Goal: Task Accomplishment & Management: Use online tool/utility

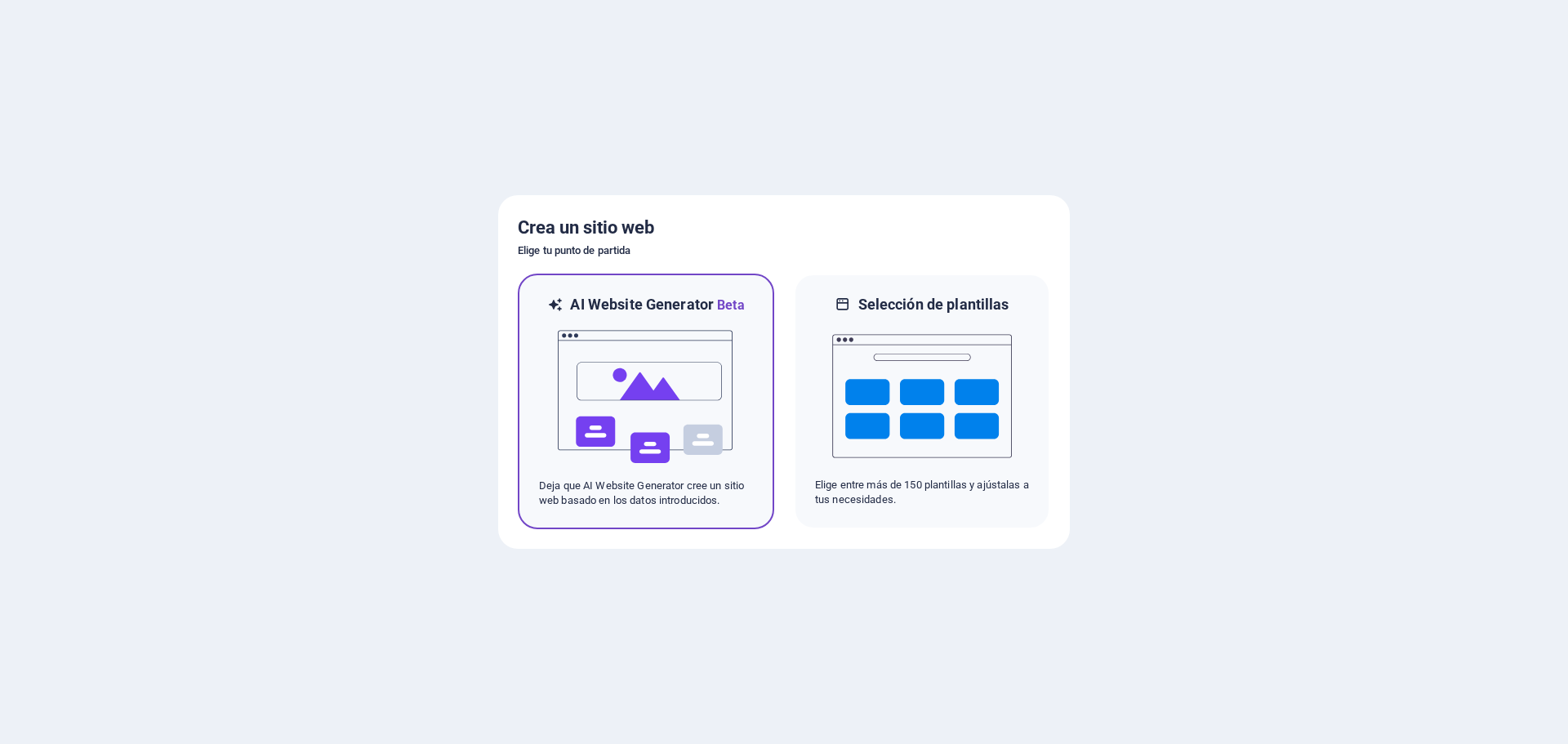
click at [734, 392] on img at bounding box center [646, 396] width 180 height 164
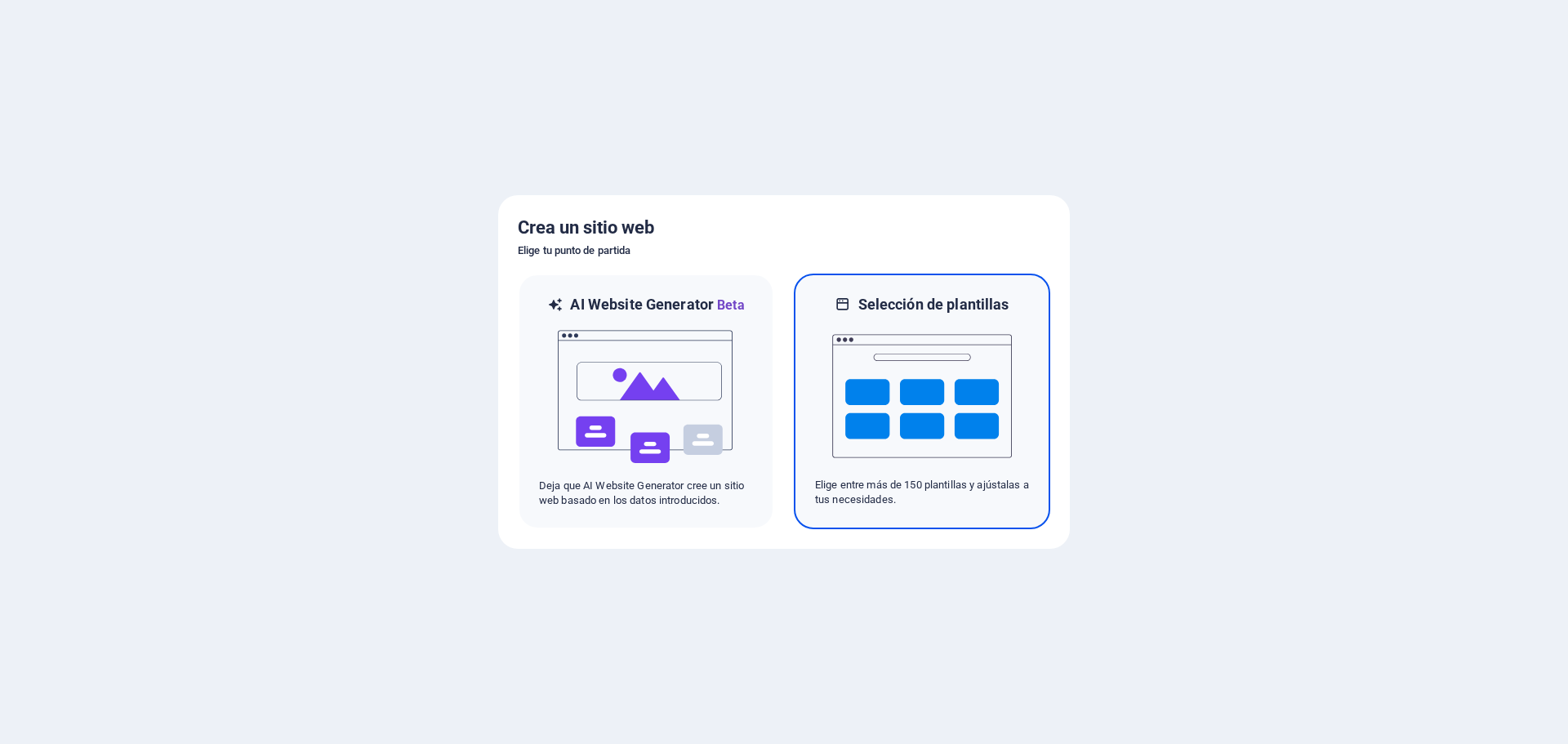
click at [984, 409] on img at bounding box center [921, 395] width 180 height 164
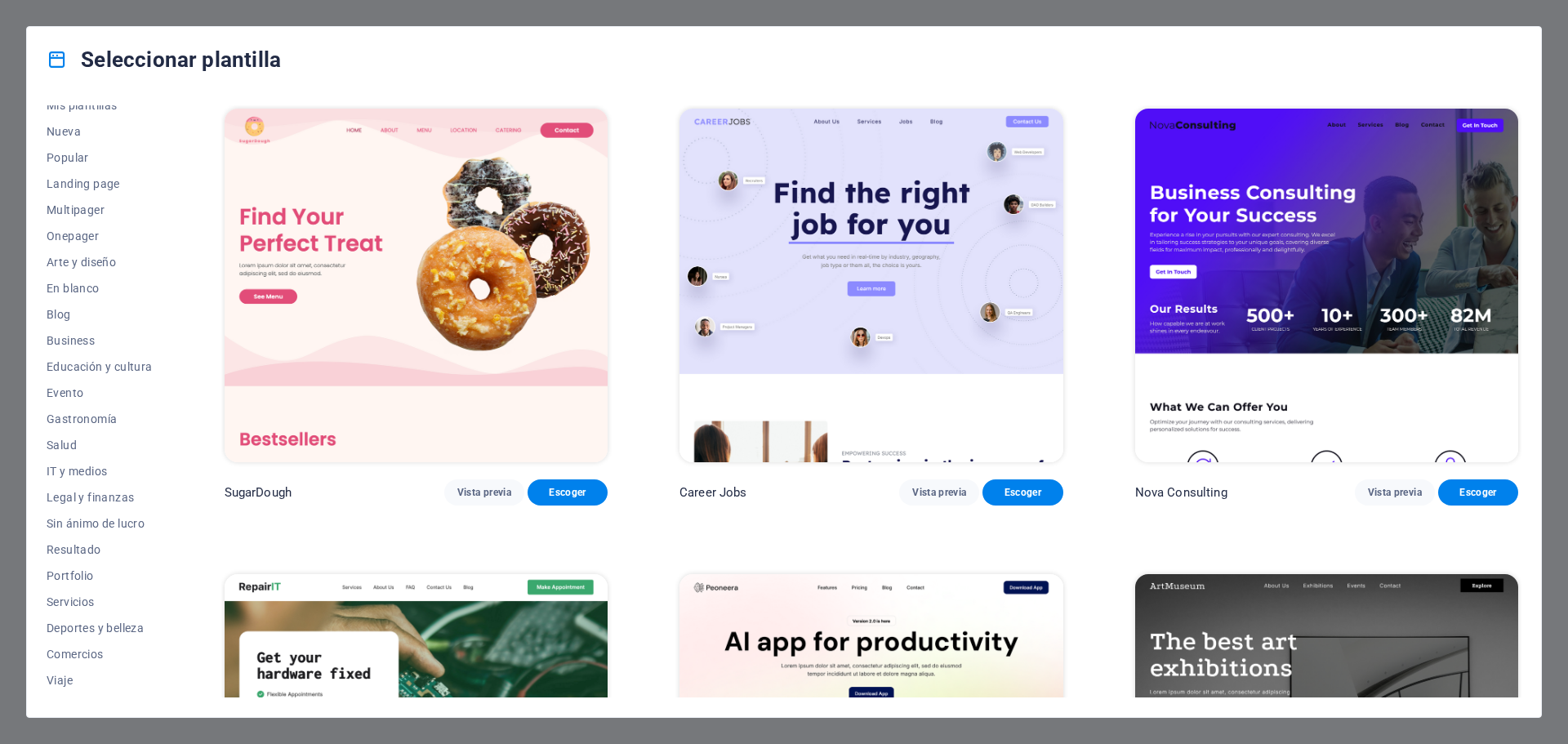
scroll to position [61, 0]
click at [91, 577] on span "Servicios" at bounding box center [99, 579] width 106 height 13
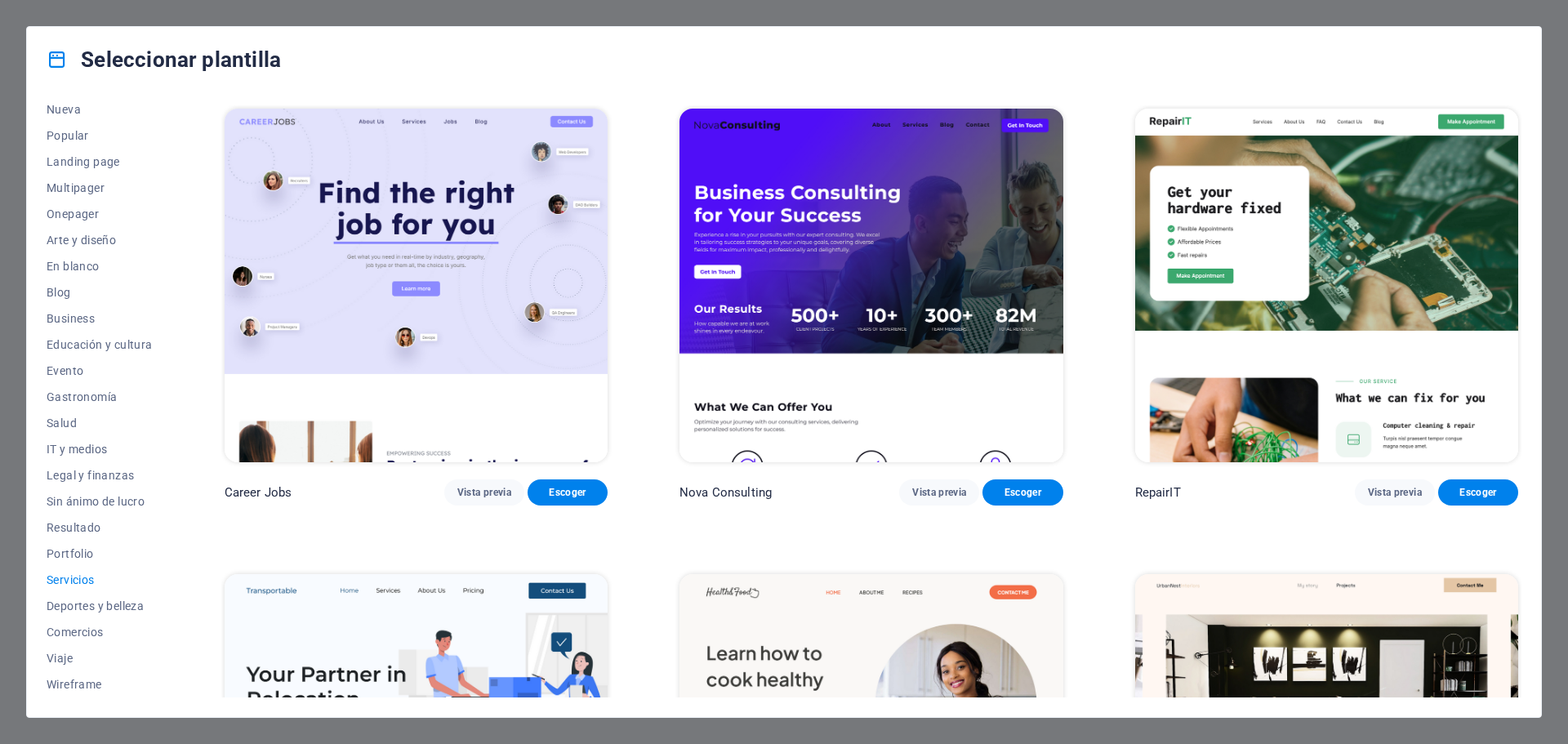
drag, startPoint x: 170, startPoint y: 440, endPoint x: 157, endPoint y: 556, distance: 116.7
click at [157, 556] on div "Todas las plantillas Mis plantillas Nueva Popular Landing page Multipager Onepa…" at bounding box center [109, 402] width 126 height 592
click at [94, 638] on button "Comercios" at bounding box center [99, 631] width 106 height 26
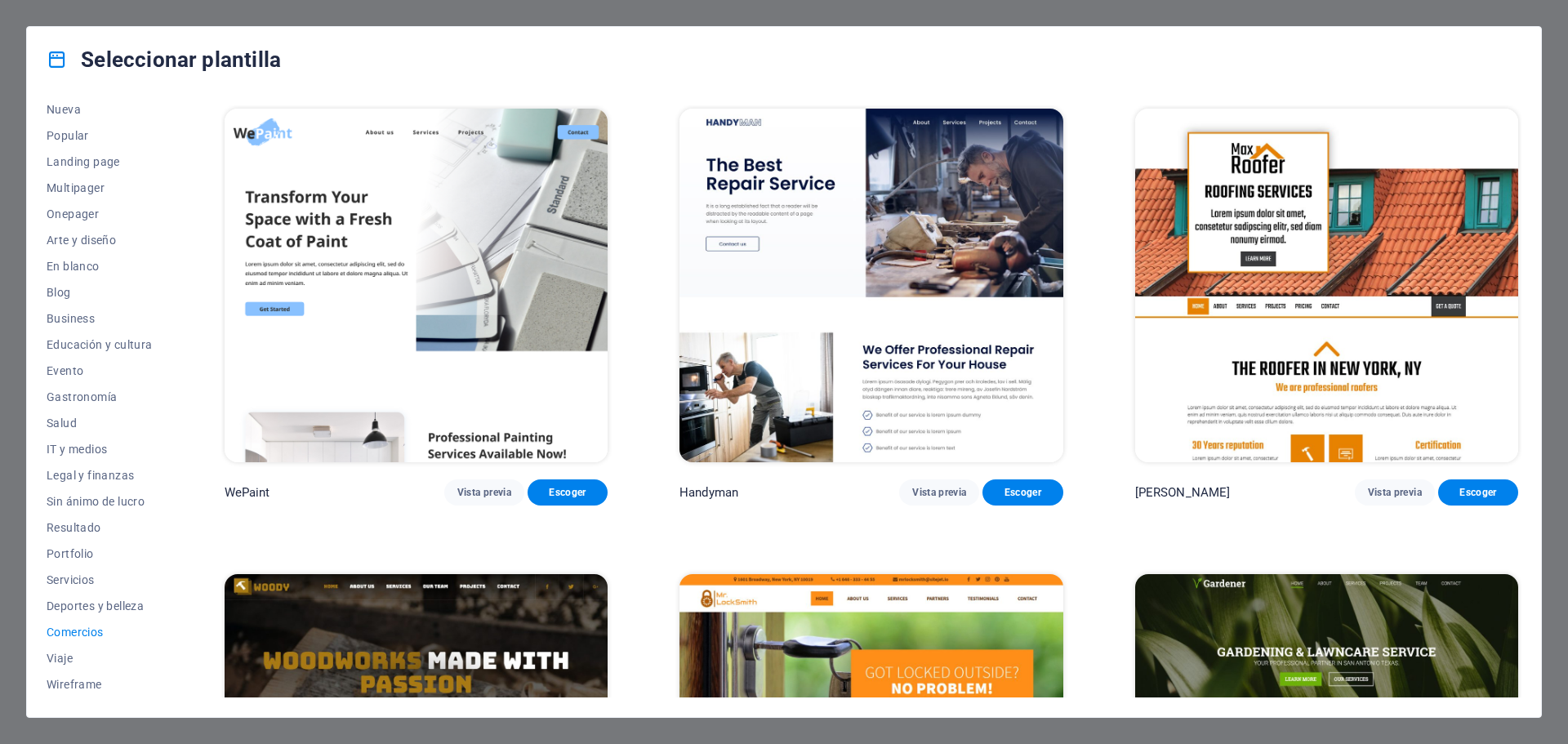
drag, startPoint x: 1517, startPoint y: 190, endPoint x: 1514, endPoint y: 247, distance: 57.1
click at [1514, 247] on div "Max Roofer Vista previa Escoger" at bounding box center [1326, 305] width 389 height 400
drag, startPoint x: 1517, startPoint y: 236, endPoint x: 1514, endPoint y: 279, distance: 43.1
click at [1514, 278] on div "Max Roofer Vista previa Escoger" at bounding box center [1326, 305] width 389 height 400
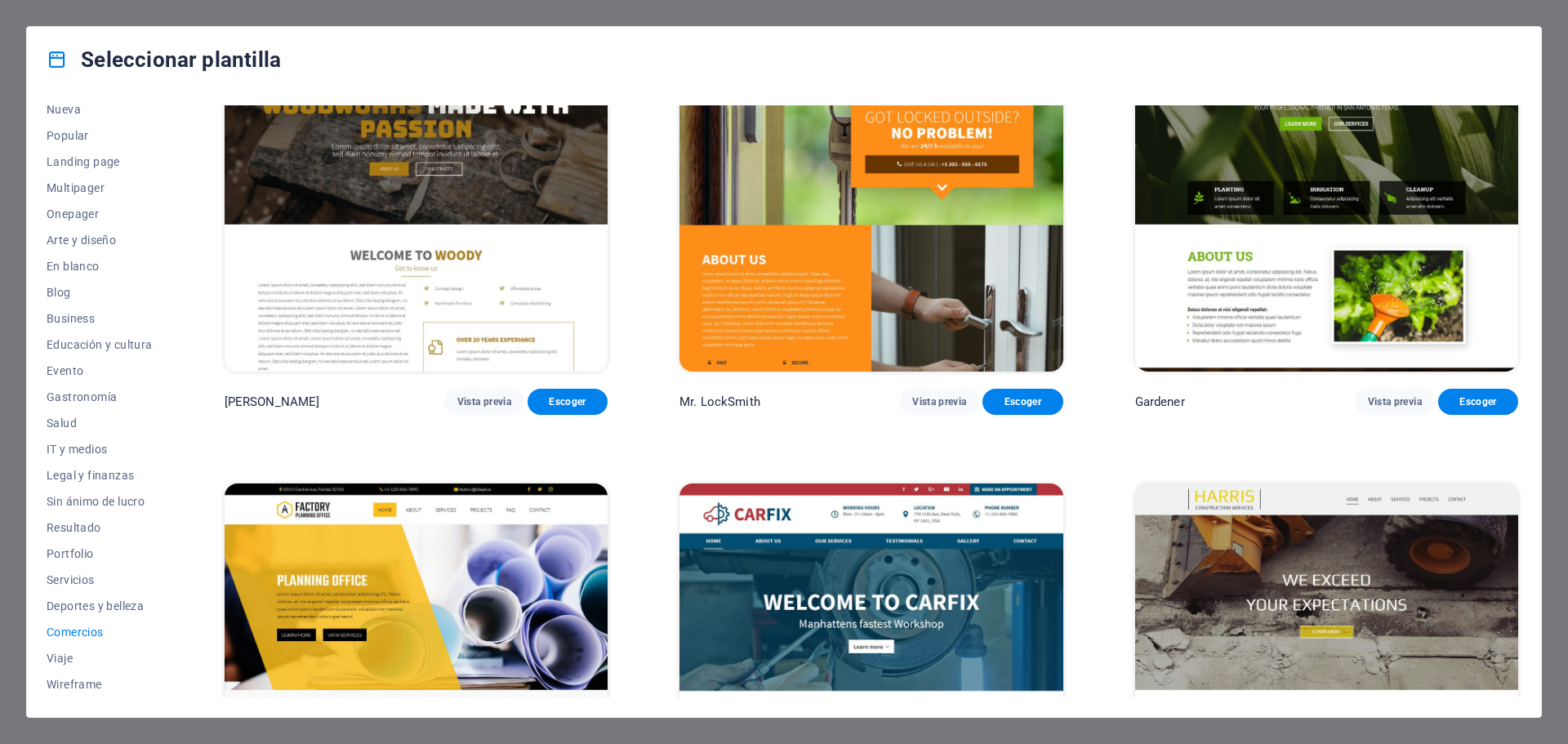
scroll to position [594, 0]
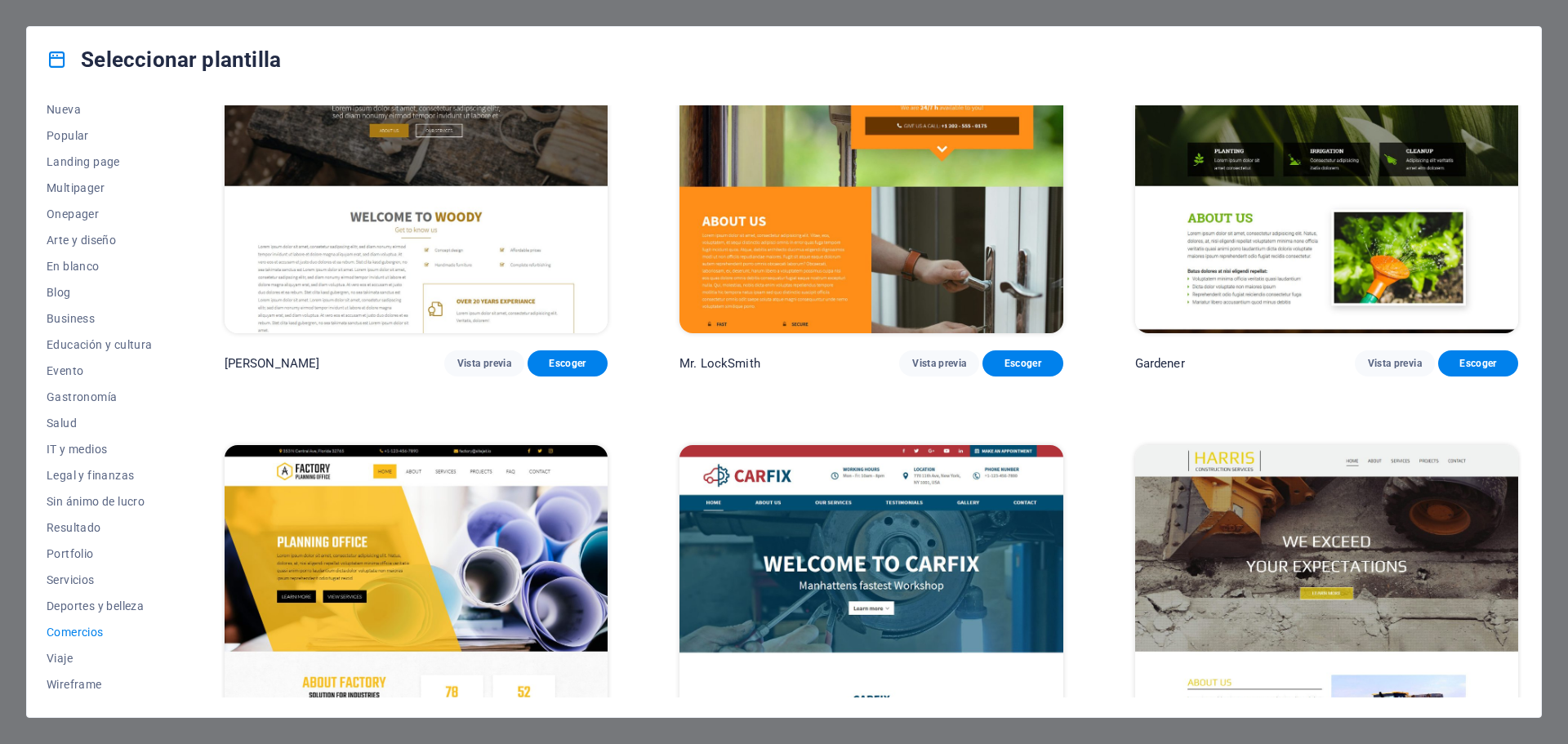
drag, startPoint x: 1517, startPoint y: 465, endPoint x: 1506, endPoint y: 537, distance: 72.8
click at [1506, 537] on div "Harris Vista previa Escoger" at bounding box center [1326, 641] width 389 height 400
click at [493, 544] on img at bounding box center [416, 621] width 383 height 353
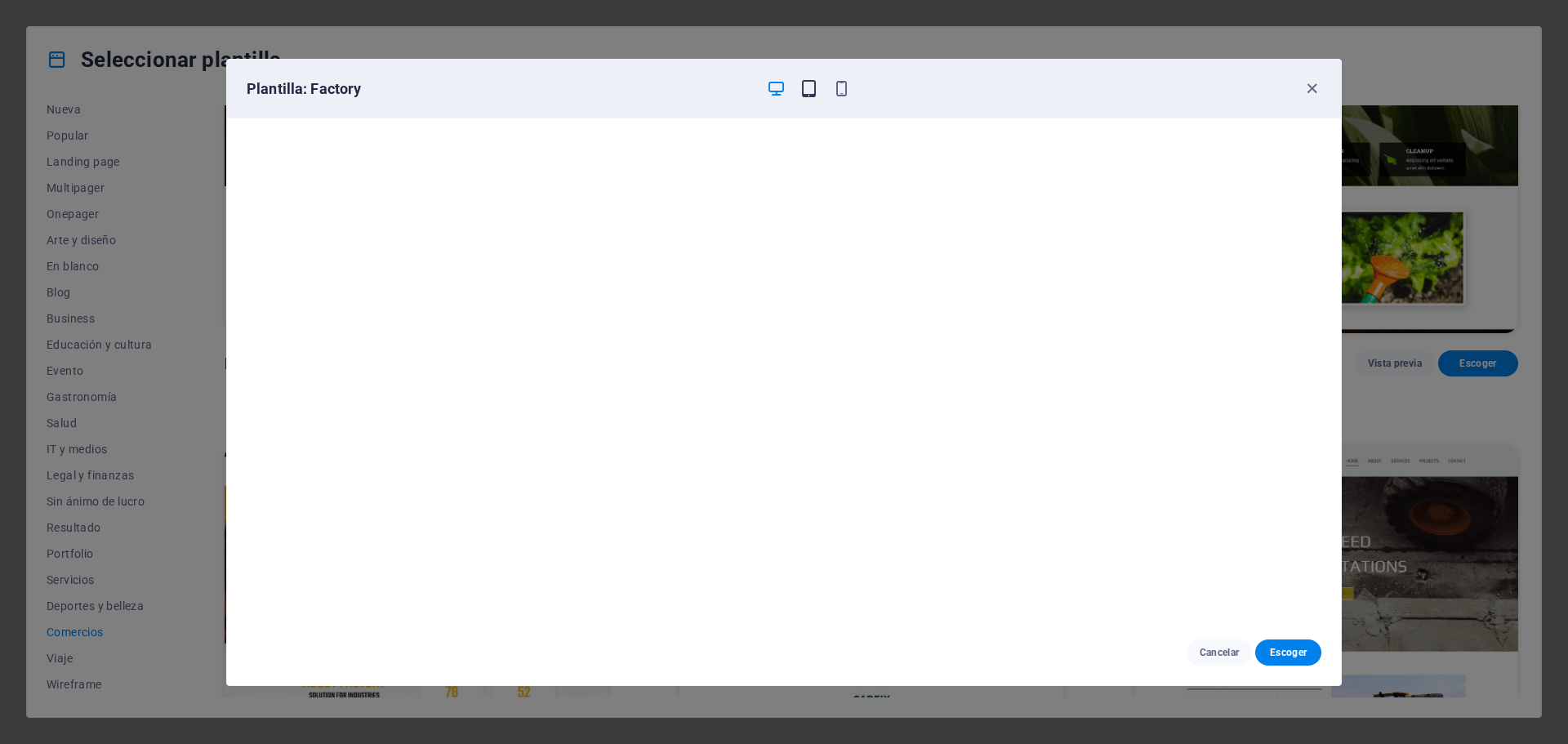
click at [808, 89] on icon "button" at bounding box center [809, 89] width 19 height 19
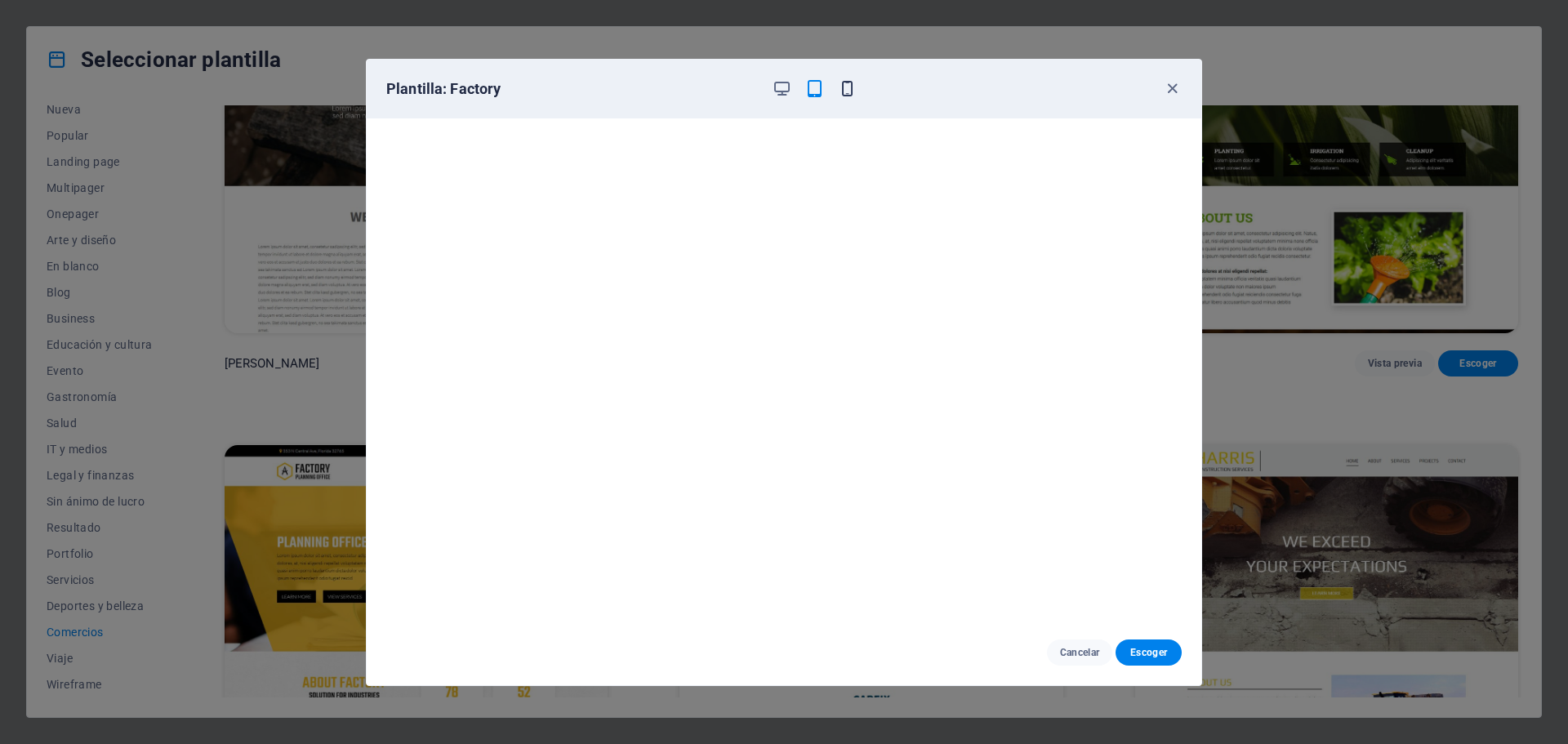
click at [849, 88] on icon "button" at bounding box center [847, 89] width 19 height 19
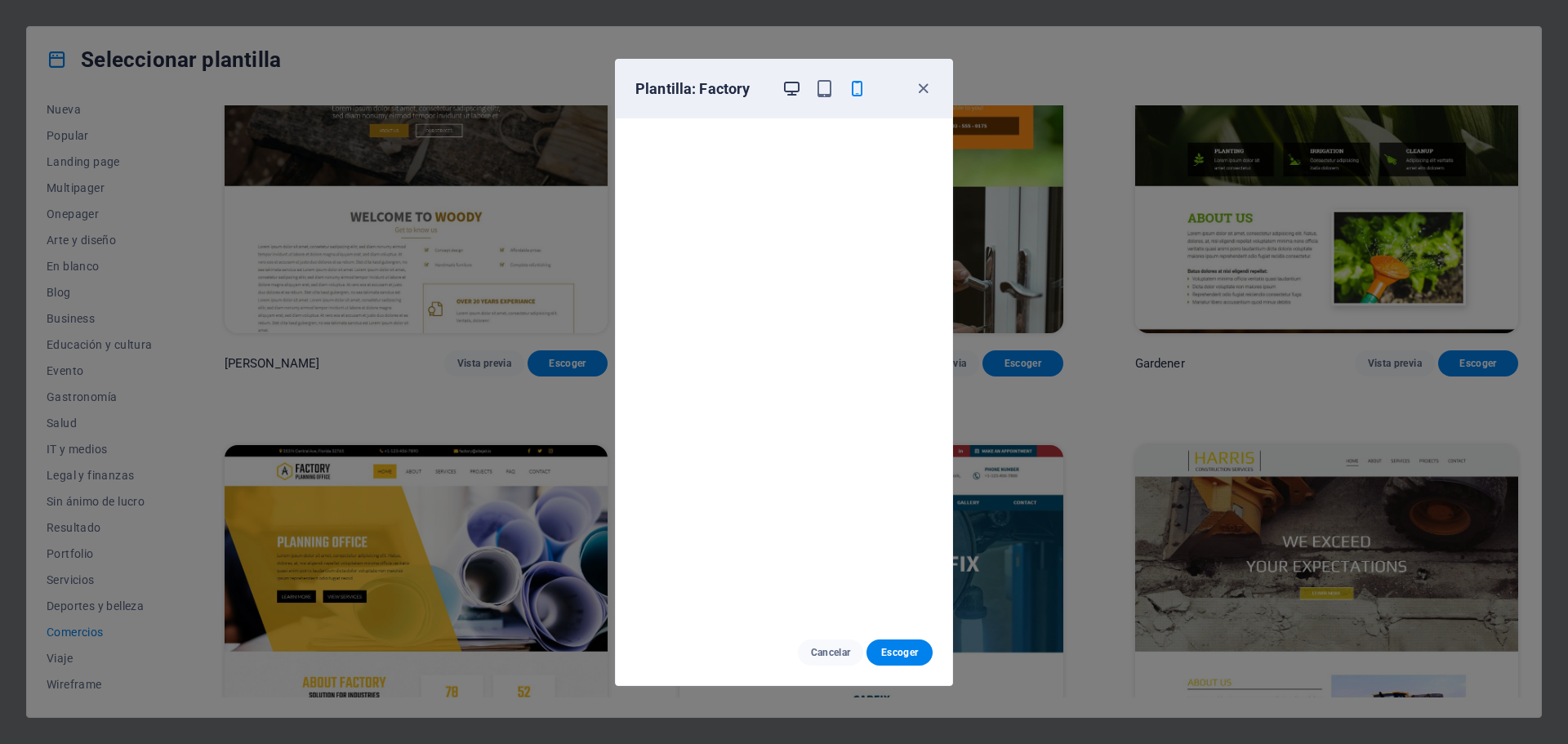
click at [786, 90] on icon "button" at bounding box center [792, 89] width 19 height 19
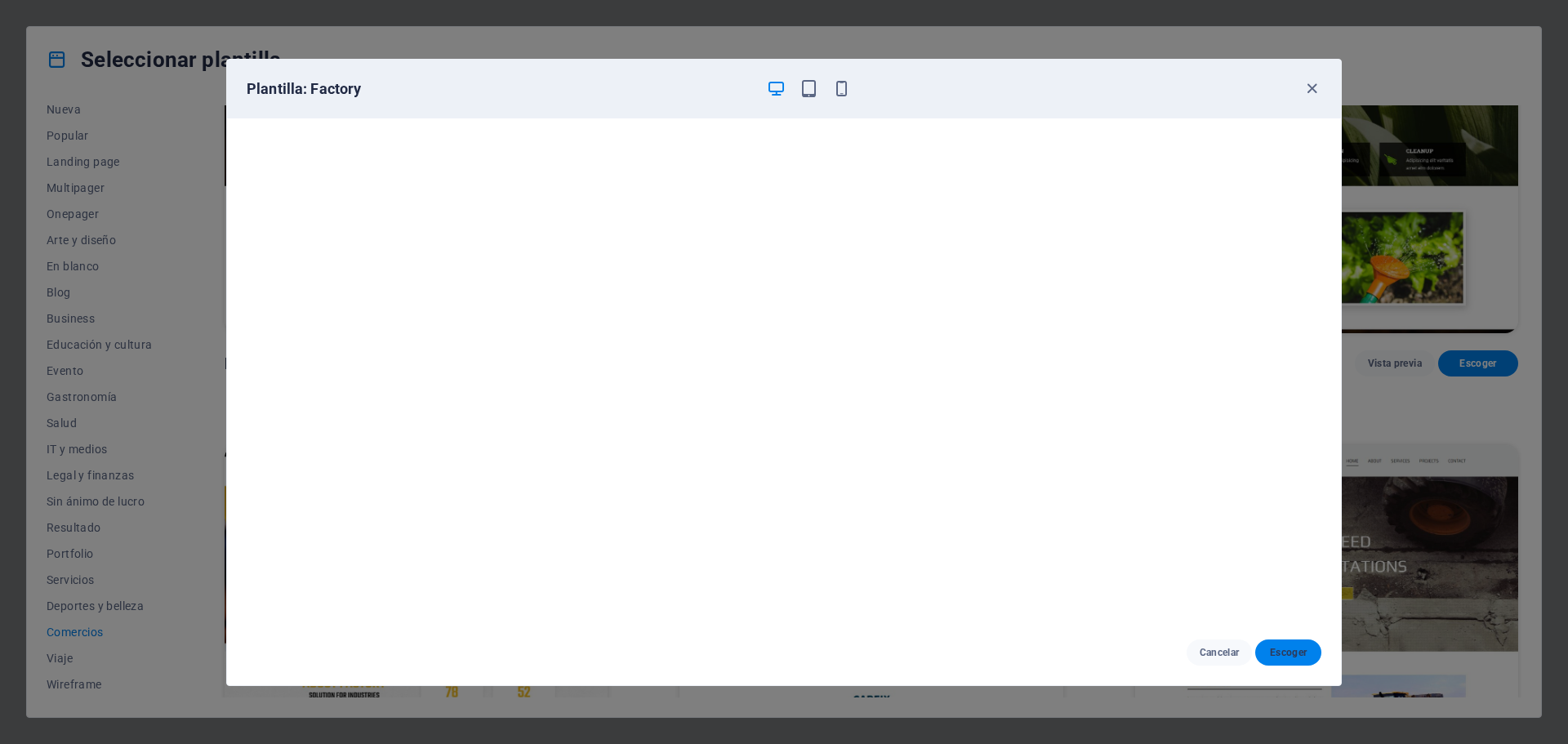
drag, startPoint x: 1283, startPoint y: 653, endPoint x: 1313, endPoint y: 643, distance: 31.6
click at [1283, 653] on span "Escoger" at bounding box center [1288, 652] width 40 height 13
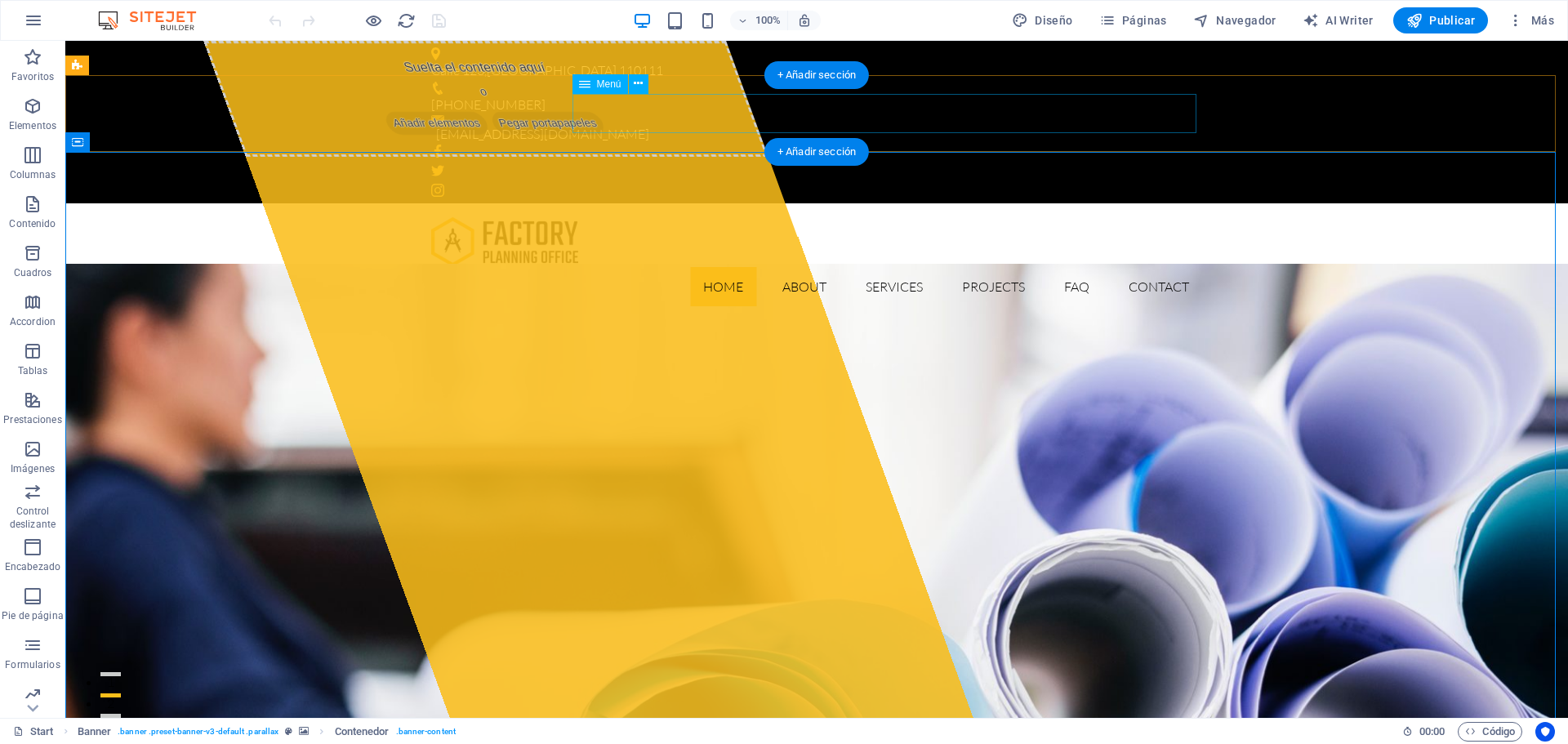
click at [719, 267] on nav "Home About Services Projects FAQ Contact" at bounding box center [817, 287] width 771 height 39
click at [432, 267] on nav "Home About Services Projects FAQ Contact" at bounding box center [817, 287] width 771 height 39
select select
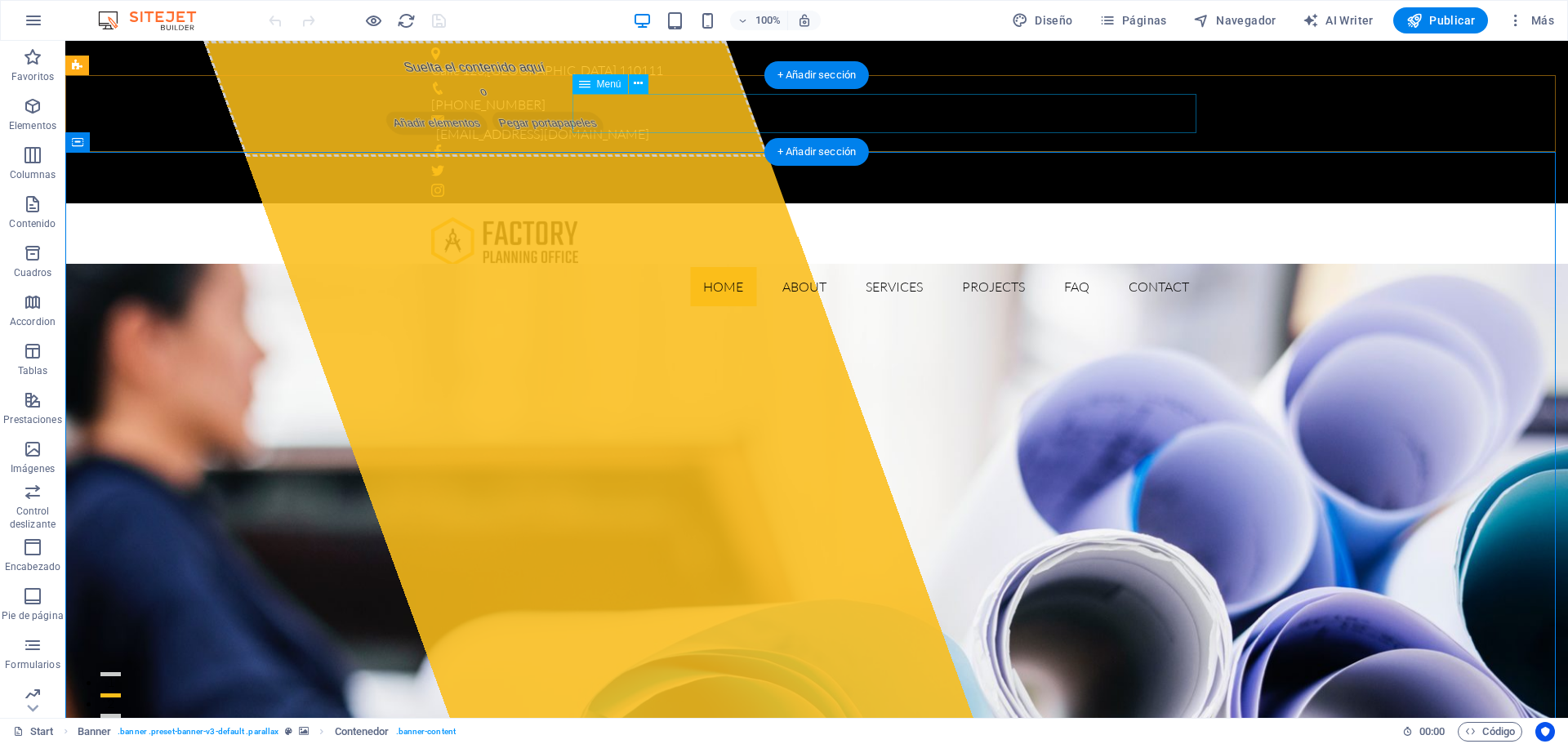
select select
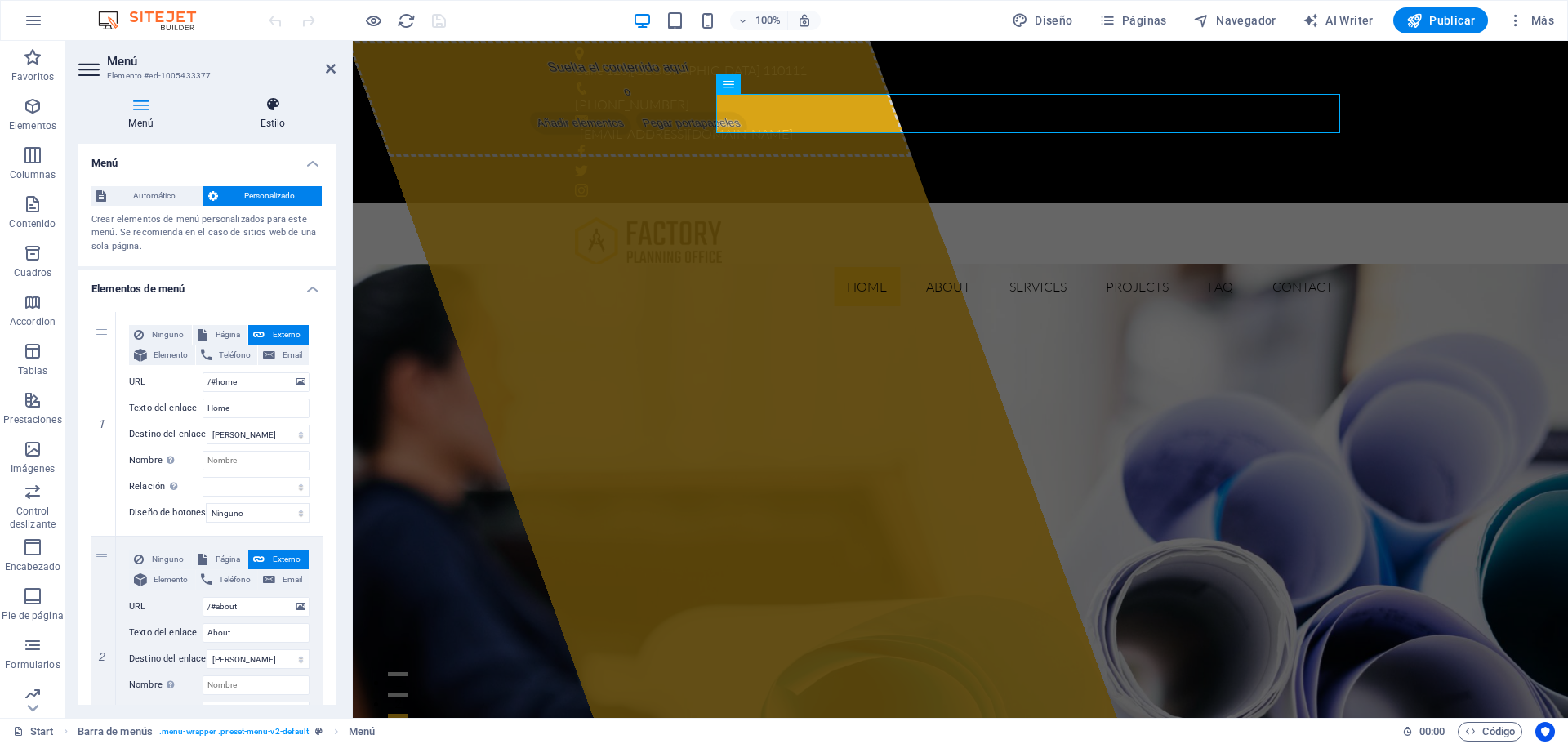
click at [275, 113] on h4 "Estilo" at bounding box center [273, 114] width 126 height 34
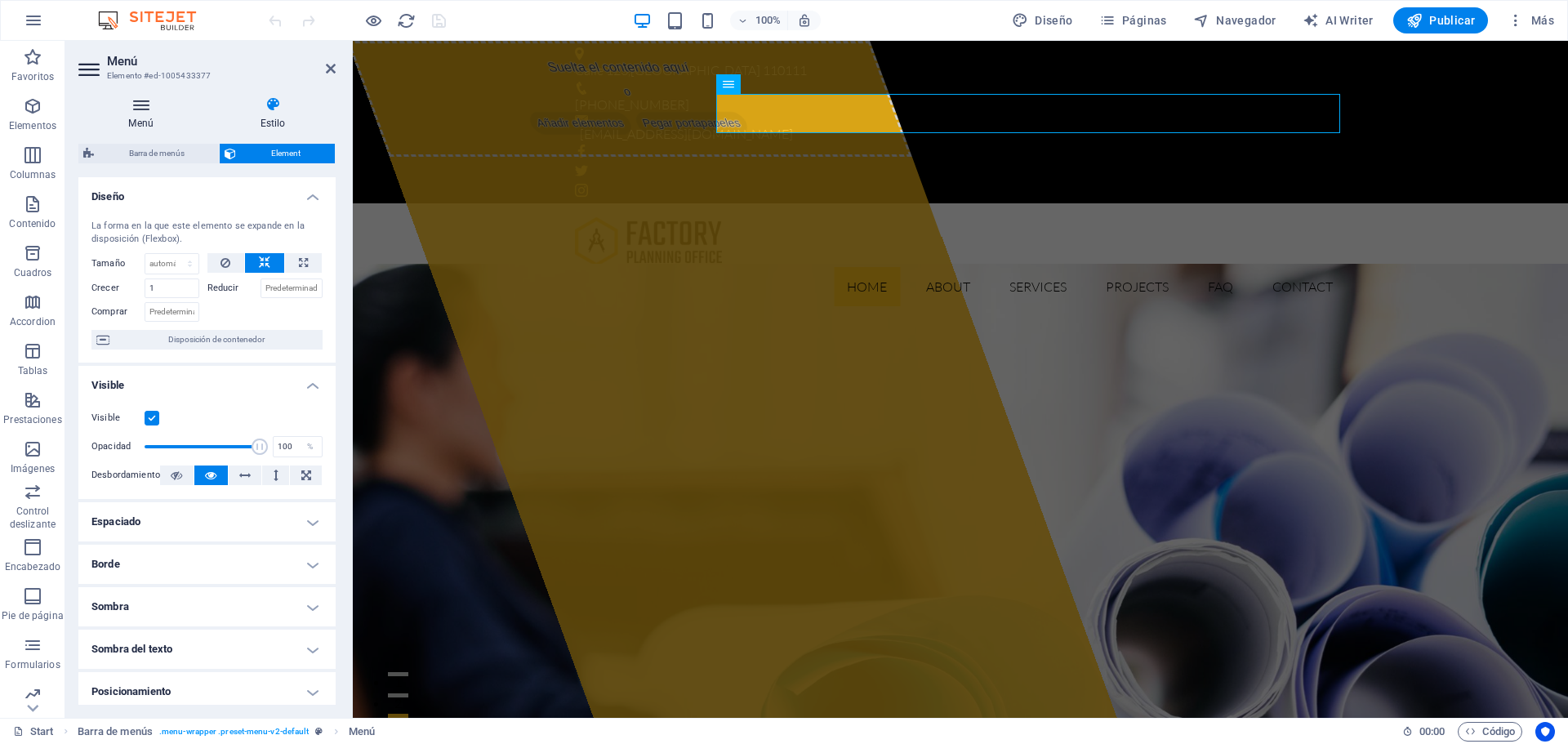
click at [145, 117] on h4 "Menú" at bounding box center [144, 114] width 131 height 34
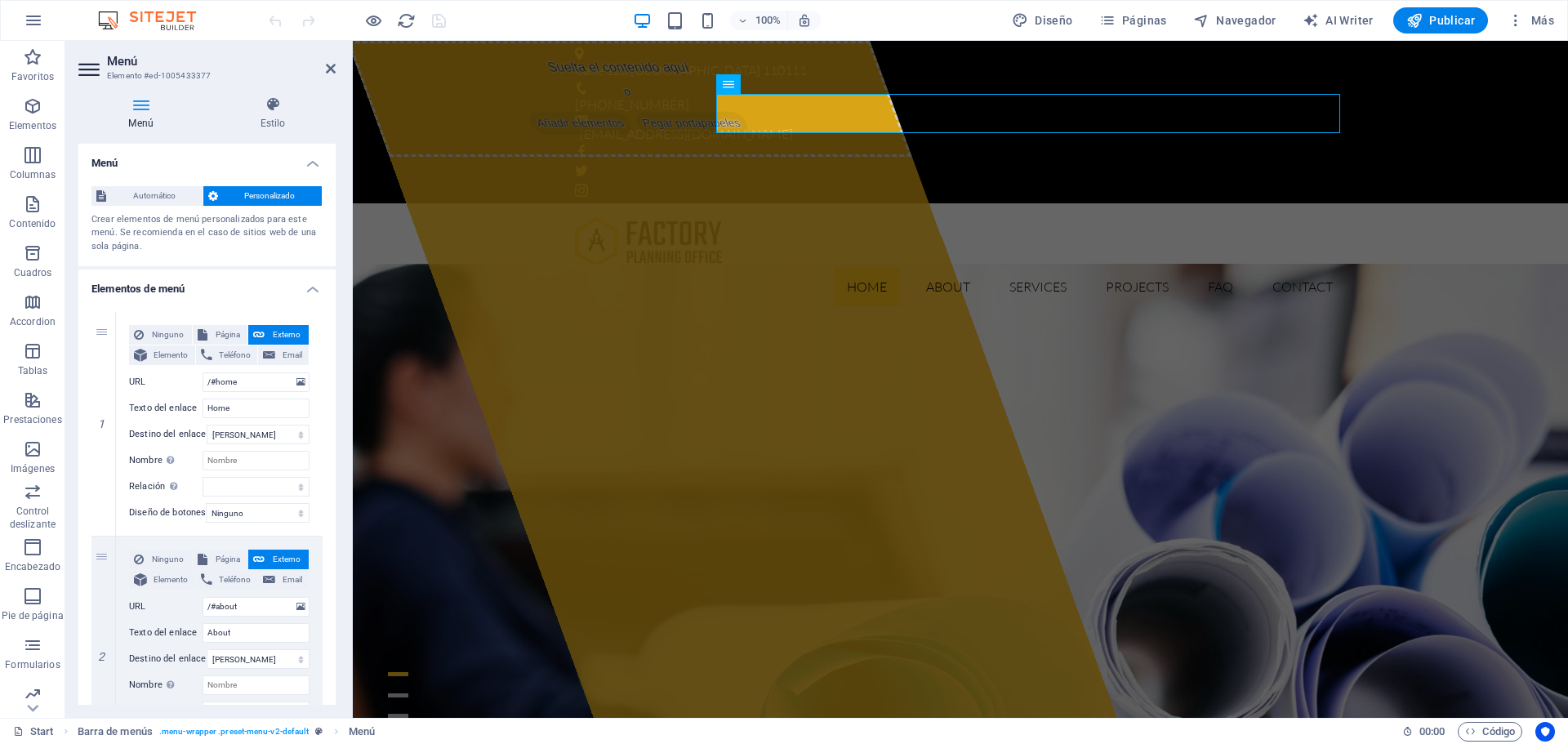
drag, startPoint x: 333, startPoint y: 215, endPoint x: 27, endPoint y: 89, distance: 330.9
click at [404, 203] on div "Home About Services Projects FAQ Contact Menu" at bounding box center [960, 261] width 1215 height 116
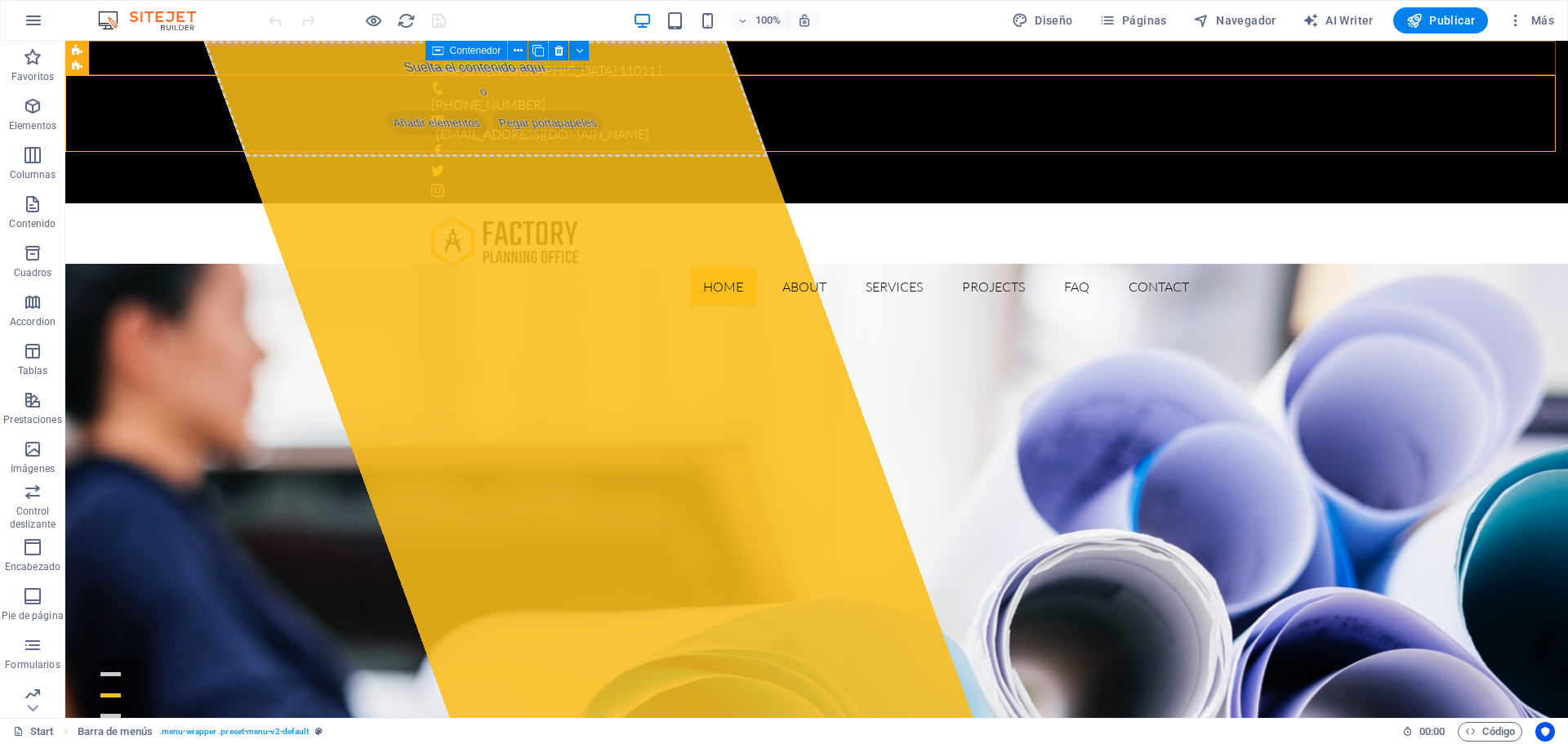
click at [428, 55] on div "Contenedor" at bounding box center [467, 51] width 82 height 20
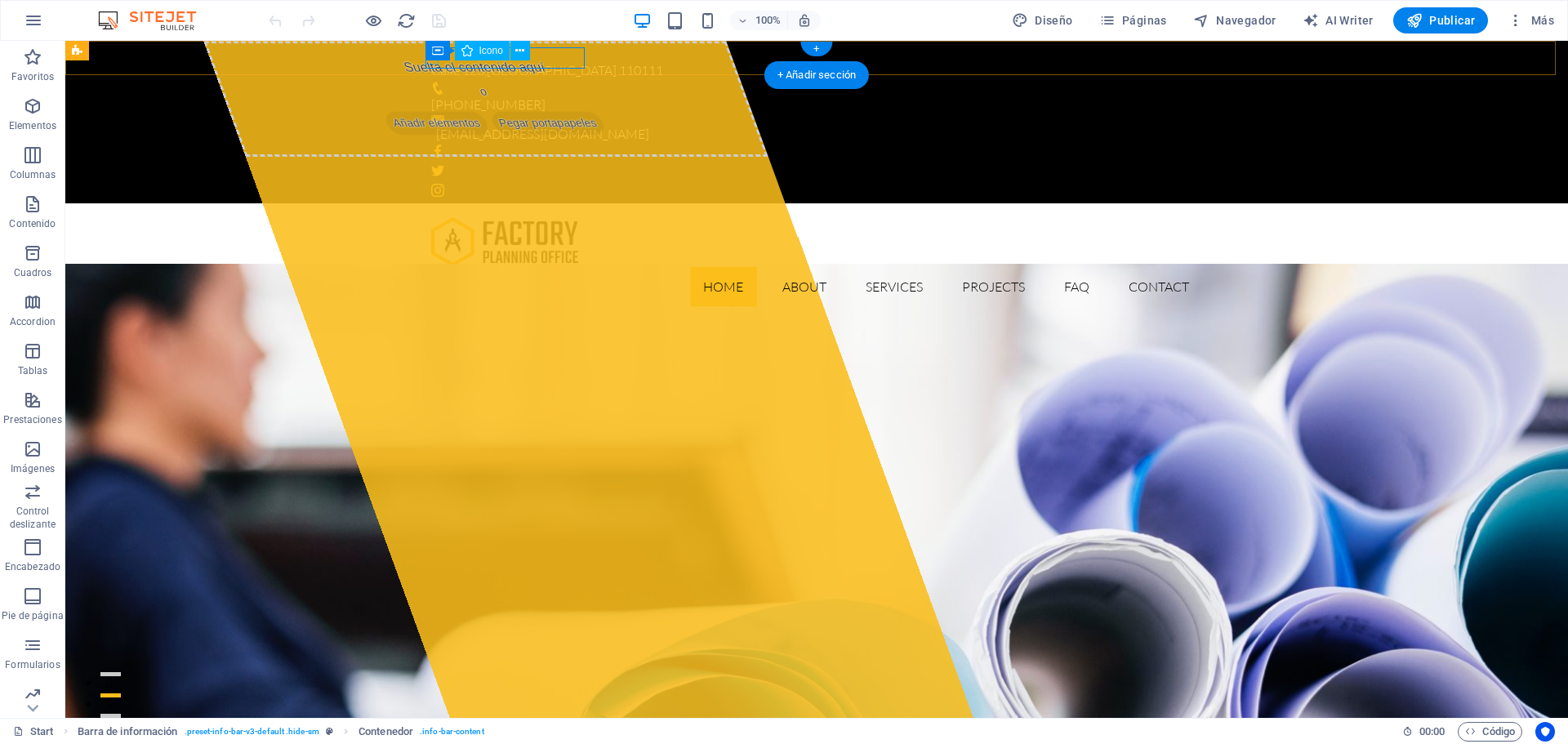
click at [431, 61] on figure at bounding box center [809, 54] width 758 height 13
drag, startPoint x: 430, startPoint y: 61, endPoint x: 142, endPoint y: 64, distance: 288.0
click at [143, 62] on div "[GEOGRAPHIC_DATA] [PHONE_NUMBER] [EMAIL_ADDRESS][DOMAIN_NAME]" at bounding box center [817, 123] width 1503 height 163
select select "xMinYMid"
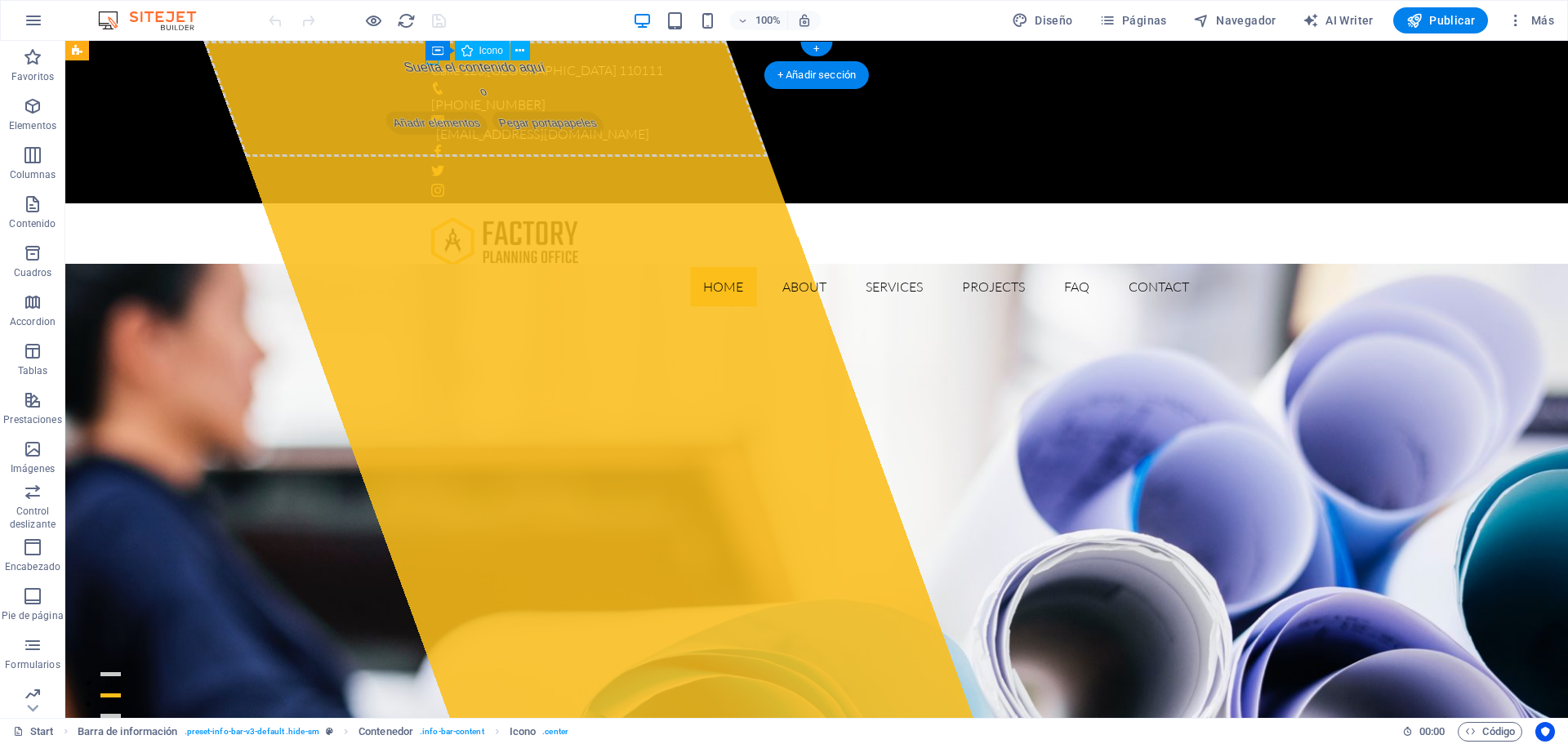
select select "px"
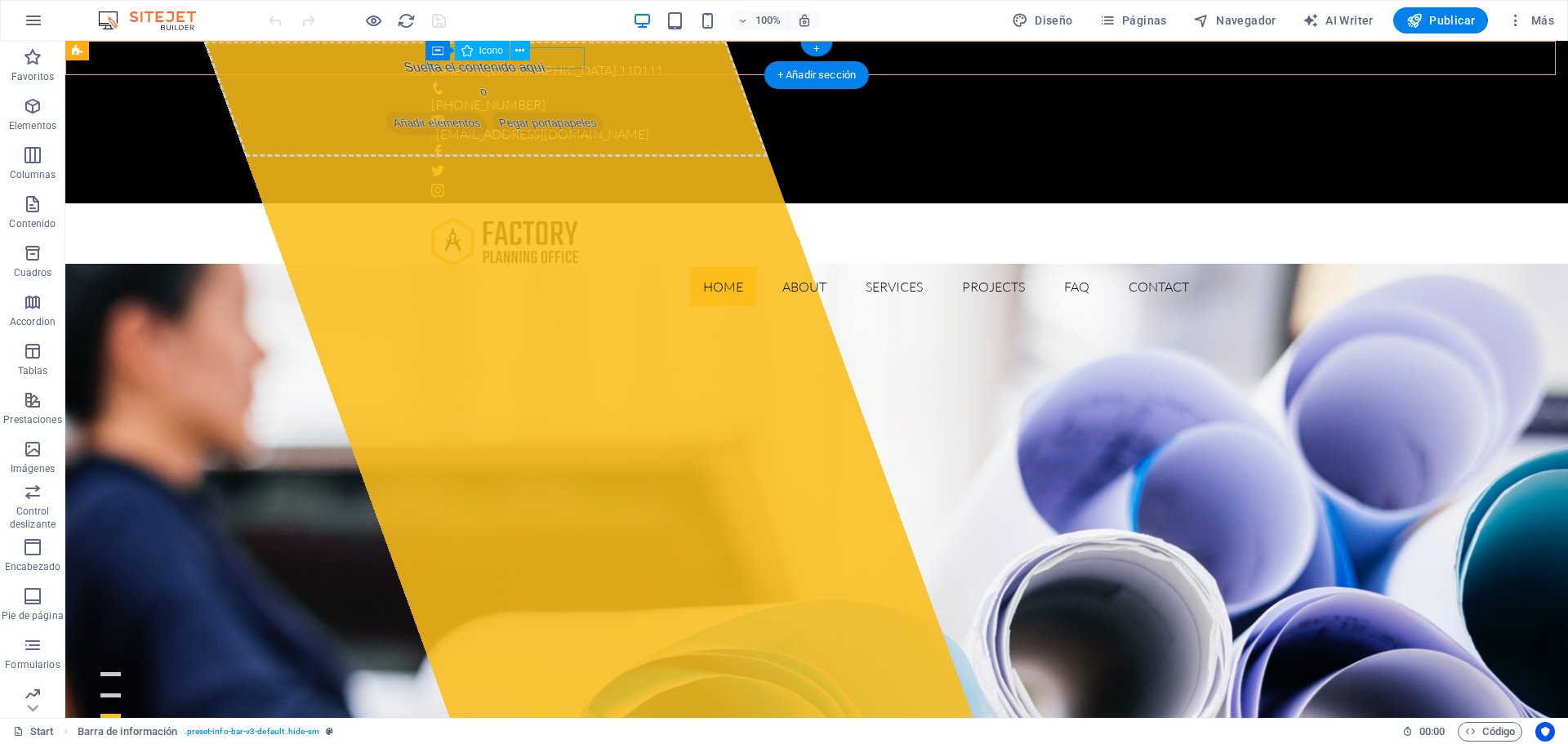
click at [431, 61] on figure at bounding box center [809, 54] width 758 height 13
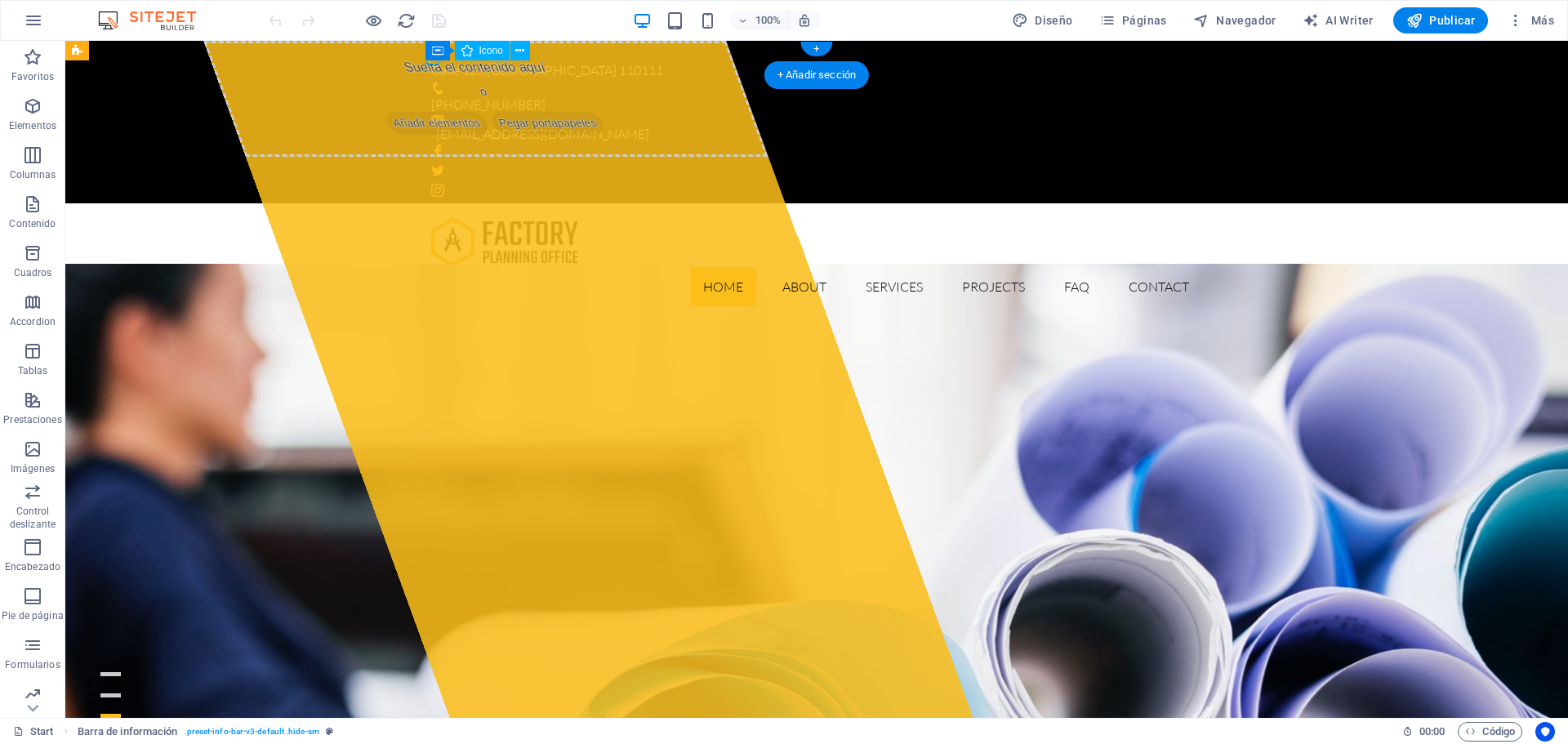
drag, startPoint x: 430, startPoint y: 63, endPoint x: 143, endPoint y: 64, distance: 287.0
click at [431, 64] on div "[STREET_ADDRESS]" at bounding box center [809, 64] width 758 height 34
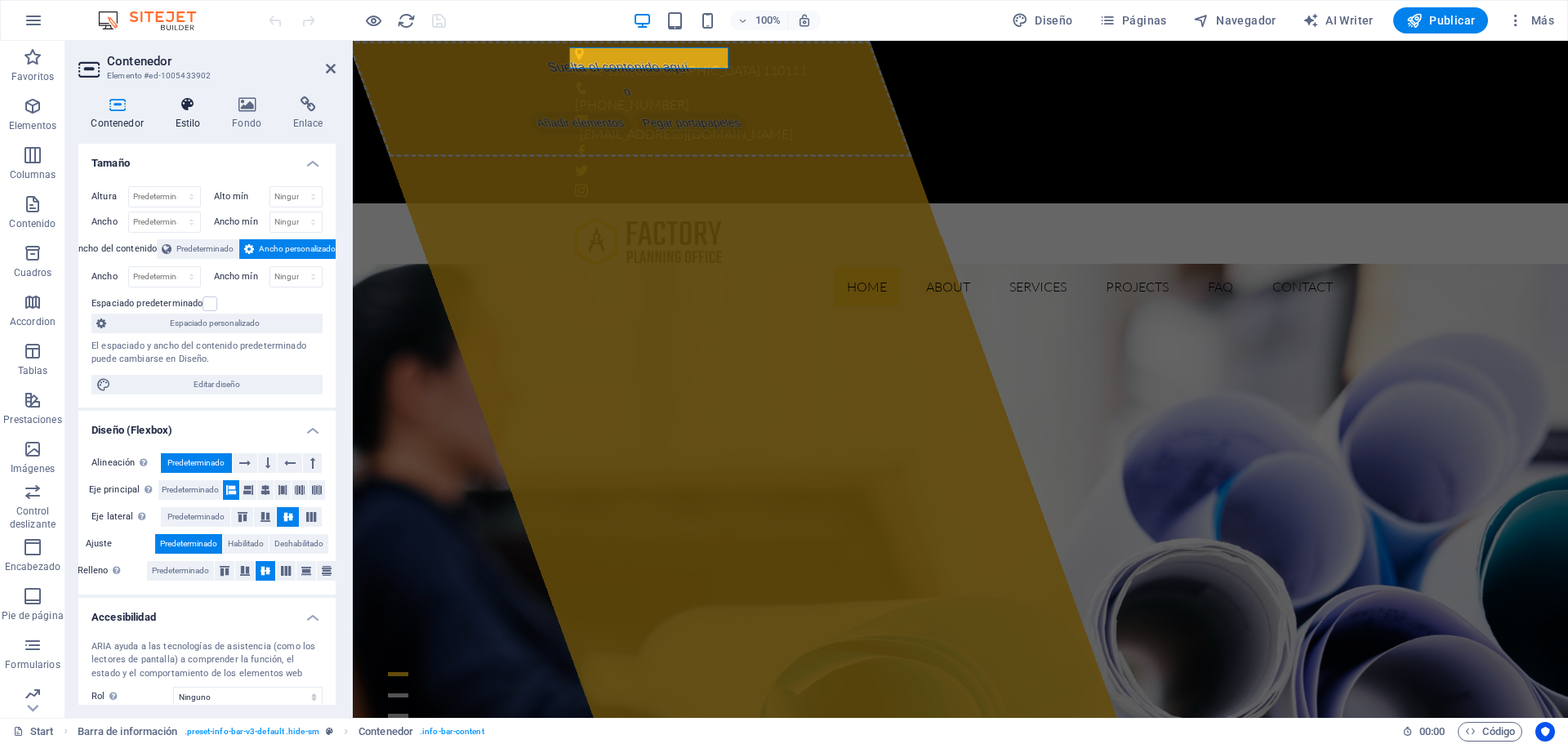
click at [201, 118] on h4 "Estilo" at bounding box center [191, 114] width 57 height 34
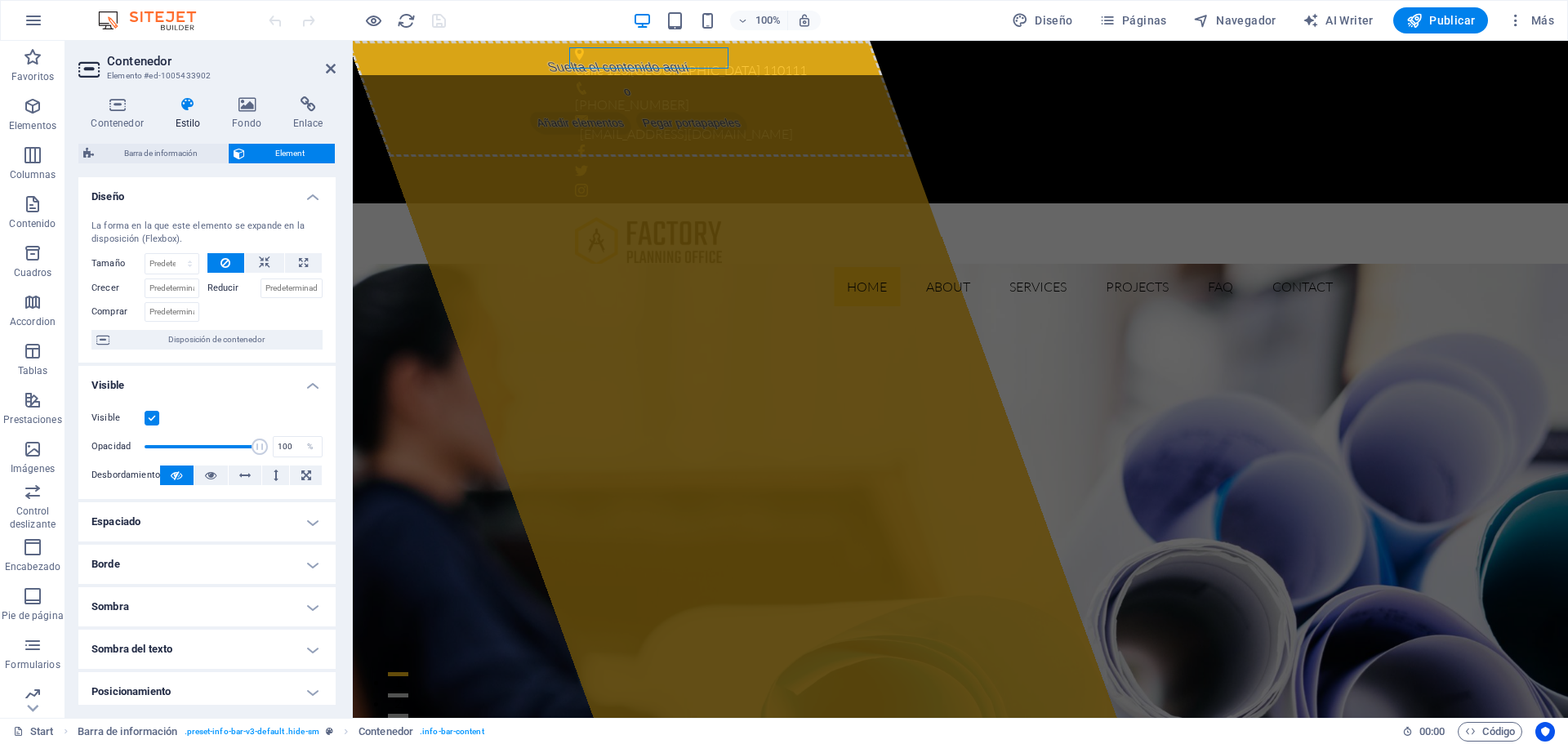
click at [189, 151] on span "Barra de información" at bounding box center [160, 154] width 124 height 20
select select "rem"
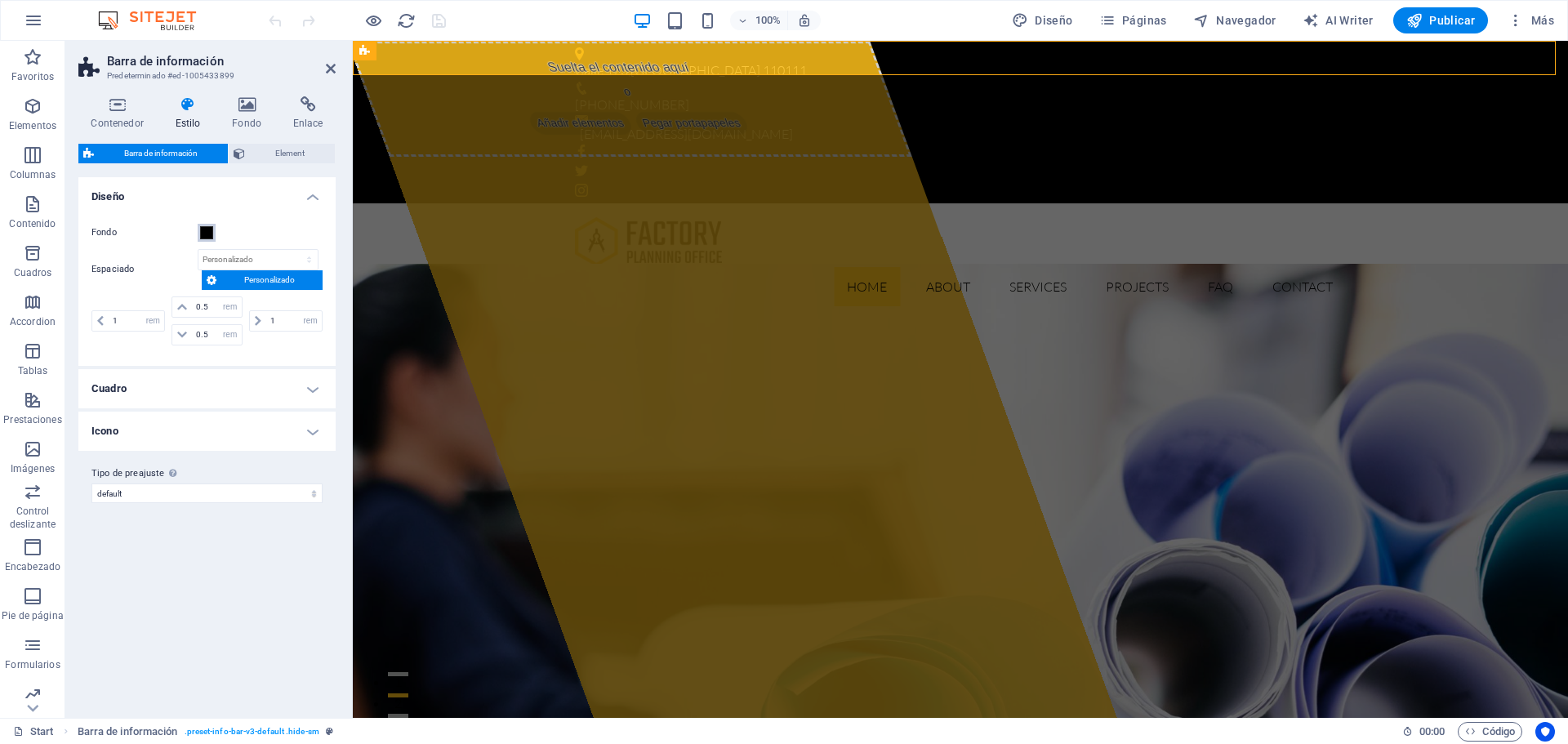
click at [206, 235] on span at bounding box center [207, 232] width 13 height 13
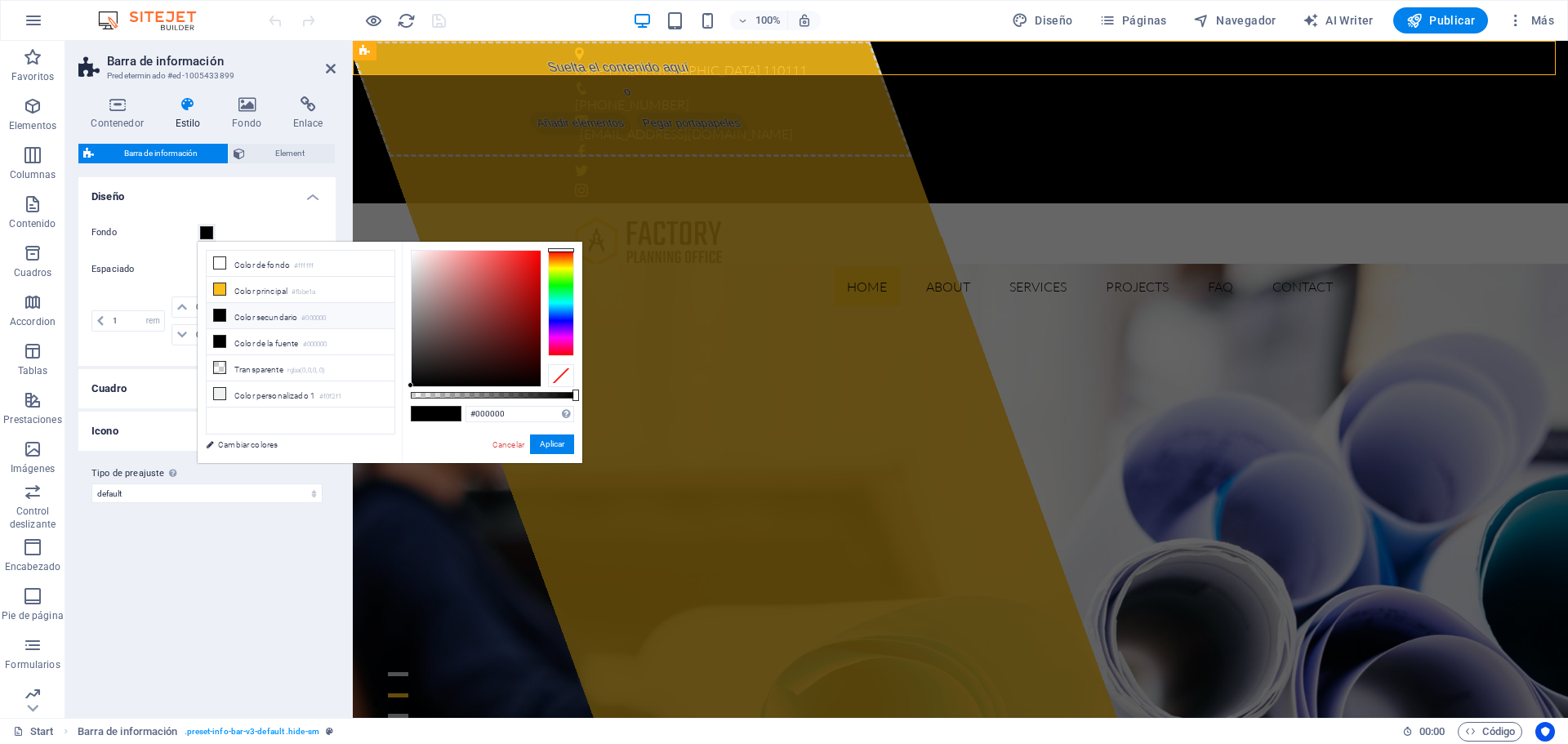
click at [232, 210] on div "Fondo Espaciado px rem % vh vw Personalizado Personalizado 1 px rem % vh vw 0.5…" at bounding box center [207, 286] width 264 height 159
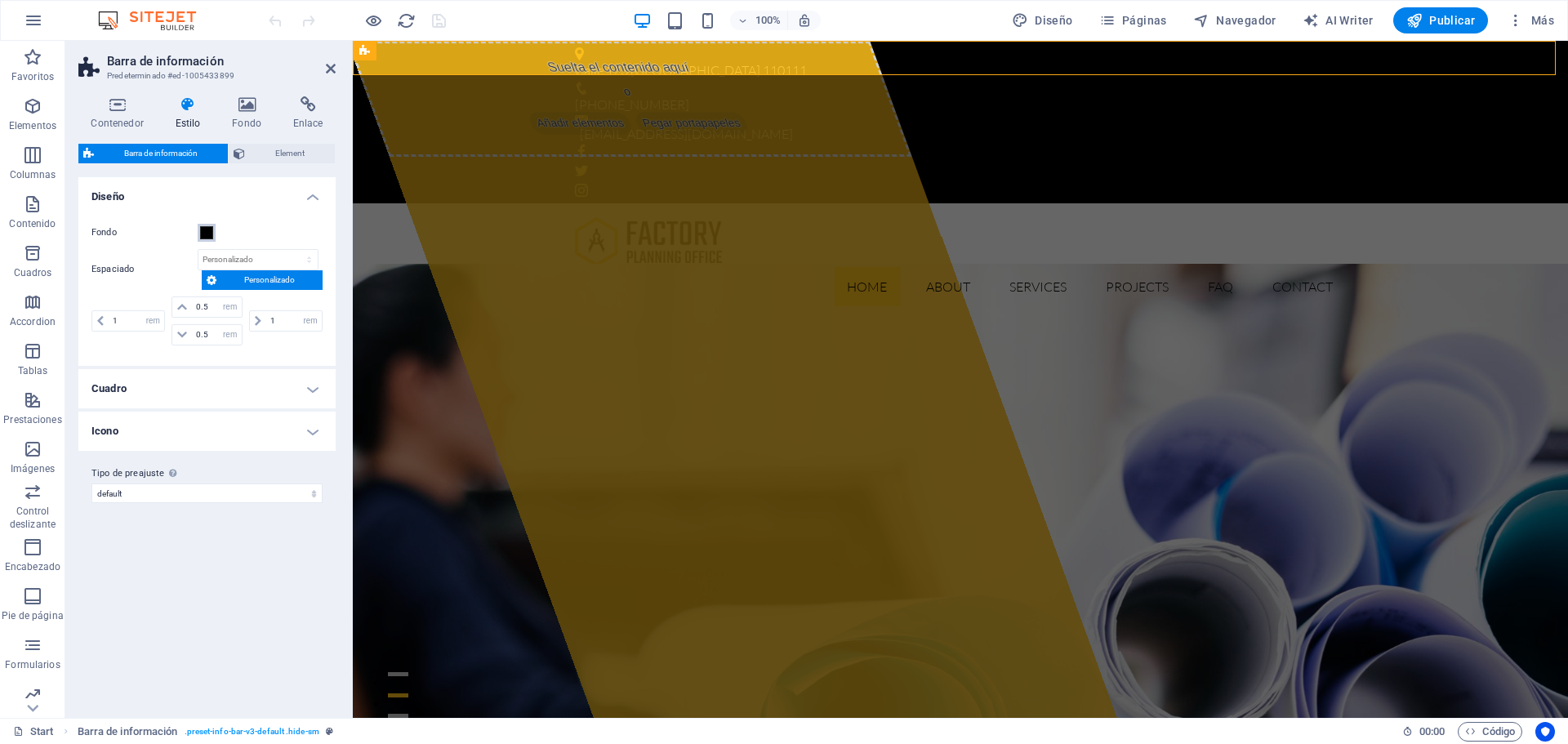
click at [206, 235] on span at bounding box center [207, 232] width 13 height 13
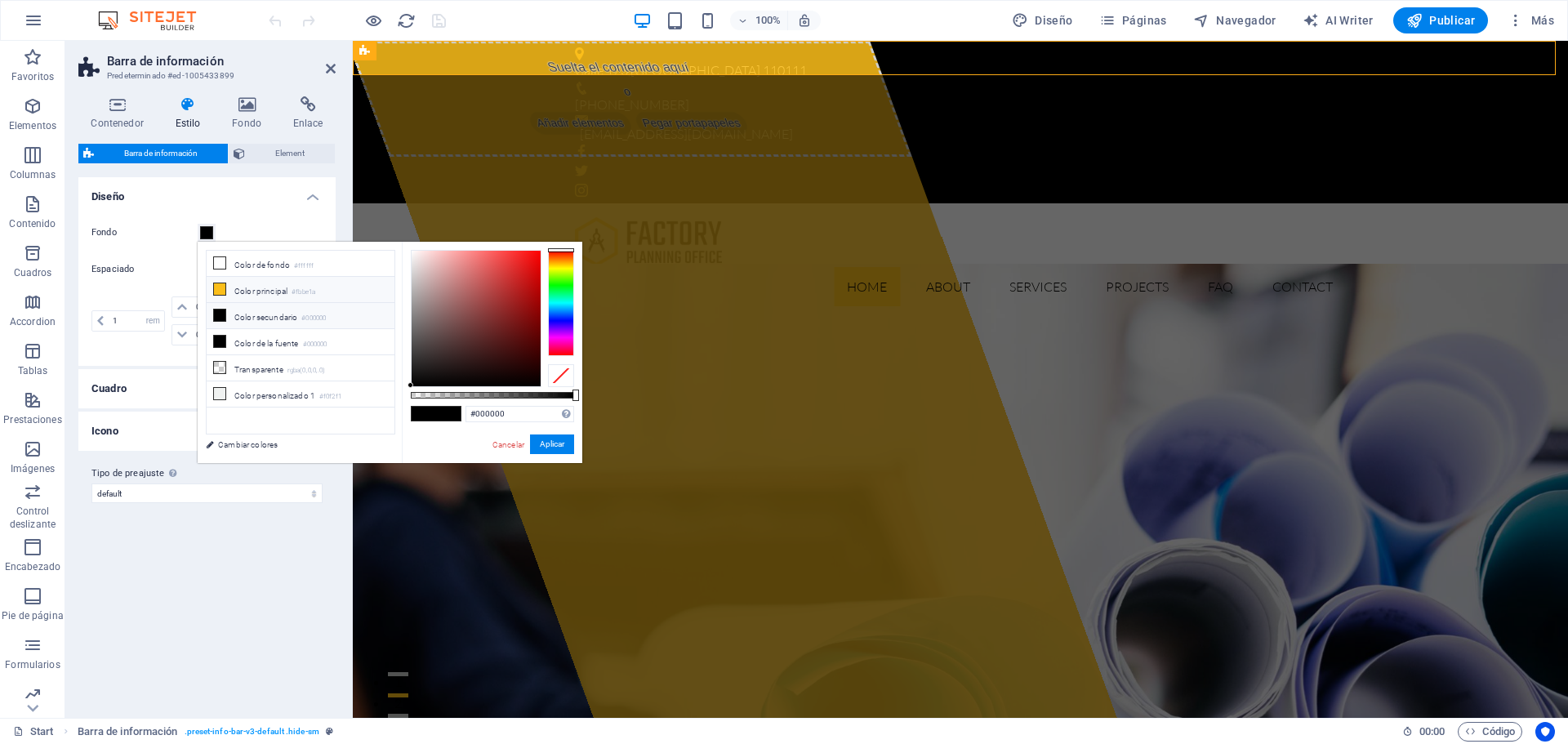
click at [223, 286] on icon at bounding box center [219, 289] width 12 height 12
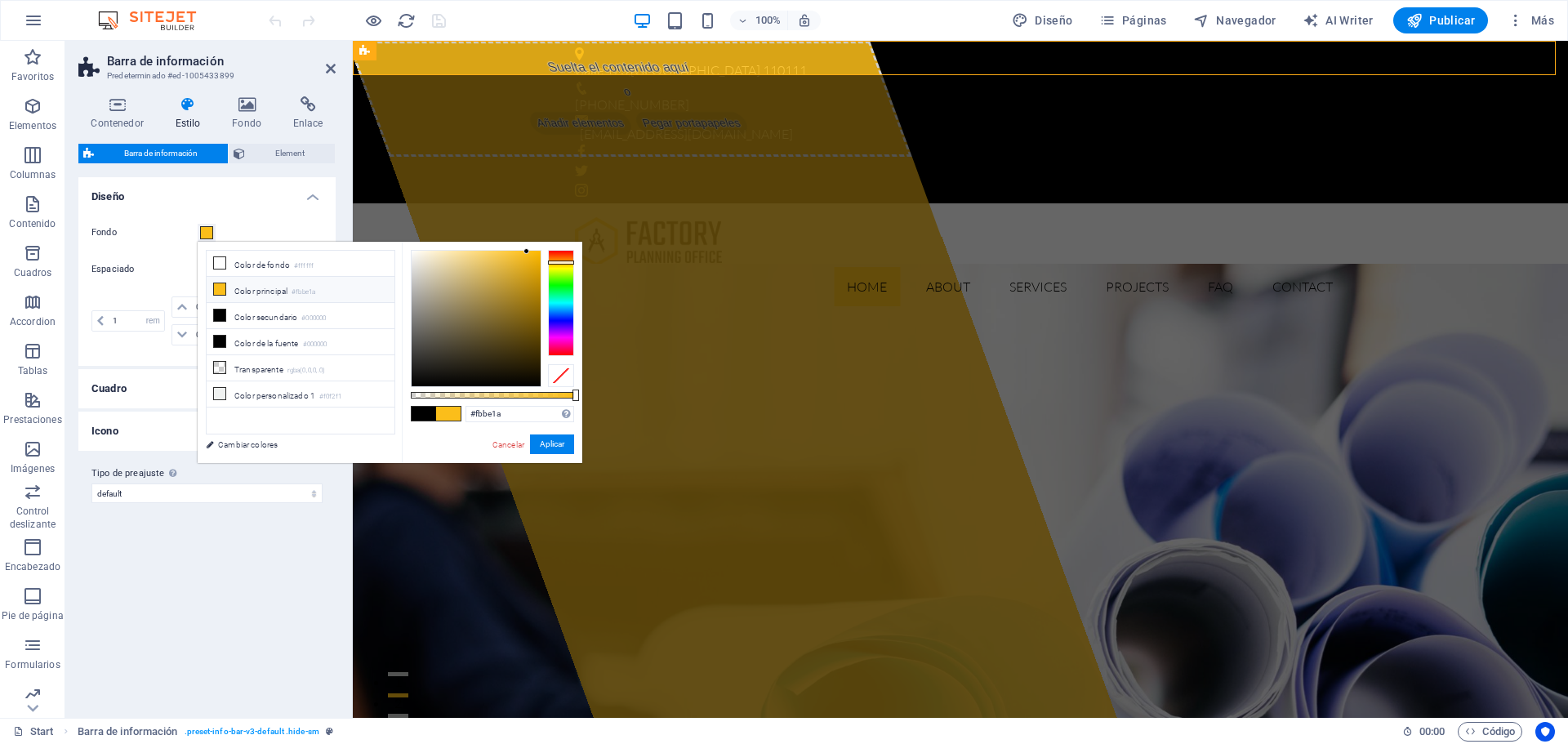
click at [244, 288] on li "Color principal #fbbe1a" at bounding box center [301, 289] width 188 height 26
click at [259, 215] on div "Fondo Espaciado px rem % vh vw Personalizado Personalizado 1 px rem % vh vw 0.5…" at bounding box center [207, 286] width 264 height 159
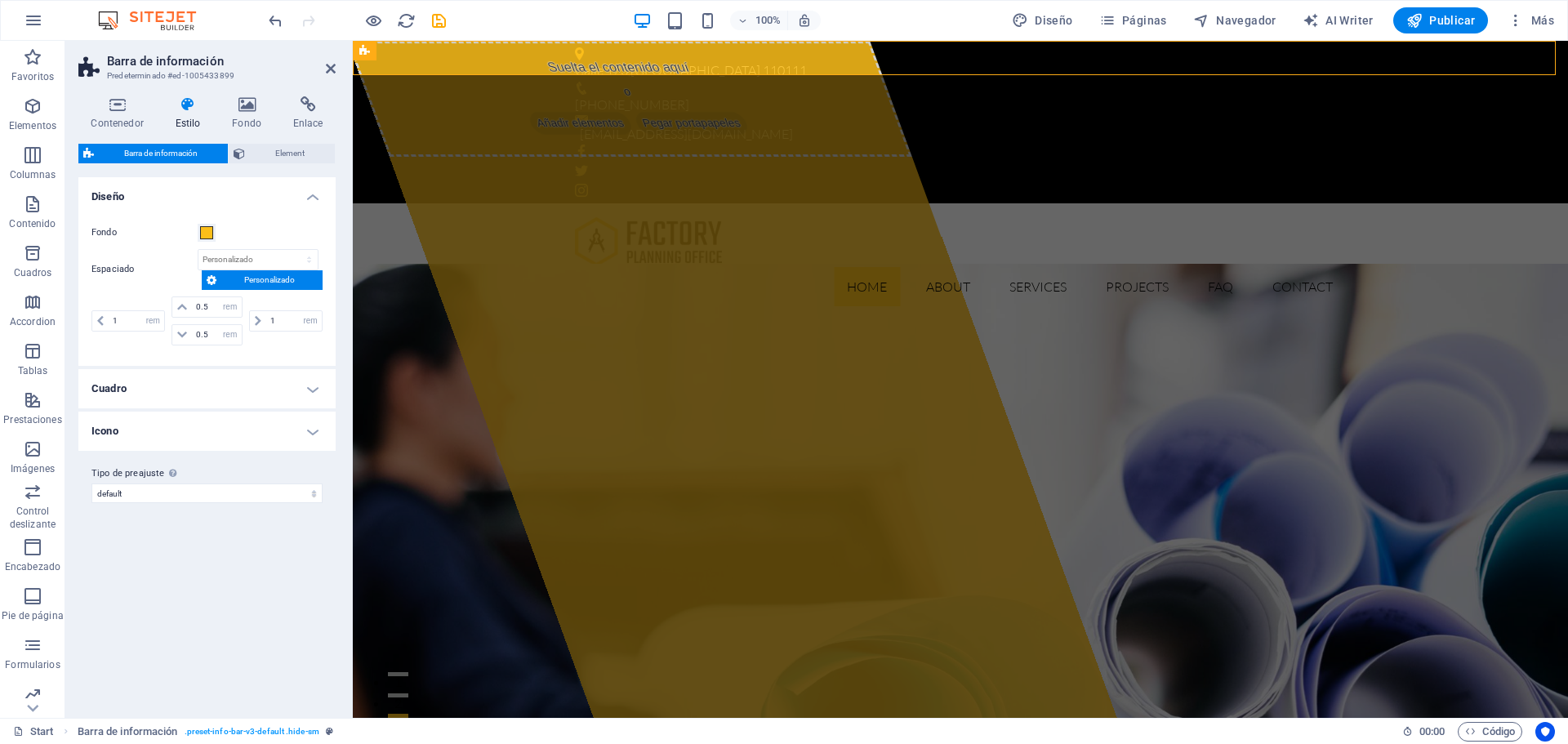
click at [189, 394] on h4 "Cuadro" at bounding box center [208, 389] width 258 height 39
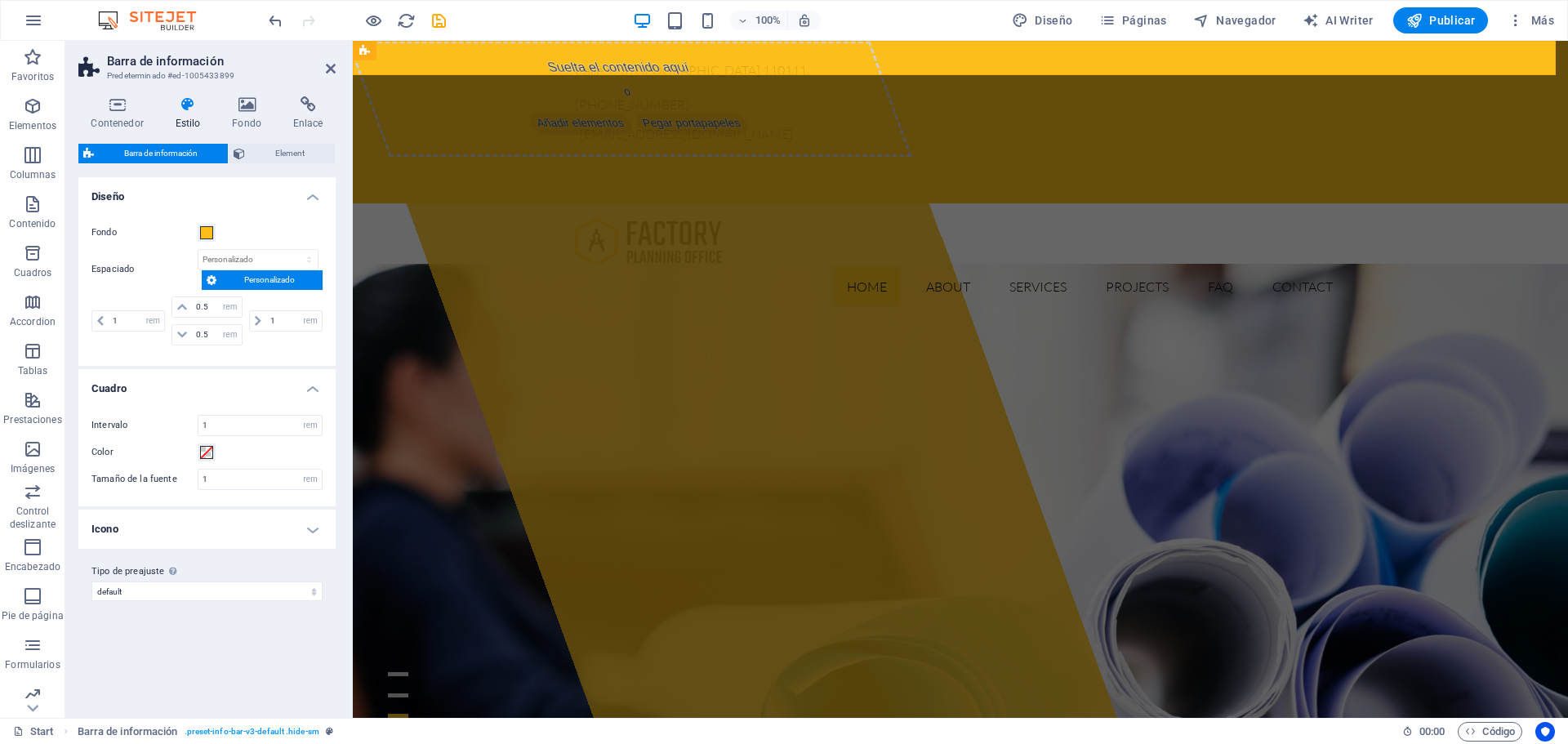
click at [191, 439] on div "Intervalo 1 px rem % vh vw Color Tamaño de la fuente 1 px rem % vh vw" at bounding box center [207, 452] width 264 height 107
click at [205, 228] on span at bounding box center [207, 232] width 13 height 13
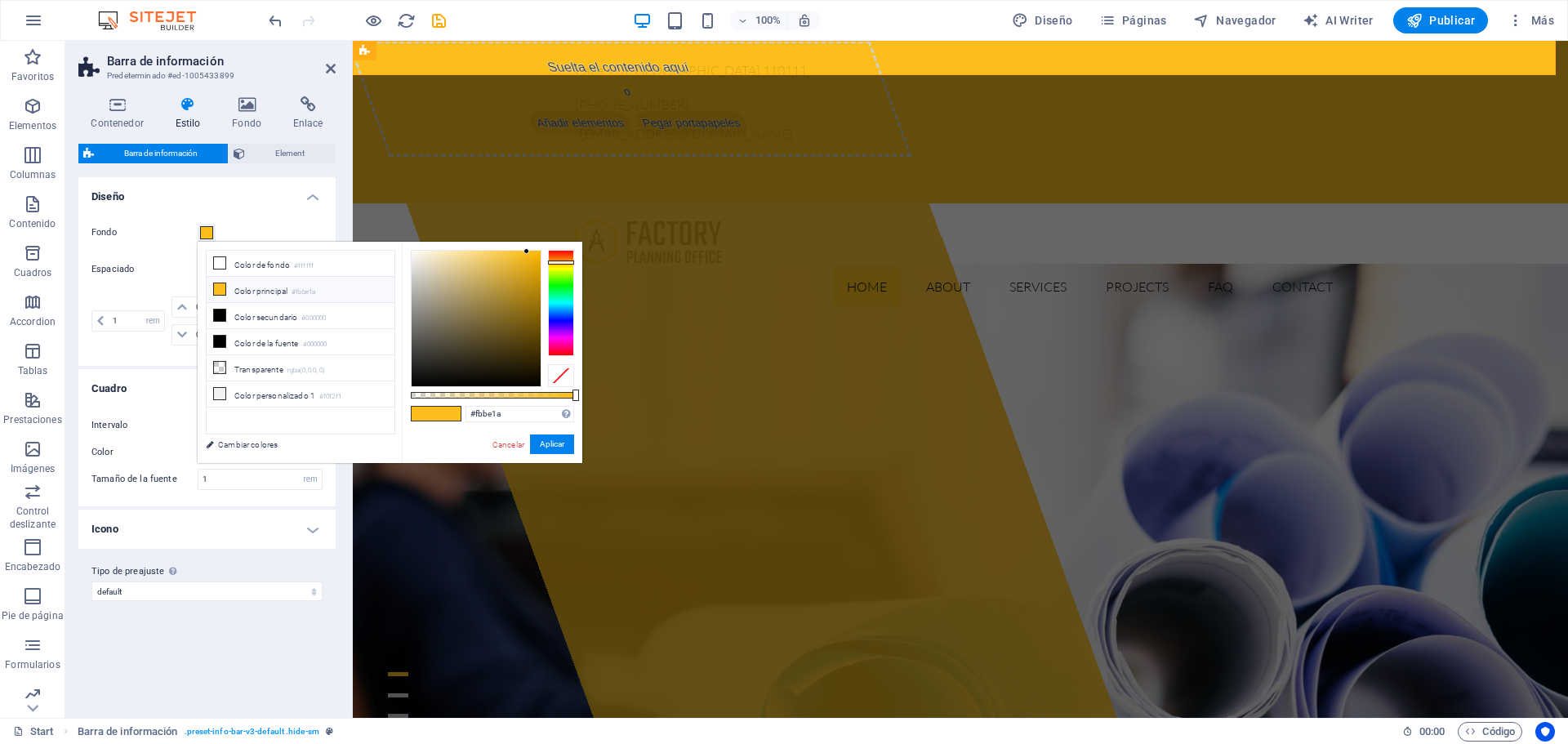
click at [139, 564] on label "Tipo de preajuste La configuración y variante seleccionada arriba afecta a todo…" at bounding box center [207, 571] width 231 height 20
click at [139, 581] on select "default Añadir tipo de preajuste" at bounding box center [207, 591] width 231 height 20
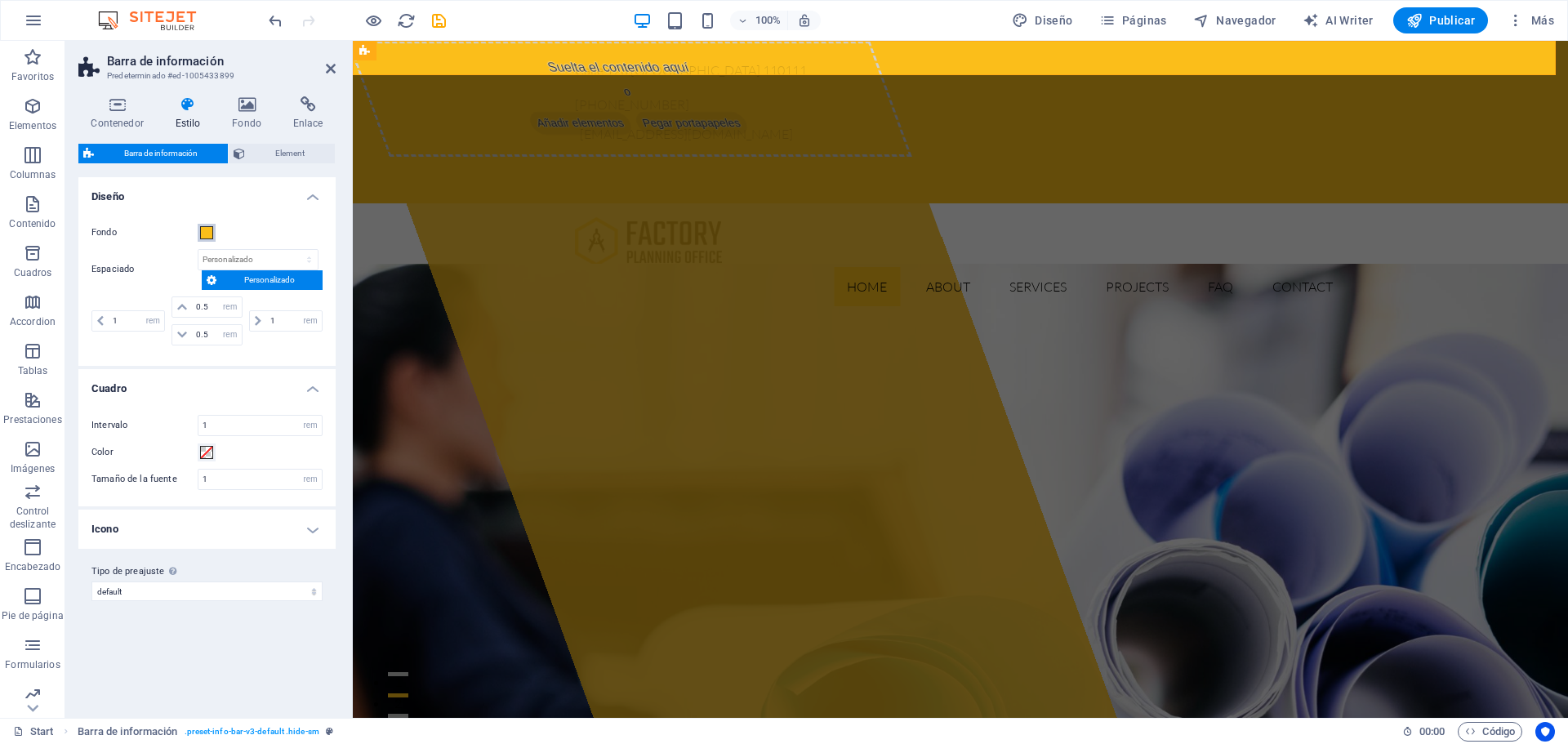
click at [205, 231] on span at bounding box center [207, 232] width 13 height 13
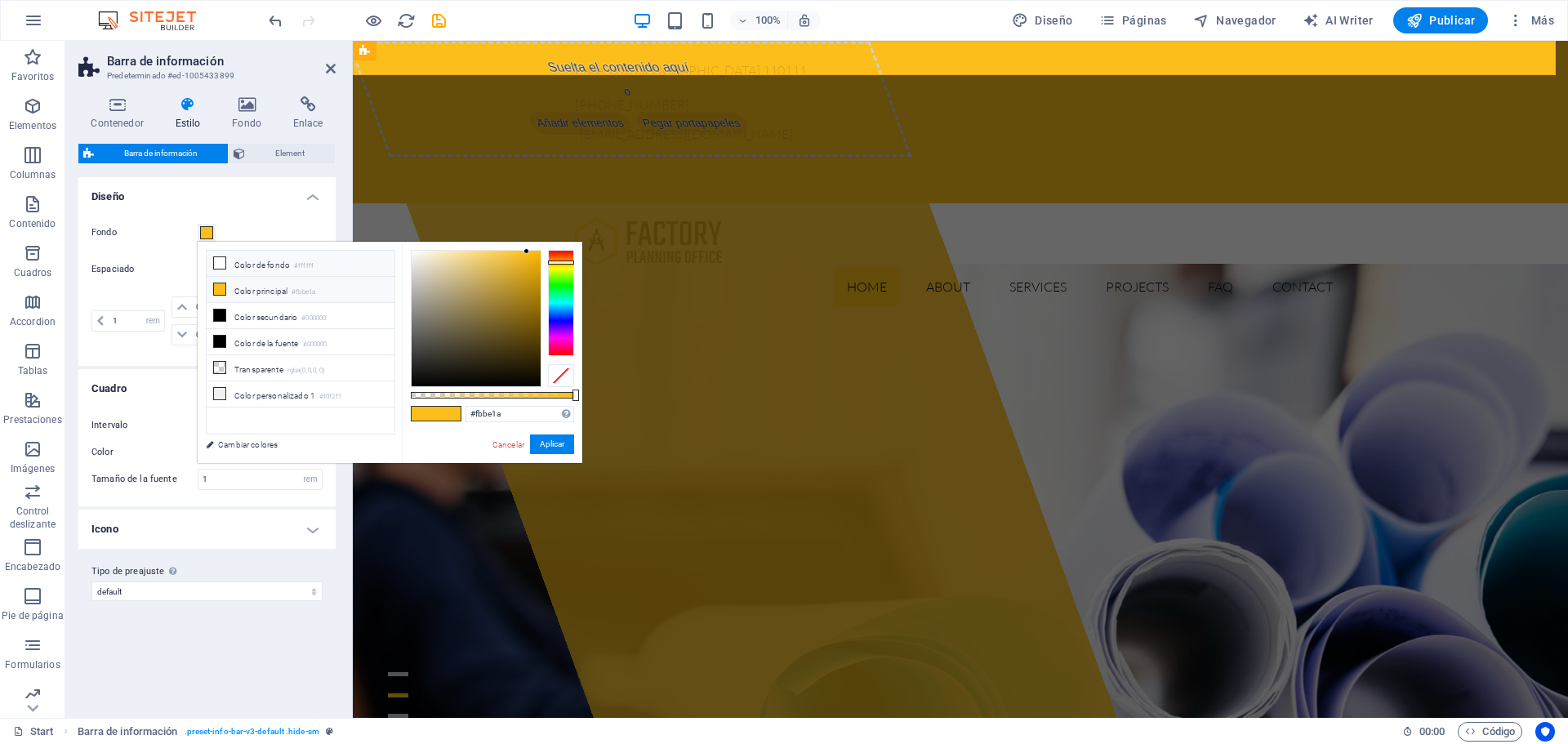
click at [216, 265] on icon at bounding box center [219, 263] width 12 height 12
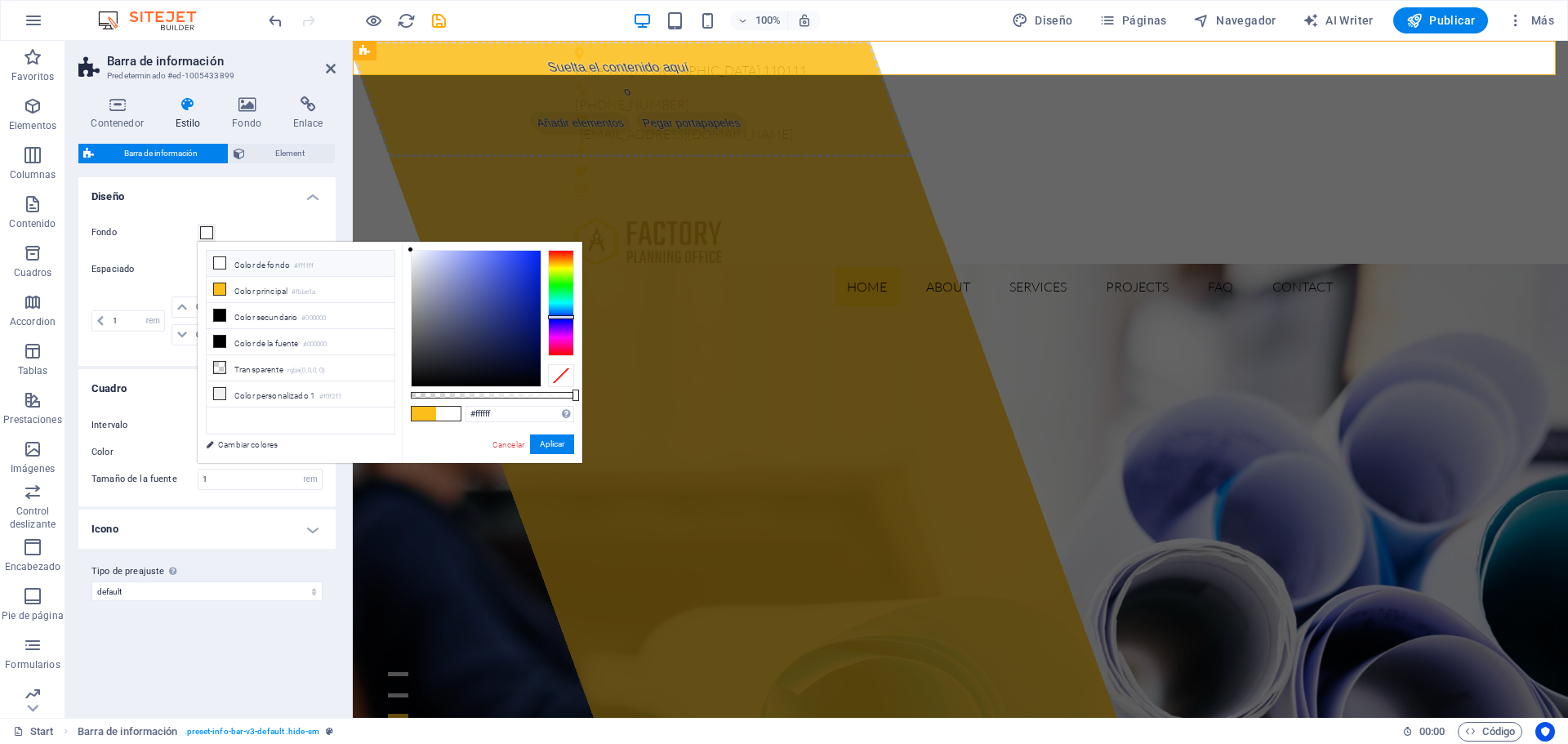
click at [559, 317] on div at bounding box center [561, 302] width 26 height 106
click at [493, 266] on div at bounding box center [476, 318] width 129 height 136
type input "#313c9f"
click at [500, 300] on div at bounding box center [476, 318] width 129 height 136
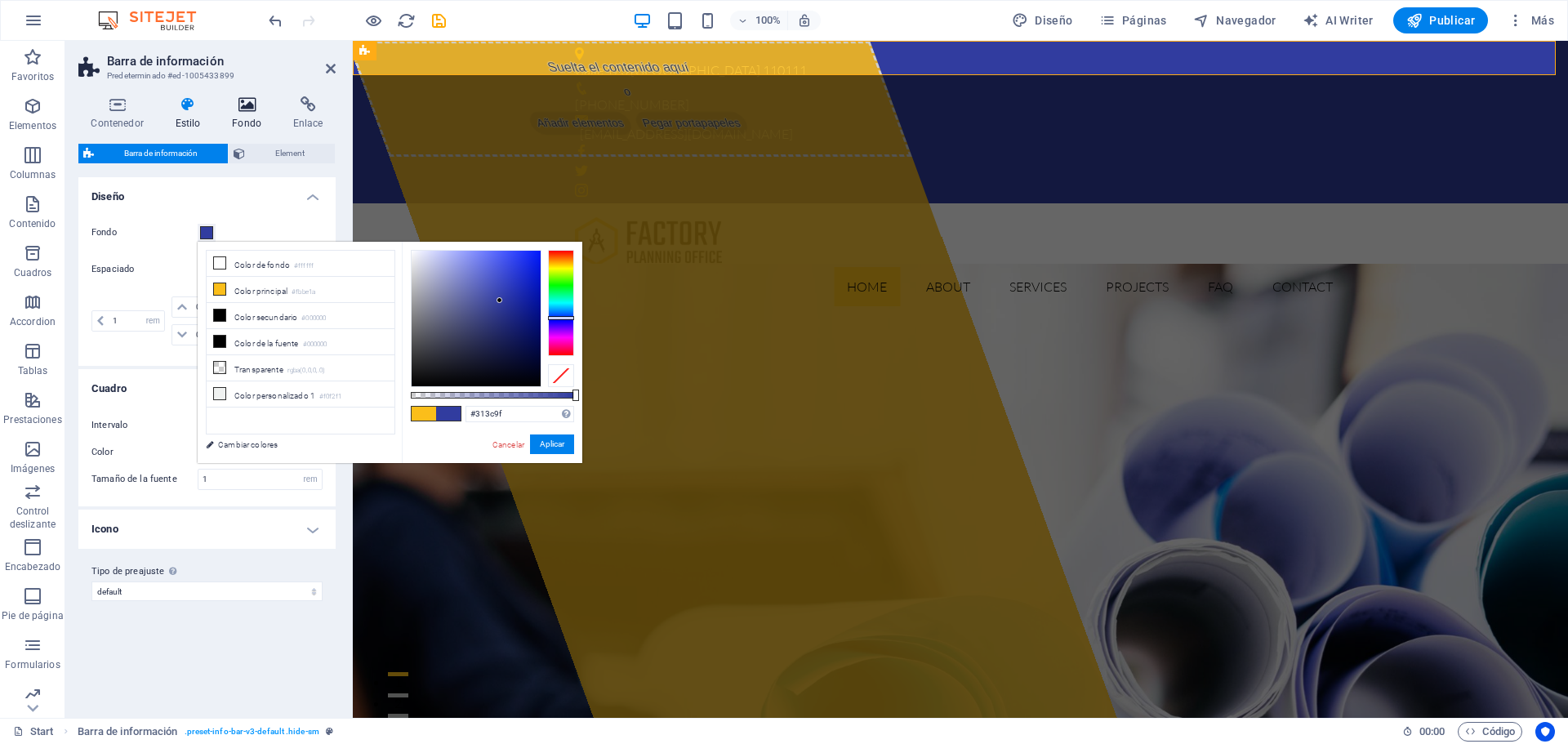
click at [244, 99] on icon at bounding box center [247, 105] width 55 height 16
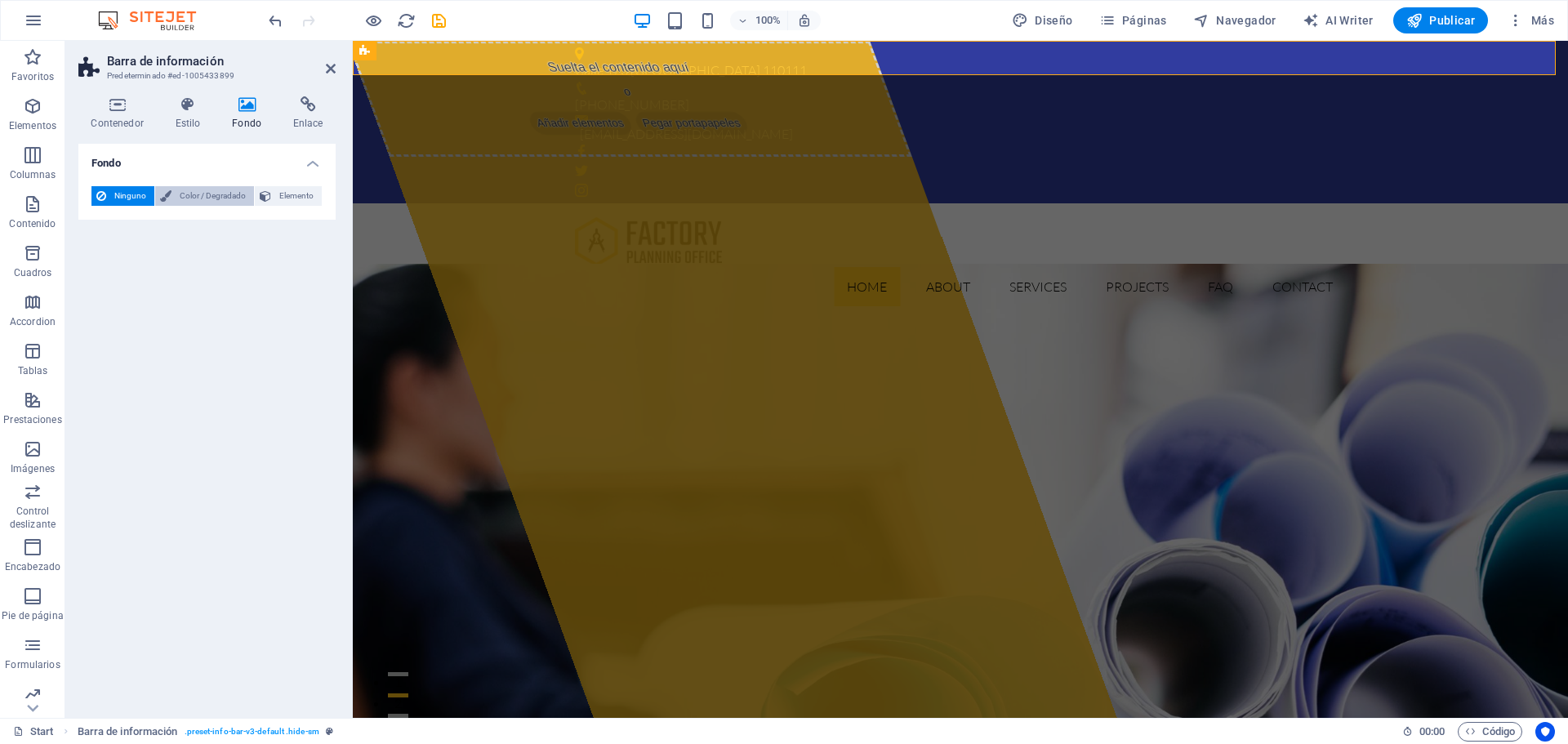
click at [210, 194] on span "Color / Degradado" at bounding box center [212, 196] width 72 height 20
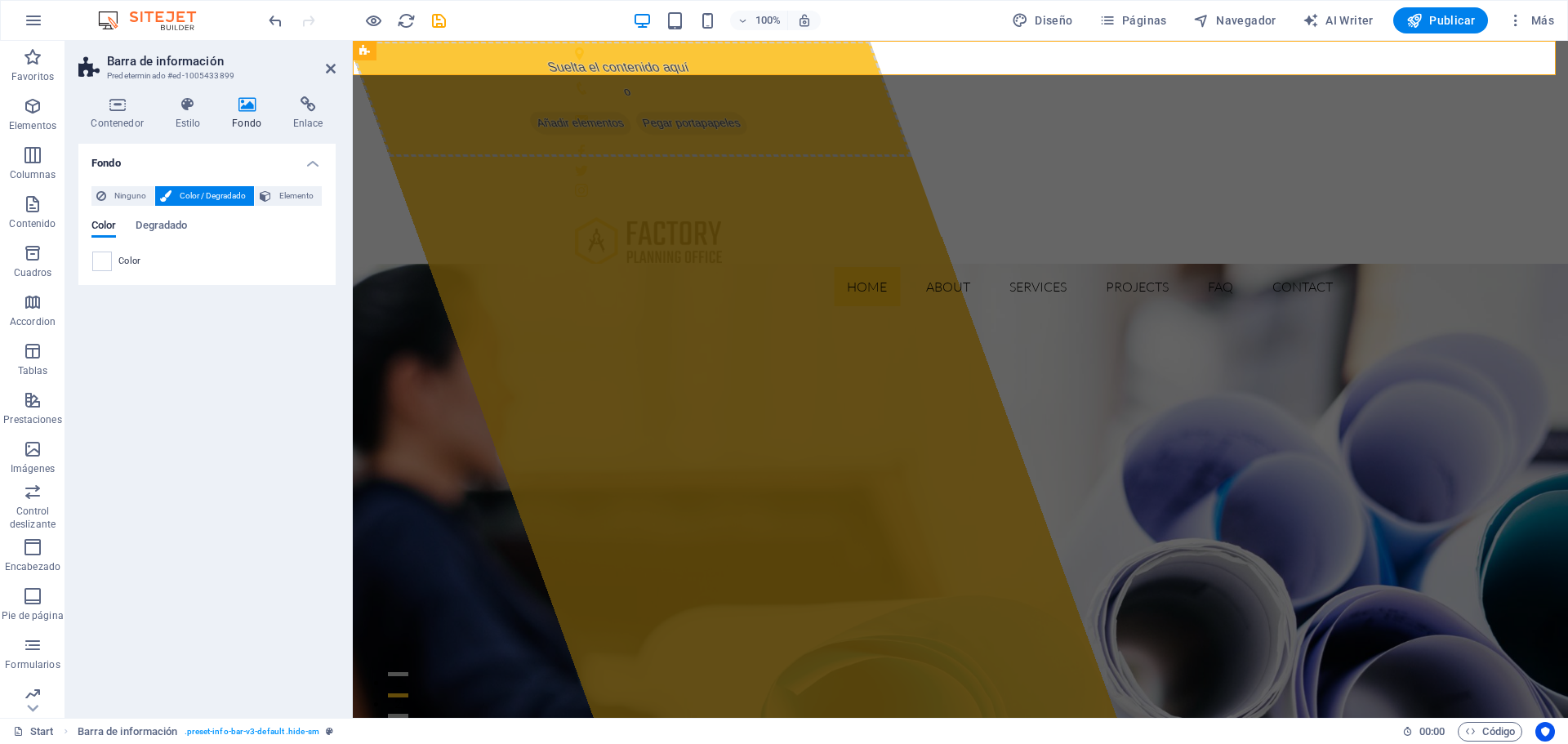
click at [109, 246] on div "Color Degradado" at bounding box center [207, 235] width 231 height 31
click at [164, 230] on span "Degradado" at bounding box center [162, 227] width 52 height 23
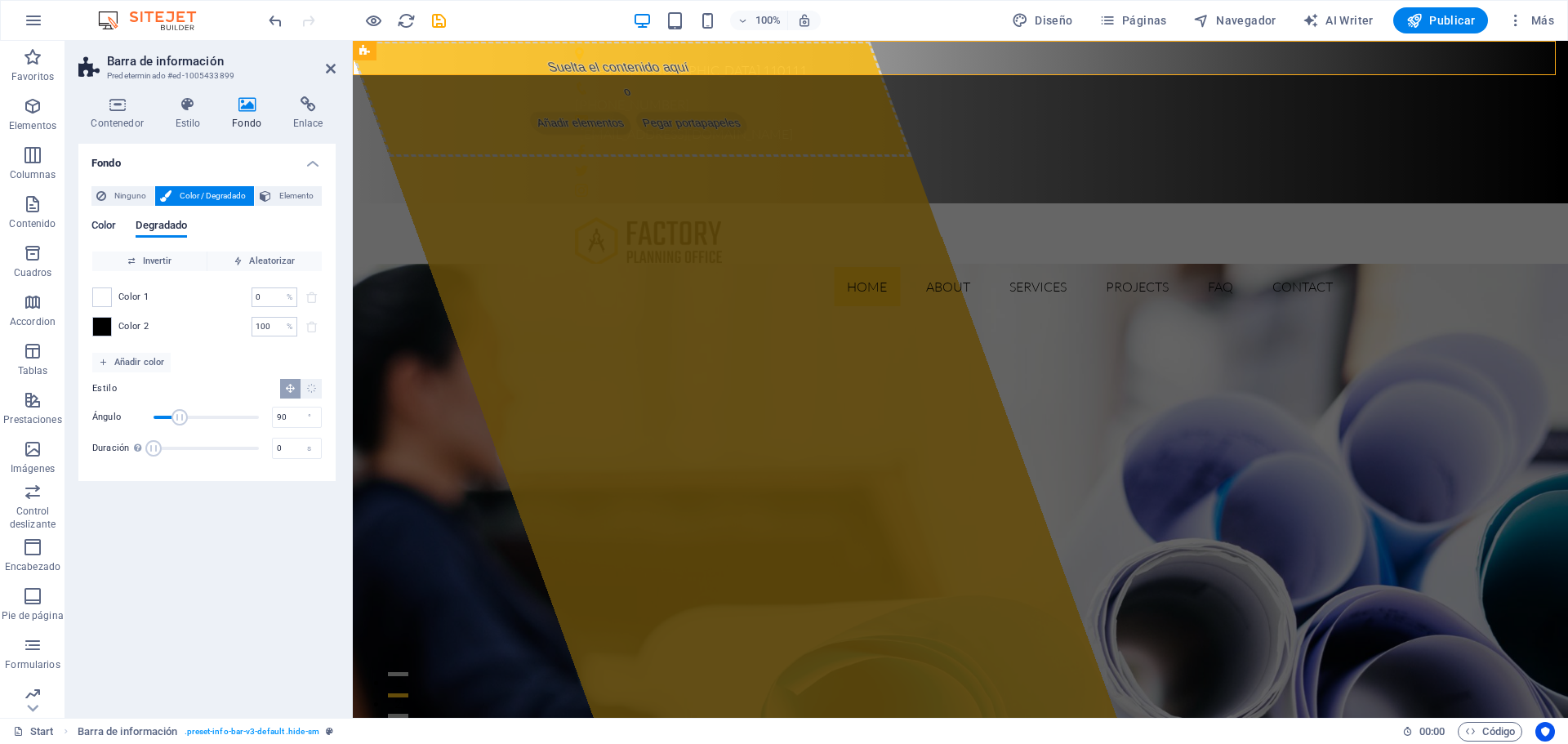
click at [114, 228] on span "Color" at bounding box center [103, 227] width 24 height 23
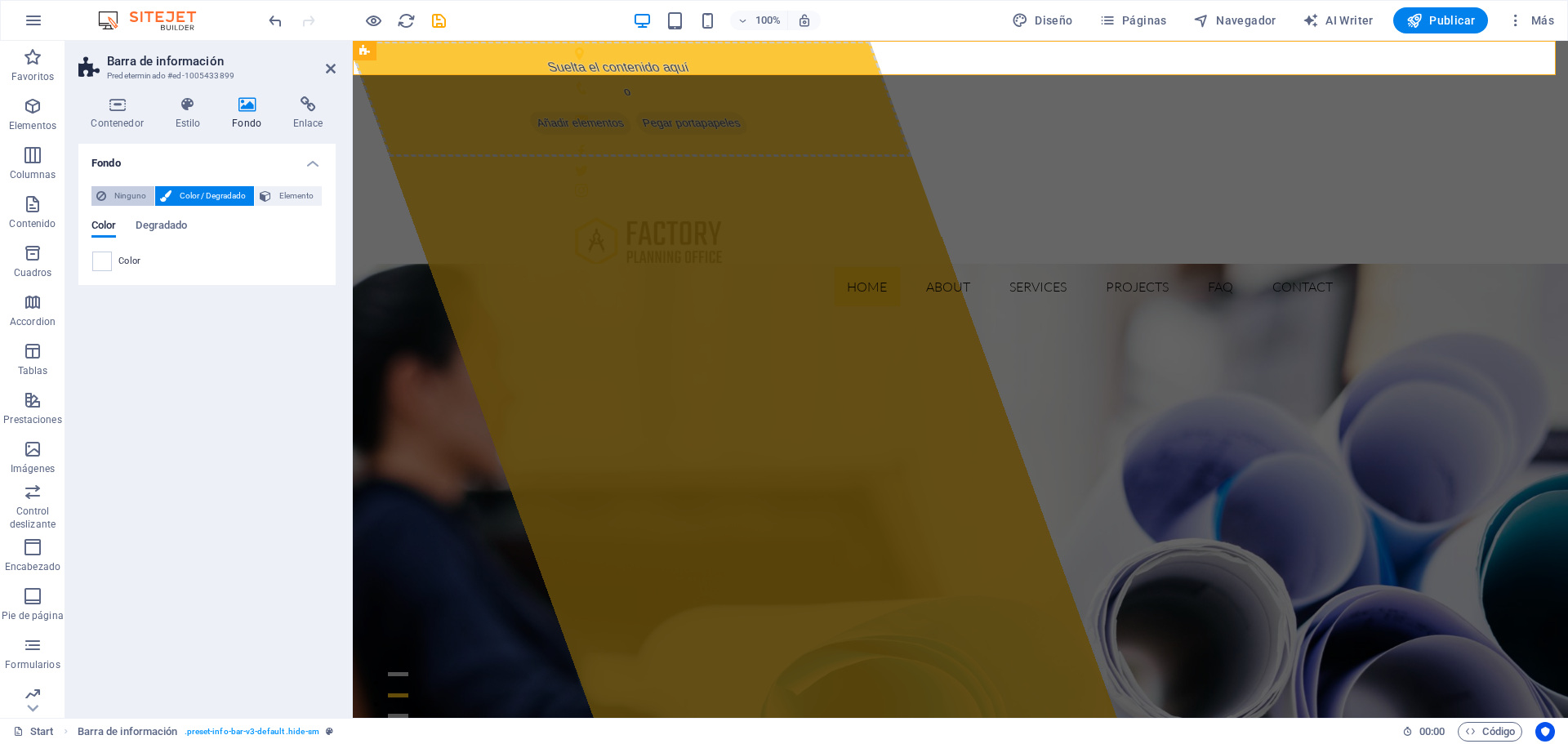
click at [128, 201] on span "Ninguno" at bounding box center [130, 196] width 38 height 20
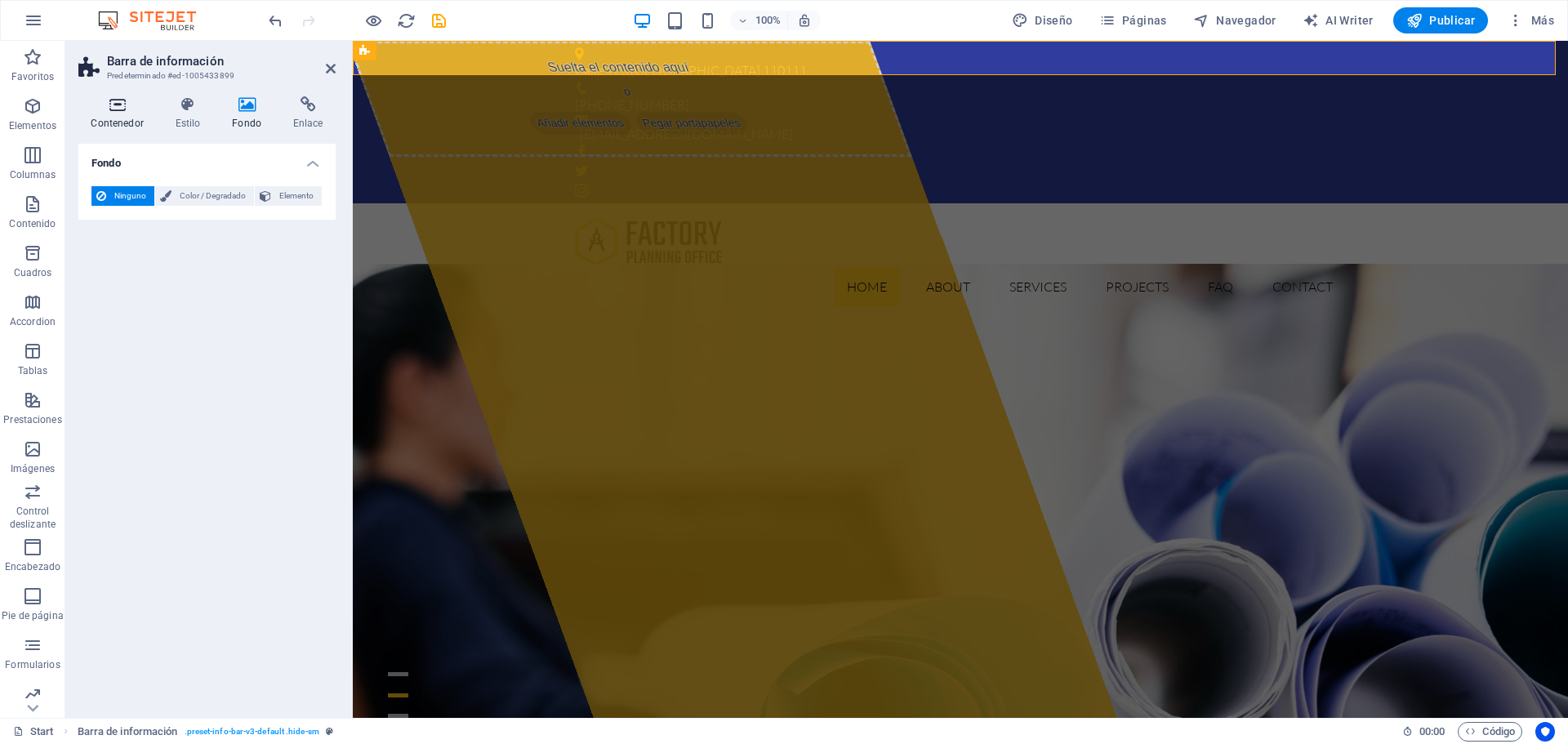
click at [123, 108] on icon at bounding box center [117, 105] width 78 height 16
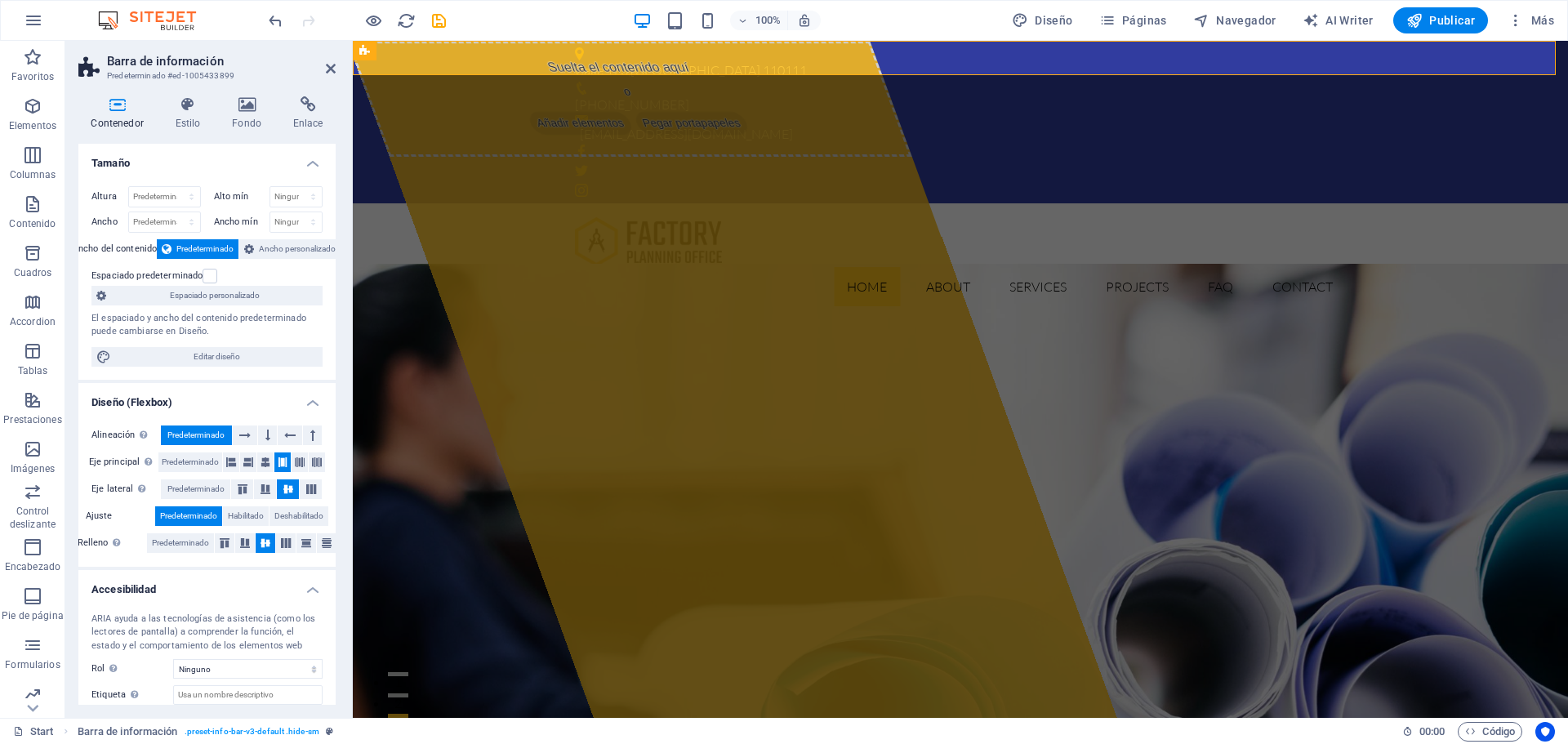
click at [191, 160] on h4 "Tamaño" at bounding box center [208, 158] width 258 height 30
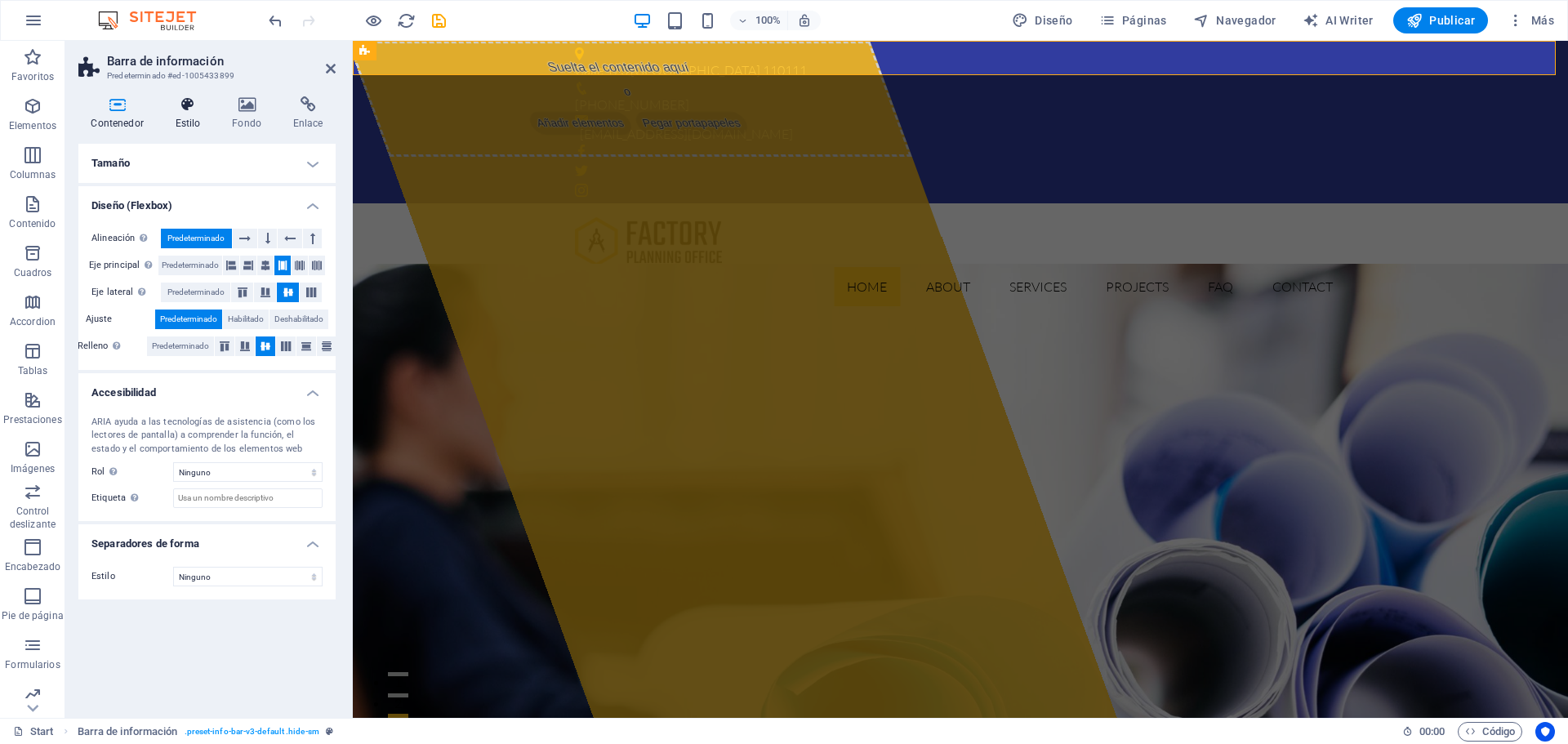
click at [192, 112] on icon at bounding box center [188, 105] width 51 height 16
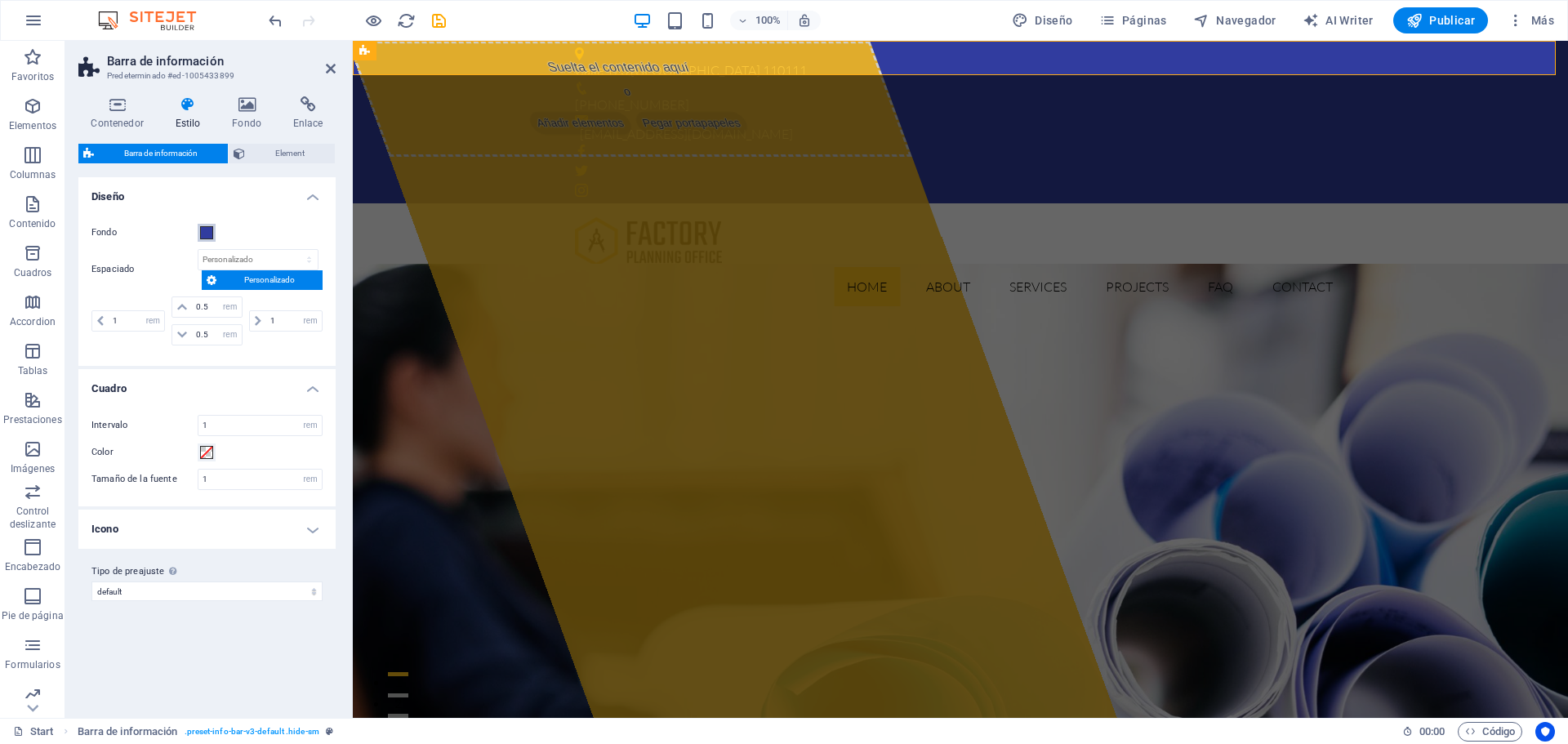
click at [199, 230] on button "Fondo" at bounding box center [207, 232] width 18 height 18
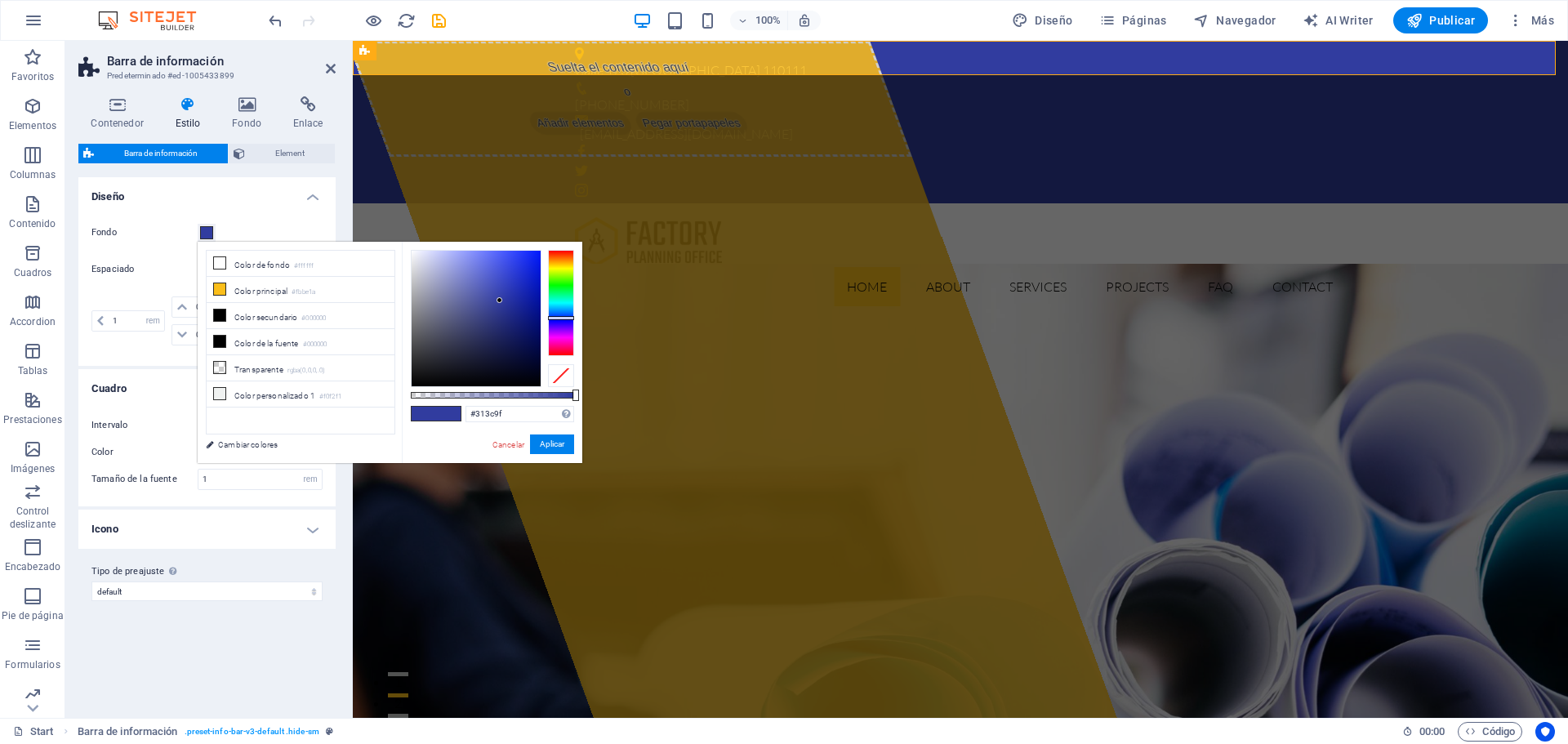
click at [261, 197] on h4 "Diseño" at bounding box center [208, 191] width 258 height 30
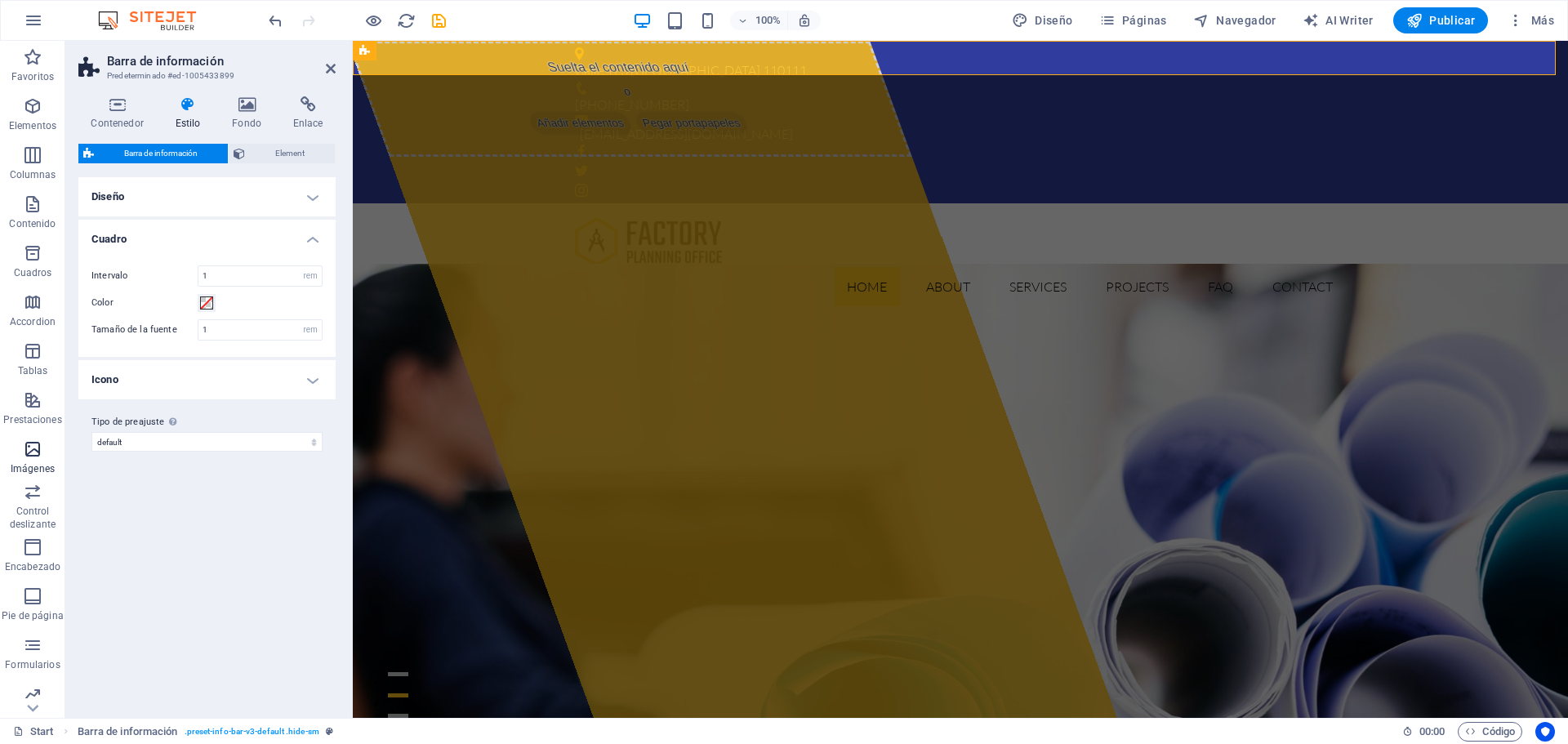
click at [37, 453] on icon "button" at bounding box center [33, 449] width 20 height 20
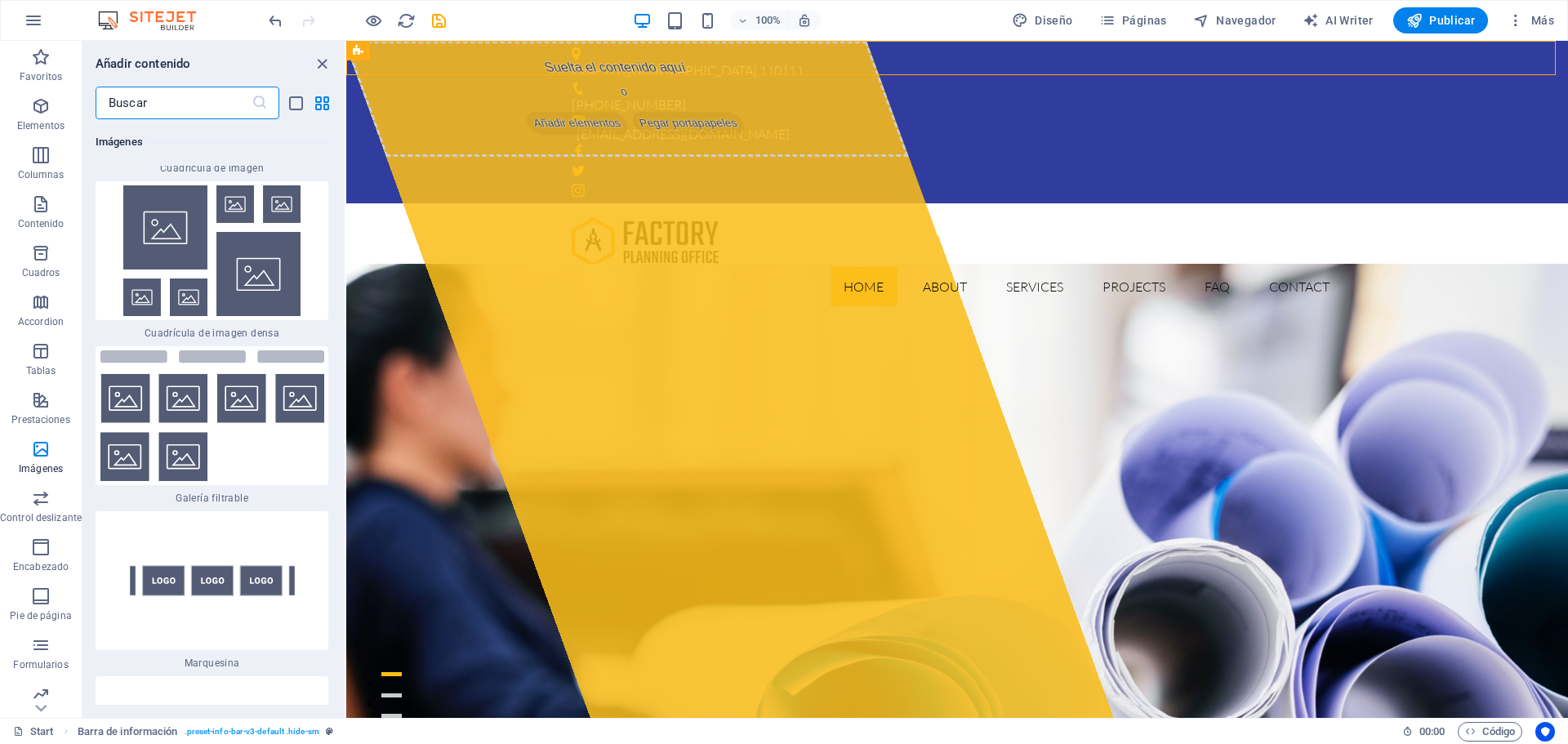
scroll to position [17049, 0]
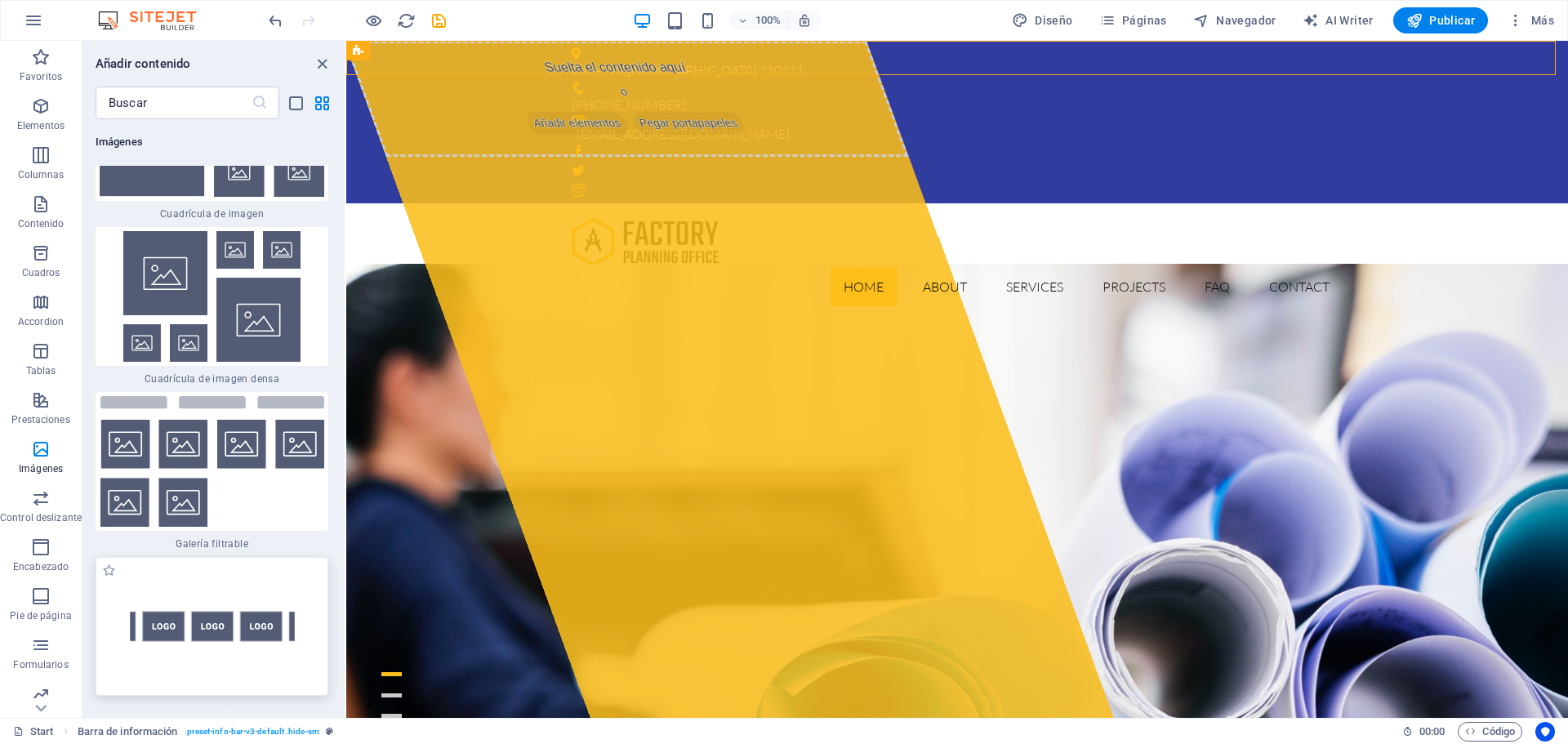
click at [278, 561] on img at bounding box center [211, 626] width 225 height 131
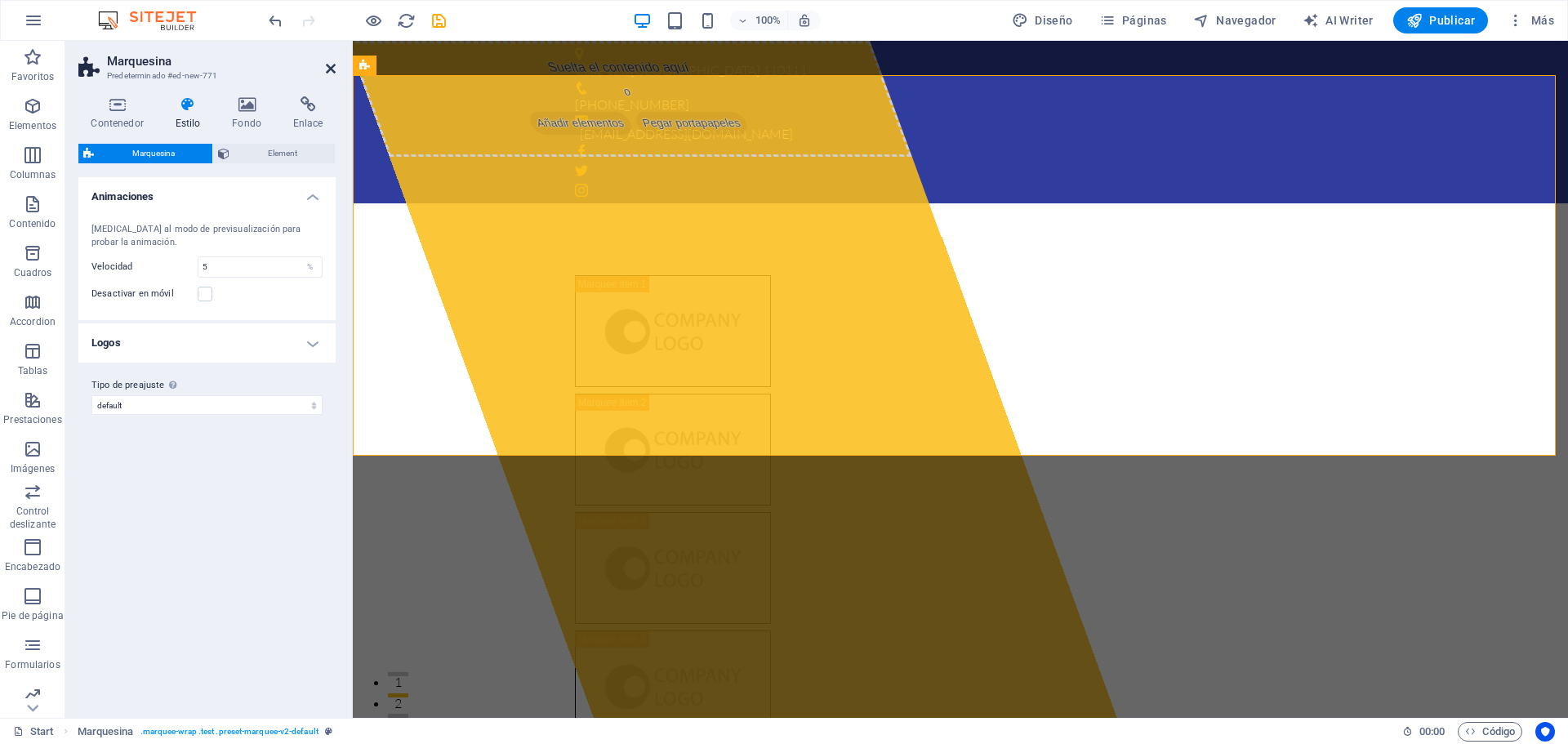
click at [328, 69] on icon at bounding box center [330, 68] width 10 height 13
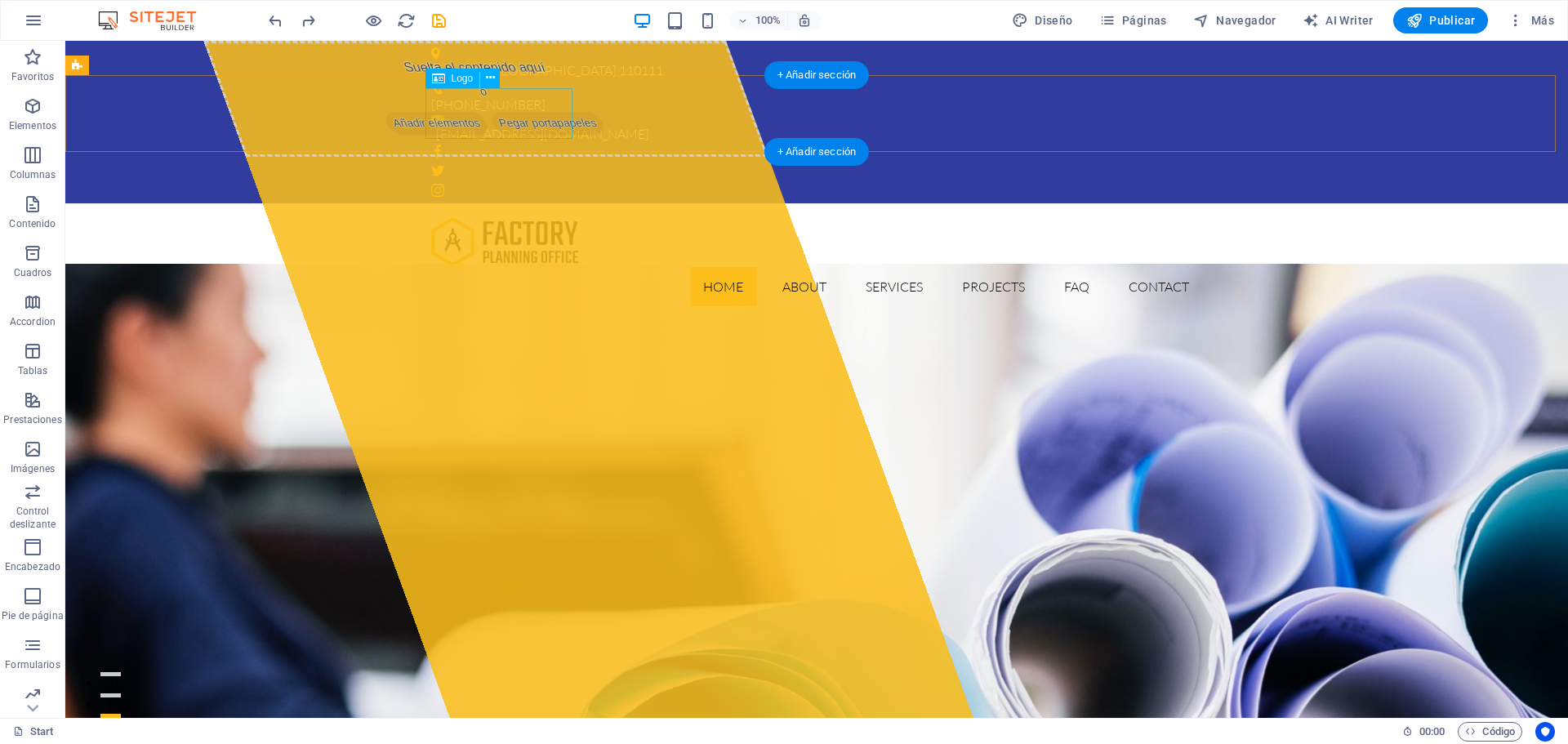
click at [498, 216] on div at bounding box center [817, 241] width 771 height 51
click at [482, 216] on div at bounding box center [817, 241] width 771 height 51
select select "px"
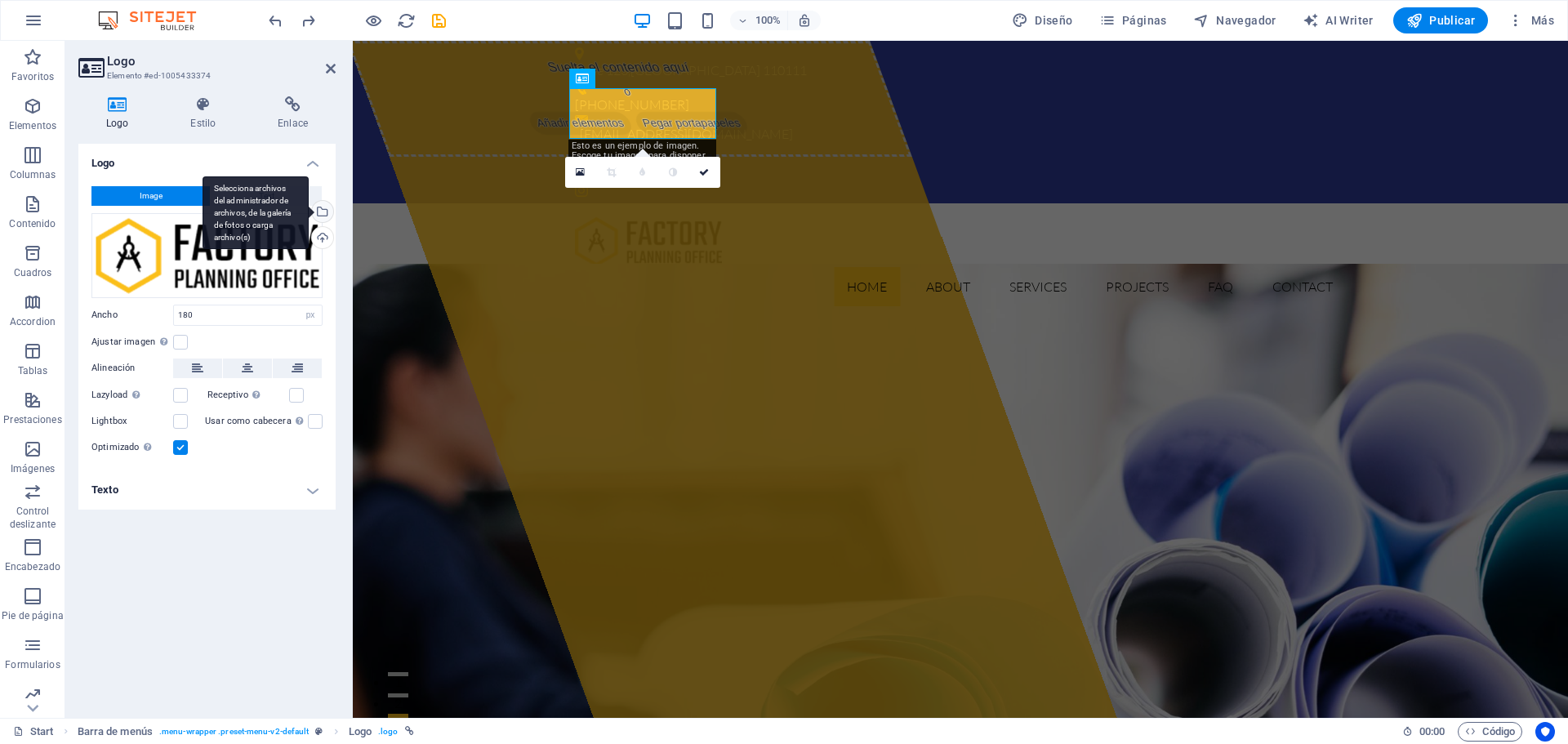
click at [325, 211] on div "Selecciona archivos del administrador de archivos, de la galería de fotos o car…" at bounding box center [320, 213] width 24 height 24
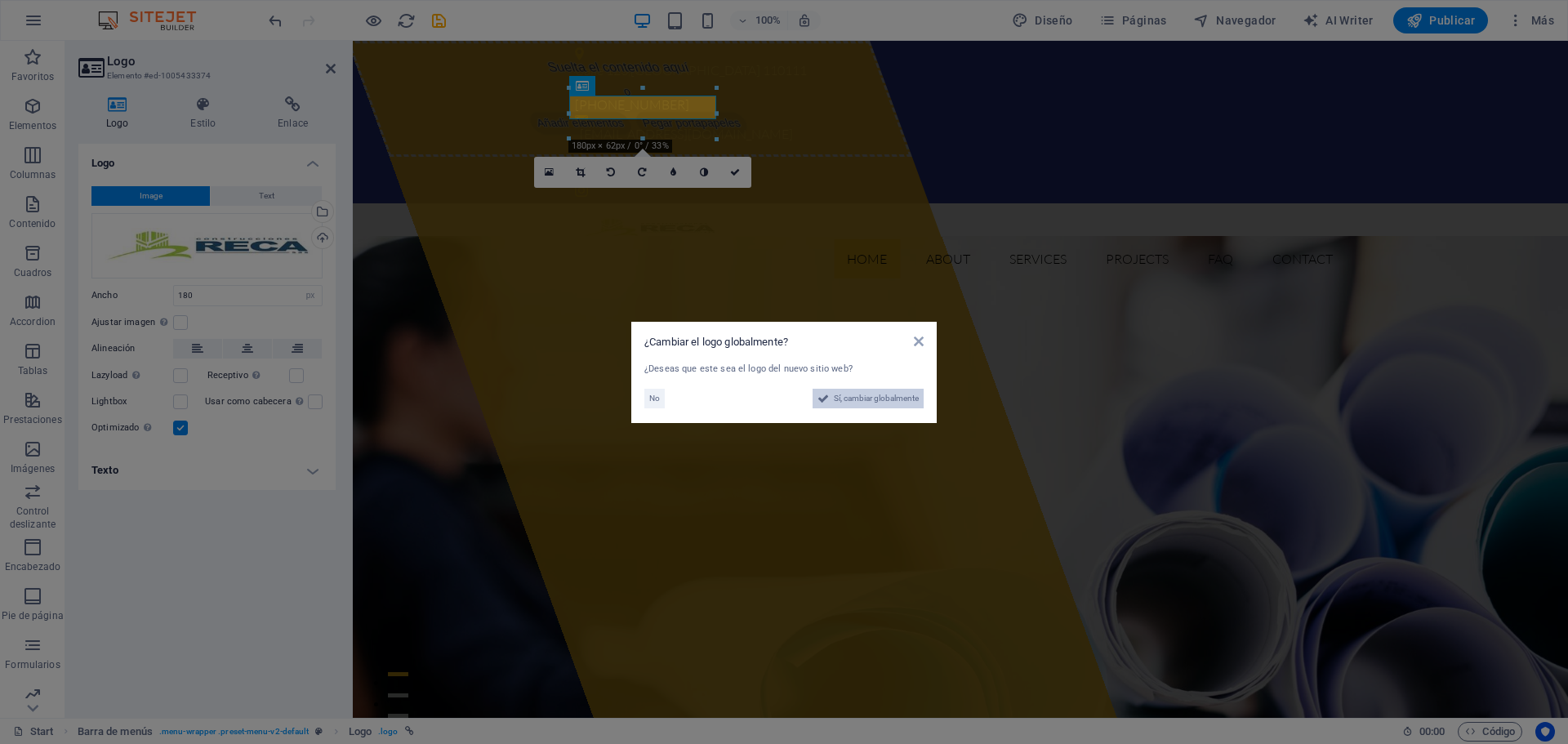
click at [843, 398] on span "Sí, cambiar globalmente" at bounding box center [876, 399] width 85 height 20
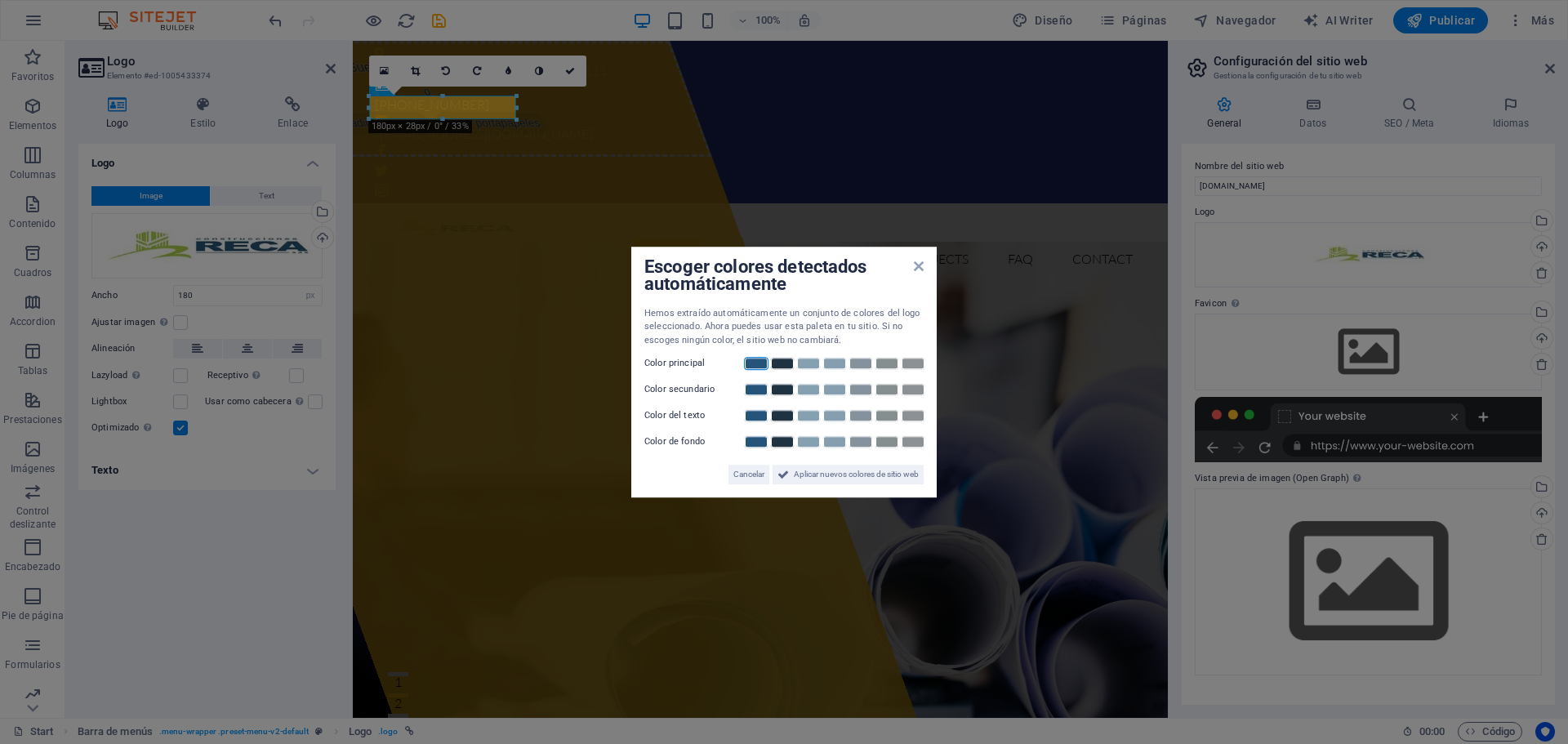
click at [758, 364] on link at bounding box center [756, 363] width 24 height 13
click at [785, 387] on link at bounding box center [782, 389] width 24 height 13
drag, startPoint x: 802, startPoint y: 475, endPoint x: 450, endPoint y: 435, distance: 354.3
click at [802, 475] on span "Aplicar nuevos colores de sitio web" at bounding box center [856, 474] width 125 height 20
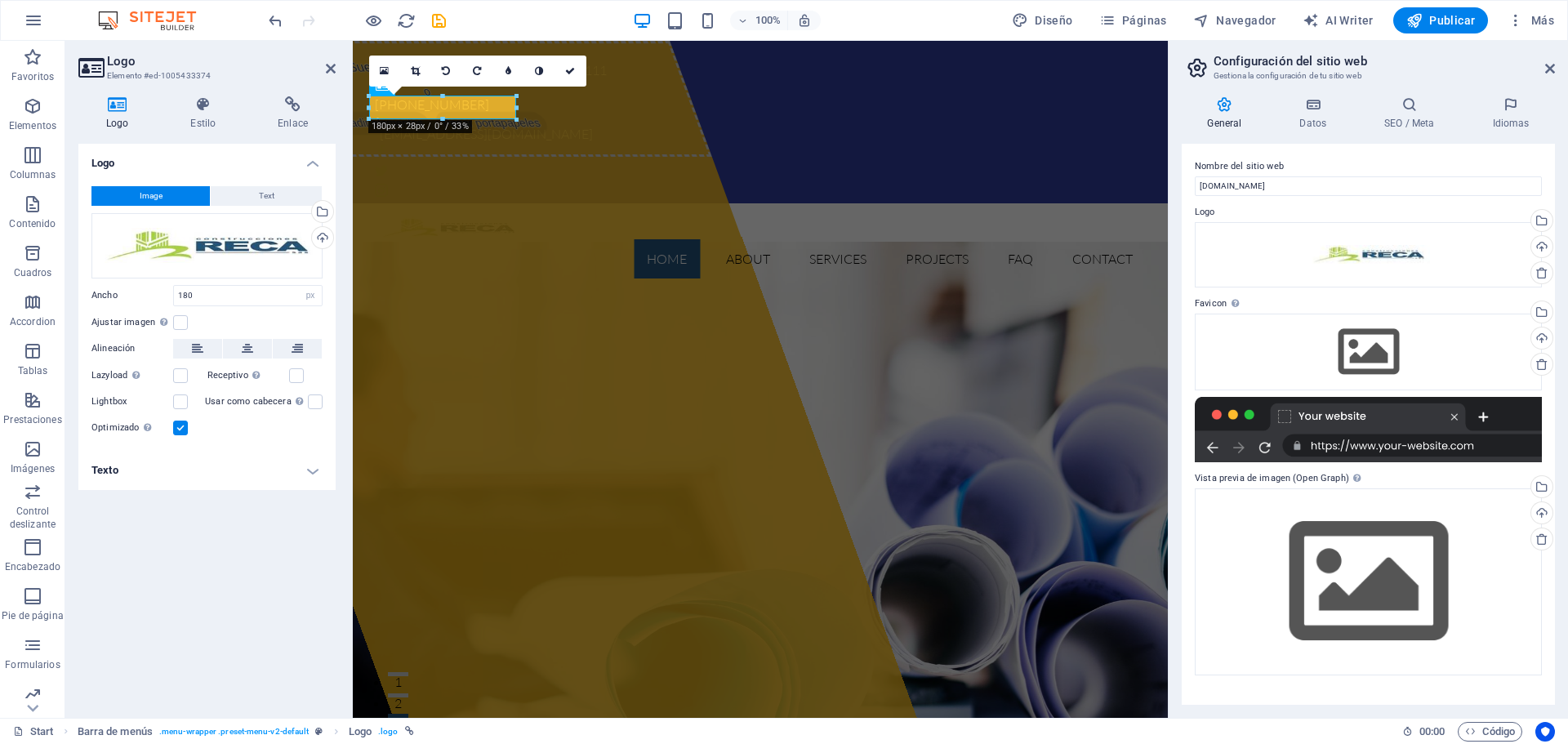
click at [1401, 136] on div "General Datos SEO / Meta Idiomas Nombre del sitio web [DOMAIN_NAME] Logo Arrast…" at bounding box center [1368, 401] width 373 height 608
click at [1417, 123] on h4 "SEO / Meta" at bounding box center [1412, 114] width 107 height 34
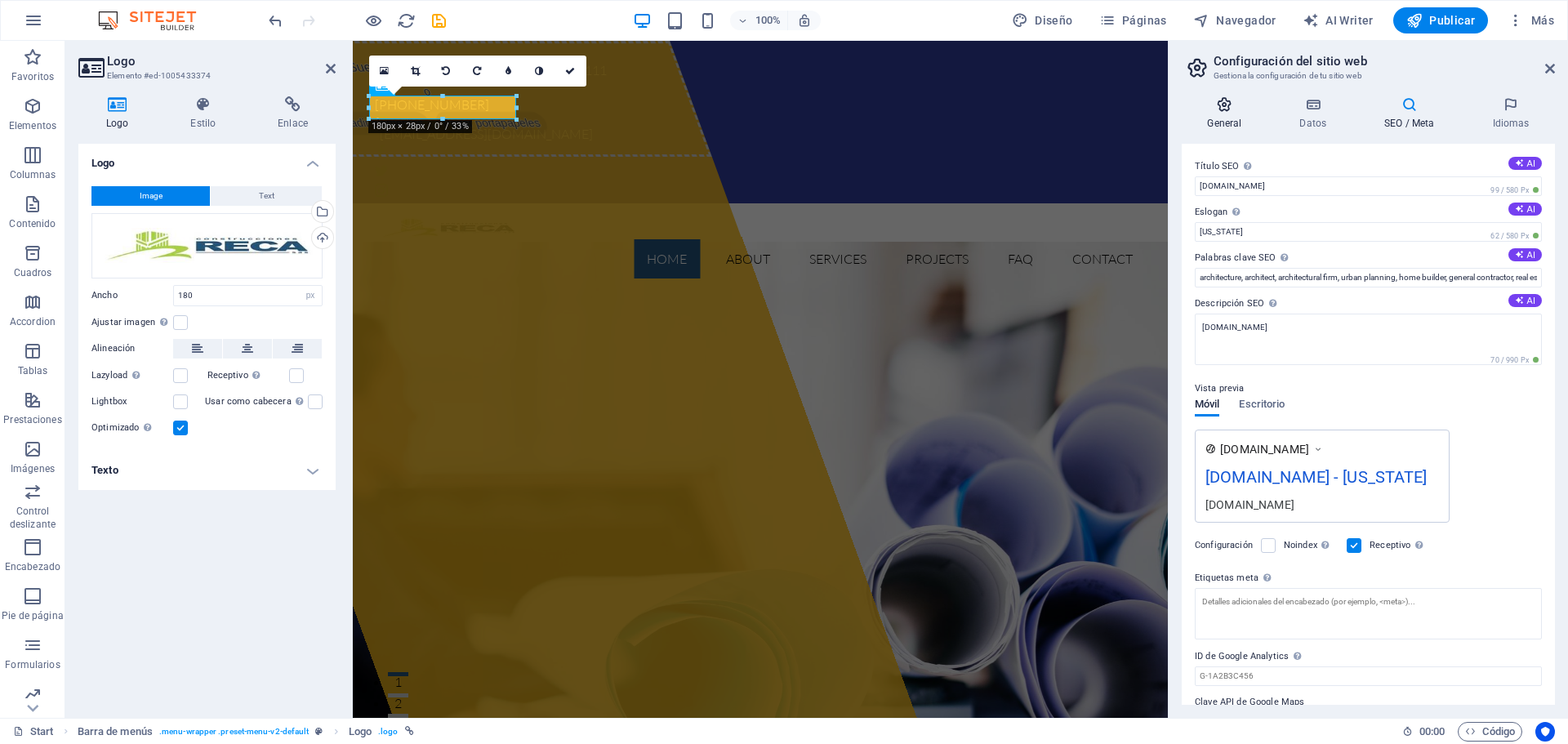
click at [1221, 108] on icon at bounding box center [1225, 105] width 86 height 16
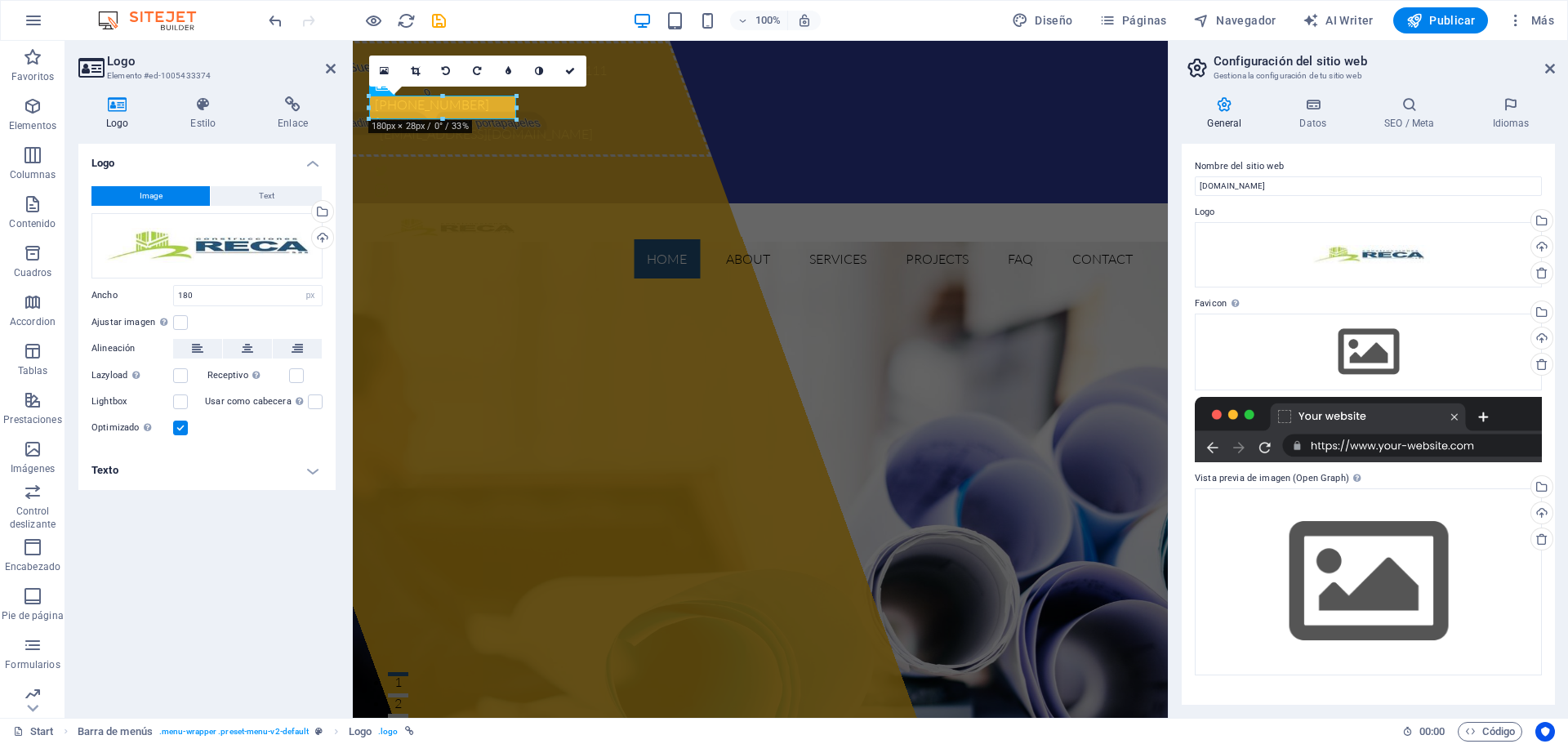
click at [1535, 73] on header "Configuración del sitio web Gestiona la configuración de tu sitio web" at bounding box center [1370, 62] width 370 height 42
click at [1549, 67] on icon at bounding box center [1549, 68] width 10 height 13
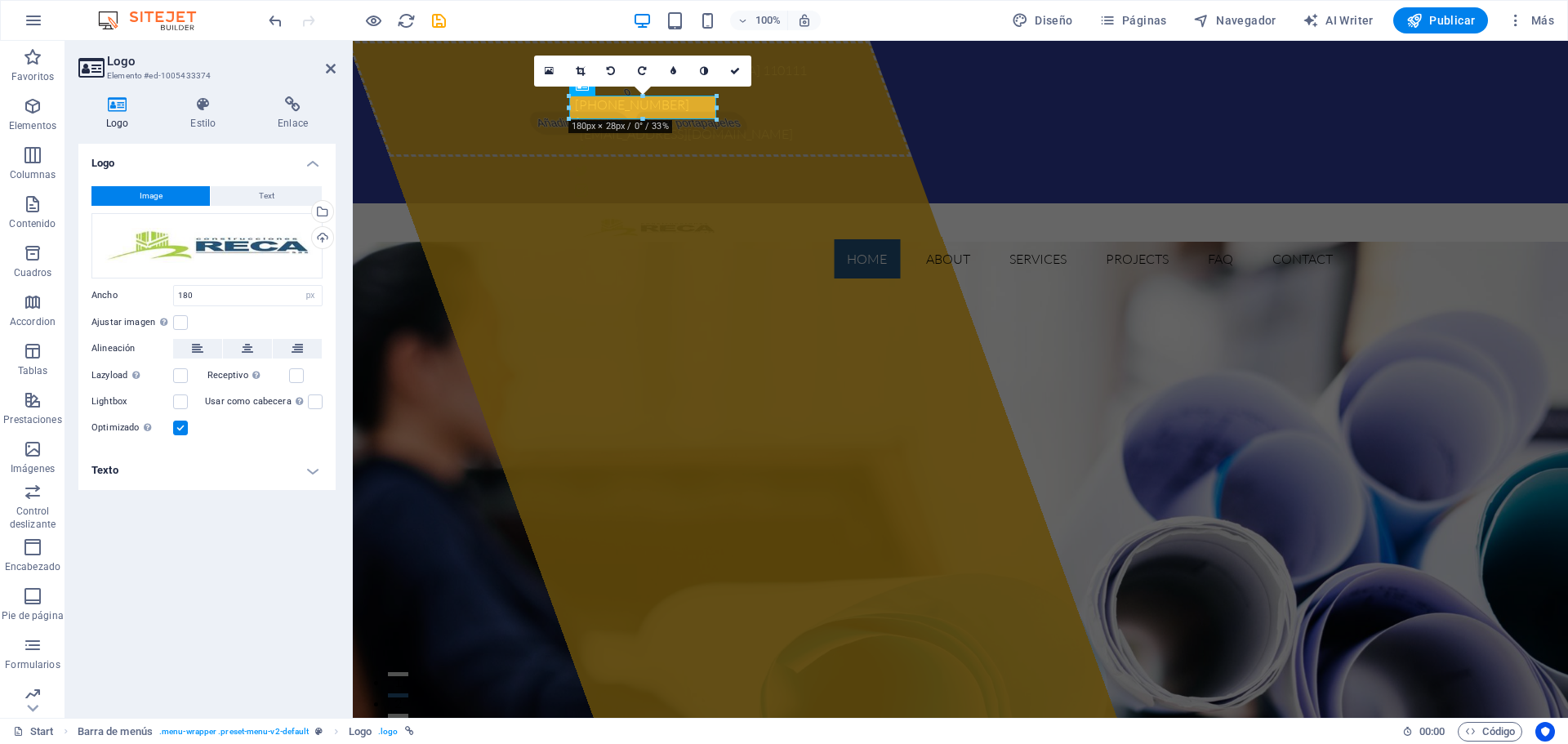
click at [182, 559] on div "Logo Image Text Arrastra archivos aquí, haz clic para escoger archivos o selecc…" at bounding box center [208, 424] width 258 height 561
click at [330, 67] on icon at bounding box center [330, 68] width 10 height 13
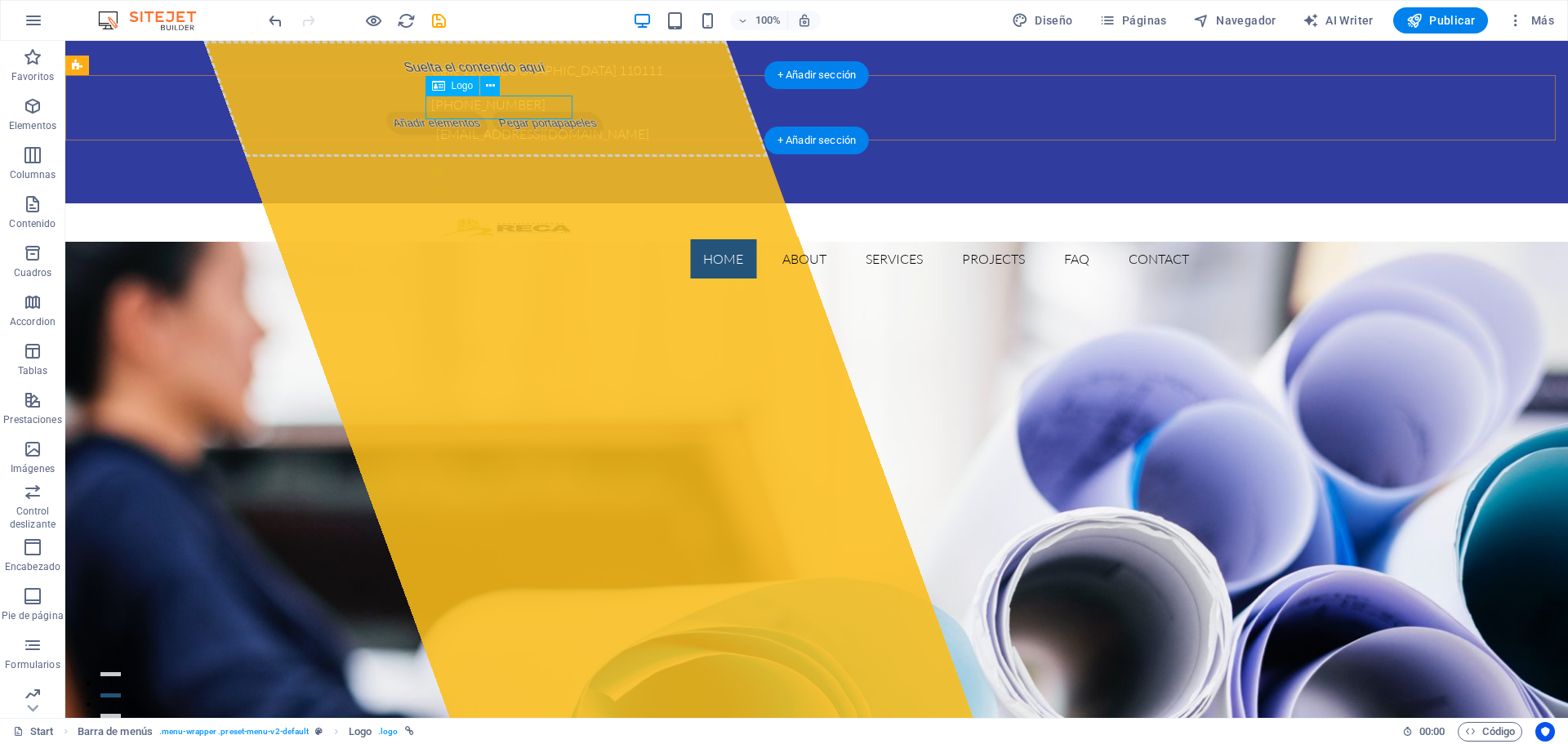
click at [483, 216] on div at bounding box center [817, 228] width 771 height 23
drag, startPoint x: 521, startPoint y: 107, endPoint x: 497, endPoint y: 99, distance: 25.3
click at [521, 216] on div at bounding box center [817, 228] width 771 height 23
click at [456, 89] on span "Logo" at bounding box center [462, 85] width 22 height 10
click at [521, 216] on div at bounding box center [817, 228] width 771 height 23
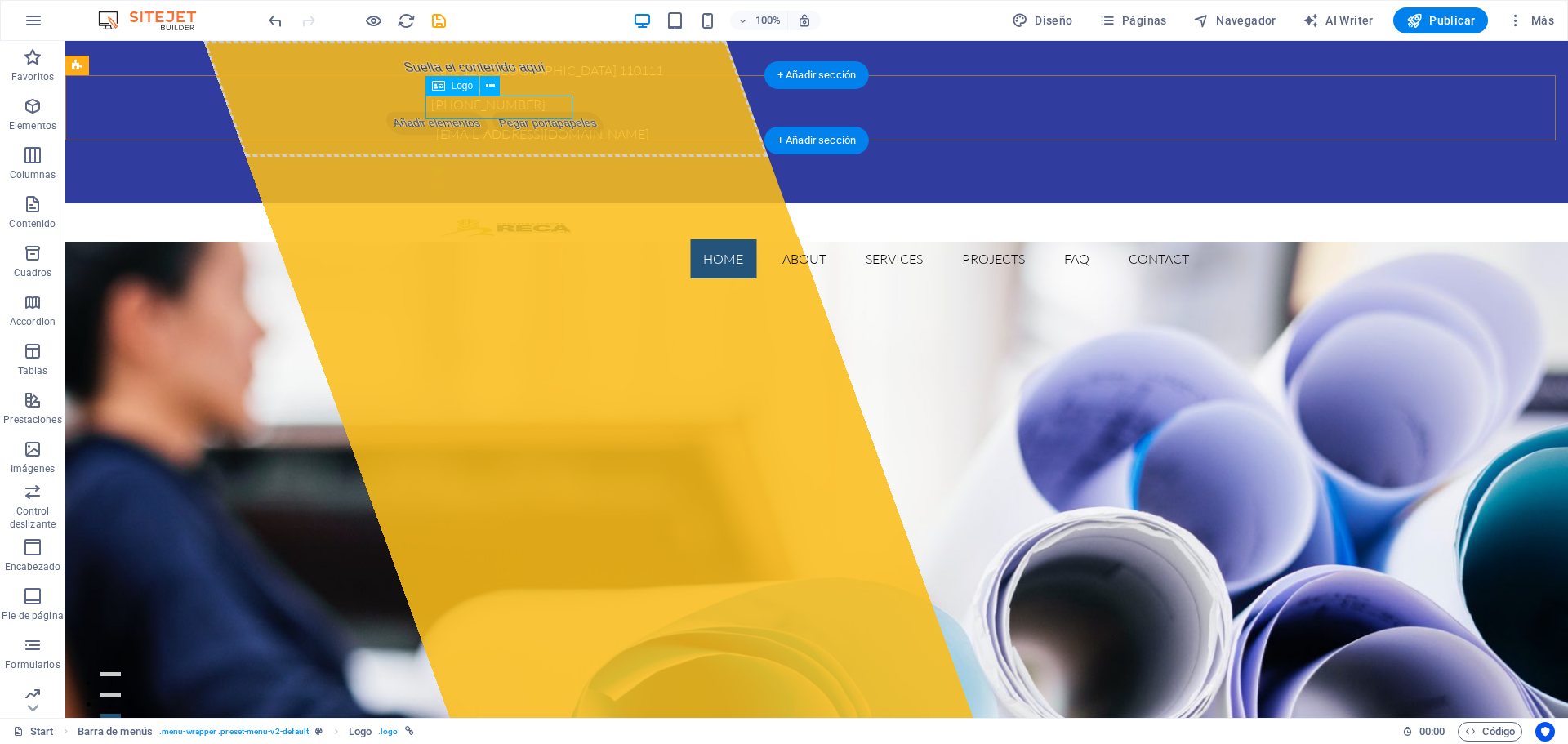
drag, startPoint x: 521, startPoint y: 110, endPoint x: 233, endPoint y: 111, distance: 288.0
click at [520, 216] on div at bounding box center [817, 228] width 771 height 23
select select "px"
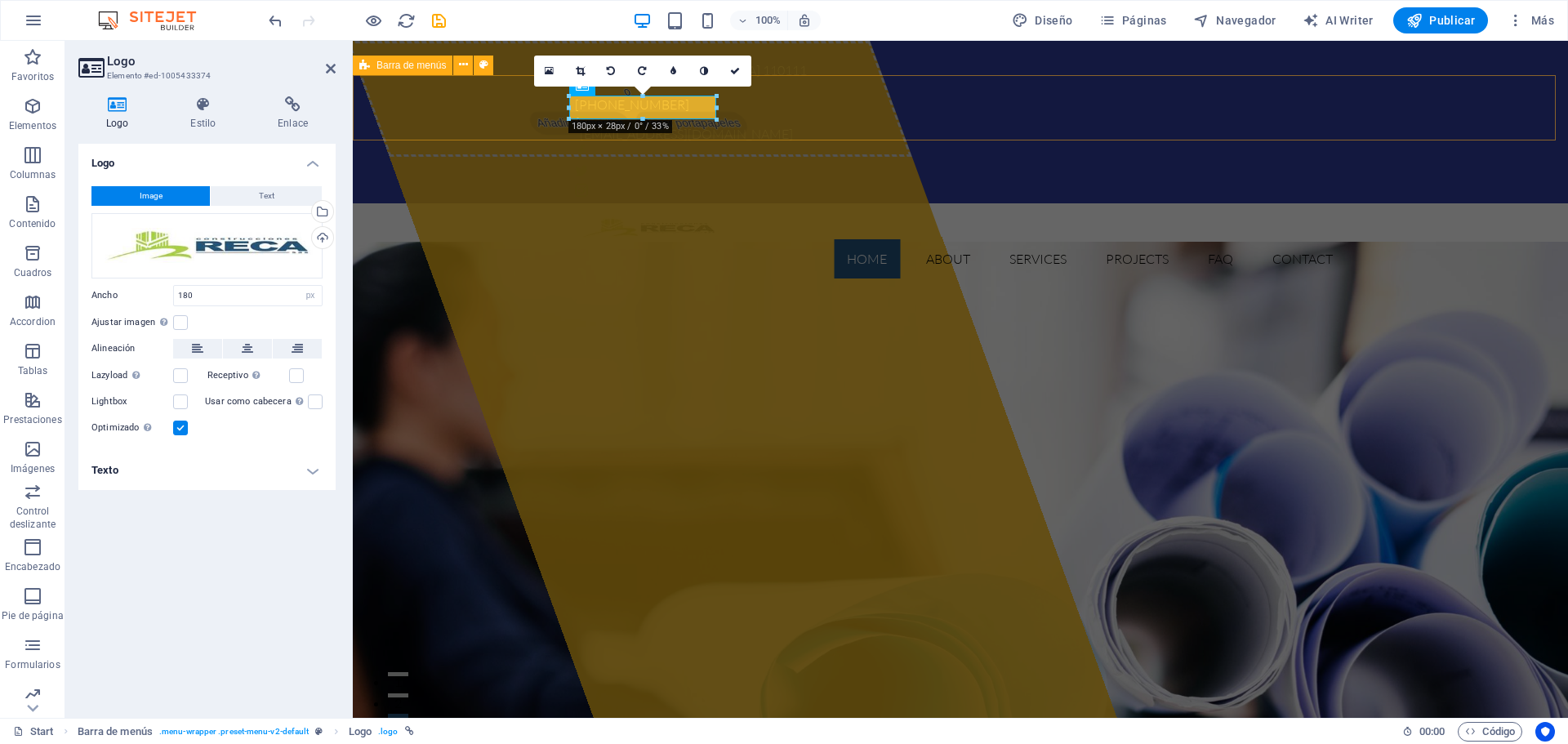
click at [520, 203] on div "Home About Services Projects FAQ Contact Menu" at bounding box center [960, 247] width 1215 height 89
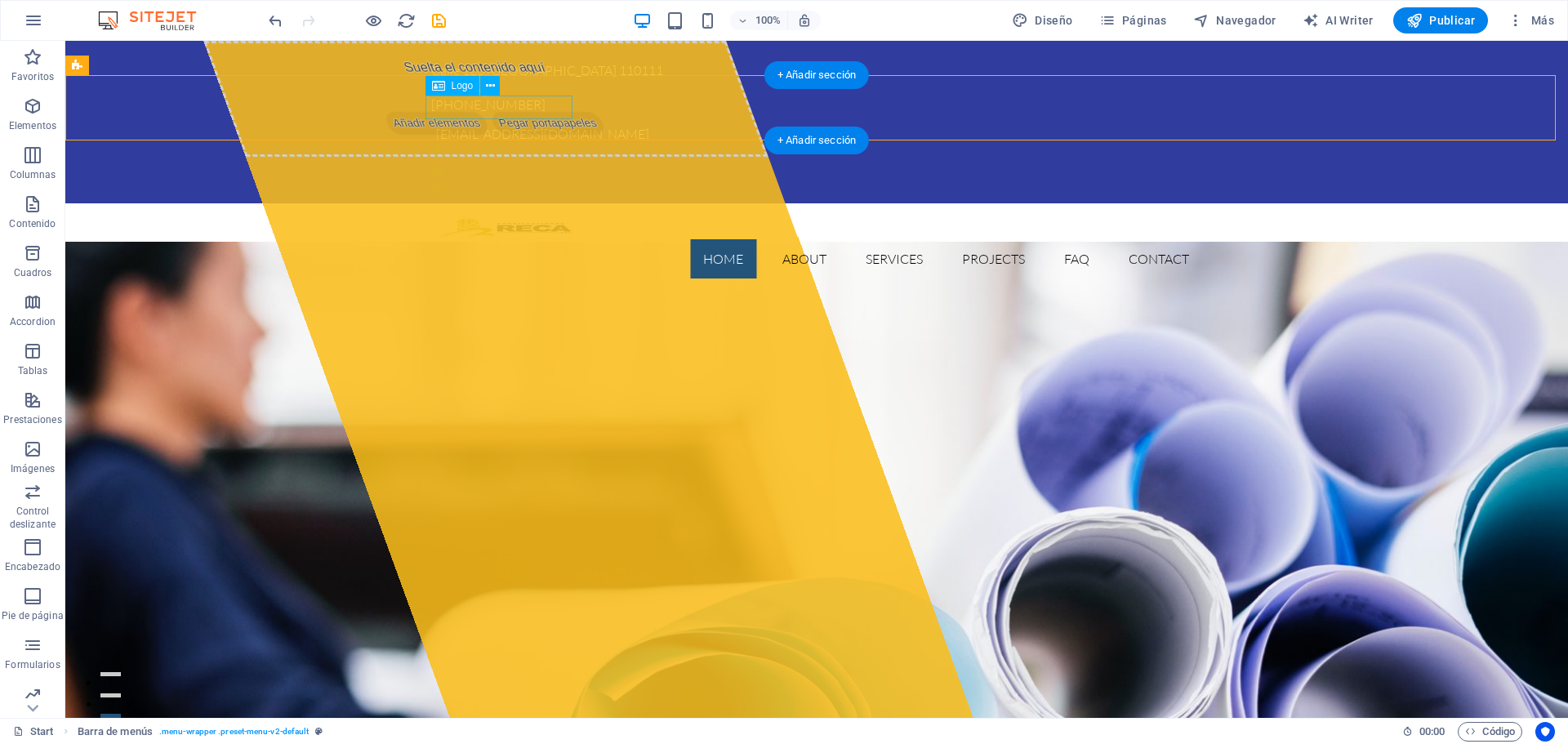
click at [507, 216] on div at bounding box center [817, 228] width 771 height 23
select select "px"
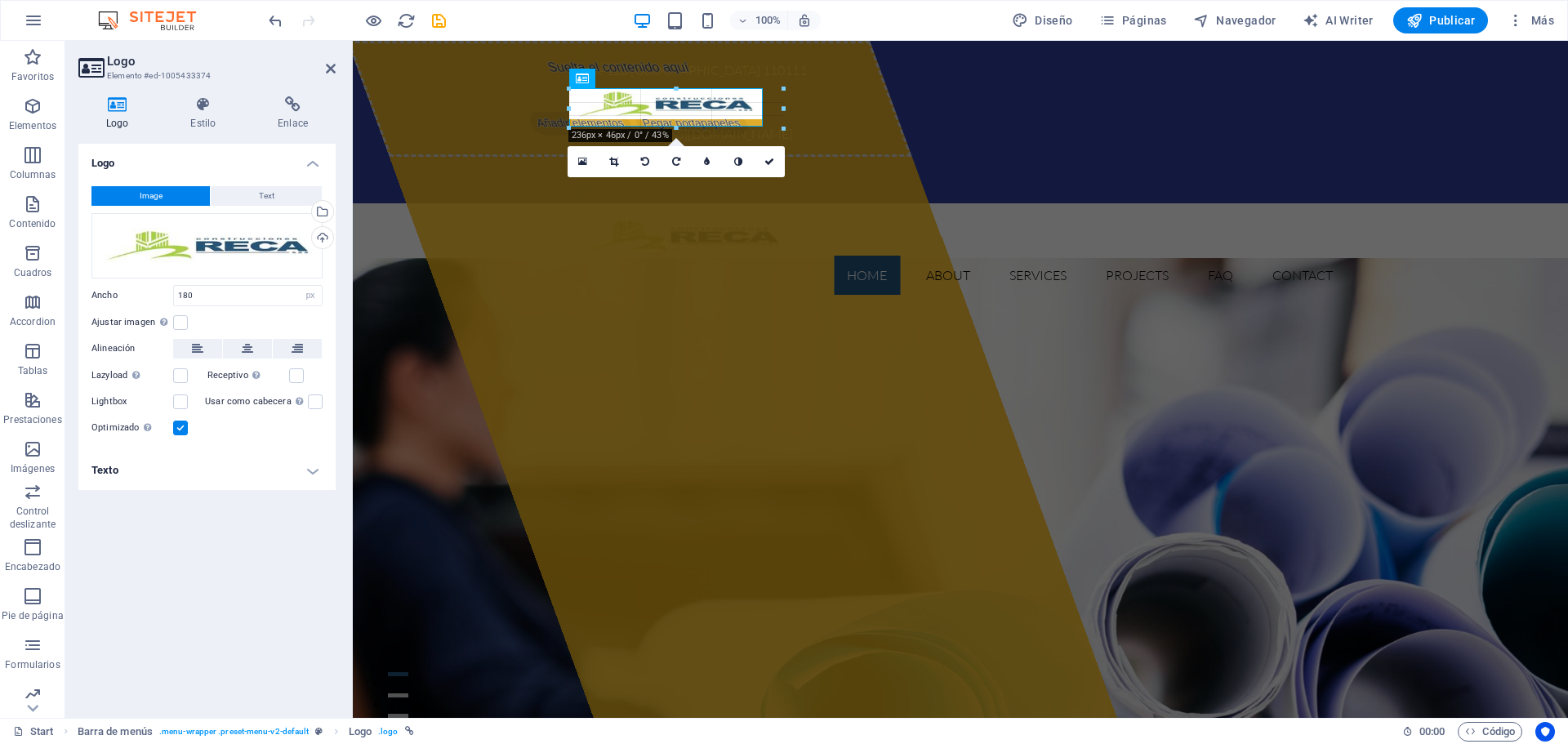
drag, startPoint x: 571, startPoint y: 117, endPoint x: 561, endPoint y: 138, distance: 23.3
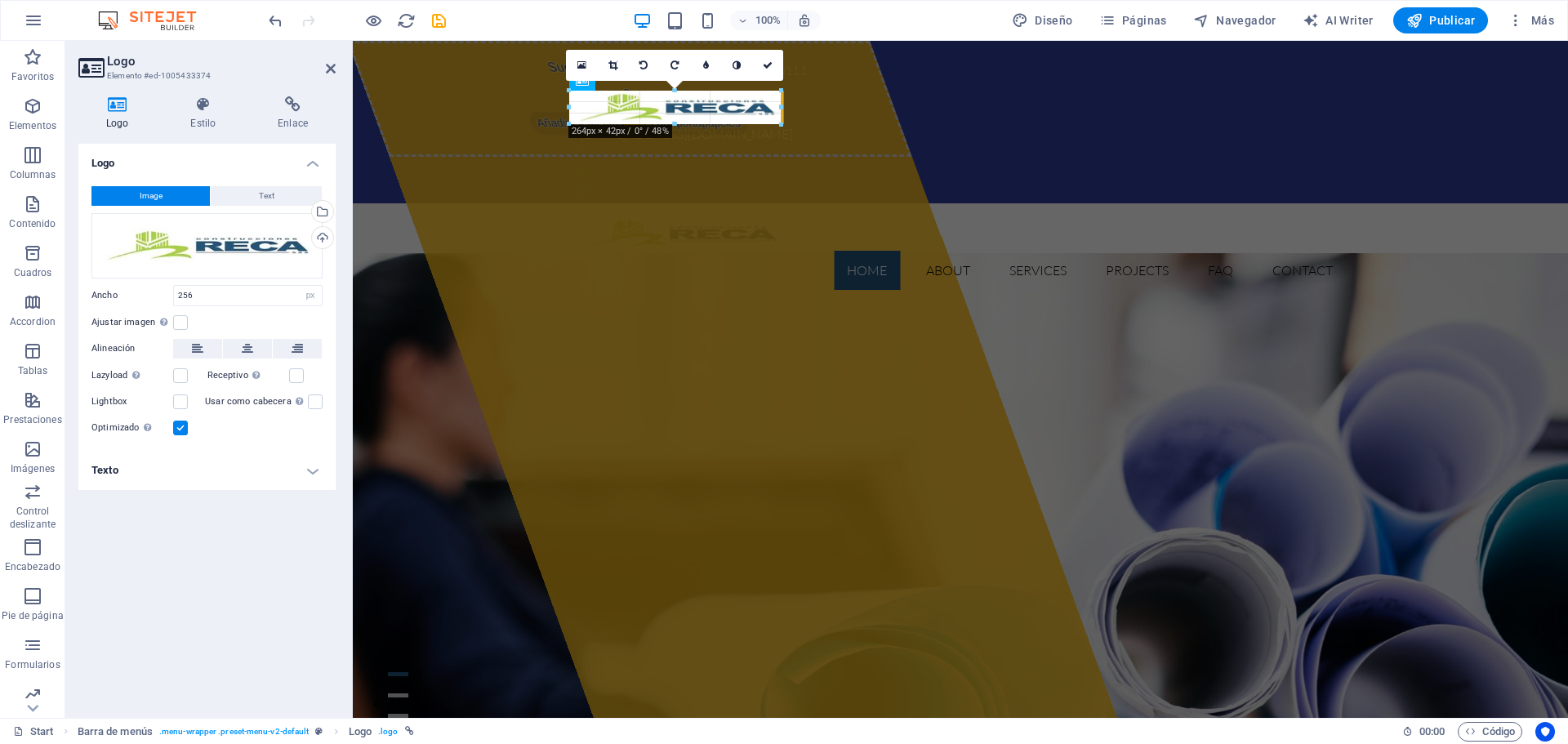
drag, startPoint x: 775, startPoint y: 125, endPoint x: 767, endPoint y: 131, distance: 10.0
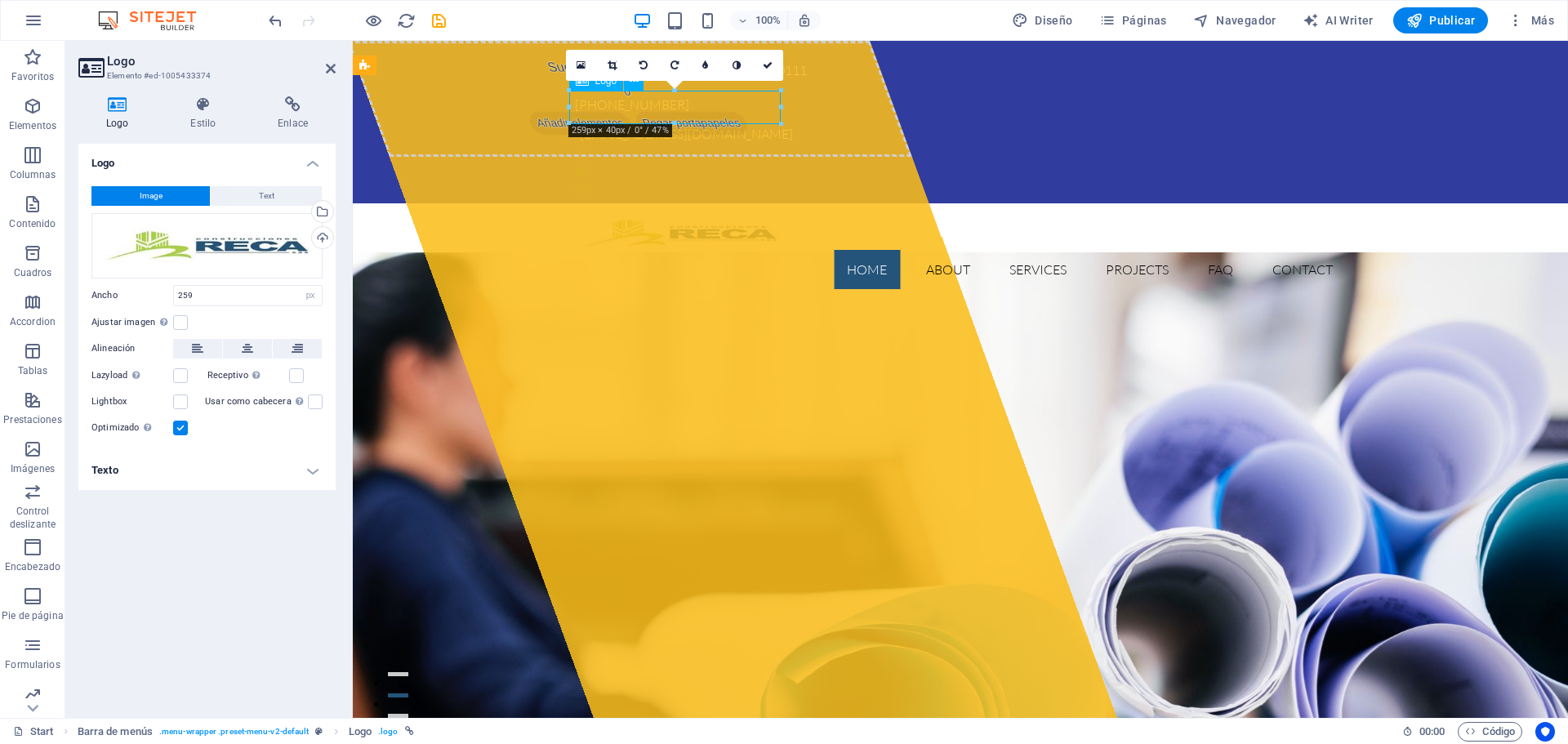
drag, startPoint x: 776, startPoint y: 106, endPoint x: 763, endPoint y: 107, distance: 13.0
click at [763, 216] on div at bounding box center [961, 232] width 771 height 33
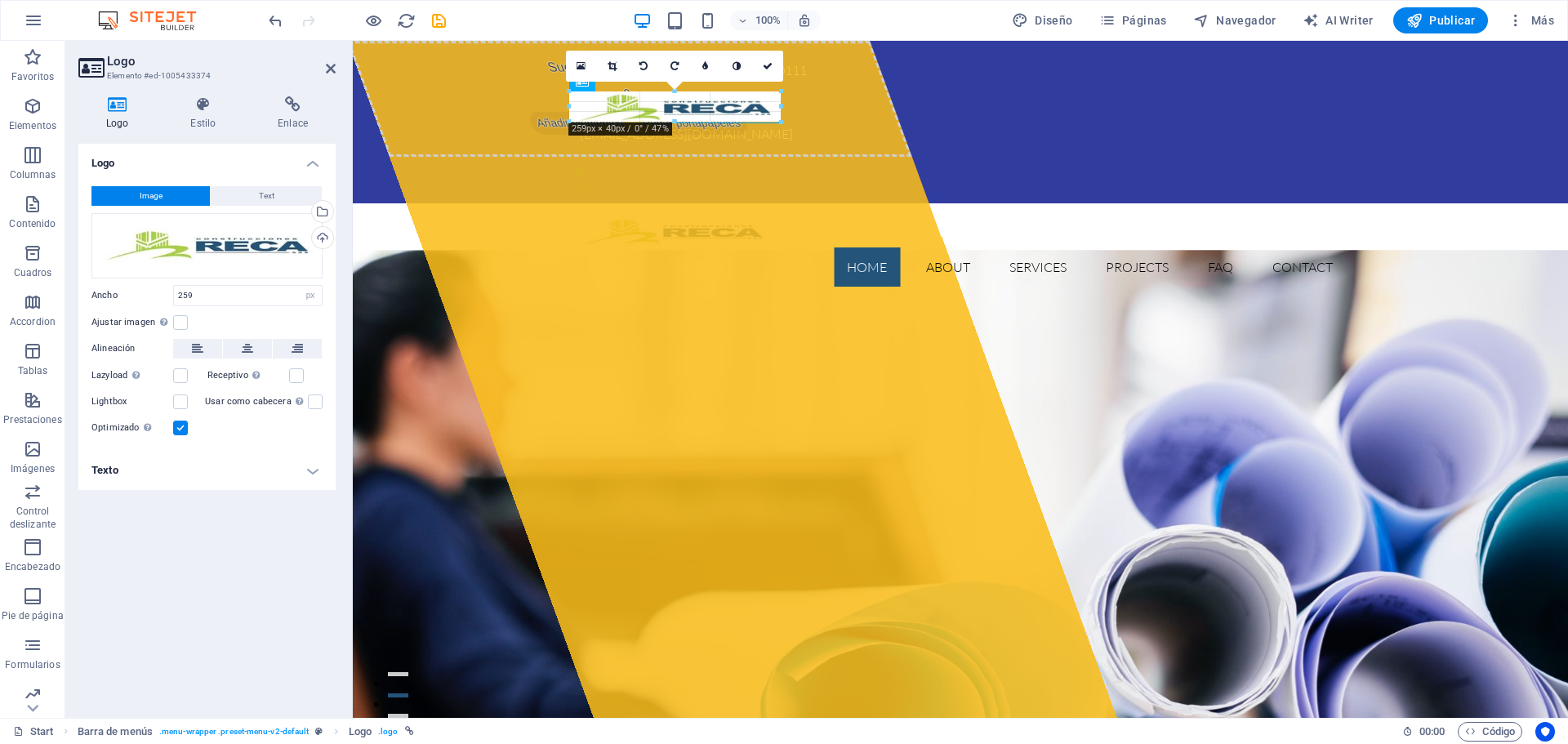
drag, startPoint x: 779, startPoint y: 107, endPoint x: 764, endPoint y: 107, distance: 15.0
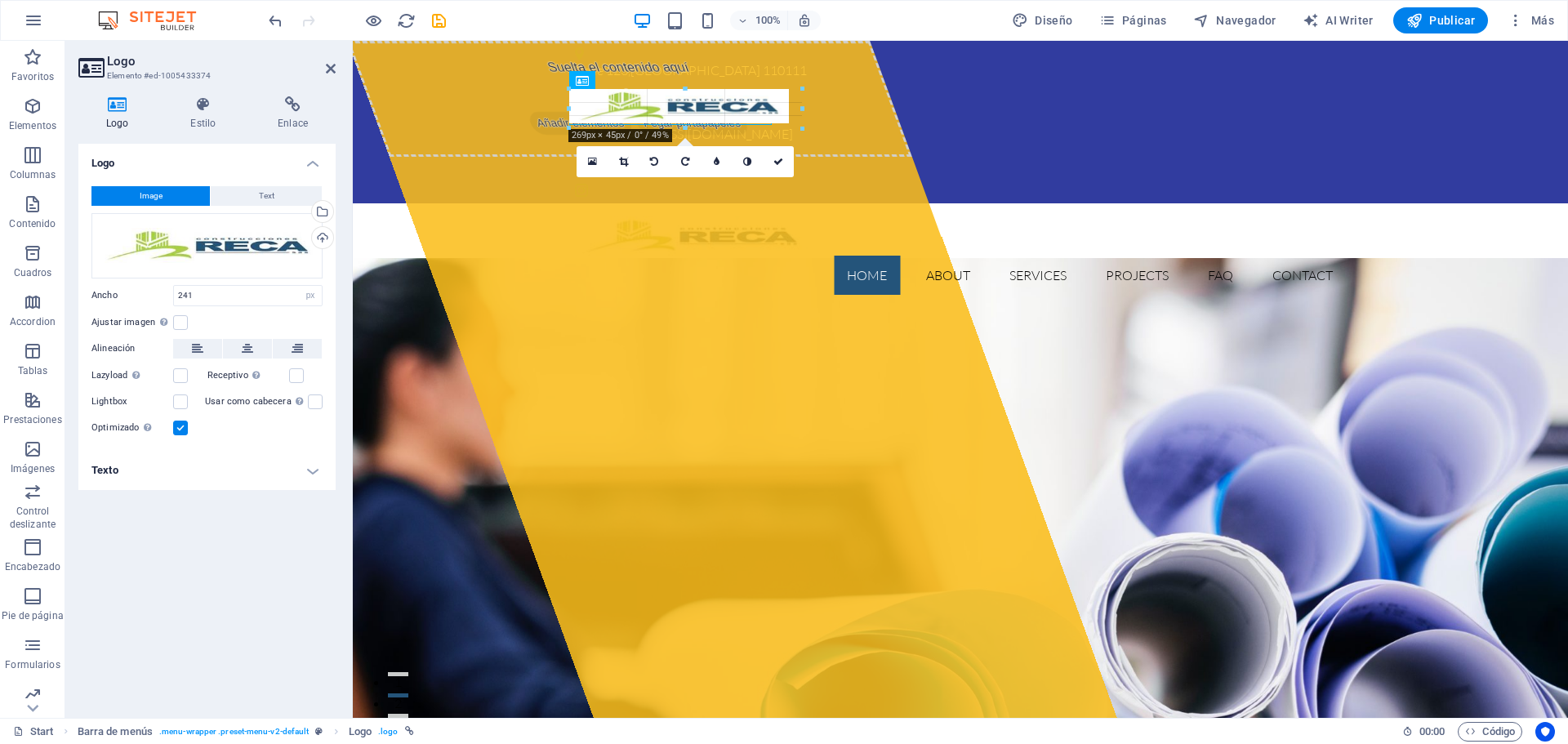
drag, startPoint x: 764, startPoint y: 124, endPoint x: 414, endPoint y: 89, distance: 351.7
type input "286"
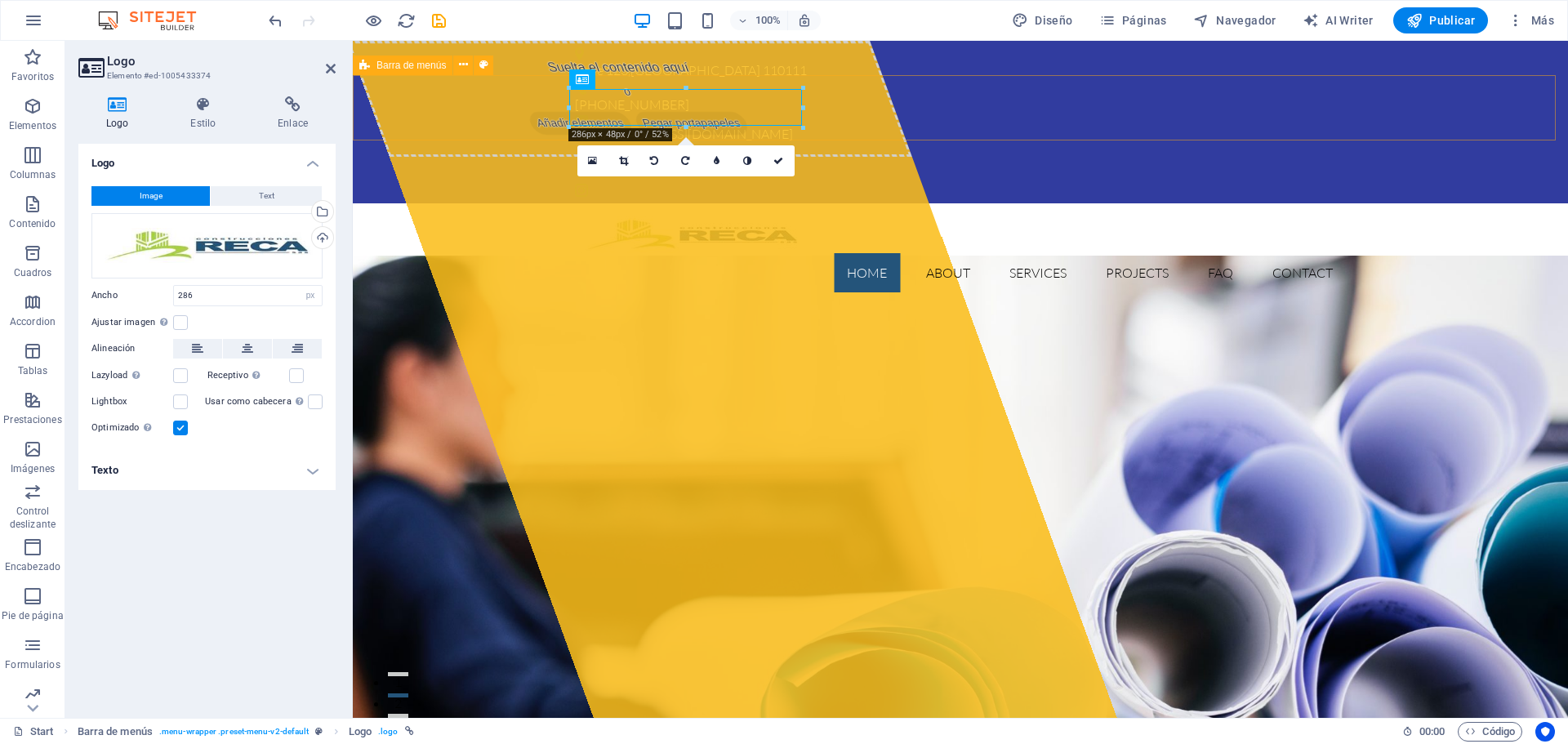
click at [511, 203] on div "Home About Services Projects FAQ Contact Menu" at bounding box center [960, 254] width 1215 height 102
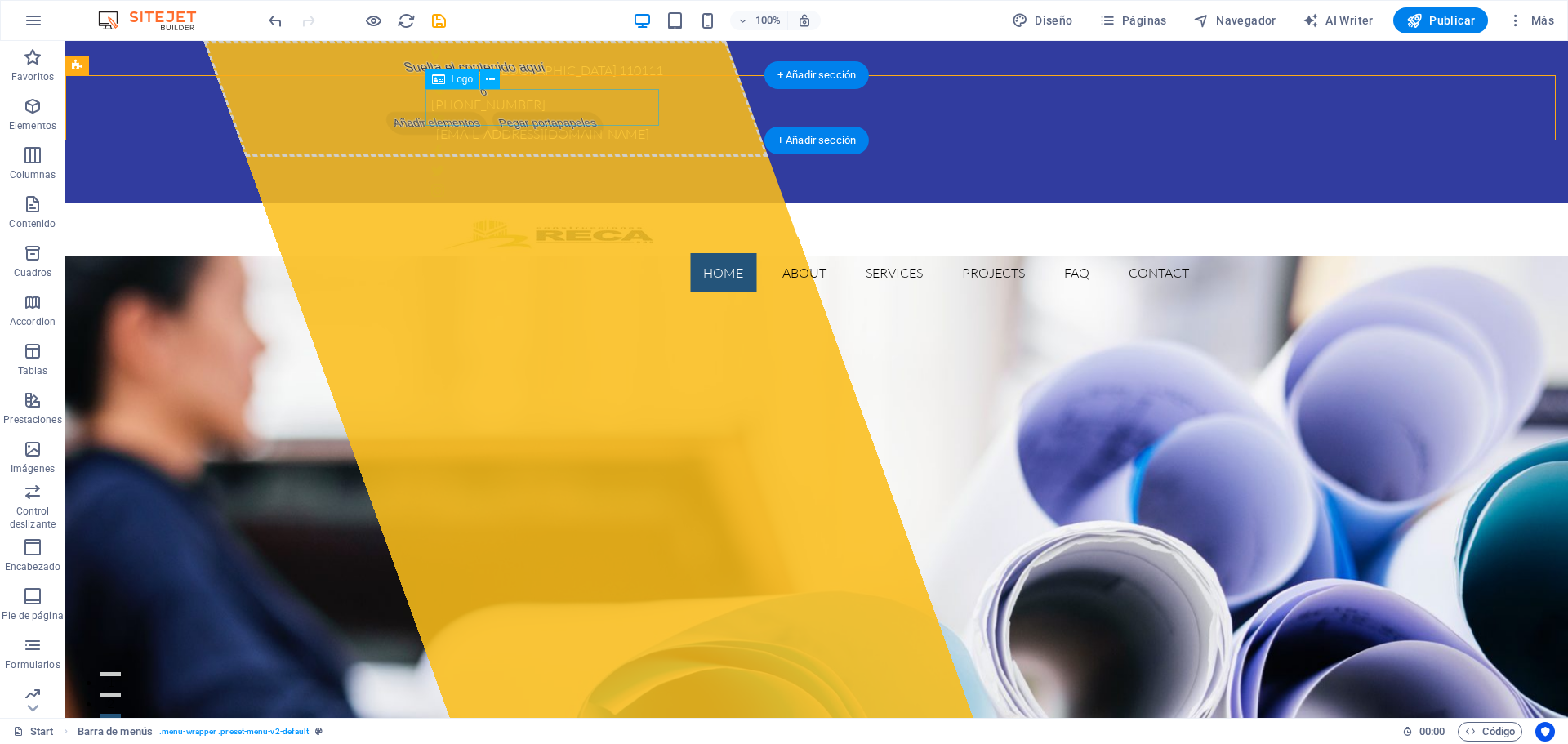
click at [550, 216] on div at bounding box center [817, 234] width 771 height 37
click at [554, 216] on div at bounding box center [817, 234] width 771 height 37
select select "px"
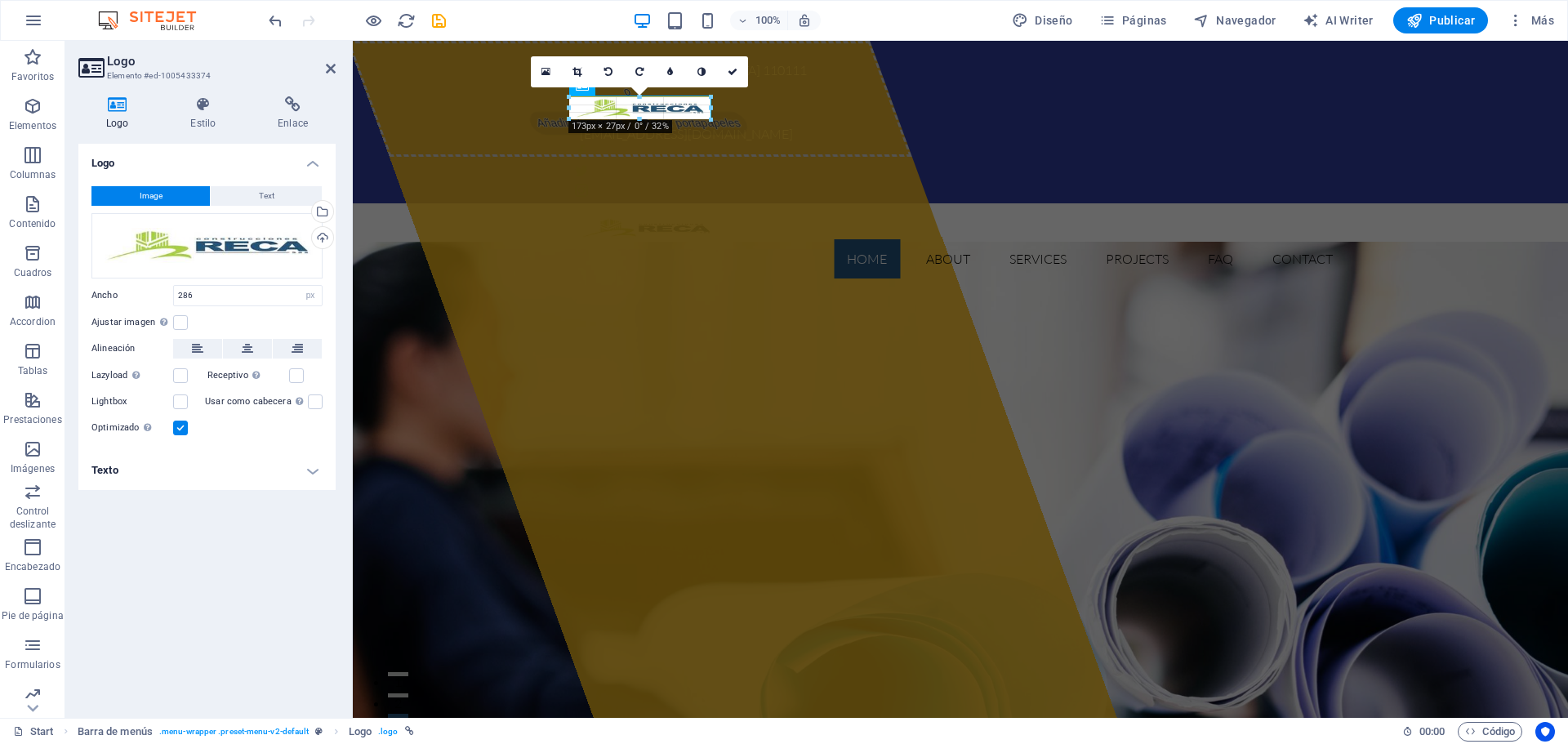
drag, startPoint x: 790, startPoint y: 90, endPoint x: 376, endPoint y: 62, distance: 414.9
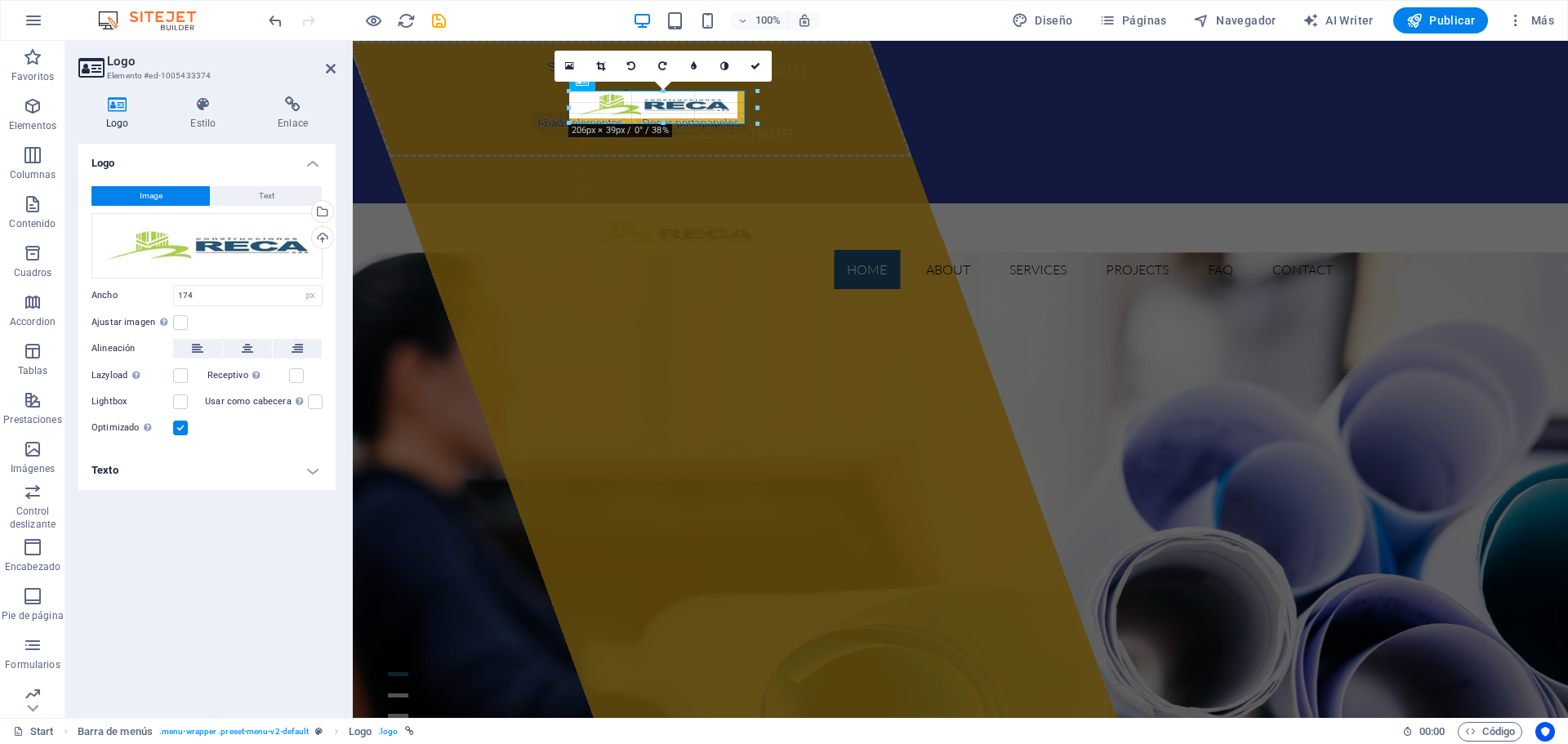
drag, startPoint x: 709, startPoint y: 117, endPoint x: 378, endPoint y: 88, distance: 332.3
type input "230"
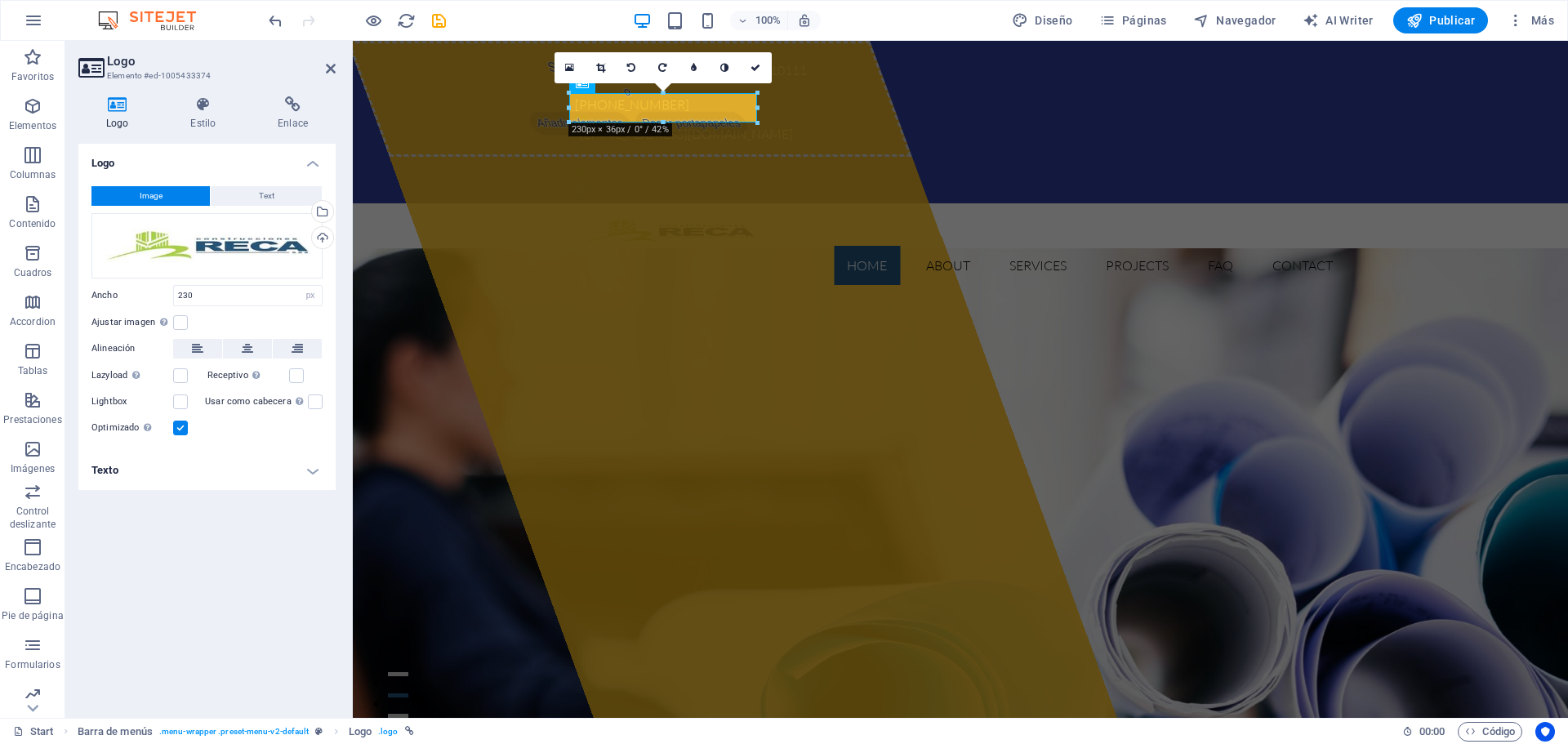
click at [191, 479] on h4 "Texto" at bounding box center [208, 470] width 258 height 39
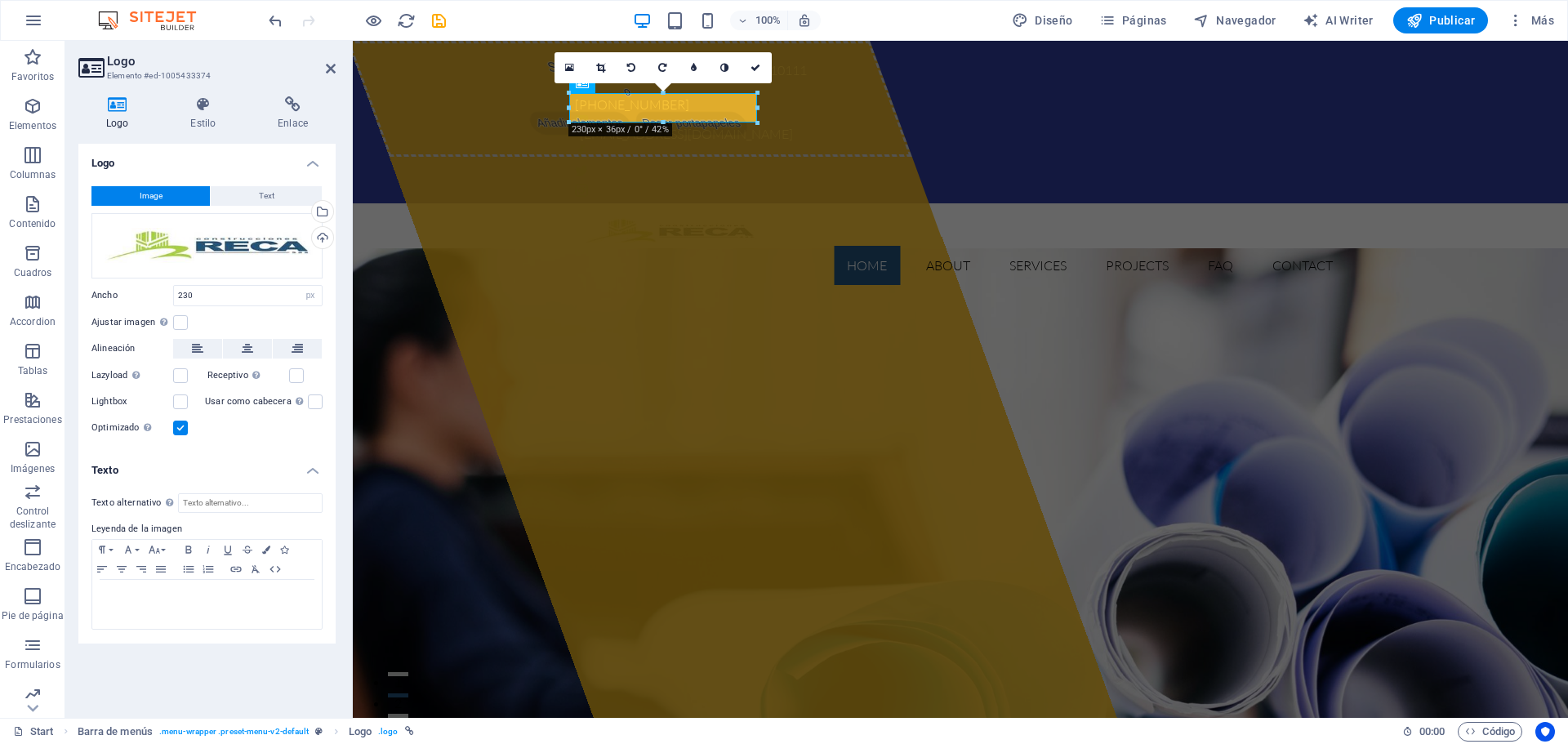
click at [201, 473] on h4 "Texto" at bounding box center [208, 465] width 258 height 30
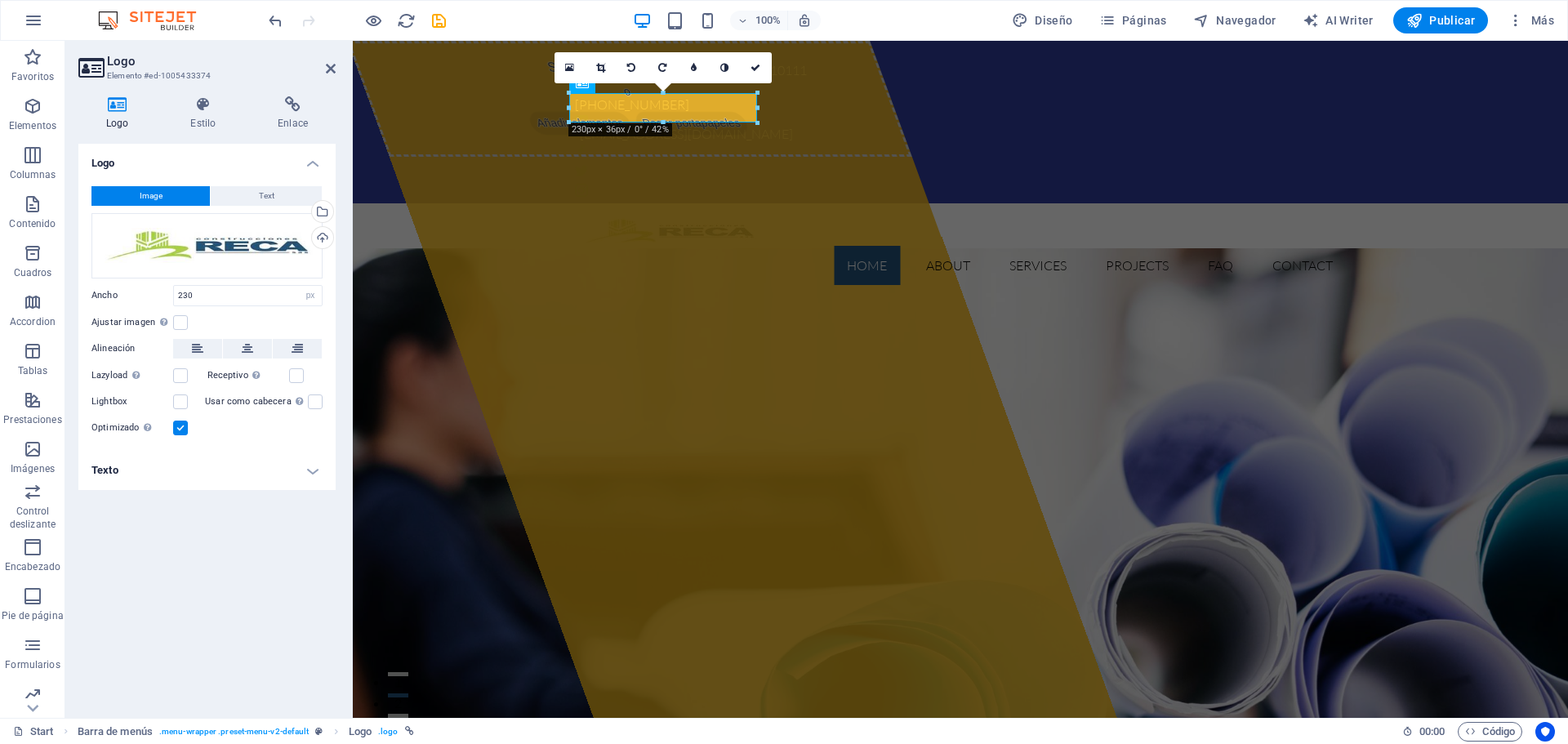
click at [197, 624] on div "Logo Image Text Arrastra archivos aquí, haz clic para escoger archivos o selecc…" at bounding box center [208, 424] width 258 height 561
click at [269, 538] on div "Logo Image Text Arrastra archivos aquí, haz clic para escoger archivos o selecc…" at bounding box center [208, 424] width 258 height 561
click at [334, 73] on icon at bounding box center [330, 68] width 10 height 13
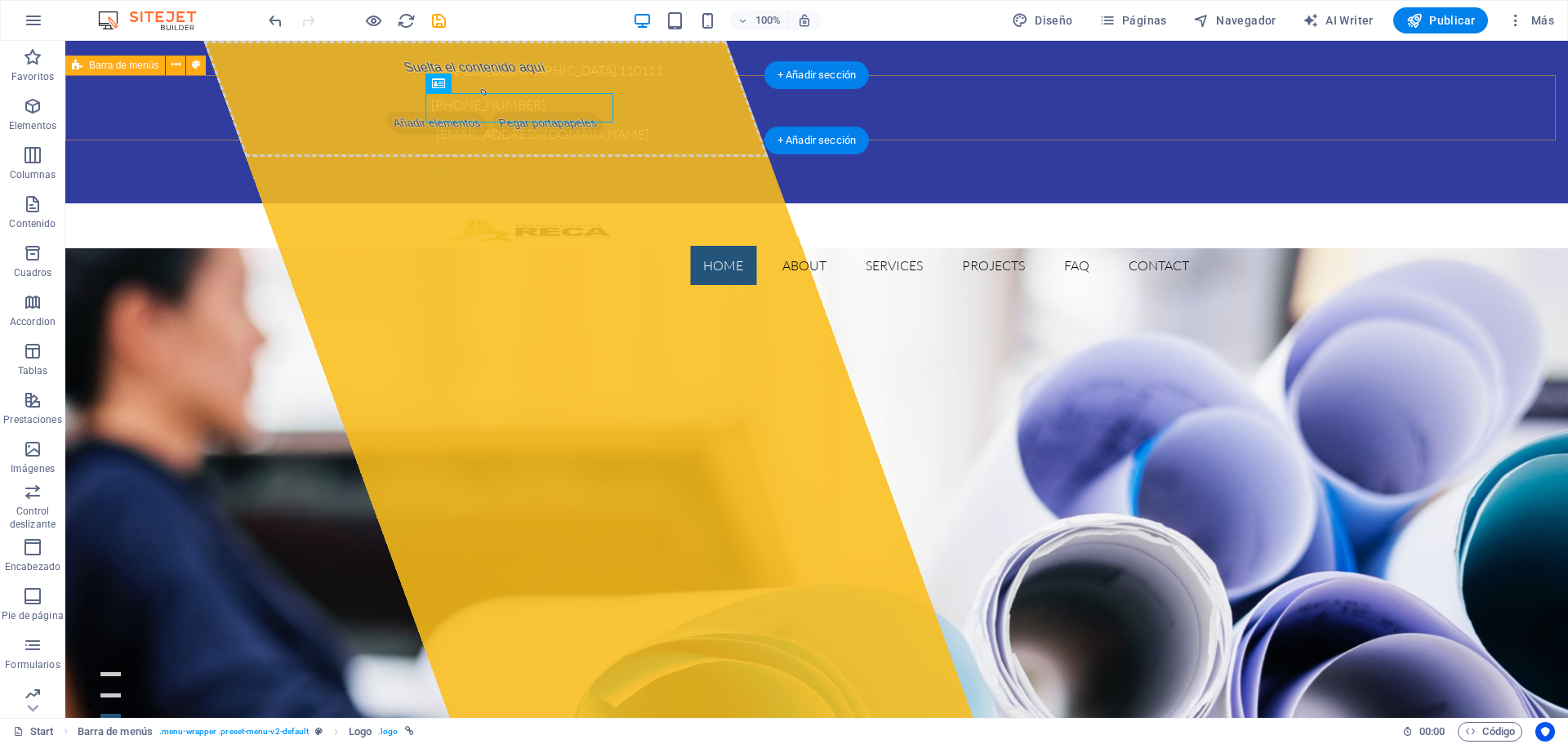
click at [360, 203] on div "Home About Services Projects FAQ Contact Menu" at bounding box center [817, 250] width 1503 height 95
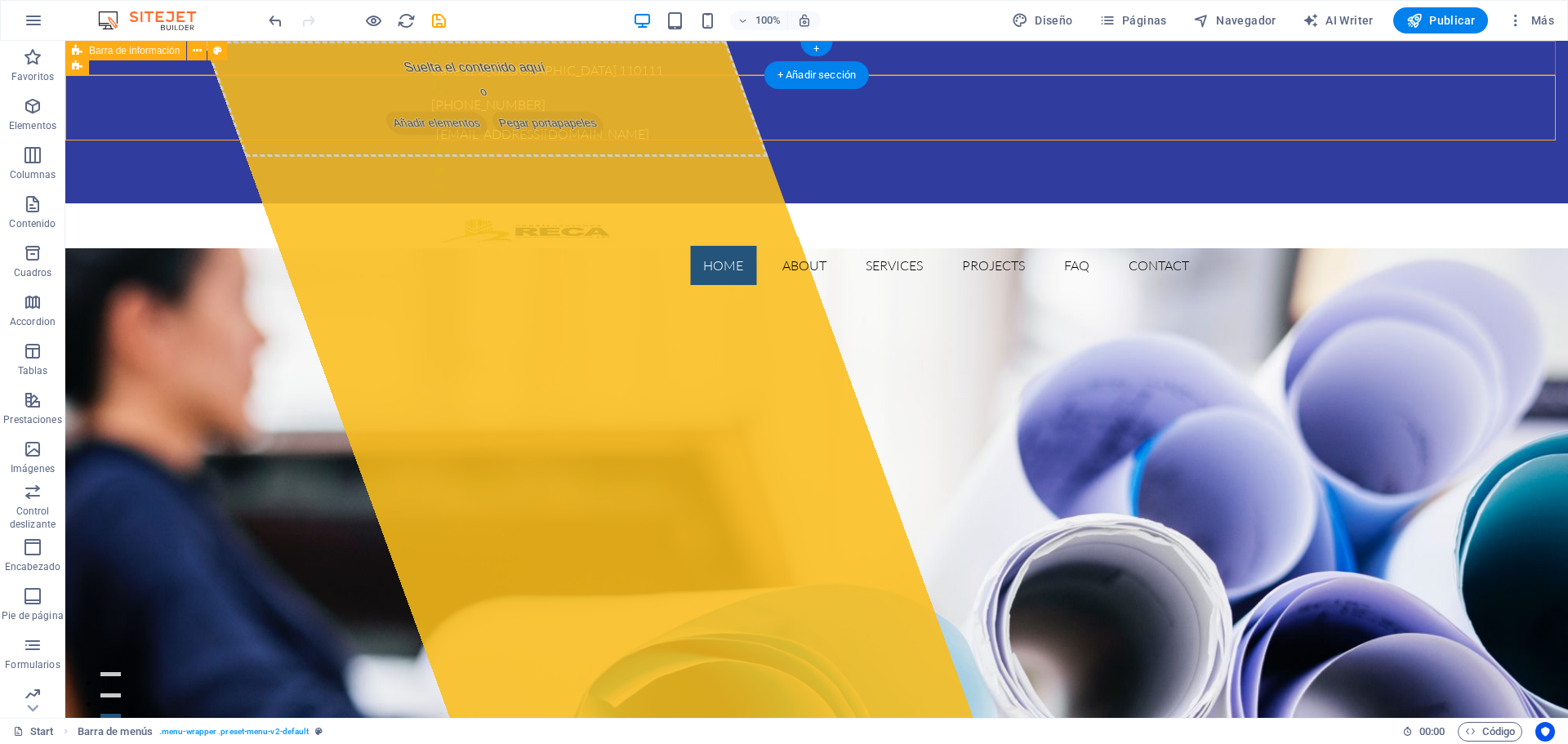
click at [393, 66] on div "[GEOGRAPHIC_DATA] [PHONE_NUMBER] [EMAIL_ADDRESS][DOMAIN_NAME]" at bounding box center [817, 123] width 1503 height 163
click at [382, 61] on div "[GEOGRAPHIC_DATA] [PHONE_NUMBER] [EMAIL_ADDRESS][DOMAIN_NAME]" at bounding box center [817, 123] width 1503 height 163
select select "rem"
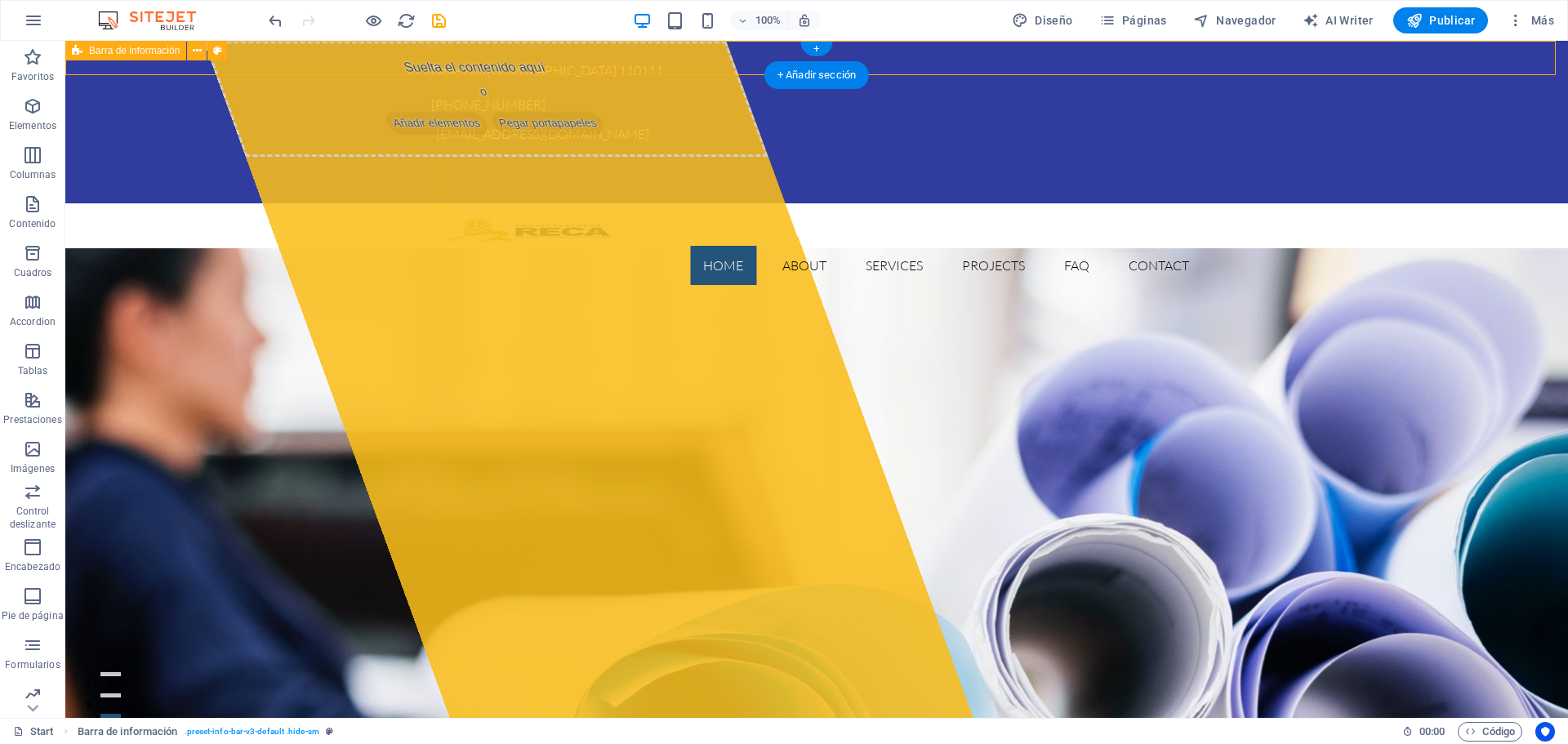
select select "rem"
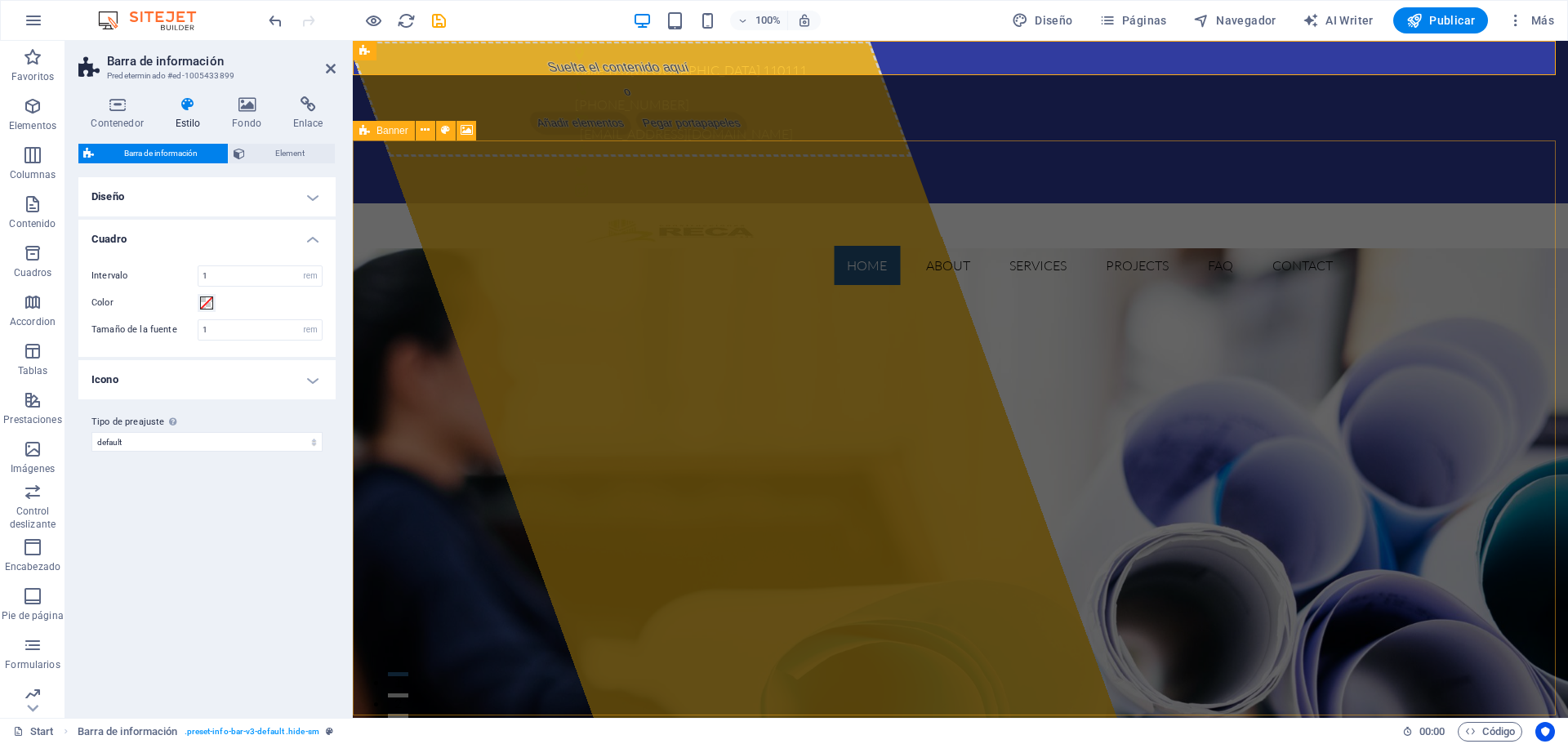
click at [253, 193] on h4 "Diseño" at bounding box center [208, 197] width 258 height 39
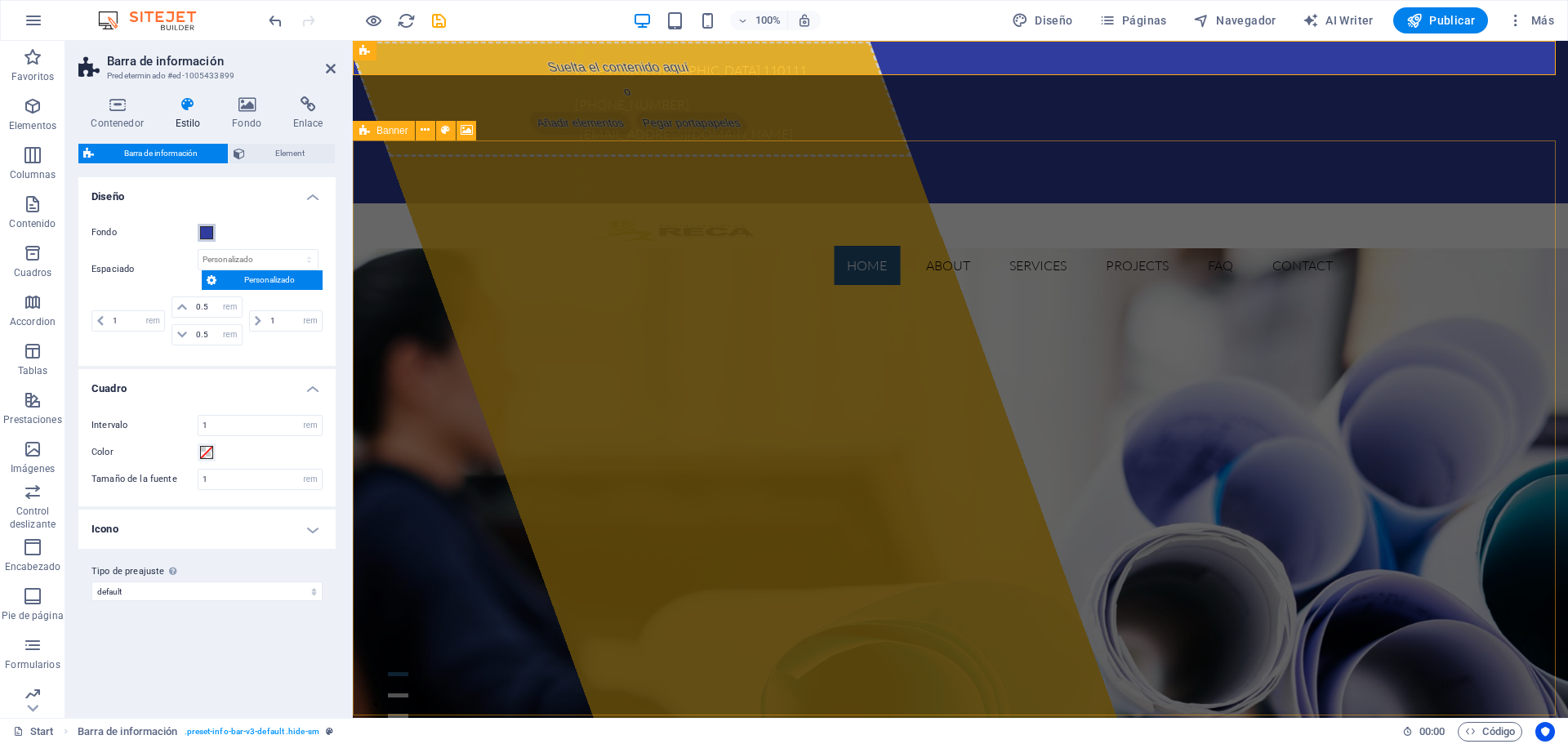
click at [209, 228] on span at bounding box center [207, 232] width 13 height 13
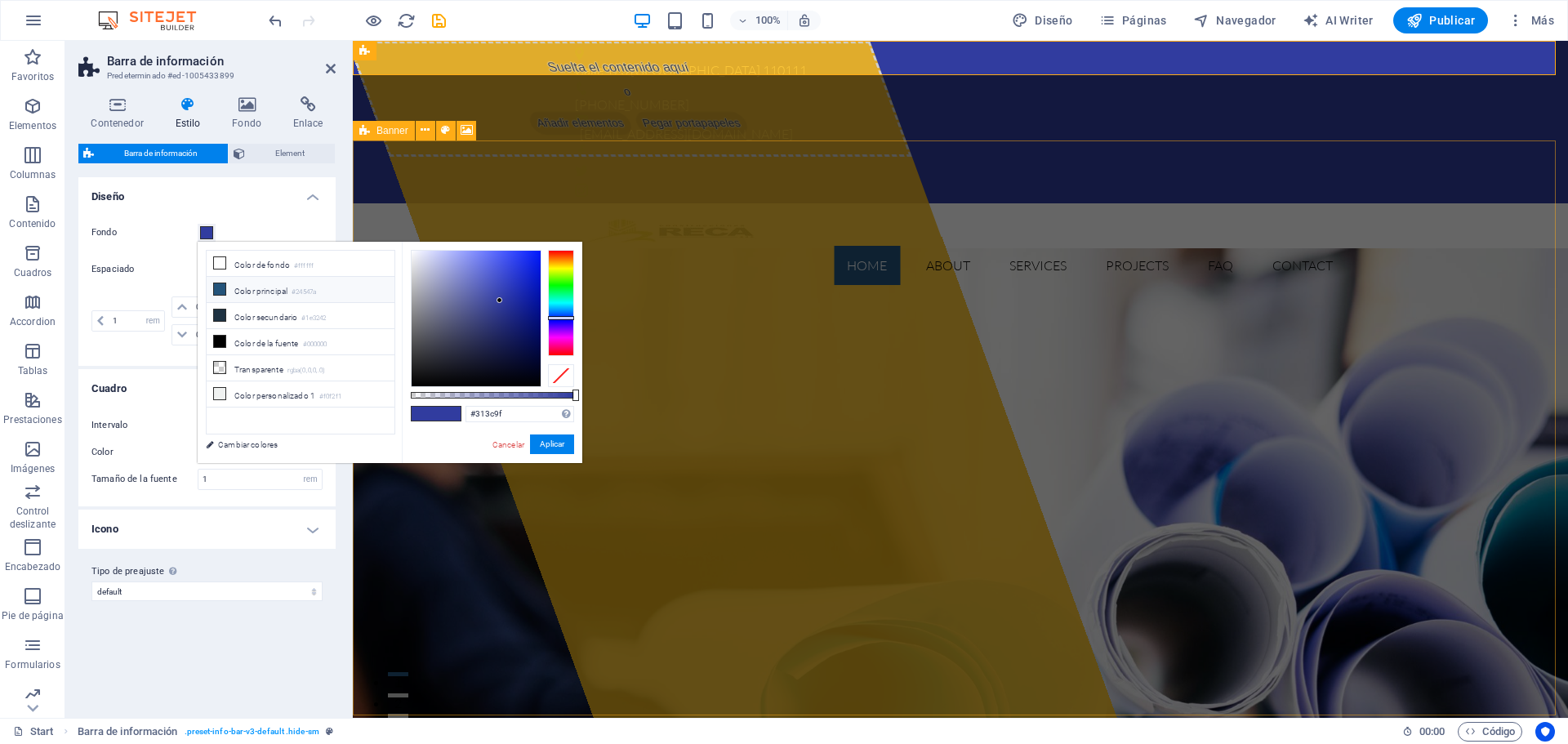
click at [226, 290] on li "Color principal #24547a" at bounding box center [301, 289] width 188 height 26
type input "#24547a"
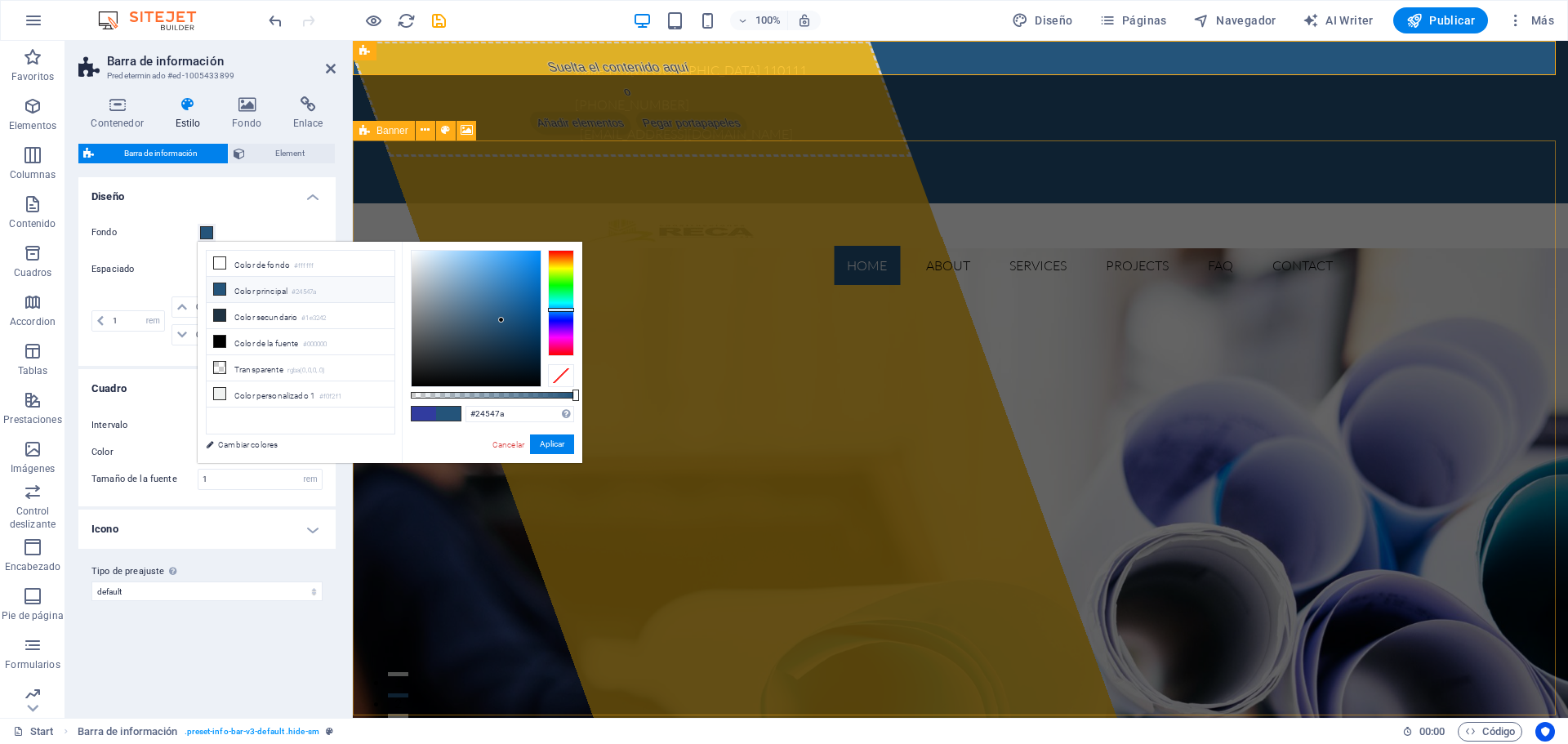
click at [147, 535] on h4 "Icono" at bounding box center [208, 529] width 258 height 39
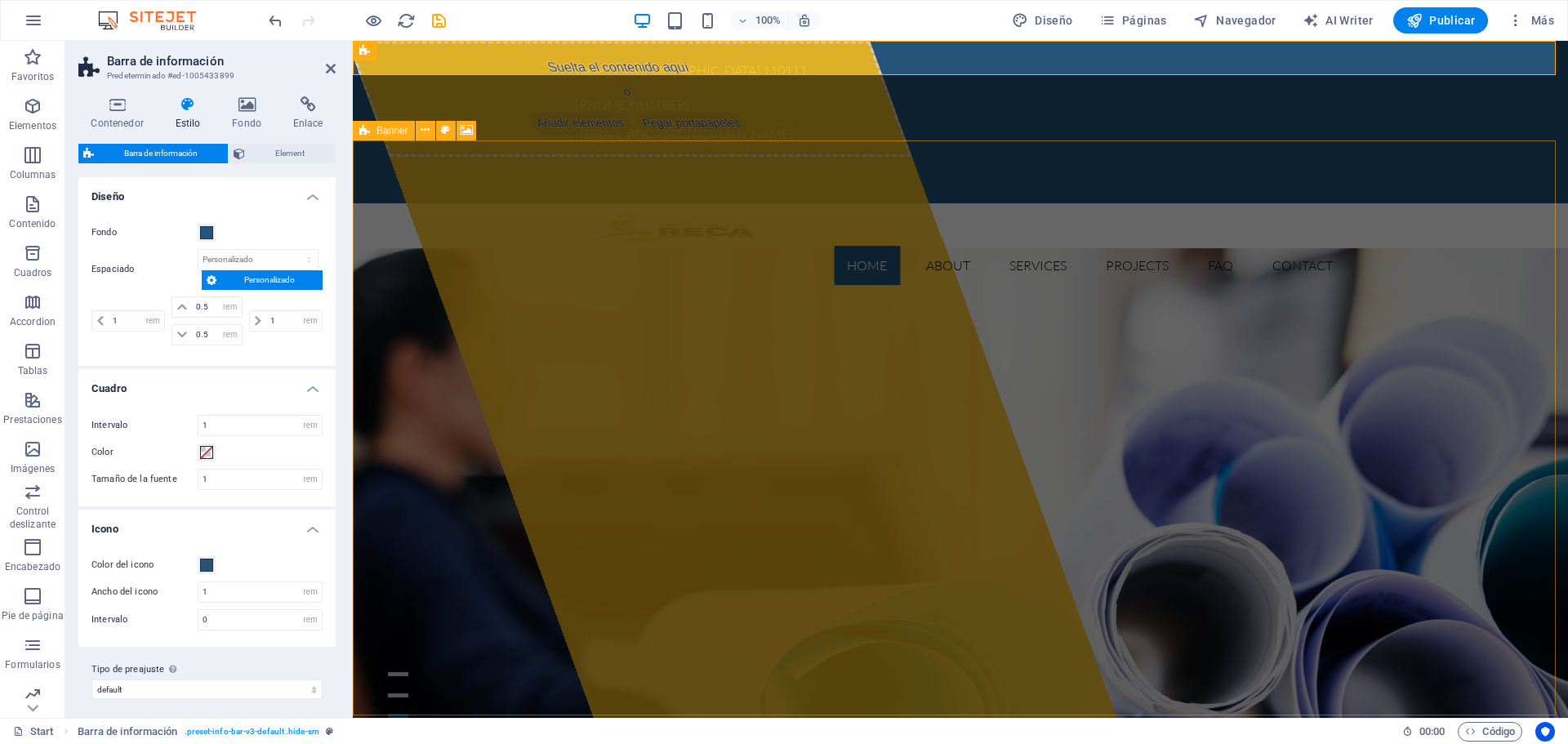
click at [219, 568] on div "Color del icono" at bounding box center [207, 565] width 231 height 20
click at [208, 567] on span at bounding box center [207, 564] width 13 height 13
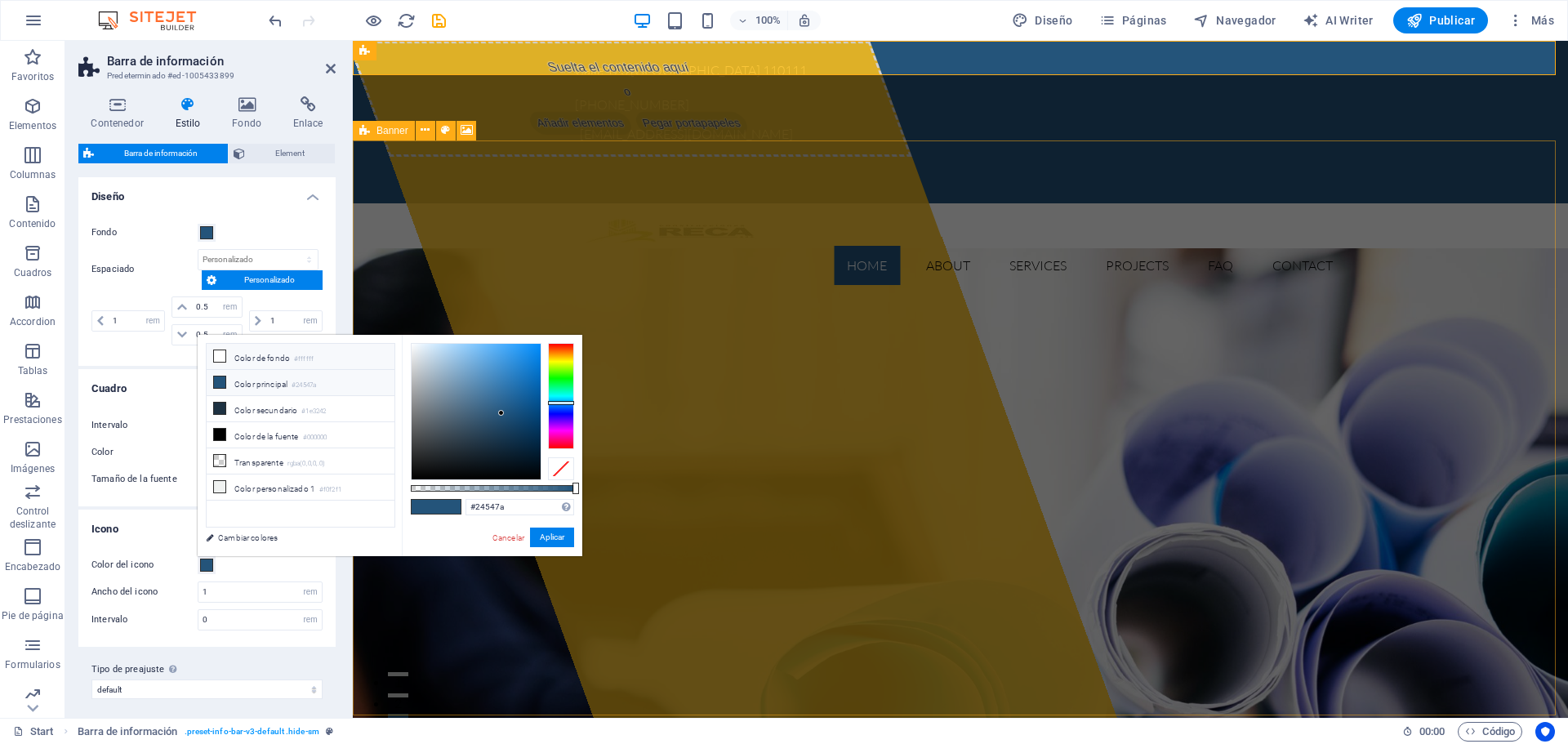
click at [220, 355] on icon at bounding box center [219, 356] width 12 height 12
type input "#ffffff"
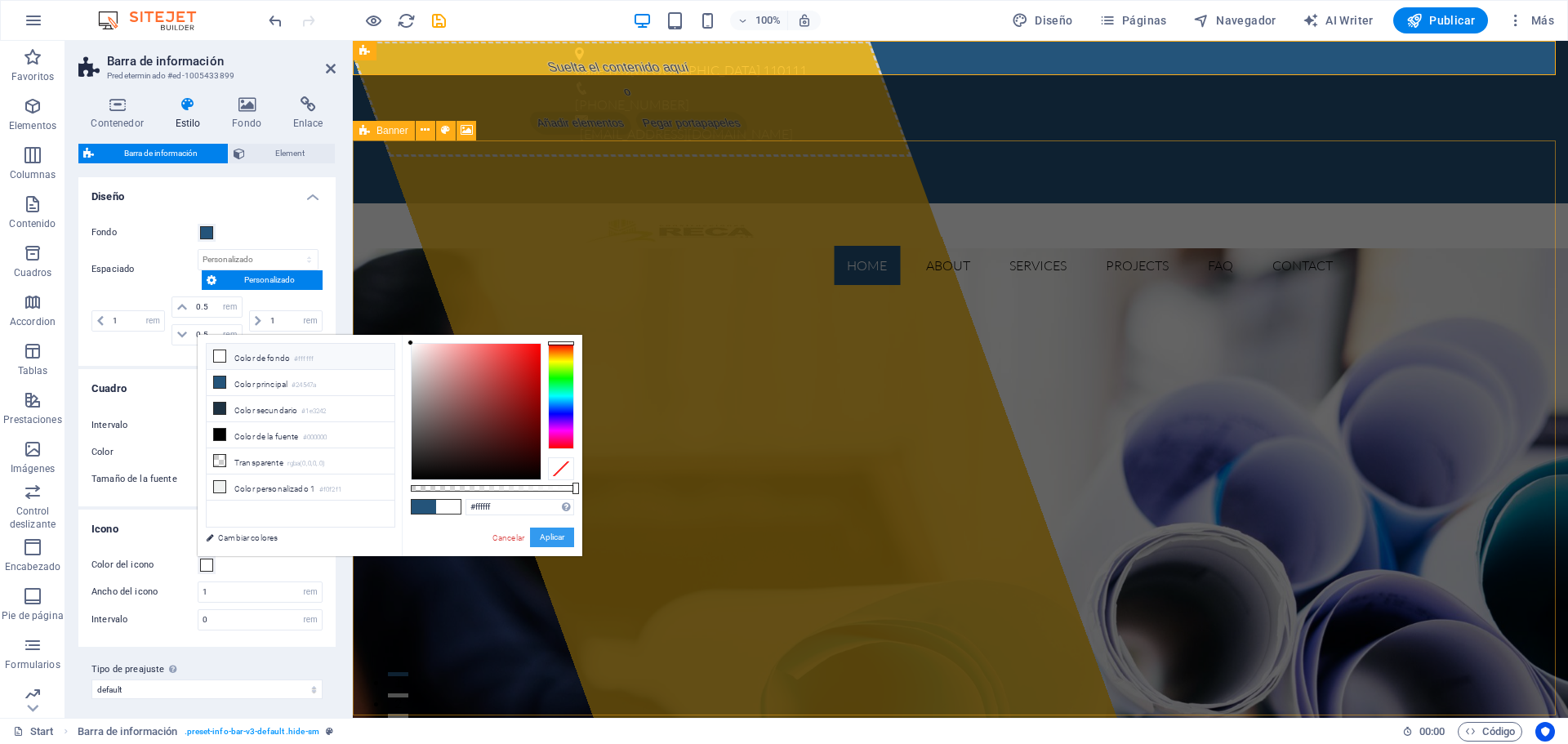
click at [538, 541] on button "Aplicar" at bounding box center [551, 537] width 44 height 20
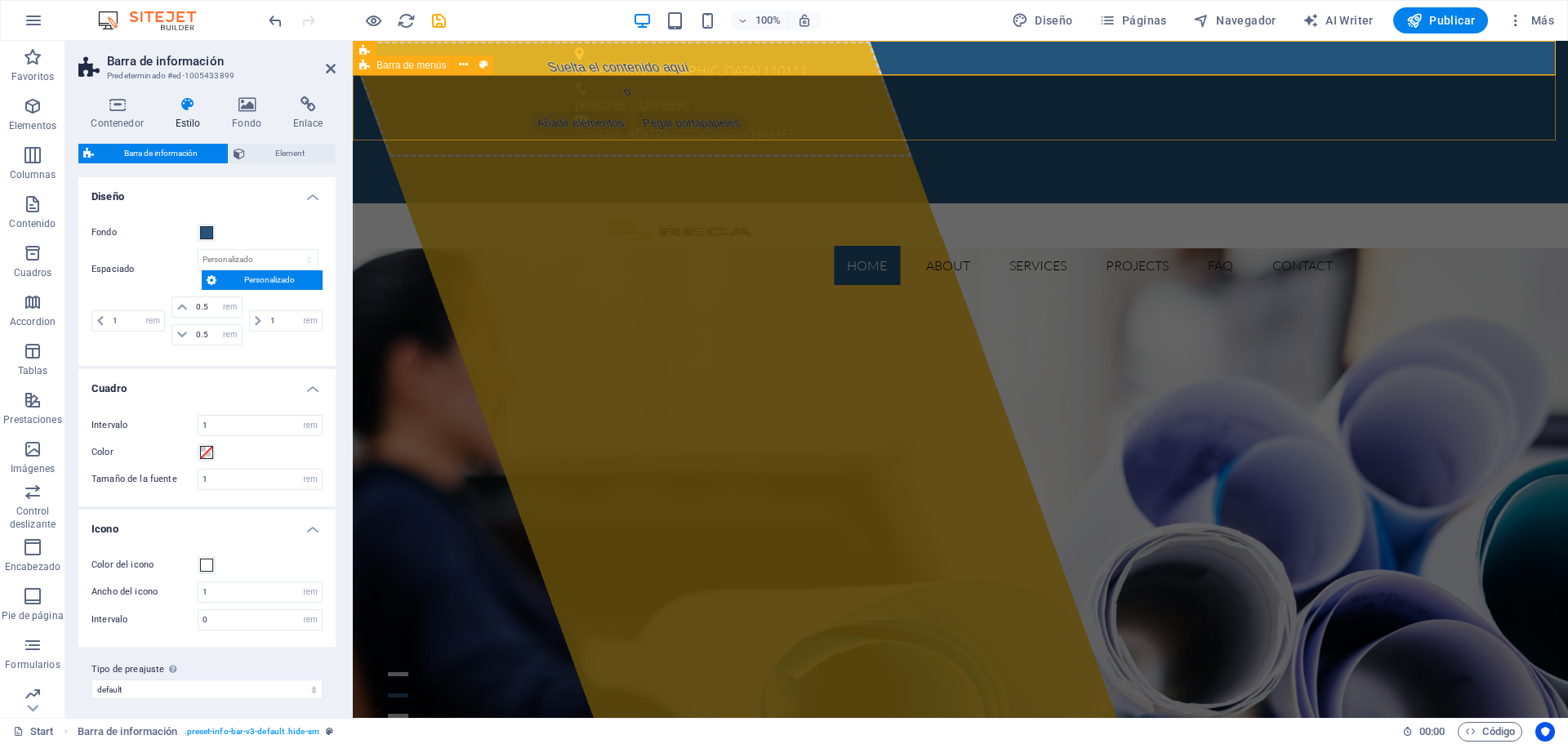
drag, startPoint x: 398, startPoint y: 98, endPoint x: 688, endPoint y: 98, distance: 290.0
click at [688, 203] on div "Home About Services Projects FAQ Contact Menu" at bounding box center [960, 250] width 1215 height 95
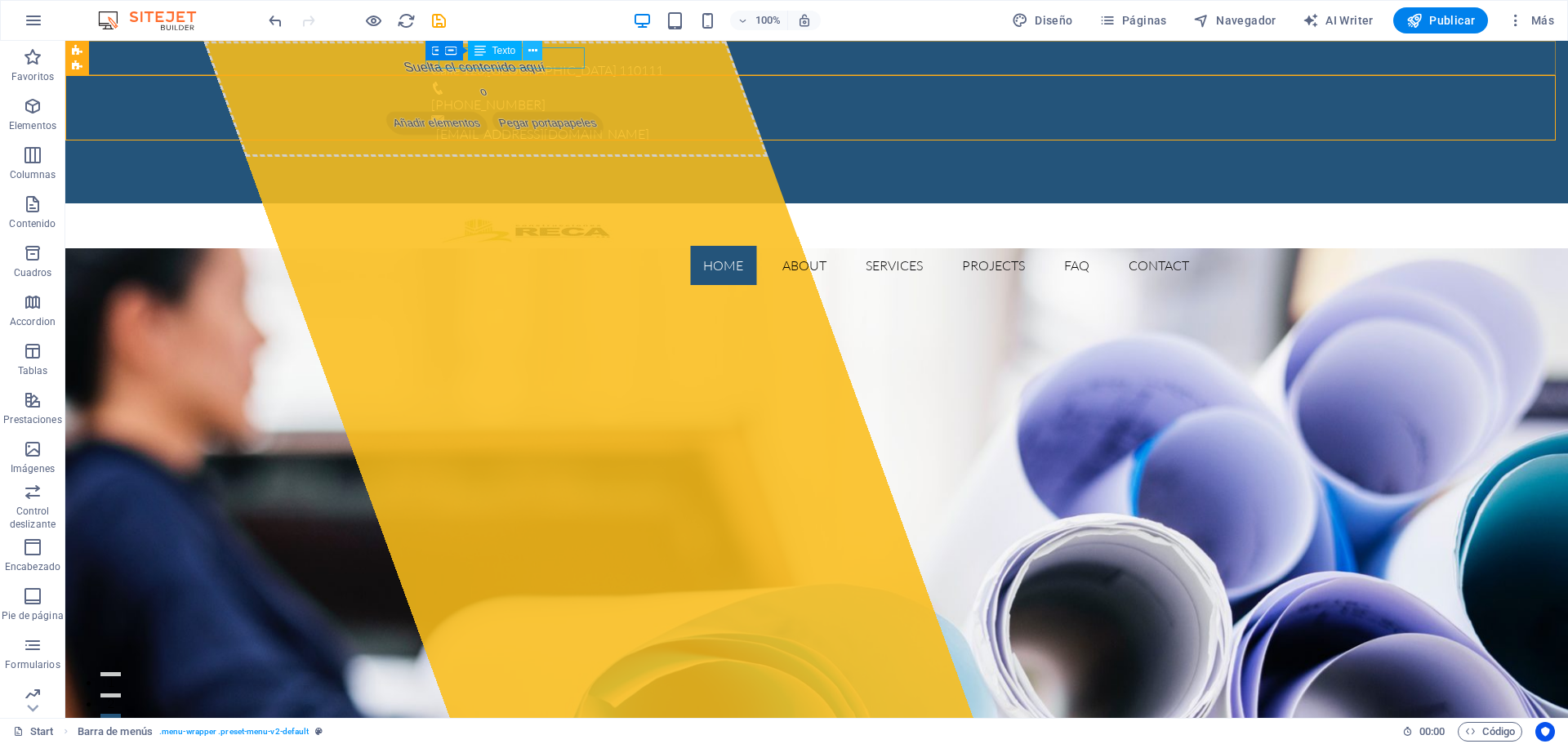
click at [531, 55] on icon at bounding box center [533, 50] width 9 height 17
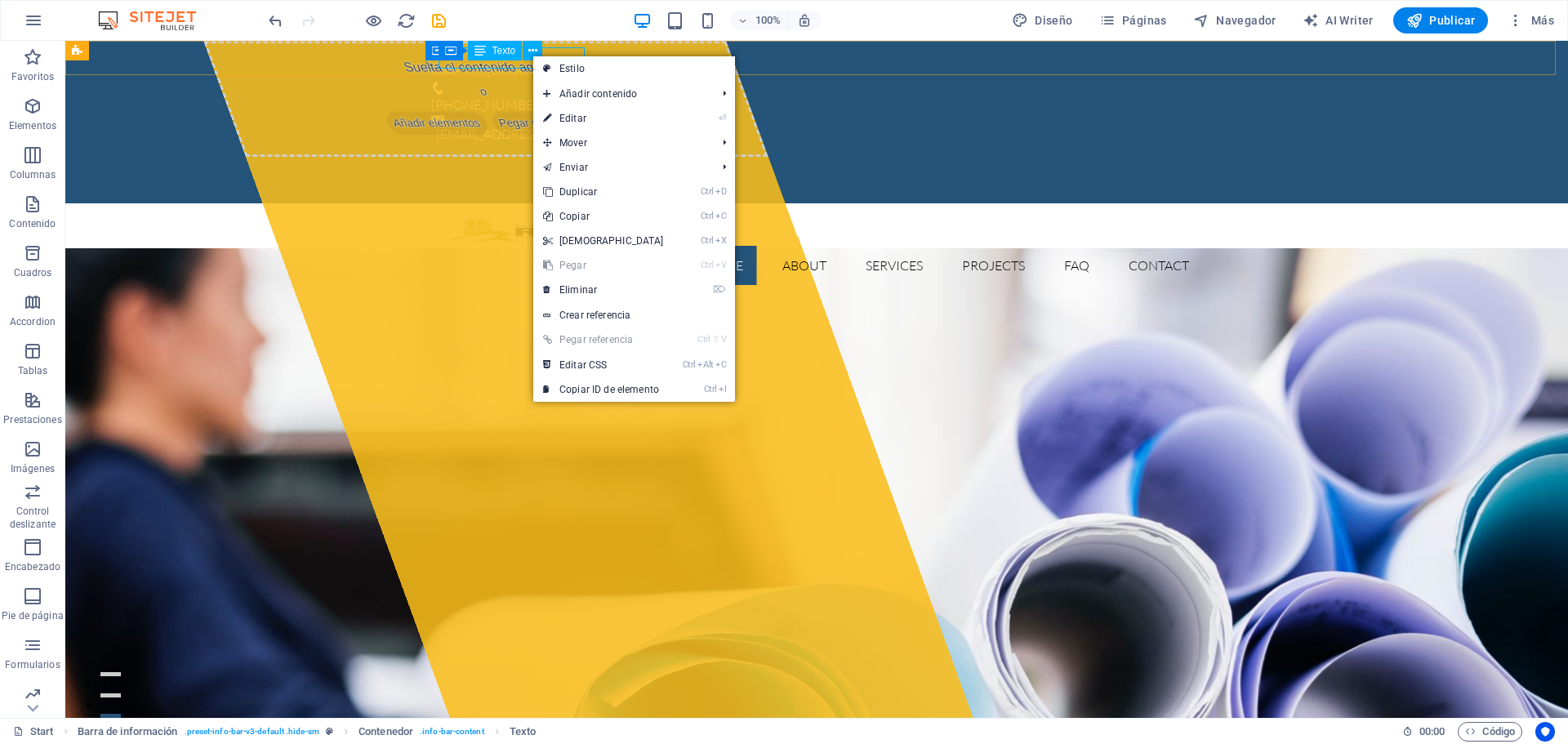
click at [497, 58] on div "Texto" at bounding box center [495, 51] width 55 height 20
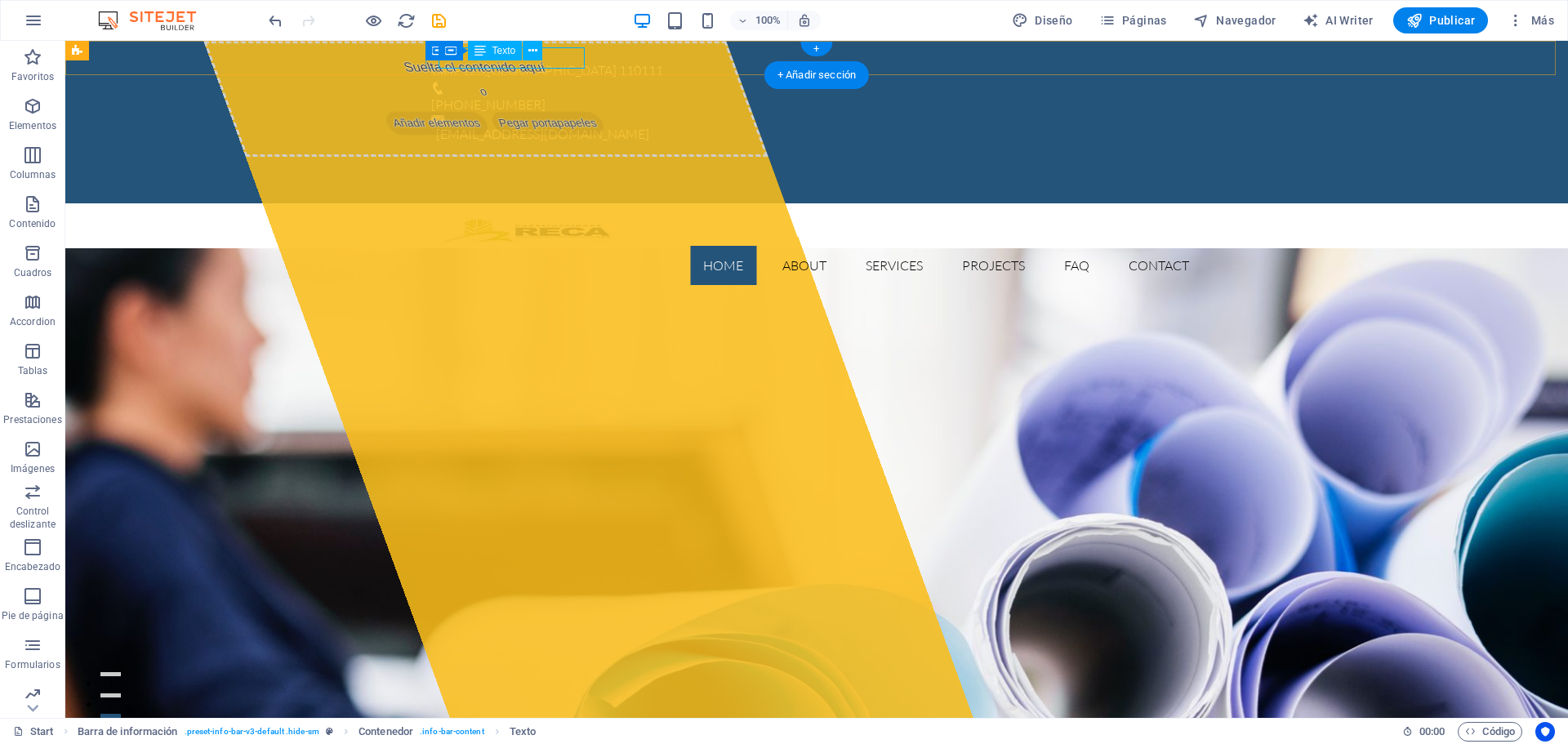
click at [564, 61] on div "[STREET_ADDRESS]" at bounding box center [809, 72] width 758 height 21
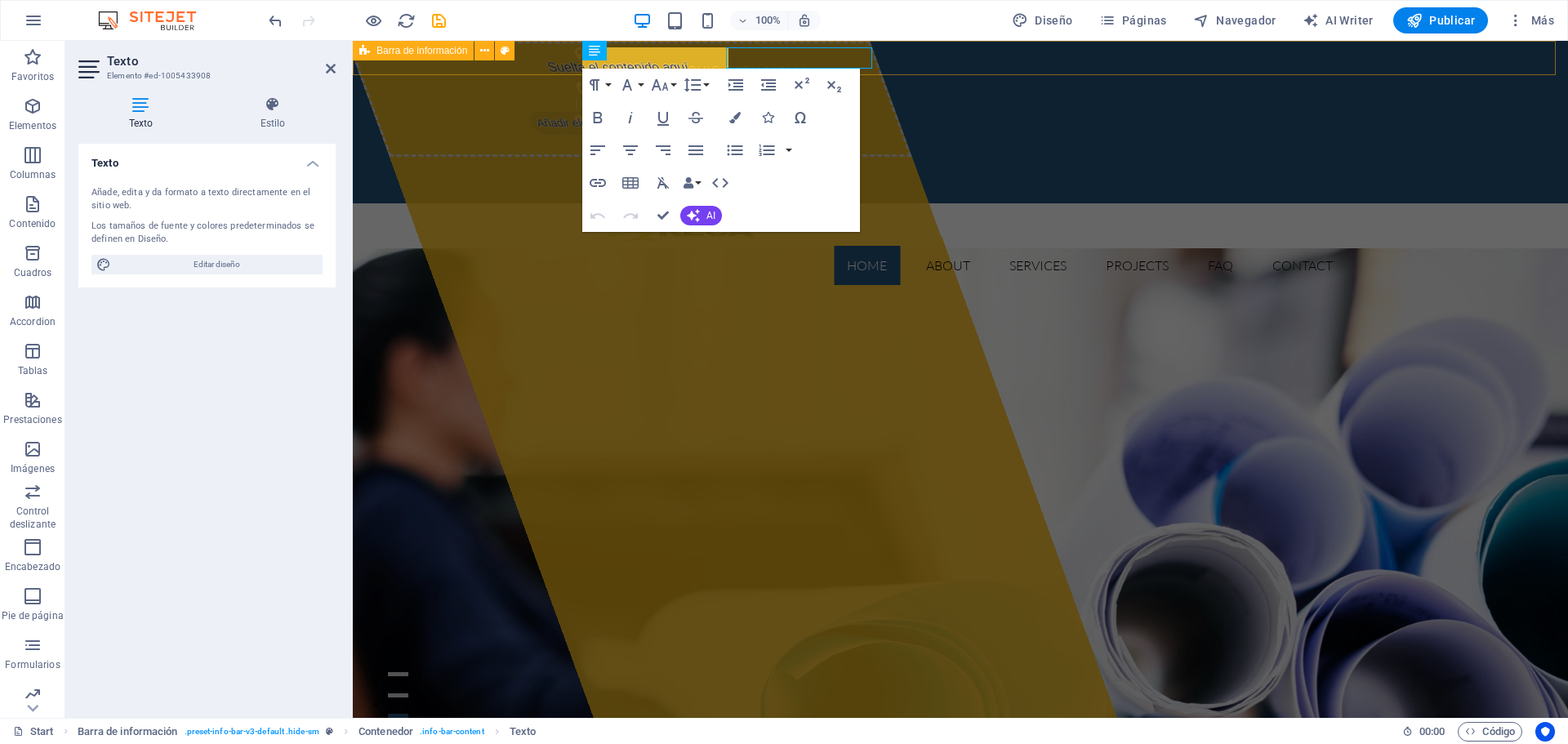
drag, startPoint x: 851, startPoint y: 60, endPoint x: 564, endPoint y: 59, distance: 287.0
click at [564, 59] on div "[GEOGRAPHIC_DATA] [PHONE_NUMBER] [EMAIL_ADDRESS][DOMAIN_NAME]" at bounding box center [960, 123] width 1215 height 163
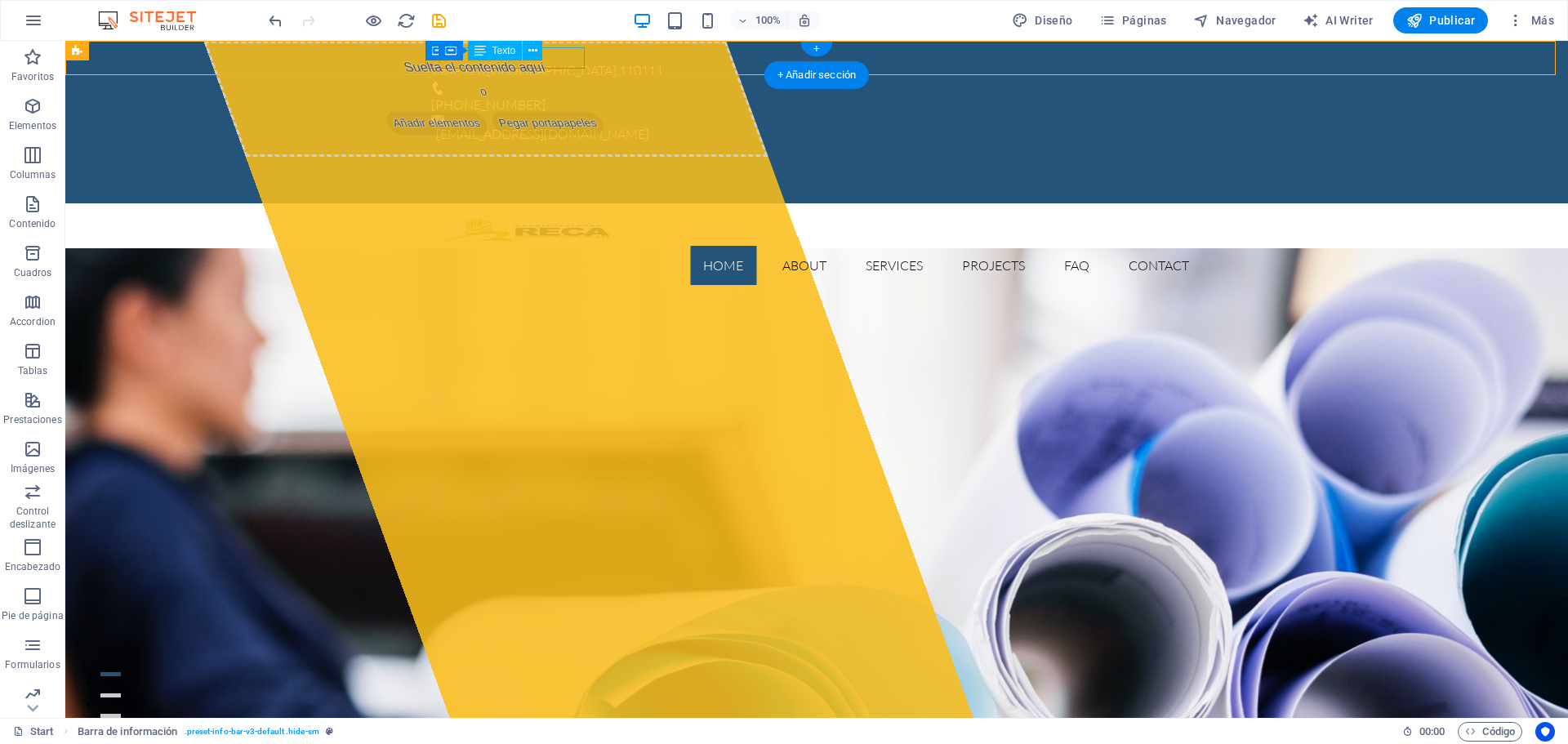
click at [562, 61] on div "[STREET_ADDRESS]" at bounding box center [809, 72] width 758 height 21
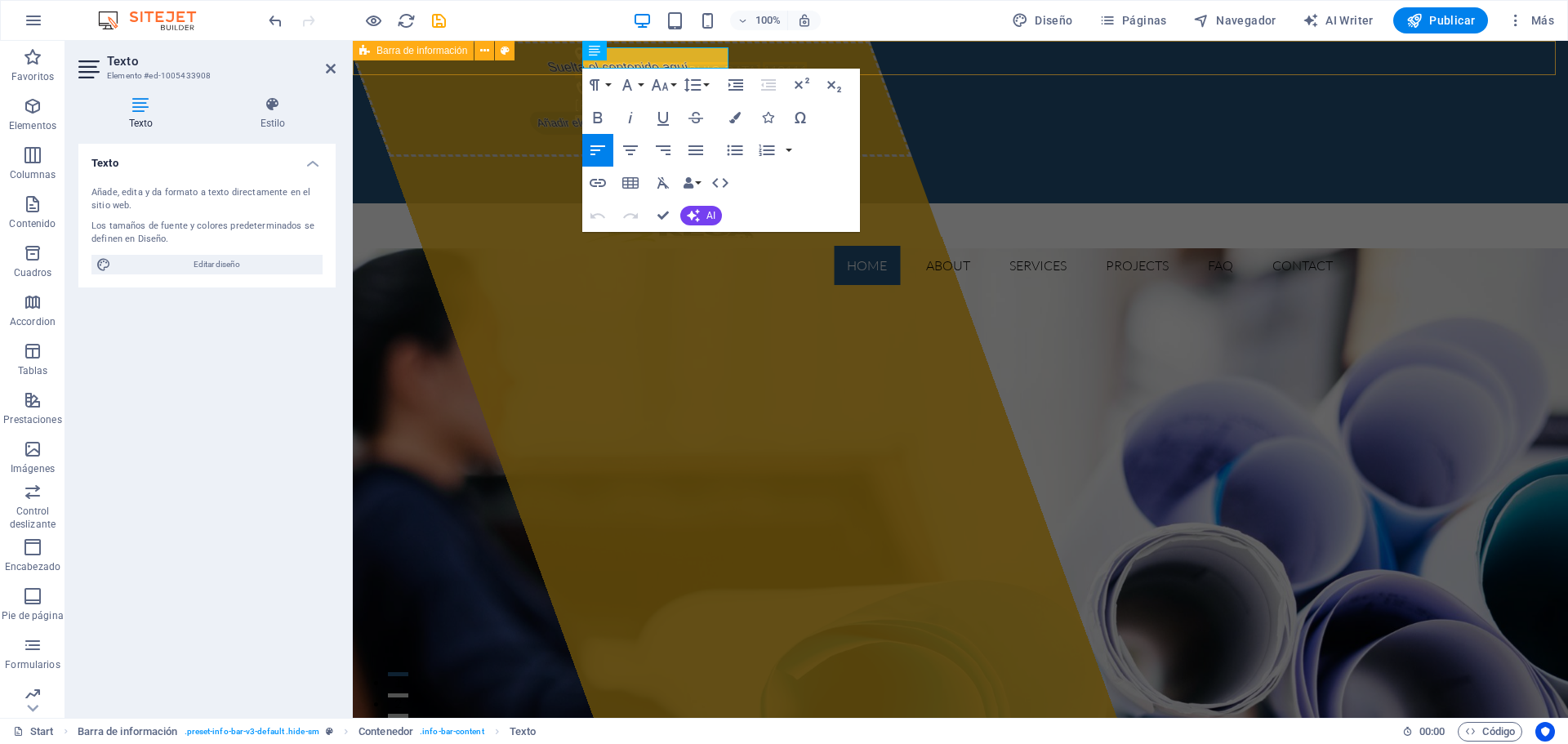
drag, startPoint x: 849, startPoint y: 55, endPoint x: 563, endPoint y: 55, distance: 286.0
click at [563, 55] on div "[GEOGRAPHIC_DATA] [PHONE_NUMBER] [EMAIL_ADDRESS][DOMAIN_NAME]" at bounding box center [960, 123] width 1215 height 163
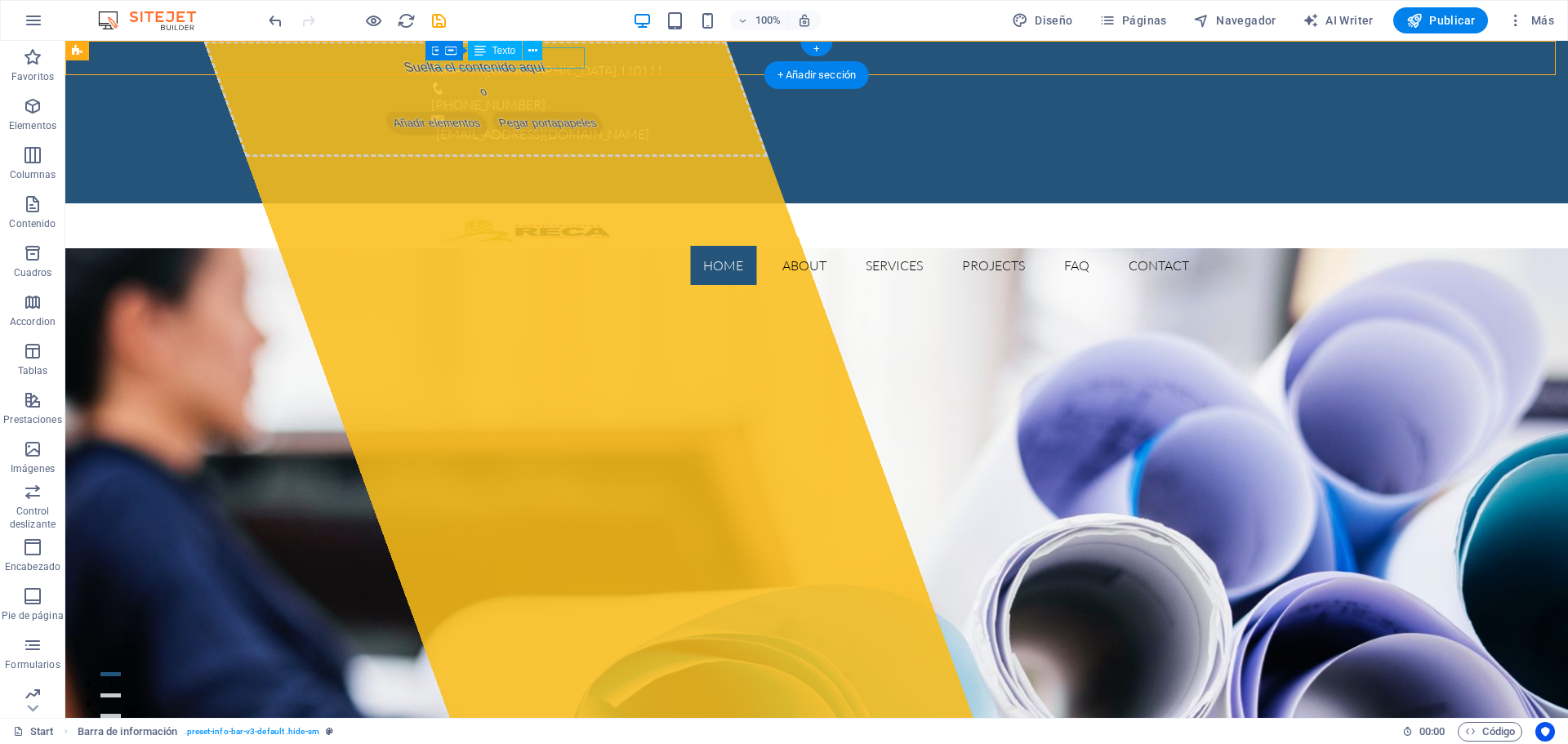
click at [566, 61] on div "[STREET_ADDRESS]" at bounding box center [809, 72] width 758 height 21
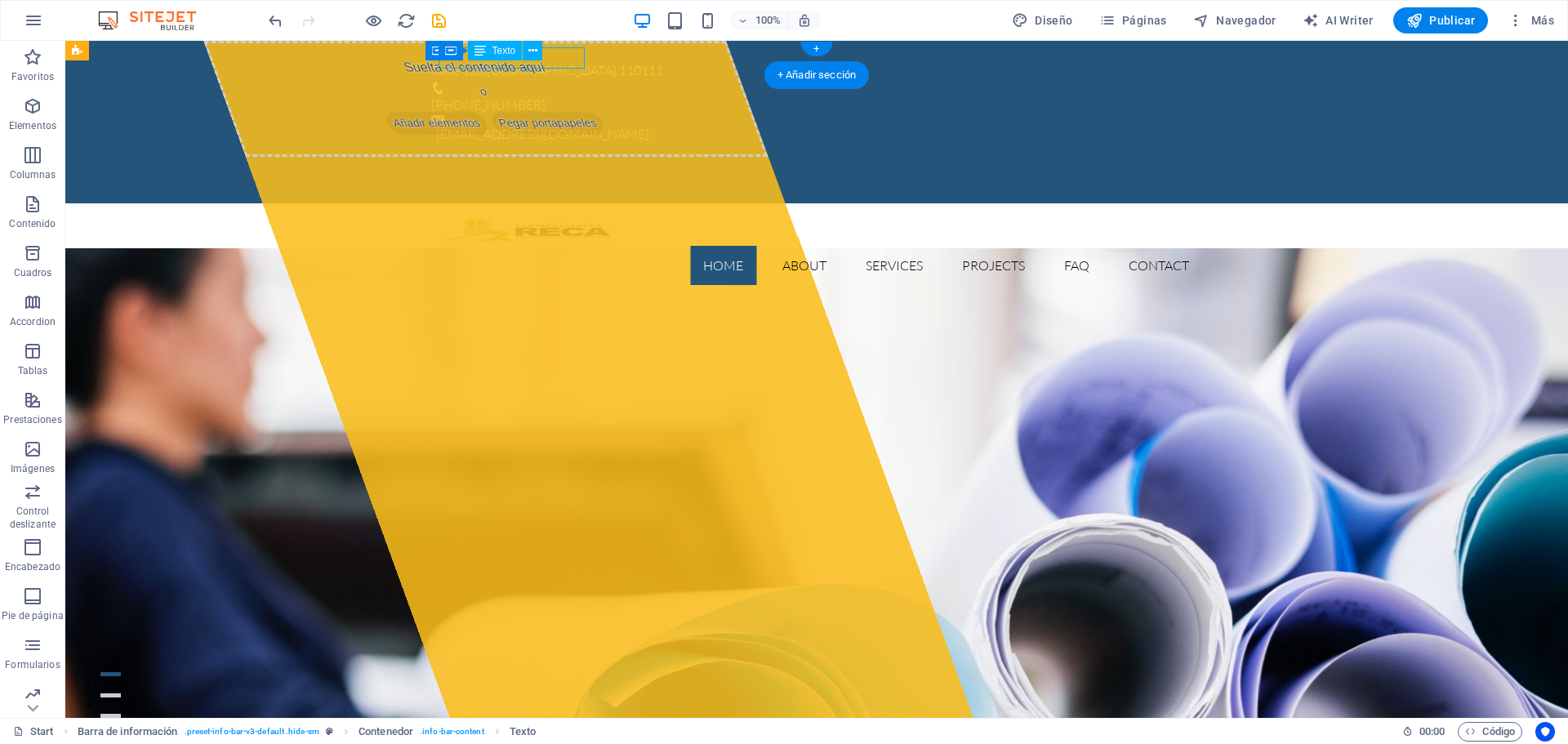
click at [569, 61] on div "[STREET_ADDRESS]" at bounding box center [809, 72] width 758 height 21
click at [558, 61] on div "[STREET_ADDRESS]" at bounding box center [809, 72] width 758 height 21
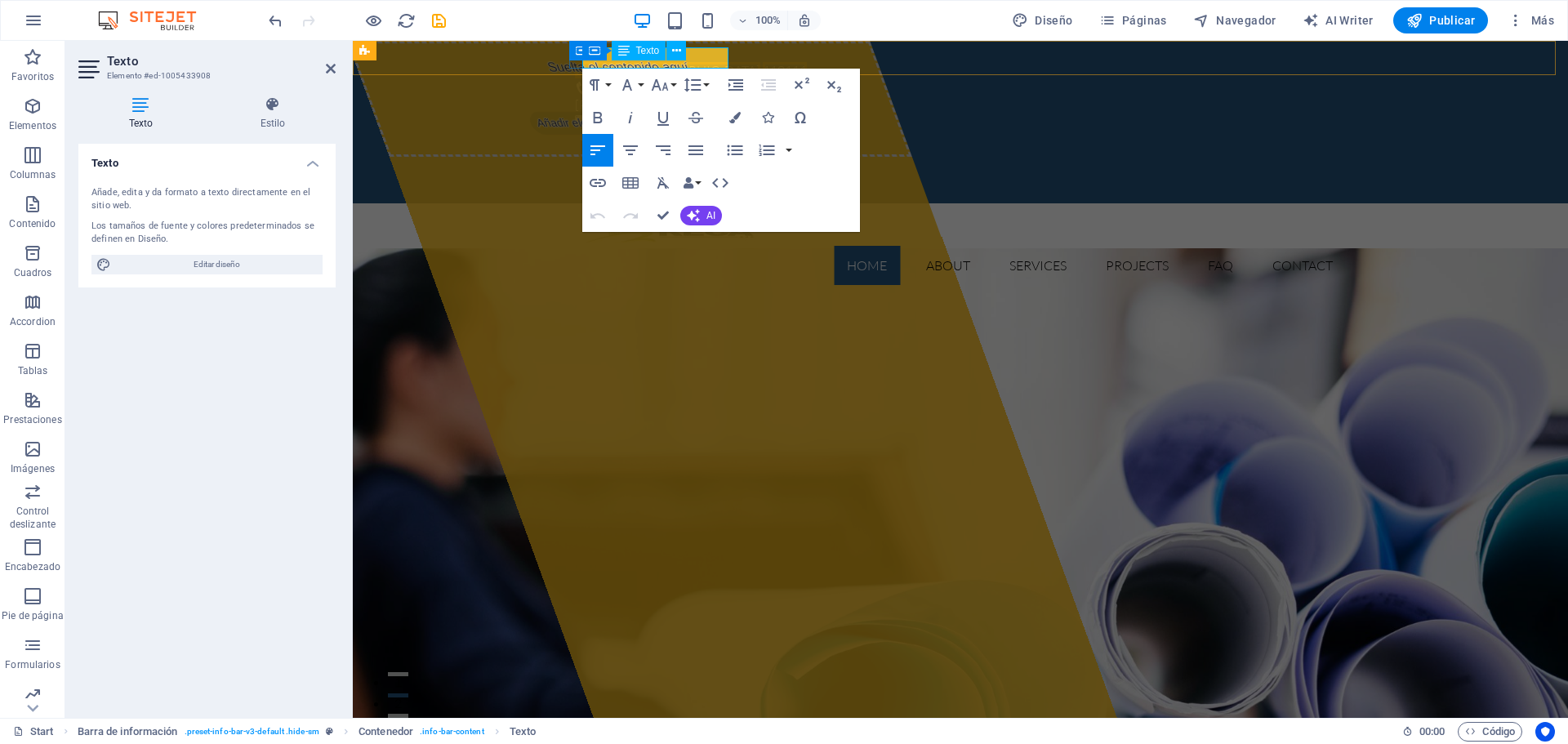
click at [656, 56] on div "Texto" at bounding box center [639, 51] width 55 height 20
click at [763, 62] on span "110111" at bounding box center [784, 70] width 44 height 16
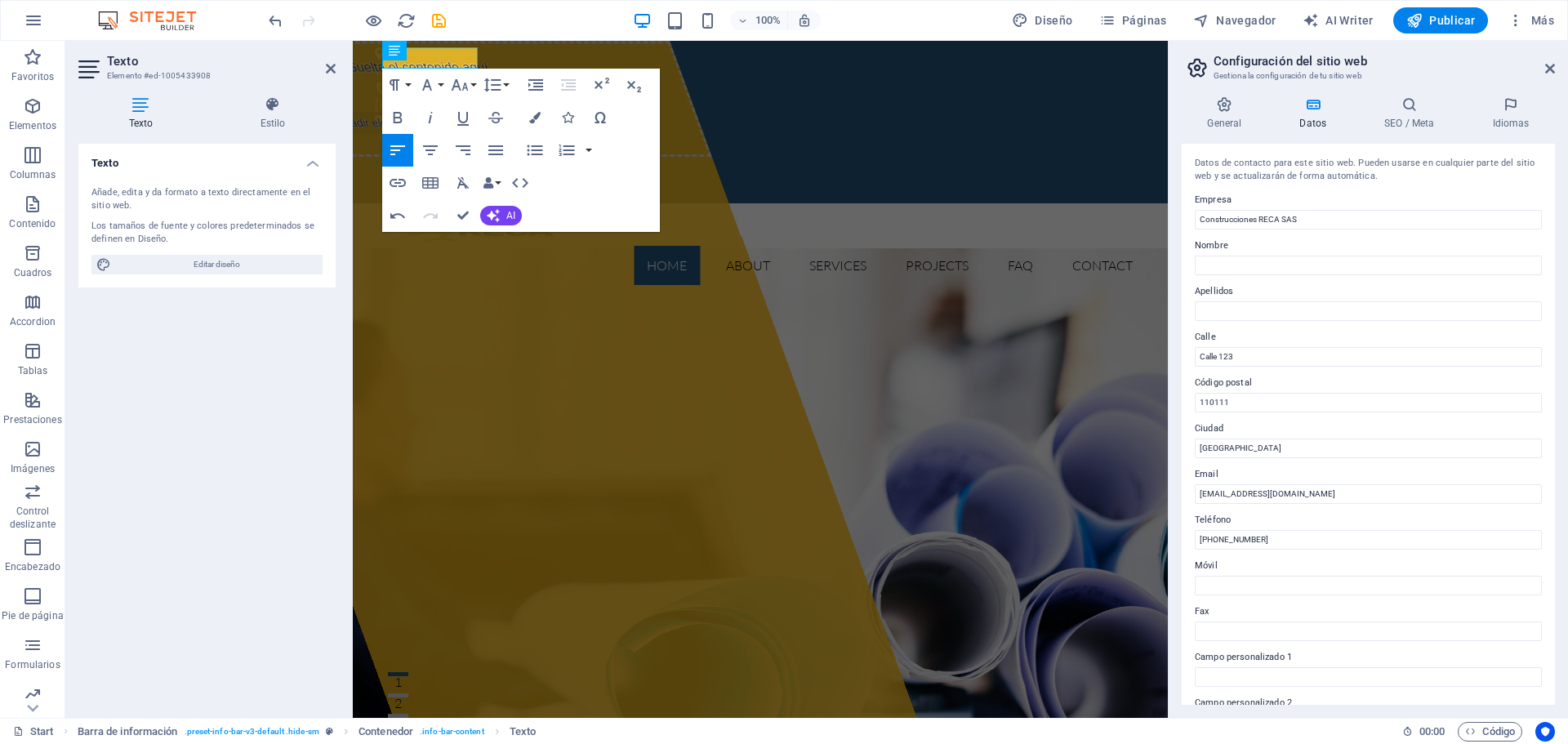
click at [1326, 242] on label "Nombre" at bounding box center [1369, 246] width 347 height 20
click at [1326, 256] on input "Nombre" at bounding box center [1369, 266] width 347 height 20
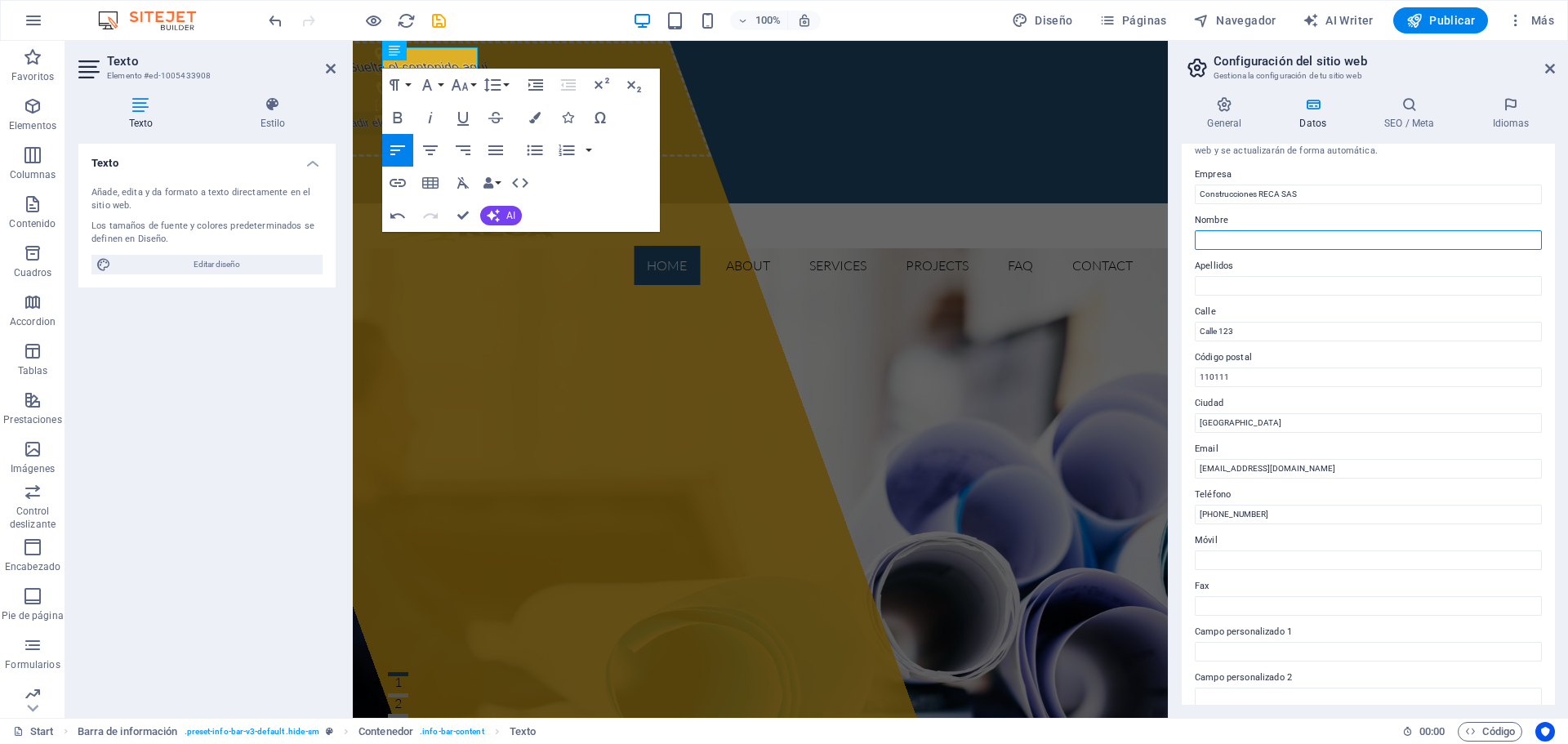
scroll to position [26, 0]
click at [1247, 331] on input "Calle 123" at bounding box center [1369, 331] width 347 height 20
drag, startPoint x: 1618, startPoint y: 371, endPoint x: 1165, endPoint y: 336, distance: 454.4
type input "Cra 73 # 67A - 50"
click at [1275, 376] on input "110111" at bounding box center [1369, 376] width 347 height 20
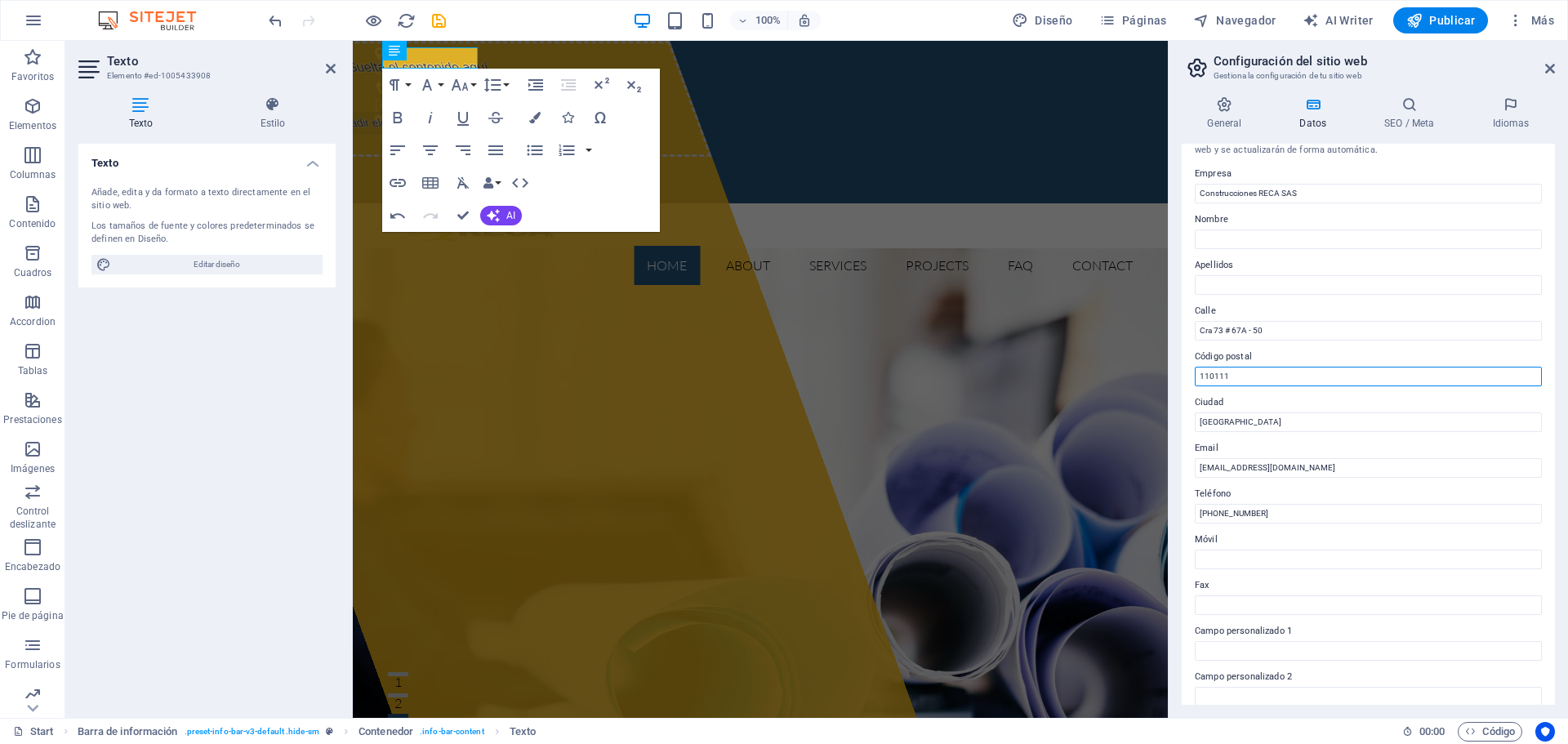
drag, startPoint x: 1266, startPoint y: 375, endPoint x: 1173, endPoint y: 377, distance: 93.0
click at [1173, 377] on div "General Datos SEO / Meta Idiomas Nombre del sitio web [DOMAIN_NAME] Logo Arrast…" at bounding box center [1368, 400] width 399 height 634
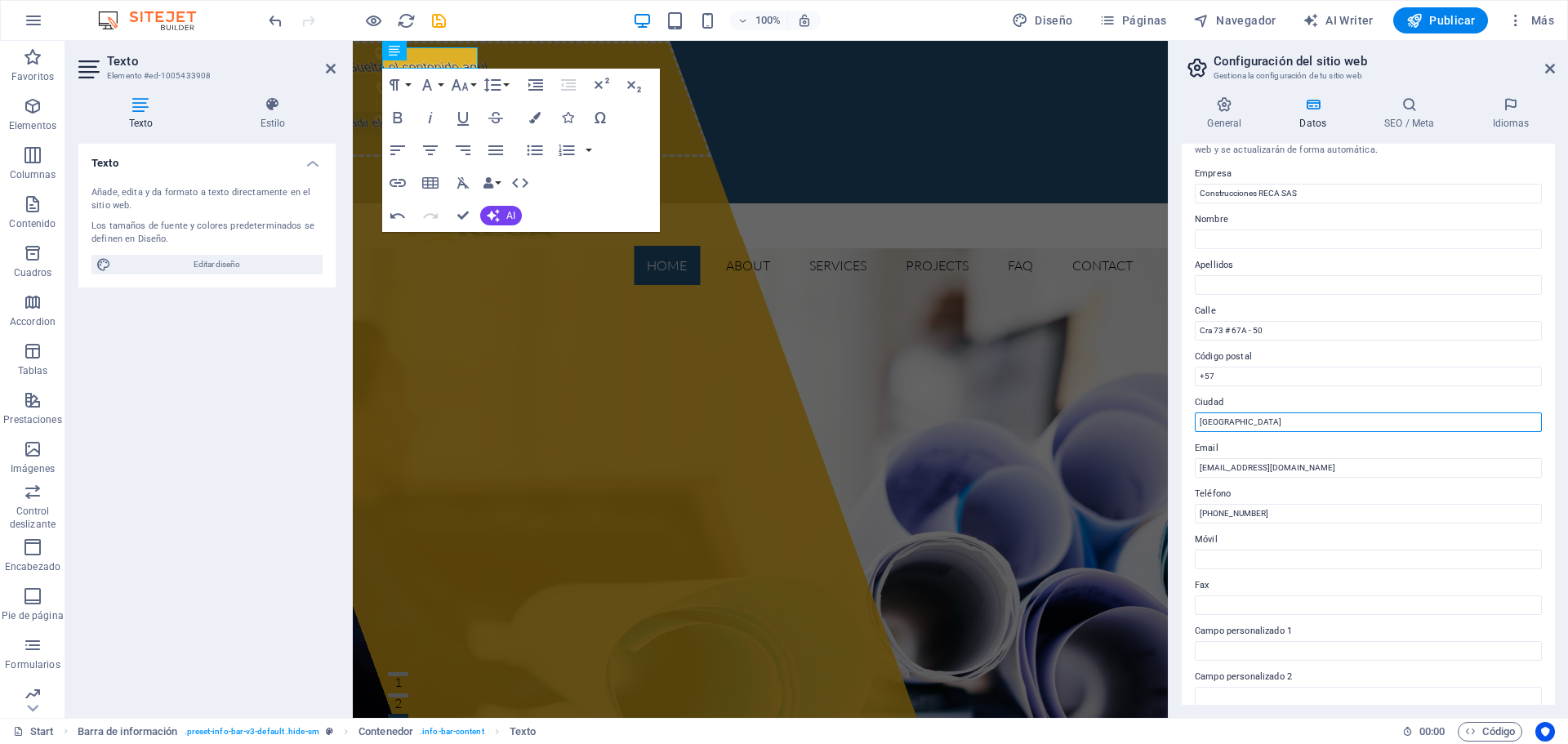
click at [1263, 418] on input "[GEOGRAPHIC_DATA]" at bounding box center [1369, 422] width 347 height 20
click at [1273, 389] on div "Datos de contacto para este sitio web. Pueden usarse en cualquier parte del sit…" at bounding box center [1368, 424] width 373 height 561
type input "110111"
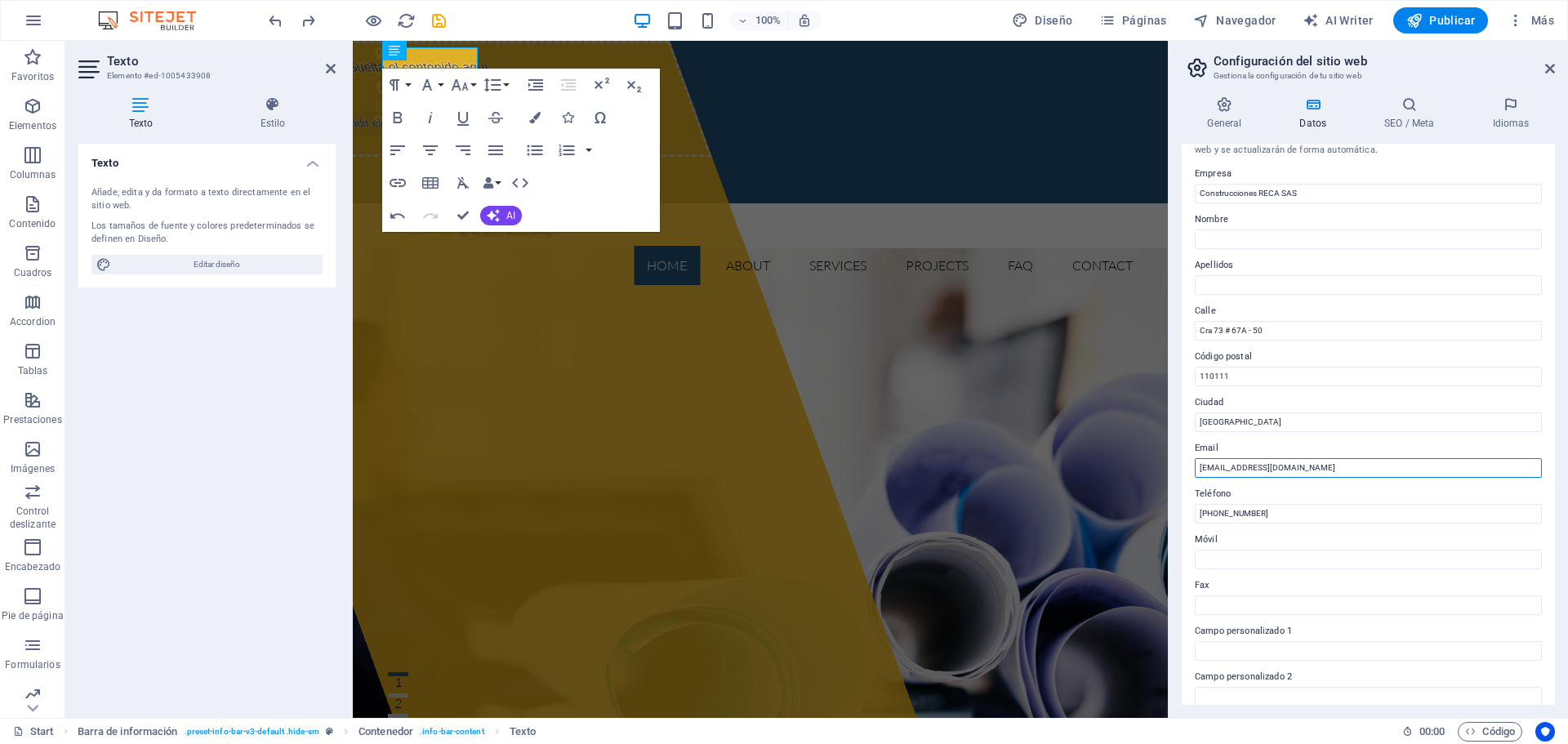
drag, startPoint x: 1720, startPoint y: 511, endPoint x: 1122, endPoint y: 478, distance: 598.9
drag, startPoint x: 1317, startPoint y: 462, endPoint x: 1329, endPoint y: 465, distance: 12.4
click at [1316, 462] on input "[EMAIL_ADDRESS][DOMAIN_NAME]" at bounding box center [1369, 468] width 347 height 20
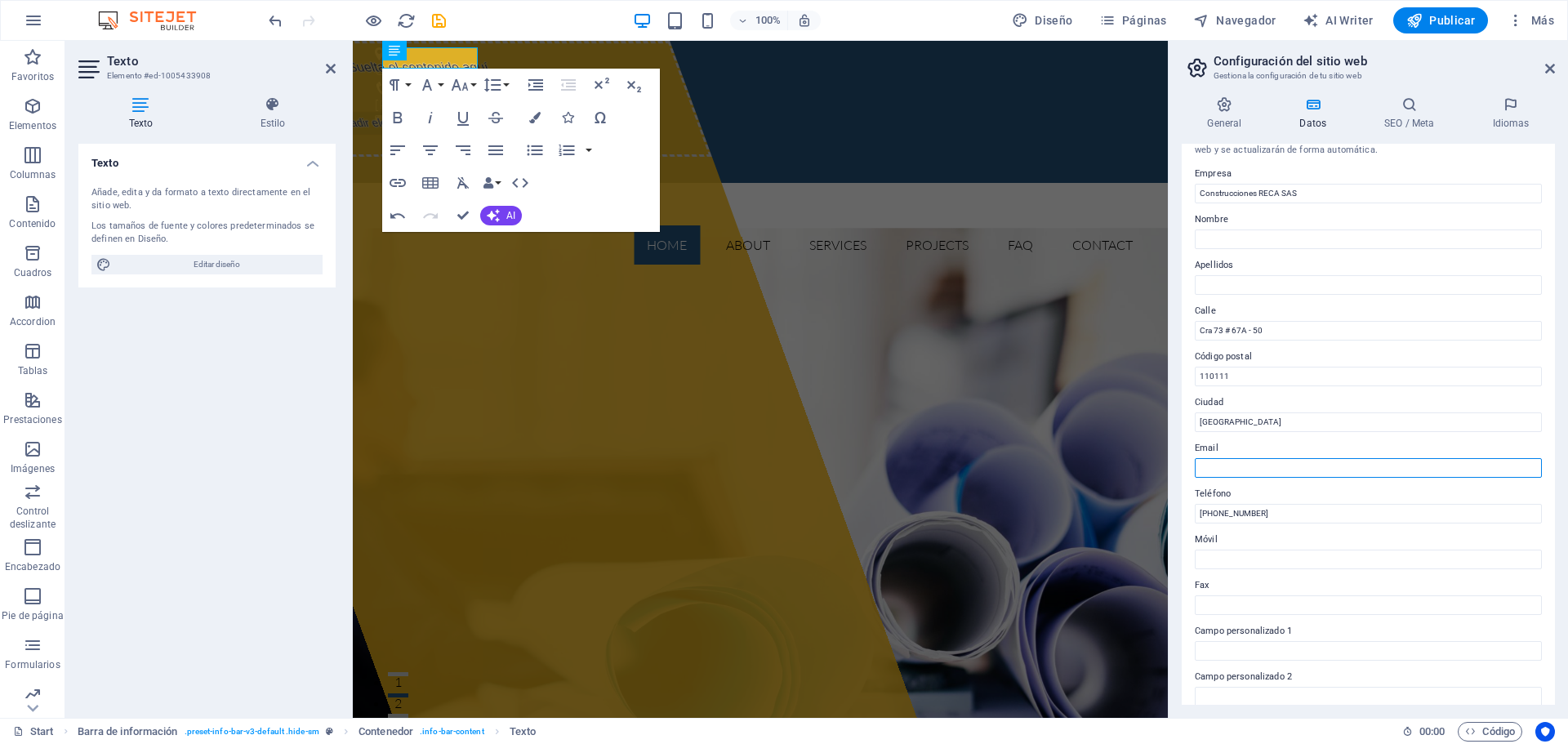
paste input "[EMAIL_ADDRESS][DOMAIN_NAME]"
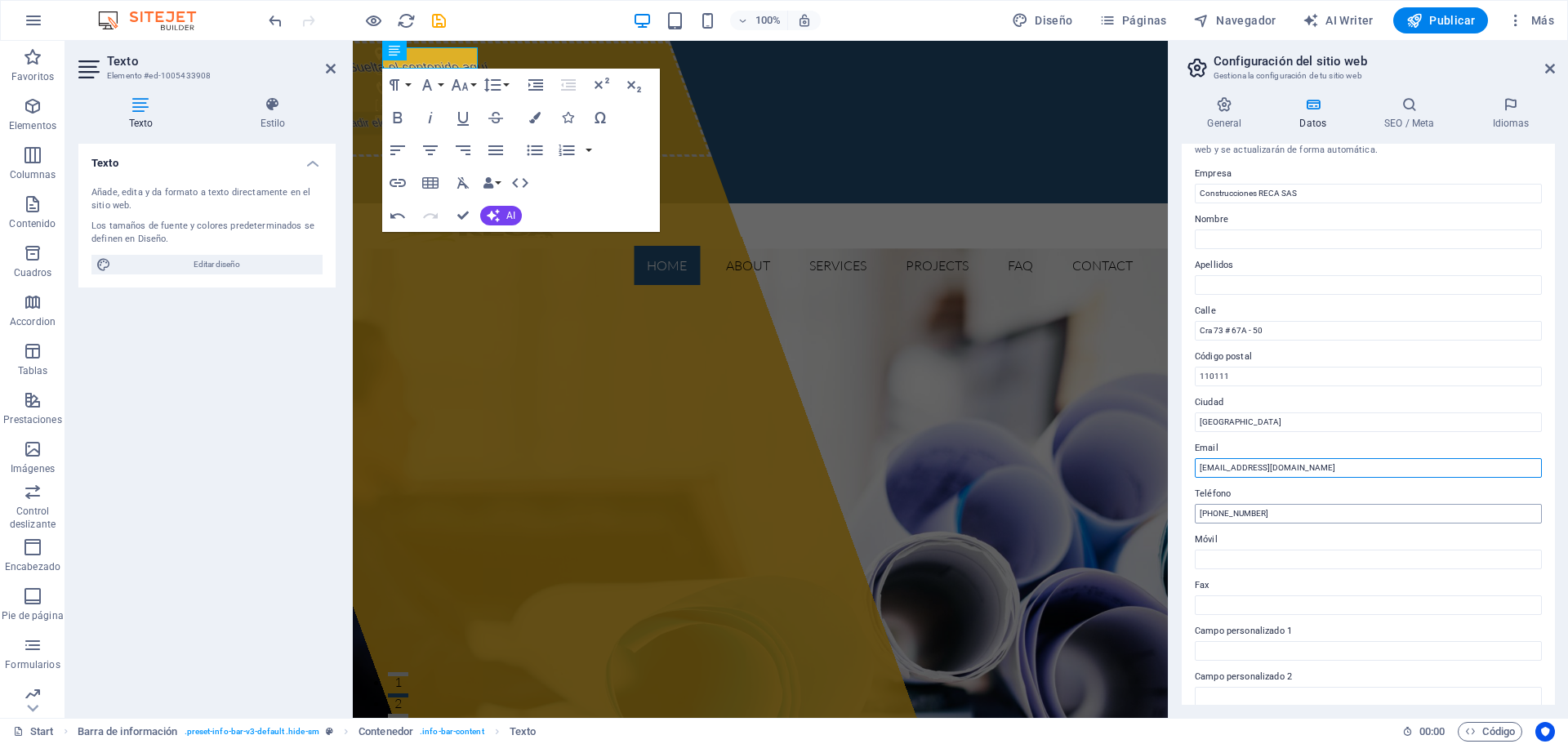
type input "[EMAIL_ADDRESS][DOMAIN_NAME]"
click at [1276, 512] on input "[PHONE_NUMBER]" at bounding box center [1369, 513] width 347 height 20
drag, startPoint x: 1243, startPoint y: 512, endPoint x: 1216, endPoint y: 513, distance: 27.0
click at [1216, 513] on input "[PHONE_NUMBER]" at bounding box center [1369, 513] width 347 height 20
paste input "4383911-2764548"
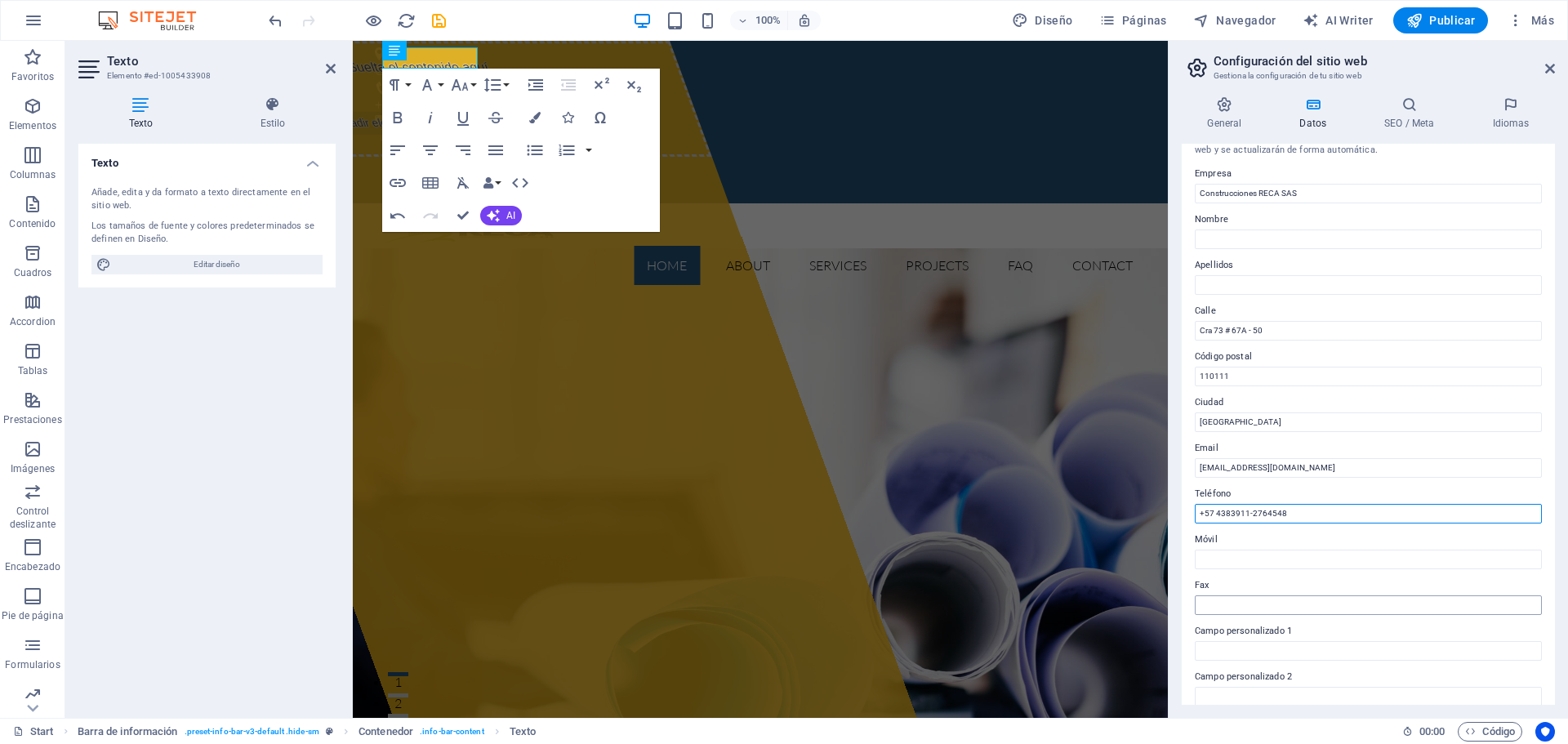
type input "+57 4383911-2764548"
click at [1228, 597] on input "Fax" at bounding box center [1369, 604] width 347 height 20
paste input "2764548"
click at [1198, 604] on input "2764548" at bounding box center [1369, 604] width 347 height 20
type input "+ 57 2764548"
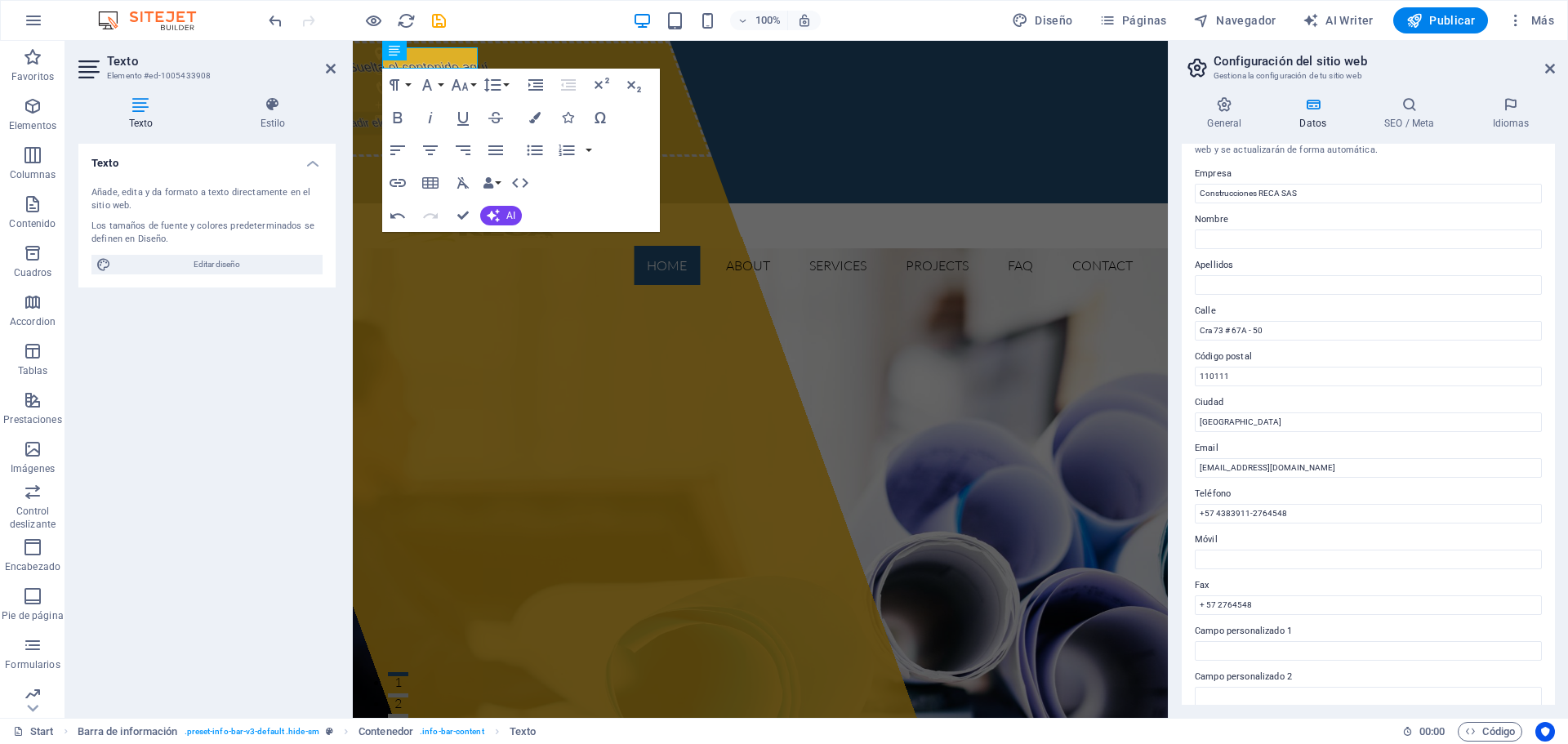
click at [1565, 389] on div "General Datos SEO / Meta Idiomas Nombre del sitio web [DOMAIN_NAME] Logo Arrast…" at bounding box center [1368, 400] width 399 height 634
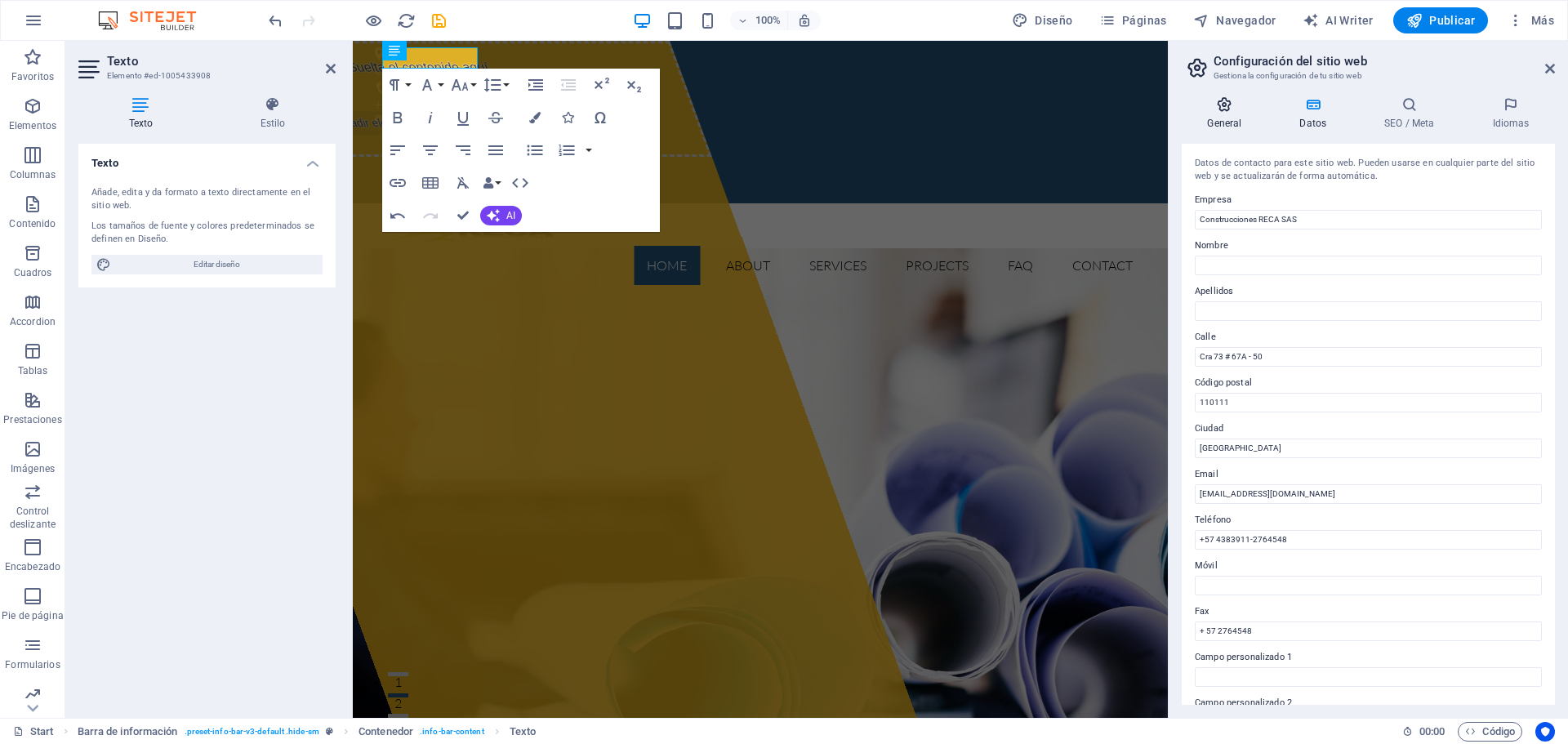
click at [1223, 117] on h4 "General" at bounding box center [1227, 114] width 92 height 34
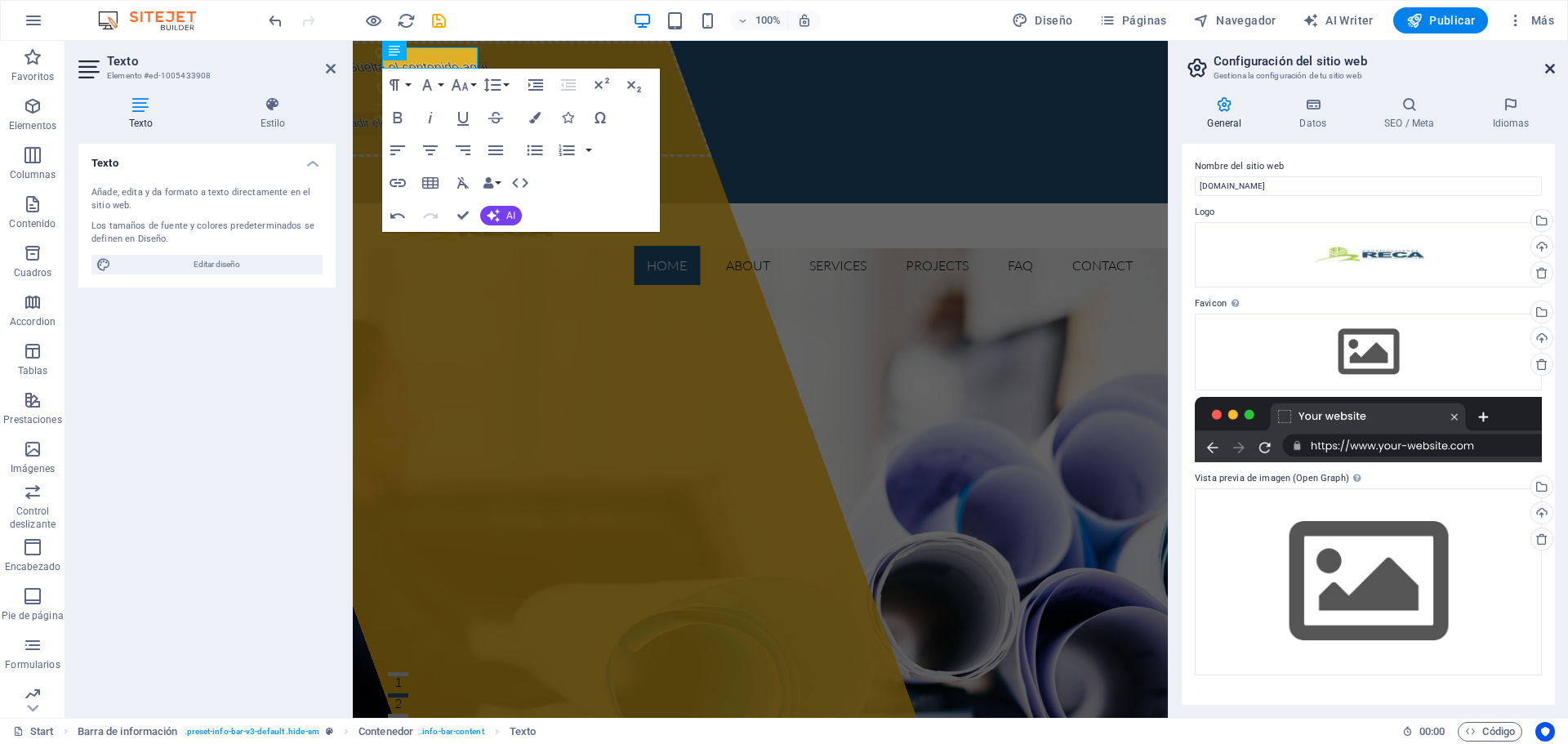
click at [1550, 63] on icon at bounding box center [1549, 68] width 10 height 13
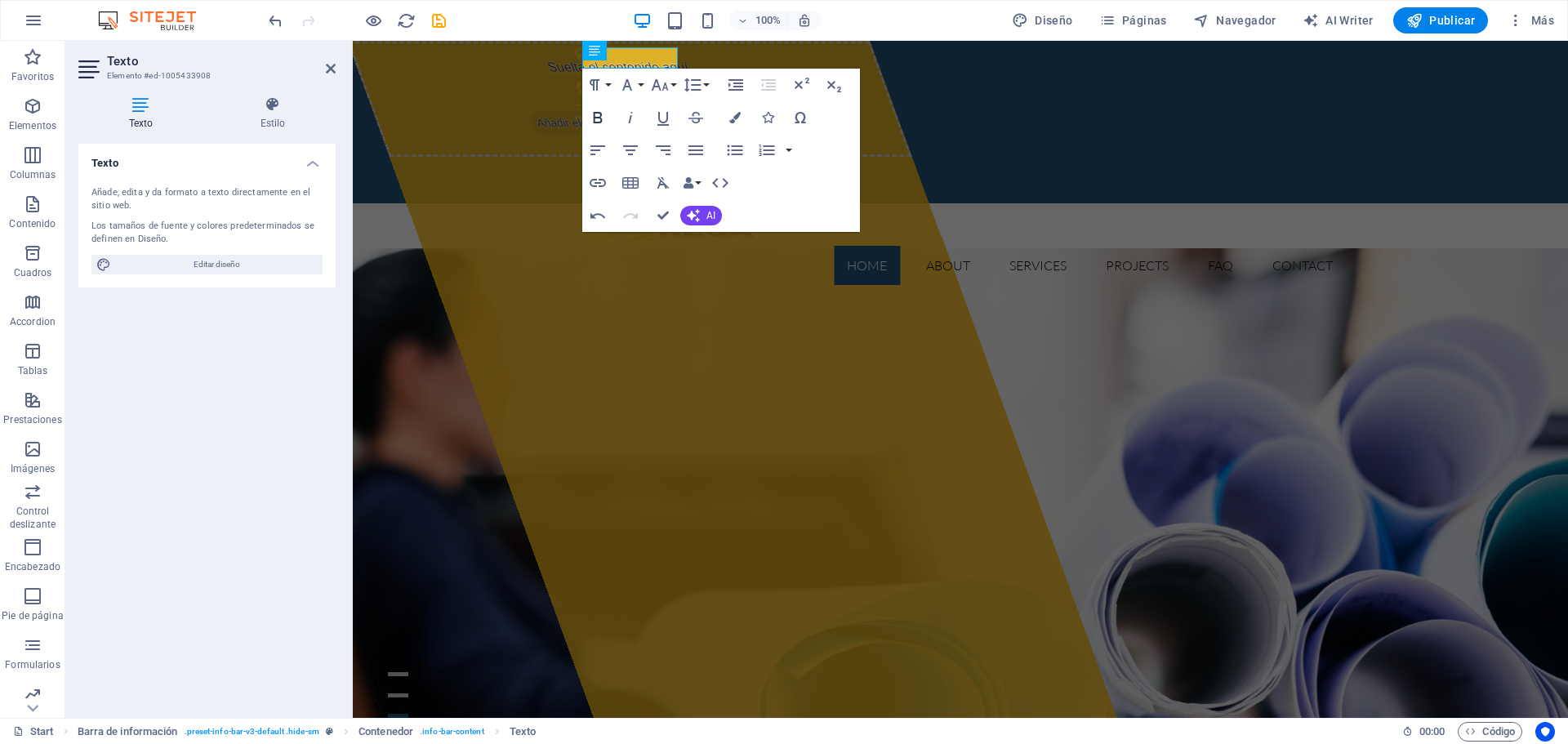
click at [594, 111] on icon "button" at bounding box center [598, 117] width 20 height 20
click at [599, 118] on icon "button" at bounding box center [598, 117] width 9 height 12
click at [590, 117] on icon "button" at bounding box center [598, 117] width 20 height 20
click at [632, 116] on icon "button" at bounding box center [631, 117] width 20 height 20
click at [662, 117] on icon "button" at bounding box center [663, 117] width 20 height 20
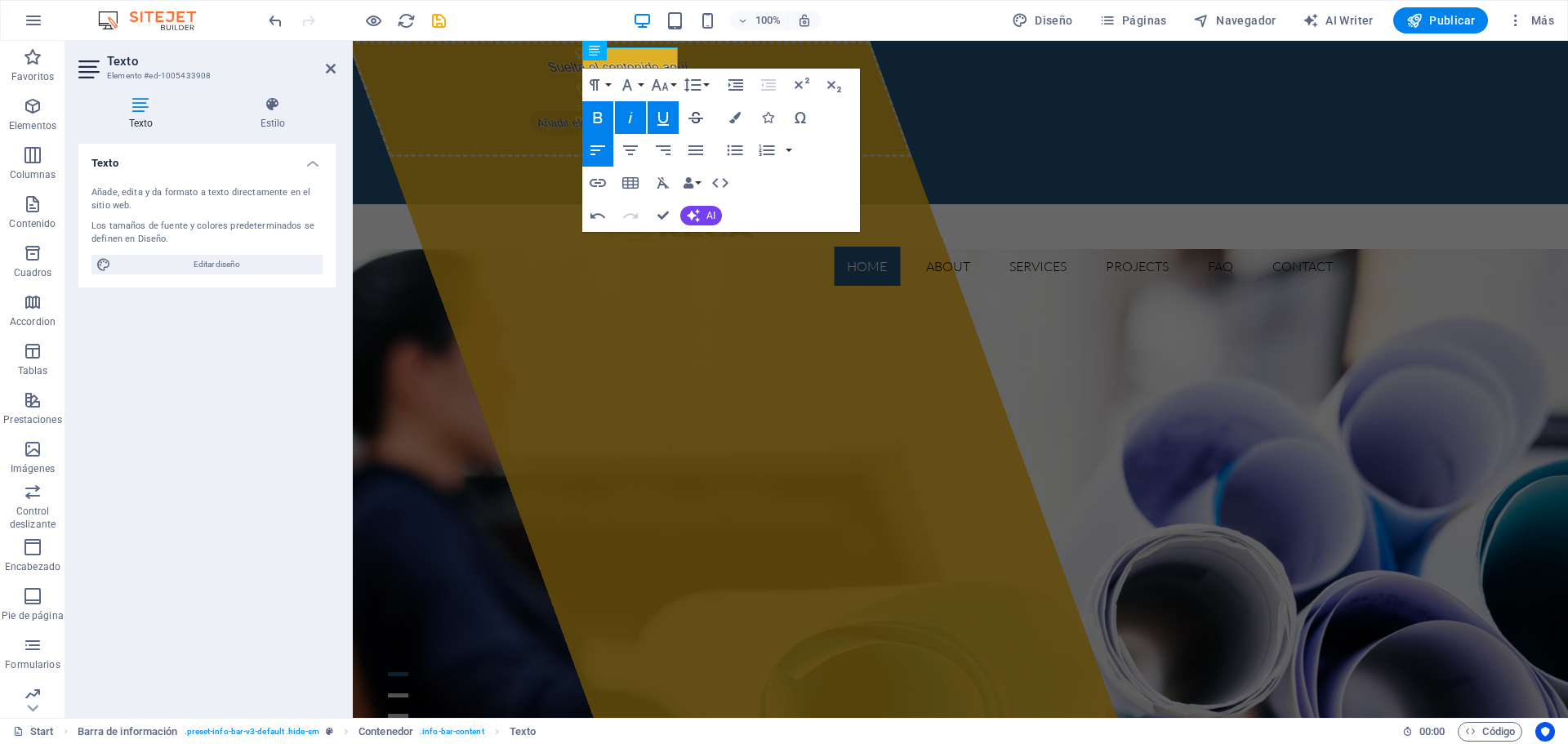
click at [696, 120] on icon "button" at bounding box center [696, 117] width 20 height 20
click at [699, 117] on icon "button" at bounding box center [696, 117] width 20 height 20
click at [663, 118] on icon "button" at bounding box center [663, 117] width 20 height 20
click at [628, 117] on icon "button" at bounding box center [631, 117] width 20 height 20
click at [595, 115] on icon "button" at bounding box center [598, 117] width 20 height 20
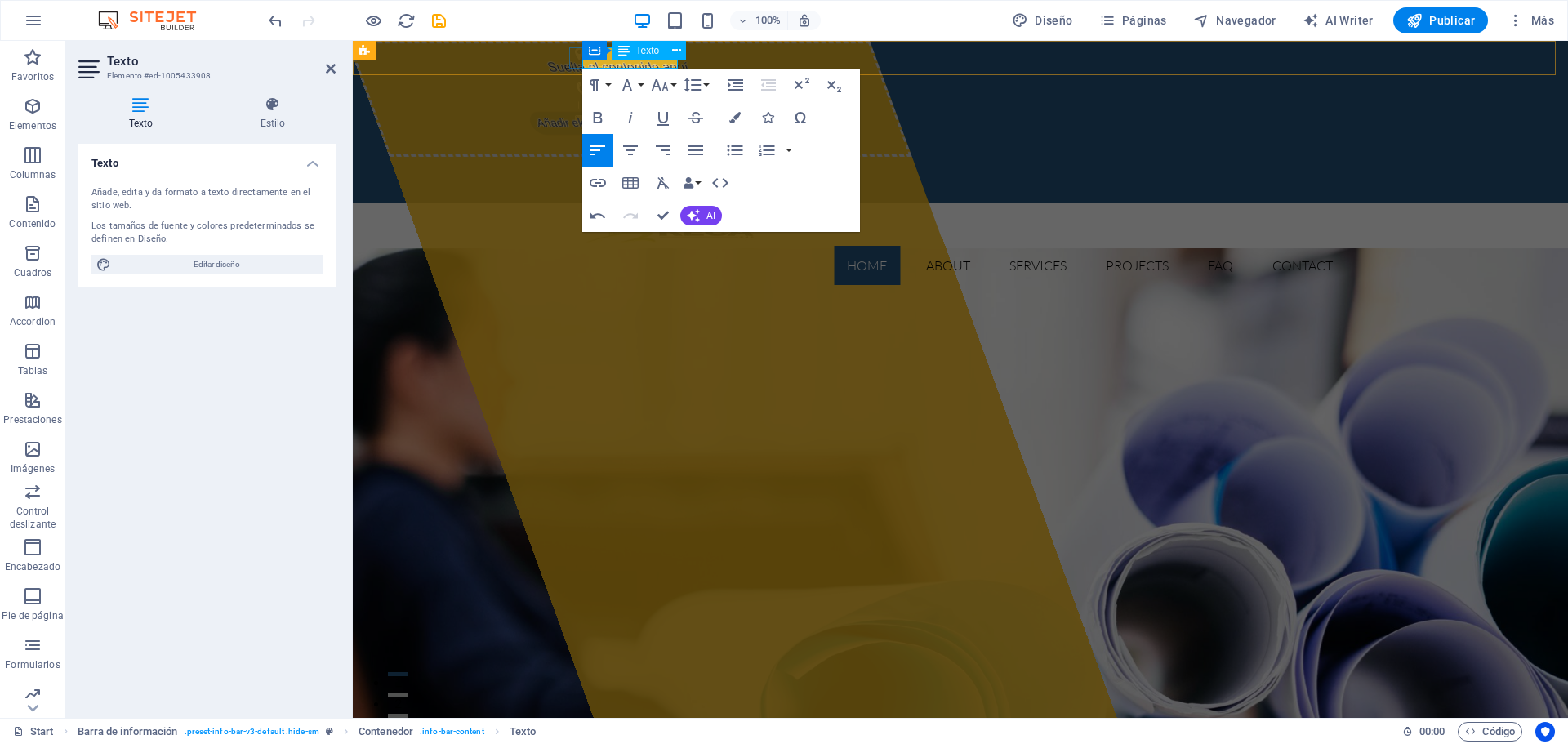
click at [661, 60] on div "Texto" at bounding box center [639, 51] width 55 height 20
click at [648, 63] on p "Cra 73 N° 67ª-50​" at bounding box center [954, 72] width 758 height 21
drag, startPoint x: 649, startPoint y: 63, endPoint x: 658, endPoint y: 62, distance: 9.1
click at [650, 63] on p "Cra 73 N° 67ª-50​" at bounding box center [954, 72] width 758 height 21
click at [605, 121] on icon "button" at bounding box center [598, 117] width 20 height 20
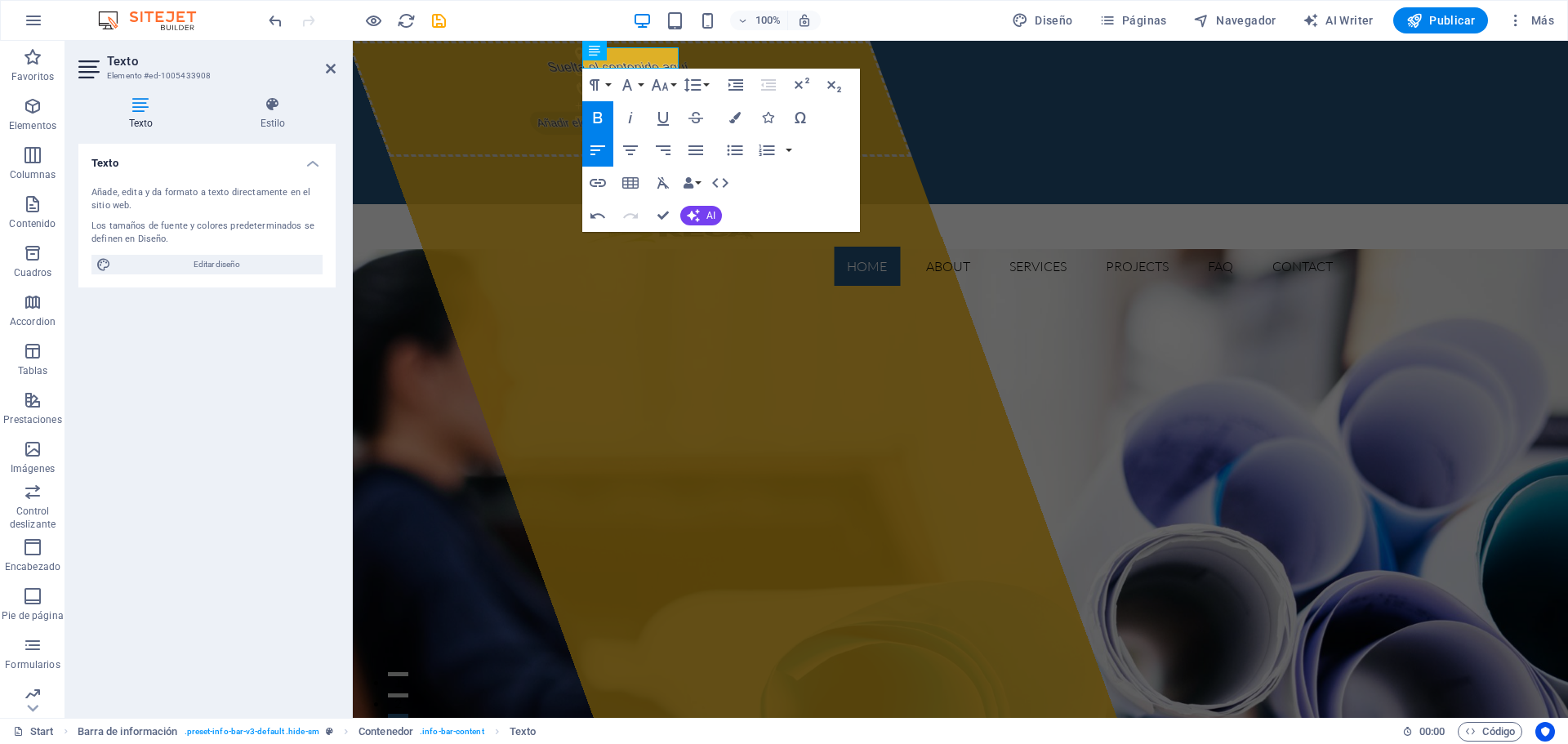
click at [203, 439] on div "Texto Añade, edita y da formato a texto directamente en el sitio web. Los tamañ…" at bounding box center [208, 424] width 258 height 561
click at [223, 365] on div "Texto Añade, edita y da formato a texto directamente en el sitio web. Los tamañ…" at bounding box center [208, 424] width 258 height 561
click at [659, 58] on div "Texto" at bounding box center [639, 51] width 55 height 20
click at [644, 67] on p "Cra 73 N° 67ª-50​" at bounding box center [954, 72] width 758 height 22
click at [648, 66] on p "Cra 73 N° 67ª-50​" at bounding box center [954, 72] width 758 height 22
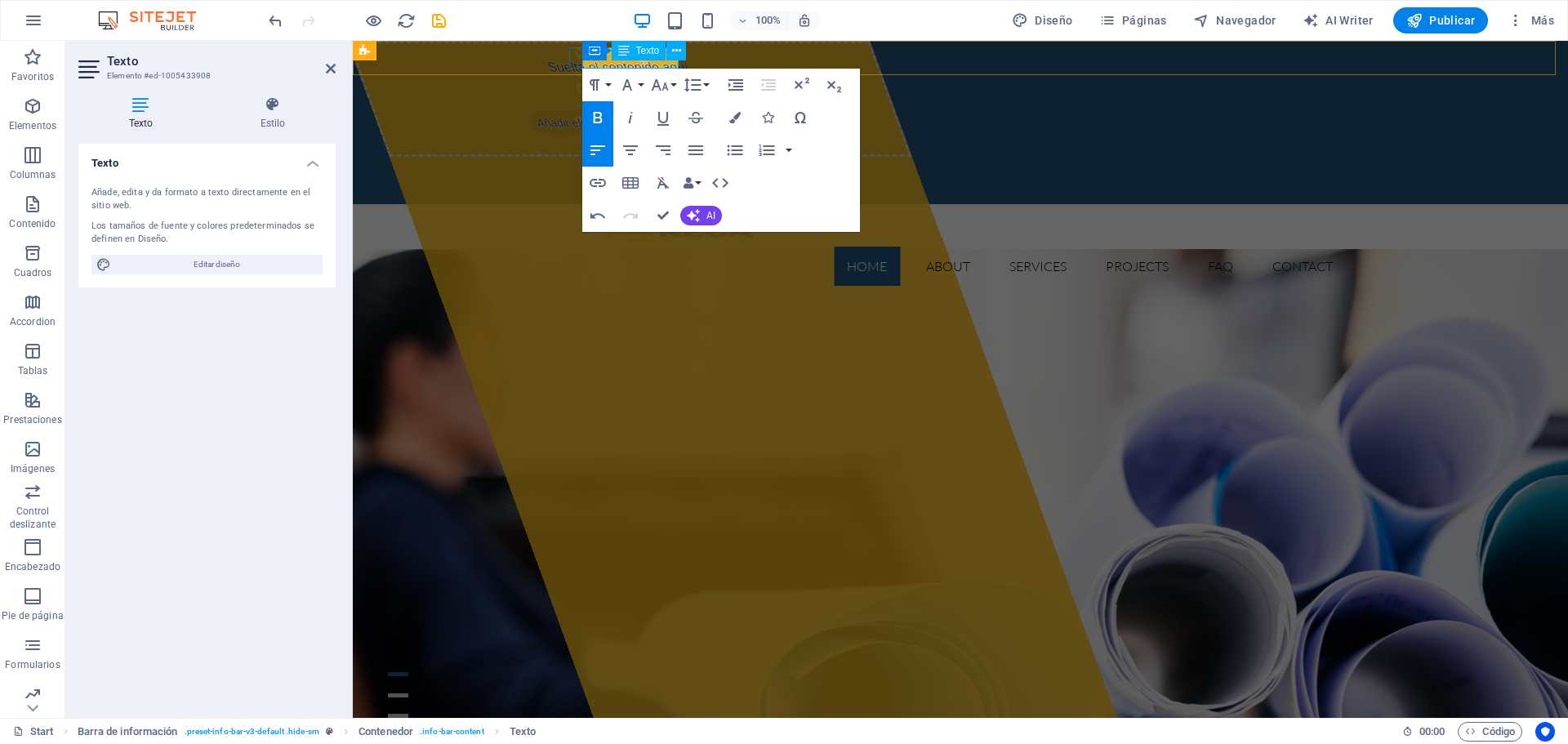
click at [652, 65] on p "Cra 73 N° 67ª-50​" at bounding box center [954, 72] width 758 height 22
click at [659, 64] on strong "Cra 73 N° 67ª-50​" at bounding box center [623, 70] width 97 height 15
click at [197, 399] on div "Texto Añade, edita y da formato a texto directamente en el sitio web. Los tamañ…" at bounding box center [208, 424] width 258 height 561
click at [213, 373] on div "Texto Añade, edita y da formato a texto directamente en el sitio web. Los tamañ…" at bounding box center [208, 424] width 258 height 561
click at [513, 204] on div "Home About Services Projects FAQ Contact Menu" at bounding box center [960, 251] width 1215 height 95
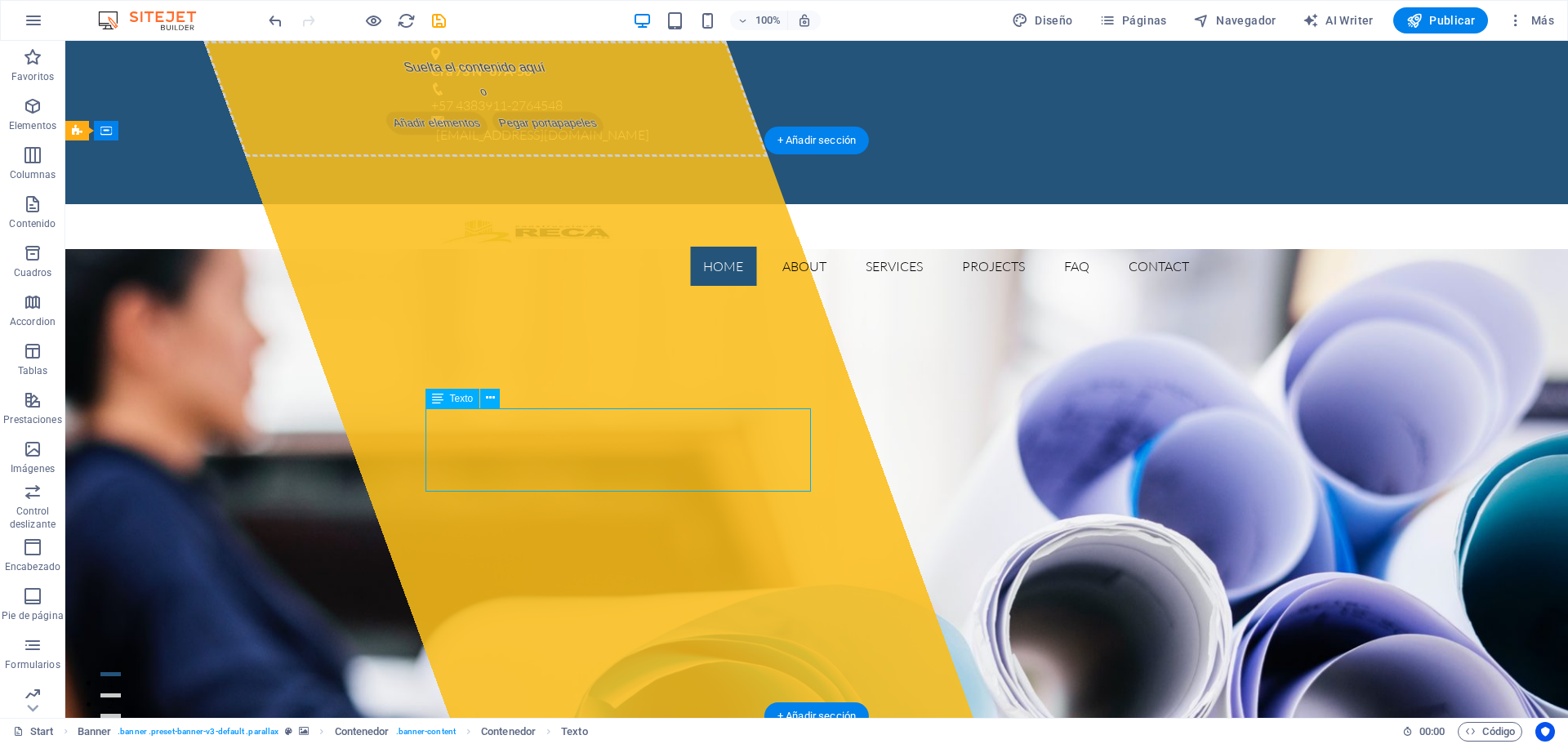
drag, startPoint x: 596, startPoint y: 486, endPoint x: 309, endPoint y: 485, distance: 287.0
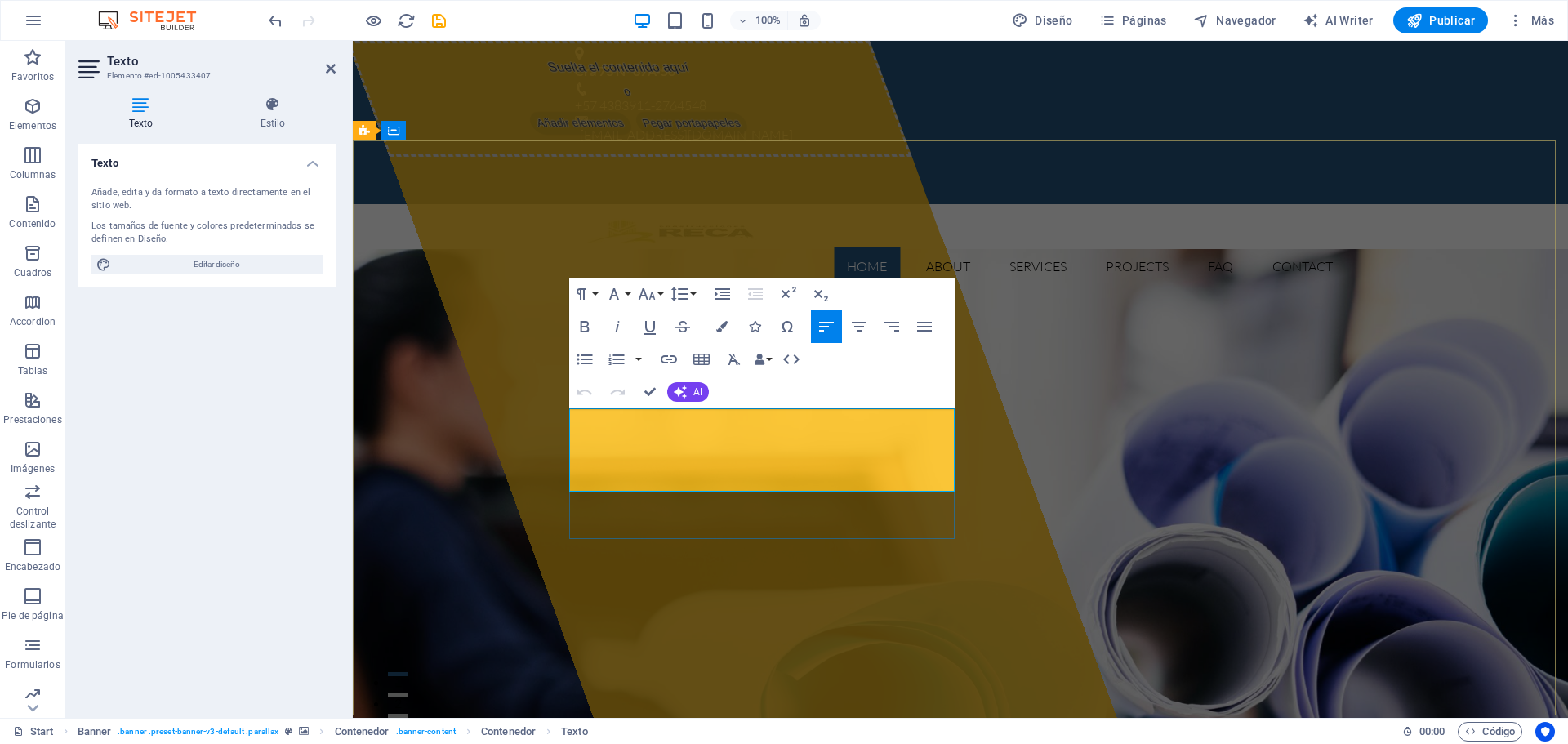
drag, startPoint x: 762, startPoint y: 483, endPoint x: 556, endPoint y: 411, distance: 218.2
drag, startPoint x: 778, startPoint y: 483, endPoint x: 570, endPoint y: 410, distance: 220.4
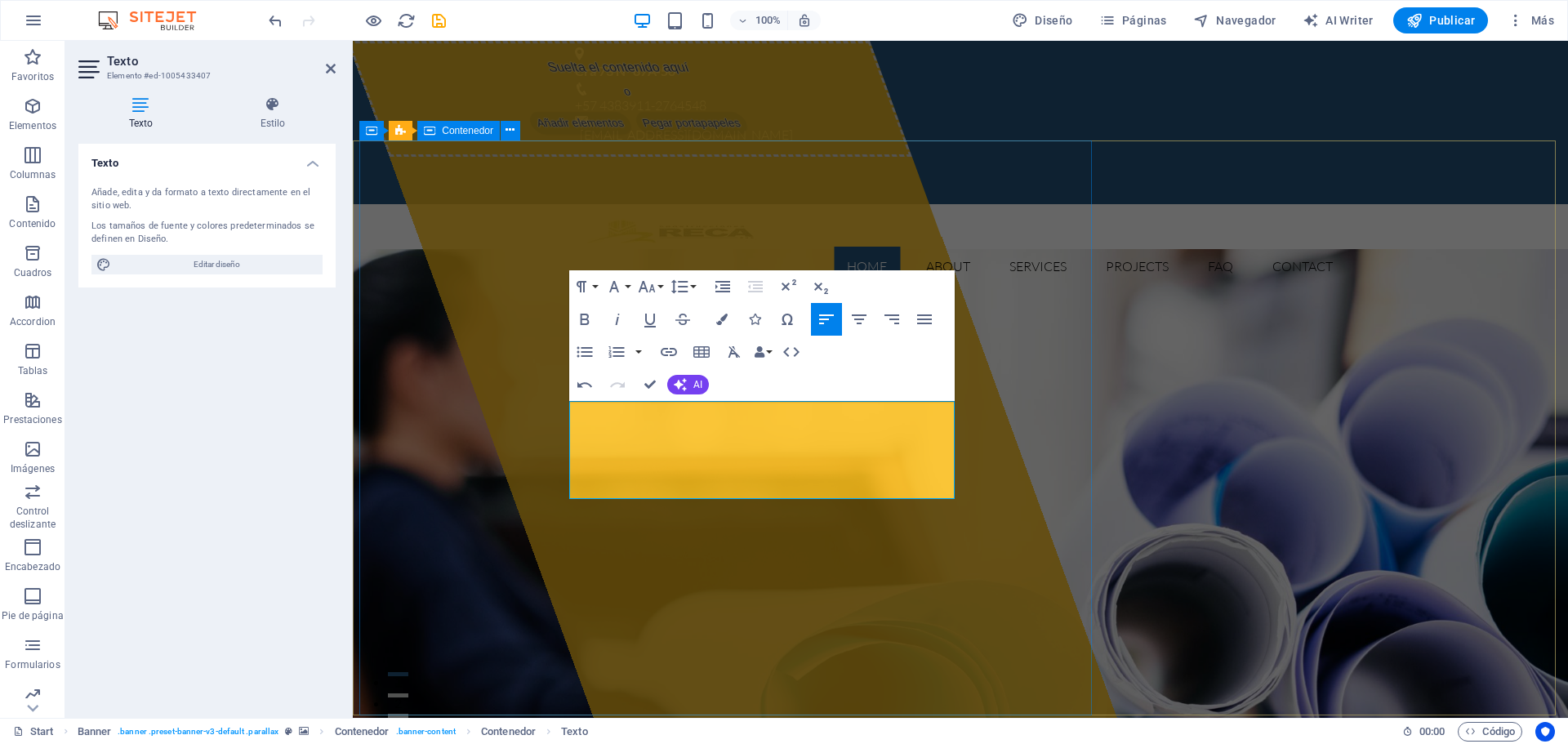
click at [523, 452] on div "Suelta el contenido aquí o Añadir elementos Pegar portapapeles" at bounding box center [732, 379] width 769 height 677
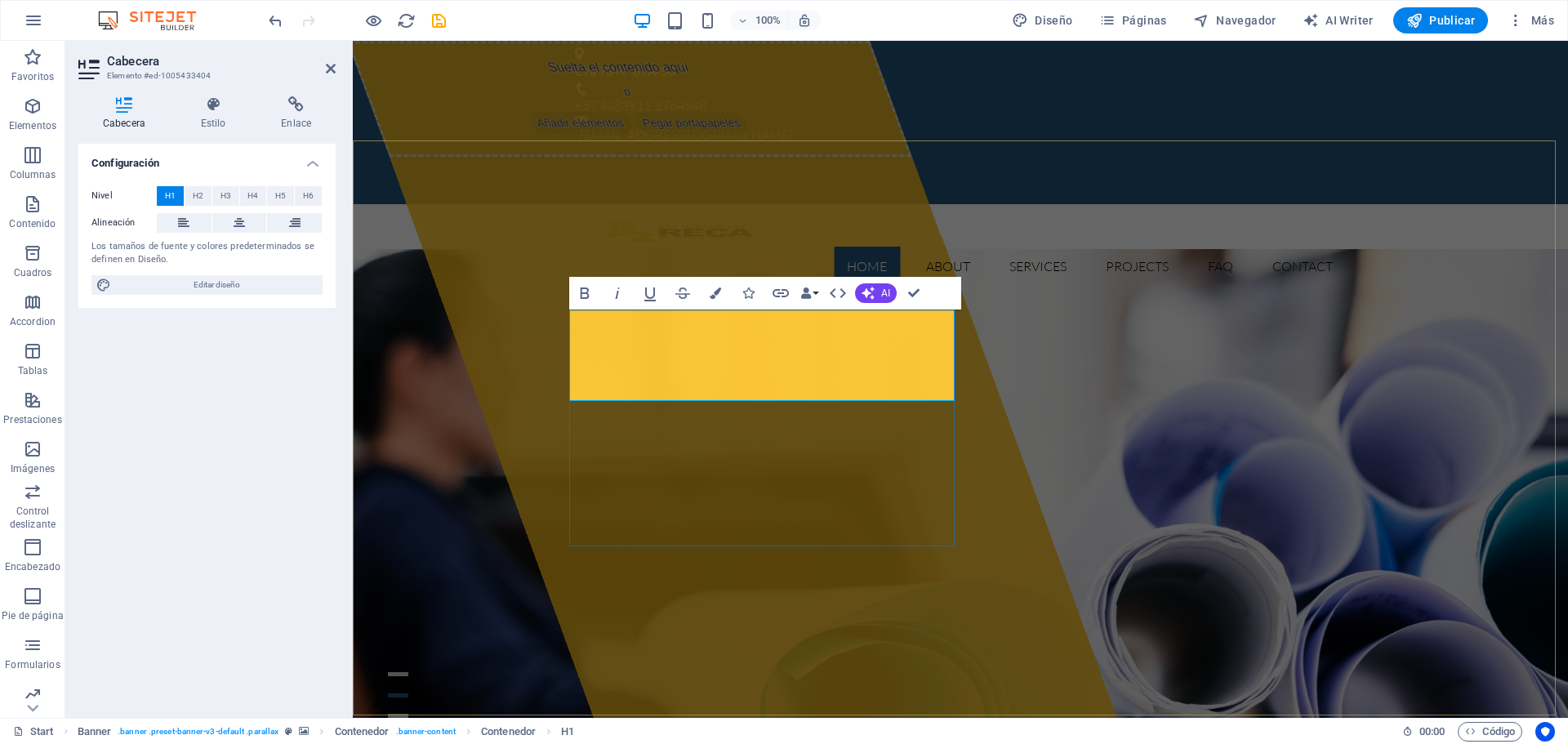
drag, startPoint x: 632, startPoint y: 380, endPoint x: 622, endPoint y: 380, distance: 10.0
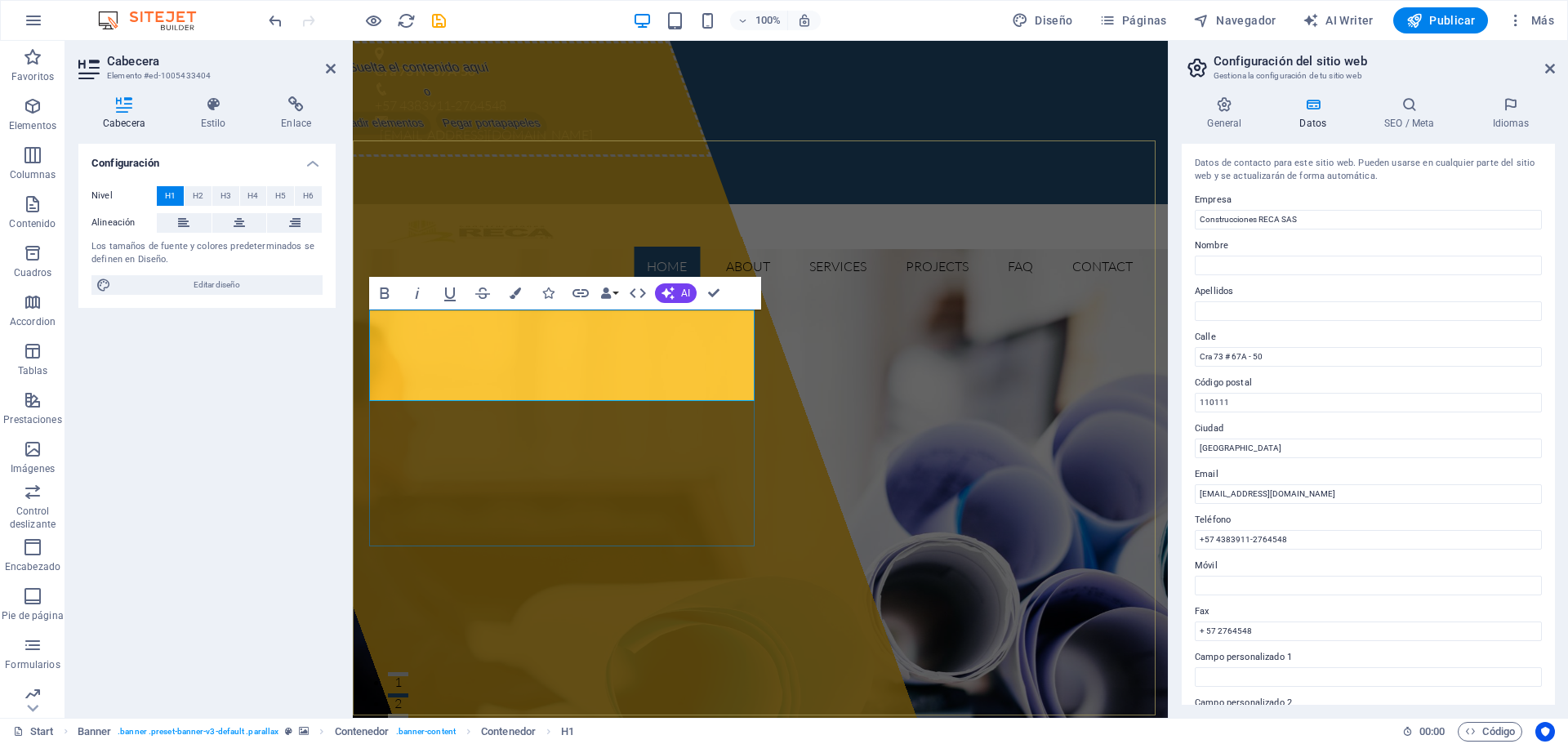
drag, startPoint x: 425, startPoint y: 376, endPoint x: 376, endPoint y: 373, distance: 49.1
drag, startPoint x: 1309, startPoint y: 221, endPoint x: 1282, endPoint y: 220, distance: 27.0
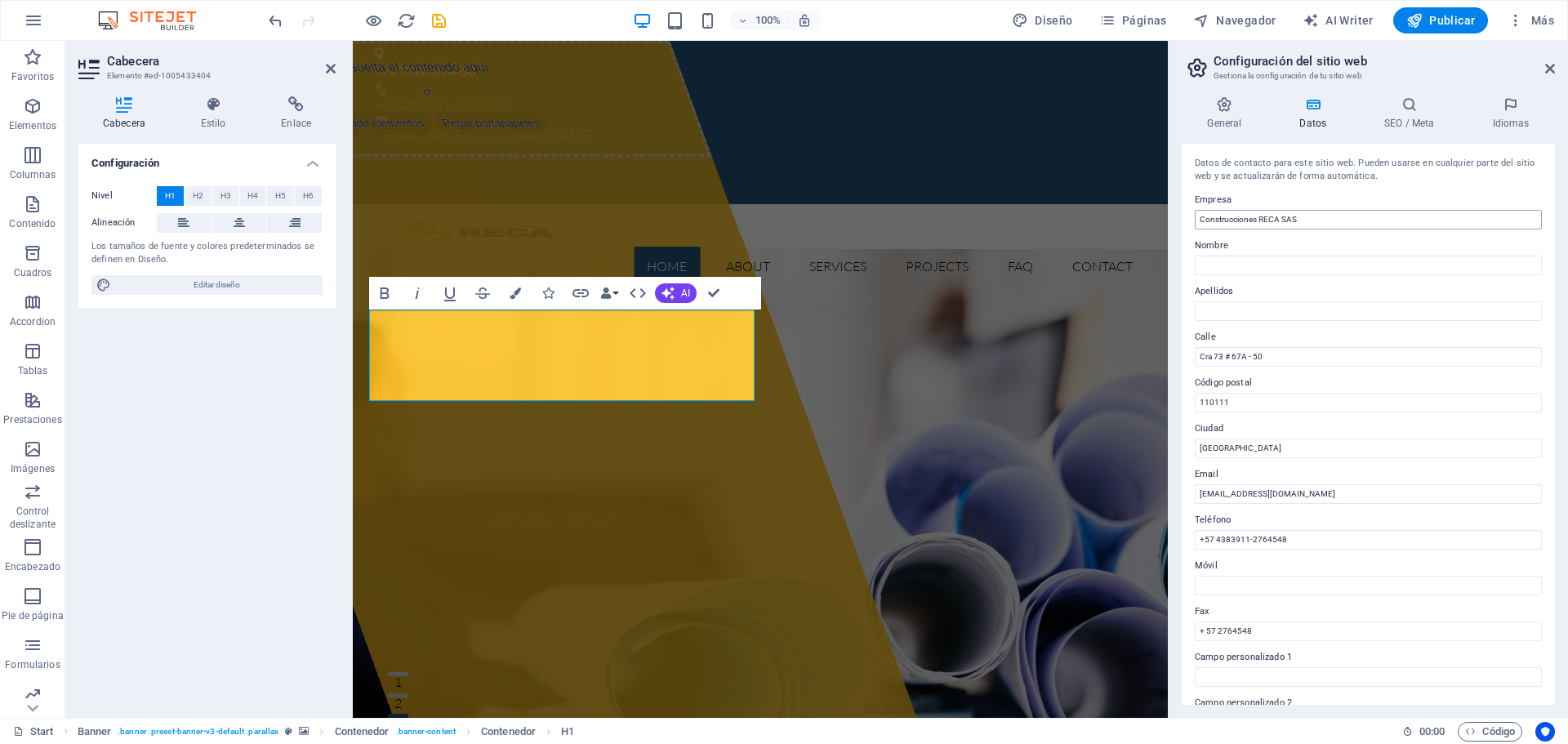
click at [1282, 220] on input "Construcciones RECA SAS" at bounding box center [1369, 220] width 347 height 20
drag, startPoint x: 394, startPoint y: 363, endPoint x: 406, endPoint y: 368, distance: 13.0
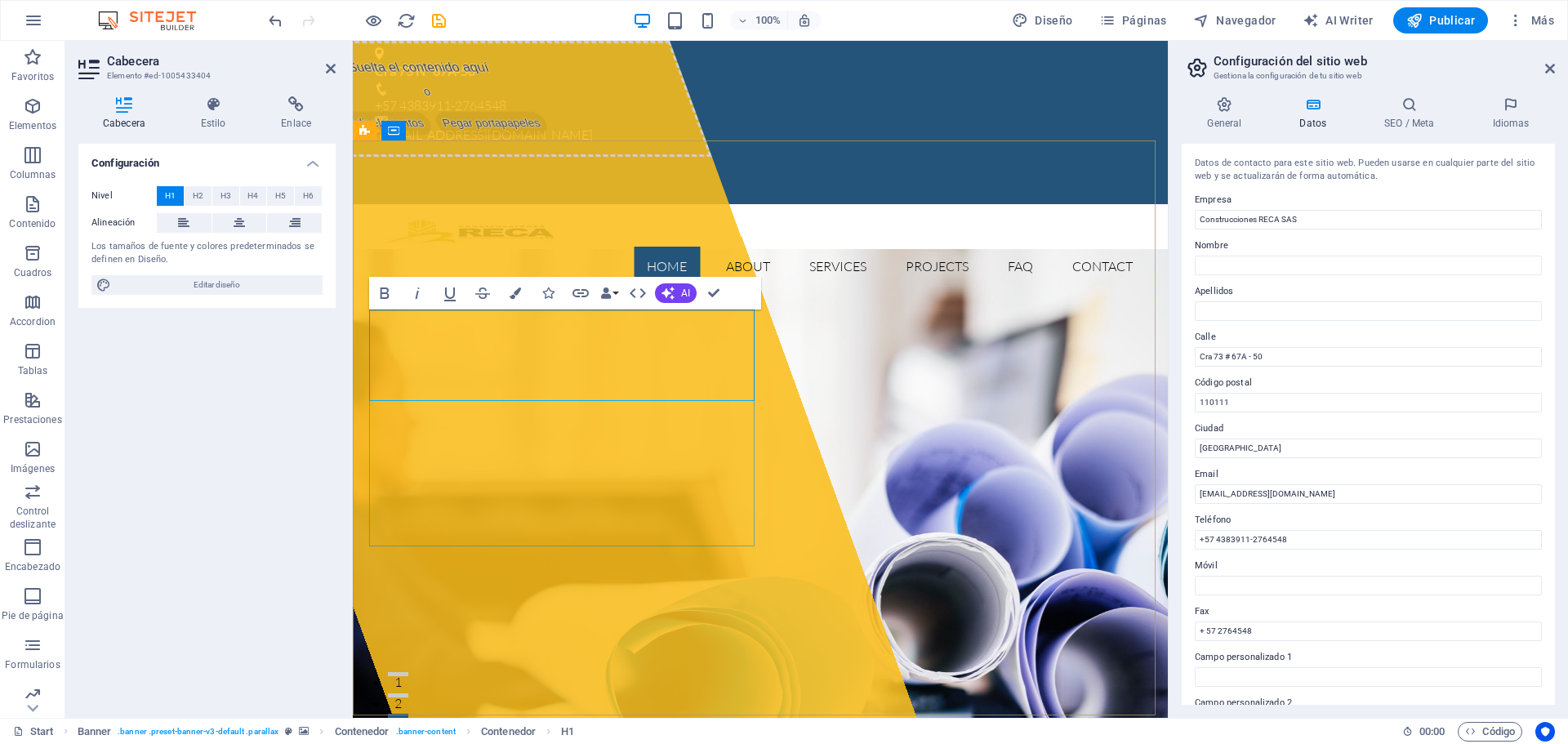
type input "Construcciones RECA"
click at [643, 156] on div "Suelta el contenido aquí o Añadir elementos Pegar portapapeles" at bounding box center [429, 99] width 565 height 116
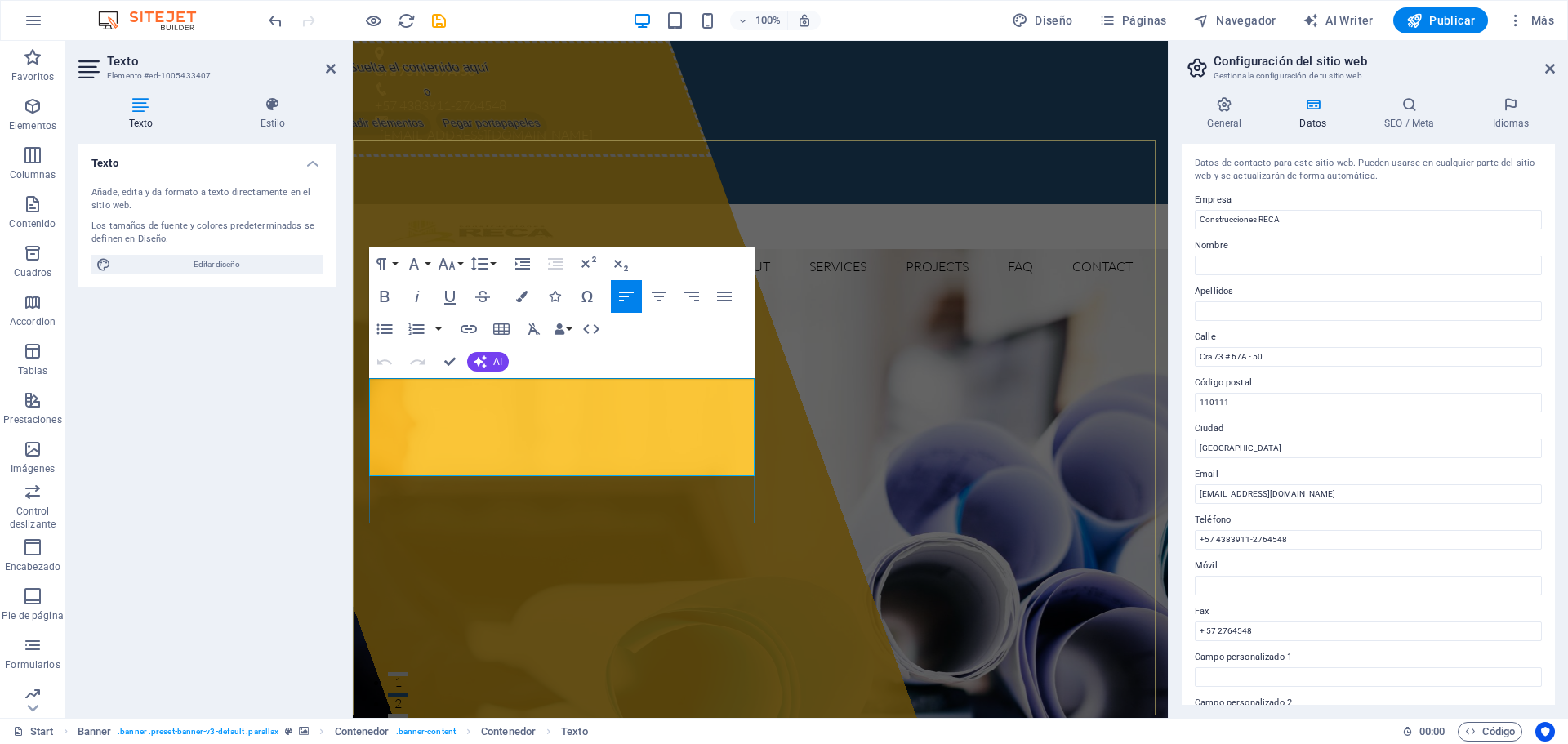
click at [493, 591] on div "Suelta el contenido aquí o Añadir elementos Pegar portapapeles" at bounding box center [531, 379] width 769 height 677
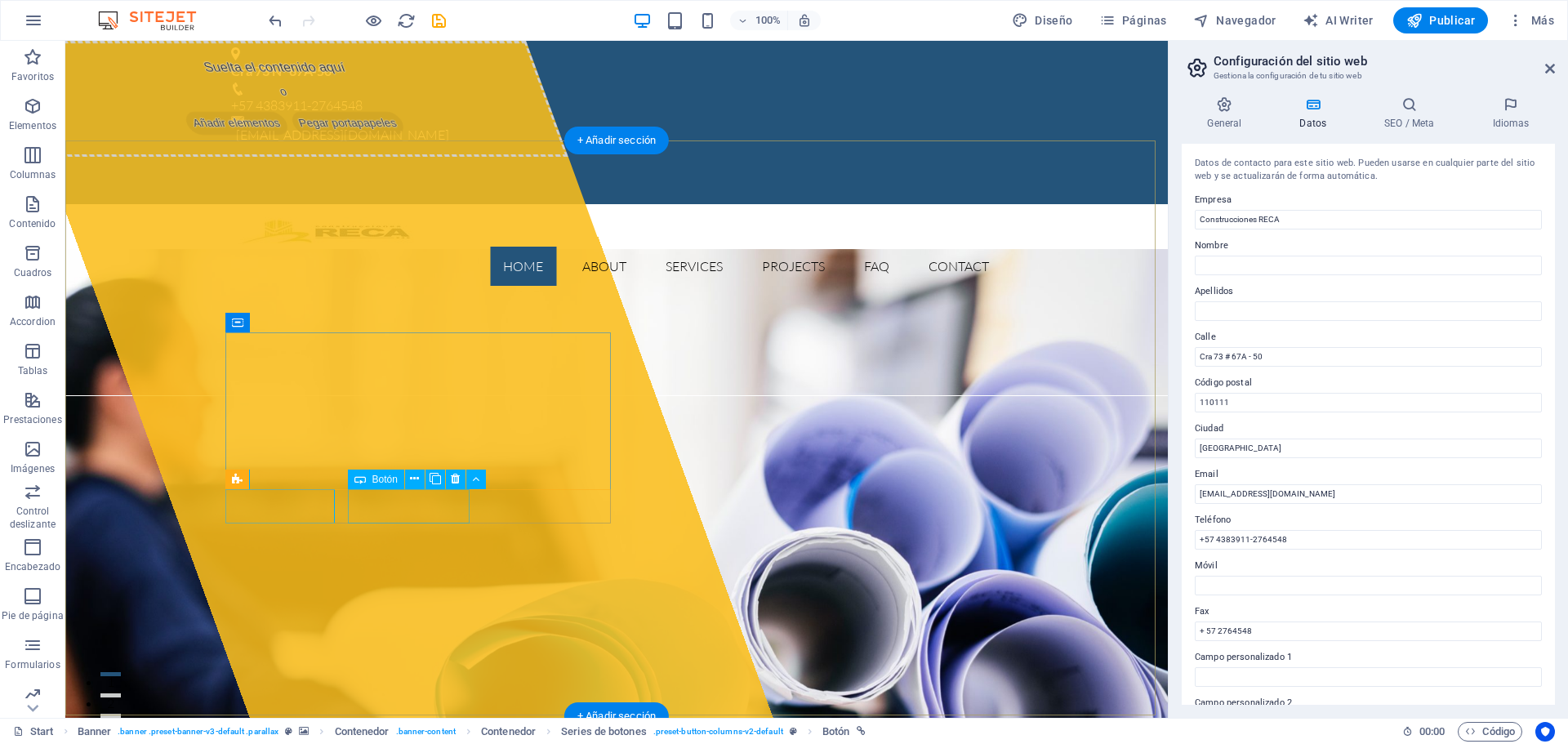
click at [273, 156] on div "Suelta el contenido aquí o Añadir elementos Pegar portapapeles" at bounding box center [286, 99] width 565 height 116
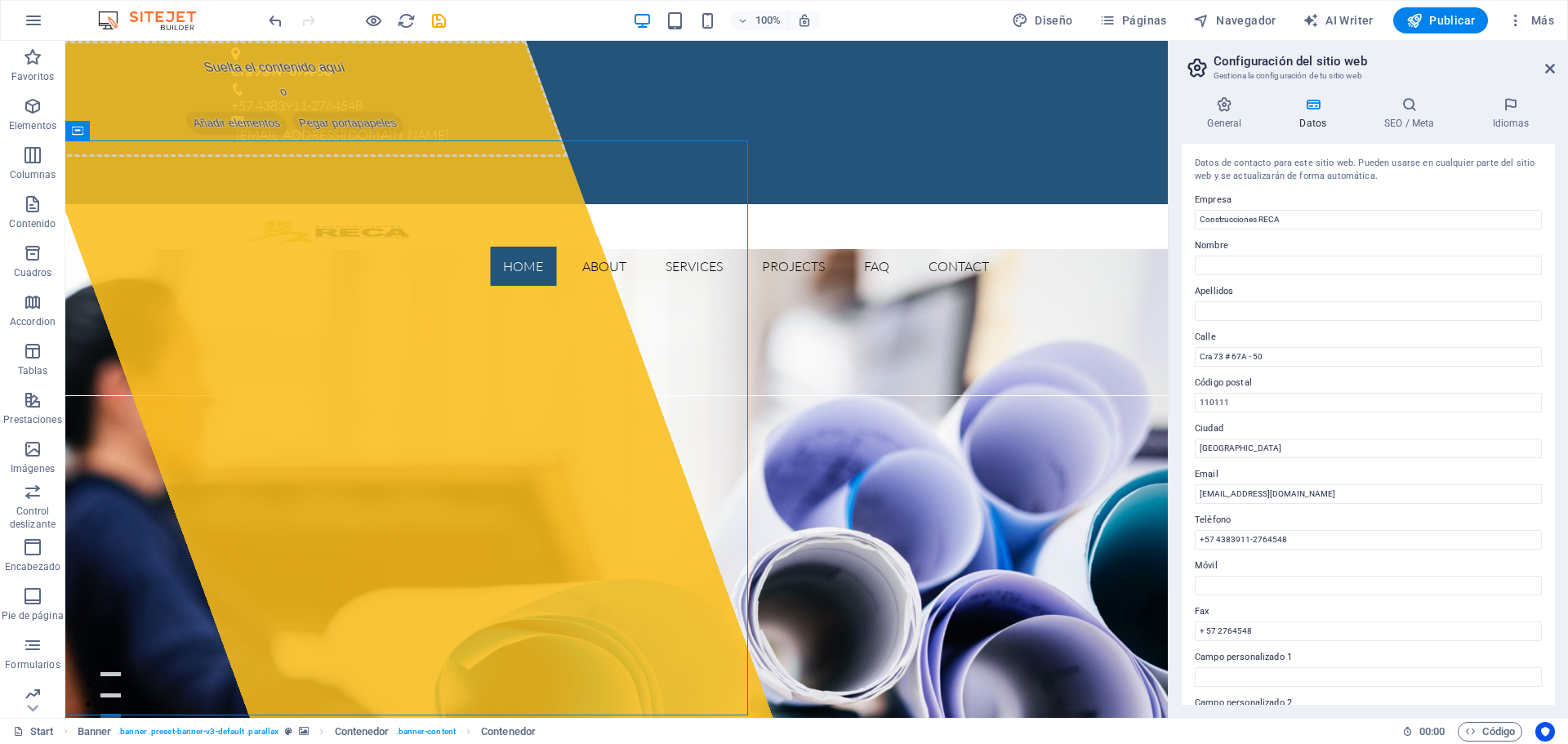
click at [1547, 230] on div "Datos de contacto para este sitio web. Pueden usarse en cualquier parte del sit…" at bounding box center [1368, 424] width 373 height 561
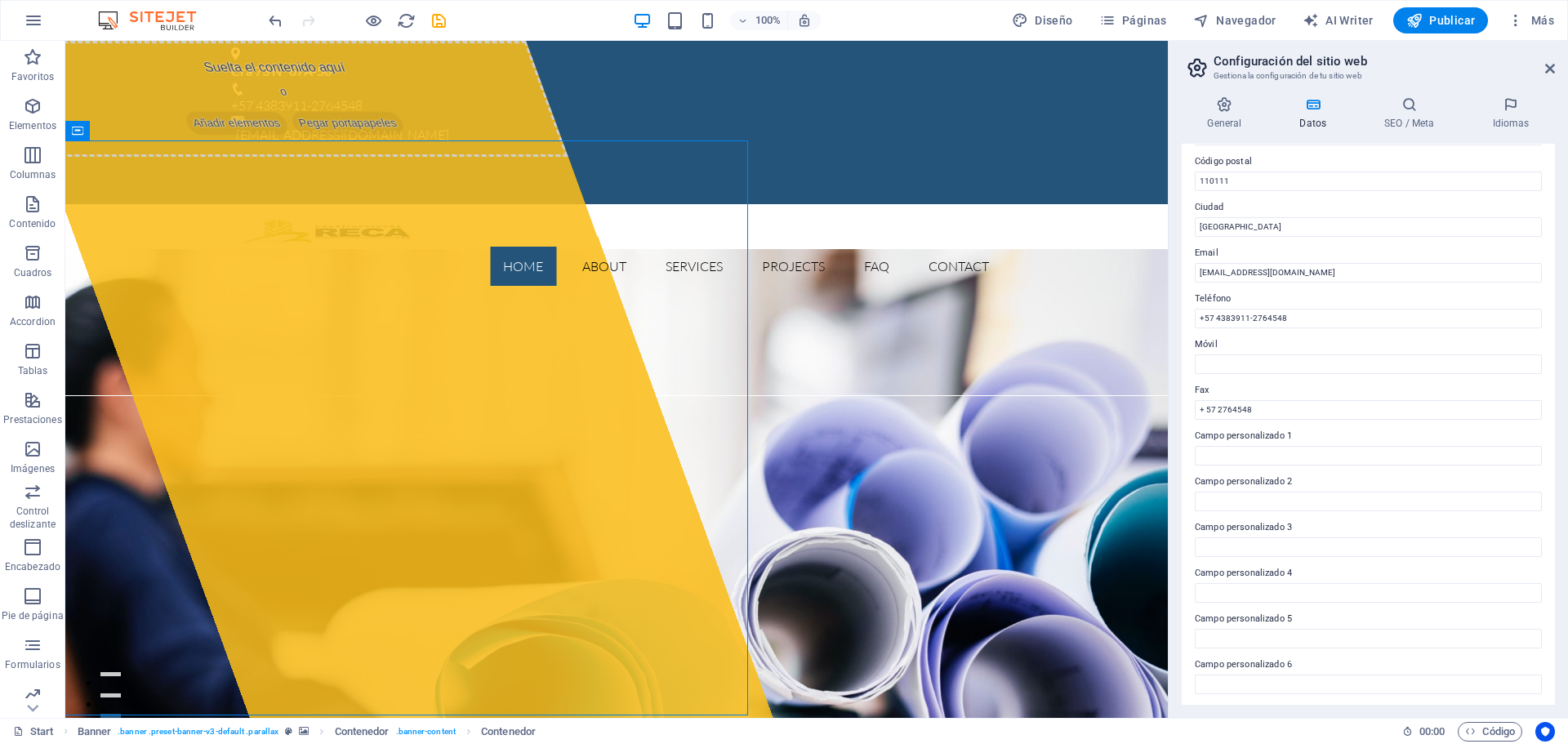
scroll to position [224, 0]
click at [1229, 112] on icon at bounding box center [1225, 105] width 86 height 16
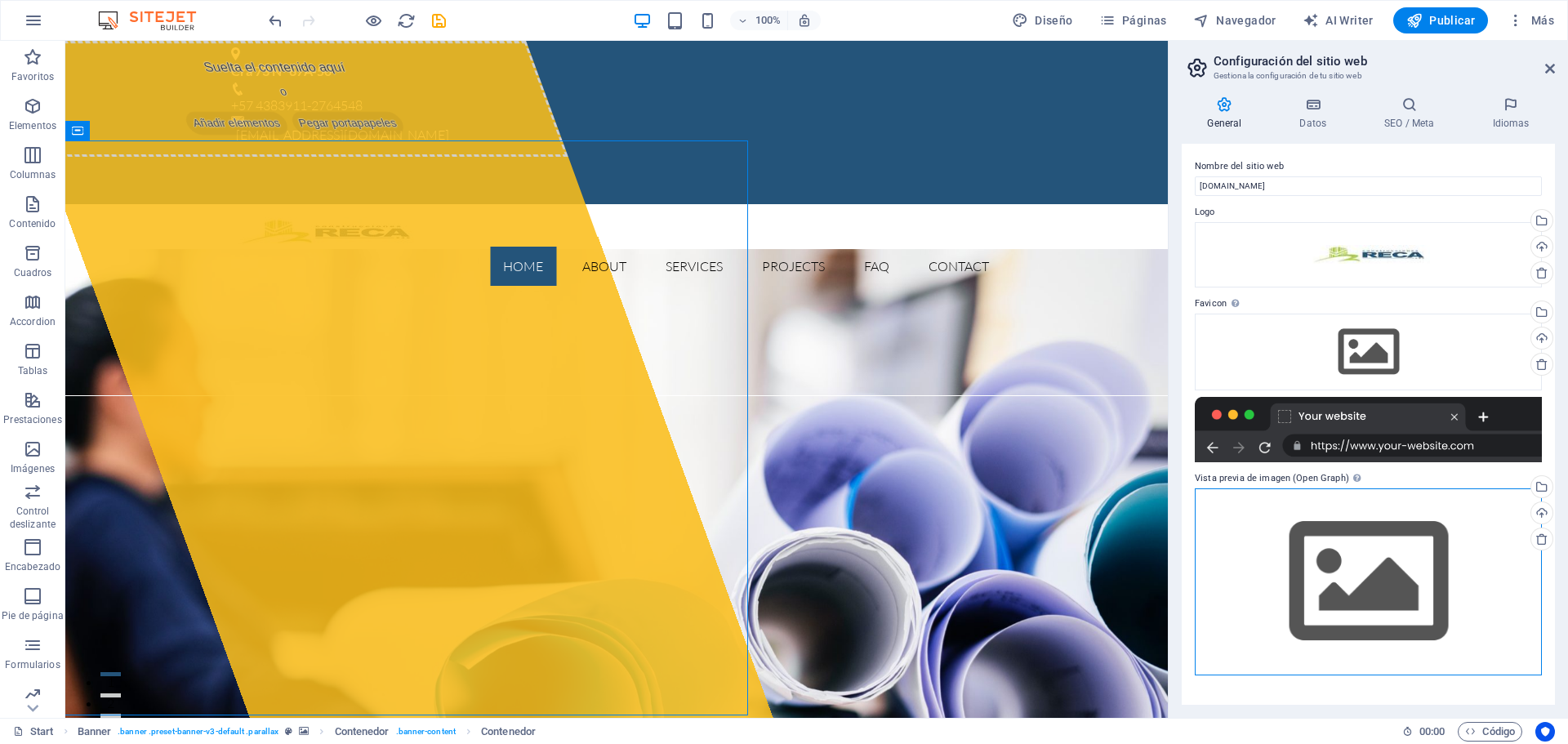
click at [1360, 589] on div "Arrastra archivos aquí, haz clic para escoger archivos o selecciona archivos de…" at bounding box center [1369, 581] width 347 height 187
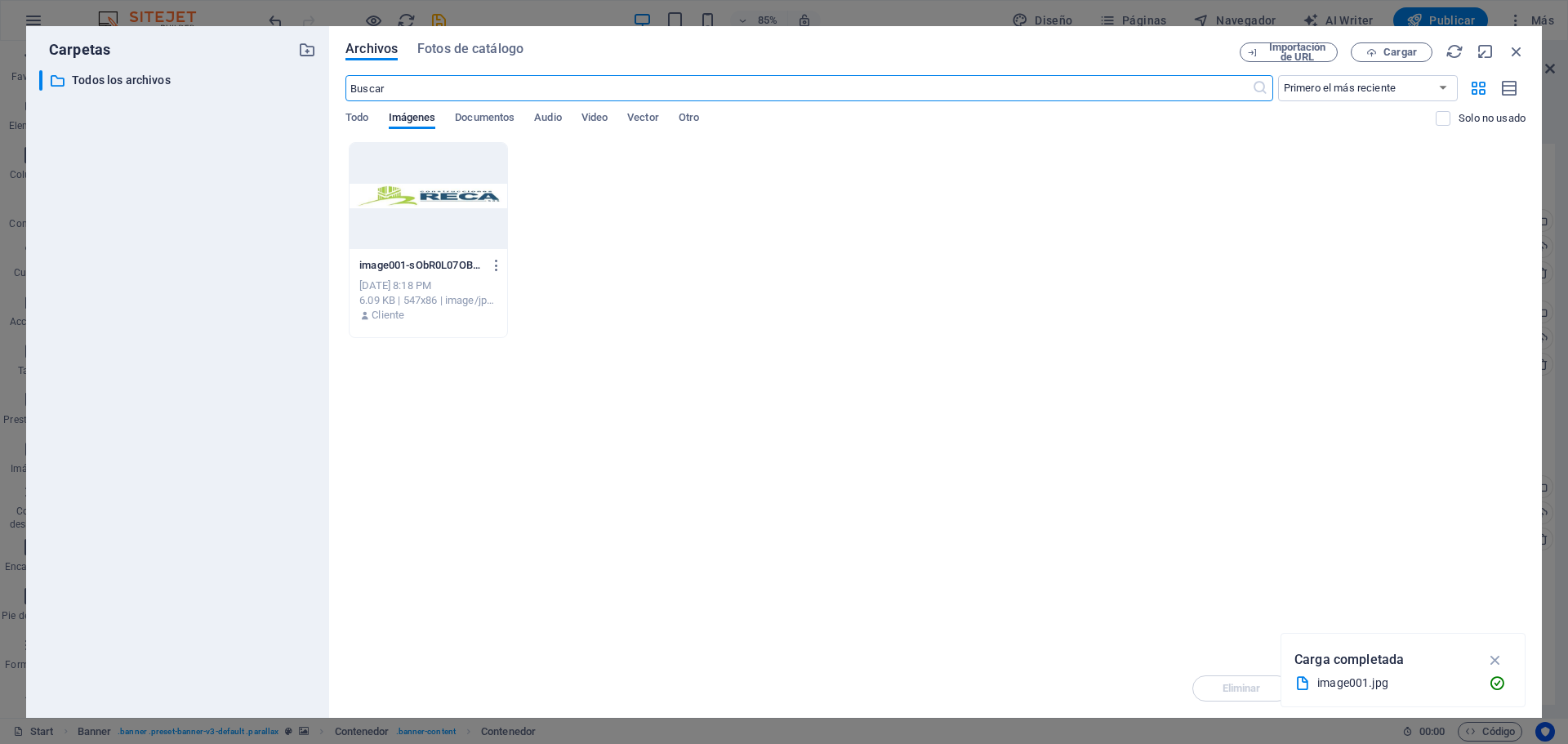
click at [381, 196] on div at bounding box center [428, 196] width 157 height 106
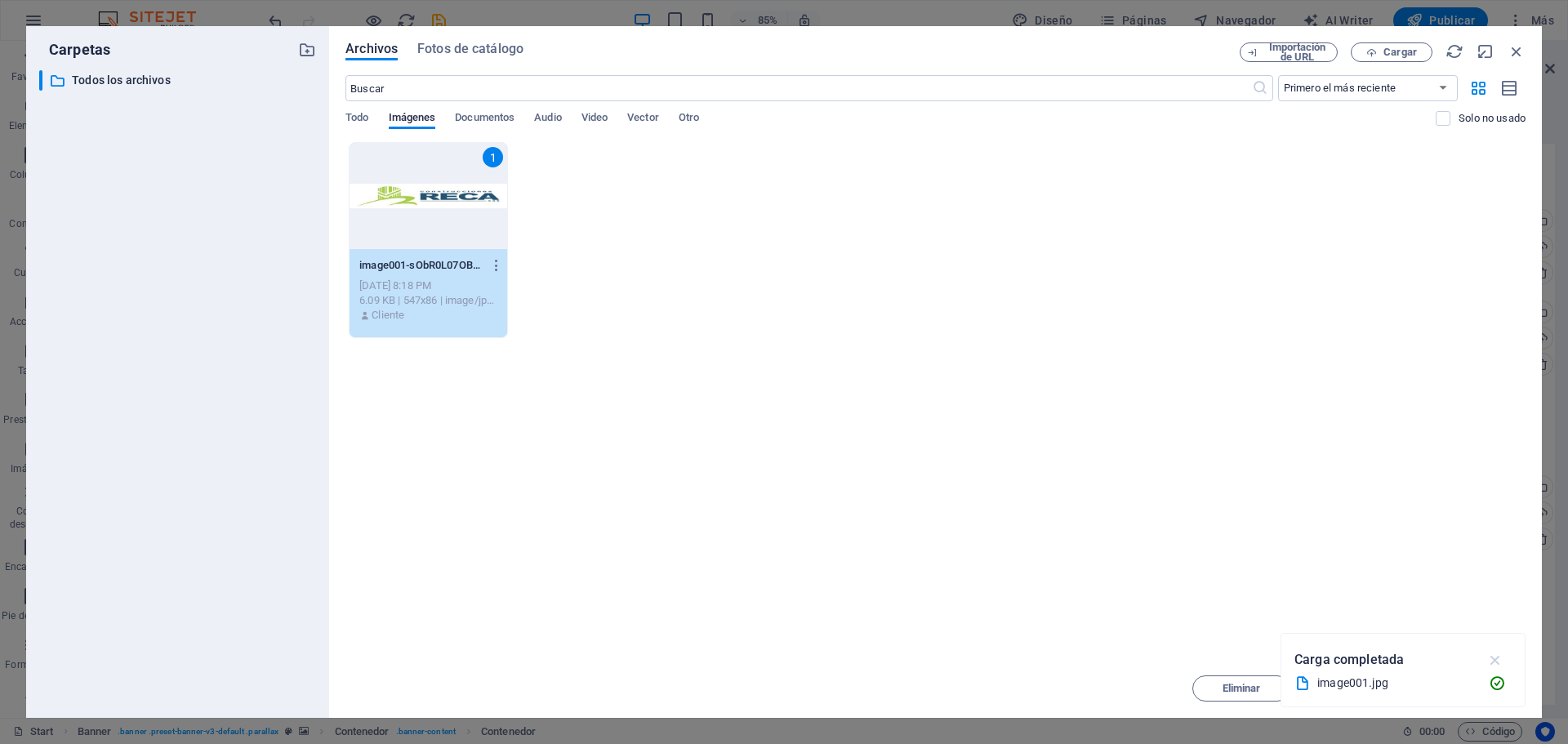
click at [1491, 657] on icon "button" at bounding box center [1495, 660] width 19 height 18
click at [1470, 688] on span "Insertar" at bounding box center [1476, 688] width 38 height 10
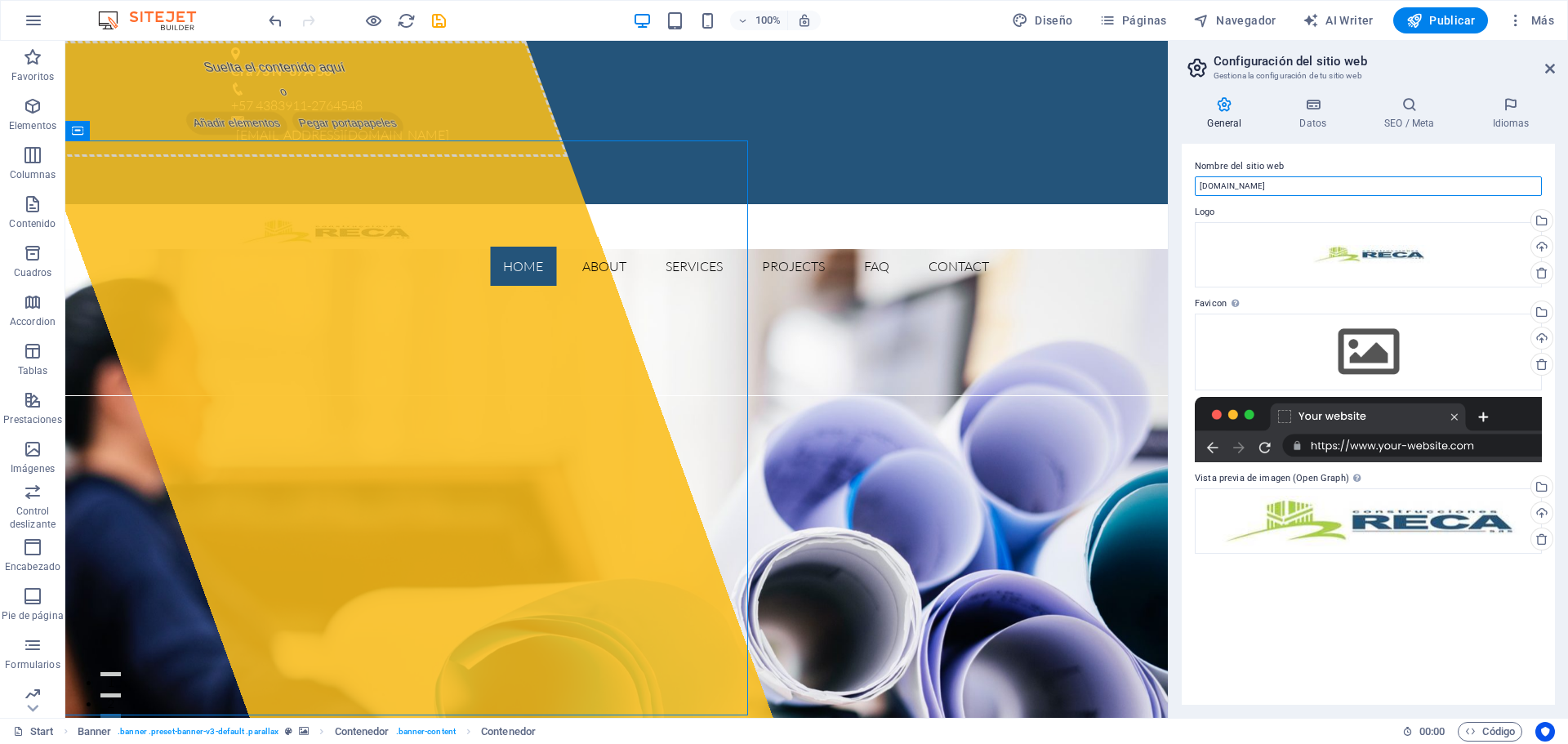
click at [1261, 183] on input "[DOMAIN_NAME]" at bounding box center [1369, 186] width 347 height 20
type input "[DOMAIN_NAME]"
click at [1331, 156] on label "Nombre del sitio web" at bounding box center [1369, 166] width 347 height 20
click at [1331, 176] on input "[DOMAIN_NAME]" at bounding box center [1369, 186] width 347 height 20
drag, startPoint x: 1485, startPoint y: 32, endPoint x: 1551, endPoint y: 72, distance: 77.2
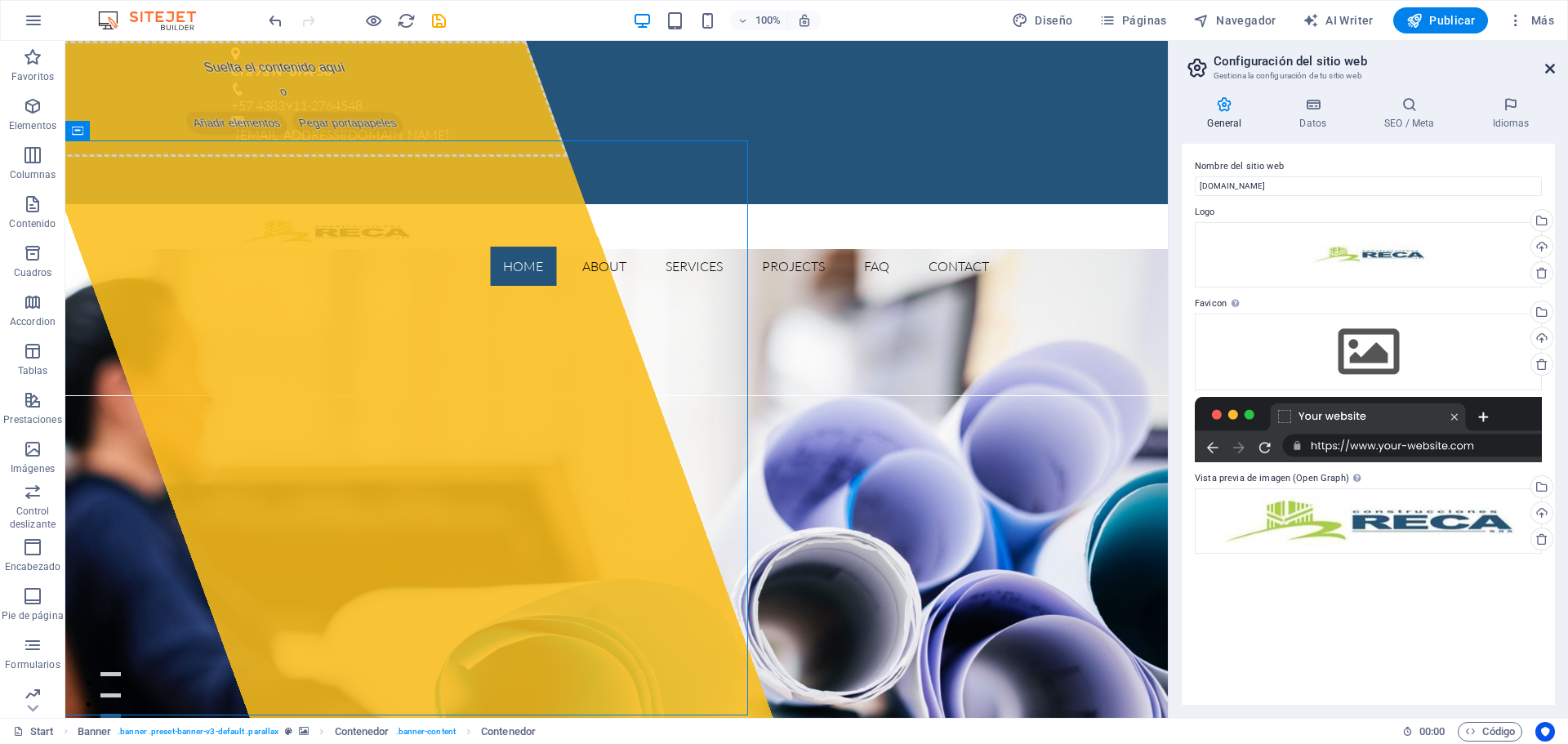
click at [1551, 72] on icon at bounding box center [1549, 68] width 10 height 13
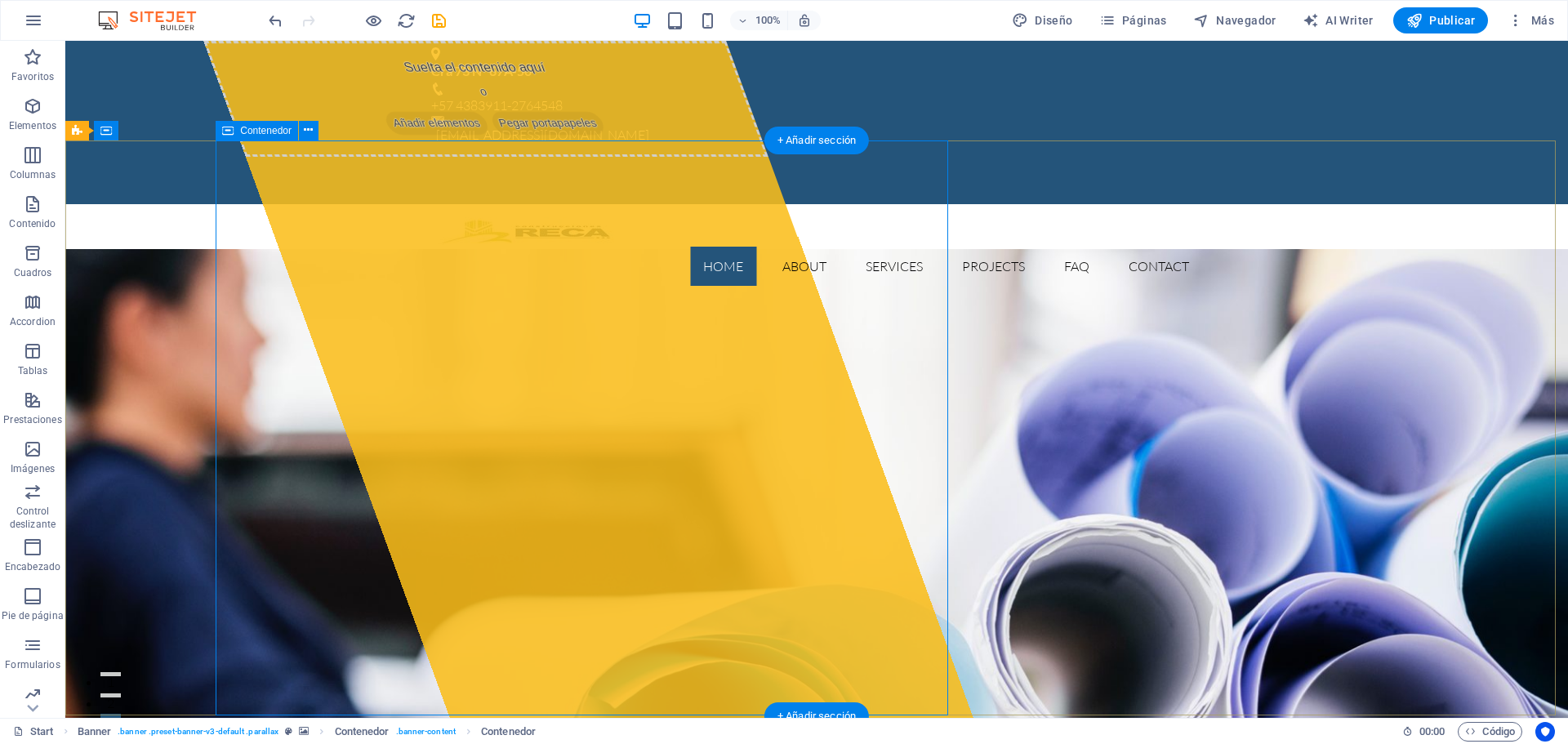
click at [669, 614] on div "Suelta el contenido aquí o Añadir elementos Pegar portapapeles" at bounding box center [588, 379] width 769 height 677
drag, startPoint x: 669, startPoint y: 614, endPoint x: 382, endPoint y: 614, distance: 287.0
click at [670, 614] on div "Suelta el contenido aquí o Añadir elementos Pegar portapapeles" at bounding box center [588, 379] width 769 height 677
select select "%"
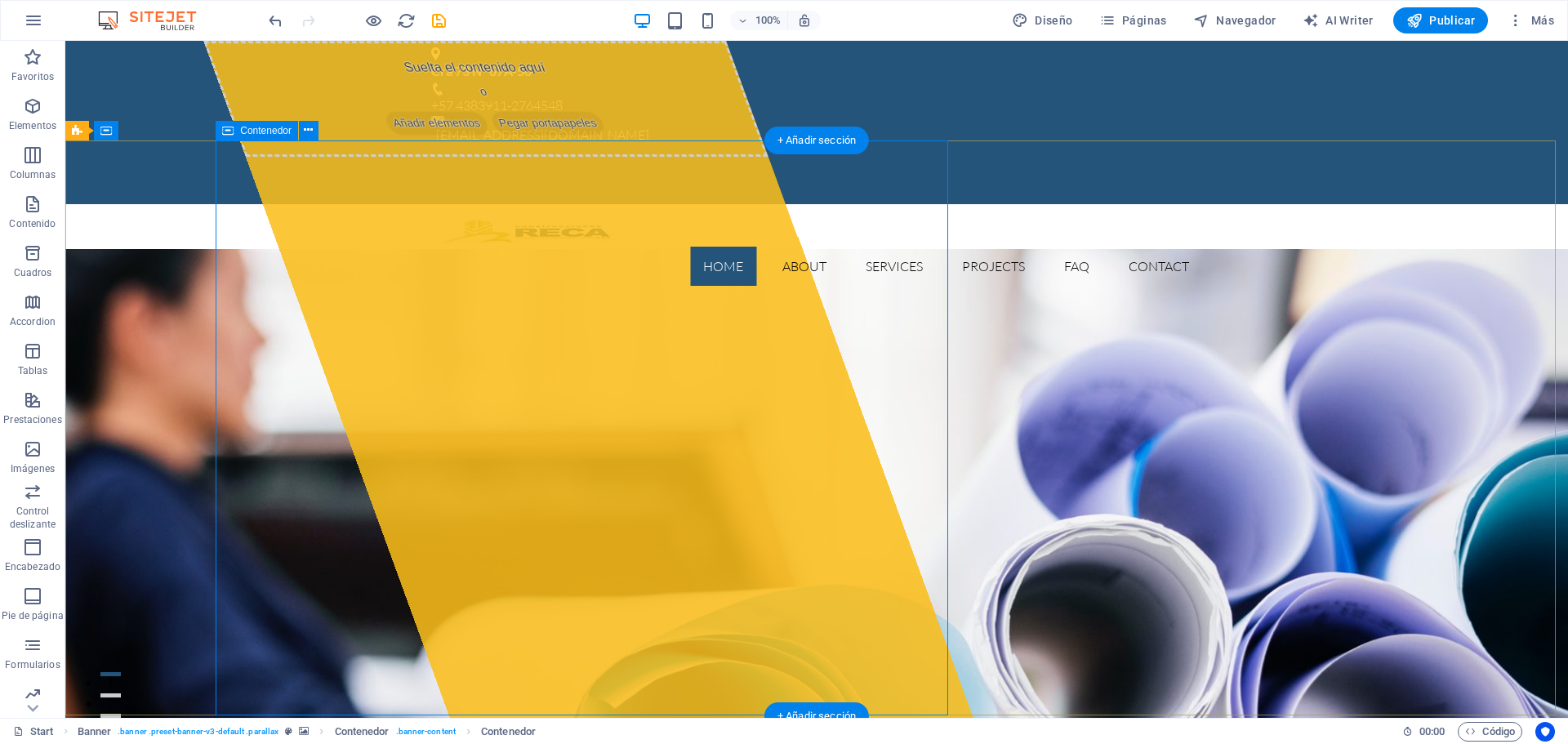
select select "px"
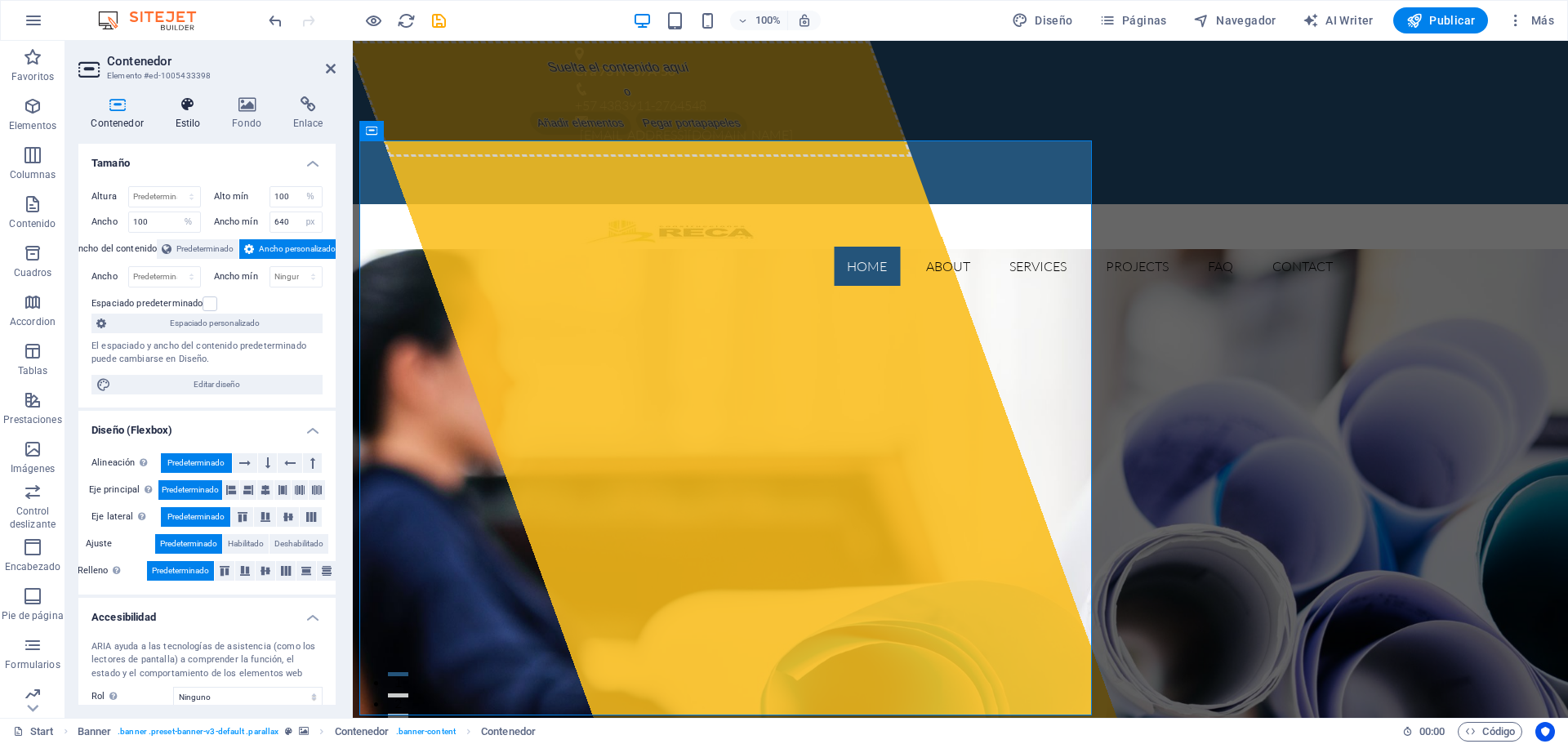
click at [188, 120] on h4 "Estilo" at bounding box center [191, 114] width 57 height 34
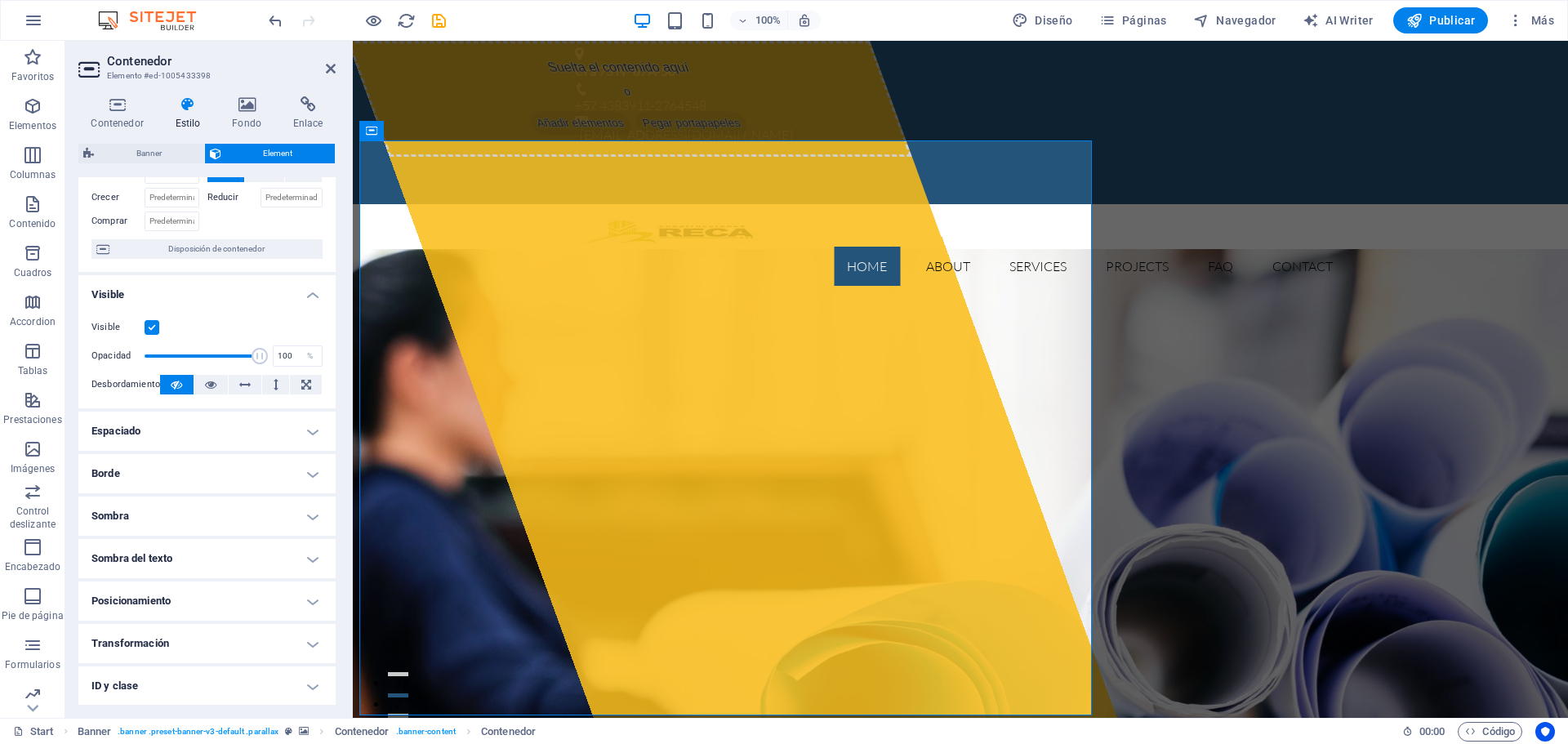
scroll to position [92, 0]
drag, startPoint x: 332, startPoint y: 261, endPoint x: 333, endPoint y: 320, distance: 59.0
click at [333, 320] on div "Diseño La forma en la que este elemento se expande en la disposición (Flexbox).…" at bounding box center [208, 441] width 258 height 528
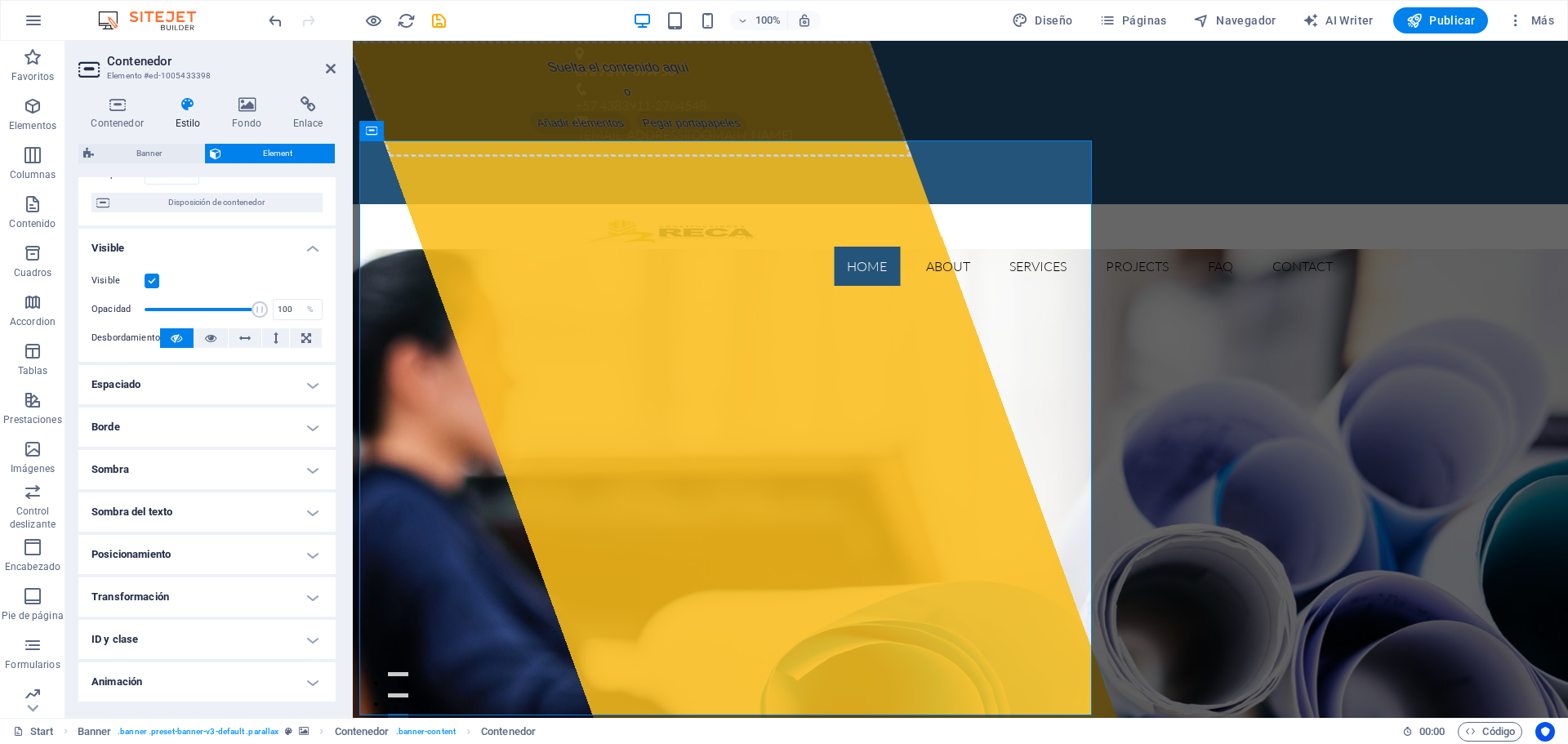
scroll to position [131, 0]
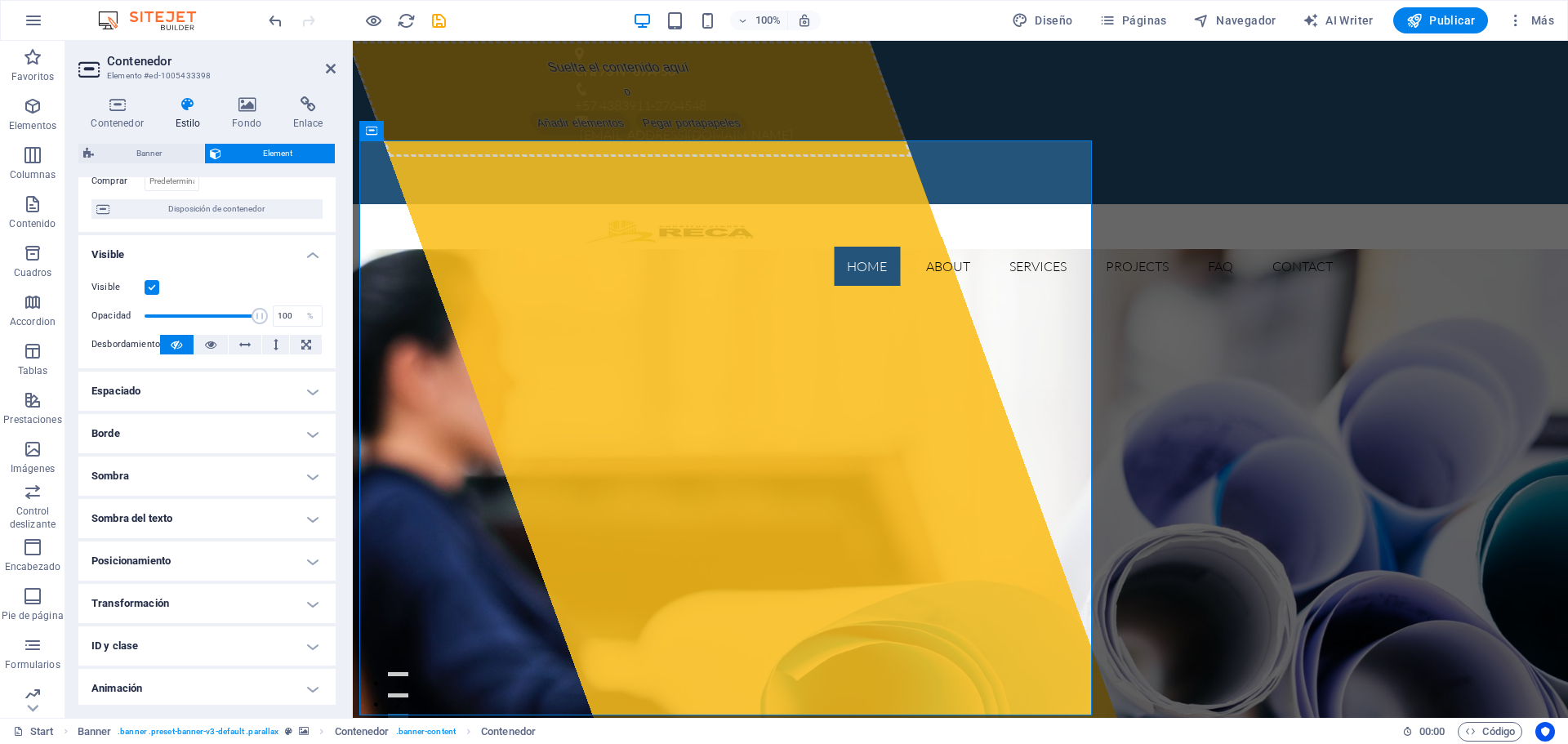
drag, startPoint x: 332, startPoint y: 431, endPoint x: 338, endPoint y: 327, distance: 104.2
click at [338, 327] on div "Contenedor Estilo Fondo Enlace Tamaño Altura Predeterminado px rem % vh vw Alto…" at bounding box center [207, 400] width 284 height 634
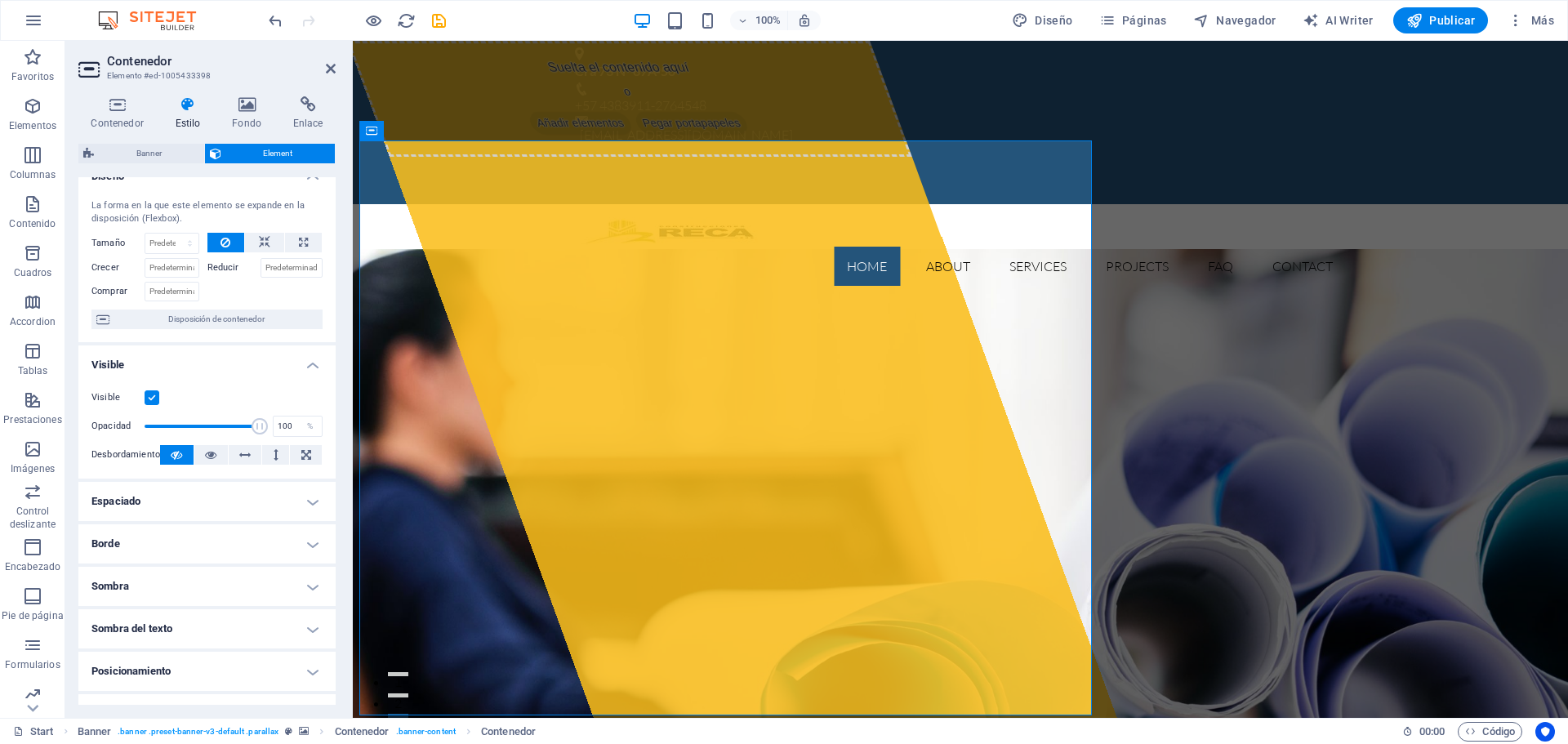
scroll to position [0, 0]
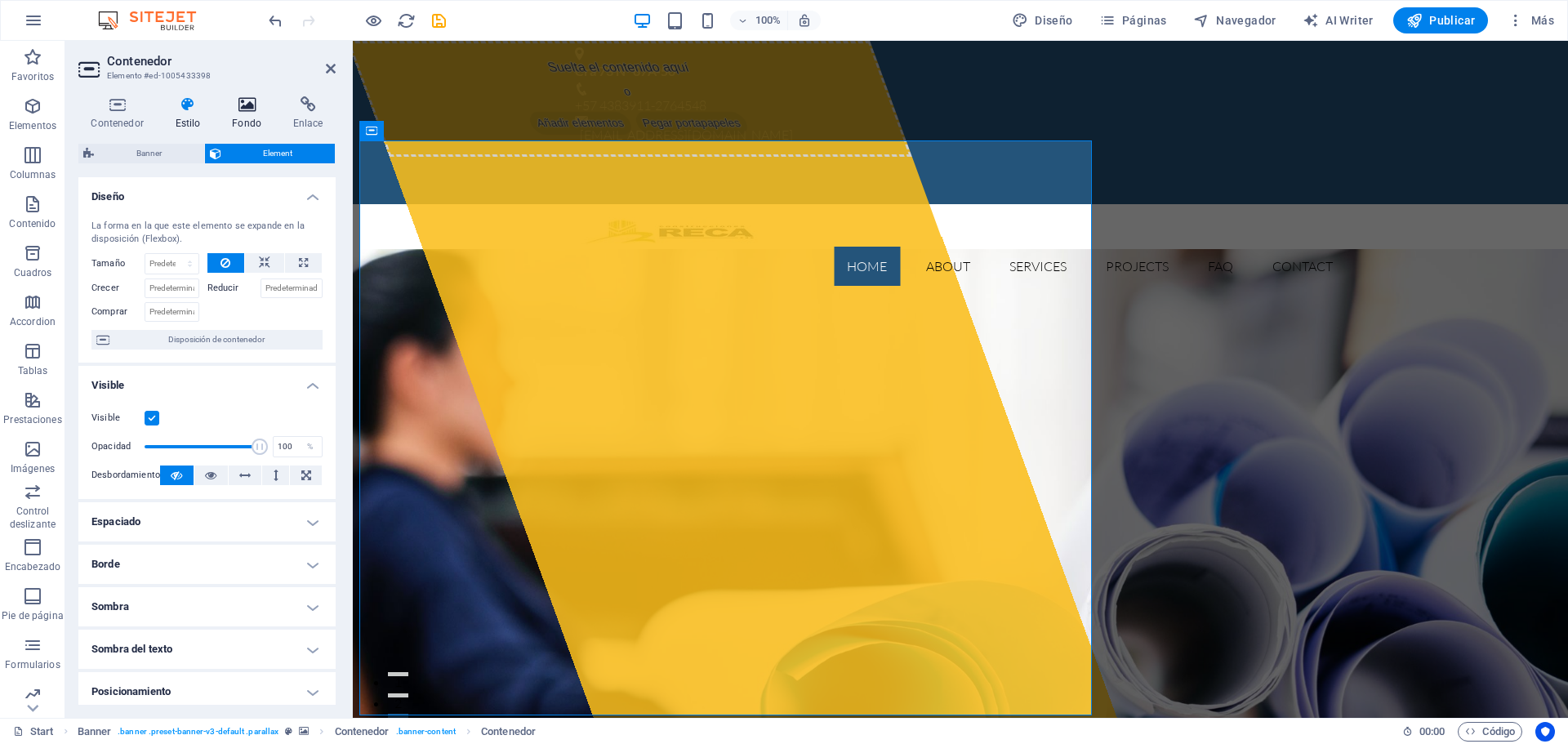
click at [249, 109] on icon at bounding box center [247, 105] width 55 height 16
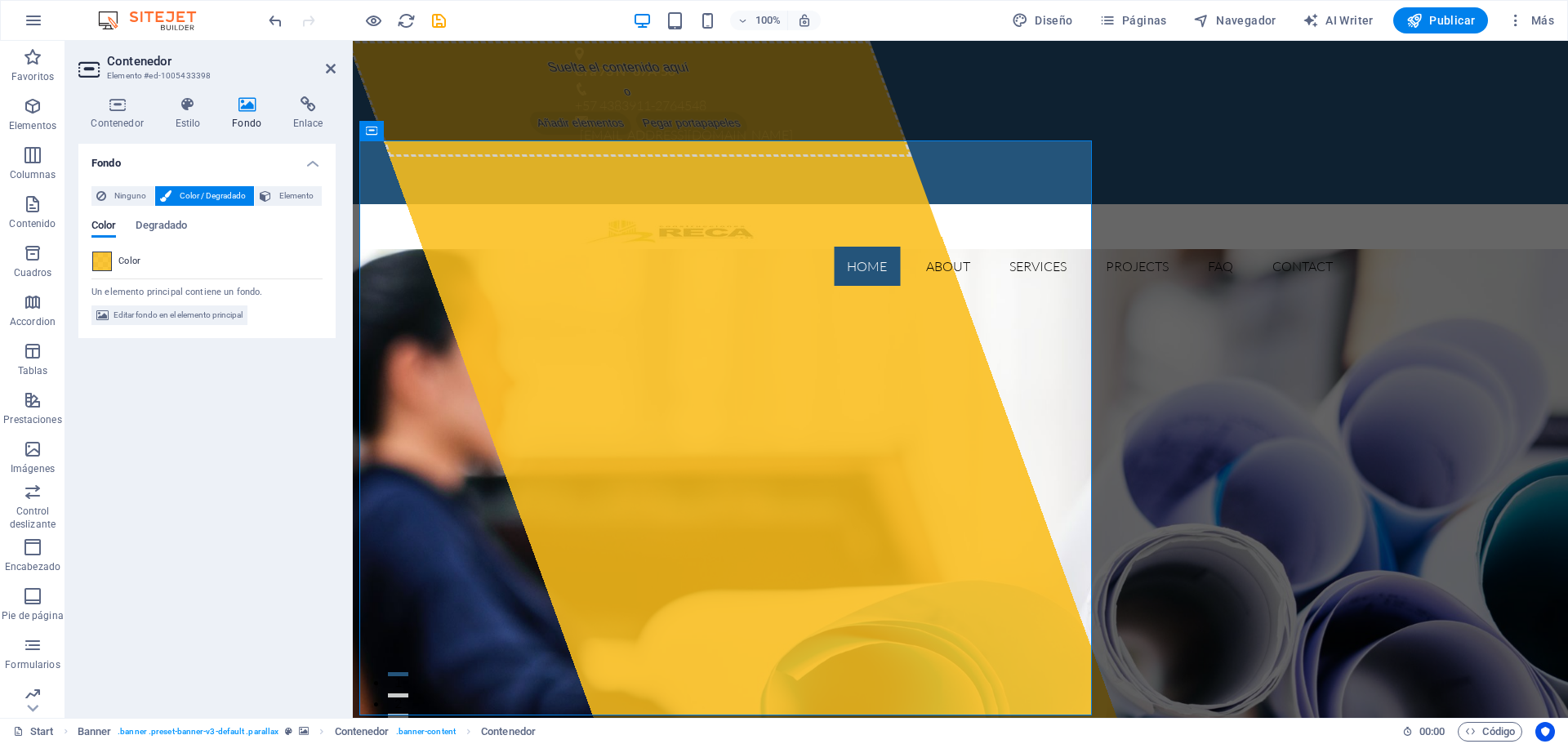
click at [105, 267] on span at bounding box center [102, 261] width 18 height 18
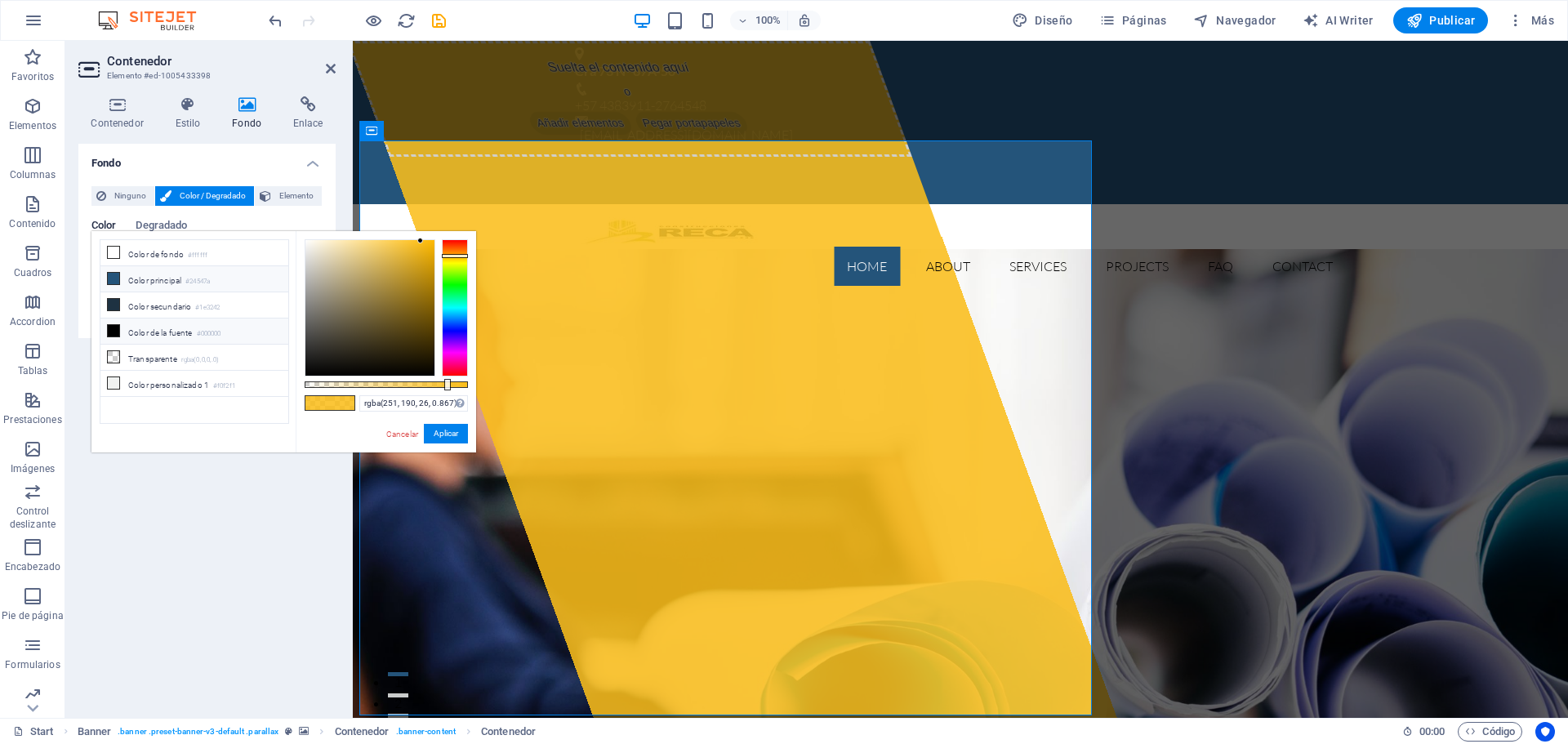
click at [114, 280] on icon at bounding box center [113, 278] width 12 height 12
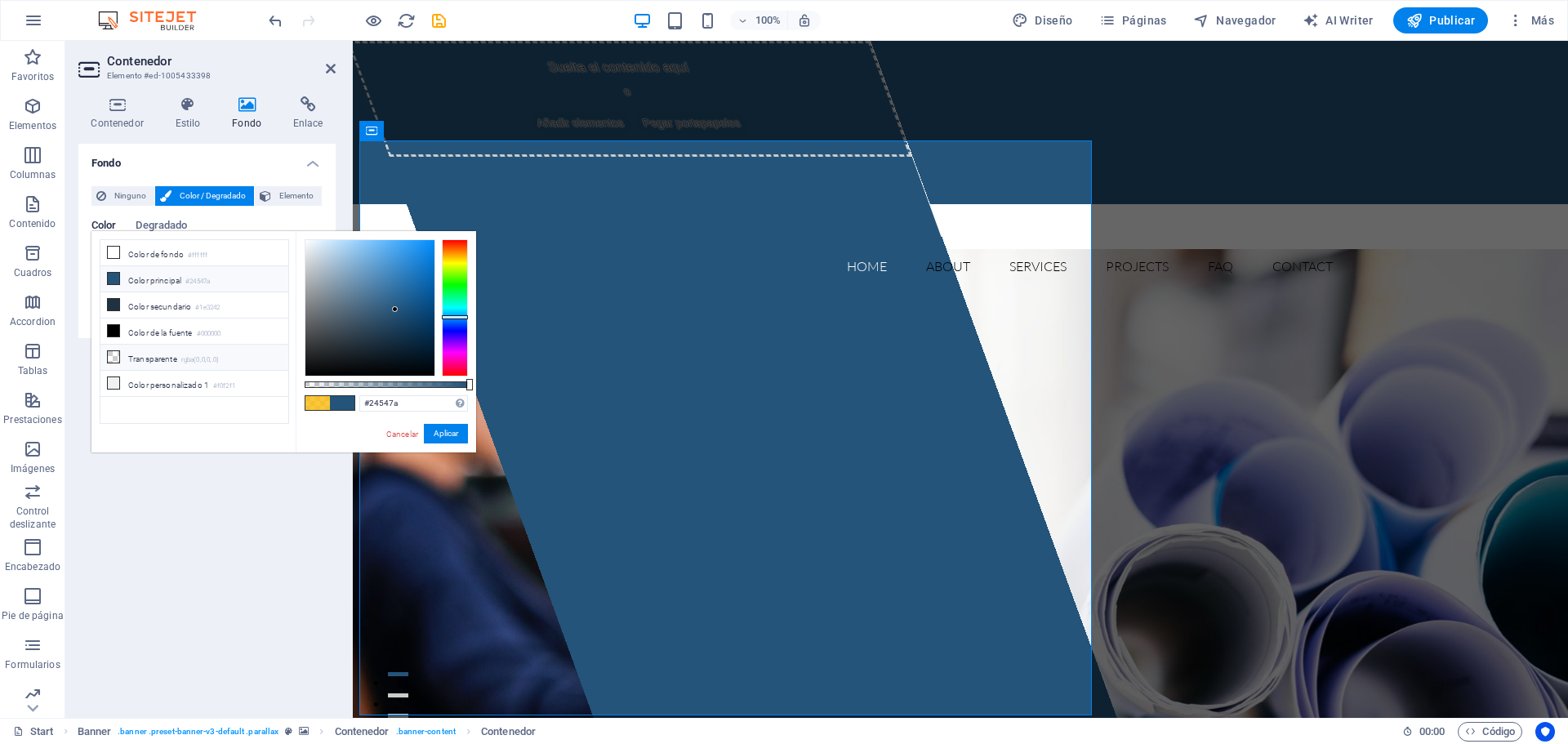
click at [140, 361] on li "Transparente rgba(0,0,0,.0)" at bounding box center [194, 357] width 188 height 26
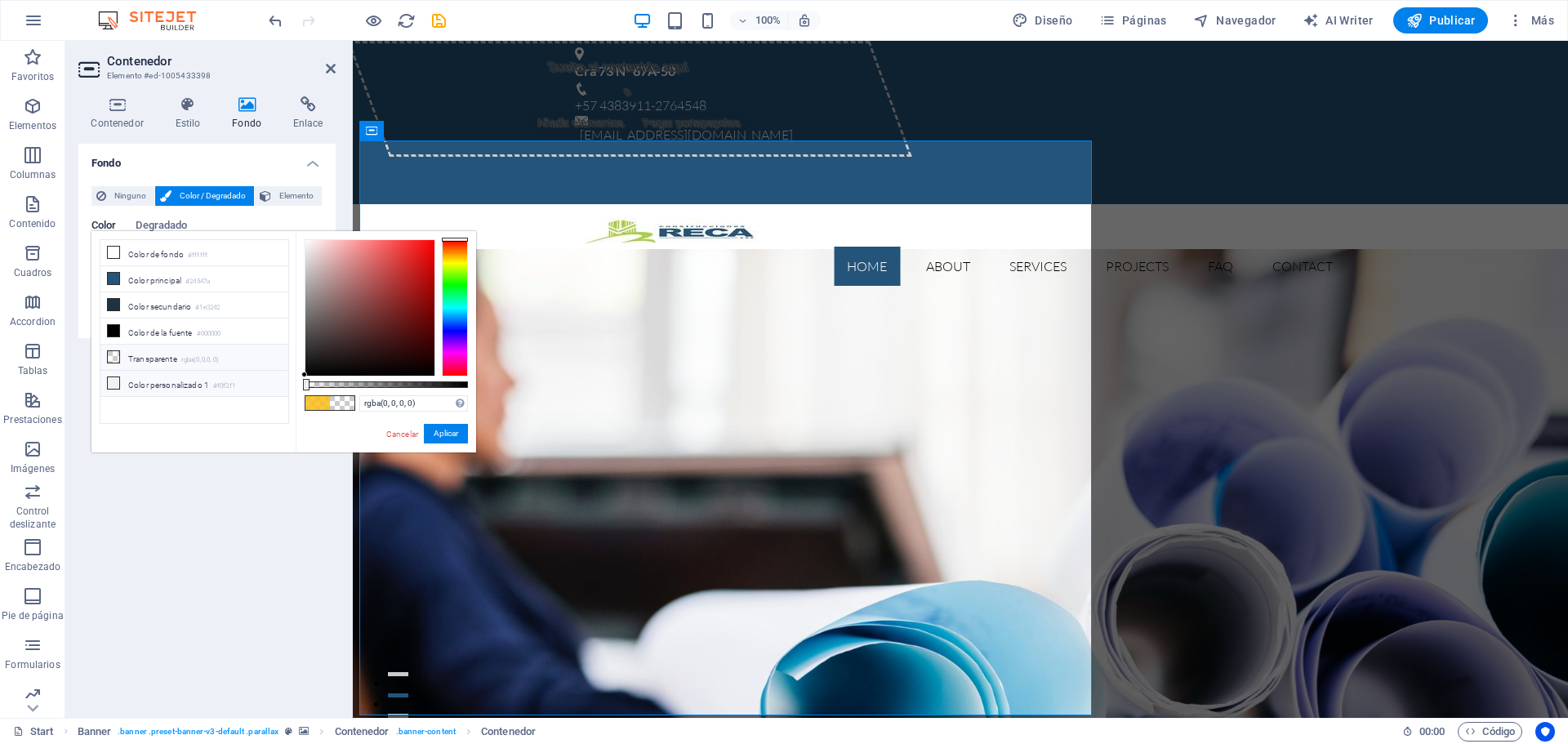
click at [111, 381] on icon at bounding box center [113, 383] width 12 height 12
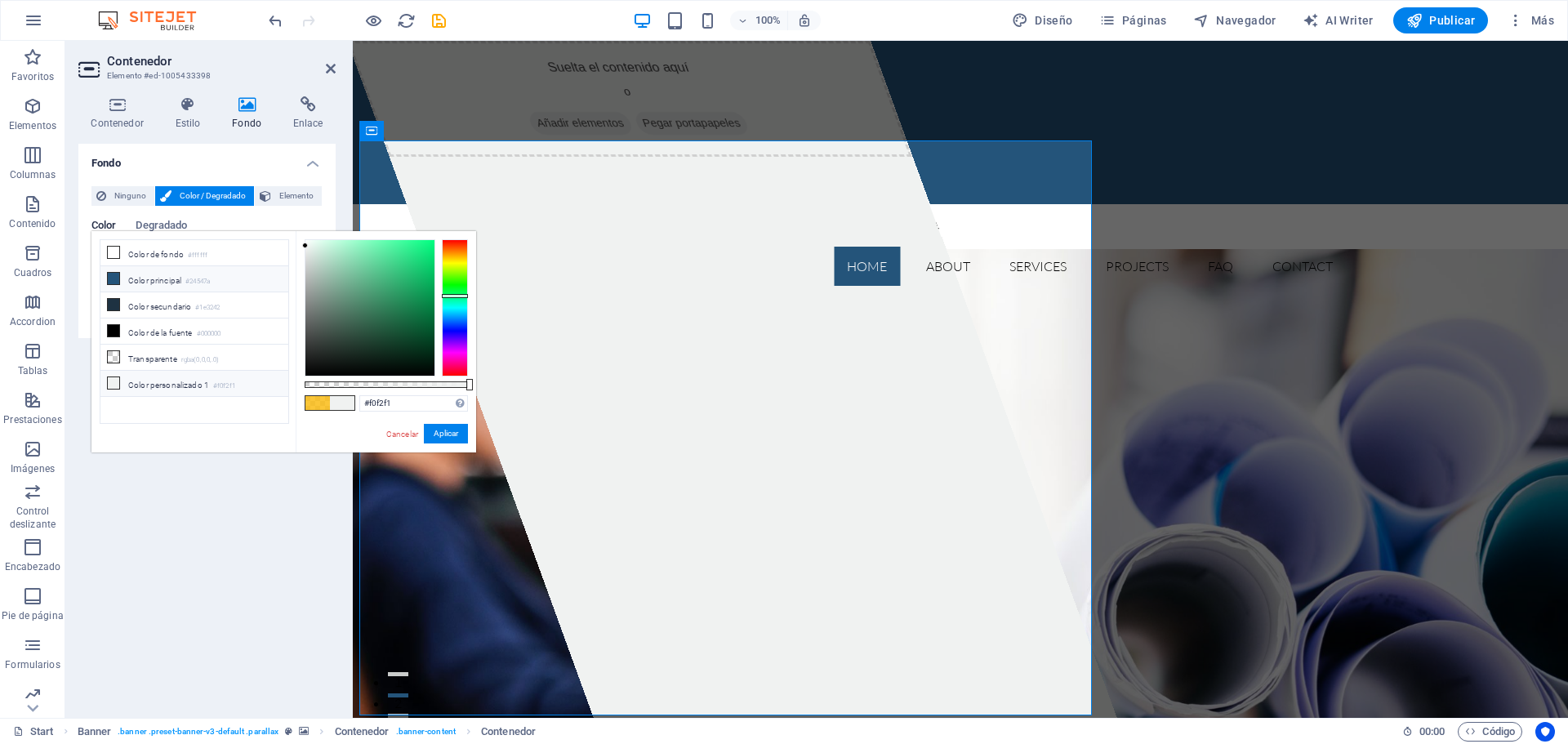
click at [114, 276] on icon at bounding box center [113, 278] width 12 height 12
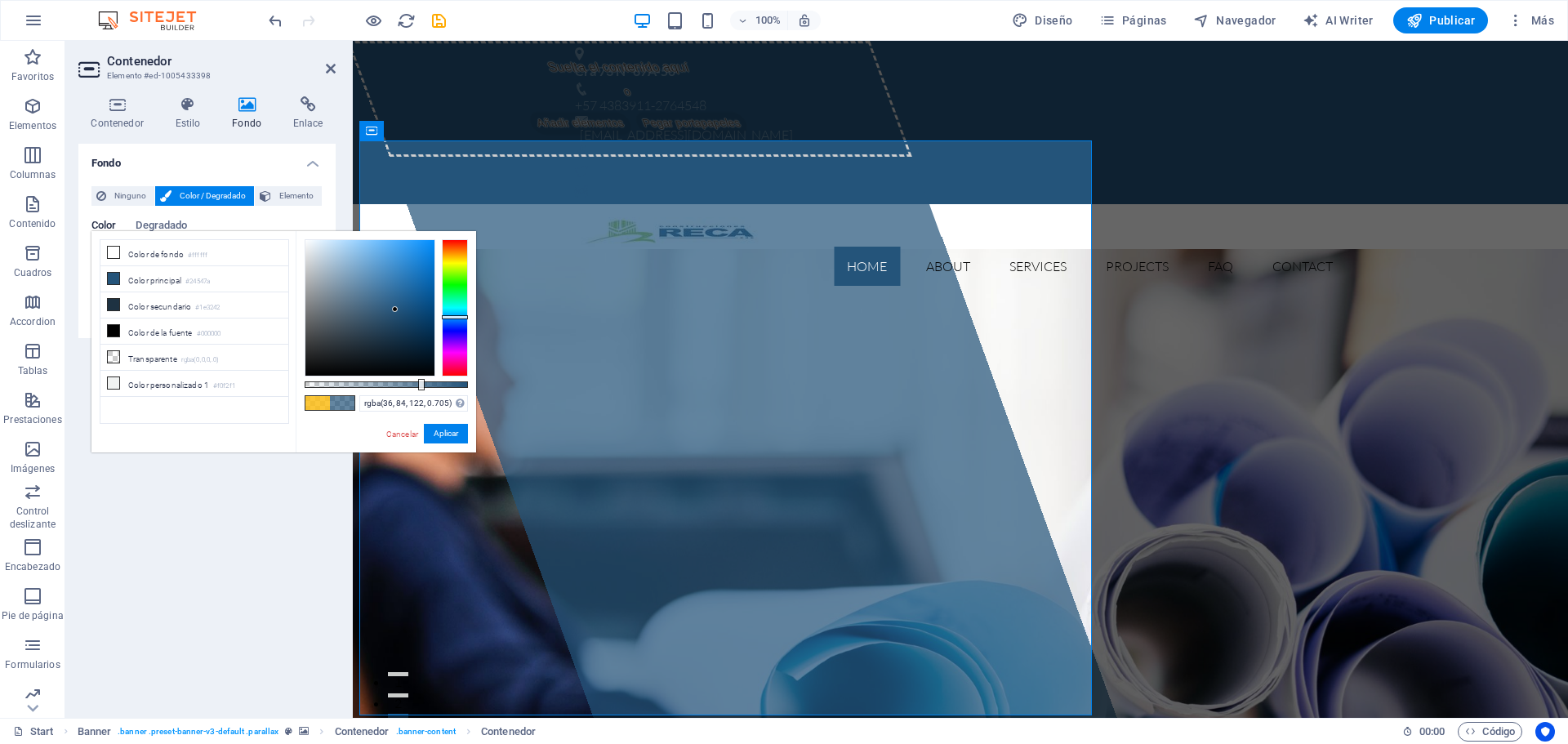
type input "rgba(36, 84, 122, 0.7)"
drag, startPoint x: 467, startPoint y: 383, endPoint x: 419, endPoint y: 384, distance: 48.0
click at [419, 384] on div at bounding box center [420, 385] width 6 height 12
click at [445, 435] on button "Aplicar" at bounding box center [445, 434] width 44 height 20
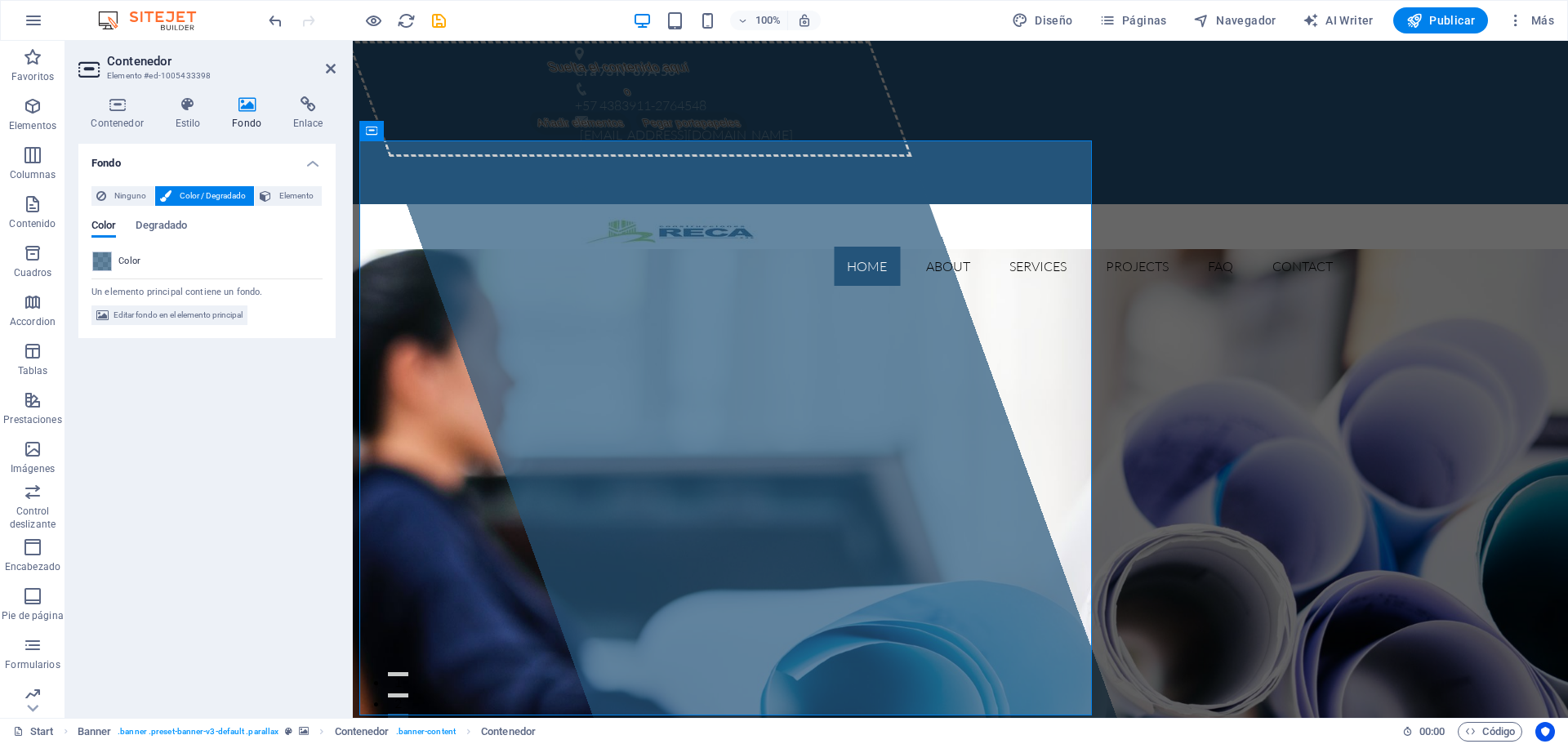
click at [171, 558] on div "Fondo Ninguno Color / Degradado Elemento Estirar fondo a ancho completo Superpo…" at bounding box center [208, 424] width 258 height 561
click at [276, 514] on div "Fondo Ninguno Color / Degradado Elemento Estirar fondo a ancho completo Superpo…" at bounding box center [208, 424] width 258 height 561
drag, startPoint x: 511, startPoint y: 119, endPoint x: 799, endPoint y: 117, distance: 288.0
click at [799, 204] on div "Home About Services Projects FAQ Contact Menu" at bounding box center [960, 251] width 1215 height 95
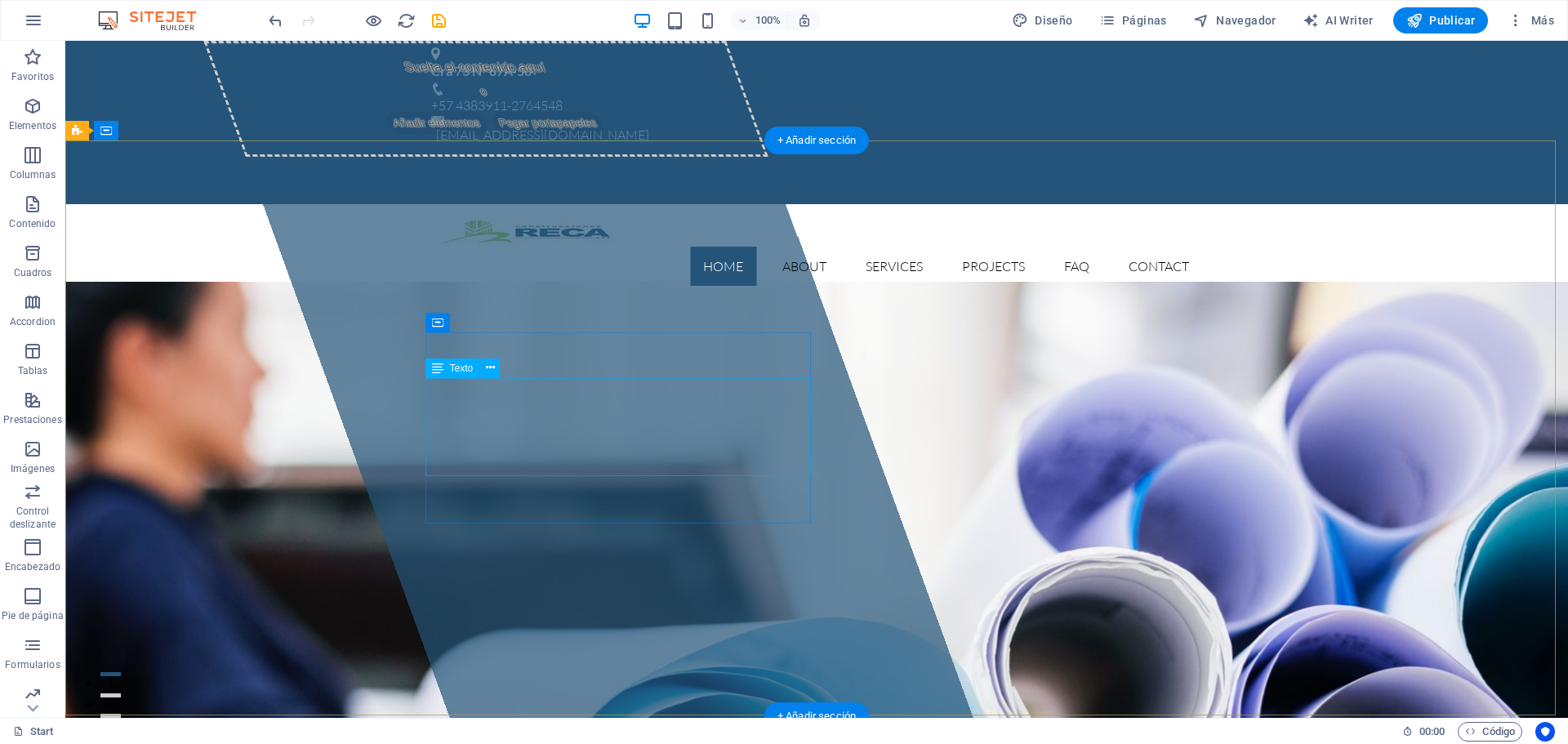
drag, startPoint x: 594, startPoint y: 428, endPoint x: 305, endPoint y: 427, distance: 289.0
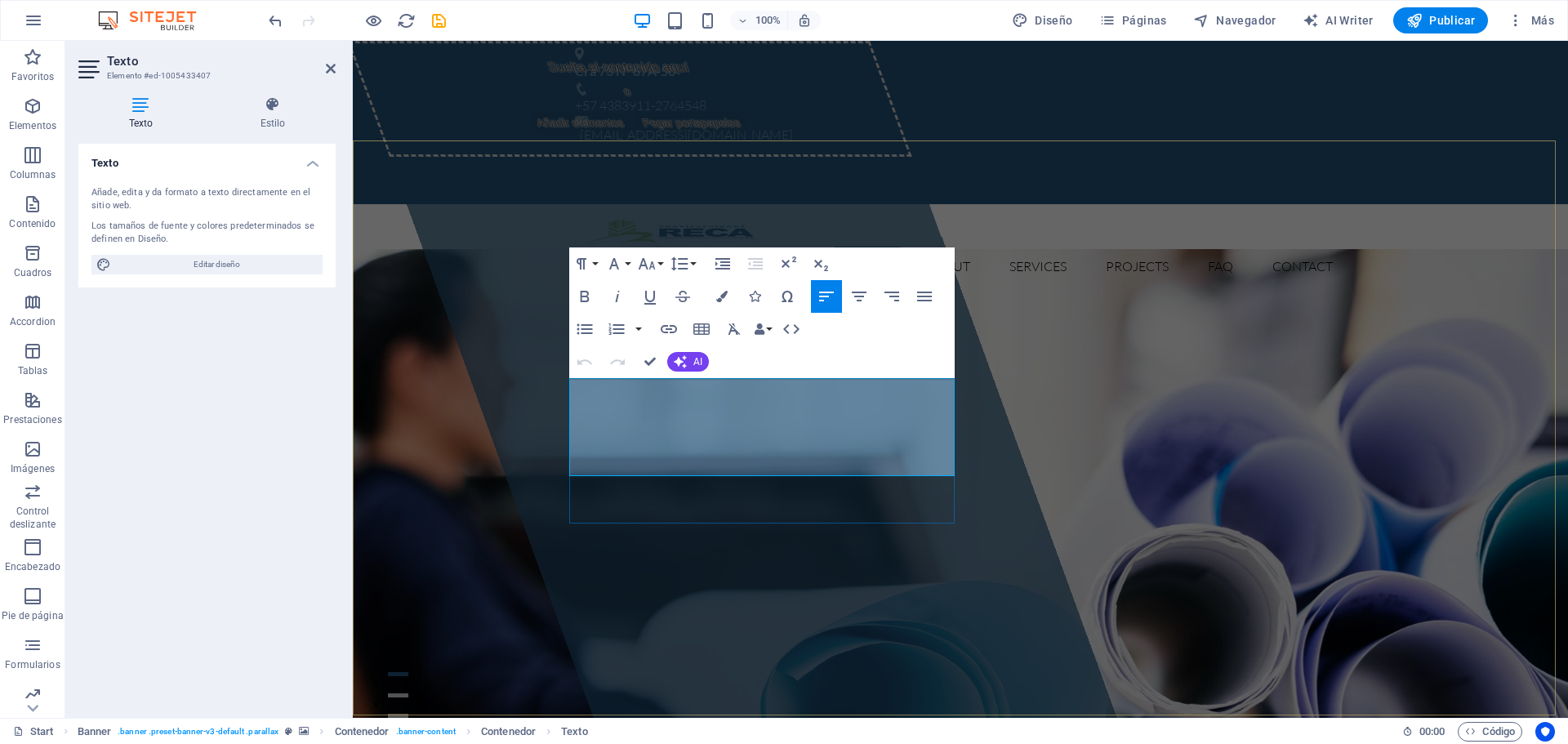
drag, startPoint x: 648, startPoint y: 467, endPoint x: 570, endPoint y: 385, distance: 113.2
click at [270, 112] on icon at bounding box center [273, 105] width 126 height 16
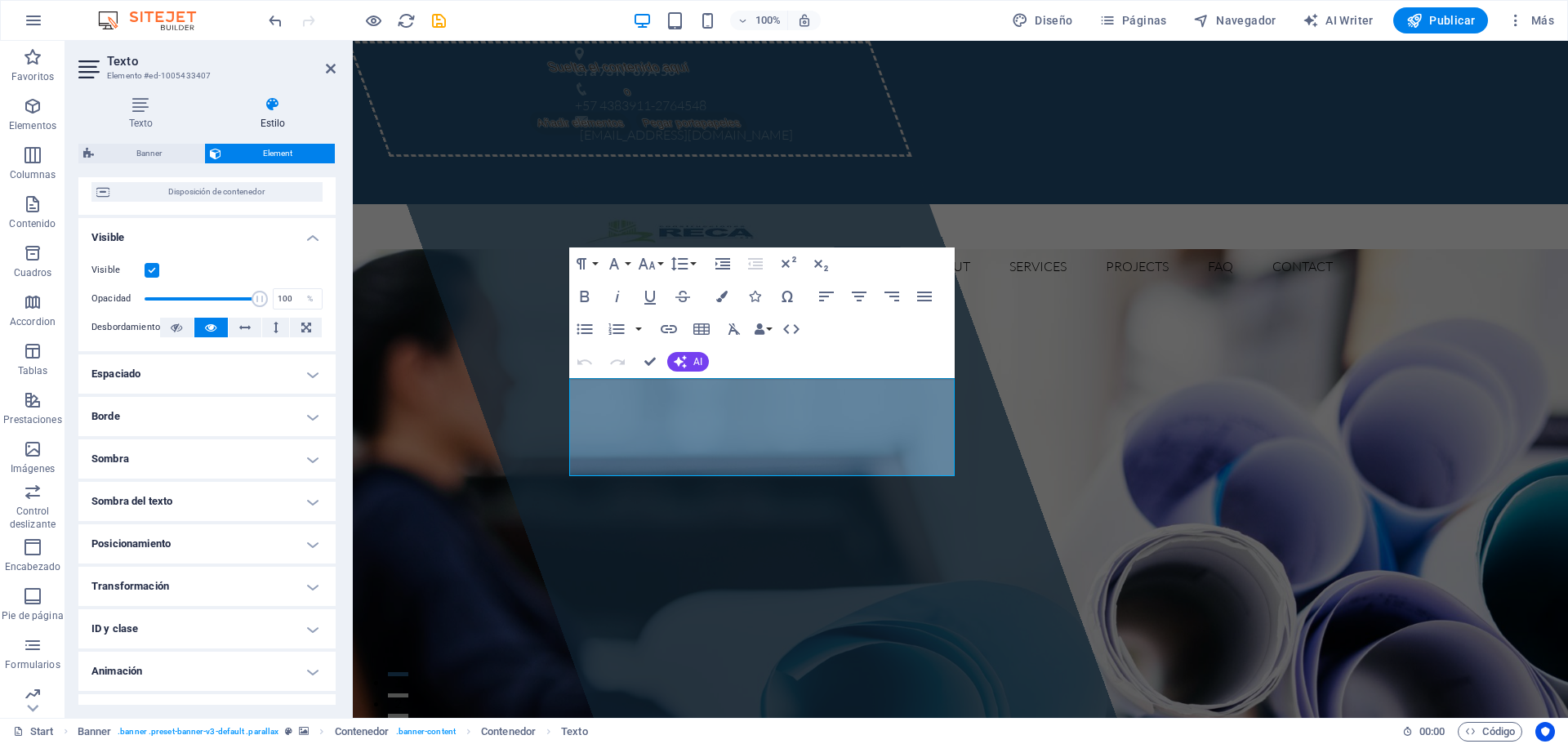
scroll to position [176, 0]
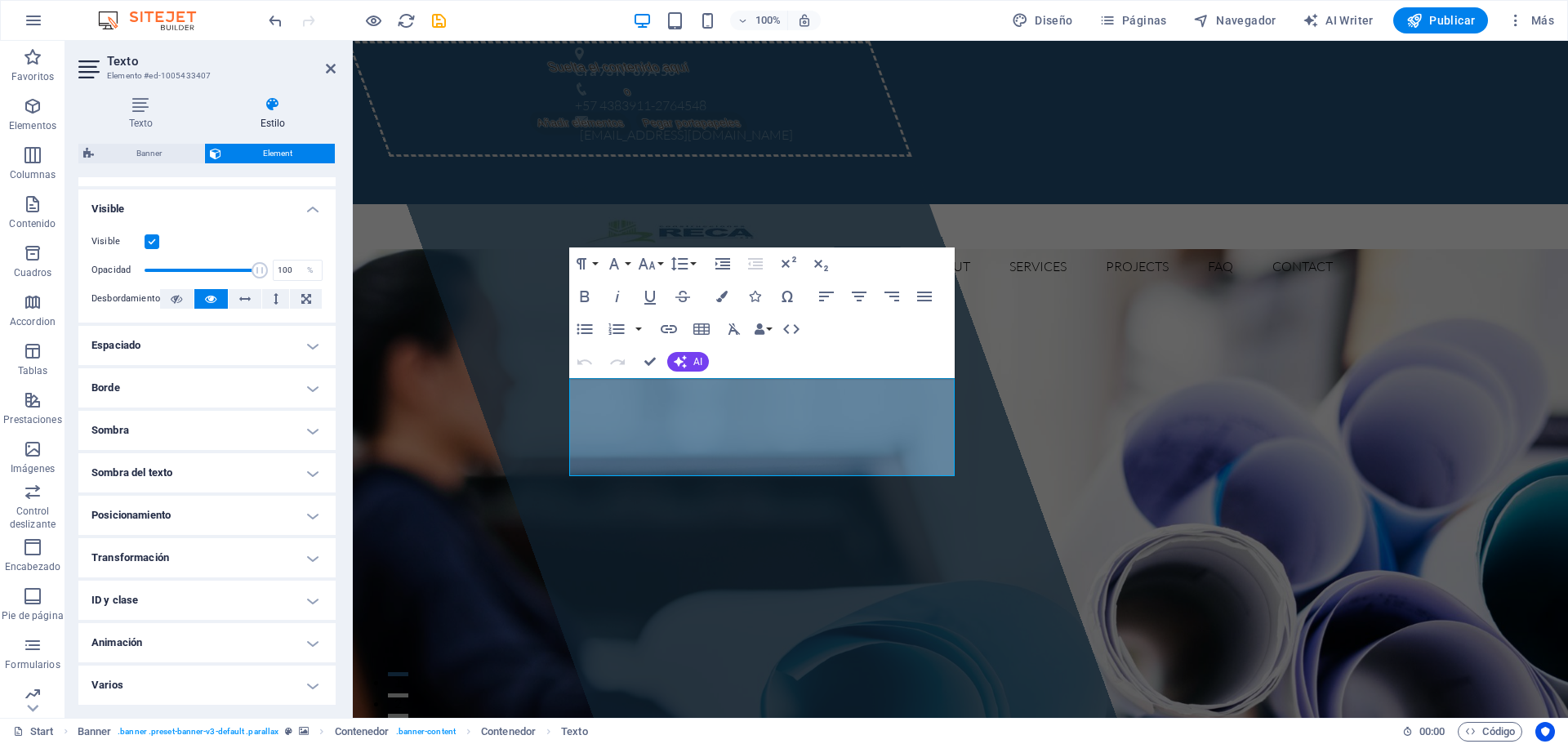
drag, startPoint x: 332, startPoint y: 443, endPoint x: 338, endPoint y: 306, distance: 137.1
click at [338, 306] on div "Texto Estilo Texto Añade, edita y da formato a texto directamente en el sitio w…" at bounding box center [207, 400] width 284 height 634
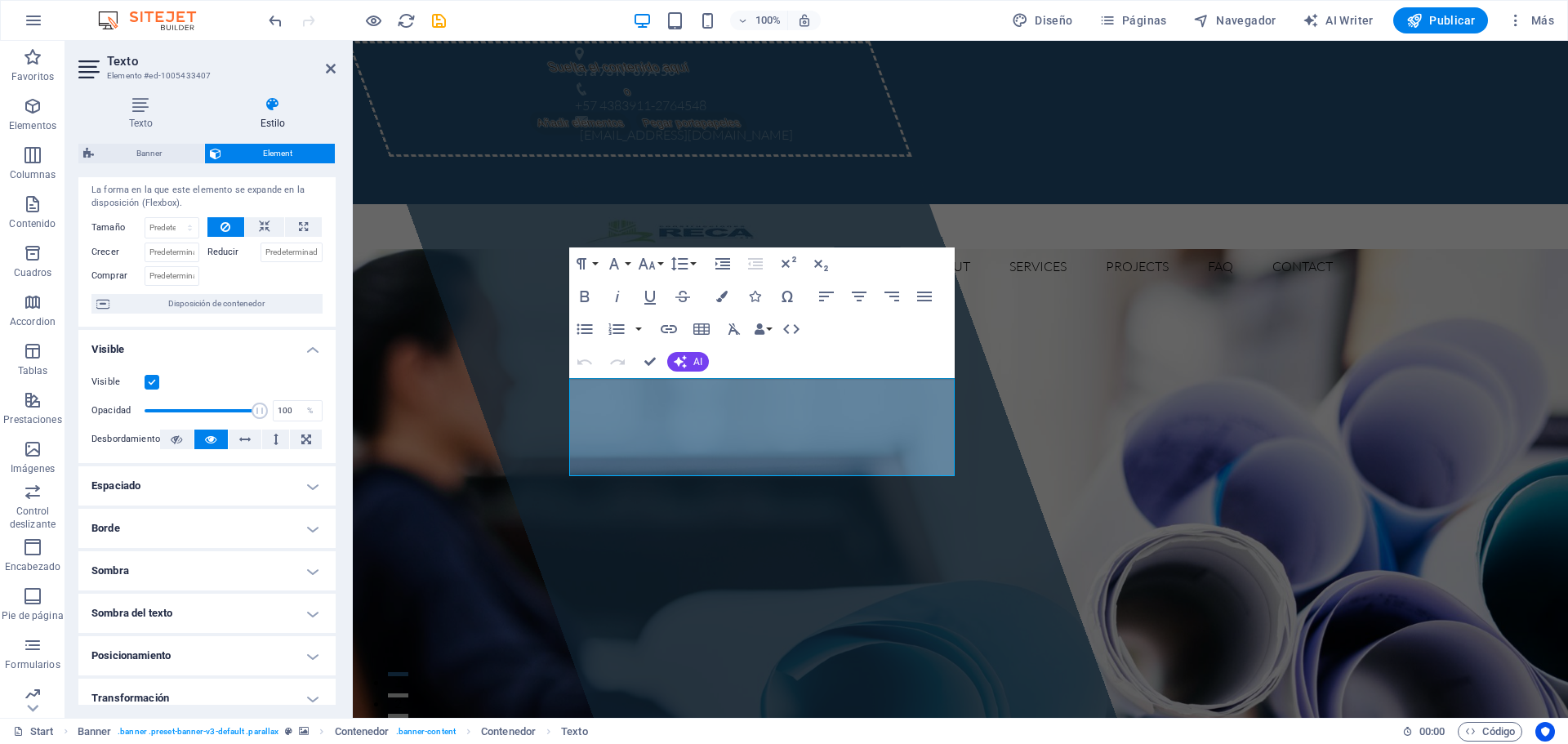
scroll to position [0, 0]
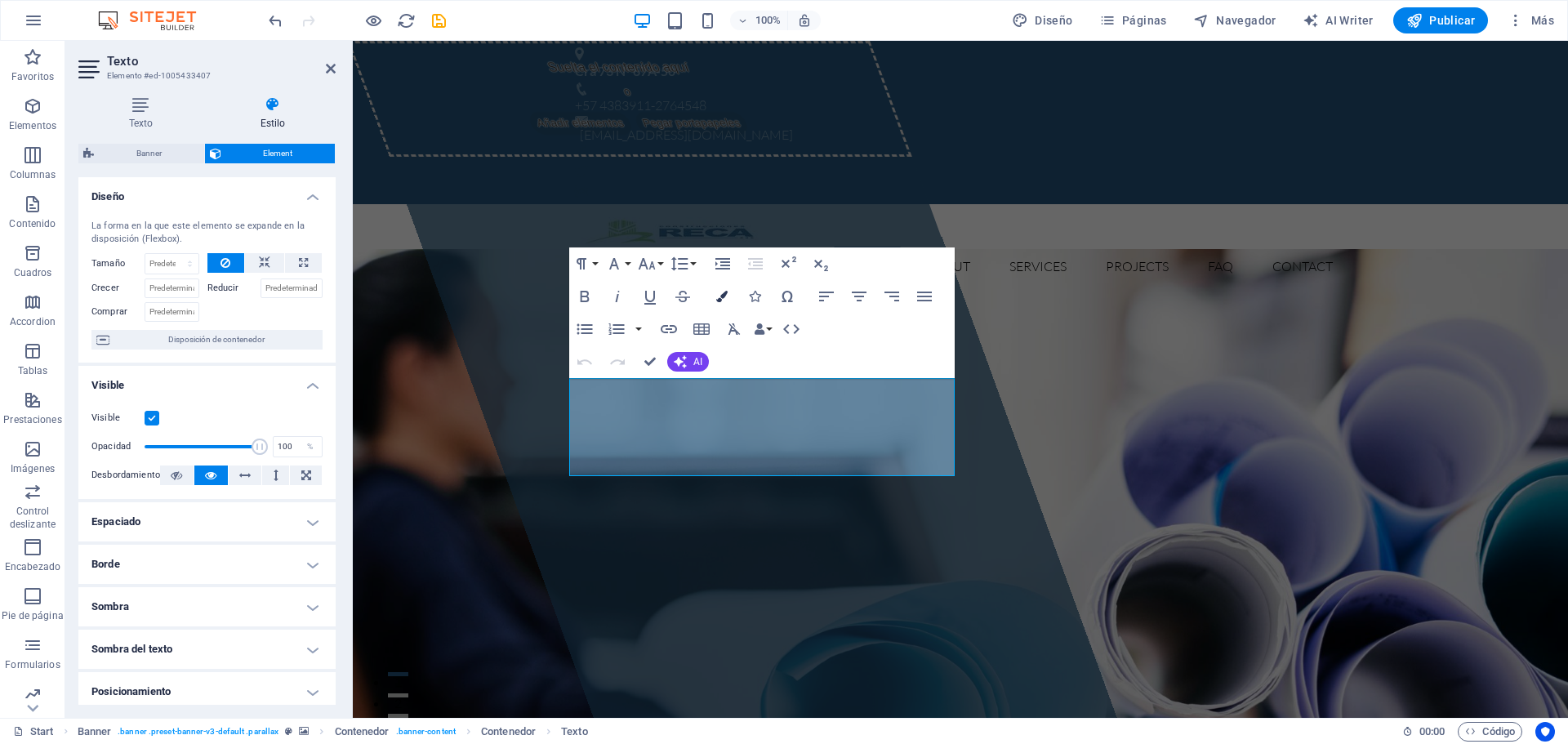
click at [725, 295] on icon "button" at bounding box center [722, 296] width 12 height 12
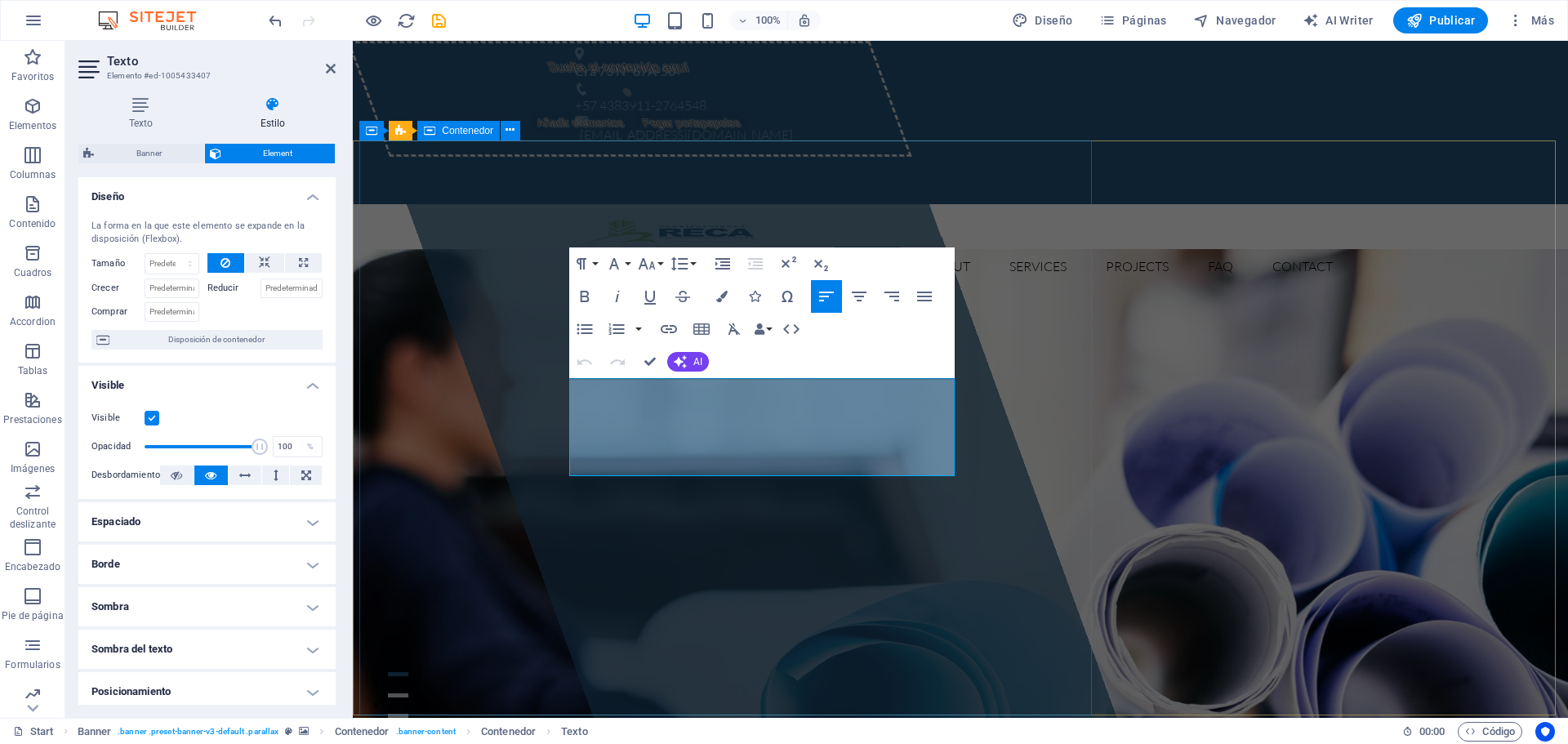
drag, startPoint x: 644, startPoint y: 467, endPoint x: 559, endPoint y: 382, distance: 120.2
drag, startPoint x: 629, startPoint y: 448, endPoint x: 638, endPoint y: 461, distance: 15.8
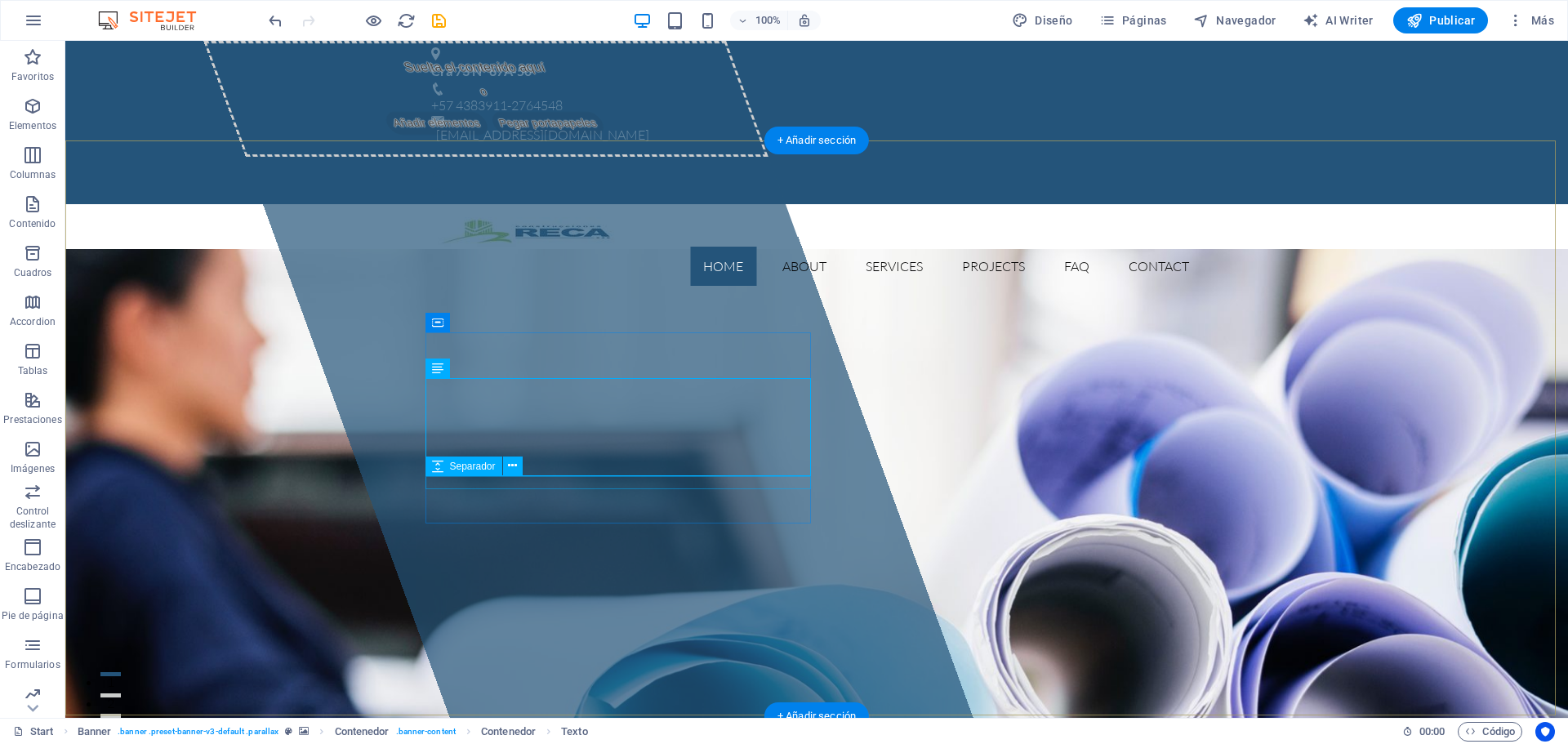
drag, startPoint x: 475, startPoint y: 459, endPoint x: 186, endPoint y: 461, distance: 289.0
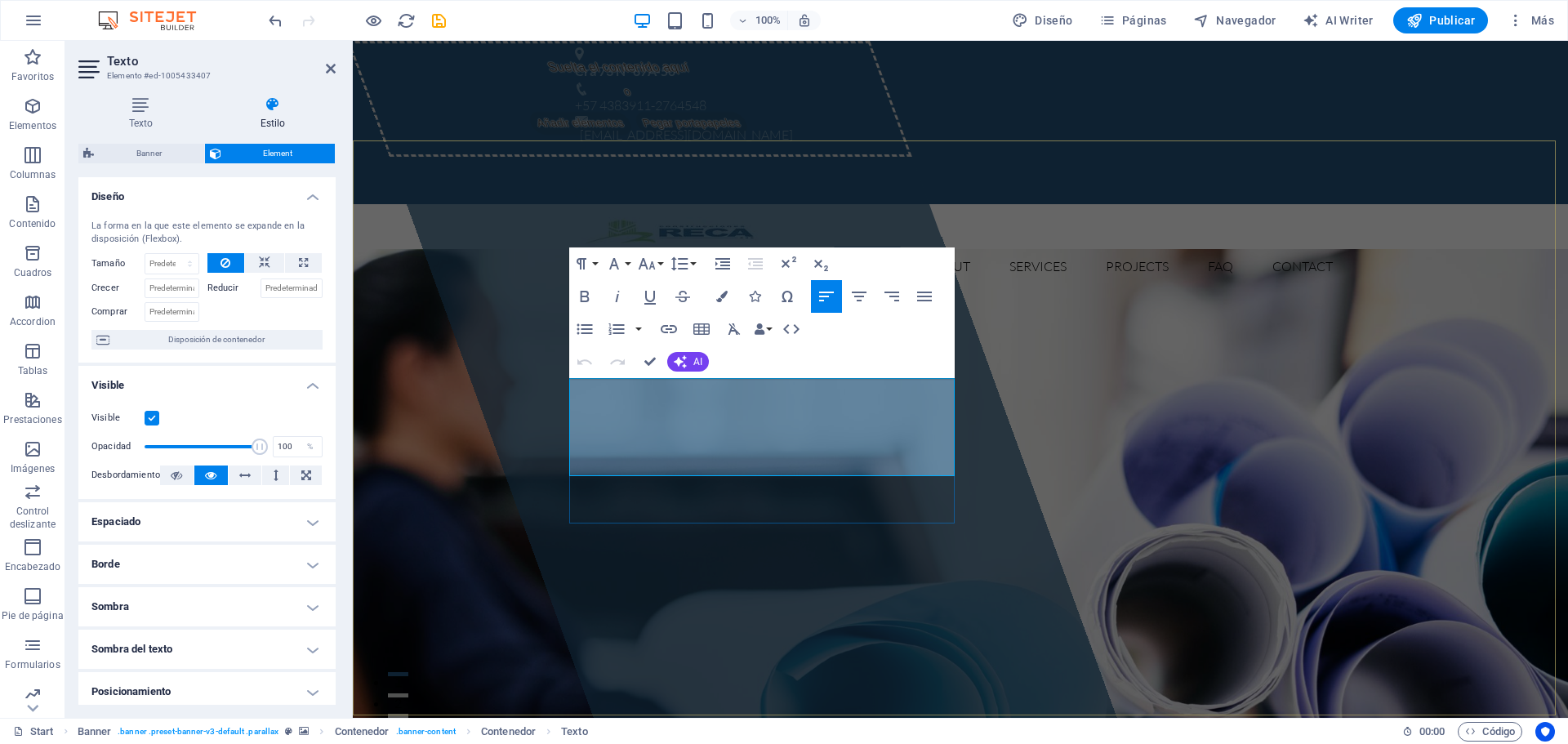
drag, startPoint x: 689, startPoint y: 466, endPoint x: 572, endPoint y: 385, distance: 142.3
click at [720, 298] on icon "button" at bounding box center [722, 296] width 12 height 12
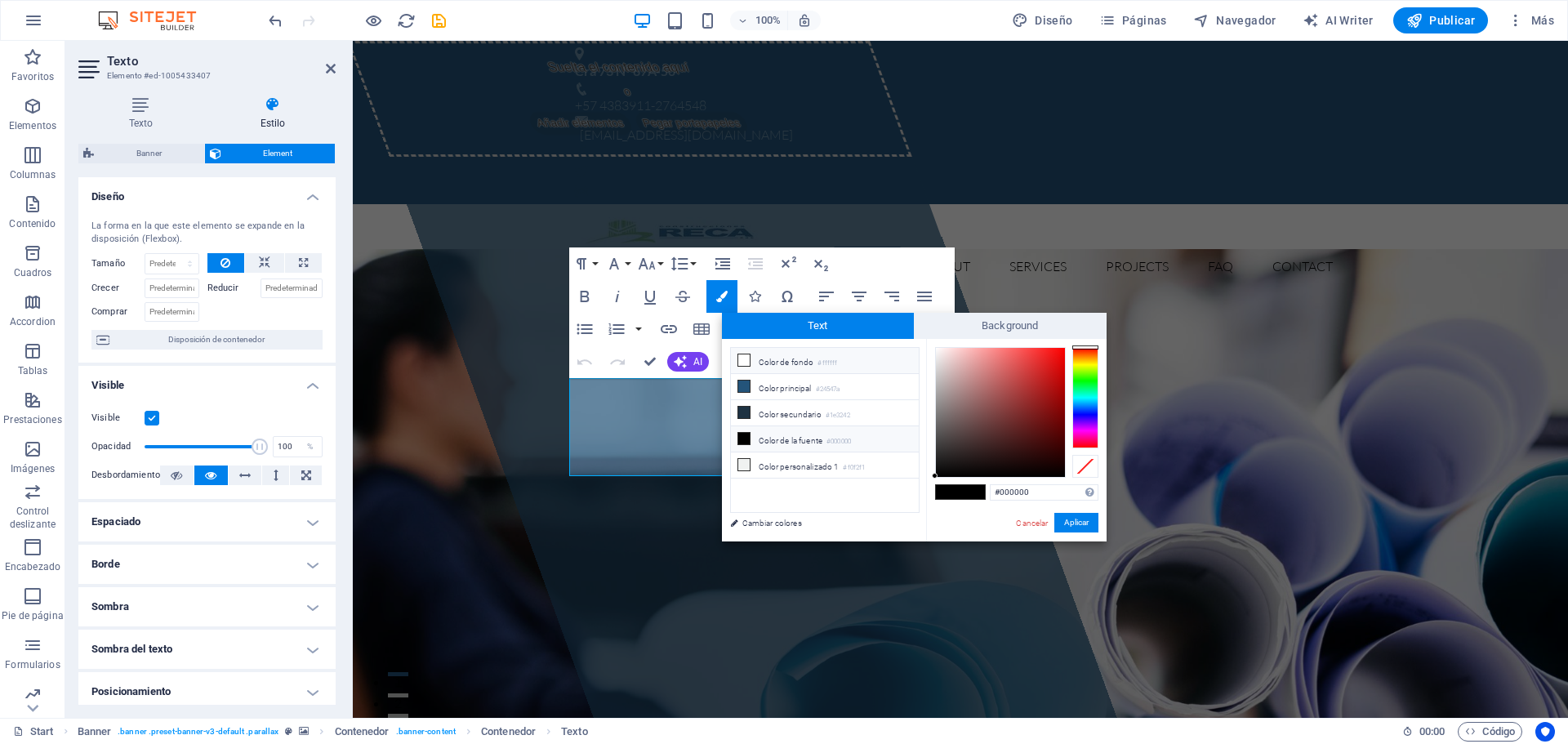
click at [743, 361] on icon at bounding box center [743, 359] width 12 height 12
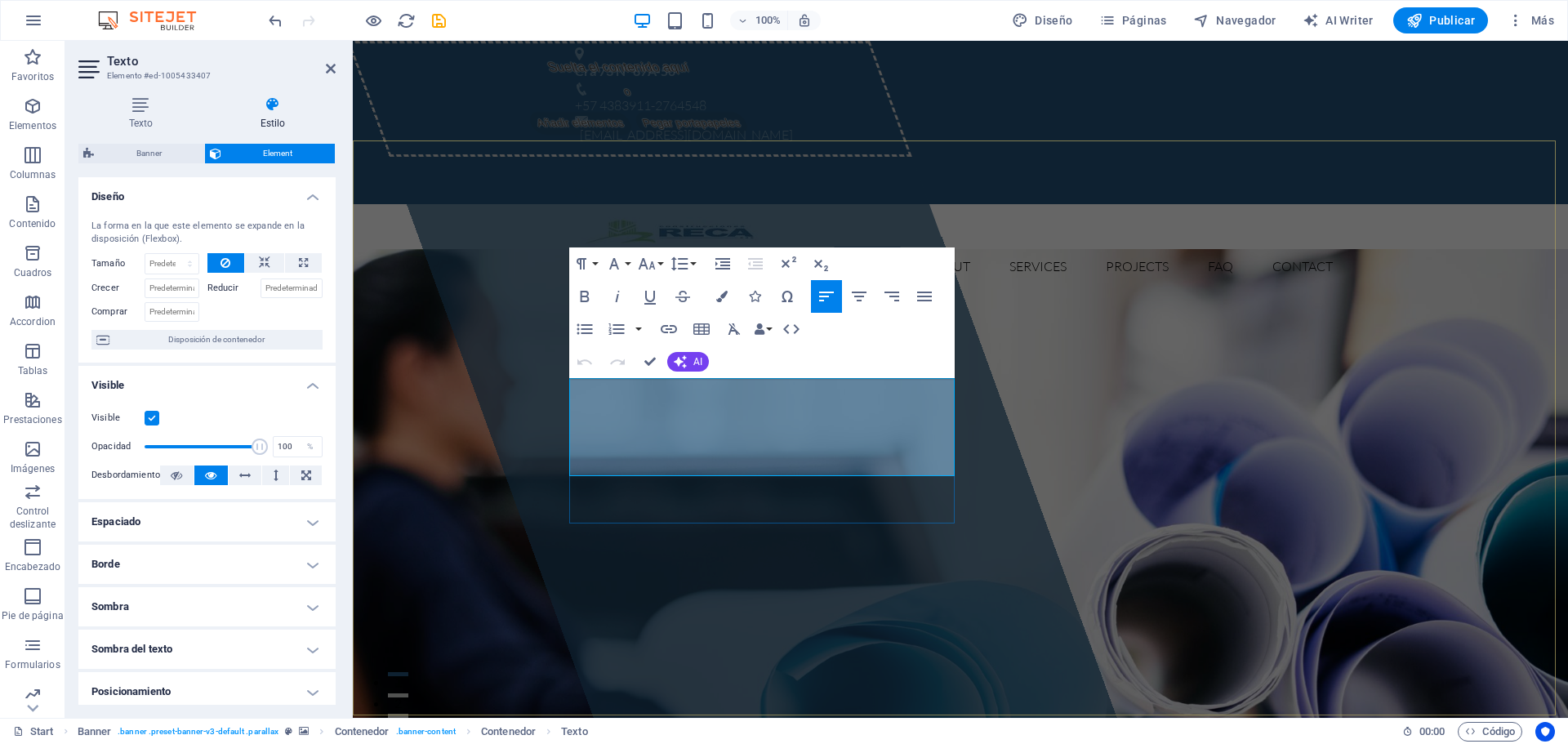
drag, startPoint x: 651, startPoint y: 469, endPoint x: 568, endPoint y: 385, distance: 118.1
click at [723, 297] on icon "button" at bounding box center [722, 296] width 12 height 12
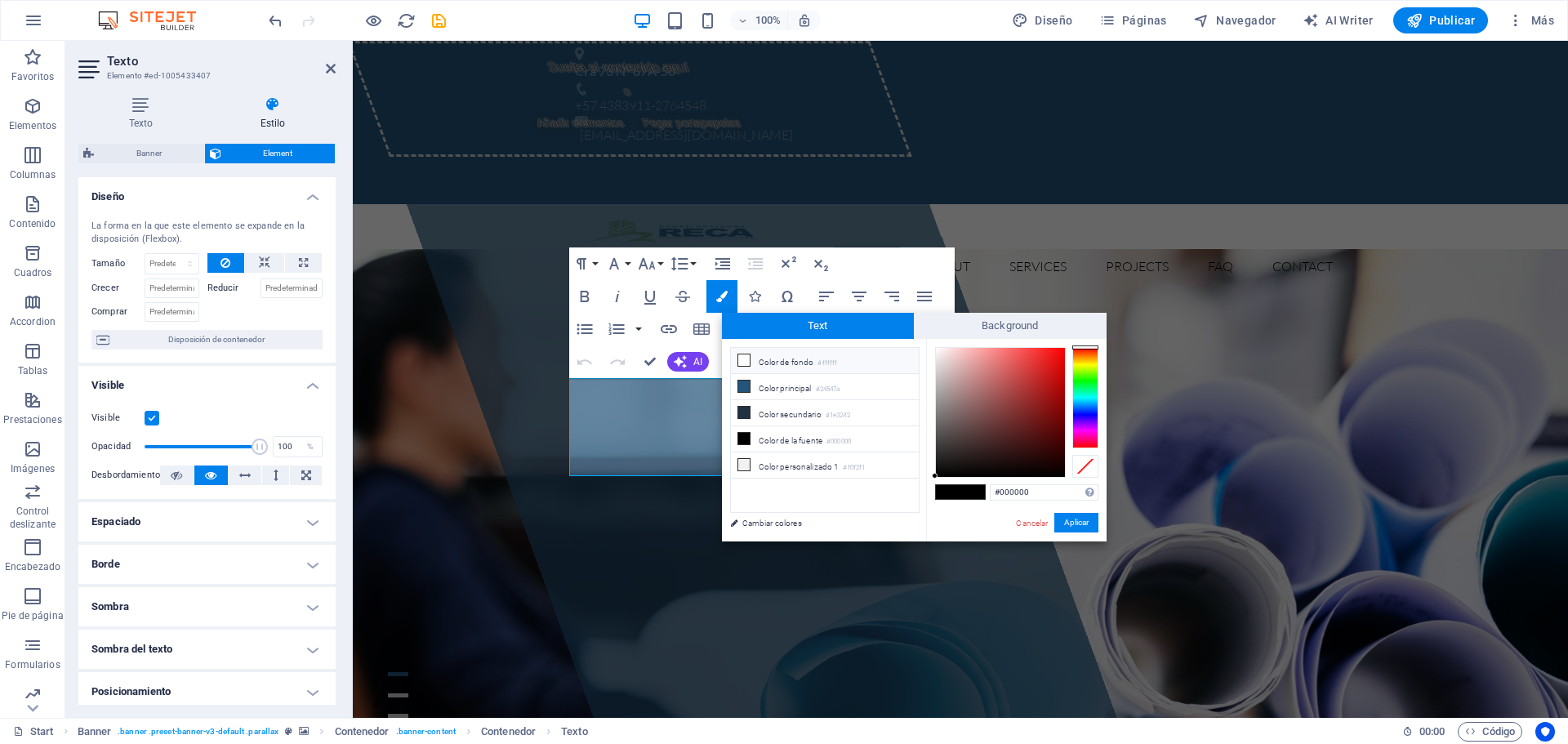
click at [742, 360] on icon at bounding box center [743, 359] width 12 height 12
type input "#ffffff"
click at [1081, 526] on button "Aplicar" at bounding box center [1076, 522] width 44 height 20
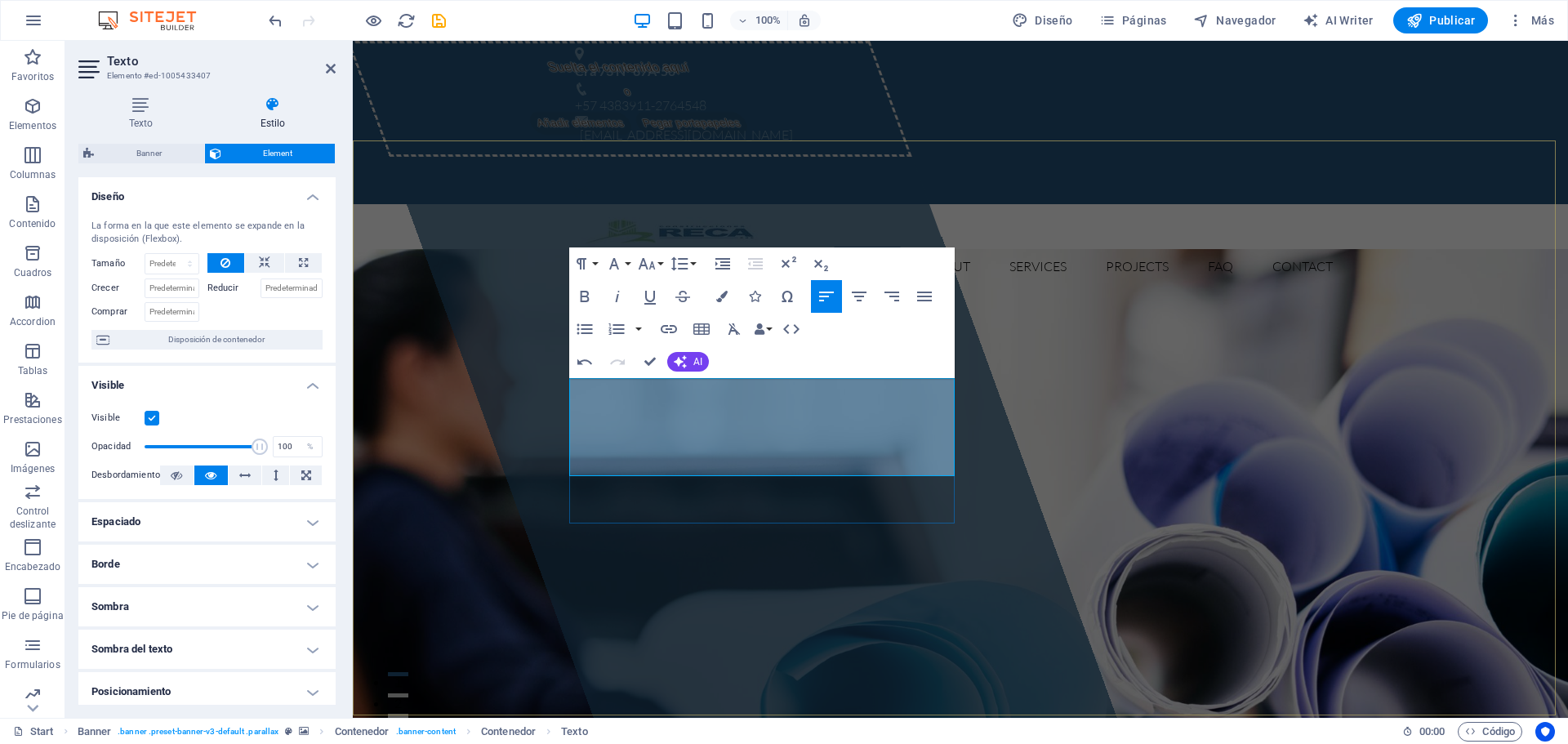
drag, startPoint x: 735, startPoint y: 463, endPoint x: 791, endPoint y: 496, distance: 65.0
click at [836, 571] on div "Suelta el contenido aquí o Añadir elementos Pegar portapapeles" at bounding box center [732, 379] width 769 height 677
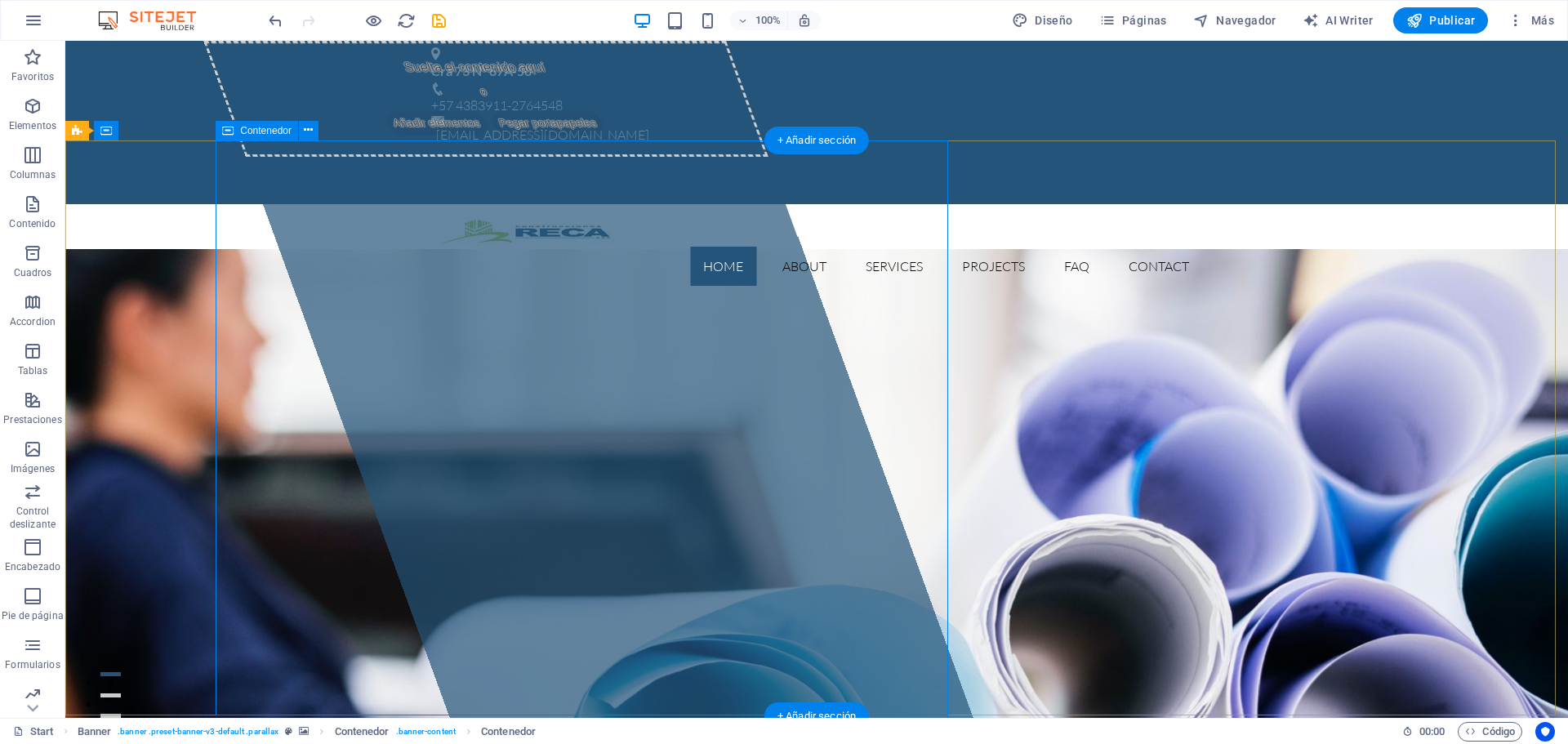
click at [479, 135] on span "Añadir elementos" at bounding box center [436, 123] width 107 height 23
click at [394, 123] on icon at bounding box center [394, 123] width 0 height 0
click at [446, 135] on span "Añadir elementos" at bounding box center [436, 123] width 107 height 23
drag, startPoint x: 445, startPoint y: 232, endPoint x: 157, endPoint y: 230, distance: 288.0
click at [445, 135] on span "Añadir elementos" at bounding box center [436, 123] width 107 height 23
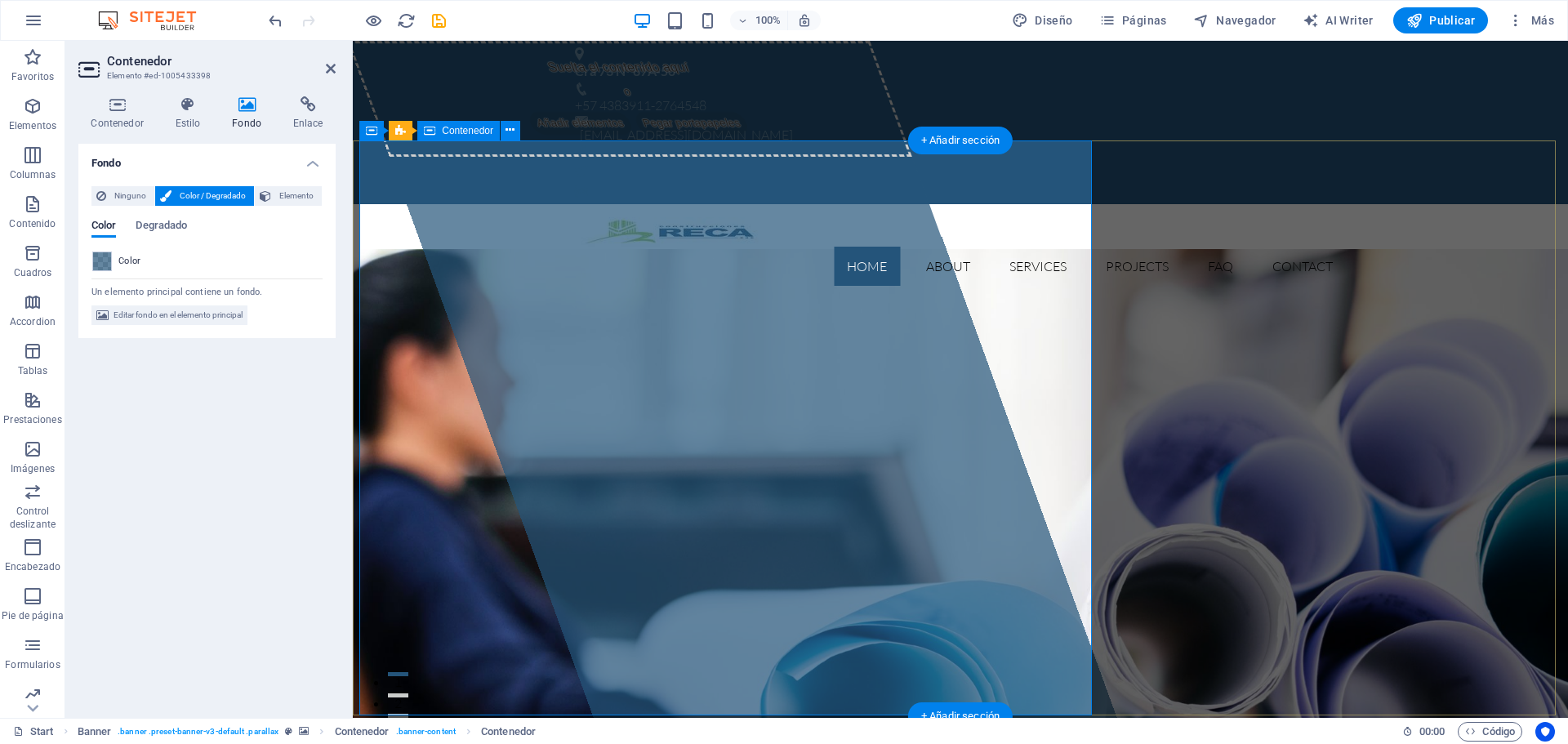
click at [559, 156] on div "Suelta el contenido aquí o Añadir elementos Pegar portapapeles" at bounding box center [630, 99] width 565 height 116
click at [631, 135] on span "Añadir elementos" at bounding box center [581, 123] width 107 height 23
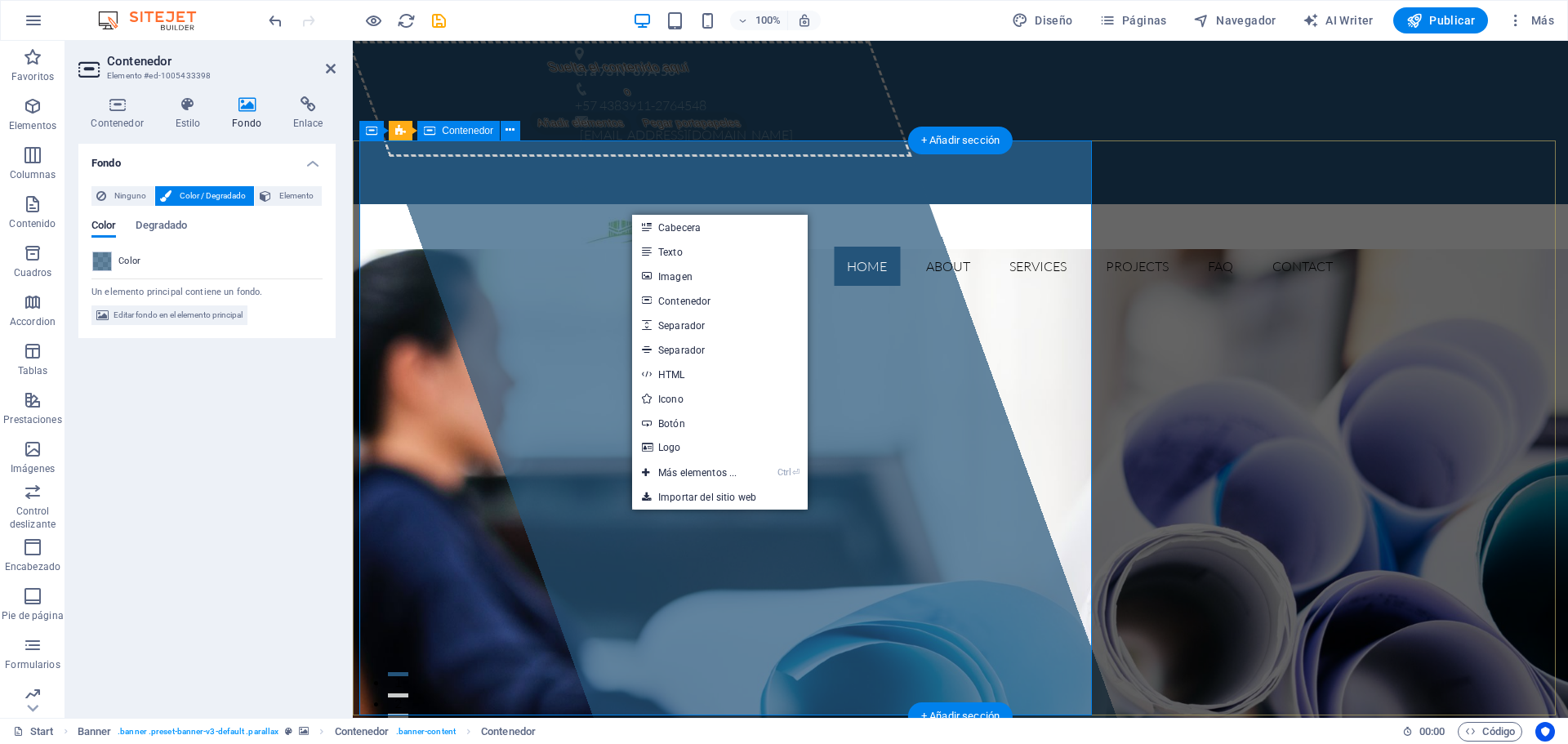
click at [621, 135] on span "Añadir elementos" at bounding box center [581, 123] width 107 height 23
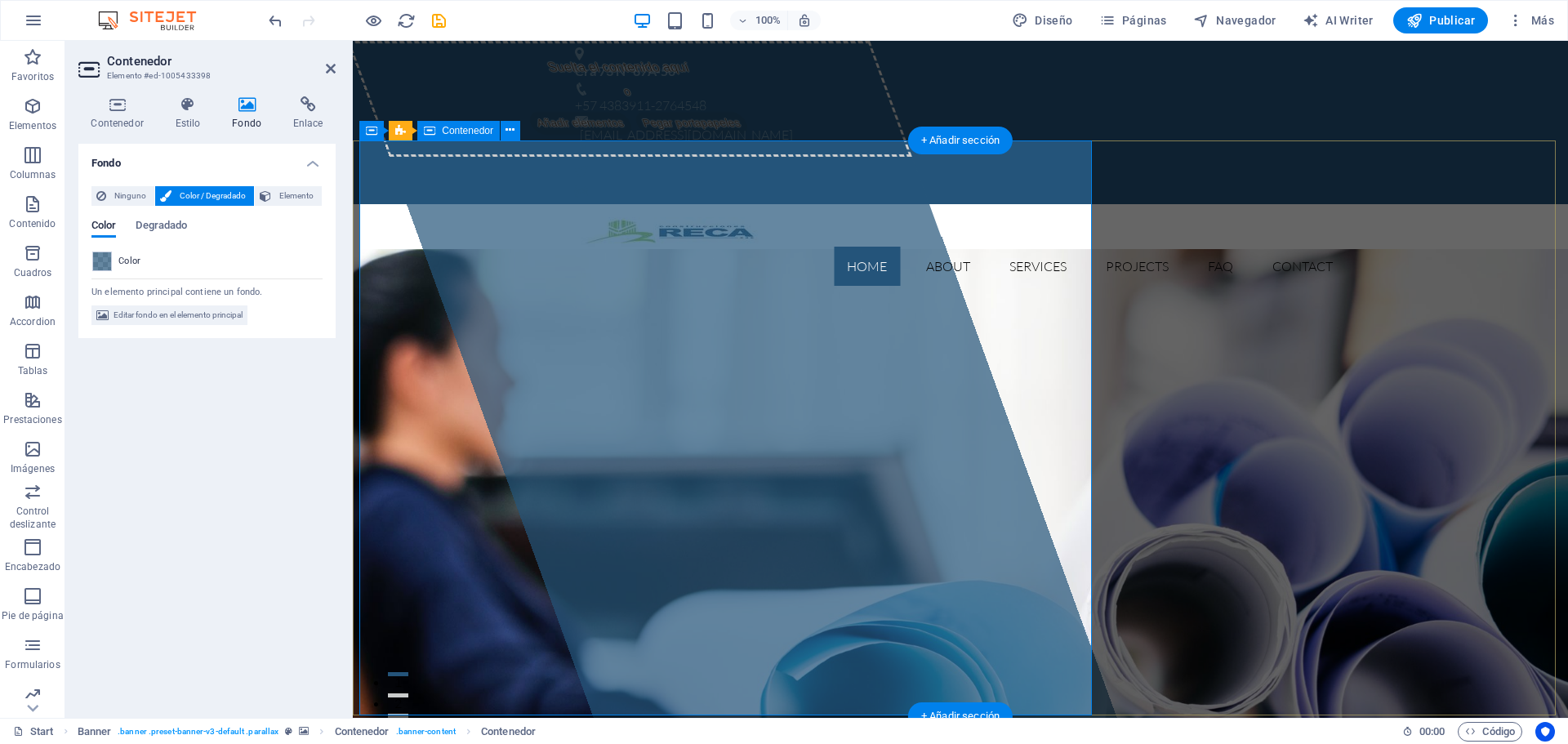
click at [605, 135] on span "Añadir elementos" at bounding box center [581, 123] width 107 height 23
click at [175, 478] on div "Fondo Ninguno Color / Degradado Elemento Estirar fondo a ancho completo Superpo…" at bounding box center [208, 424] width 258 height 561
click at [285, 198] on span "Elemento" at bounding box center [297, 196] width 41 height 20
click at [169, 316] on span "Editar fondo en el elemento principal" at bounding box center [178, 315] width 129 height 20
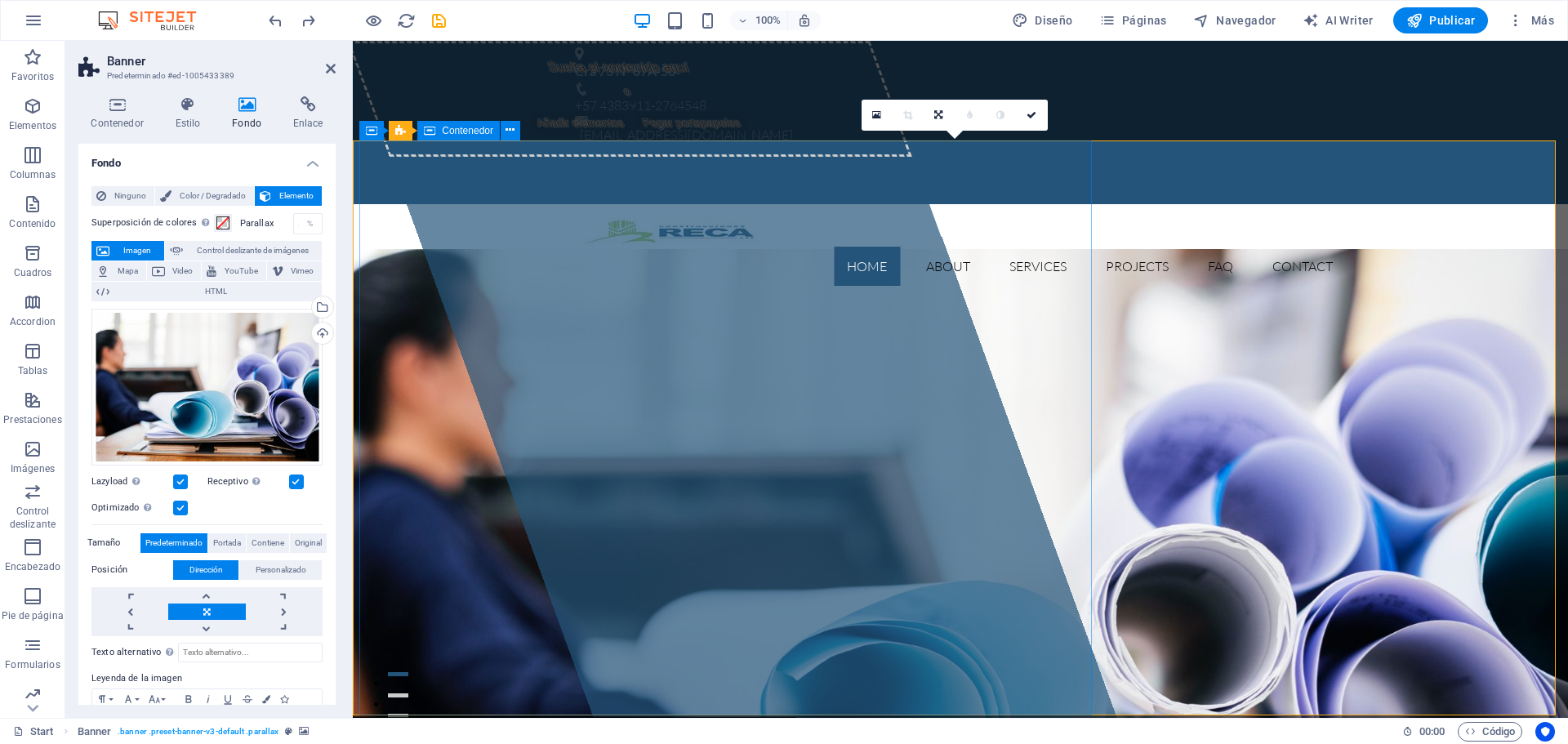
click at [564, 140] on div "Suelta el contenido aquí o Añadir elementos Pegar portapapeles" at bounding box center [630, 99] width 565 height 116
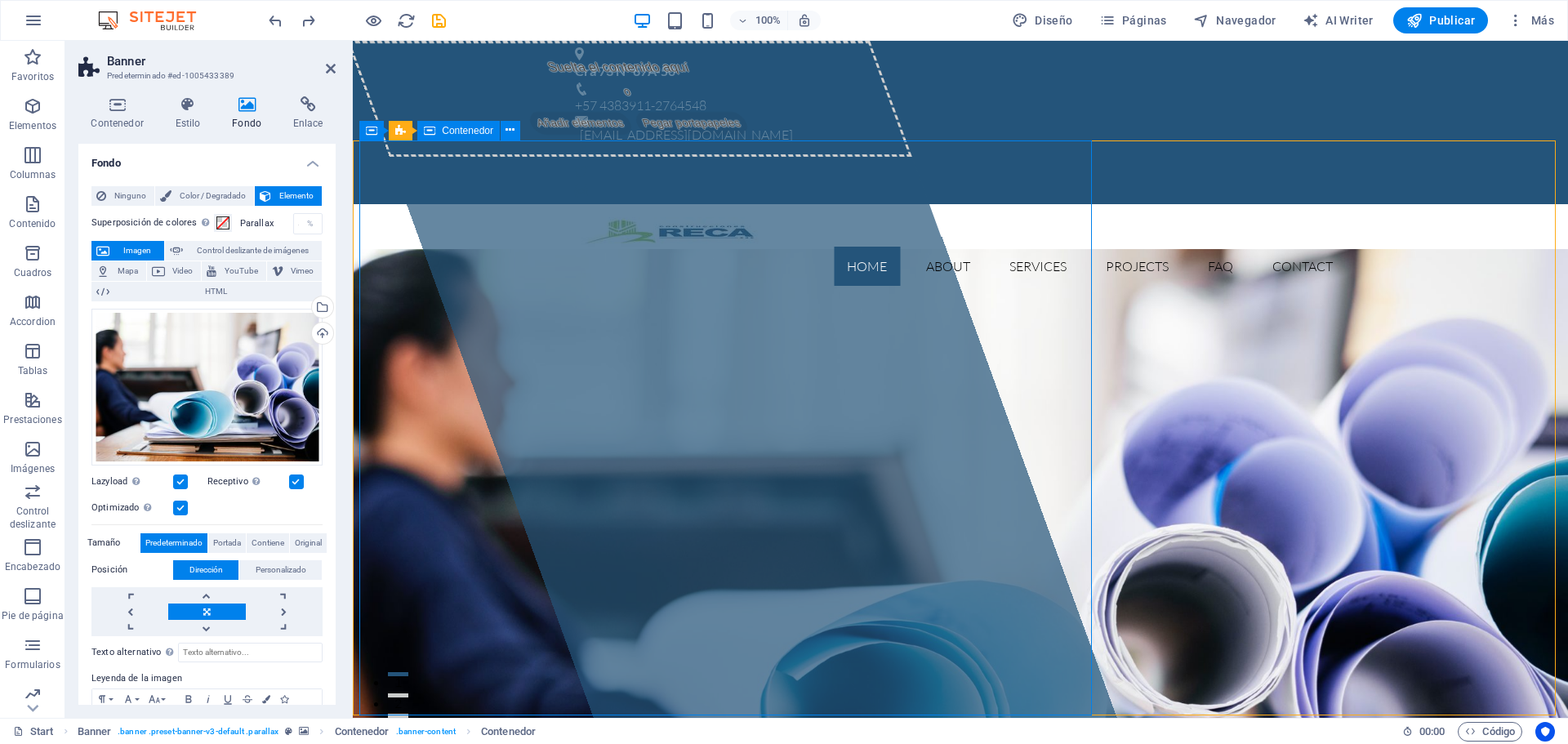
drag, startPoint x: 513, startPoint y: 182, endPoint x: 804, endPoint y: 181, distance: 291.0
click at [803, 156] on div "Suelta el contenido aquí o Añadir elementos Pegar portapapeles" at bounding box center [630, 99] width 565 height 116
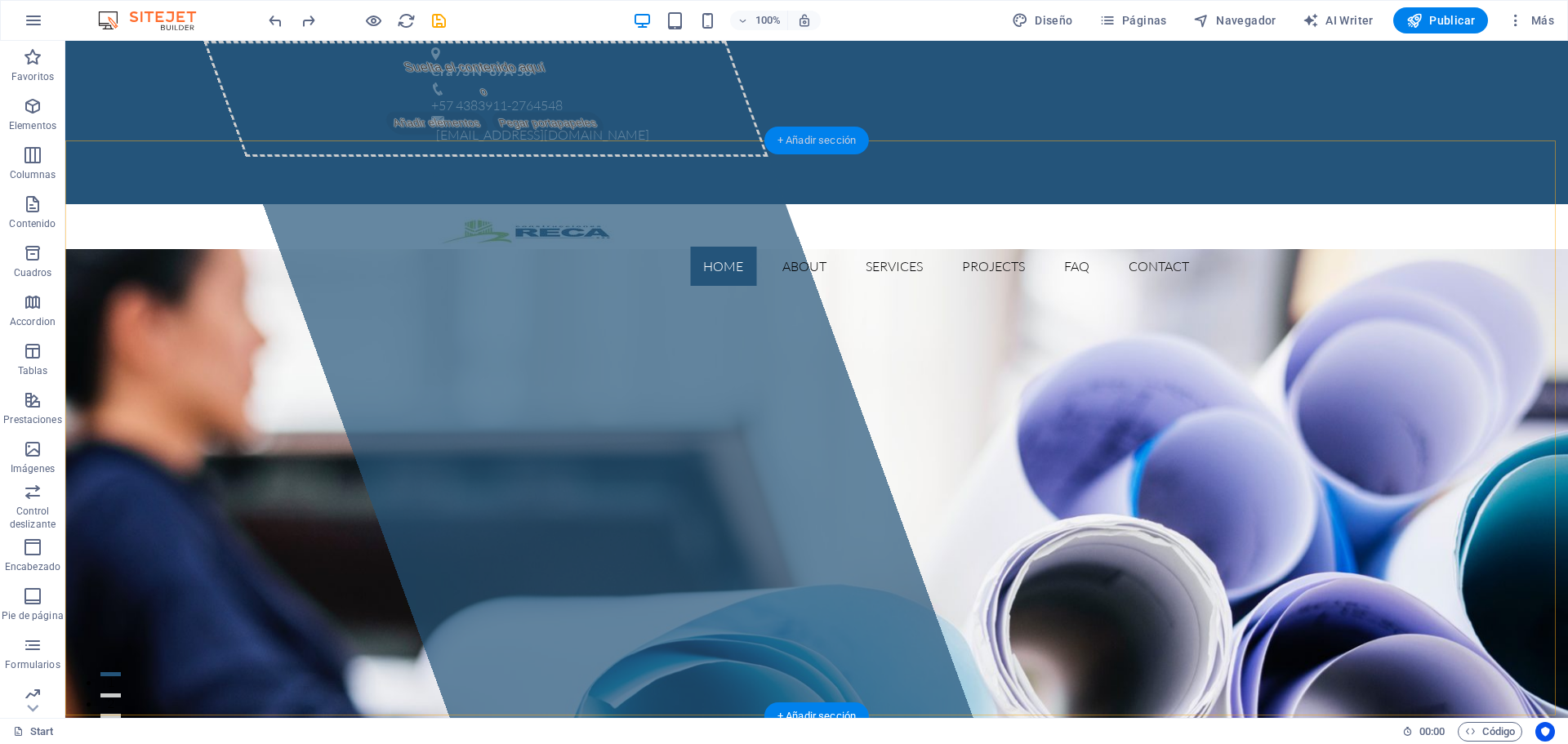
drag, startPoint x: 805, startPoint y: 139, endPoint x: 460, endPoint y: 105, distance: 346.7
click at [805, 139] on div "+ Añadir sección" at bounding box center [816, 140] width 105 height 28
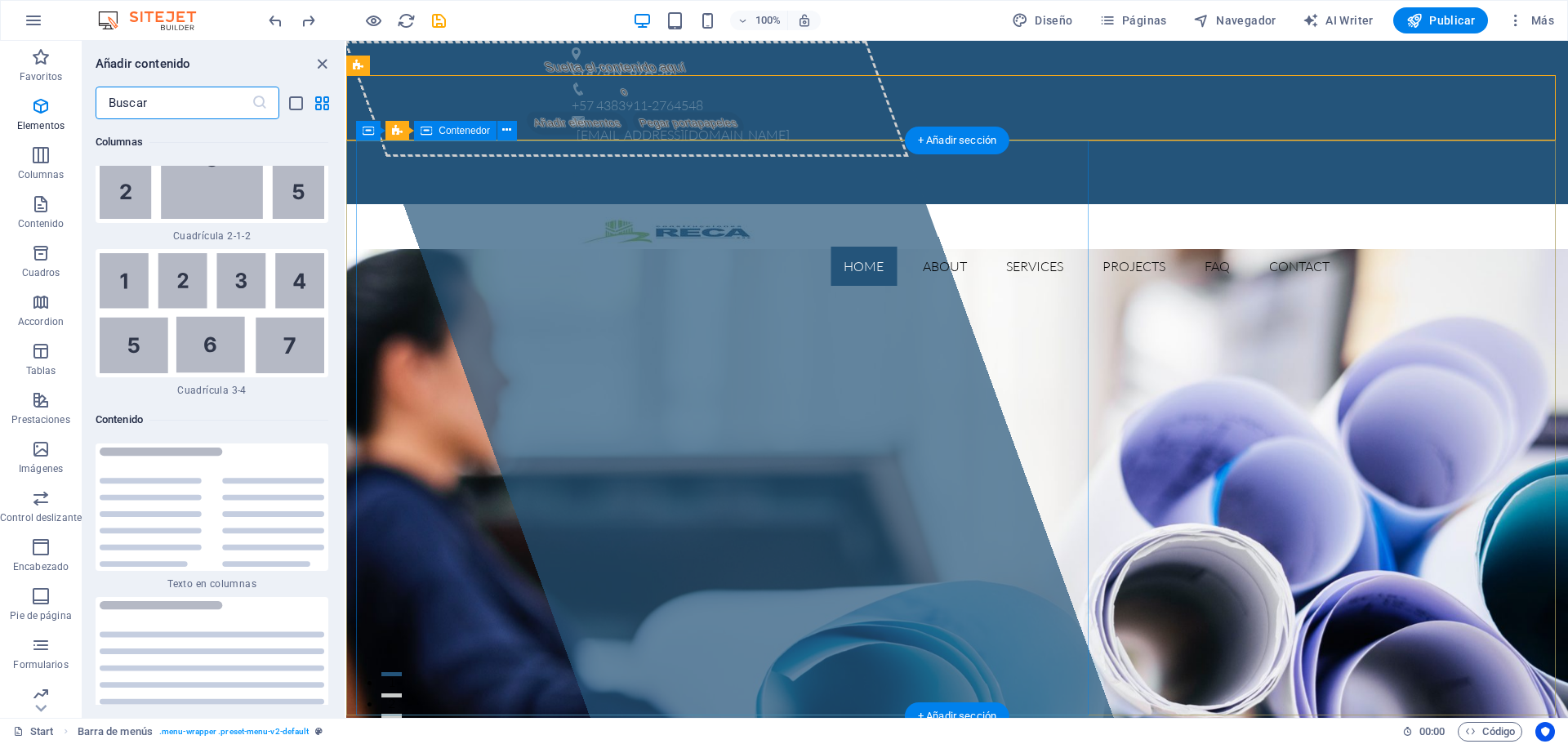
scroll to position [5273, 0]
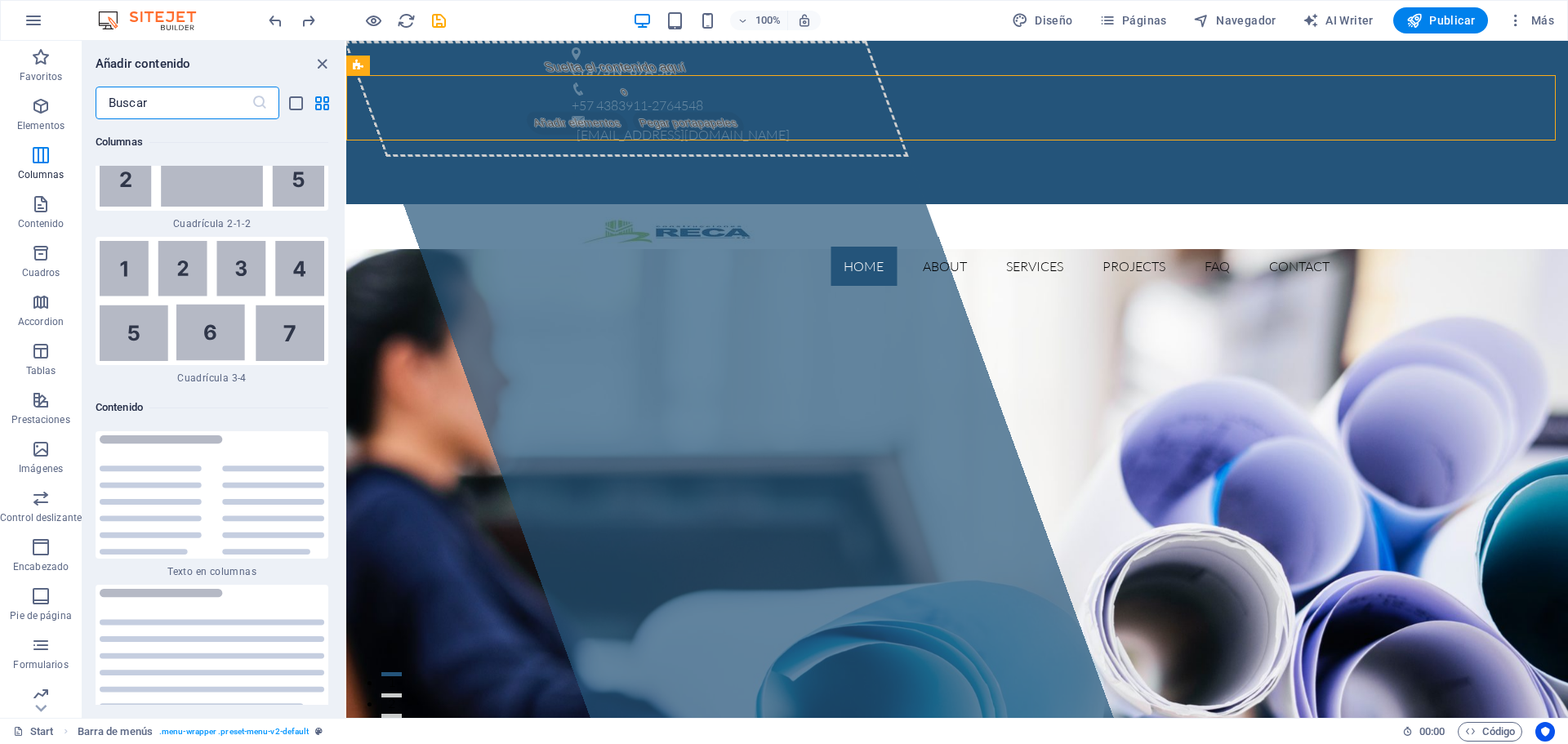
drag, startPoint x: 343, startPoint y: 216, endPoint x: 1, endPoint y: 157, distance: 347.1
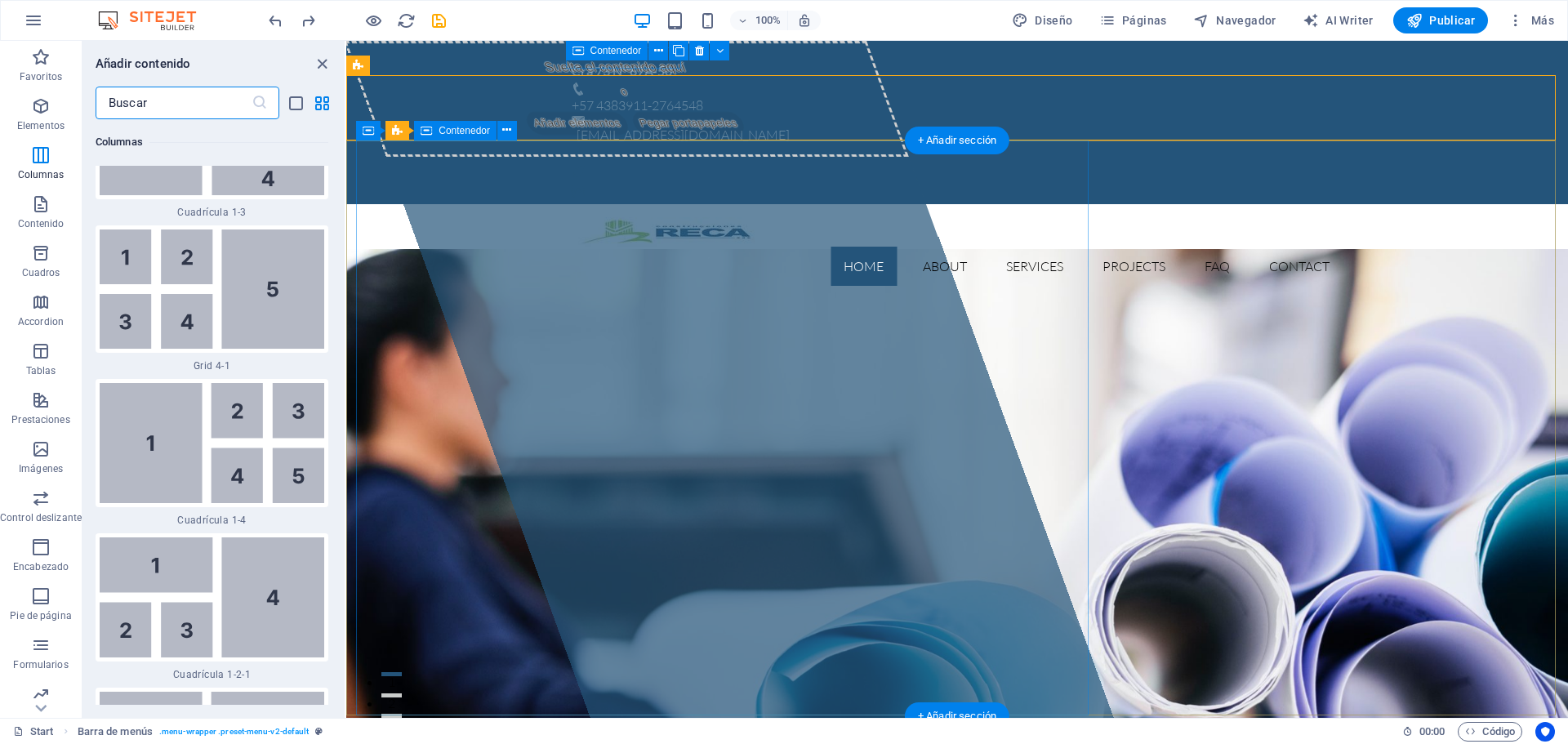
click at [503, 156] on div "Suelta el contenido aquí o Añadir elementos Pegar portapapeles" at bounding box center [626, 99] width 565 height 116
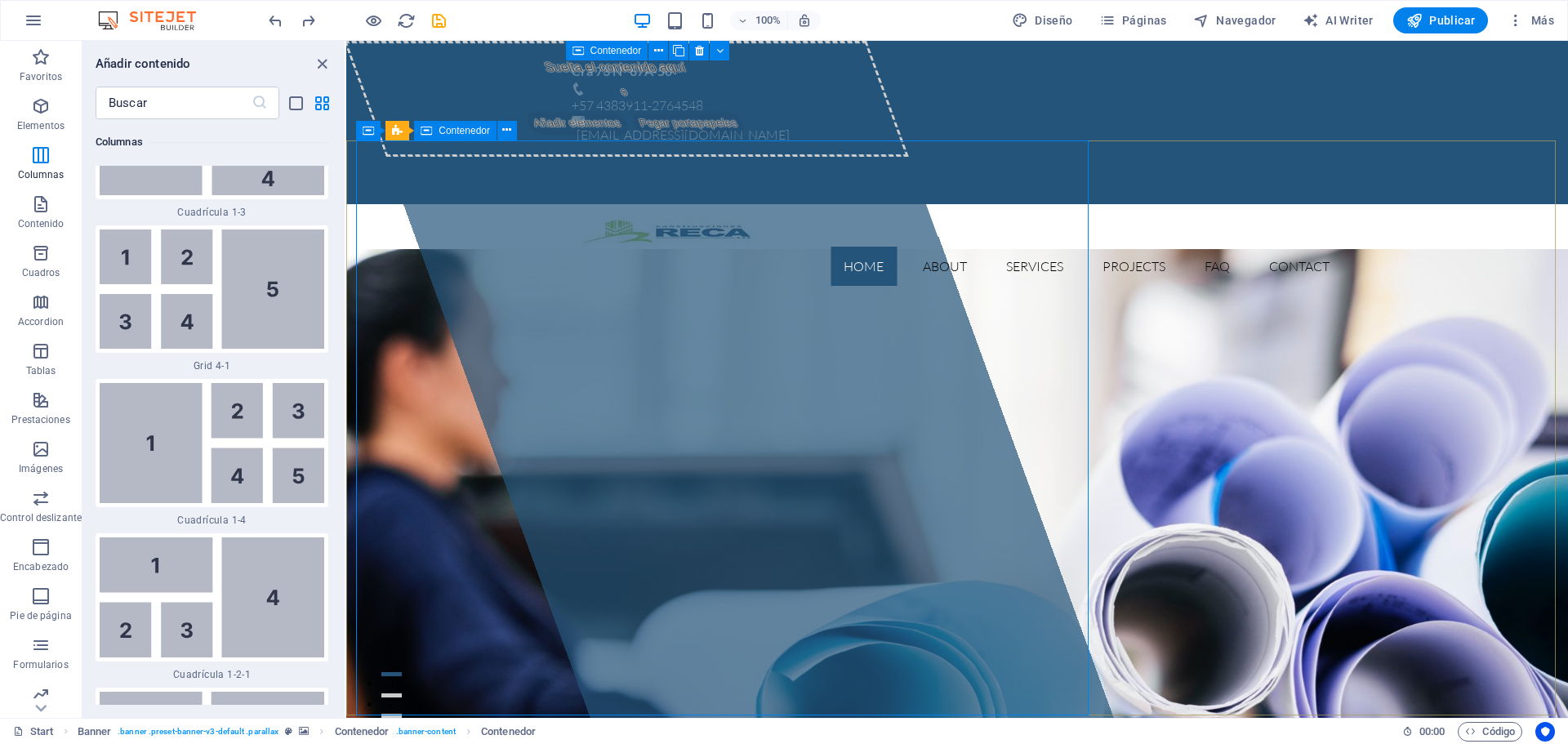
click at [444, 136] on div "Contenedor" at bounding box center [455, 131] width 82 height 20
click at [435, 129] on div "Contenedor" at bounding box center [455, 131] width 82 height 20
click at [456, 156] on div "Suelta el contenido aquí o Añadir elementos Pegar portapapeles" at bounding box center [626, 99] width 565 height 116
click at [476, 258] on div "Suelta el contenido aquí o Añadir elementos Pegar portapapeles" at bounding box center [728, 379] width 769 height 677
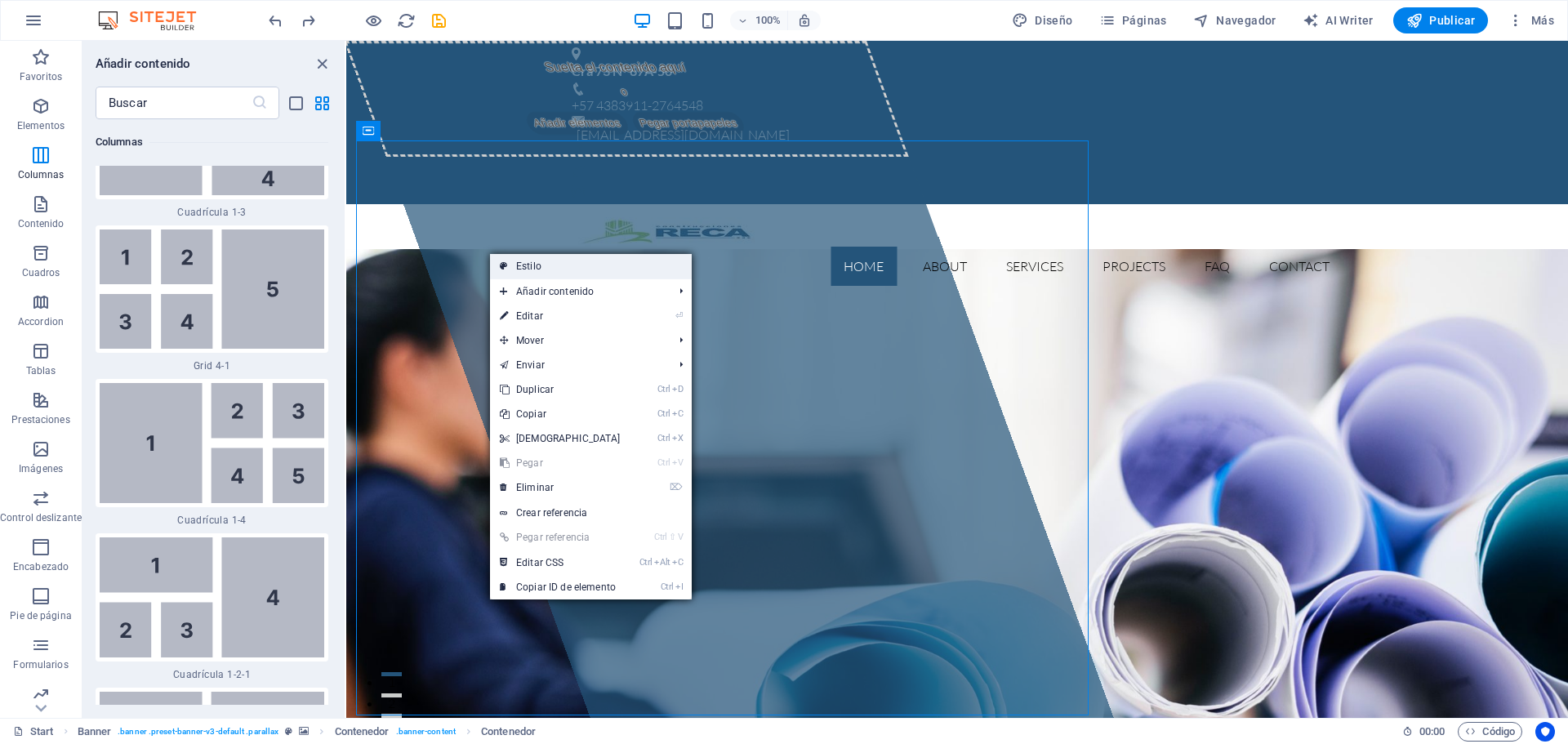
click at [525, 265] on link "Estilo" at bounding box center [590, 266] width 201 height 24
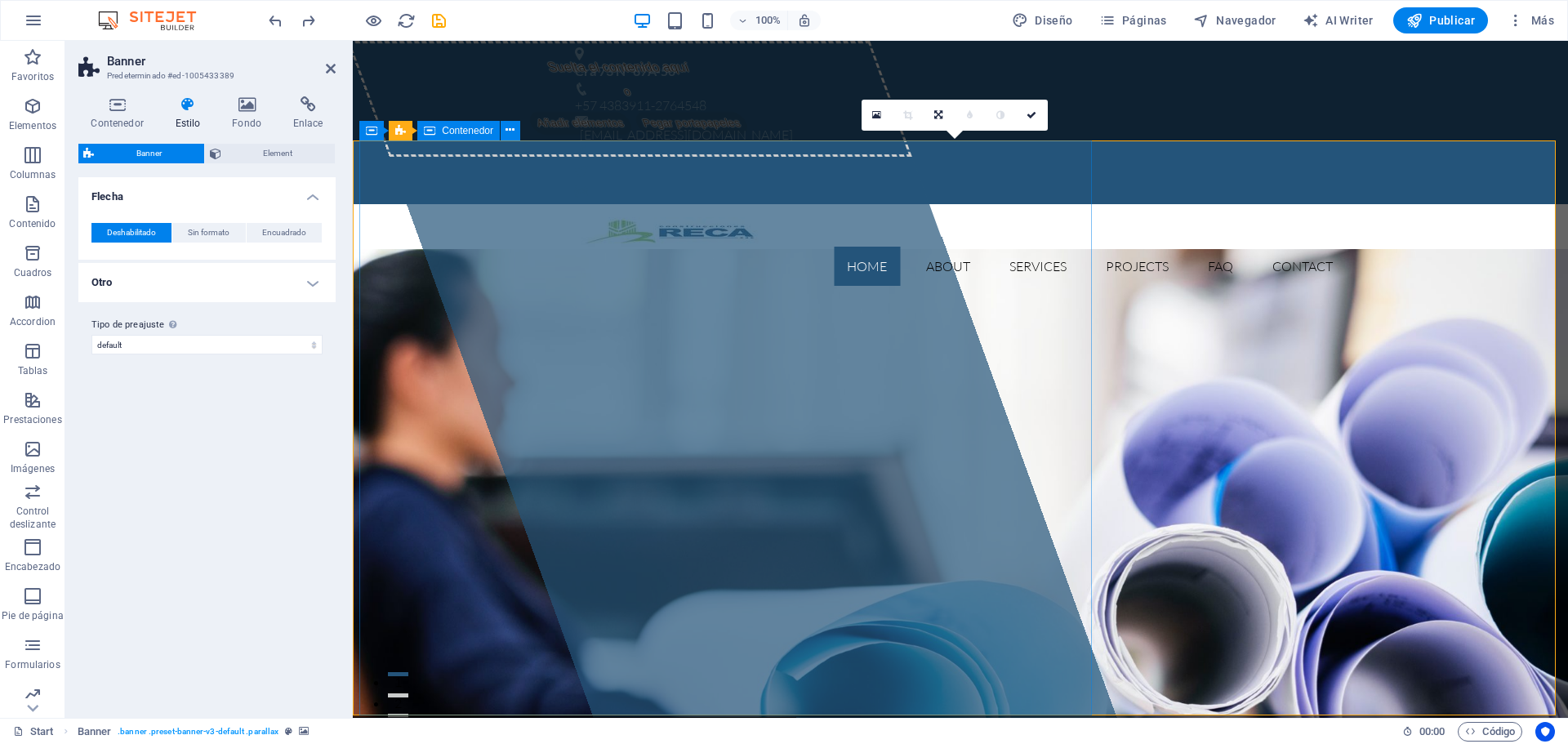
drag, startPoint x: 544, startPoint y: 215, endPoint x: 531, endPoint y: 216, distance: 13.0
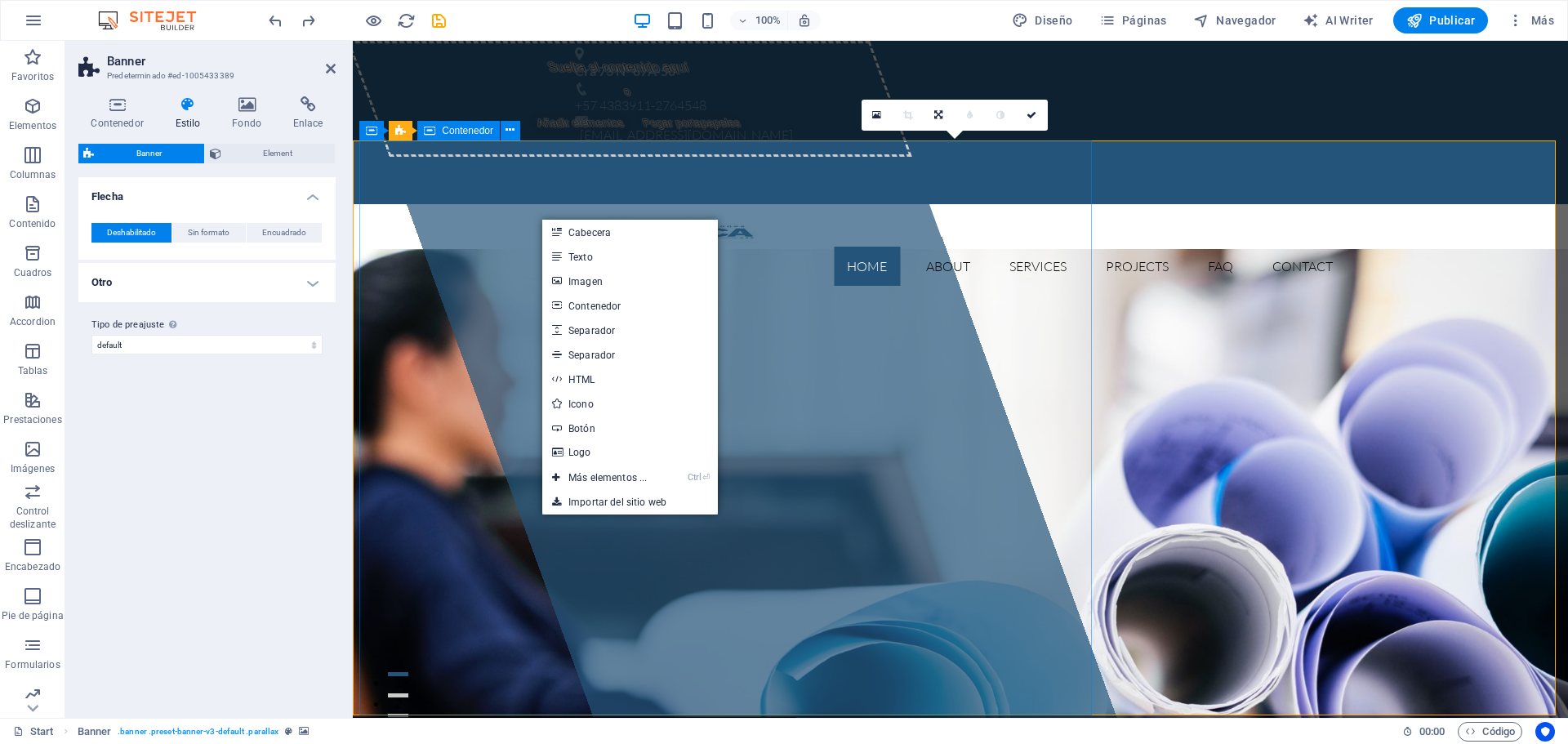
drag, startPoint x: 494, startPoint y: 240, endPoint x: 779, endPoint y: 240, distance: 285.0
click at [779, 156] on div "Suelta el contenido aquí o Añadir elementos Pegar portapapeles" at bounding box center [630, 99] width 565 height 116
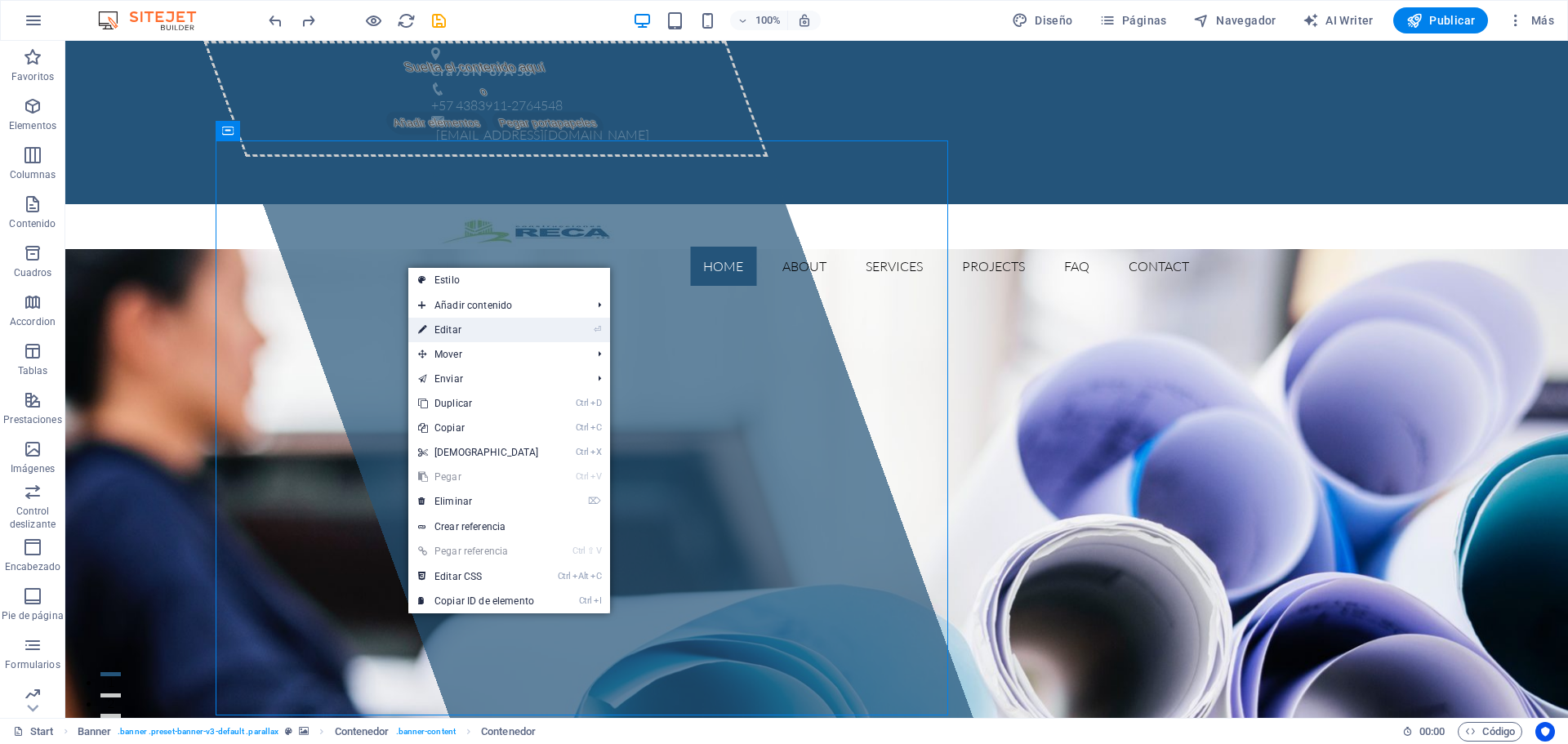
click at [468, 329] on link "⏎ Editar" at bounding box center [478, 329] width 140 height 24
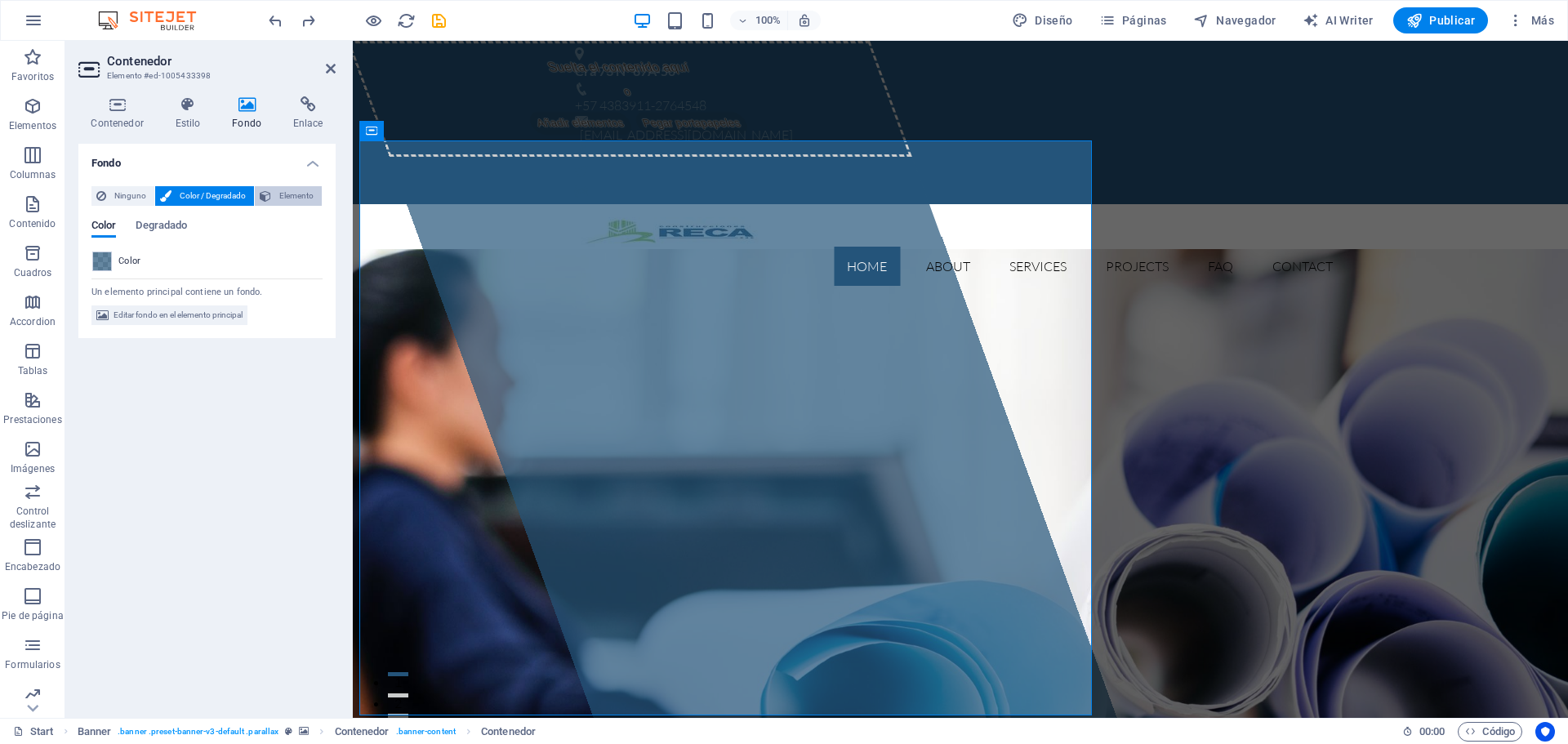
click at [267, 194] on icon at bounding box center [265, 196] width 12 height 20
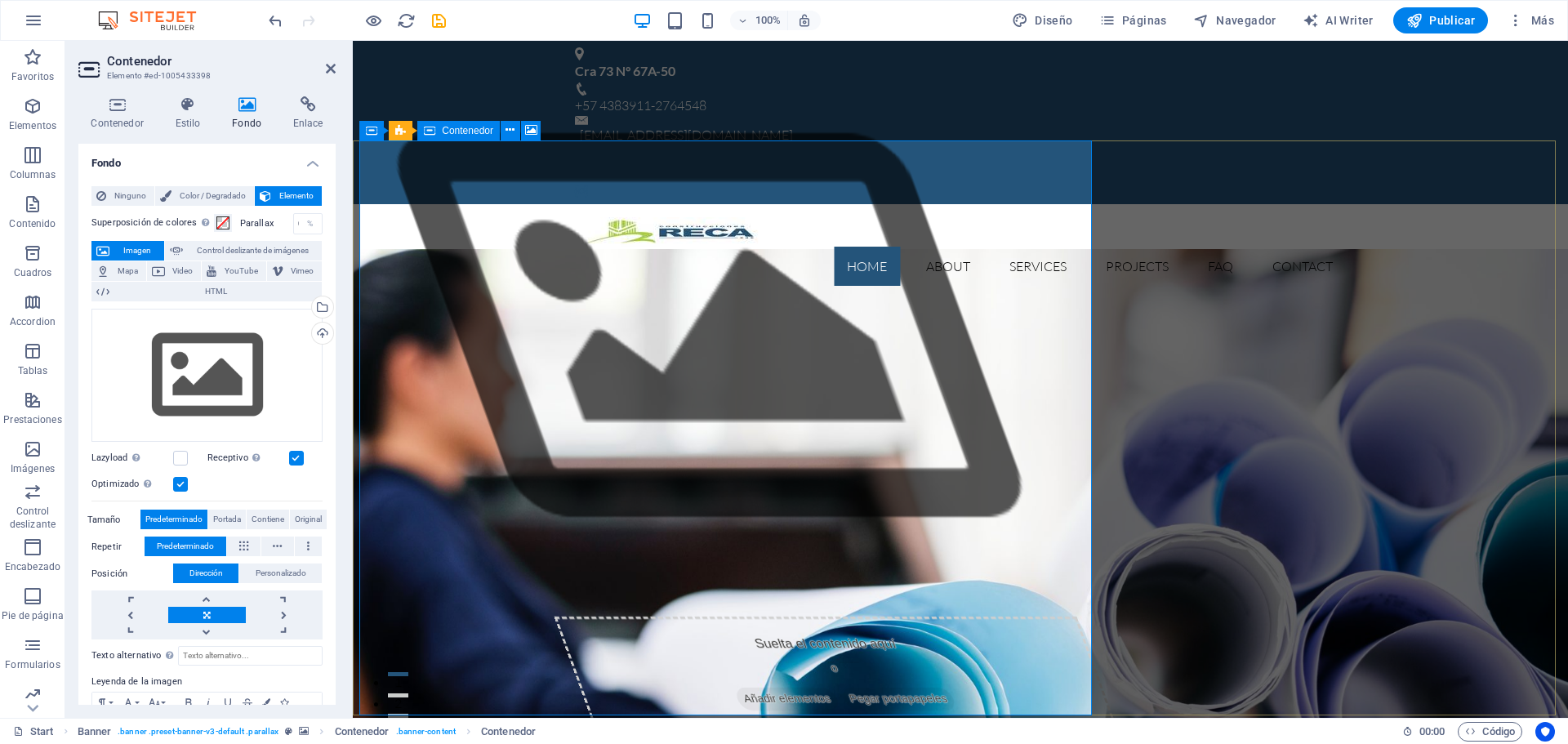
click at [554, 616] on div "Suelta el contenido aquí o Añadir elementos Pegar portapapeles" at bounding box center [836, 674] width 565 height 116
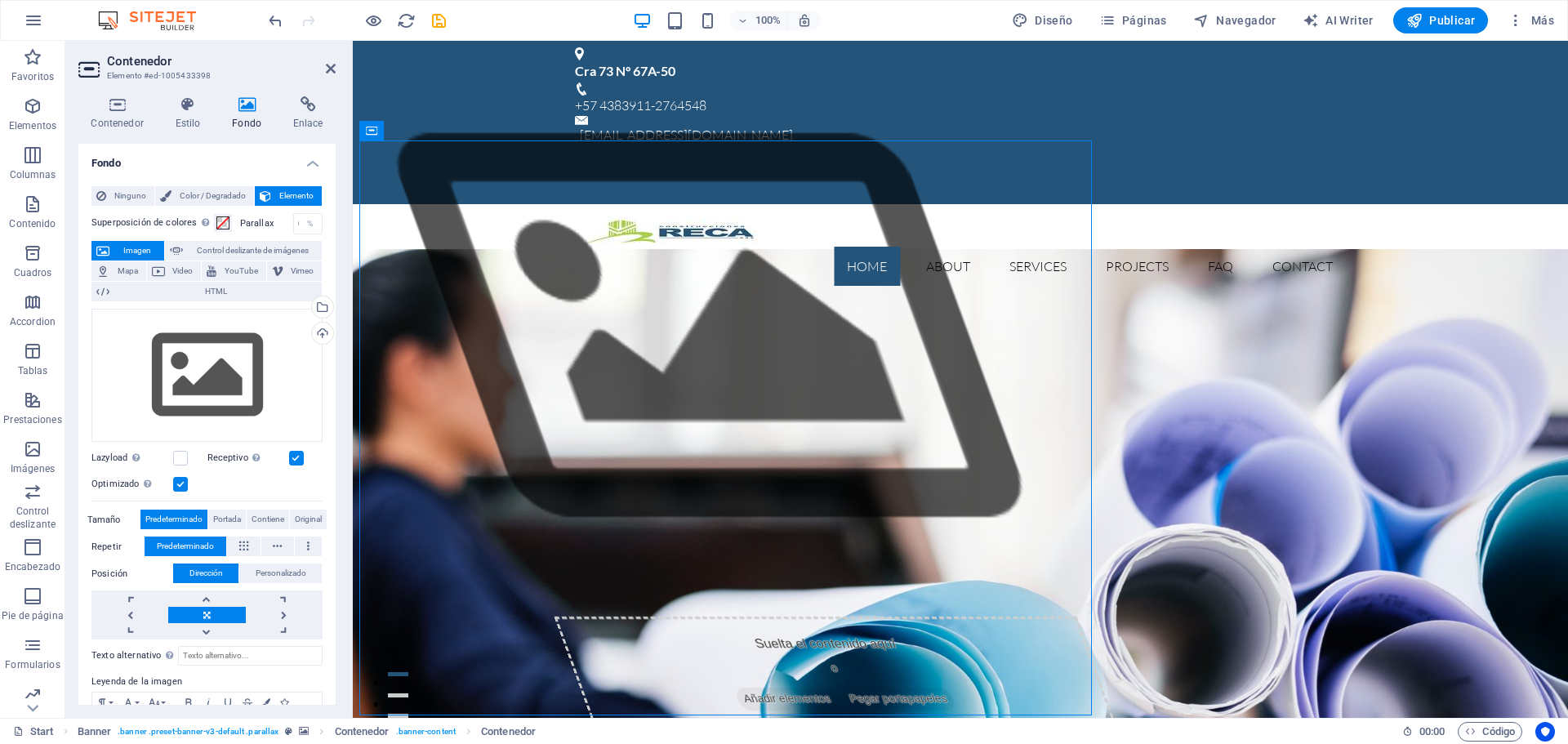
drag, startPoint x: 403, startPoint y: 256, endPoint x: 553, endPoint y: 201, distance: 159.8
click at [554, 616] on div "Suelta el contenido aquí o Añadir elementos Pegar portapapeles" at bounding box center [836, 674] width 565 height 116
click at [212, 203] on div "Sitúa una superposición sobre el fondo para colorearla" at bounding box center [254, 193] width 131 height 37
click at [214, 214] on button "Superposición de colores Sitúa una superposición sobre el fondo para colorearla" at bounding box center [223, 223] width 18 height 18
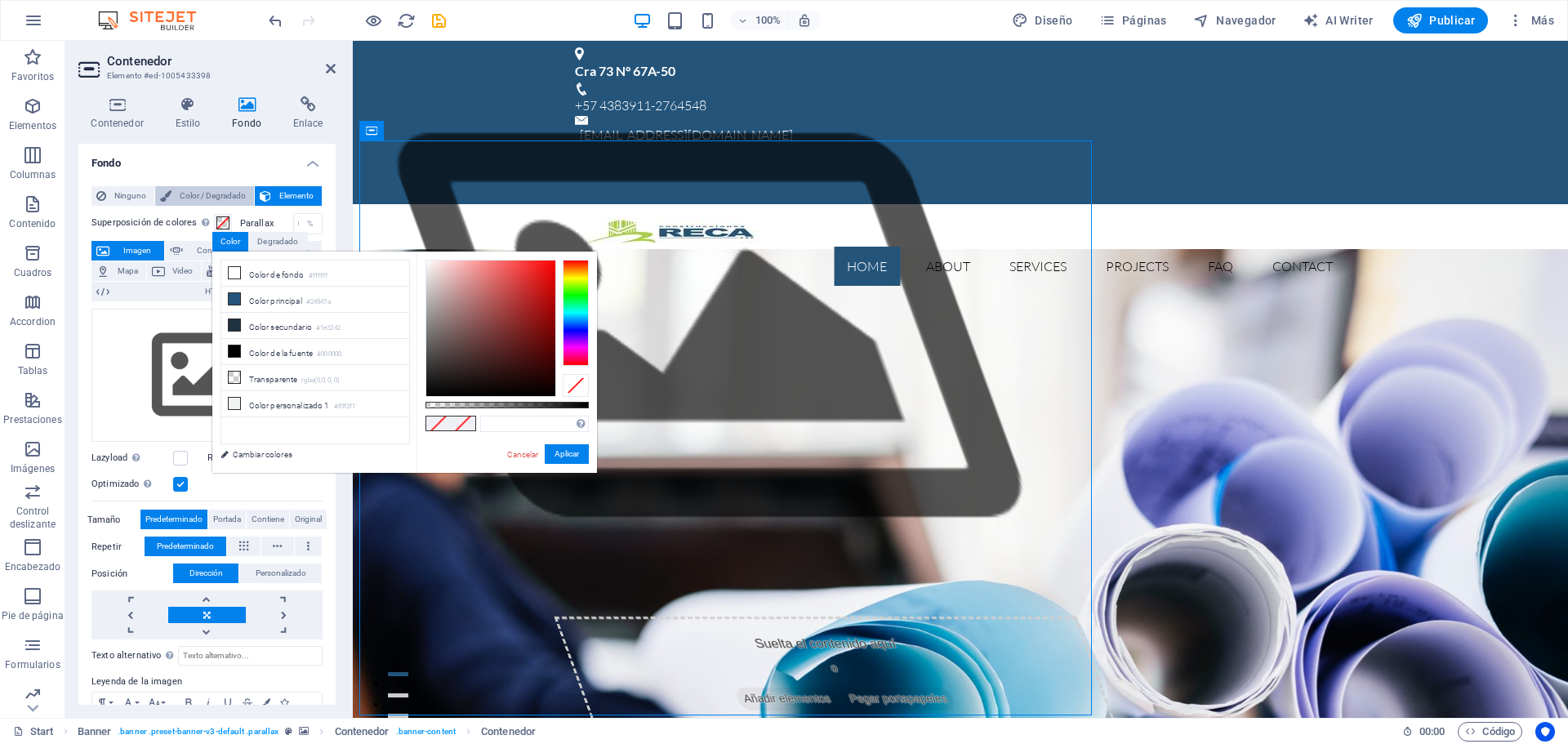
click at [176, 196] on span "Color / Degradado" at bounding box center [212, 196] width 72 height 20
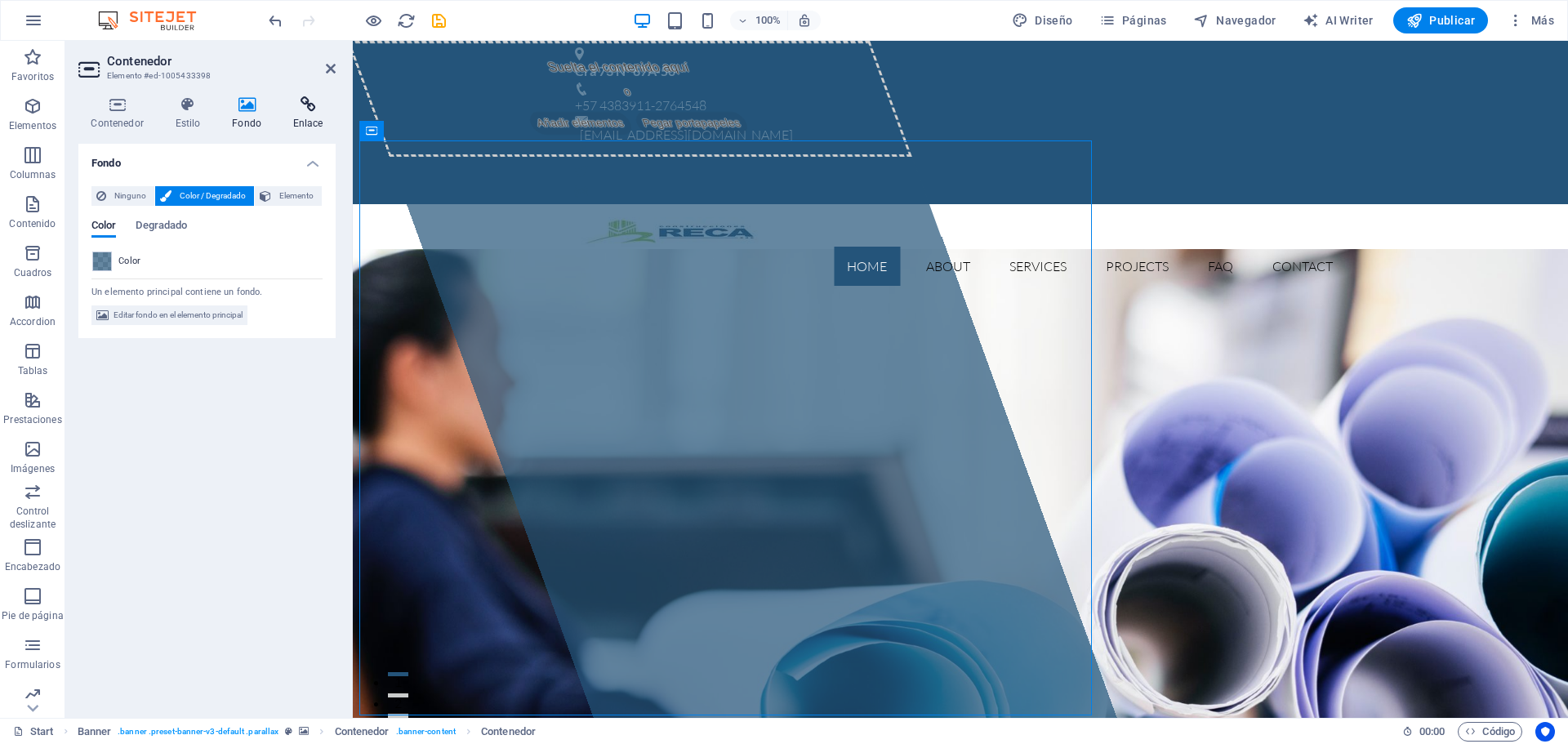
click at [309, 129] on h4 "Enlace" at bounding box center [308, 114] width 55 height 34
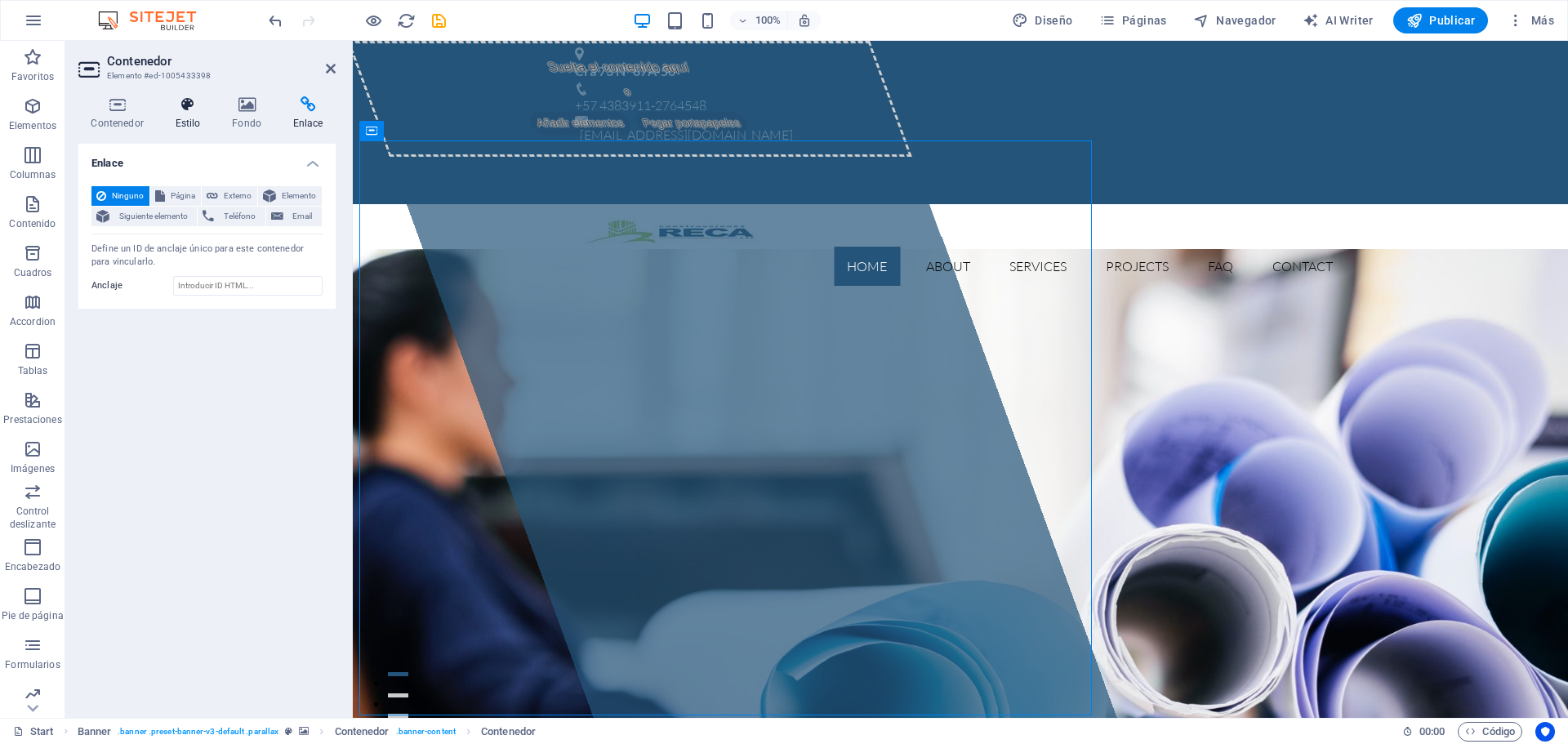
click at [197, 101] on icon at bounding box center [188, 105] width 51 height 16
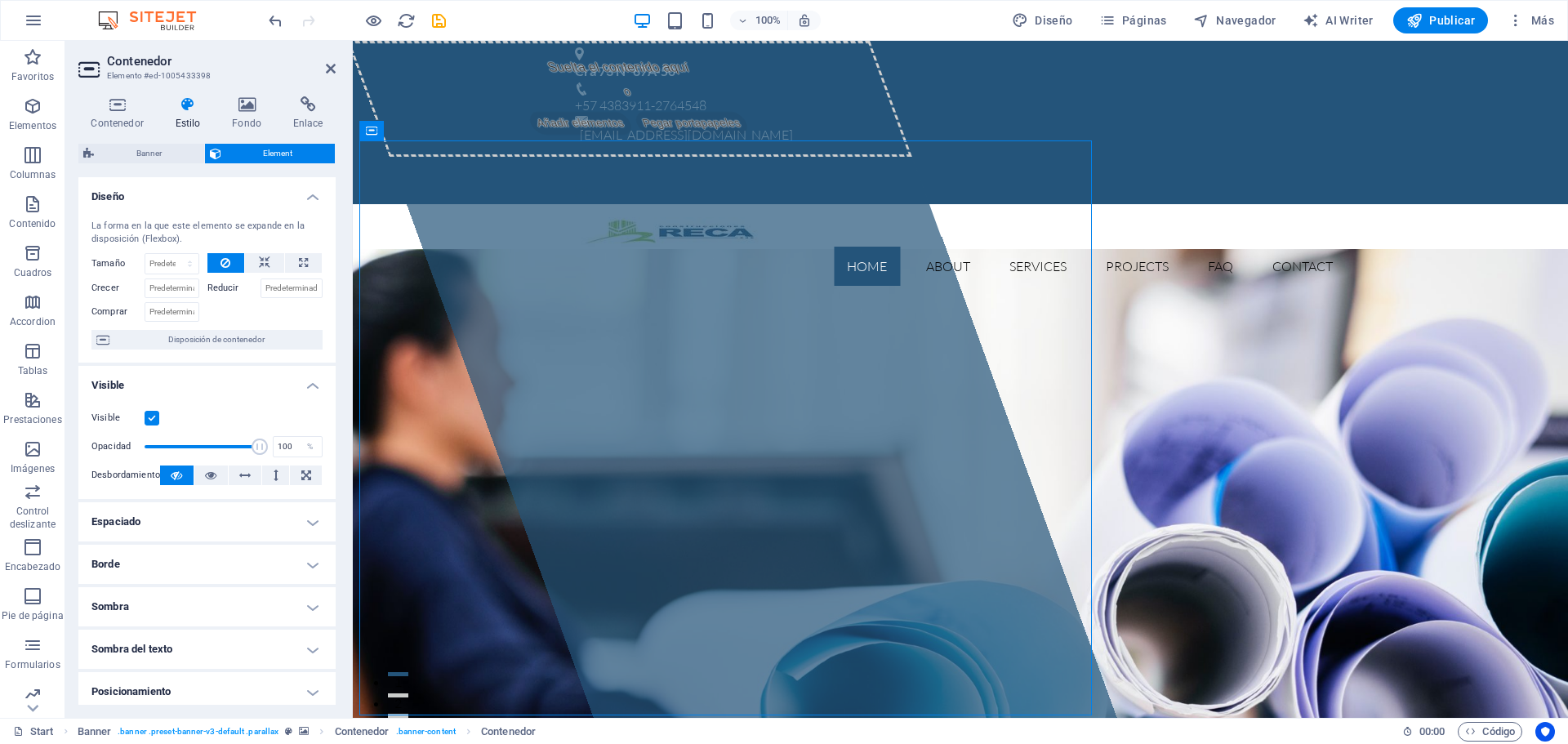
drag, startPoint x: 191, startPoint y: 224, endPoint x: 192, endPoint y: 233, distance: 9.1
click at [192, 224] on div "La forma en la que este elemento se expande en la disposición (Flexbox)." at bounding box center [207, 233] width 231 height 27
click at [264, 258] on icon at bounding box center [264, 263] width 12 height 20
click at [232, 258] on button at bounding box center [226, 263] width 38 height 20
drag, startPoint x: 332, startPoint y: 223, endPoint x: 325, endPoint y: 286, distance: 63.4
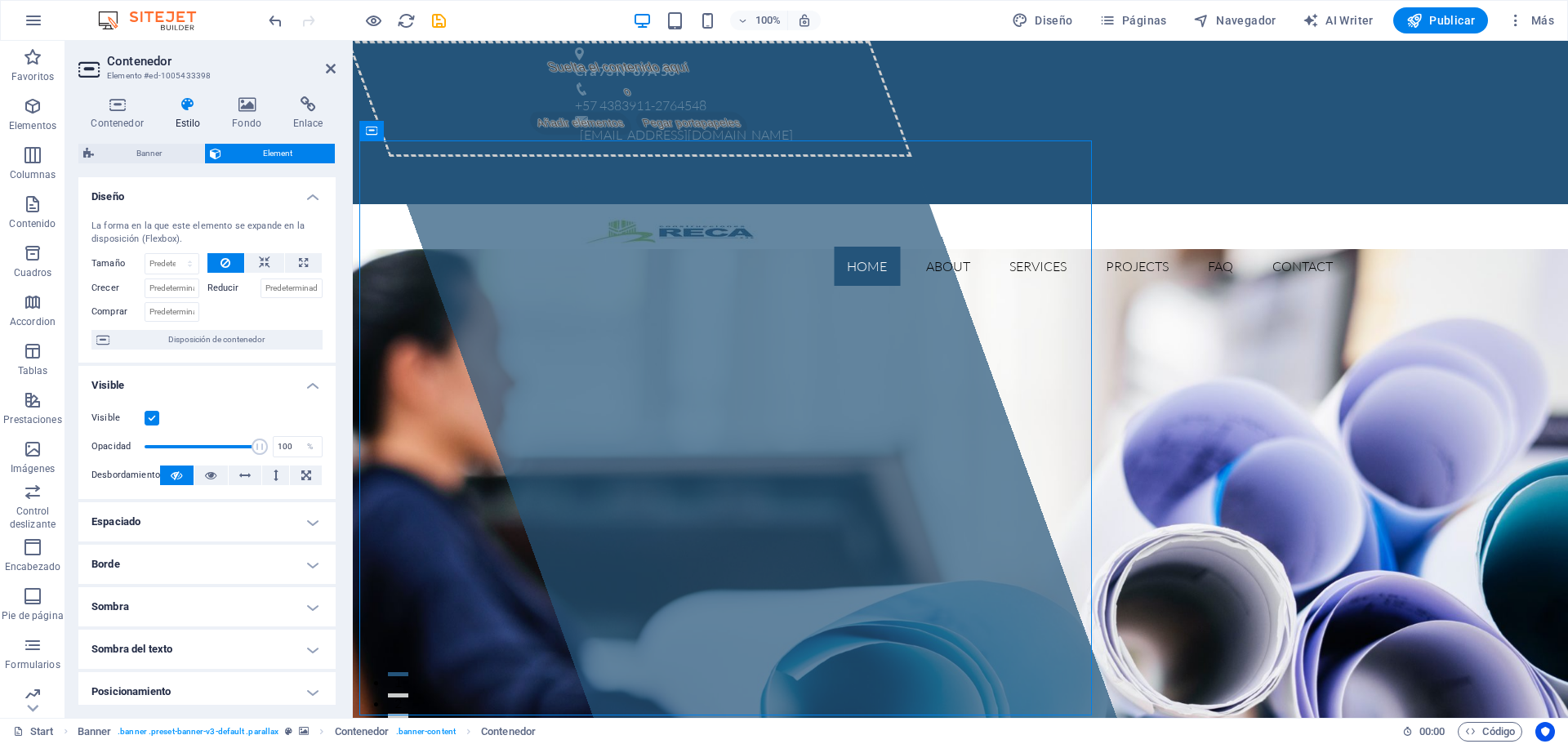
click at [325, 286] on div "La forma en la que este elemento se expande en la disposición (Flexbox). Tamaño…" at bounding box center [208, 284] width 258 height 156
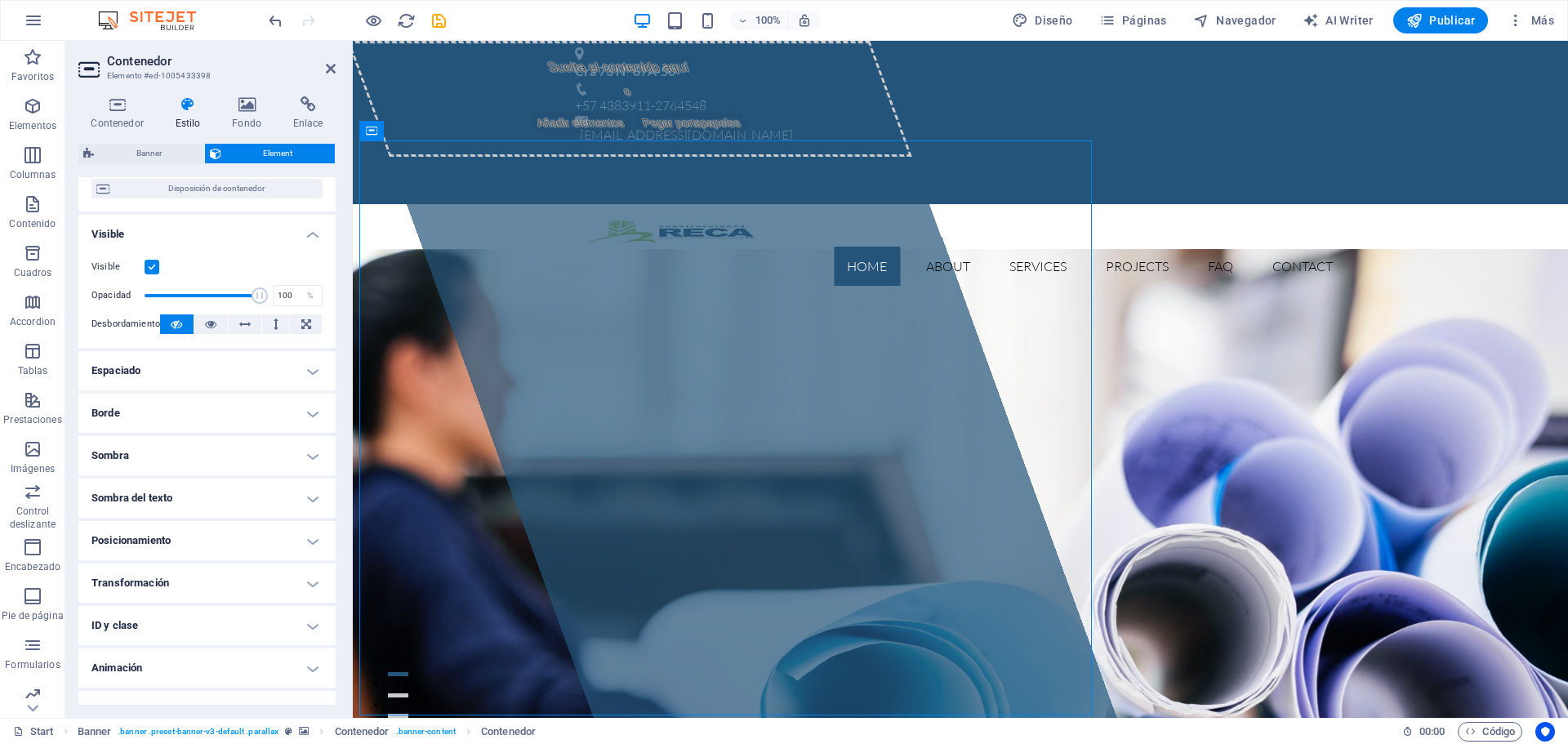
scroll to position [176, 0]
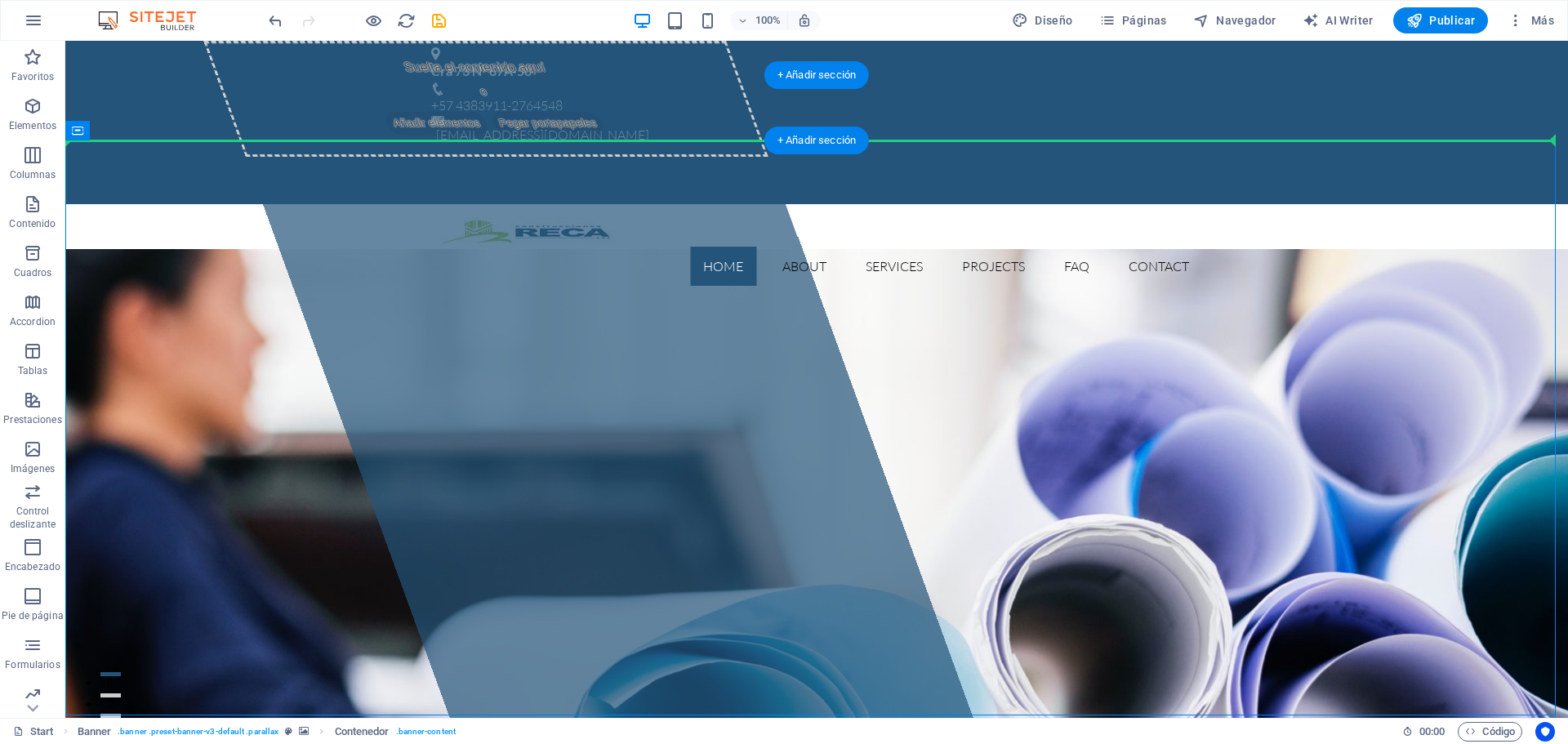
drag, startPoint x: 491, startPoint y: 173, endPoint x: 435, endPoint y: 130, distance: 70.6
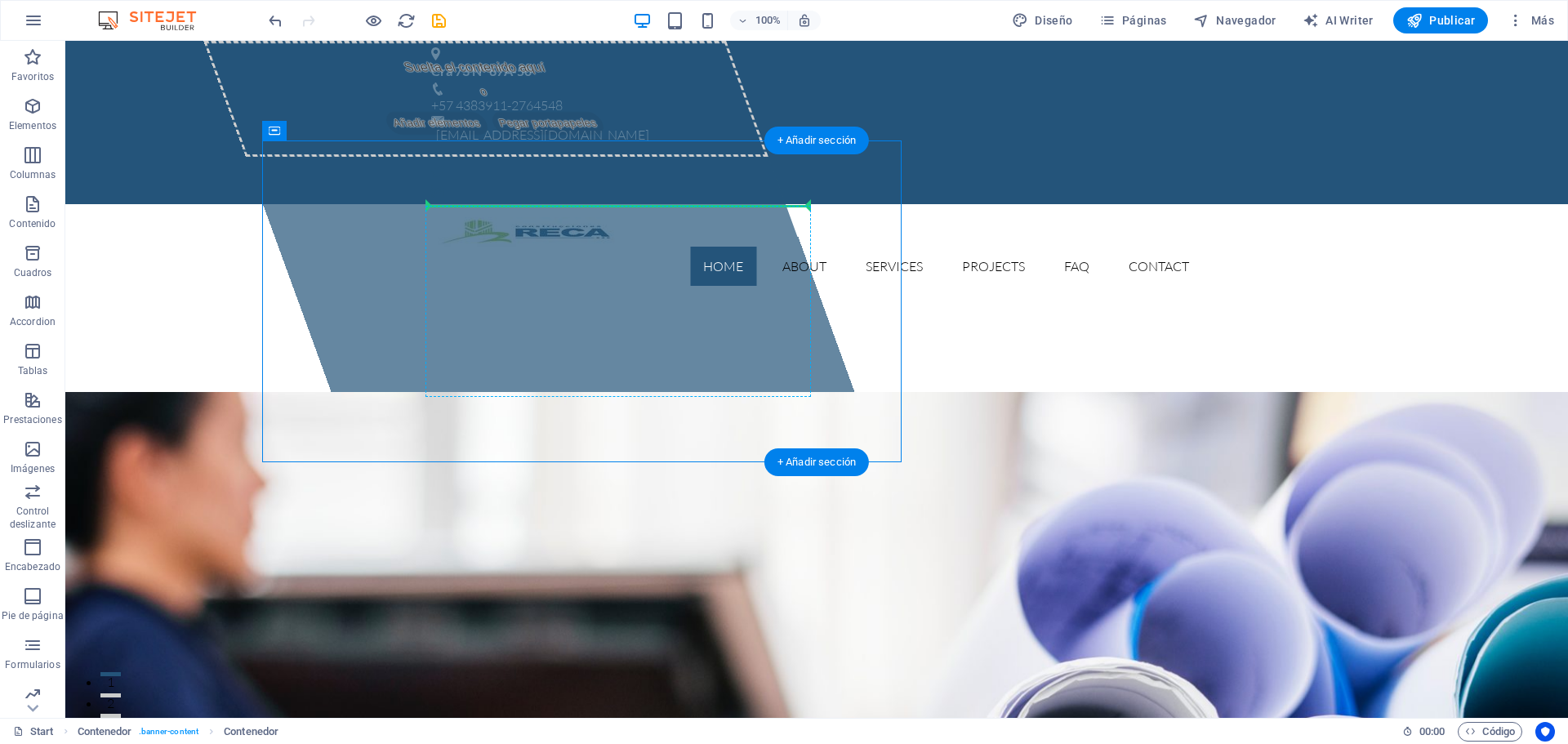
drag, startPoint x: 355, startPoint y: 203, endPoint x: 602, endPoint y: 208, distance: 247.1
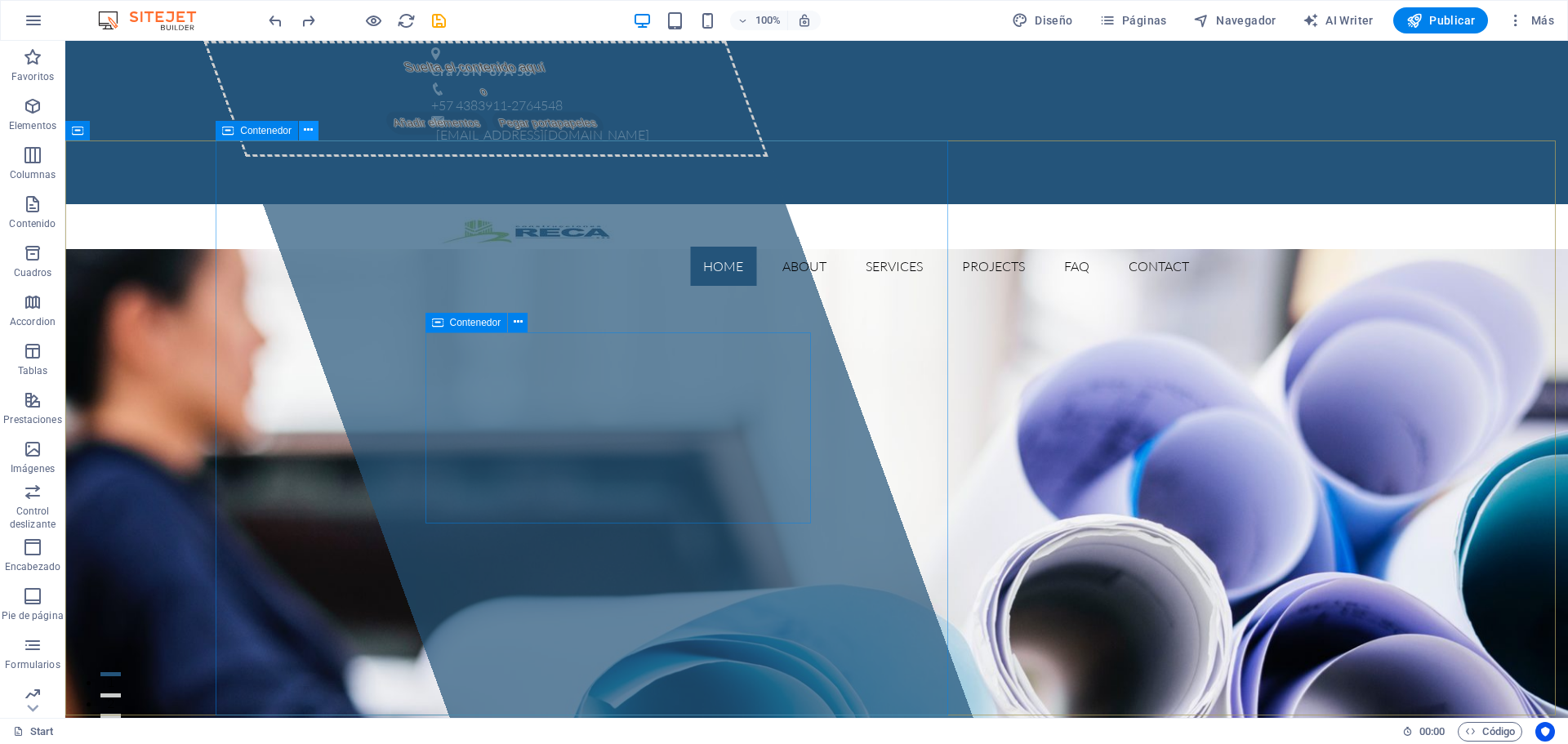
click at [312, 135] on icon at bounding box center [309, 130] width 9 height 17
click at [309, 131] on icon at bounding box center [309, 130] width 9 height 17
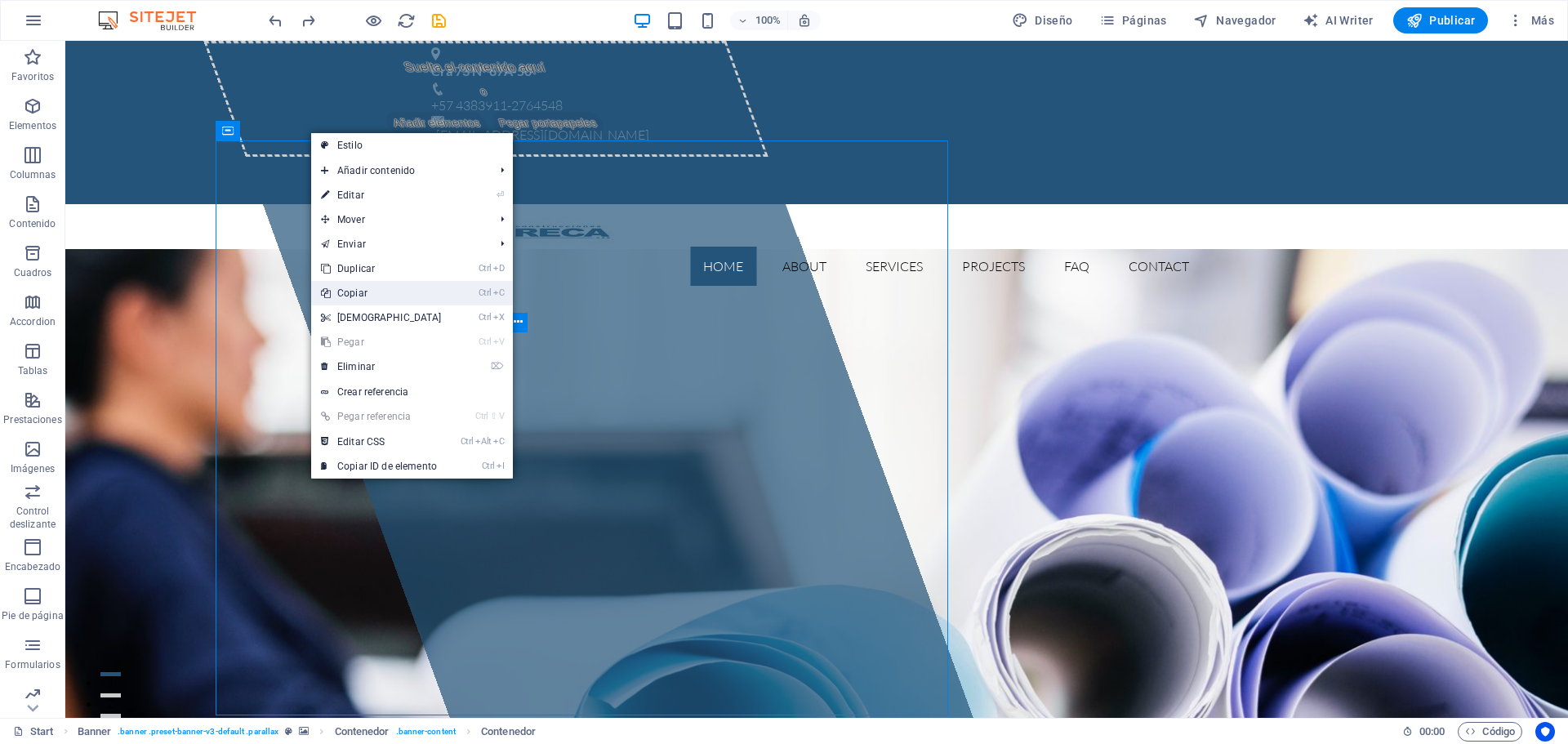
click at [360, 292] on link "Ctrl C Copiar" at bounding box center [381, 292] width 140 height 24
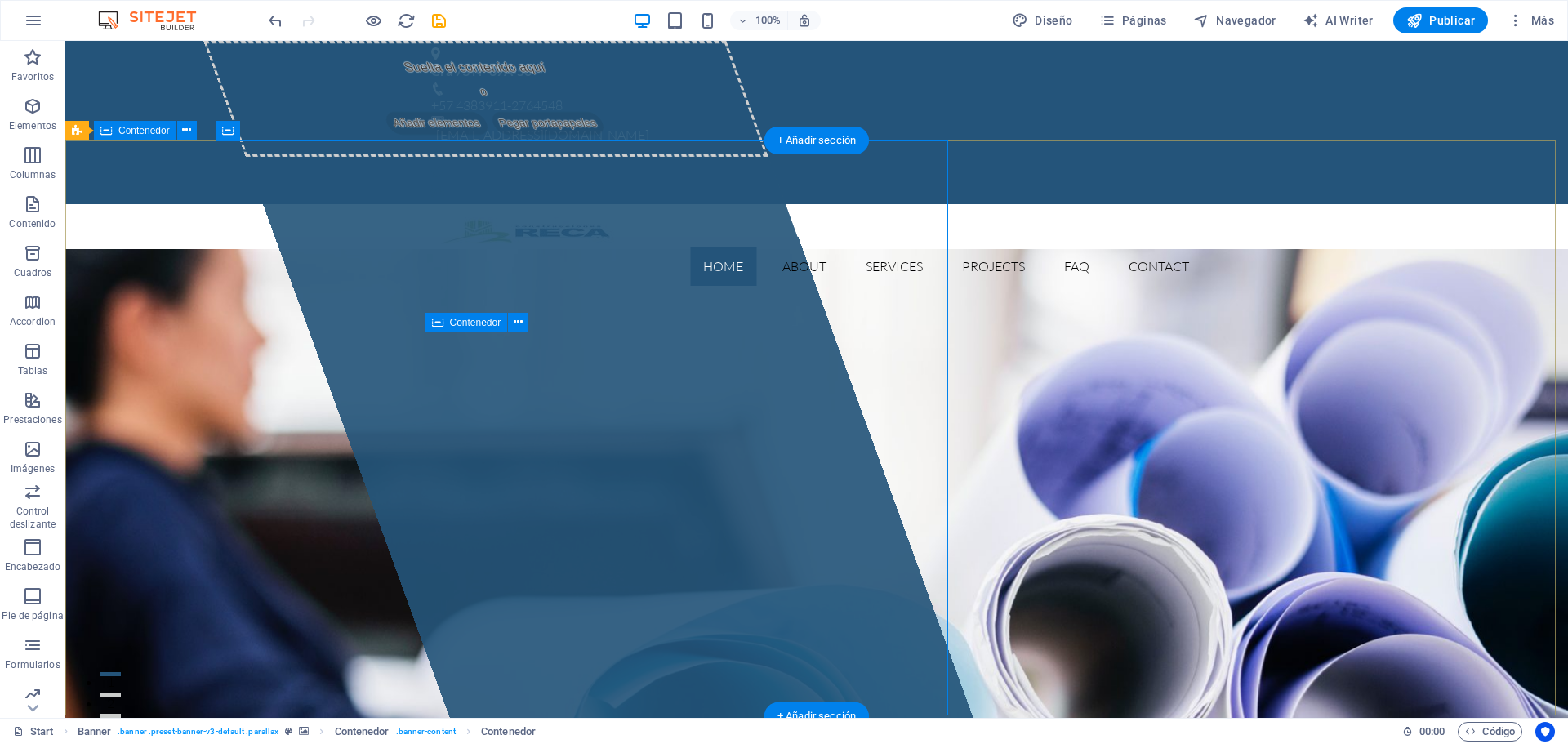
drag, startPoint x: 1063, startPoint y: 196, endPoint x: 1072, endPoint y: 192, distance: 9.8
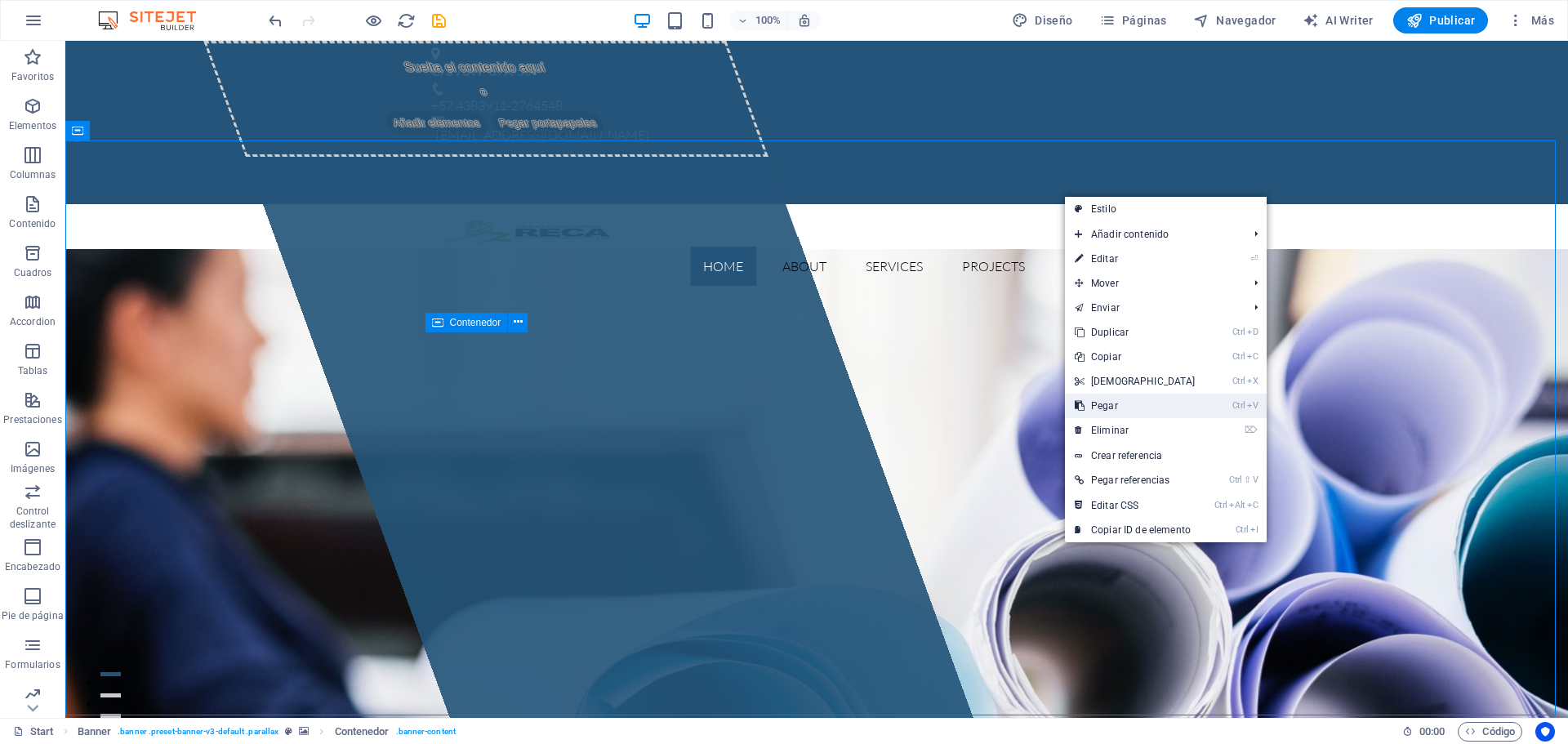
click at [1111, 405] on link "Ctrl V Pegar" at bounding box center [1134, 405] width 140 height 24
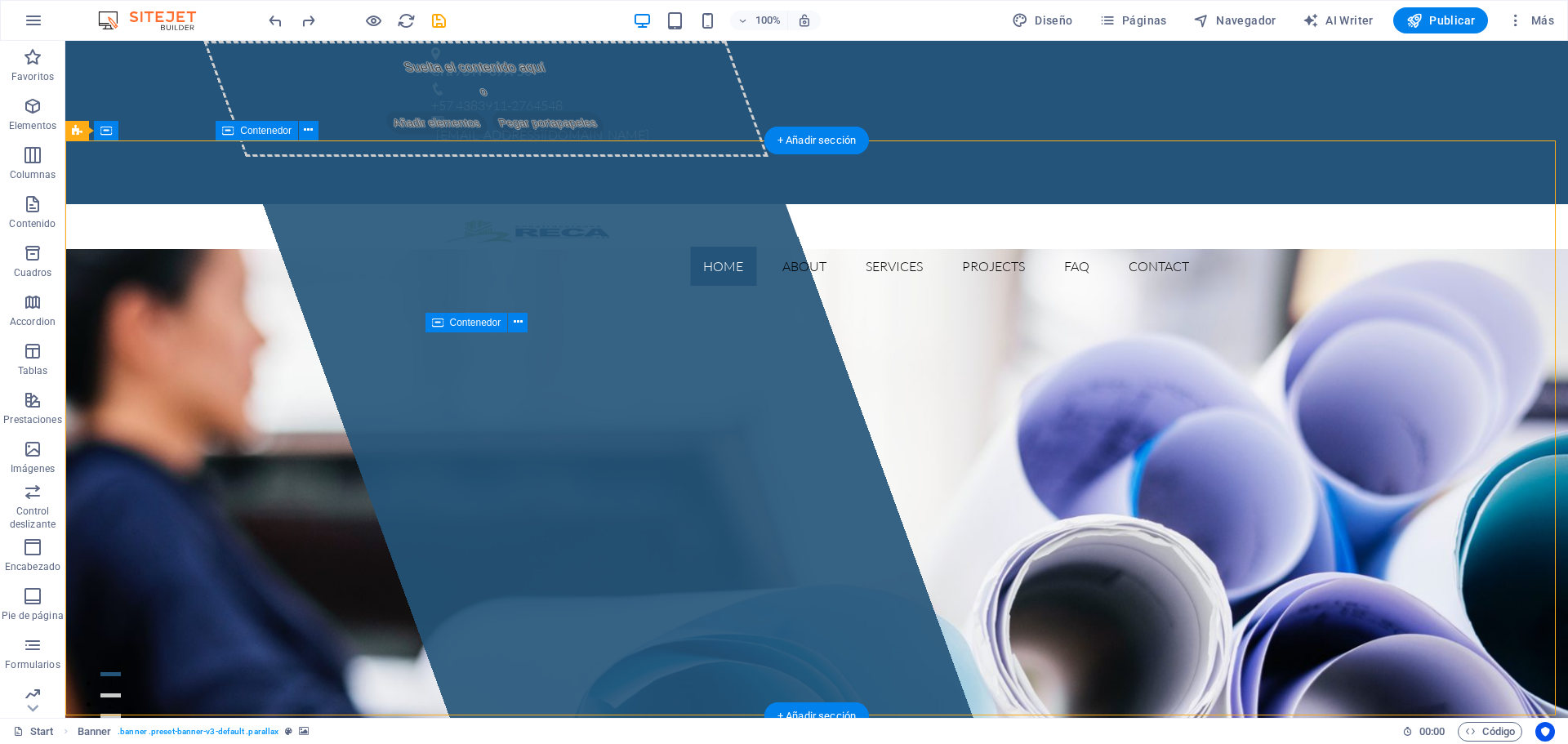
drag, startPoint x: 564, startPoint y: 206, endPoint x: 843, endPoint y: 223, distance: 279.5
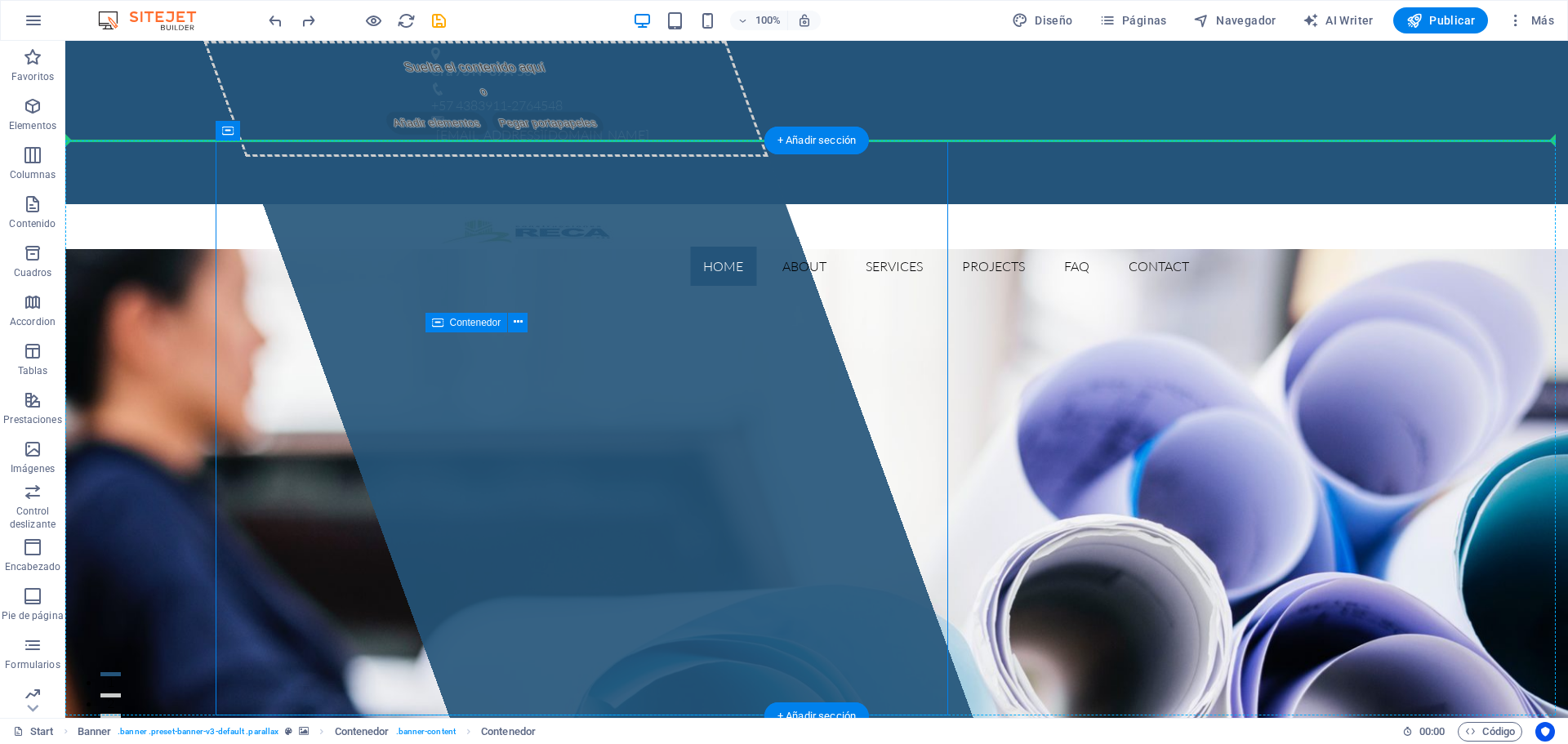
drag, startPoint x: 726, startPoint y: 291, endPoint x: 817, endPoint y: 292, distance: 91.0
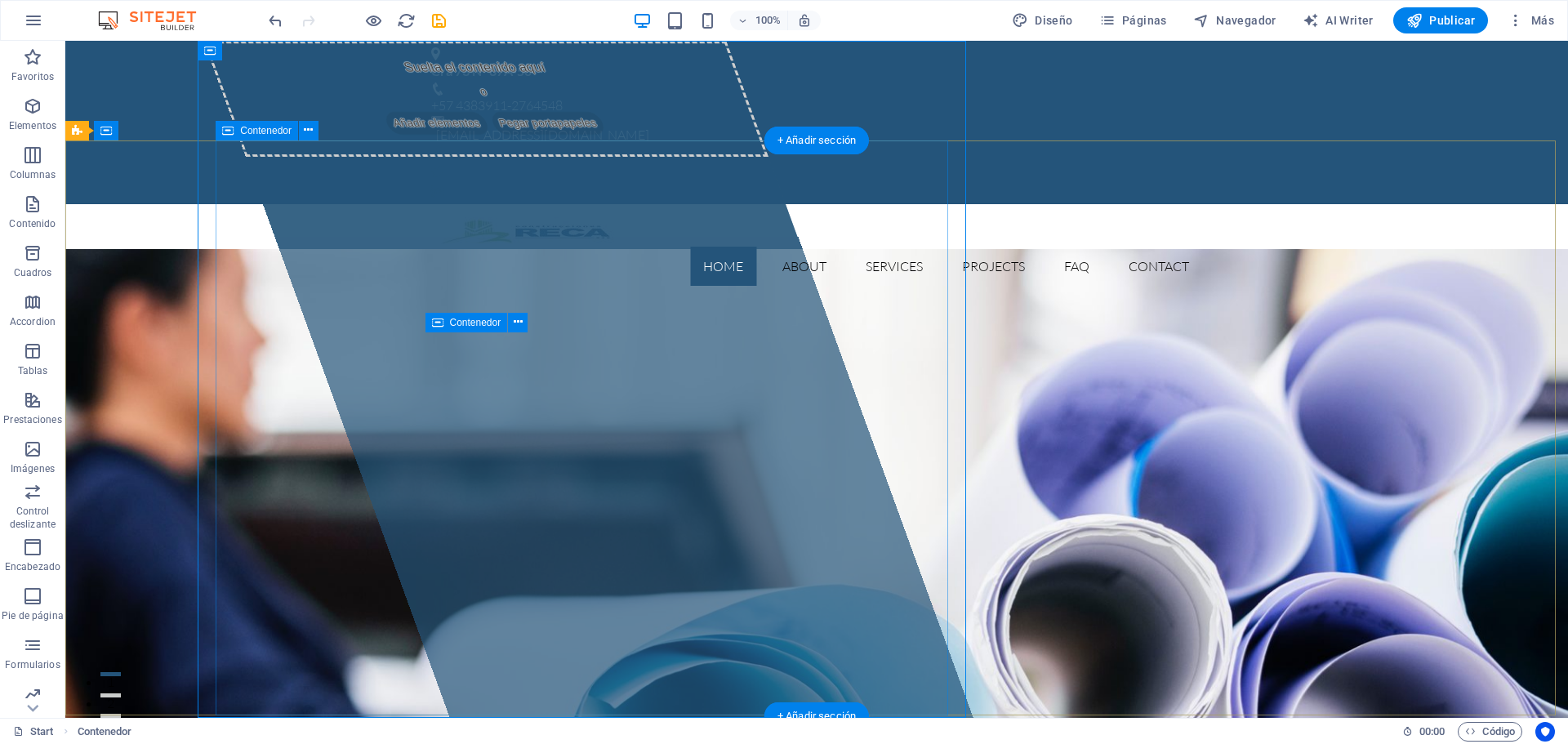
drag, startPoint x: 753, startPoint y: 227, endPoint x: 763, endPoint y: 228, distance: 10.0
click at [762, 156] on div "Suelta el contenido aquí o Añadir elementos Pegar portapapeles" at bounding box center [486, 99] width 565 height 116
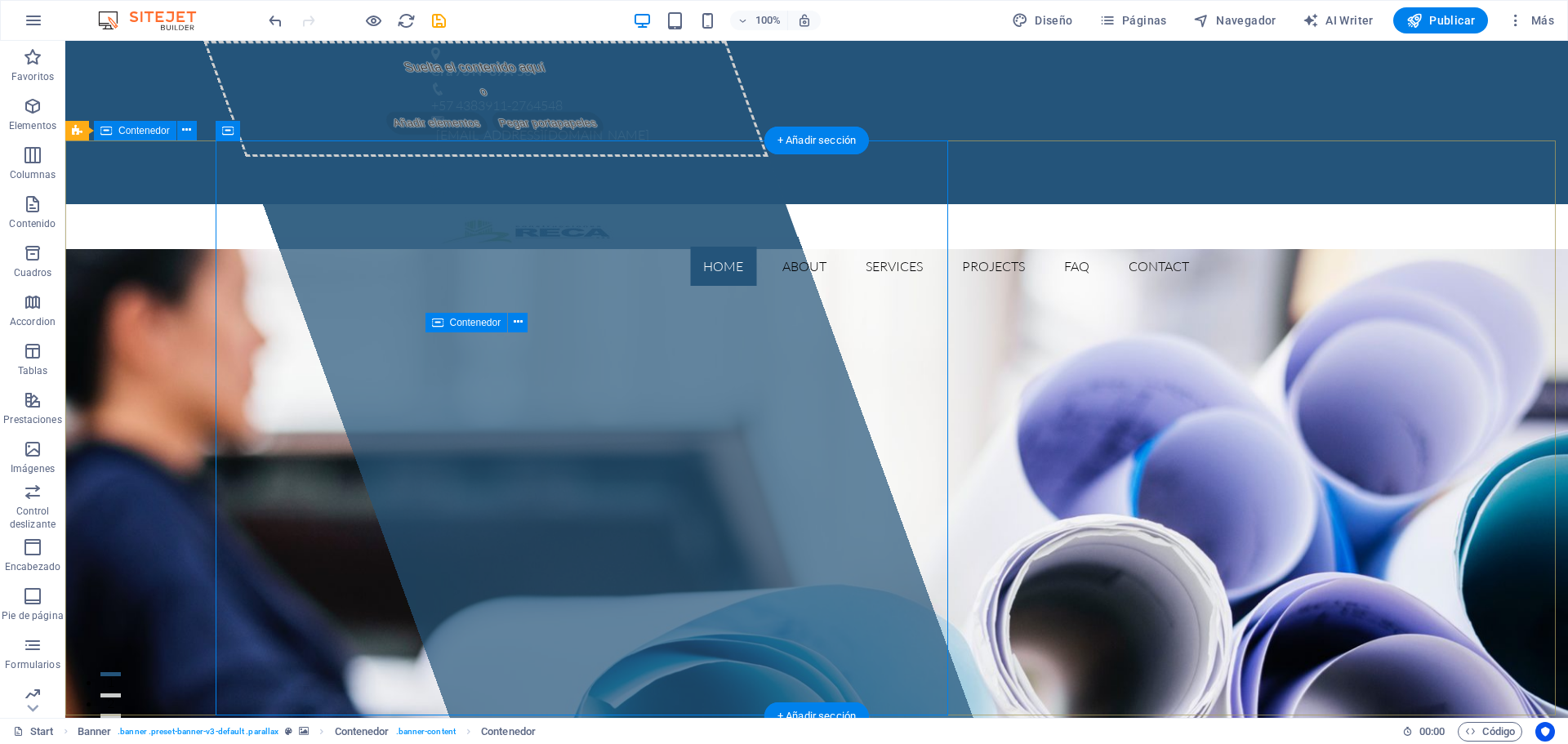
click at [278, 156] on div "Suelta el contenido aquí o Añadir elementos Pegar portapapeles" at bounding box center [486, 99] width 565 height 116
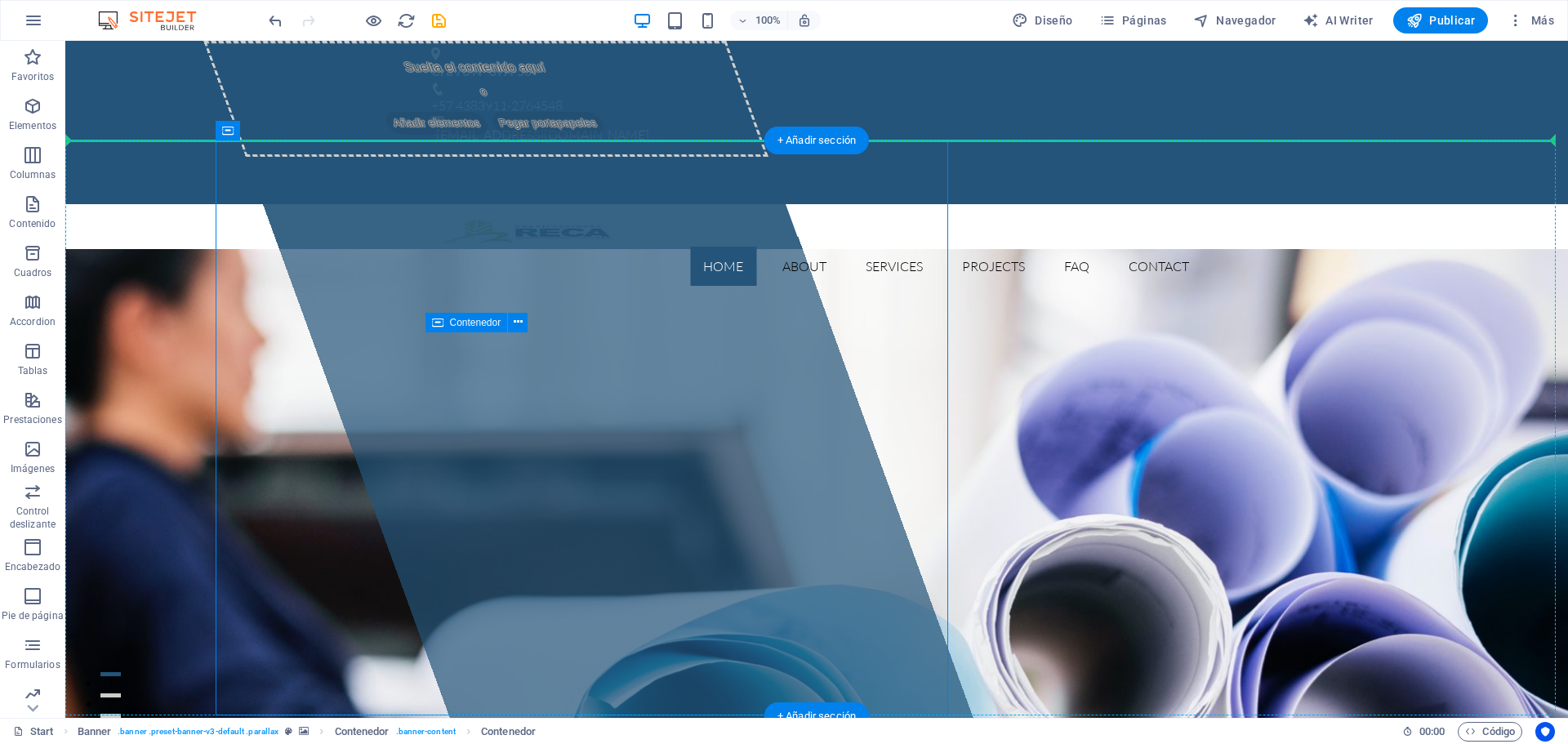
drag, startPoint x: 299, startPoint y: 171, endPoint x: 1063, endPoint y: 185, distance: 764.1
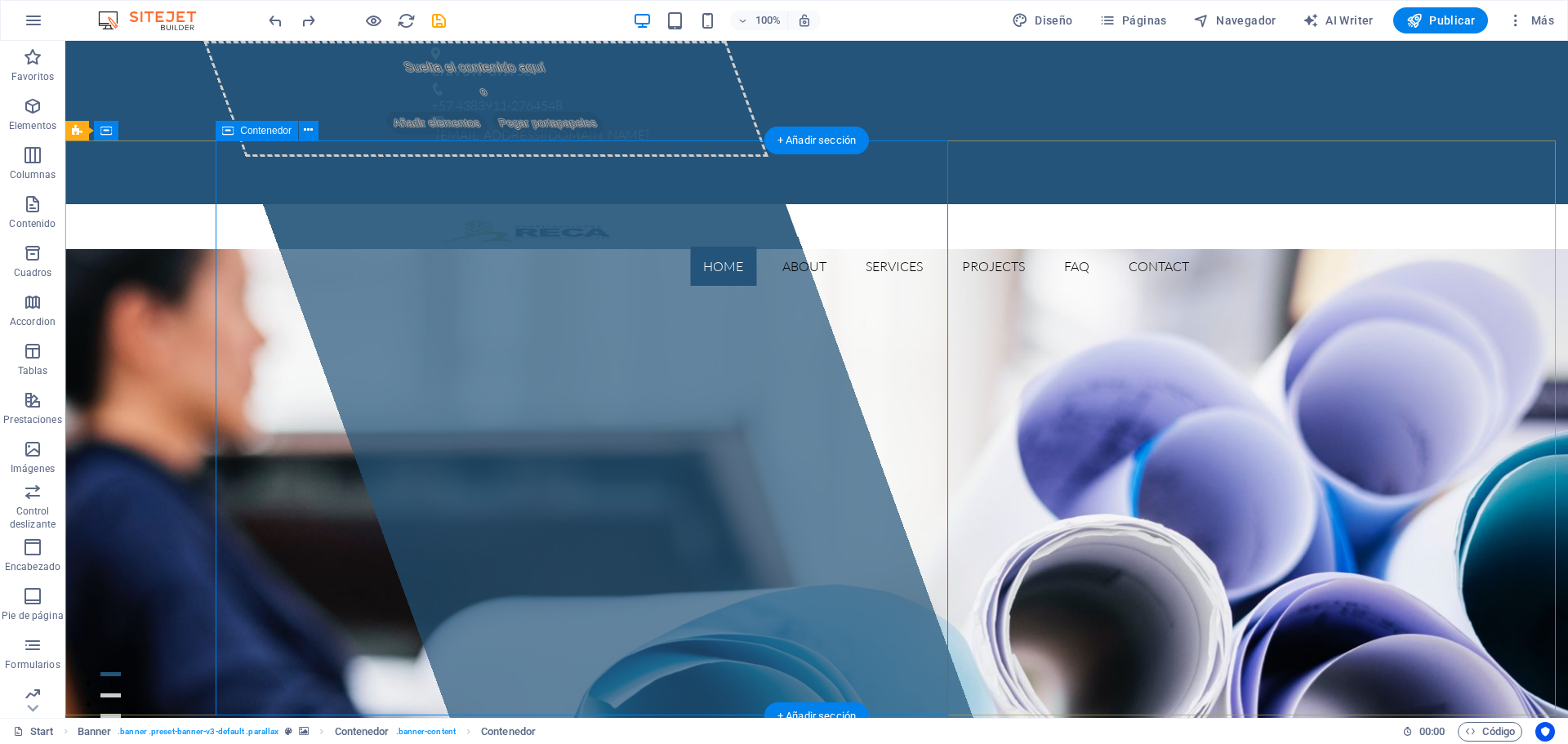
click at [415, 135] on span "Añadir elementos" at bounding box center [436, 123] width 107 height 23
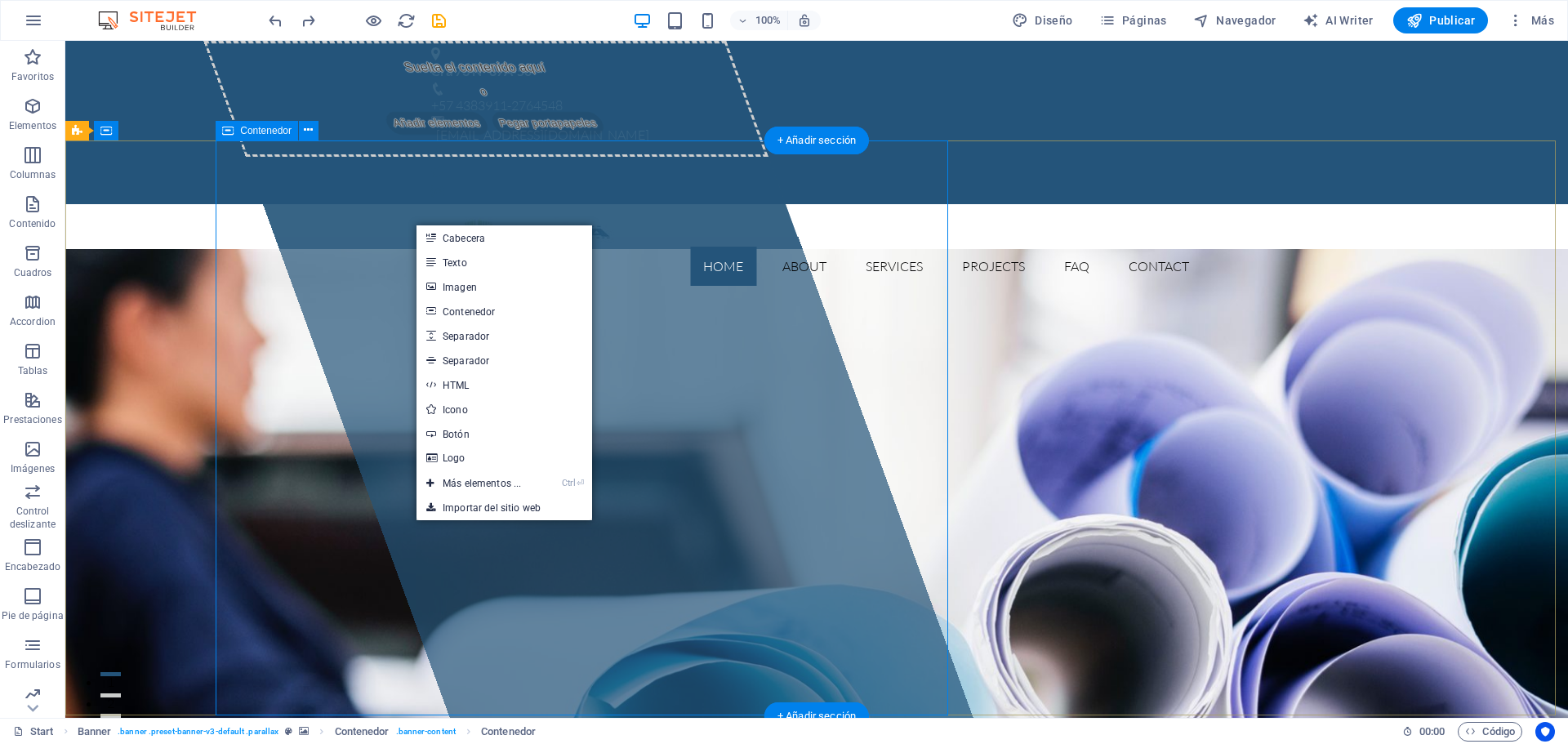
click at [328, 328] on div "Suelta el contenido aquí o Añadir elementos Pegar portapapeles" at bounding box center [588, 379] width 769 height 677
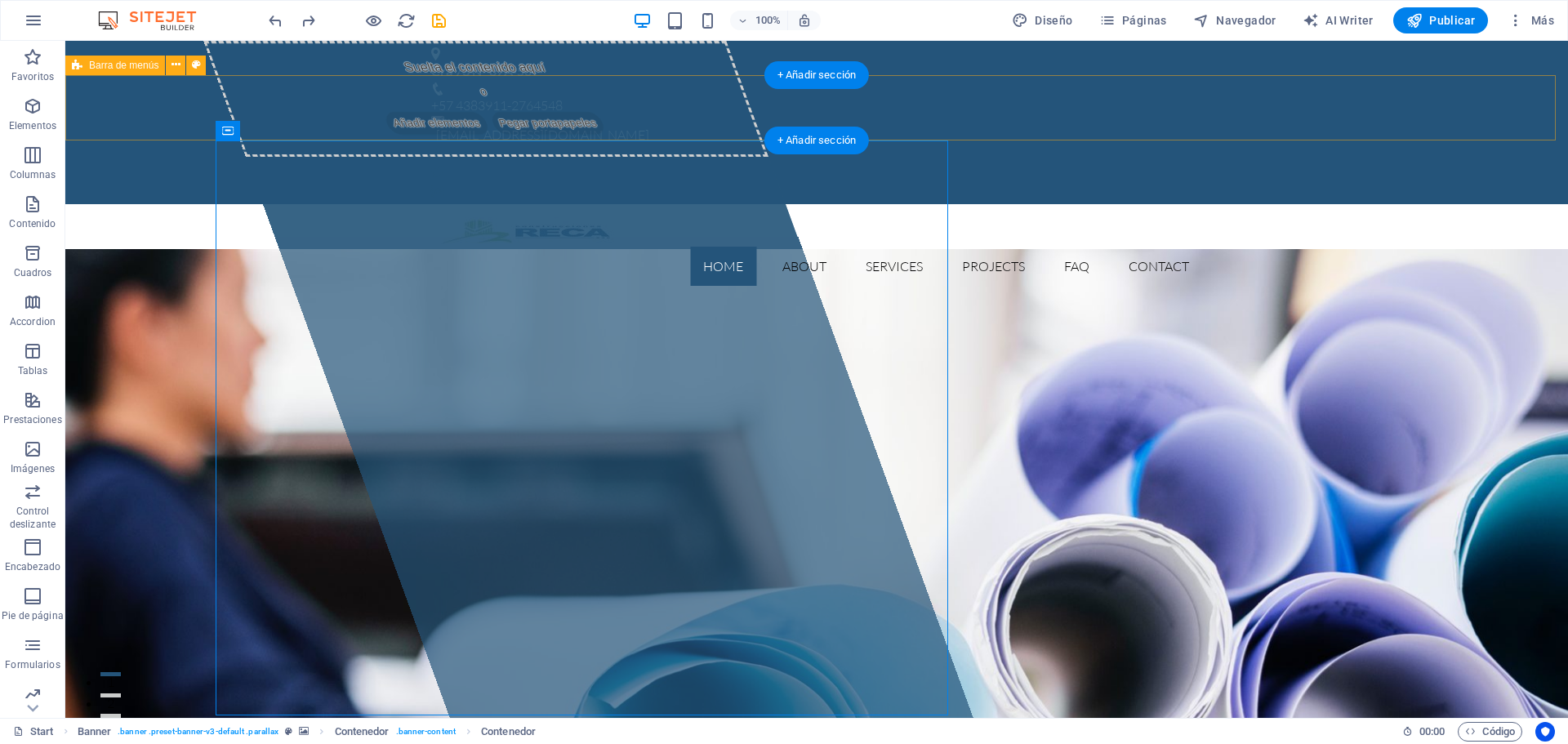
click at [420, 204] on div "Home About Services Projects FAQ Contact Menu" at bounding box center [817, 251] width 1503 height 95
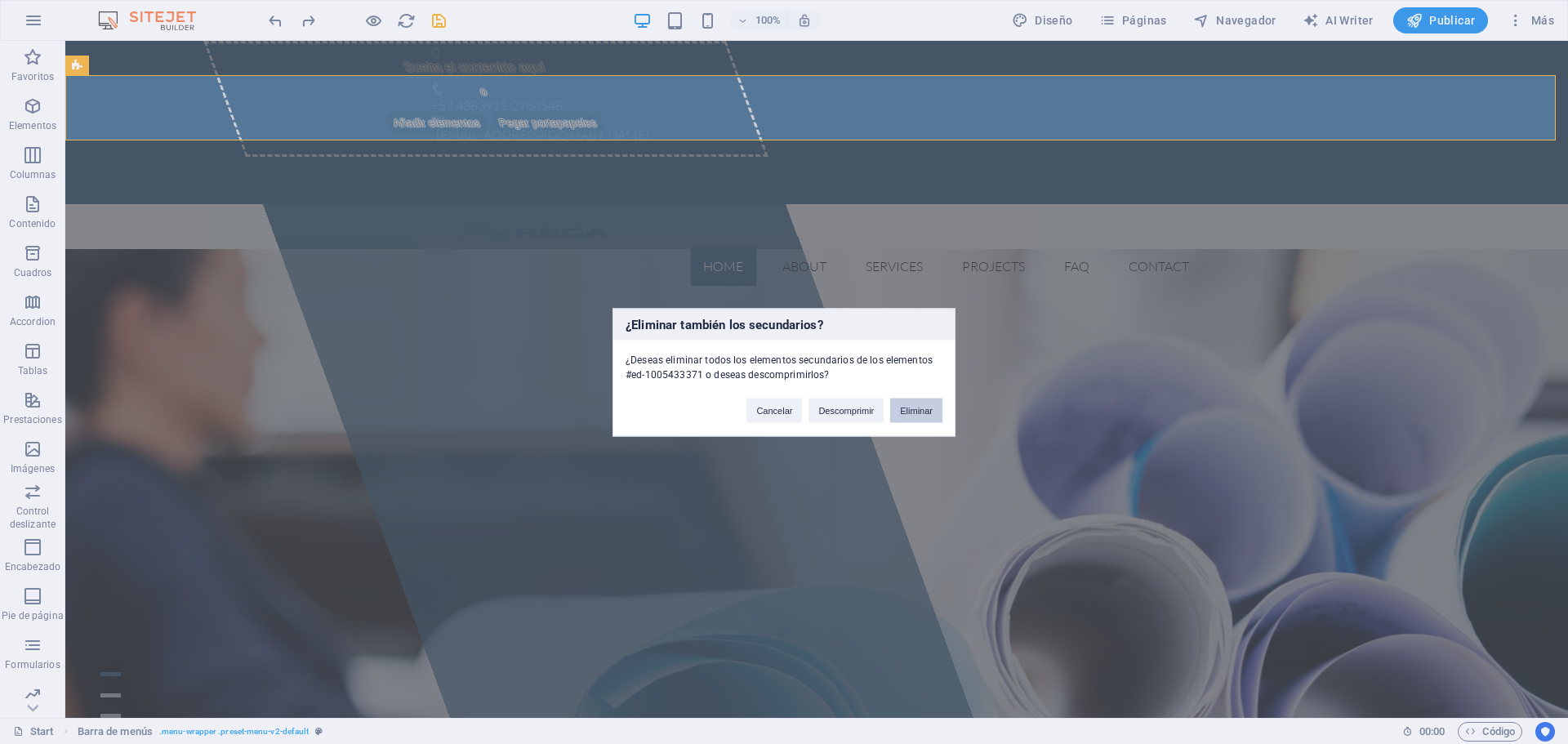
drag, startPoint x: 912, startPoint y: 410, endPoint x: 835, endPoint y: 381, distance: 82.3
click at [912, 410] on button "Eliminar" at bounding box center [916, 410] width 52 height 24
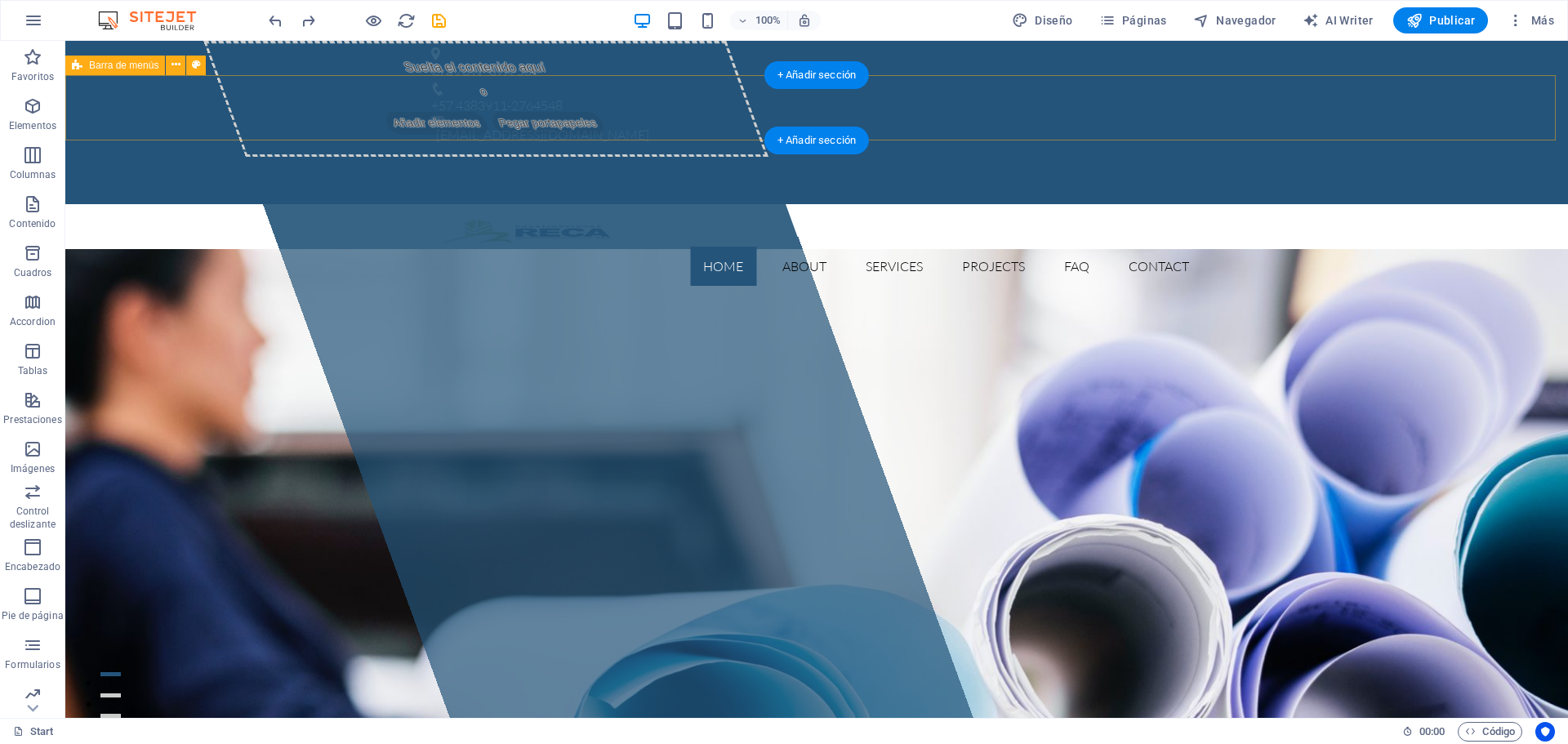
click at [137, 204] on div "Home About Services Projects FAQ Contact Menu" at bounding box center [817, 251] width 1503 height 95
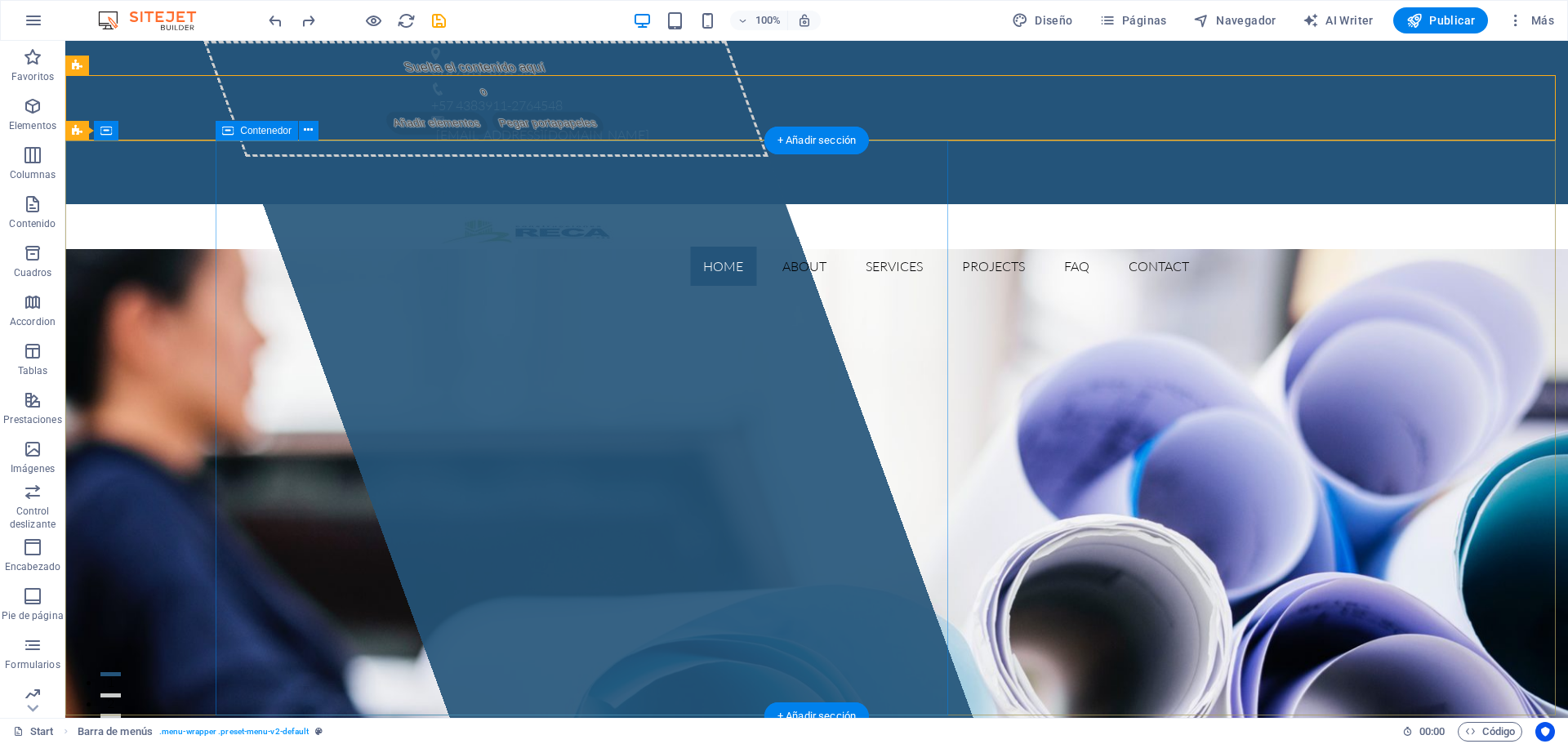
click at [271, 156] on div "Suelta el contenido aquí o Añadir elementos Pegar portapapeles" at bounding box center [486, 99] width 565 height 116
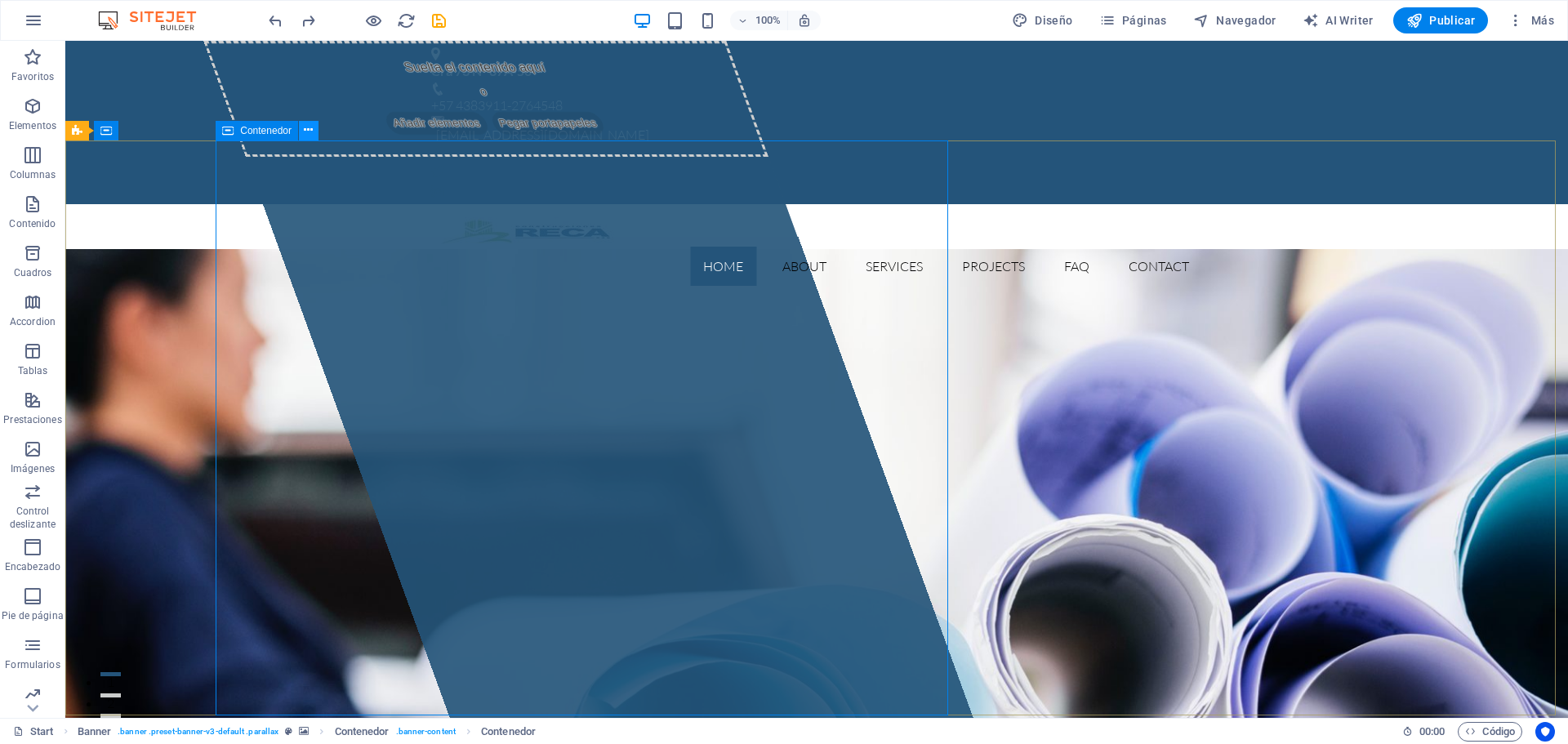
click at [314, 136] on button at bounding box center [309, 131] width 20 height 20
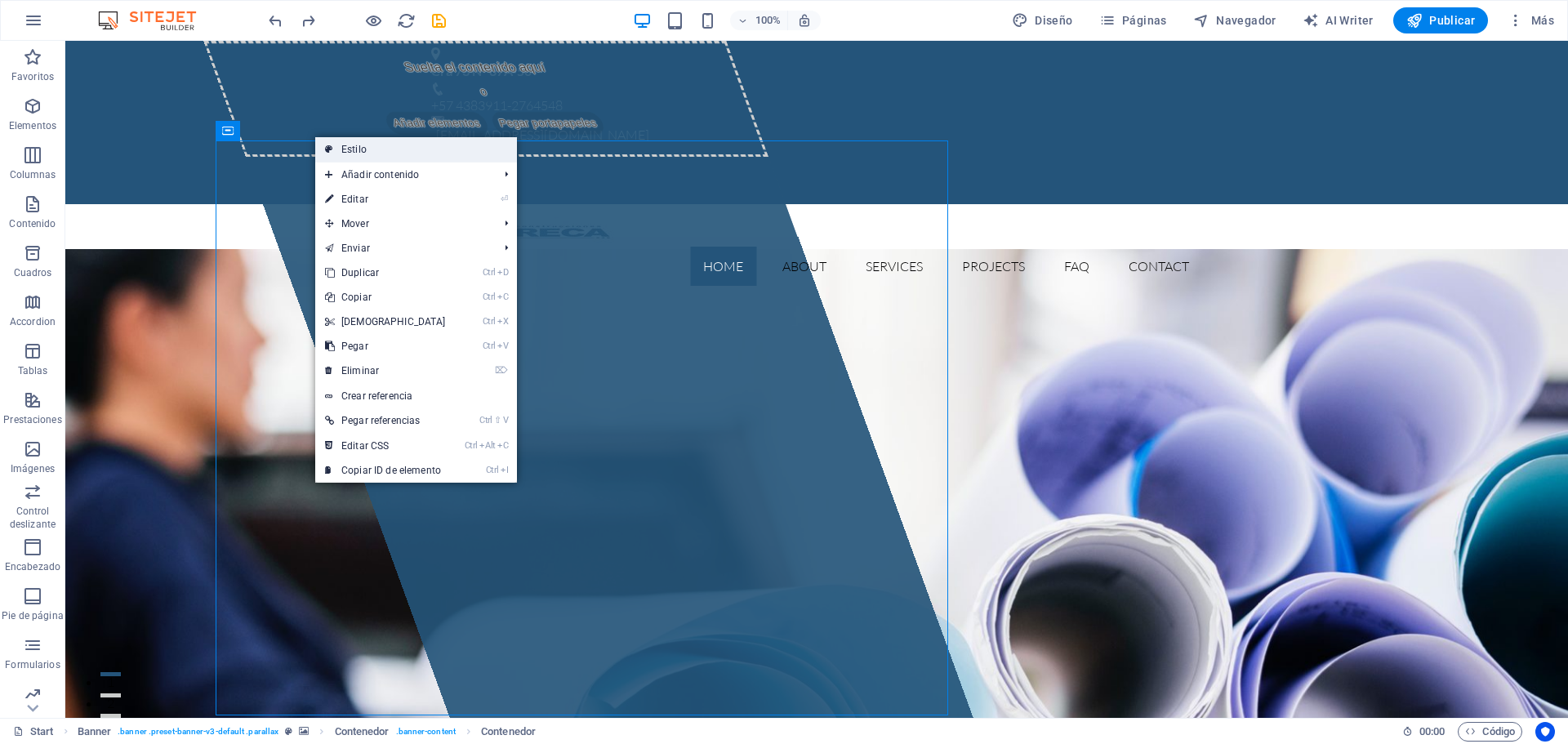
click at [357, 154] on link "Estilo" at bounding box center [415, 148] width 201 height 24
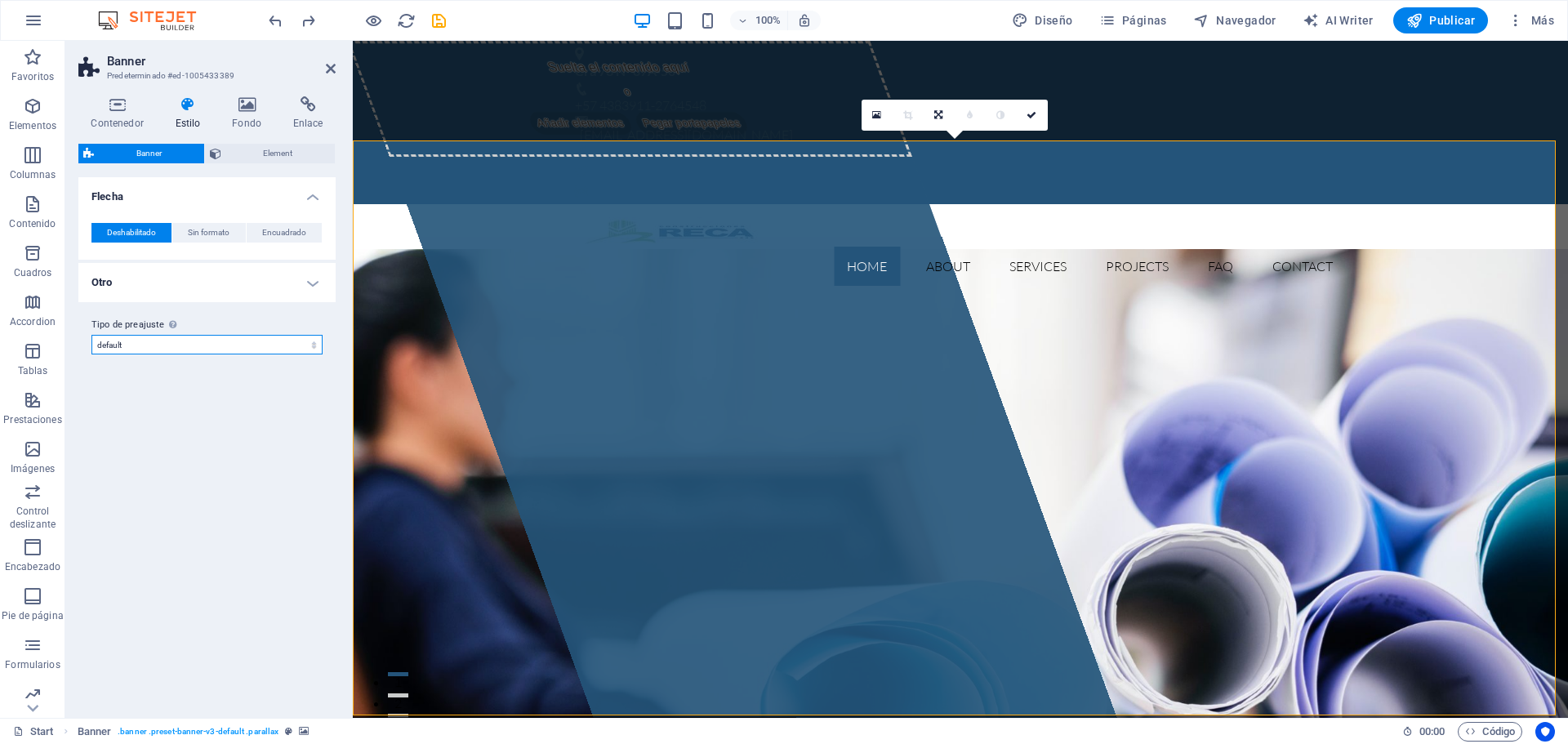
click at [225, 351] on select "default Añadir tipo de preajuste" at bounding box center [207, 344] width 231 height 20
click at [91, 334] on select "default Añadir tipo de preajuste" at bounding box center [207, 344] width 231 height 20
select select "preset-banner-v3-default"
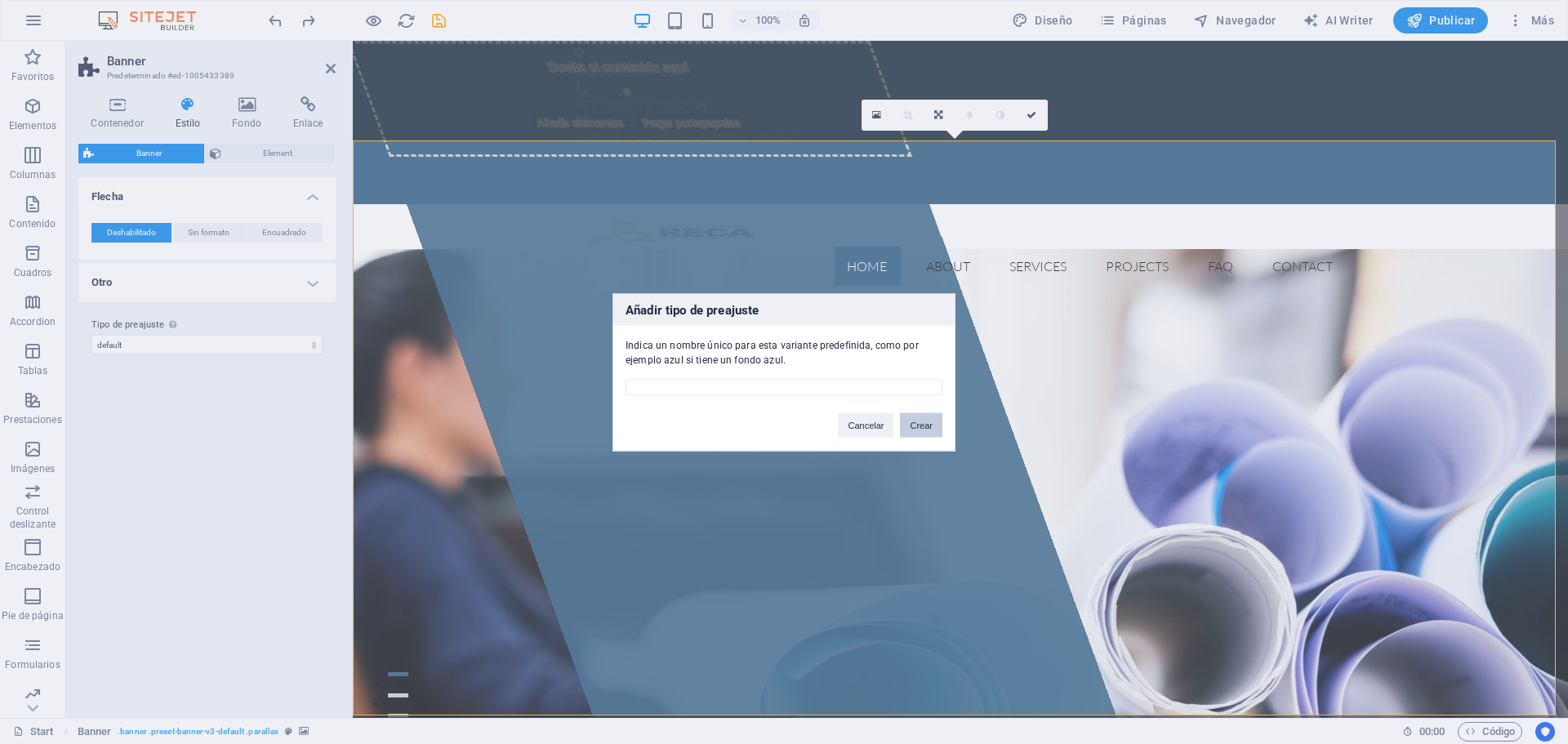
click at [915, 424] on button "Crear" at bounding box center [920, 424] width 42 height 24
click at [913, 424] on button "Crear" at bounding box center [920, 424] width 42 height 24
click at [872, 427] on button "Cancelar" at bounding box center [866, 424] width 55 height 24
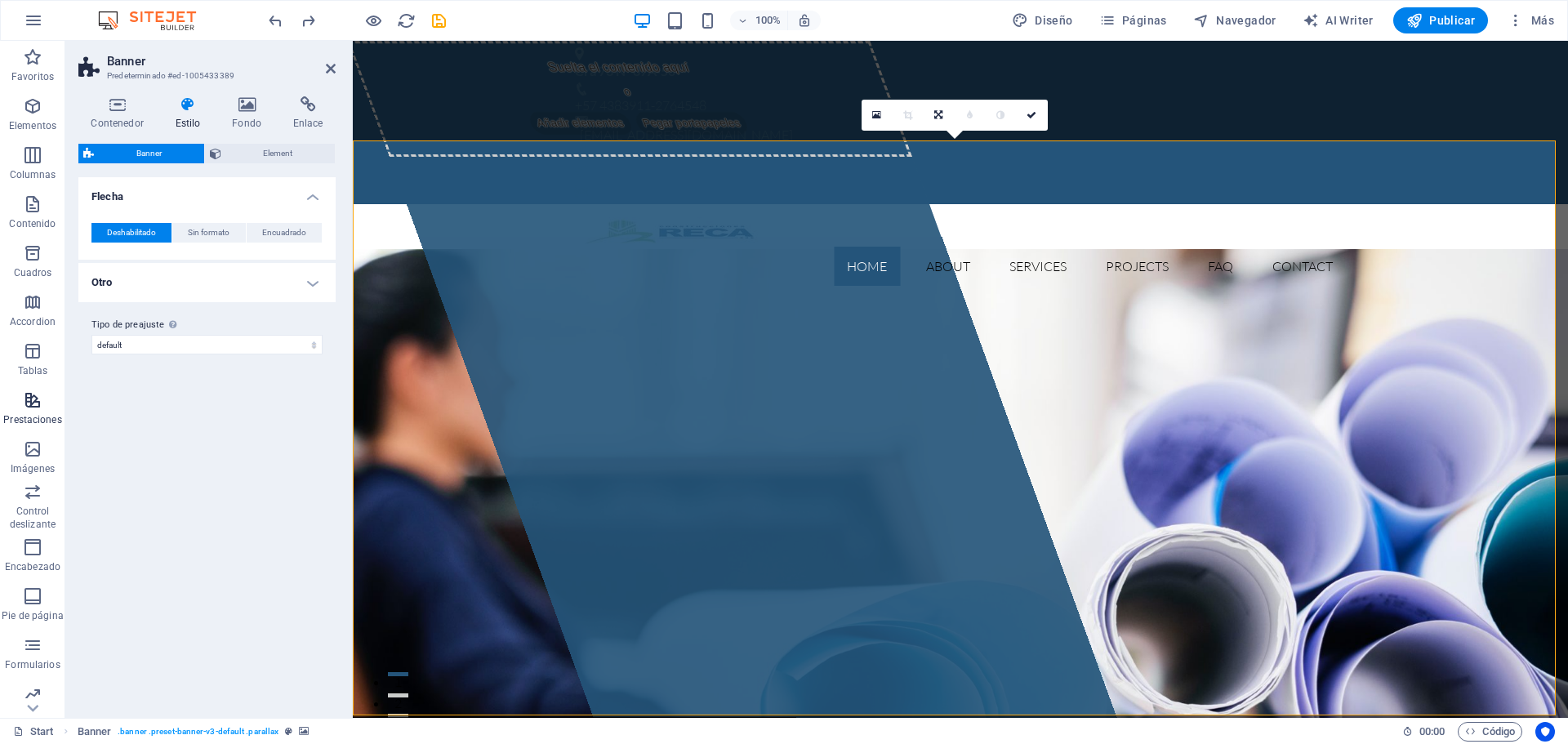
click at [44, 420] on p "Prestaciones" at bounding box center [32, 419] width 58 height 13
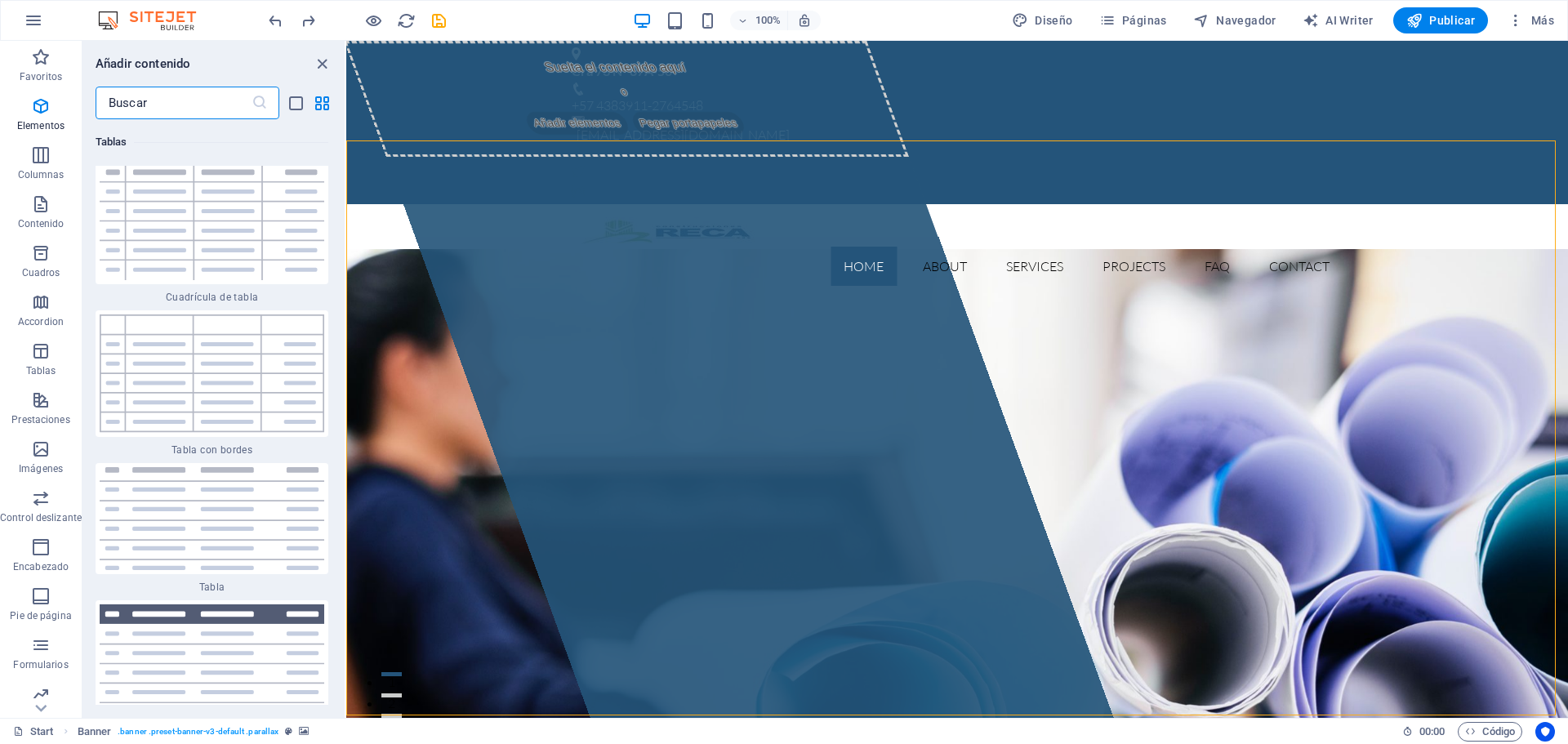
scroll to position [12315, 0]
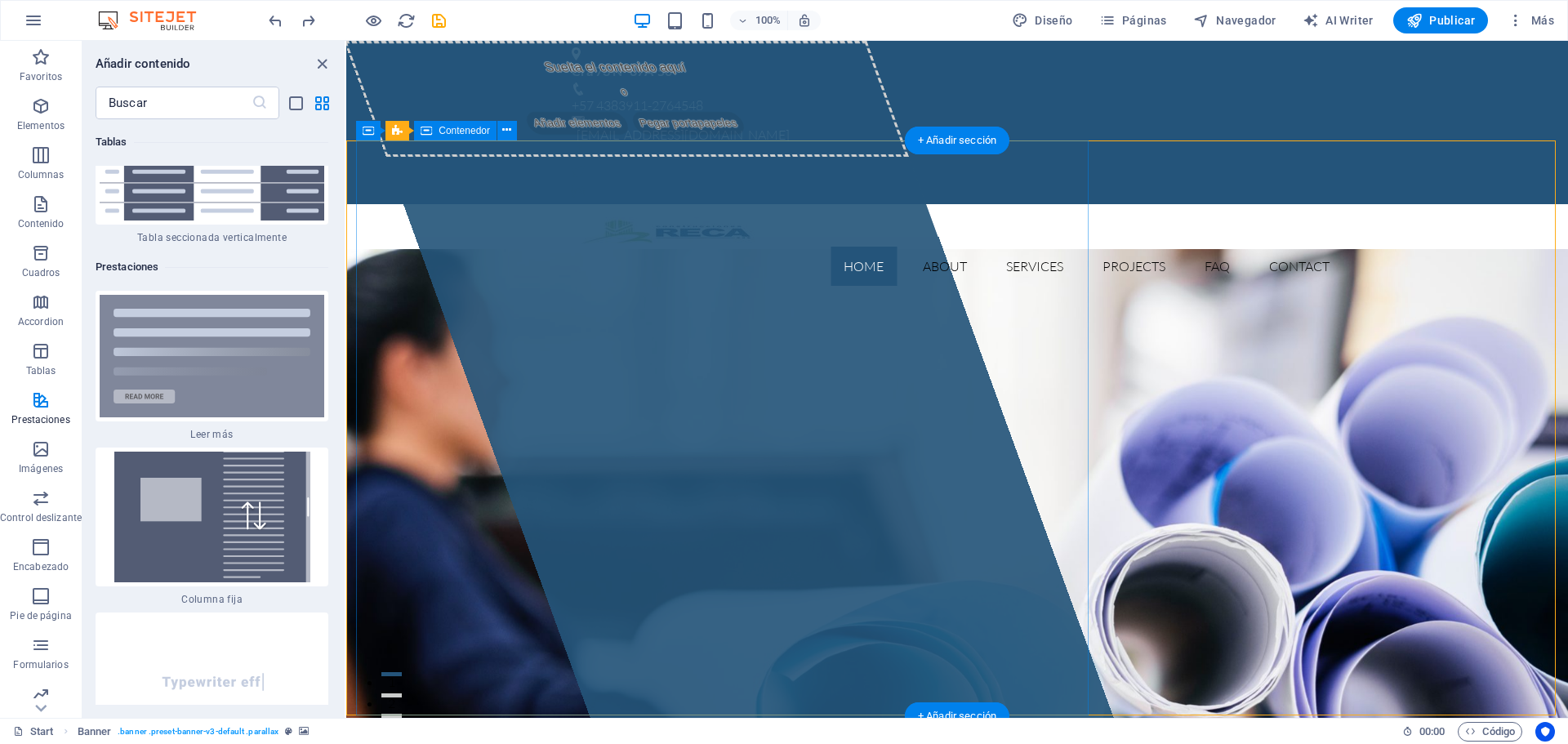
click at [470, 156] on div "Suelta el contenido aquí o Añadir elementos Pegar portapapeles" at bounding box center [626, 99] width 565 height 116
click at [467, 156] on div "Suelta el contenido aquí o Añadir elementos Pegar portapapeles" at bounding box center [626, 99] width 565 height 116
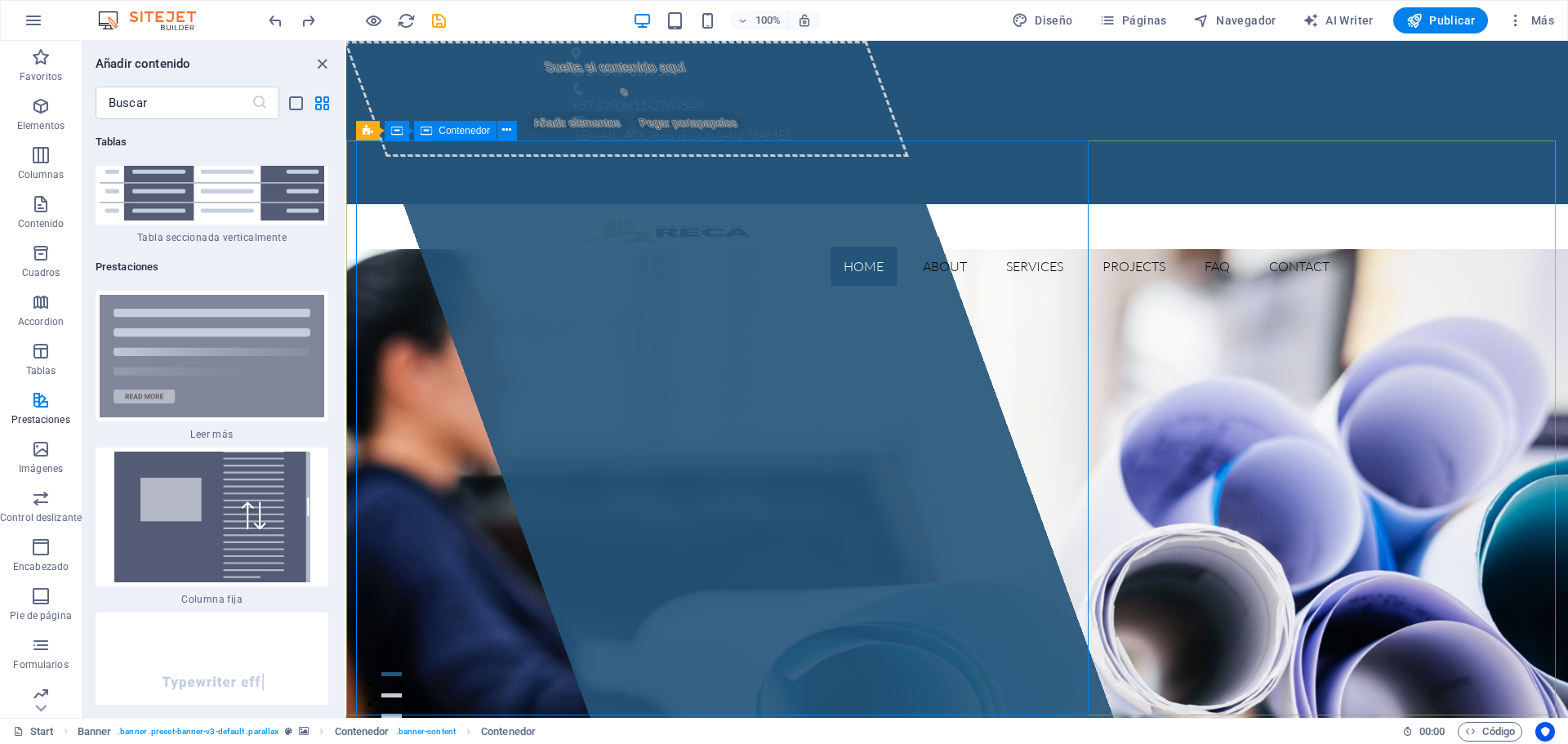
click at [470, 136] on span "Contenedor" at bounding box center [464, 131] width 52 height 10
click at [462, 131] on span "Contenedor" at bounding box center [464, 131] width 52 height 10
click at [511, 132] on button at bounding box center [507, 131] width 20 height 20
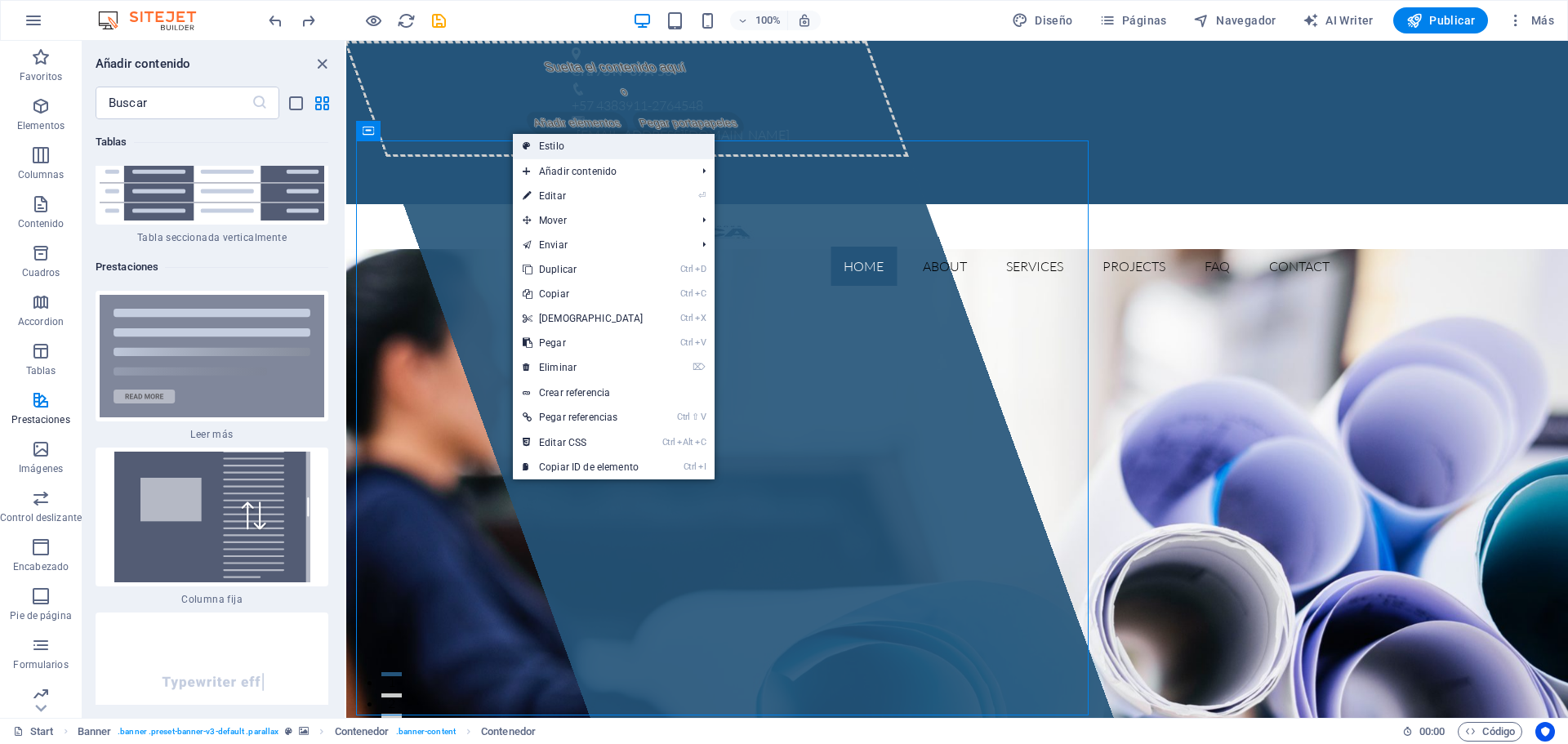
click at [537, 145] on link "Estilo" at bounding box center [613, 146] width 201 height 24
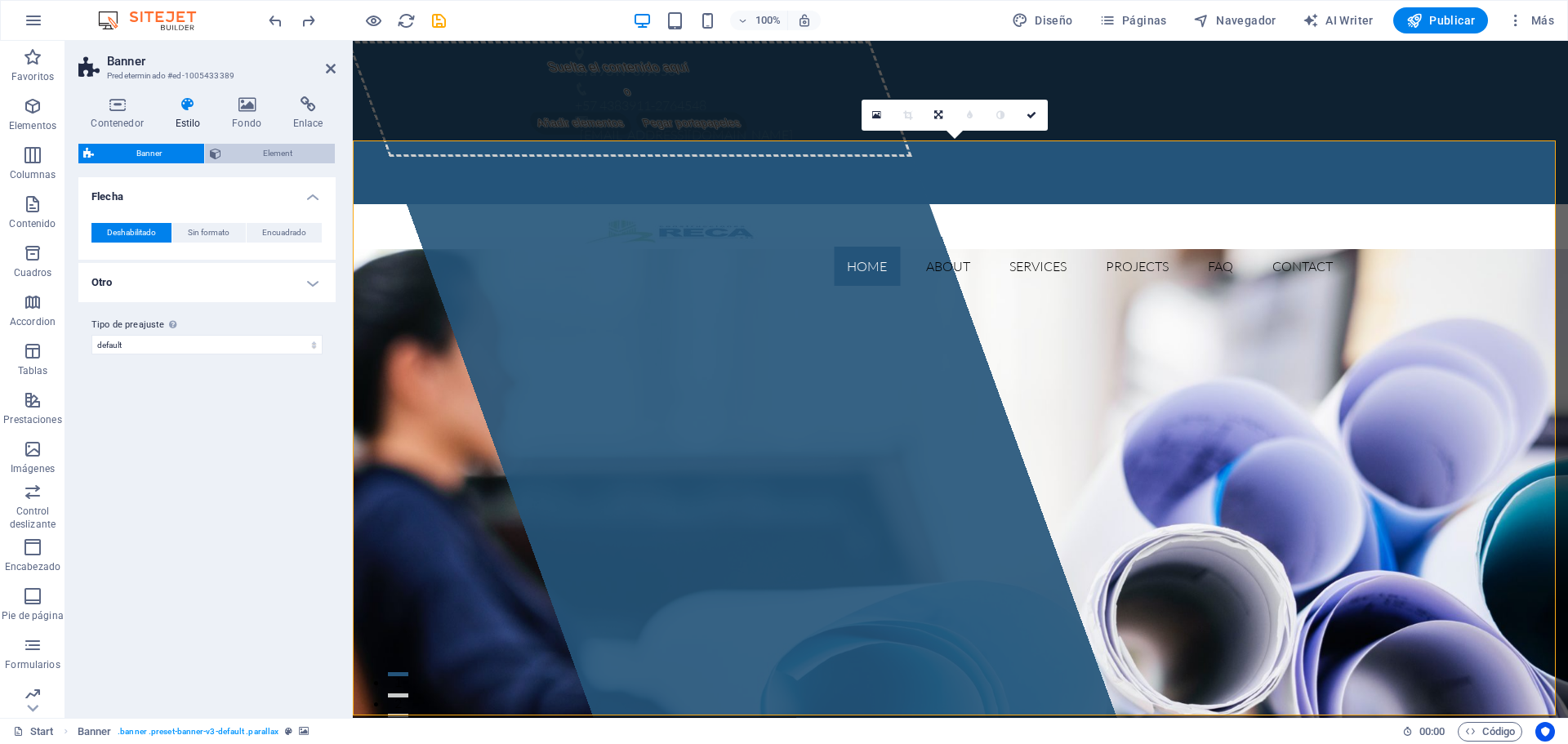
click at [251, 157] on span "Element" at bounding box center [278, 154] width 105 height 20
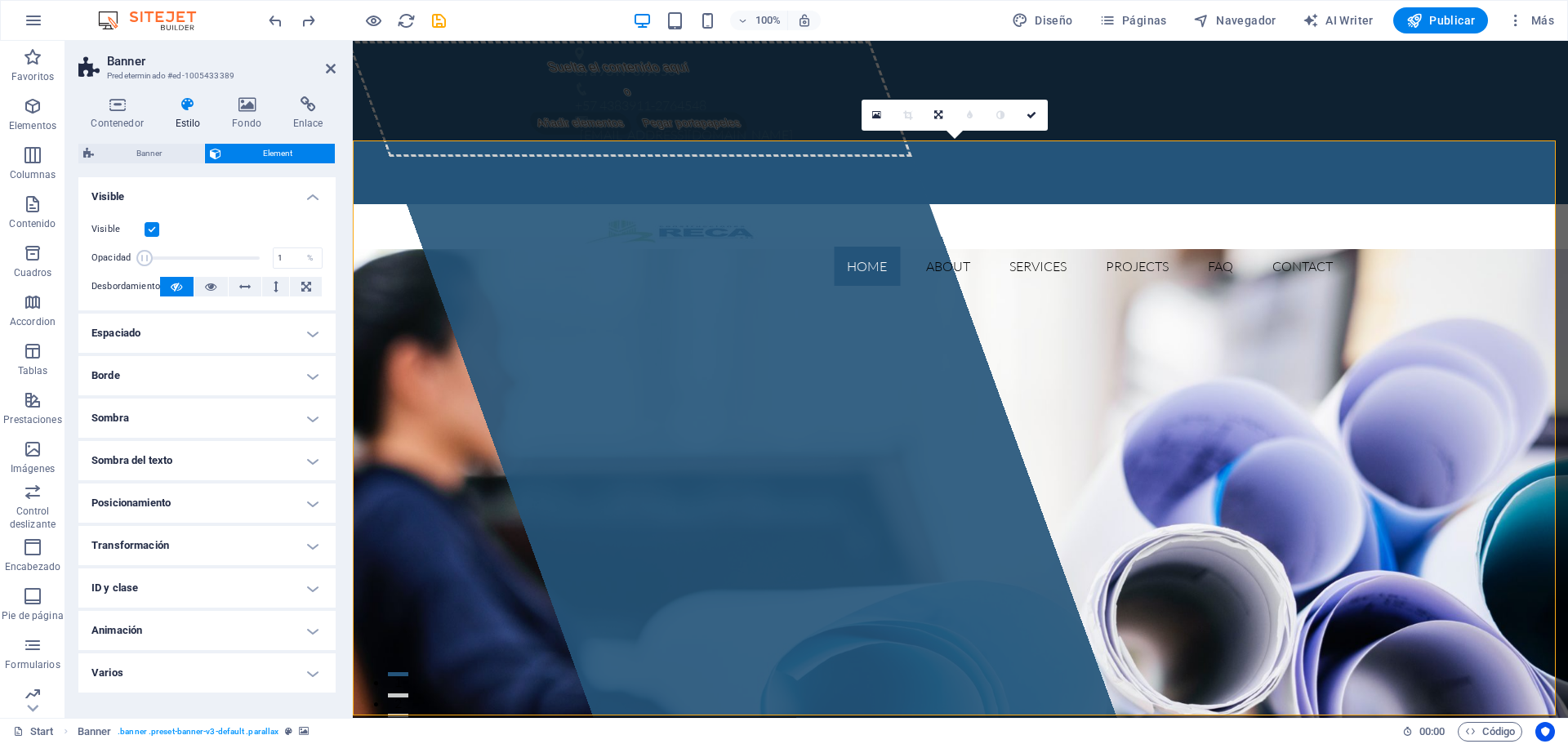
drag, startPoint x: 260, startPoint y: 258, endPoint x: 114, endPoint y: 249, distance: 146.3
click at [114, 249] on div "Opacidad 1 %" at bounding box center [207, 258] width 231 height 24
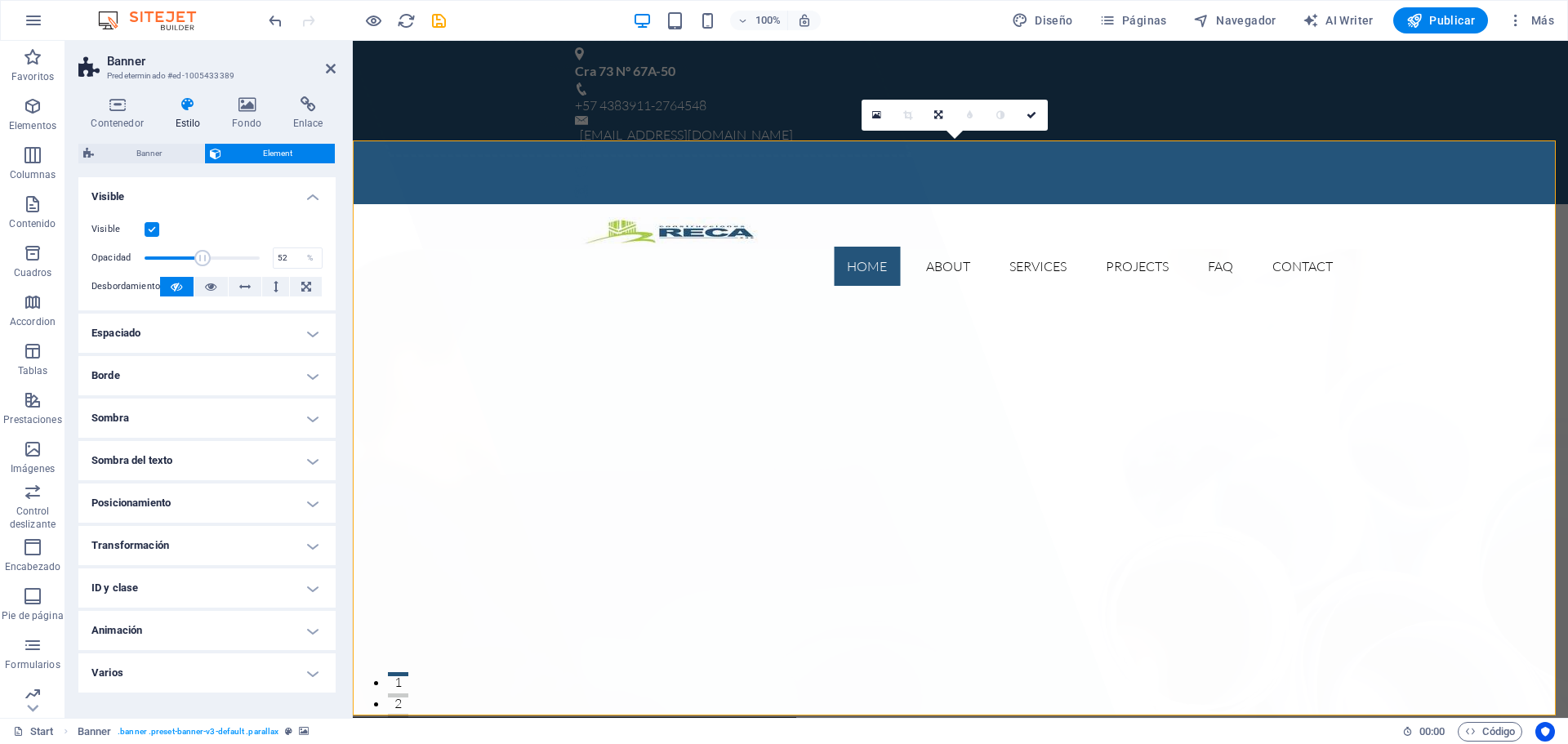
drag, startPoint x: 165, startPoint y: 253, endPoint x: 203, endPoint y: 252, distance: 38.0
click at [203, 252] on span at bounding box center [202, 258] width 16 height 16
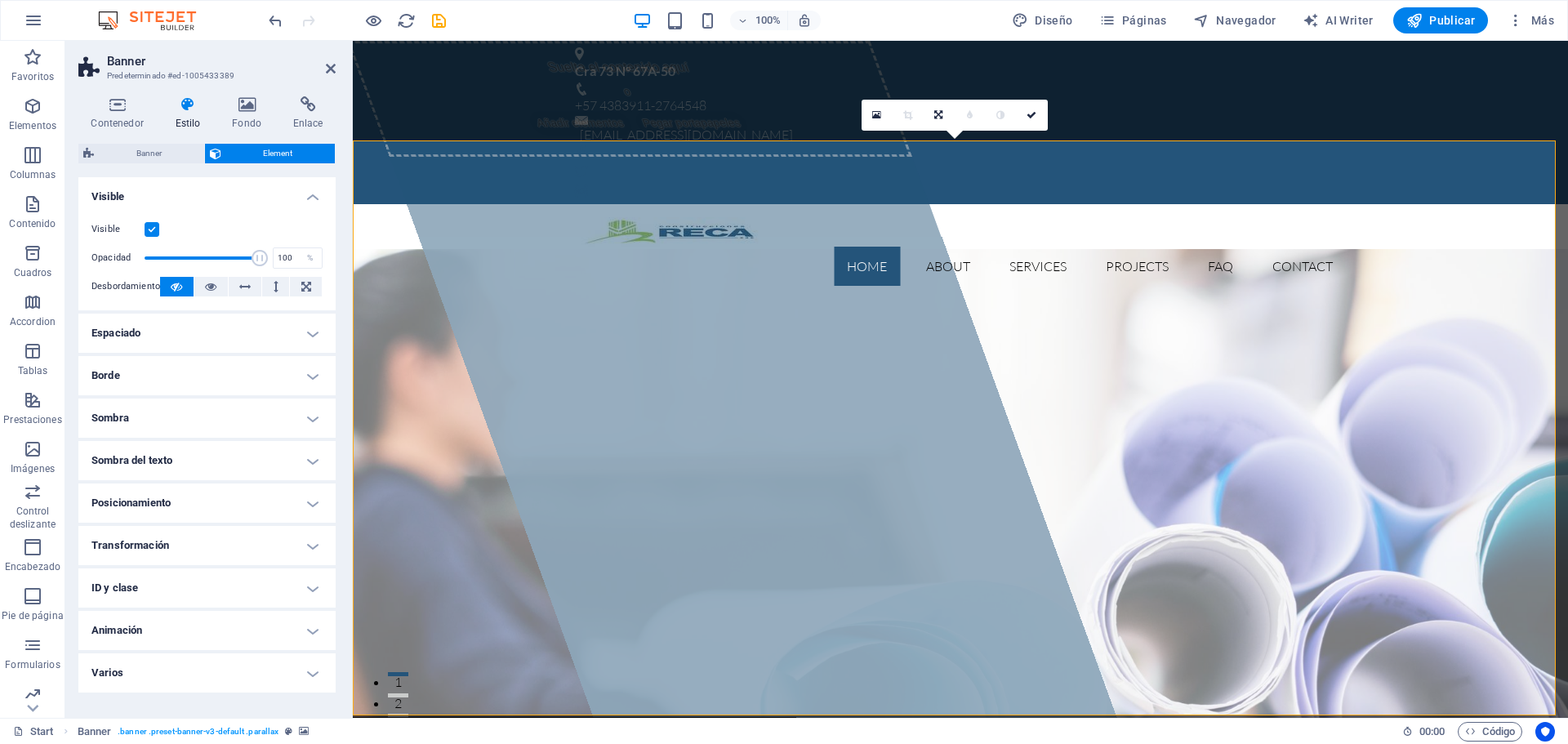
drag, startPoint x: 211, startPoint y: 258, endPoint x: 333, endPoint y: 258, distance: 122.0
click at [333, 258] on div "Visible Opacidad 100 % Desbordamiento" at bounding box center [208, 258] width 258 height 104
type input "100"
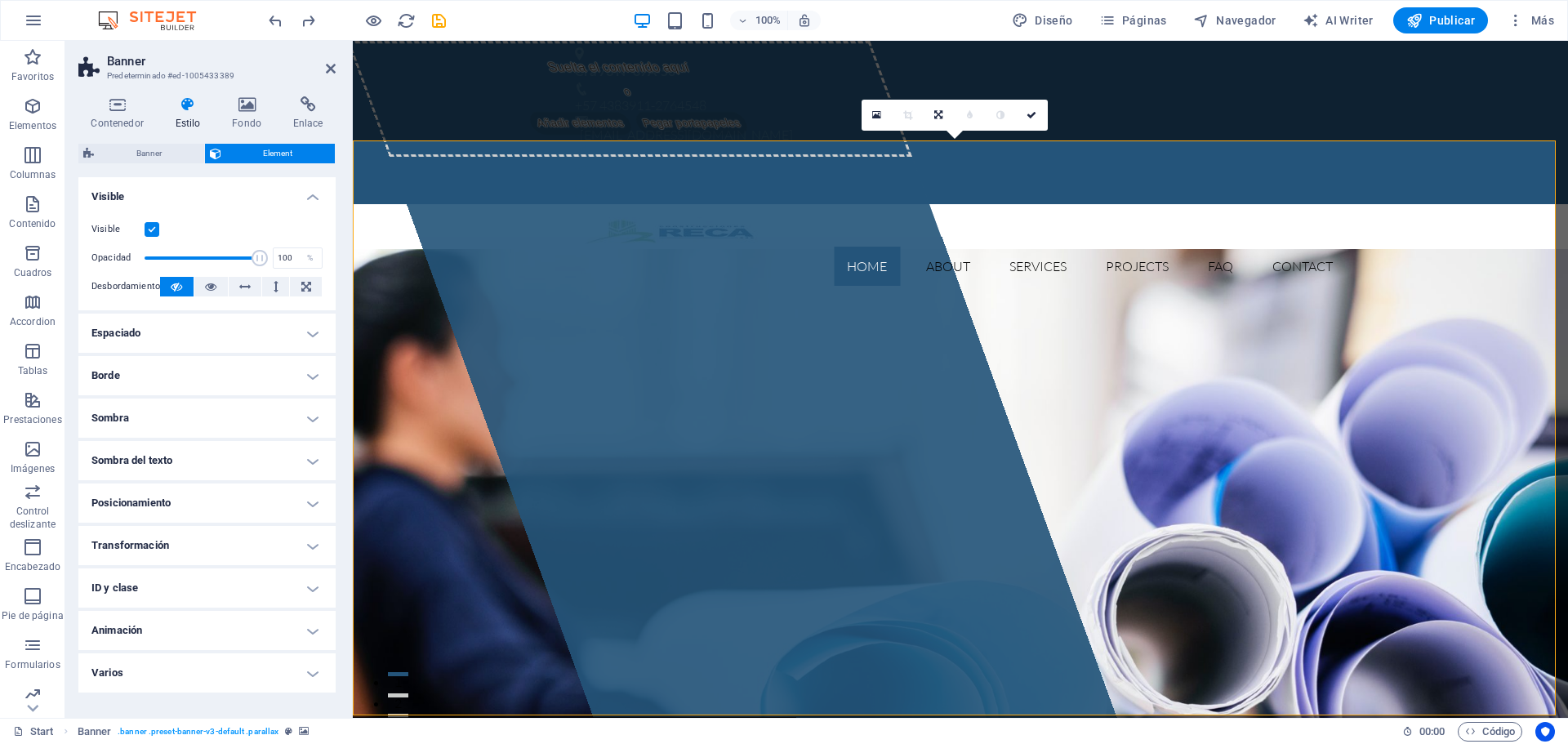
click at [208, 383] on h4 "Borde" at bounding box center [208, 376] width 258 height 39
click at [230, 345] on h4 "Espaciado" at bounding box center [208, 334] width 258 height 39
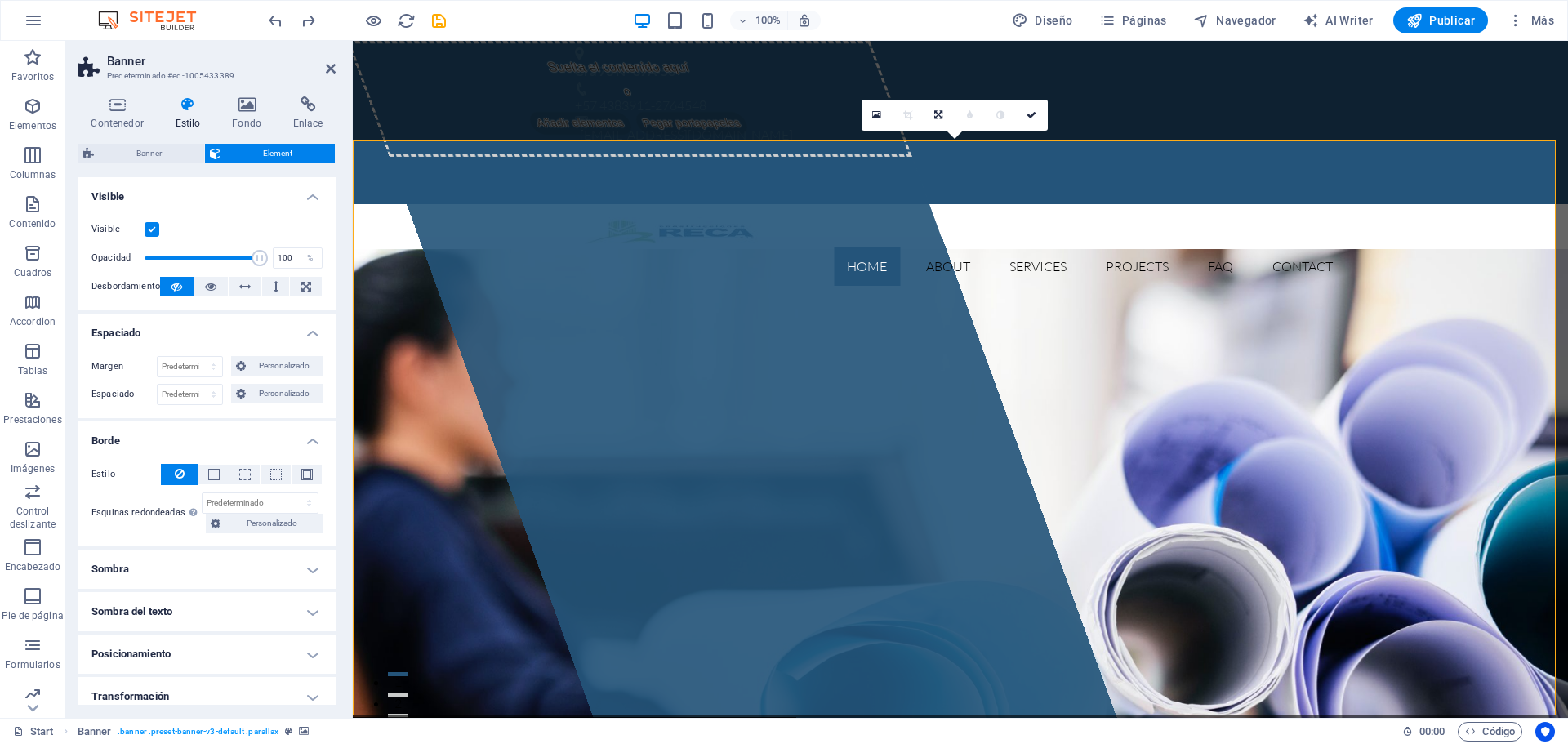
click at [286, 338] on h4 "Espaciado" at bounding box center [208, 328] width 258 height 30
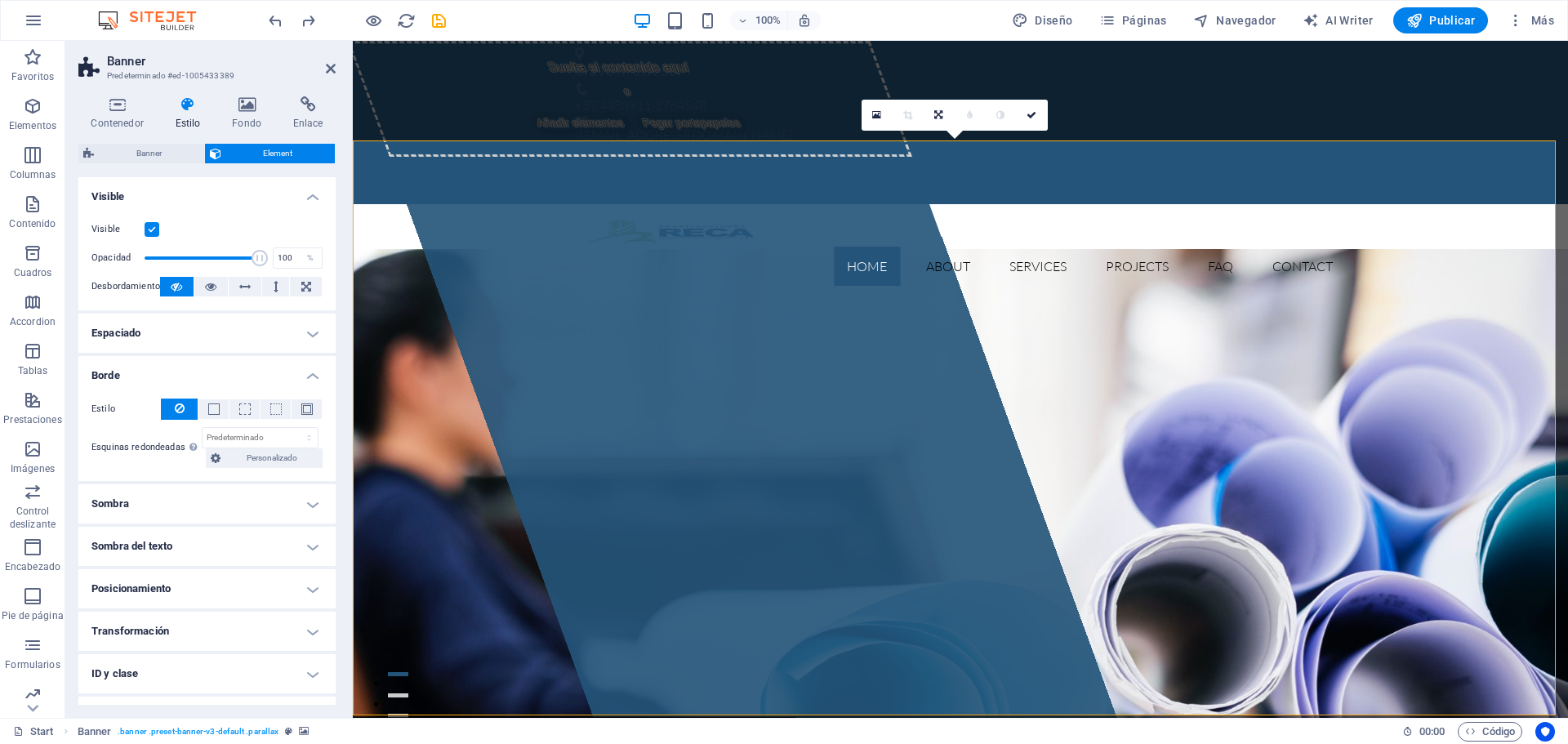
click at [309, 197] on h4 "Visible" at bounding box center [208, 191] width 258 height 30
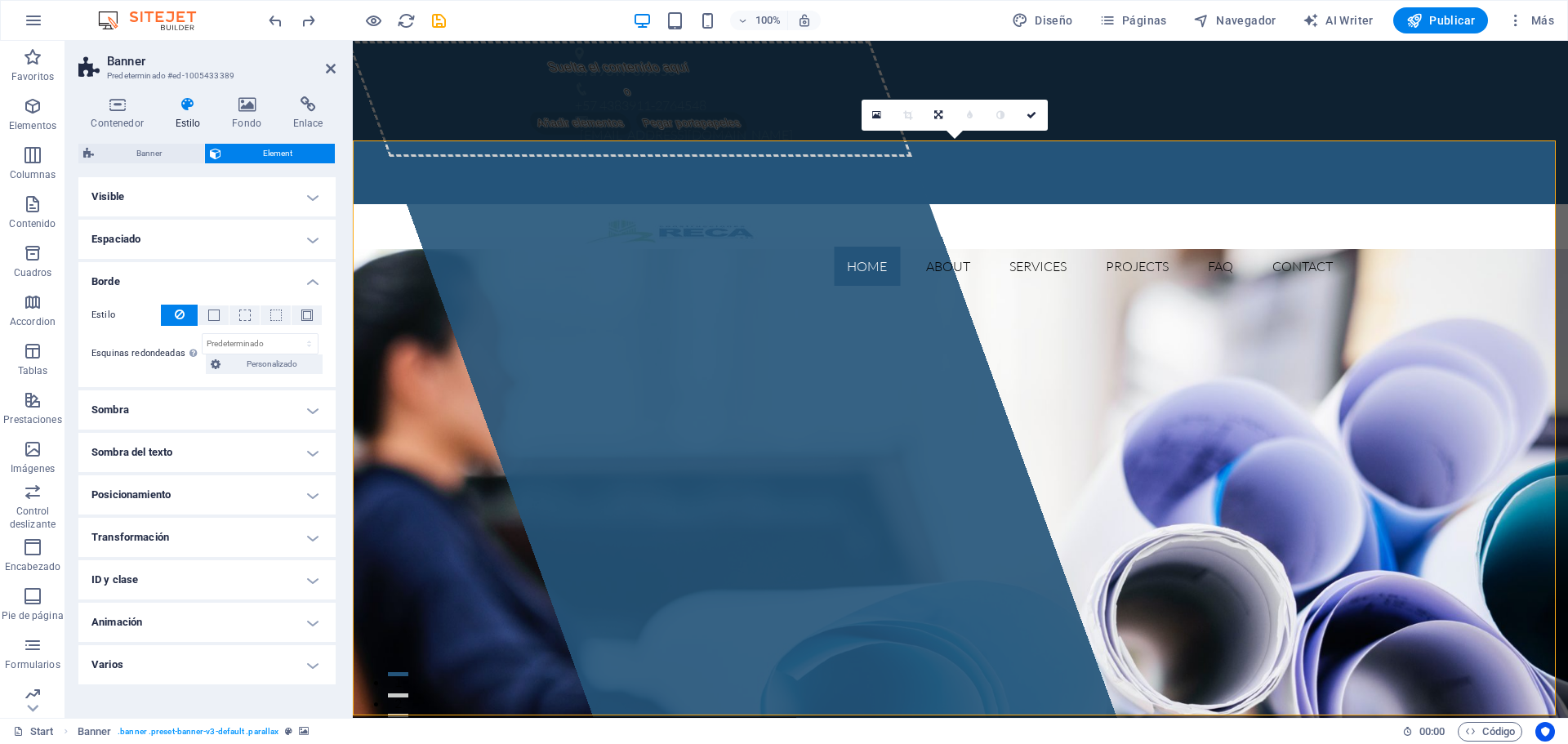
click at [238, 635] on h4 "Animación" at bounding box center [208, 622] width 258 height 39
click at [273, 672] on select "No animar Mostrar / Ocultar Subir/bajar Acercar/alejar Deslizar de izquierda a …" at bounding box center [207, 672] width 231 height 20
select select "slide"
click at [91, 662] on select "No animar Mostrar / Ocultar Subir/bajar Acercar/alejar Deslizar de izquierda a …" at bounding box center [207, 672] width 231 height 20
select select "scroll"
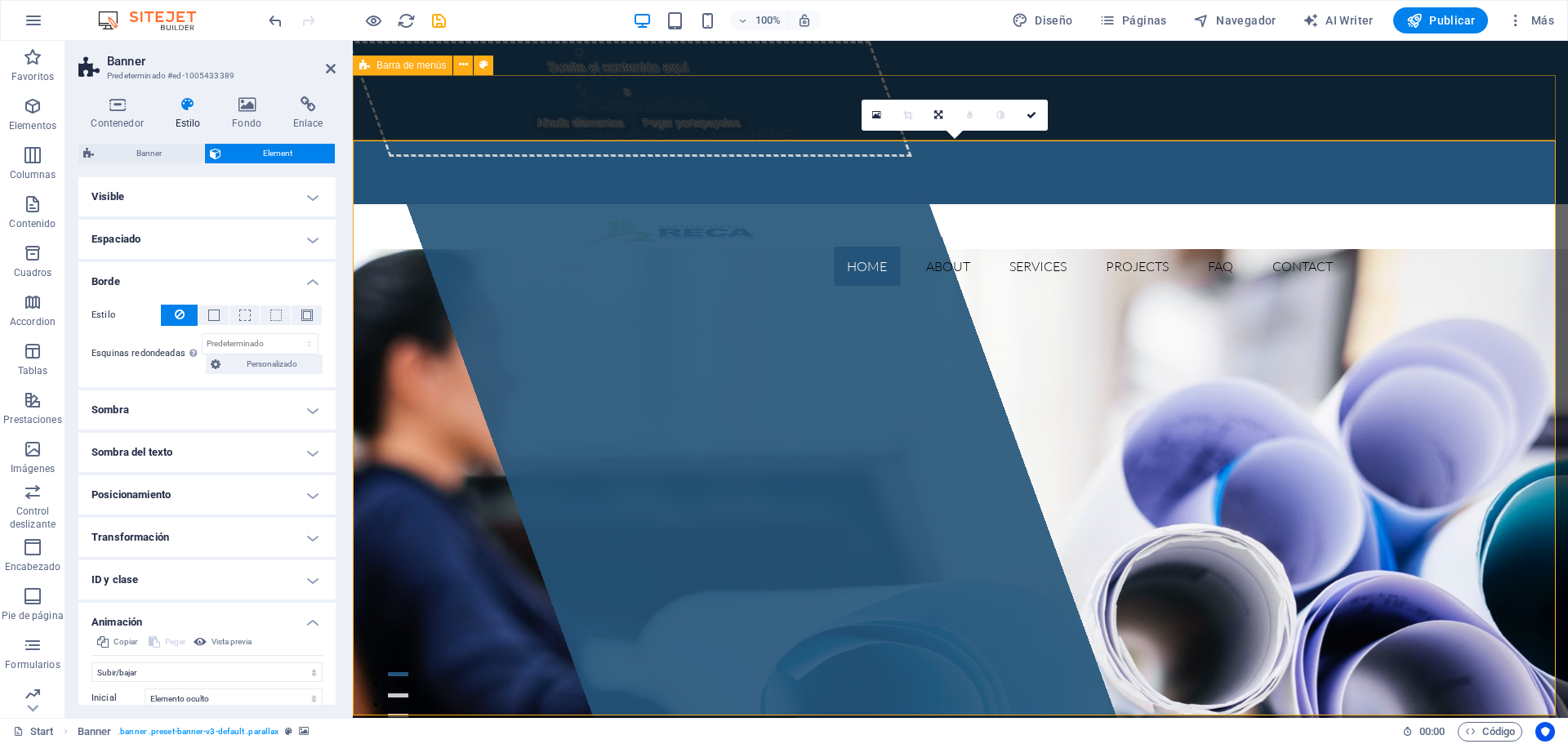
click at [543, 204] on div "Home About Services Projects FAQ Contact Menu" at bounding box center [960, 251] width 1215 height 95
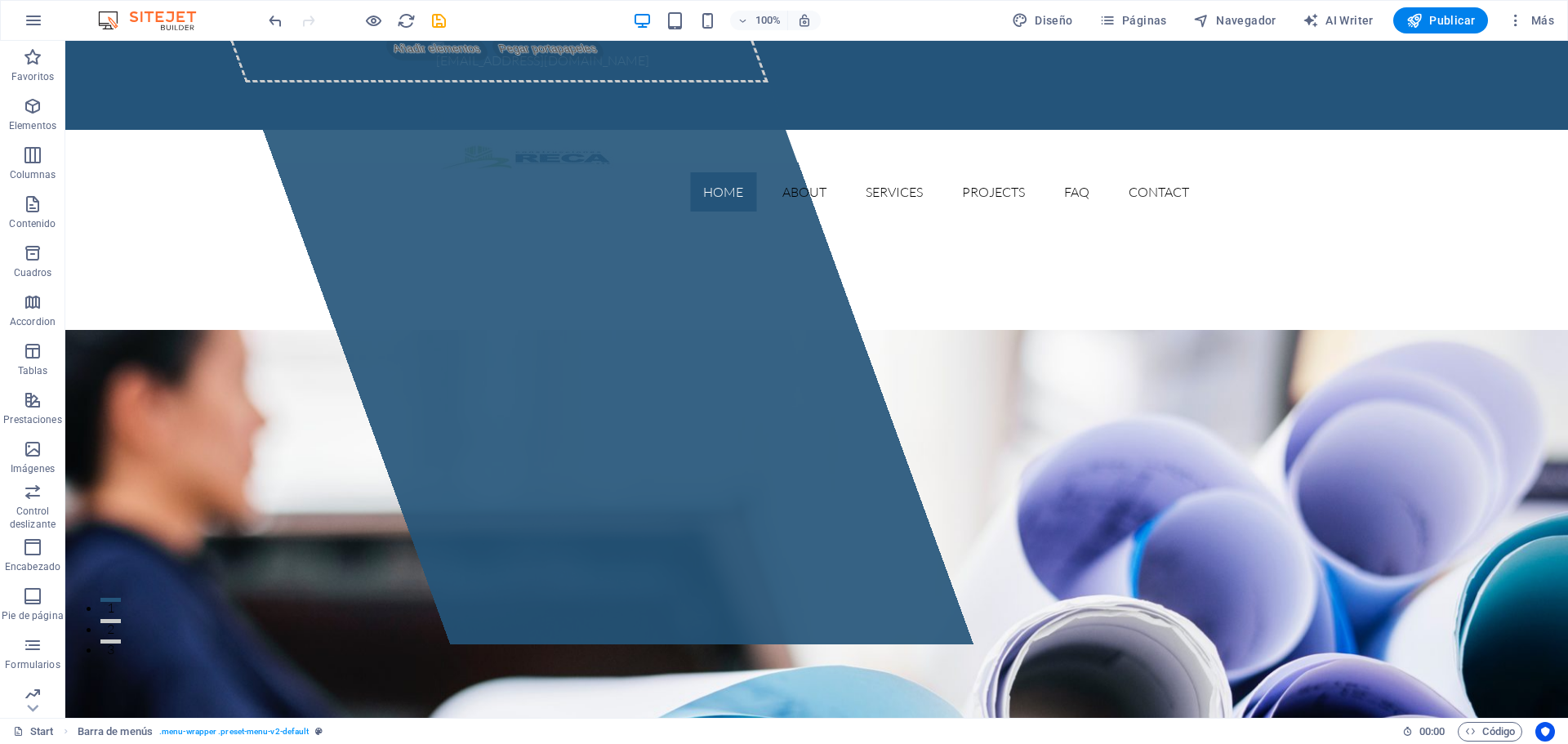
scroll to position [0, 0]
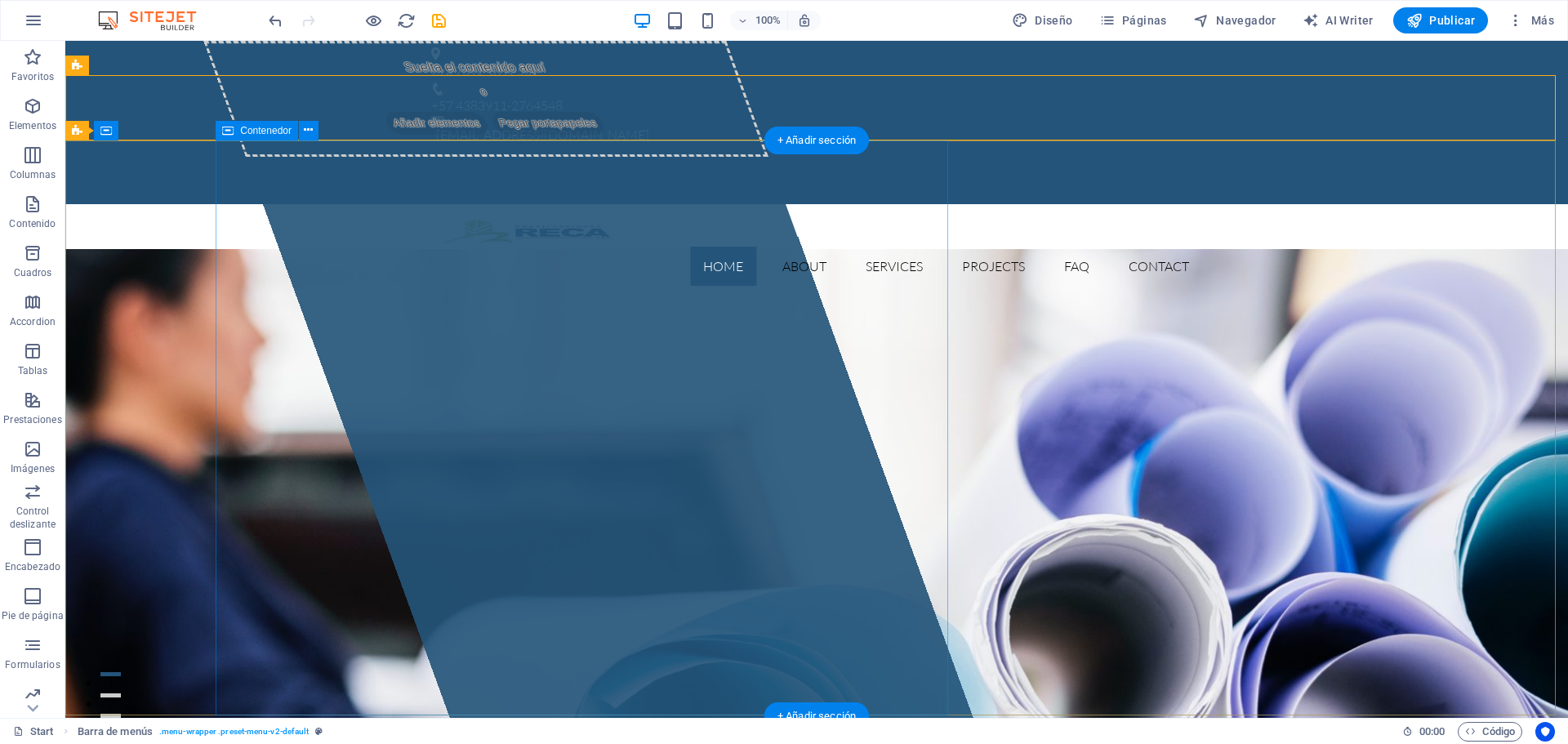
click at [497, 156] on div "Suelta el contenido aquí o Añadir elementos Pegar portapapeles" at bounding box center [486, 99] width 565 height 116
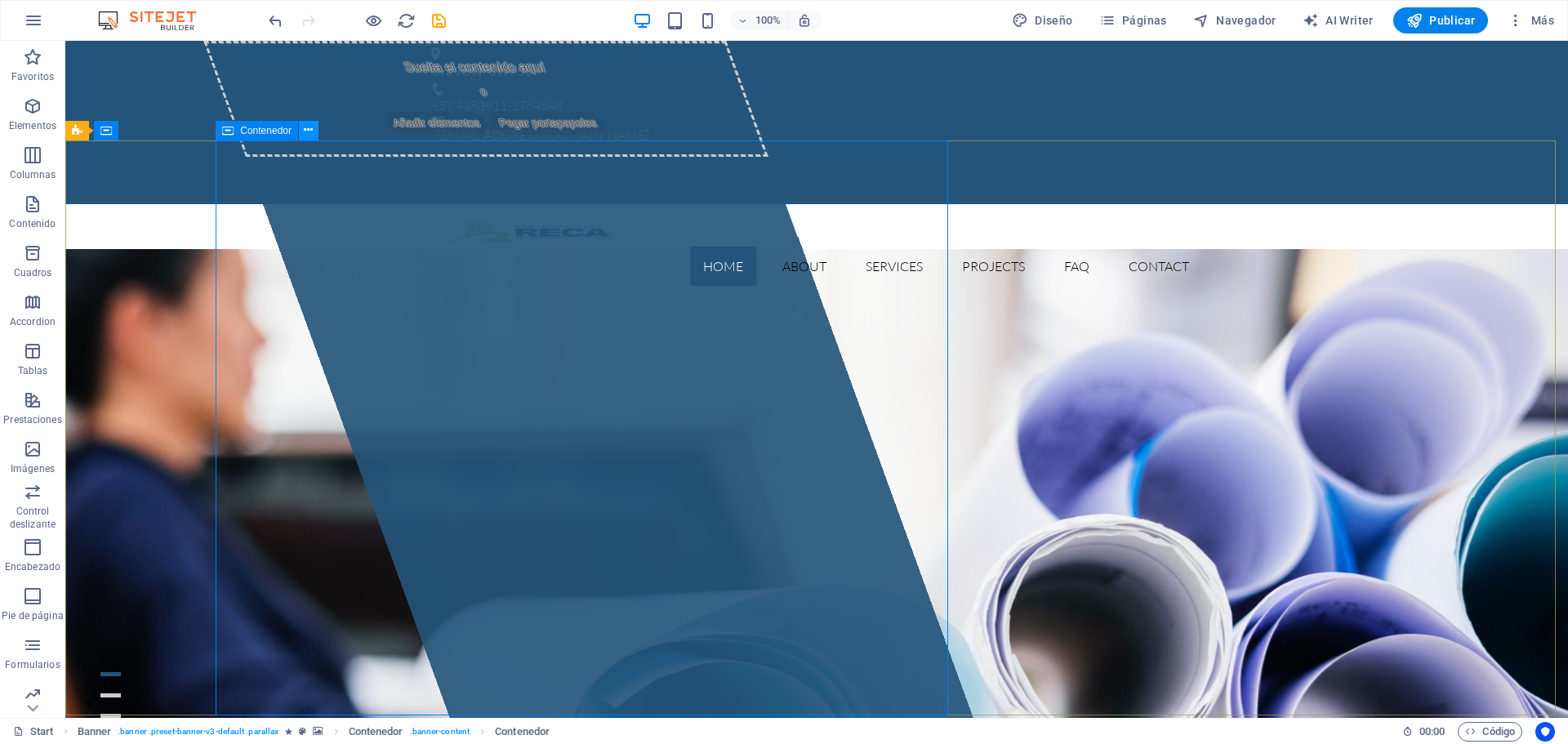
click at [304, 130] on icon at bounding box center [309, 130] width 9 height 17
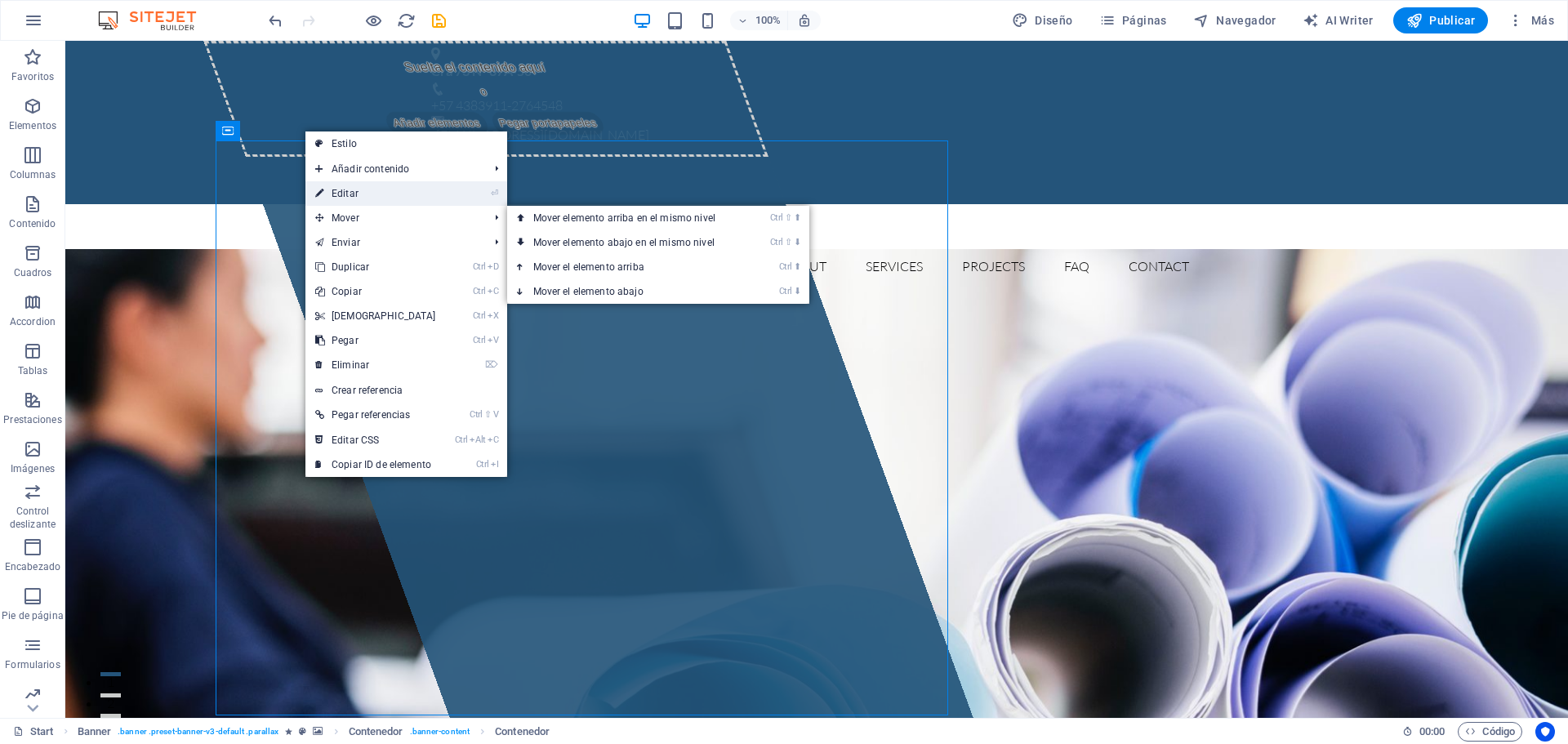
drag, startPoint x: 352, startPoint y: 191, endPoint x: 0, endPoint y: 154, distance: 353.9
click at [352, 191] on link "⏎ Editar" at bounding box center [375, 193] width 140 height 24
select select "%"
select select "px"
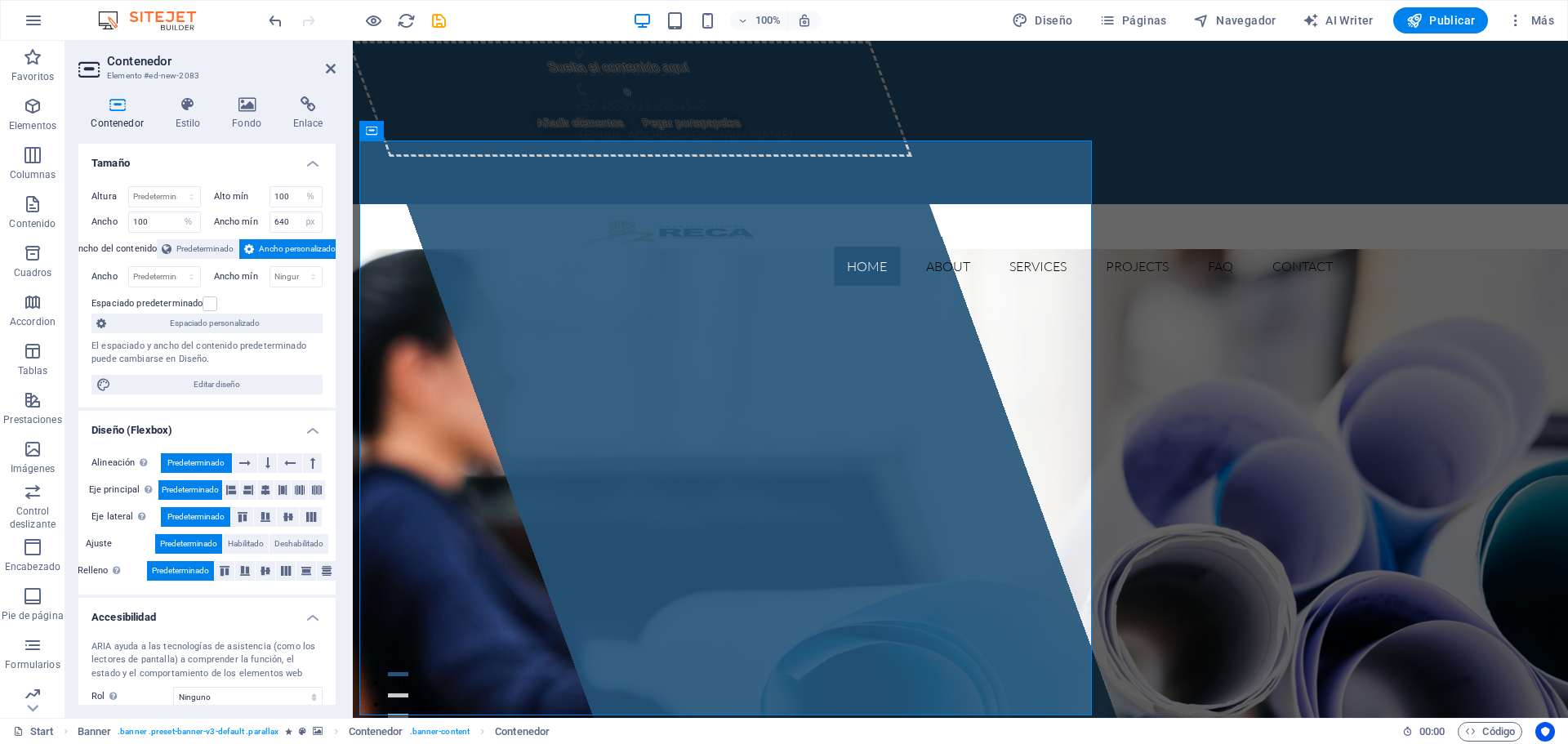
drag, startPoint x: 331, startPoint y: 251, endPoint x: 334, endPoint y: 275, distance: 24.2
click at [334, 275] on div "Tamaño Altura Predeterminado px rem % vh vw Alto mín 100 Ninguno px rem % vh vw…" at bounding box center [208, 424] width 258 height 561
click at [194, 126] on h4 "Estilo" at bounding box center [191, 114] width 57 height 34
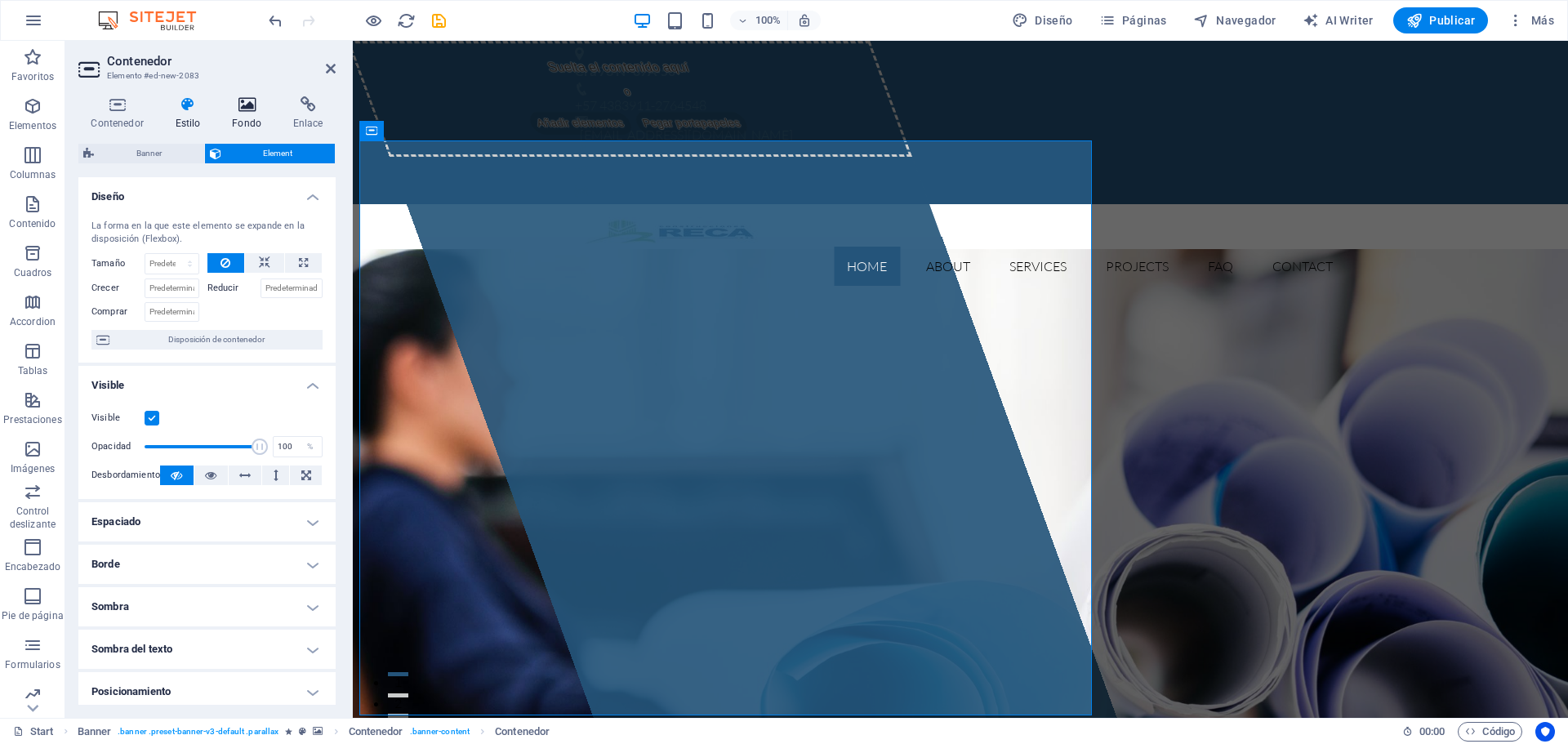
click at [251, 98] on icon at bounding box center [247, 105] width 55 height 16
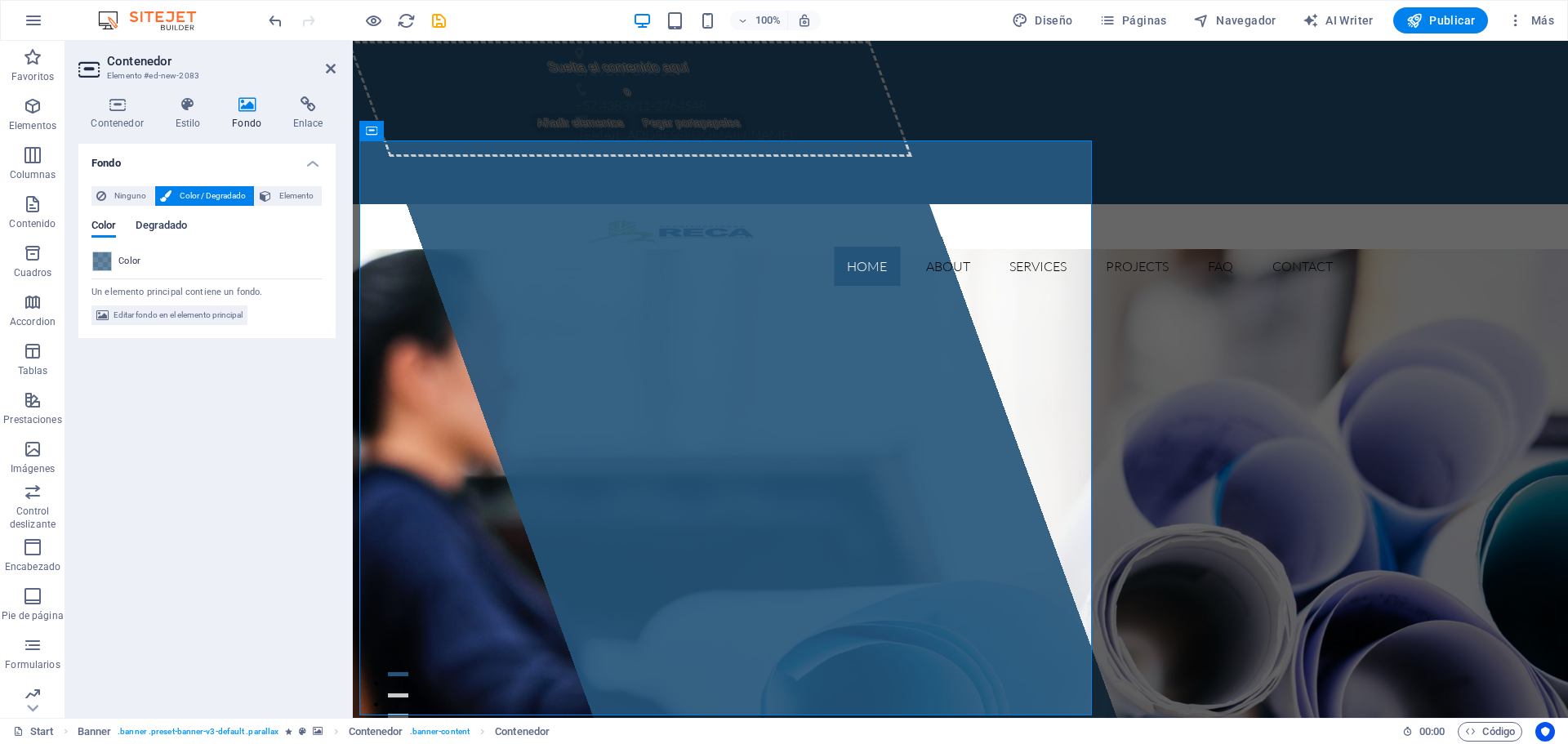
click at [166, 224] on span "Degradado" at bounding box center [162, 227] width 52 height 23
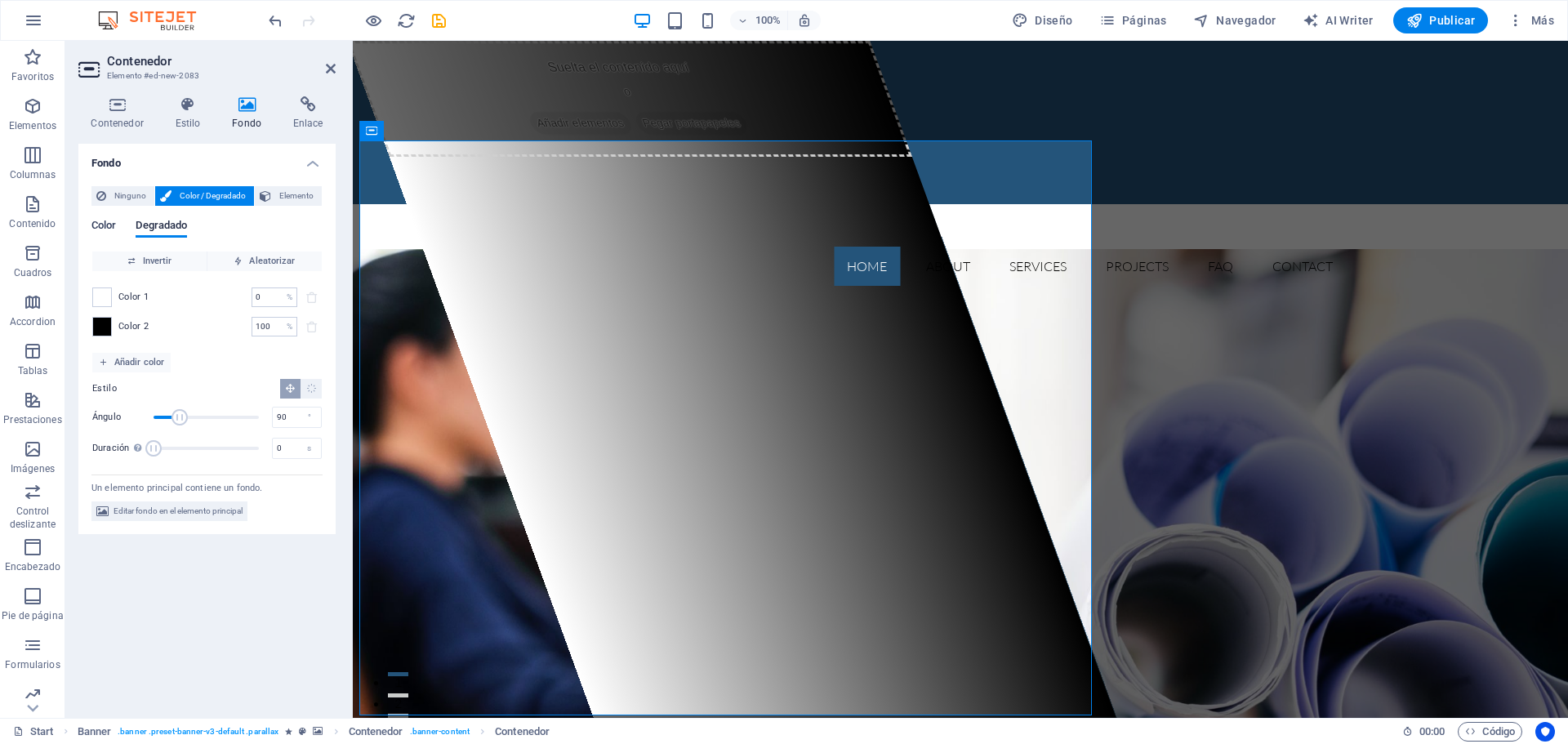
click at [109, 231] on span "Color" at bounding box center [103, 227] width 24 height 23
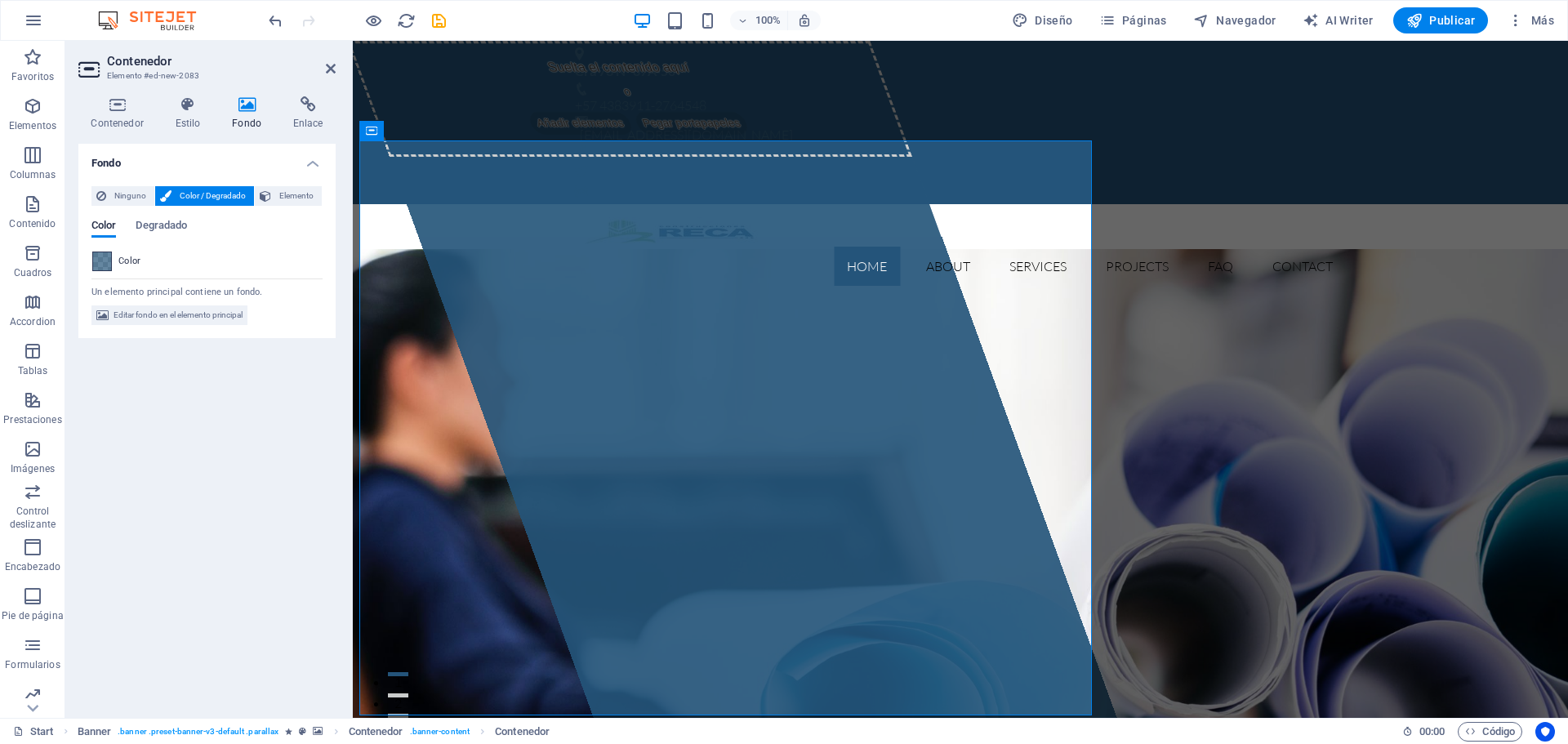
click at [106, 263] on span at bounding box center [102, 261] width 18 height 18
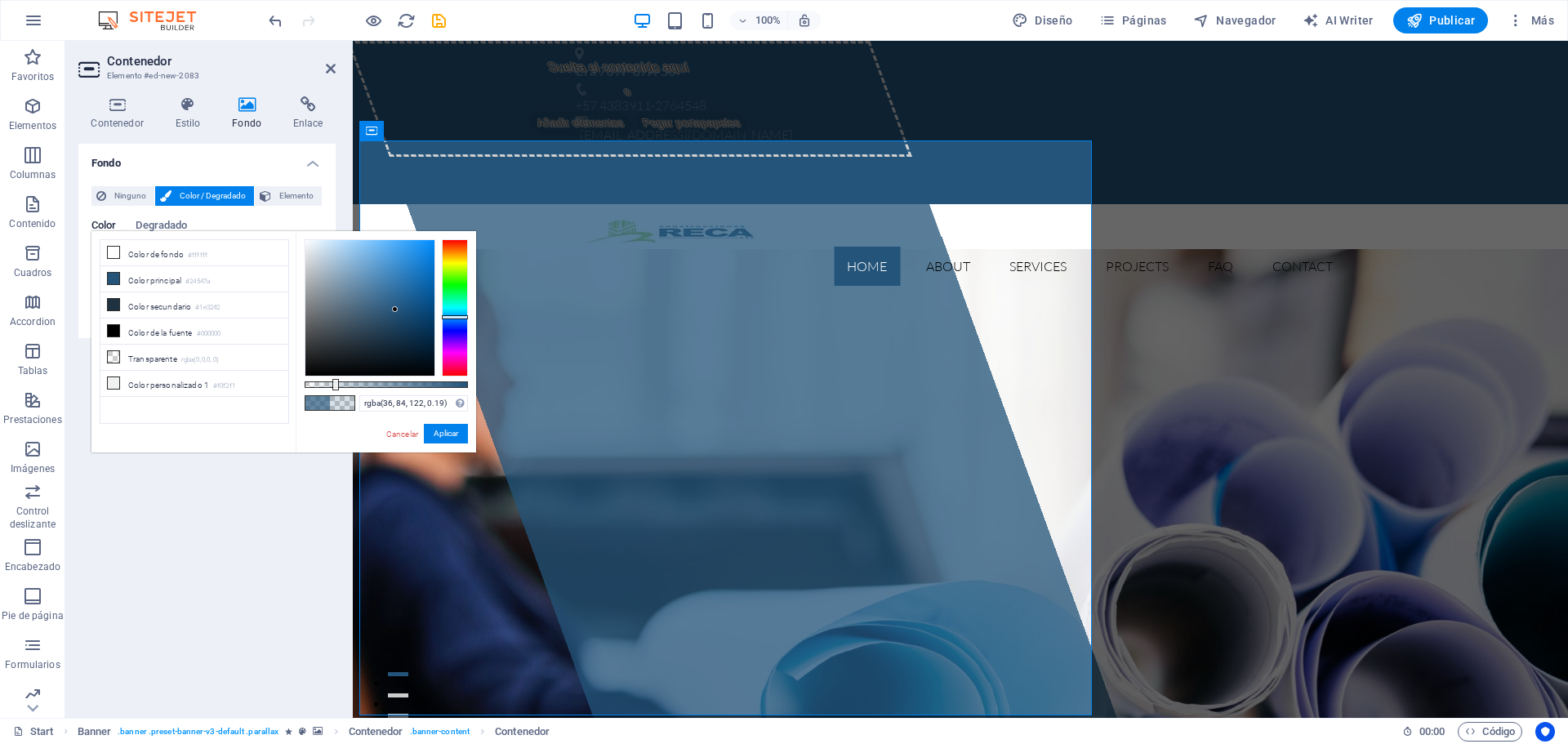
drag, startPoint x: 422, startPoint y: 382, endPoint x: 335, endPoint y: 386, distance: 87.1
click at [335, 386] on div at bounding box center [335, 385] width 6 height 12
type input "rgba(36, 84, 122, 0.305)"
drag, startPoint x: 340, startPoint y: 384, endPoint x: 354, endPoint y: 382, distance: 14.1
click at [354, 383] on div at bounding box center [354, 385] width 6 height 12
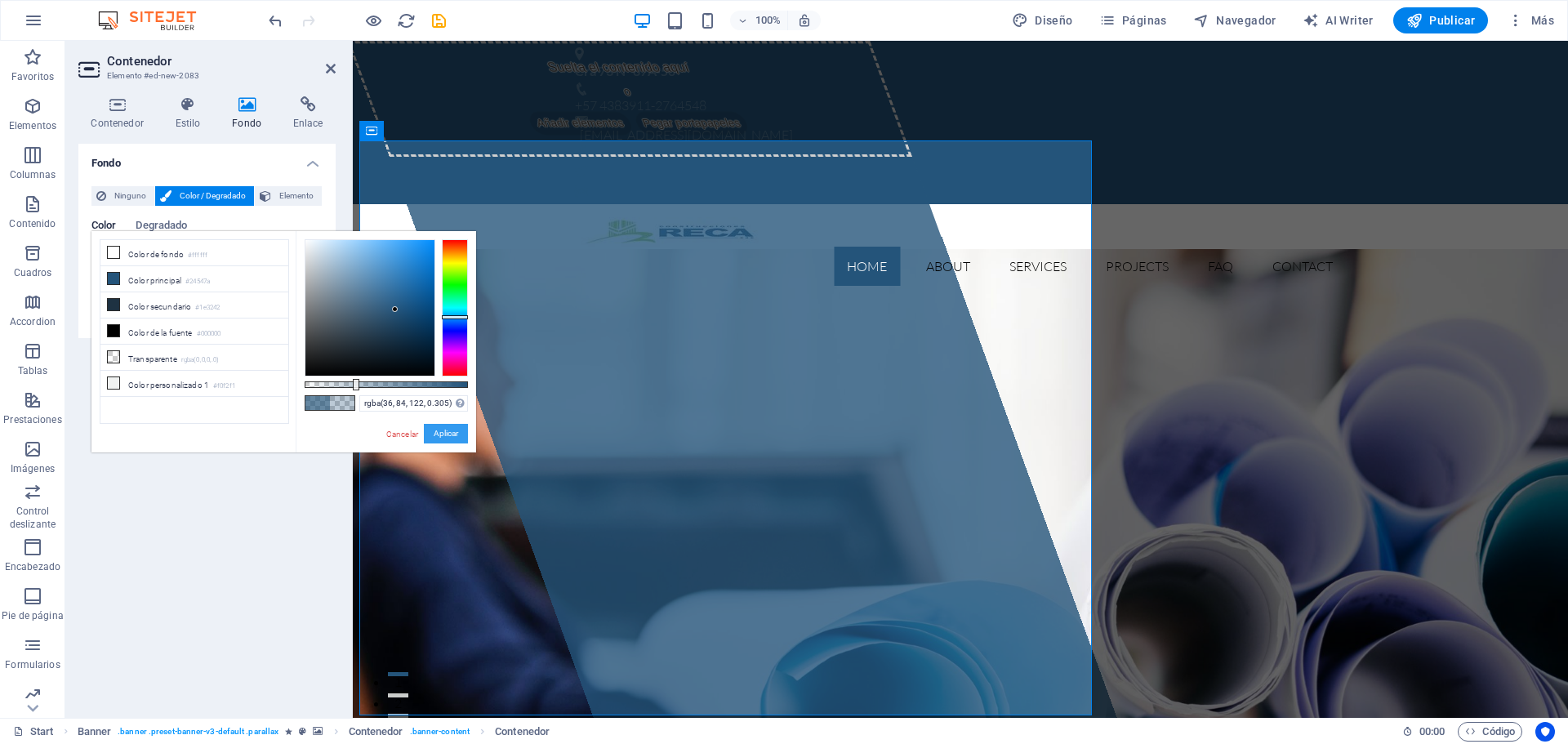
click at [444, 429] on button "Aplicar" at bounding box center [445, 434] width 44 height 20
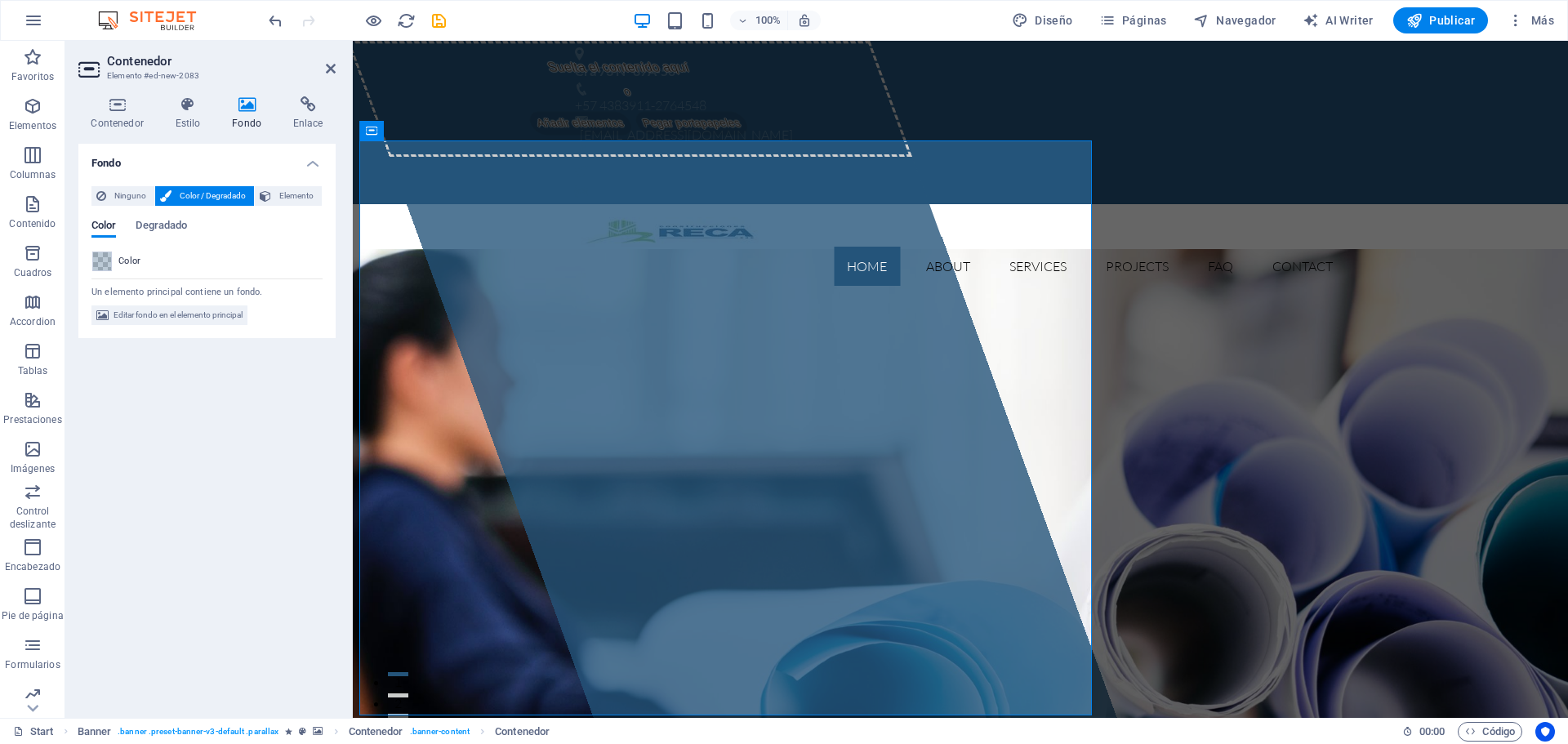
drag, startPoint x: 282, startPoint y: 199, endPoint x: 217, endPoint y: 279, distance: 103.1
click at [233, 241] on div "Ninguno Color / Degradado Elemento Estirar fondo a ancho completo Superposición…" at bounding box center [208, 256] width 258 height 165
click at [205, 315] on span "Editar fondo en el elemento principal" at bounding box center [178, 315] width 129 height 20
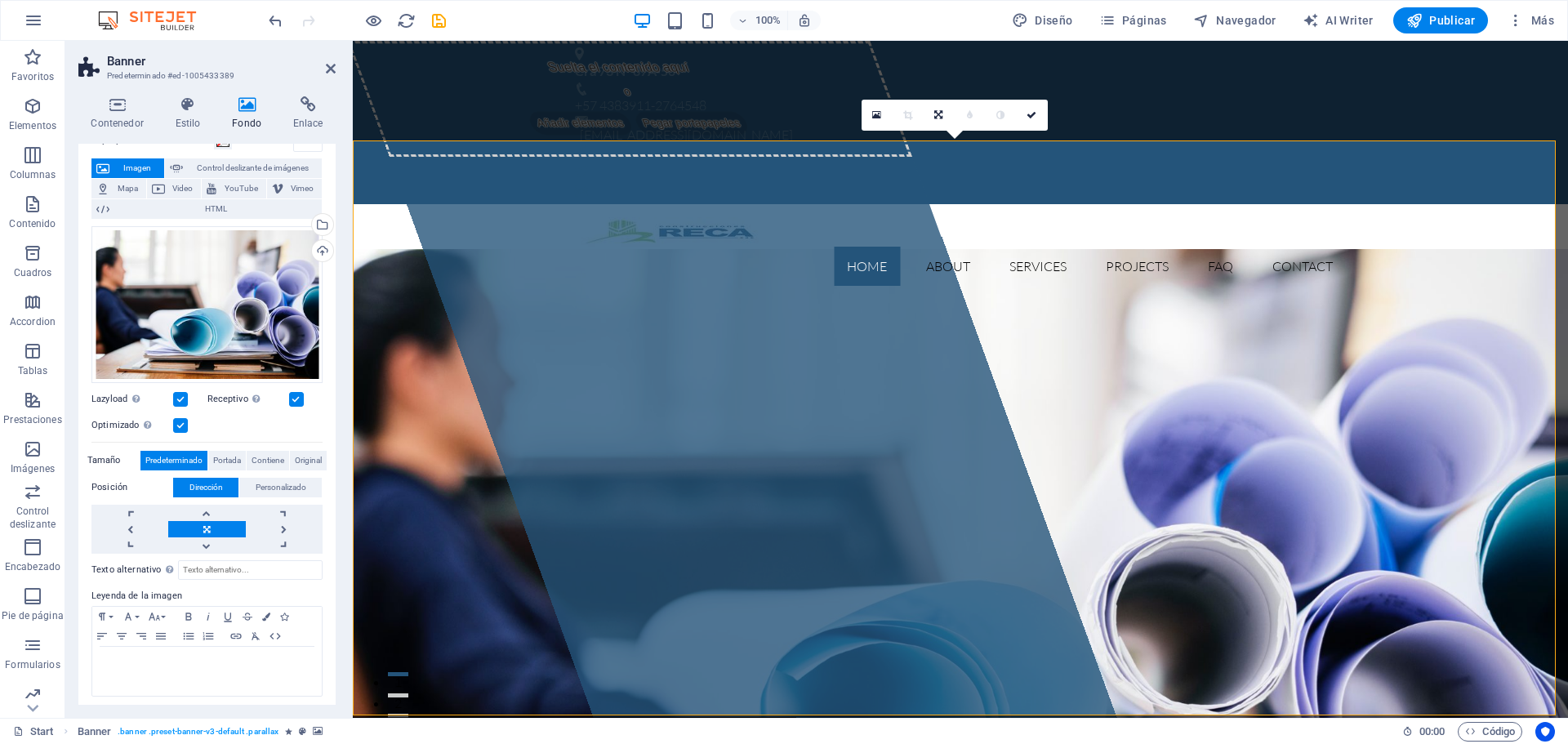
scroll to position [86, 0]
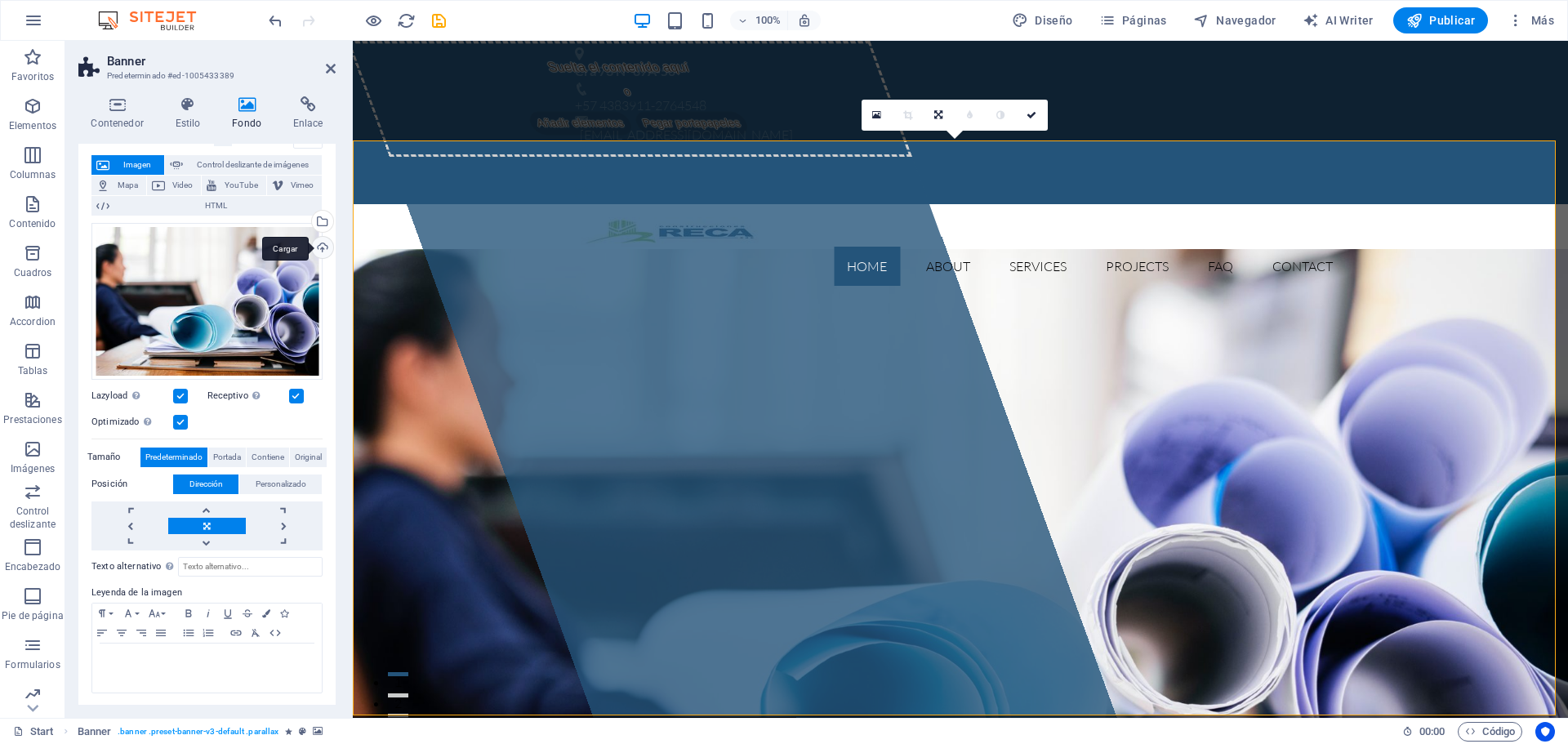
click at [314, 248] on div "Cargar" at bounding box center [320, 249] width 24 height 24
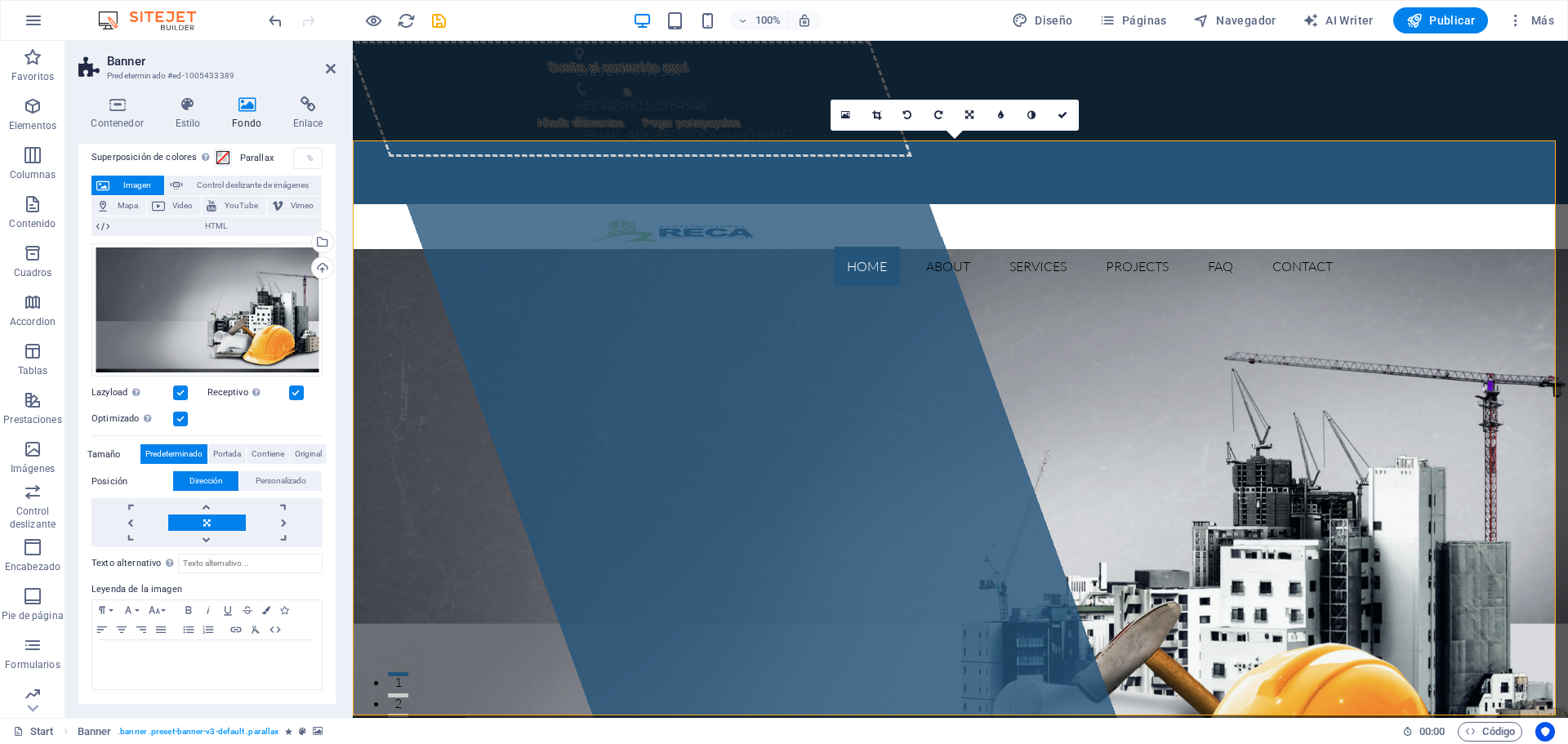
scroll to position [63, 0]
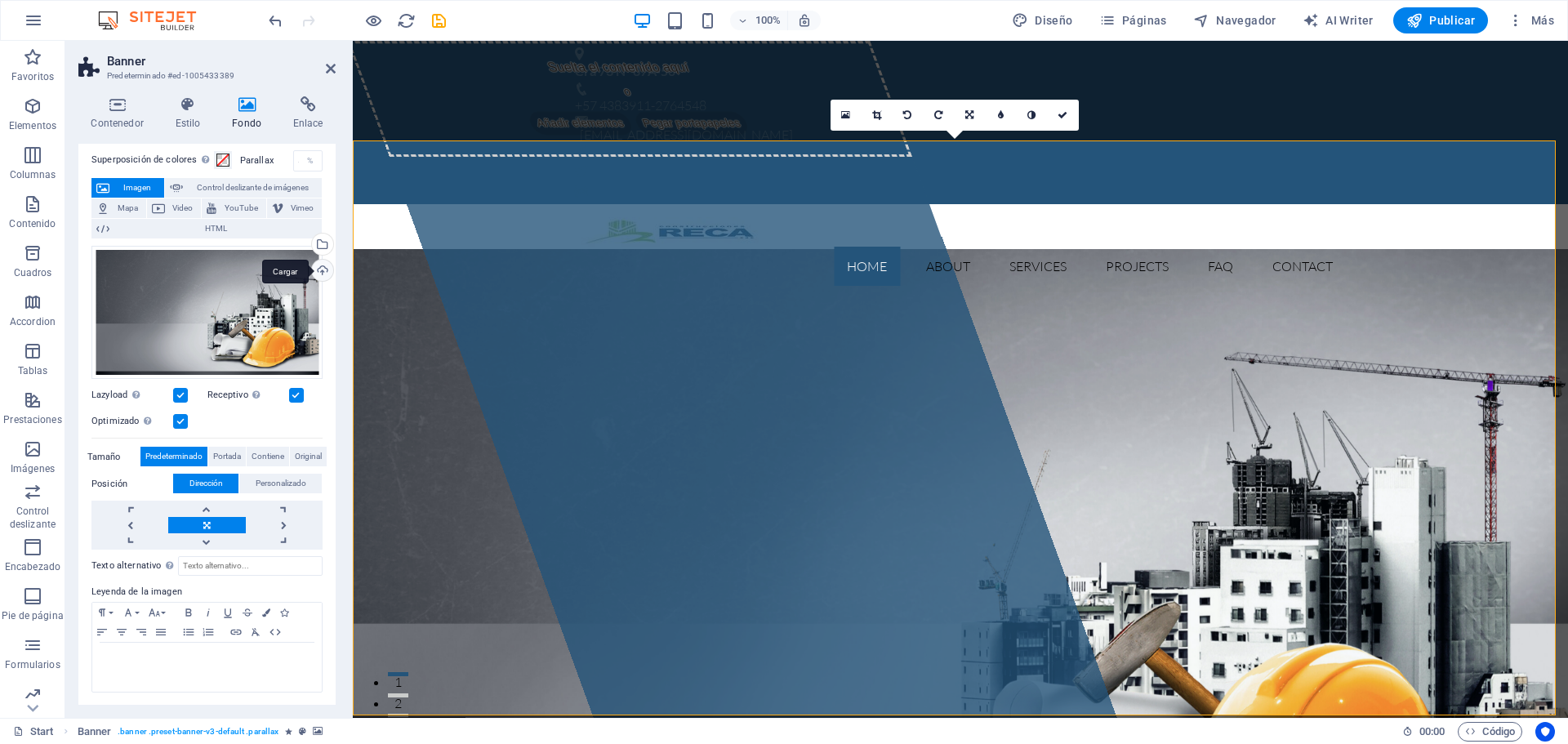
click at [319, 269] on div "Cargar" at bounding box center [320, 271] width 24 height 24
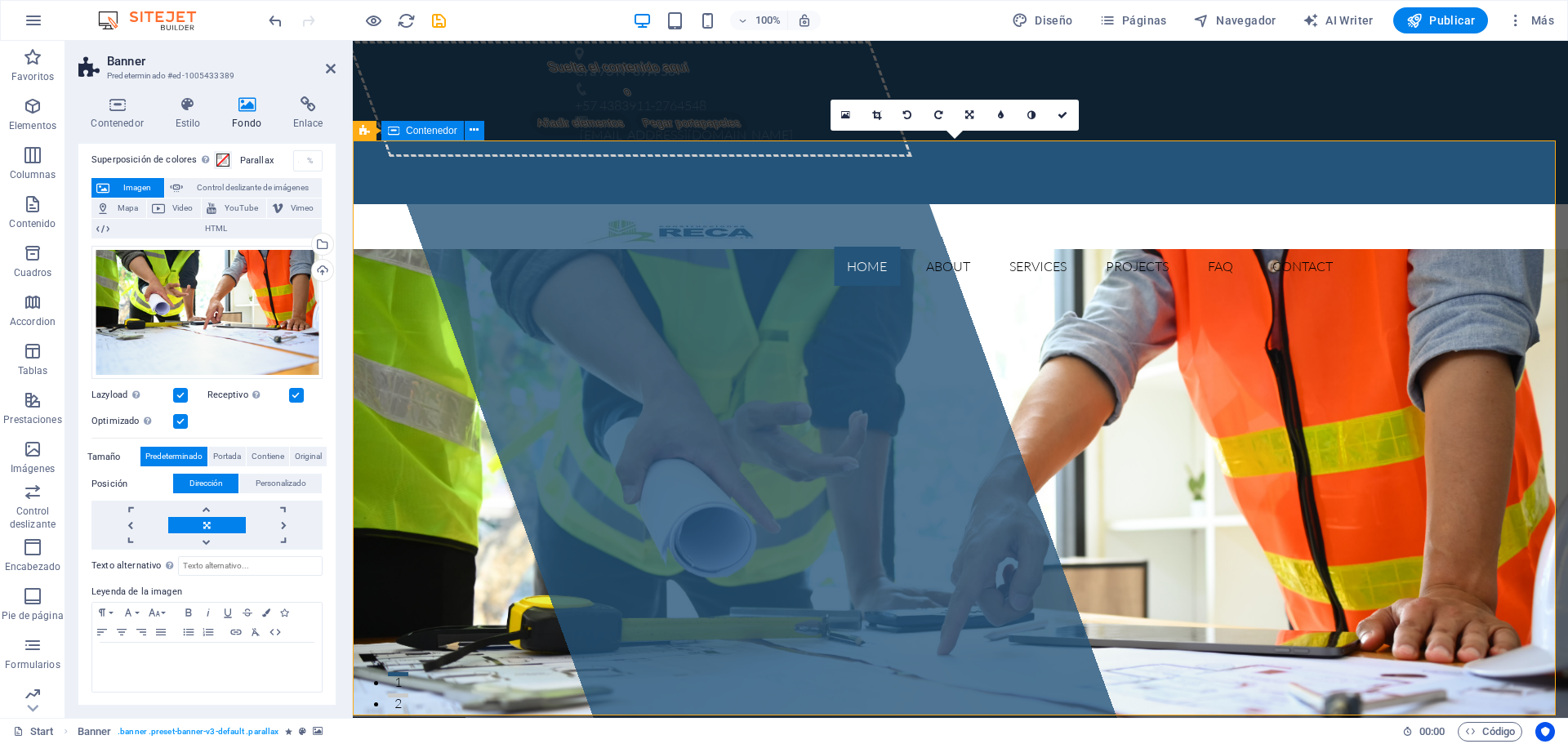
click at [1030, 116] on icon at bounding box center [1030, 114] width 8 height 10
click at [1005, 115] on link at bounding box center [1001, 114] width 31 height 31
click at [843, 110] on icon at bounding box center [845, 114] width 9 height 12
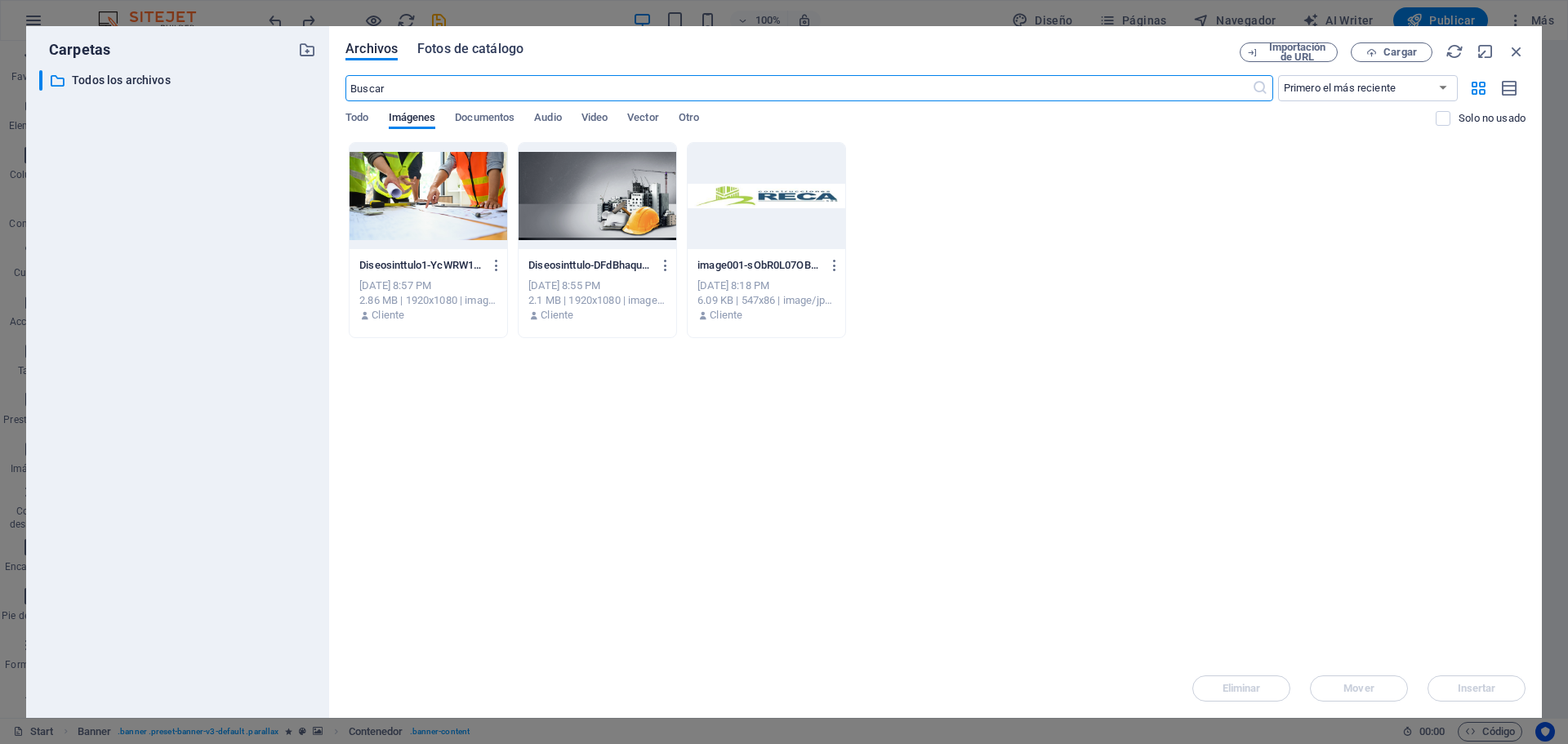
click at [477, 43] on span "Fotos de catálogo" at bounding box center [470, 49] width 106 height 20
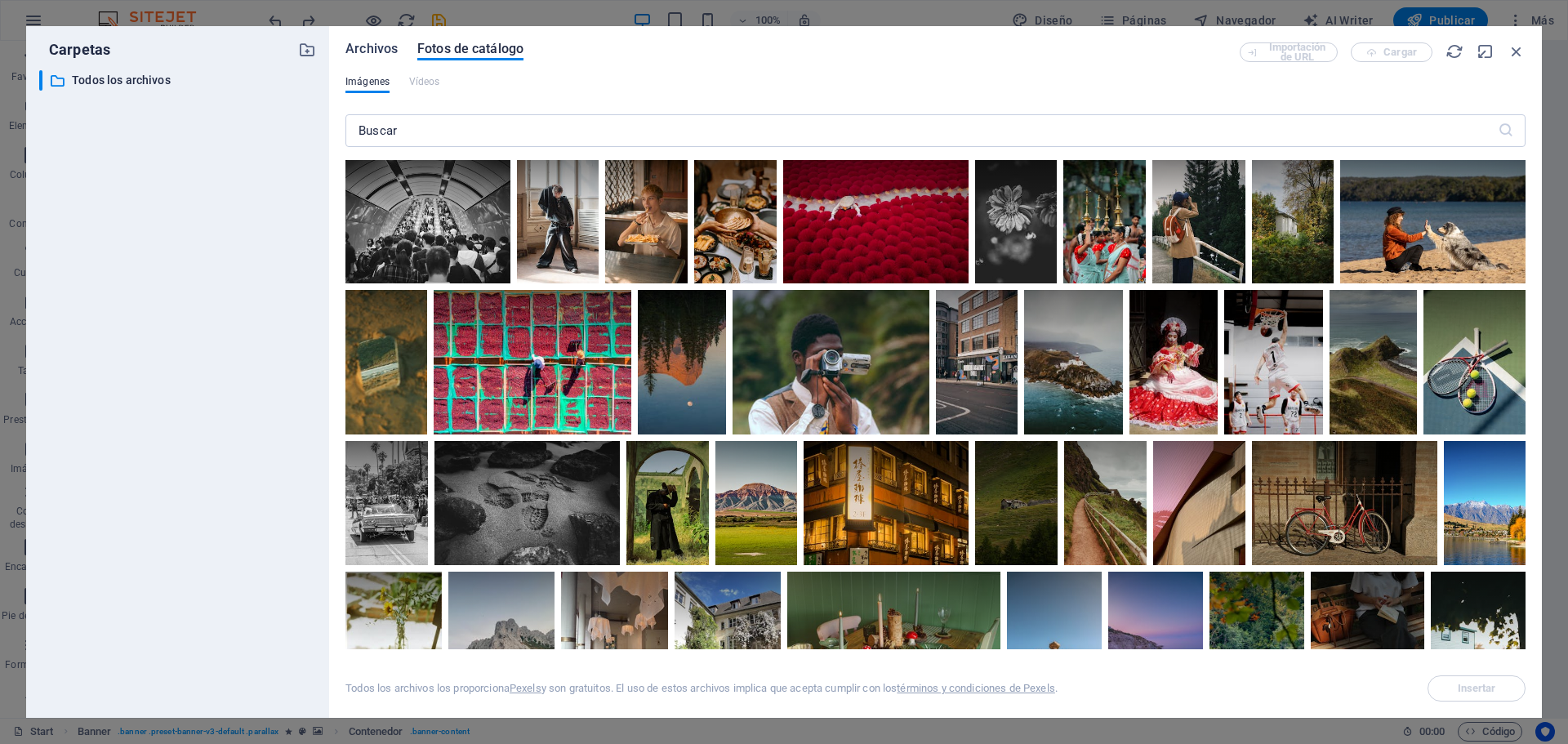
click at [377, 51] on span "Archivos" at bounding box center [371, 49] width 52 height 20
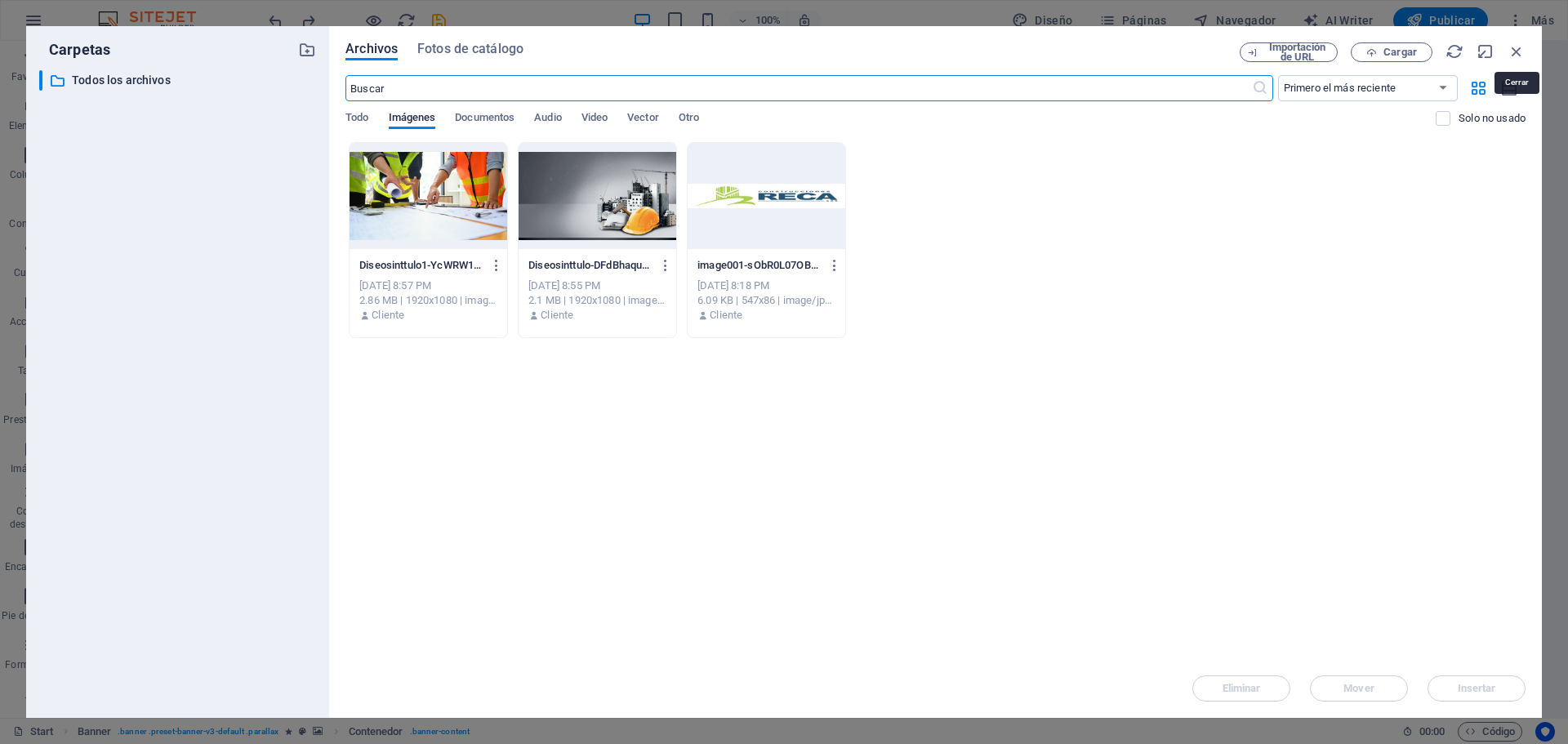
click at [1505, 54] on div "Importación de URL Cargar" at bounding box center [1383, 52] width 286 height 20
click at [1508, 53] on icon "button" at bounding box center [1516, 51] width 18 height 18
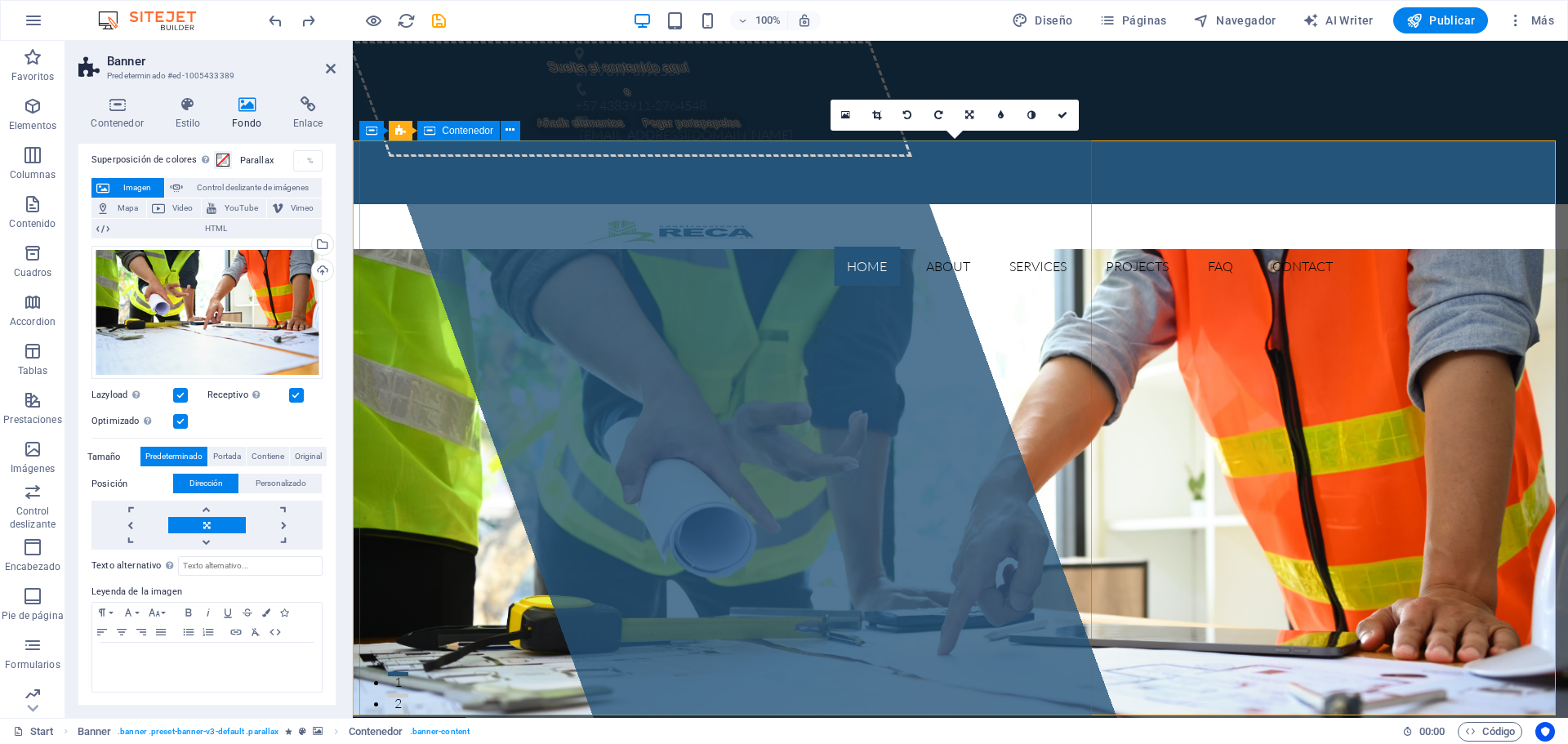
click at [397, 141] on div "Suelta el contenido aquí o Añadir elementos Pegar portapapeles" at bounding box center [630, 99] width 565 height 116
click at [402, 130] on span "Banner" at bounding box center [393, 131] width 32 height 10
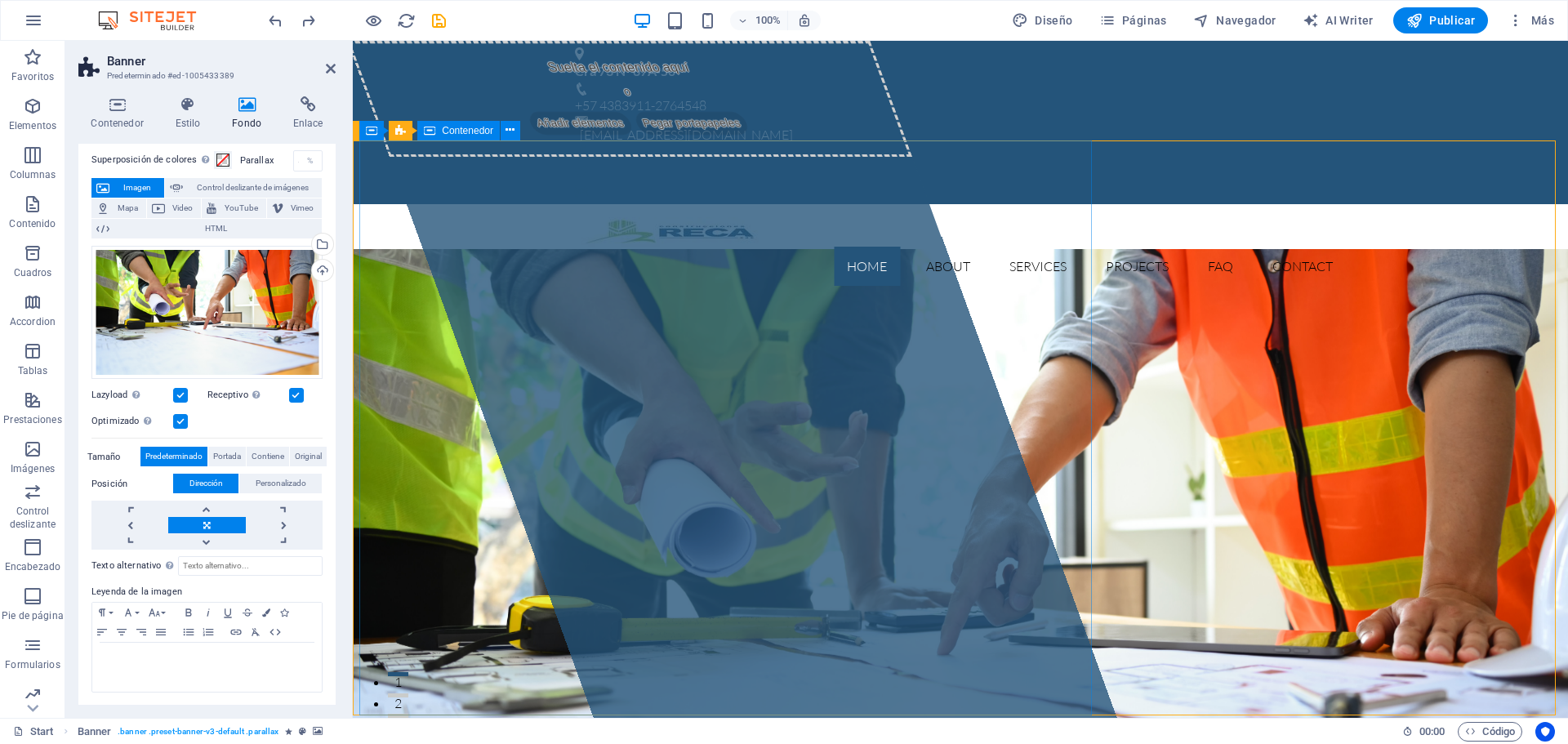
click at [682, 156] on div "Suelta el contenido aquí o Añadir elementos Pegar portapapeles" at bounding box center [630, 99] width 565 height 116
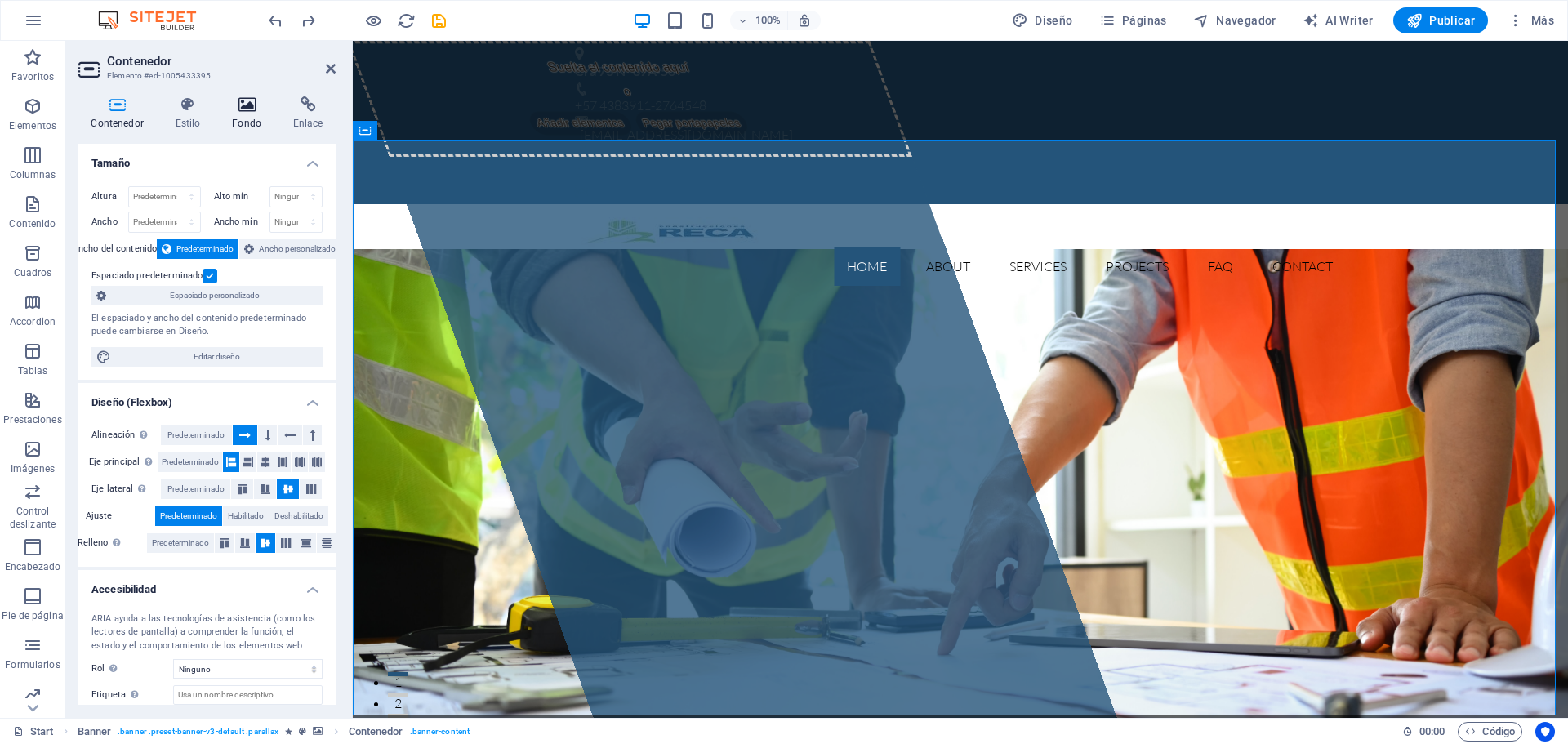
click at [263, 114] on h4 "Fondo" at bounding box center [250, 114] width 61 height 34
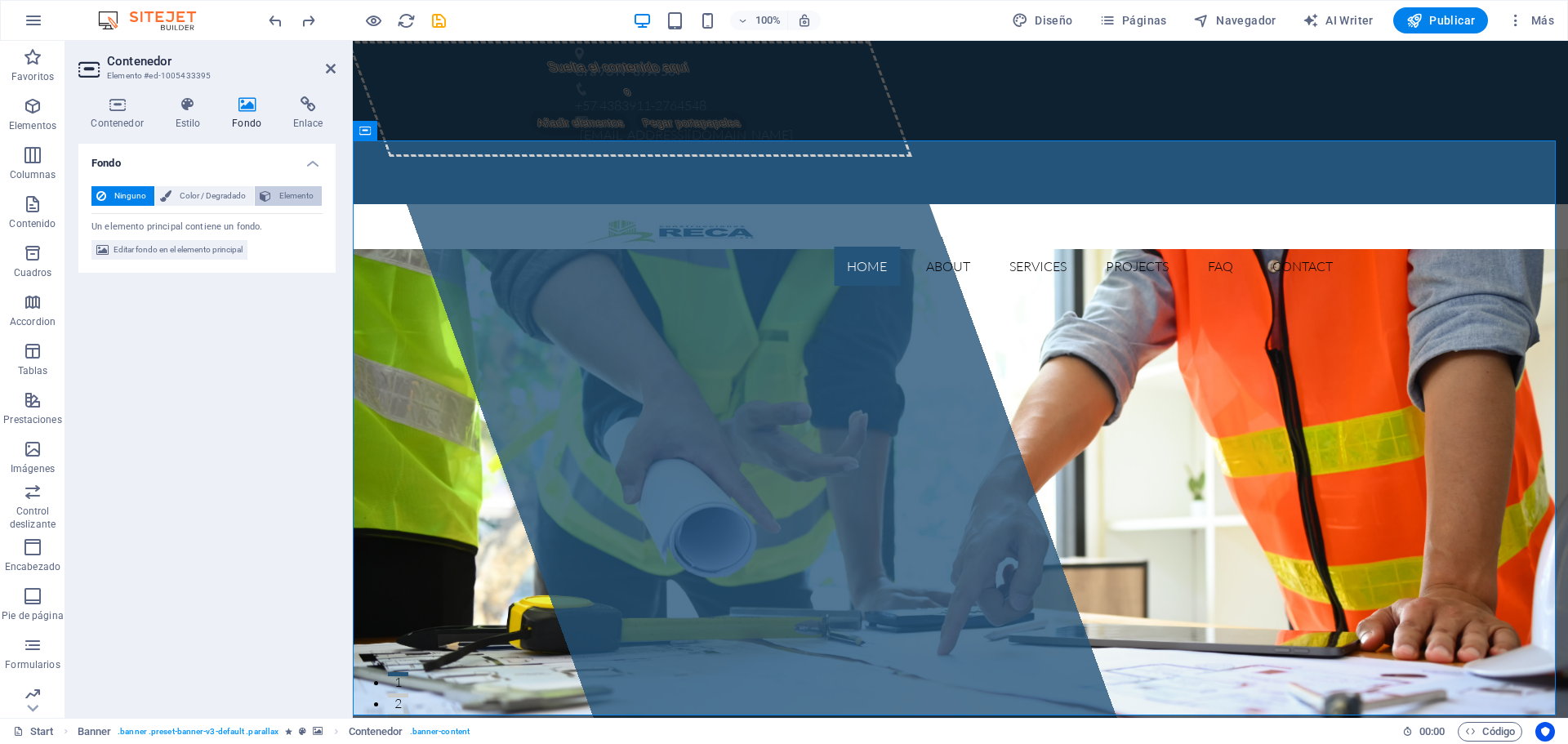
click at [267, 199] on icon at bounding box center [265, 196] width 12 height 20
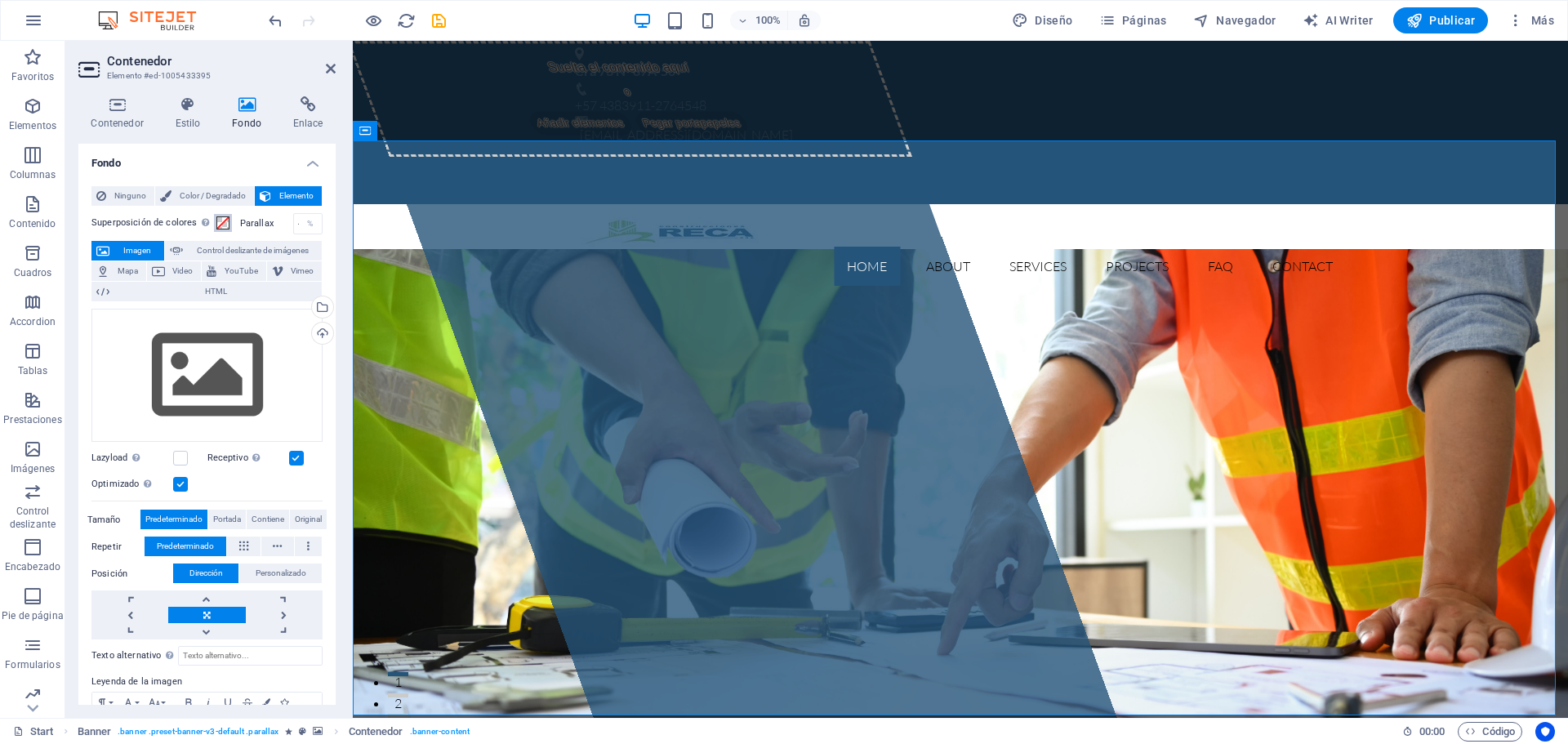
click at [220, 226] on span at bounding box center [223, 223] width 13 height 13
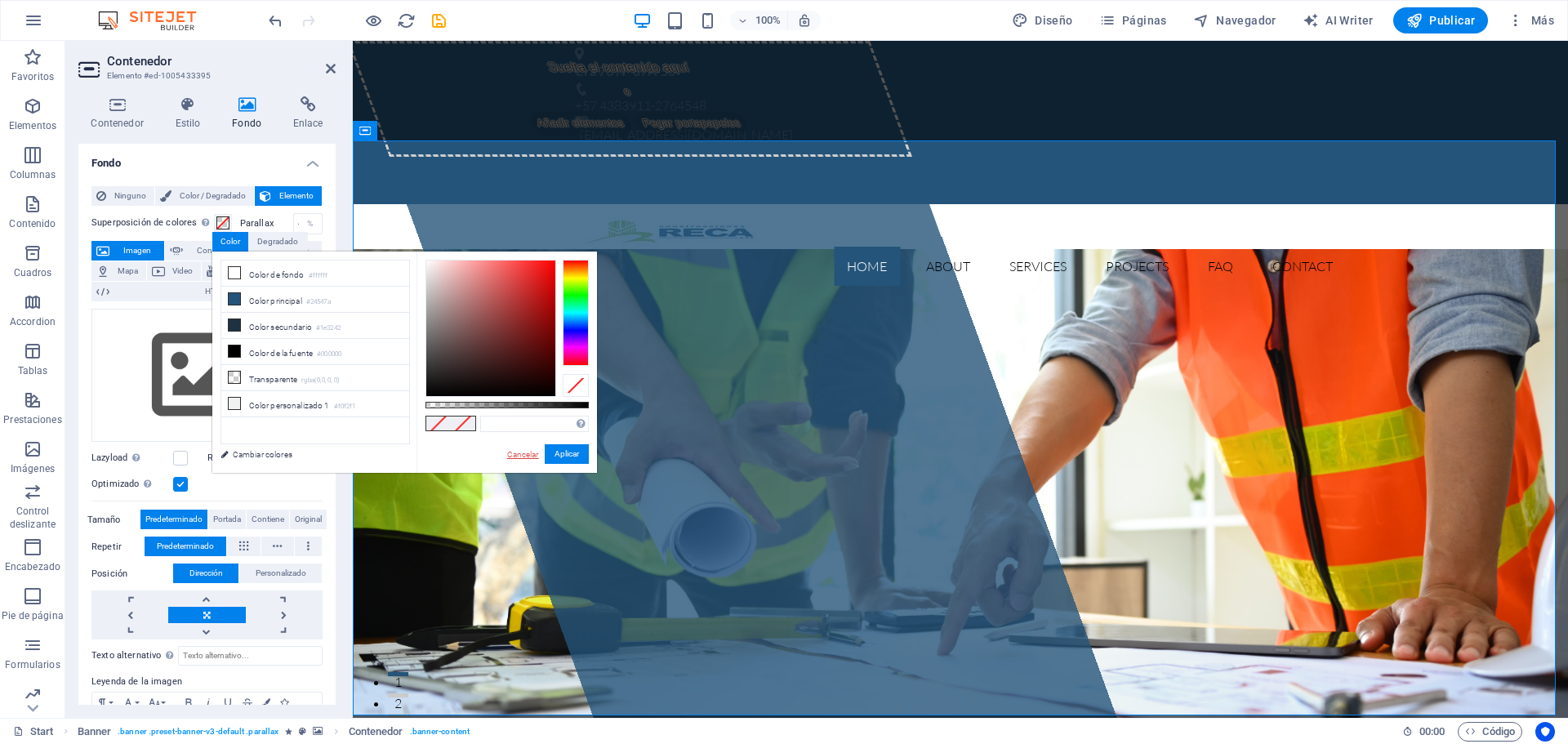
click at [521, 452] on link "Cancelar" at bounding box center [522, 454] width 35 height 13
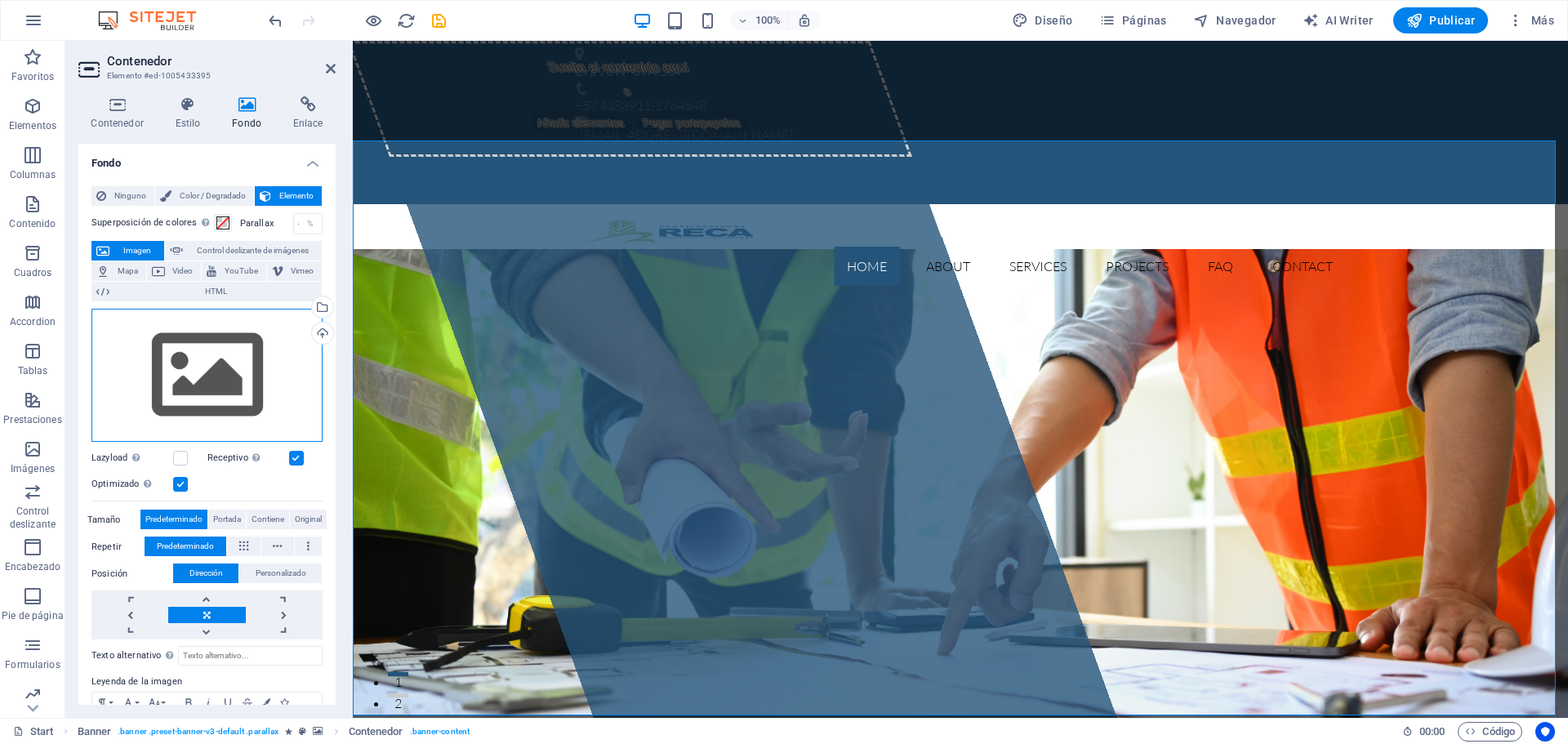
click at [271, 382] on div "Arrastra archivos aquí, haz clic para escoger archivos o selecciona archivos de…" at bounding box center [207, 376] width 231 height 134
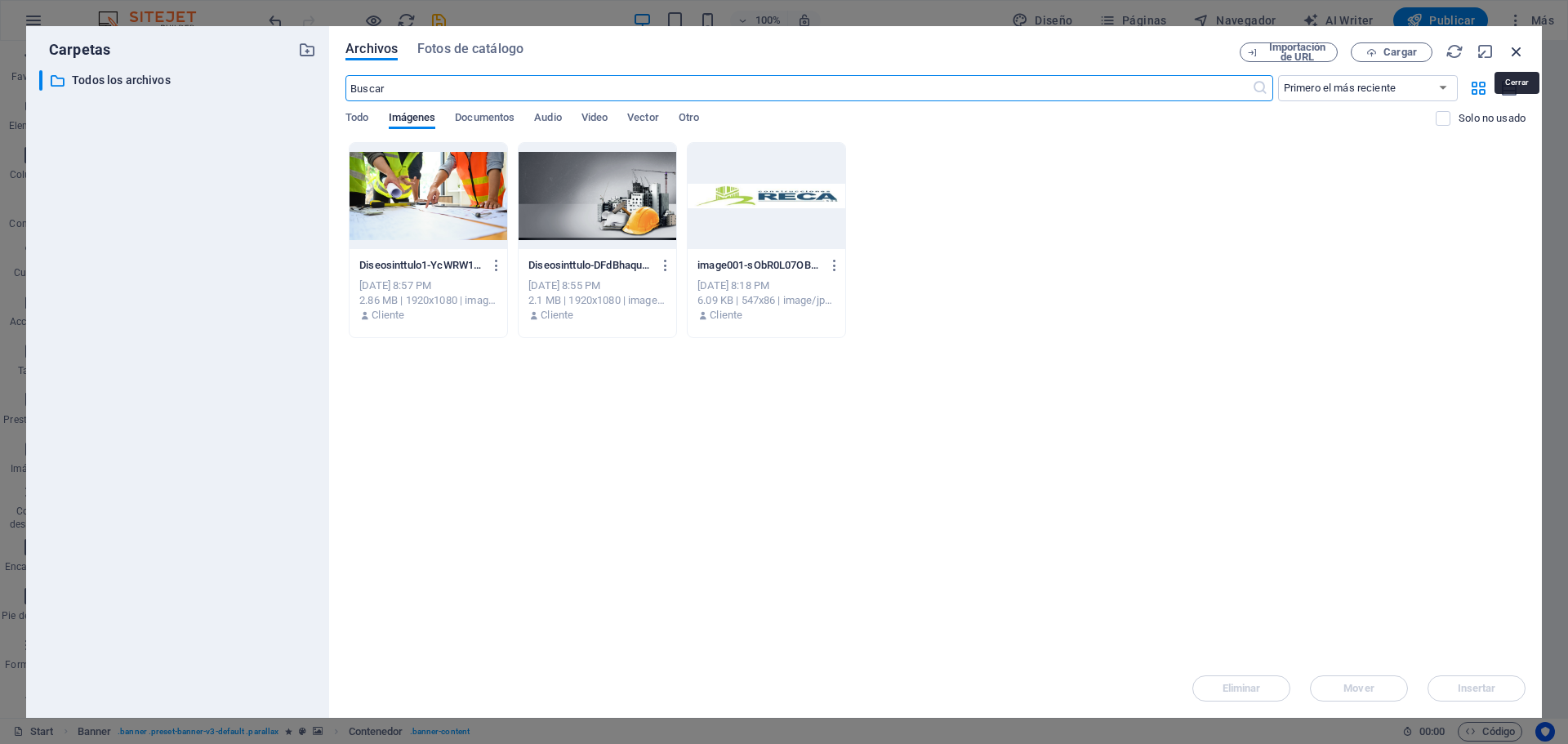
click at [1510, 48] on icon "button" at bounding box center [1516, 51] width 18 height 18
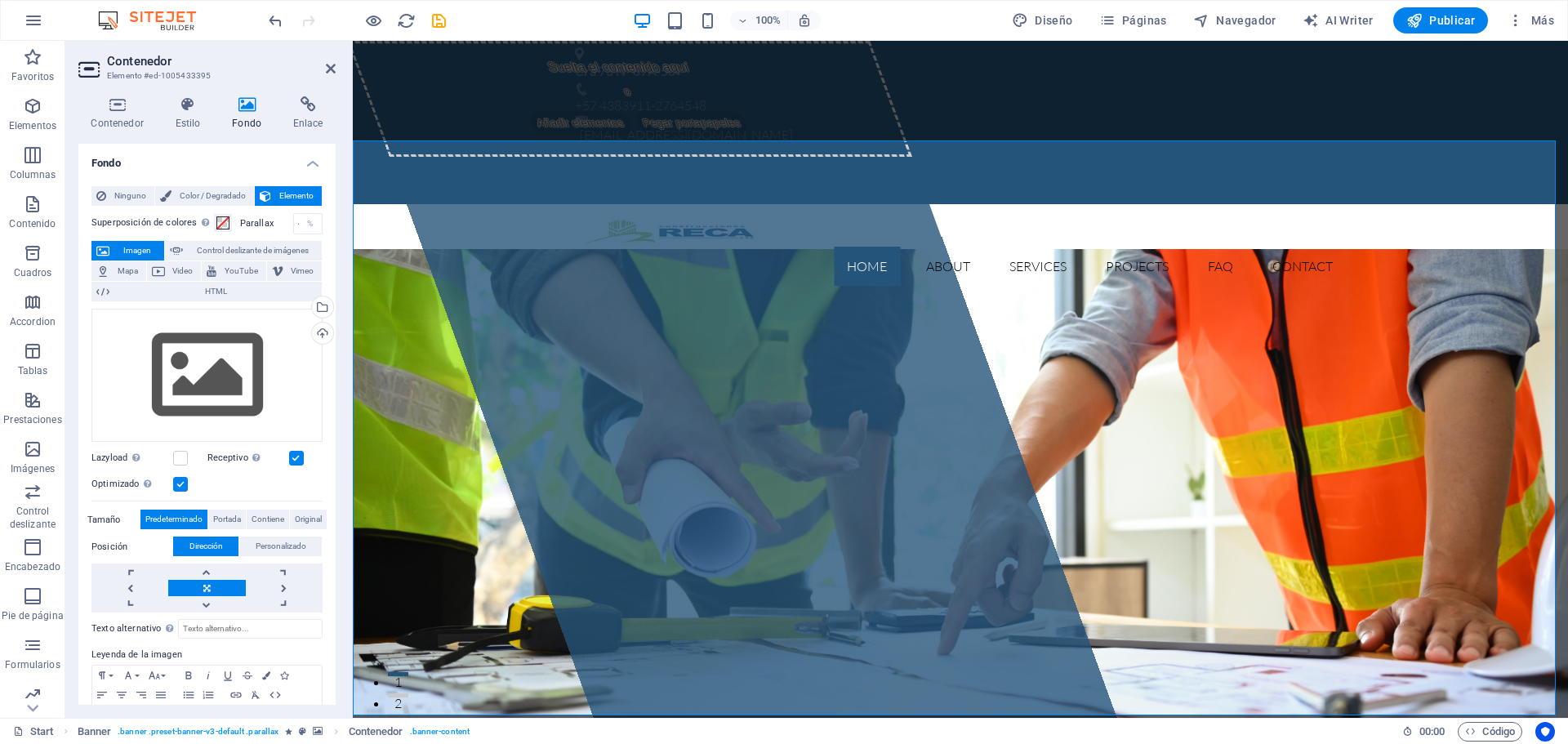
drag, startPoint x: 1332, startPoint y: 320, endPoint x: 1320, endPoint y: 323, distance: 12.4
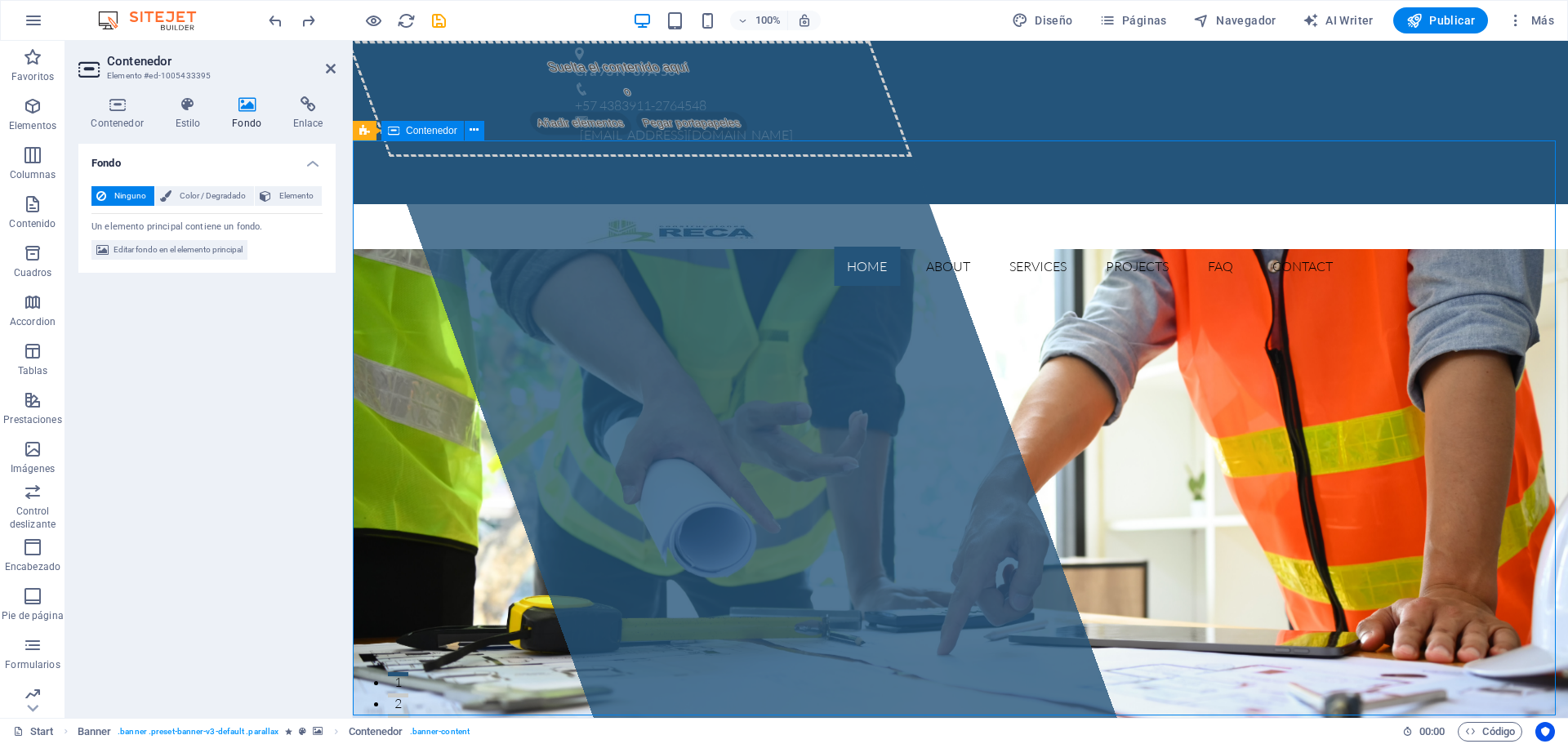
click at [182, 202] on span "Color / Degradado" at bounding box center [212, 196] width 72 height 20
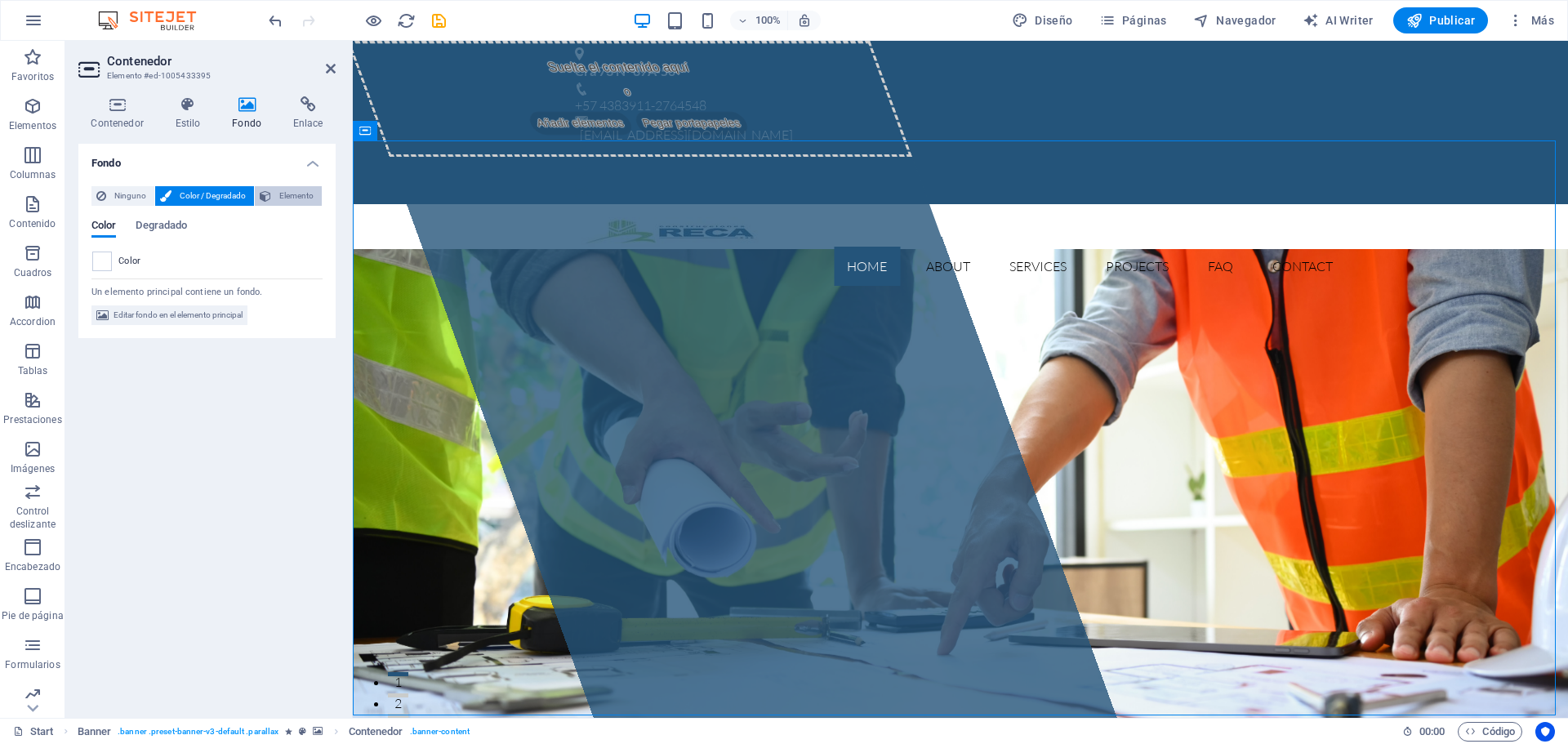
click at [276, 202] on span "Elemento" at bounding box center [297, 196] width 41 height 20
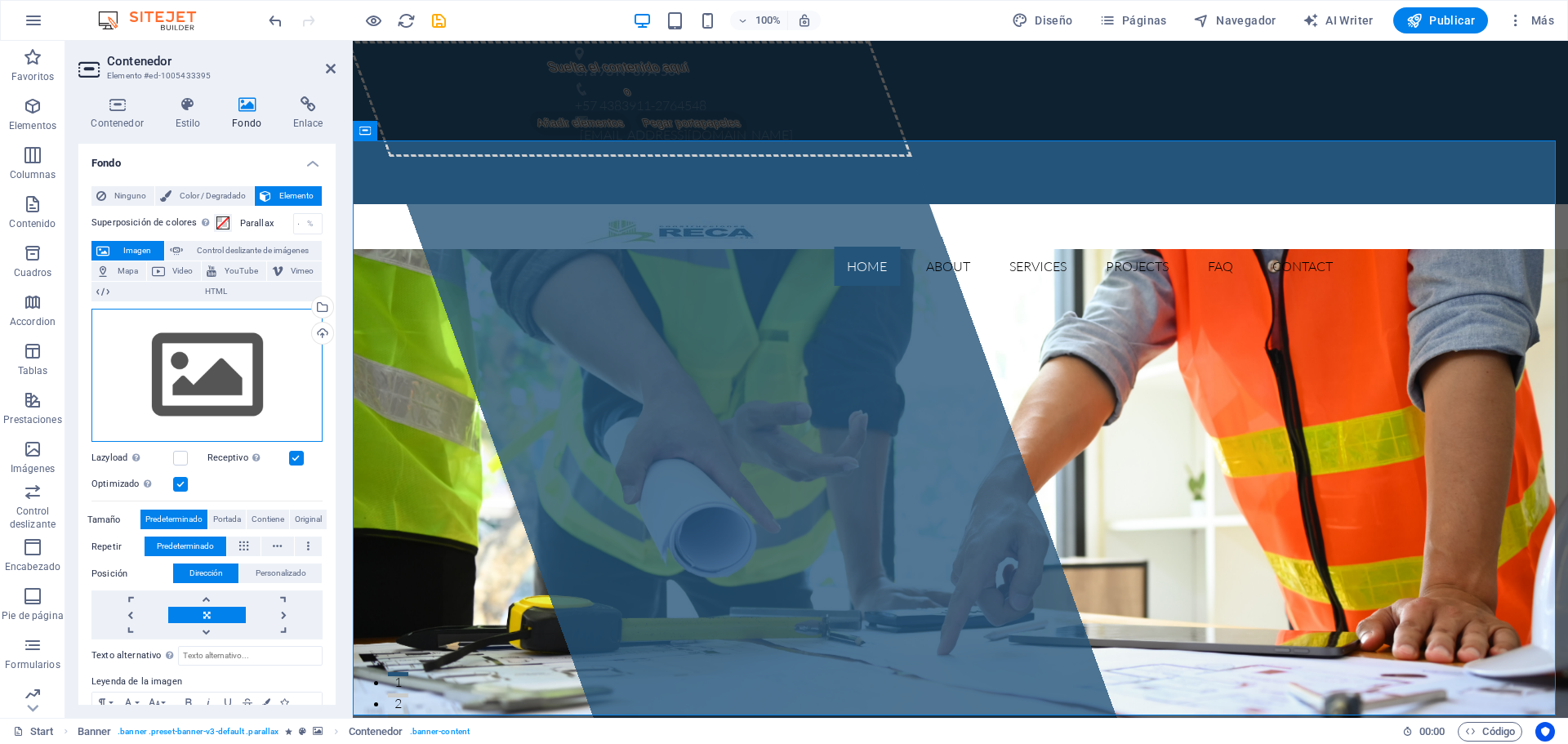
click at [247, 379] on div "Arrastra archivos aquí, haz clic para escoger archivos o selecciona archivos de…" at bounding box center [207, 376] width 231 height 134
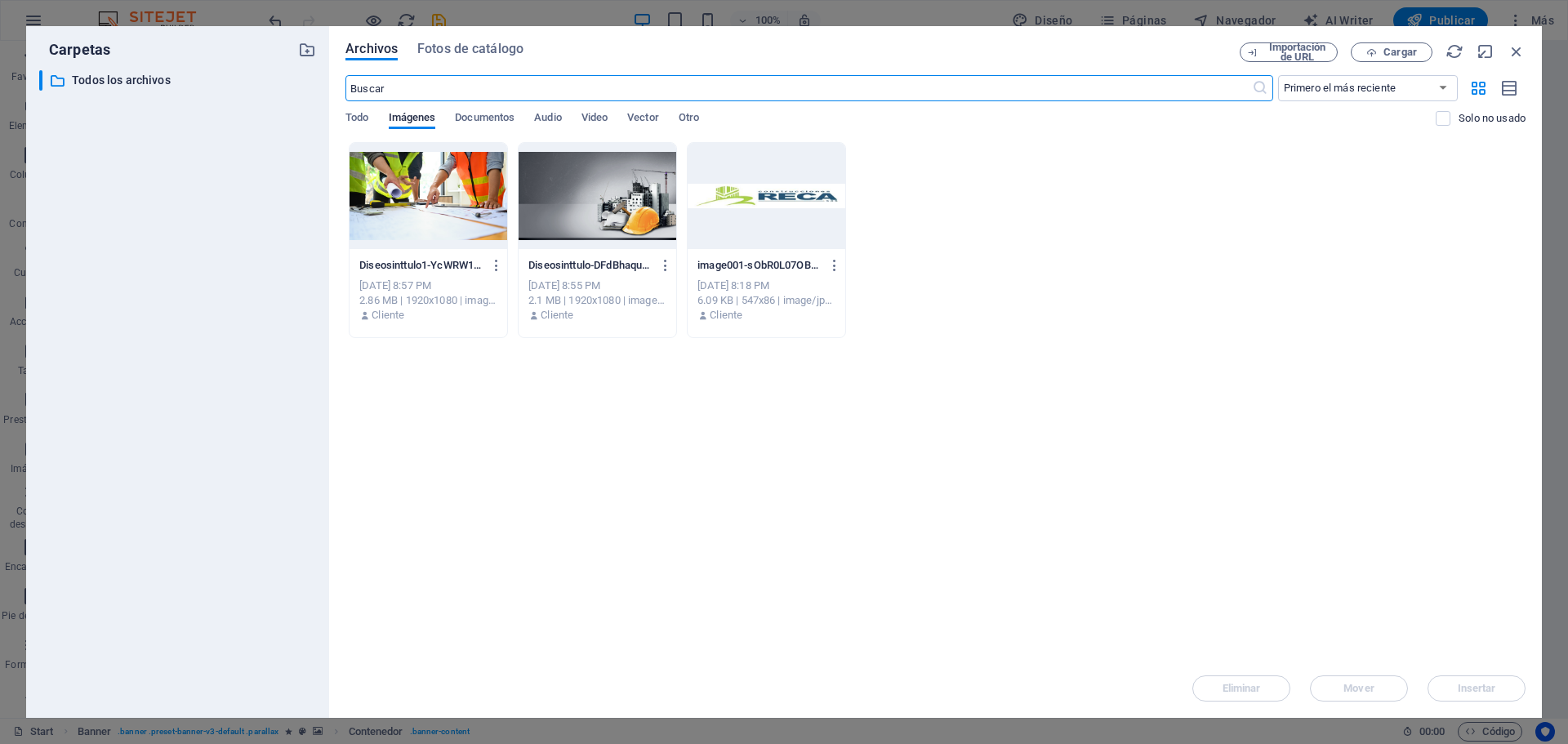
click at [483, 197] on div at bounding box center [428, 196] width 157 height 106
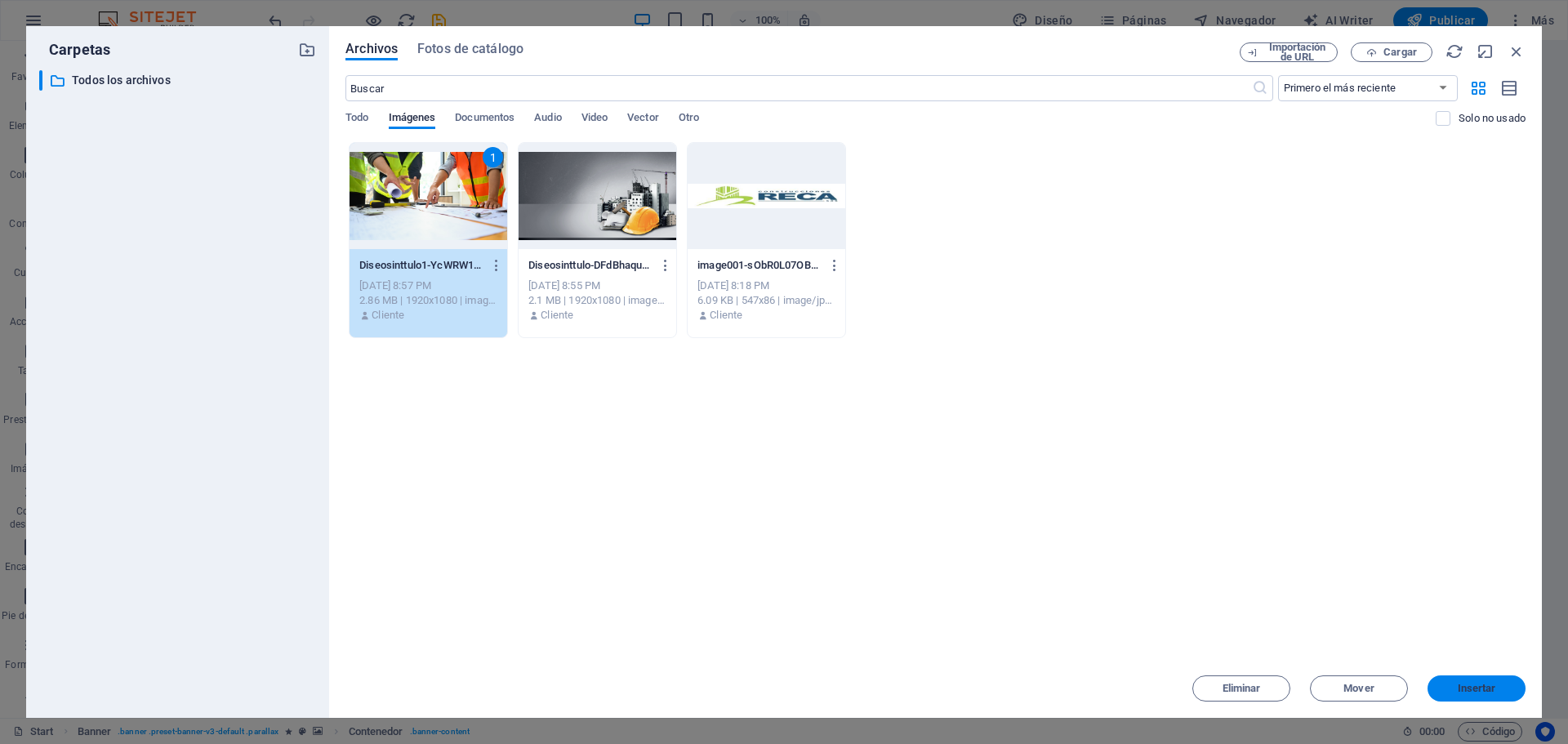
drag, startPoint x: 1457, startPoint y: 689, endPoint x: 1086, endPoint y: 605, distance: 380.4
click at [1457, 689] on span "Insertar" at bounding box center [1476, 688] width 38 height 10
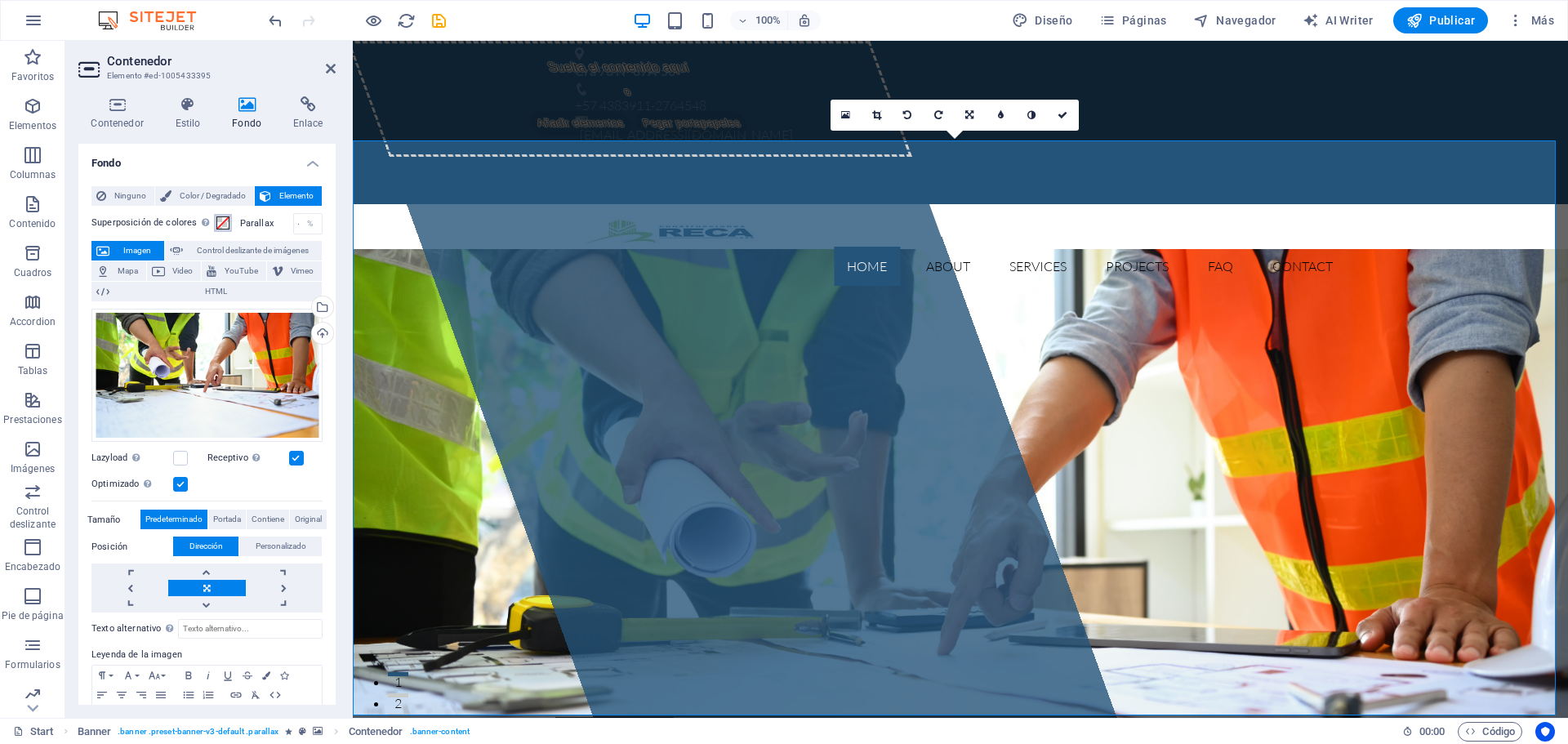
click at [222, 225] on span at bounding box center [223, 223] width 13 height 13
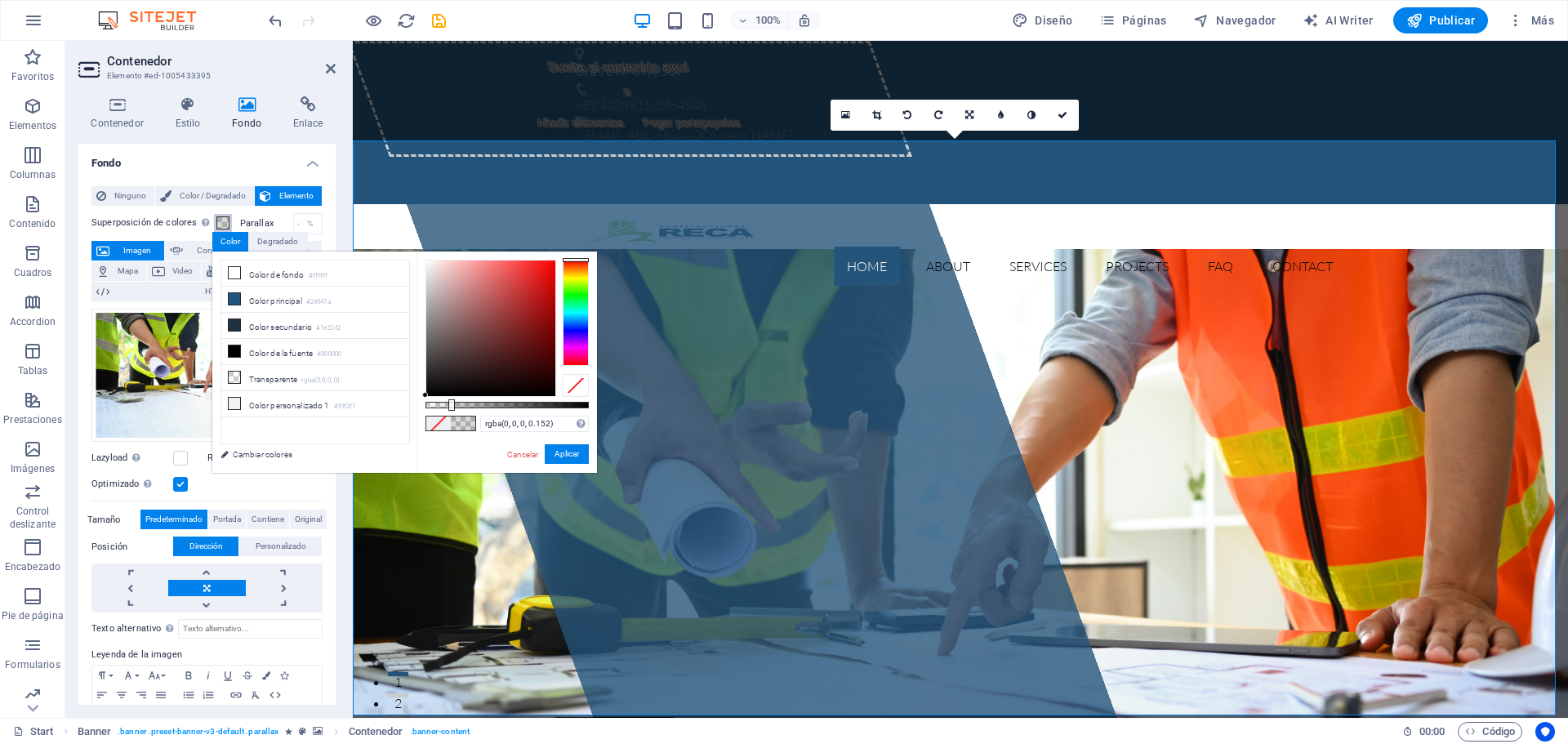
drag, startPoint x: 565, startPoint y: 405, endPoint x: 451, endPoint y: 400, distance: 114.1
click at [448, 402] on div at bounding box center [507, 404] width 164 height 6
type input "rgba(0, 0, 0, 0.142)"
click at [565, 458] on button "Aplicar" at bounding box center [566, 454] width 44 height 20
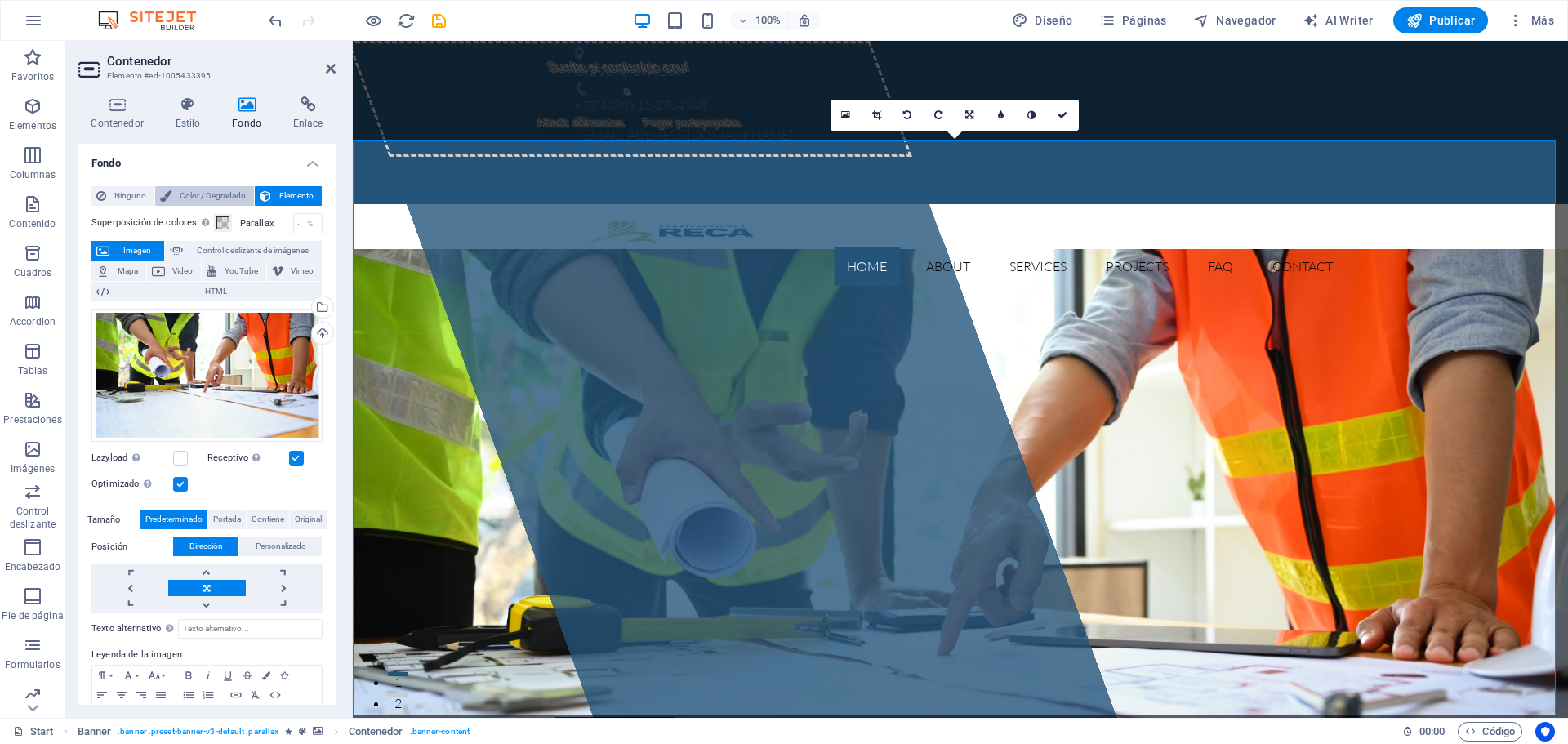
click at [208, 199] on span "Color / Degradado" at bounding box center [212, 196] width 72 height 20
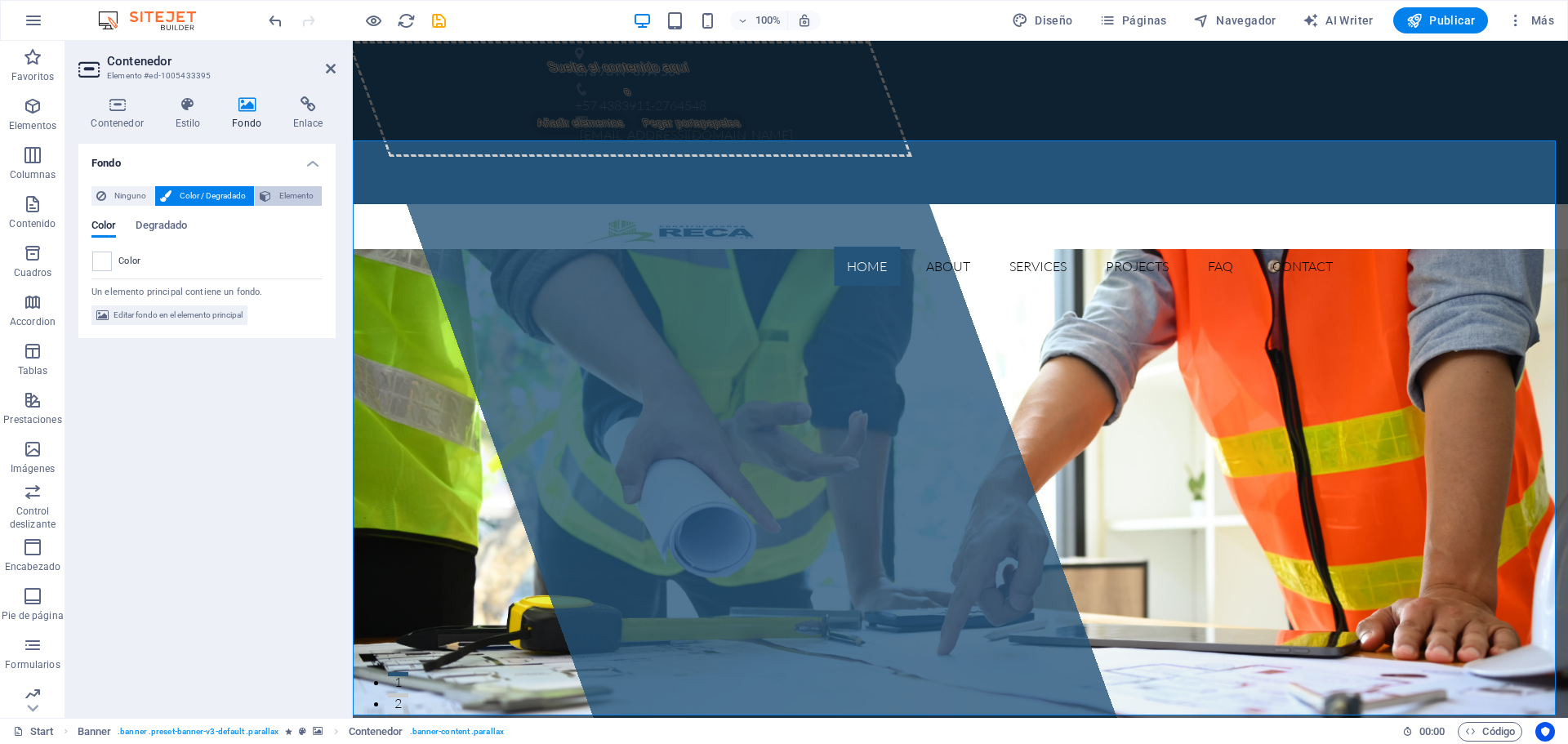
click at [304, 191] on span "Elemento" at bounding box center [297, 196] width 41 height 20
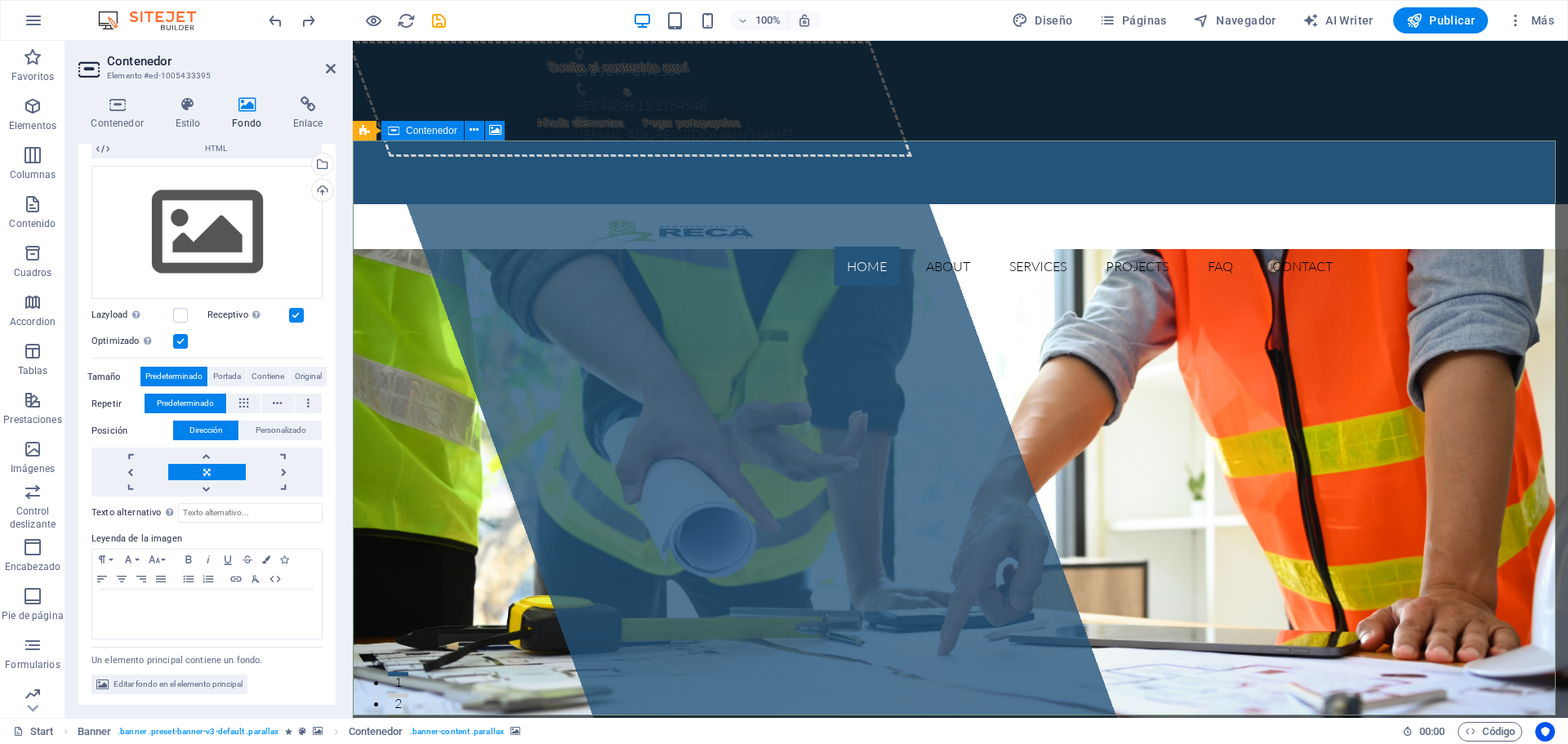
scroll to position [0, 0]
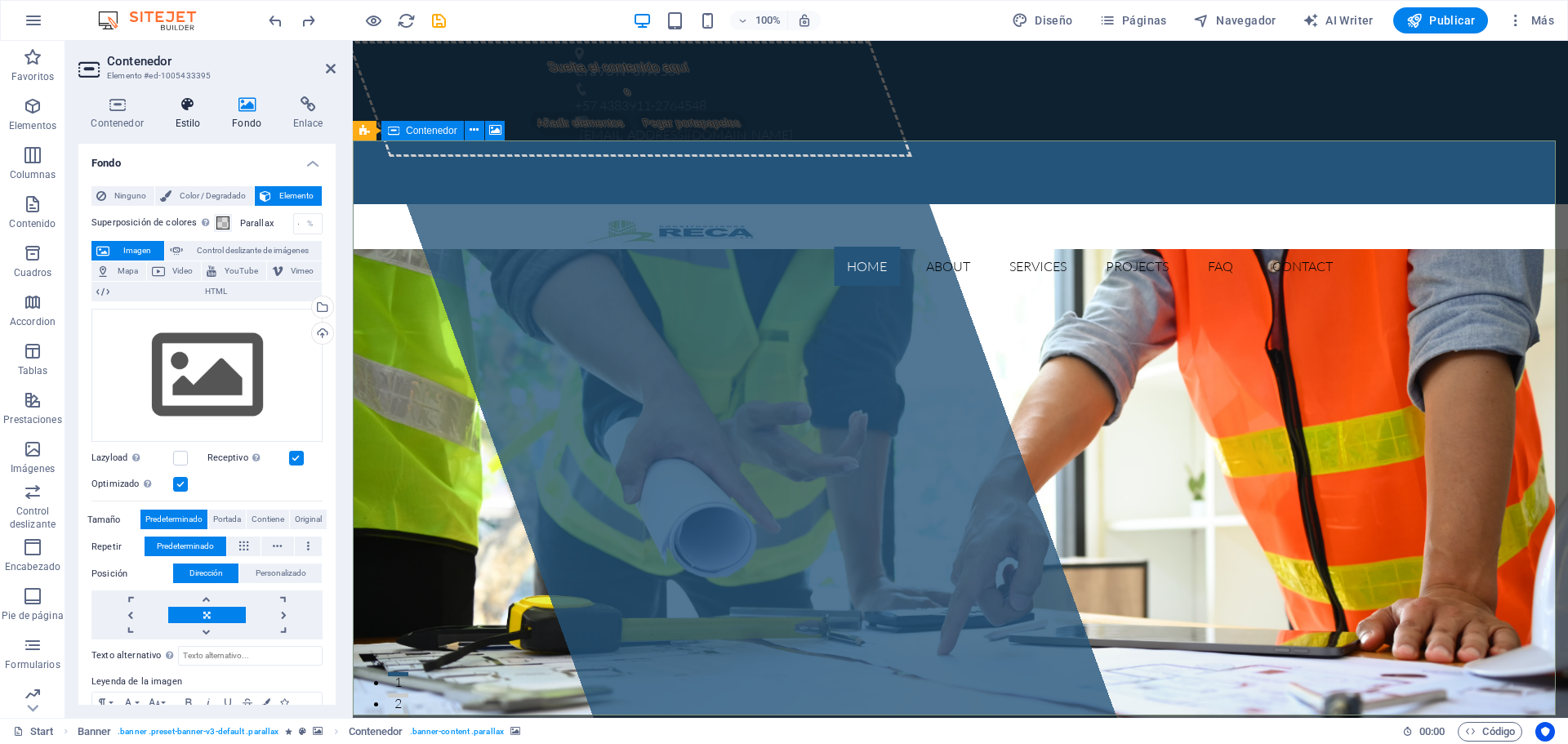
click at [178, 126] on h4 "Estilo" at bounding box center [191, 114] width 57 height 34
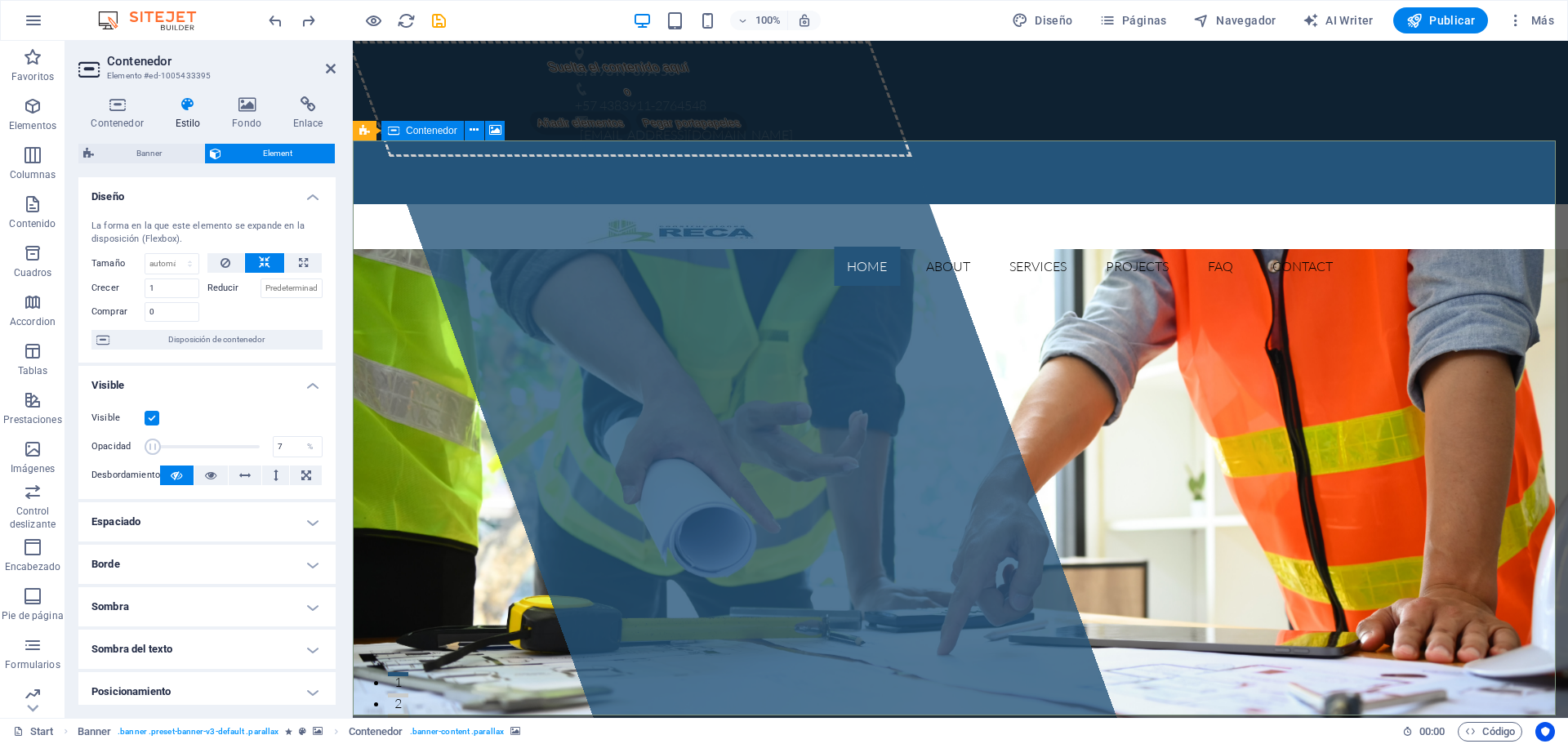
drag, startPoint x: 259, startPoint y: 444, endPoint x: 153, endPoint y: 443, distance: 106.0
click at [151, 444] on span at bounding box center [153, 446] width 16 height 16
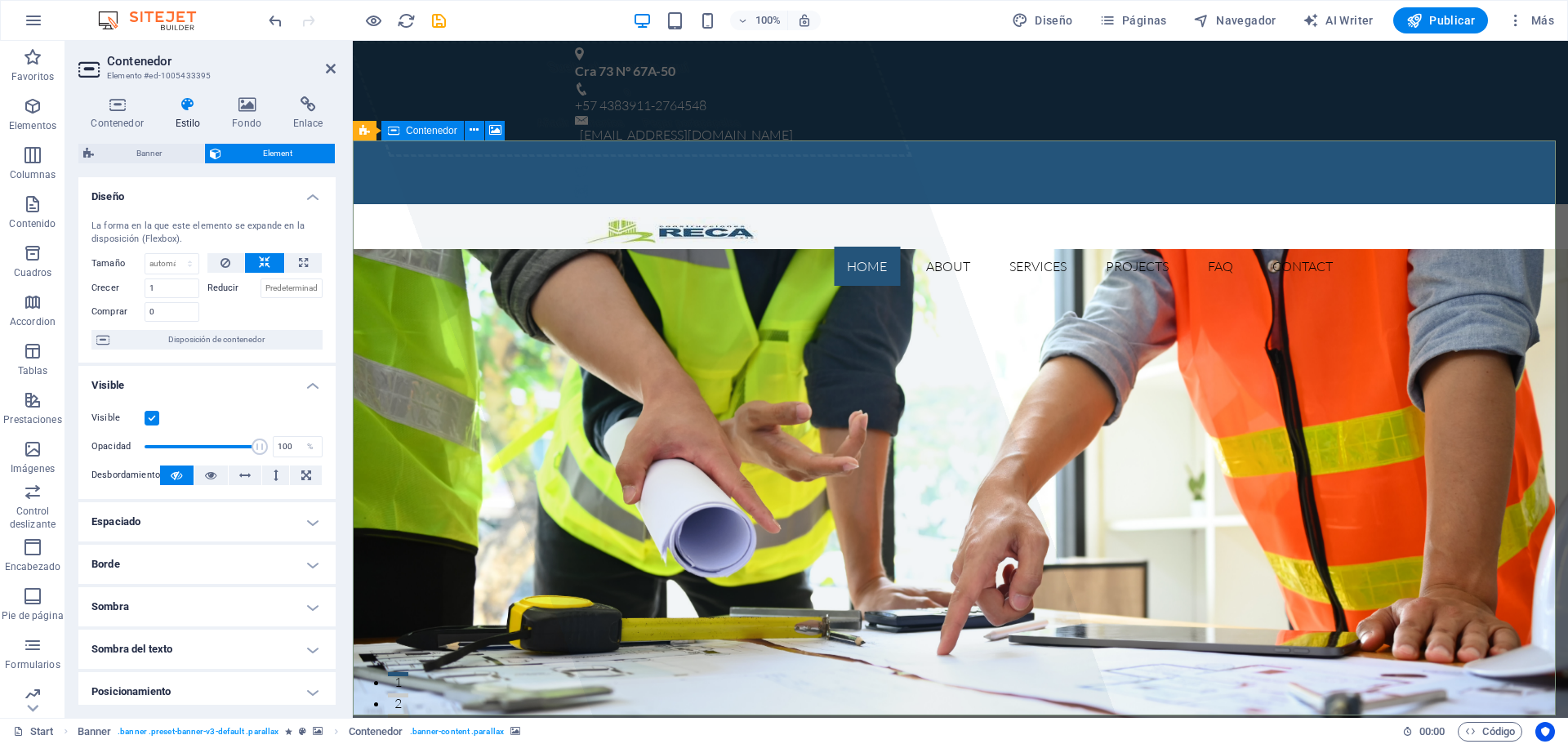
drag, startPoint x: 501, startPoint y: 478, endPoint x: 386, endPoint y: 464, distance: 115.8
type input "100"
drag, startPoint x: 252, startPoint y: 444, endPoint x: 267, endPoint y: 444, distance: 15.0
click at [267, 444] on div "Opacidad 100 %" at bounding box center [207, 446] width 231 height 24
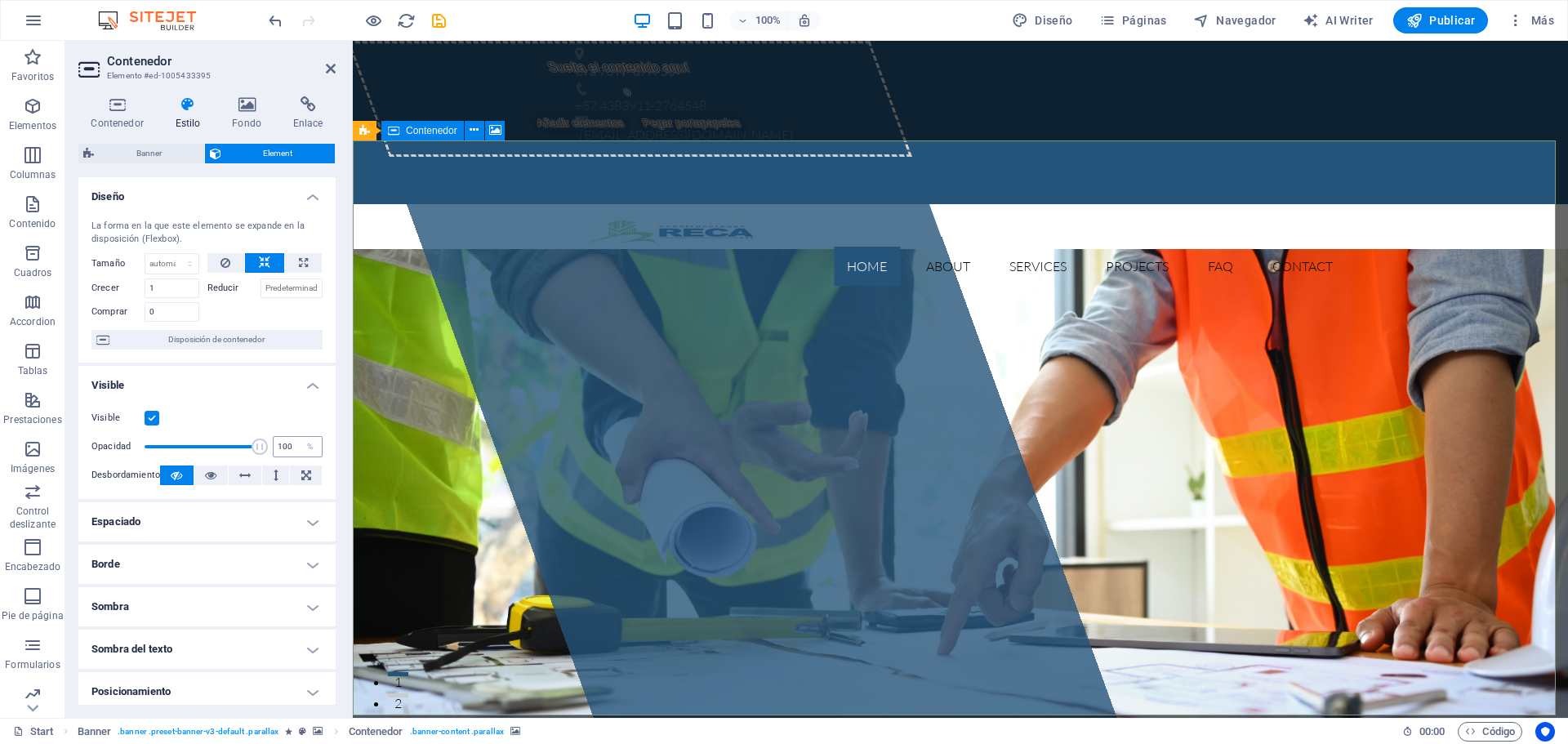
drag, startPoint x: 266, startPoint y: 448, endPoint x: 293, endPoint y: 449, distance: 27.0
click at [293, 449] on div "Opacidad 100 %" at bounding box center [207, 446] width 231 height 24
click at [152, 417] on label at bounding box center [152, 418] width 14 height 14
click at [0, 0] on input "Visible" at bounding box center [0, 0] width 0 height 0
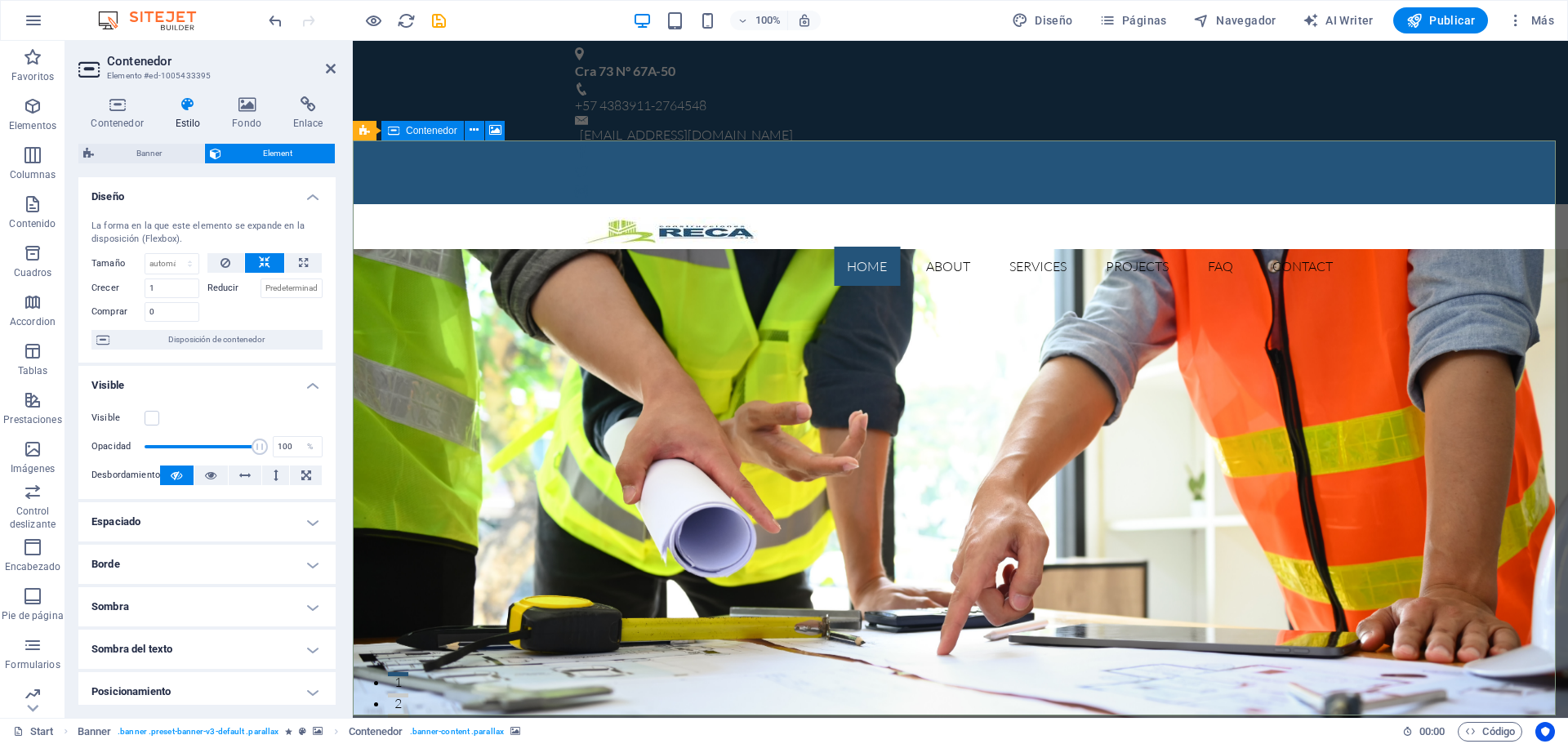
click at [144, 418] on label "Visible" at bounding box center [117, 418] width 53 height 20
click at [0, 0] on input "Visible" at bounding box center [0, 0] width 0 height 0
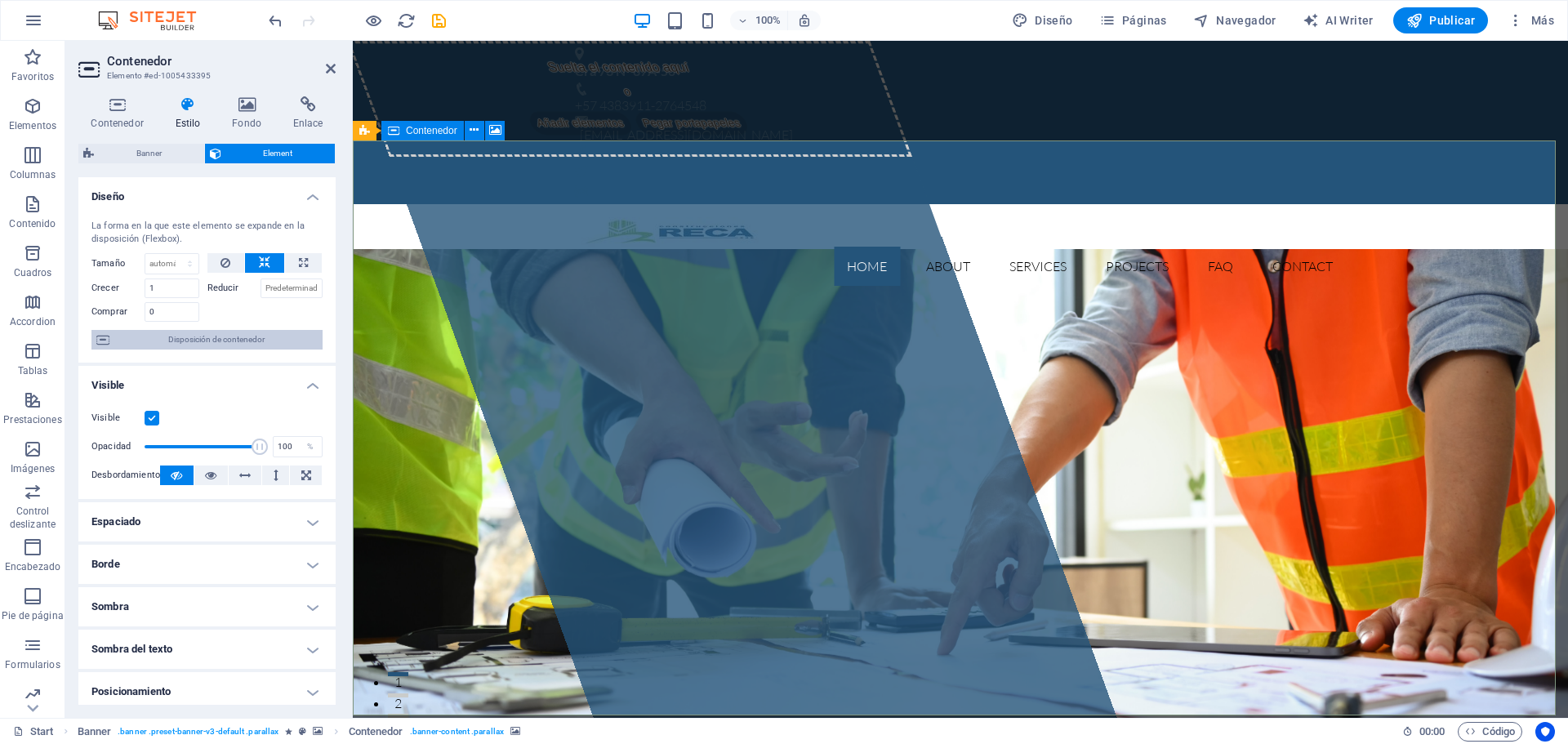
click at [199, 342] on span "Disposición de contenedor" at bounding box center [216, 340] width 203 height 20
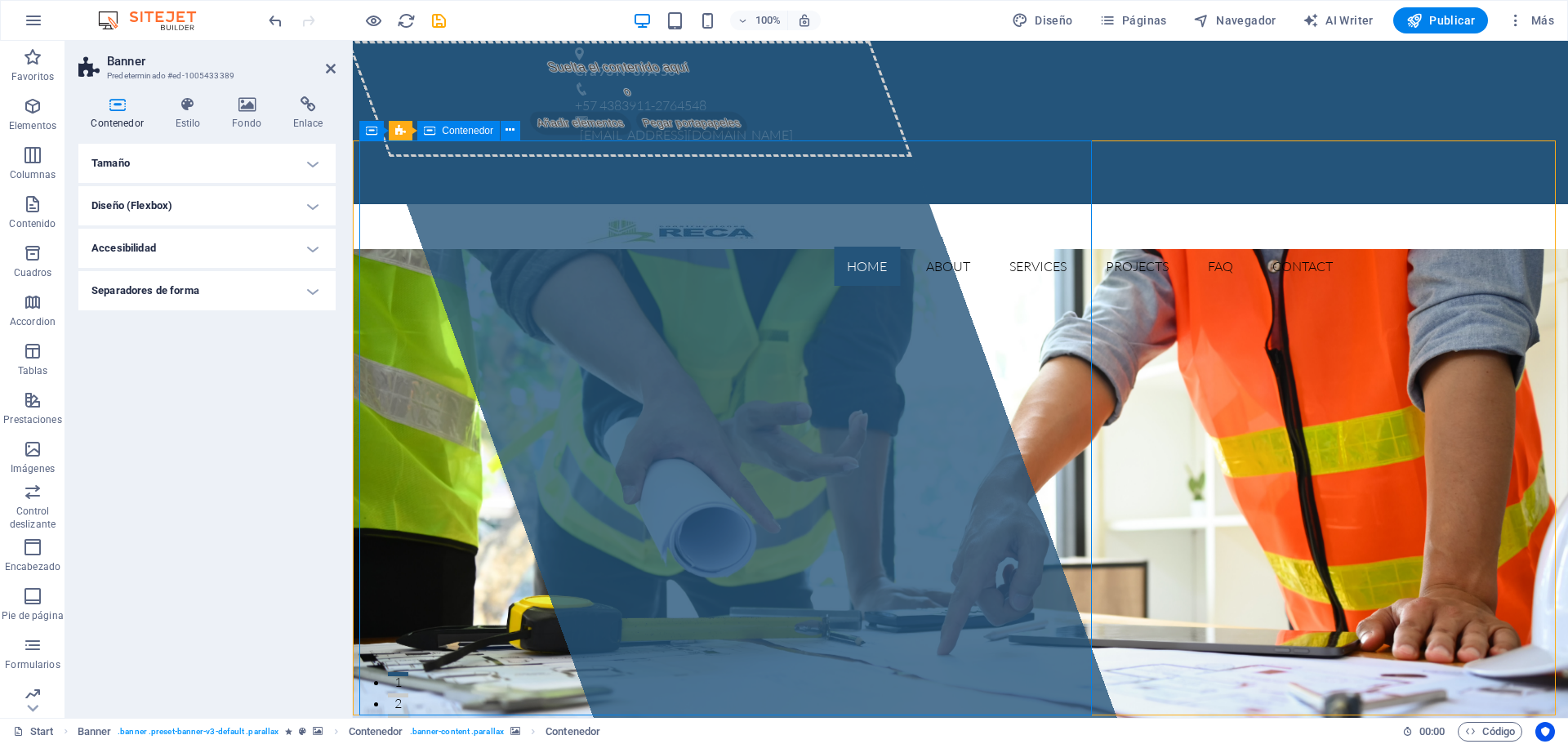
drag, startPoint x: 506, startPoint y: 221, endPoint x: 538, endPoint y: 226, distance: 32.4
click at [538, 156] on div "Suelta el contenido aquí o Añadir elementos Pegar portapapeles" at bounding box center [630, 99] width 565 height 116
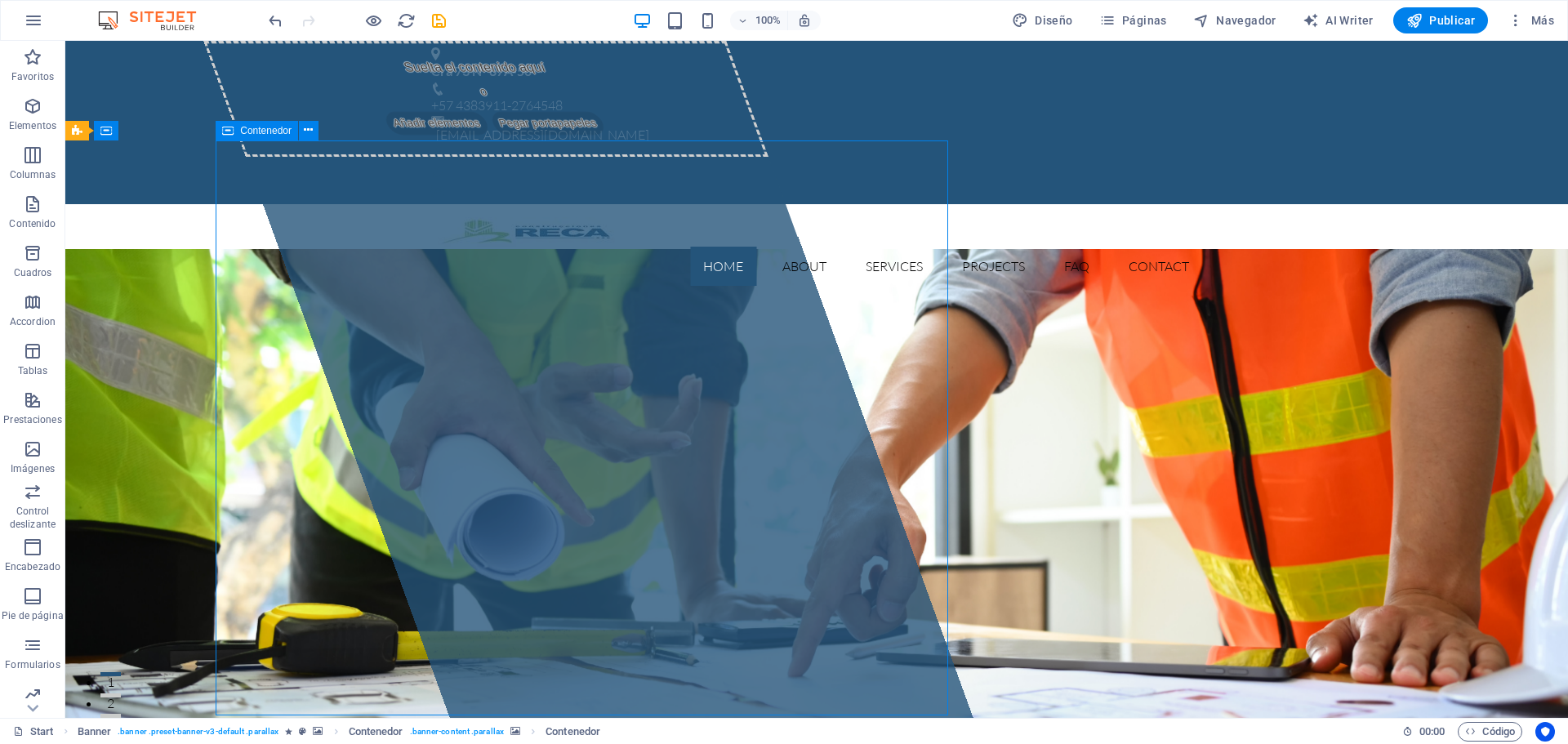
drag, startPoint x: 234, startPoint y: 224, endPoint x: 606, endPoint y: 234, distance: 372.1
click at [606, 156] on div "Suelta el contenido aquí o Añadir elementos Pegar portapapeles" at bounding box center [486, 99] width 565 height 116
drag, startPoint x: 563, startPoint y: 222, endPoint x: 710, endPoint y: 232, distance: 147.3
click at [693, 156] on div "Suelta el contenido aquí o Añadir elementos Pegar portapapeles" at bounding box center [486, 99] width 565 height 116
drag, startPoint x: 831, startPoint y: 224, endPoint x: 696, endPoint y: 217, distance: 135.2
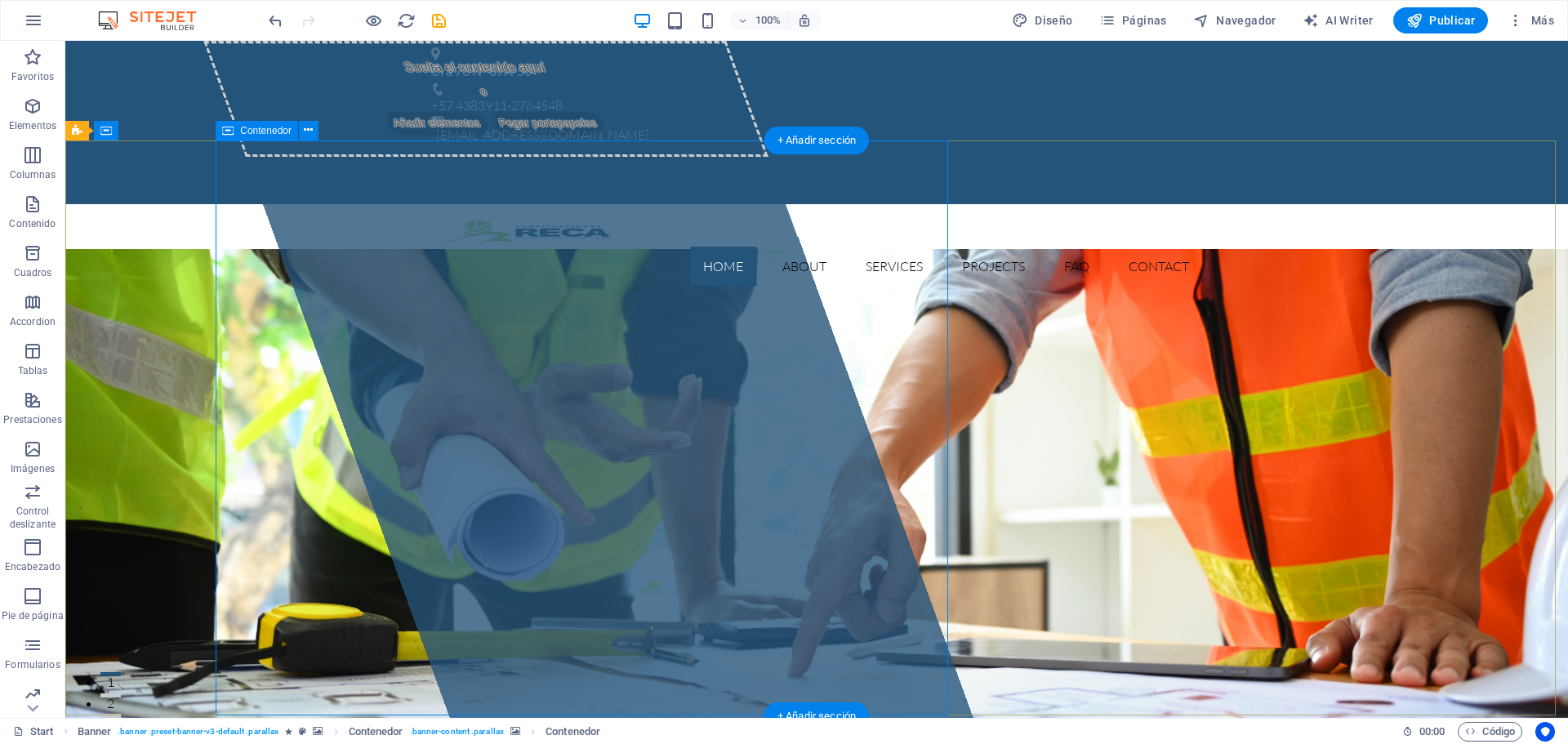
drag, startPoint x: 678, startPoint y: 218, endPoint x: 820, endPoint y: 233, distance: 142.8
click at [267, 130] on span "Contenedor" at bounding box center [266, 131] width 52 height 10
click at [304, 132] on icon at bounding box center [309, 130] width 9 height 17
click at [275, 133] on span "Contenedor" at bounding box center [266, 131] width 52 height 10
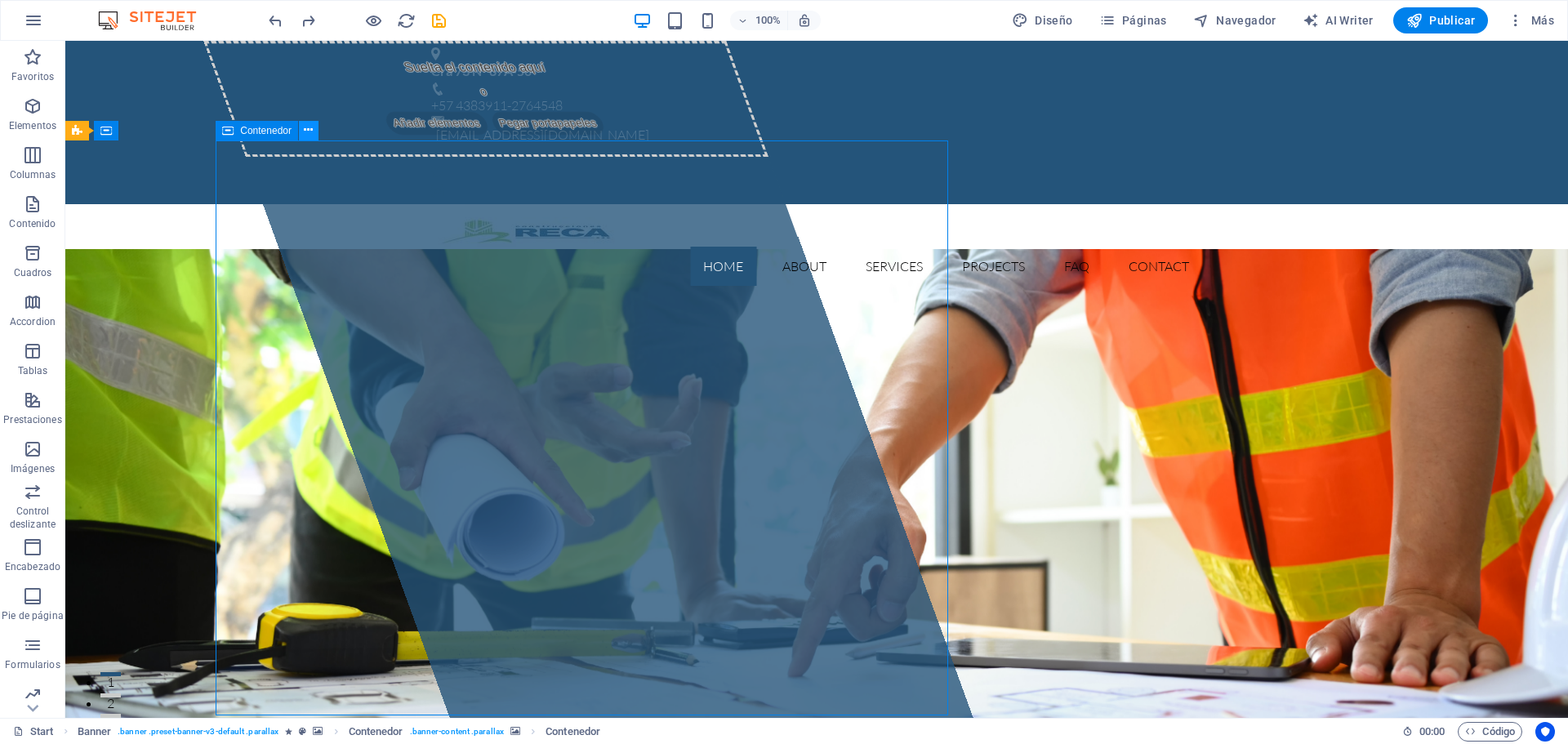
click at [306, 132] on icon at bounding box center [309, 130] width 9 height 17
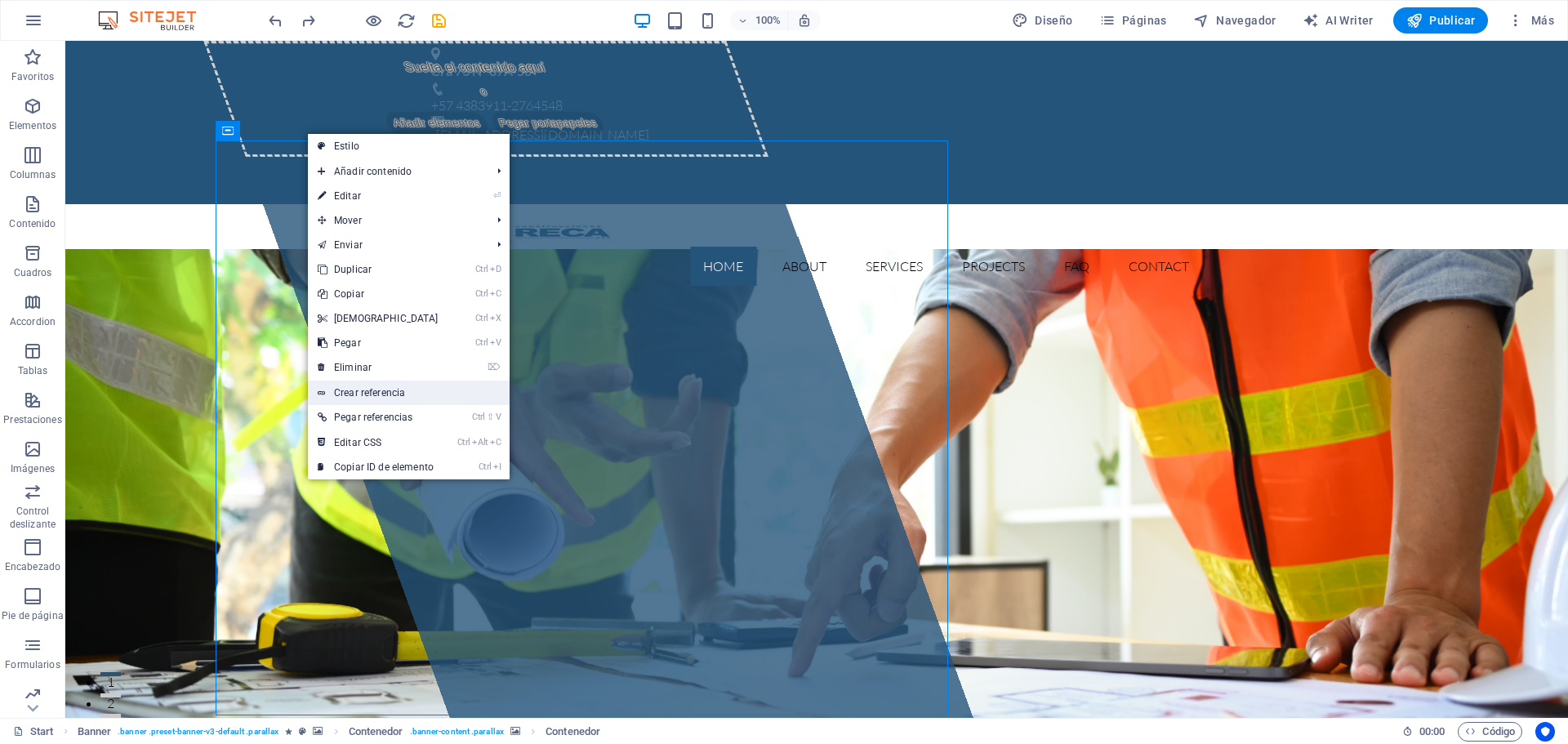
click at [378, 391] on link "Crear referencia" at bounding box center [408, 392] width 201 height 24
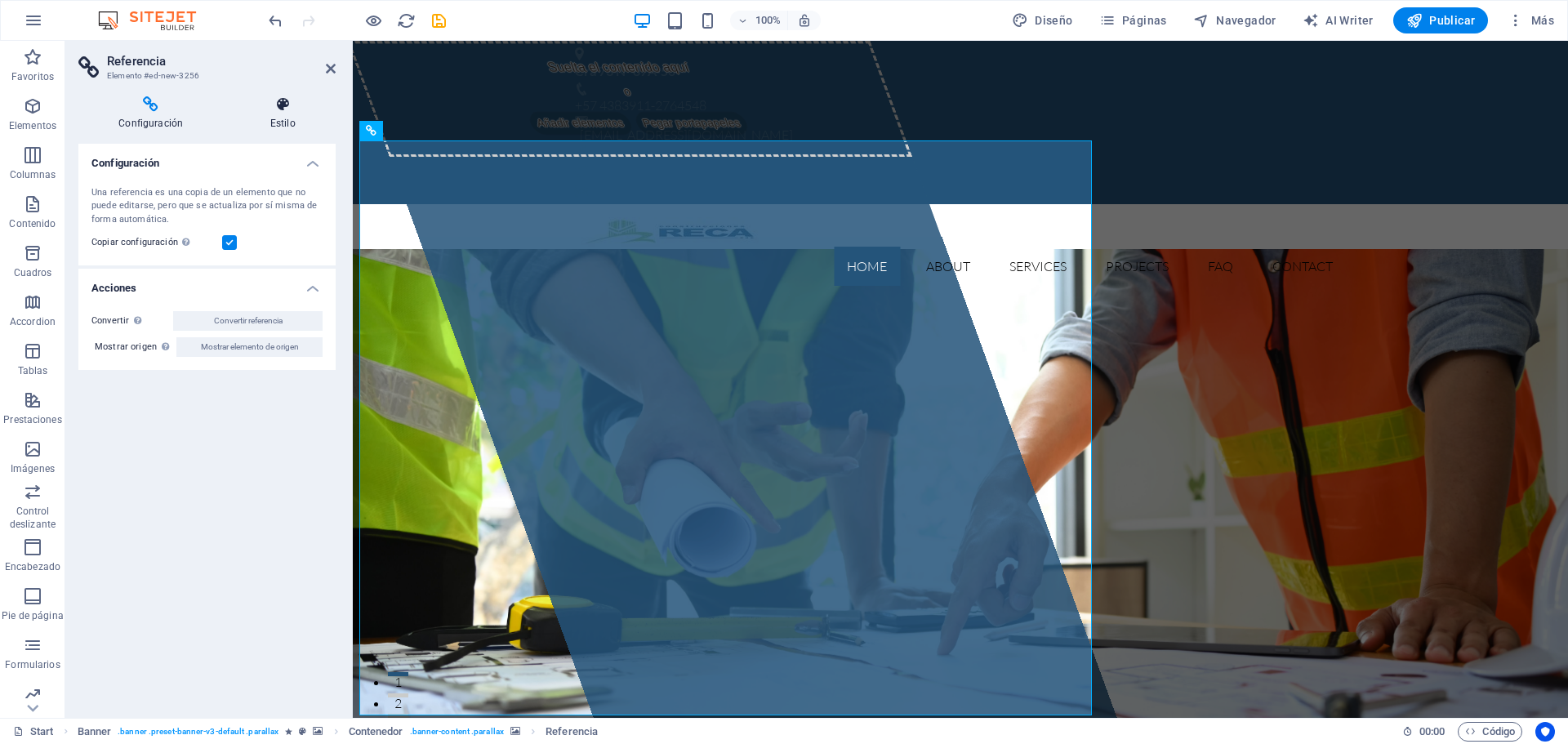
click at [284, 120] on h4 "Estilo" at bounding box center [283, 114] width 106 height 34
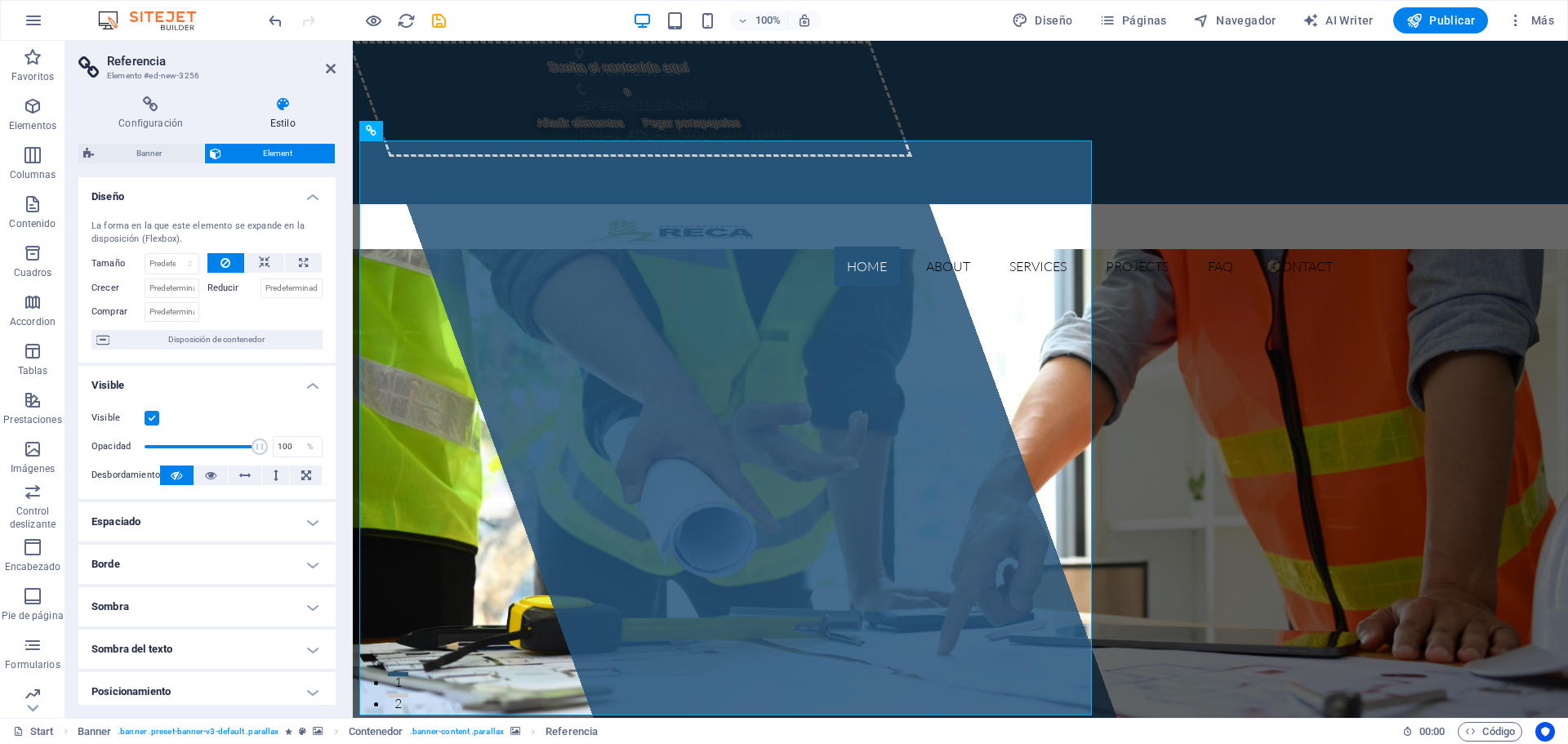
drag, startPoint x: 334, startPoint y: 314, endPoint x: 4, endPoint y: 149, distance: 369.0
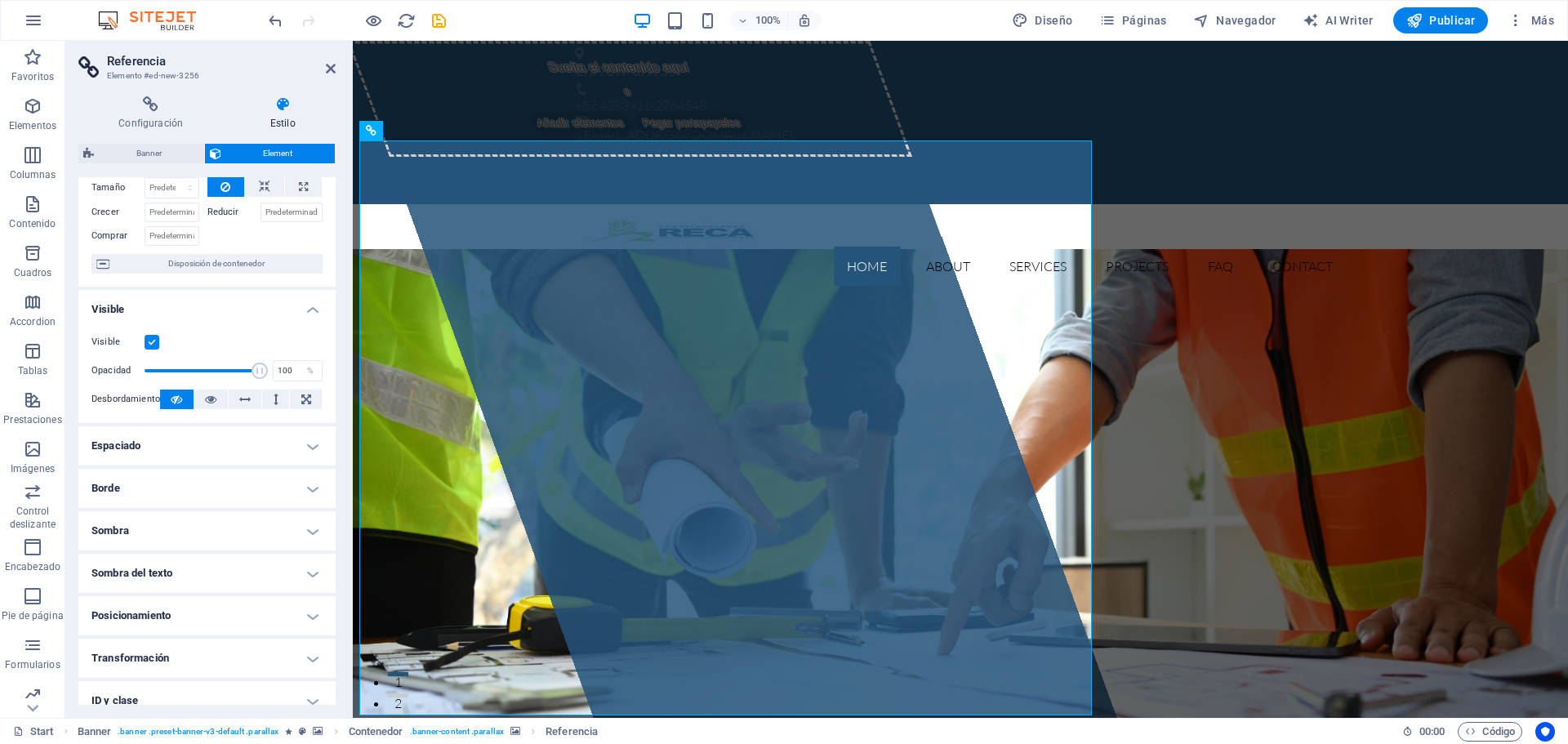
scroll to position [62, 0]
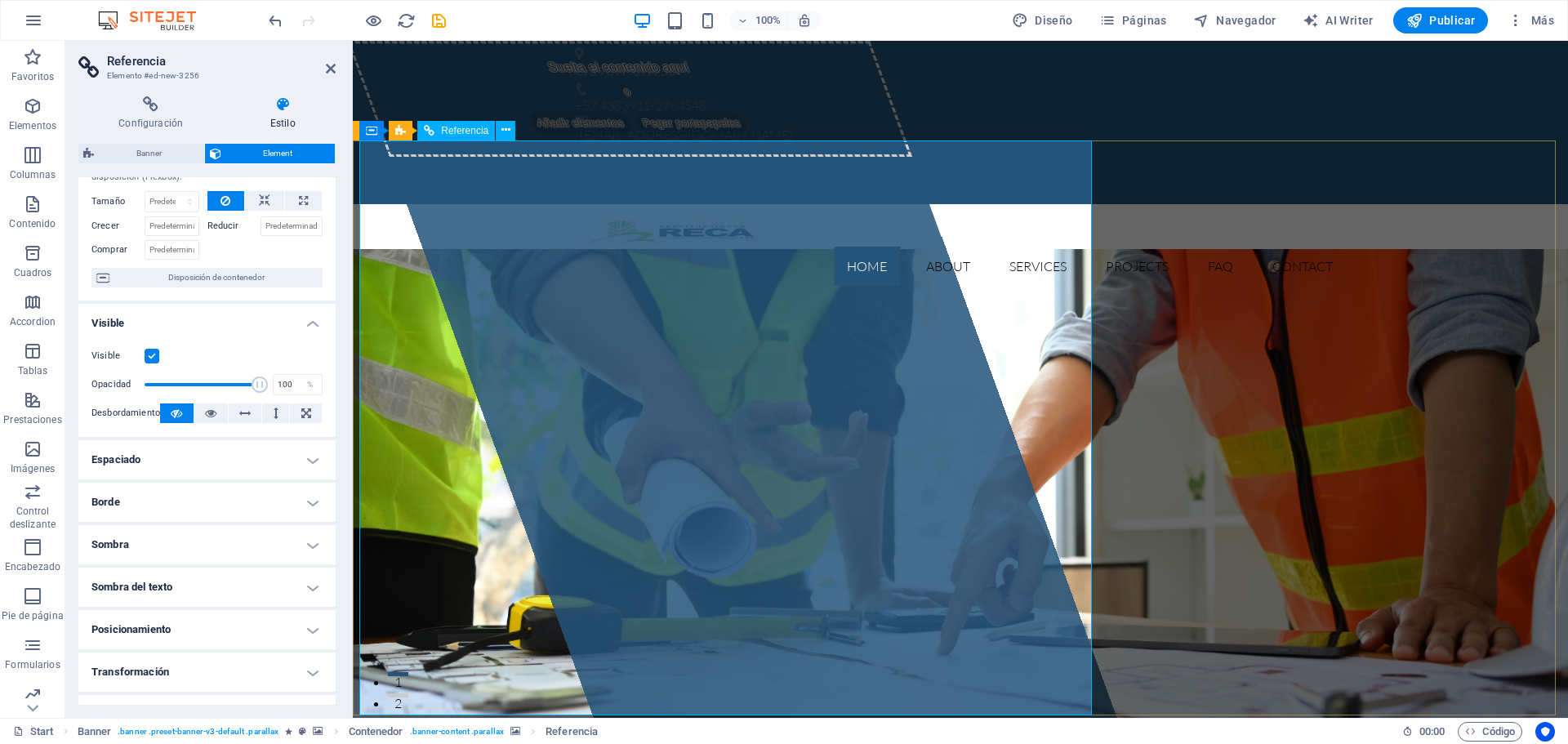
click at [483, 156] on div "Suelta el contenido aquí o Añadir elementos Pegar portapapeles" at bounding box center [630, 99] width 565 height 116
click at [440, 156] on div "Suelta el contenido aquí o Añadir elementos Pegar portapapeles" at bounding box center [630, 99] width 565 height 116
click at [334, 70] on icon at bounding box center [330, 68] width 10 height 13
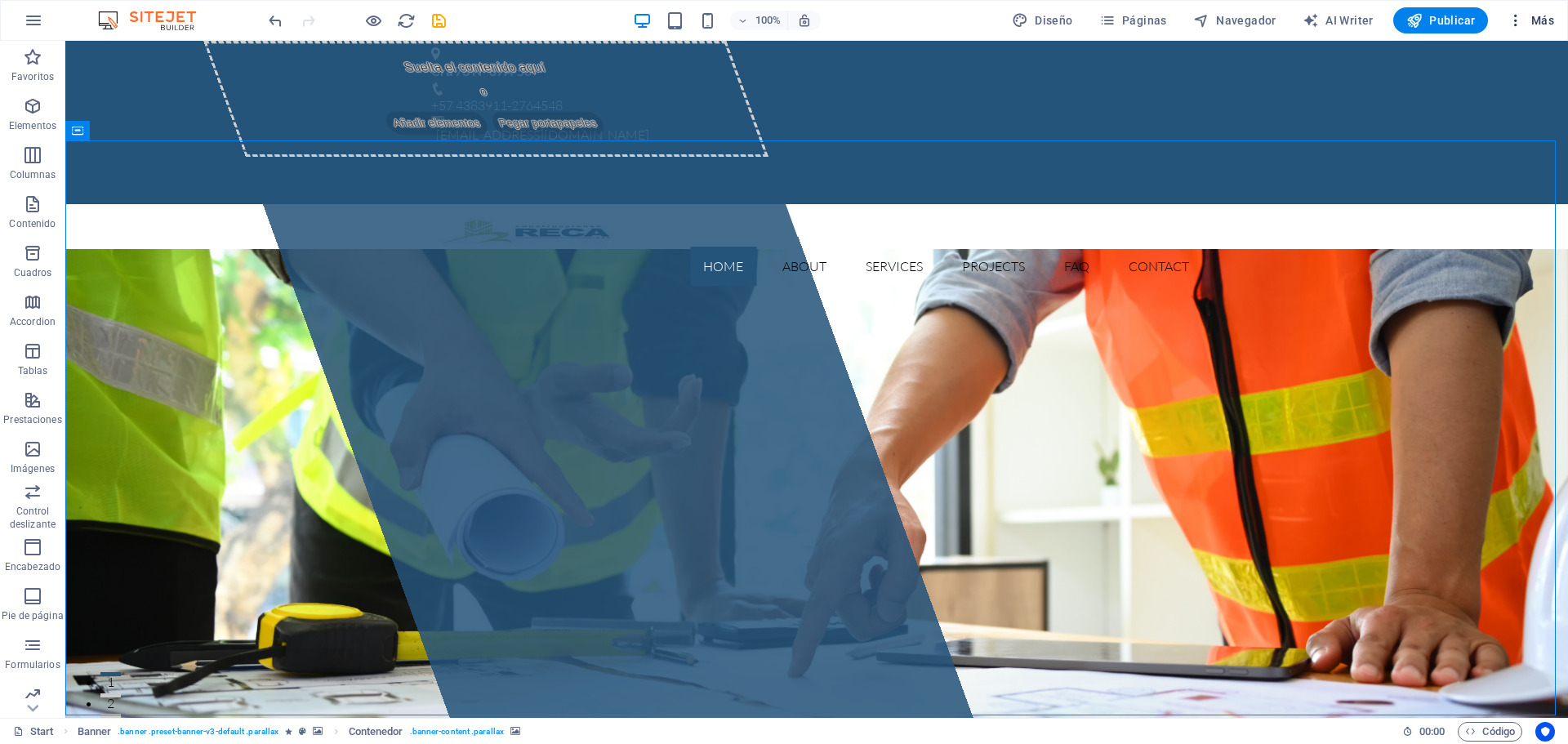
click at [1538, 24] on span "Más" at bounding box center [1530, 21] width 47 height 16
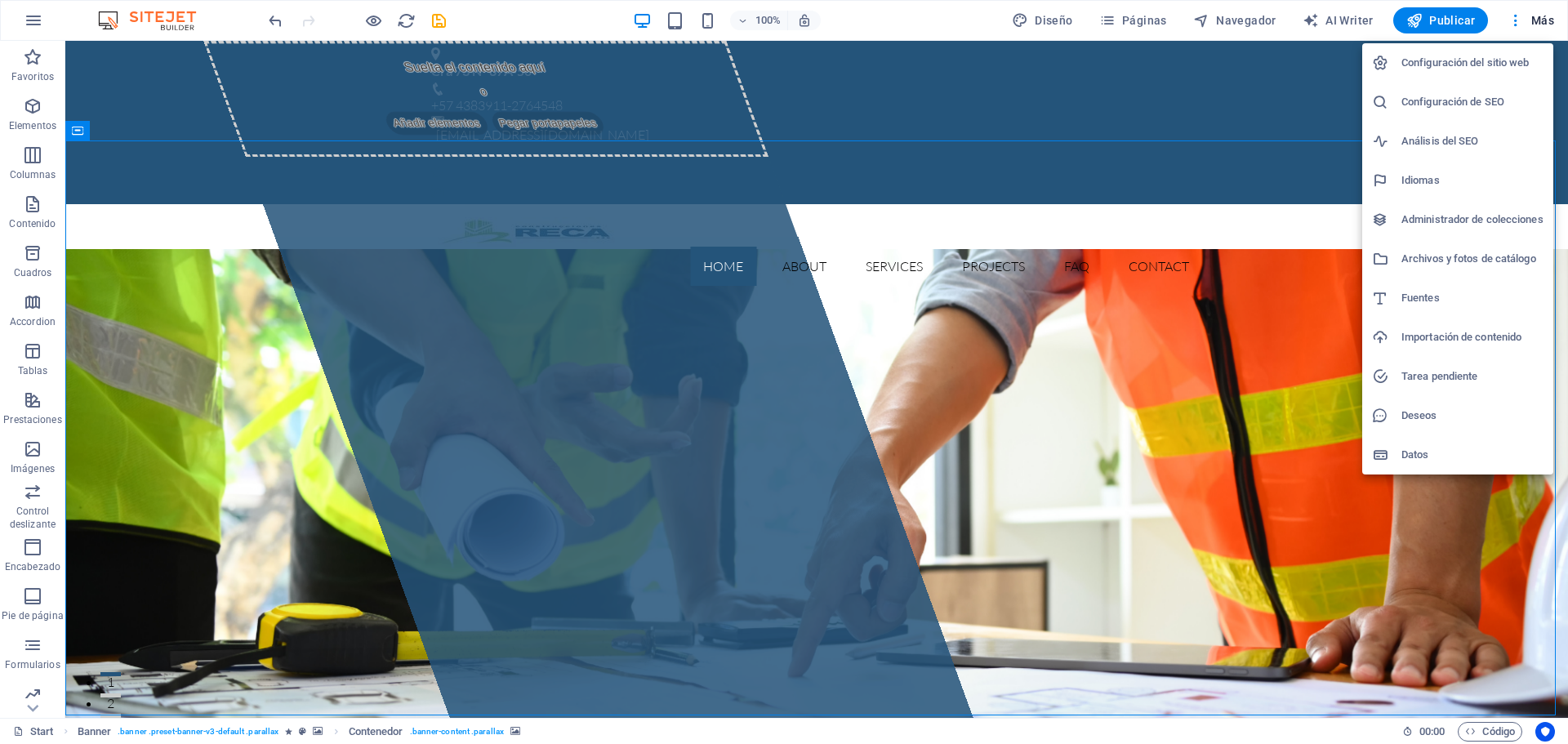
click at [1307, 97] on div at bounding box center [784, 372] width 1568 height 744
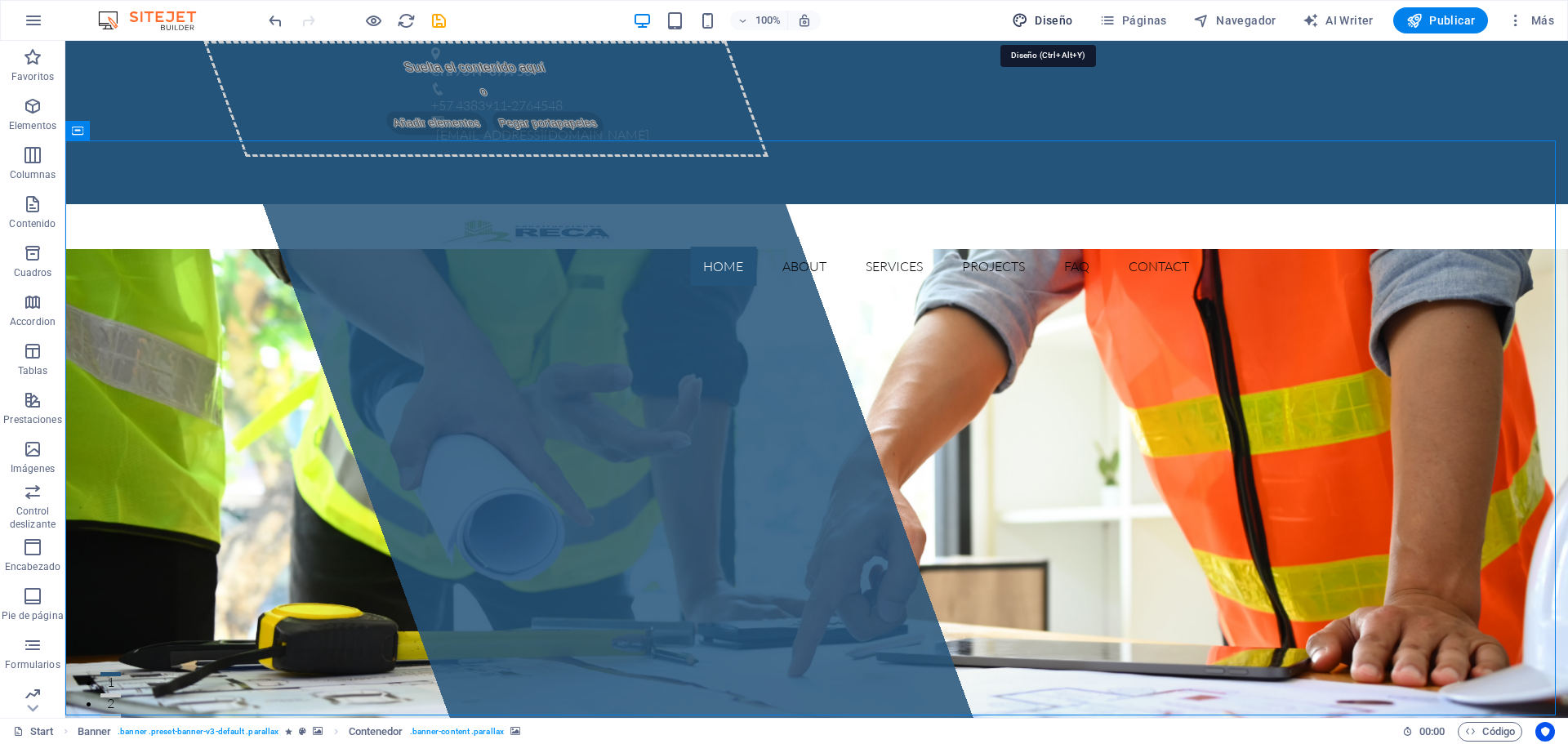
click at [1051, 23] on span "Diseño" at bounding box center [1042, 21] width 61 height 16
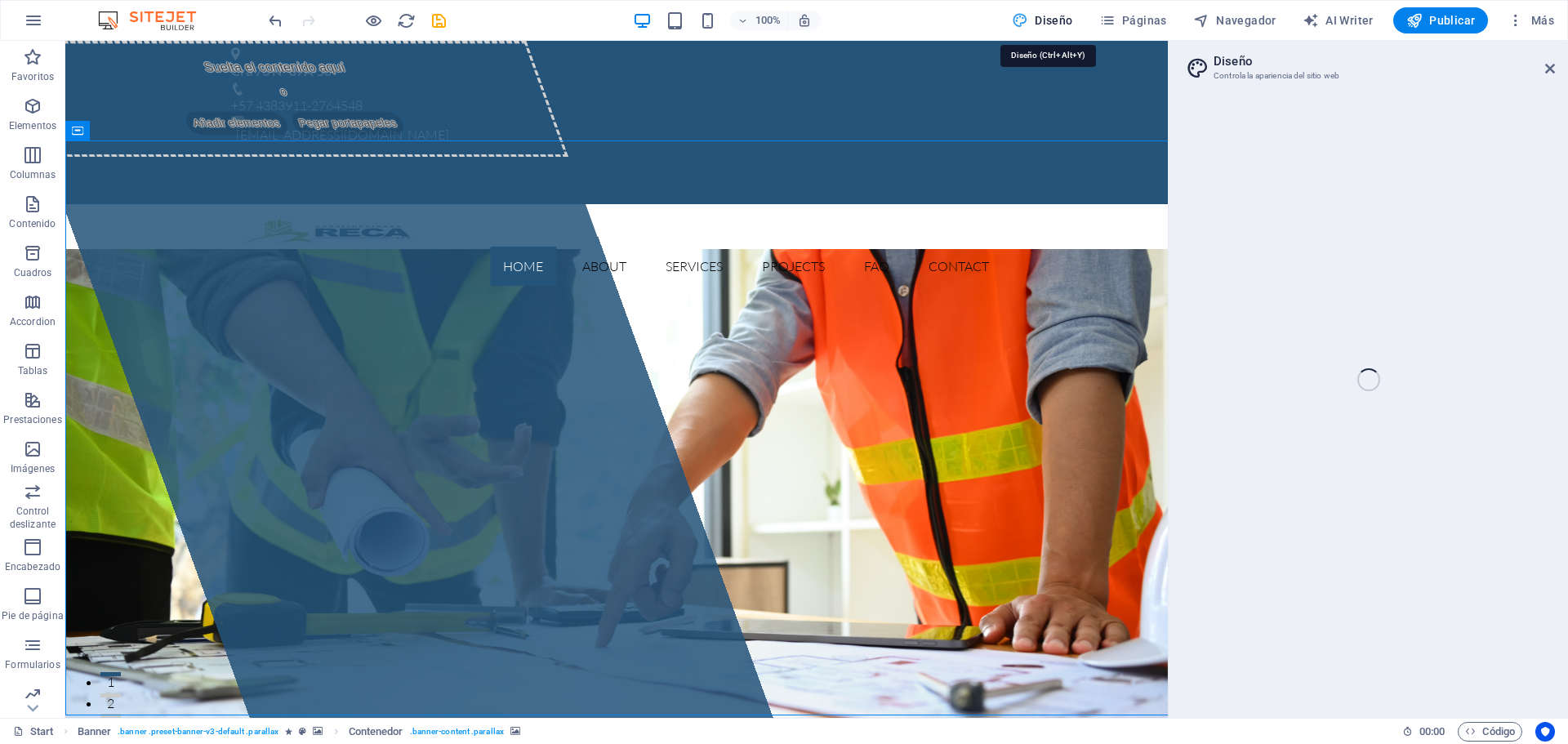
select select "px"
select select "300"
select select "px"
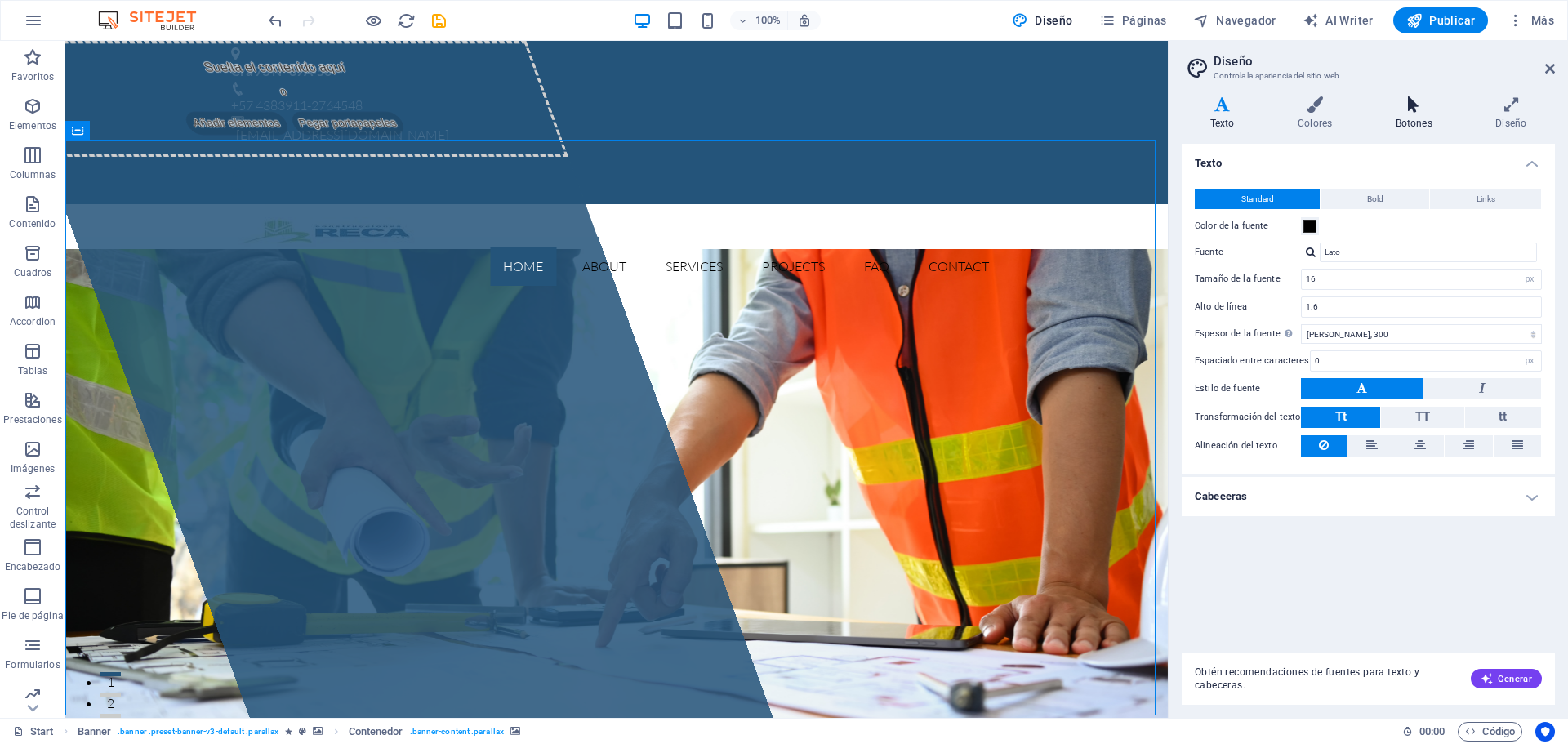
click at [1398, 114] on h4 "Botones" at bounding box center [1417, 114] width 100 height 34
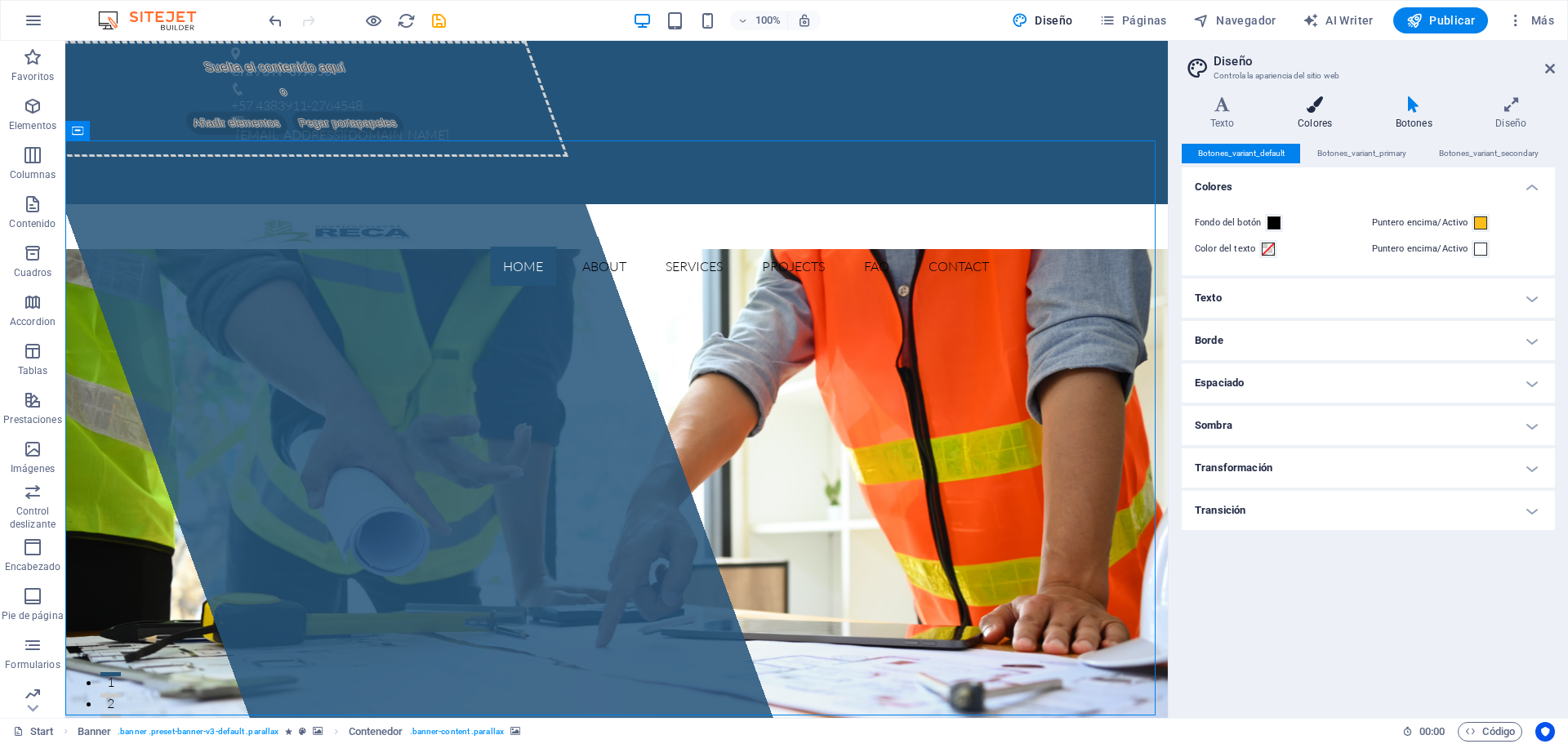
click at [1323, 121] on h4 "Colores" at bounding box center [1318, 114] width 98 height 34
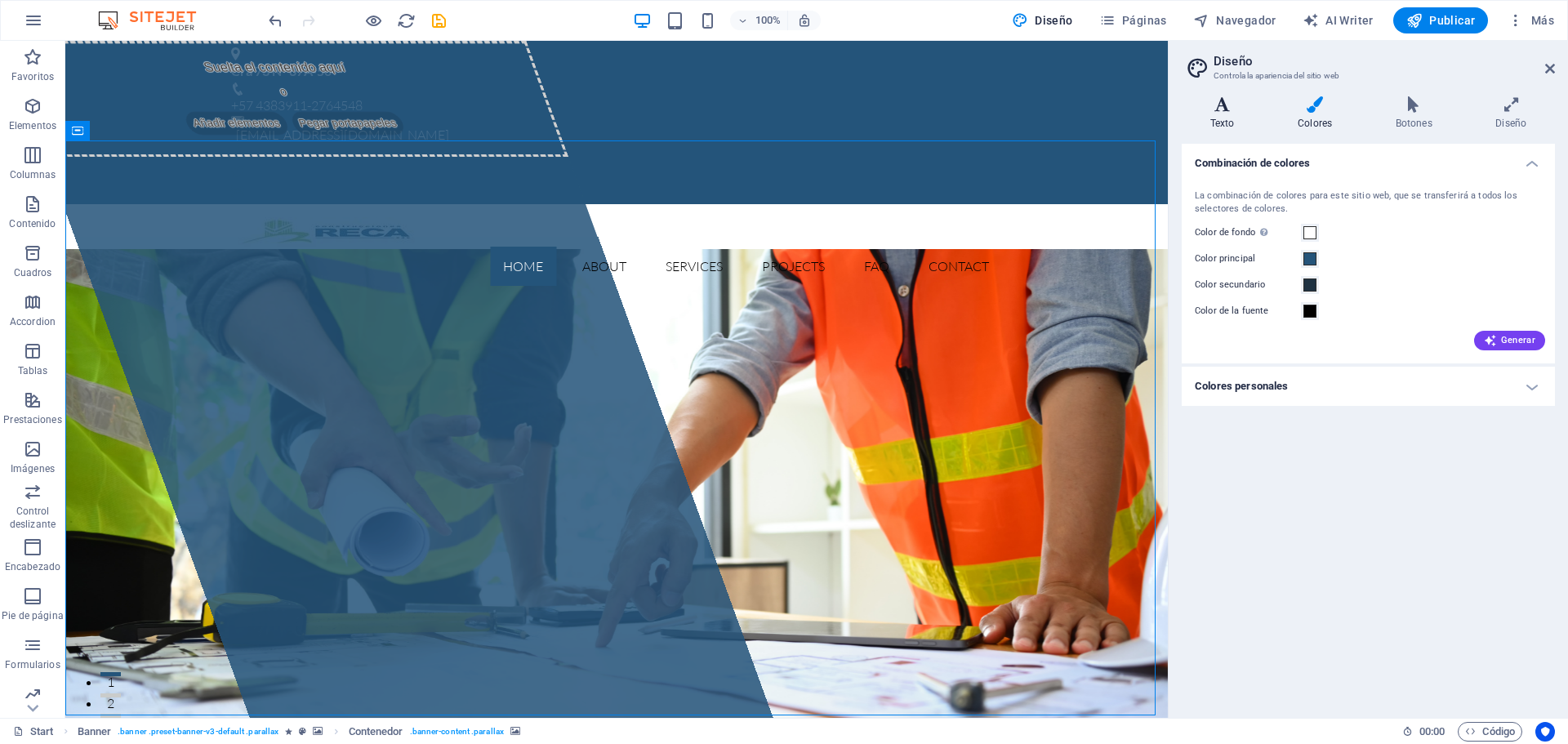
click at [1223, 105] on icon at bounding box center [1222, 105] width 81 height 16
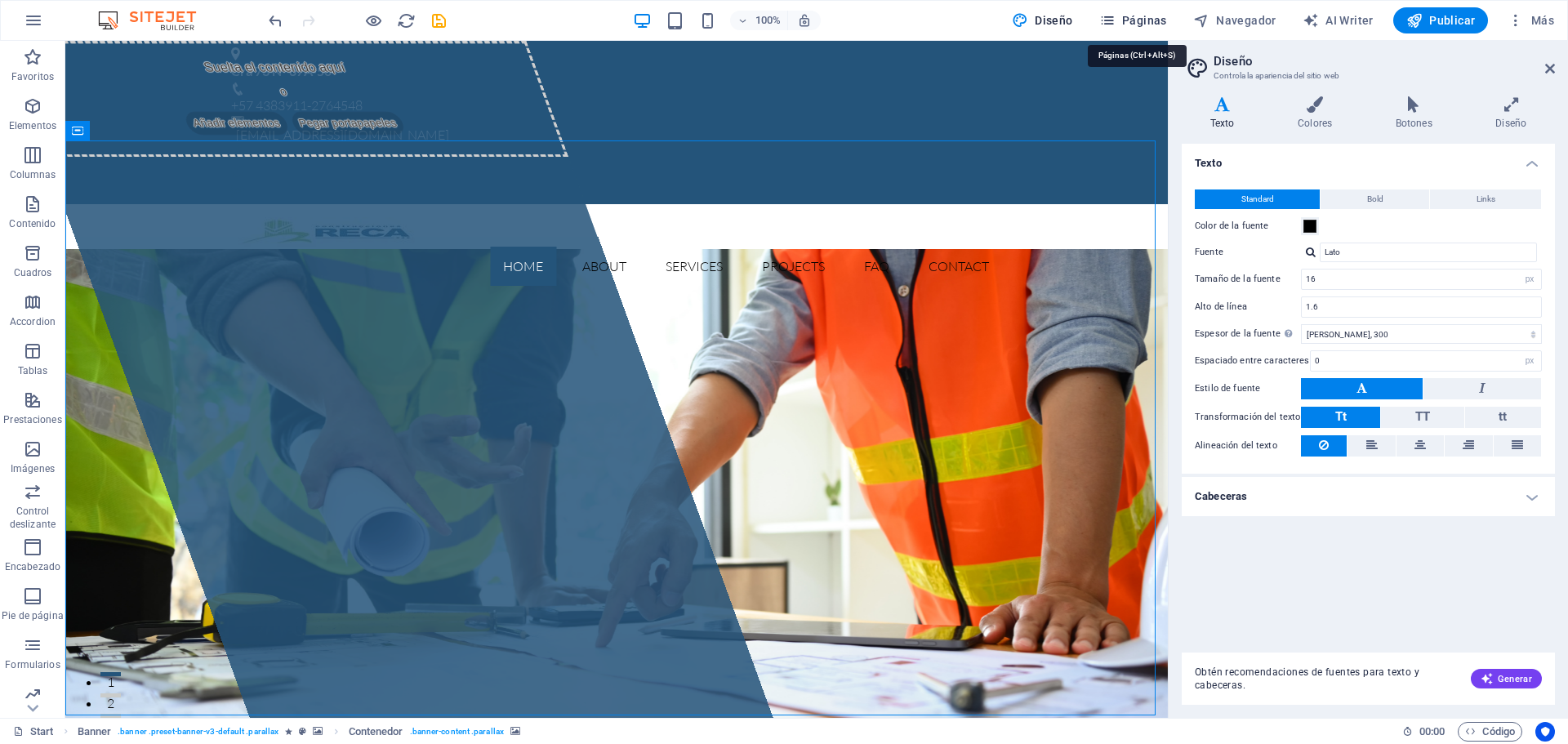
click at [1147, 21] on span "Páginas" at bounding box center [1133, 21] width 68 height 16
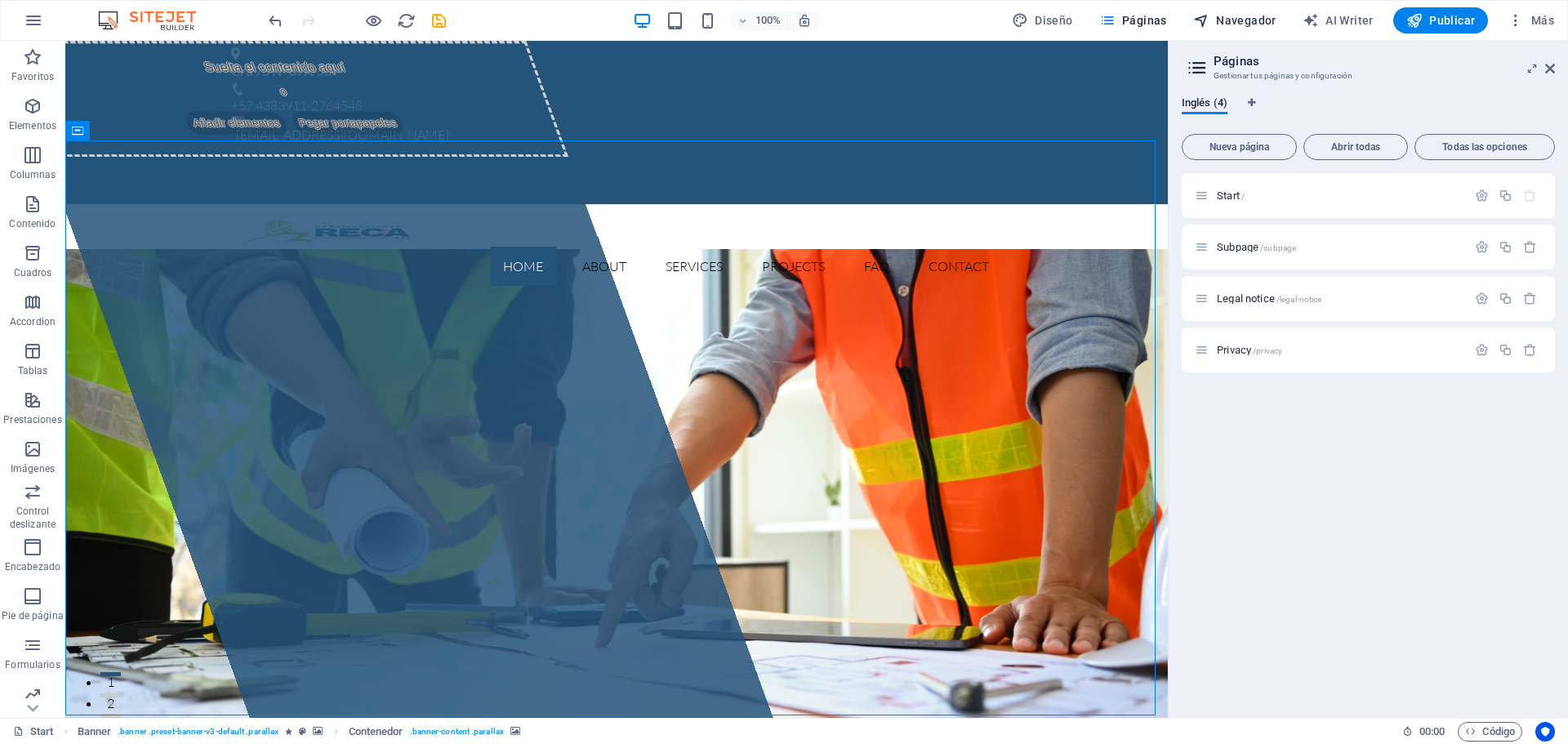
click at [1244, 19] on span "Navegador" at bounding box center [1234, 21] width 83 height 16
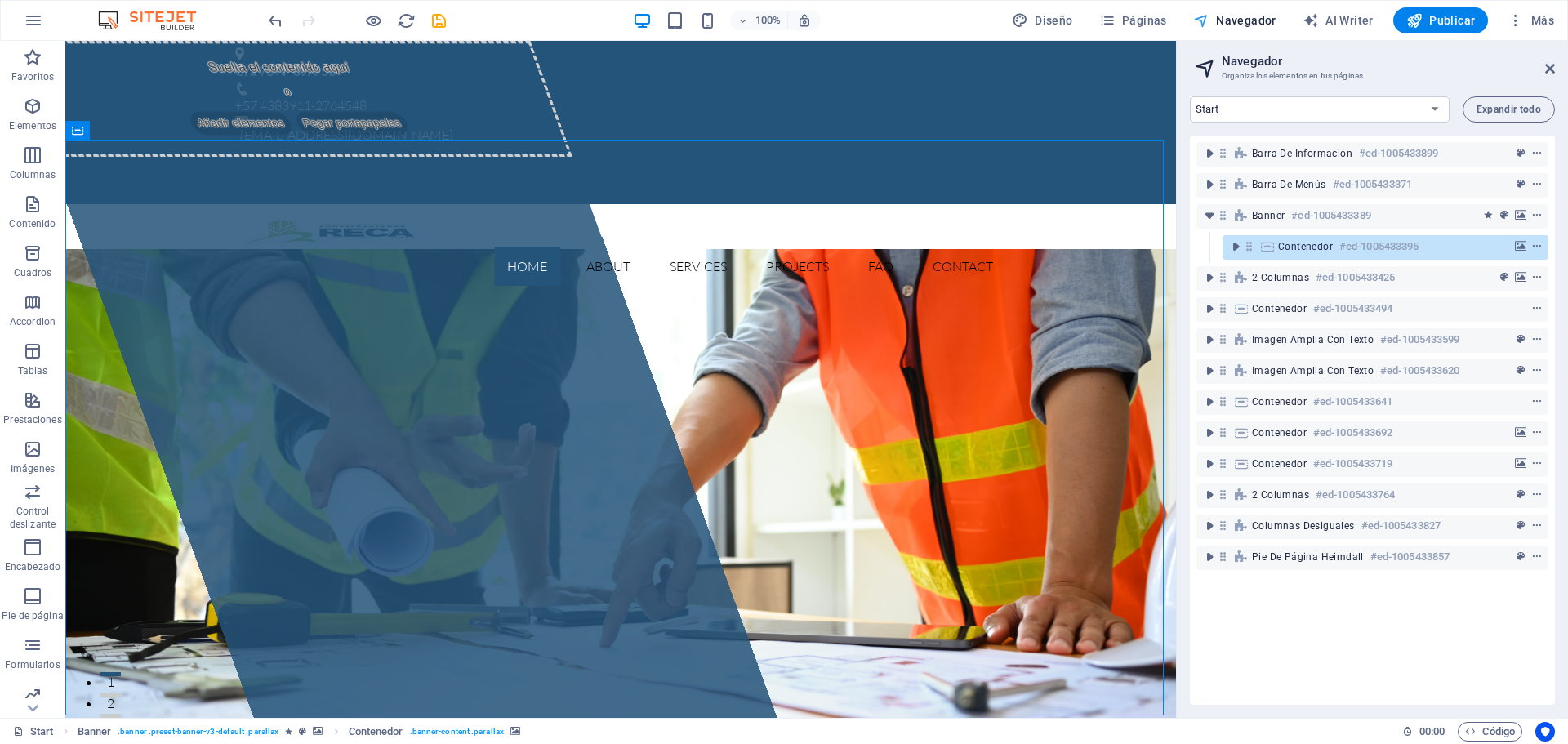
click at [1242, 21] on span "Navegador" at bounding box center [1234, 21] width 83 height 16
click at [1234, 248] on icon "toggle-expand" at bounding box center [1235, 247] width 16 height 16
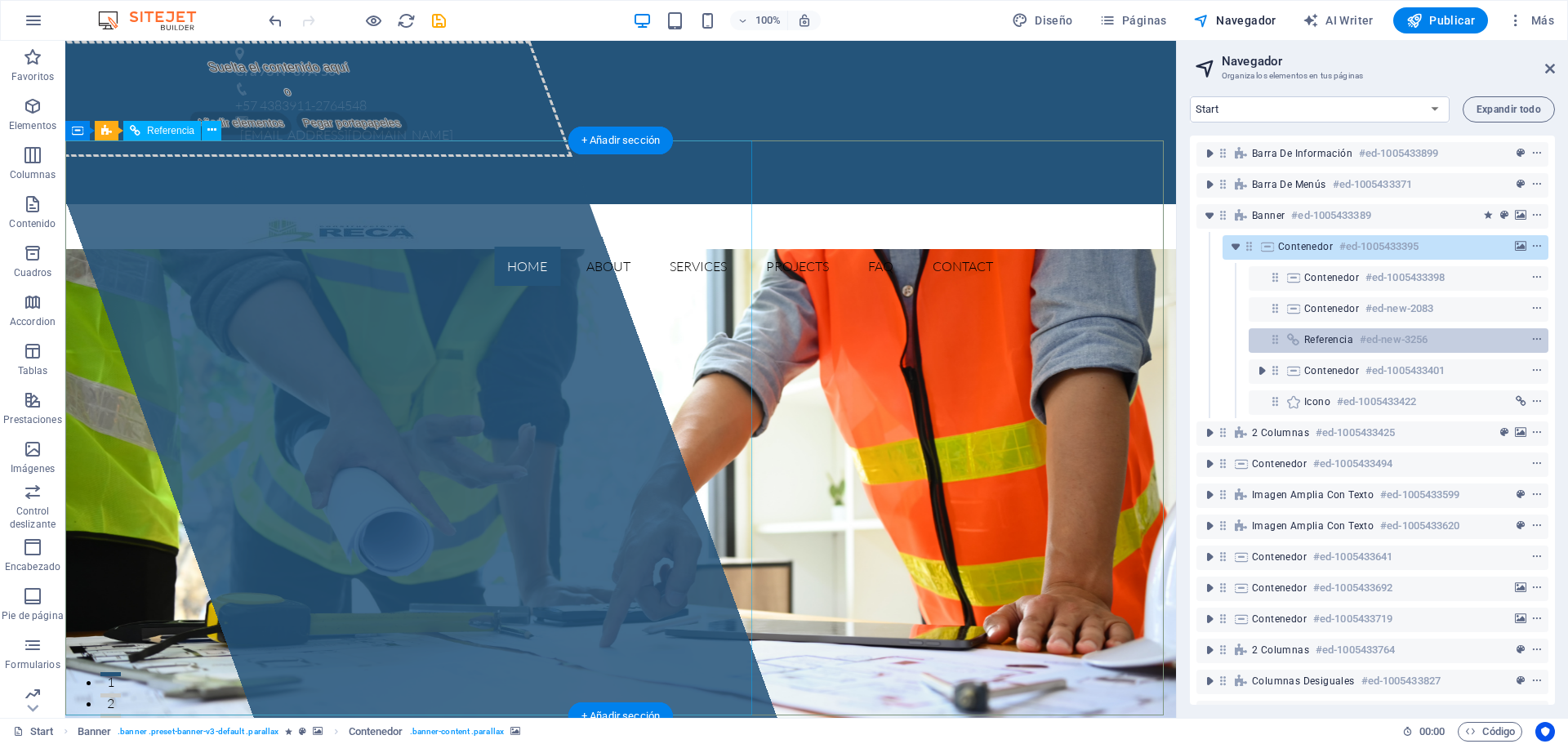
click at [1318, 341] on span "Referencia" at bounding box center [1328, 339] width 49 height 13
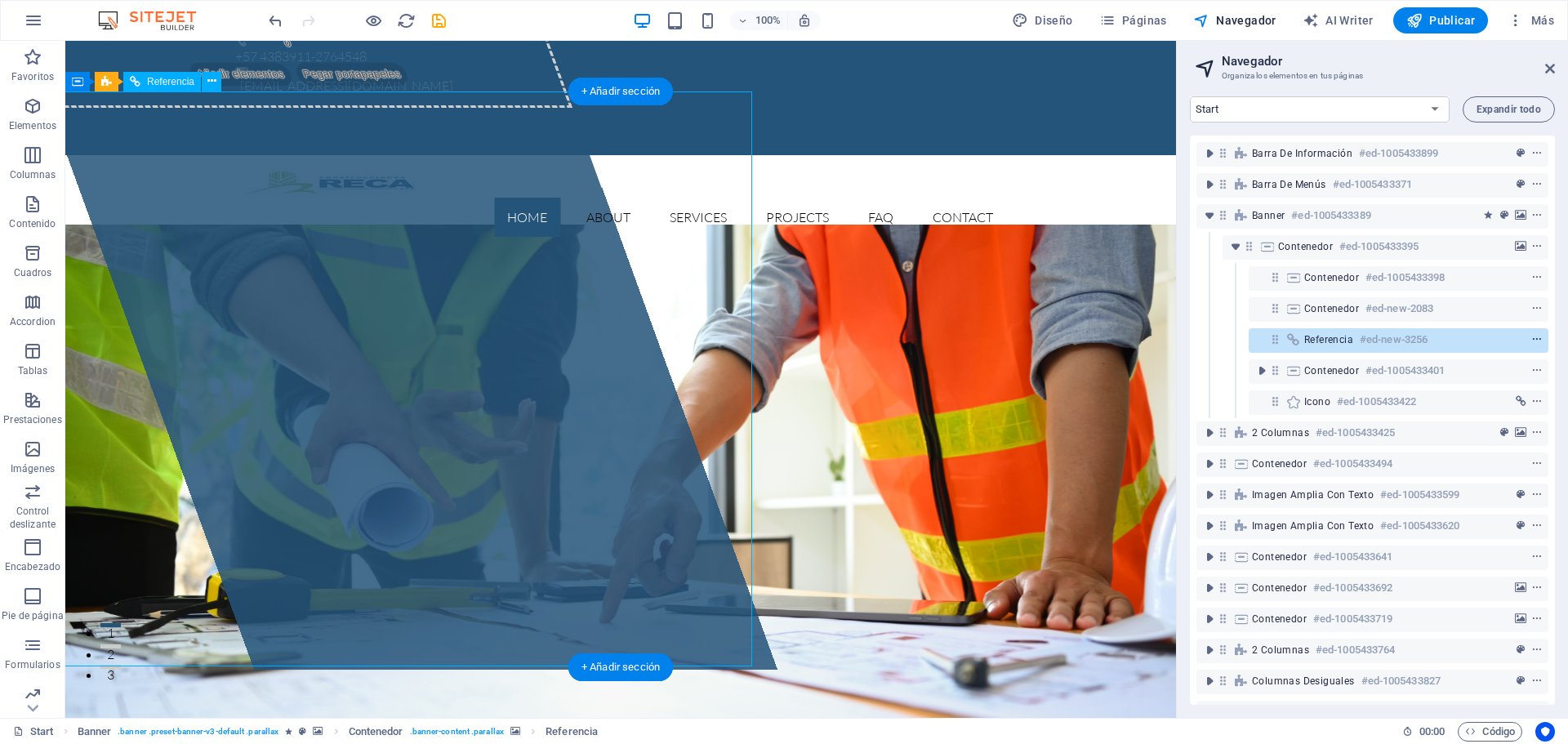
click at [1537, 335] on span "context-menu" at bounding box center [1537, 339] width 16 height 12
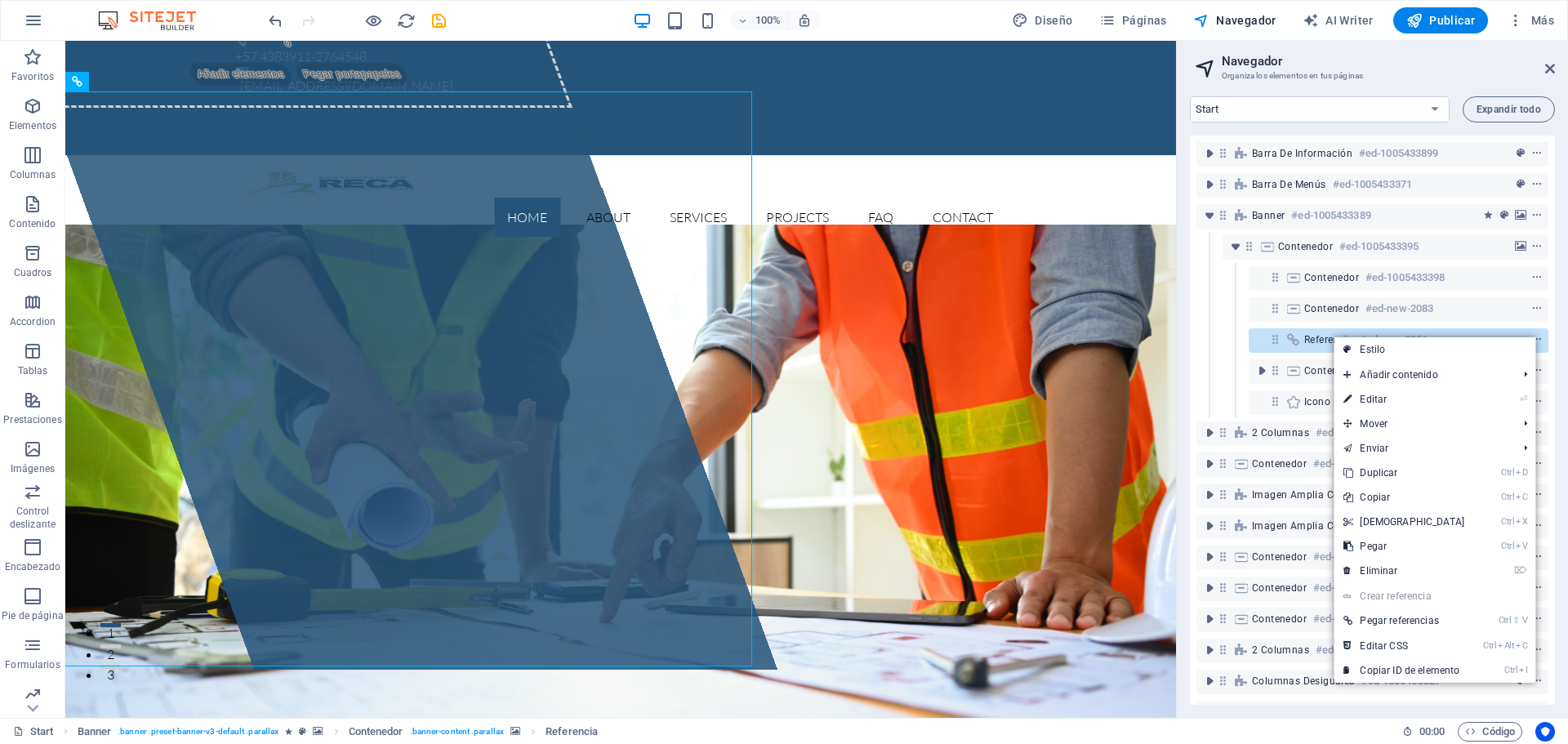
click at [1403, 575] on link "⌦ Eliminar" at bounding box center [1403, 570] width 140 height 24
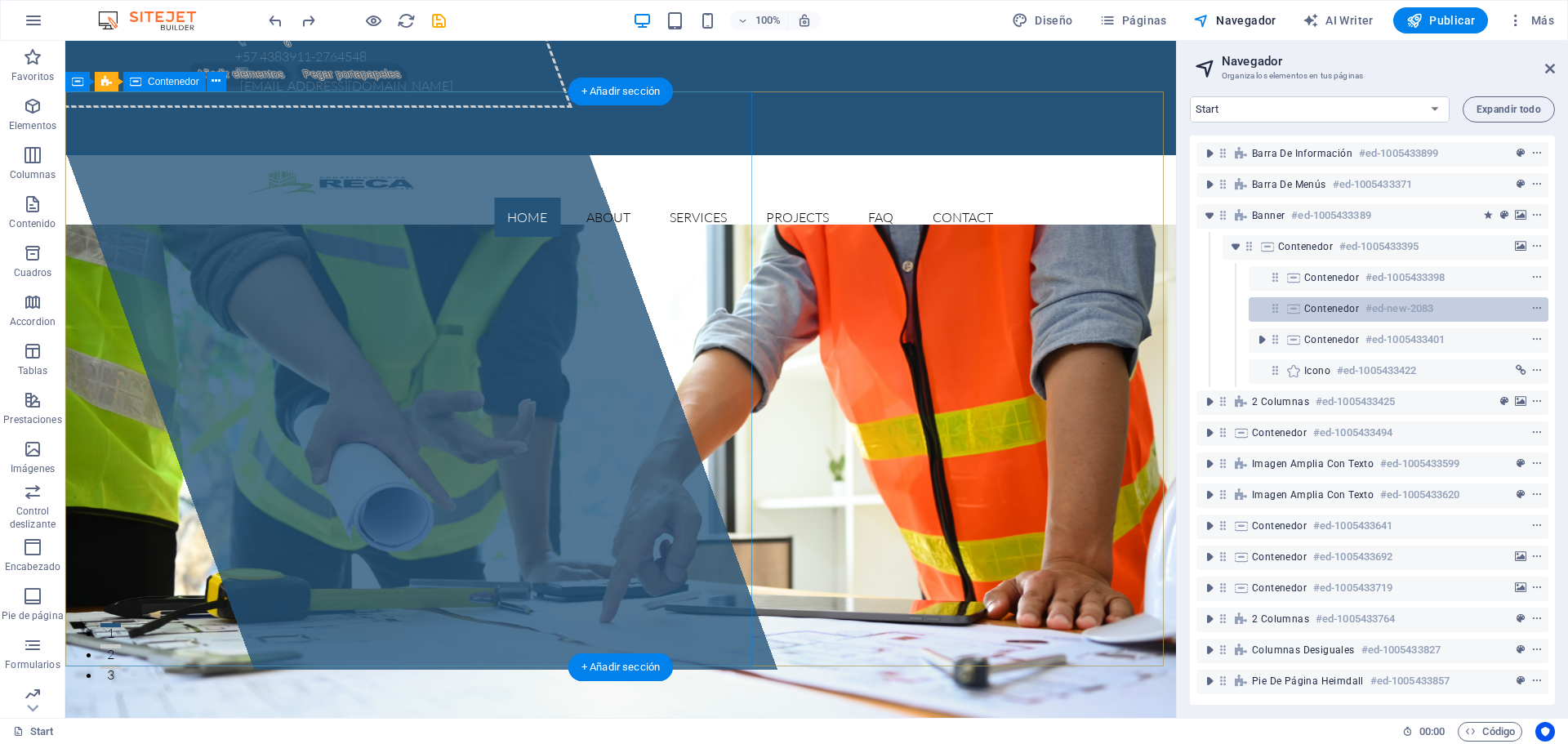
click at [1324, 309] on span "Contenedor" at bounding box center [1331, 309] width 55 height 13
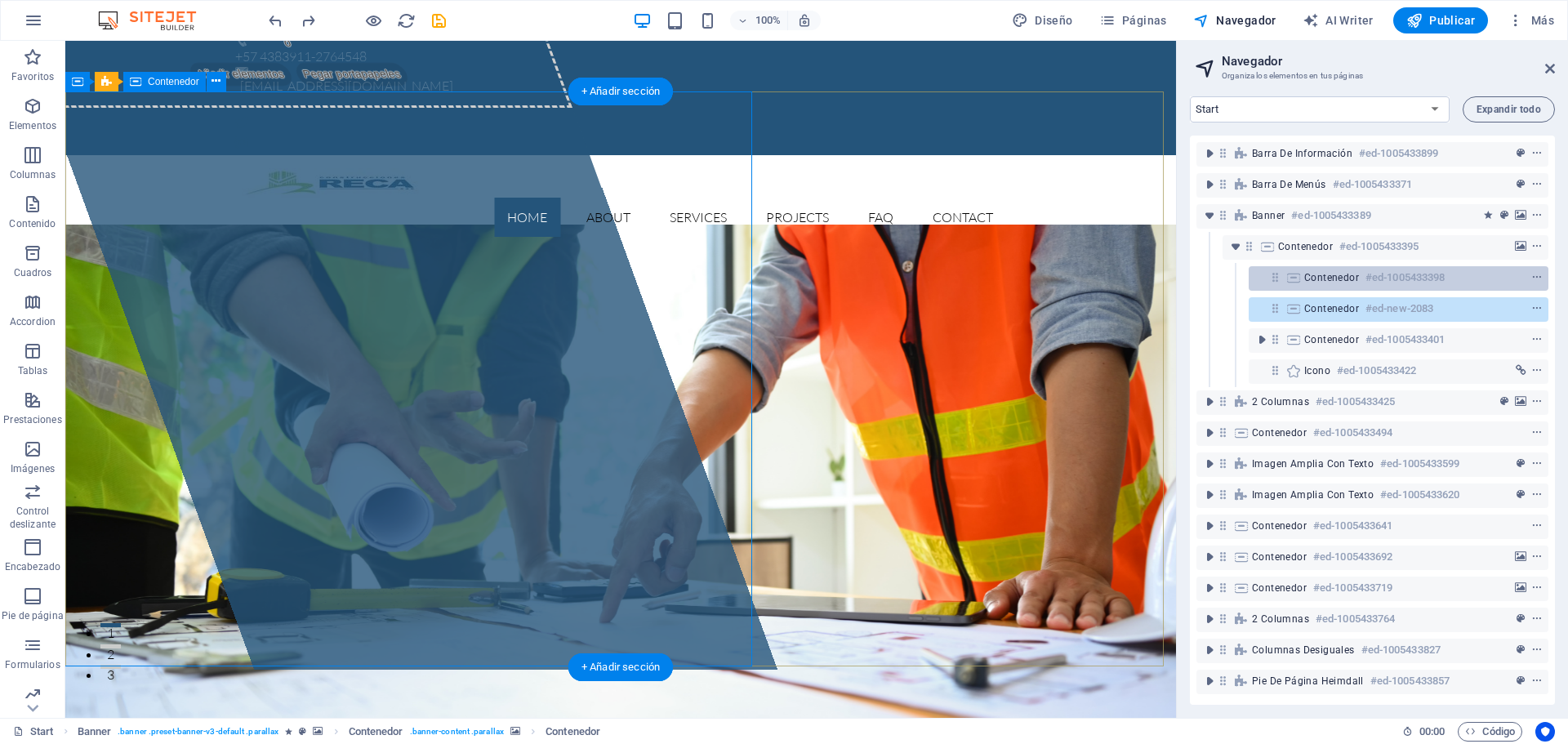
click at [1313, 283] on span "Contenedor" at bounding box center [1331, 277] width 55 height 13
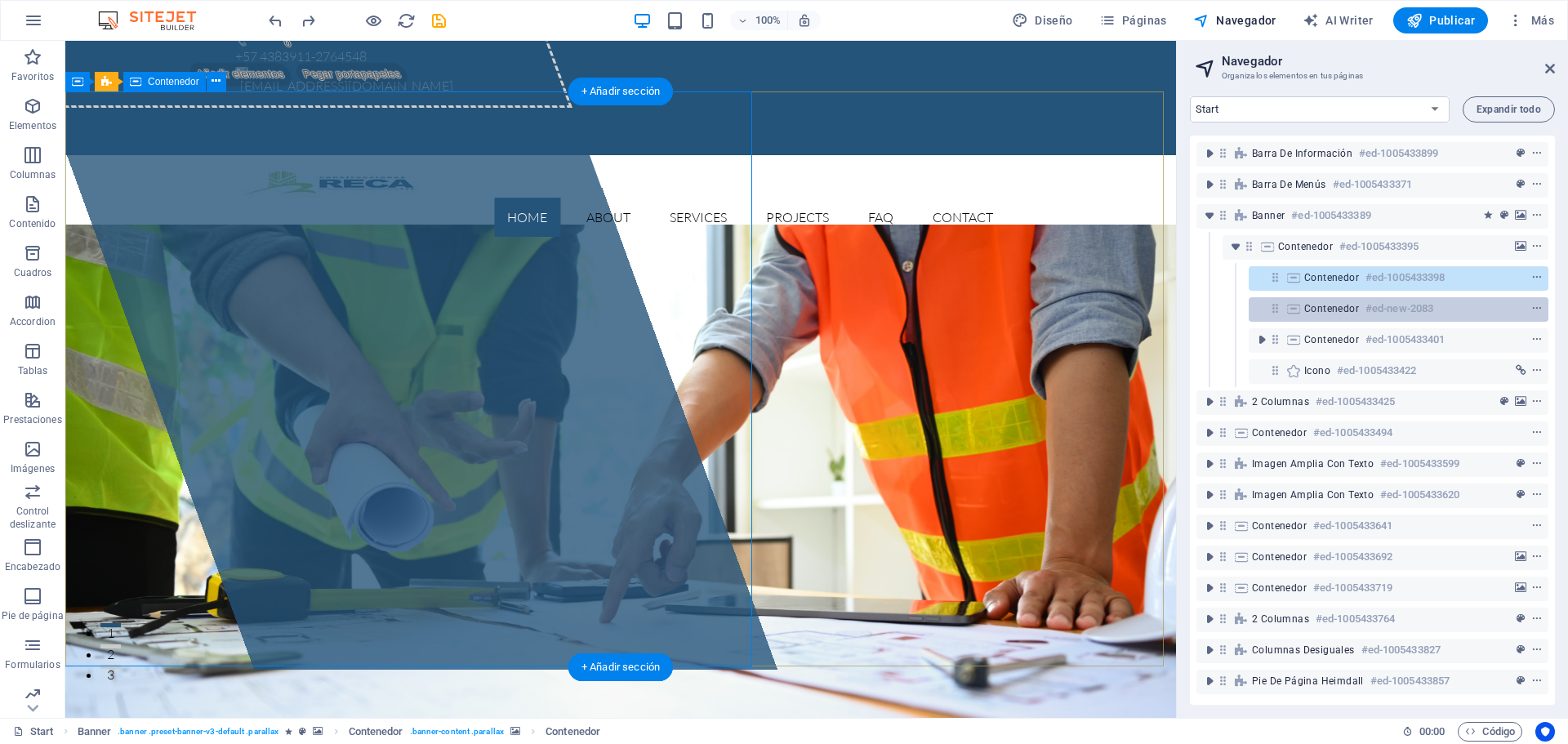
click at [1312, 315] on div "Contenedor #ed-new-2083" at bounding box center [1386, 309] width 163 height 20
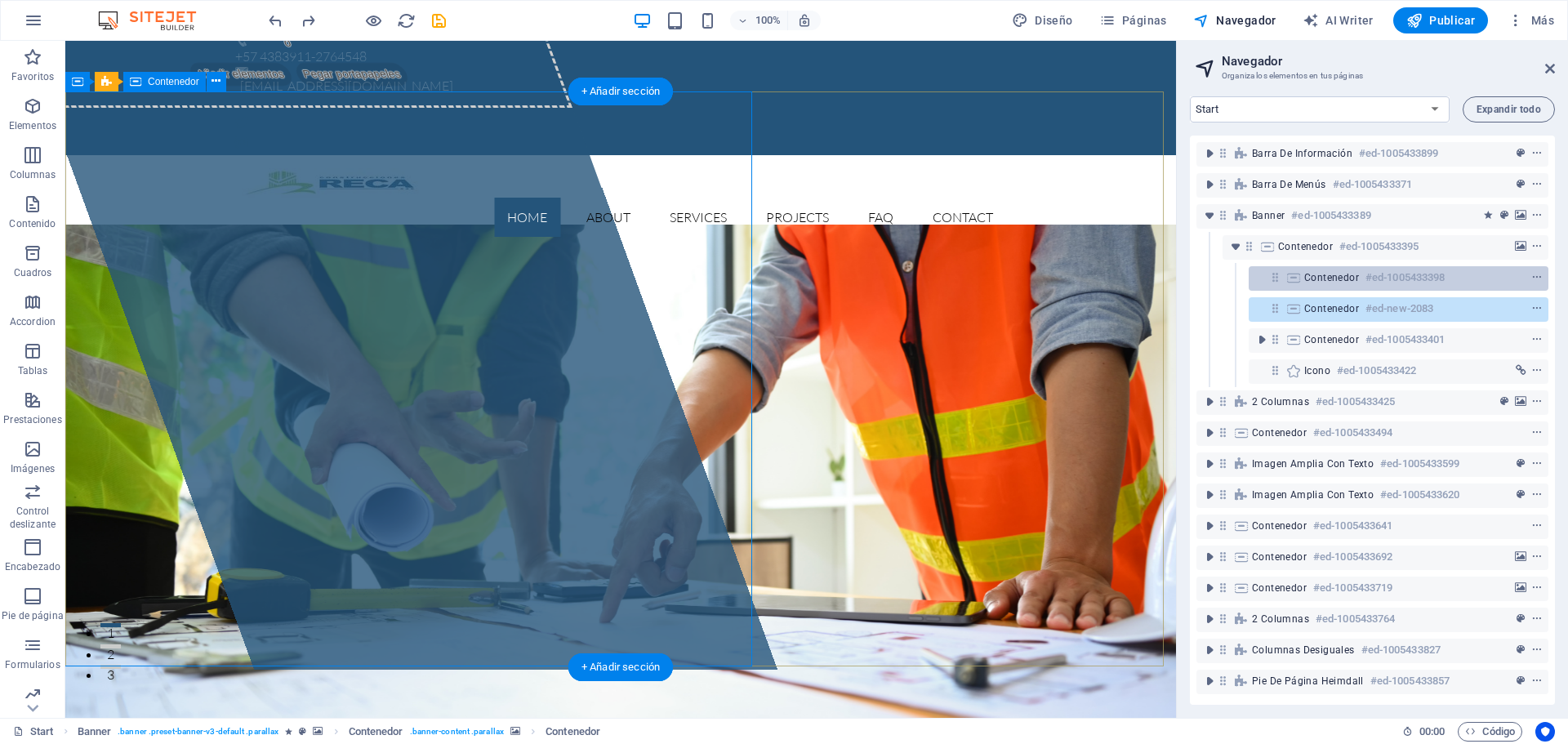
click at [1310, 283] on span "Contenedor" at bounding box center [1331, 277] width 55 height 13
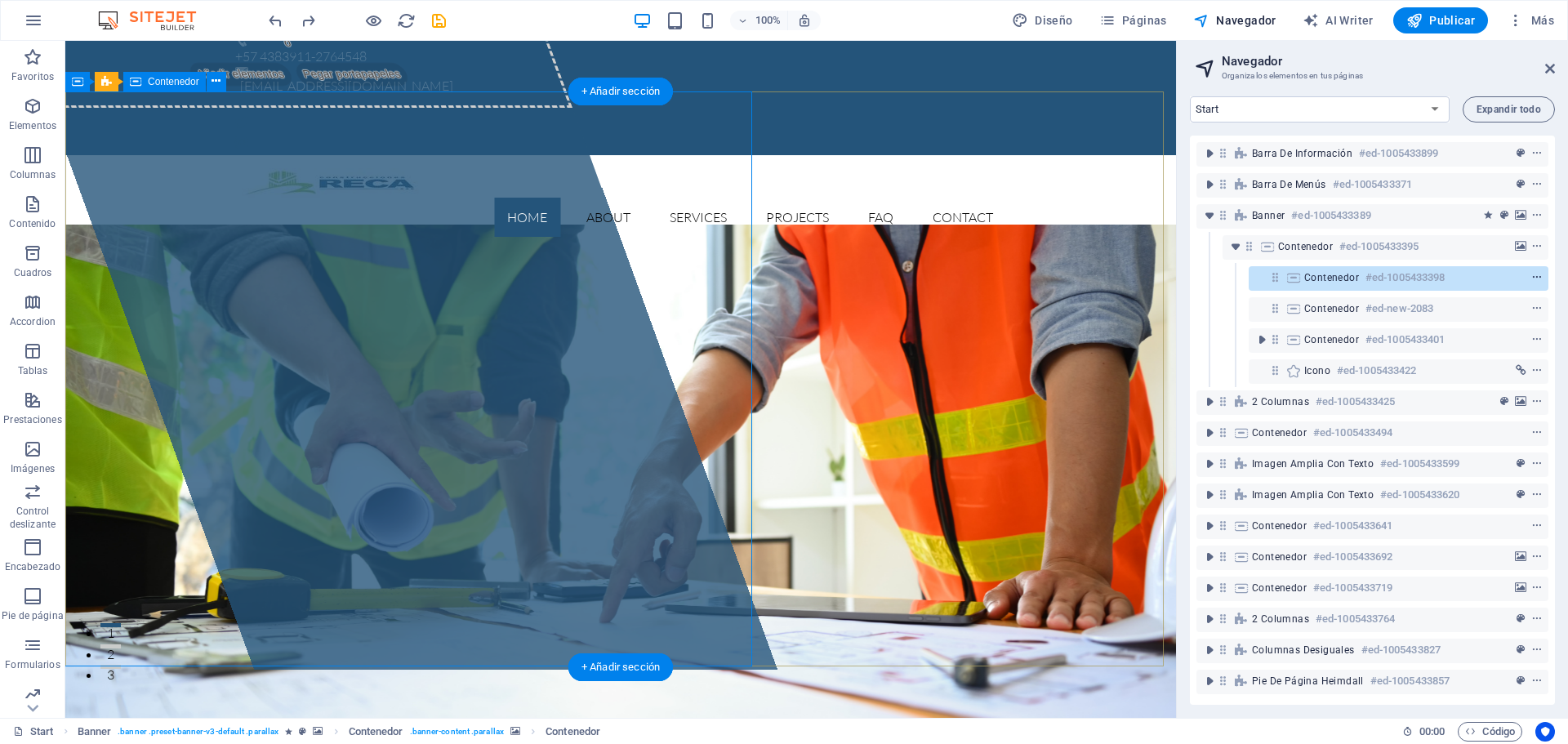
click at [1532, 276] on icon "context-menu" at bounding box center [1537, 277] width 12 height 12
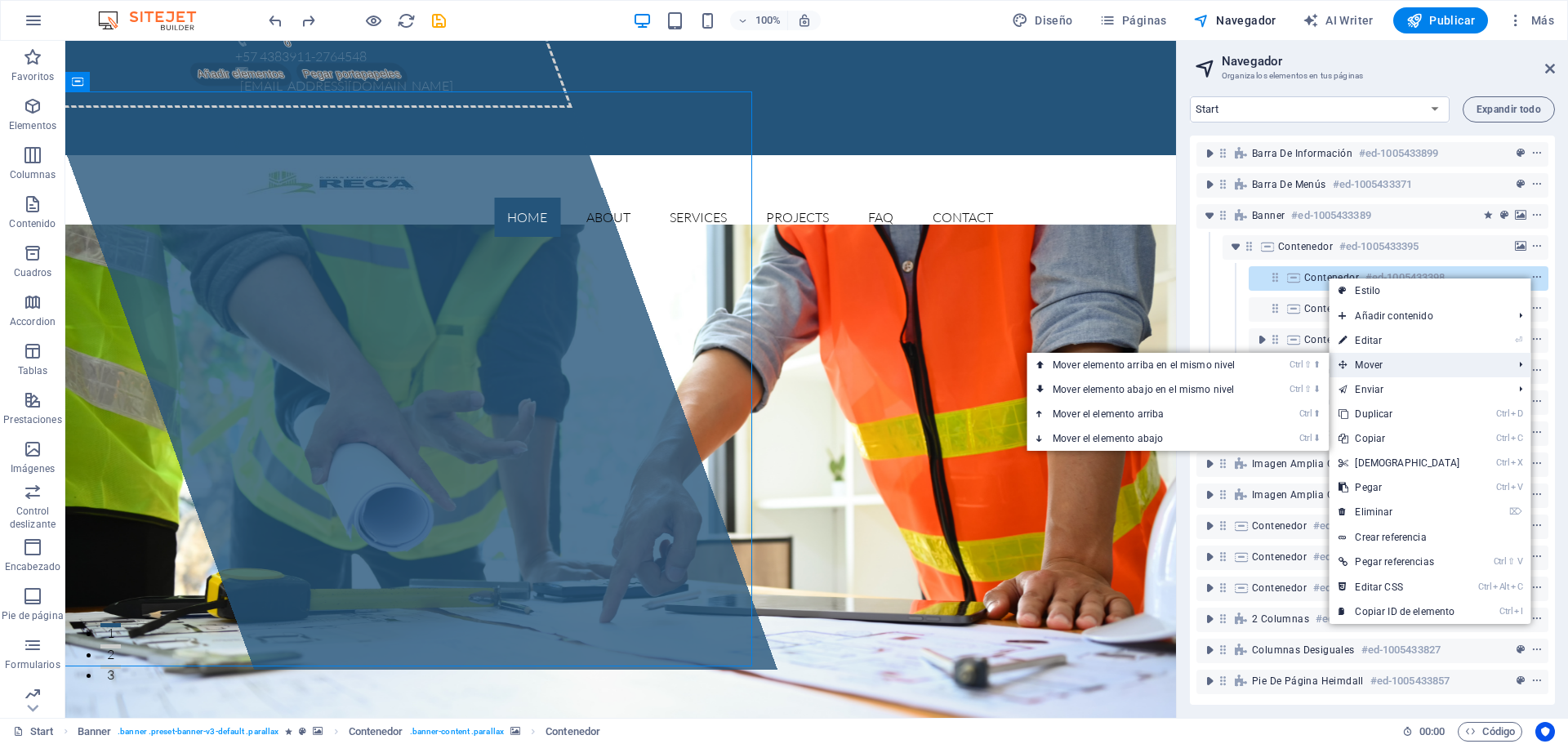
click at [1385, 365] on span "Mover" at bounding box center [1417, 364] width 177 height 24
drag, startPoint x: 1119, startPoint y: 416, endPoint x: 1055, endPoint y: 375, distance: 76.0
click at [1119, 416] on link "Ctrl ⬆ Mover el elemento arriba" at bounding box center [1146, 413] width 241 height 24
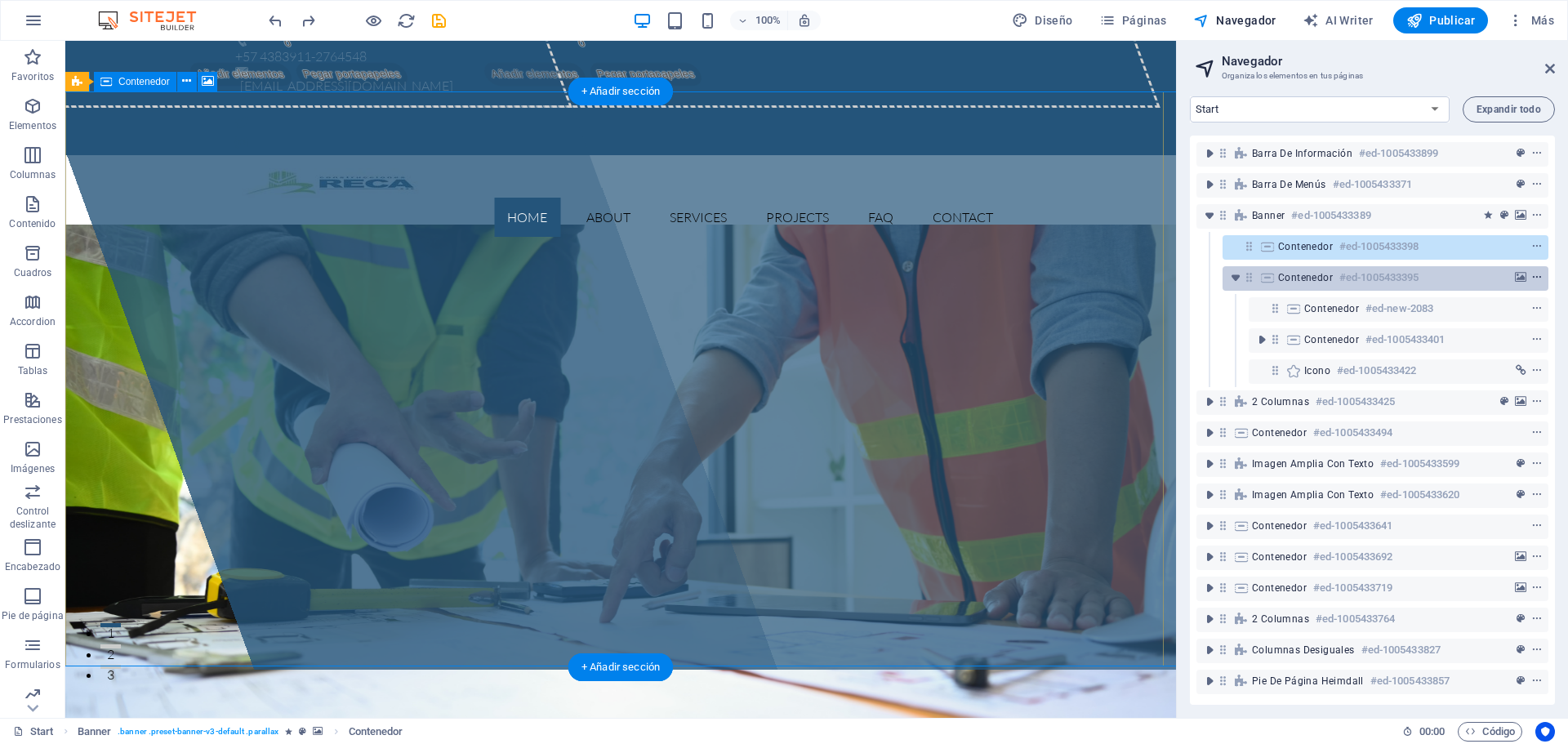
click at [1536, 276] on icon "context-menu" at bounding box center [1537, 277] width 12 height 12
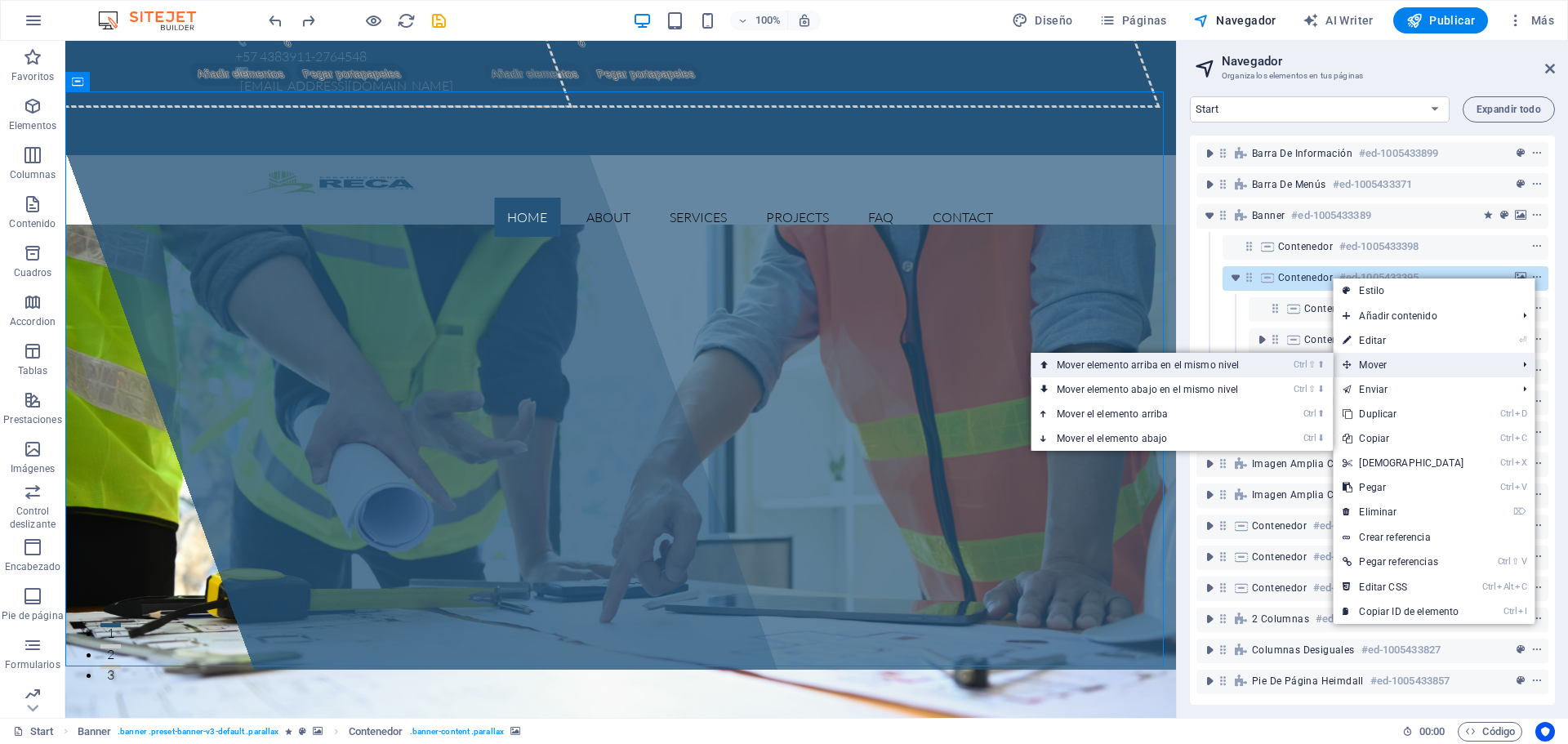
click at [1163, 368] on link "Ctrl ⇧ ⬆ Mover elemento arriba en el mismo nivel" at bounding box center [1150, 364] width 241 height 24
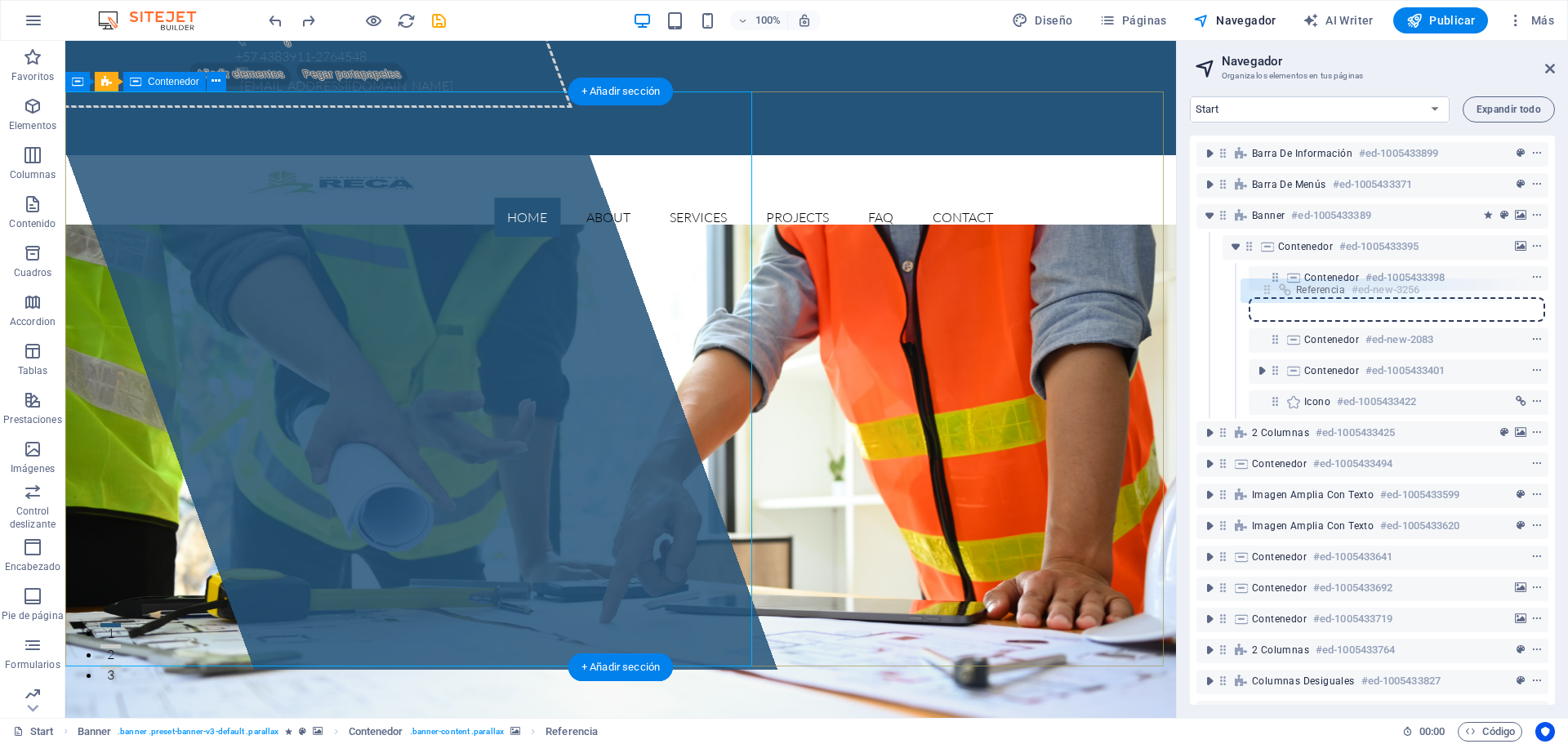
drag, startPoint x: 1276, startPoint y: 342, endPoint x: 1266, endPoint y: 292, distance: 51.0
click at [1267, 286] on div "Barra de información #ed-1005433899 Barra de menús #ed-1005433371 Banner #ed-10…" at bounding box center [1372, 420] width 365 height 569
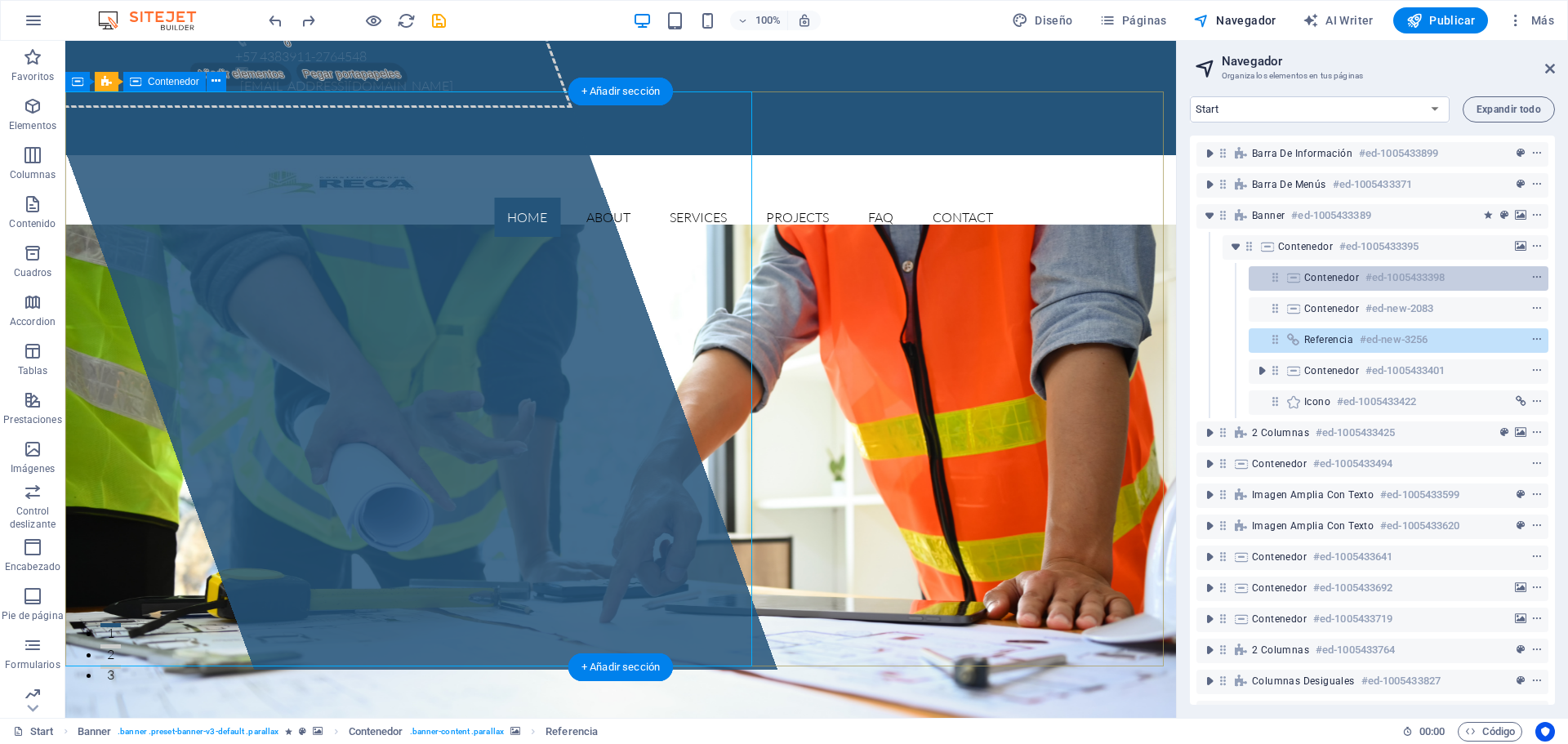
click at [1316, 274] on span "Contenedor" at bounding box center [1331, 277] width 55 height 13
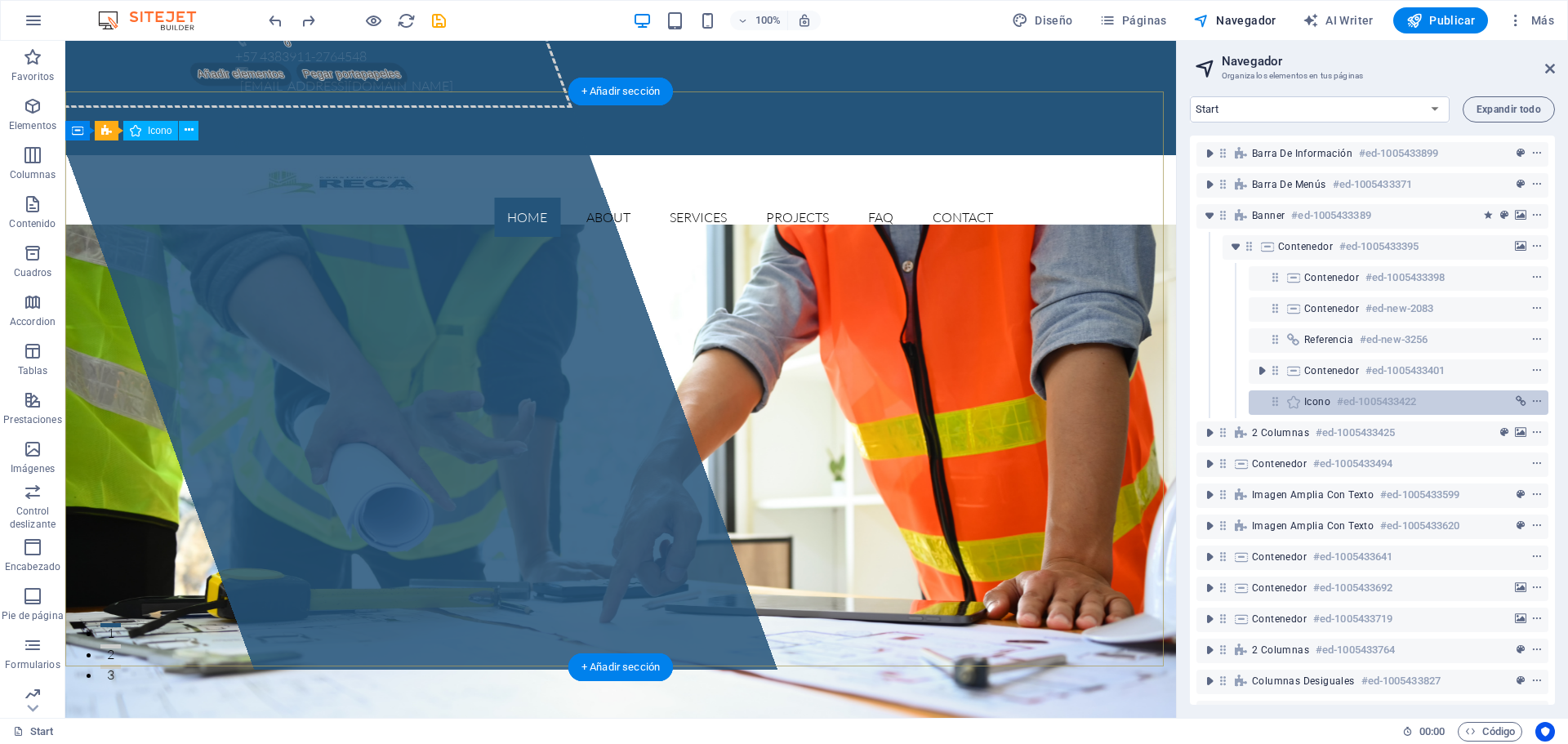
click at [1310, 404] on span "Icono" at bounding box center [1317, 402] width 26 height 13
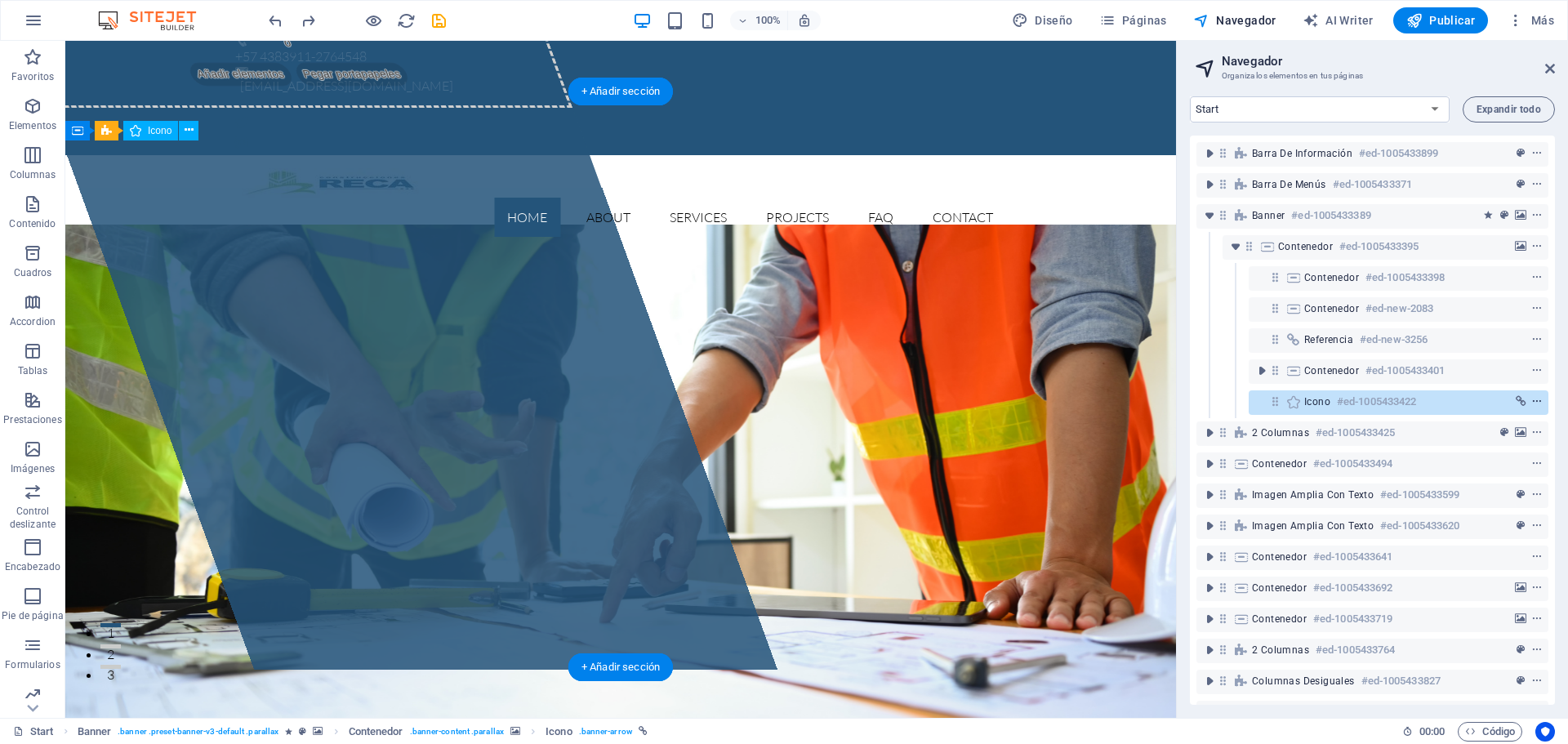
click at [1530, 408] on button "context-menu" at bounding box center [1537, 402] width 16 height 20
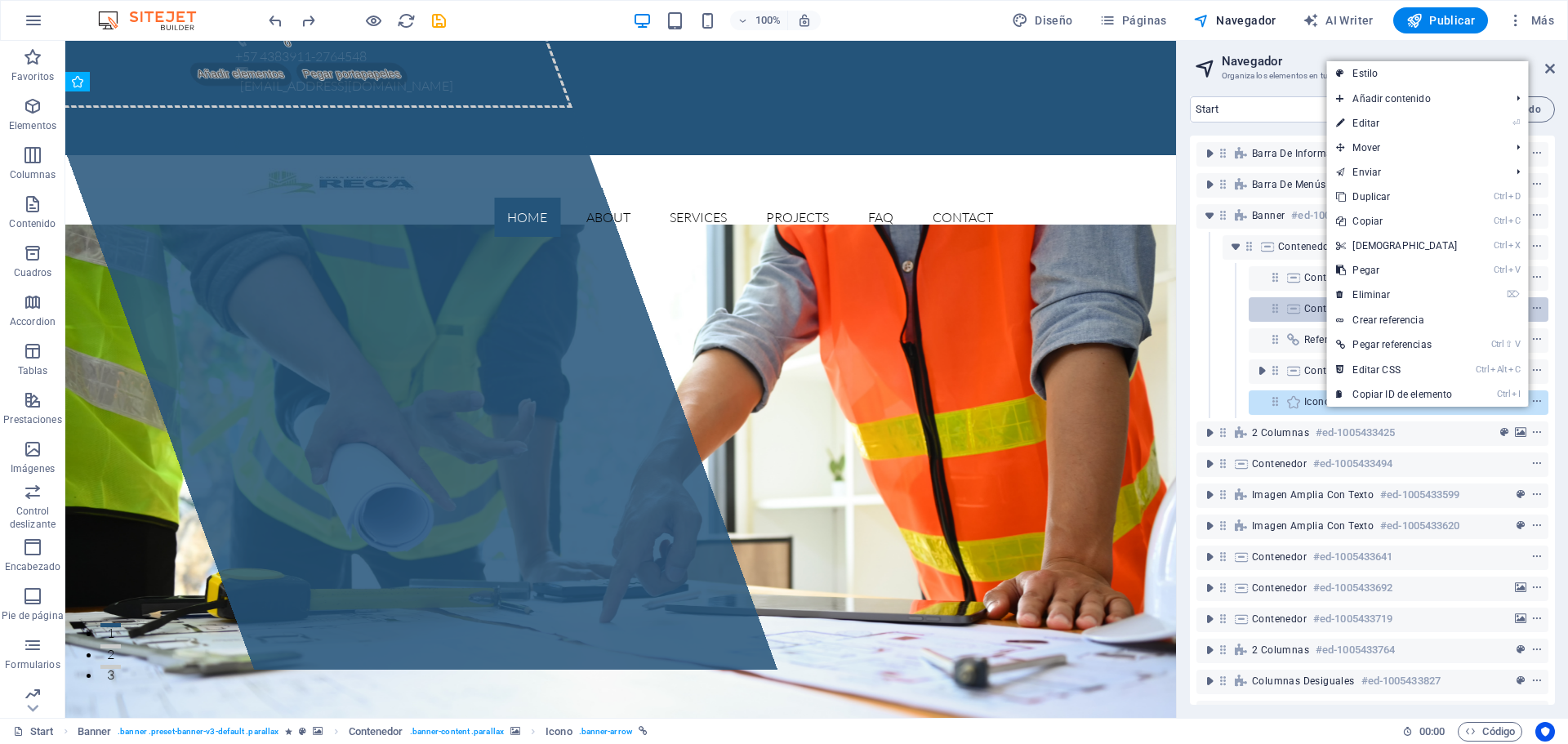
click at [1402, 297] on link "⌦ Eliminar" at bounding box center [1395, 294] width 140 height 24
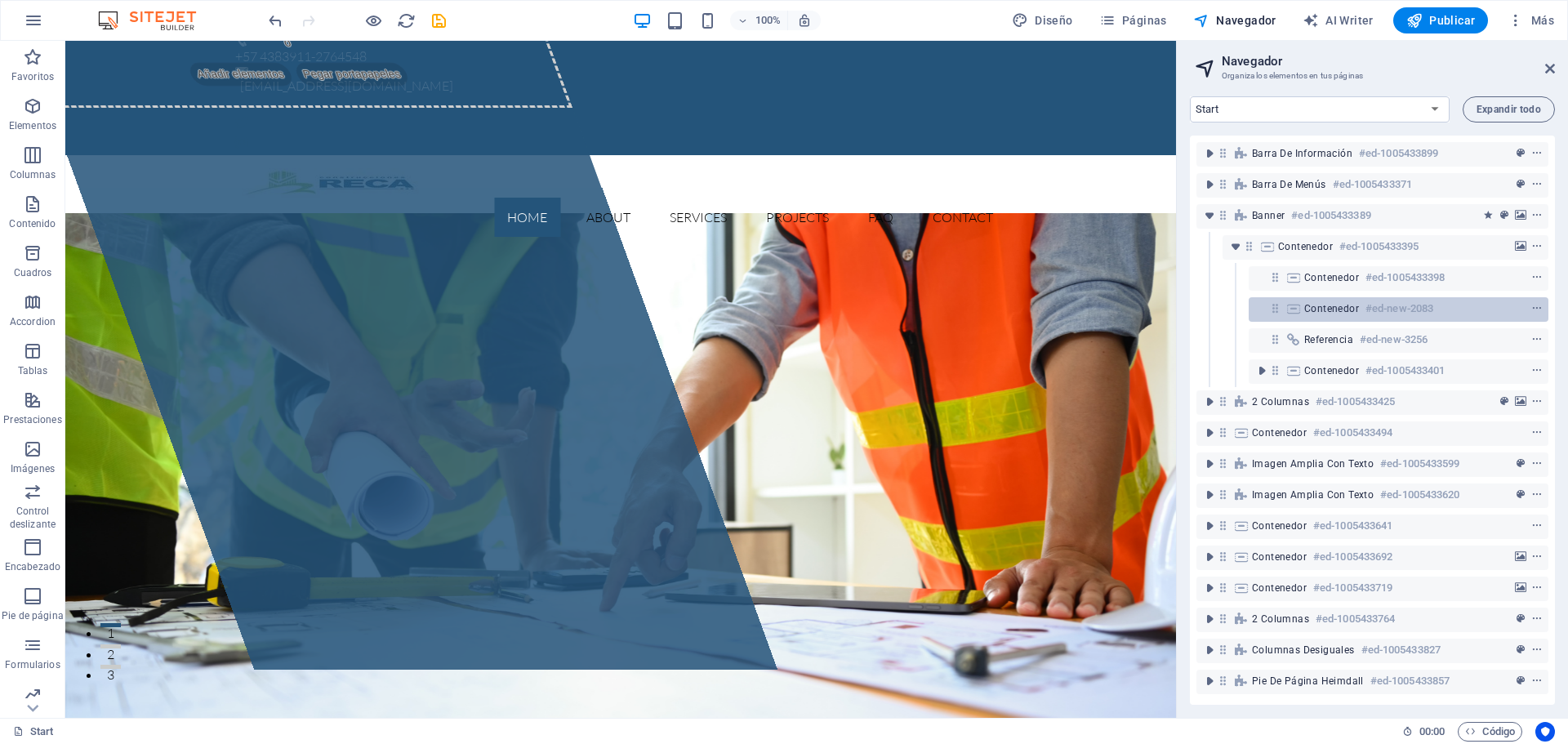
scroll to position [0, 0]
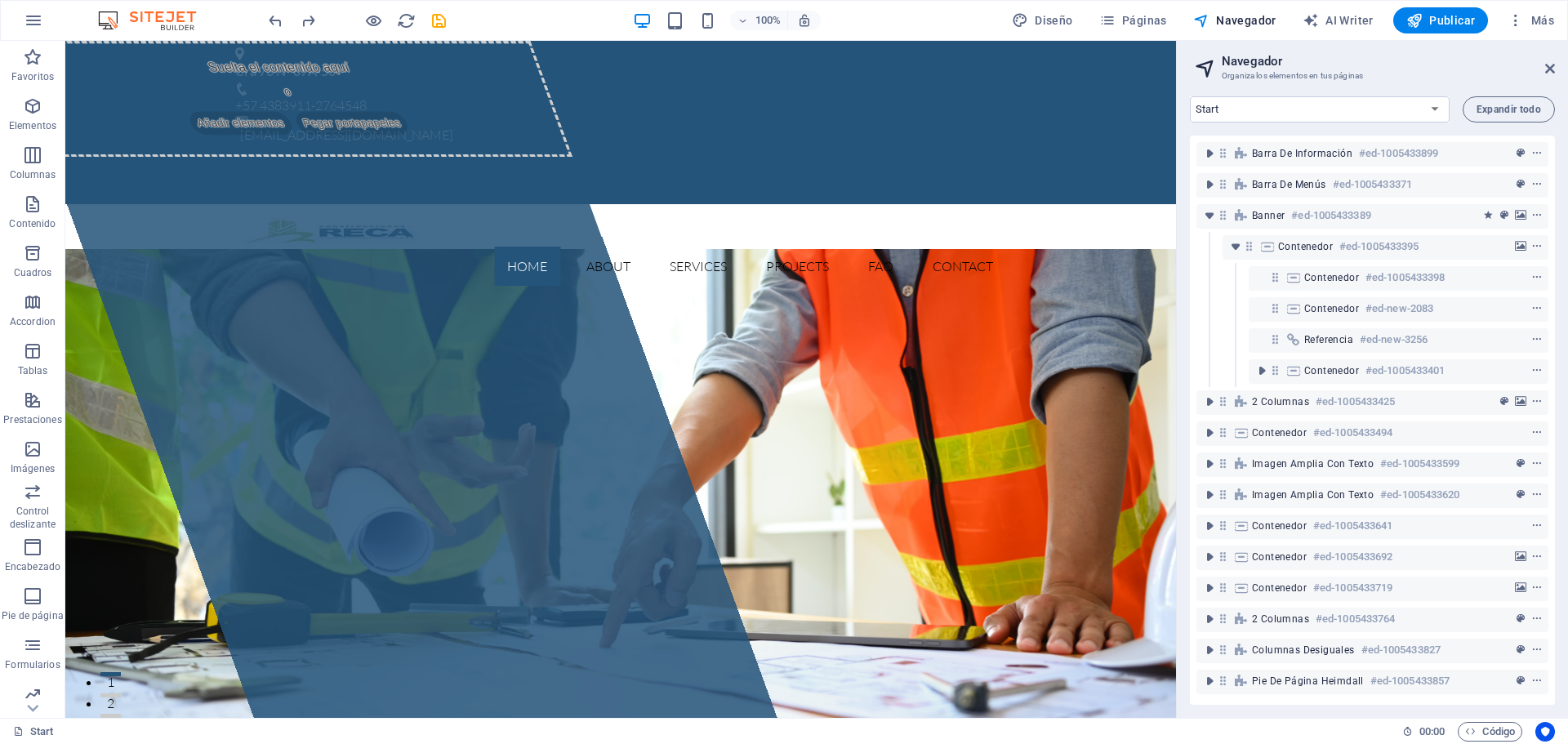
click at [1224, 368] on div "Contenedor #ed-1005433401" at bounding box center [1371, 371] width 352 height 31
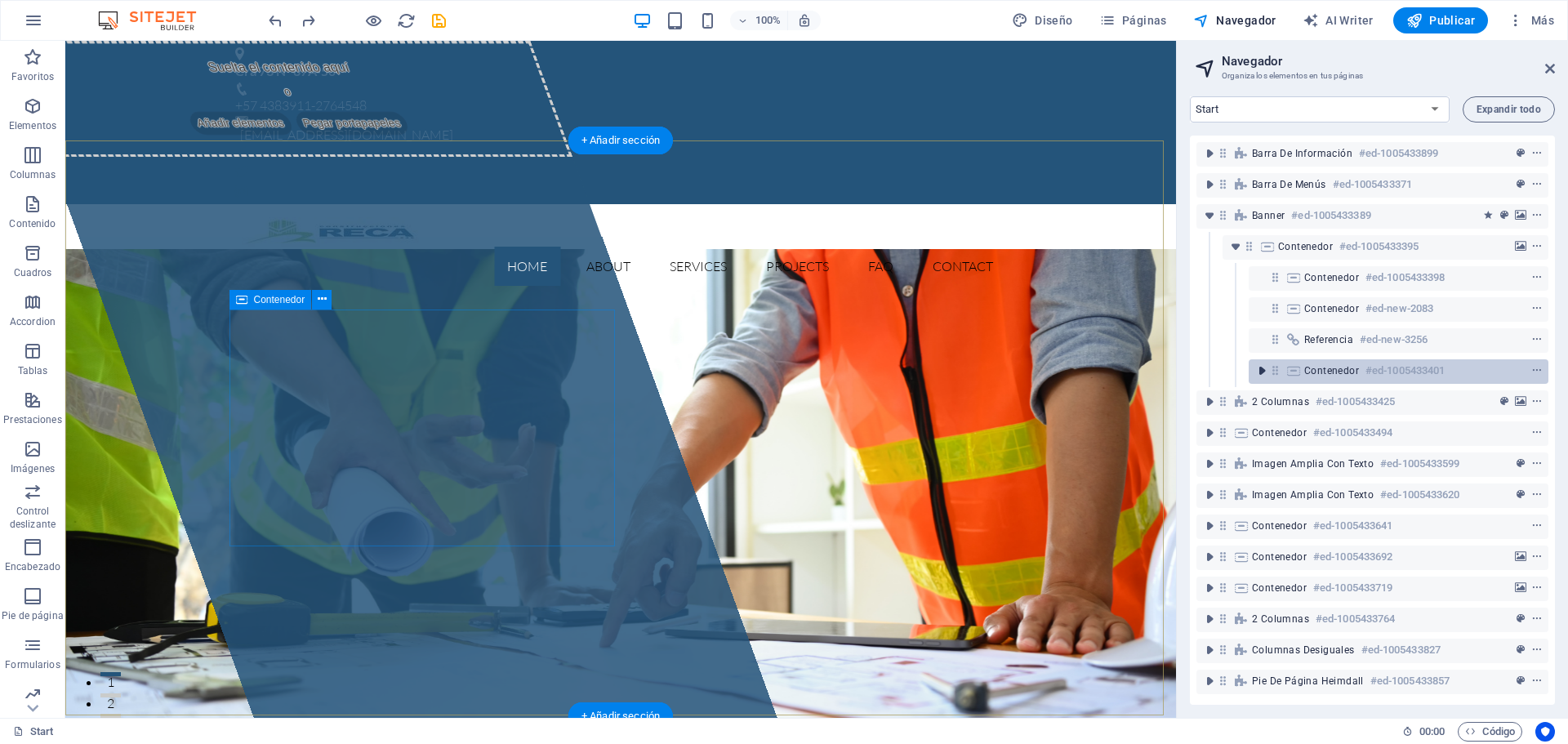
click at [1259, 374] on icon "toggle-expand" at bounding box center [1261, 370] width 16 height 16
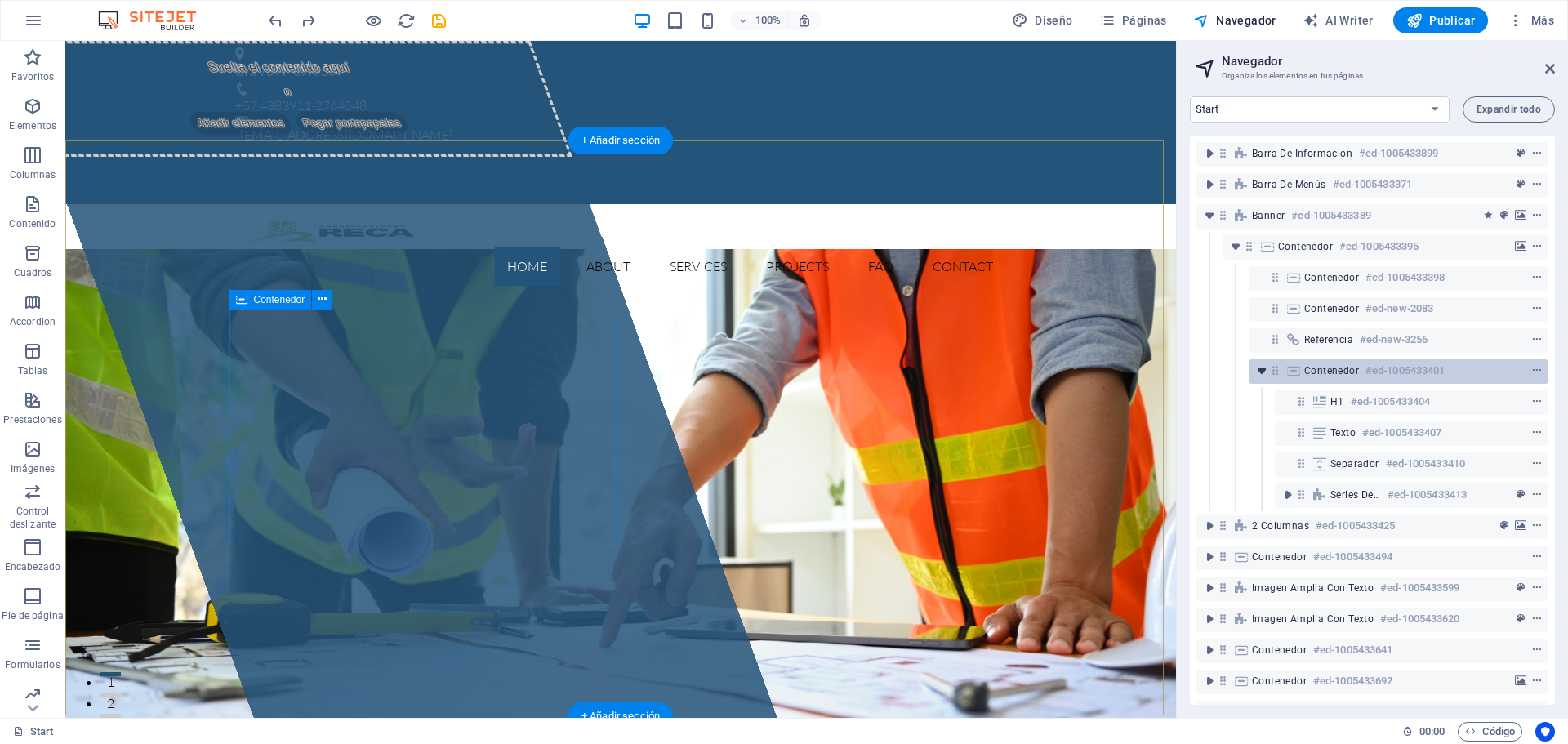
click at [1266, 373] on icon "toggle-expand" at bounding box center [1261, 370] width 16 height 16
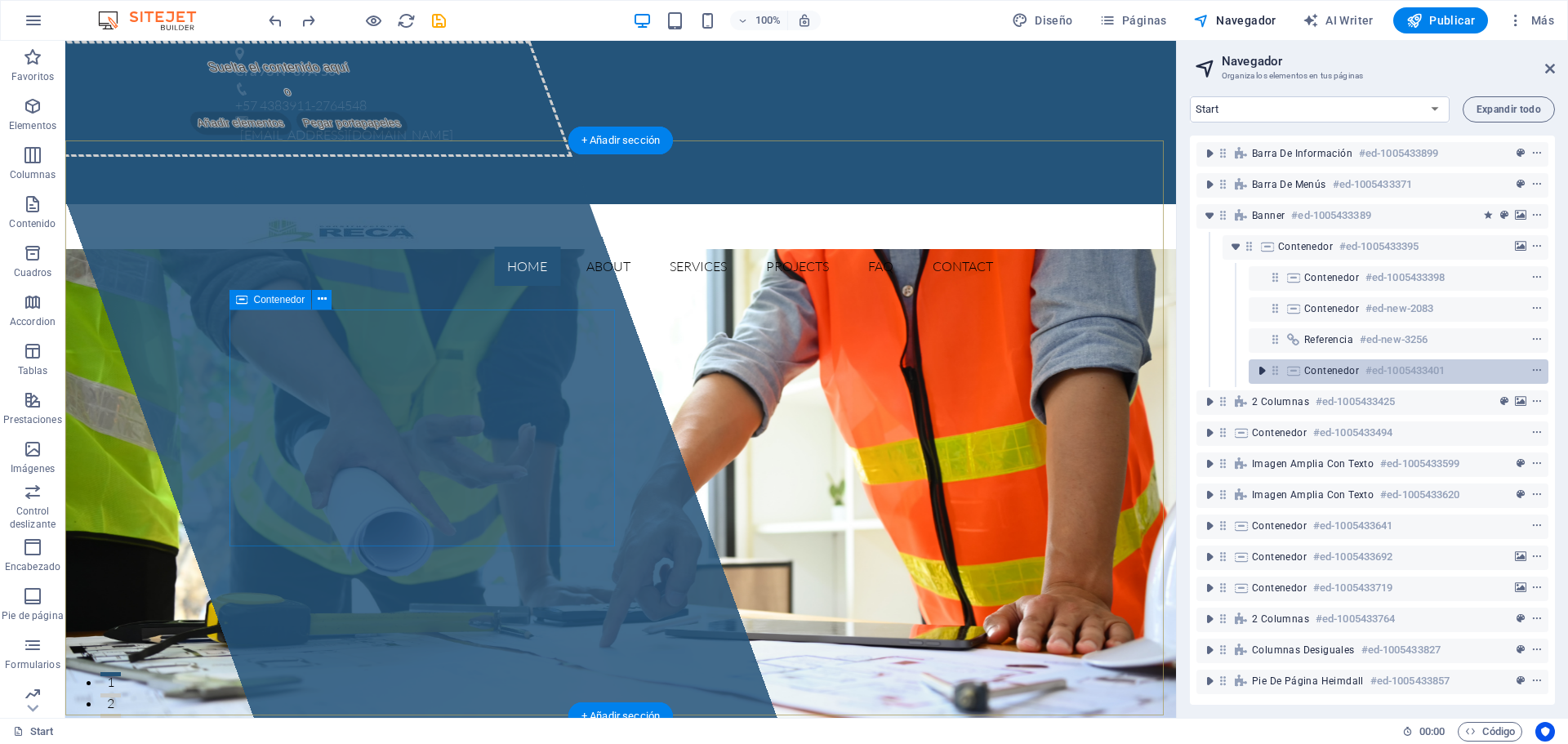
click at [1262, 373] on icon "toggle-expand" at bounding box center [1261, 370] width 16 height 16
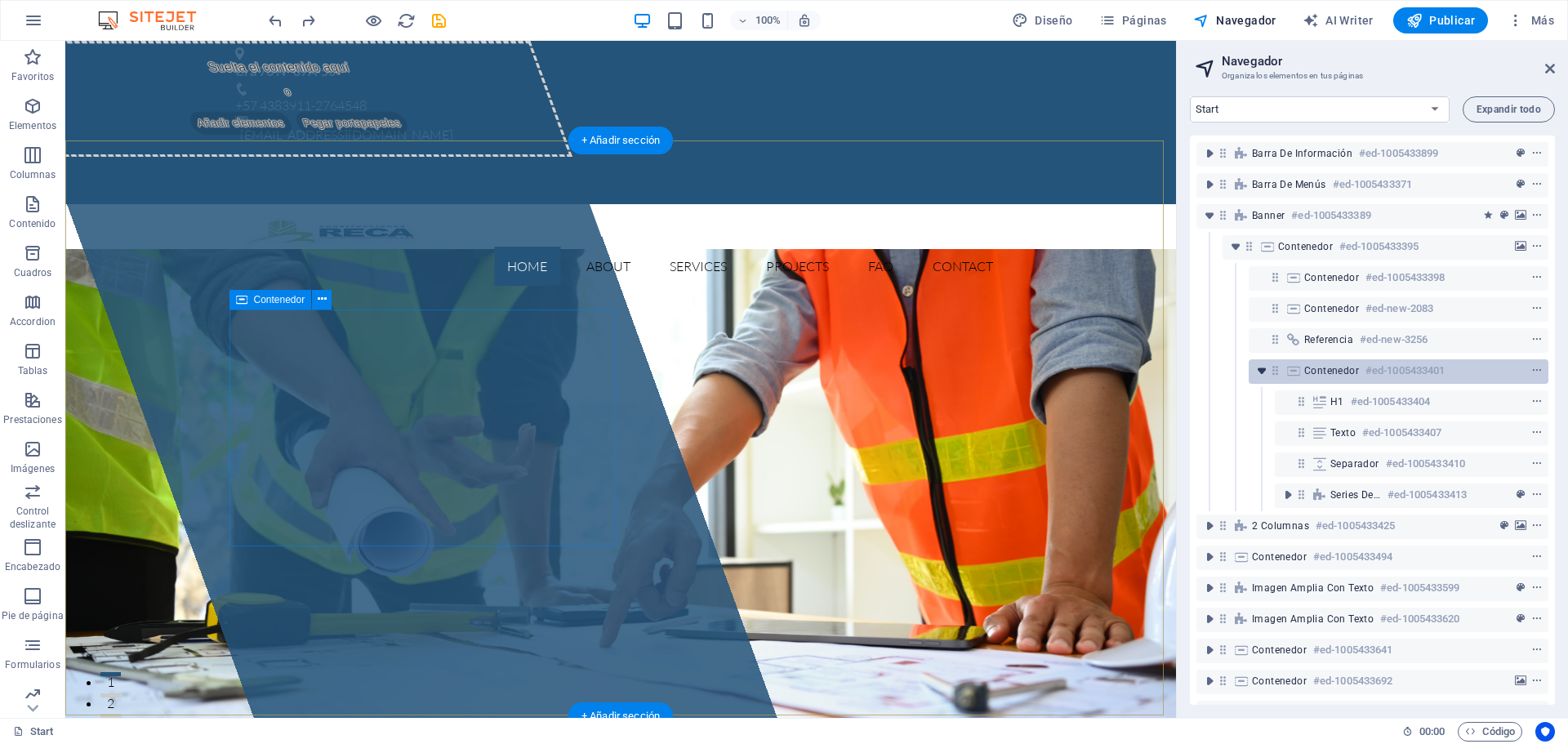
click at [1261, 374] on icon "toggle-expand" at bounding box center [1261, 370] width 16 height 16
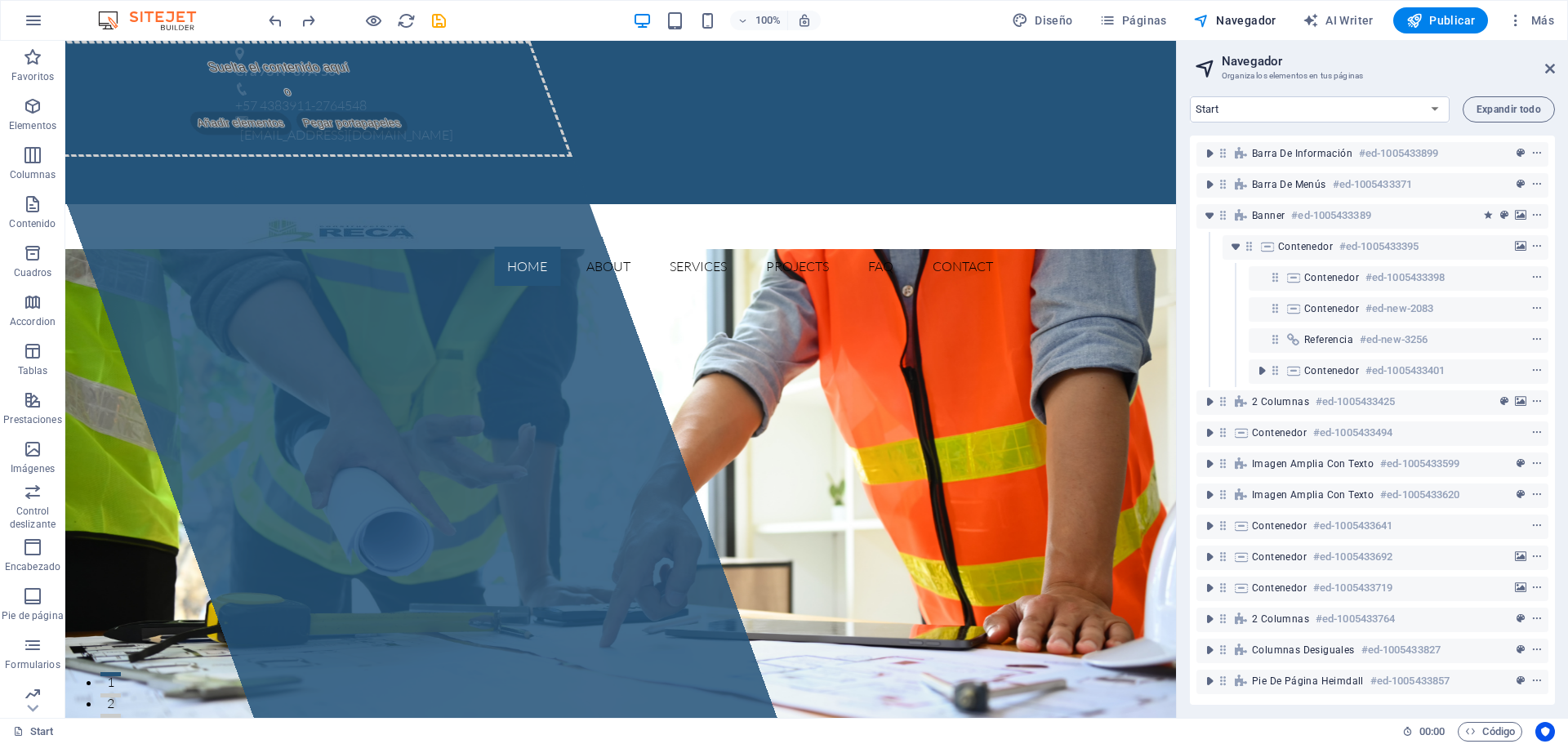
click at [1236, 314] on div "Contenedor #ed-new-2083" at bounding box center [1371, 309] width 352 height 31
click at [310, 24] on icon "redo" at bounding box center [308, 21] width 19 height 19
click at [308, 23] on icon "redo" at bounding box center [308, 21] width 19 height 19
click at [309, 24] on icon "redo" at bounding box center [308, 21] width 19 height 19
click at [276, 23] on icon "undo" at bounding box center [275, 21] width 19 height 19
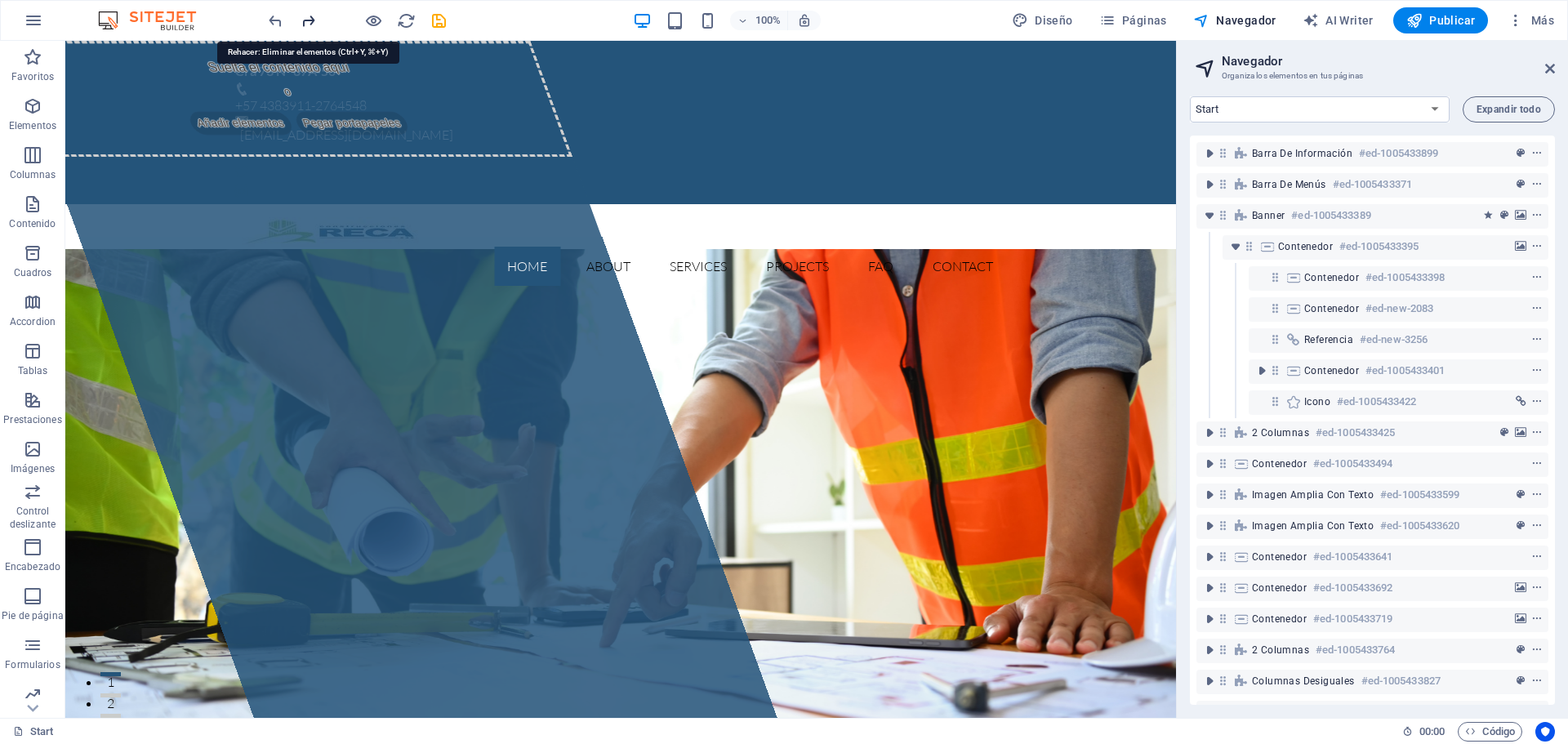
click at [307, 23] on icon "redo" at bounding box center [308, 21] width 19 height 19
click at [314, 23] on div at bounding box center [357, 20] width 182 height 26
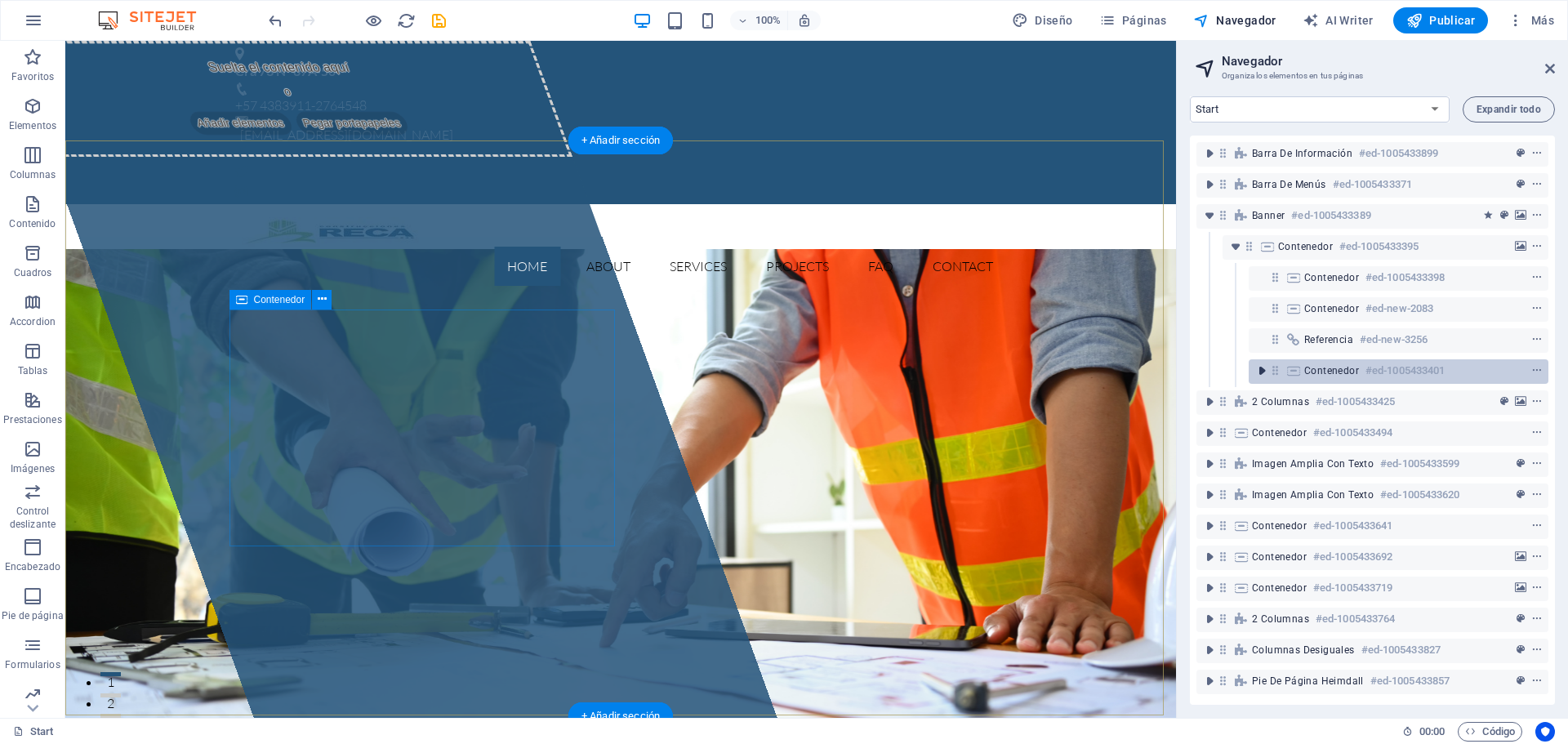
click at [1260, 374] on icon "toggle-expand" at bounding box center [1261, 370] width 16 height 16
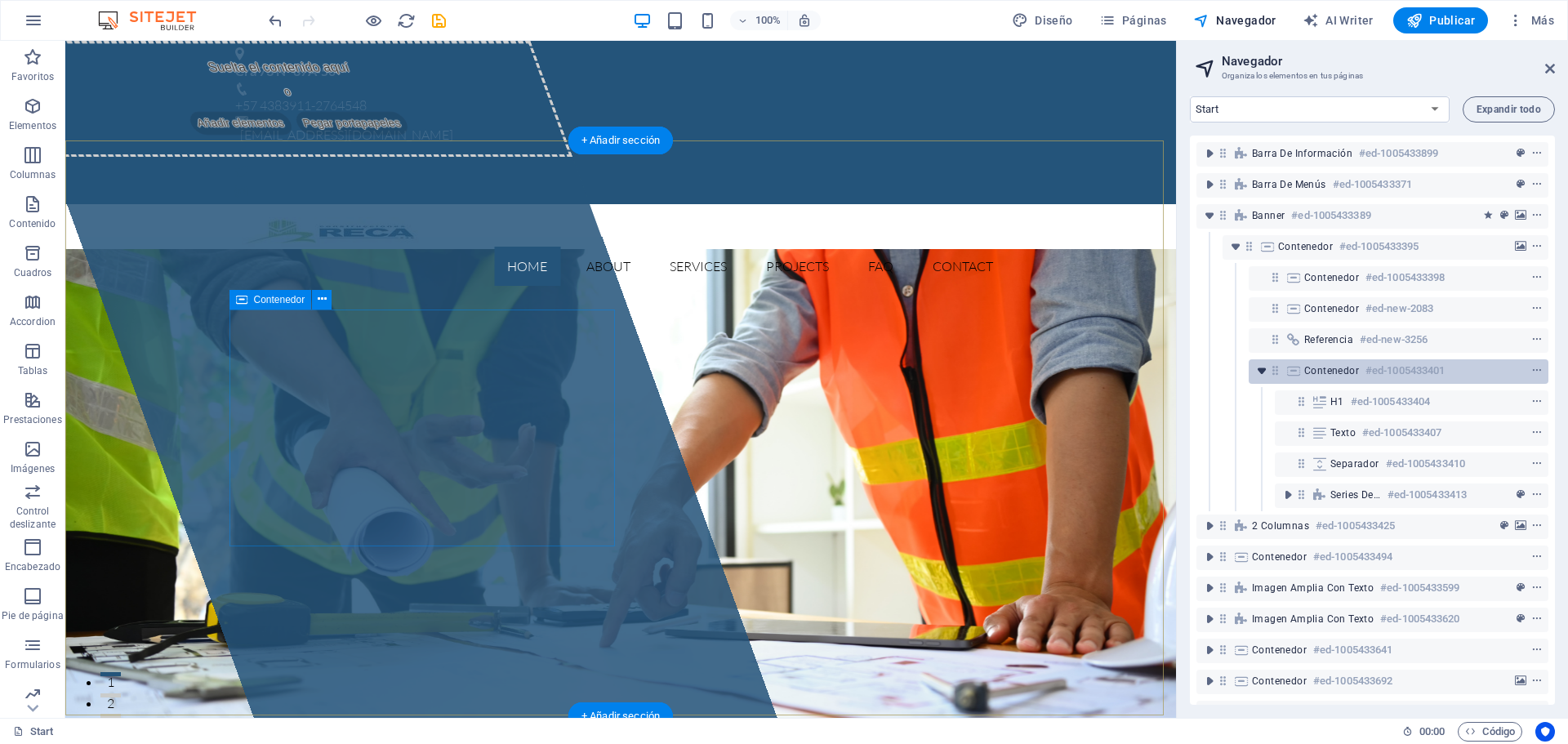
click at [1254, 375] on icon "toggle-expand" at bounding box center [1261, 370] width 16 height 16
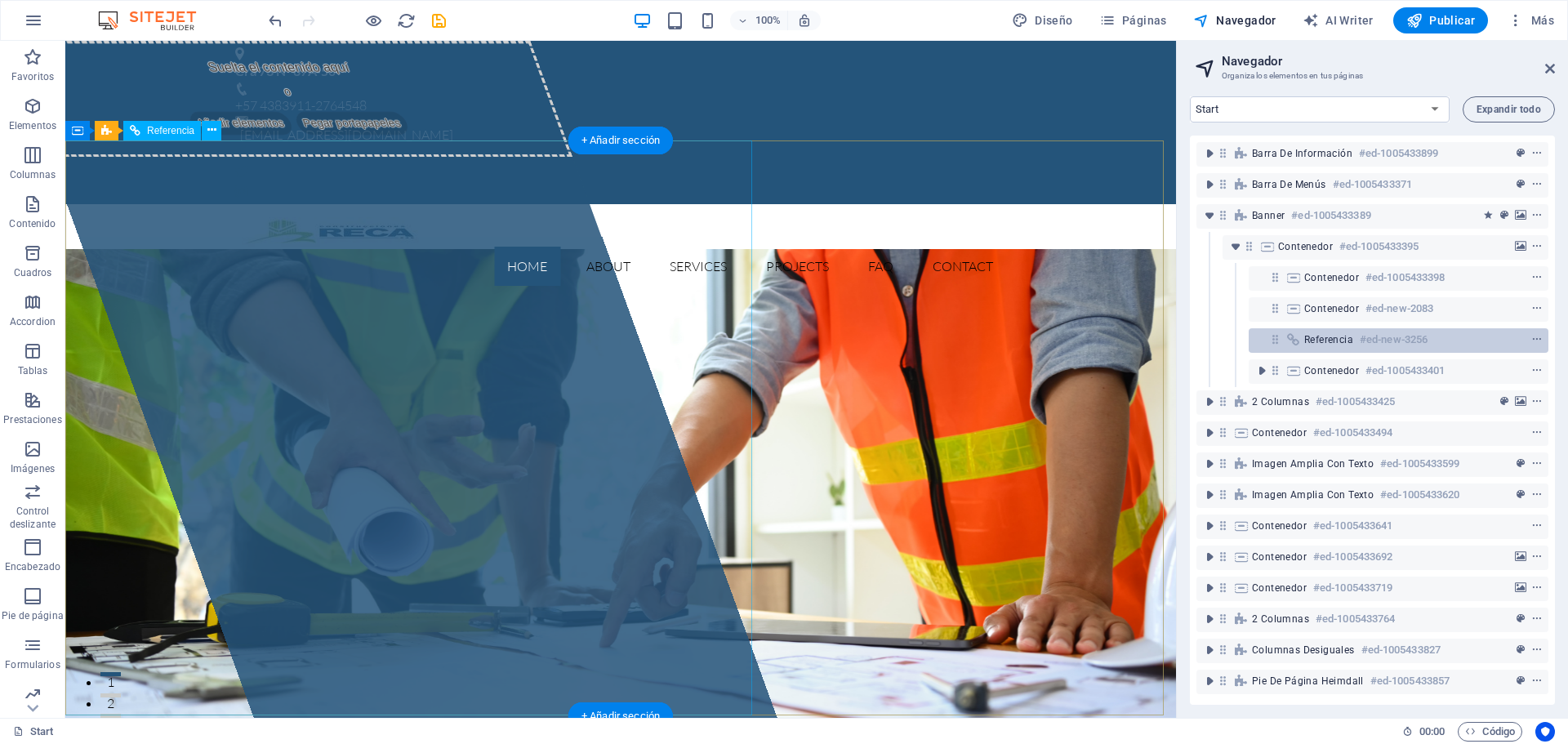
click at [1296, 340] on icon at bounding box center [1293, 339] width 18 height 13
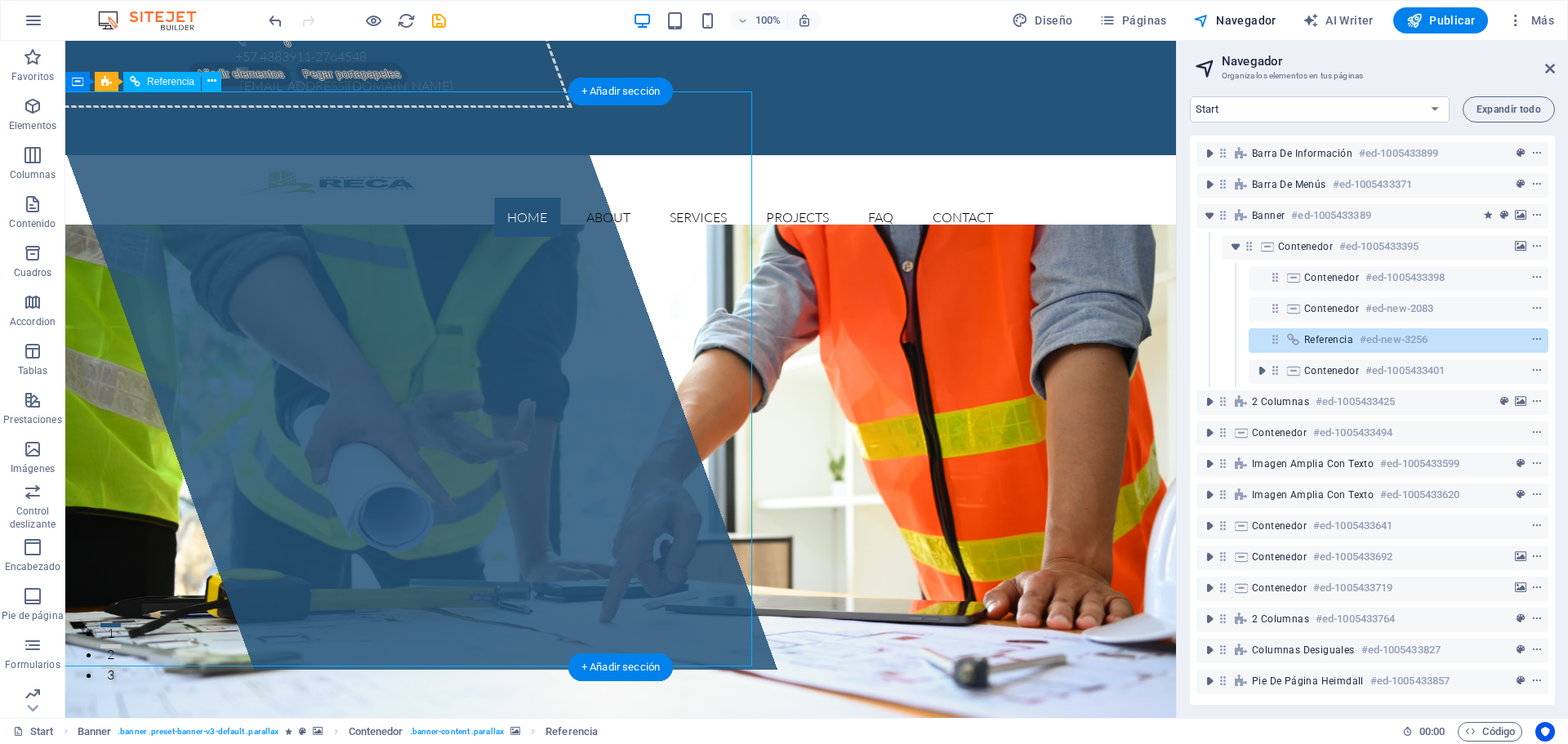
click at [1272, 342] on icon at bounding box center [1276, 340] width 14 height 14
click at [1279, 341] on icon at bounding box center [1276, 340] width 14 height 14
click at [1286, 305] on icon at bounding box center [1293, 309] width 18 height 13
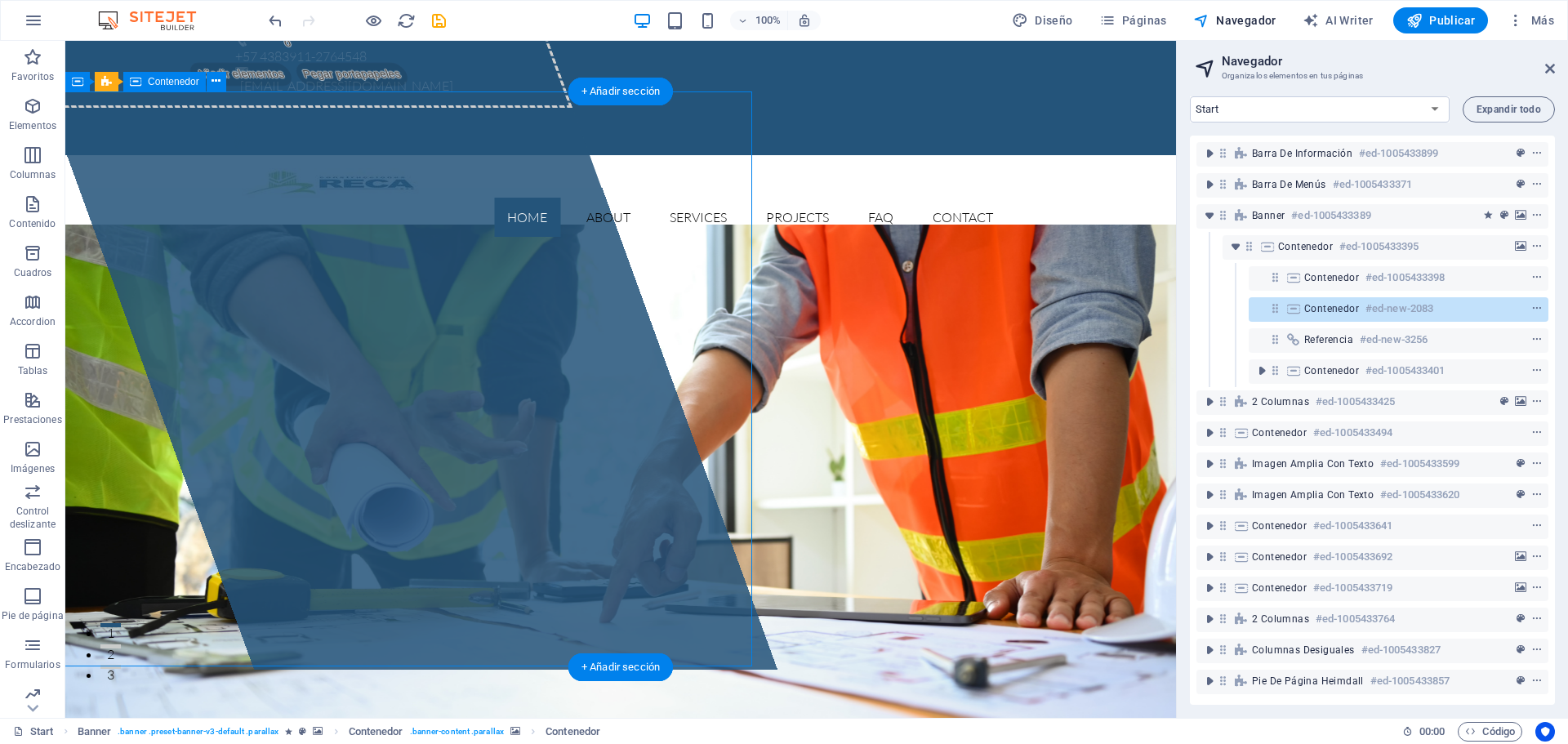
click at [1273, 311] on icon at bounding box center [1276, 309] width 14 height 14
click at [1334, 313] on span "Contenedor" at bounding box center [1331, 309] width 55 height 13
click at [1259, 312] on div "Contenedor #ed-new-2083" at bounding box center [1398, 309] width 300 height 24
click at [1266, 279] on div "Contenedor #ed-1005433398" at bounding box center [1398, 278] width 300 height 24
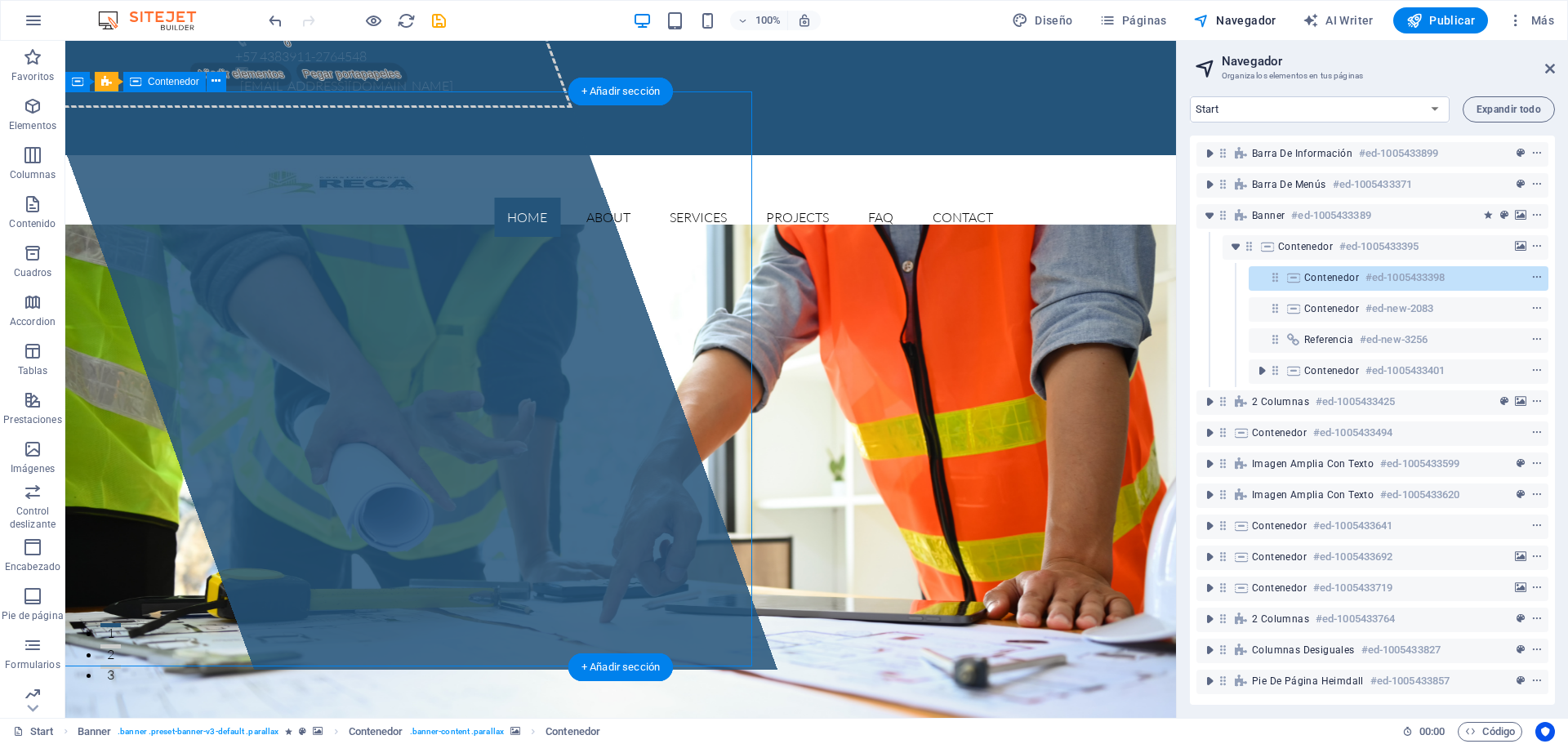
click at [1261, 278] on div "Contenedor #ed-1005433398" at bounding box center [1398, 278] width 300 height 24
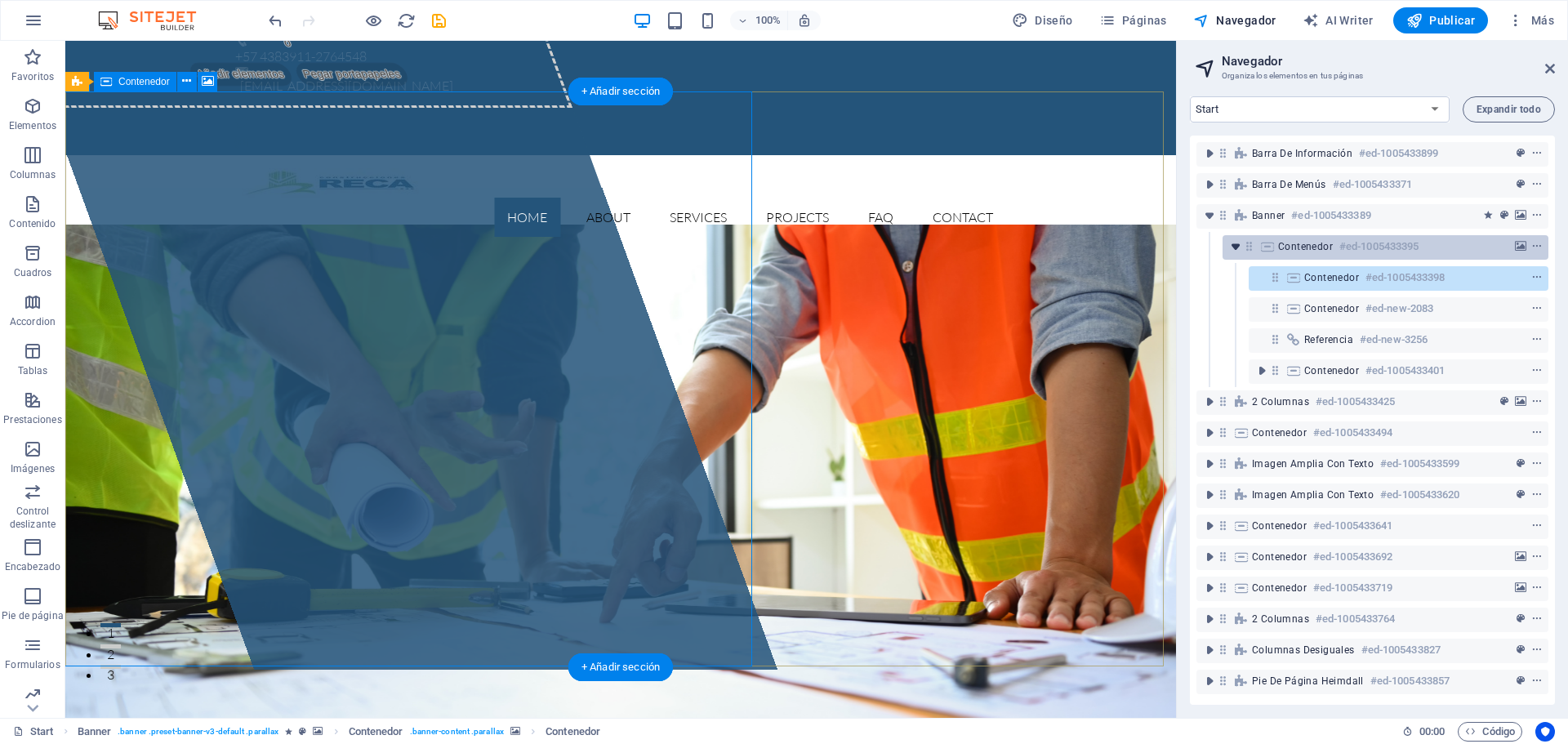
click at [1233, 249] on icon "toggle-expand" at bounding box center [1235, 247] width 16 height 16
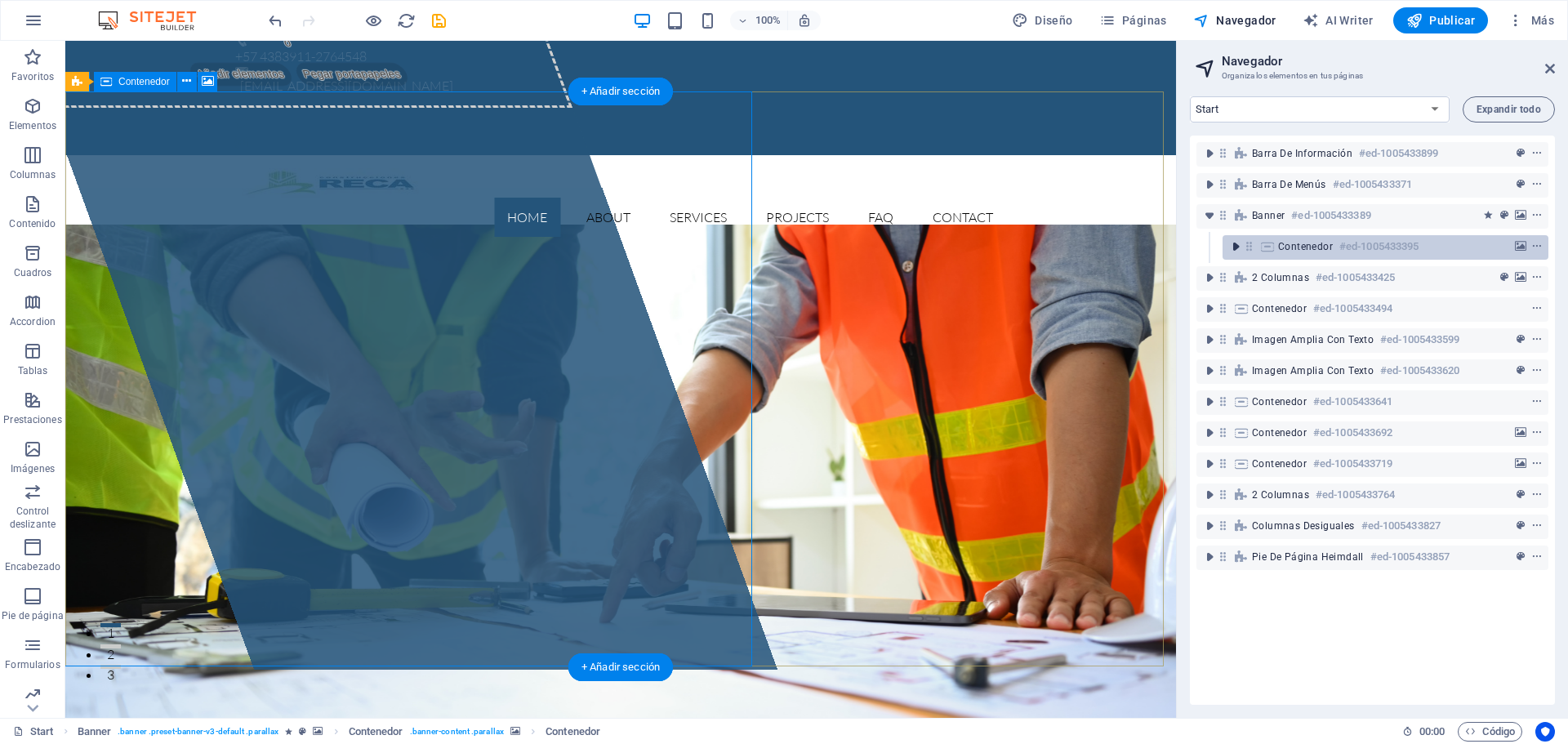
click at [1235, 248] on icon "toggle-expand" at bounding box center [1235, 247] width 16 height 16
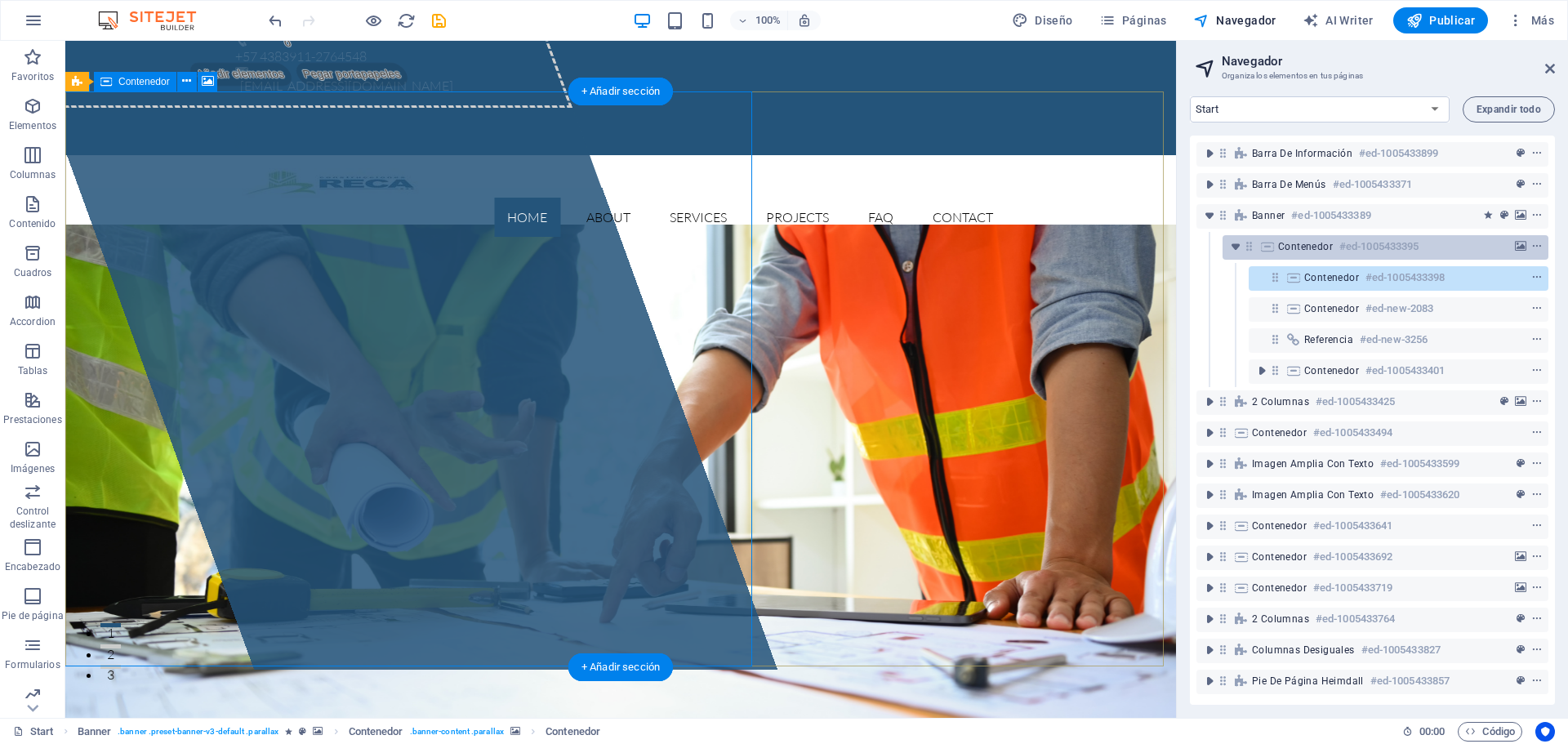
click at [1295, 258] on div "Contenedor #ed-1005433395" at bounding box center [1386, 247] width 326 height 24
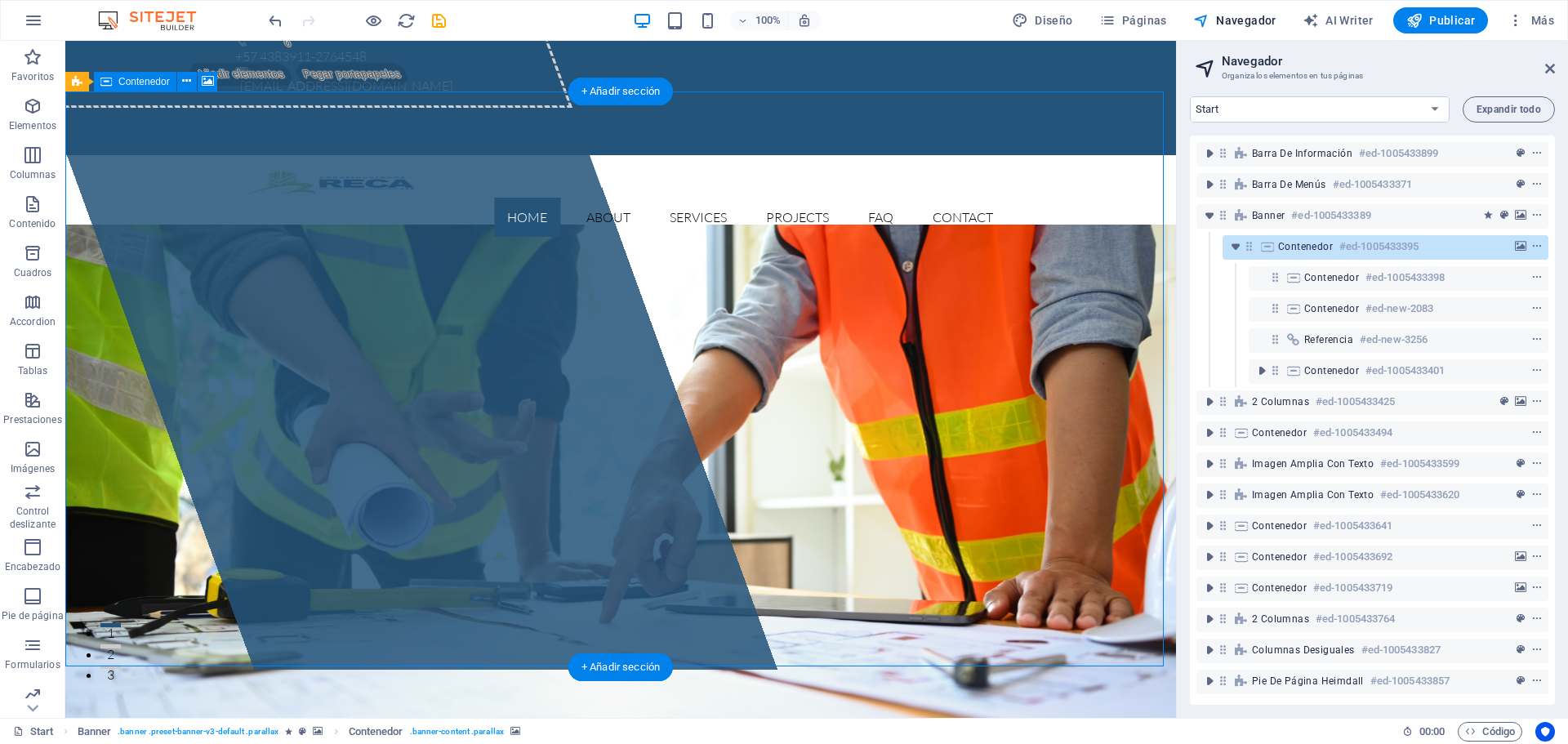
click at [1304, 249] on span "Contenedor" at bounding box center [1305, 246] width 55 height 13
click at [1519, 251] on icon "background" at bounding box center [1520, 246] width 12 height 12
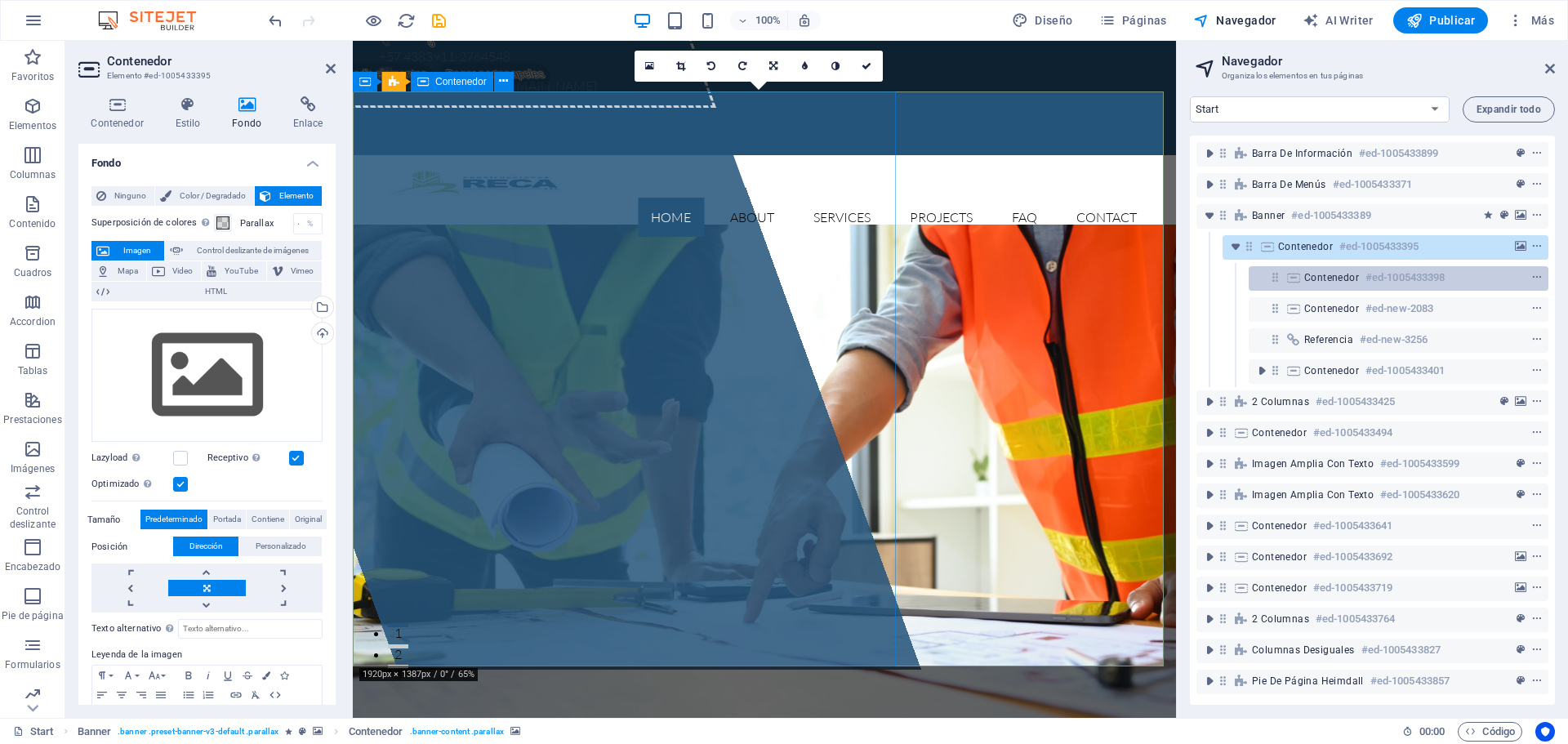
click at [1296, 281] on icon at bounding box center [1293, 277] width 18 height 13
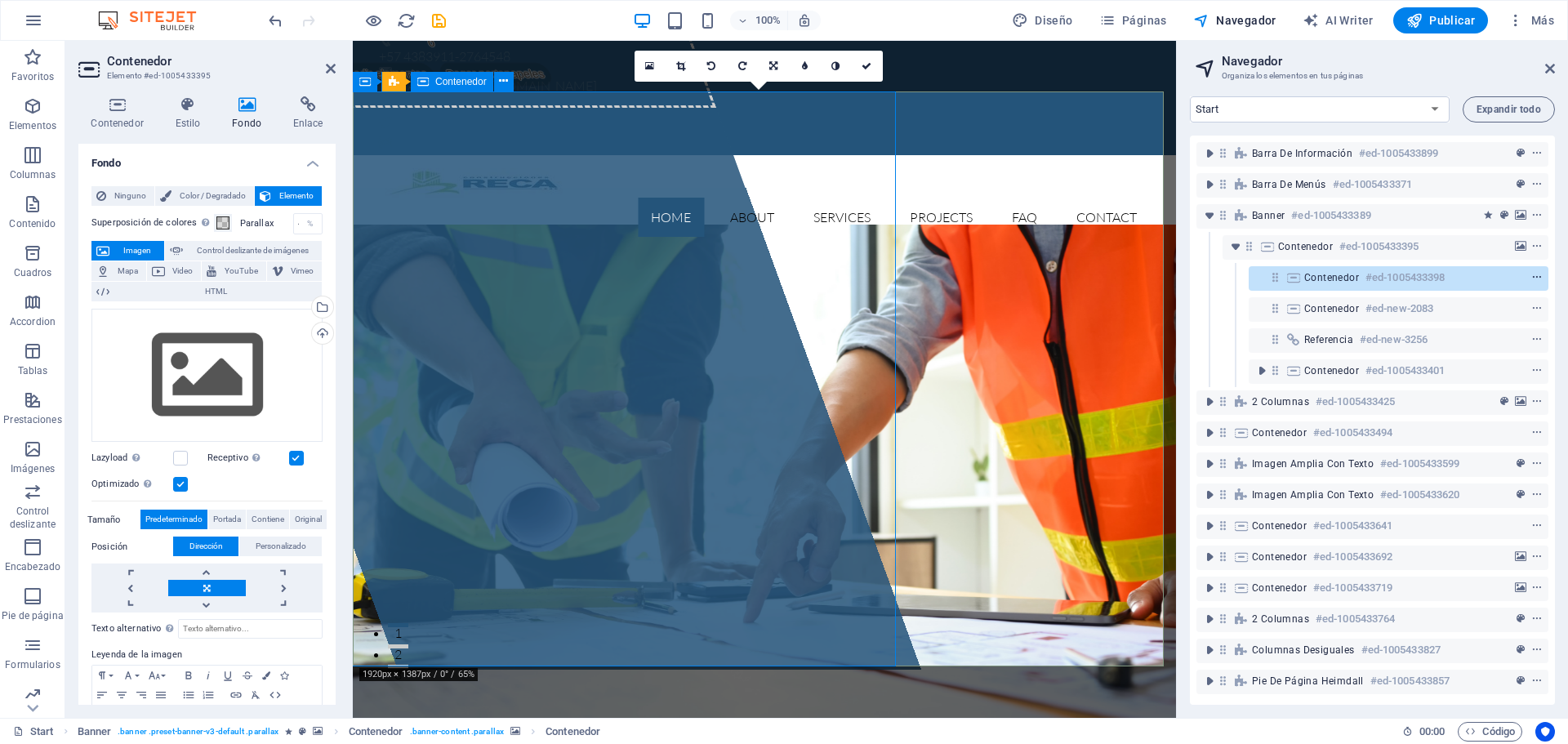
click at [1534, 276] on icon "context-menu" at bounding box center [1537, 277] width 12 height 12
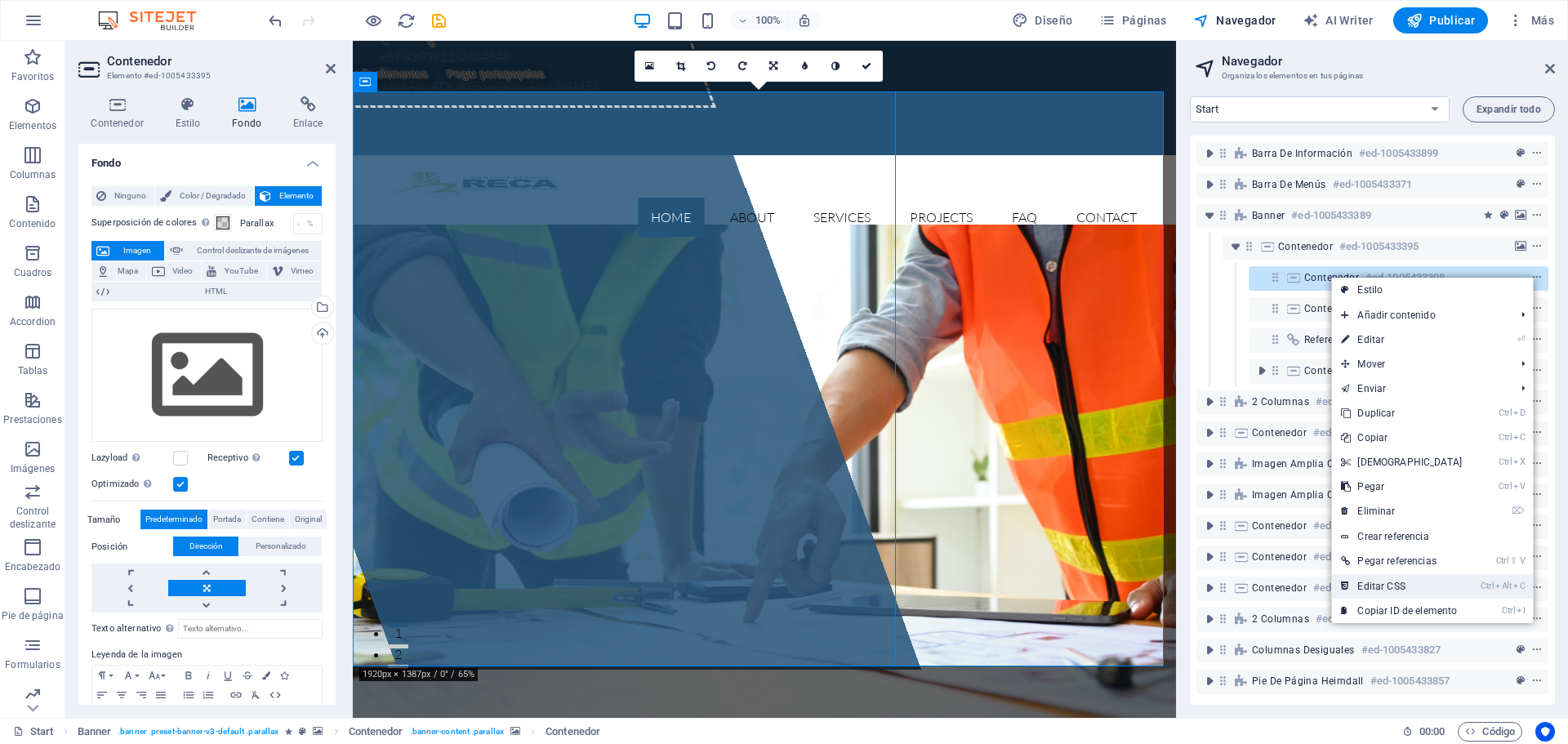
click at [1390, 586] on link "Ctrl Alt C Editar CSS" at bounding box center [1401, 586] width 140 height 24
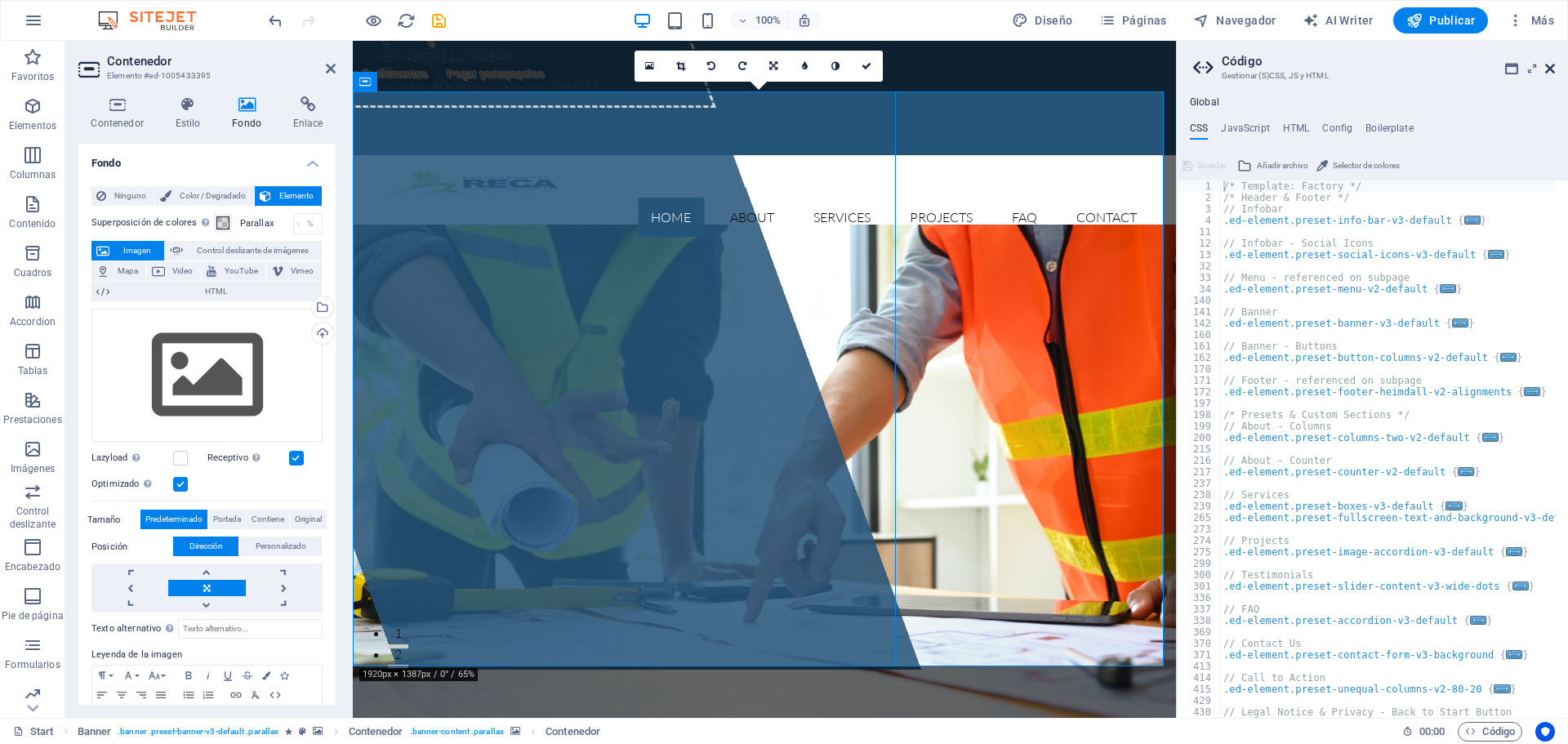
click at [1551, 69] on icon at bounding box center [1549, 68] width 10 height 13
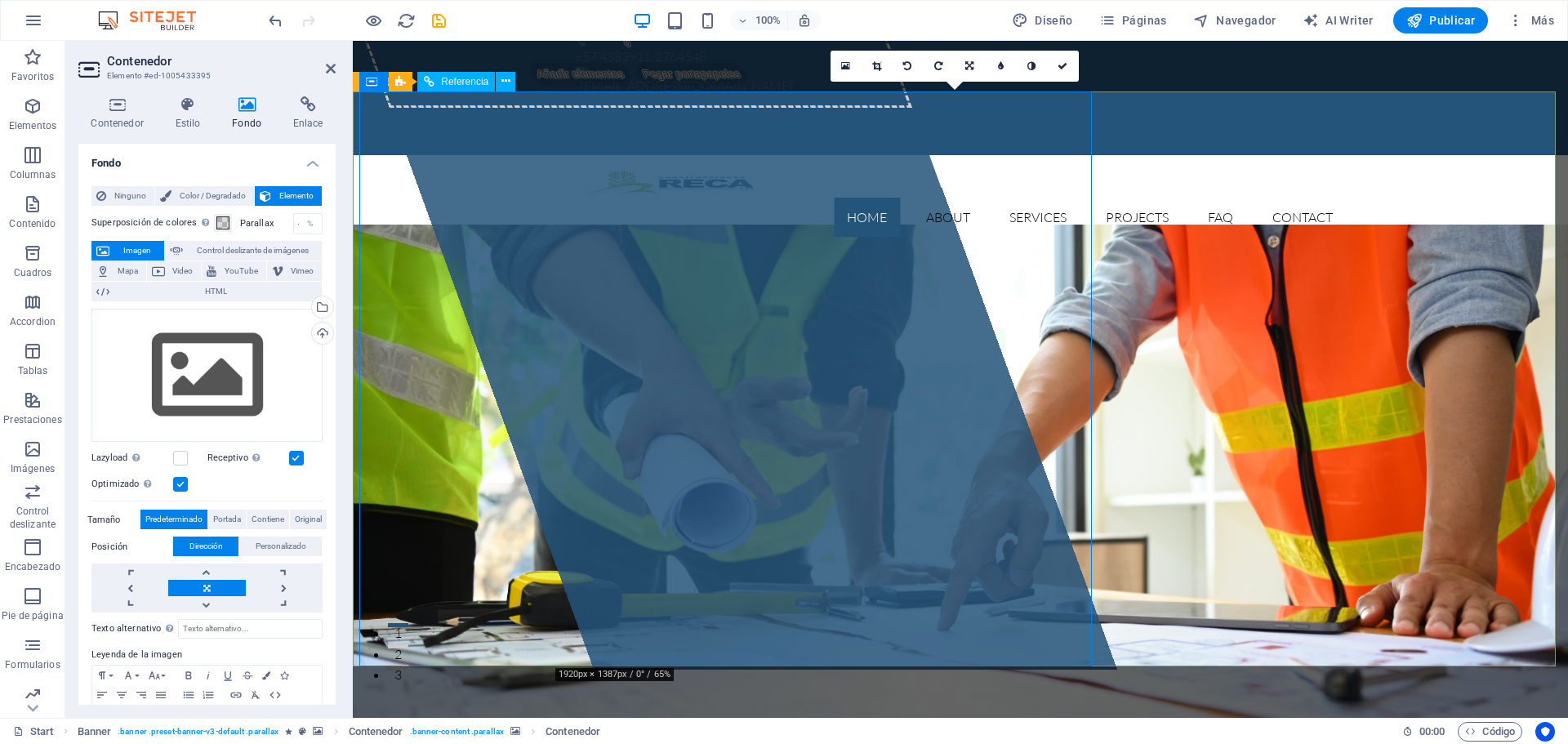
drag, startPoint x: 811, startPoint y: 121, endPoint x: 750, endPoint y: 80, distance: 73.5
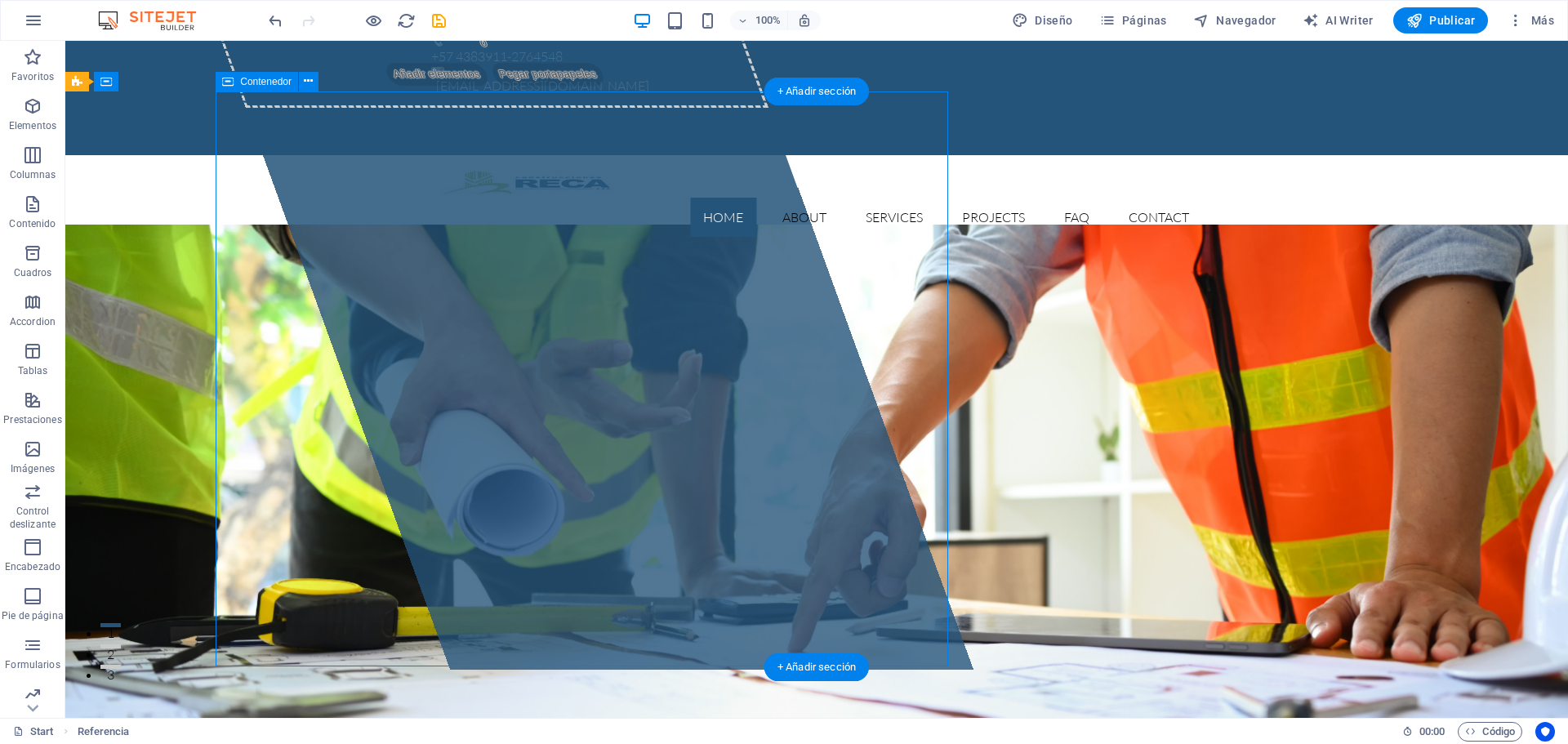
click at [380, 107] on div "Suelta el contenido aquí o Añadir elementos Pegar portapapeles" at bounding box center [486, 50] width 565 height 116
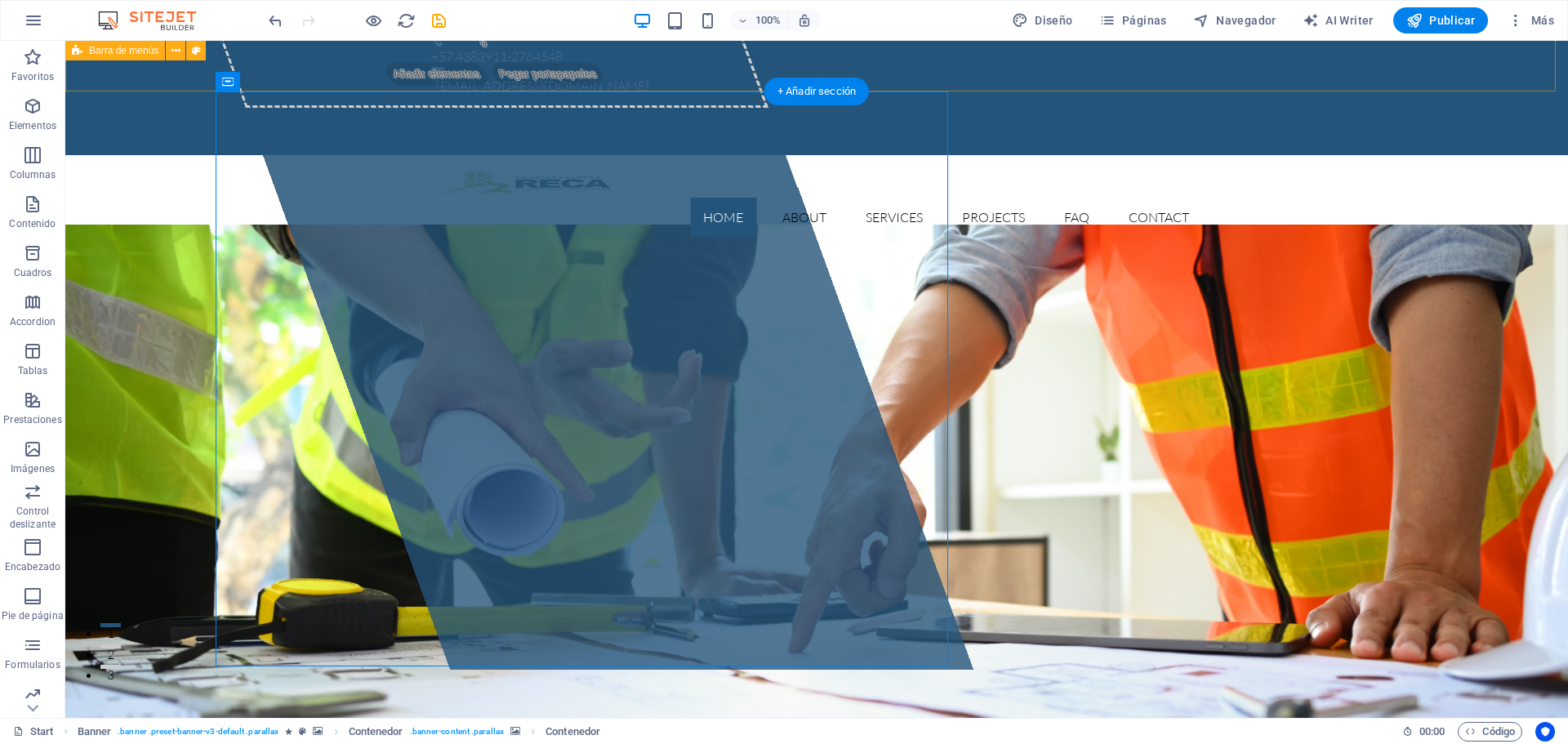
click at [318, 155] on div "Home About Services Projects FAQ Contact Menu" at bounding box center [817, 202] width 1503 height 95
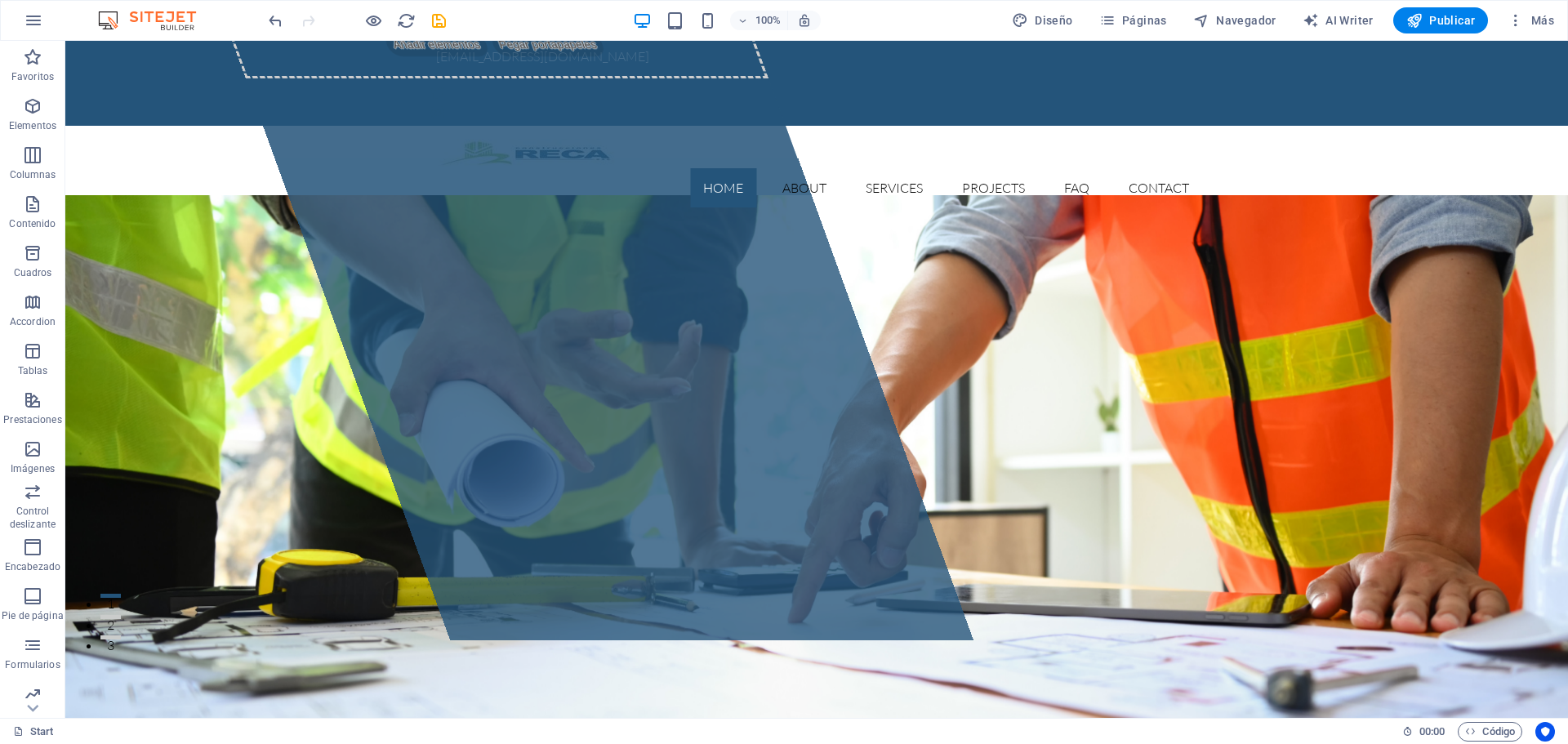
scroll to position [0, 0]
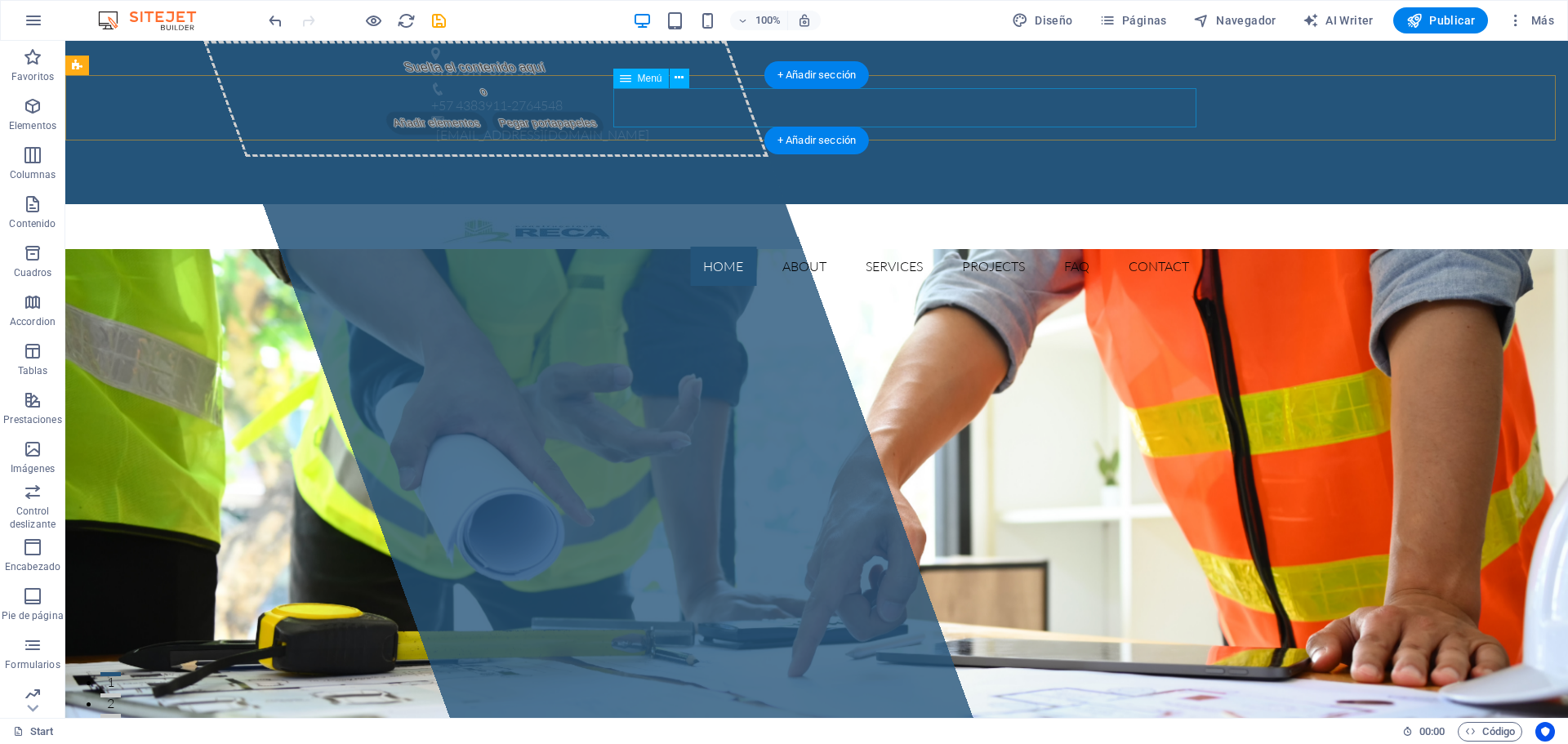
click at [804, 247] on nav "Home About Services Projects FAQ Contact" at bounding box center [817, 266] width 771 height 39
click at [792, 247] on nav "Home About Services Projects FAQ Contact" at bounding box center [817, 266] width 771 height 39
click at [796, 247] on nav "Home About Services Projects FAQ Contact" at bounding box center [817, 266] width 771 height 39
select select
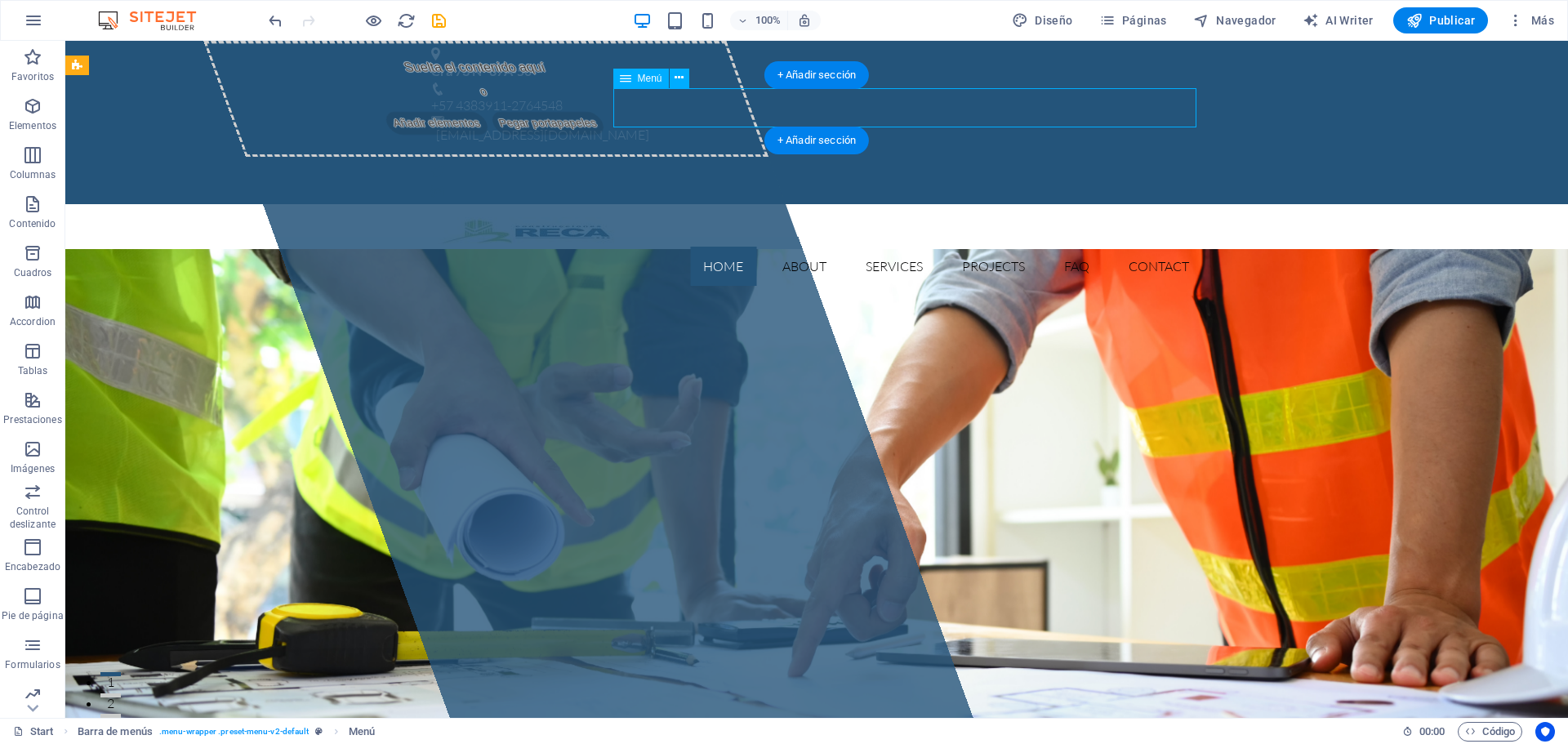
select select
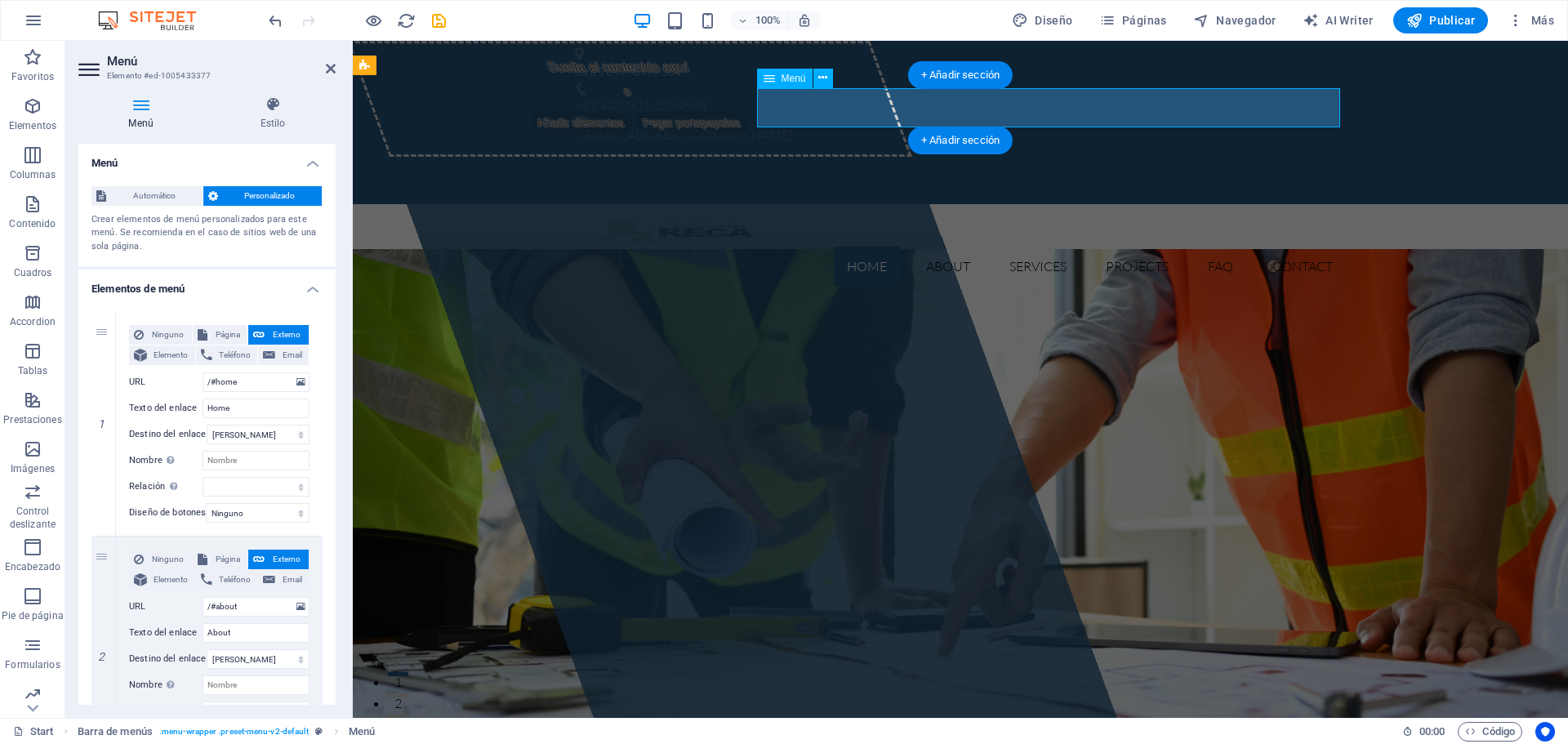
click at [927, 247] on nav "Home About Services Projects FAQ Contact" at bounding box center [961, 266] width 771 height 39
click at [937, 247] on nav "Home About Services Projects FAQ Contact" at bounding box center [961, 266] width 771 height 39
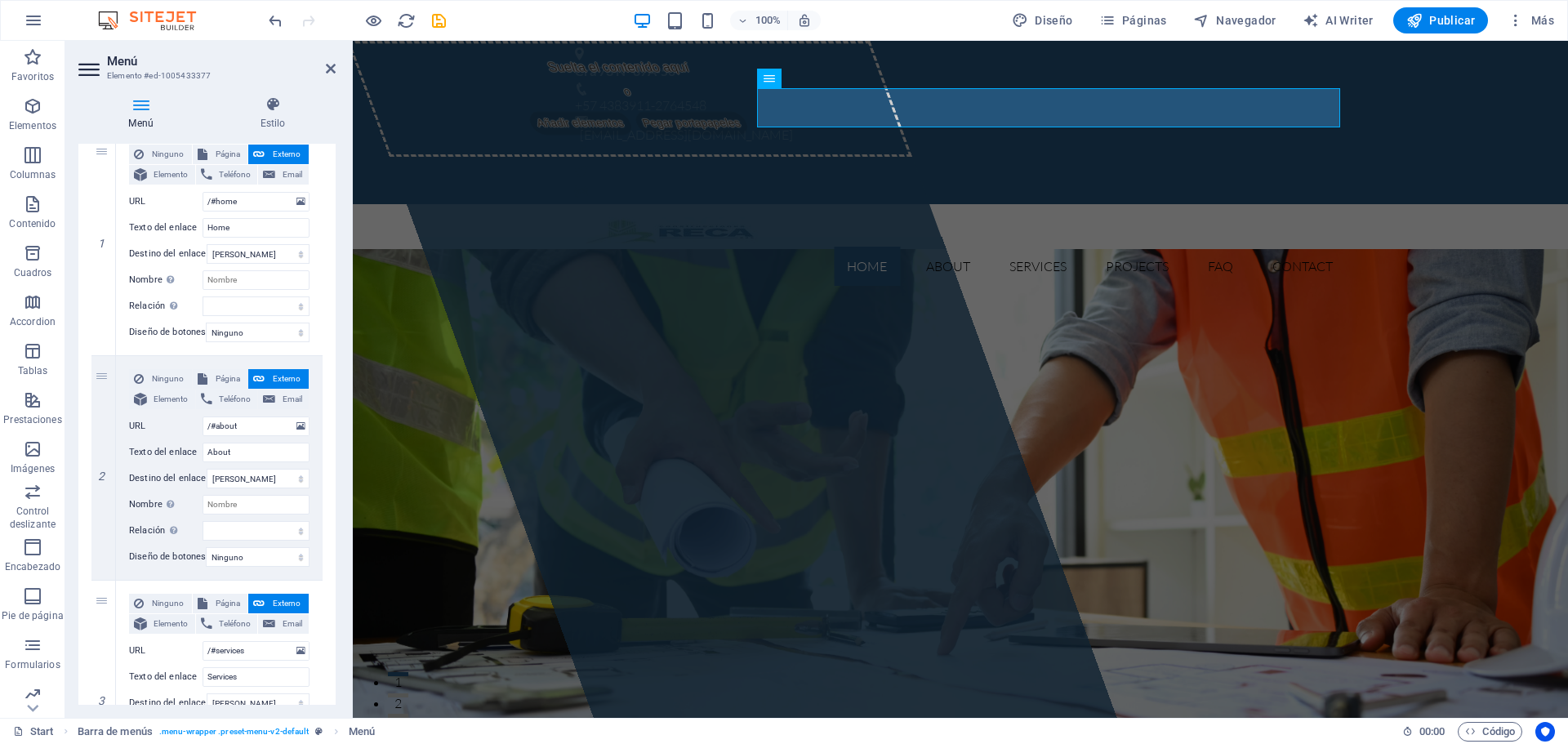
scroll to position [211, 0]
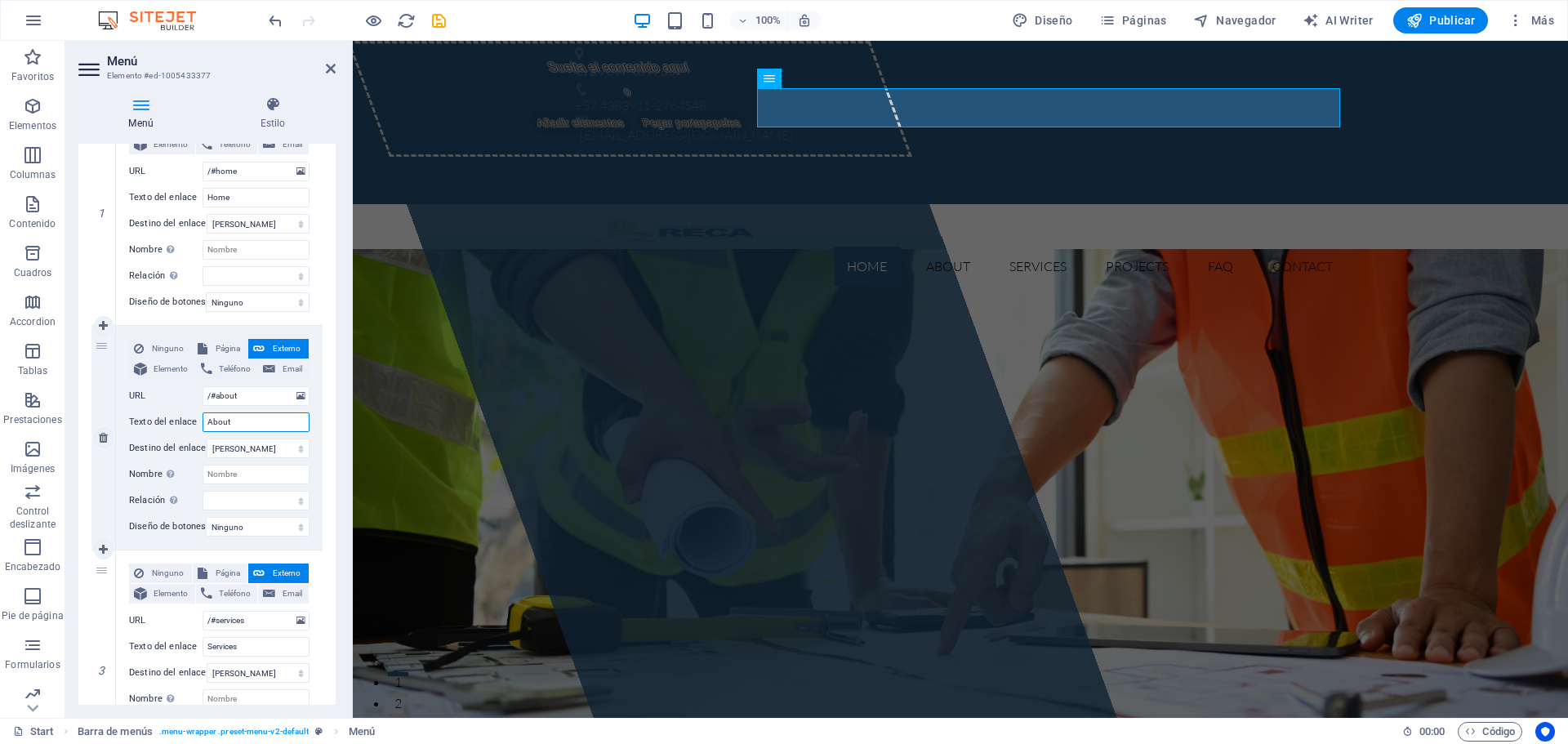
click at [240, 423] on input "About" at bounding box center [256, 422] width 107 height 20
drag, startPoint x: 241, startPoint y: 422, endPoint x: 203, endPoint y: 422, distance: 38.0
click at [203, 422] on input "About" at bounding box center [256, 422] width 107 height 20
type input "Nosotros"
select select
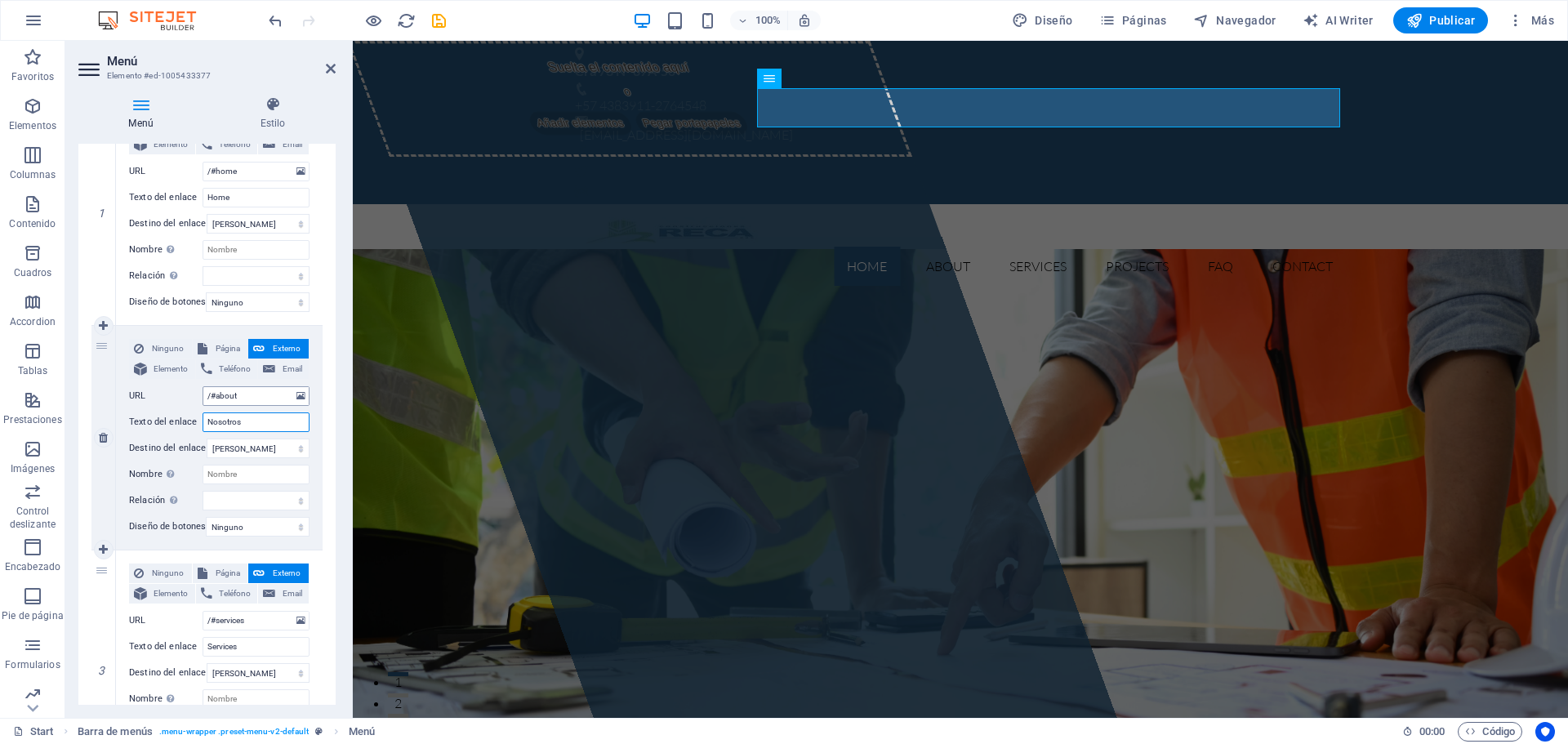
select select
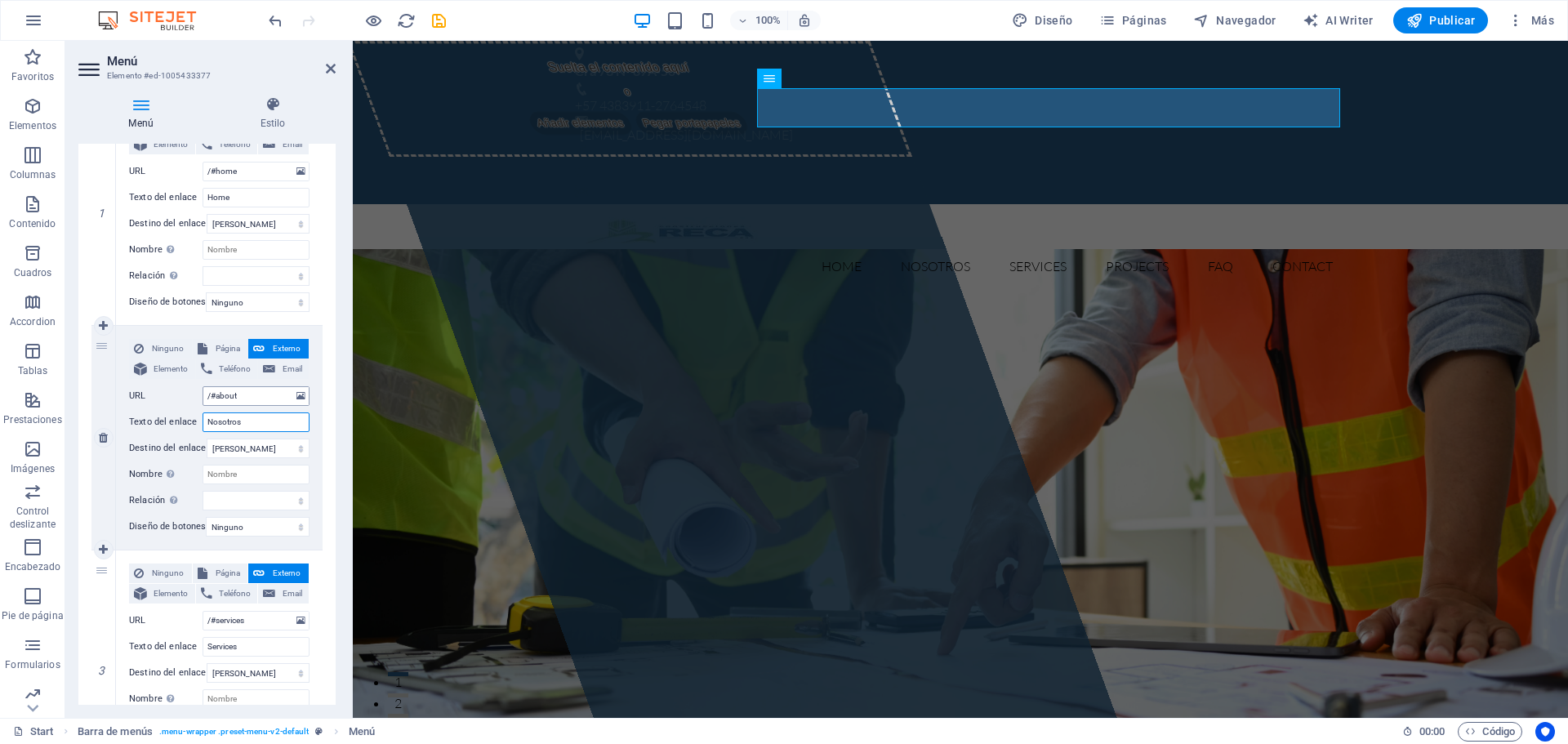
type input "Nosotros"
click at [239, 396] on input "/#about" at bounding box center [256, 396] width 107 height 20
drag, startPoint x: 242, startPoint y: 399, endPoint x: 217, endPoint y: 399, distance: 25.0
click at [217, 399] on input "/#about" at bounding box center [256, 396] width 107 height 20
type input "/#nosotro"
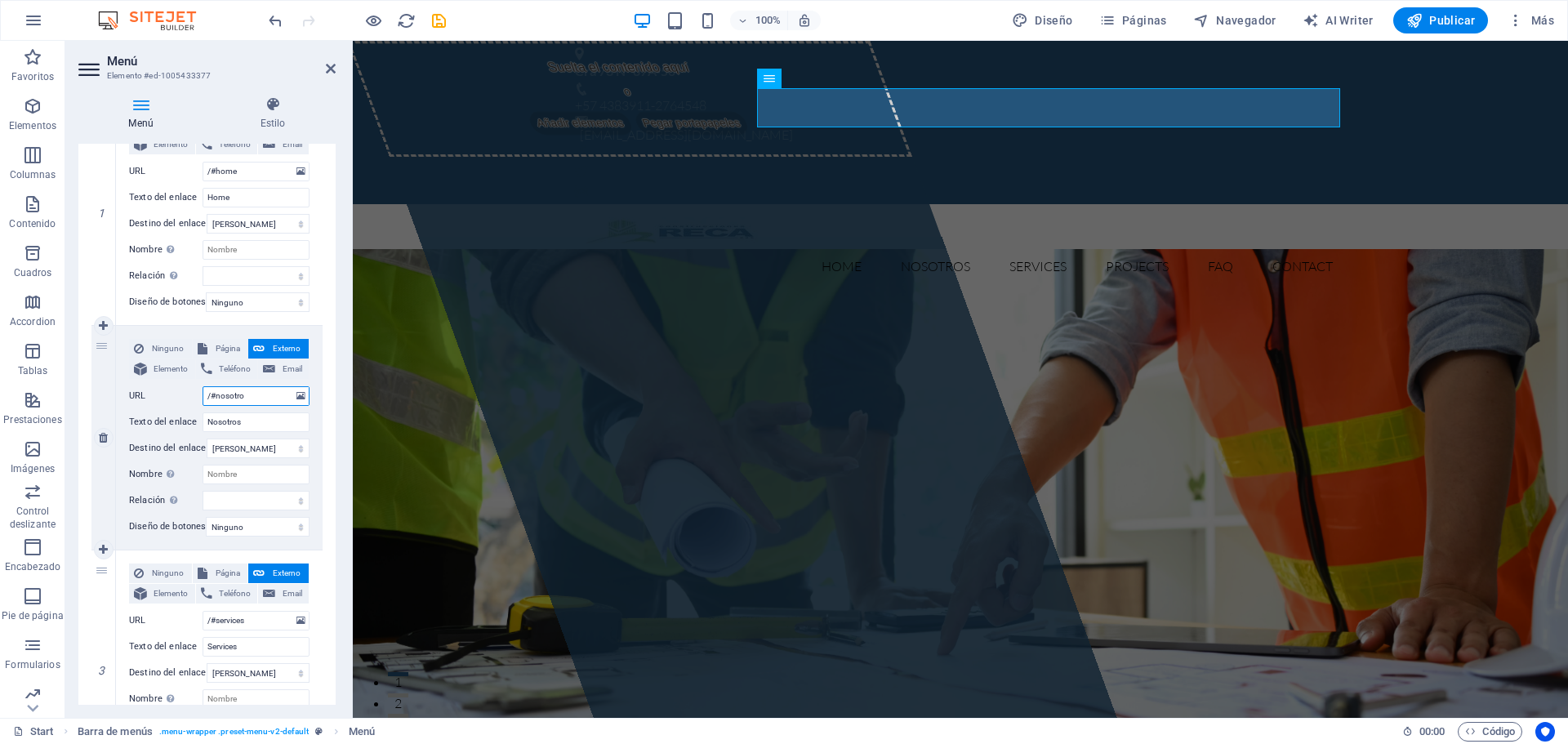
select select
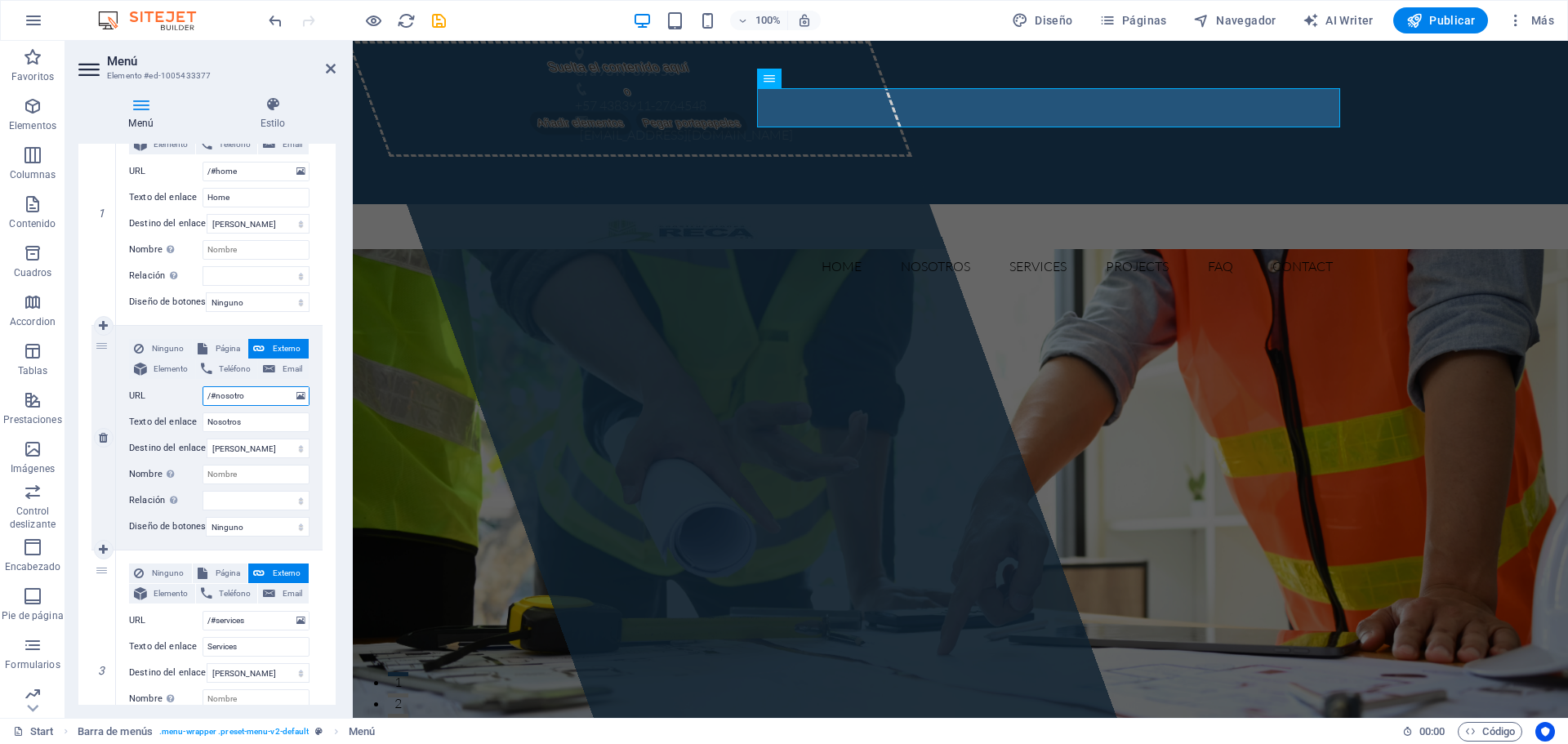
select select
type input "/#"
select select
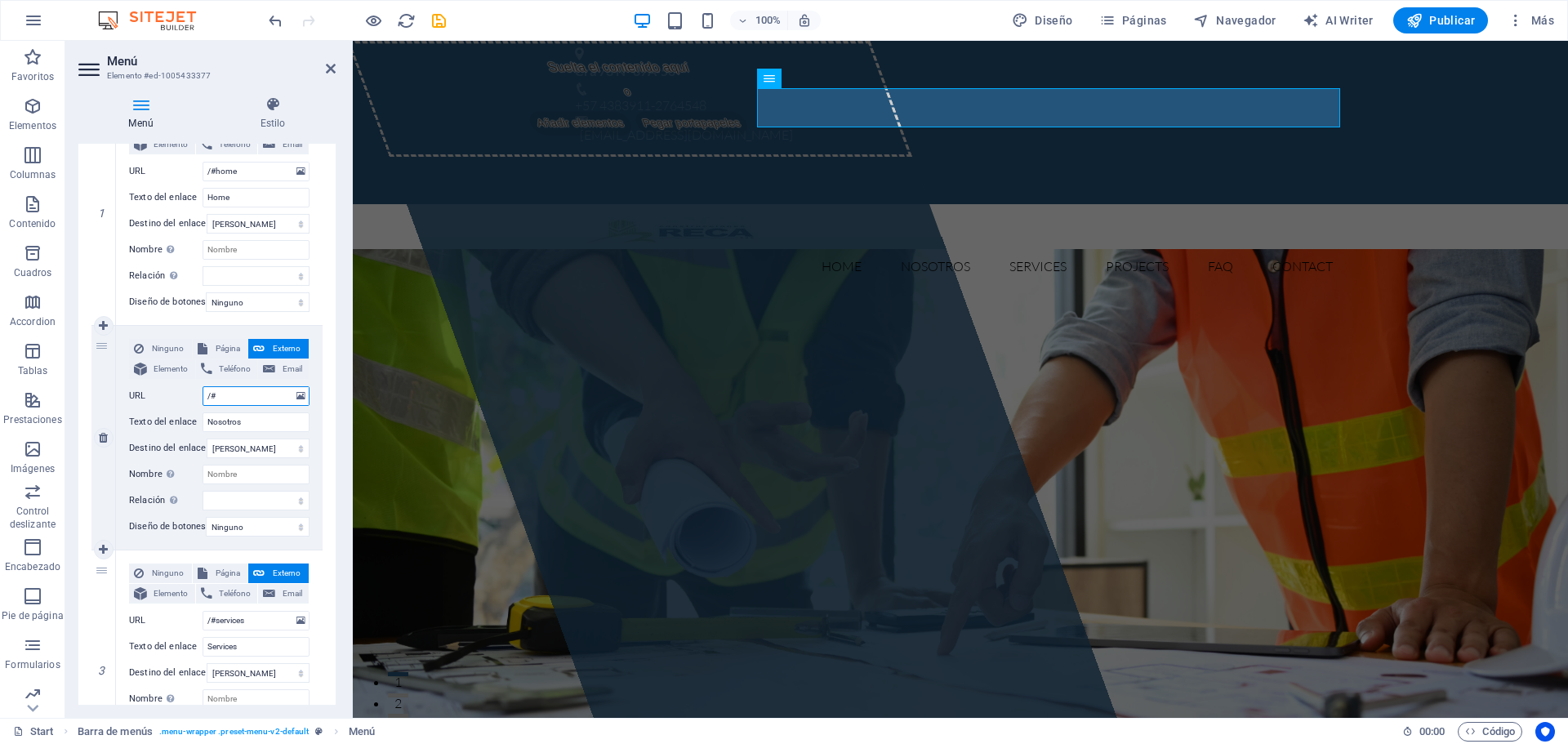
select select
type input "/#Nosotros"
select select
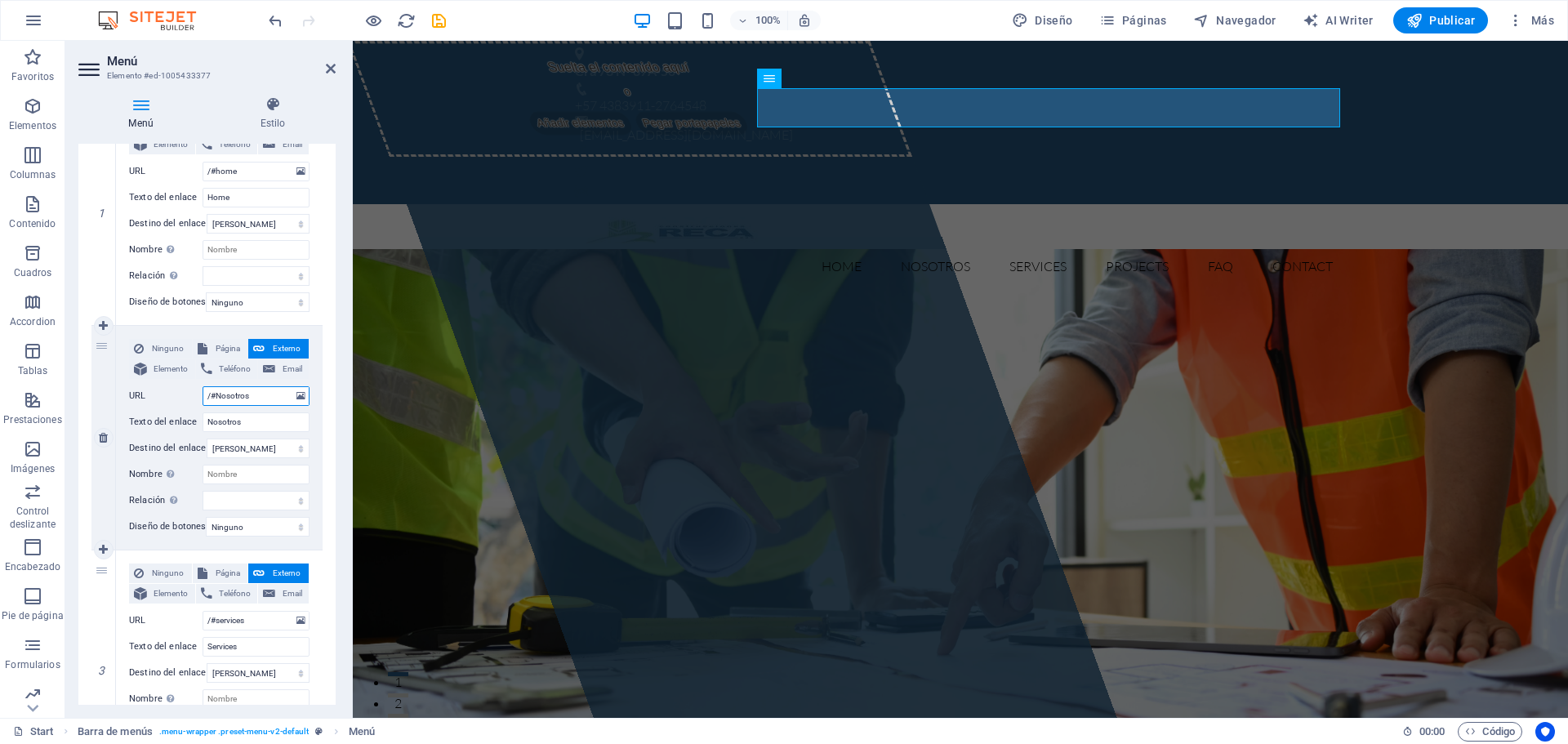
select select
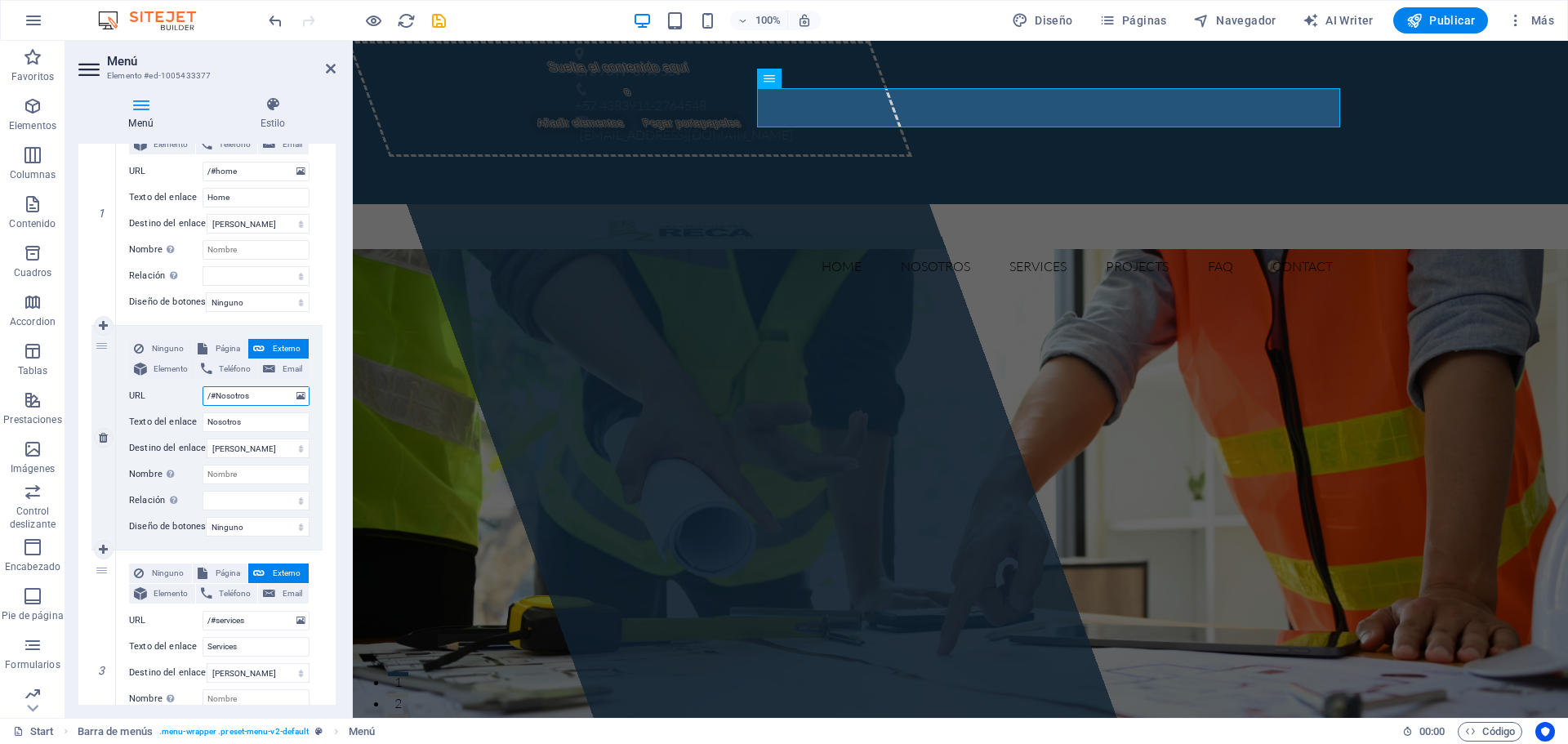
type input "/#Nosotros"
click at [315, 448] on div "Ninguno Página Externo Elemento Teléfono Email Página Start Subpage Legal notic…" at bounding box center [219, 437] width 207 height 224
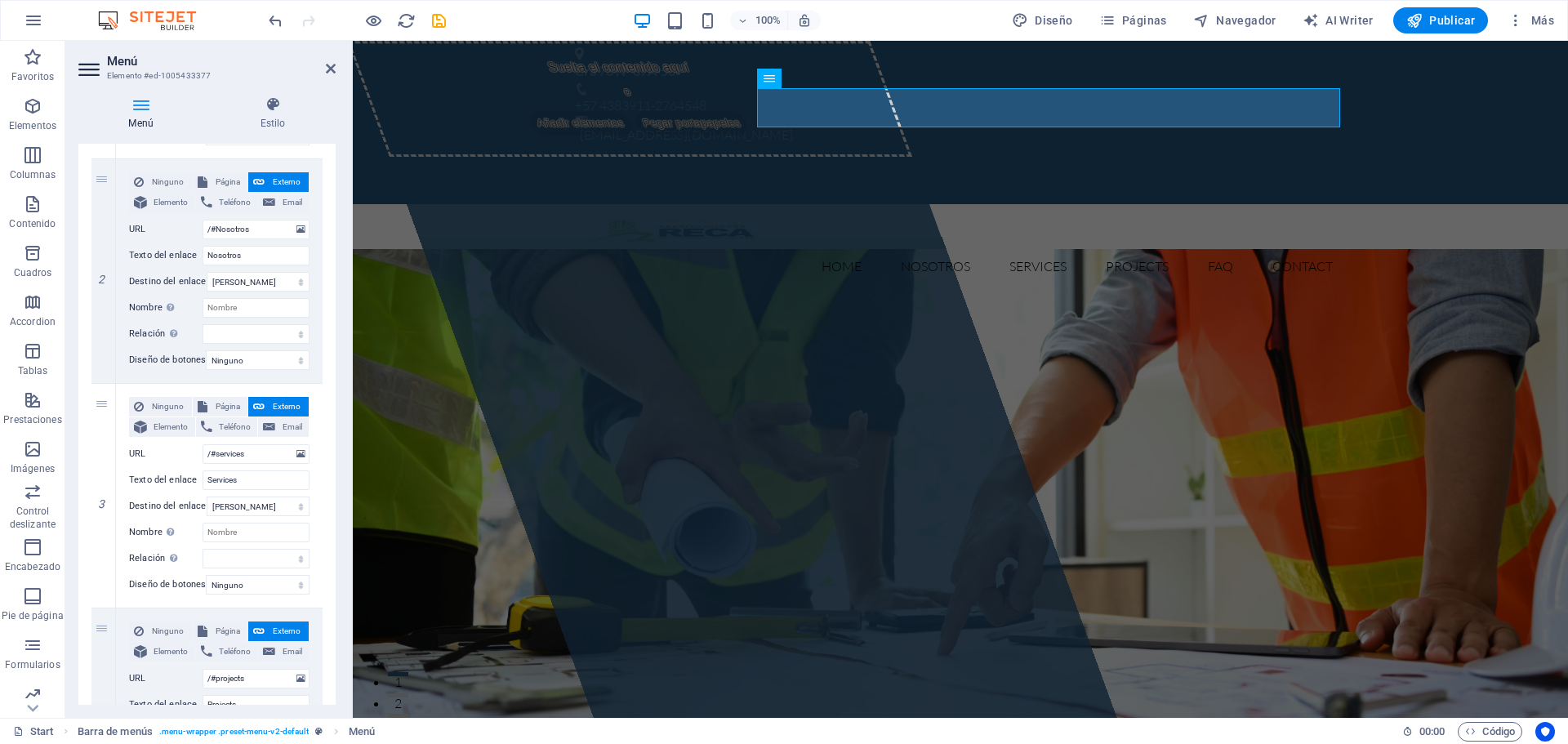
scroll to position [379, 0]
click at [543, 204] on div "Home Nosotros Services Projects FAQ Contact Menu" at bounding box center [960, 251] width 1215 height 95
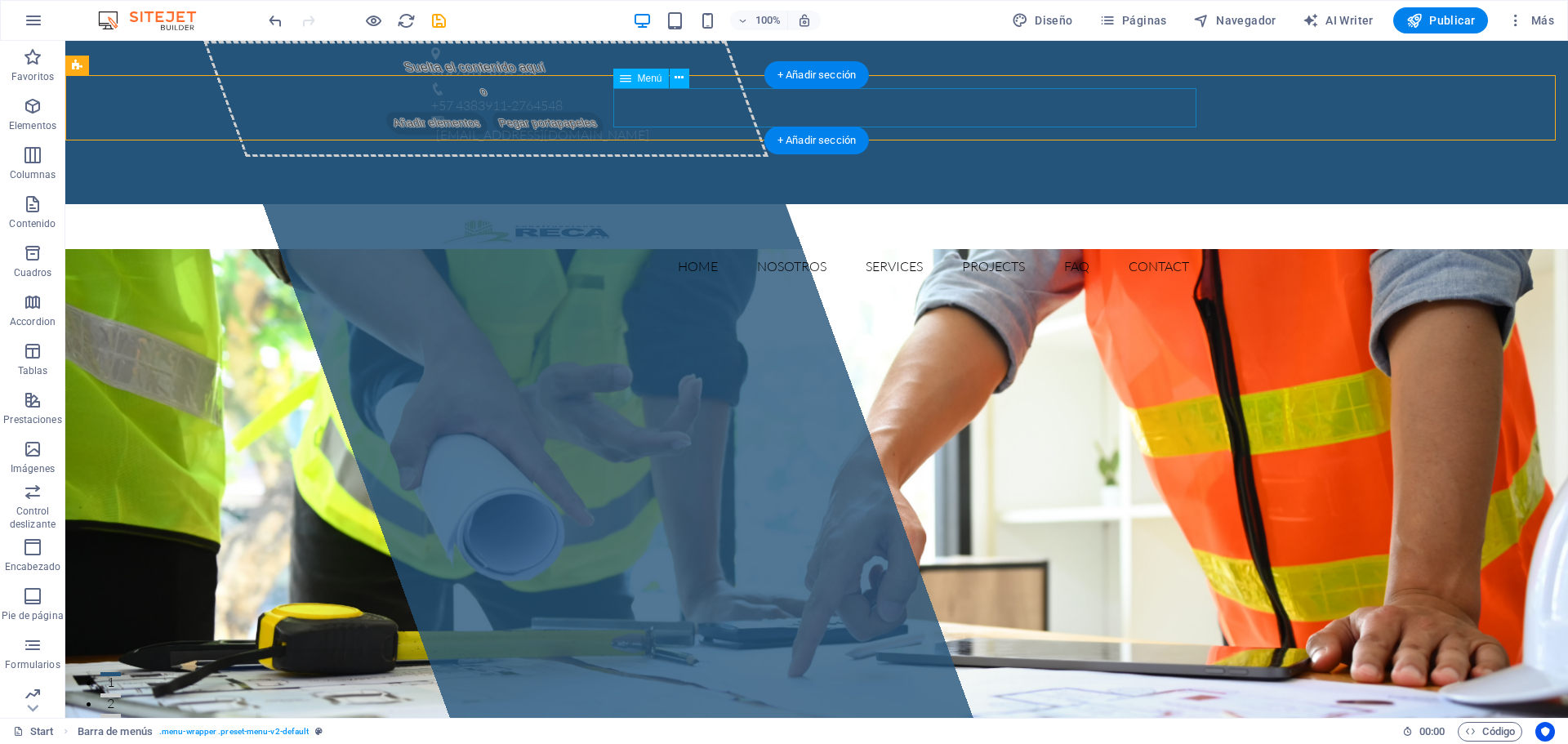
click at [778, 247] on nav "Home Nosotros Services Projects FAQ Contact" at bounding box center [817, 266] width 771 height 39
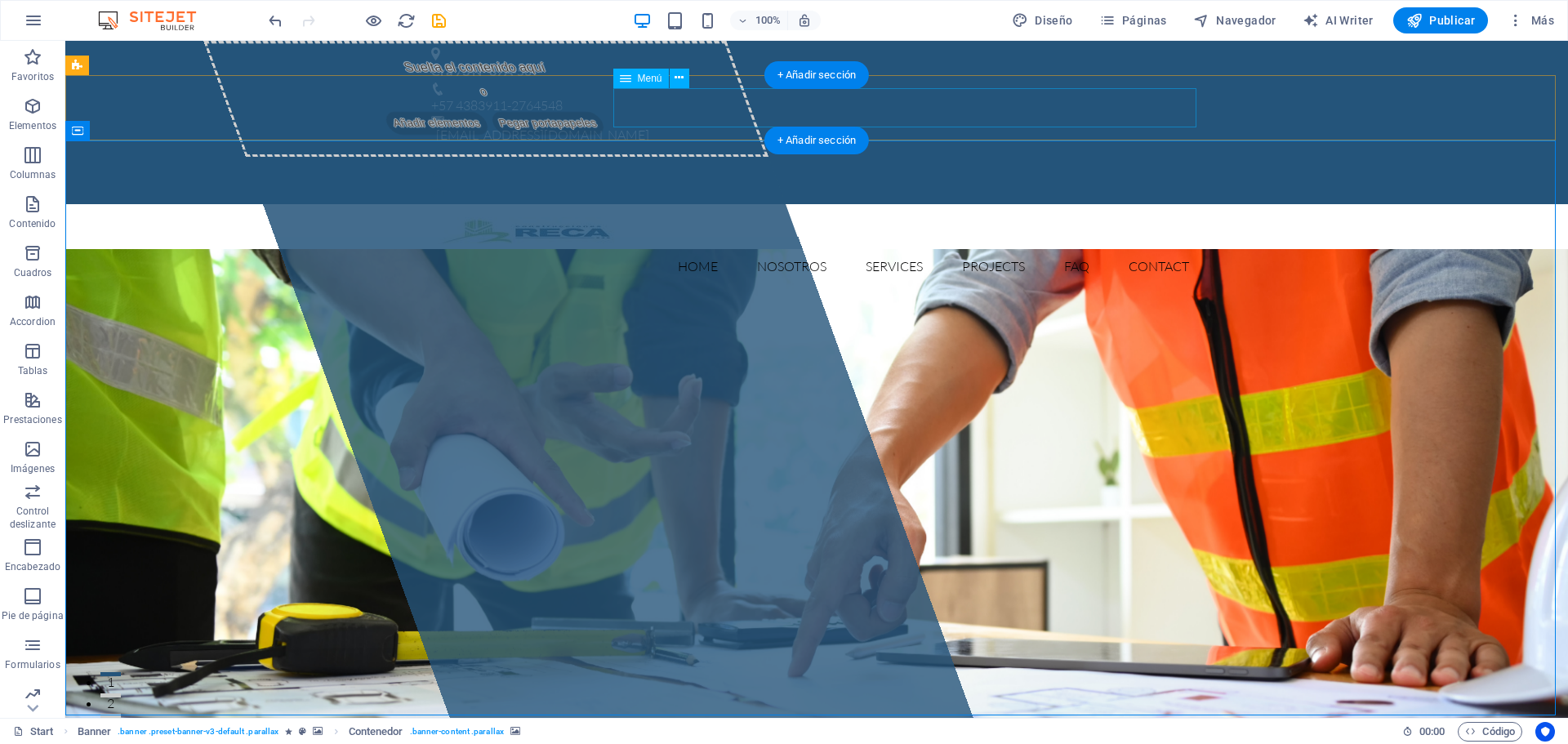
click at [758, 247] on nav "Home Nosotros Services Projects FAQ Contact" at bounding box center [817, 266] width 771 height 39
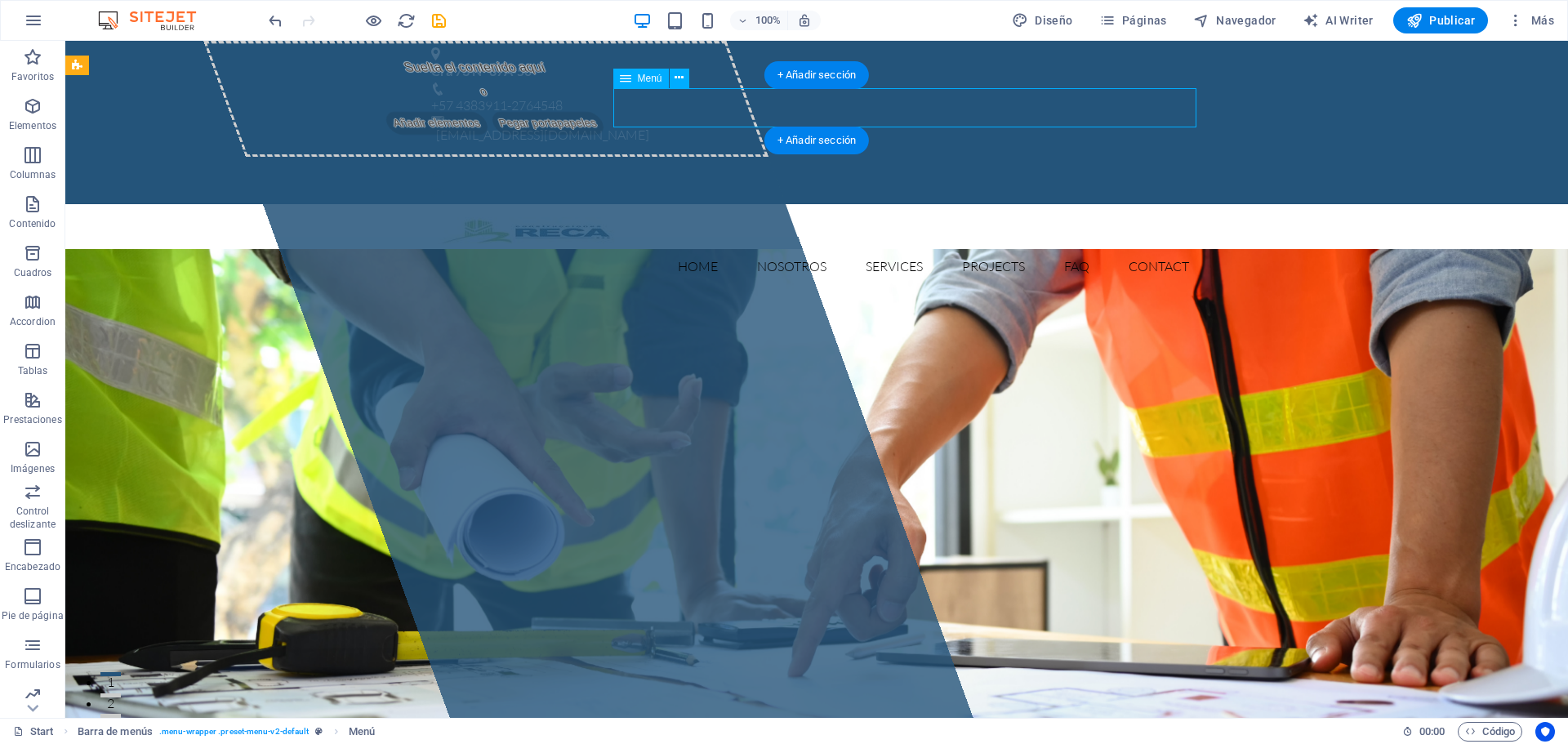
click at [691, 247] on nav "Home Nosotros Services Projects FAQ Contact" at bounding box center [817, 266] width 771 height 39
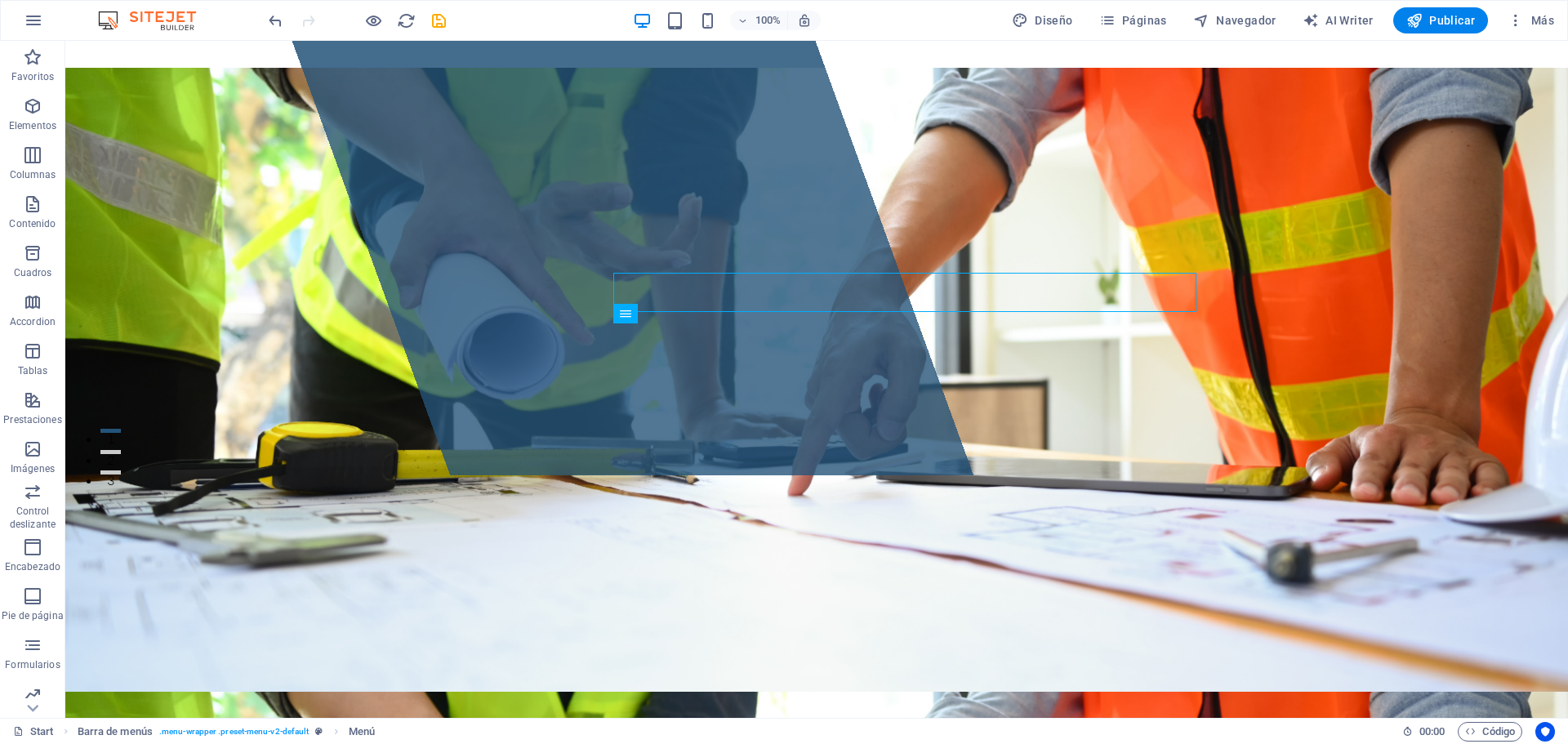
scroll to position [0, 0]
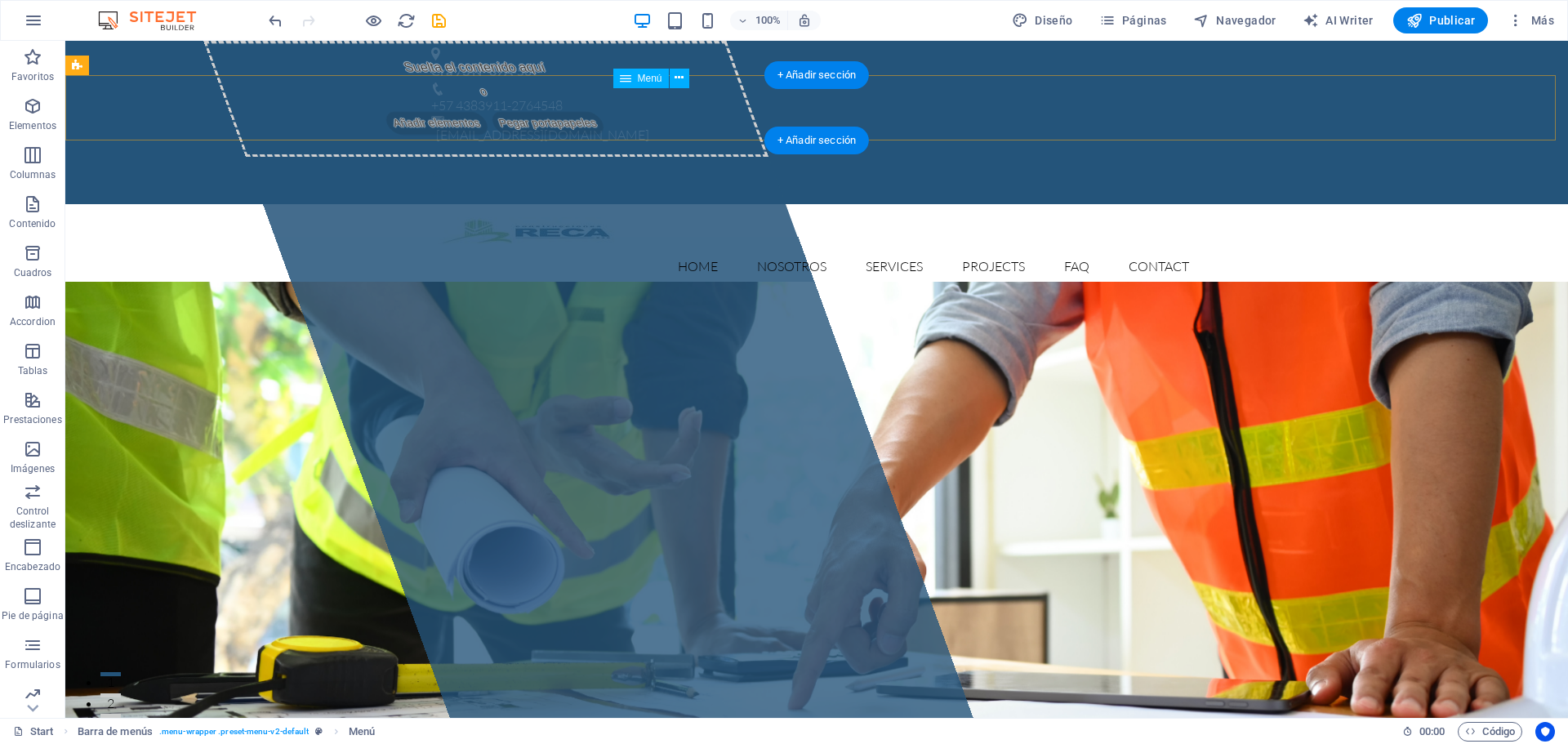
click at [689, 247] on nav "Home Nosotros Services Projects FAQ Contact" at bounding box center [817, 266] width 771 height 39
click at [802, 76] on div "+ Añadir sección" at bounding box center [816, 74] width 105 height 28
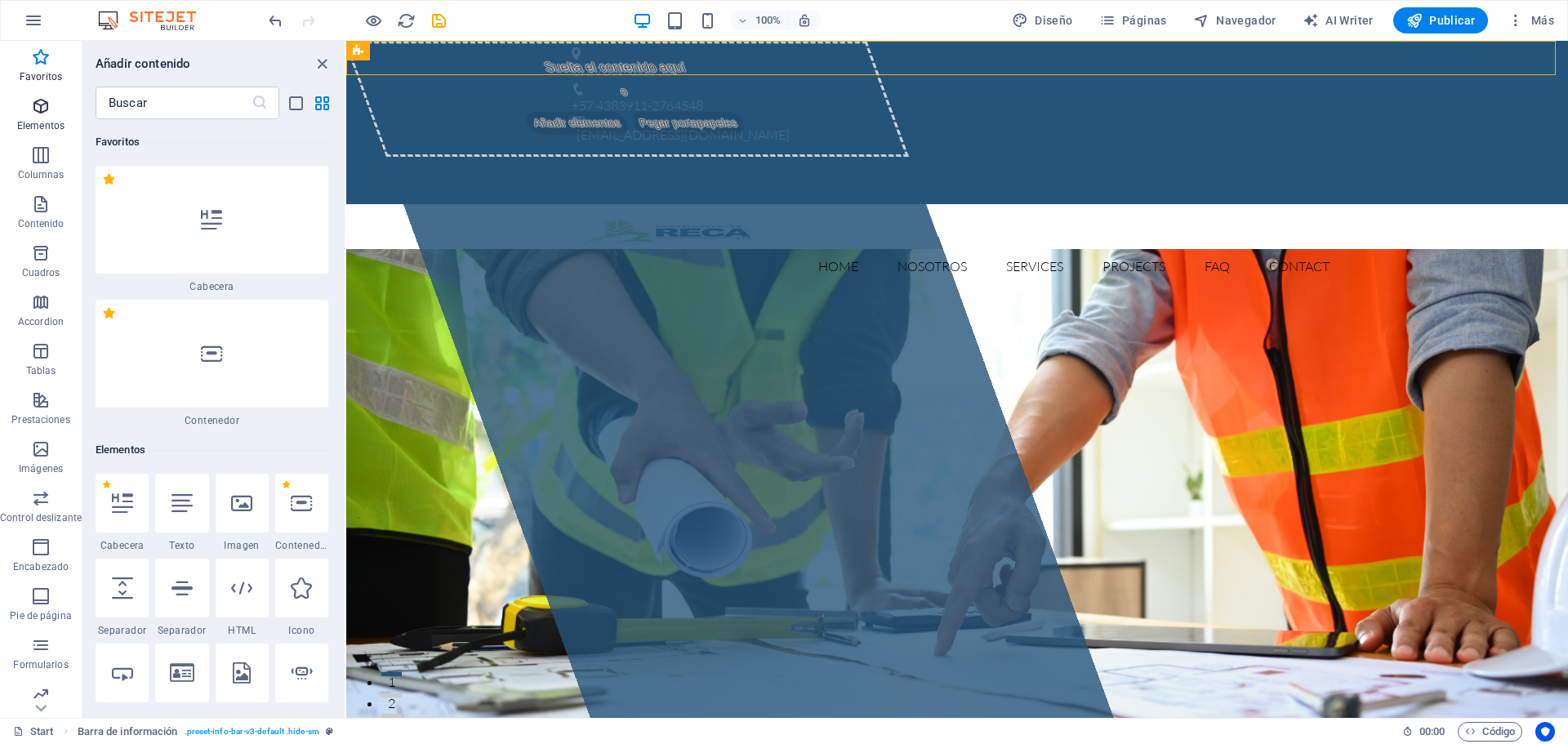
click at [31, 114] on icon "button" at bounding box center [41, 106] width 20 height 20
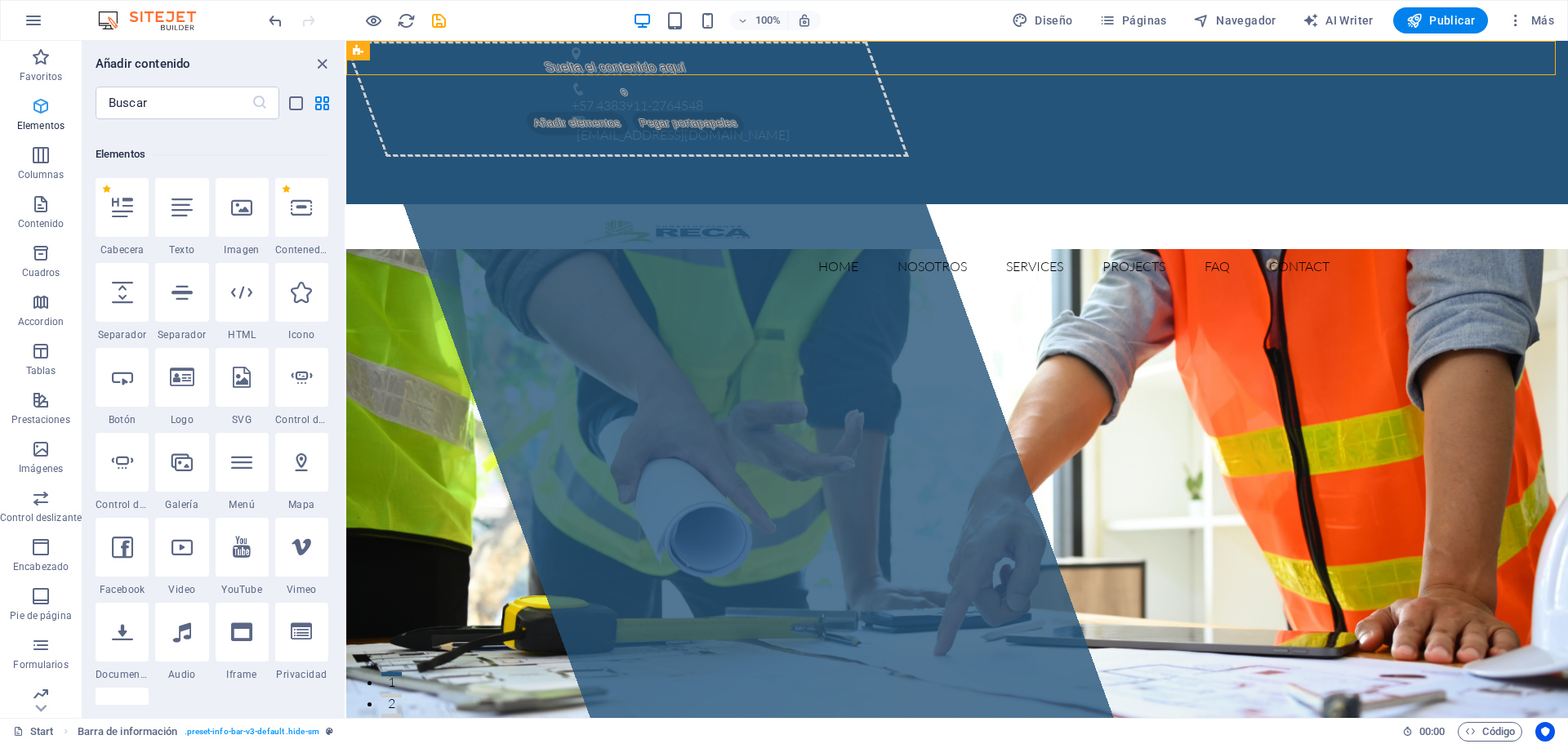
scroll to position [308, 0]
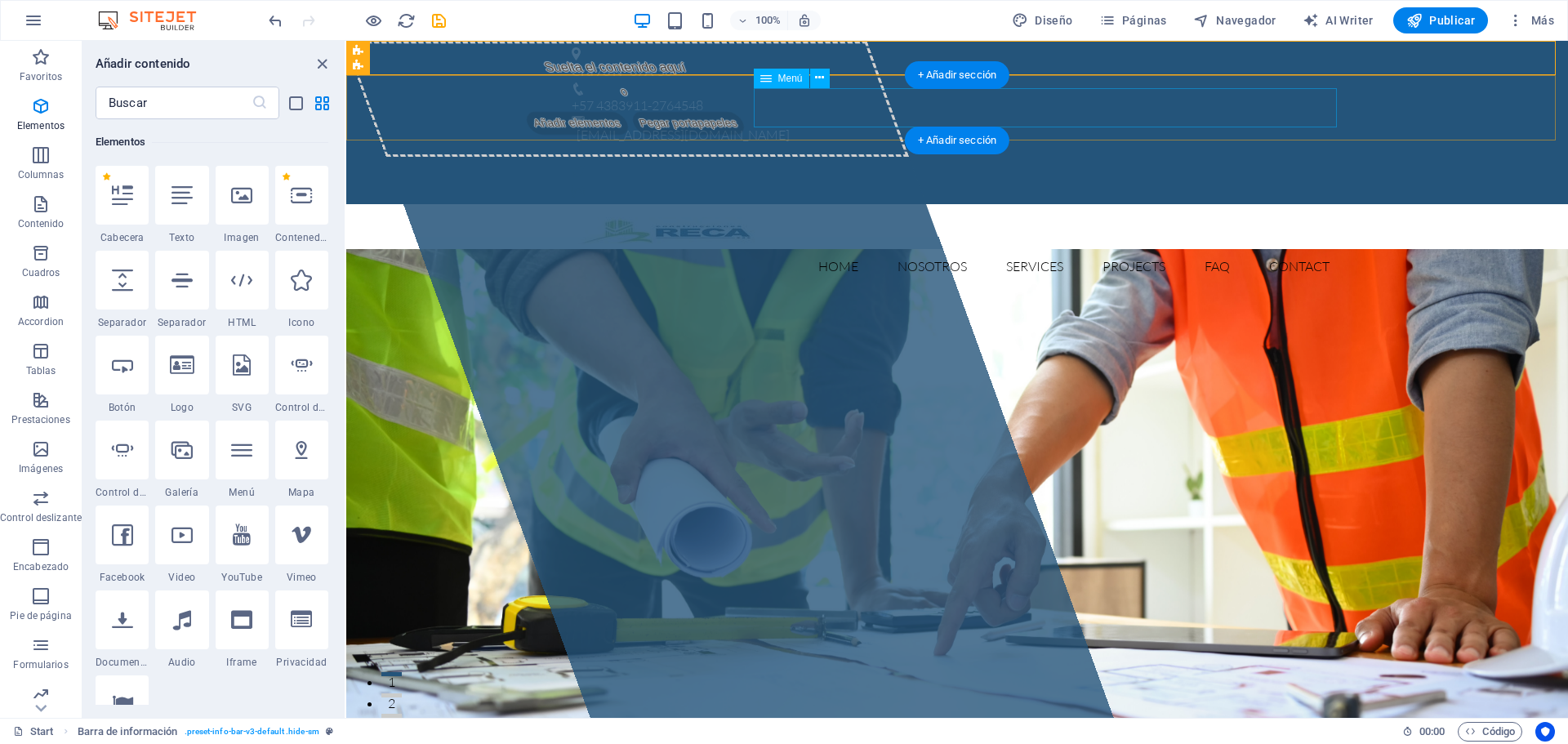
click at [820, 247] on nav "Home Nosotros Services Projects FAQ Contact" at bounding box center [957, 266] width 771 height 39
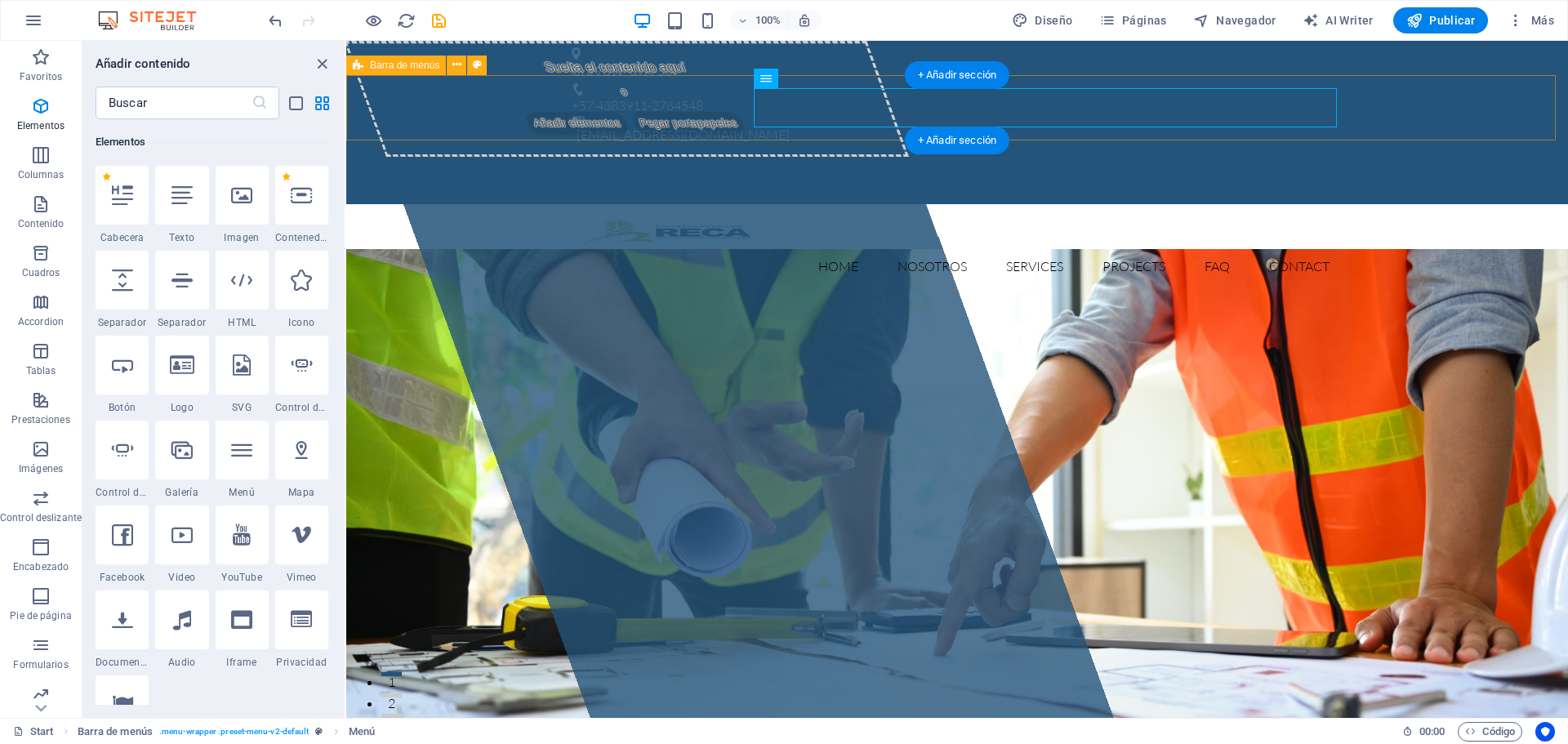
click at [428, 204] on div "Home Nosotros Services Projects FAQ Contact Menu" at bounding box center [957, 251] width 1222 height 95
click at [842, 247] on nav "Home Nosotros Services Projects FAQ Contact" at bounding box center [957, 266] width 771 height 39
select select
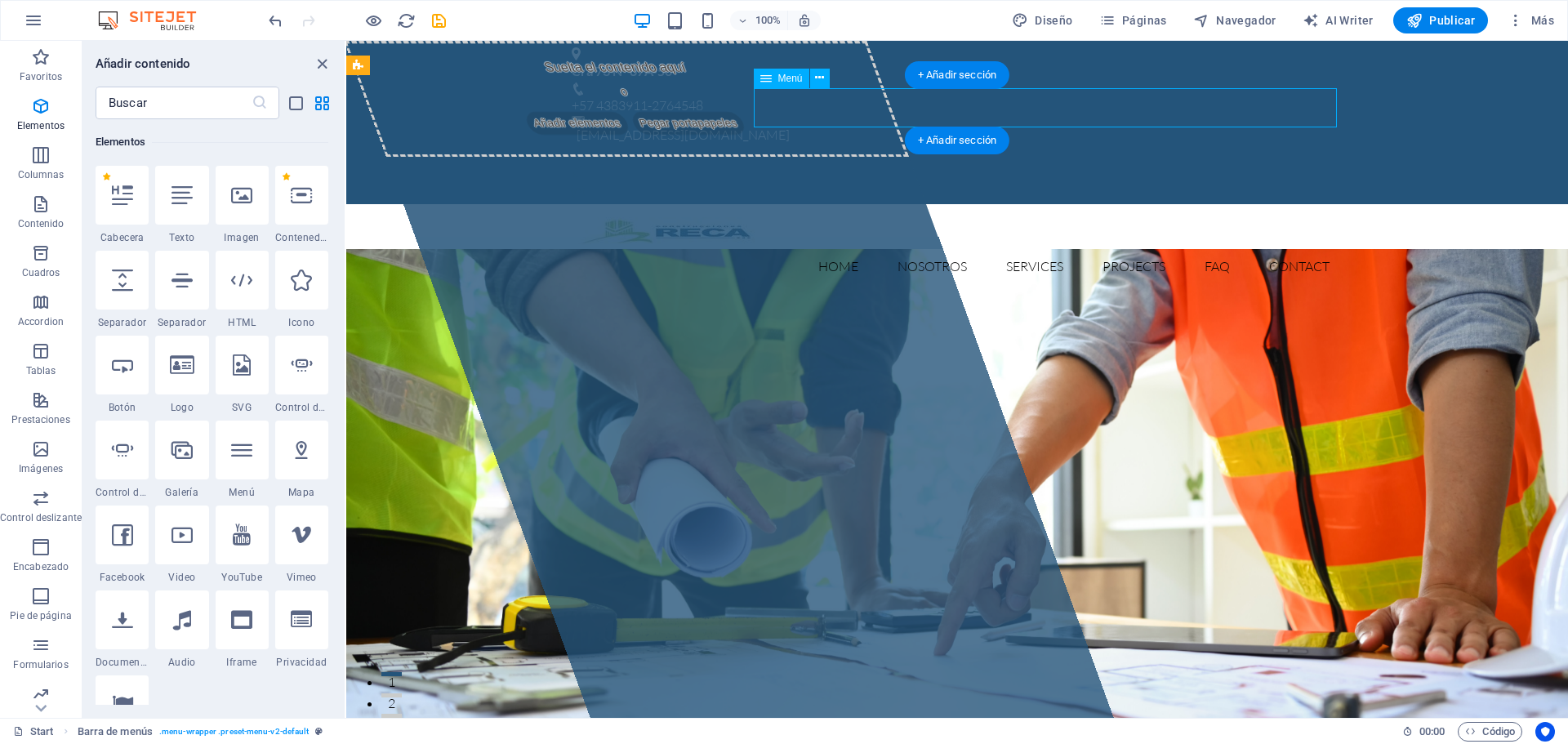
select select
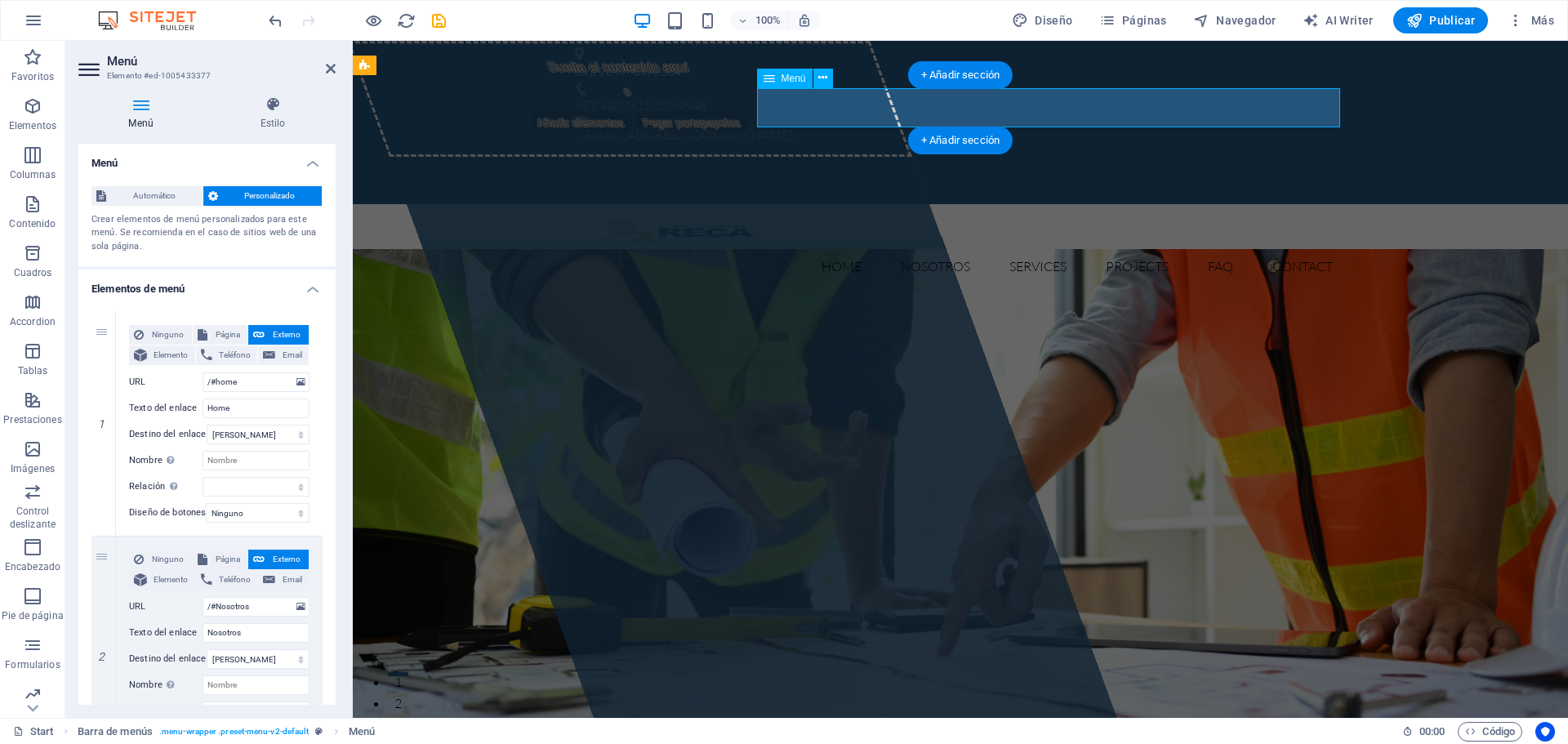
click at [839, 247] on nav "Home Nosotros Services Projects FAQ Contact" at bounding box center [961, 266] width 771 height 39
click at [840, 247] on nav "Home Nosotros Services Projects FAQ Contact" at bounding box center [961, 266] width 771 height 39
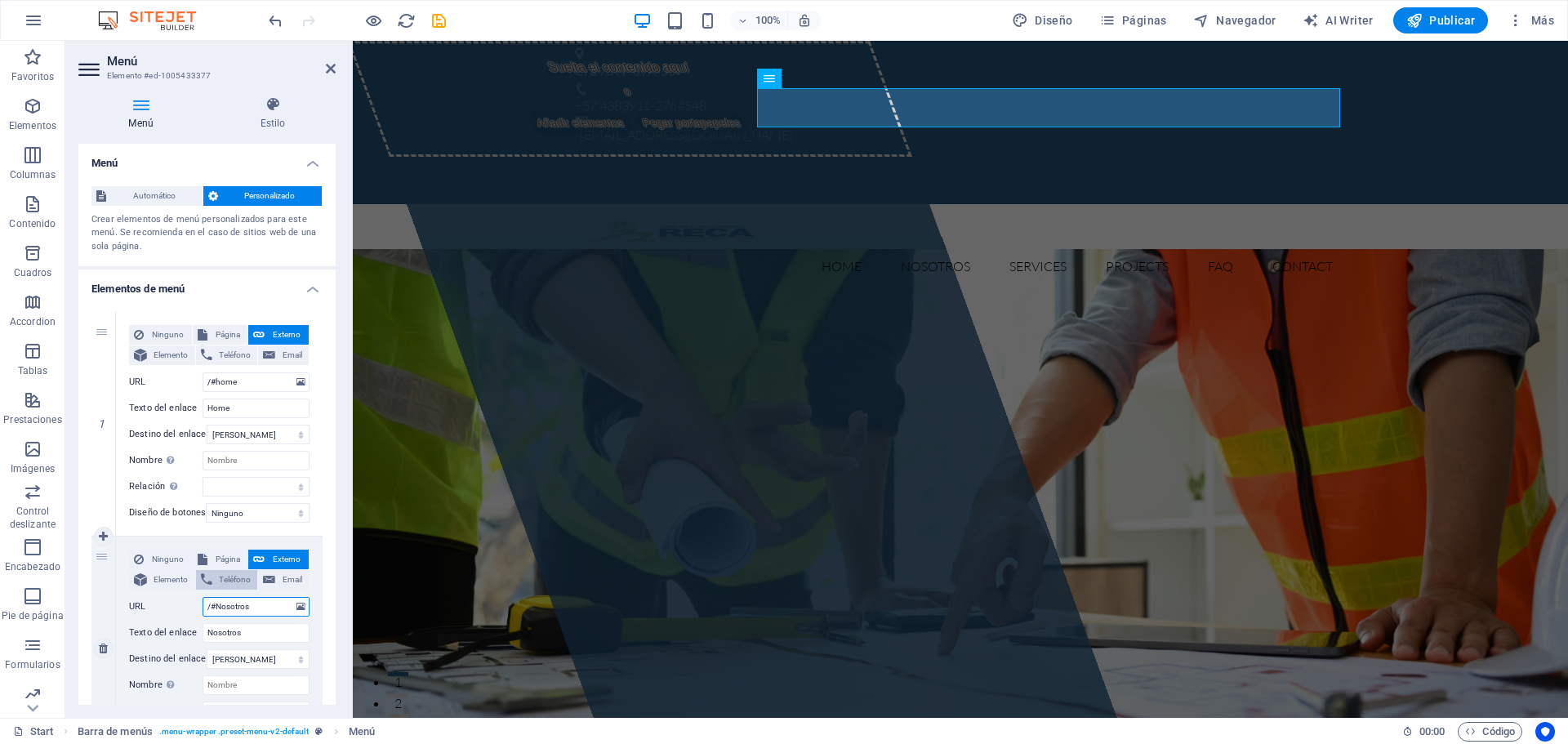
drag, startPoint x: 219, startPoint y: 606, endPoint x: 234, endPoint y: 579, distance: 30.9
click at [220, 606] on input "/#Nosotros" at bounding box center [256, 606] width 107 height 20
type input "/#nosotros"
select select
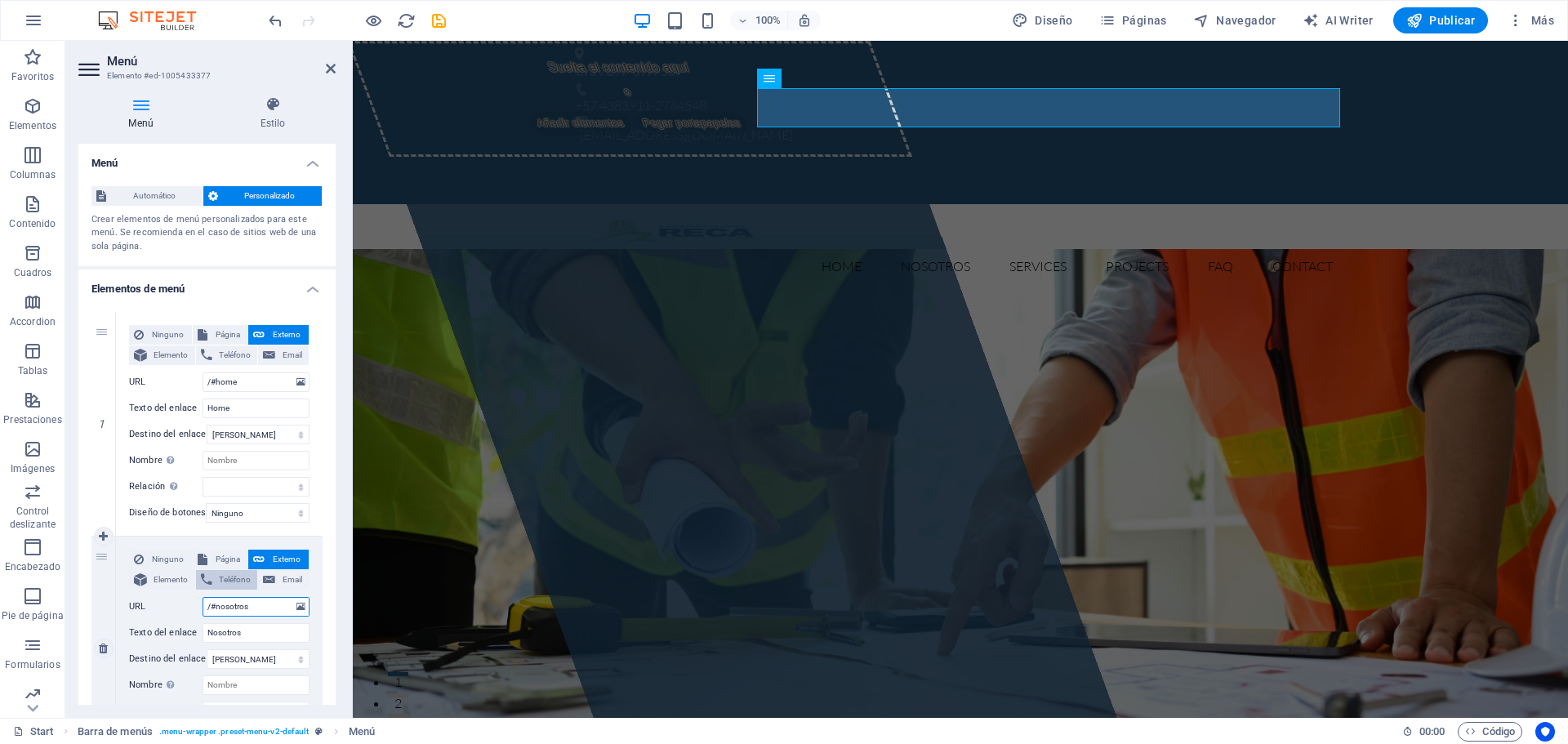
select select
type input "/#nosotros"
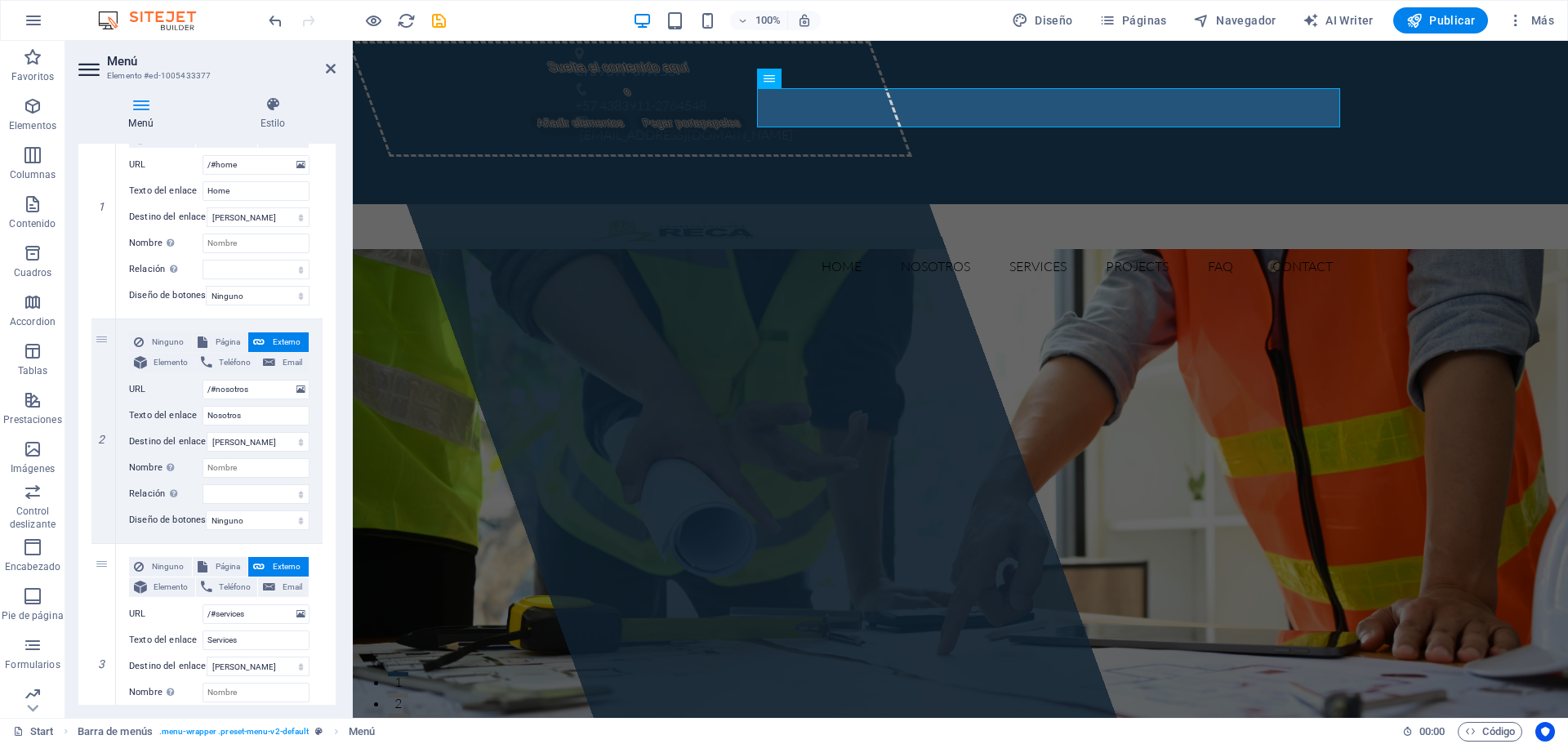
scroll to position [220, 0]
click at [273, 119] on h4 "Estilo" at bounding box center [273, 114] width 126 height 34
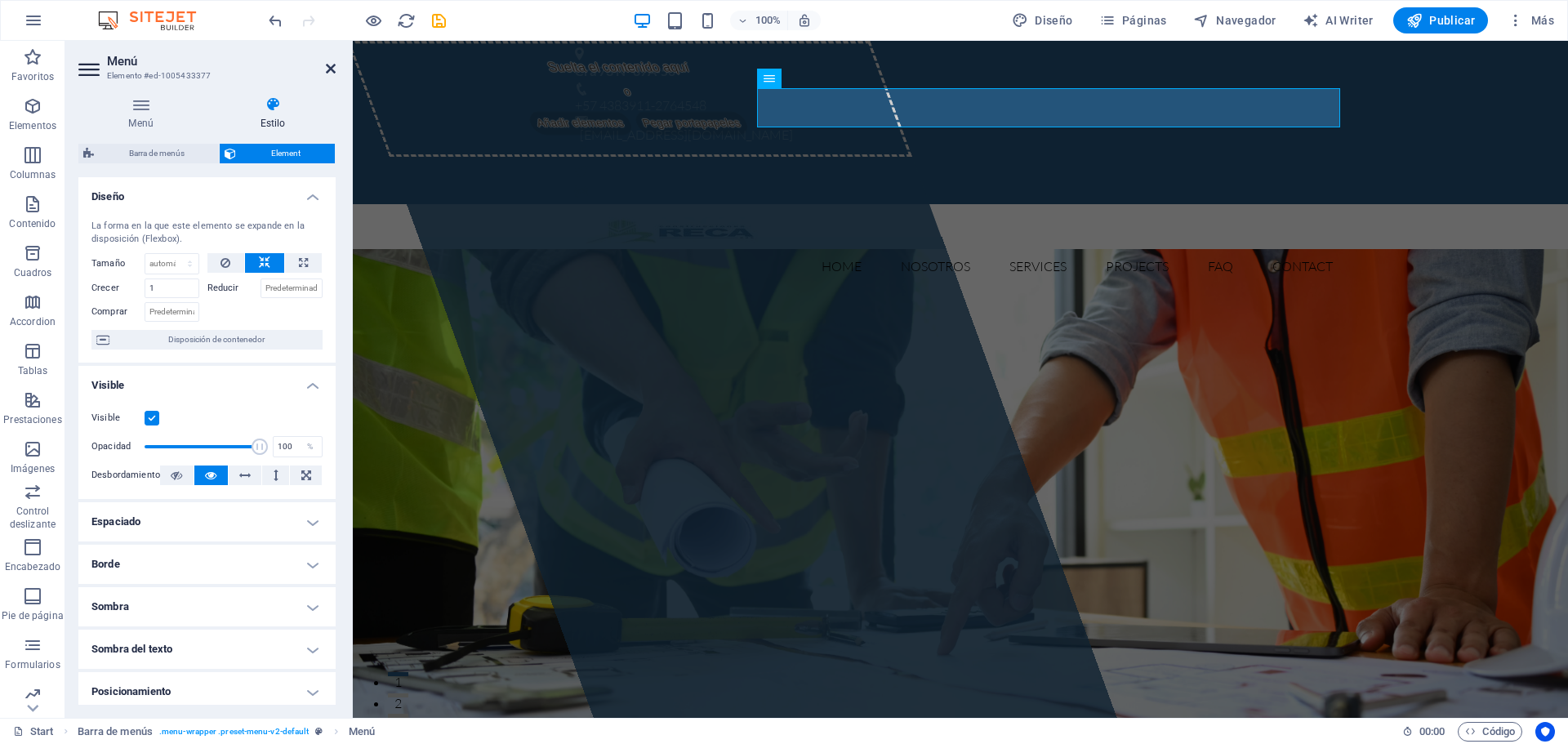
click at [327, 71] on icon at bounding box center [330, 68] width 10 height 13
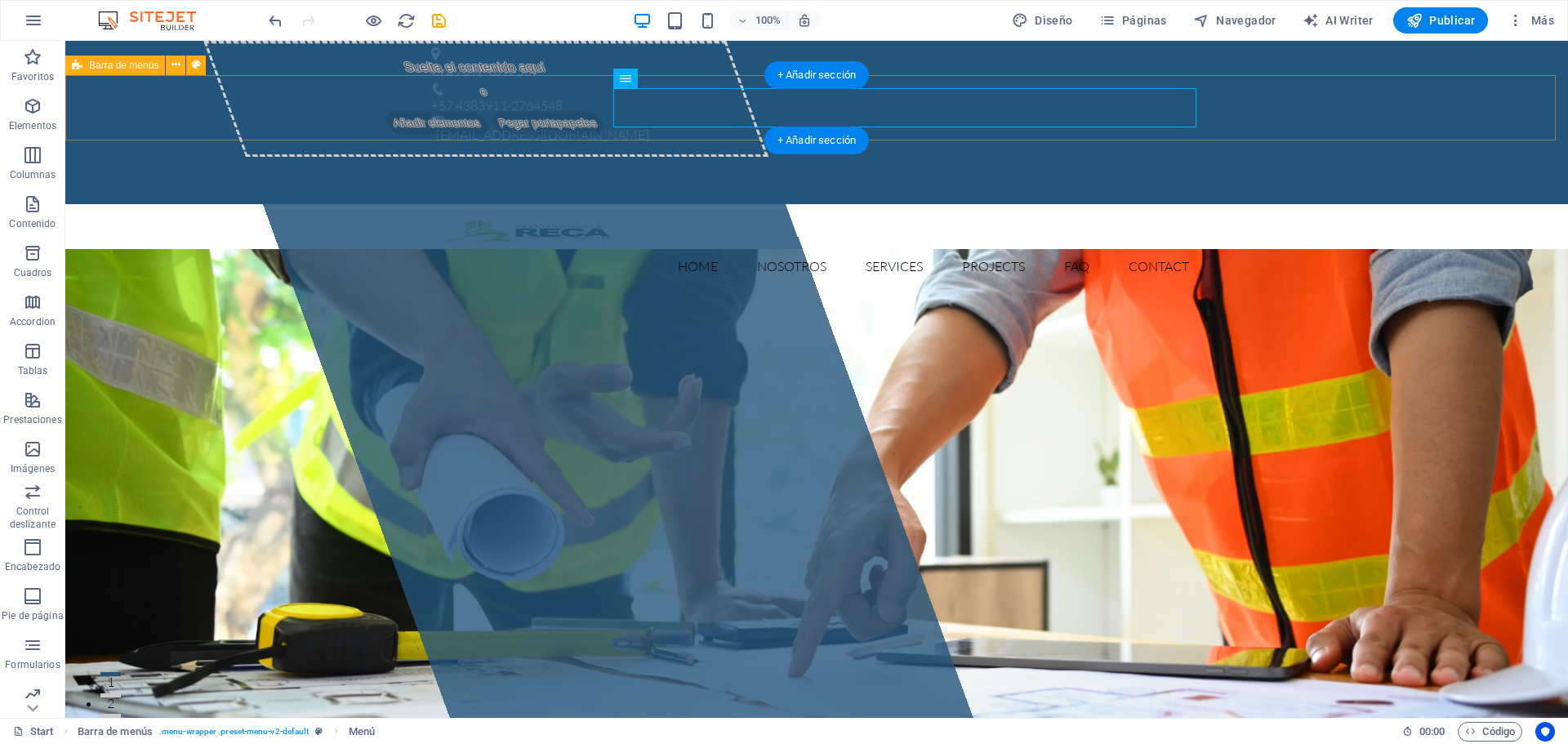
click at [332, 204] on div "Home Nosotros Services Projects FAQ Contact Menu" at bounding box center [817, 251] width 1503 height 95
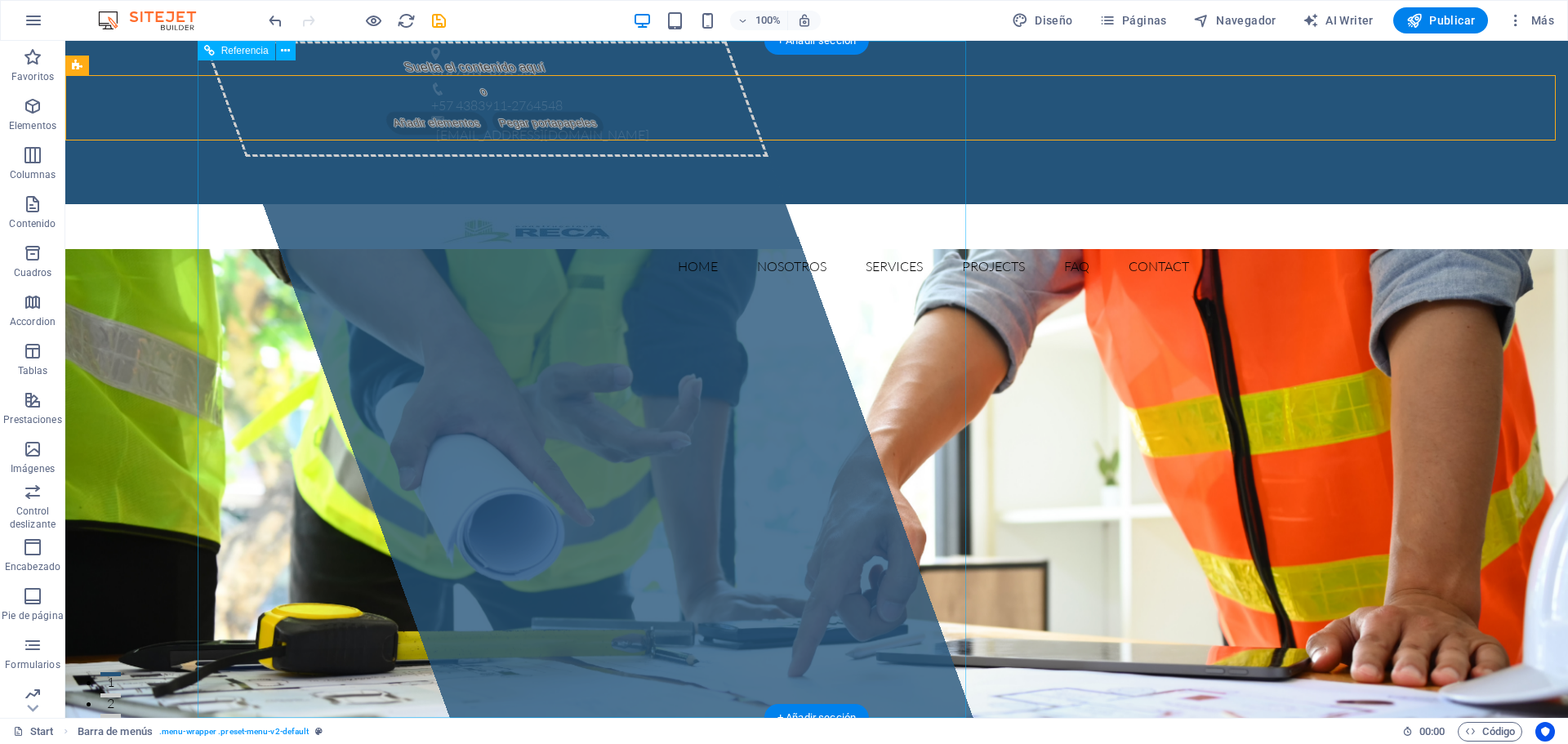
click at [708, 58] on div "Suelta el contenido aquí o Añadir elementos Pegar portapapeles" at bounding box center [486, 99] width 565 height 116
click at [514, 55] on div "Suelta el contenido aquí o Añadir elementos Pegar portapapeles" at bounding box center [486, 99] width 565 height 116
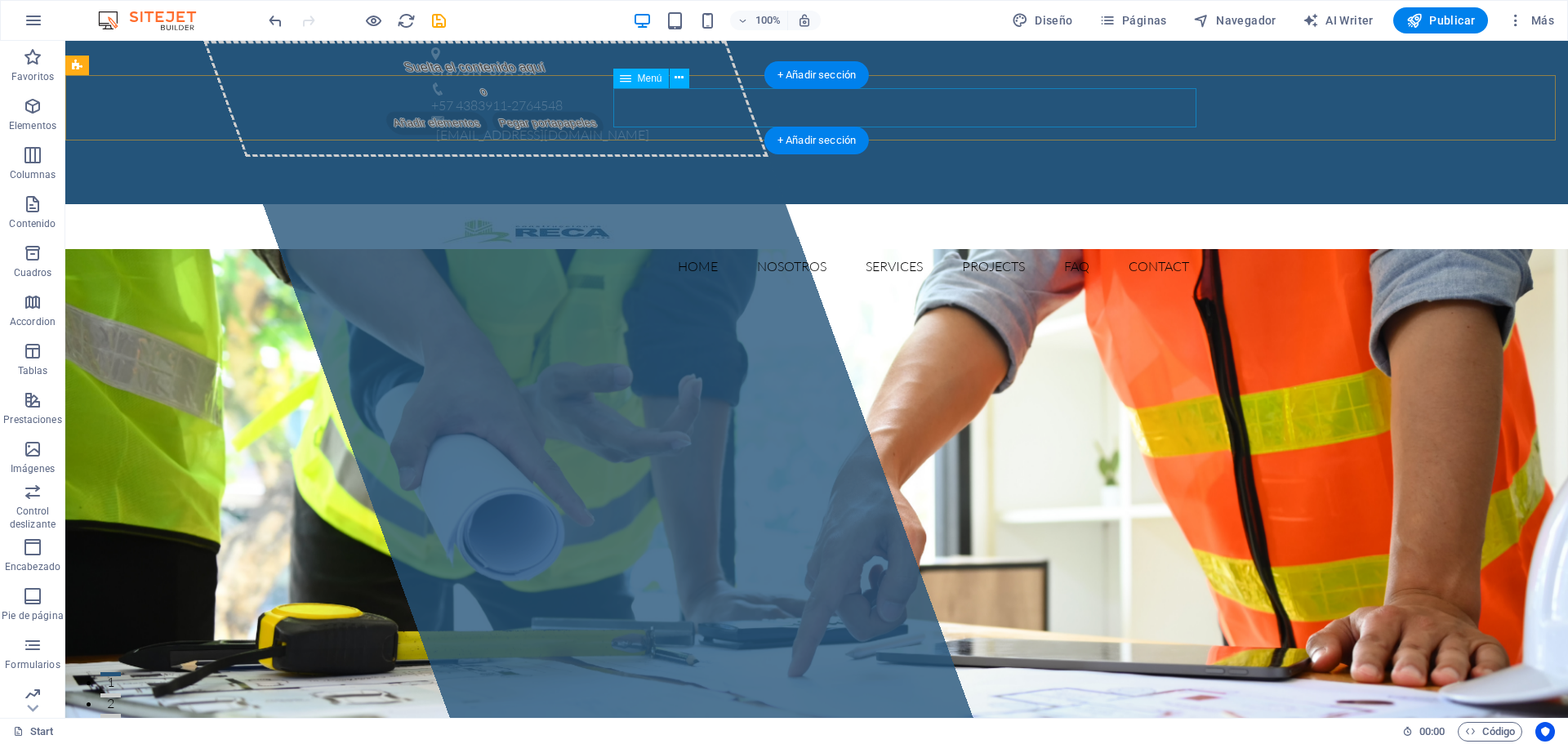
click at [687, 247] on nav "Home Nosotros Services Projects FAQ Contact" at bounding box center [817, 266] width 771 height 39
click at [783, 247] on nav "Home Nosotros Services Projects FAQ Contact" at bounding box center [817, 266] width 771 height 39
click at [893, 247] on nav "Home Nosotros Services Projects FAQ Contact" at bounding box center [817, 266] width 771 height 39
click at [535, 217] on div at bounding box center [817, 232] width 771 height 30
click at [359, 204] on div "Home Nosotros Services Projects FAQ Contact Menu" at bounding box center [817, 251] width 1503 height 95
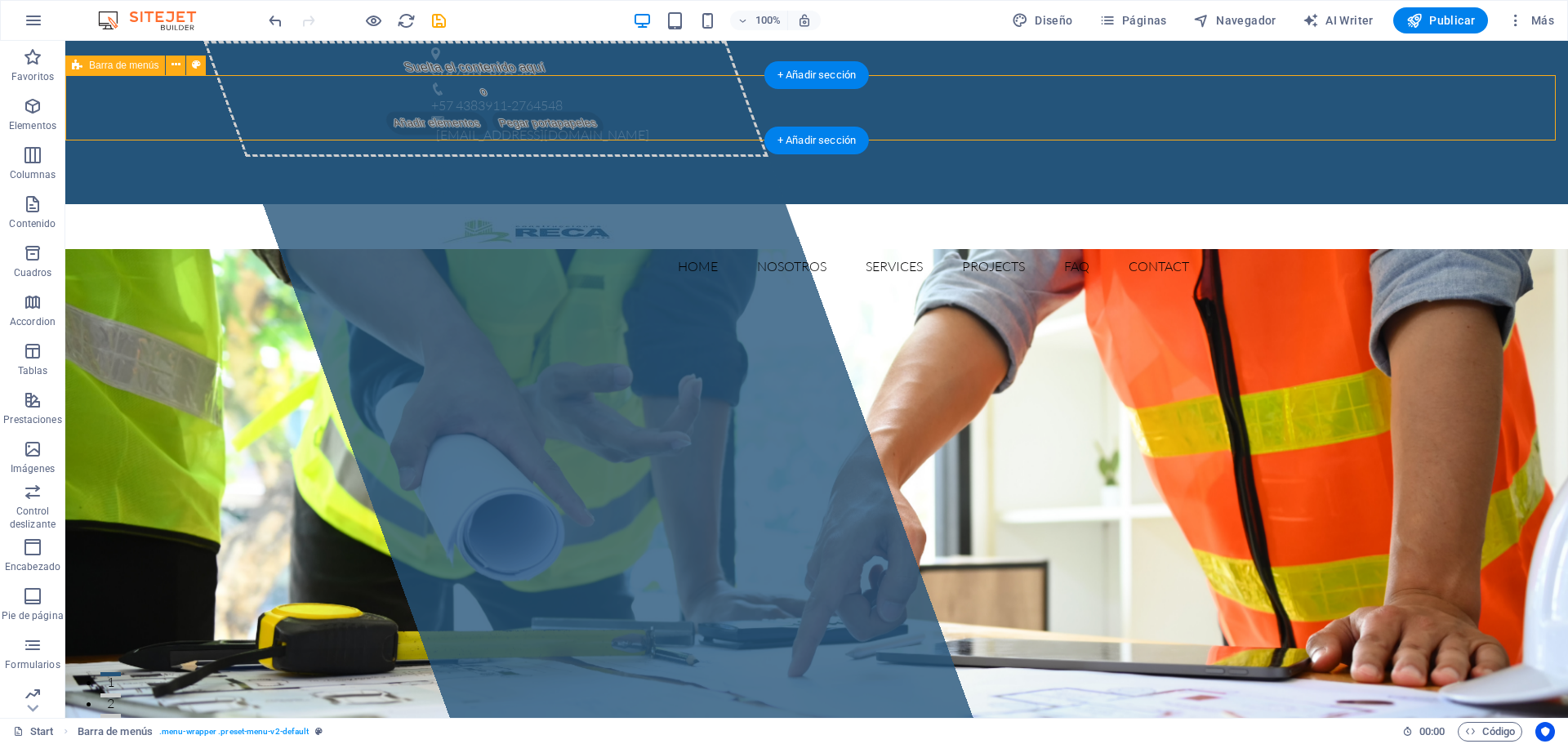
click at [1379, 204] on div "Home Nosotros Services Projects FAQ Contact Menu" at bounding box center [817, 251] width 1503 height 95
click at [1353, 21] on span "AI Writer" at bounding box center [1337, 21] width 71 height 16
select select "English"
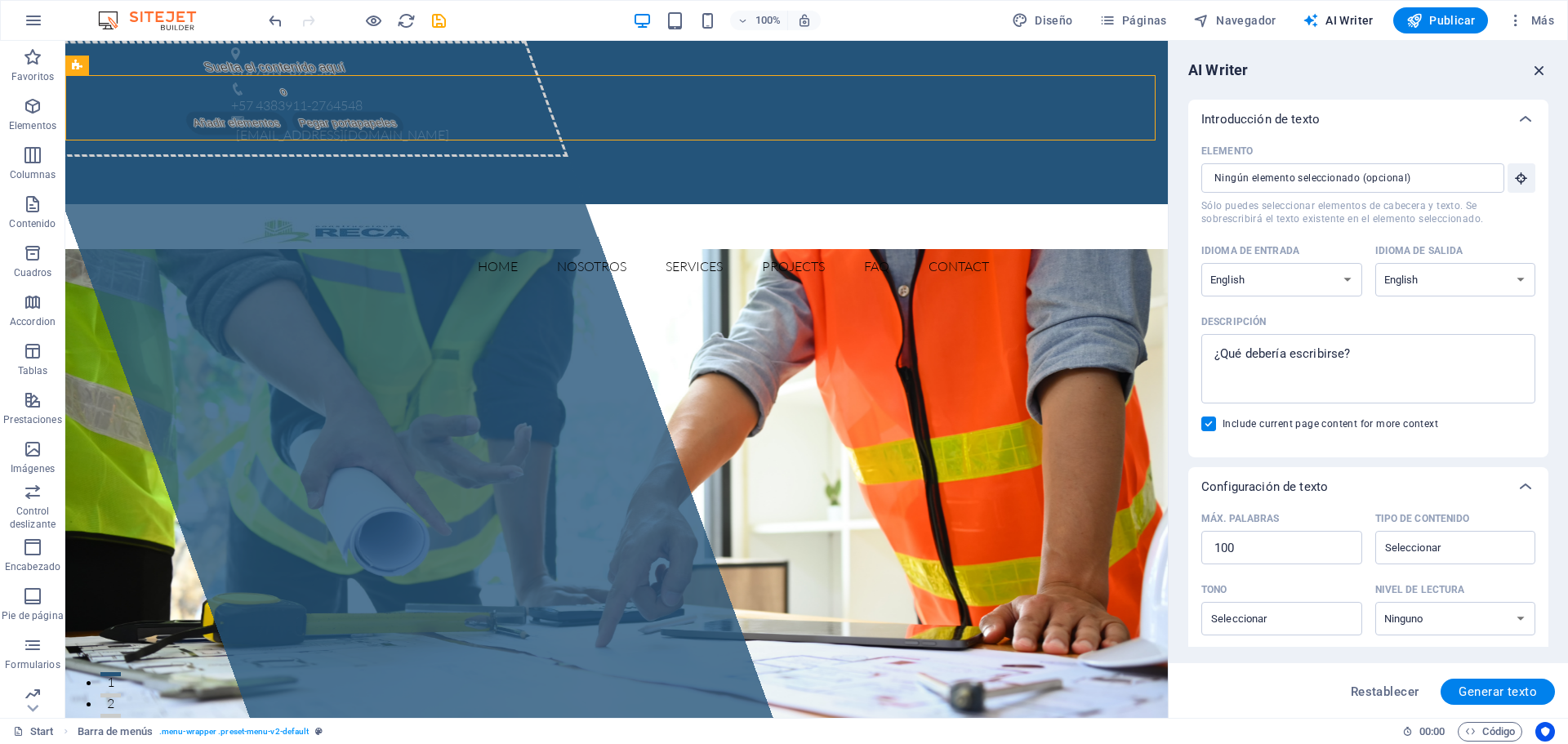
click at [1532, 70] on icon "button" at bounding box center [1539, 70] width 18 height 18
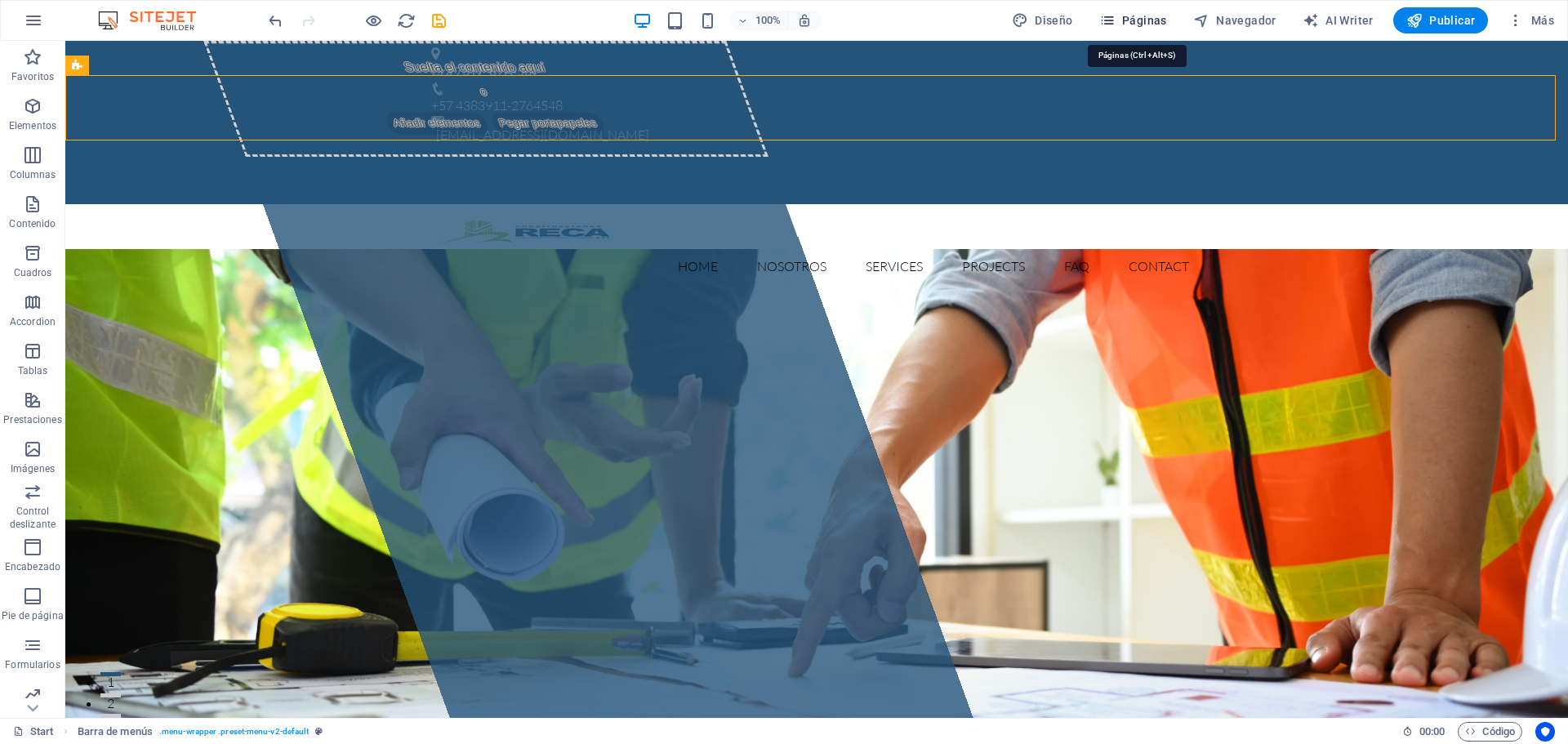
click at [1134, 24] on span "Páginas" at bounding box center [1133, 21] width 68 height 16
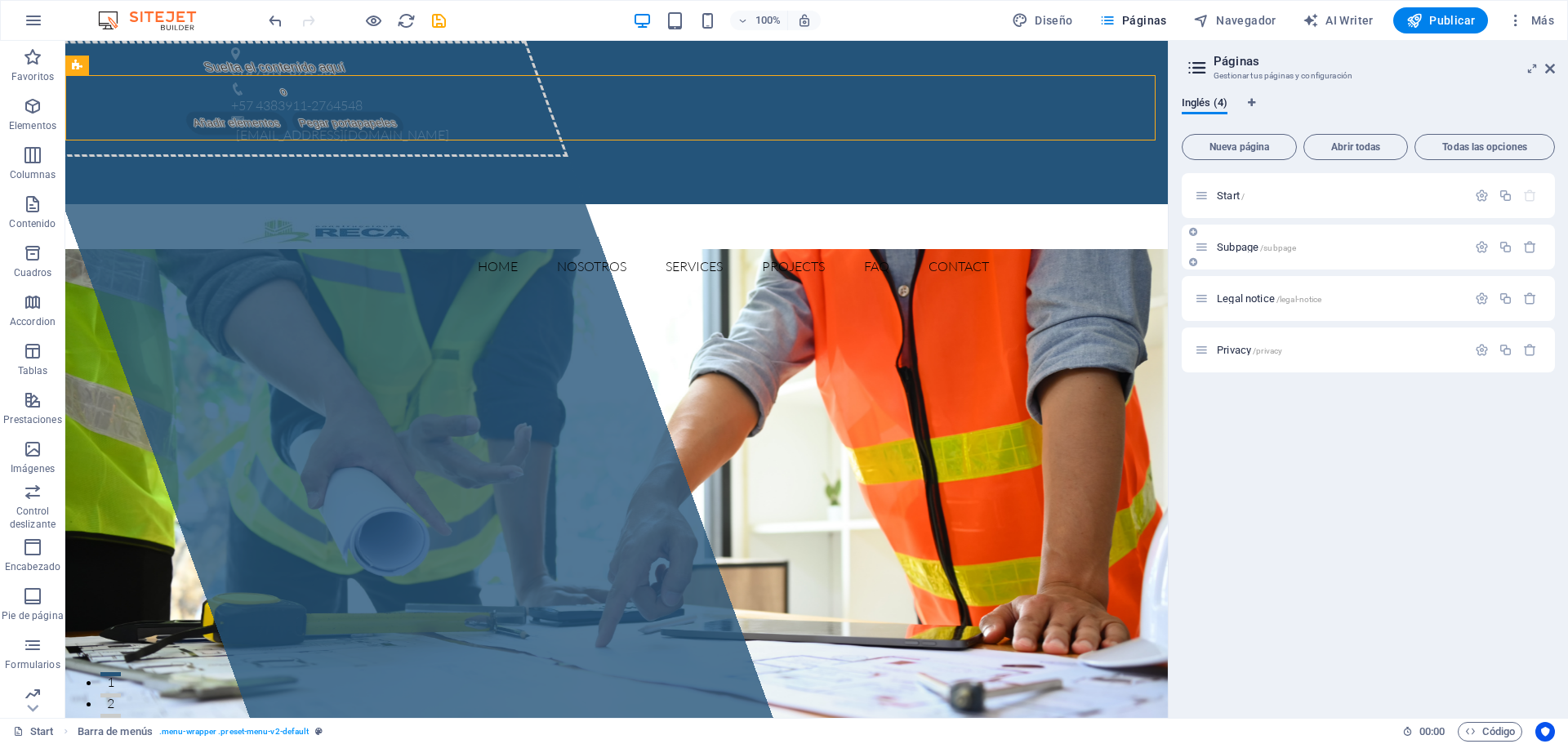
click at [1258, 252] on div "Subpage /subpage" at bounding box center [1331, 247] width 272 height 19
click at [1052, 17] on span "Diseño" at bounding box center [1042, 21] width 61 height 16
select select "px"
select select "300"
select select "px"
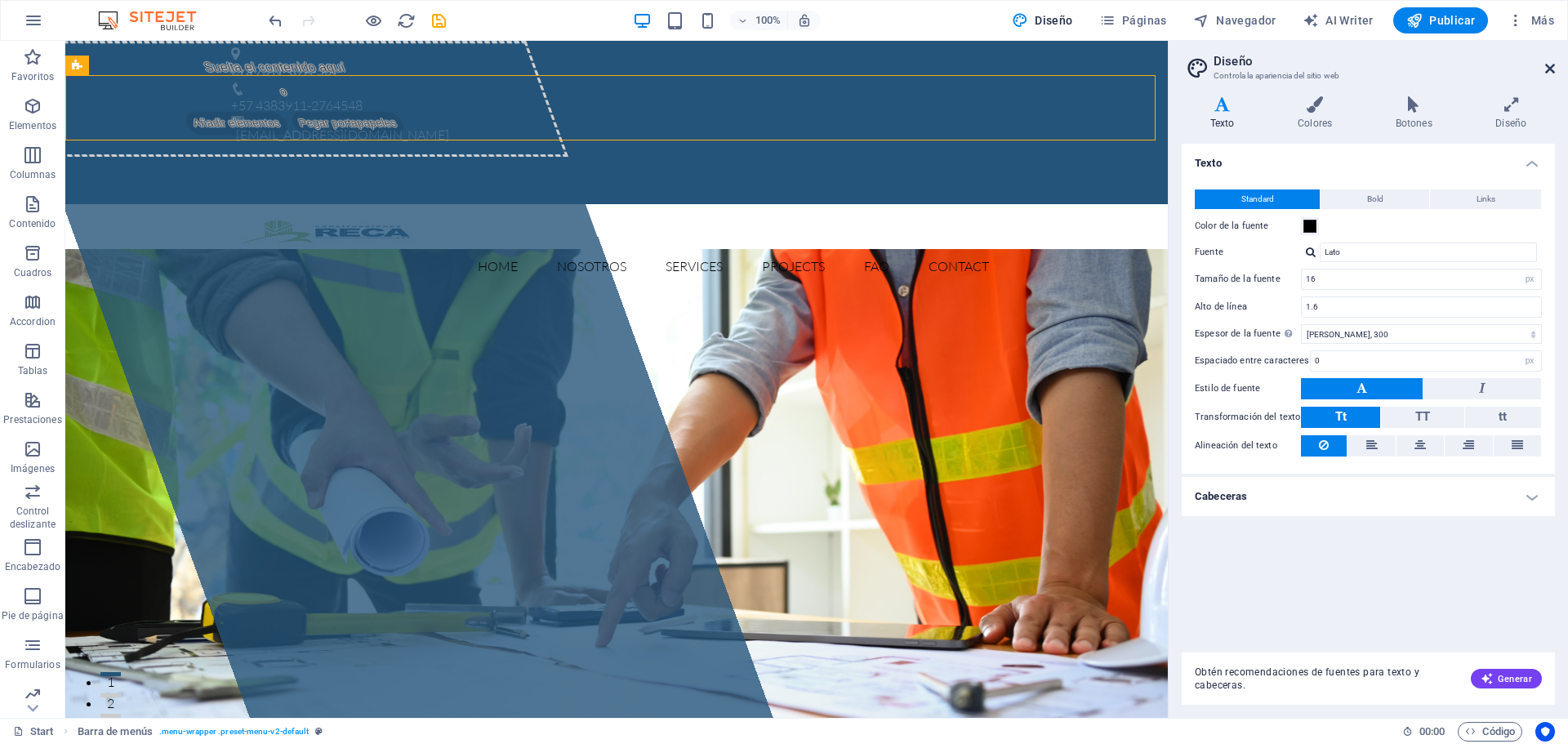
click at [1547, 67] on icon at bounding box center [1549, 68] width 10 height 13
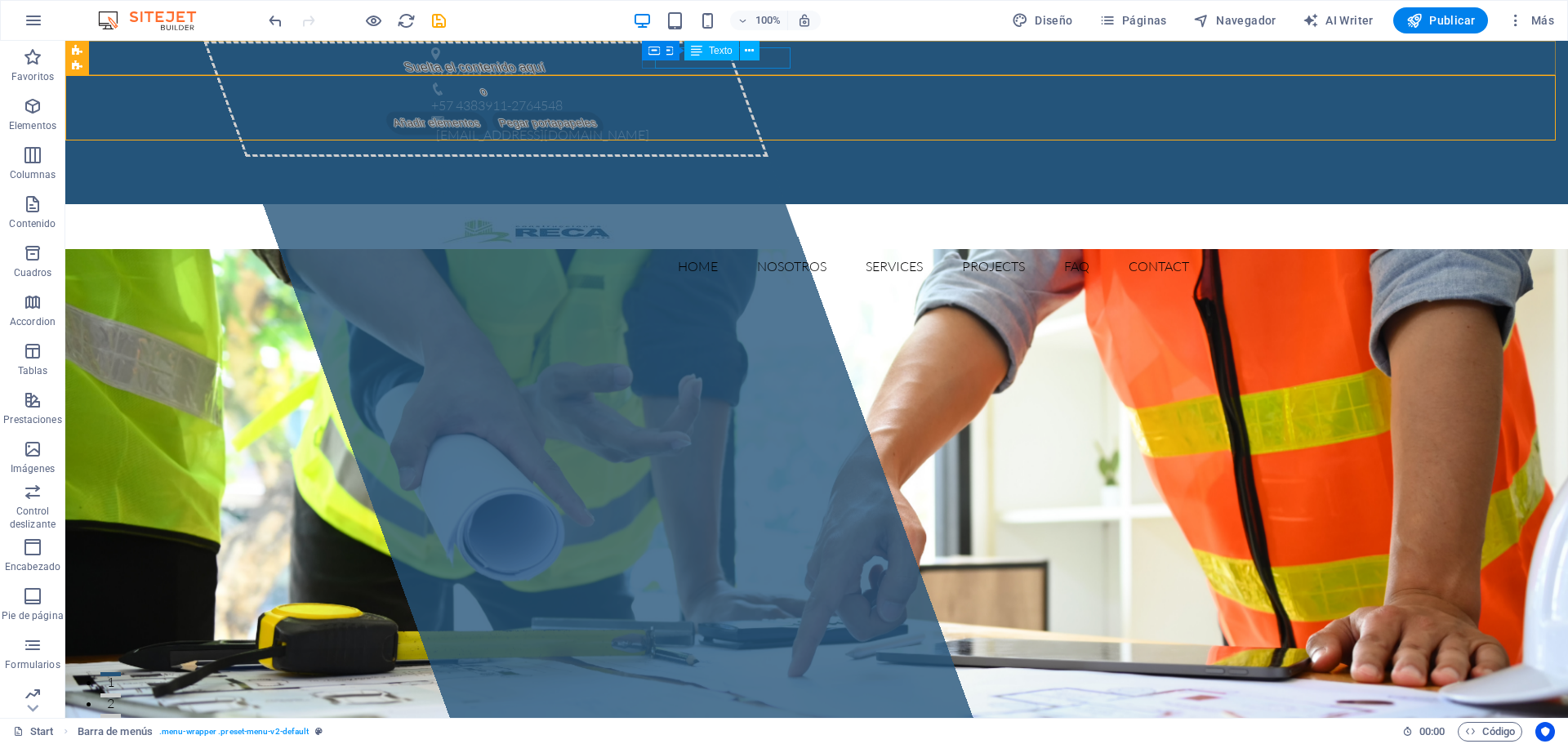
click at [689, 28] on div "100%" at bounding box center [726, 20] width 189 height 26
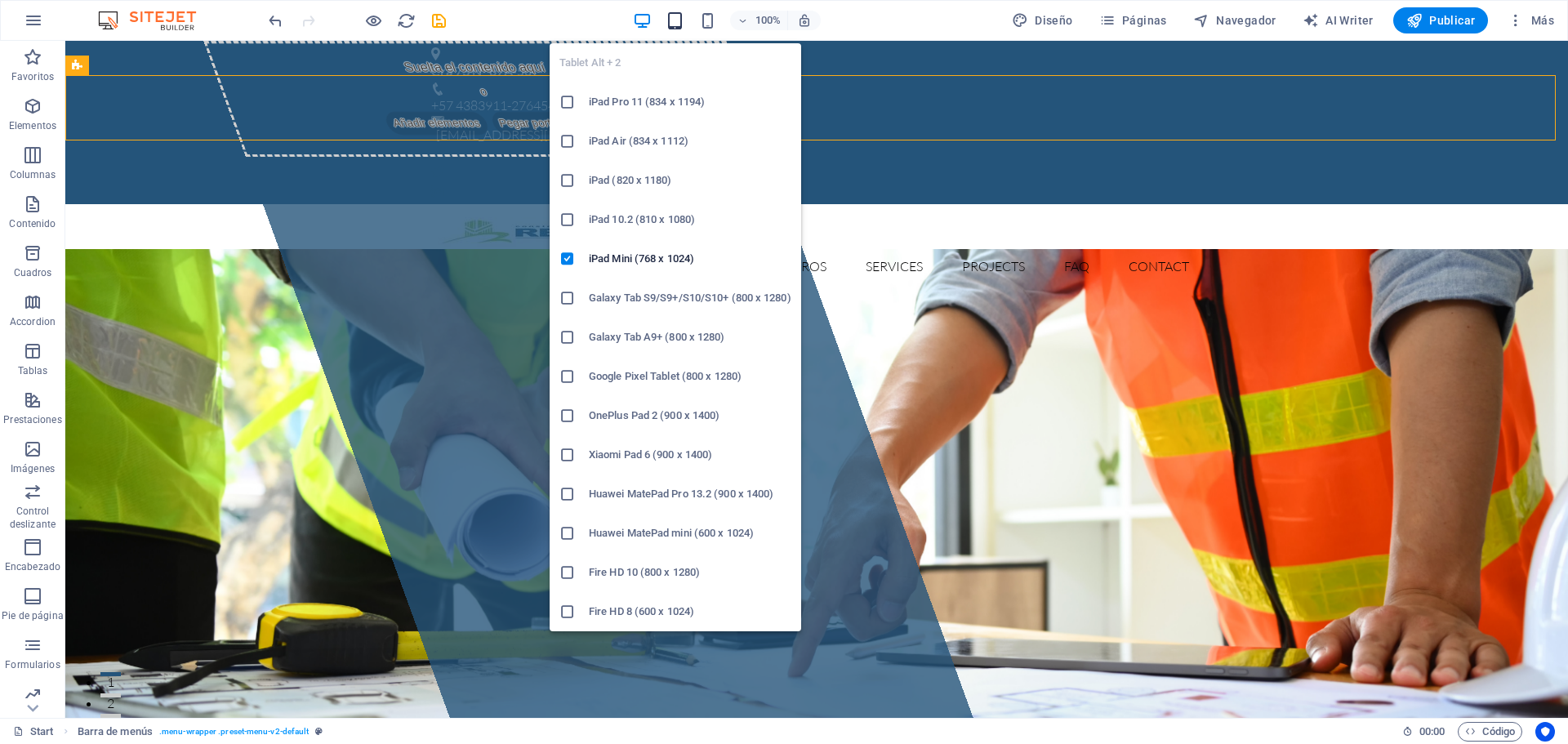
click at [682, 23] on icon "button" at bounding box center [674, 21] width 19 height 19
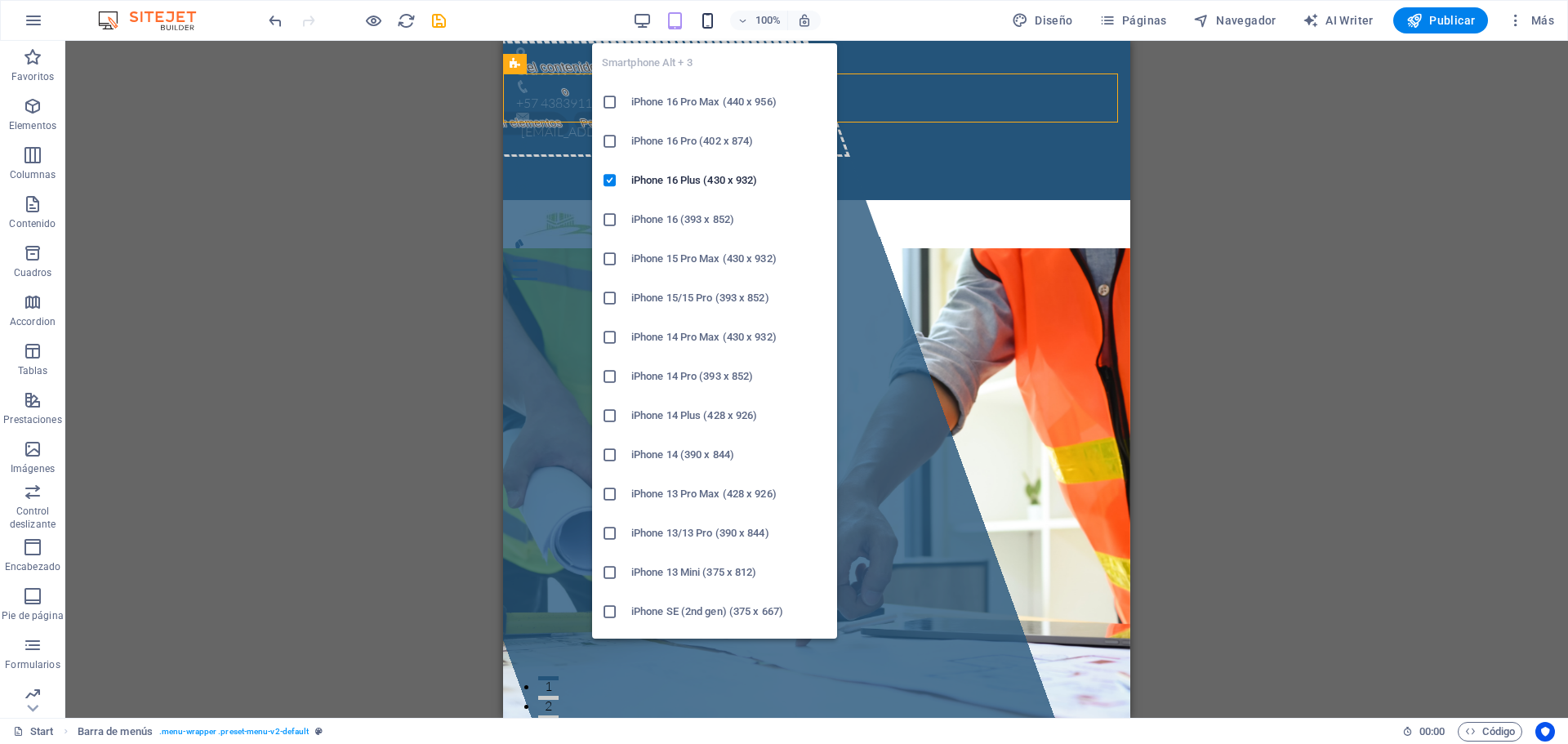
click at [708, 19] on icon "button" at bounding box center [707, 21] width 19 height 19
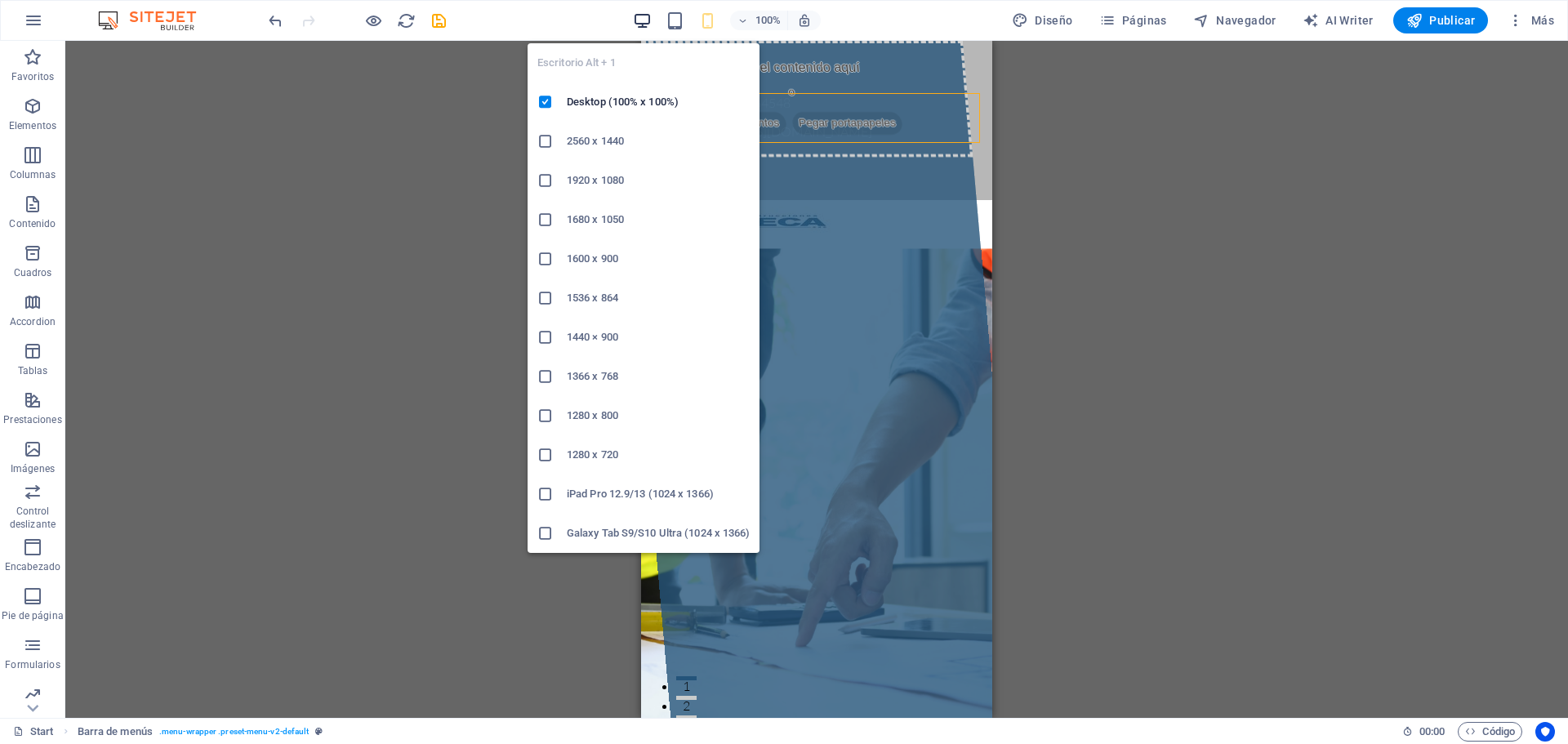
click at [645, 23] on icon "button" at bounding box center [641, 21] width 19 height 19
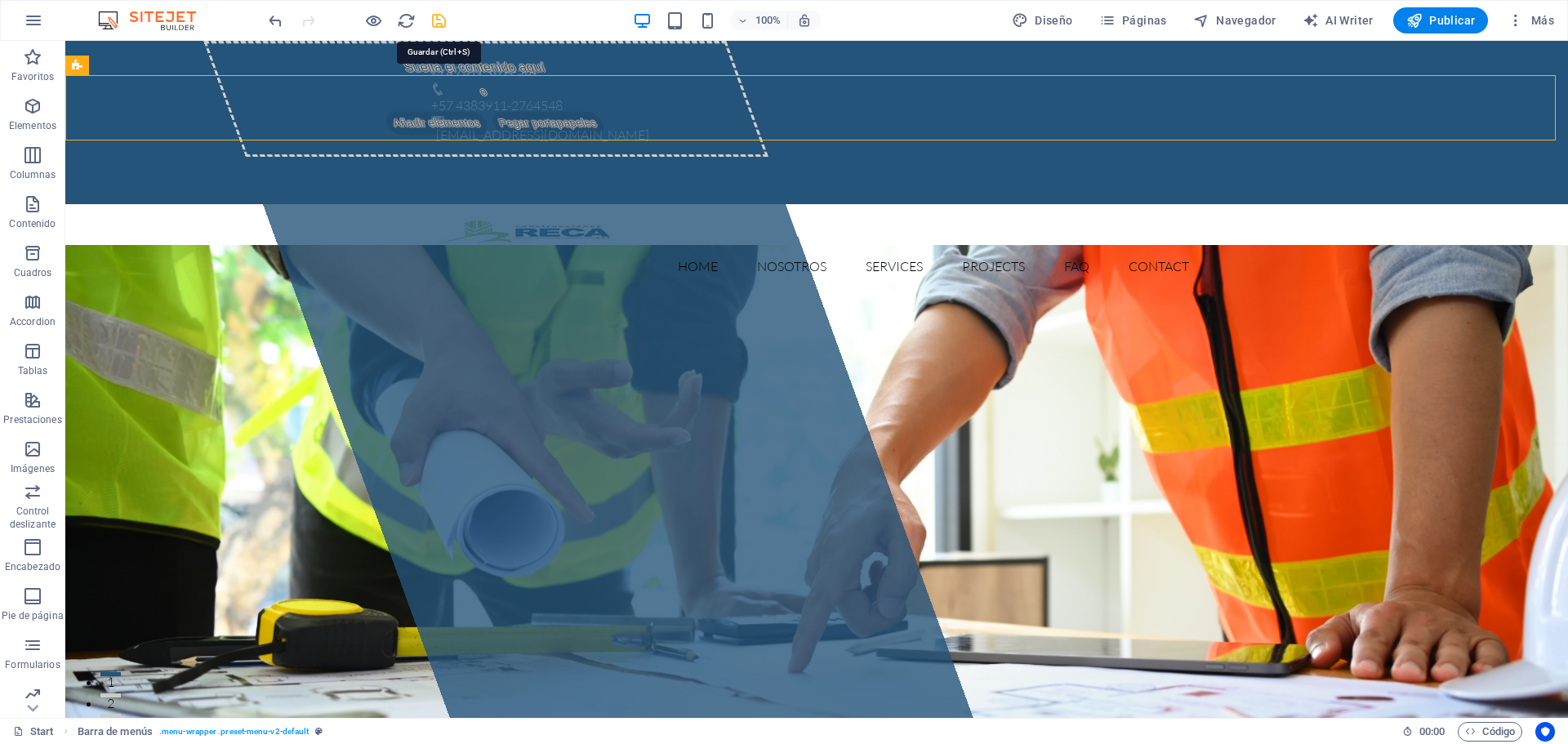
click at [436, 21] on icon "save" at bounding box center [438, 21] width 19 height 19
checkbox input "false"
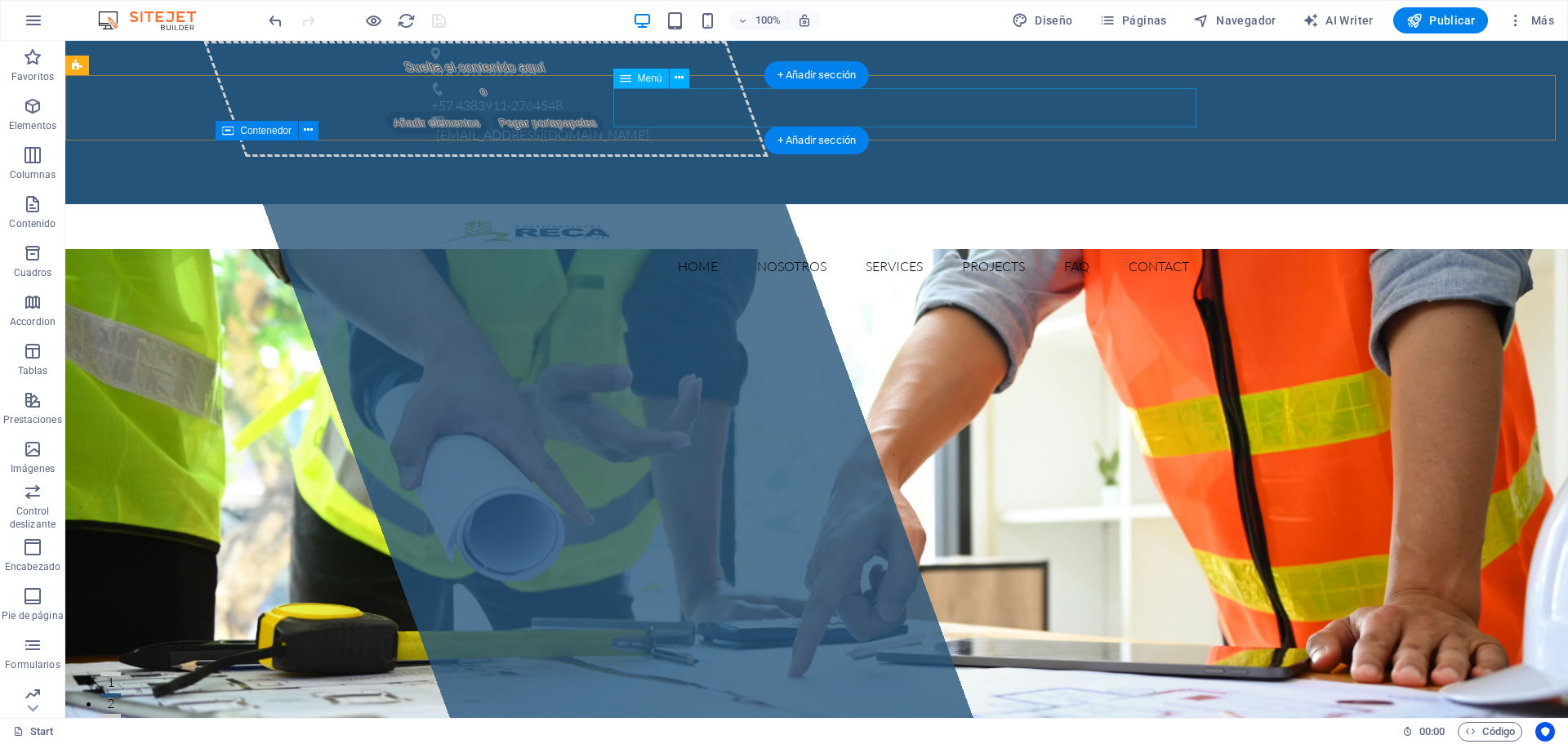
click at [689, 247] on nav "Home Nosotros Services Projects FAQ Contact" at bounding box center [817, 266] width 771 height 39
click at [661, 77] on span "Menú" at bounding box center [649, 78] width 24 height 10
drag, startPoint x: 631, startPoint y: 80, endPoint x: 643, endPoint y: 80, distance: 12.0
click at [634, 80] on div "Menú" at bounding box center [641, 79] width 55 height 20
drag, startPoint x: 623, startPoint y: 80, endPoint x: 648, endPoint y: 79, distance: 25.0
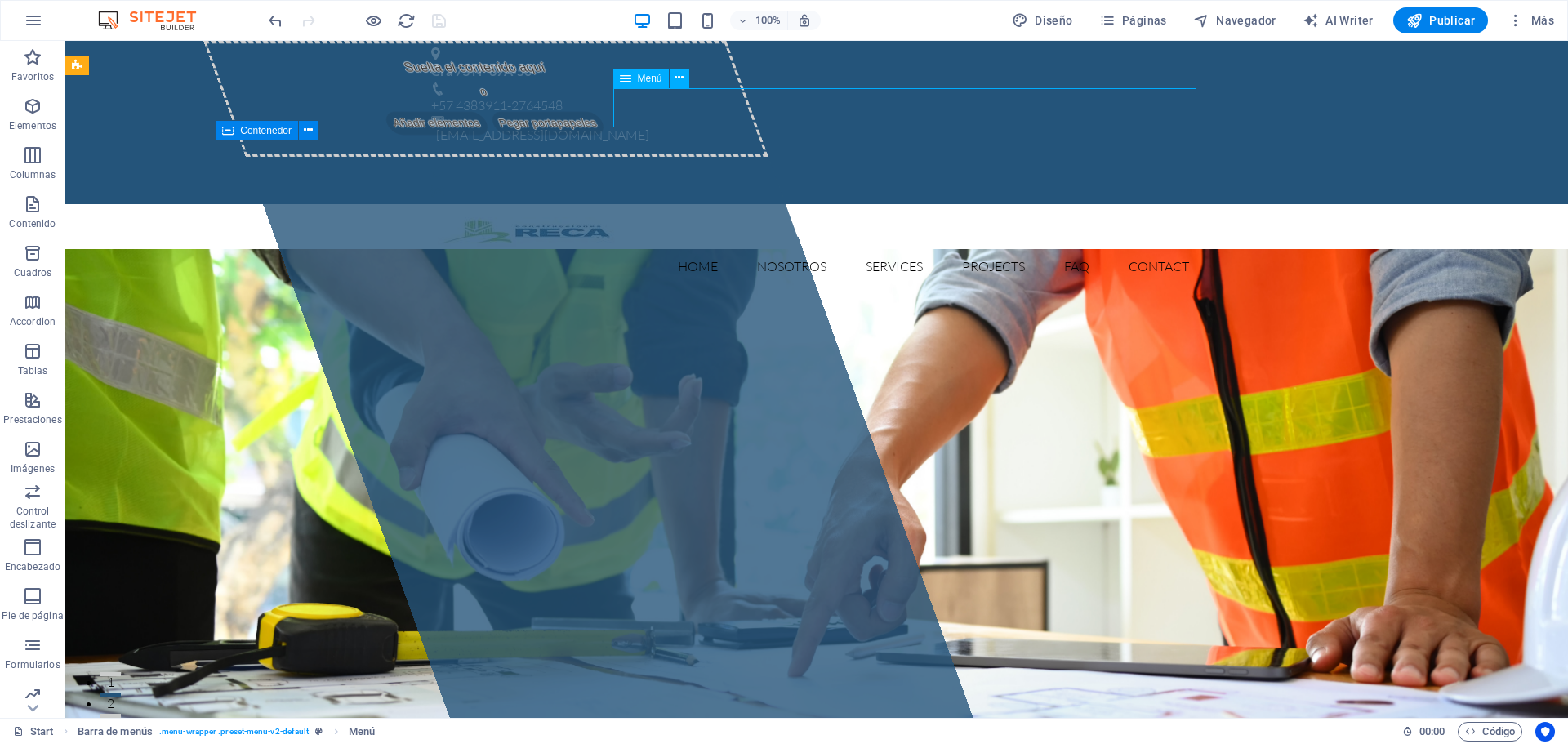
click at [648, 80] on div "Menú" at bounding box center [641, 79] width 55 height 20
click at [678, 80] on icon at bounding box center [679, 78] width 9 height 17
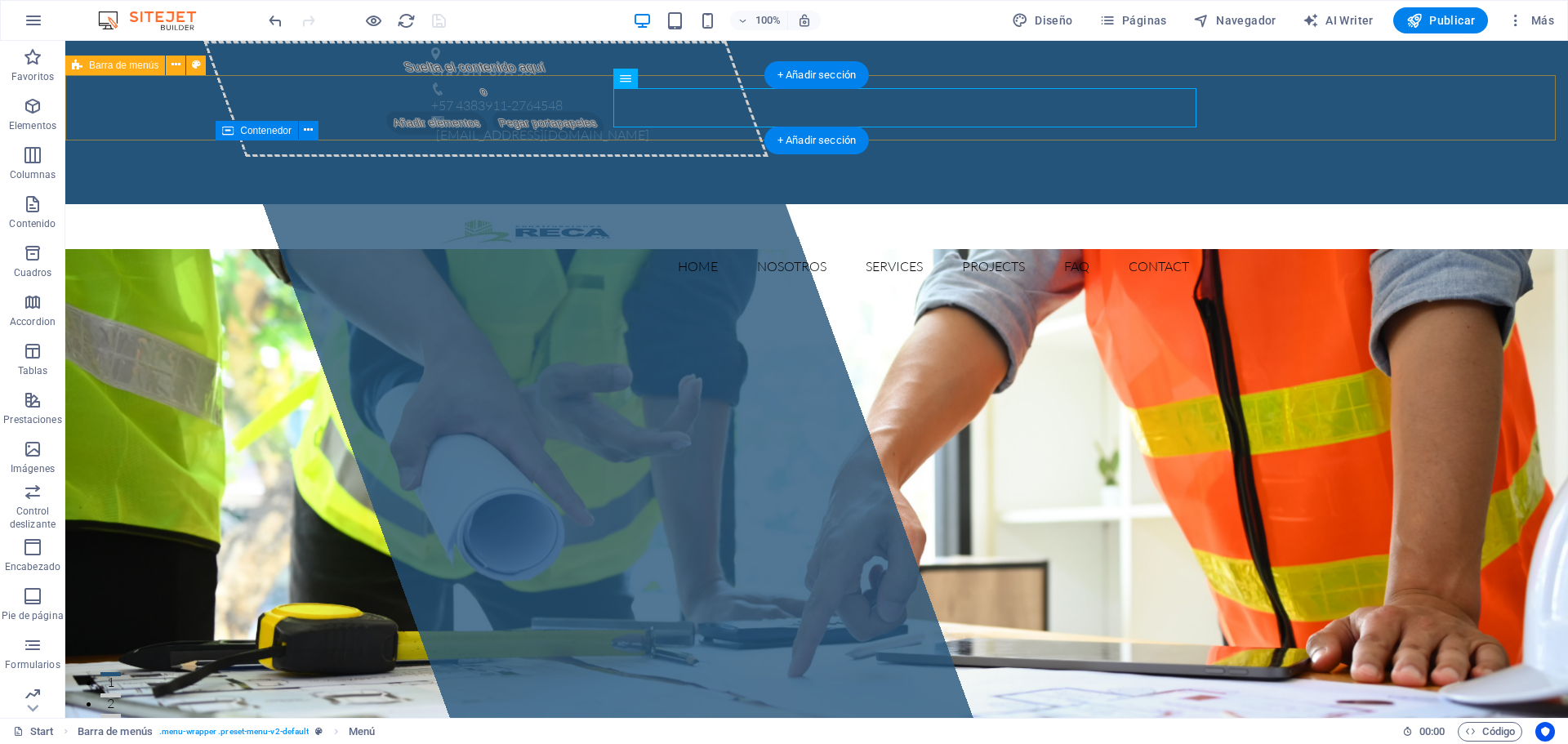
click at [1243, 204] on div "Home Nosotros Services Projects FAQ Contact Menu" at bounding box center [817, 251] width 1503 height 95
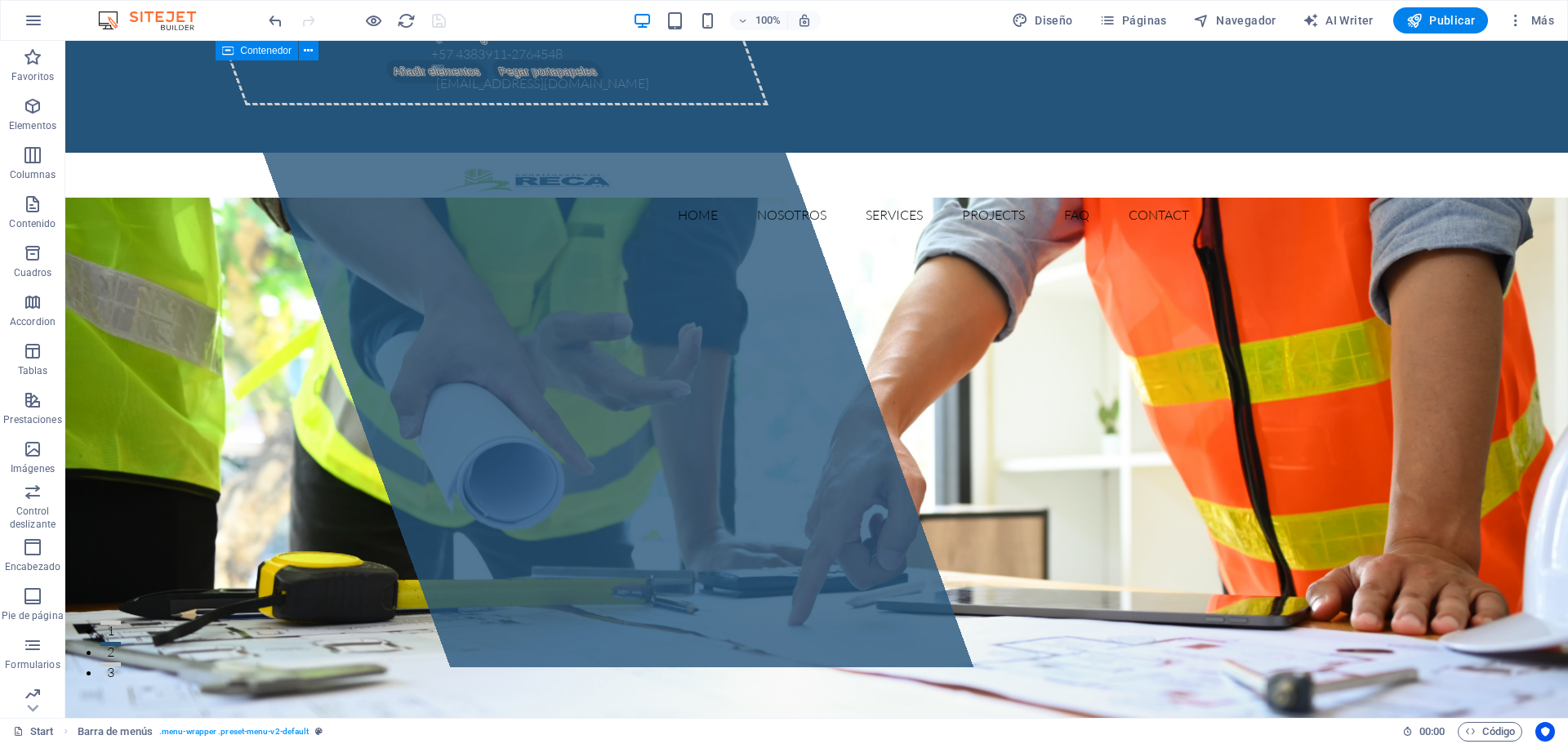
scroll to position [0, 0]
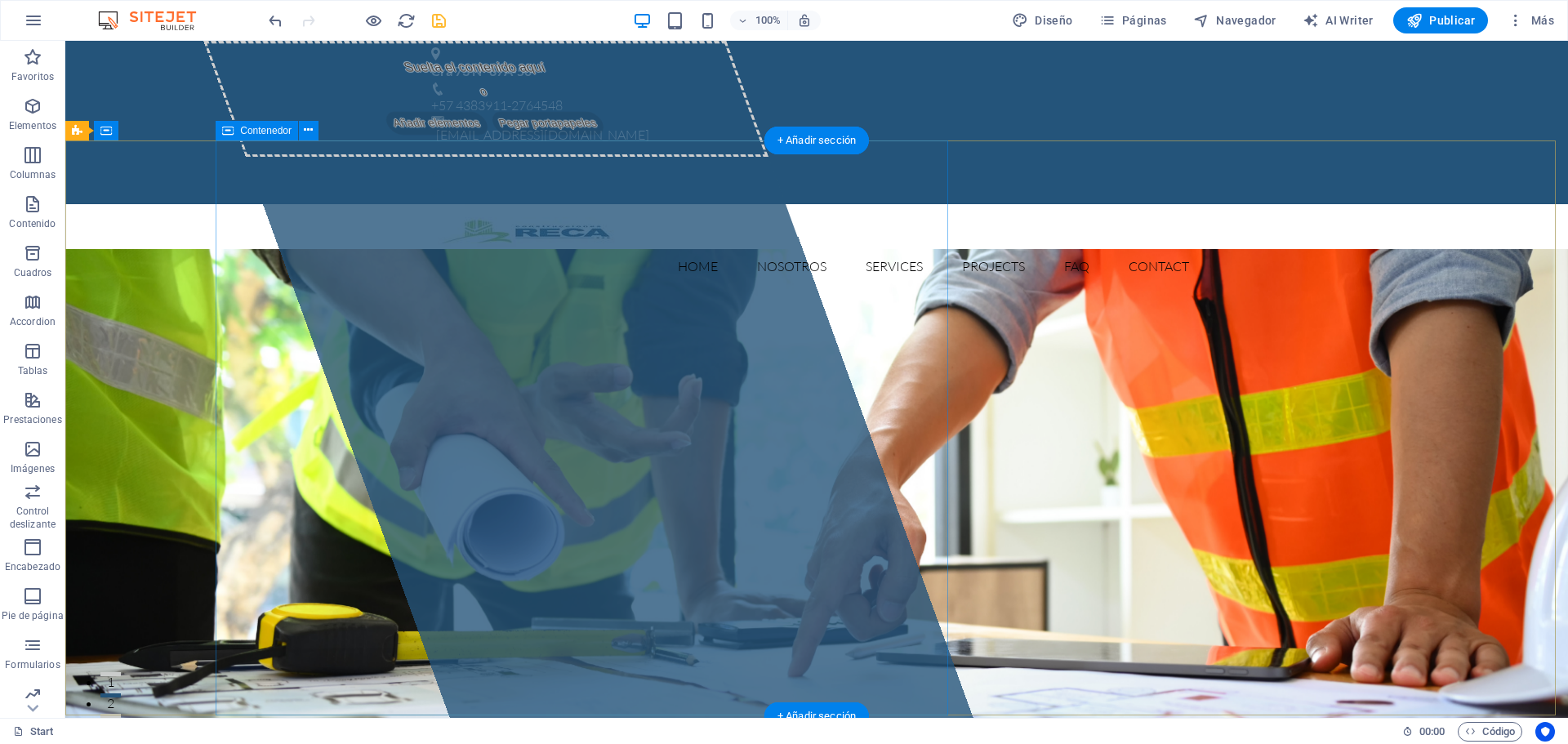
drag, startPoint x: 370, startPoint y: 544, endPoint x: 360, endPoint y: 553, distance: 13.5
click at [369, 544] on div "Suelta el contenido aquí o Añadir elementos Pegar portapapeles" at bounding box center [588, 379] width 769 height 677
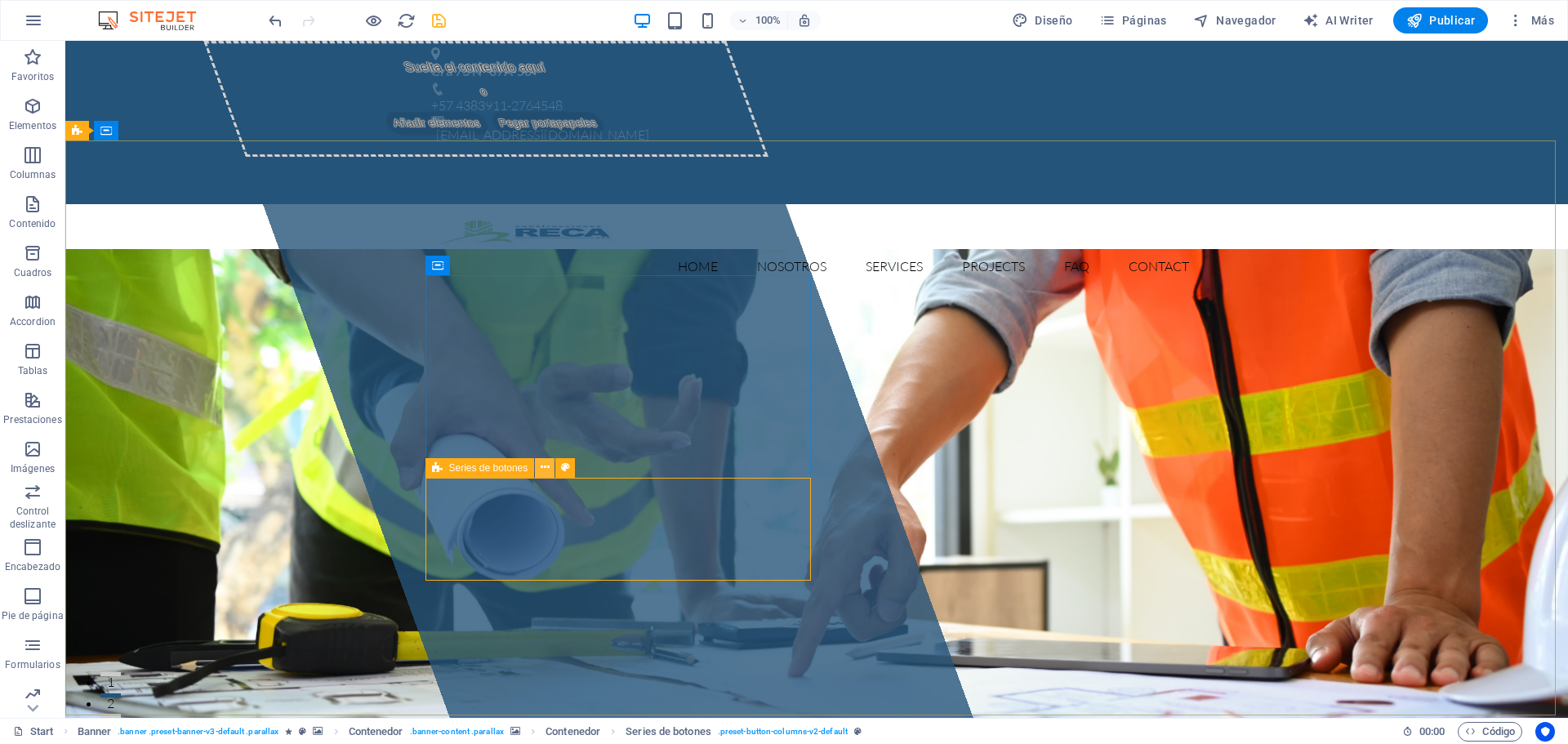
click at [544, 467] on icon at bounding box center [545, 467] width 9 height 17
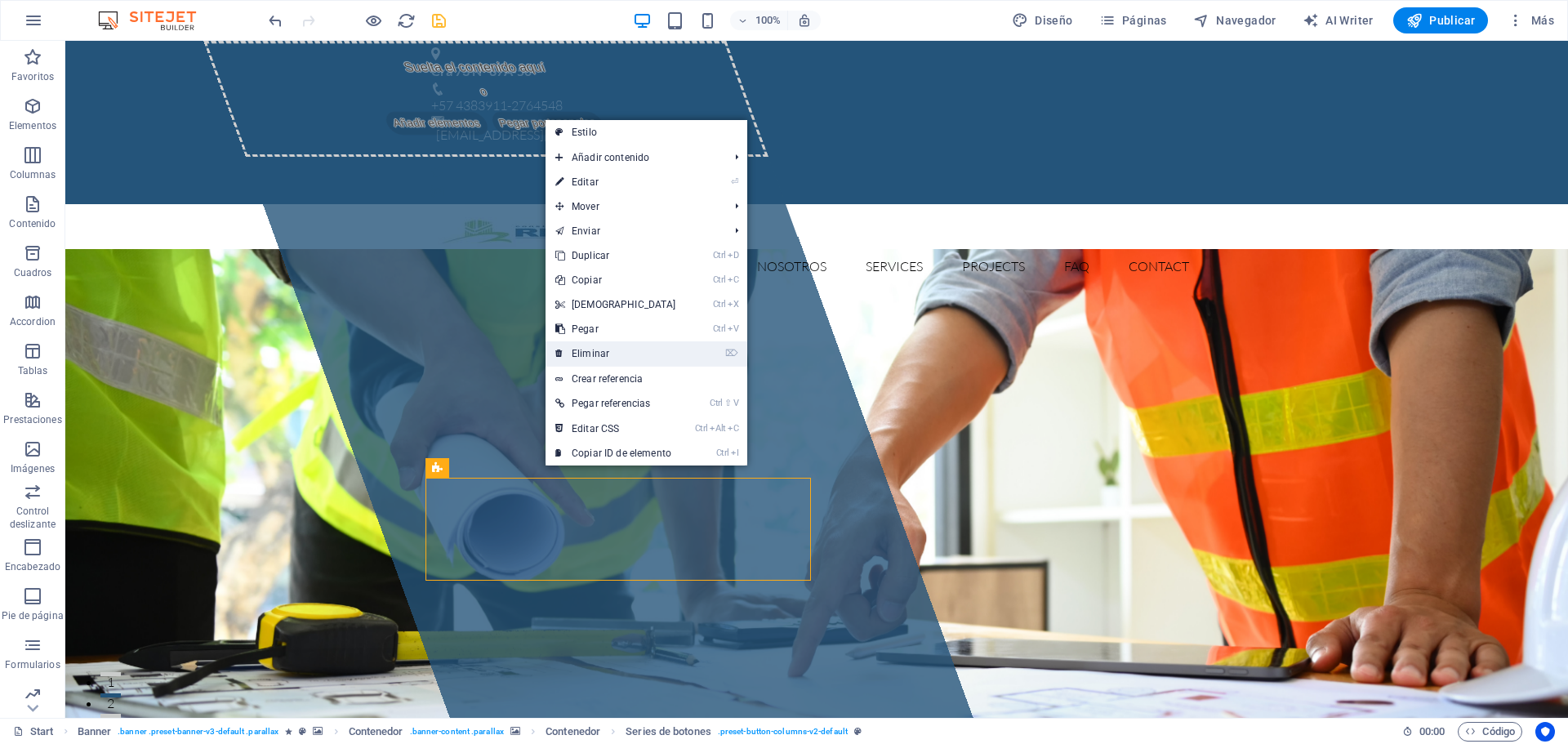
click at [613, 354] on link "⌦ Eliminar" at bounding box center [615, 353] width 140 height 24
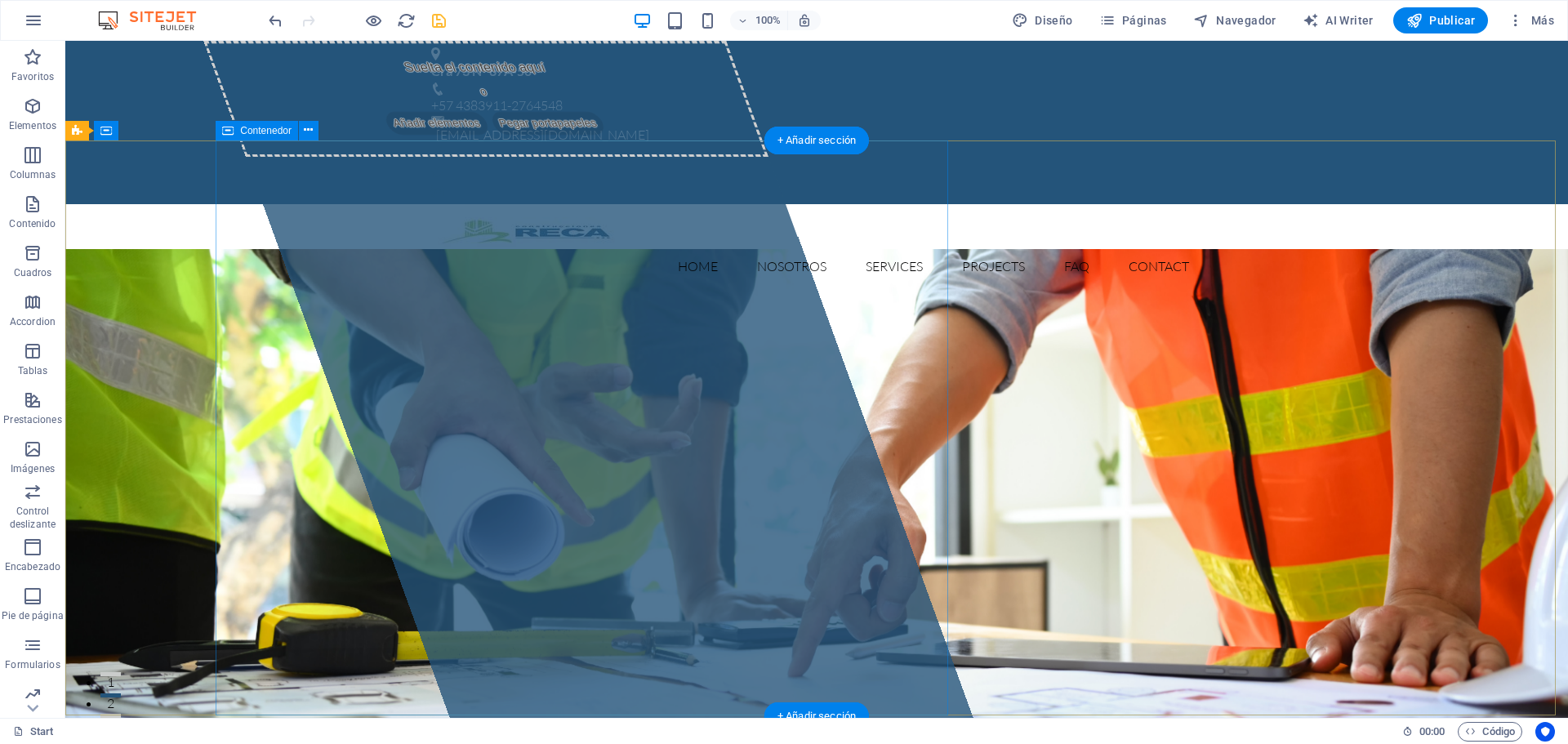
click at [367, 156] on div "Suelta el contenido aquí o Añadir elementos Pegar portapapeles" at bounding box center [486, 99] width 565 height 116
click at [398, 135] on span "Añadir elementos" at bounding box center [436, 123] width 107 height 23
click at [399, 135] on span "Añadir elementos" at bounding box center [436, 123] width 107 height 23
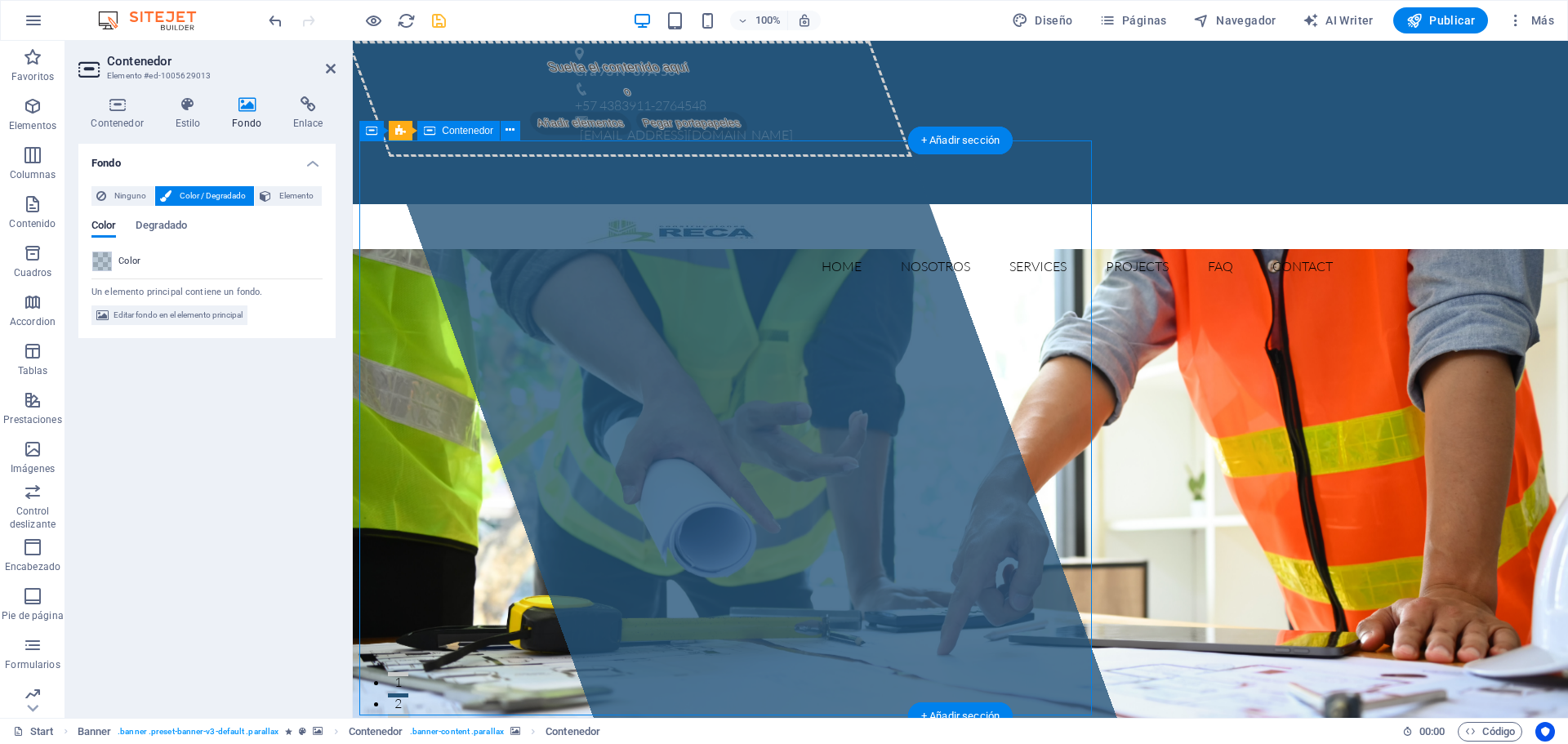
drag, startPoint x: 440, startPoint y: 251, endPoint x: 521, endPoint y: 249, distance: 81.0
click at [521, 156] on div "Suelta el contenido aquí o Añadir elementos Pegar portapapeles" at bounding box center [630, 99] width 565 height 116
drag, startPoint x: 502, startPoint y: 245, endPoint x: 523, endPoint y: 255, distance: 23.3
click at [523, 156] on div "Suelta el contenido aquí o Añadir elementos Pegar portapapeles" at bounding box center [630, 99] width 565 height 116
drag, startPoint x: 518, startPoint y: 252, endPoint x: 530, endPoint y: 258, distance: 13.4
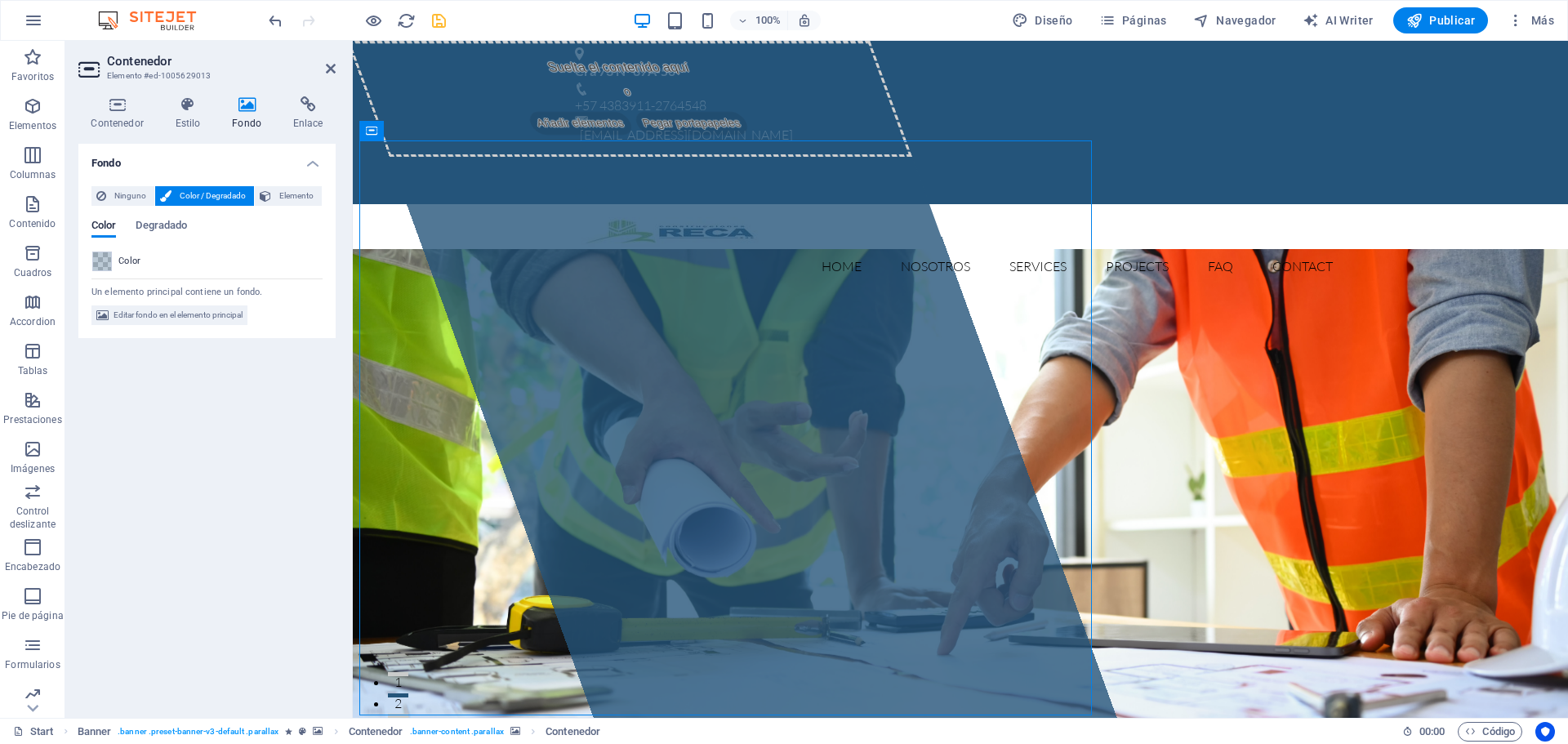
click at [530, 258] on div "Suelta el contenido aquí o Añadir elementos Pegar portapapeles" at bounding box center [732, 379] width 769 height 677
click at [530, 290] on div "Suelta el contenido aquí o Añadir elementos Pegar portapapeles" at bounding box center [732, 379] width 769 height 677
click at [516, 131] on button at bounding box center [511, 131] width 20 height 20
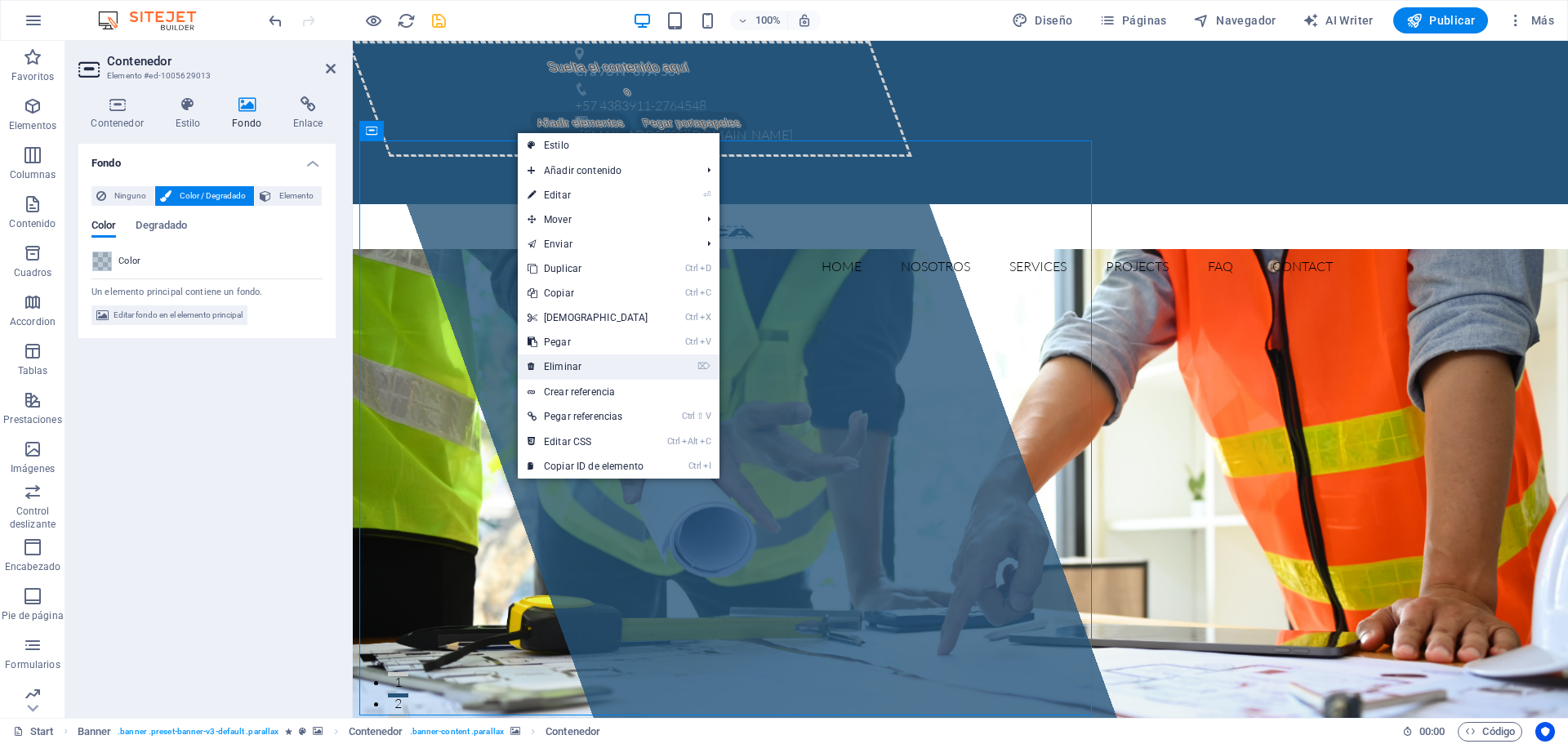
click at [577, 364] on link "⌦ Eliminar" at bounding box center [588, 366] width 140 height 24
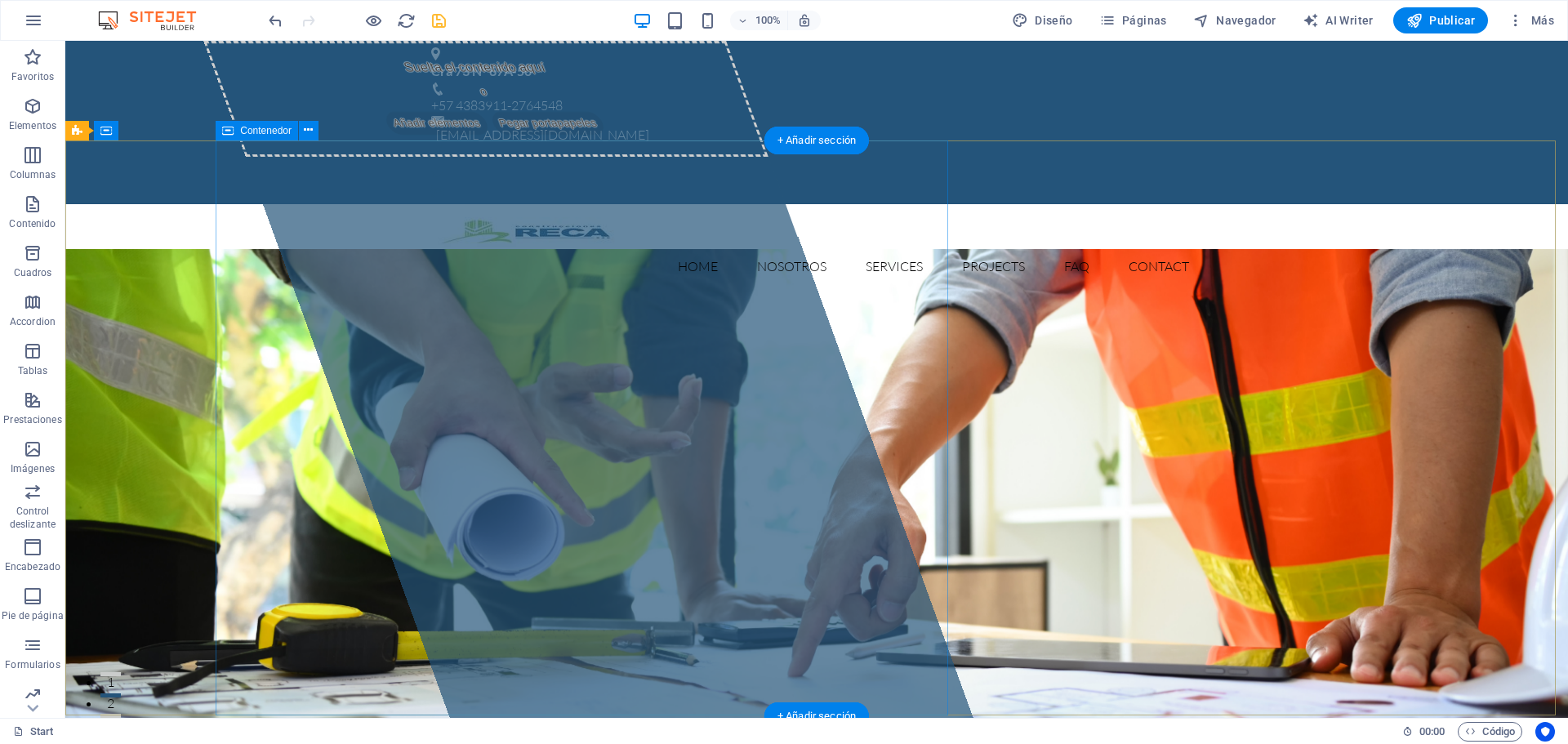
drag, startPoint x: 300, startPoint y: 184, endPoint x: 298, endPoint y: 171, distance: 13.2
click at [301, 156] on div "Suelta el contenido aquí o Añadir elementos Pegar portapapeles" at bounding box center [486, 99] width 565 height 116
click at [308, 132] on icon at bounding box center [309, 130] width 9 height 17
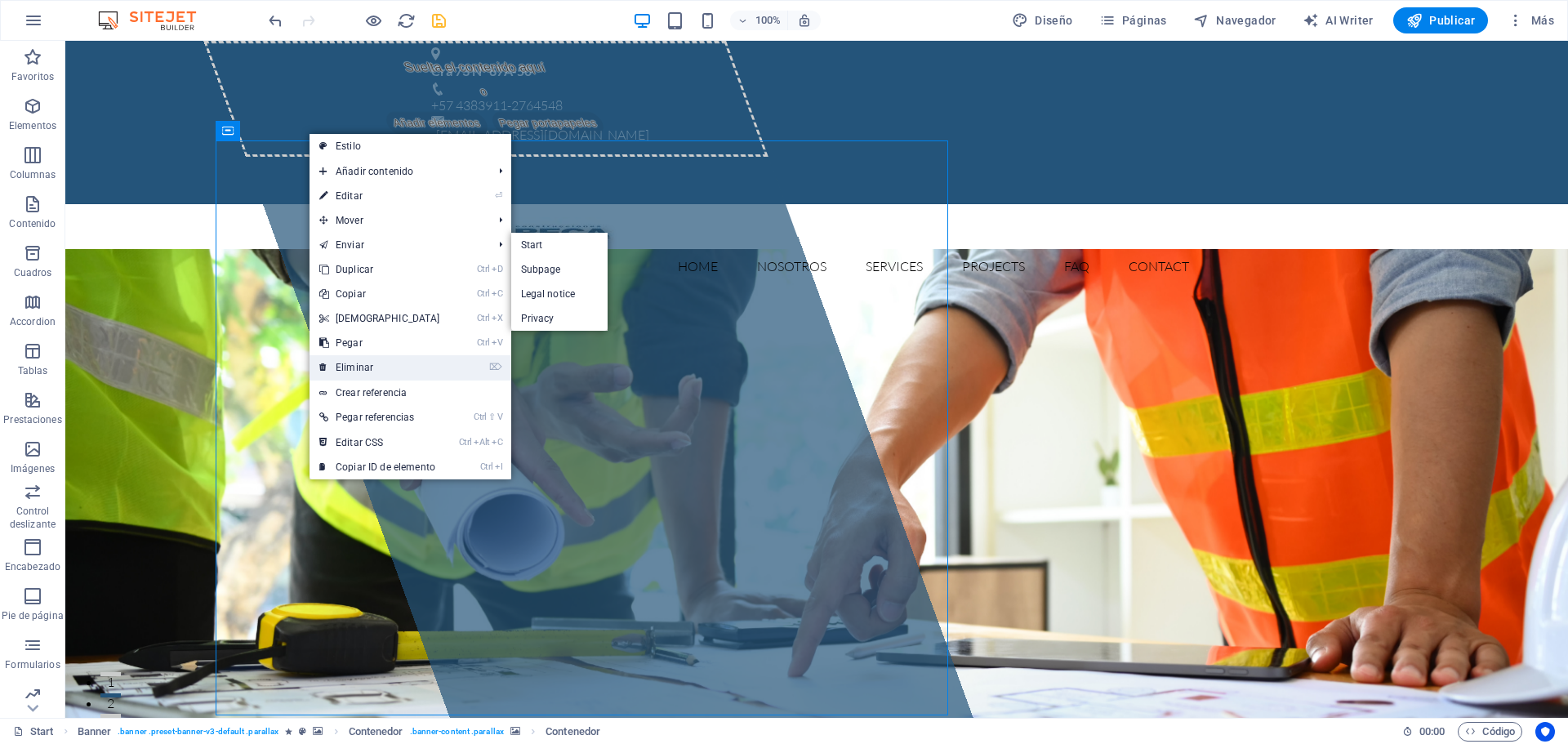
click at [353, 370] on link "⌦ Eliminar" at bounding box center [379, 367] width 140 height 24
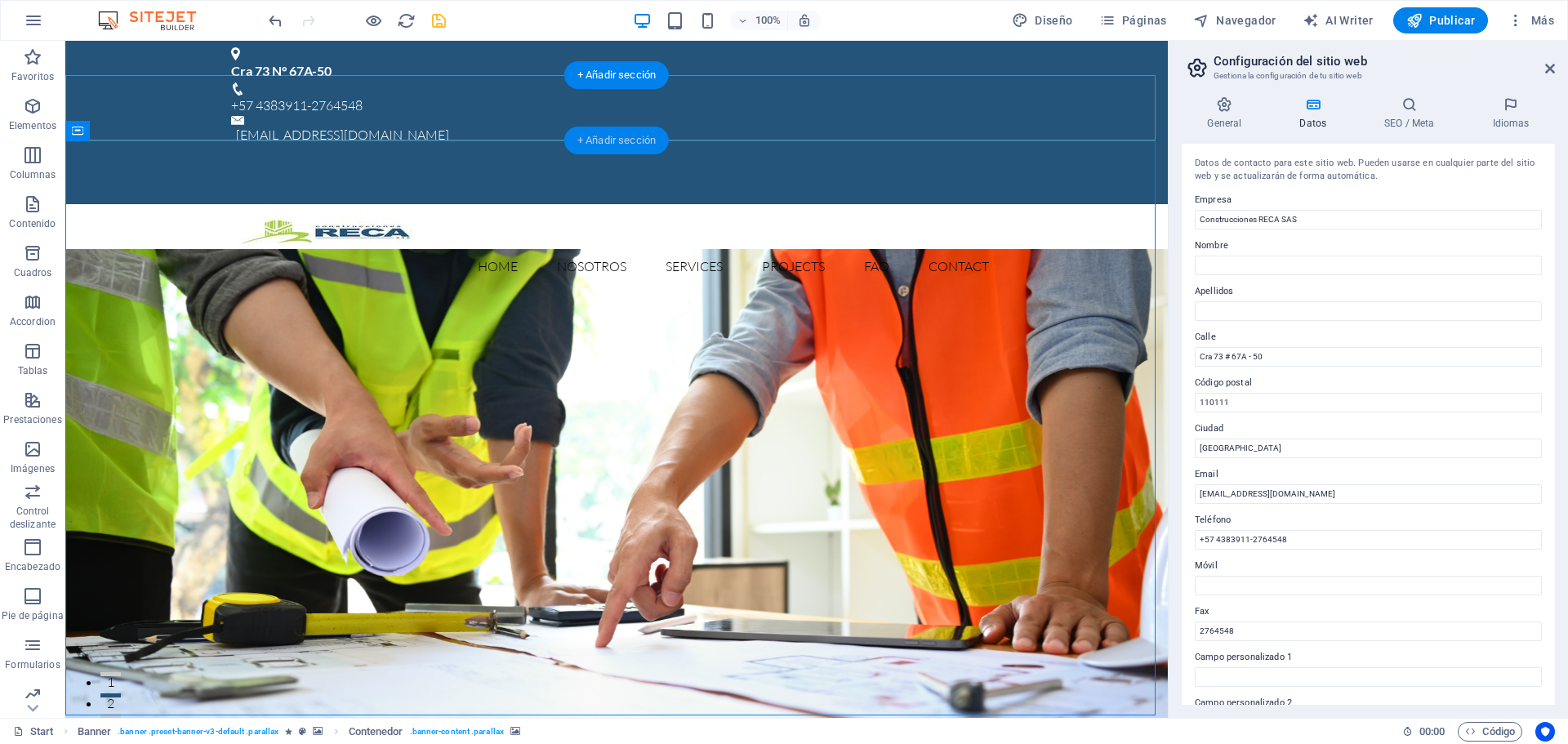
drag, startPoint x: 600, startPoint y: 148, endPoint x: 250, endPoint y: 112, distance: 351.8
click at [600, 148] on div "+ Añadir sección" at bounding box center [616, 140] width 105 height 28
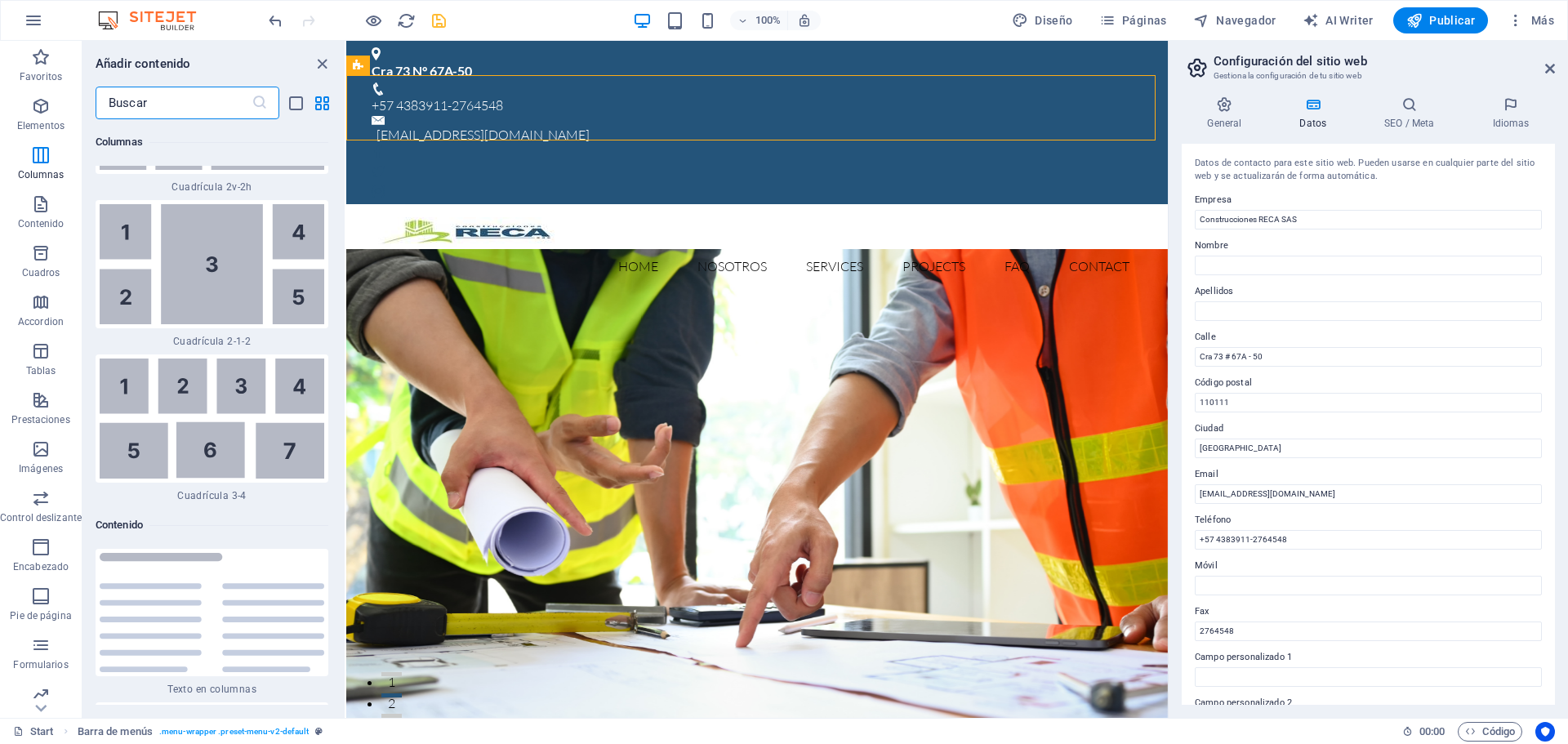
scroll to position [4884, 0]
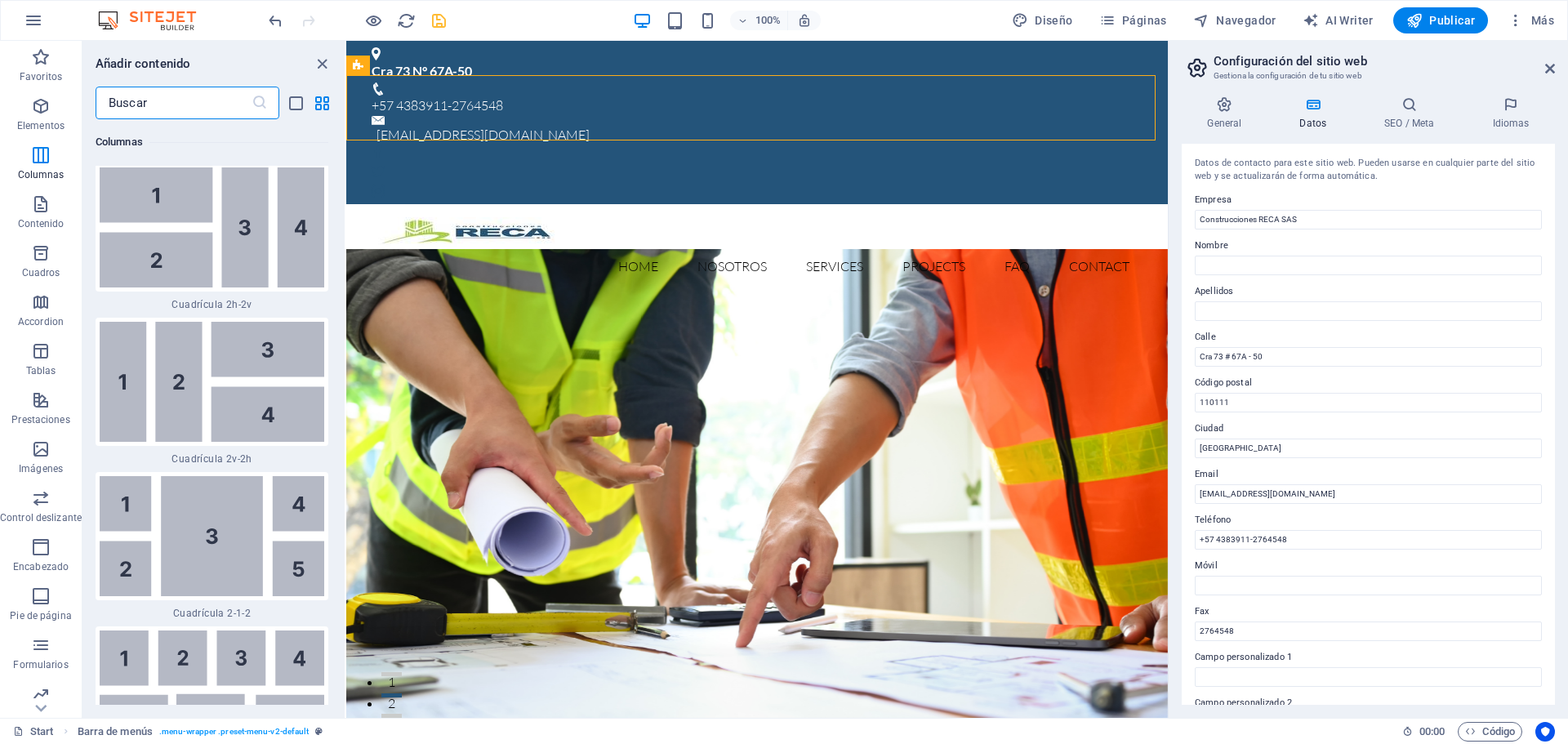
drag, startPoint x: 343, startPoint y: 223, endPoint x: 6, endPoint y: 170, distance: 341.1
drag, startPoint x: 341, startPoint y: 217, endPoint x: 342, endPoint y: 193, distance: 24.0
click at [343, 193] on div "Favoritos 1 Star Cabecera 1 Star Contenedor Elementos 1 Star Cabecera 1 Star Te…" at bounding box center [213, 411] width 262 height 586
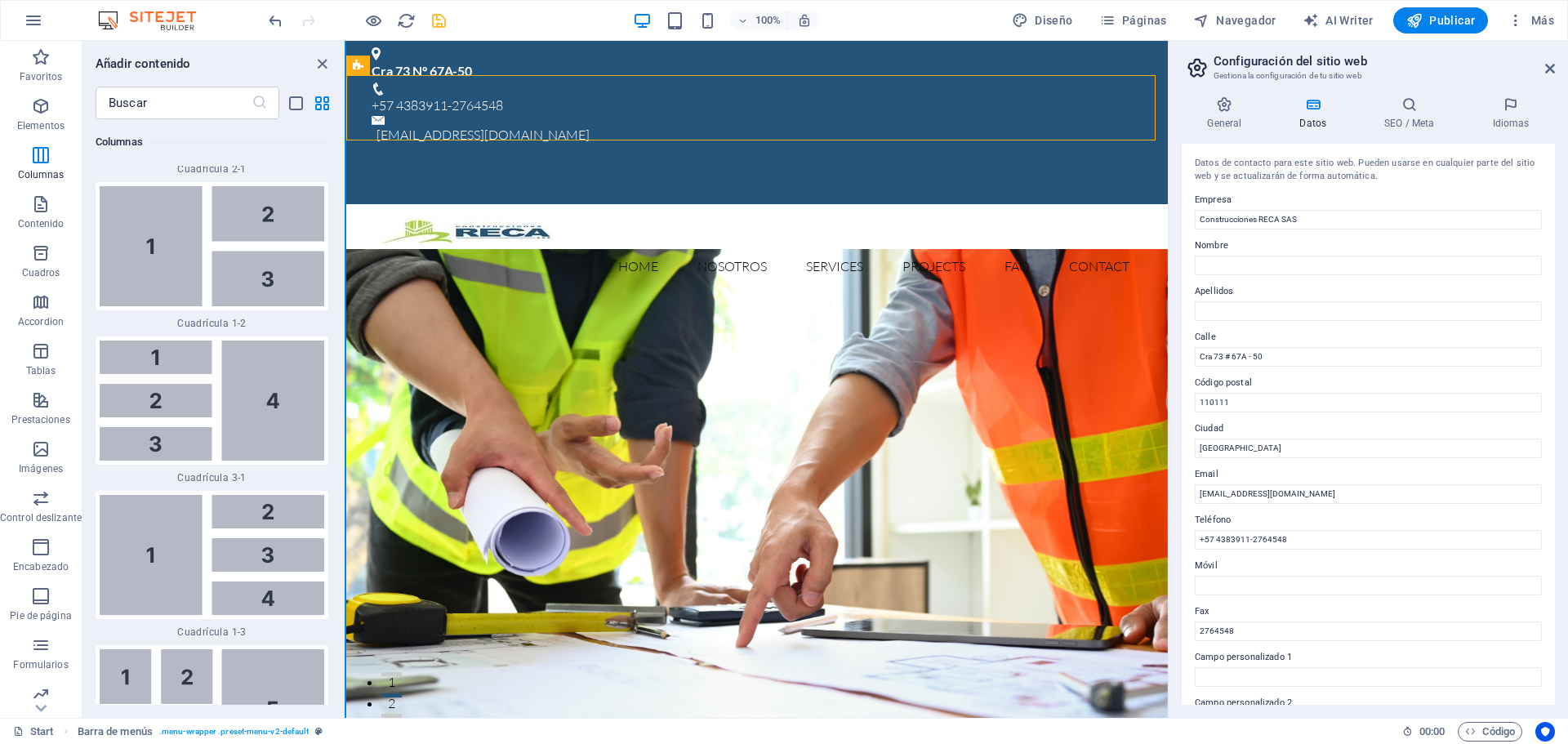
drag, startPoint x: 345, startPoint y: 194, endPoint x: 343, endPoint y: 186, distance: 8.2
click at [343, 186] on section "Favoritos Elementos Columnas Contenido Cuadros Accordion Tablas Prestaciones Im…" at bounding box center [583, 379] width 1167 height 677
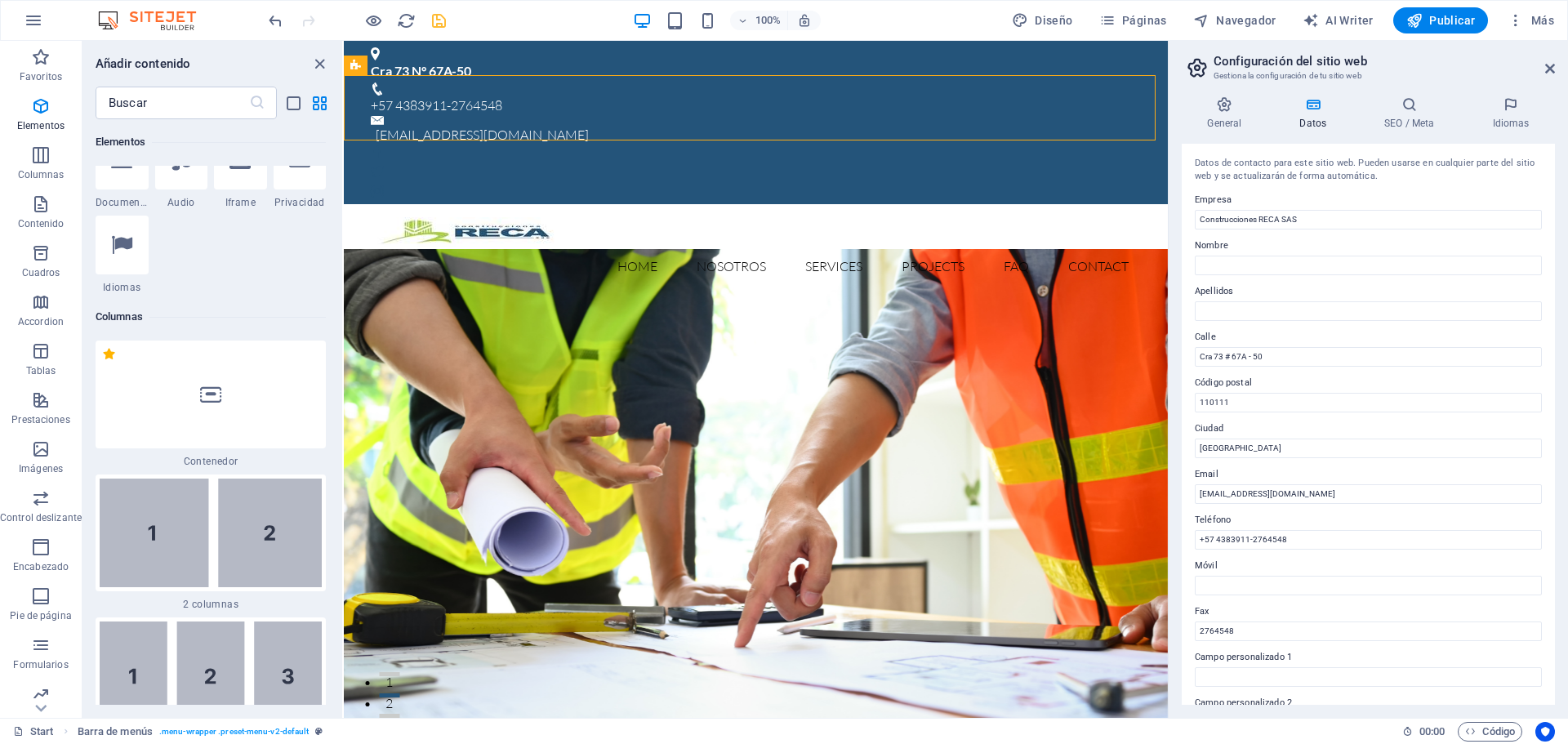
scroll to position [722, 0]
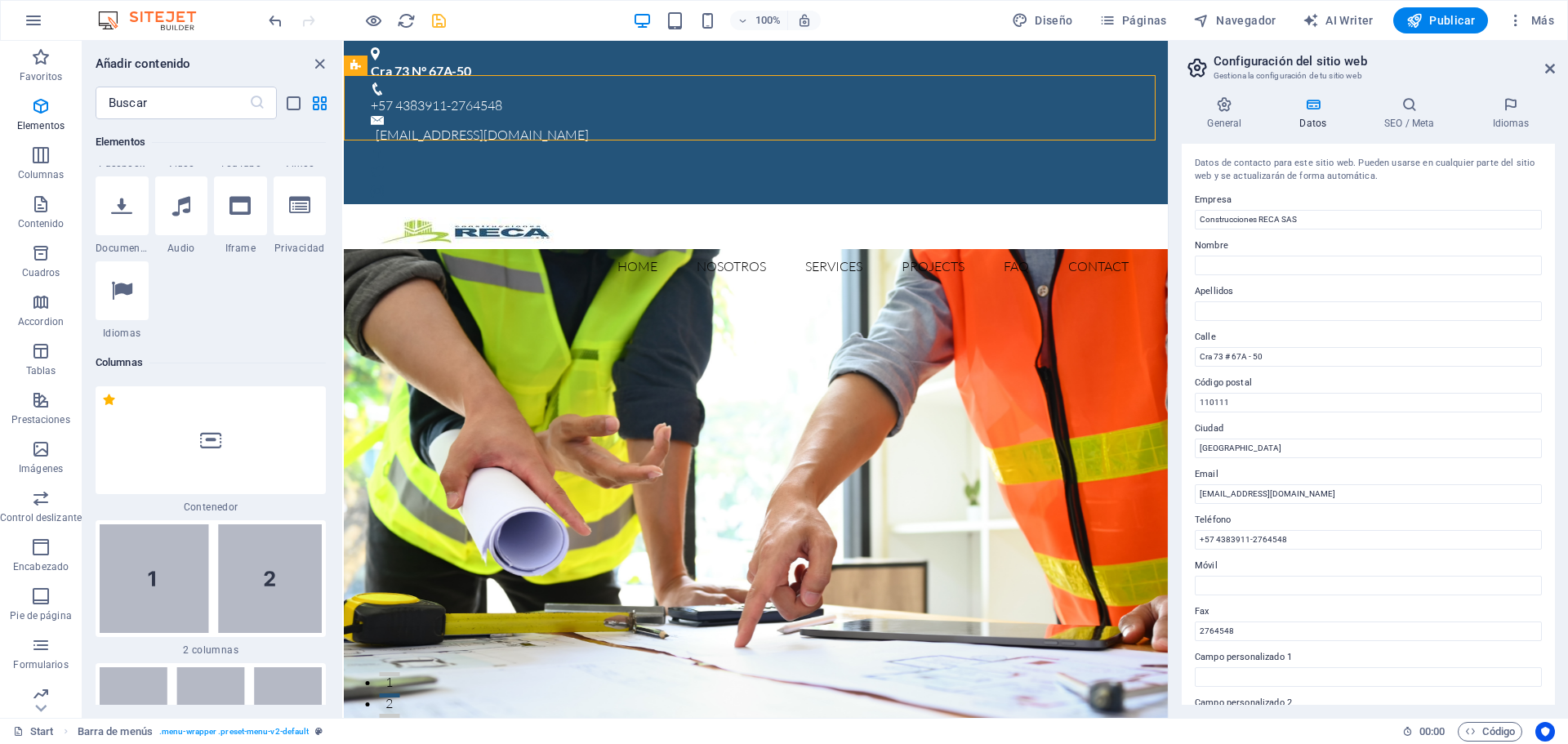
click at [218, 444] on icon at bounding box center [211, 440] width 21 height 21
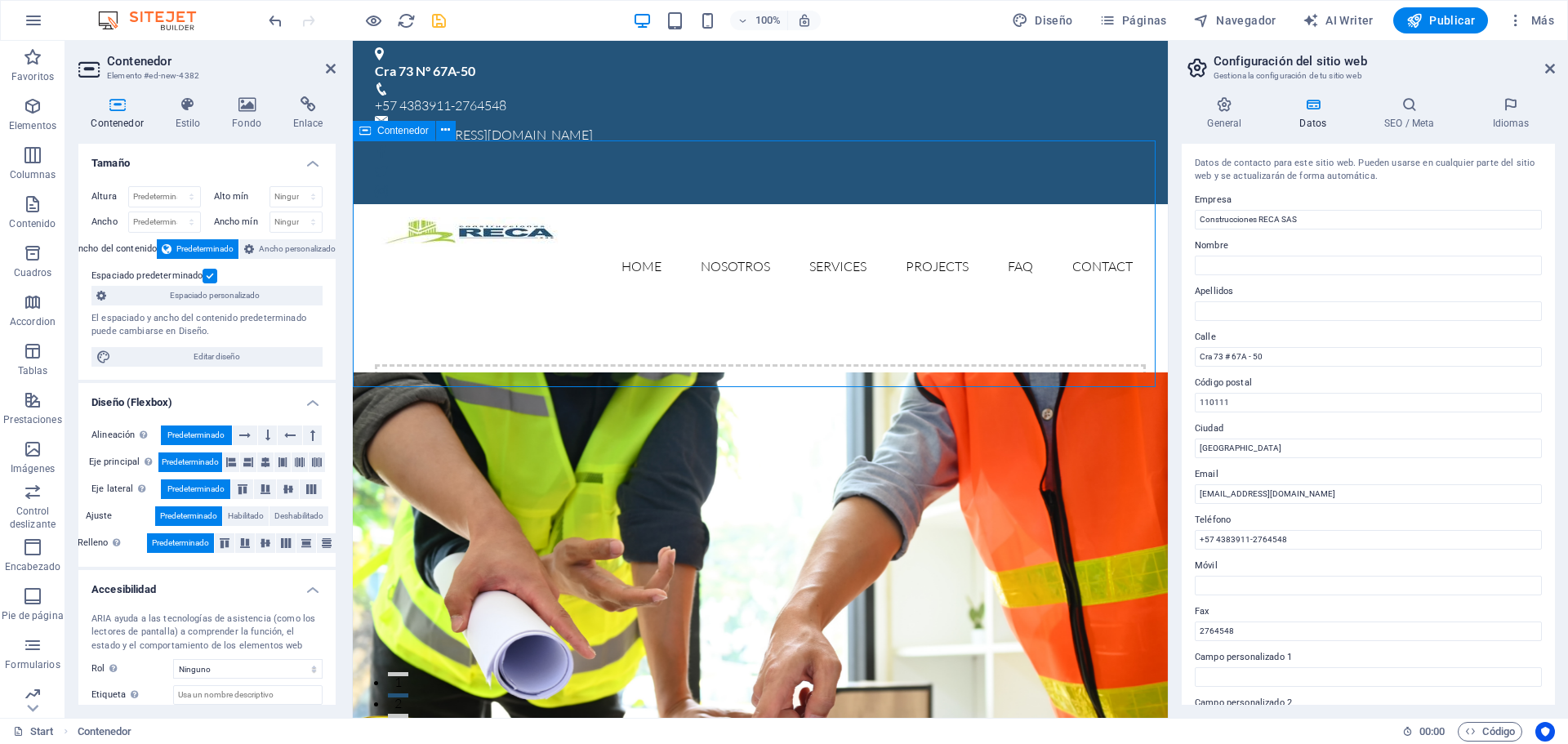
drag, startPoint x: 1152, startPoint y: 258, endPoint x: 1025, endPoint y: 275, distance: 128.1
click at [1026, 299] on div "Suelta el contenido aquí o Añadir elementos Pegar portapapeles" at bounding box center [759, 422] width 815 height 247
click at [440, 136] on button at bounding box center [445, 131] width 20 height 20
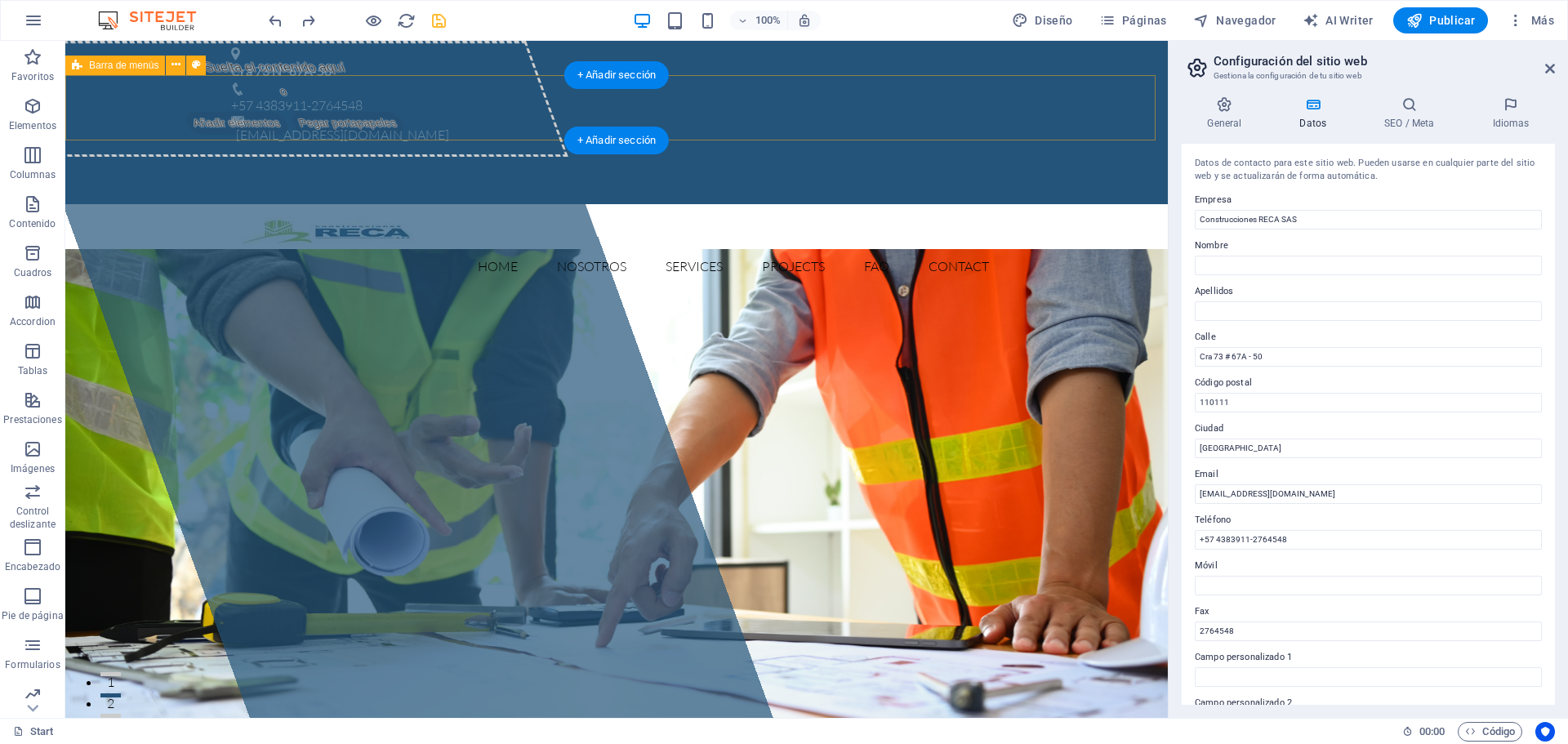
click at [1072, 204] on div "Home Nosotros Services Projects FAQ Contact Menu" at bounding box center [616, 251] width 1102 height 95
click at [470, 247] on nav "Home Nosotros Services Projects FAQ Contact" at bounding box center [616, 266] width 771 height 39
click at [477, 247] on nav "Home Nosotros Services Projects FAQ Contact" at bounding box center [616, 266] width 771 height 39
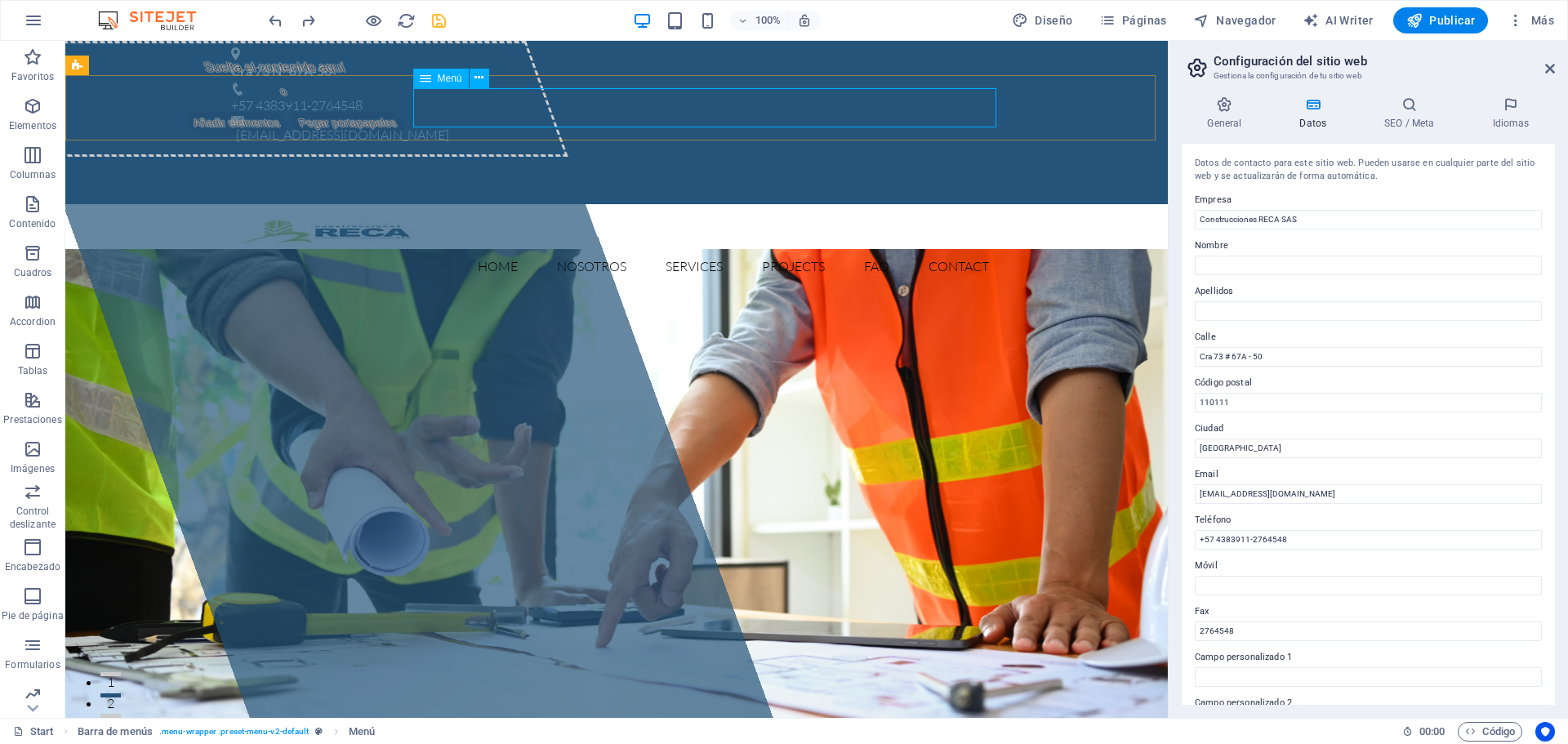
click at [450, 80] on span "Menú" at bounding box center [449, 78] width 24 height 10
click at [482, 80] on icon at bounding box center [479, 78] width 9 height 17
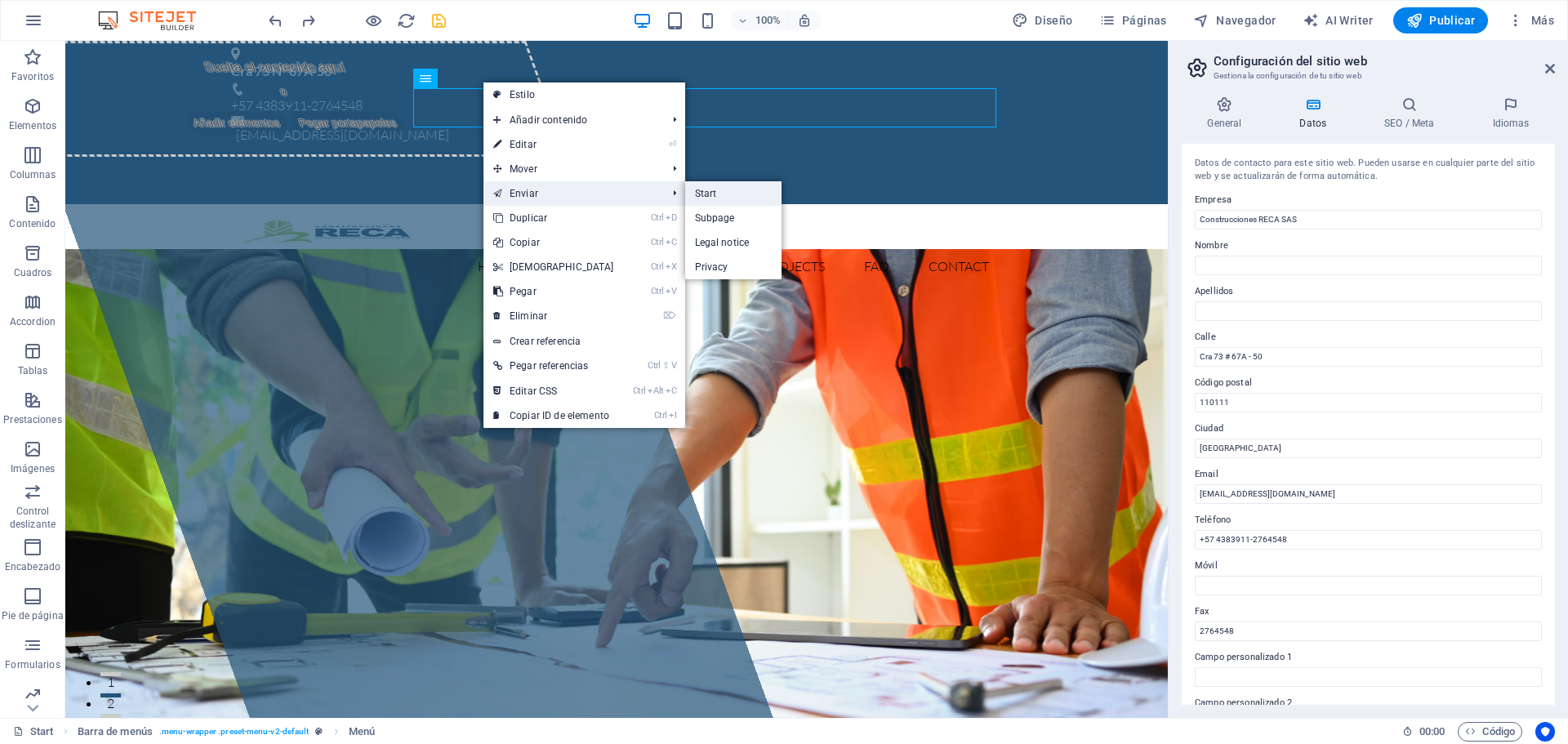
click at [701, 195] on link "Start" at bounding box center [733, 193] width 97 height 24
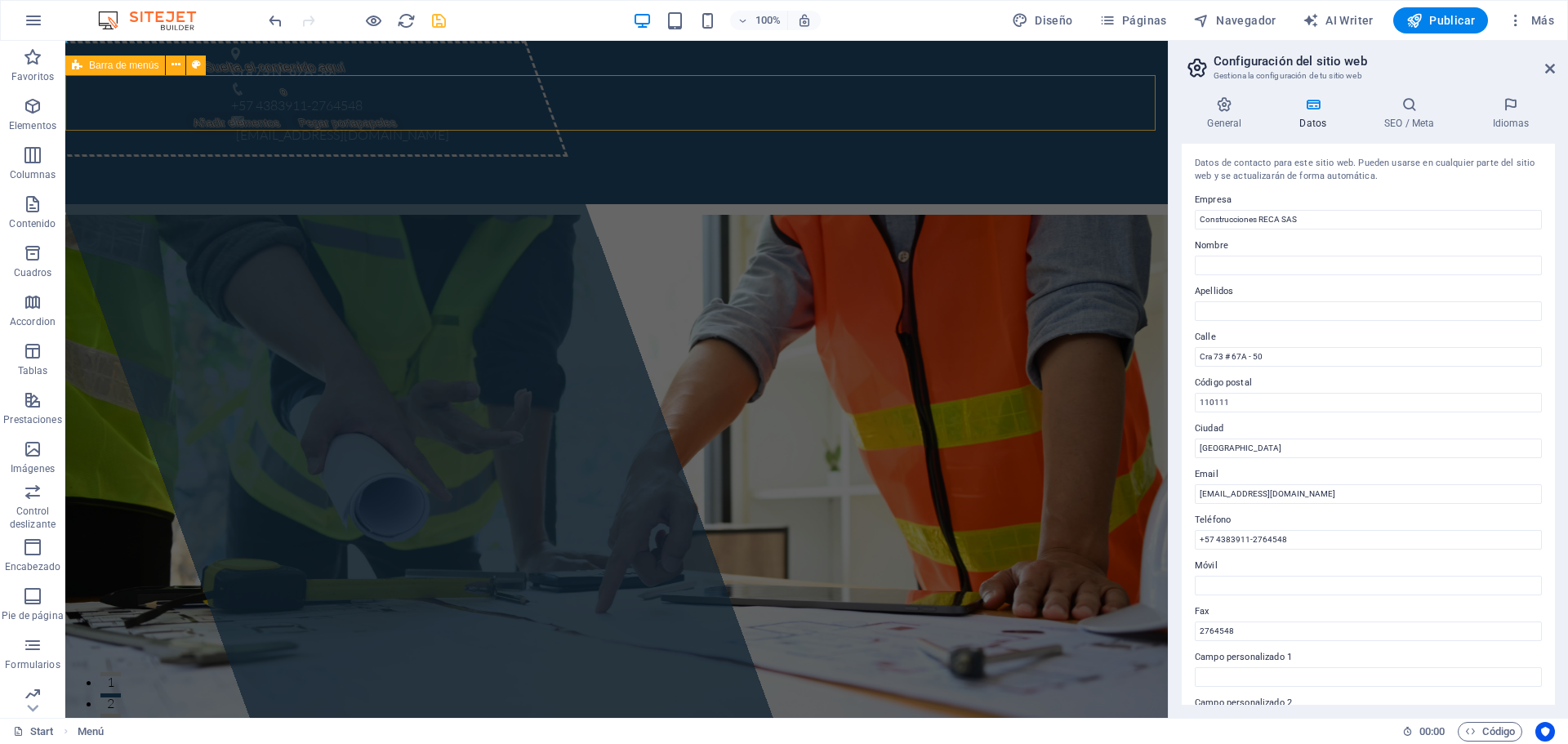
click at [626, 204] on div "Menu" at bounding box center [616, 232] width 1102 height 55
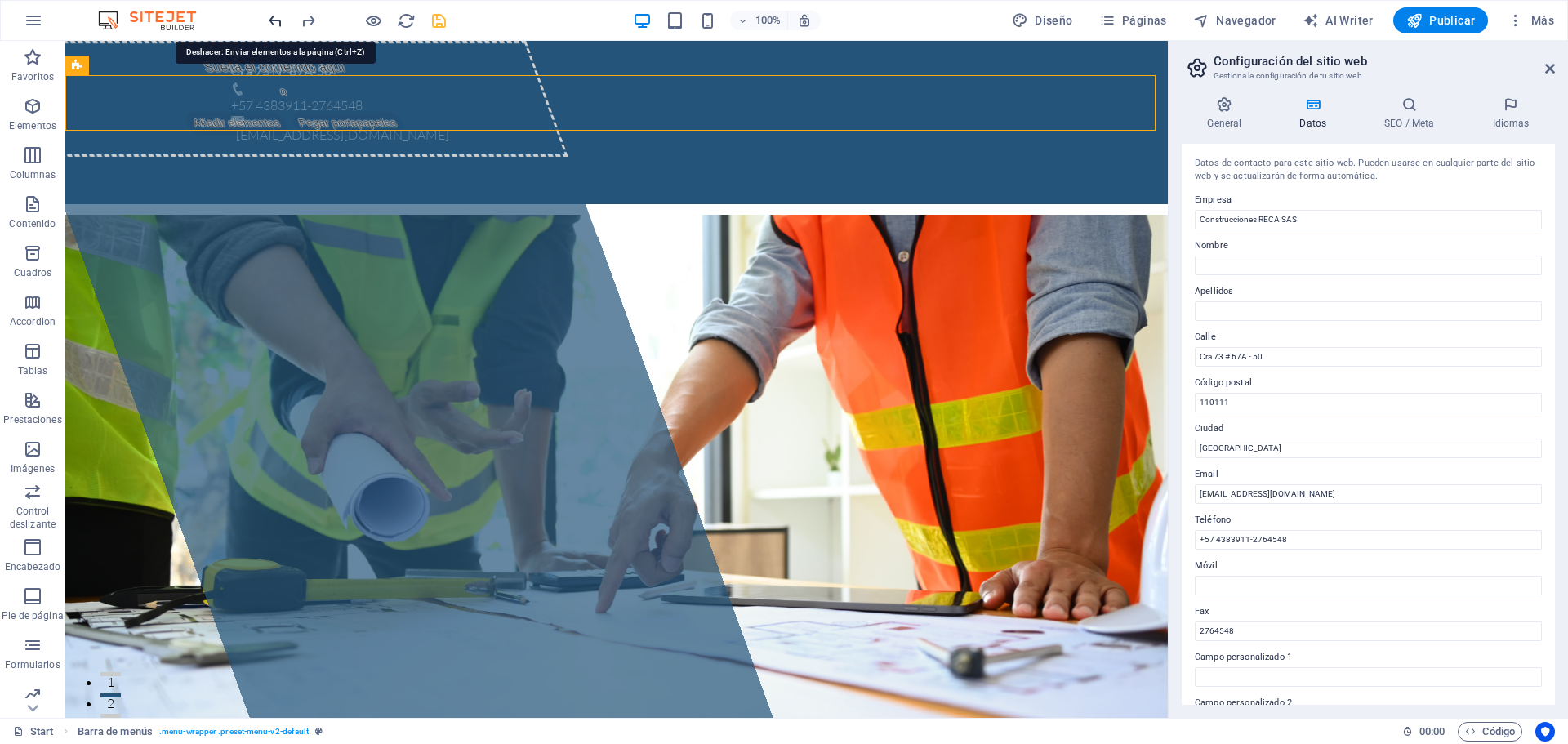
click at [267, 22] on icon "undo" at bounding box center [275, 21] width 19 height 19
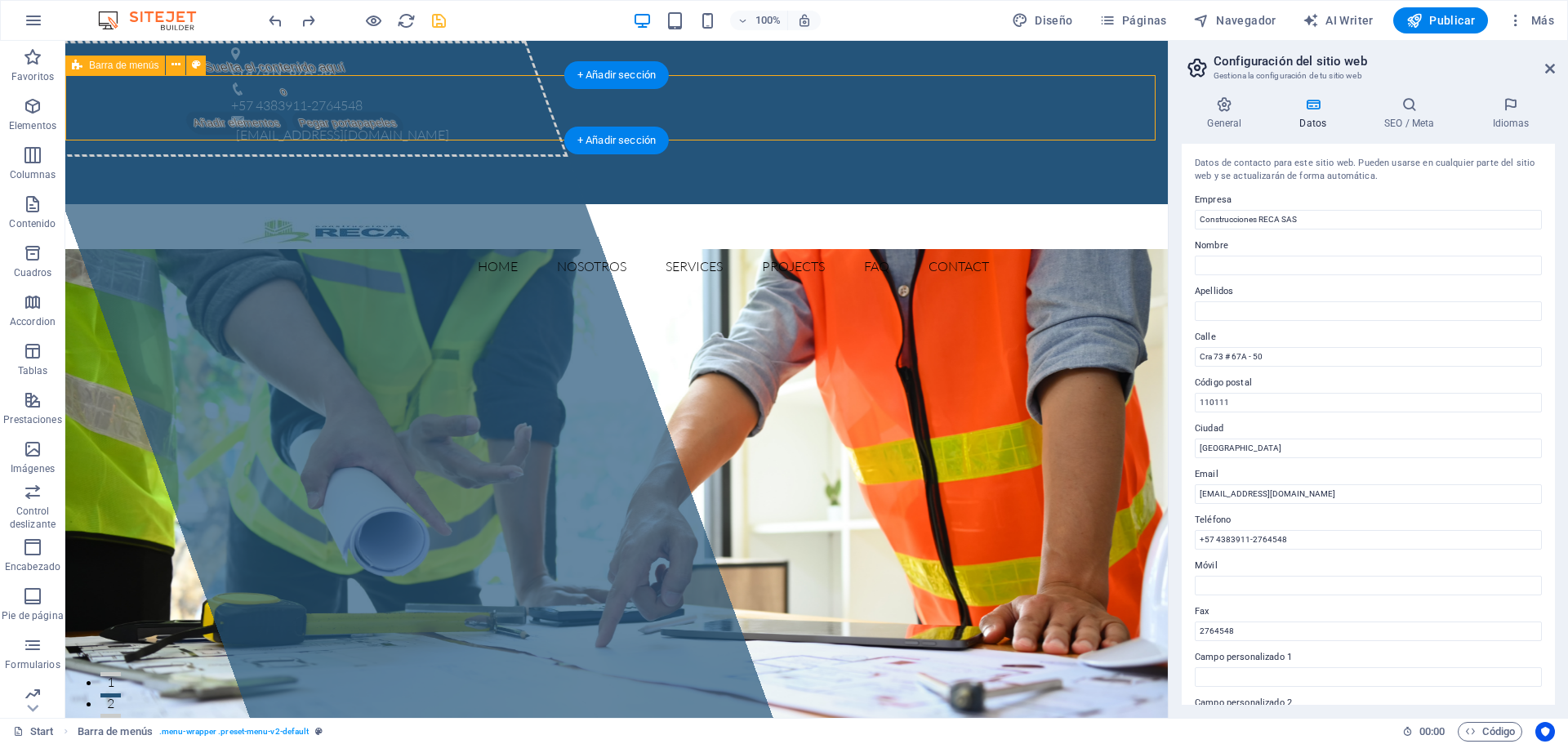
drag, startPoint x: 1030, startPoint y: 103, endPoint x: 1045, endPoint y: 96, distance: 16.6
click at [1030, 204] on div "Home Nosotros Services Projects FAQ Contact Menu" at bounding box center [616, 251] width 1102 height 95
click at [1541, 67] on h2 "Configuración del sitio web" at bounding box center [1385, 61] width 342 height 14
drag, startPoint x: 1551, startPoint y: 69, endPoint x: 1485, endPoint y: 27, distance: 78.2
click at [1551, 69] on icon at bounding box center [1549, 68] width 10 height 13
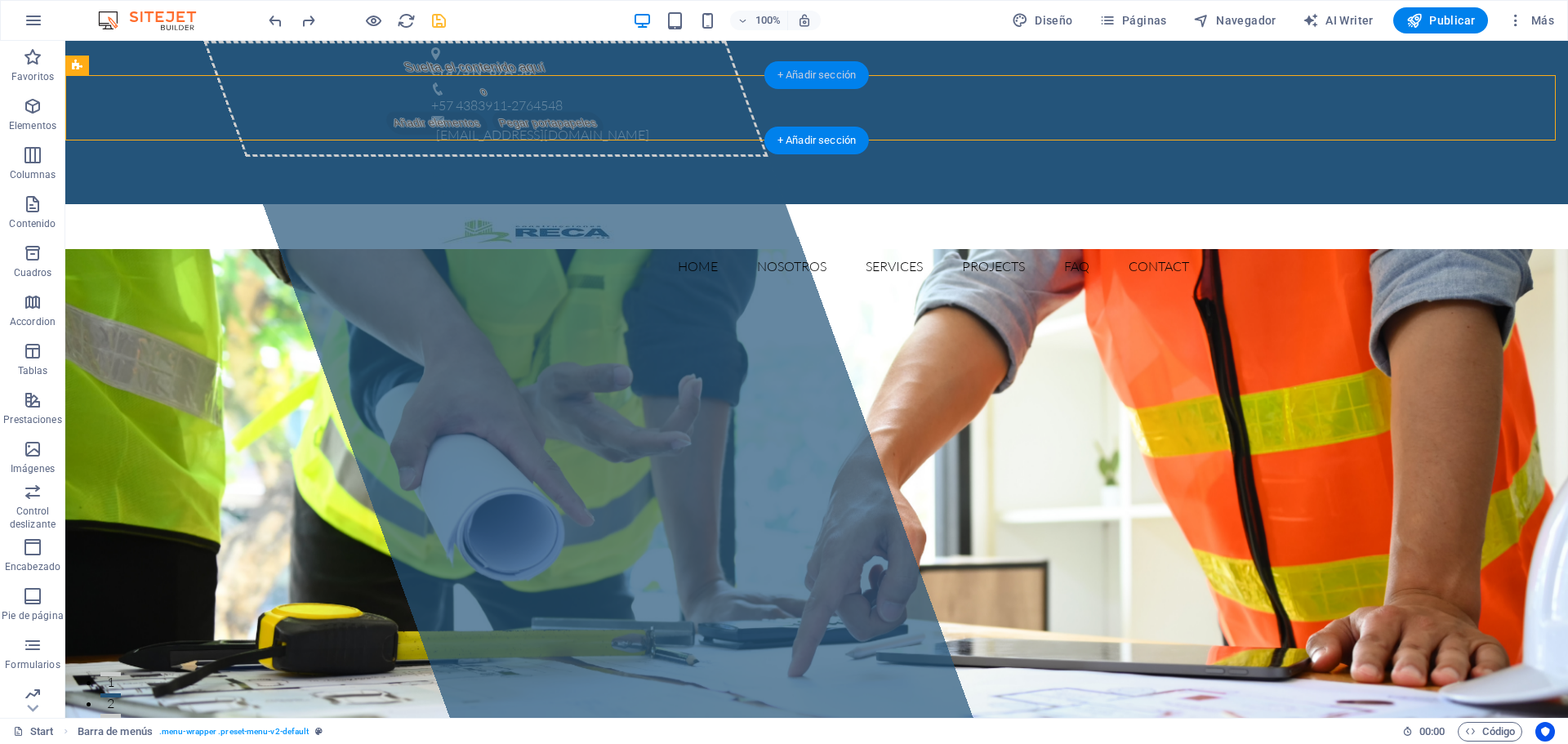
drag, startPoint x: 470, startPoint y: 38, endPoint x: 807, endPoint y: 80, distance: 339.6
click at [807, 80] on div "+ Añadir sección" at bounding box center [816, 74] width 105 height 28
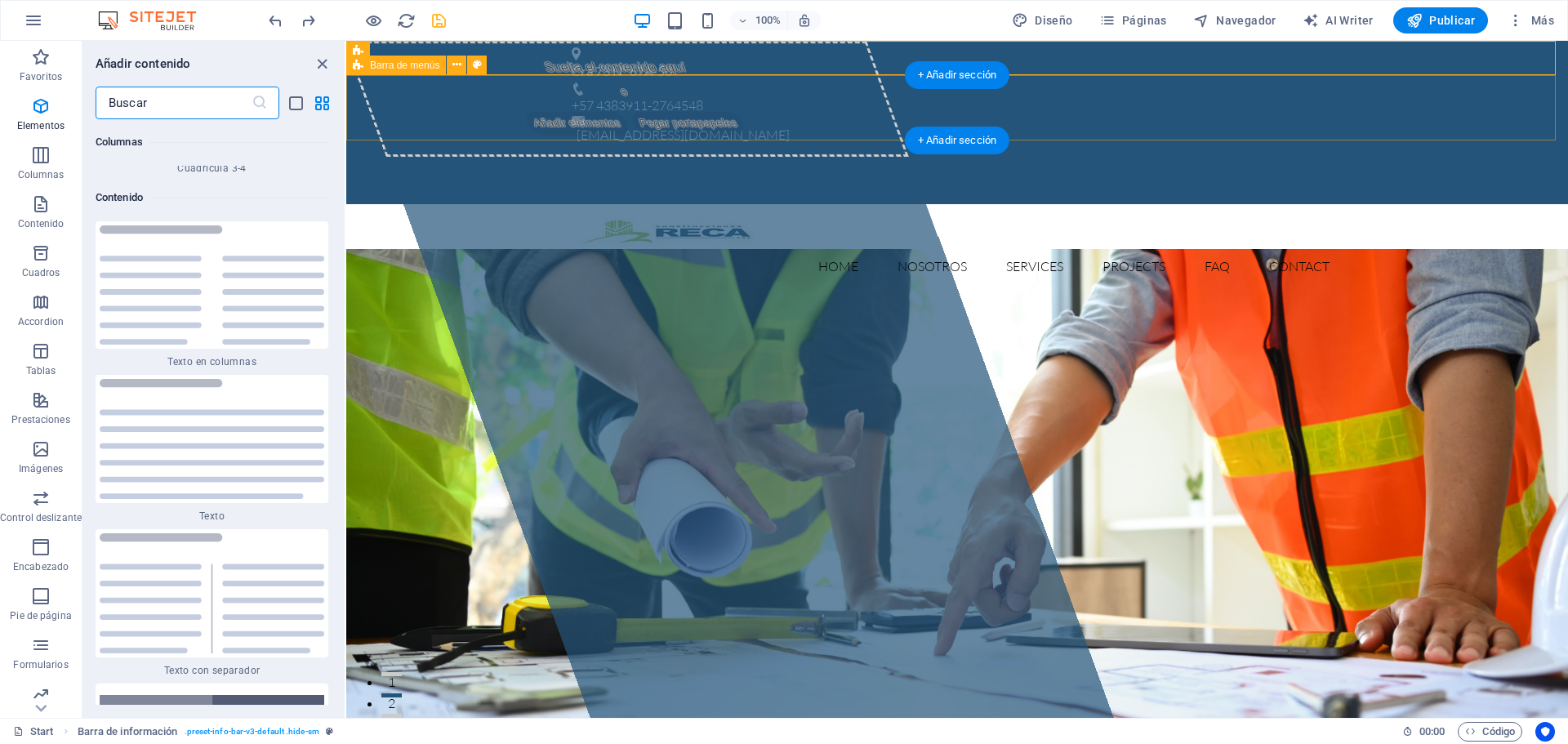
scroll to position [5483, 0]
click at [388, 204] on div "Home Nosotros Services Projects FAQ Contact Menu" at bounding box center [957, 251] width 1222 height 95
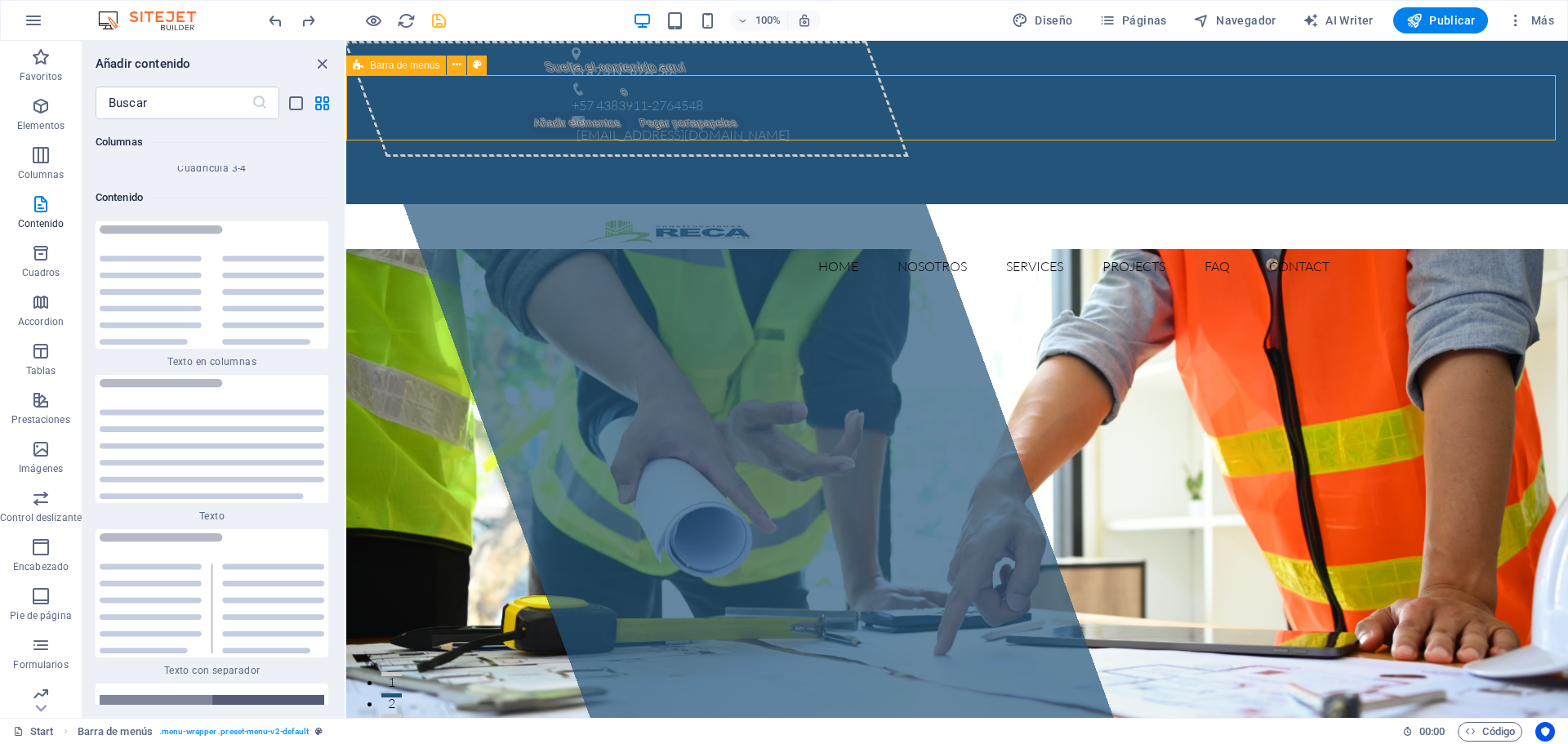
click at [377, 64] on span "Barra de menús" at bounding box center [405, 65] width 70 height 10
click at [457, 68] on icon at bounding box center [457, 64] width 9 height 17
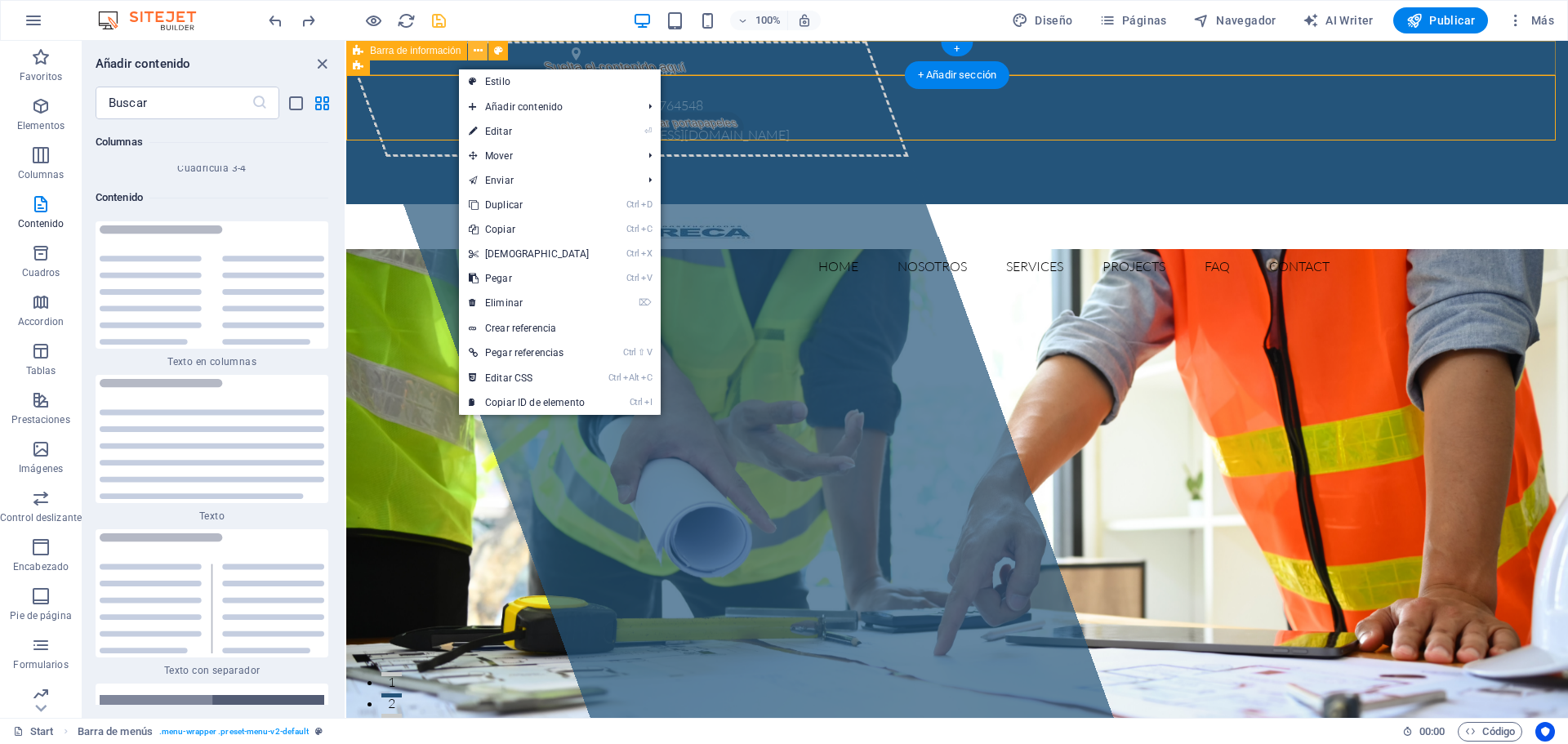
click at [479, 57] on icon at bounding box center [478, 50] width 9 height 17
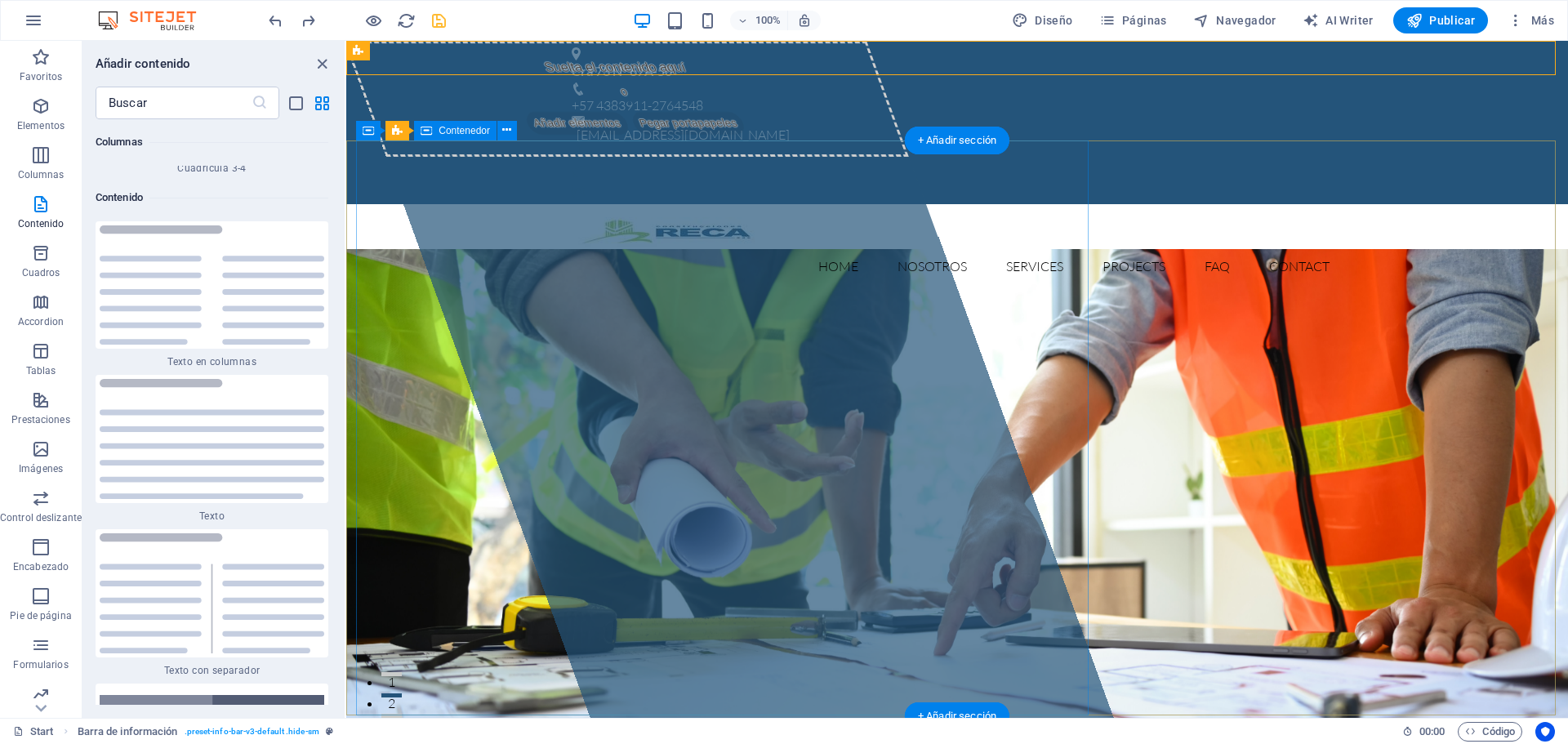
click at [391, 156] on div "Suelta el contenido aquí o Añadir elementos Pegar portapapeles" at bounding box center [626, 99] width 565 height 116
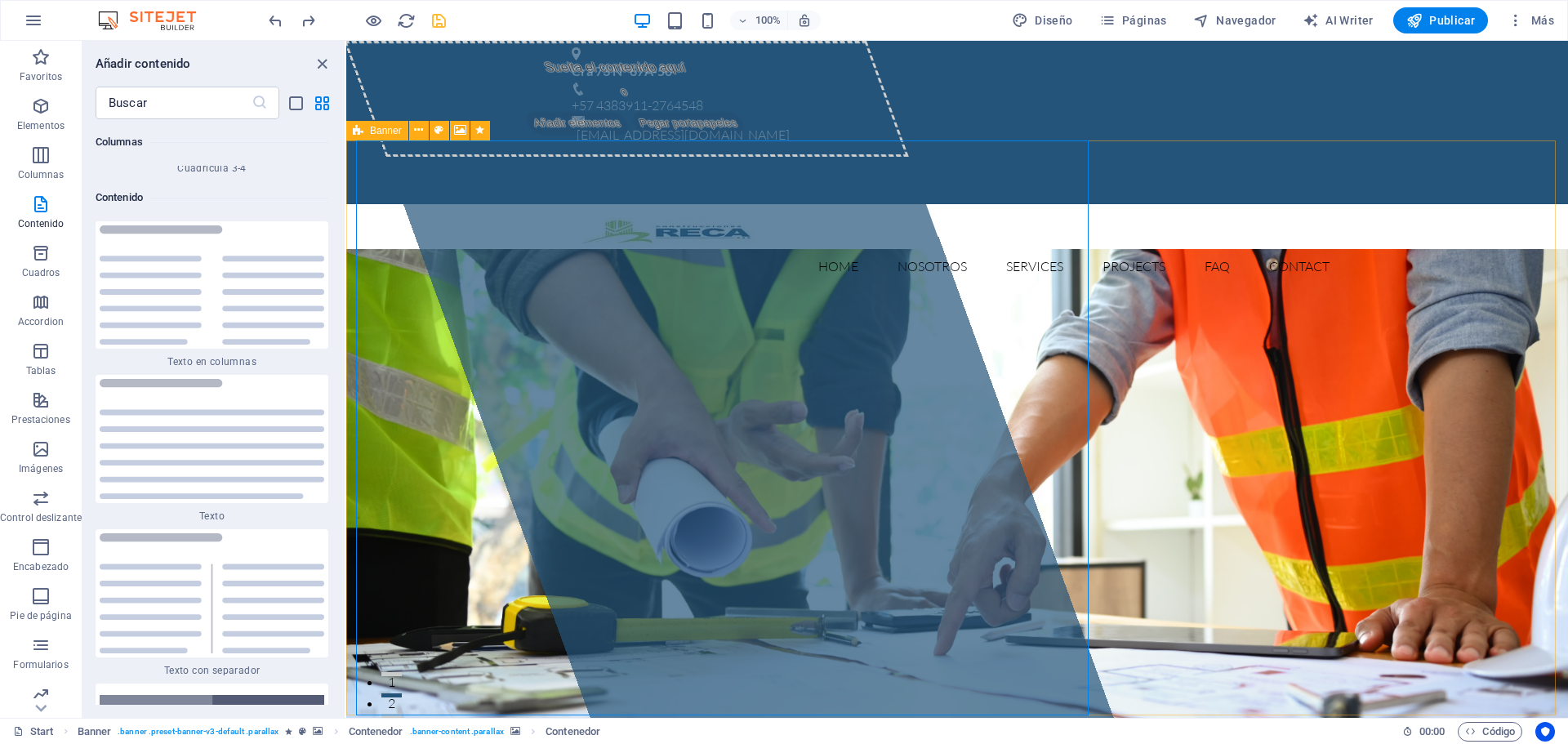
click at [367, 135] on div "Banner" at bounding box center [377, 131] width 62 height 20
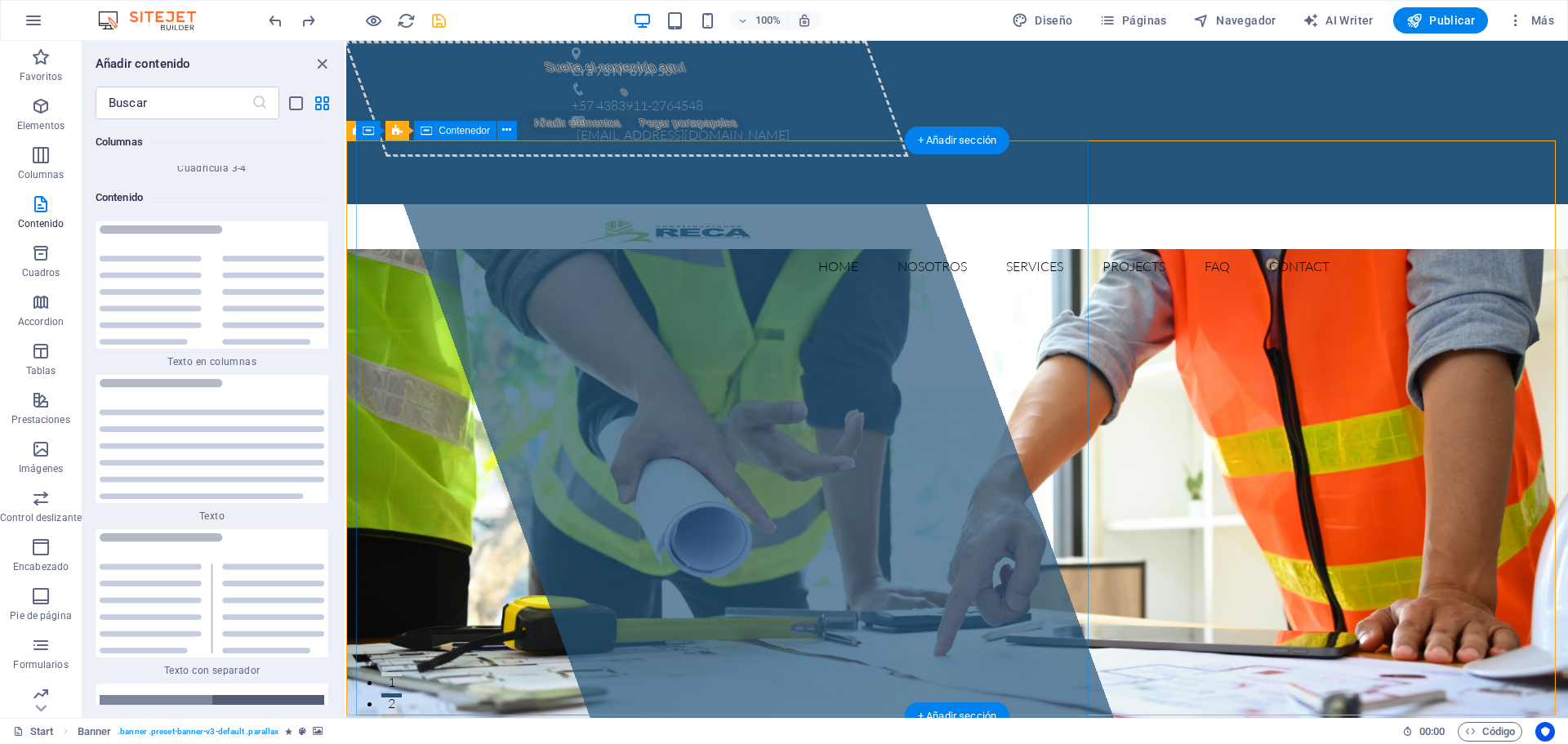
click at [397, 156] on div "Suelta el contenido aquí o Añadir elementos Pegar portapapeles" at bounding box center [626, 99] width 565 height 116
click at [436, 136] on div "Contenedor" at bounding box center [455, 131] width 82 height 20
click at [456, 133] on span "Contenedor" at bounding box center [464, 131] width 52 height 10
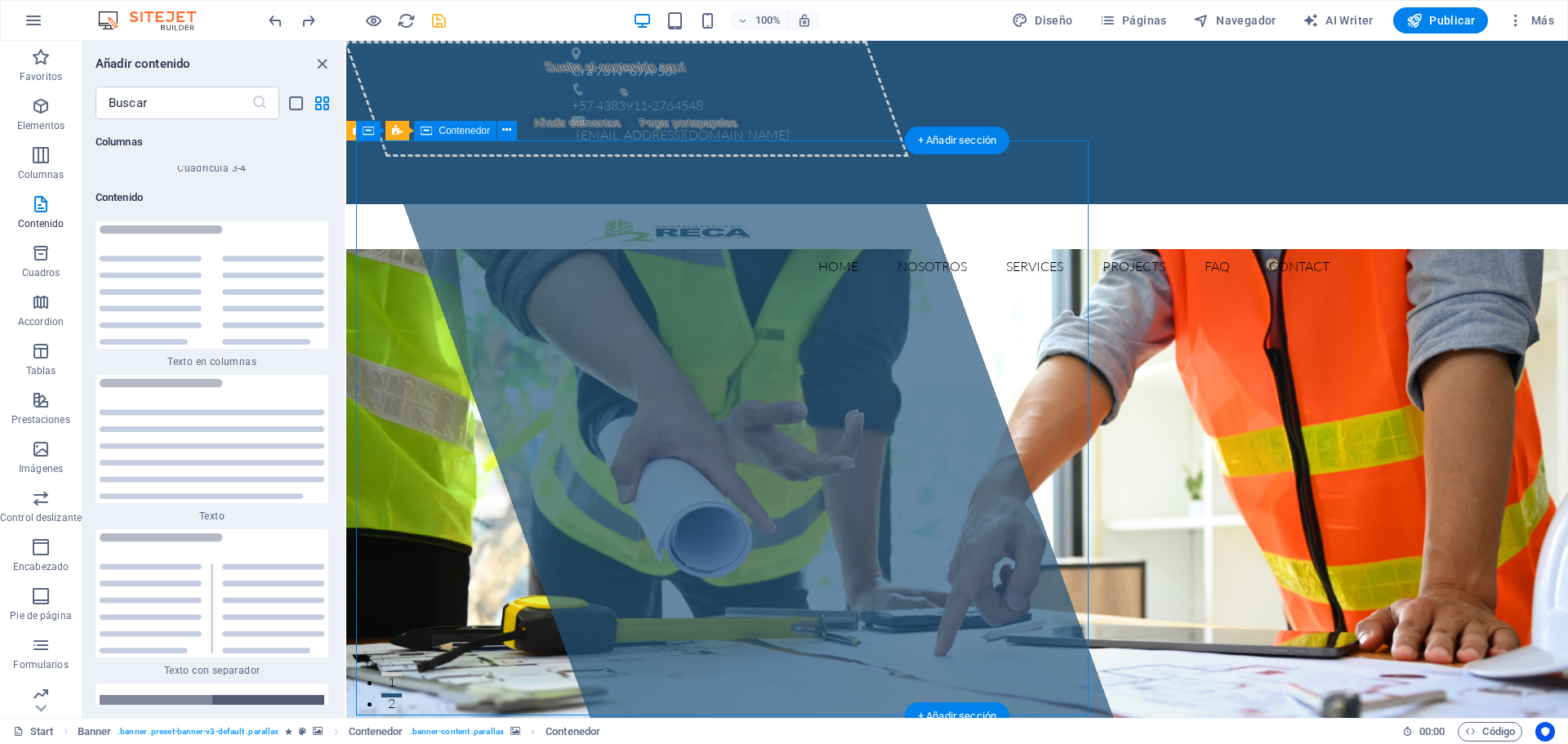
click at [487, 156] on div "Suelta el contenido aquí o Añadir elementos Pegar portapapeles" at bounding box center [626, 99] width 565 height 116
drag, startPoint x: 453, startPoint y: 220, endPoint x: 530, endPoint y: 219, distance: 77.0
click at [530, 156] on div "Suelta el contenido aquí o Añadir elementos Pegar portapapeles" at bounding box center [626, 99] width 565 height 116
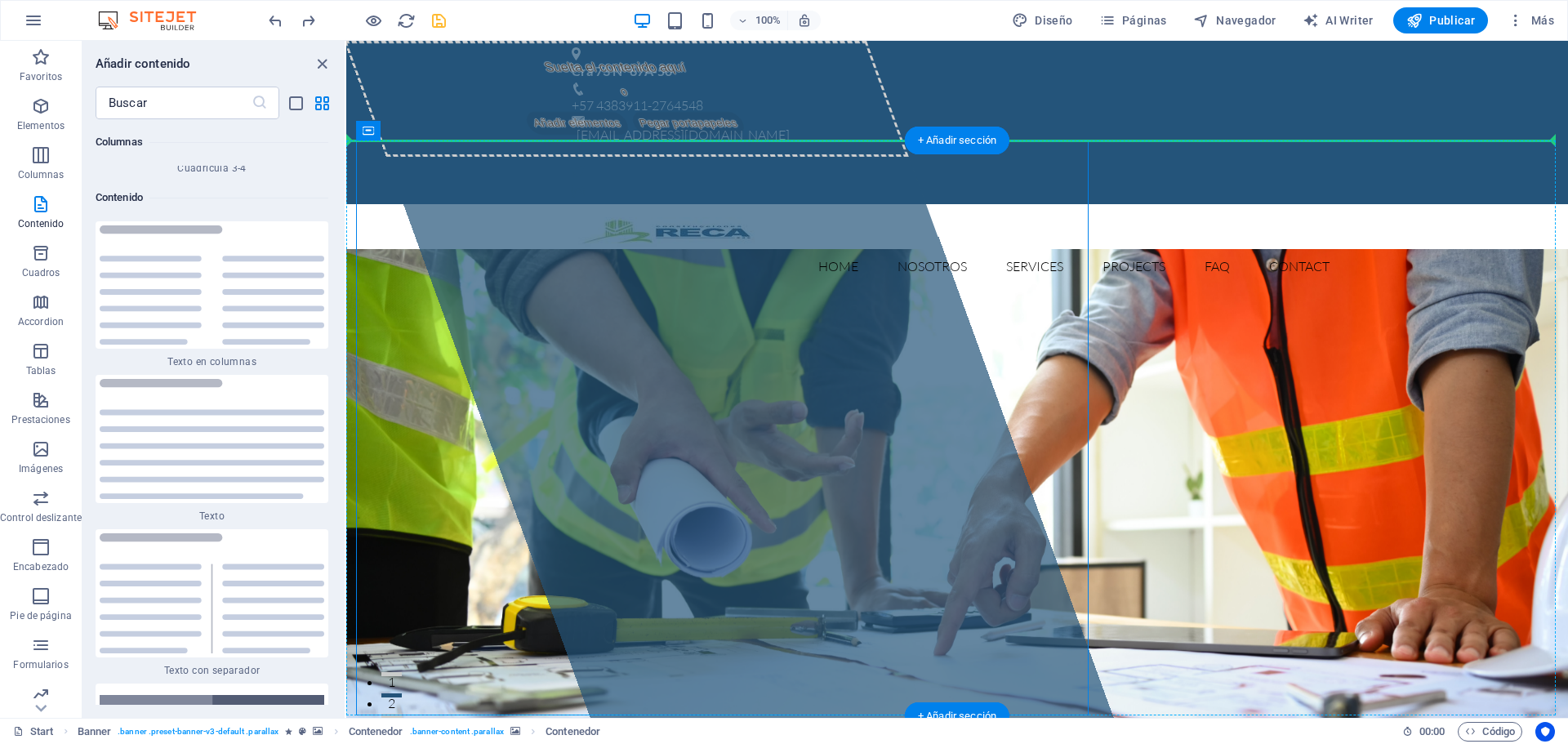
drag, startPoint x: 467, startPoint y: 187, endPoint x: 1098, endPoint y: 247, distance: 633.8
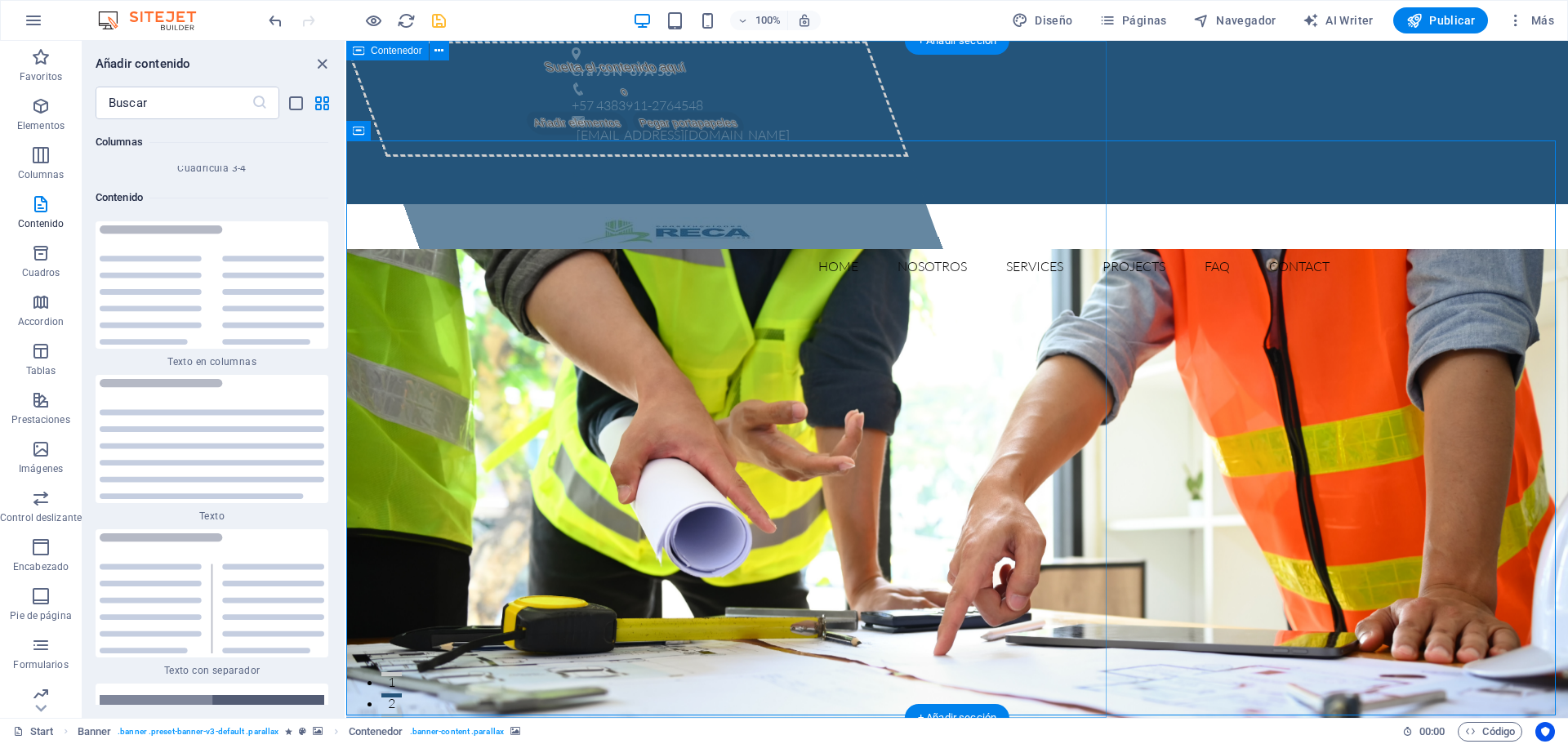
drag, startPoint x: 728, startPoint y: 68, endPoint x: 735, endPoint y: 78, distance: 12.2
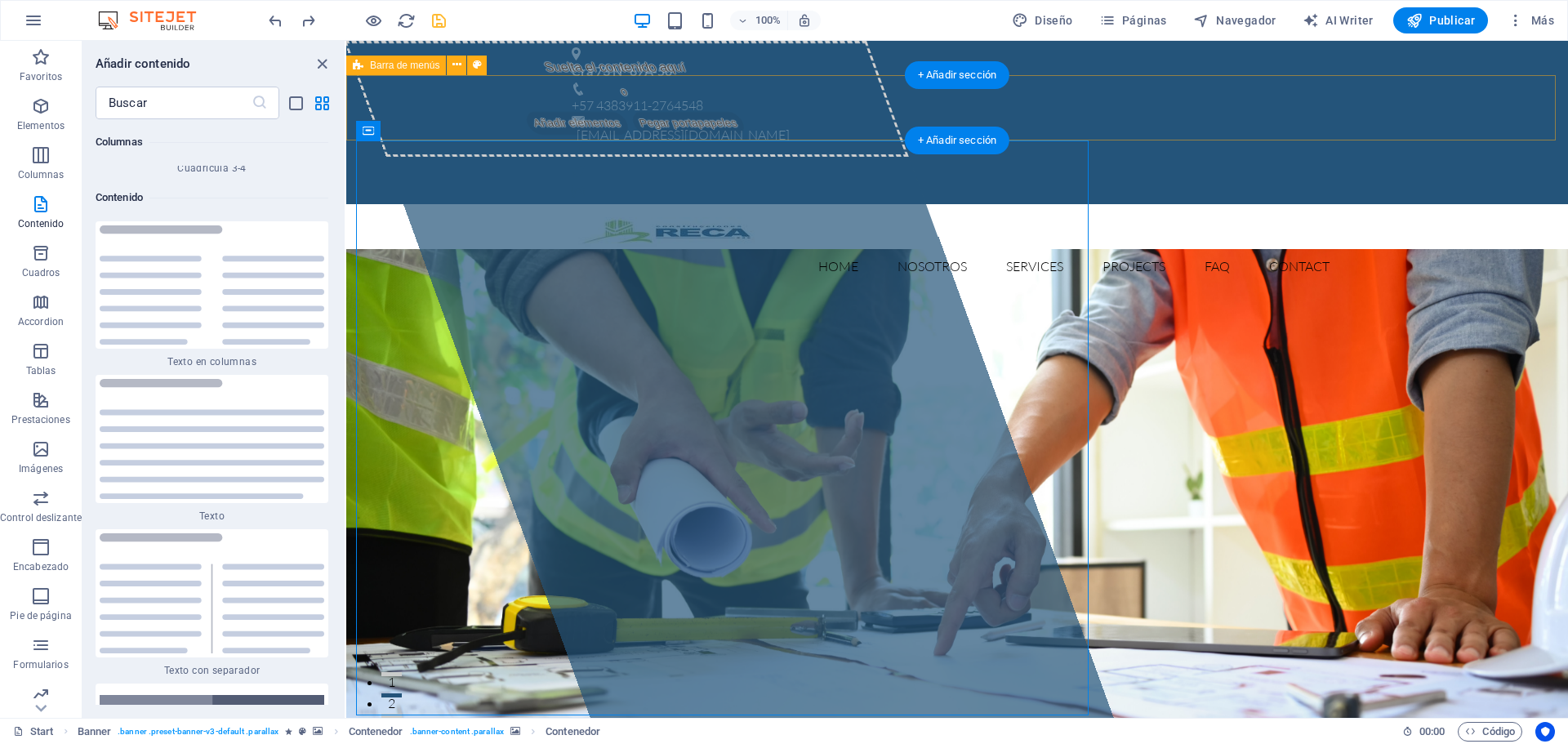
click at [541, 204] on div "Home Nosotros Services Projects FAQ Contact Menu" at bounding box center [957, 251] width 1222 height 95
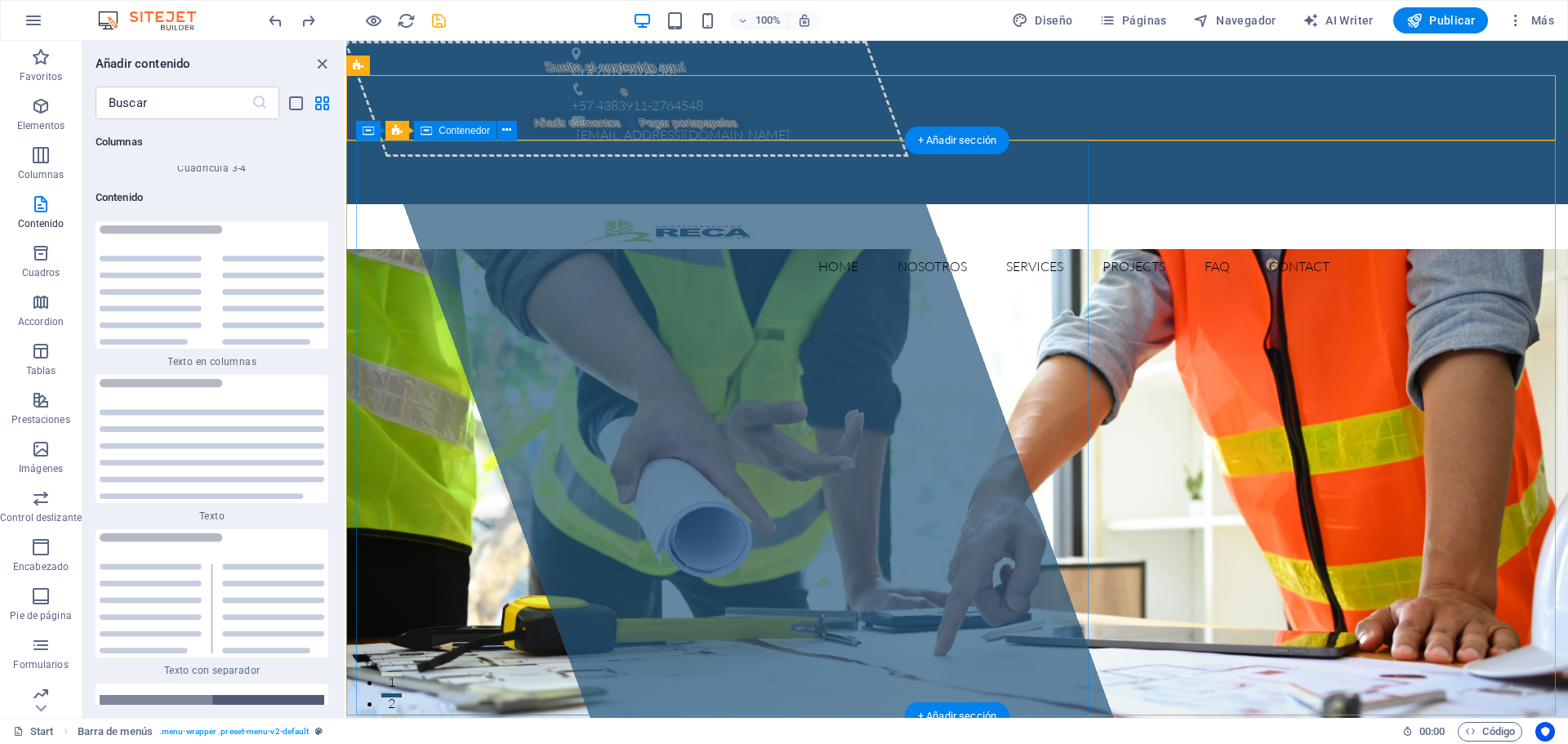
drag, startPoint x: 503, startPoint y: 286, endPoint x: 500, endPoint y: 316, distance: 30.1
click at [502, 286] on div "Suelta el contenido aquí o Añadir elementos Pegar portapapeles" at bounding box center [728, 379] width 769 height 677
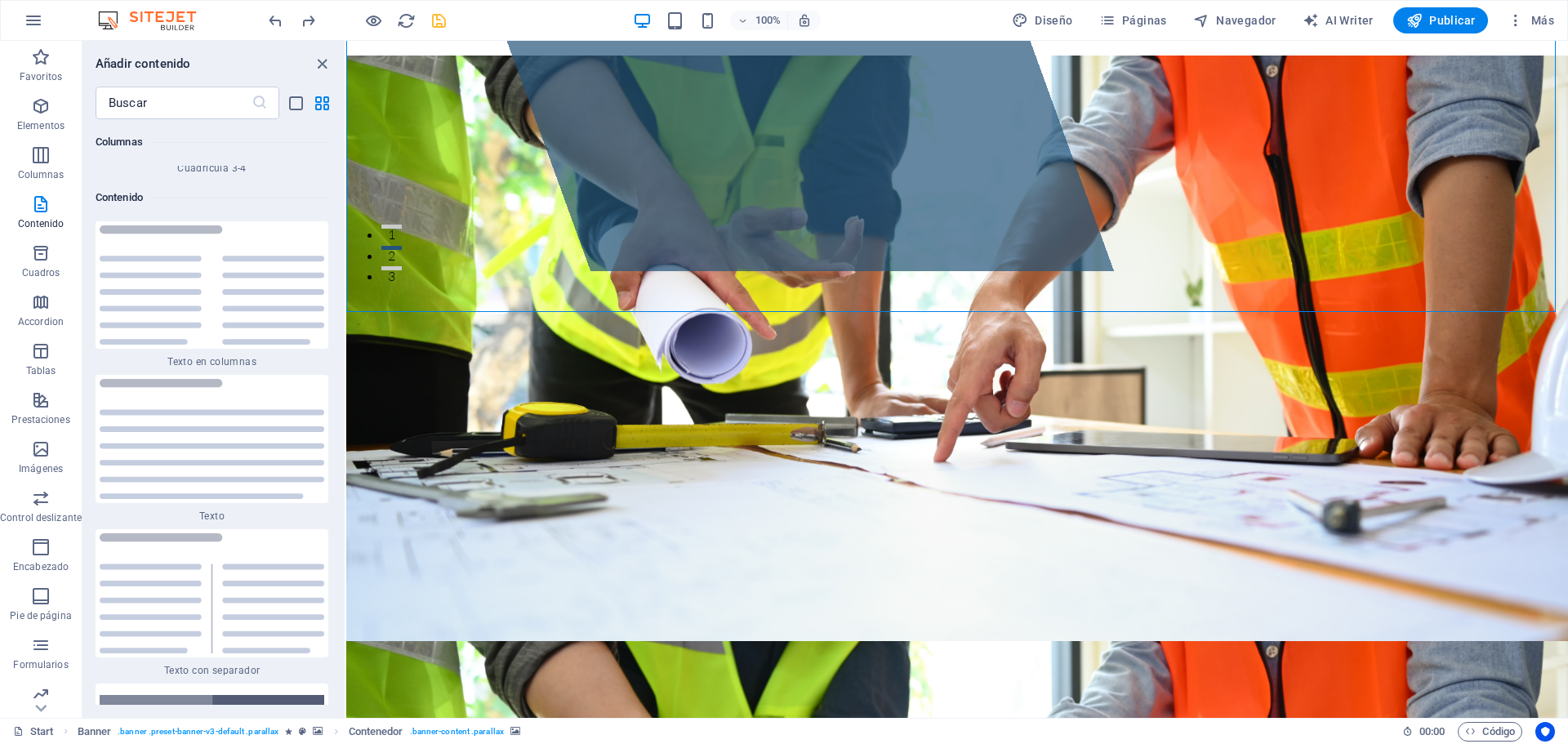
scroll to position [529, 0]
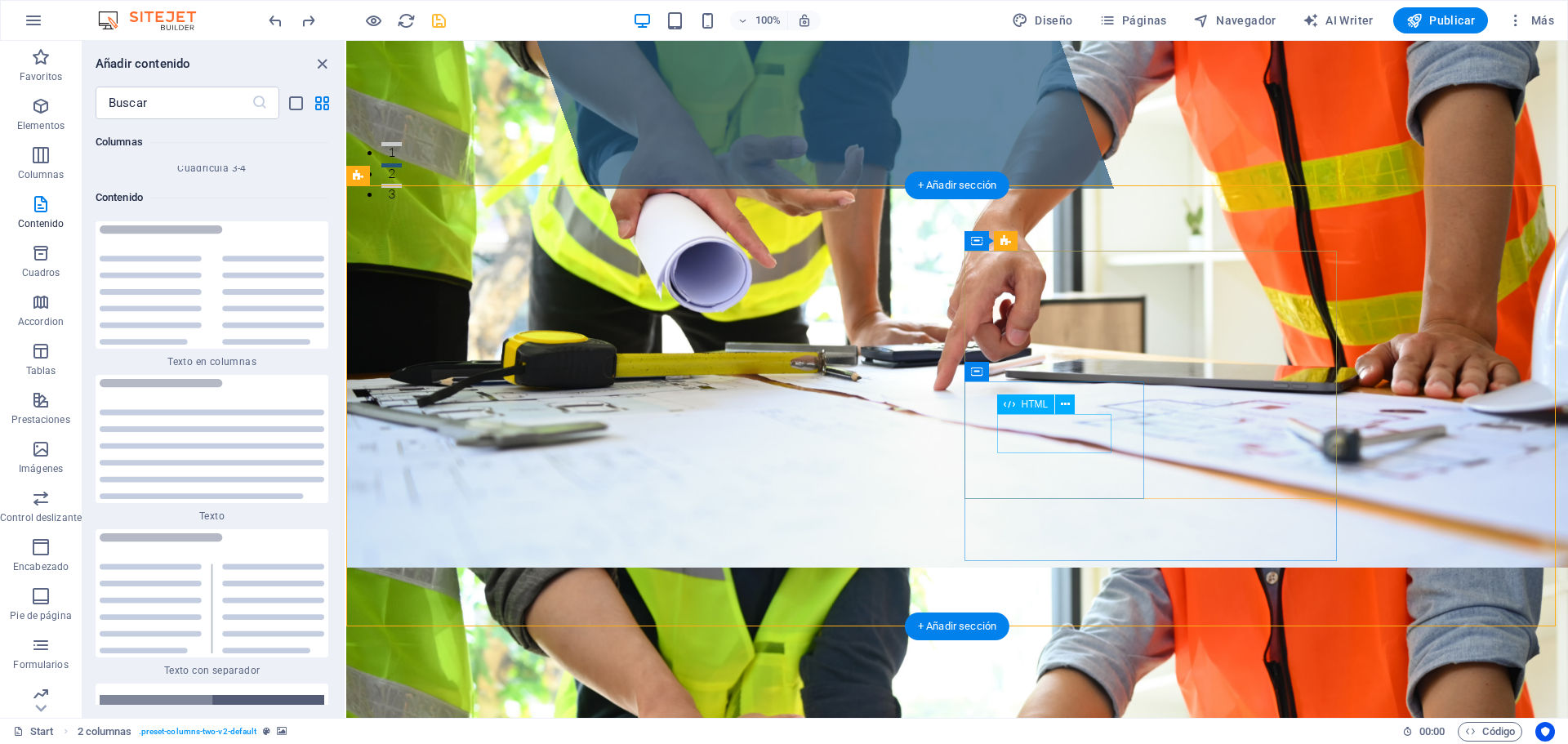
drag, startPoint x: 1298, startPoint y: 329, endPoint x: 1043, endPoint y: 444, distance: 279.7
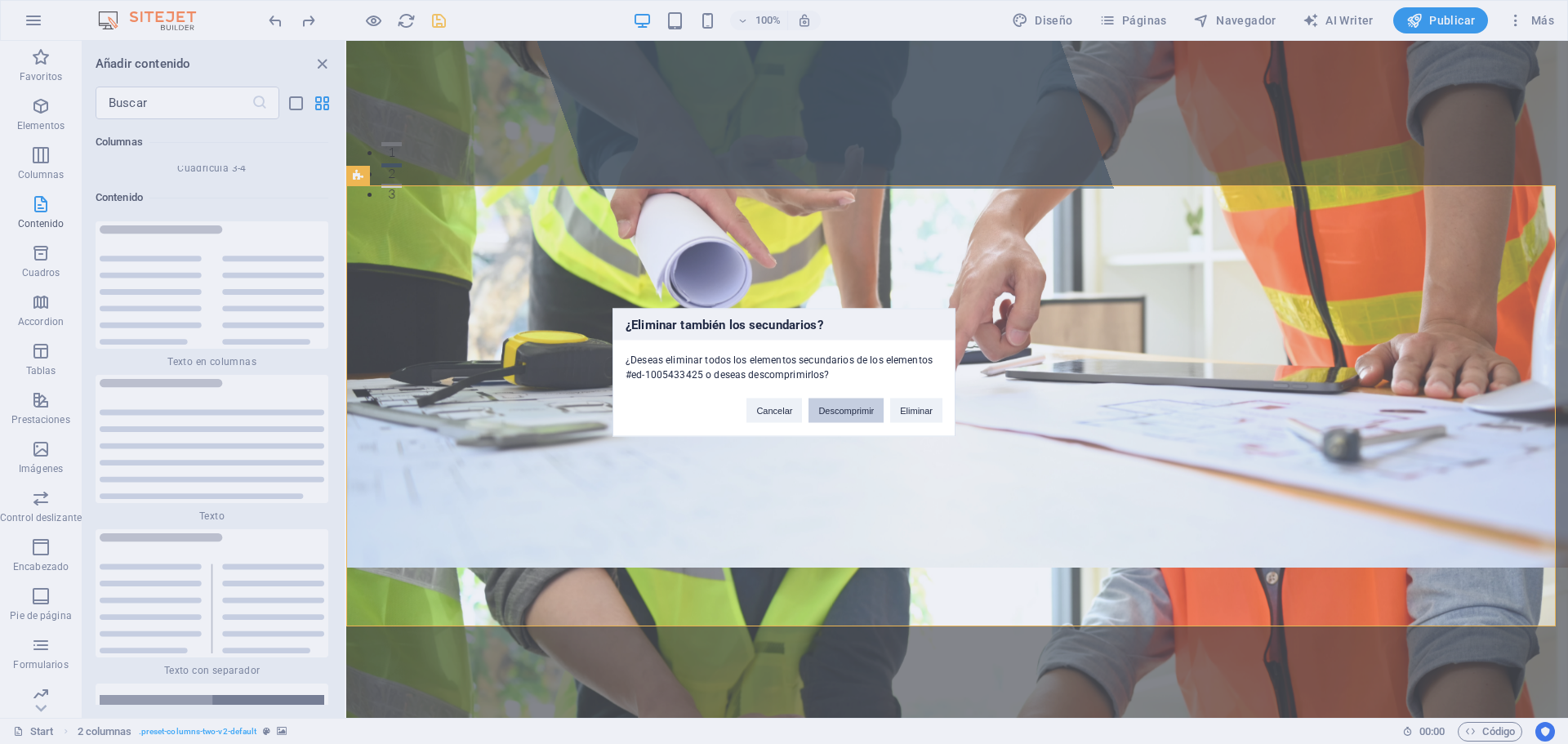
click at [861, 413] on button "Descomprimir" at bounding box center [846, 410] width 75 height 24
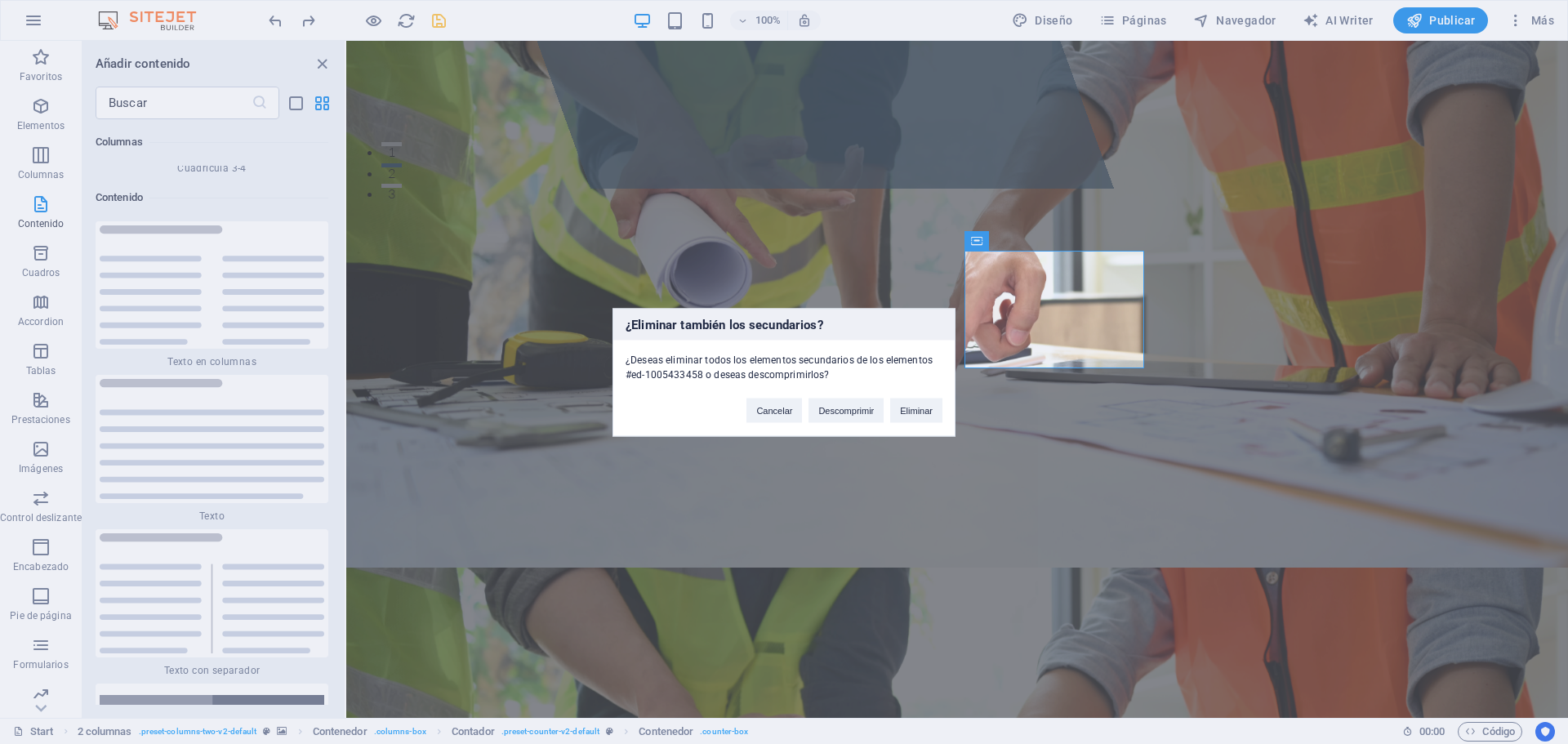
drag, startPoint x: 1389, startPoint y: 312, endPoint x: 1359, endPoint y: 311, distance: 30.0
click at [1382, 311] on div "¿Eliminar también los secundarios? ¿Deseas eliminar todos los elementos secunda…" at bounding box center [784, 372] width 1568 height 744
click at [773, 416] on button "Cancelar" at bounding box center [774, 410] width 55 height 24
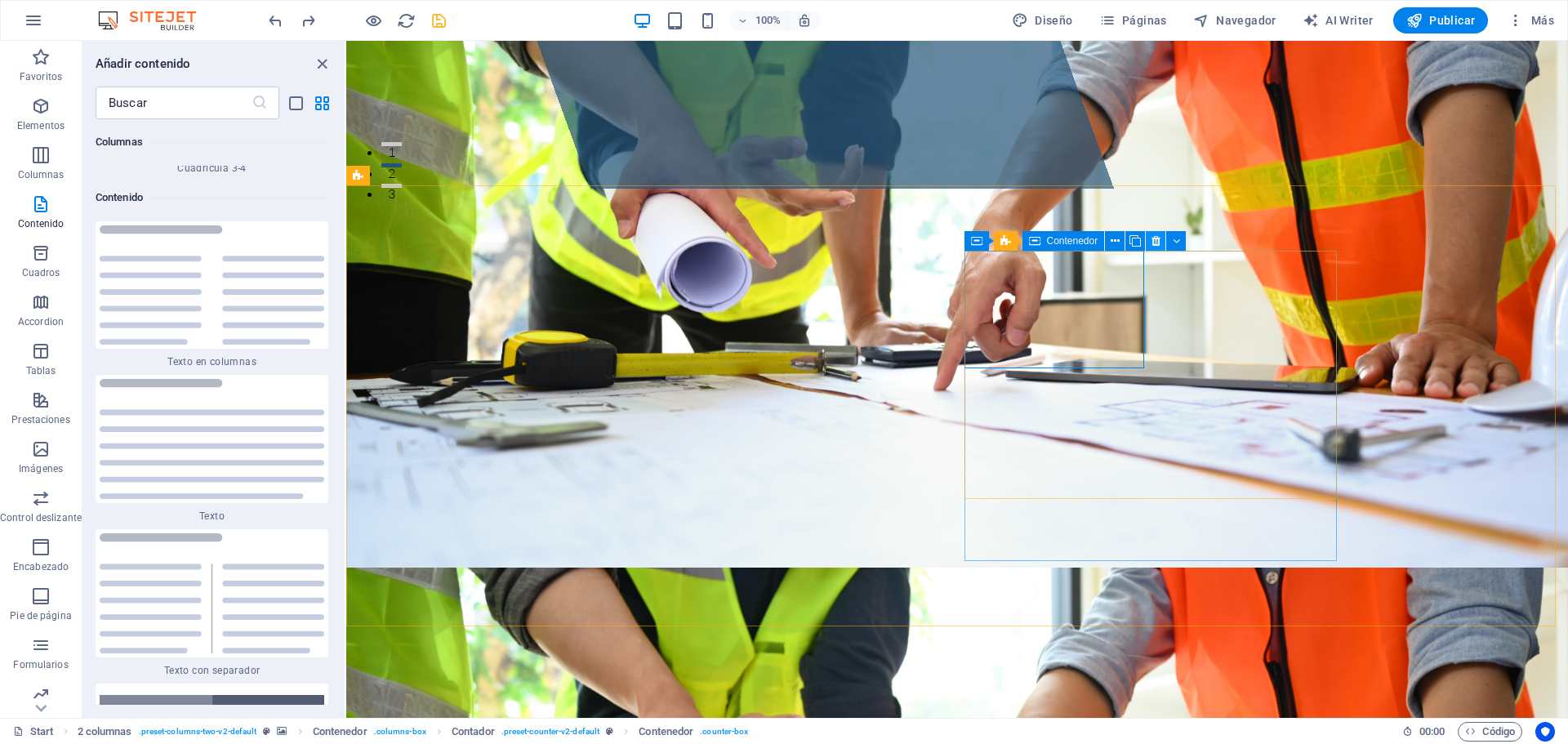
click at [1157, 248] on icon at bounding box center [1156, 241] width 9 height 17
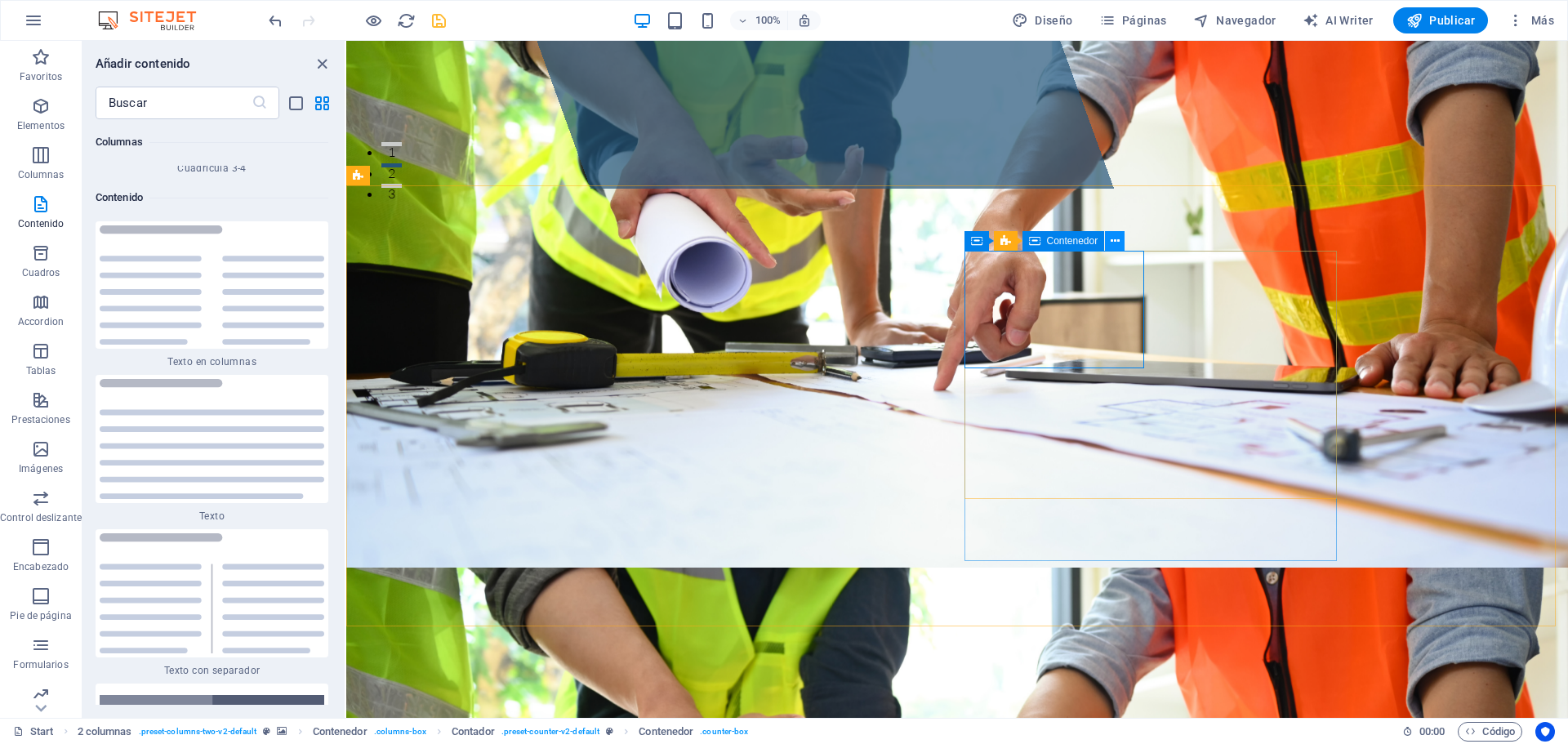
click at [1110, 241] on icon at bounding box center [1115, 241] width 9 height 17
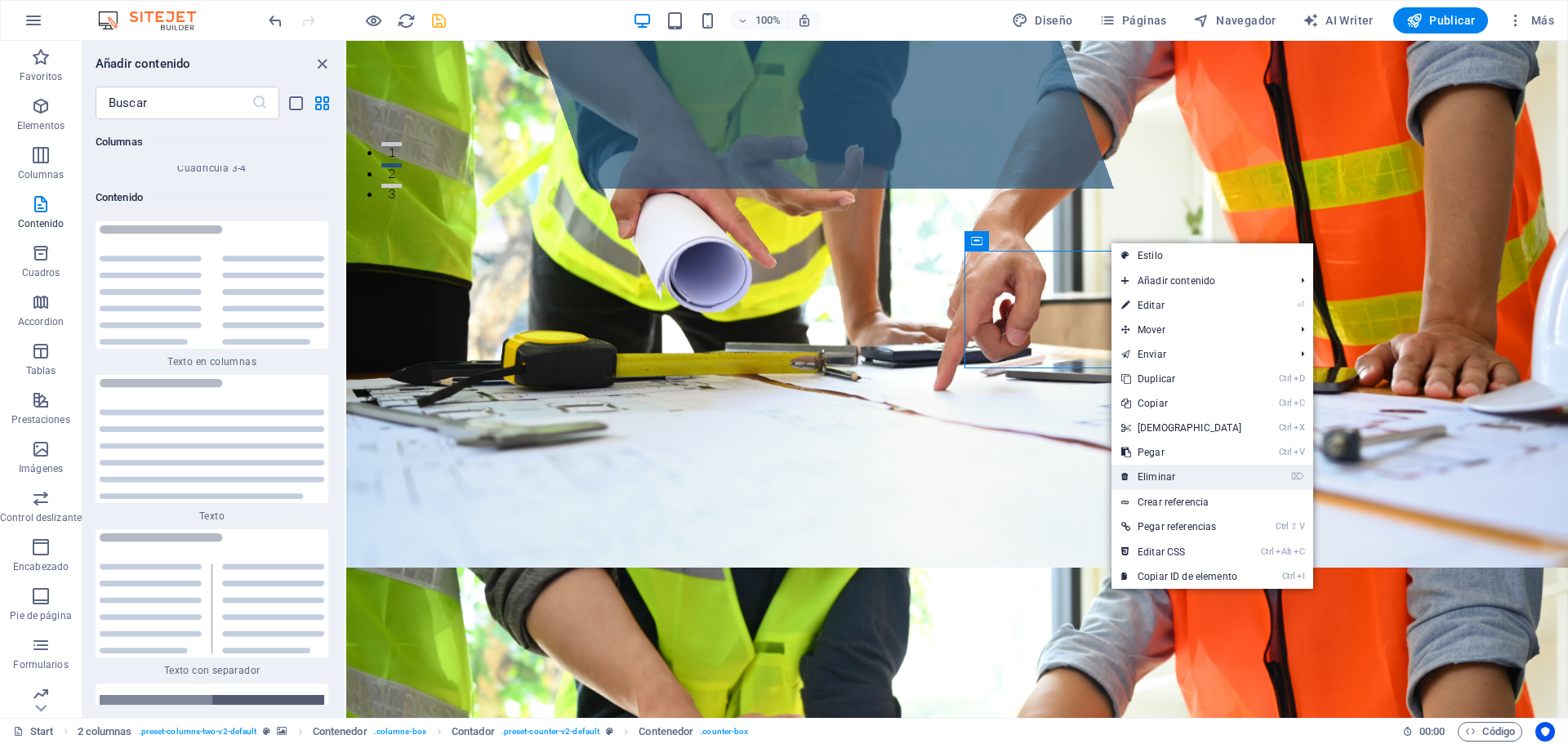
click at [1156, 475] on link "⌦ Eliminar" at bounding box center [1181, 476] width 140 height 24
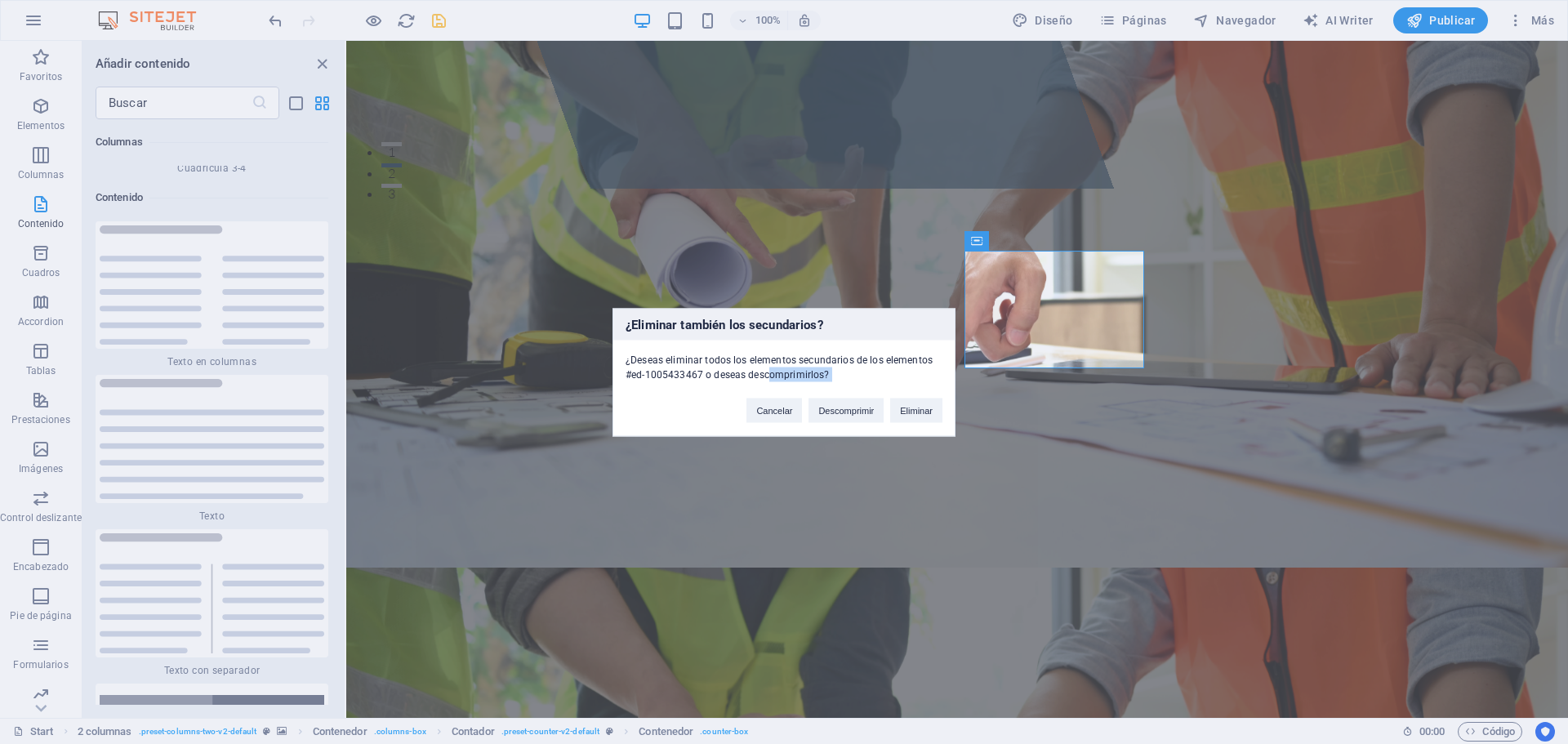
click at [770, 422] on div "¿Eliminar también los secundarios? ¿Deseas eliminar todos los elementos secunda…" at bounding box center [784, 371] width 343 height 128
drag, startPoint x: 783, startPoint y: 408, endPoint x: 473, endPoint y: 338, distance: 317.8
click at [783, 408] on button "Cancelar" at bounding box center [774, 410] width 55 height 24
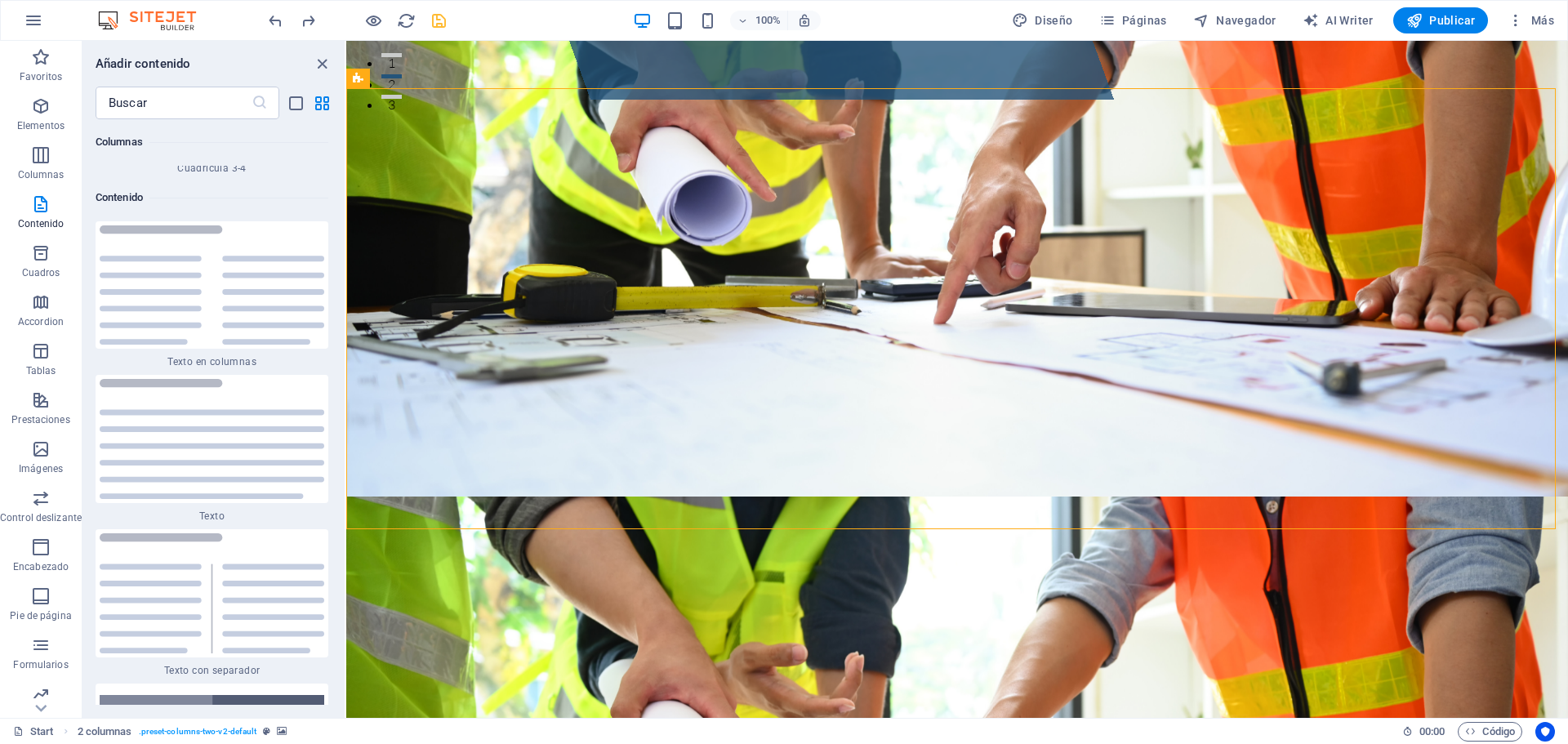
scroll to position [567, 0]
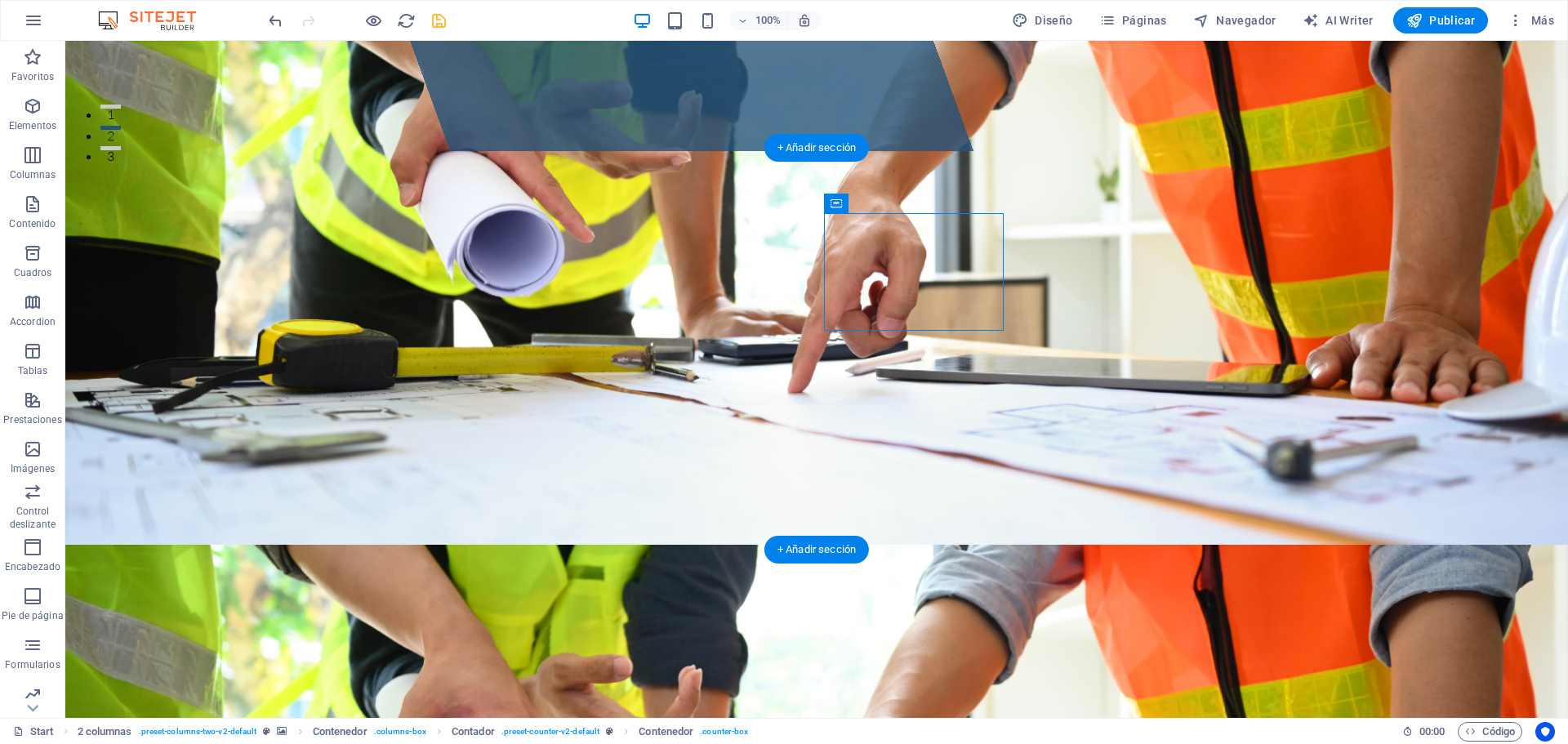
drag, startPoint x: 943, startPoint y: 252, endPoint x: 344, endPoint y: 397, distance: 616.3
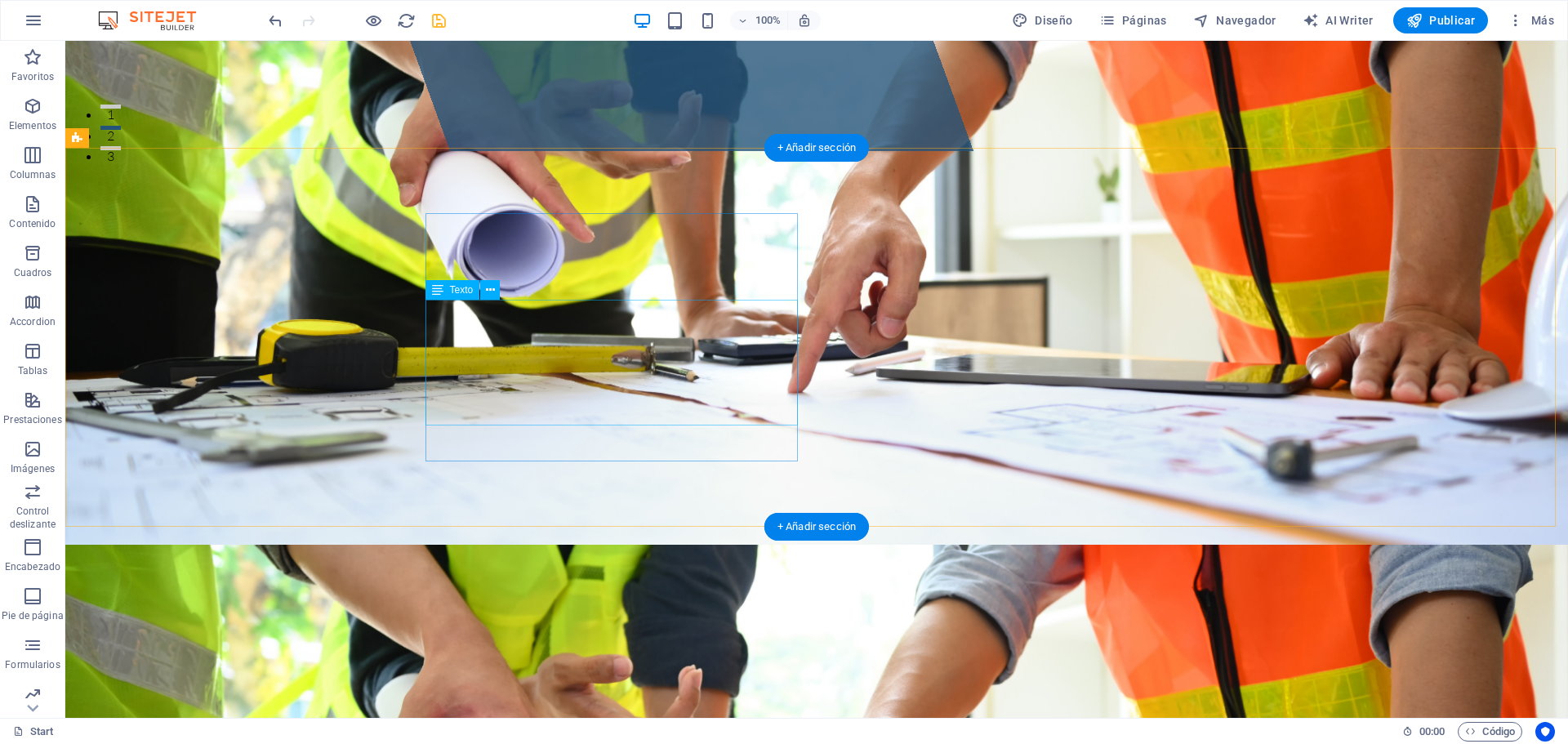
drag, startPoint x: 352, startPoint y: 213, endPoint x: 640, endPoint y: 398, distance: 342.3
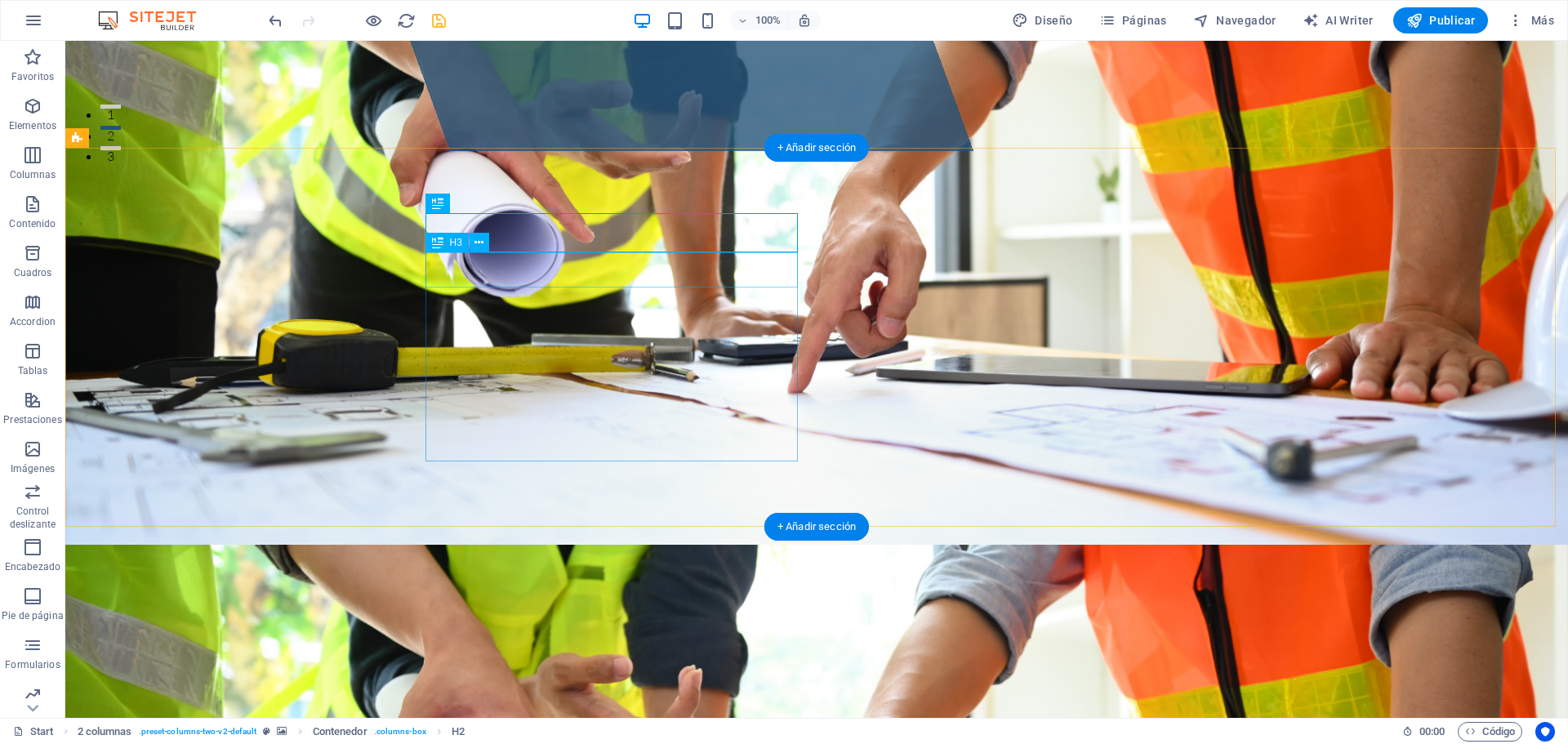
drag, startPoint x: 540, startPoint y: 190, endPoint x: 648, endPoint y: 245, distance: 121.2
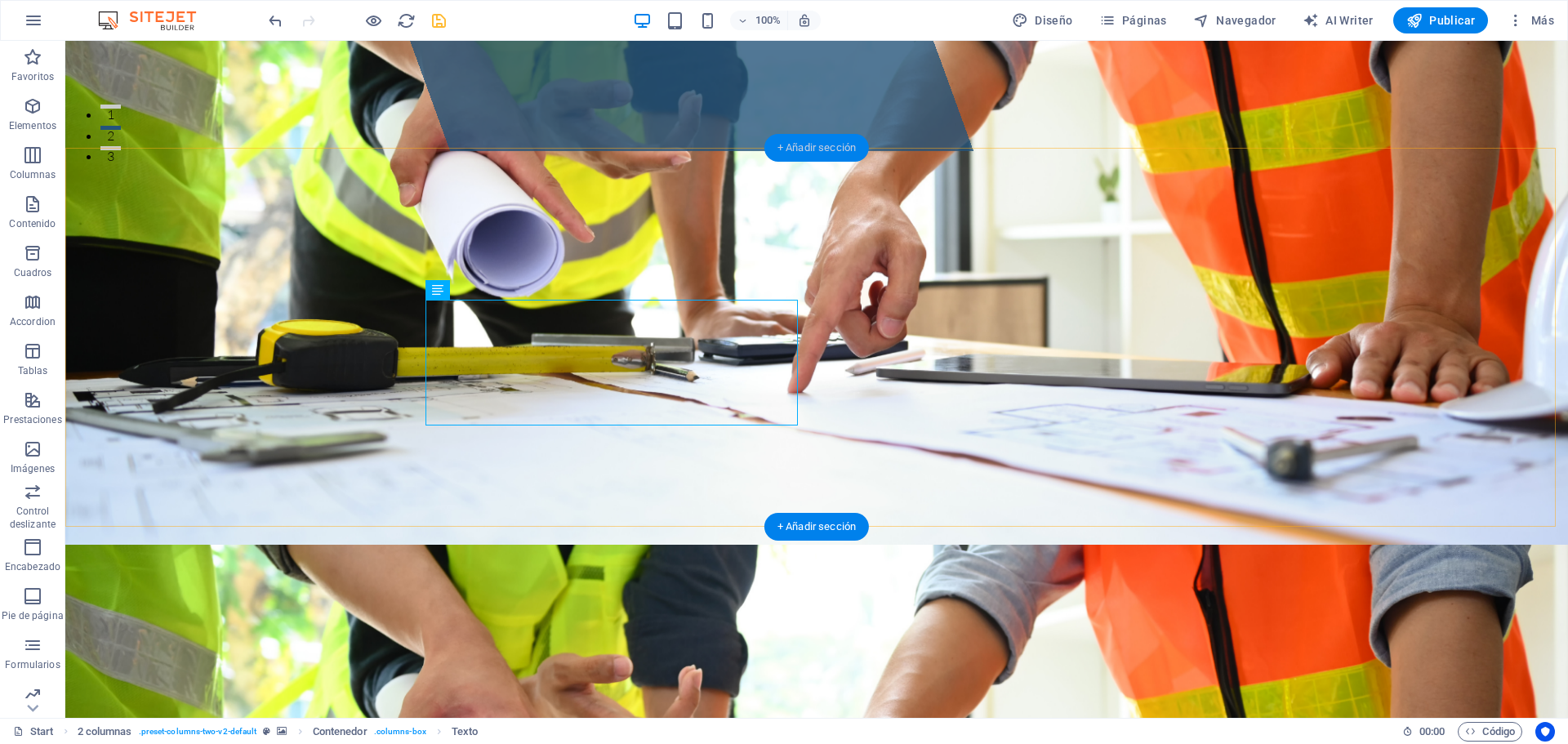
click at [812, 149] on div "+ Añadir sección" at bounding box center [816, 148] width 105 height 28
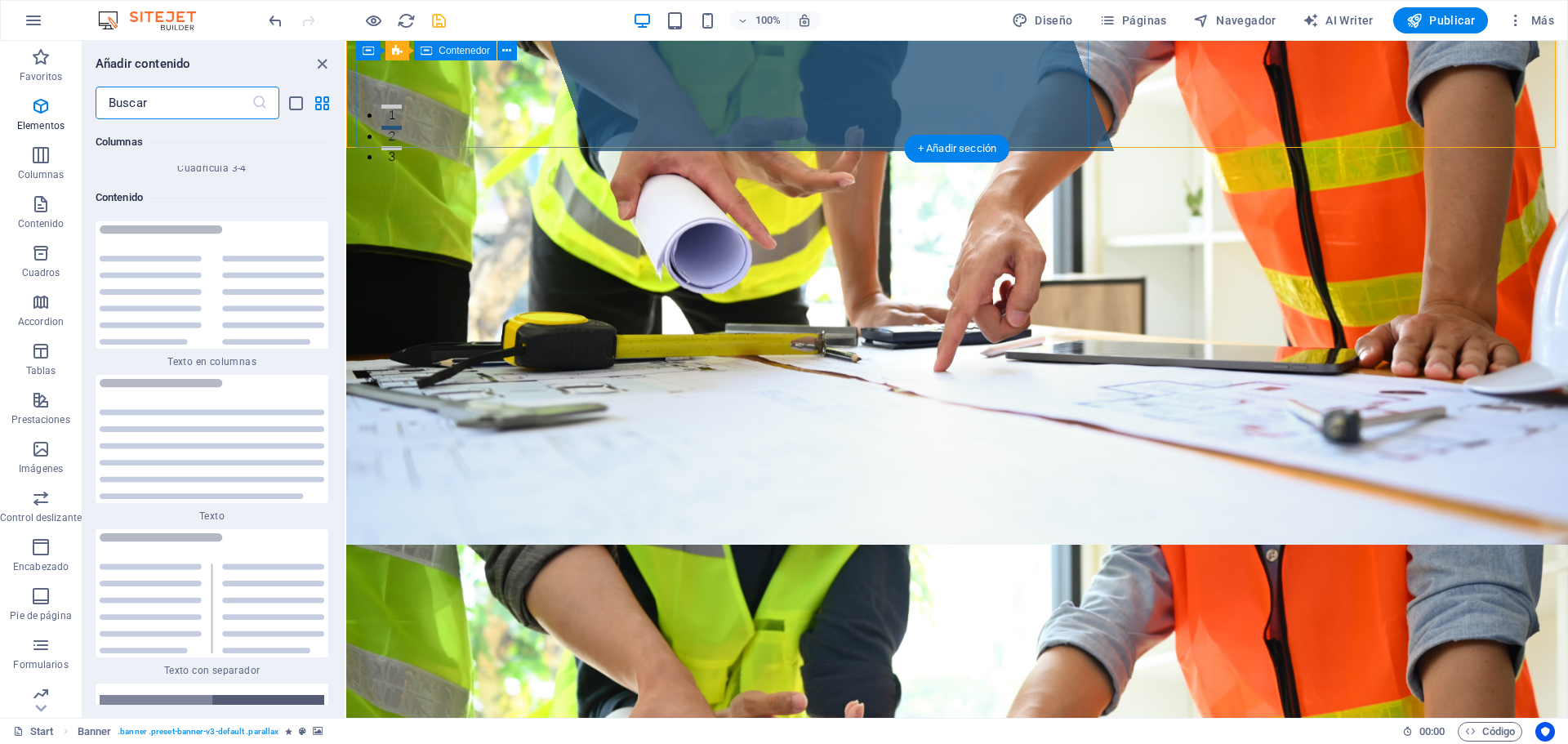
scroll to position [5483, 0]
click at [270, 533] on img at bounding box center [211, 593] width 225 height 120
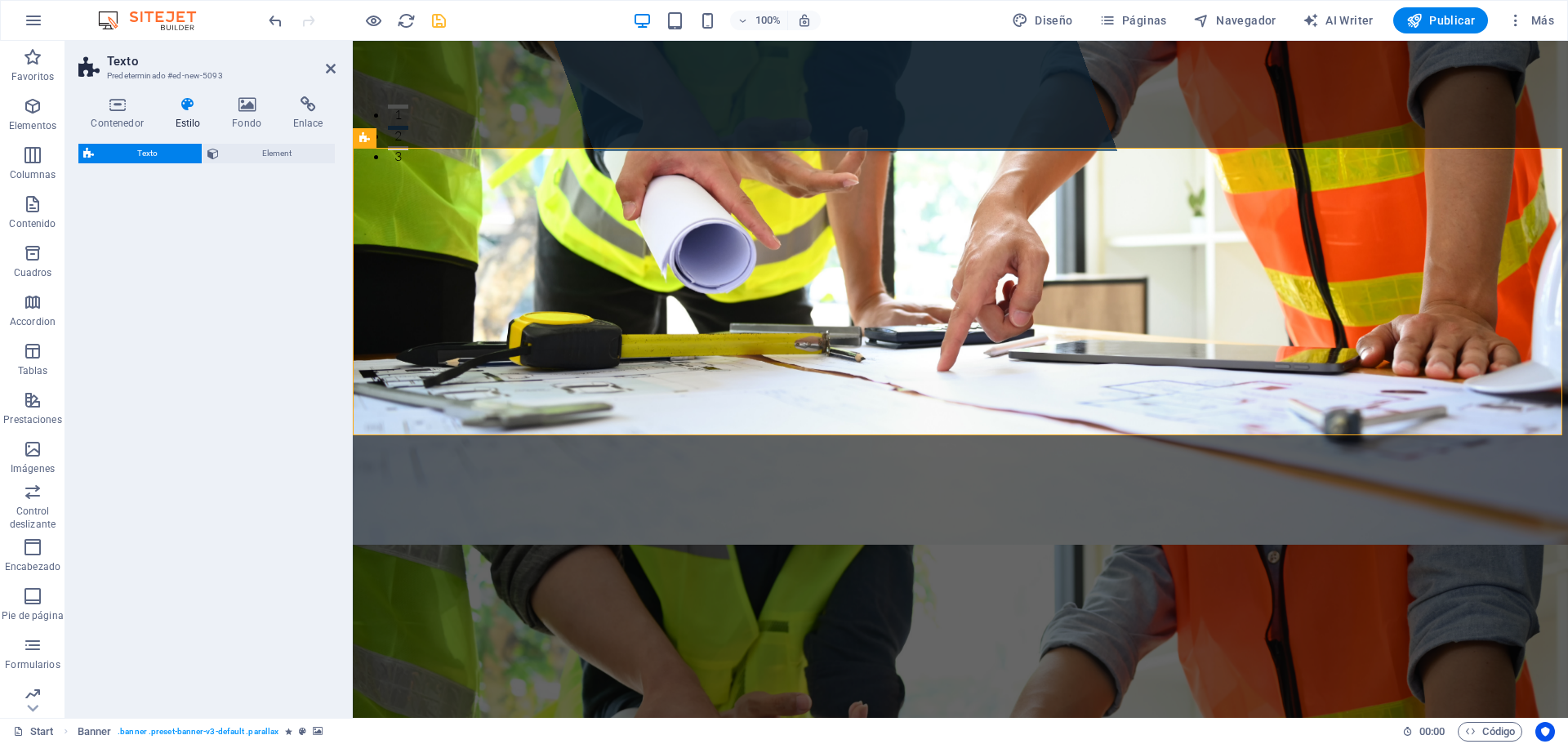
select select "rem"
select select "px"
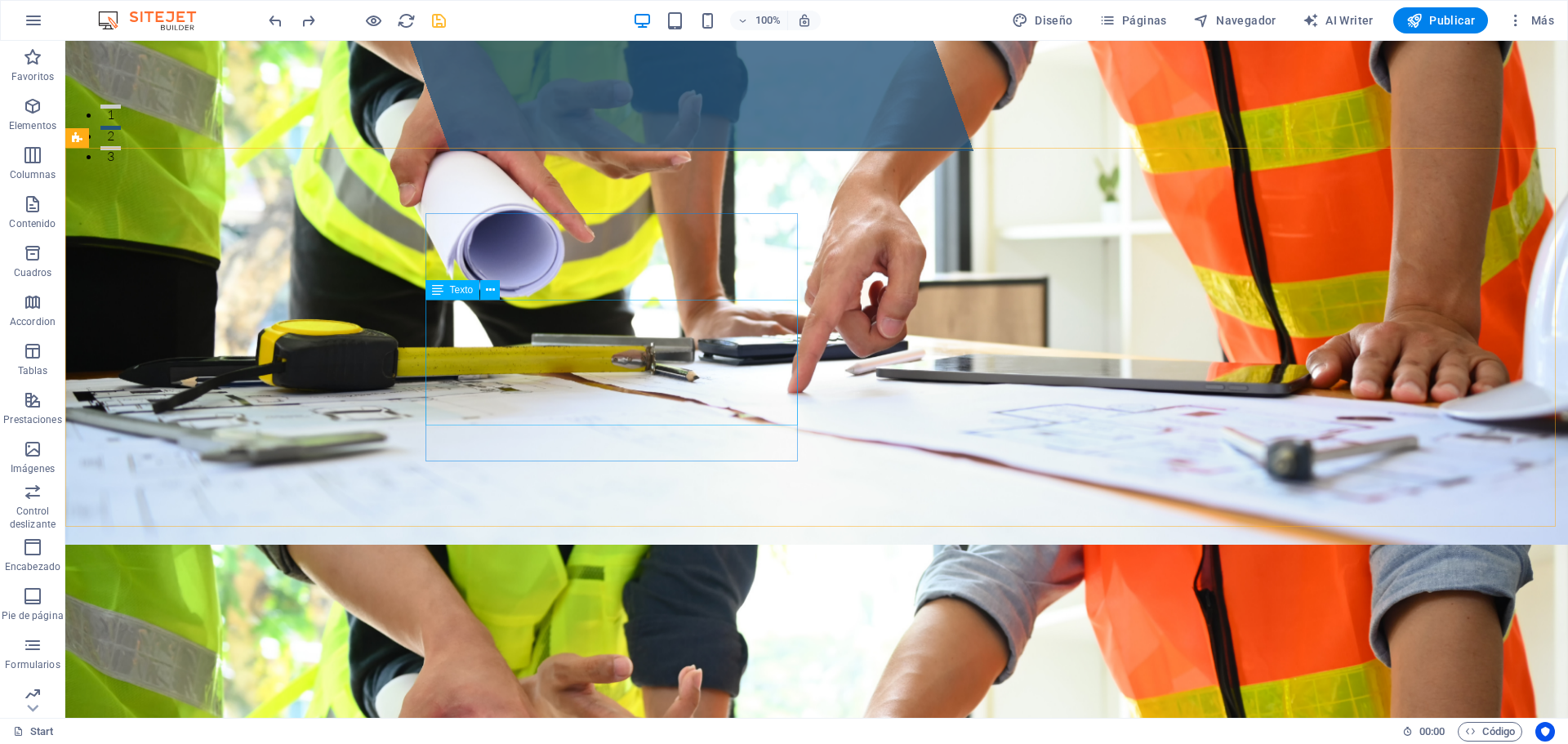
click at [457, 291] on span "Texto" at bounding box center [462, 290] width 23 height 10
click at [488, 288] on icon at bounding box center [490, 290] width 9 height 17
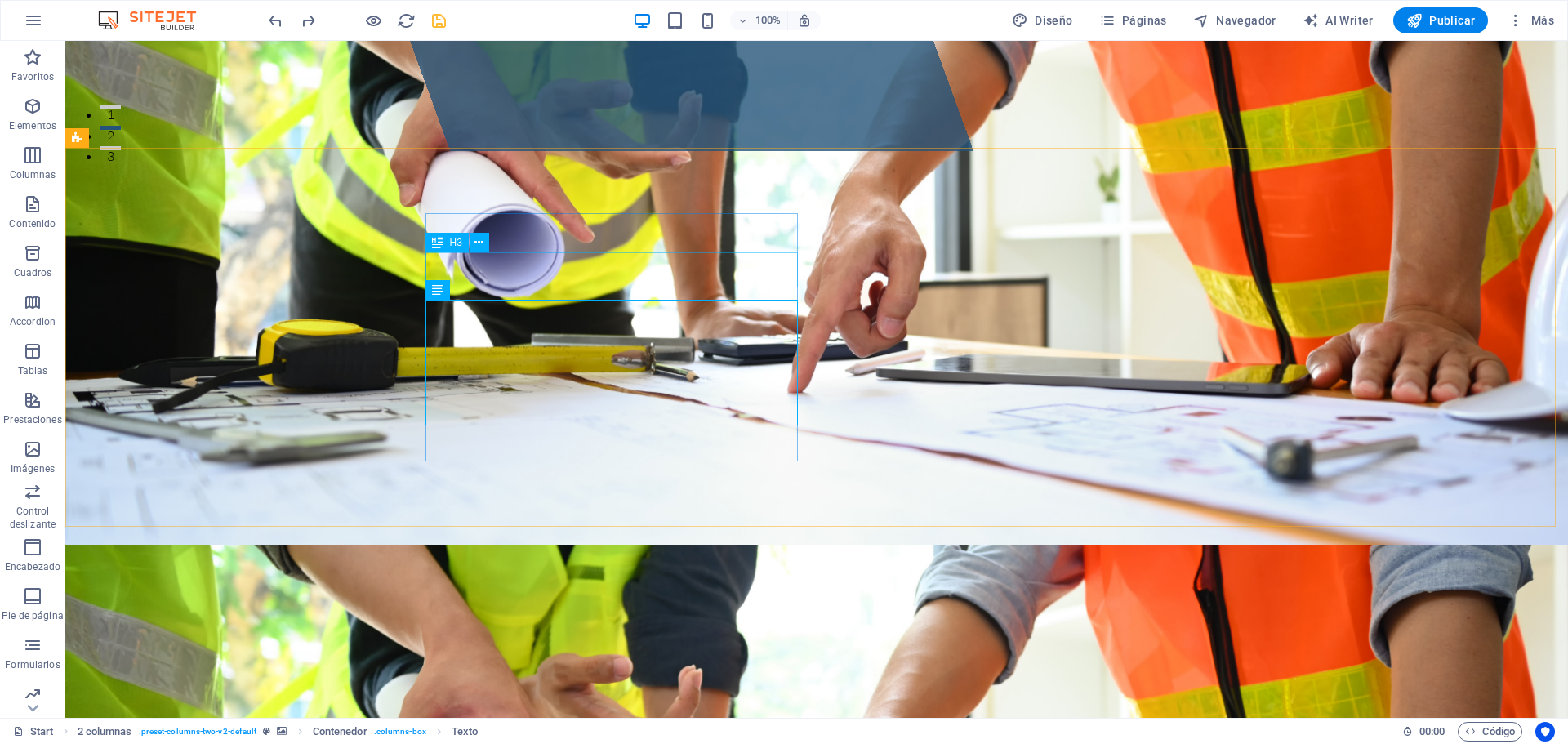
click at [466, 240] on div "H3" at bounding box center [447, 242] width 43 height 20
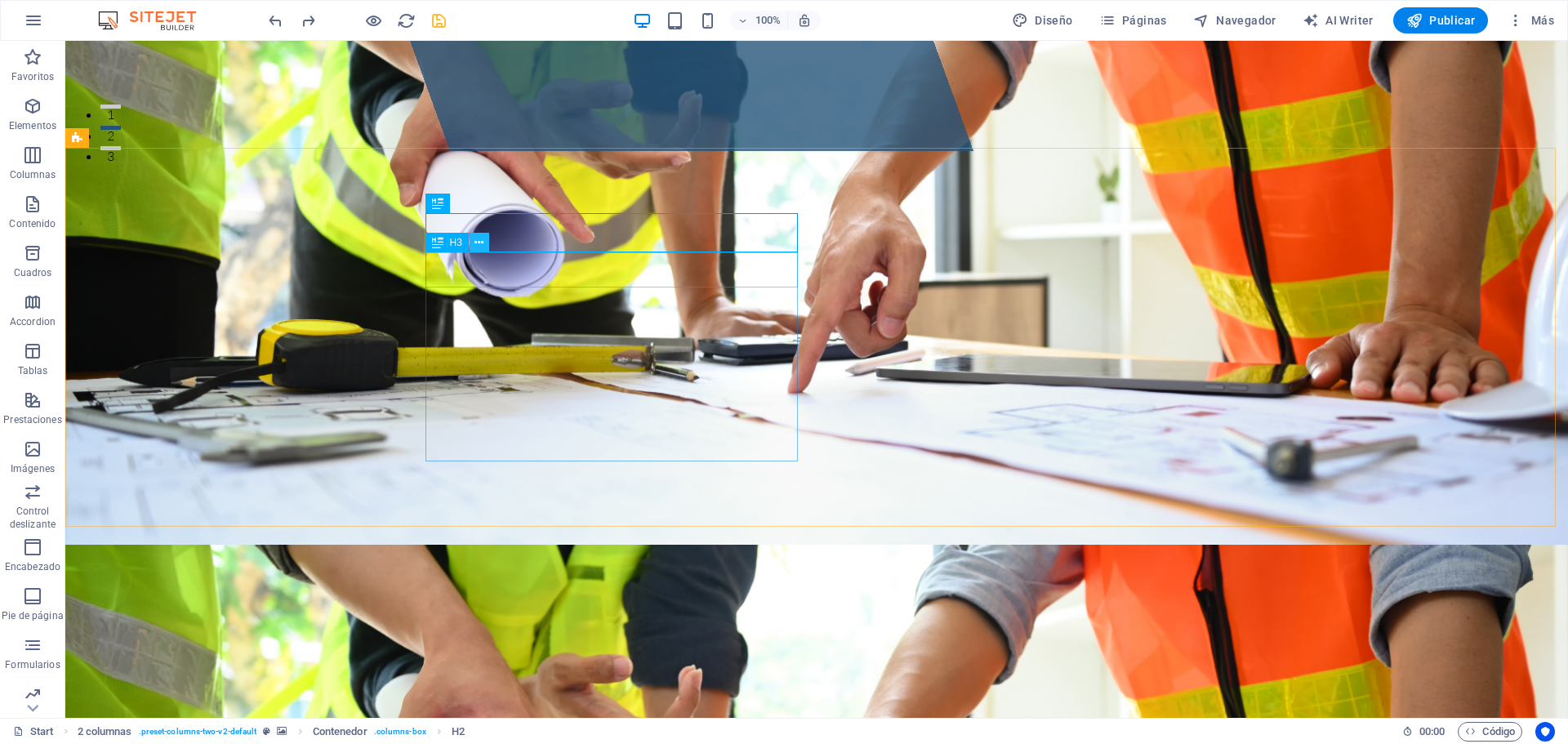
click at [471, 242] on button at bounding box center [479, 242] width 20 height 20
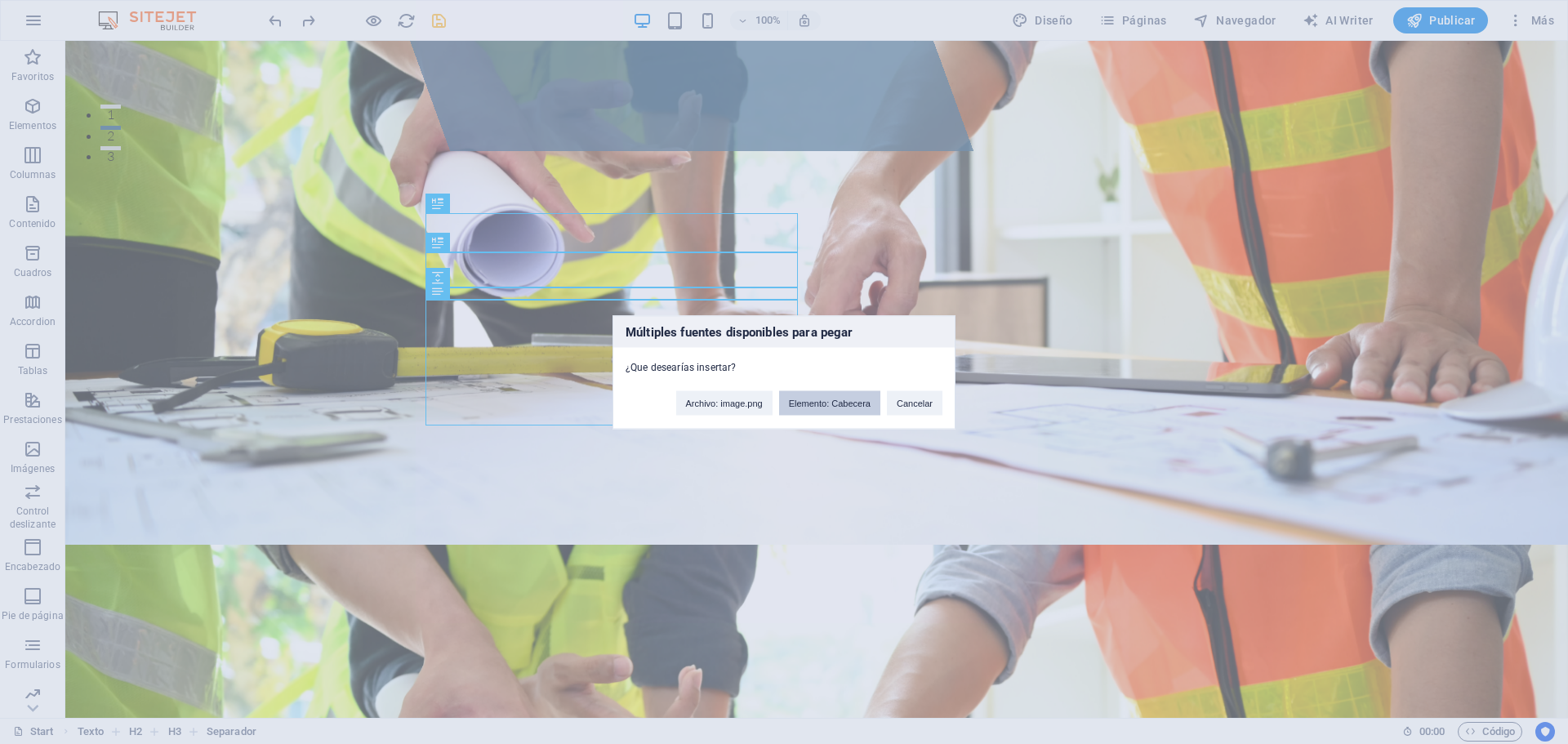
click at [848, 405] on button "Elemento: Cabecera" at bounding box center [829, 402] width 101 height 24
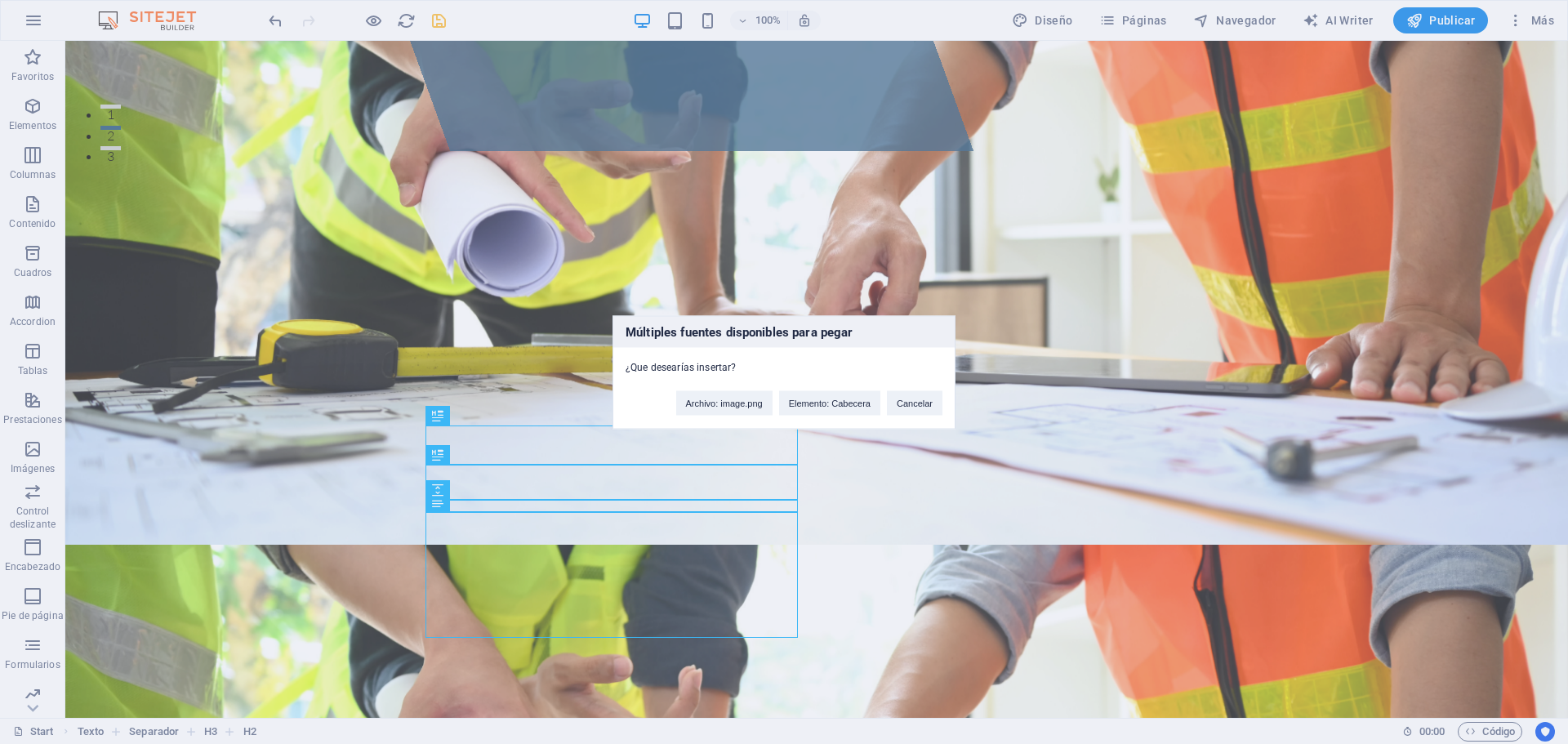
drag, startPoint x: 485, startPoint y: 439, endPoint x: 433, endPoint y: 400, distance: 65.0
click at [485, 439] on div "Múltiples fuentes disponibles para pegar ¿Que desearías insertar? Archivo: imag…" at bounding box center [784, 372] width 1568 height 744
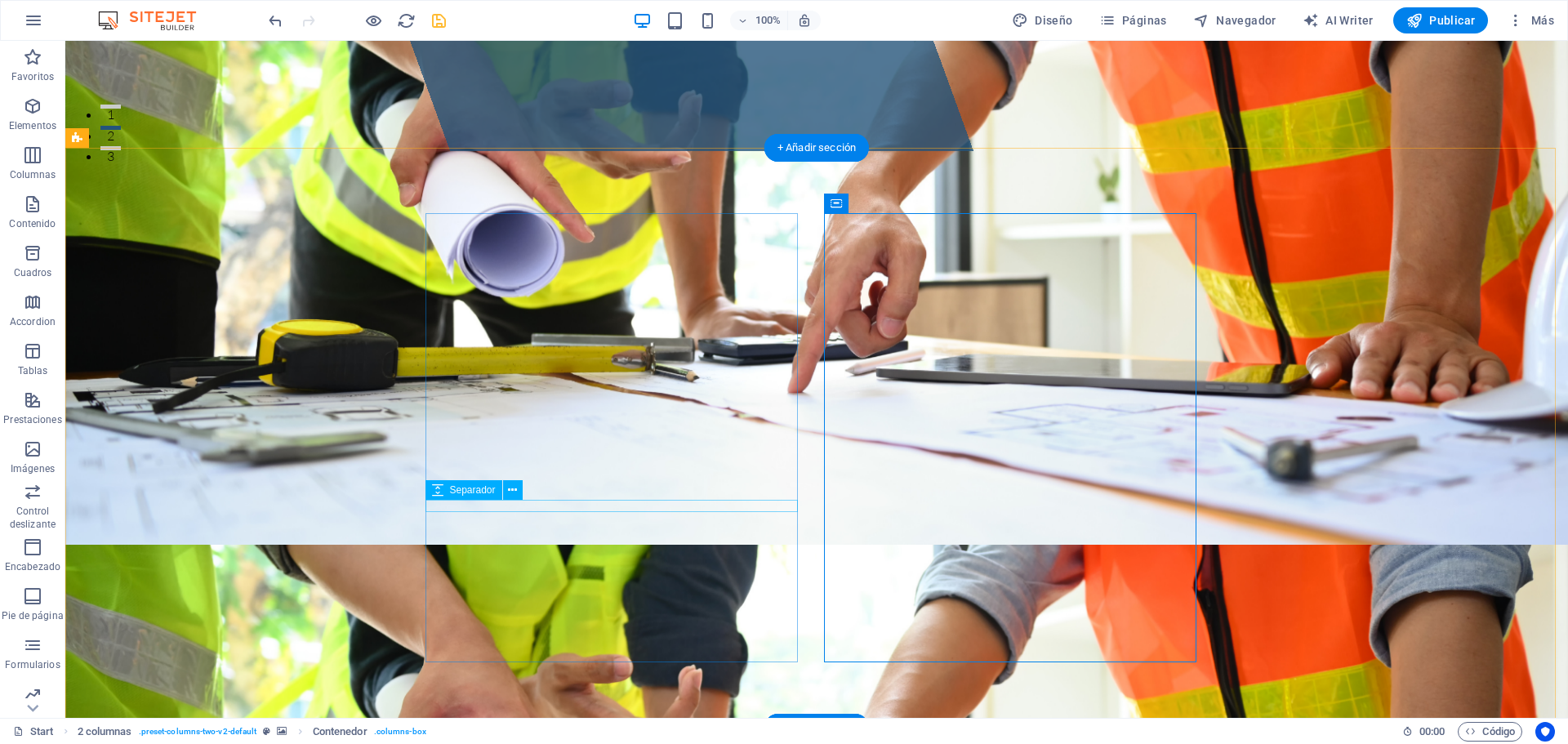
drag, startPoint x: 299, startPoint y: 455, endPoint x: 584, endPoint y: 506, distance: 289.5
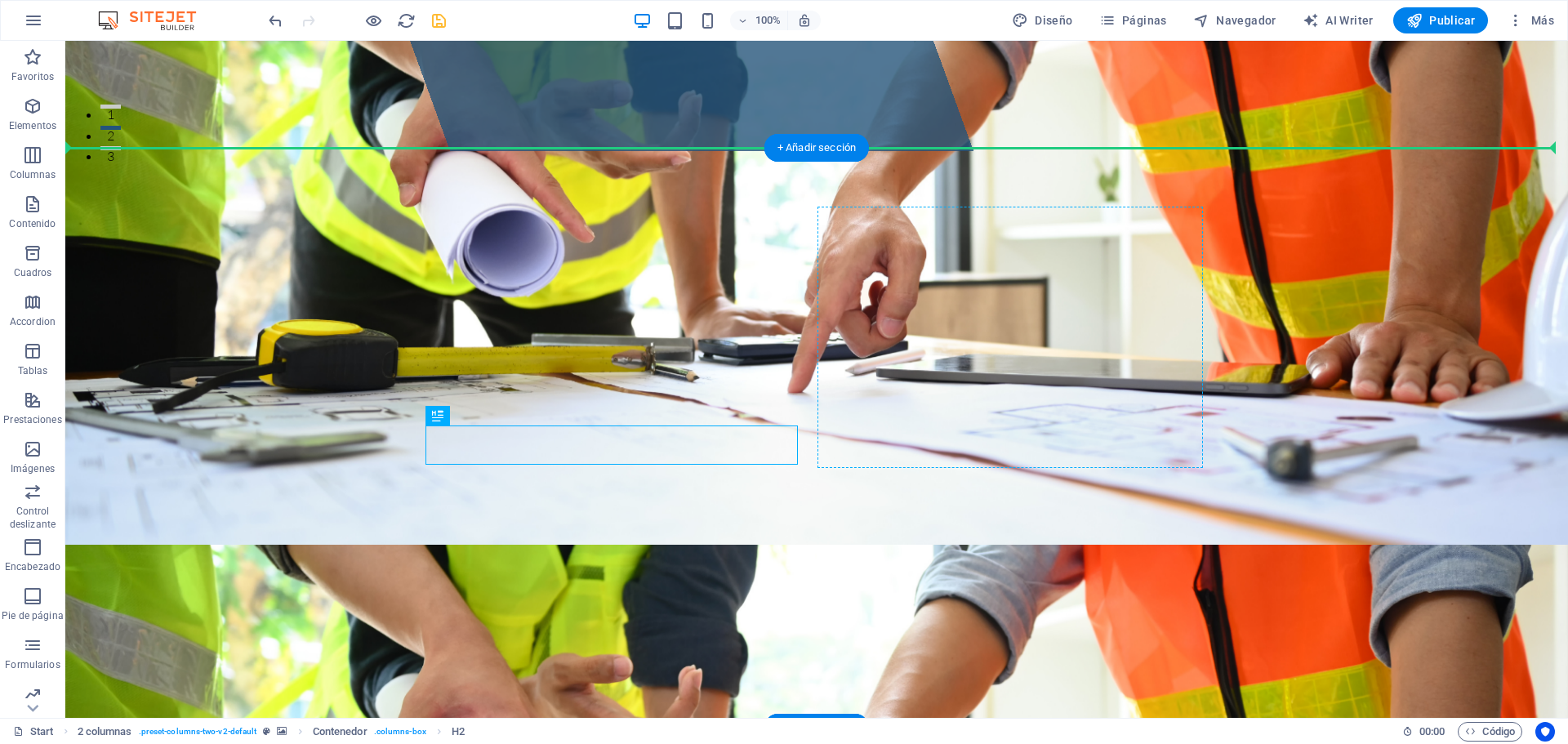
drag, startPoint x: 551, startPoint y: 442, endPoint x: 981, endPoint y: 217, distance: 485.3
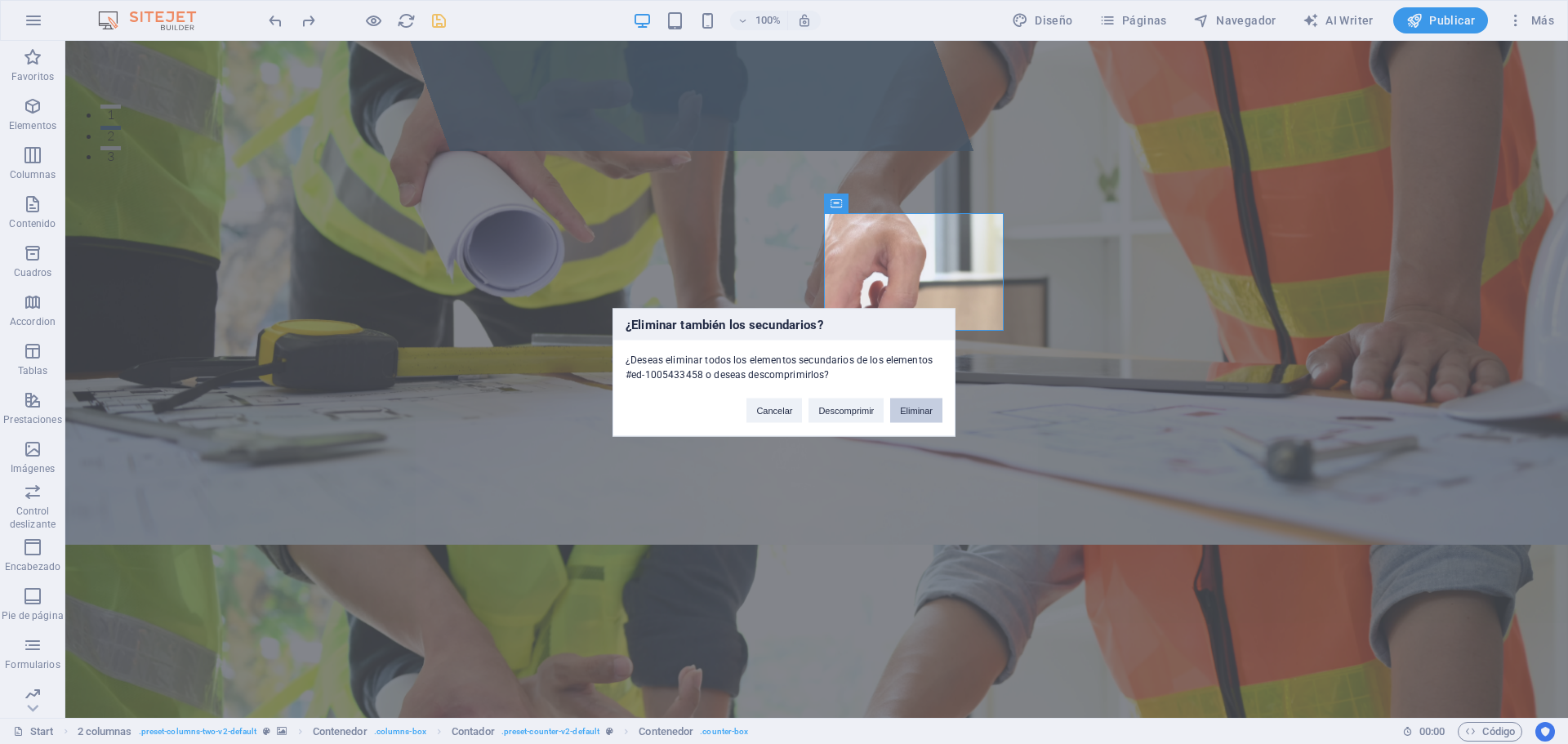
click at [904, 411] on button "Eliminar" at bounding box center [916, 410] width 52 height 24
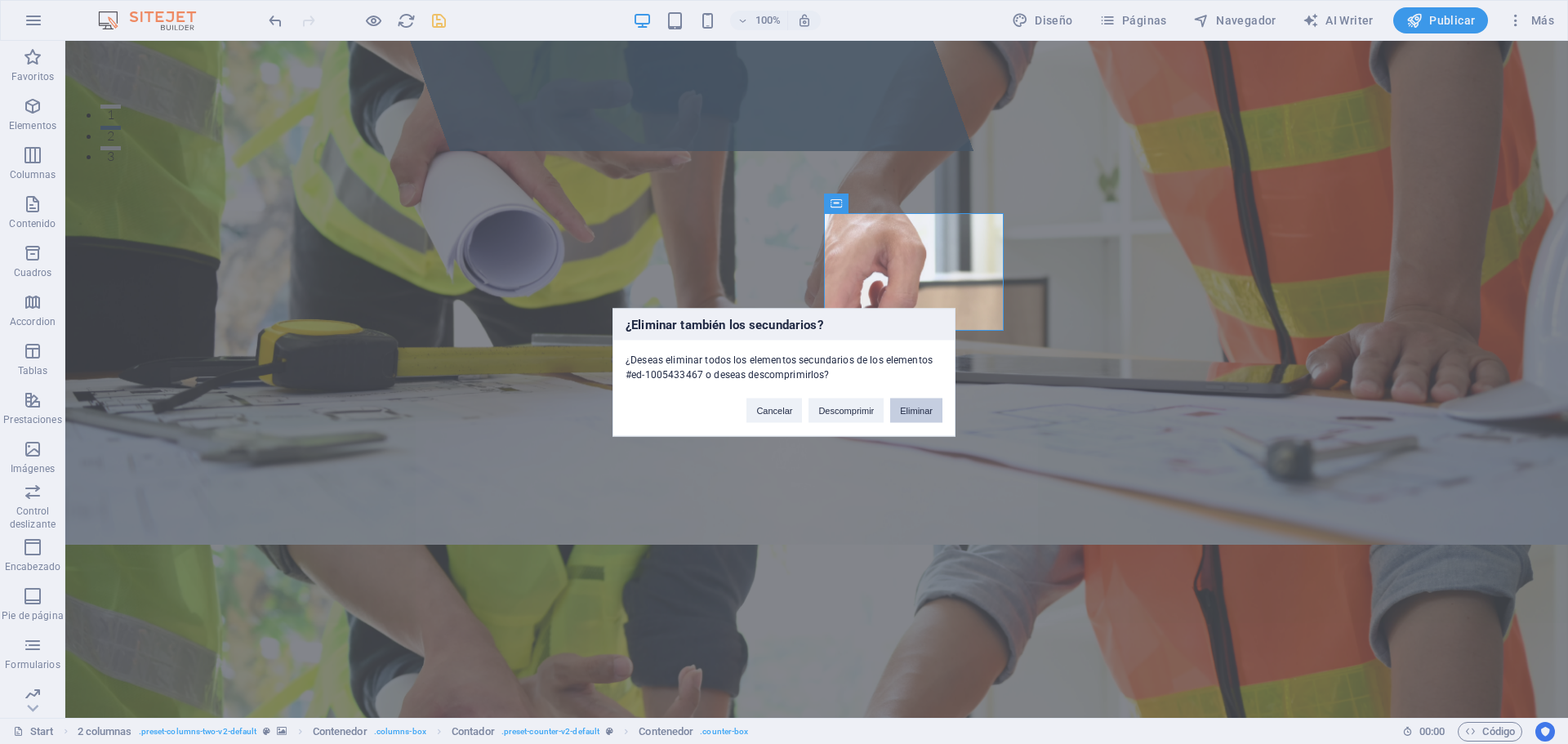
click at [928, 404] on button "Eliminar" at bounding box center [916, 410] width 52 height 24
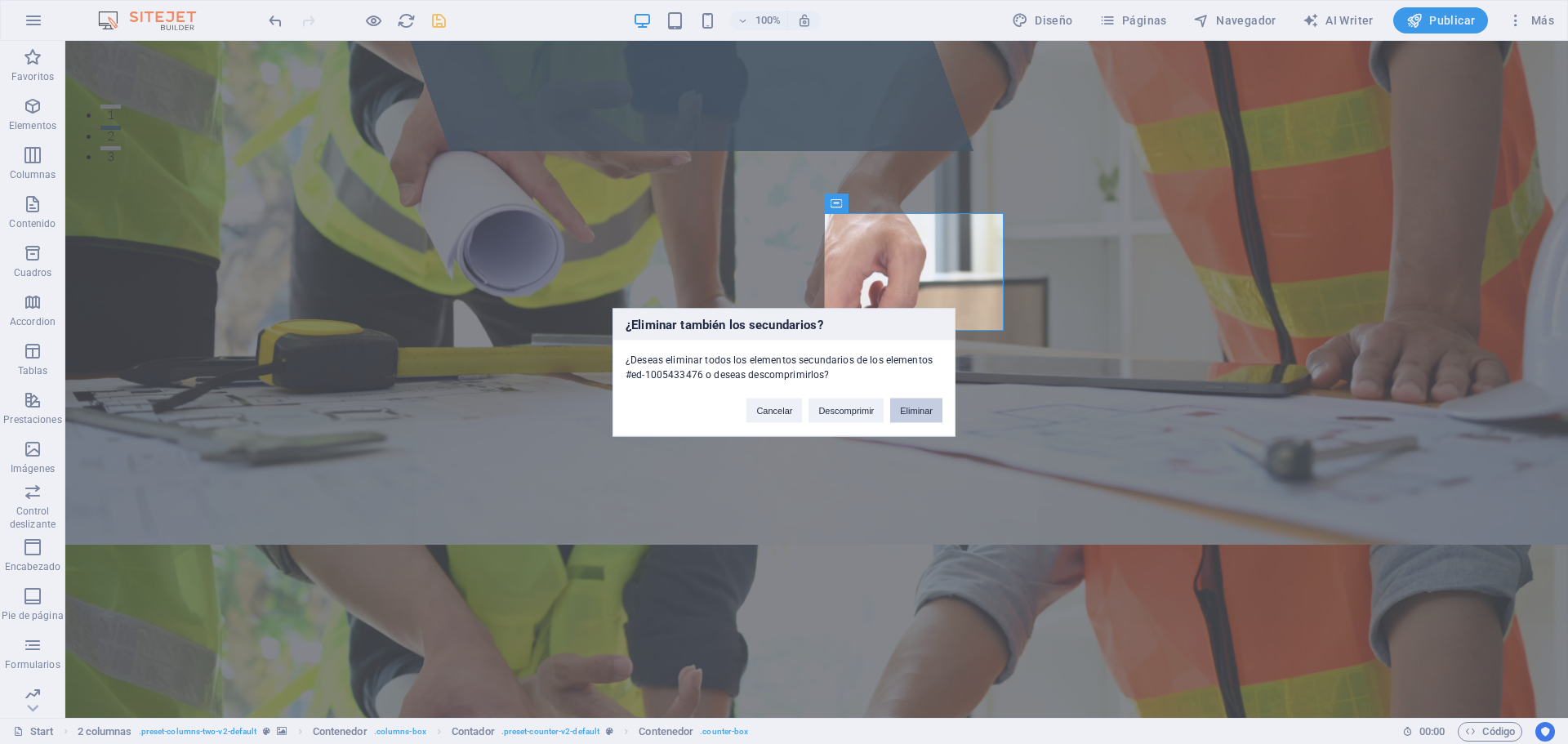
click at [910, 408] on button "Eliminar" at bounding box center [916, 410] width 52 height 24
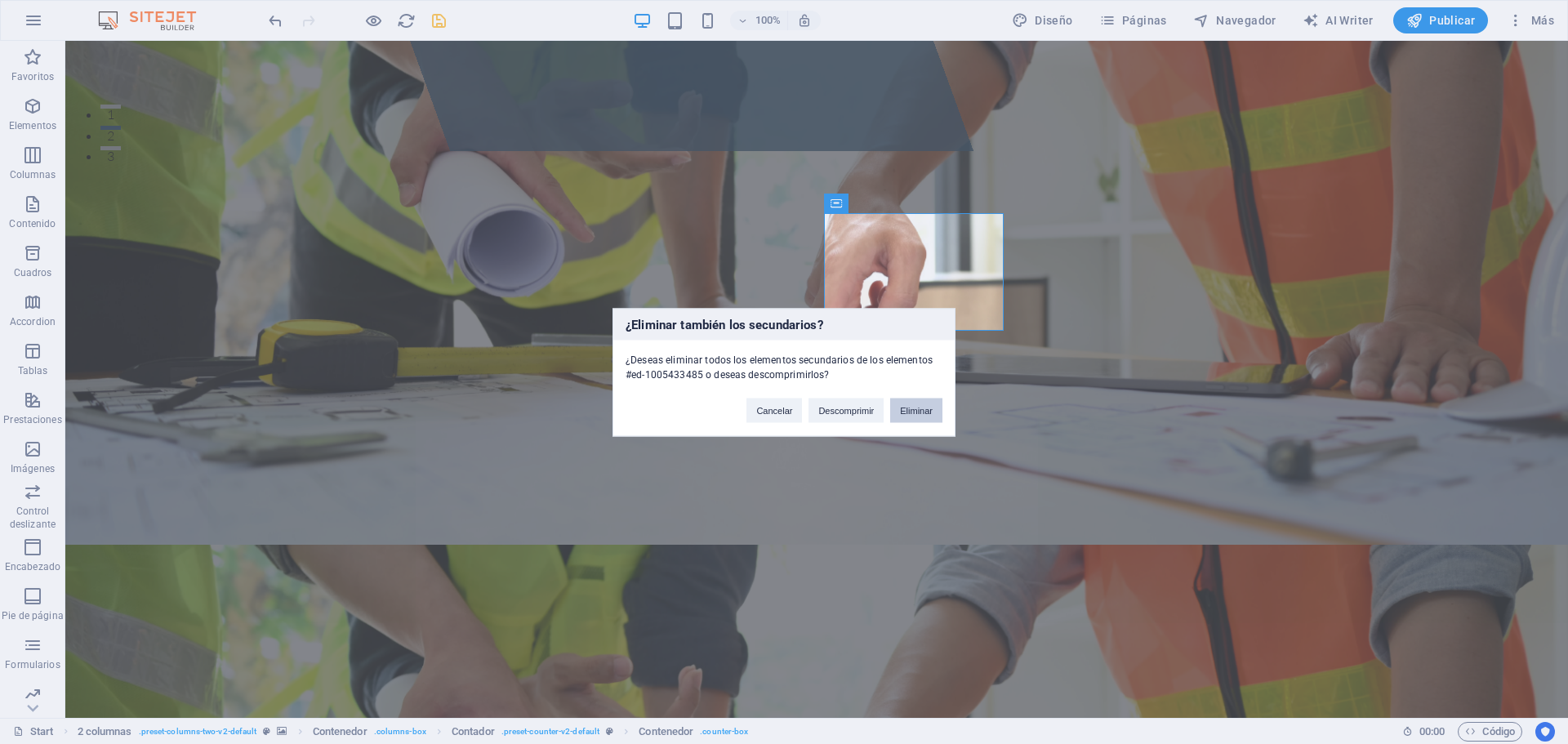
click at [918, 414] on button "Eliminar" at bounding box center [916, 410] width 52 height 24
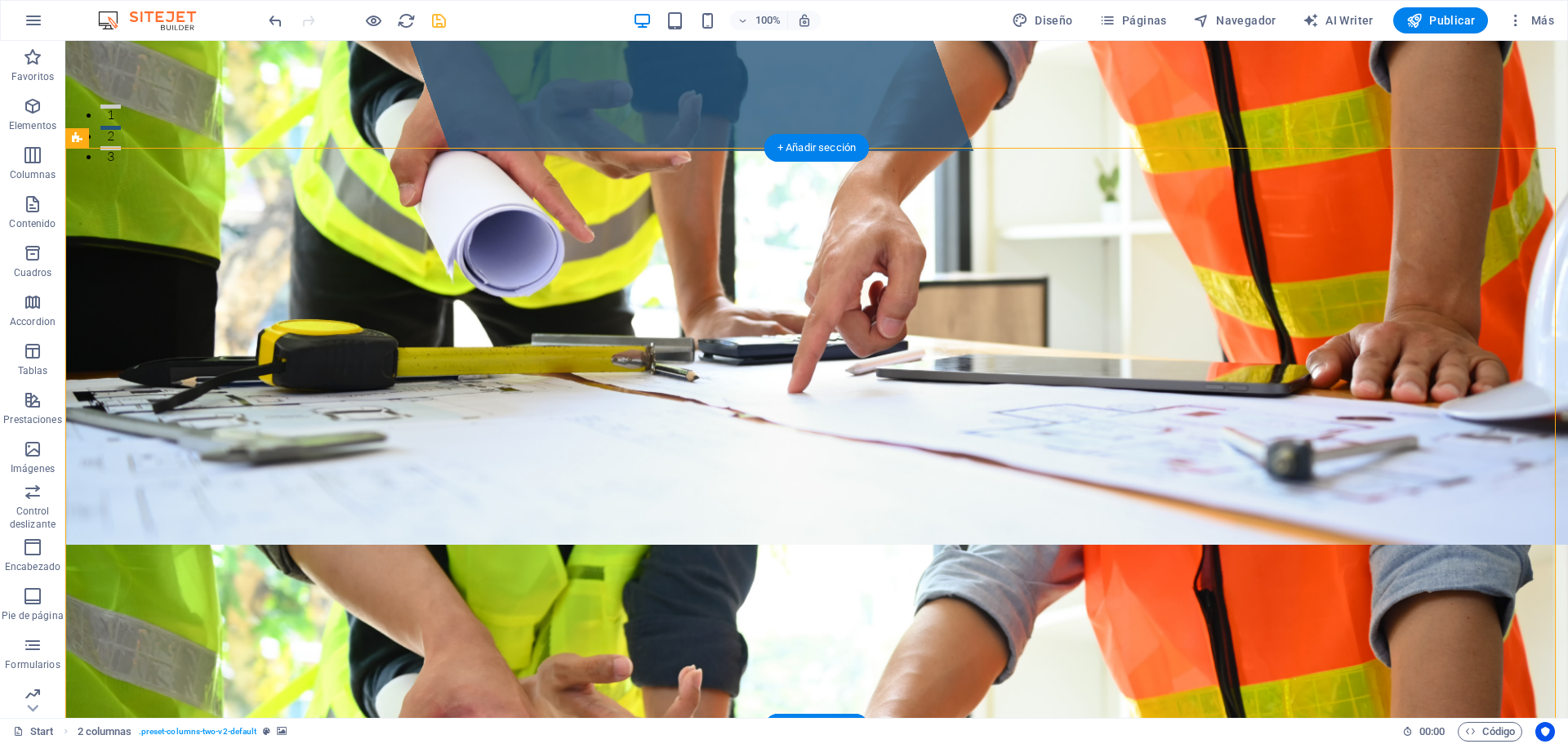
drag, startPoint x: 557, startPoint y: 449, endPoint x: 990, endPoint y: 266, distance: 470.1
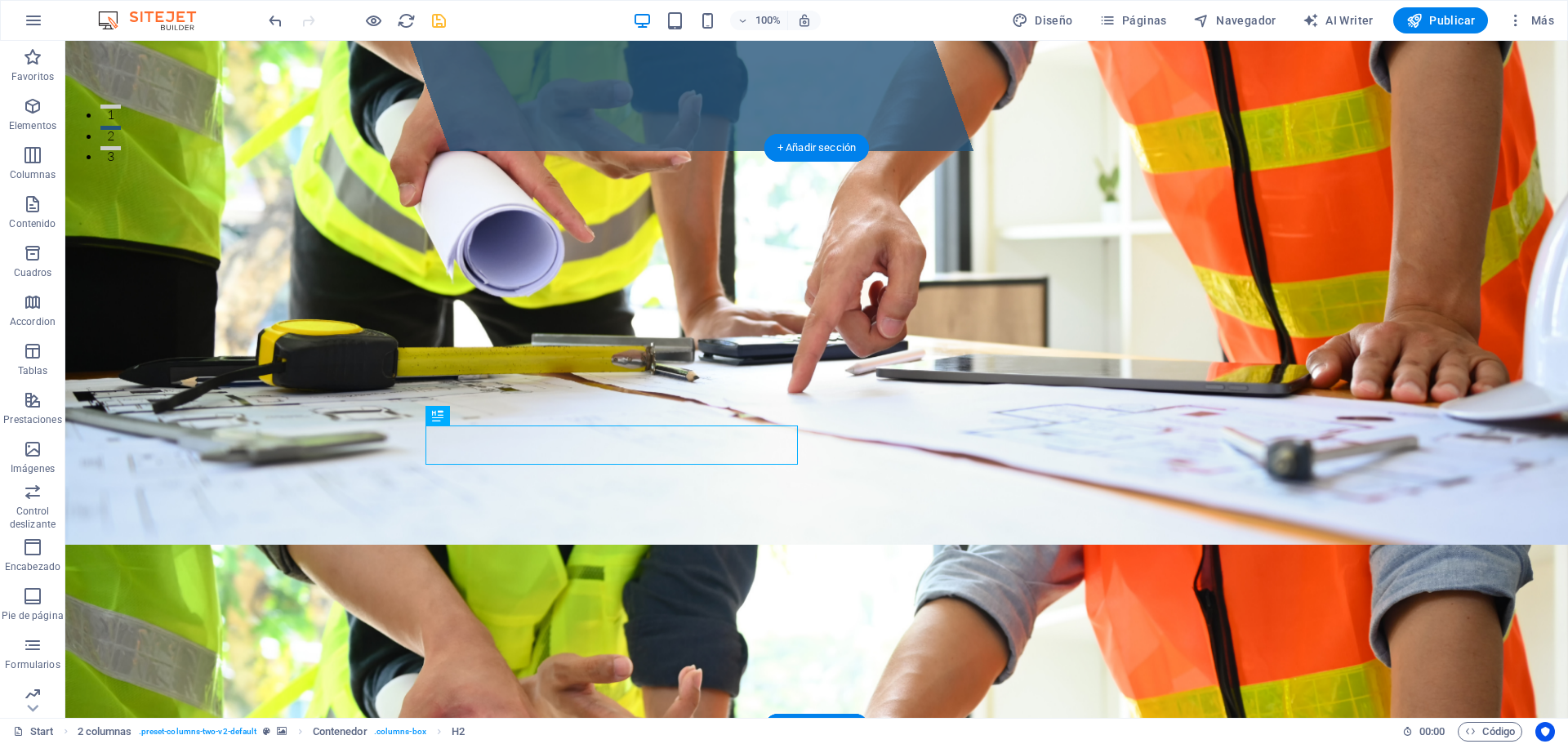
drag, startPoint x: 613, startPoint y: 440, endPoint x: 990, endPoint y: 294, distance: 404.3
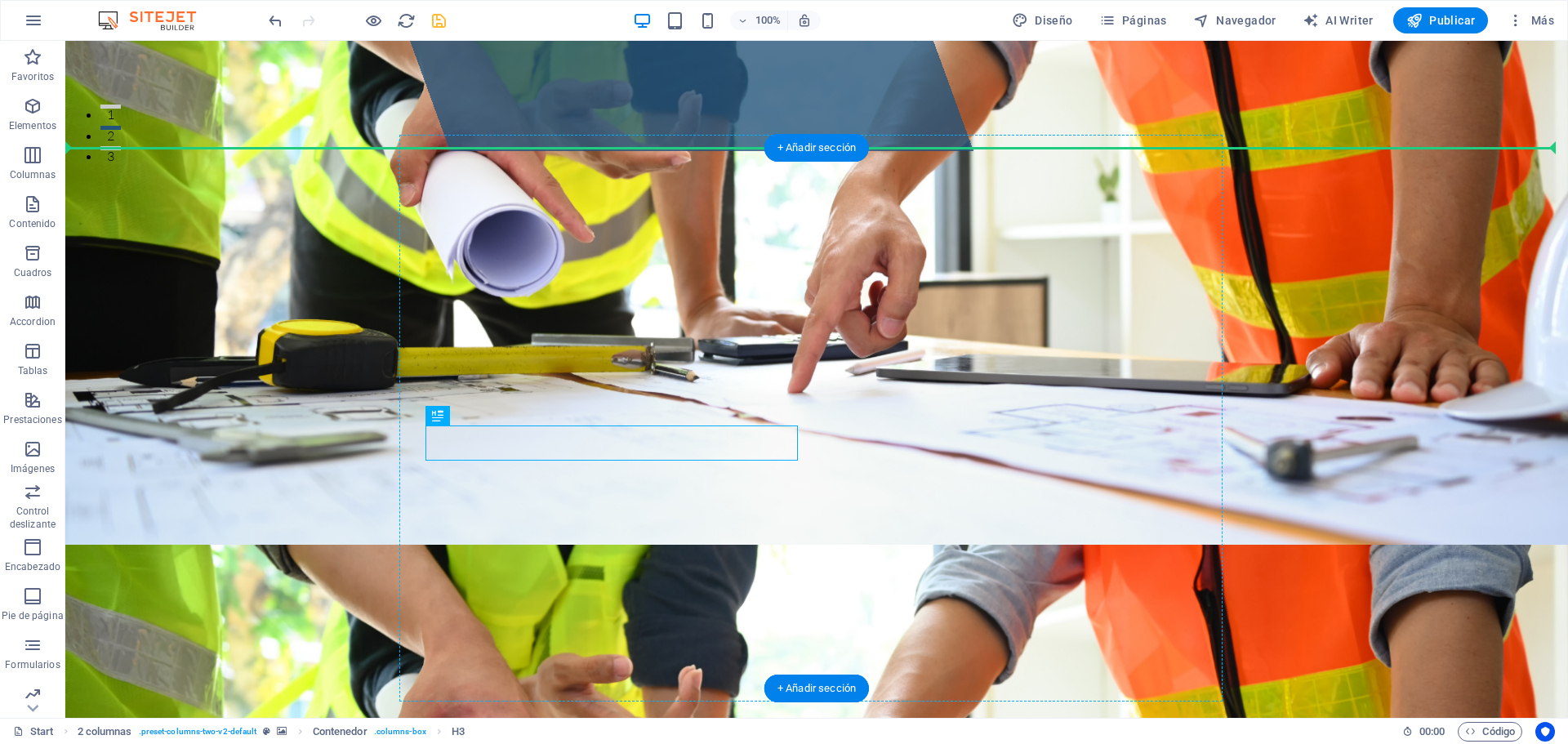
drag, startPoint x: 595, startPoint y: 443, endPoint x: 977, endPoint y: 275, distance: 417.3
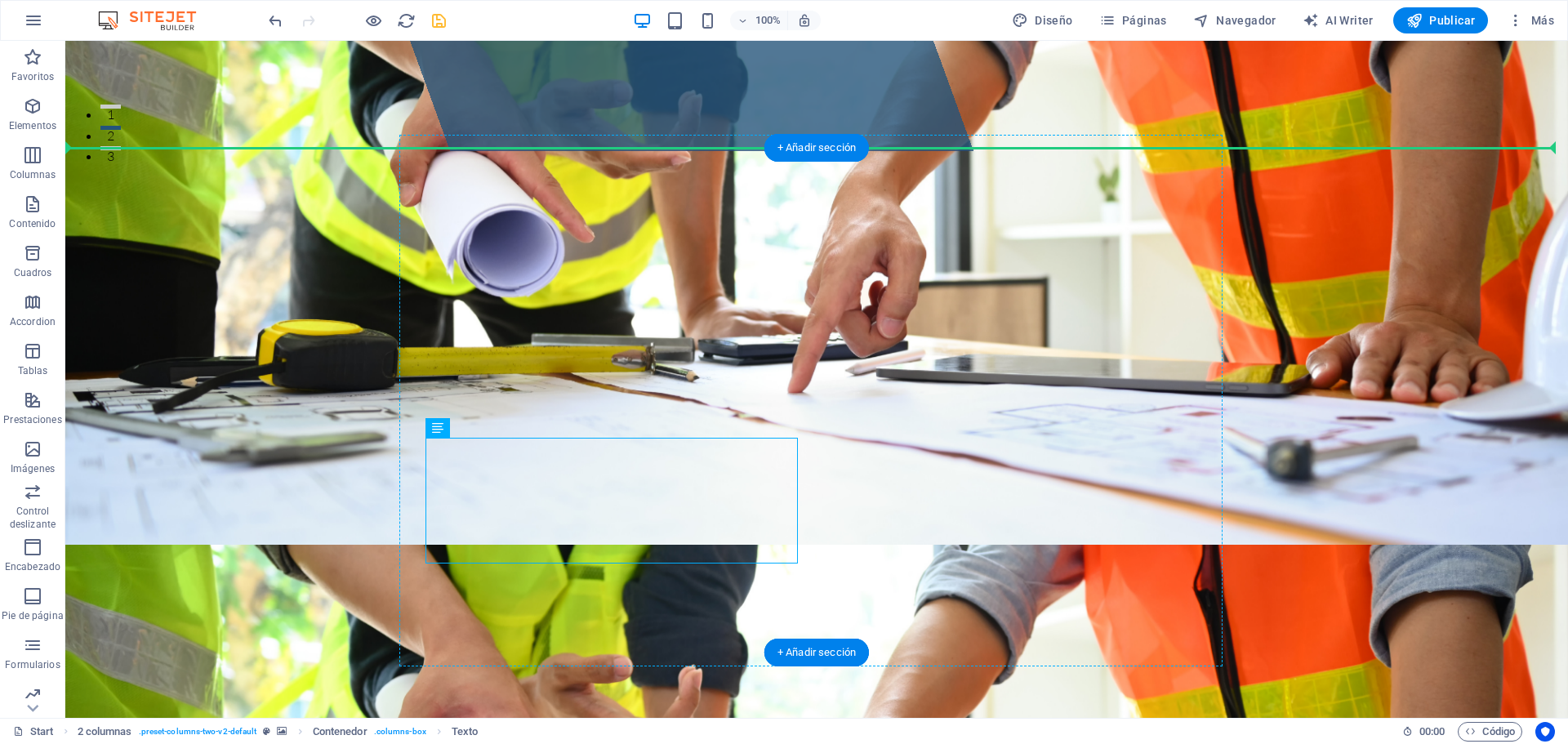
drag, startPoint x: 521, startPoint y: 470, endPoint x: 982, endPoint y: 365, distance: 472.8
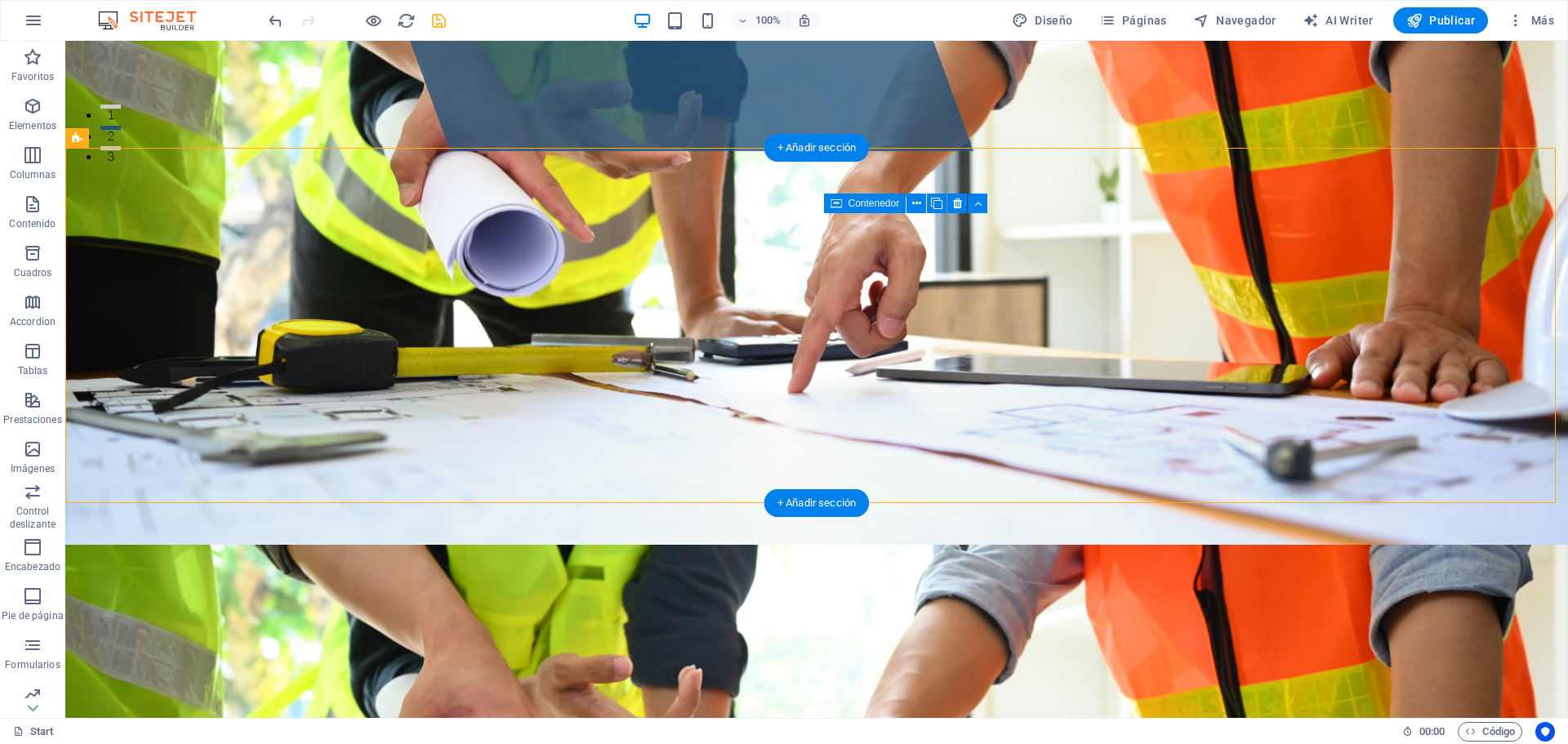
drag, startPoint x: 913, startPoint y: 283, endPoint x: 927, endPoint y: 260, distance: 26.9
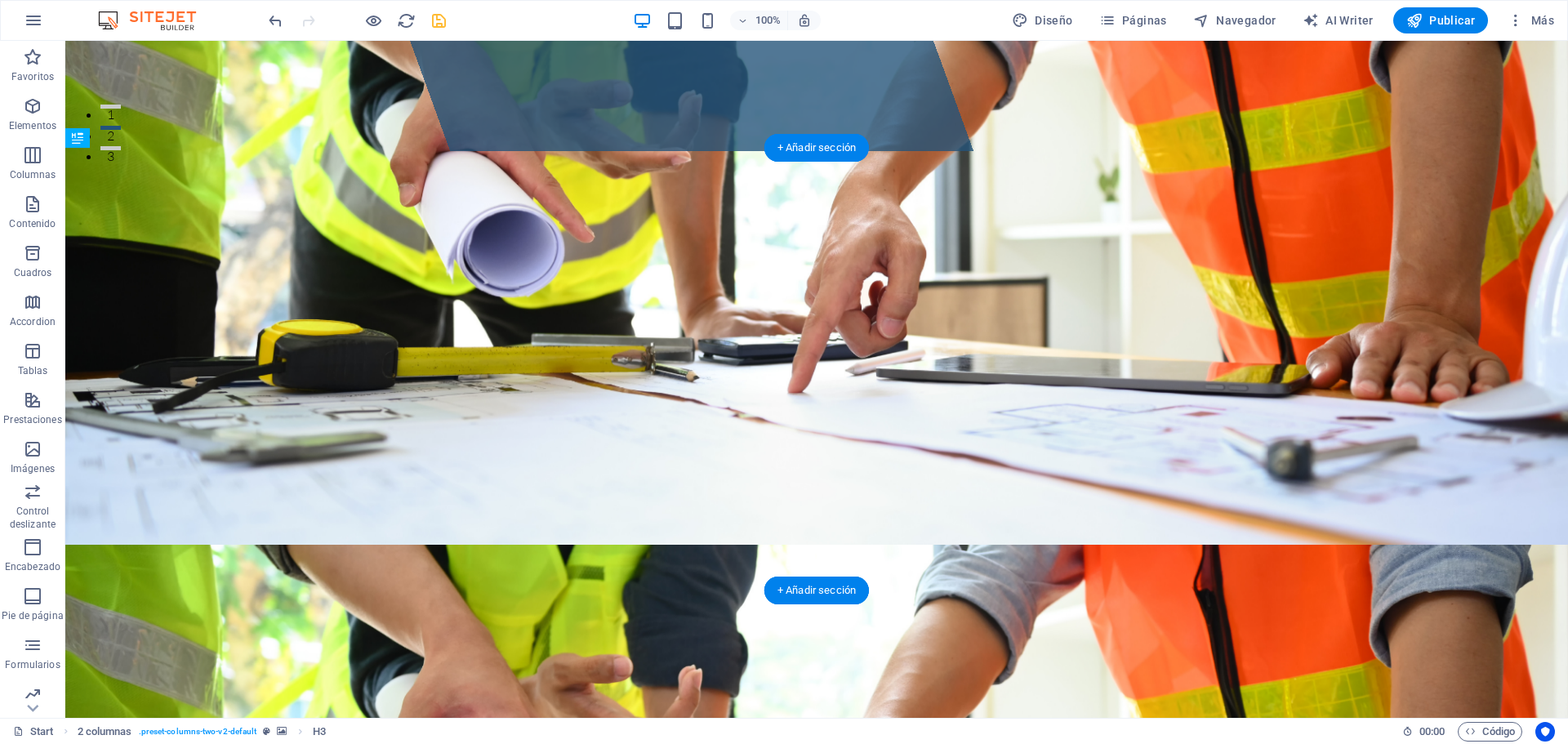
drag, startPoint x: 787, startPoint y: 470, endPoint x: 1012, endPoint y: 267, distance: 303.0
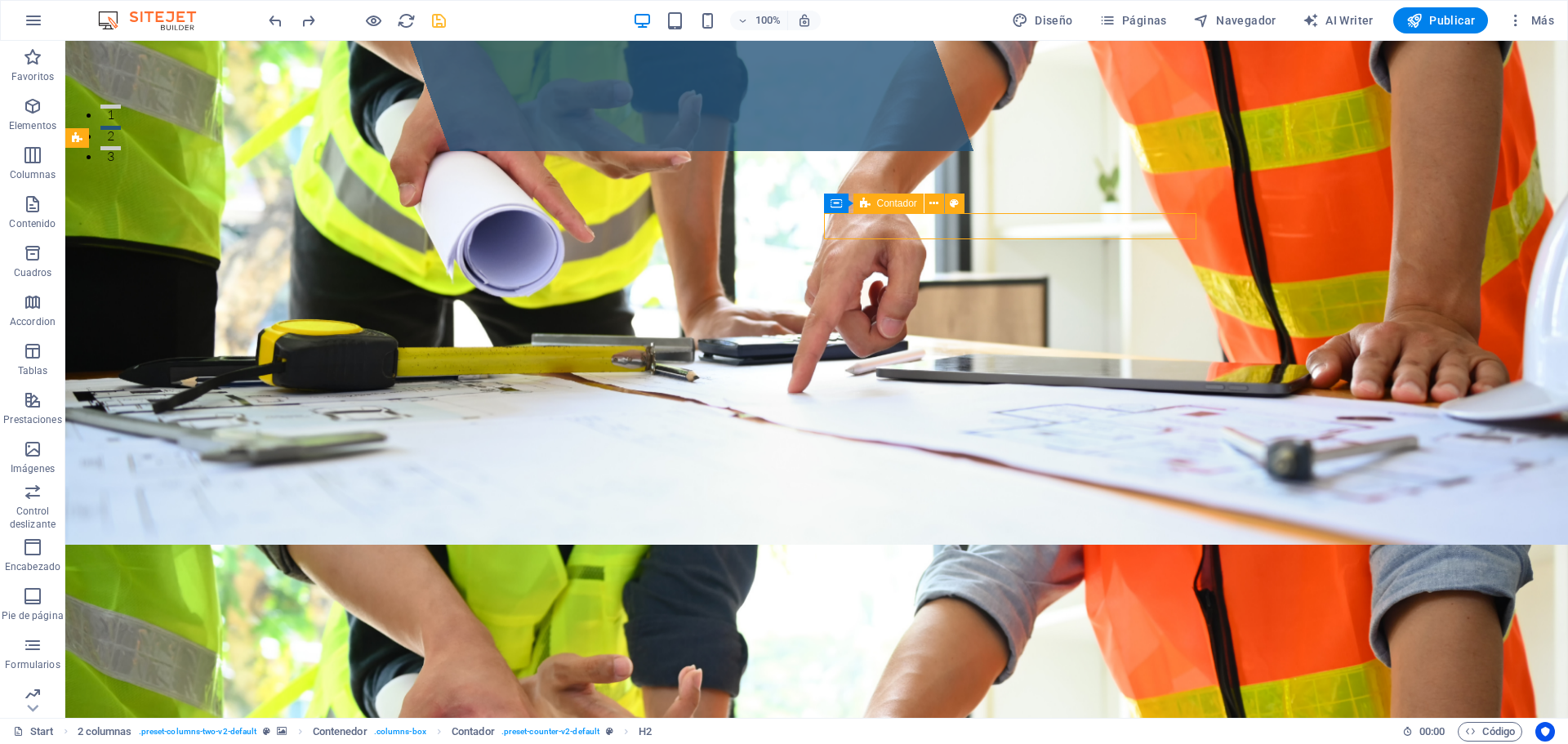
click at [867, 206] on icon at bounding box center [865, 203] width 11 height 20
click at [886, 202] on span "Contador" at bounding box center [896, 203] width 40 height 10
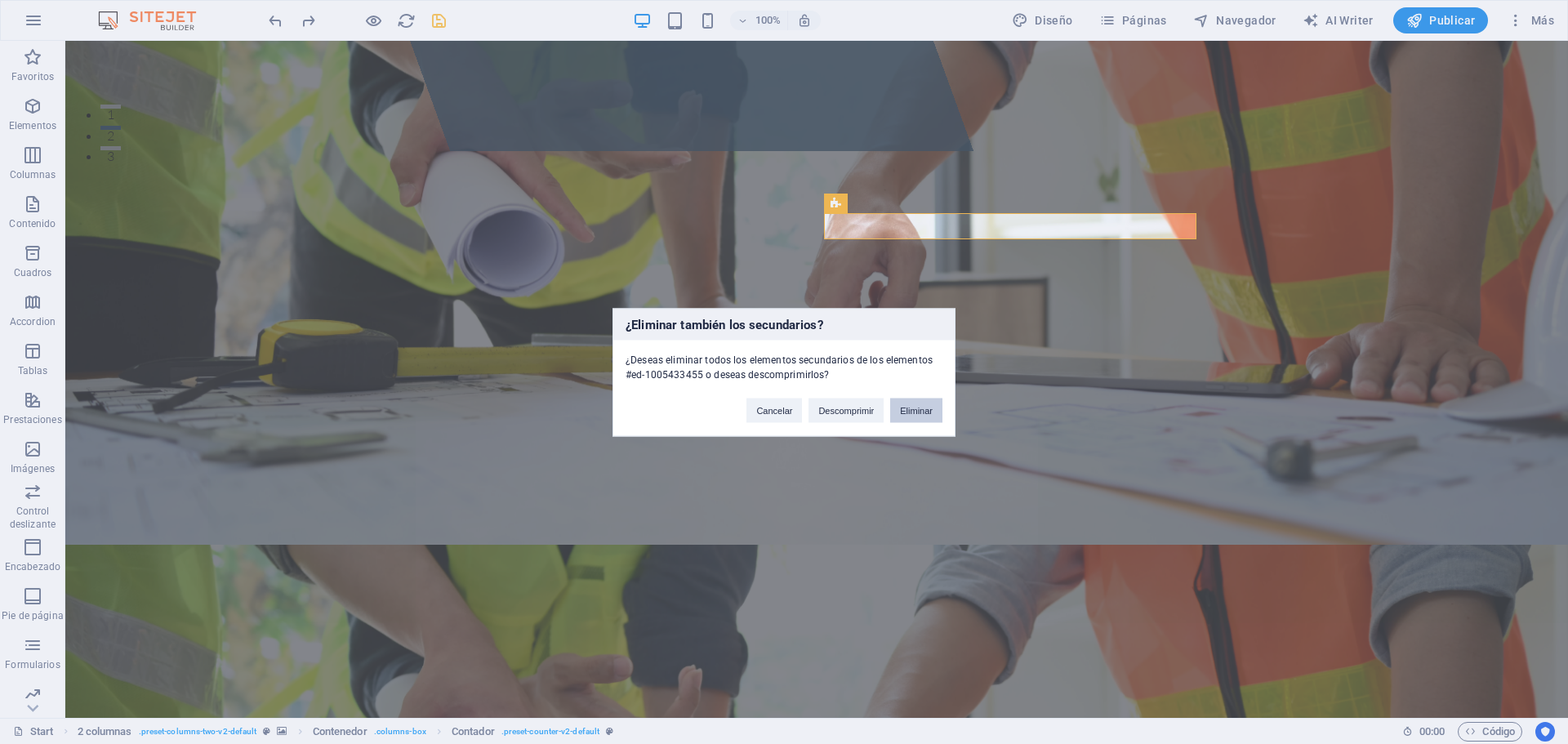
click at [919, 408] on button "Eliminar" at bounding box center [916, 410] width 52 height 24
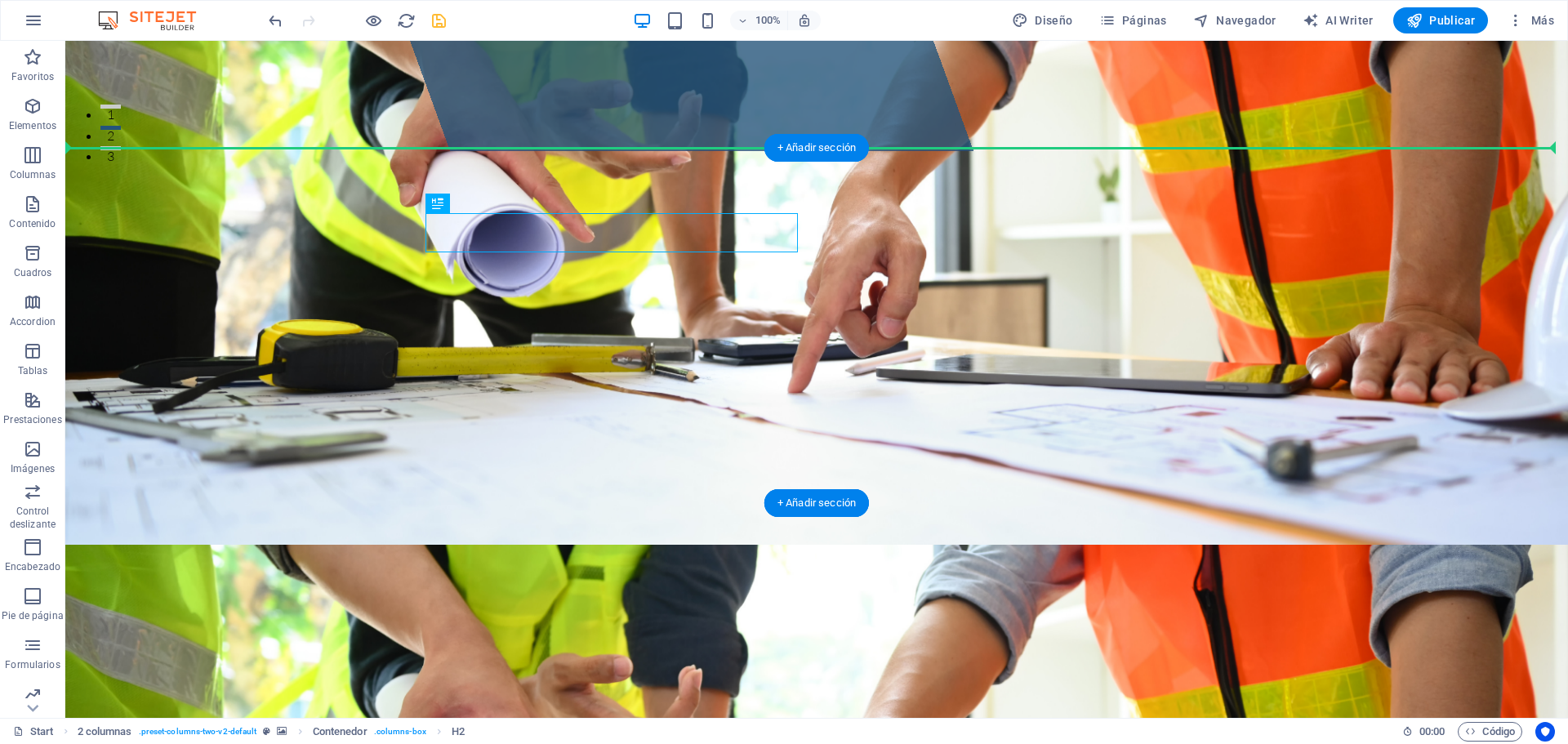
drag, startPoint x: 626, startPoint y: 232, endPoint x: 824, endPoint y: 182, distance: 204.2
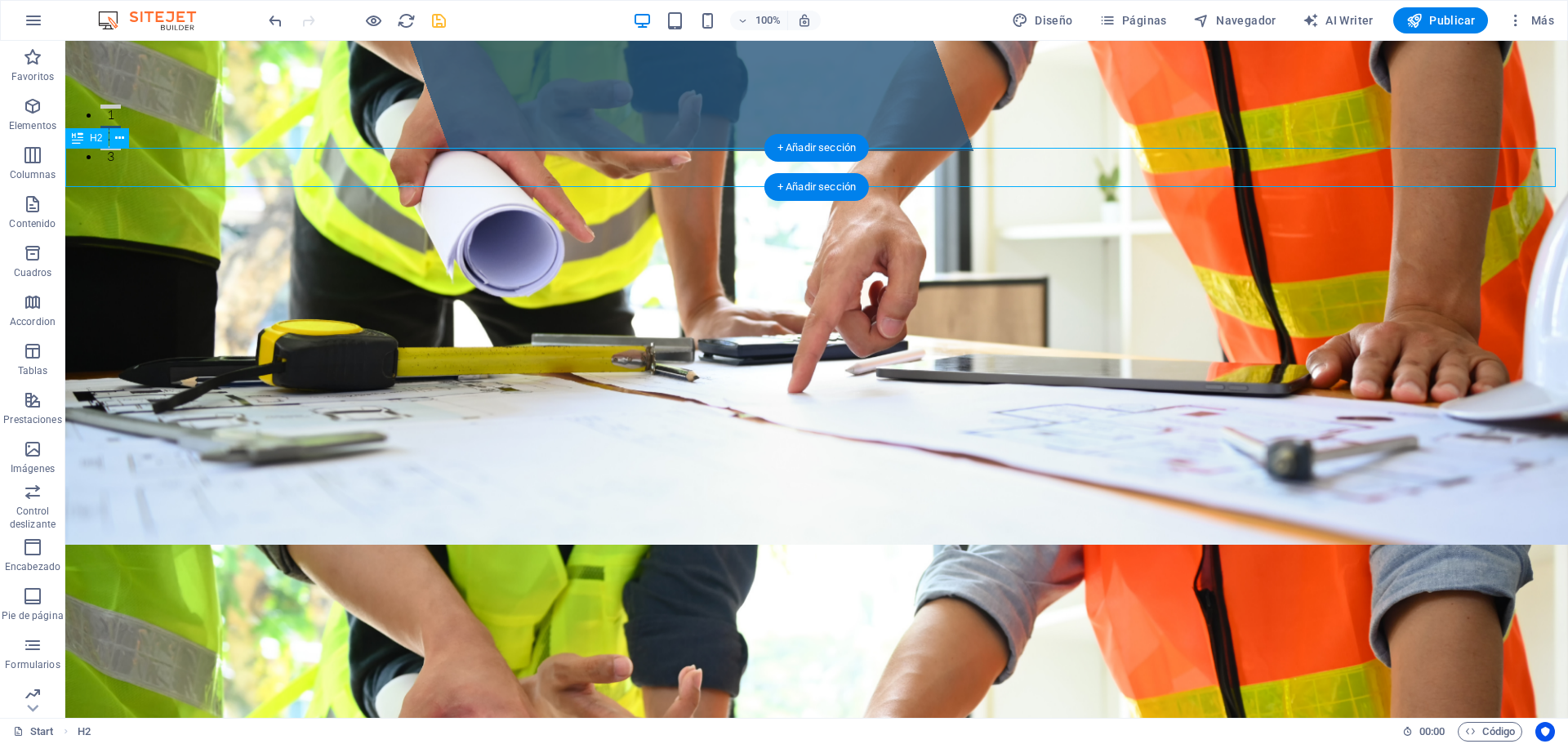
drag, startPoint x: 925, startPoint y: 164, endPoint x: 639, endPoint y: 164, distance: 286.0
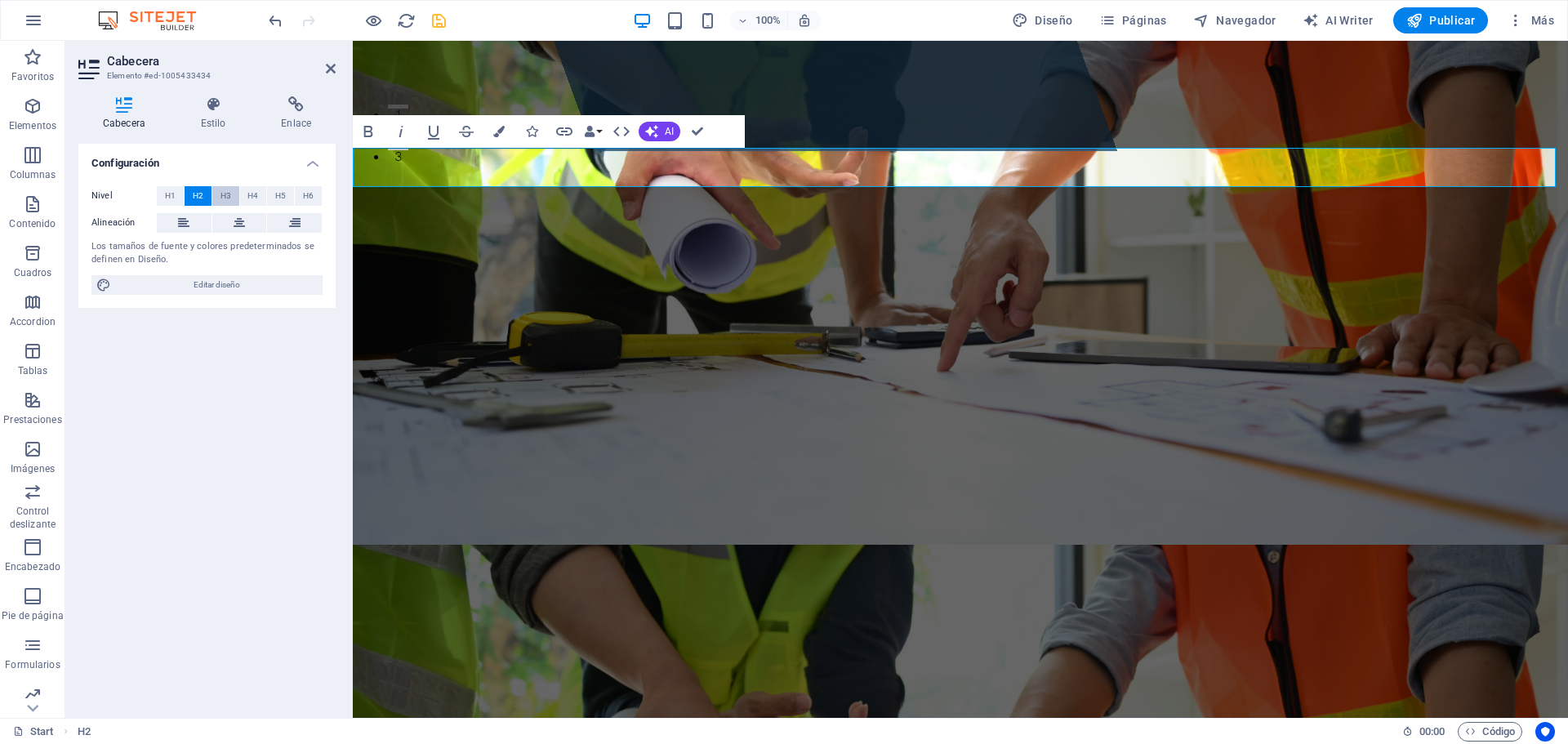
click at [228, 199] on span "H3" at bounding box center [225, 196] width 11 height 20
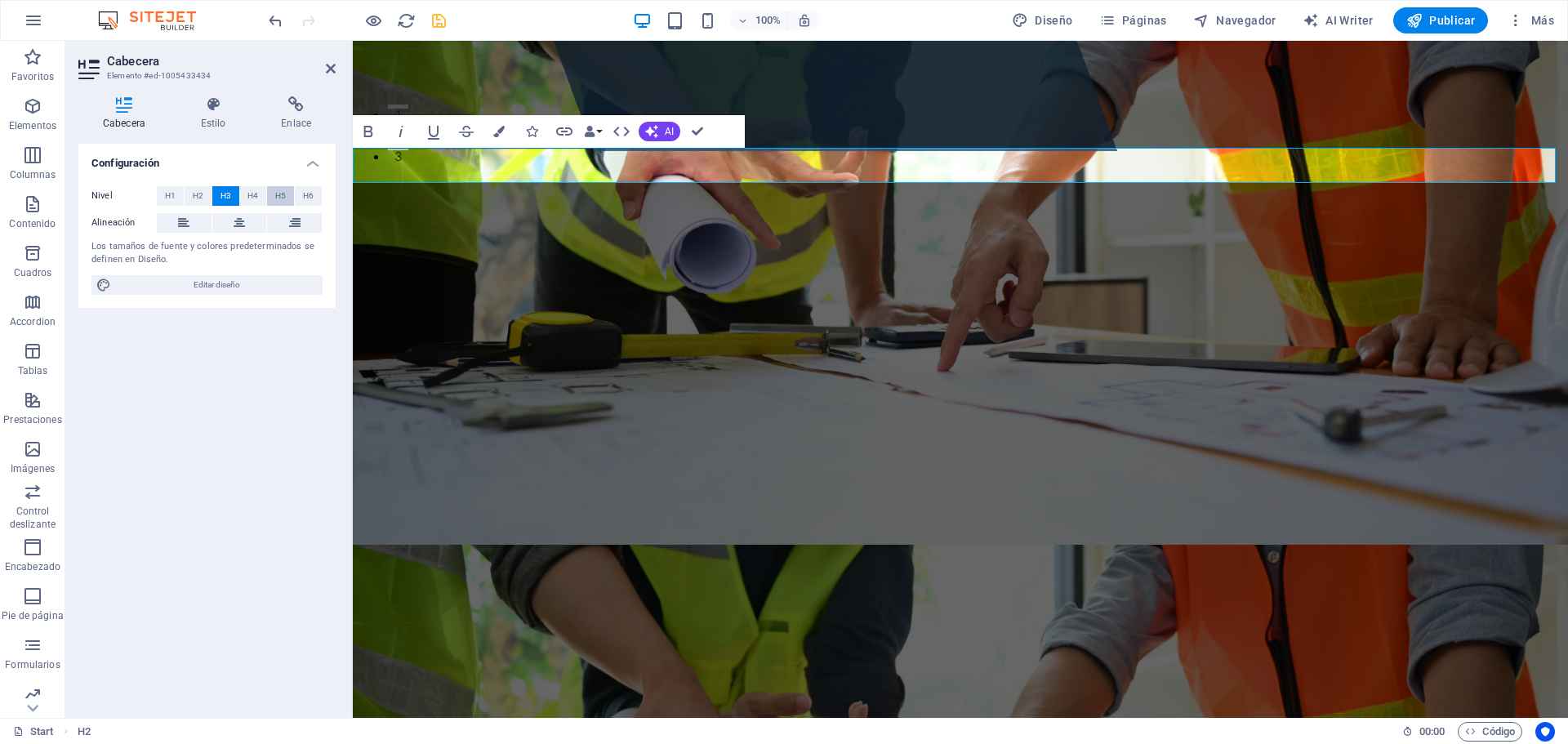
click at [291, 198] on button "H5" at bounding box center [281, 196] width 27 height 20
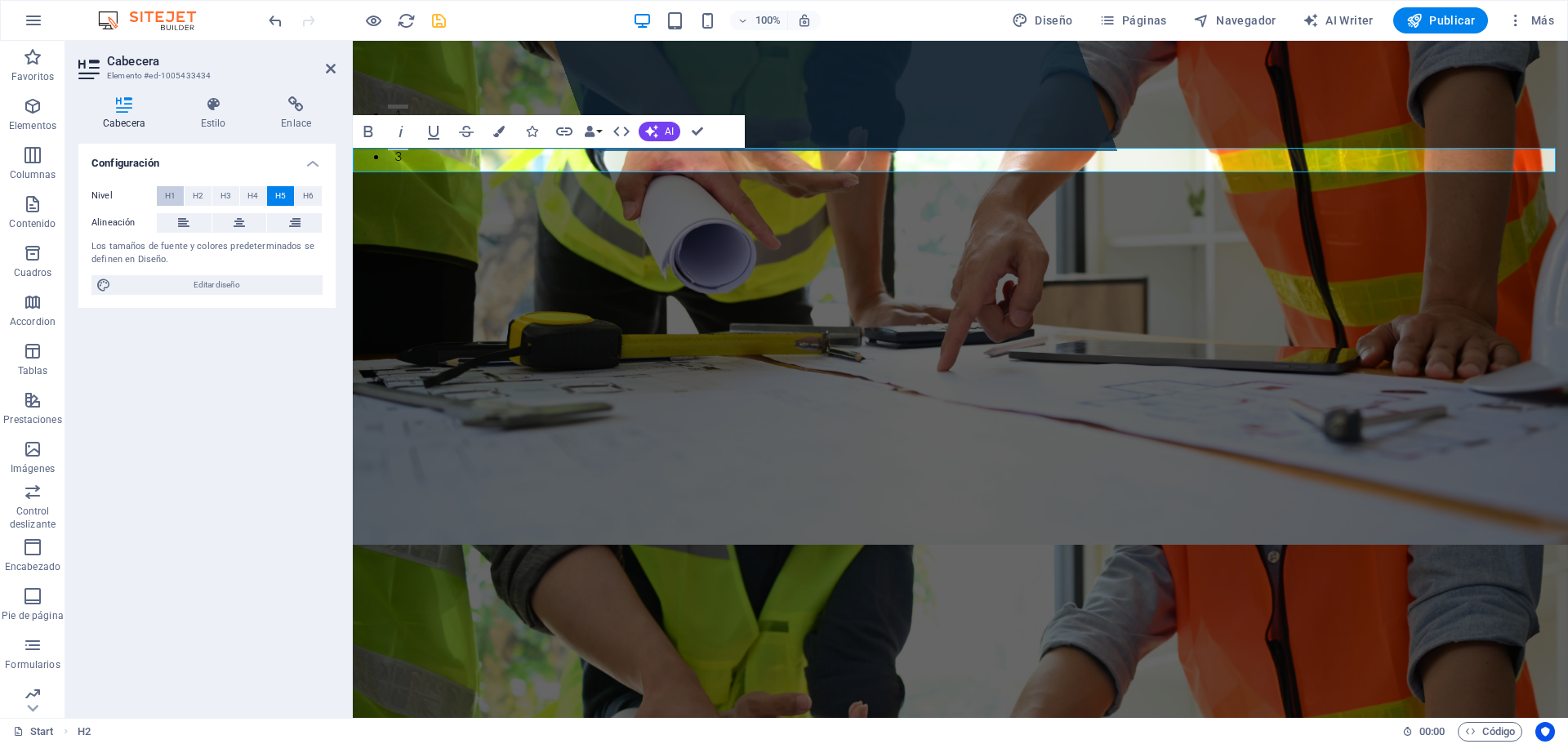
click at [174, 199] on span "H1" at bounding box center [170, 196] width 11 height 20
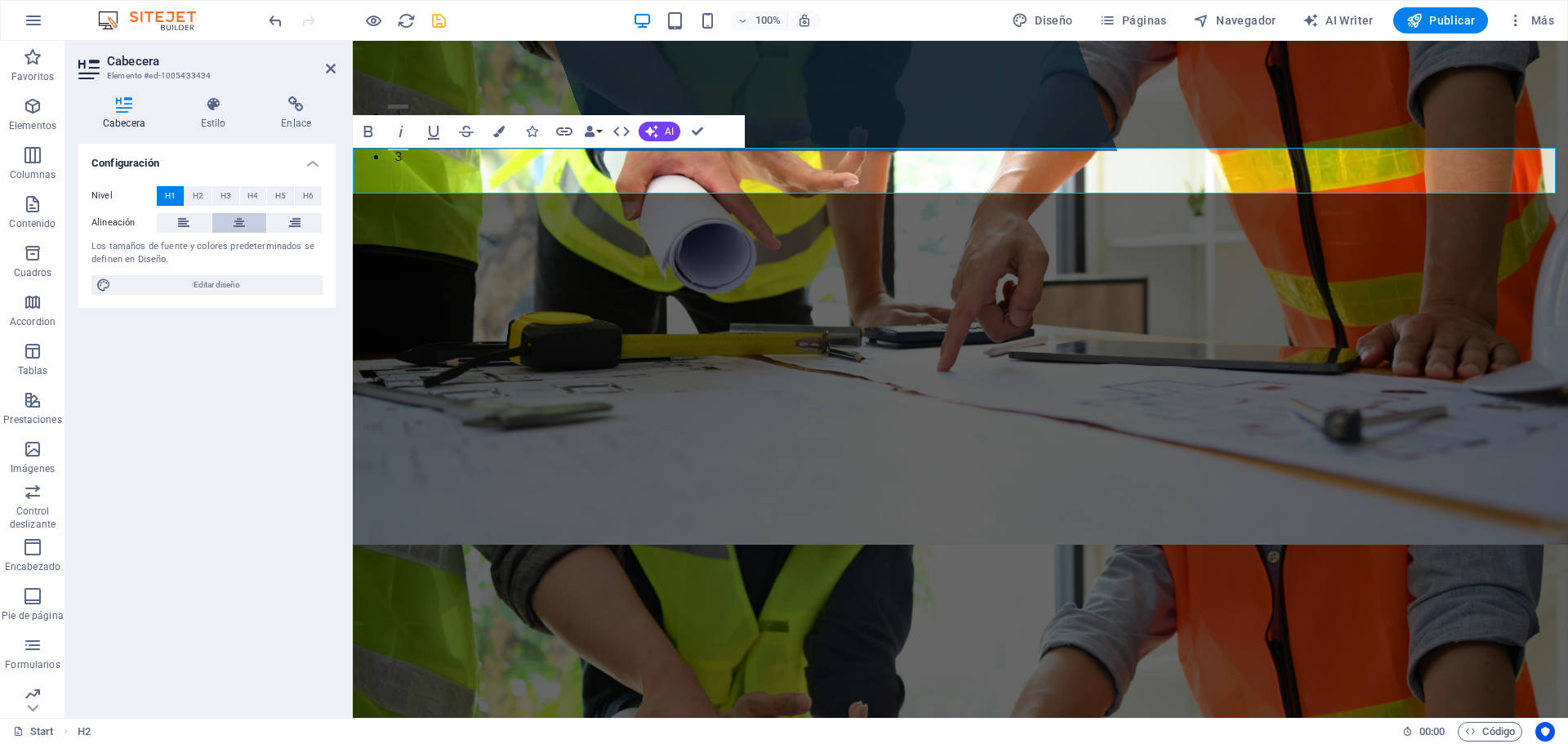
click at [238, 226] on icon at bounding box center [239, 223] width 12 height 20
click at [377, 135] on icon "button" at bounding box center [369, 131] width 20 height 20
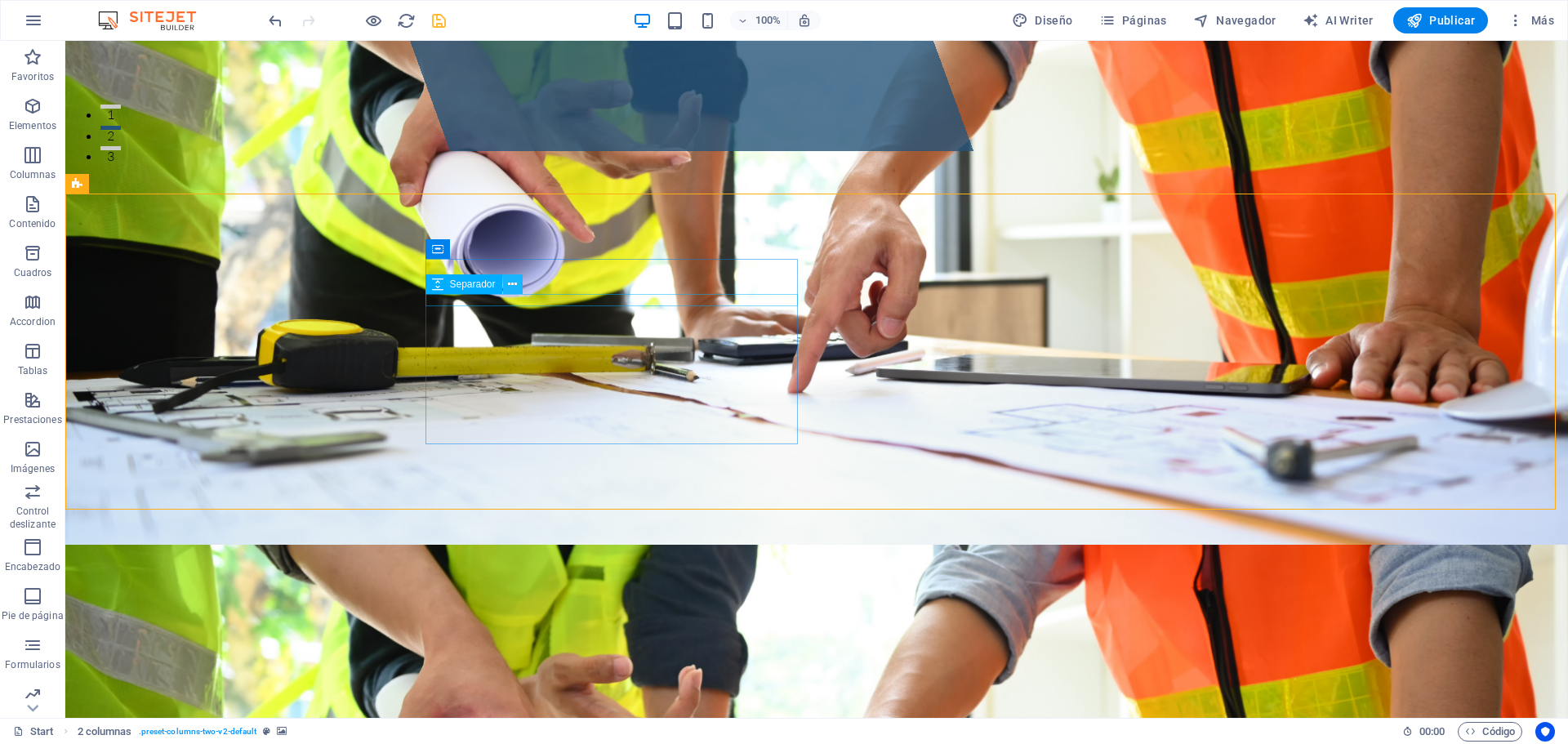
click at [516, 283] on icon at bounding box center [513, 284] width 9 height 17
click at [511, 253] on icon at bounding box center [508, 249] width 9 height 17
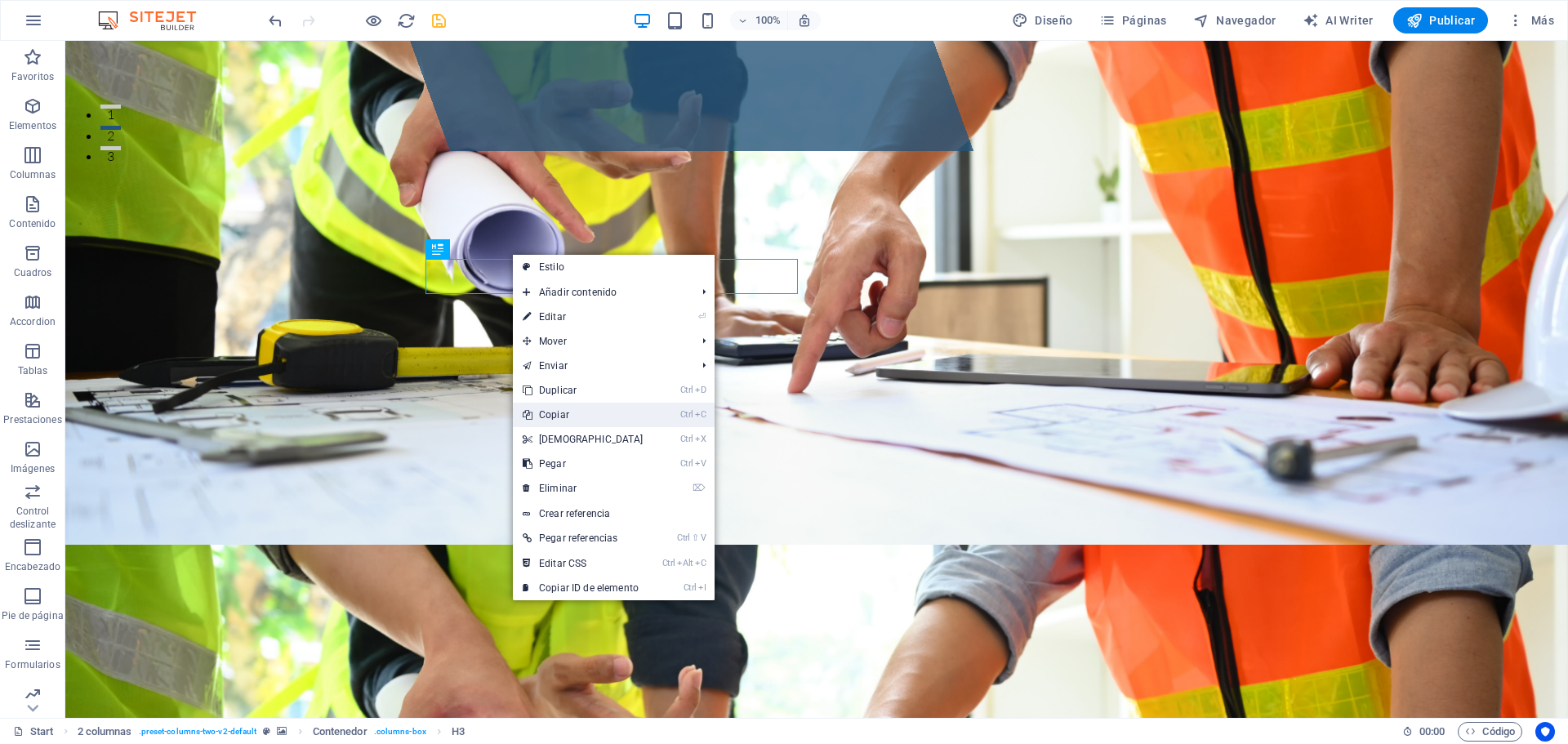
click at [566, 414] on link "Ctrl C Copiar" at bounding box center [582, 414] width 140 height 24
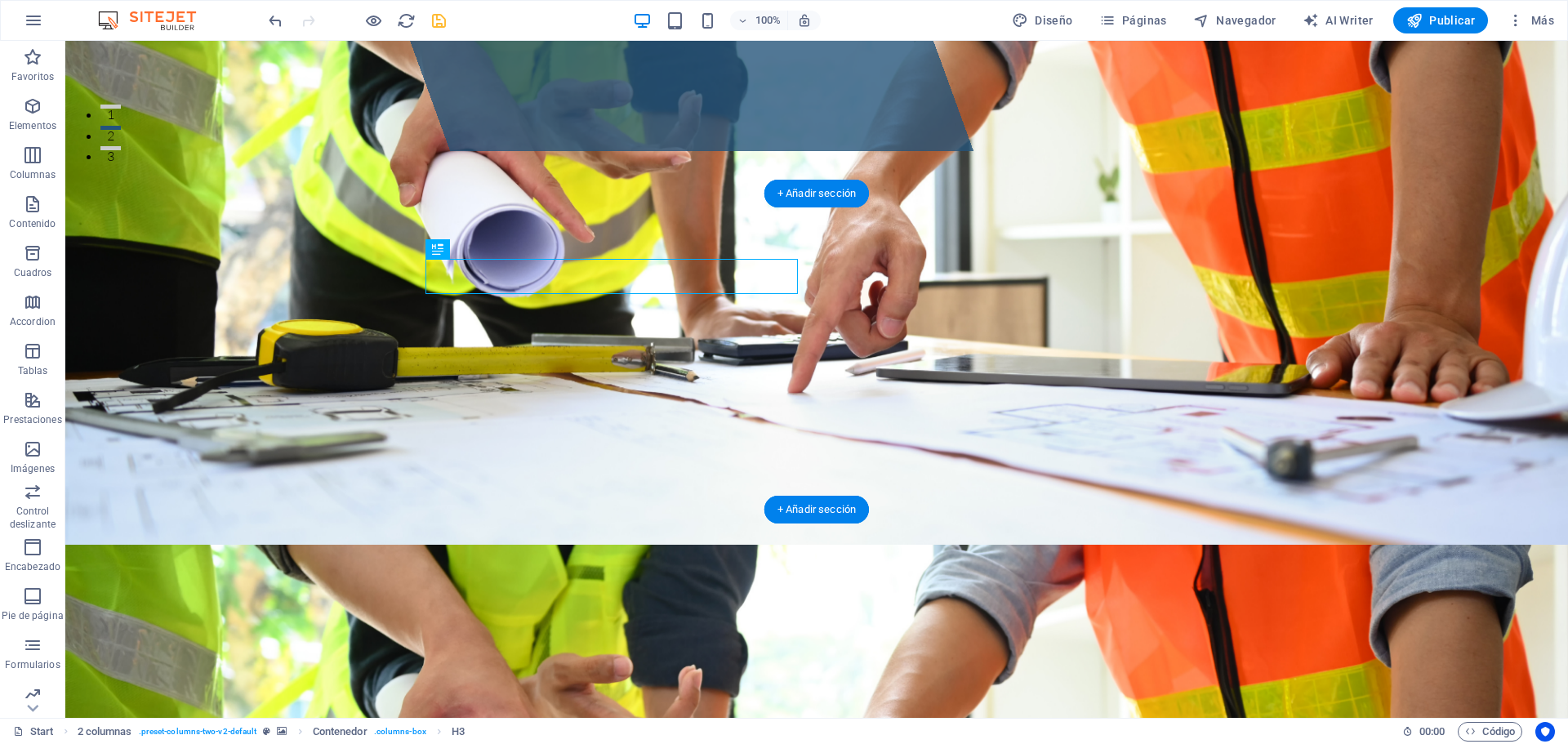
drag, startPoint x: 1004, startPoint y: 310, endPoint x: 1021, endPoint y: 295, distance: 22.7
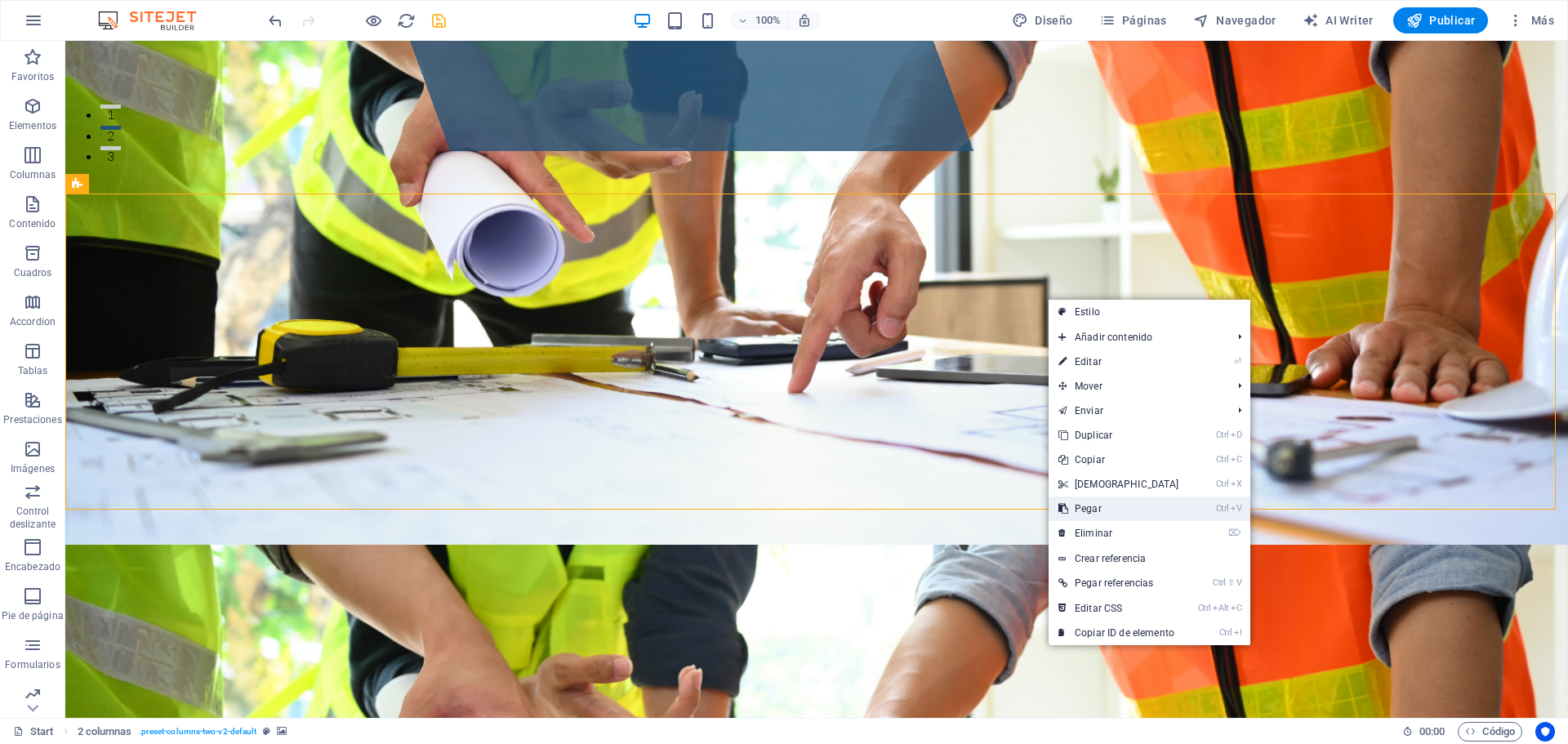
click at [1094, 507] on link "Ctrl V Pegar" at bounding box center [1118, 508] width 140 height 24
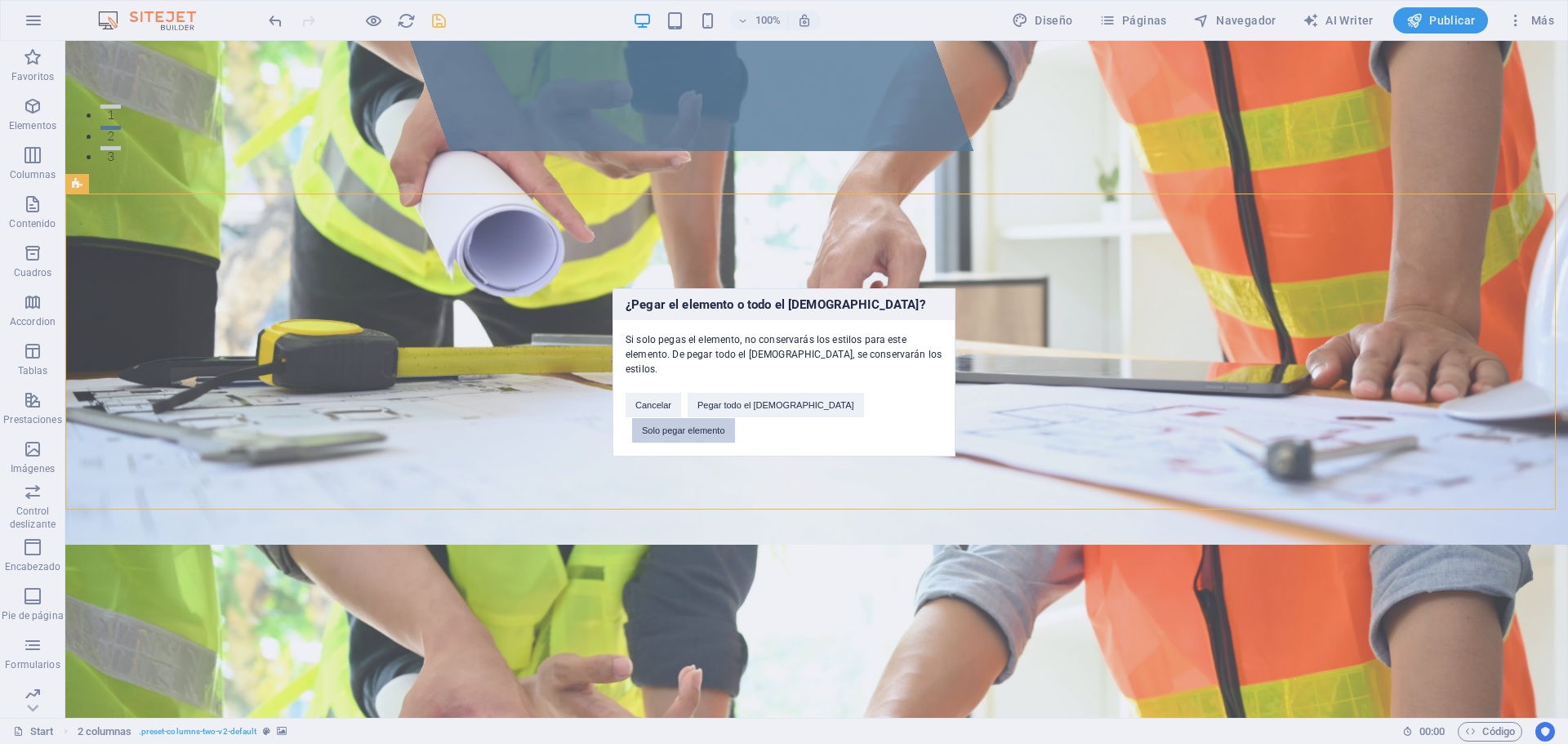
click at [735, 418] on button "Solo pegar elemento" at bounding box center [683, 429] width 103 height 24
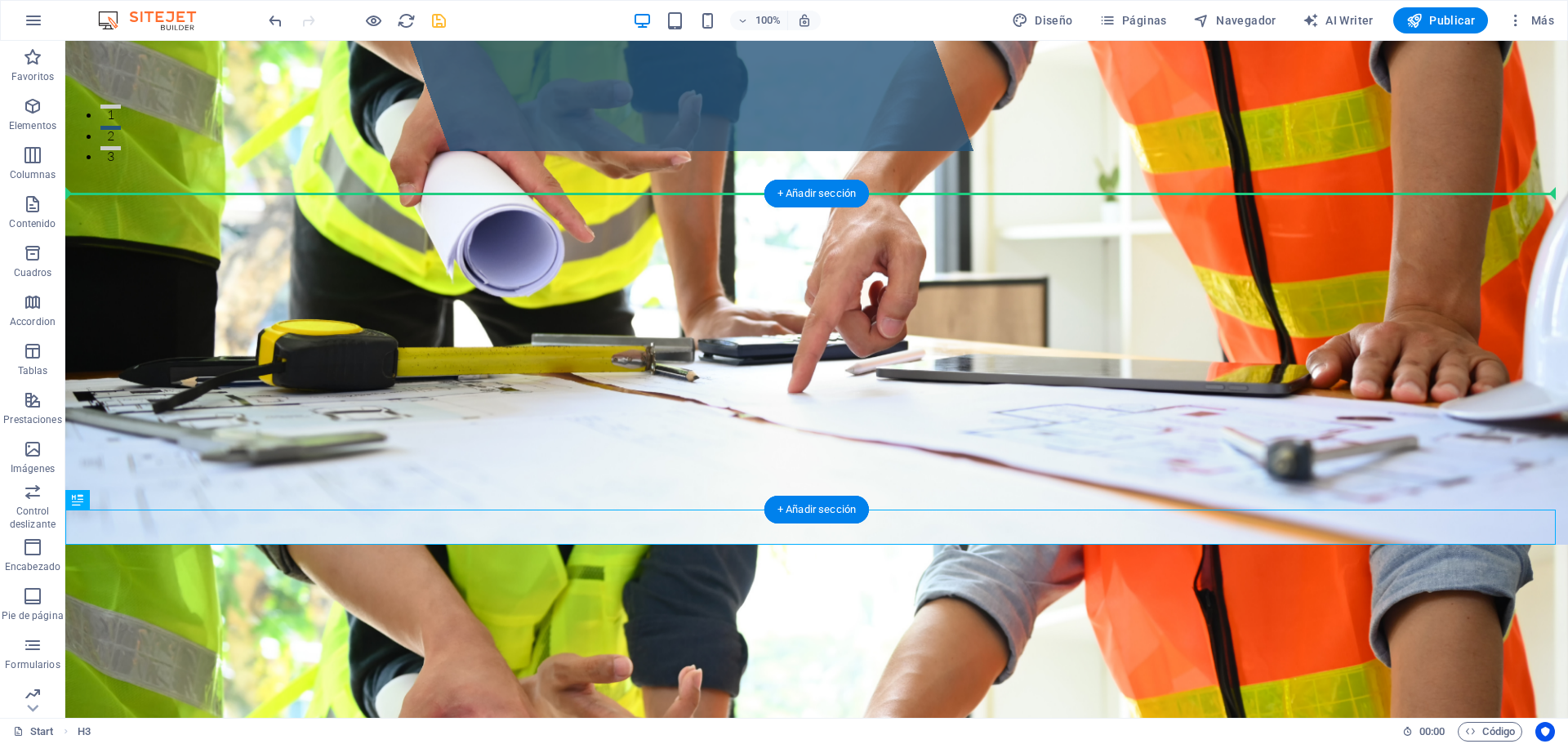
drag, startPoint x: 807, startPoint y: 528, endPoint x: 1048, endPoint y: 297, distance: 333.8
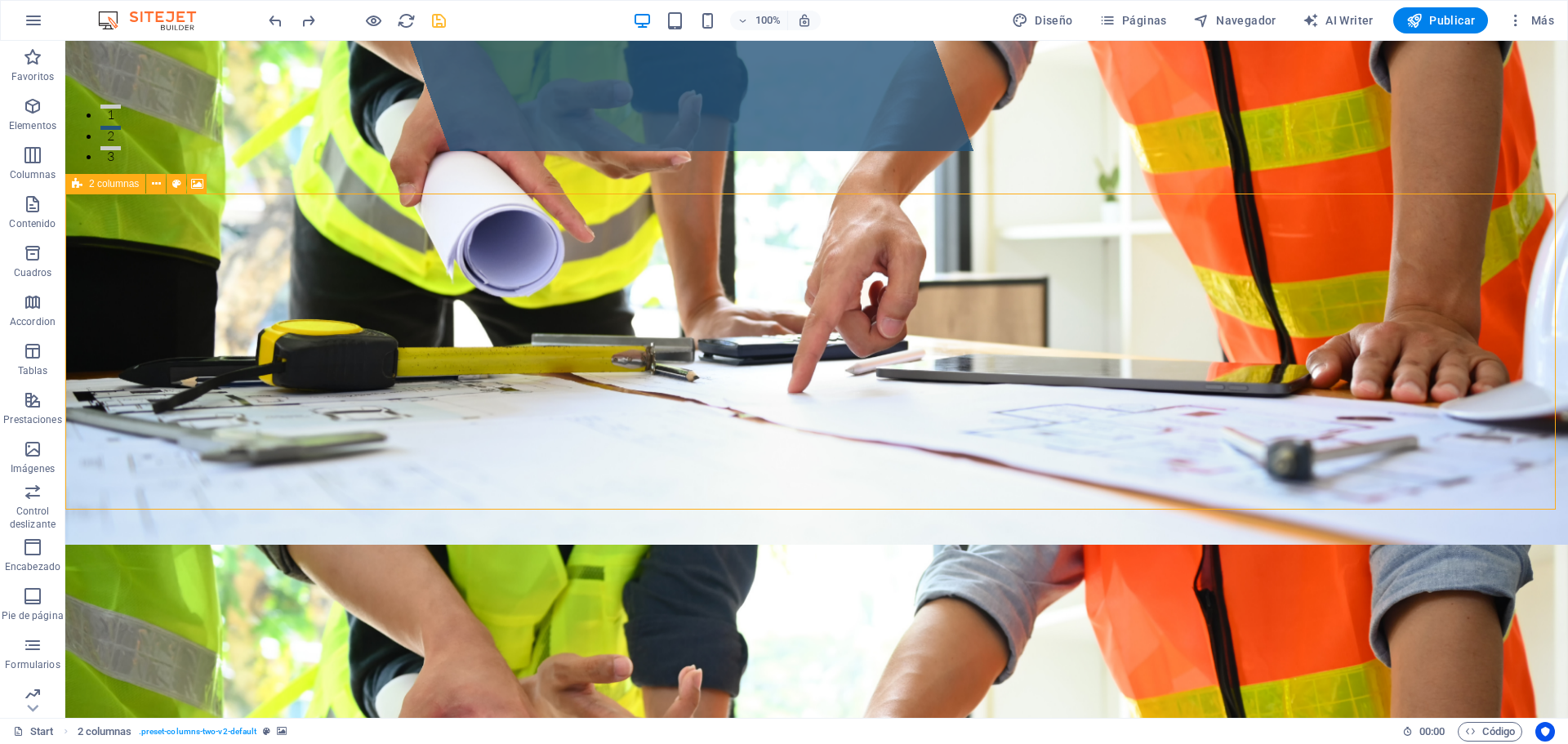
click at [120, 183] on span "2 columnas" at bounding box center [114, 183] width 50 height 10
click at [158, 184] on icon at bounding box center [157, 183] width 9 height 17
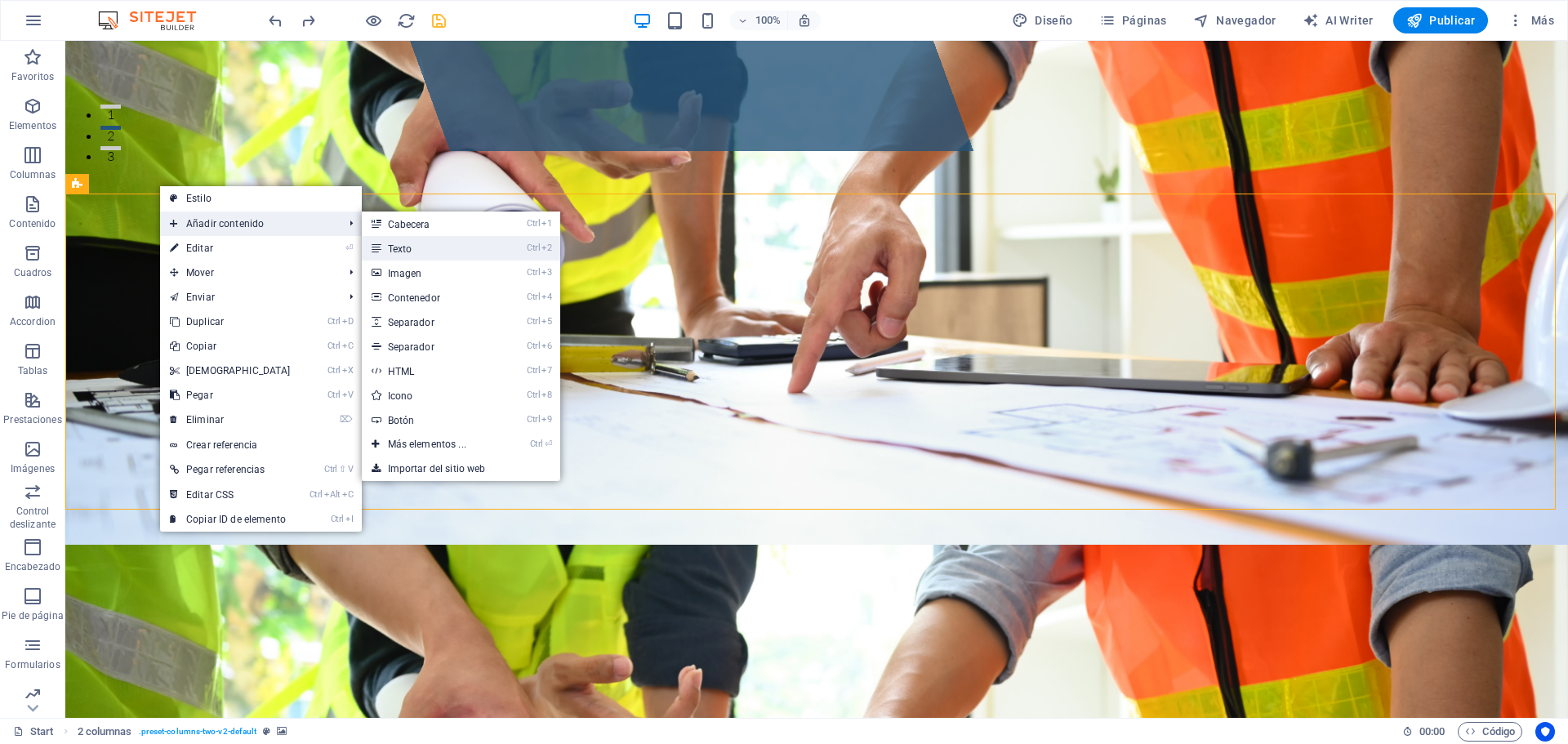
click at [405, 248] on link "Ctrl 2 Texto" at bounding box center [429, 248] width 137 height 24
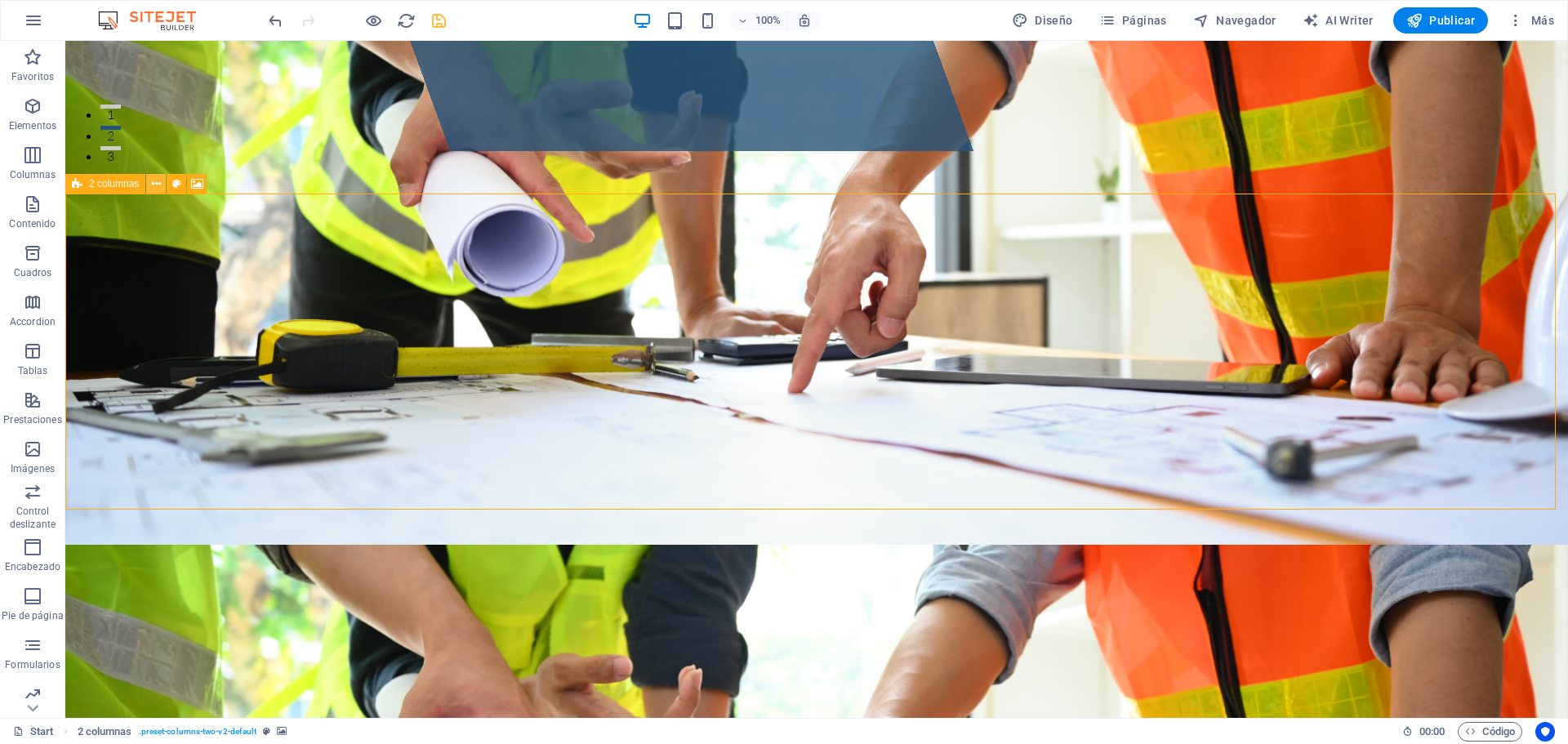
click at [157, 188] on icon at bounding box center [157, 183] width 9 height 17
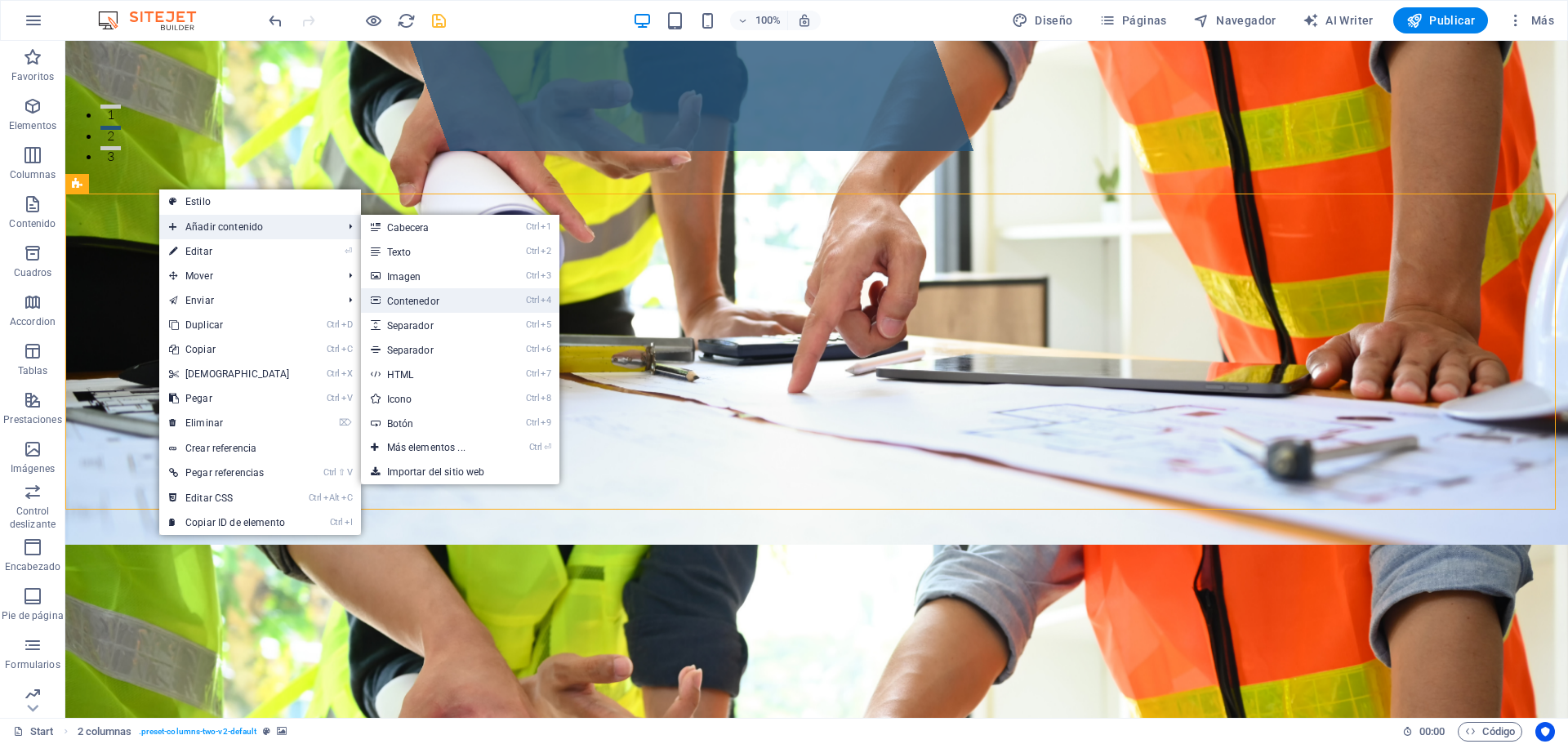
click at [431, 302] on link "Ctrl 4 Contenedor" at bounding box center [428, 300] width 137 height 24
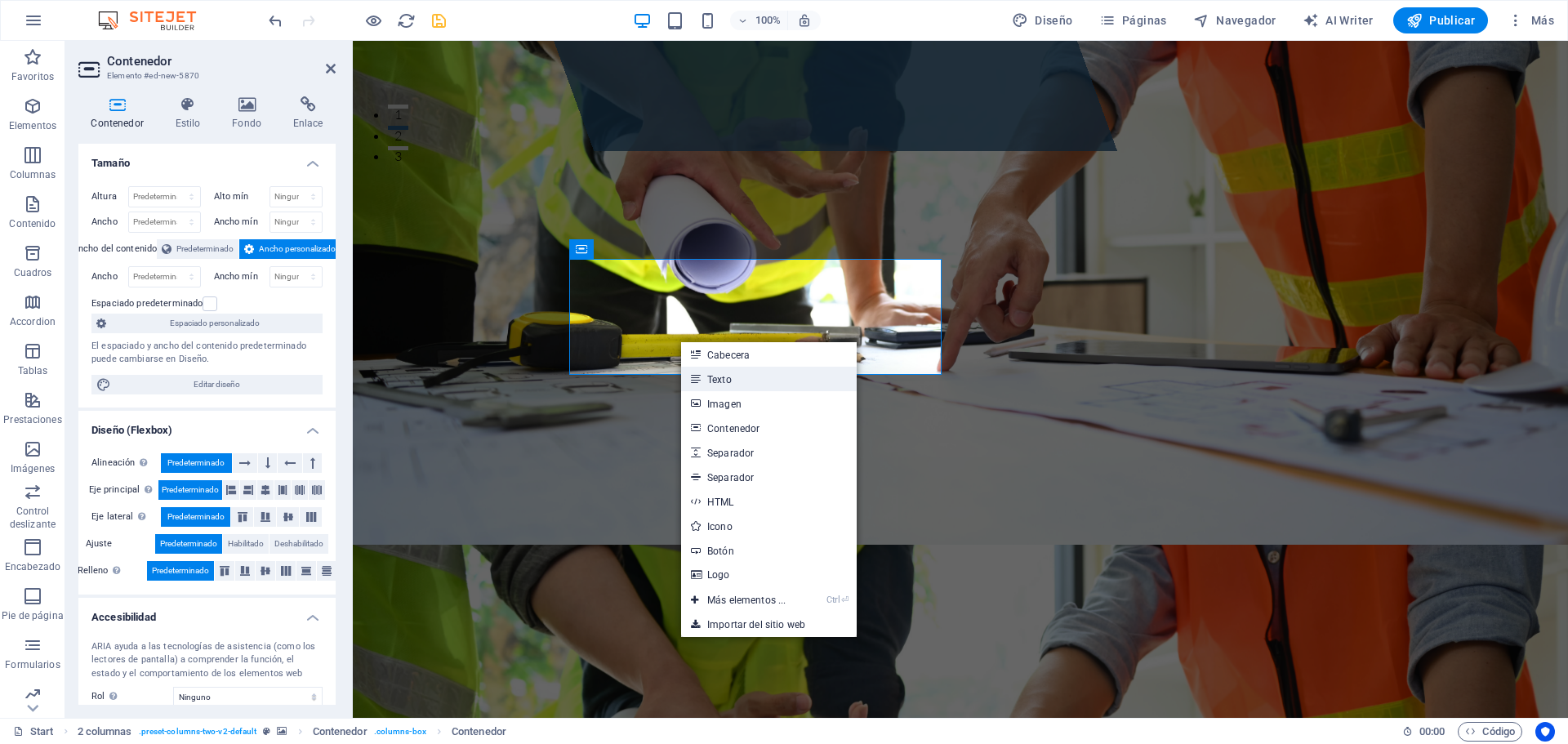
click at [748, 378] on link "Texto" at bounding box center [768, 378] width 175 height 24
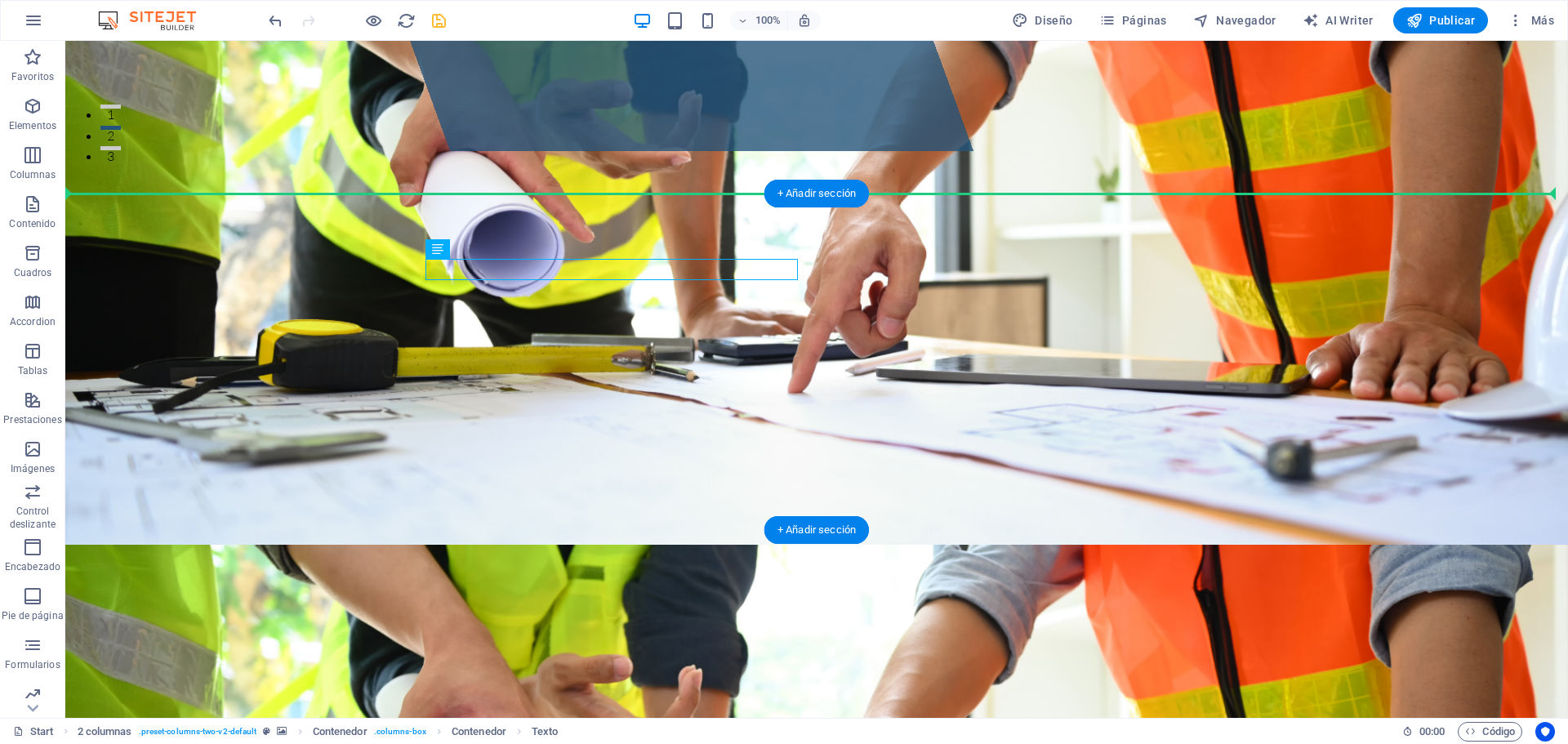
drag, startPoint x: 623, startPoint y: 300, endPoint x: 1166, endPoint y: 333, distance: 544.0
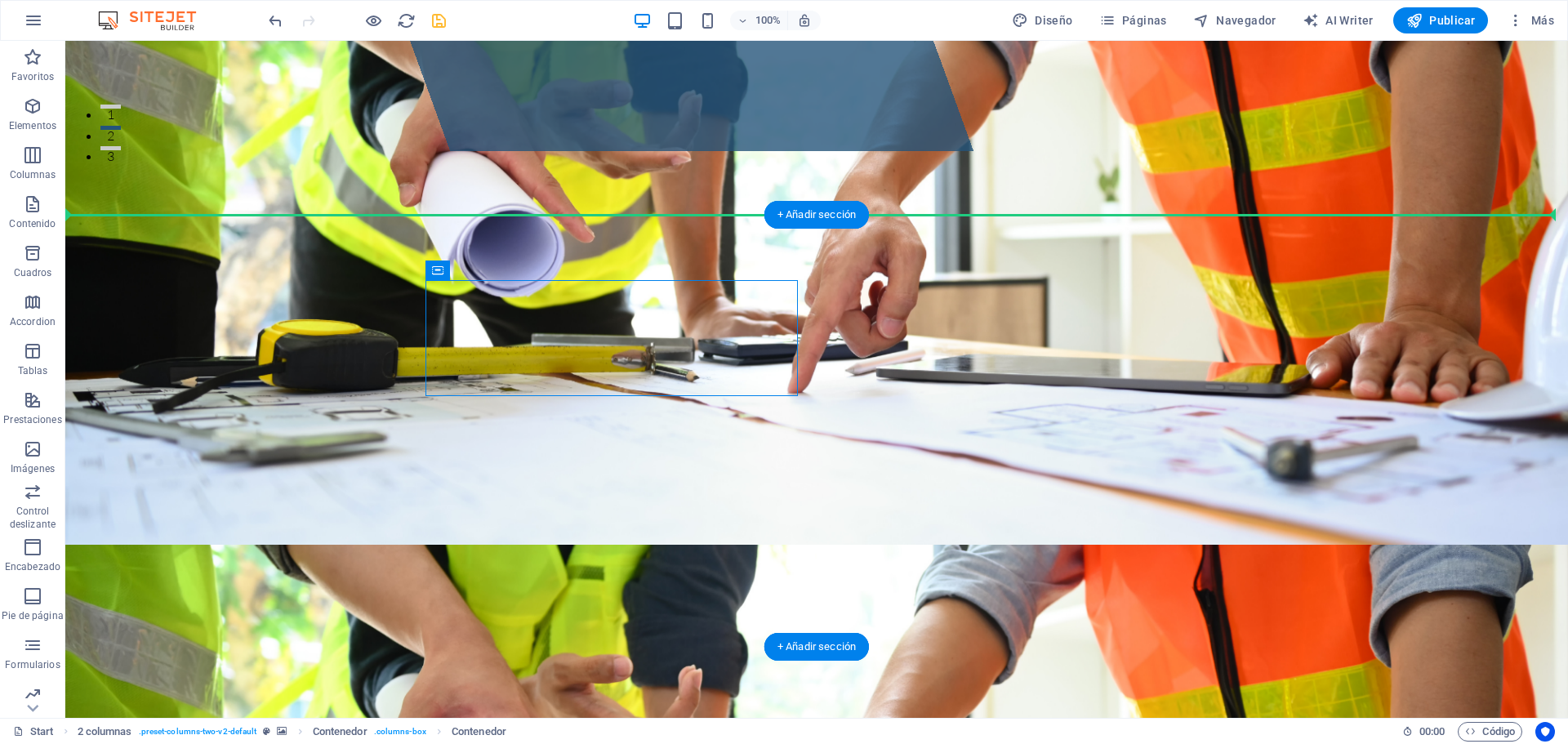
drag, startPoint x: 683, startPoint y: 306, endPoint x: 1201, endPoint y: 361, distance: 520.9
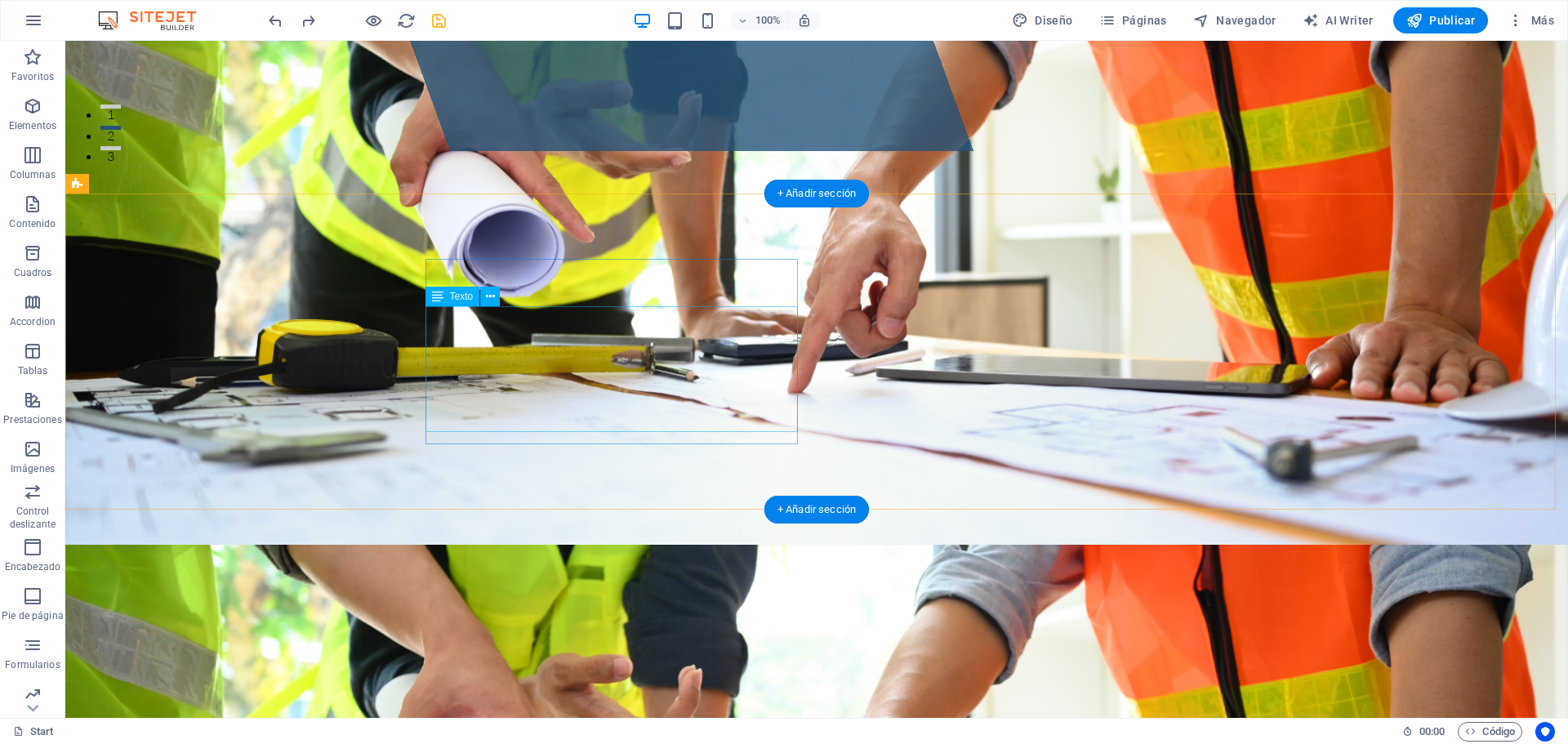
drag, startPoint x: 368, startPoint y: 260, endPoint x: 680, endPoint y: 379, distance: 333.9
drag, startPoint x: 852, startPoint y: 292, endPoint x: 454, endPoint y: 411, distance: 415.4
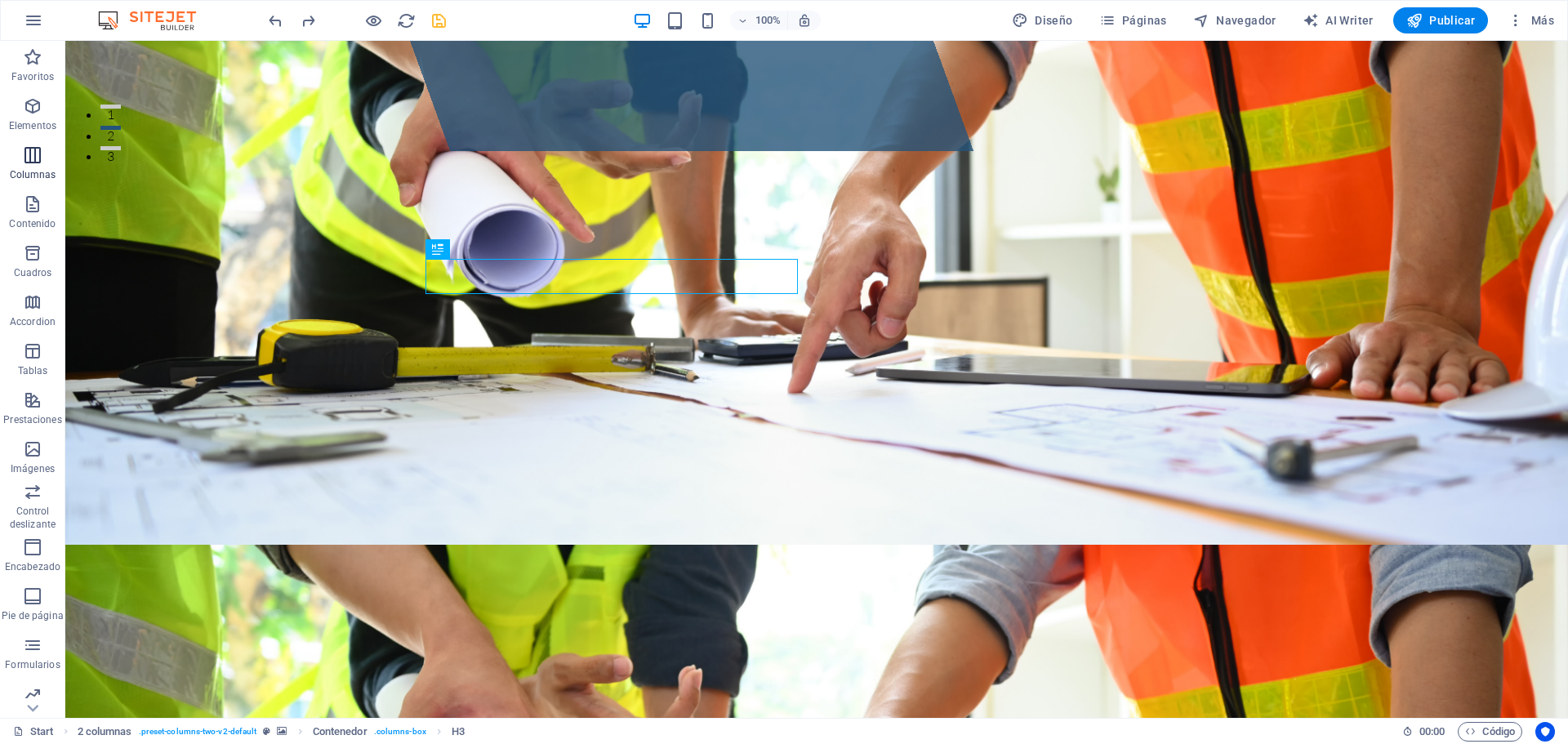
click at [35, 167] on span "Columnas" at bounding box center [32, 165] width 65 height 39
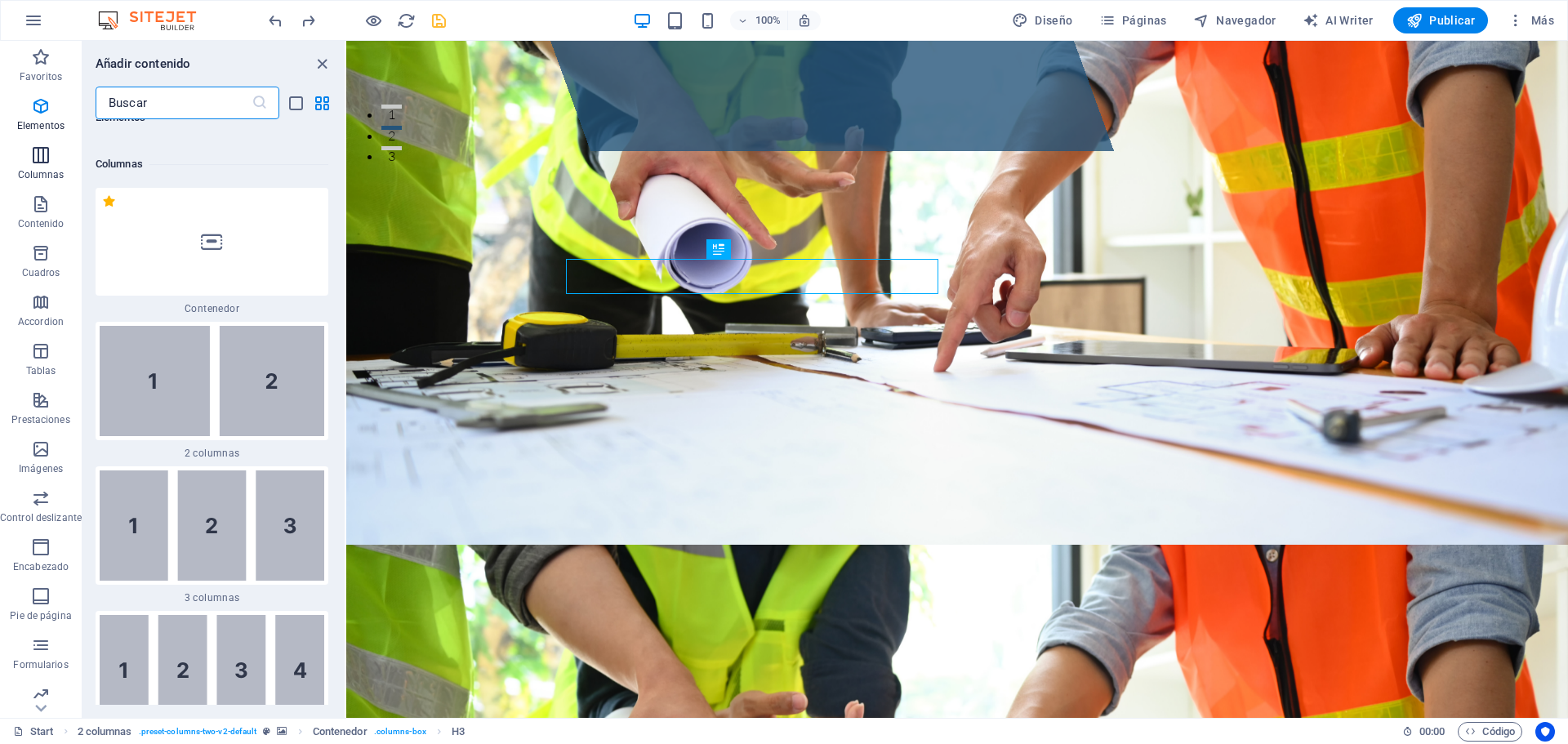
scroll to position [942, 0]
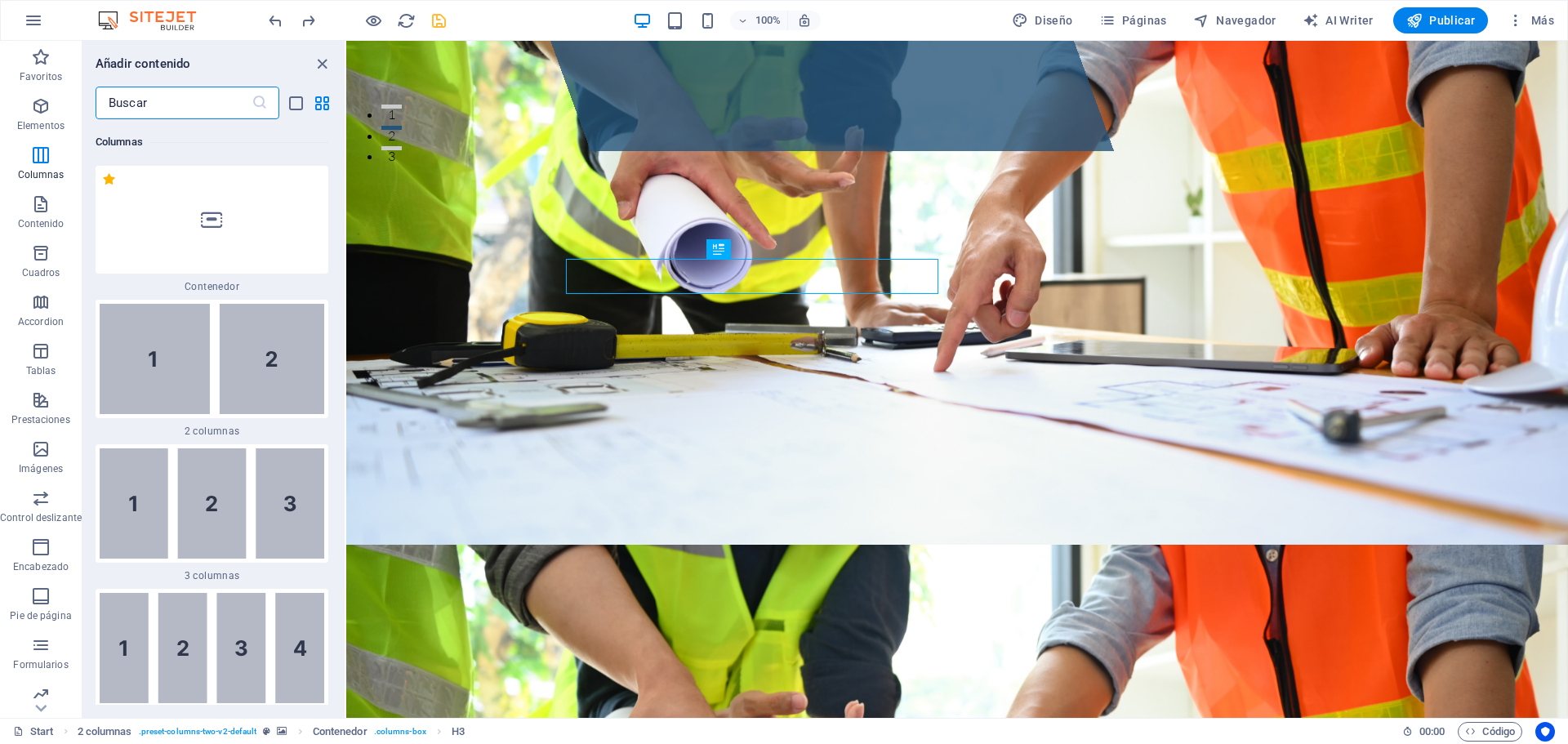
drag, startPoint x: 295, startPoint y: 358, endPoint x: 300, endPoint y: 368, distance: 11.2
click at [296, 358] on img at bounding box center [211, 359] width 225 height 110
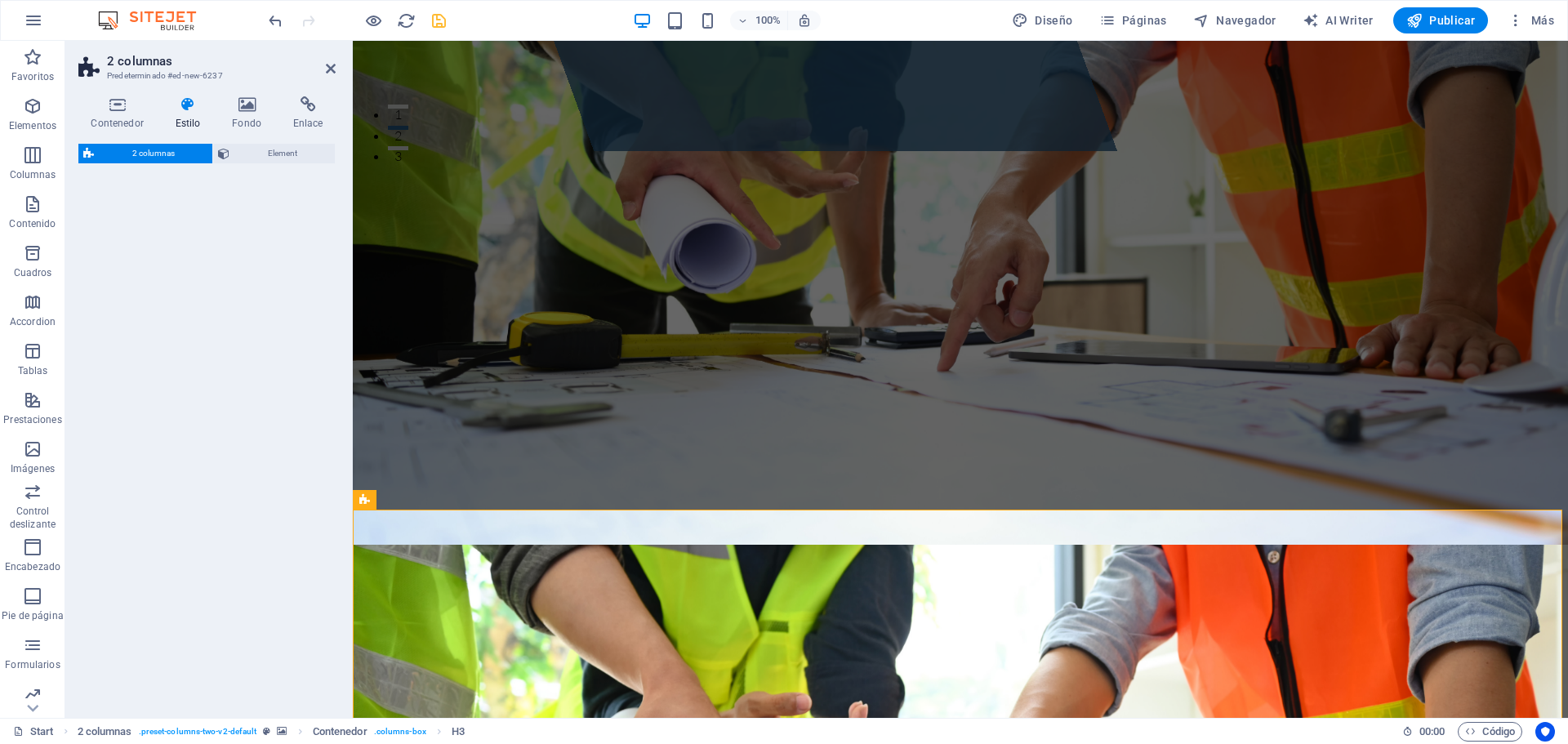
select select "rem"
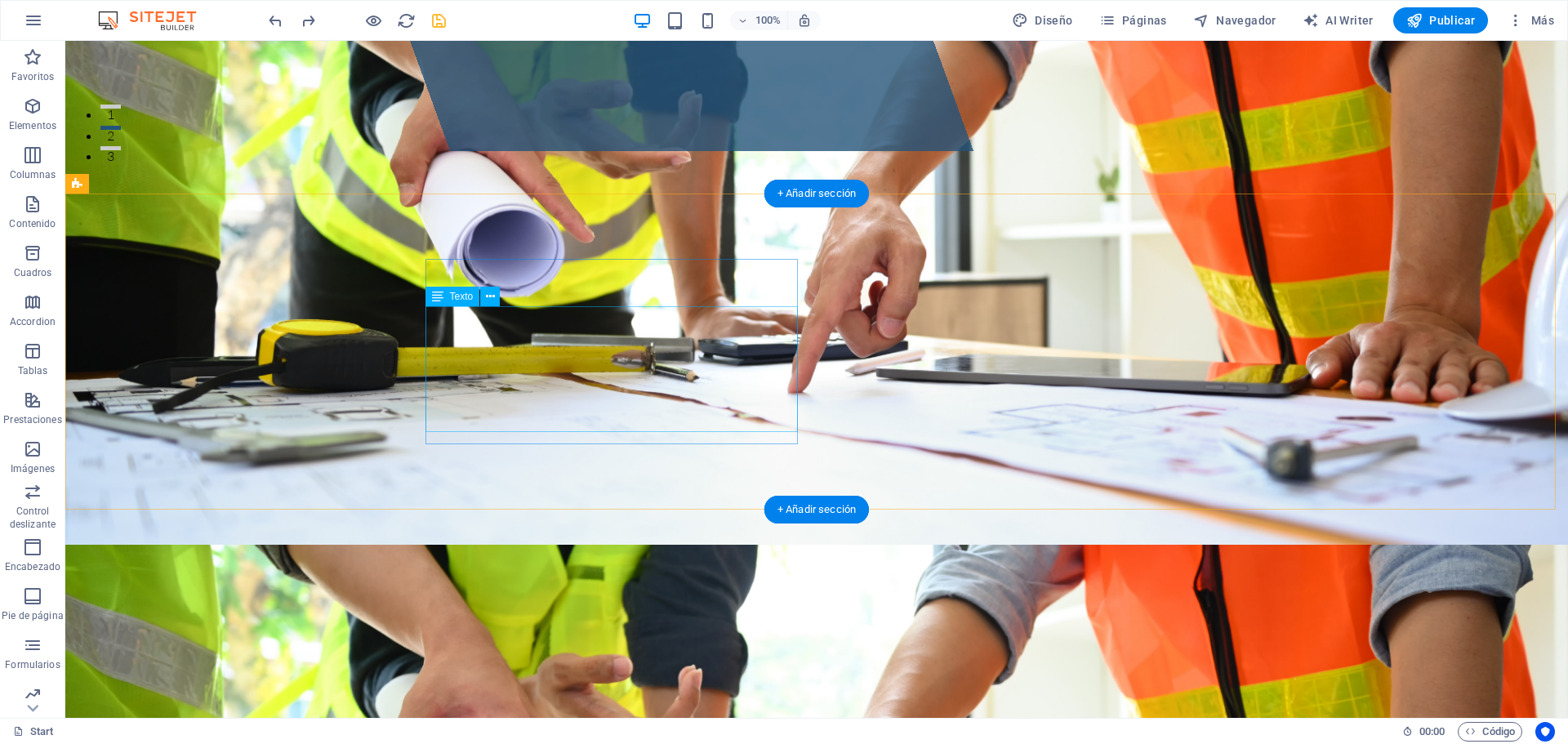
drag, startPoint x: 282, startPoint y: 259, endPoint x: 793, endPoint y: 442, distance: 542.8
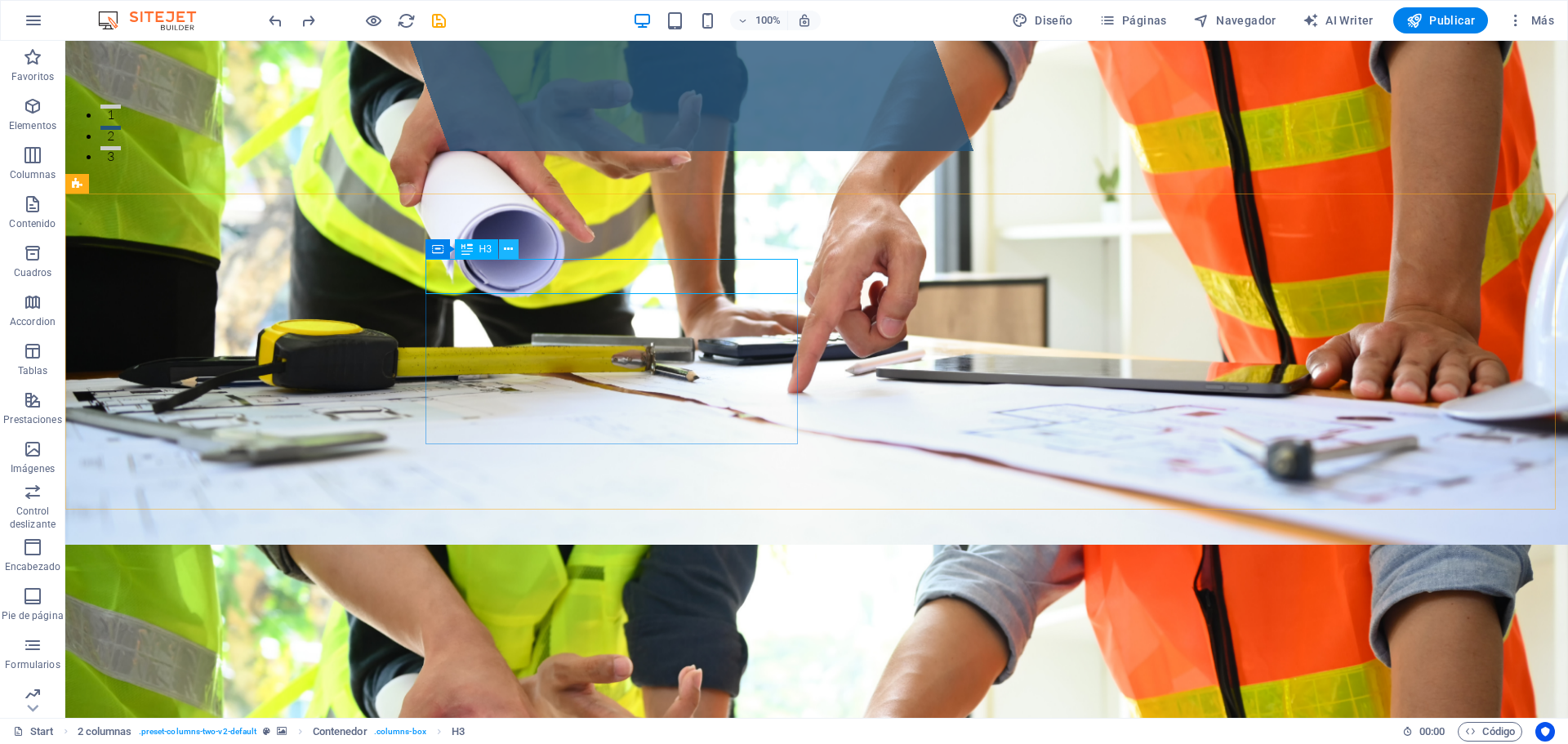
click at [511, 249] on icon at bounding box center [508, 249] width 9 height 17
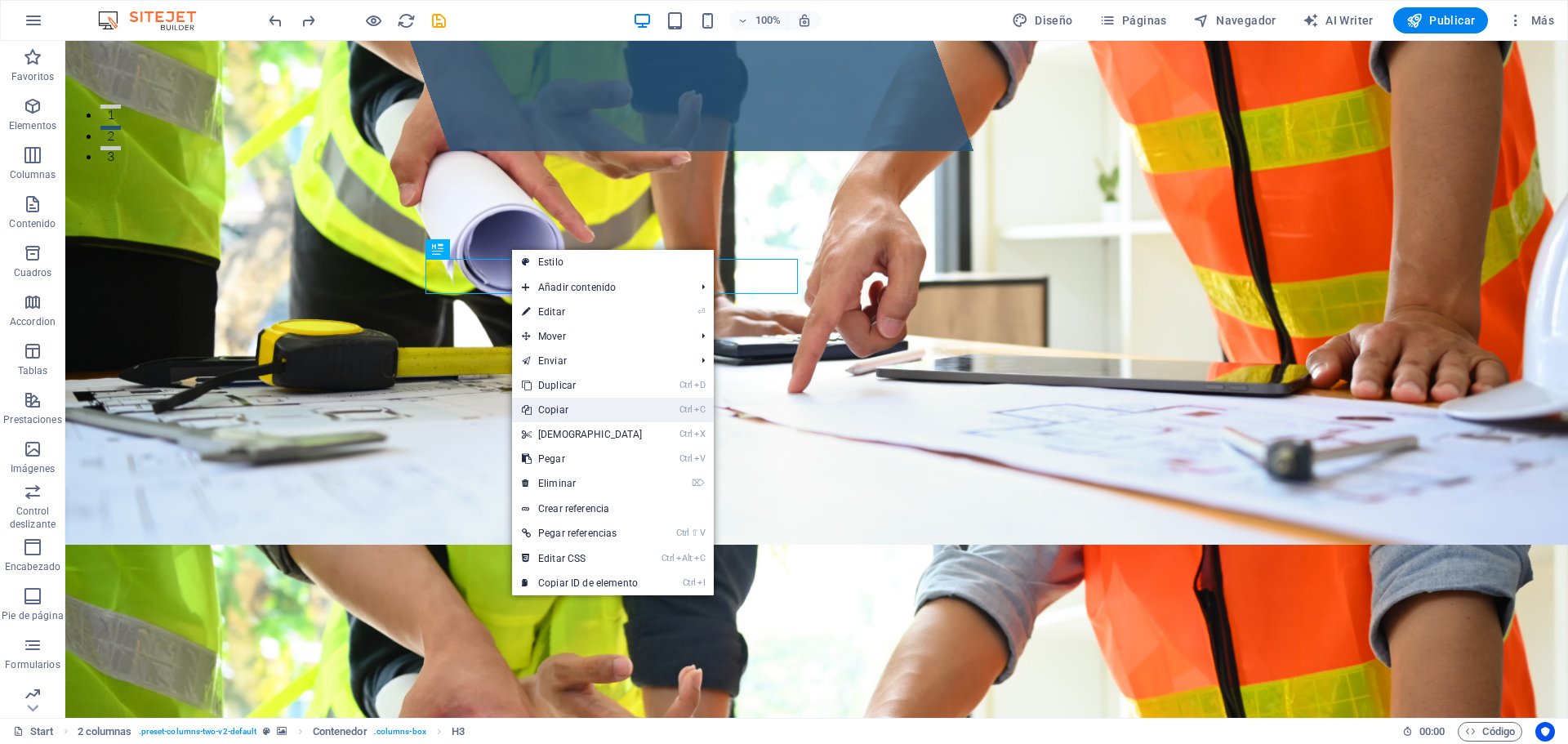
click at [568, 410] on link "Ctrl C Copiar" at bounding box center [581, 410] width 140 height 24
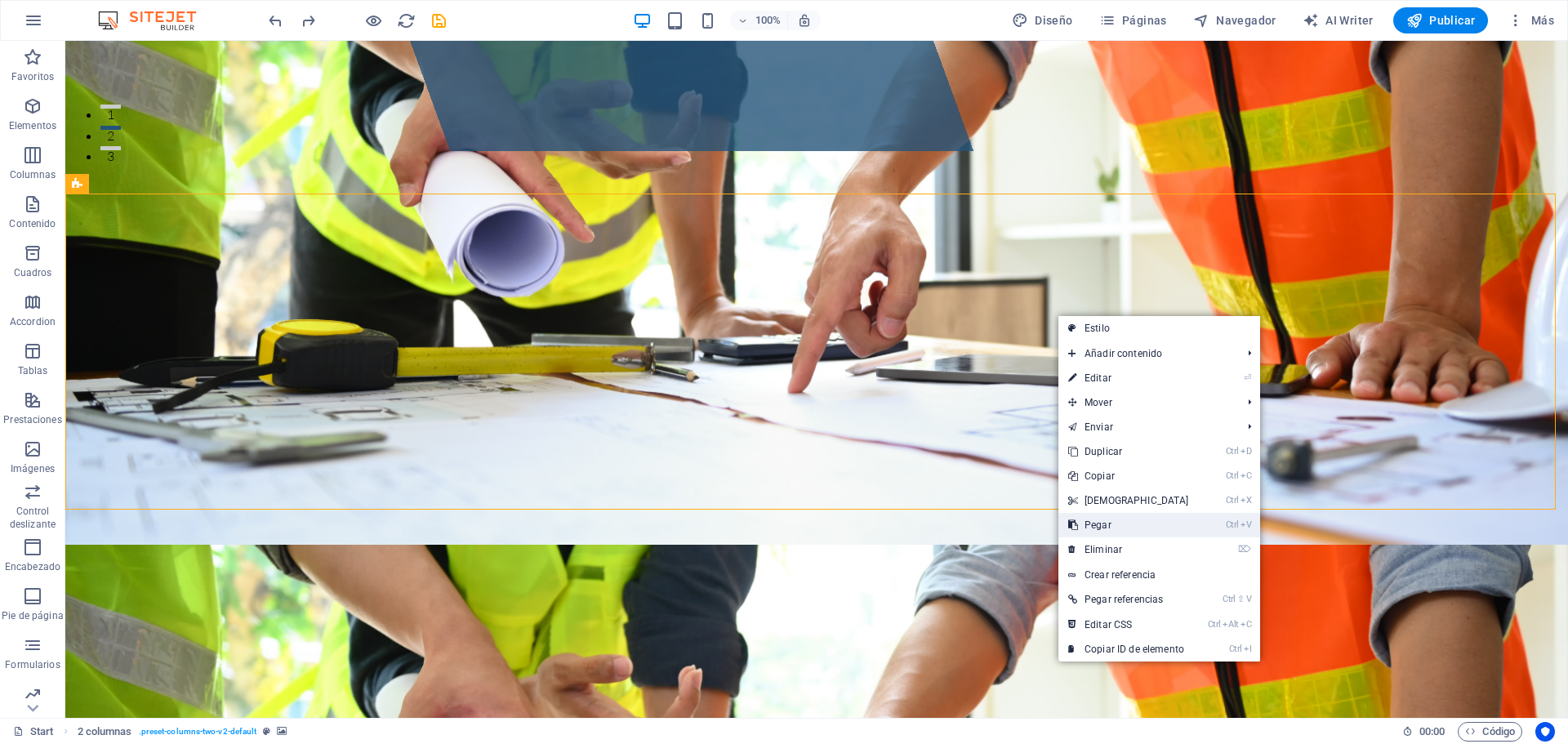
click at [1111, 520] on link "Ctrl V Pegar" at bounding box center [1128, 524] width 140 height 24
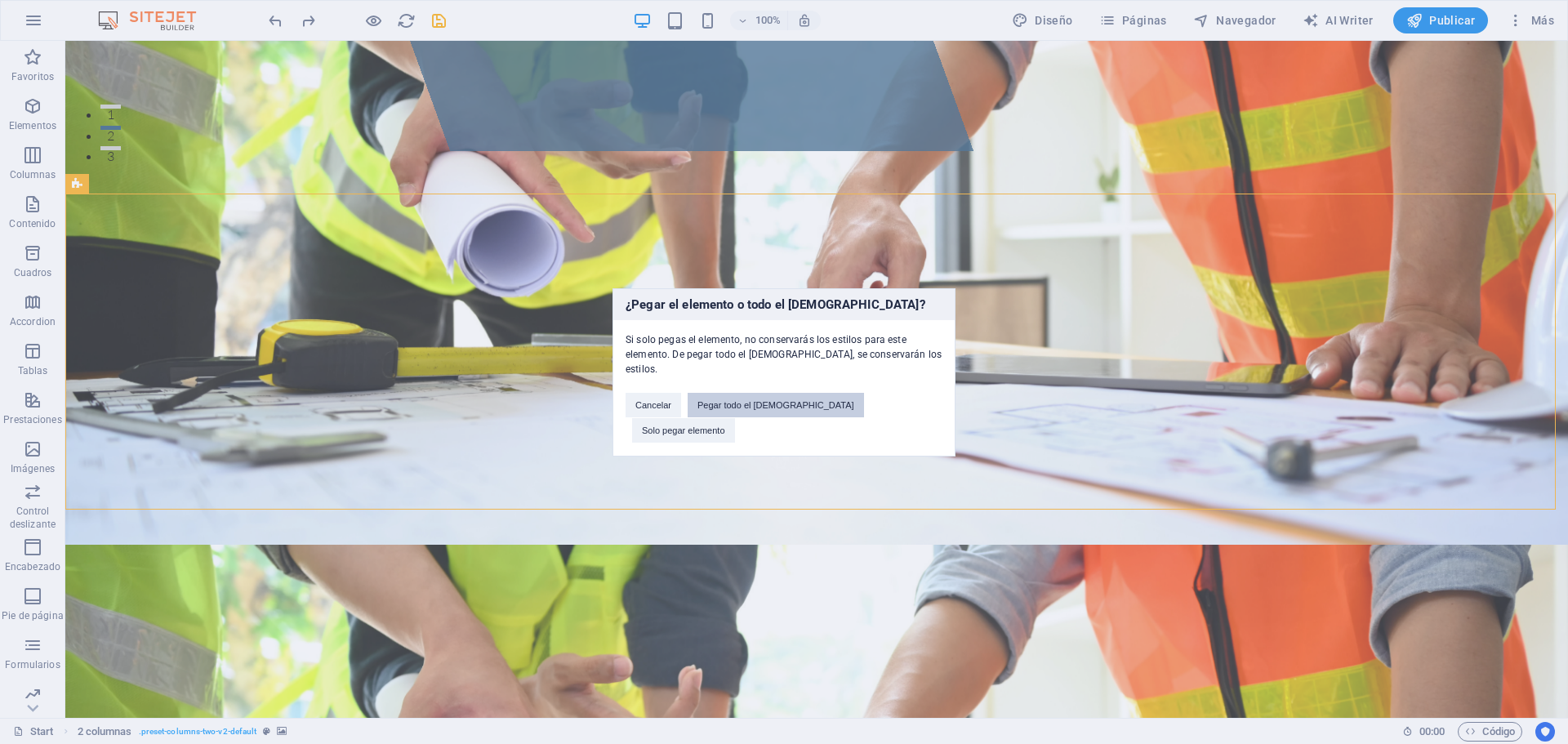
click at [802, 411] on button "Pegar todo el [DEMOGRAPHIC_DATA]" at bounding box center [776, 404] width 176 height 24
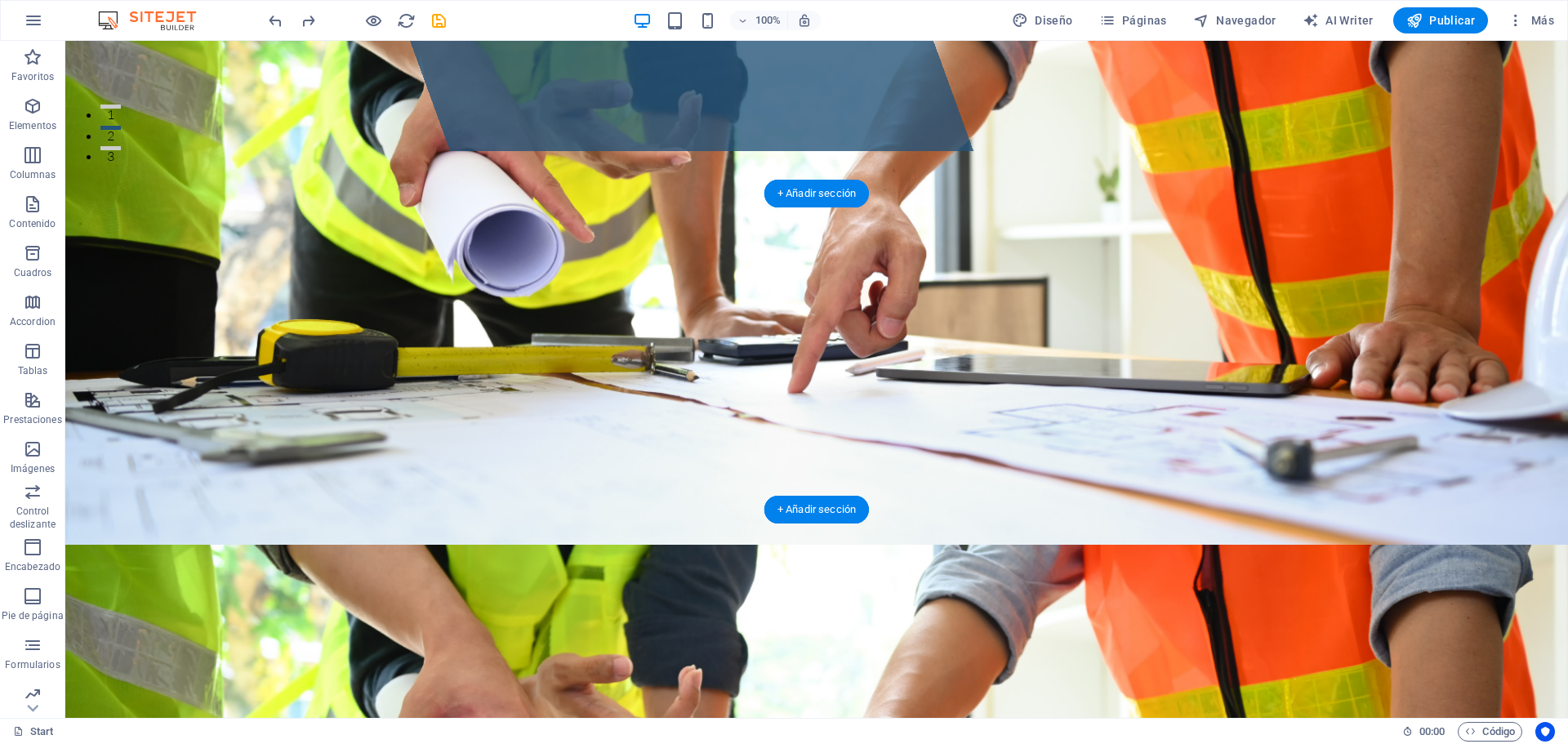
drag, startPoint x: 909, startPoint y: 321, endPoint x: 923, endPoint y: 319, distance: 14.1
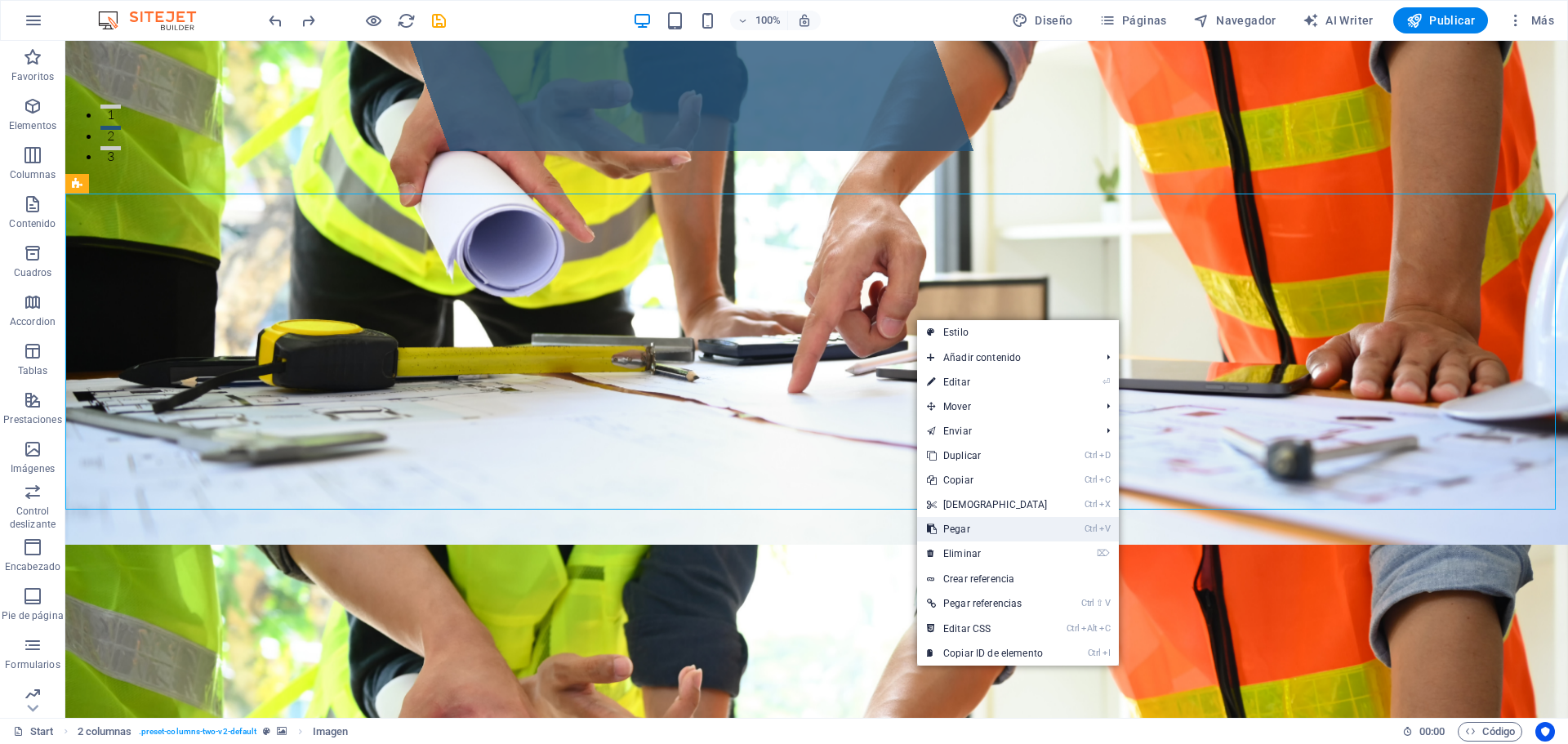
drag, startPoint x: 1017, startPoint y: 529, endPoint x: 952, endPoint y: 488, distance: 76.9
click at [1017, 529] on link "Ctrl V Pegar" at bounding box center [987, 528] width 140 height 24
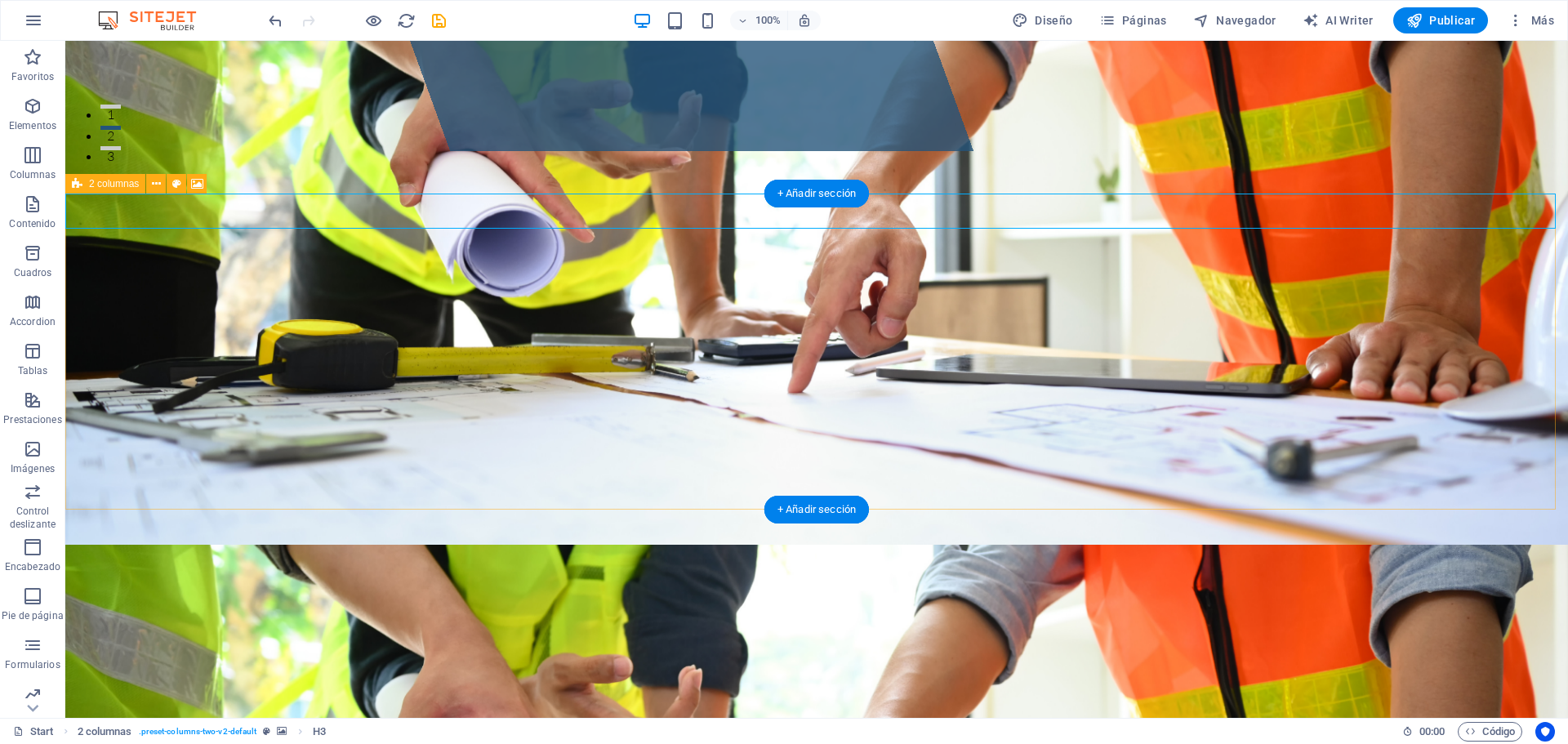
drag, startPoint x: 1064, startPoint y: 308, endPoint x: 1054, endPoint y: 286, distance: 24.2
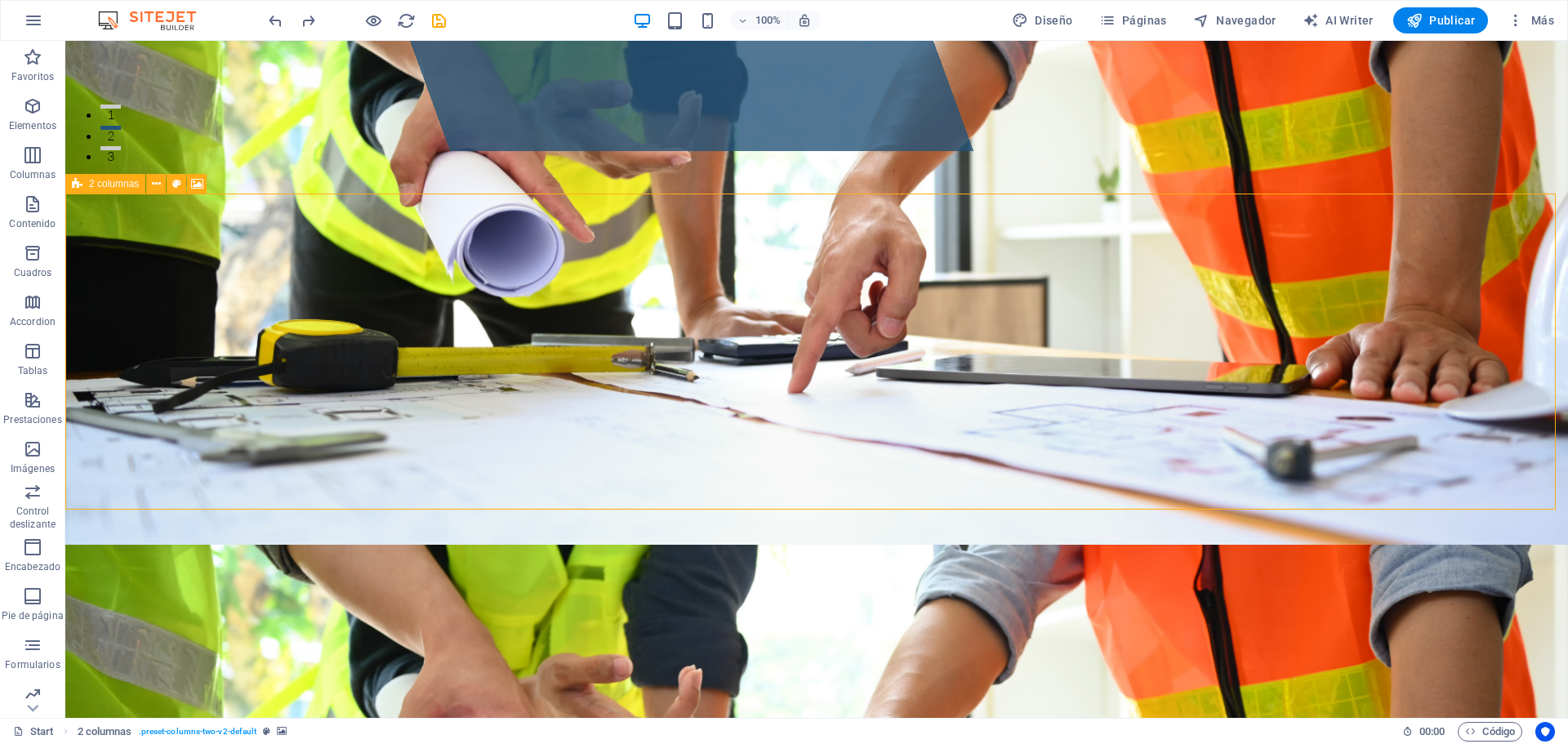
click at [119, 185] on span "2 columnas" at bounding box center [114, 183] width 50 height 10
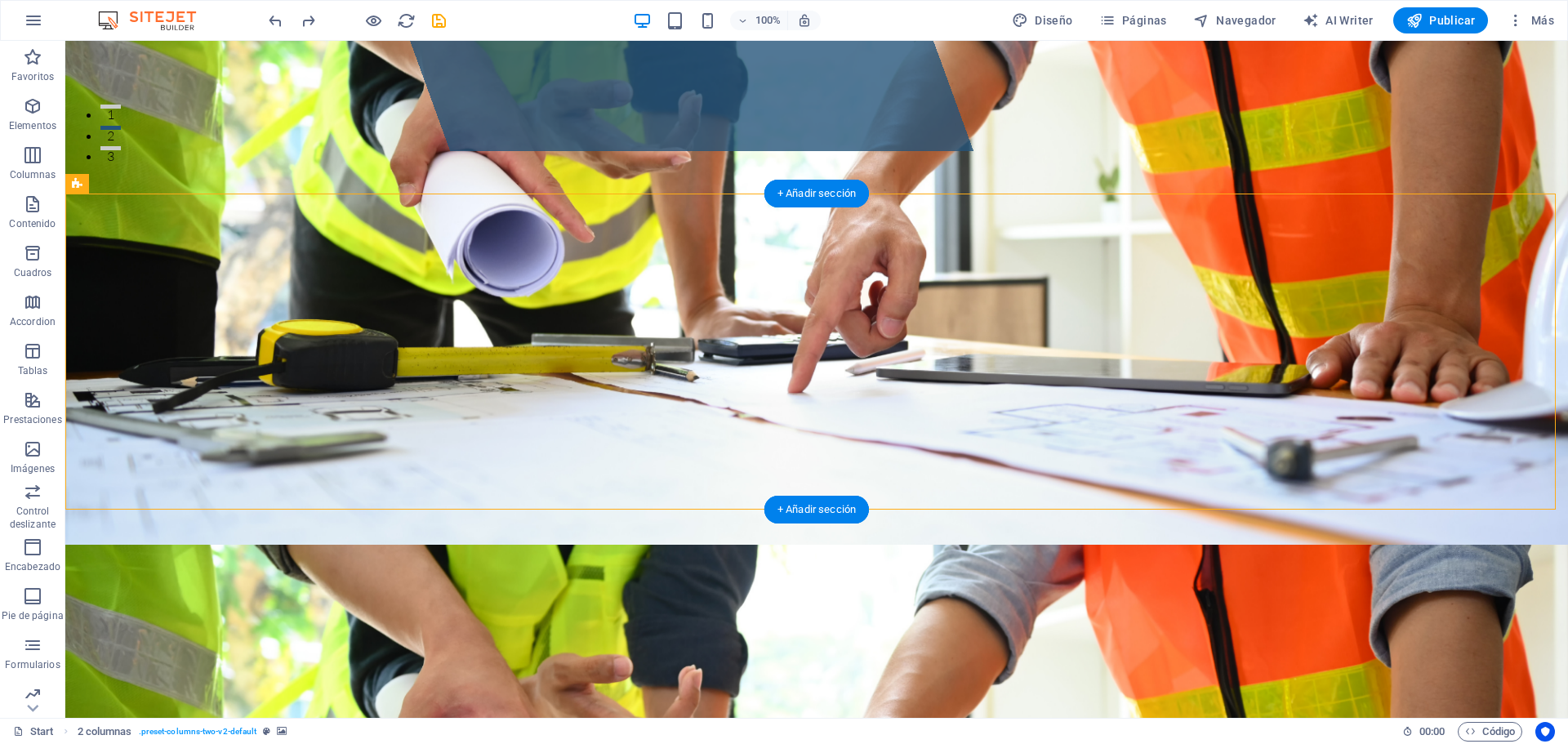
drag, startPoint x: 157, startPoint y: 226, endPoint x: 567, endPoint y: 270, distance: 412.4
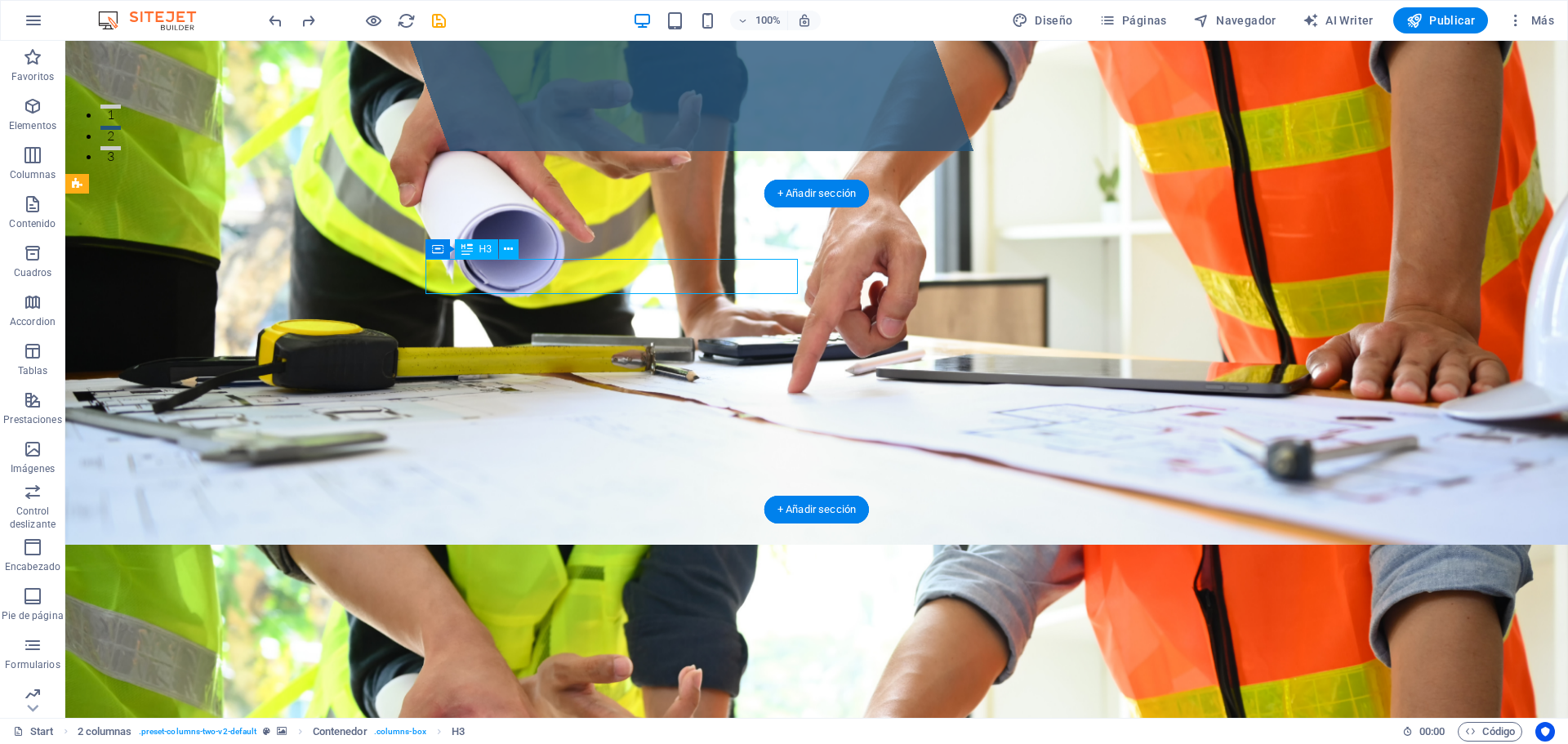
drag, startPoint x: 348, startPoint y: 265, endPoint x: 610, endPoint y: 382, distance: 286.9
click at [509, 251] on icon at bounding box center [508, 249] width 9 height 17
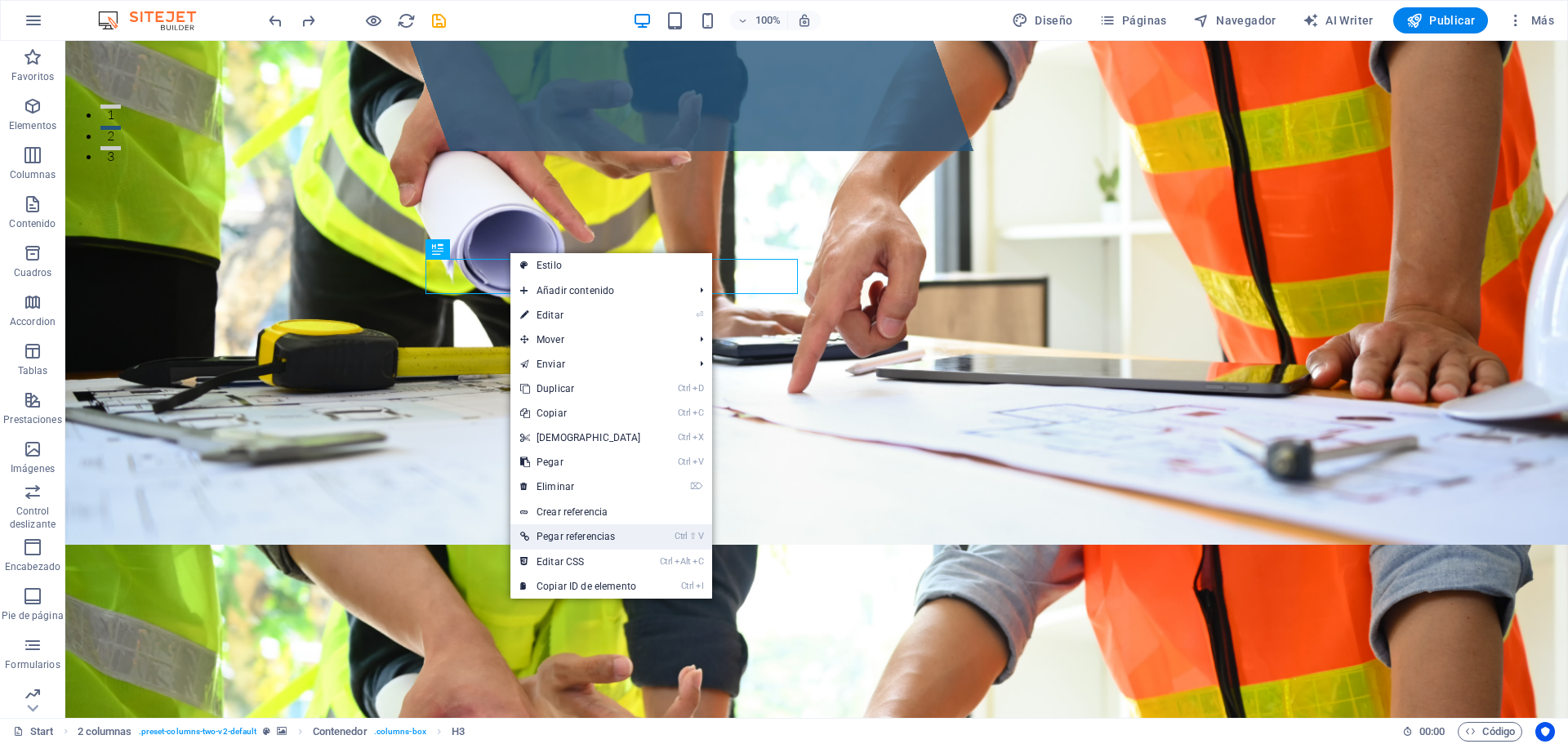
click at [619, 535] on link "Ctrl ⇧ V Pegar referencias" at bounding box center [581, 536] width 140 height 24
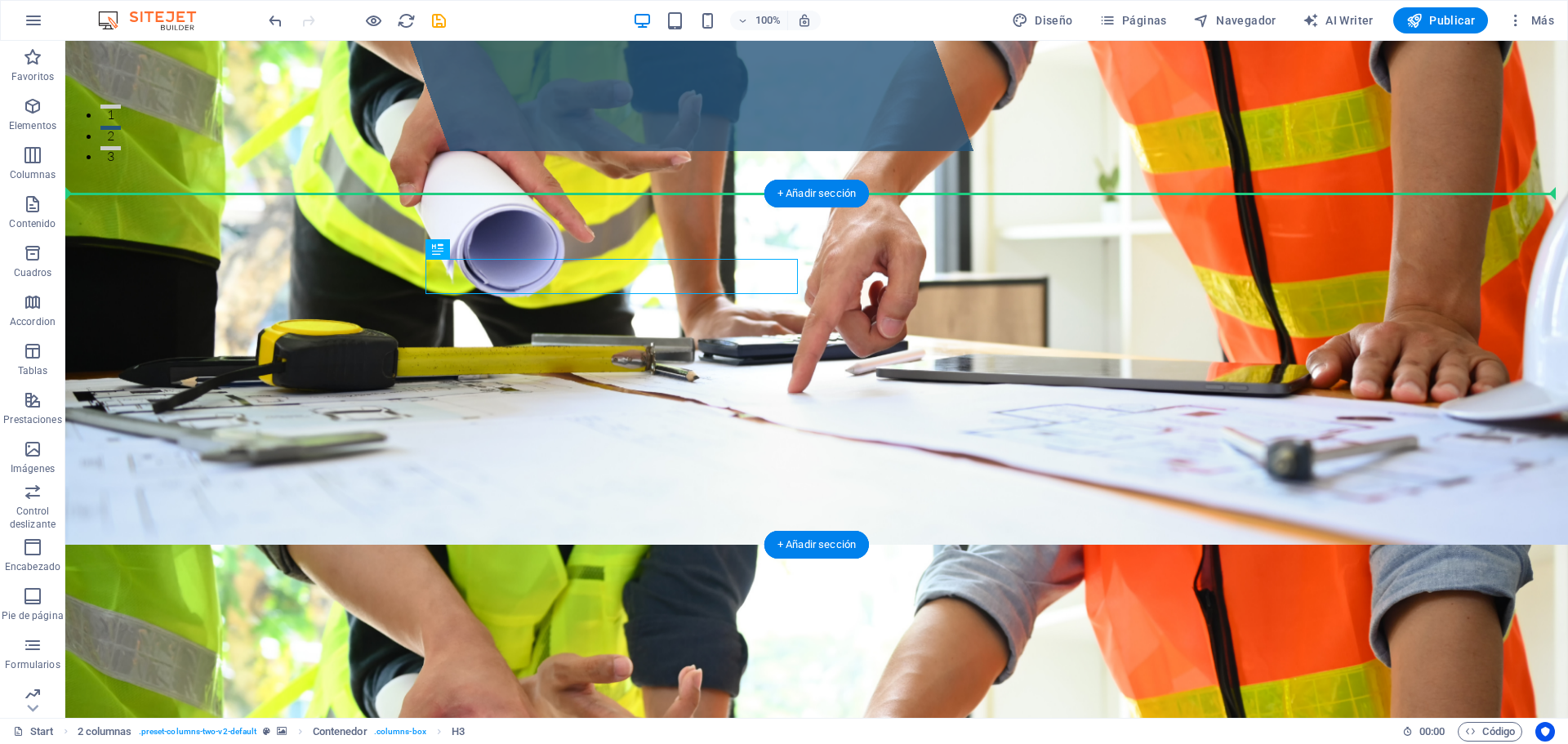
drag, startPoint x: 586, startPoint y: 271, endPoint x: 1242, endPoint y: 309, distance: 657.1
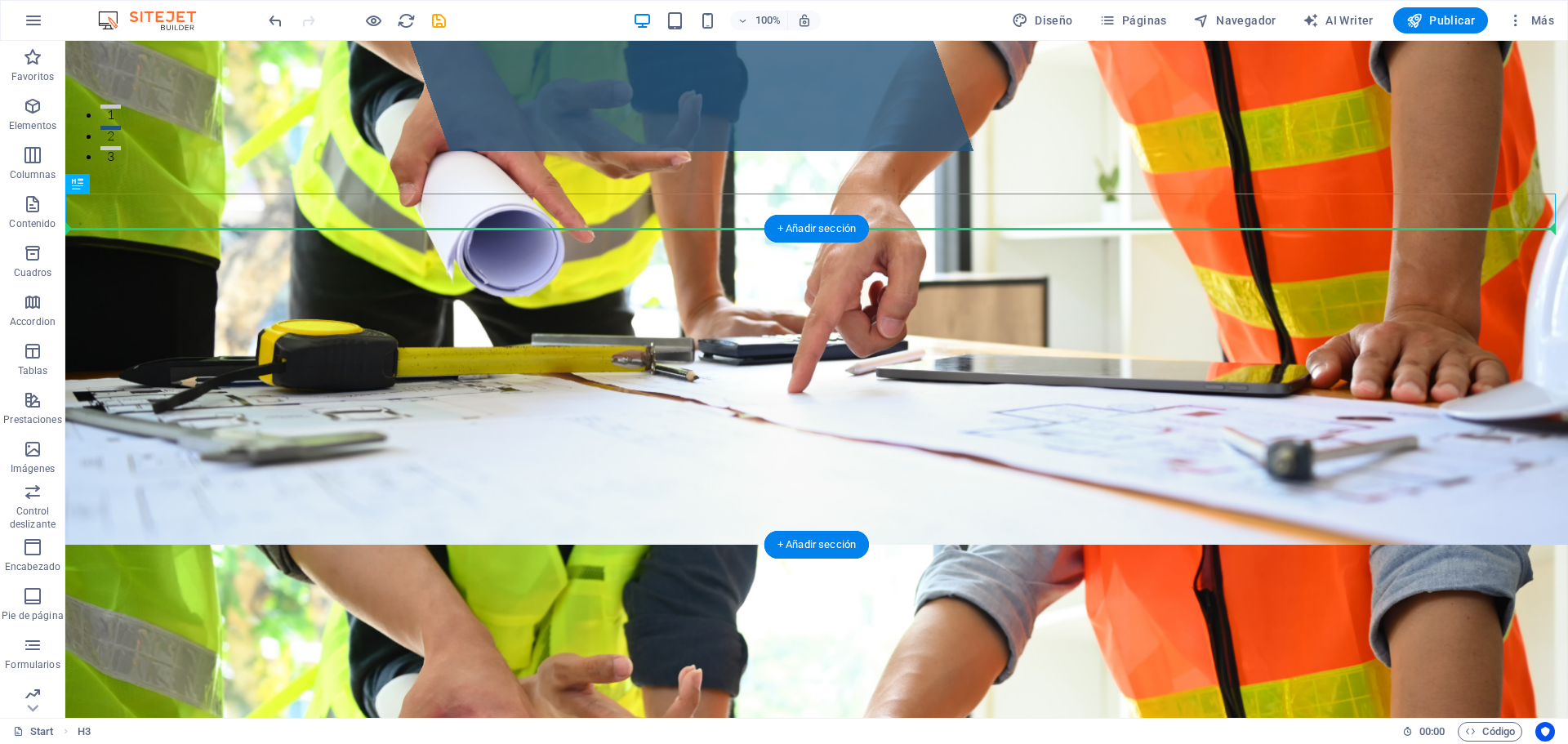
drag, startPoint x: 923, startPoint y: 216, endPoint x: 1189, endPoint y: 351, distance: 298.3
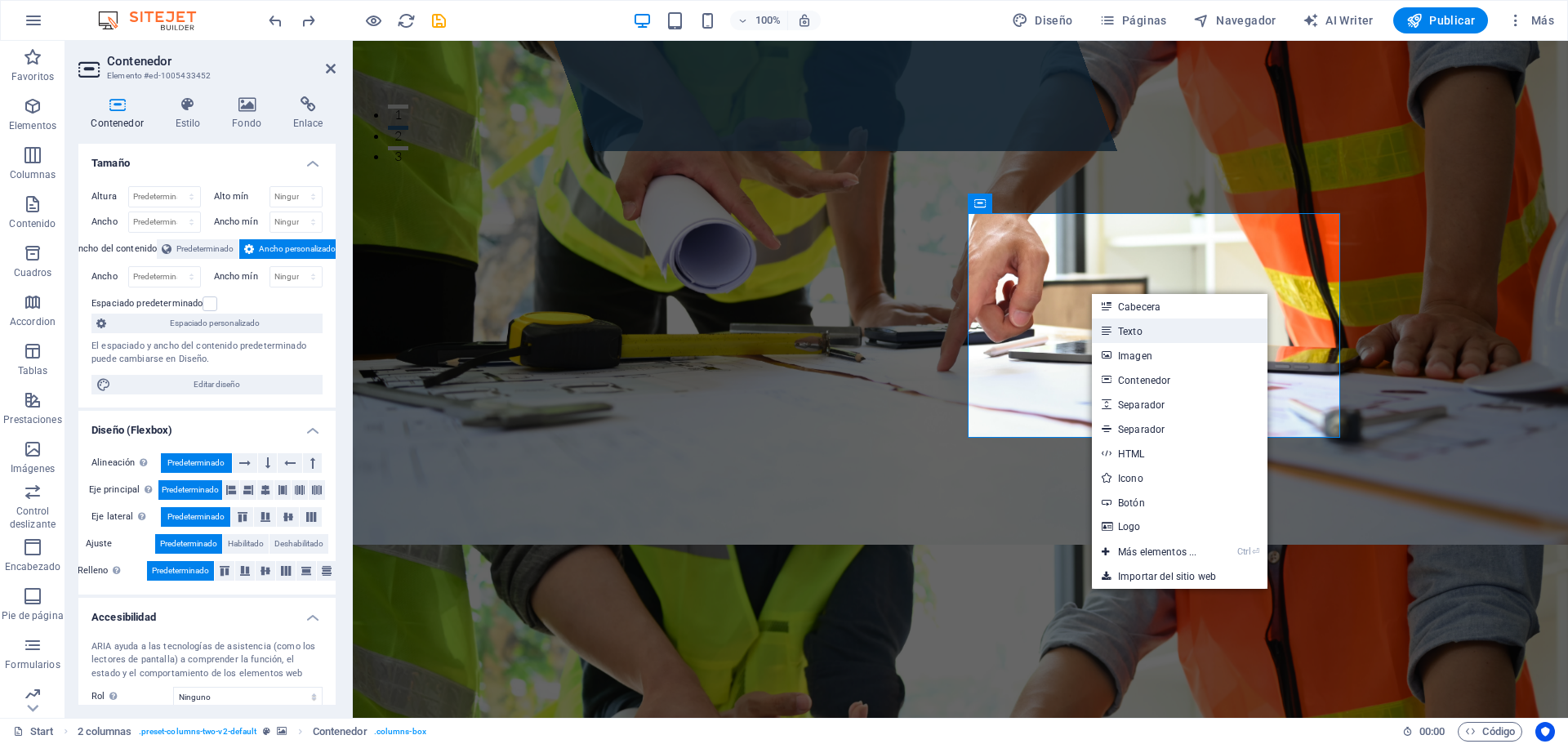
click at [1158, 331] on link "Texto" at bounding box center [1179, 330] width 175 height 24
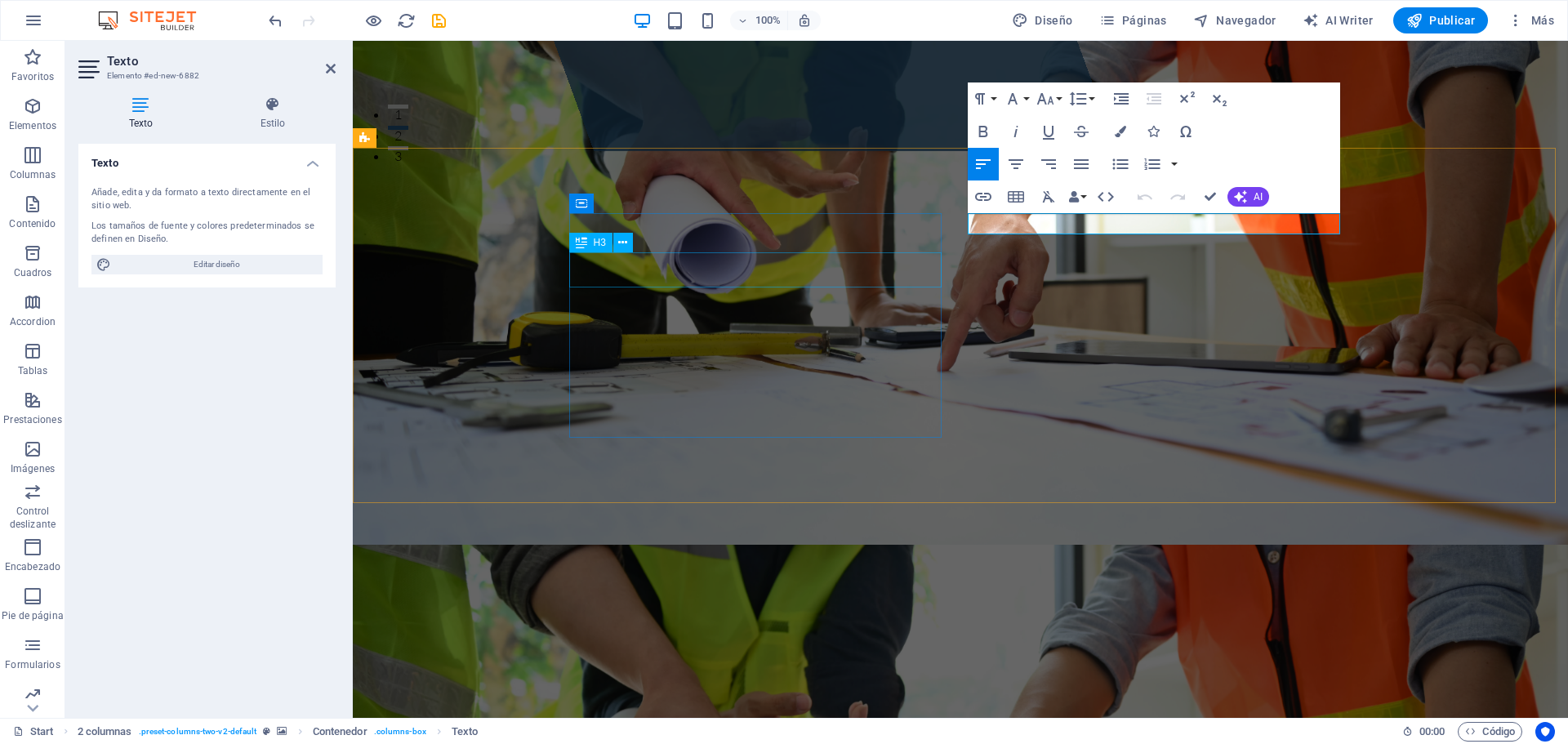
drag, startPoint x: 814, startPoint y: 269, endPoint x: 1101, endPoint y: 270, distance: 287.0
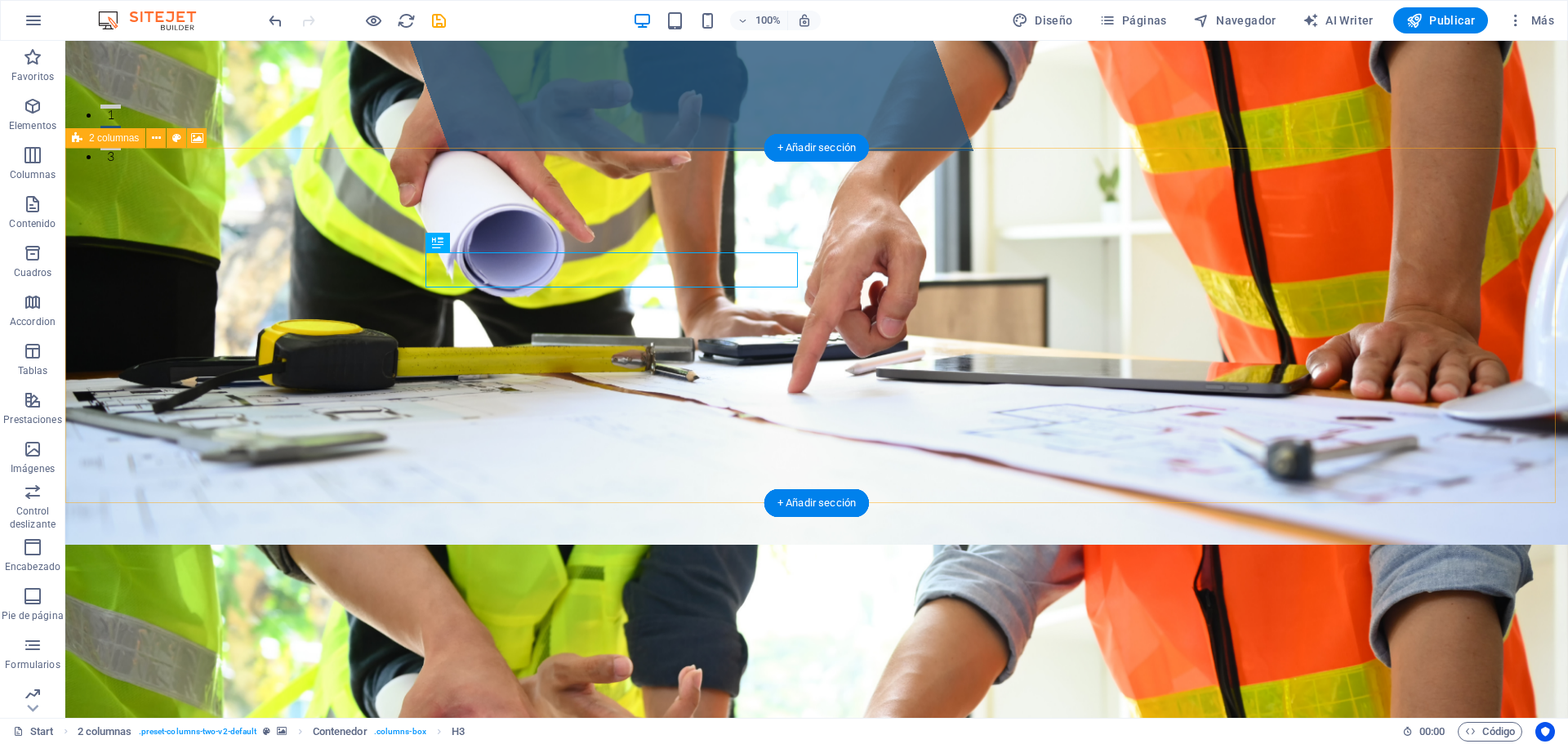
drag, startPoint x: 814, startPoint y: 270, endPoint x: 436, endPoint y: 270, distance: 378.0
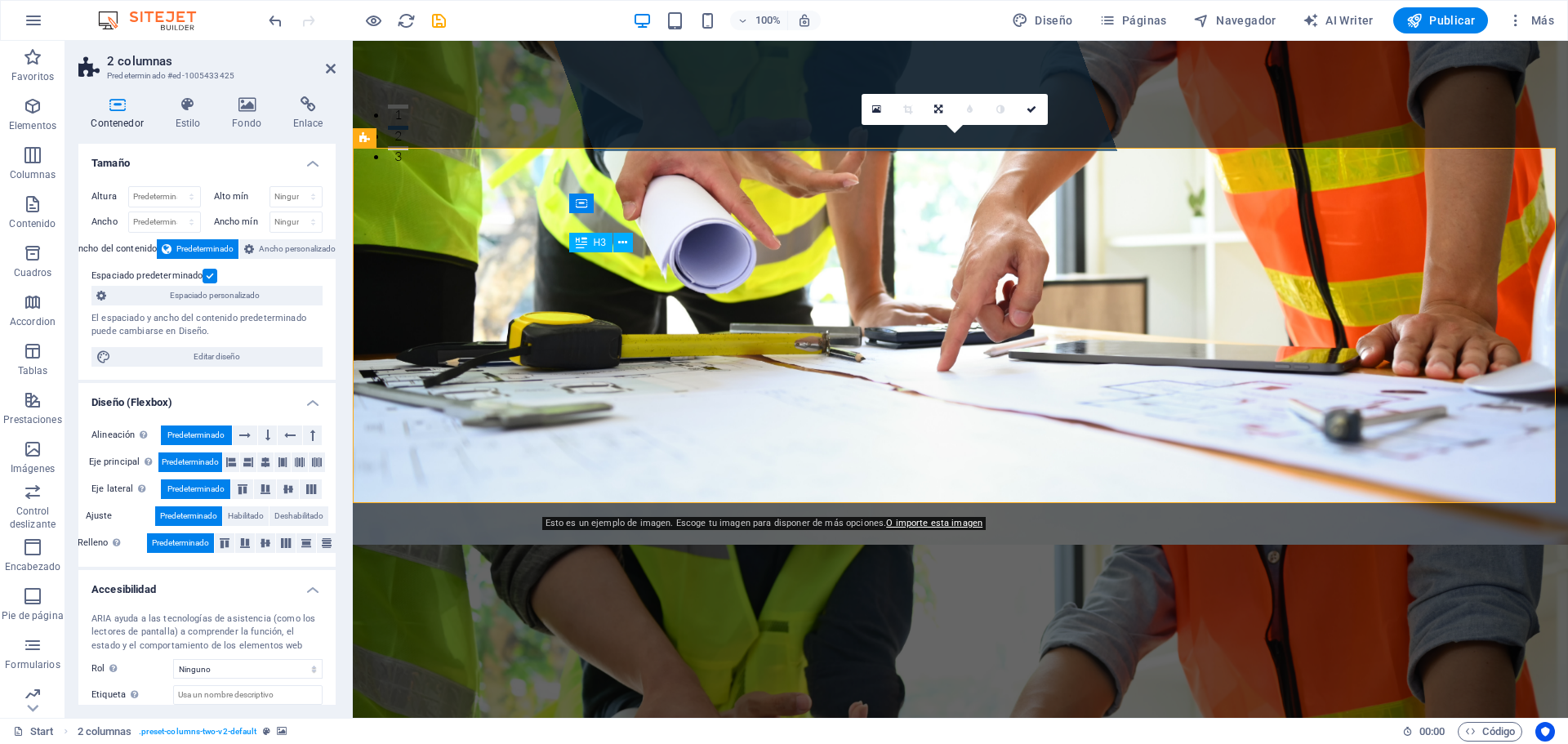
drag, startPoint x: 782, startPoint y: 269, endPoint x: 1068, endPoint y: 269, distance: 286.0
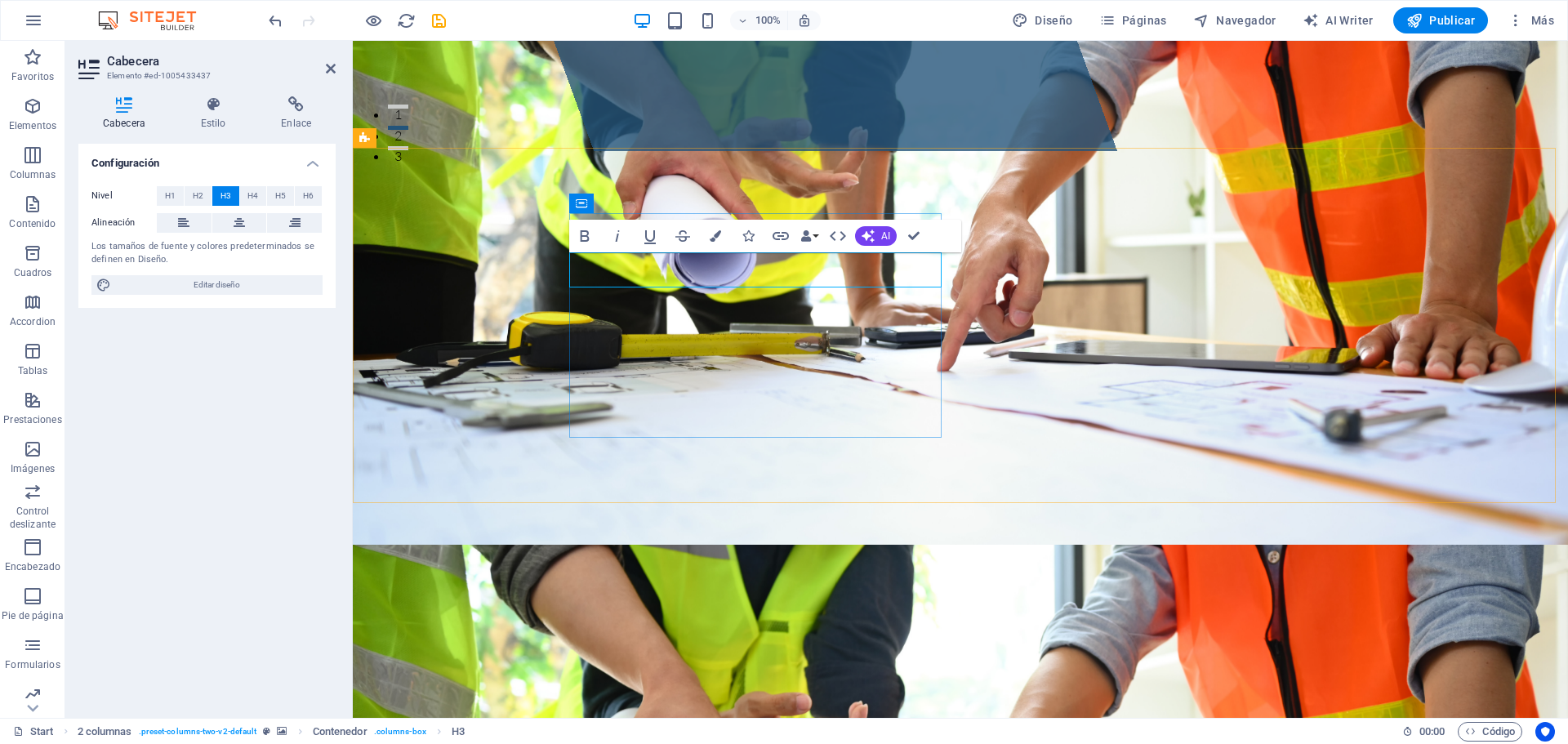
drag, startPoint x: 1009, startPoint y: 280, endPoint x: 1000, endPoint y: 281, distance: 9.1
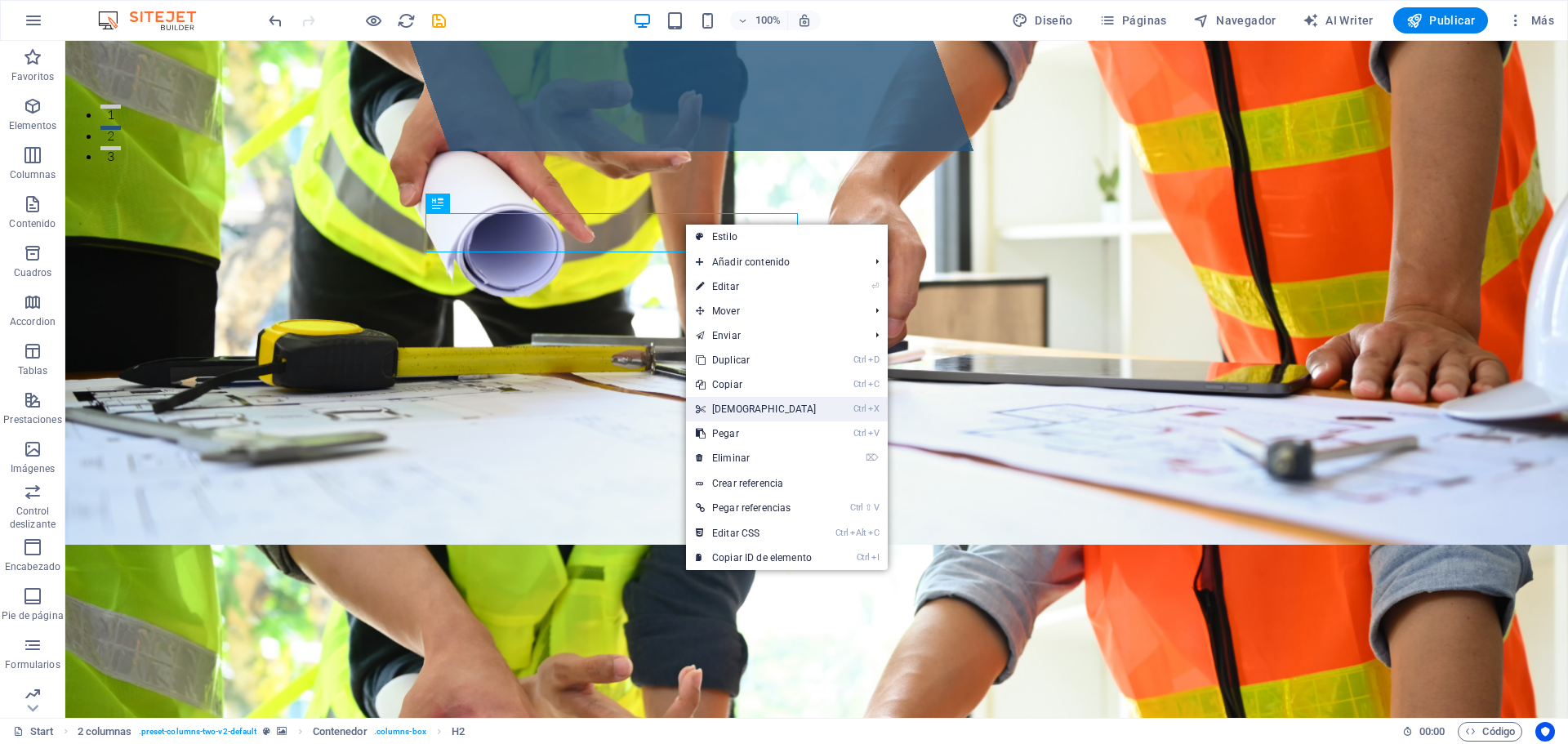
click at [740, 408] on link "Ctrl X Cortar" at bounding box center [756, 409] width 140 height 24
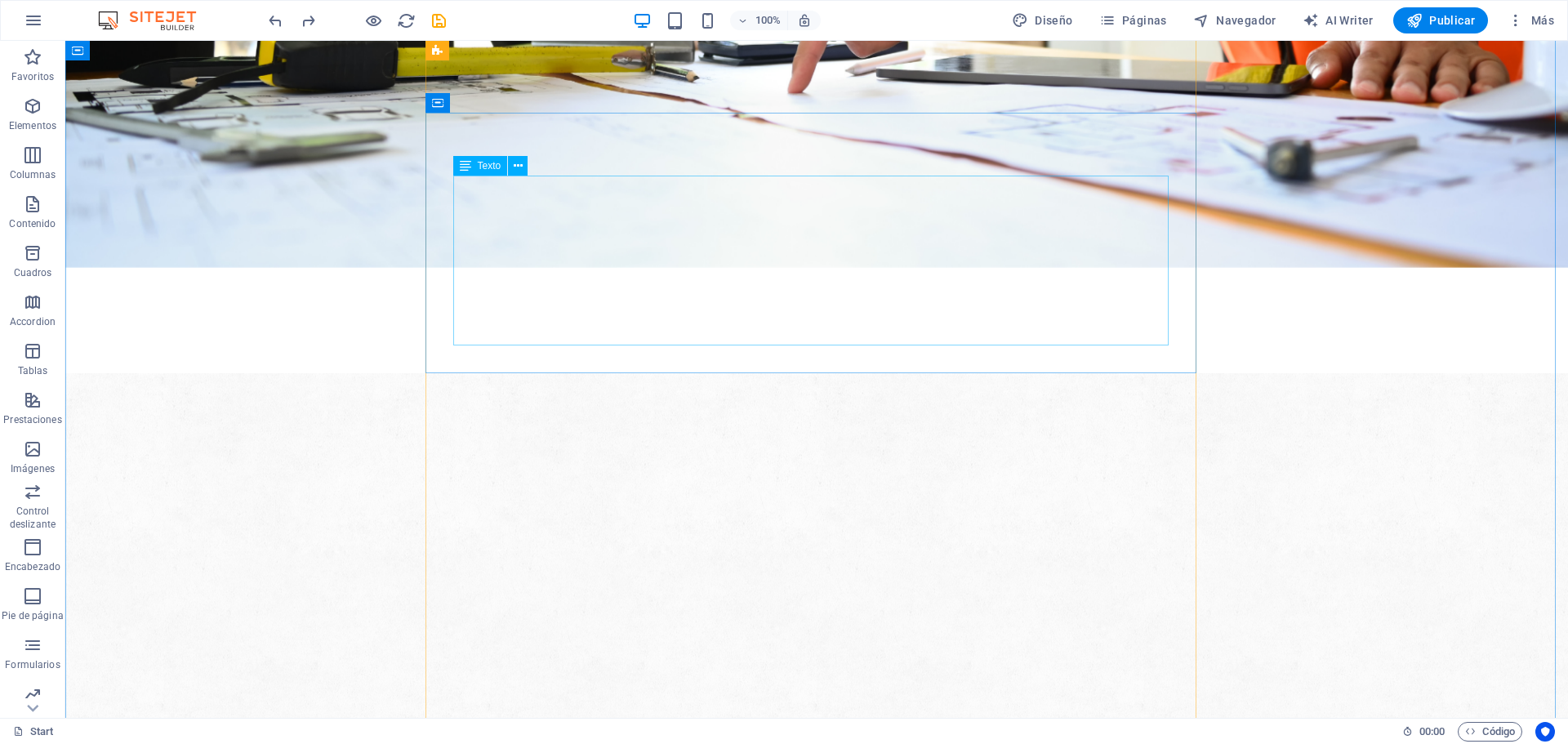
scroll to position [421, 0]
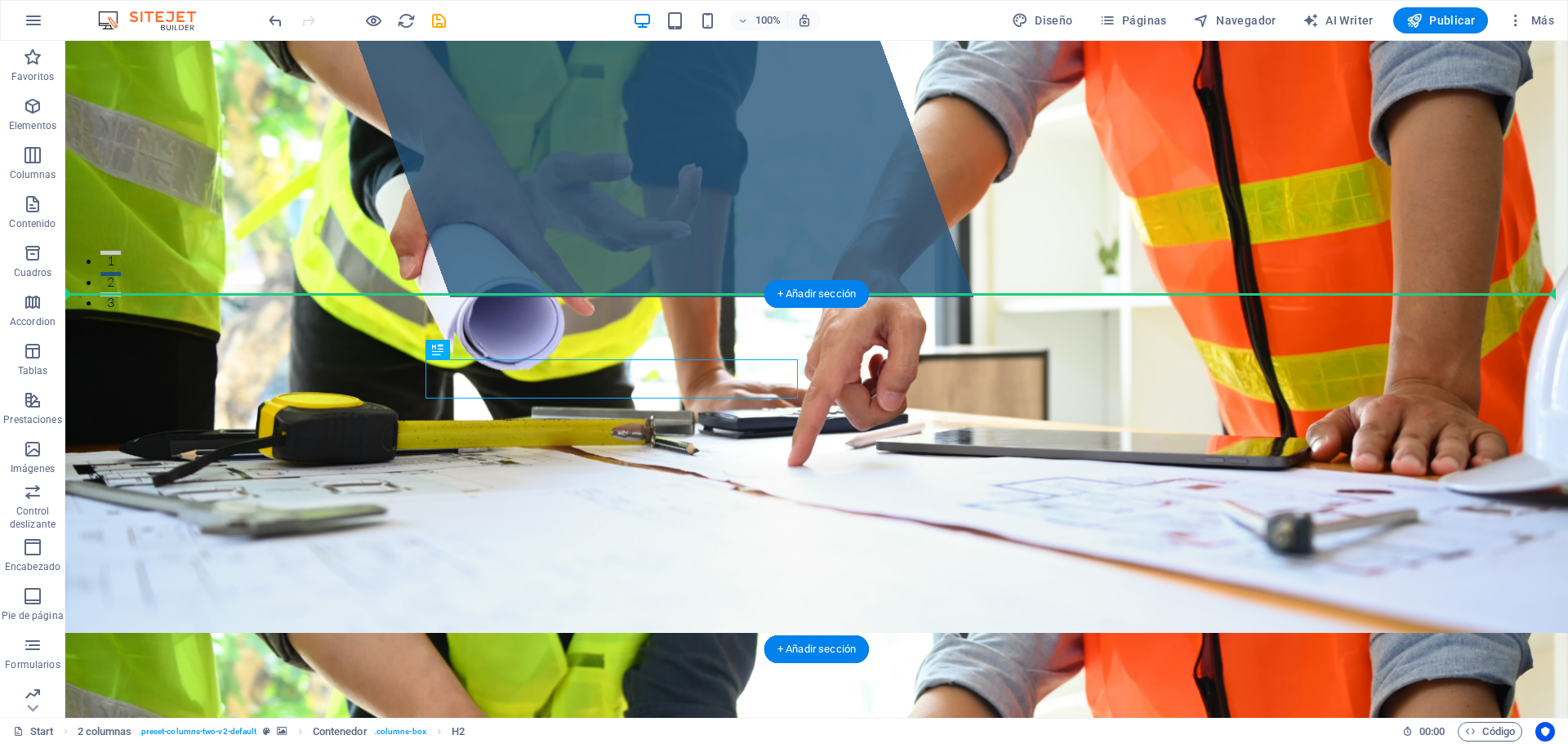
drag, startPoint x: 593, startPoint y: 376, endPoint x: 651, endPoint y: 304, distance: 92.5
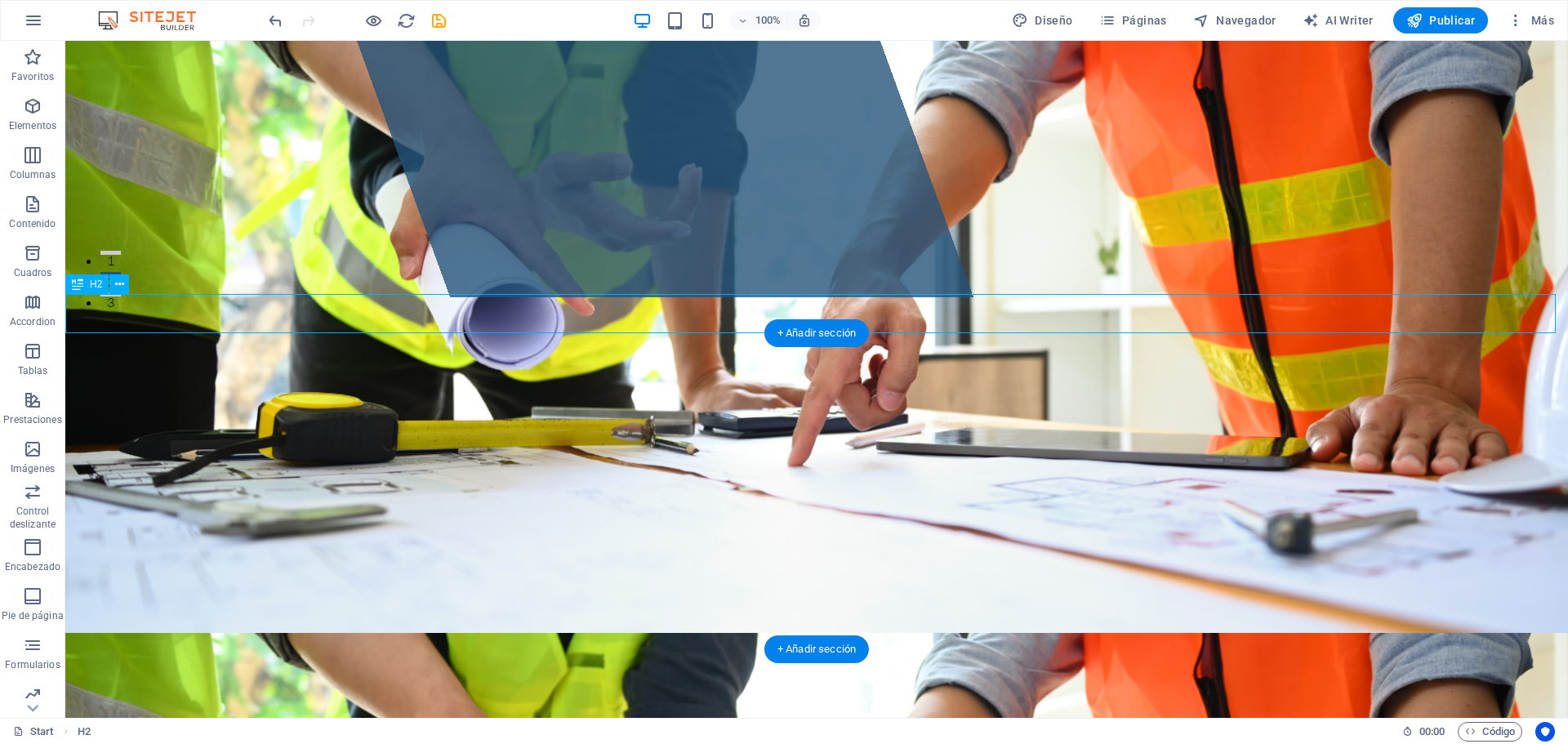
drag, startPoint x: 376, startPoint y: 323, endPoint x: 89, endPoint y: 323, distance: 287.0
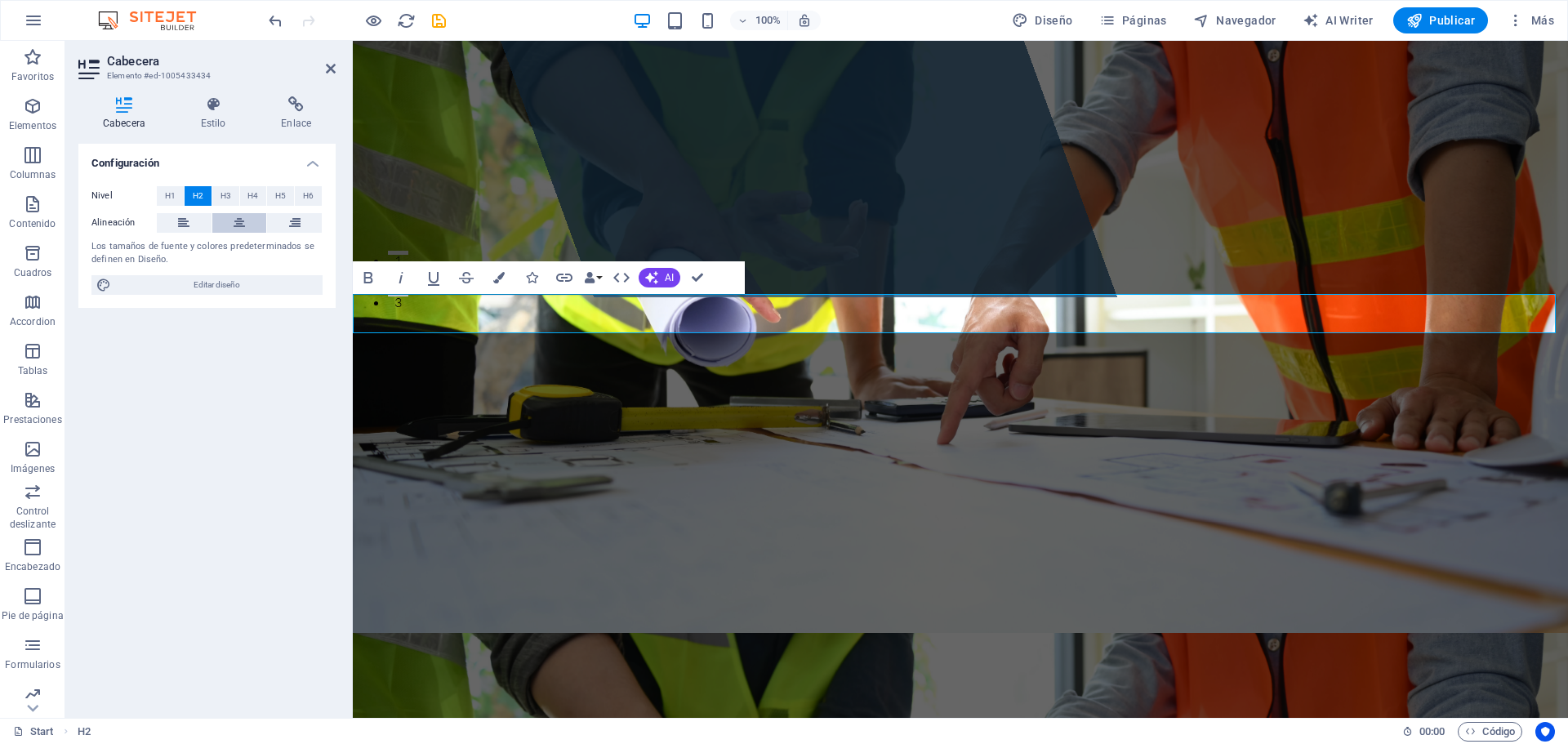
click at [242, 225] on icon at bounding box center [239, 223] width 12 height 20
click at [174, 199] on span "H1" at bounding box center [170, 196] width 11 height 20
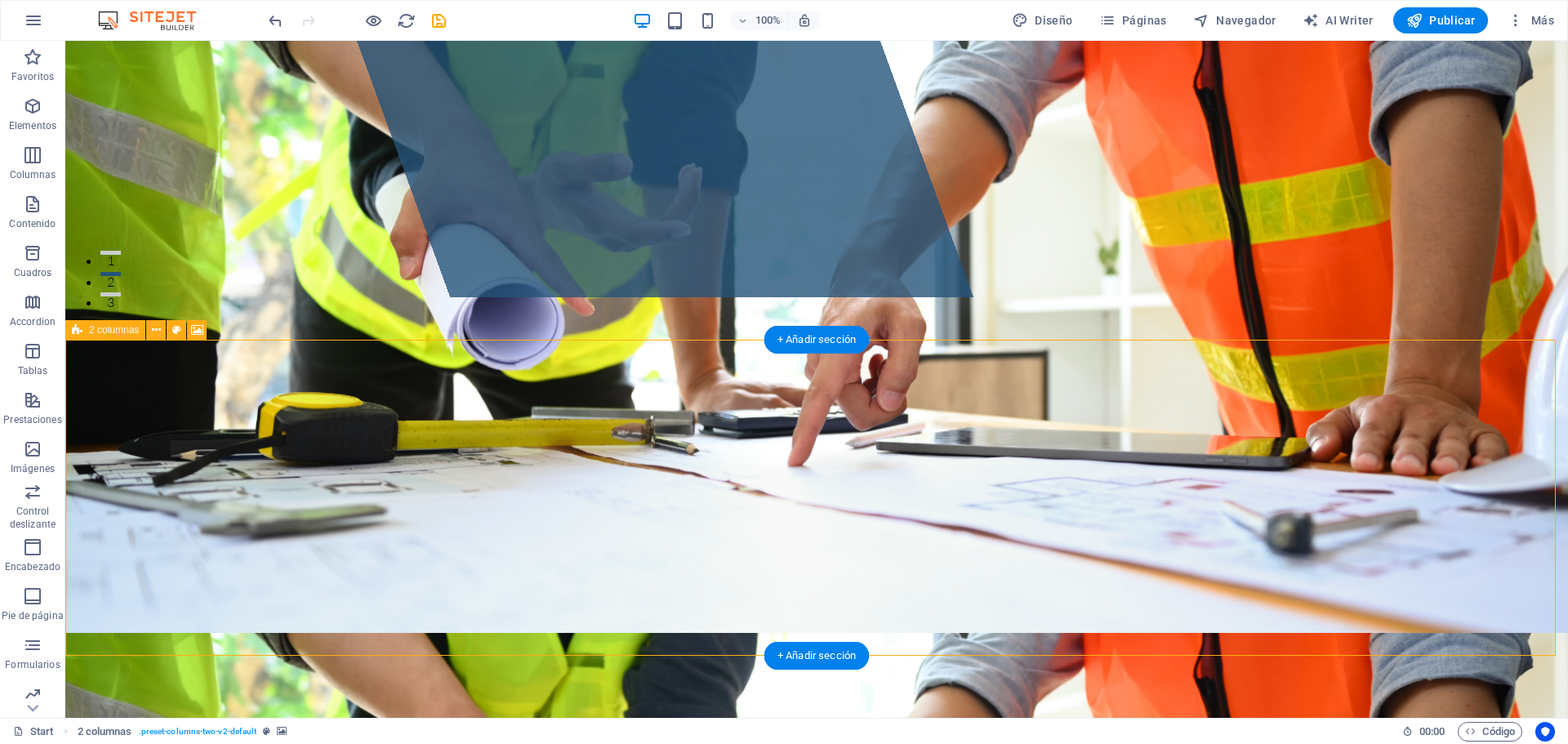
drag, startPoint x: 1311, startPoint y: 435, endPoint x: 1329, endPoint y: 419, distance: 24.1
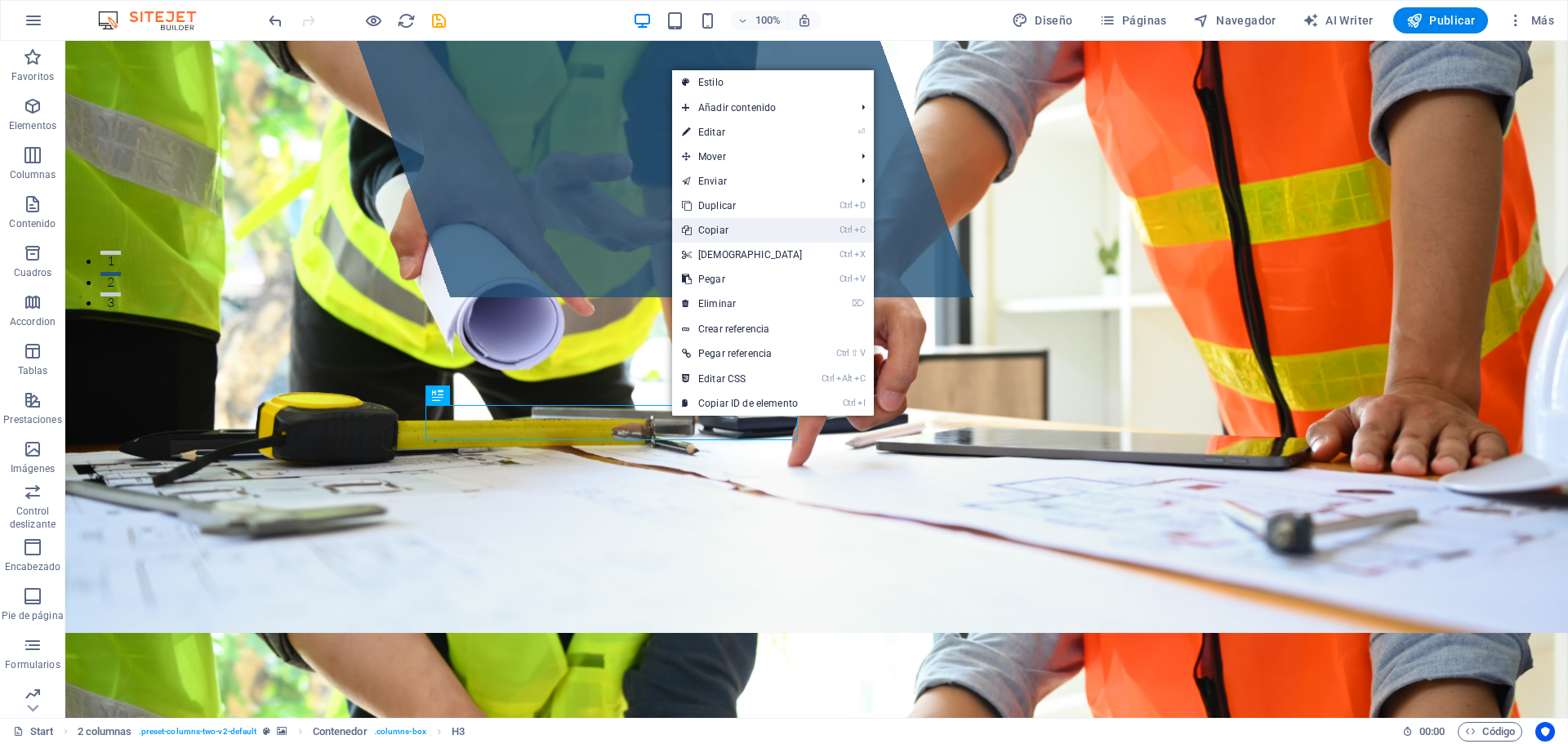
click at [731, 228] on link "Ctrl C Copiar" at bounding box center [742, 230] width 140 height 24
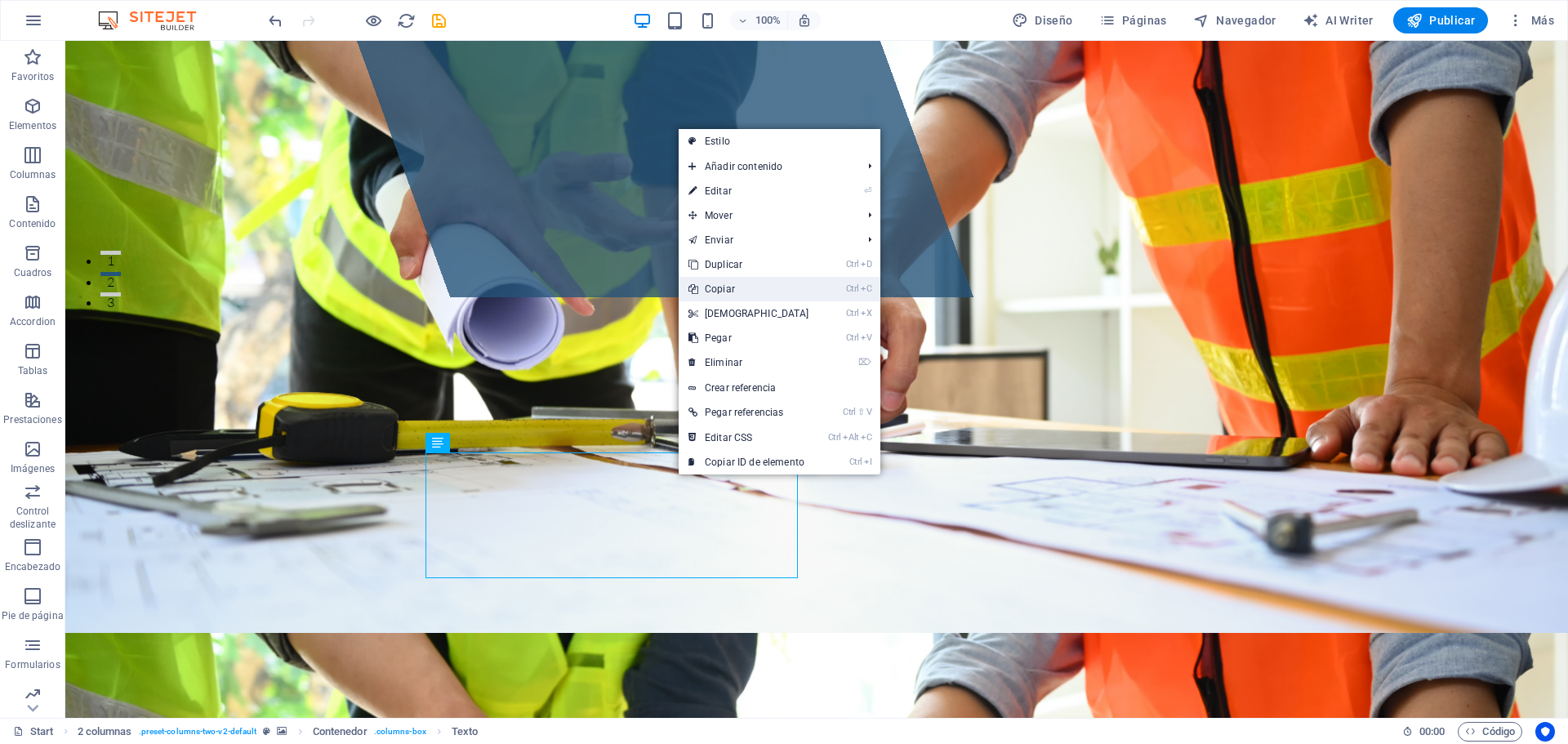
click at [777, 287] on link "Ctrl C Copiar" at bounding box center [749, 288] width 140 height 24
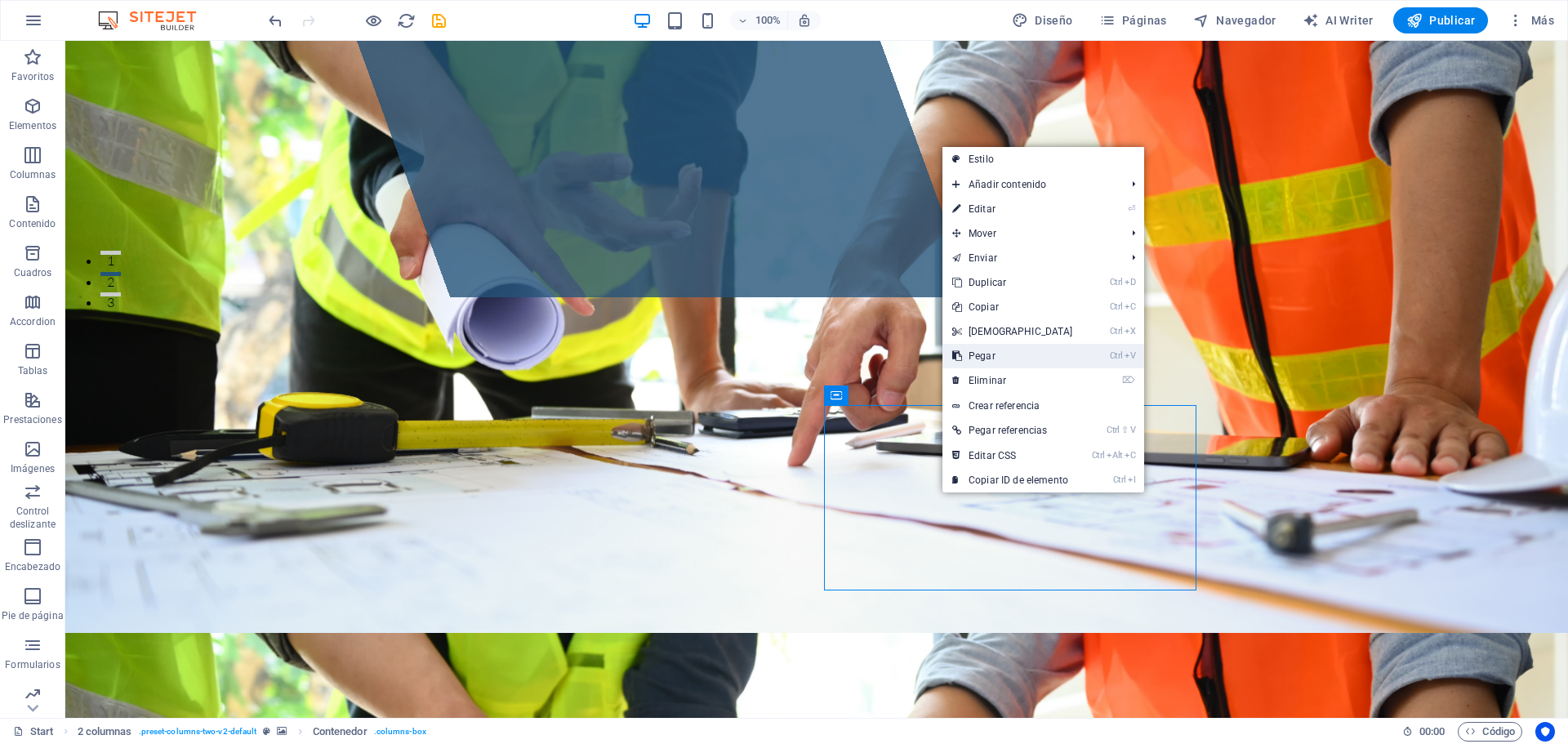
click at [1003, 356] on link "Ctrl V Pegar" at bounding box center [1012, 355] width 140 height 24
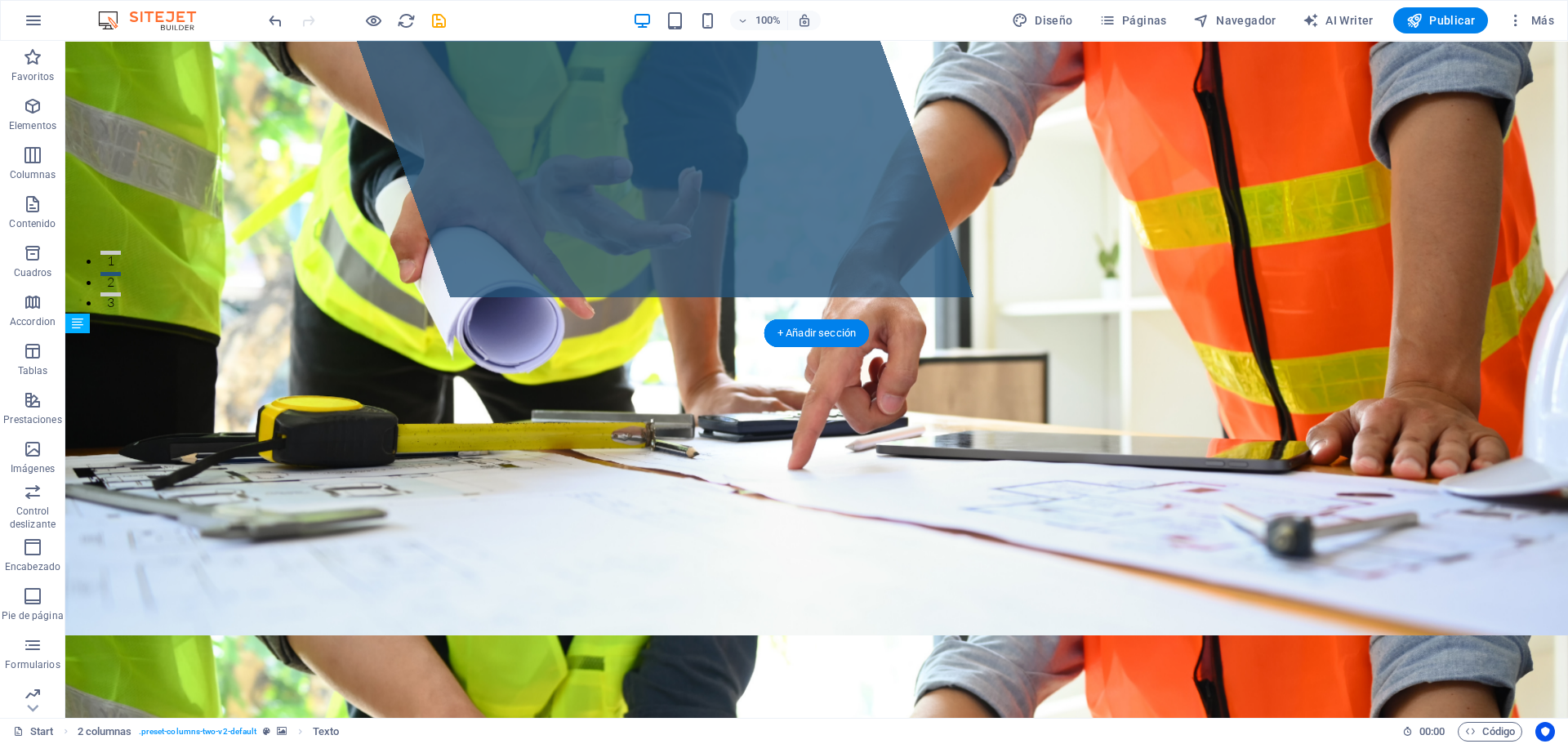
scroll to position [427, 0]
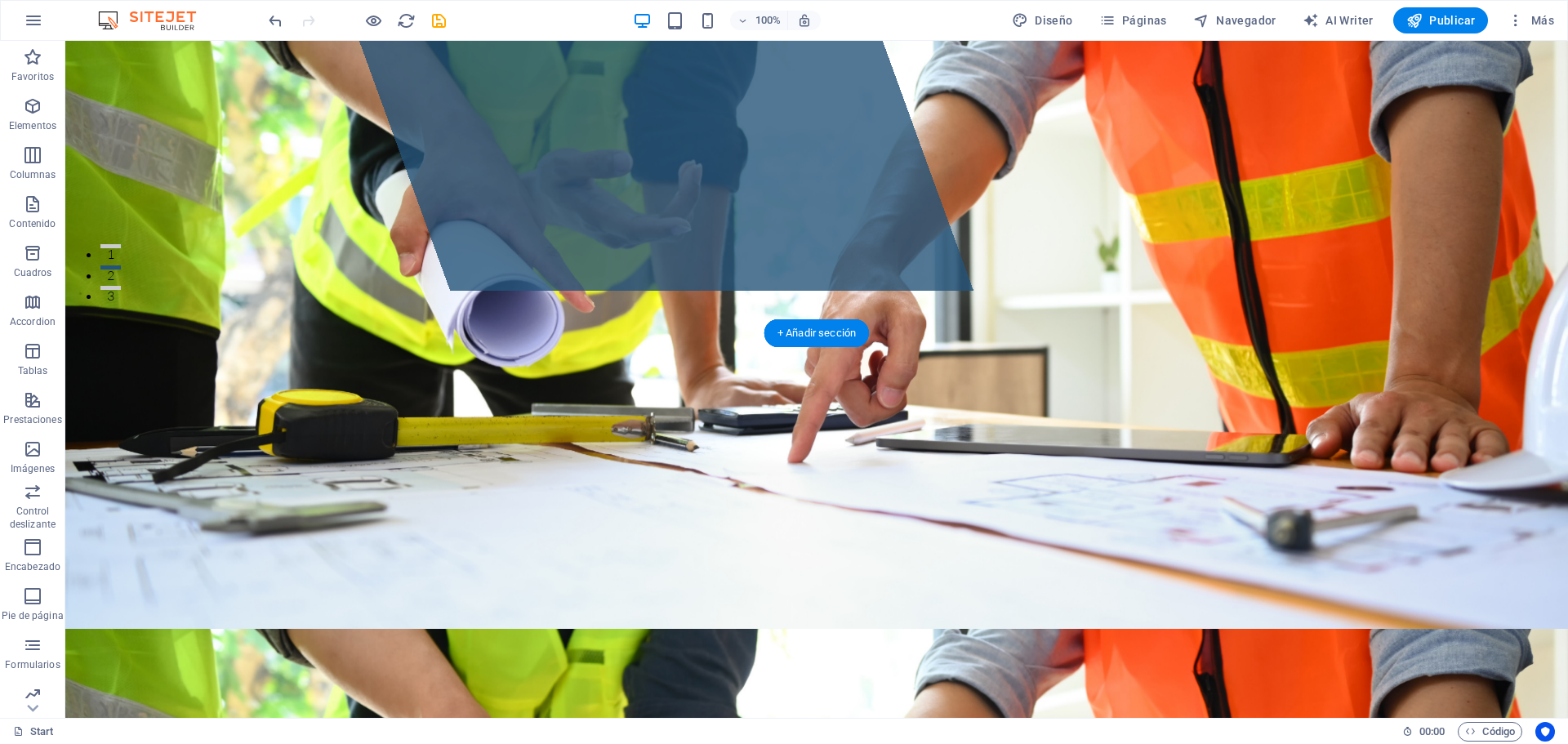
drag, startPoint x: 895, startPoint y: 630, endPoint x: 988, endPoint y: 501, distance: 159.0
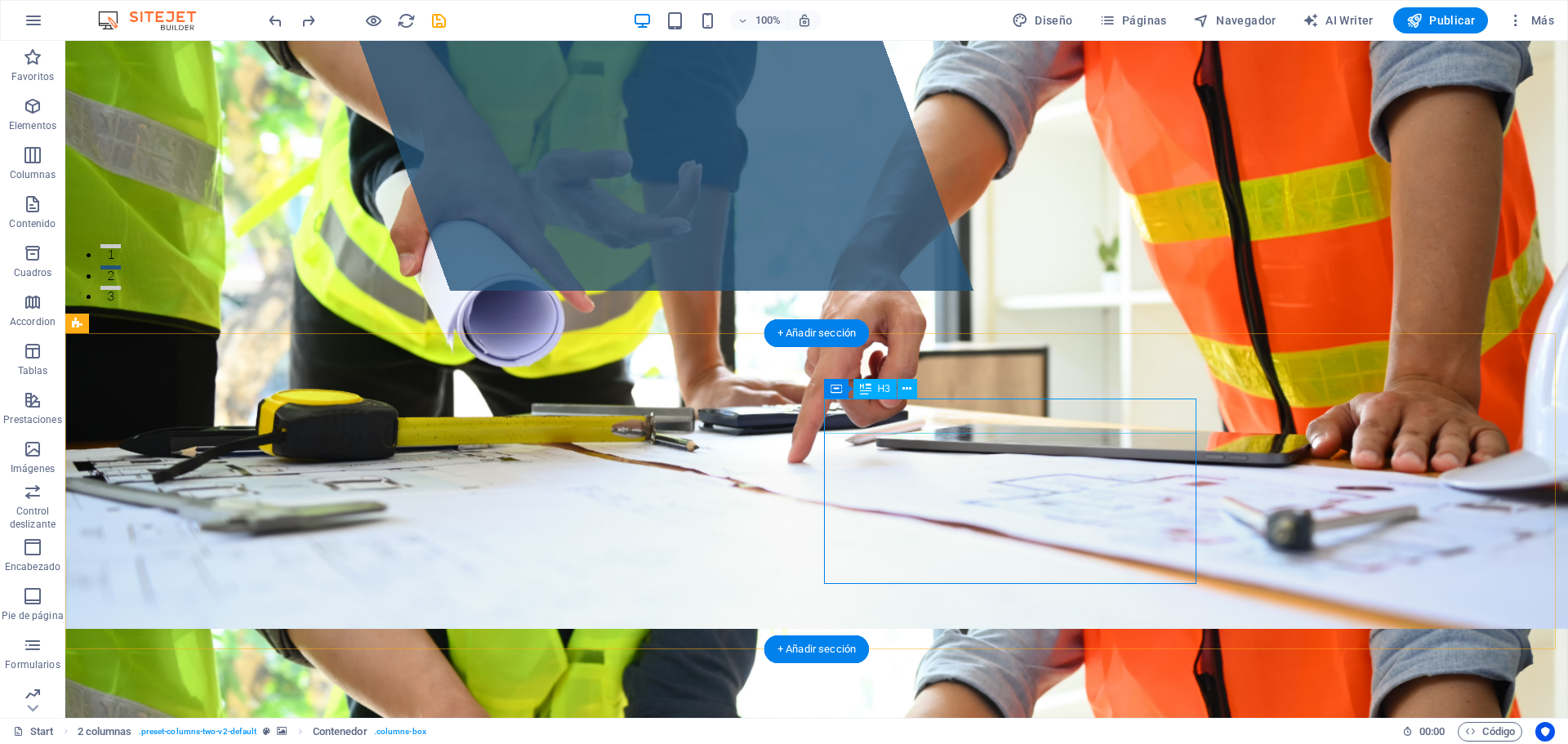
drag, startPoint x: 958, startPoint y: 463, endPoint x: 670, endPoint y: 461, distance: 288.0
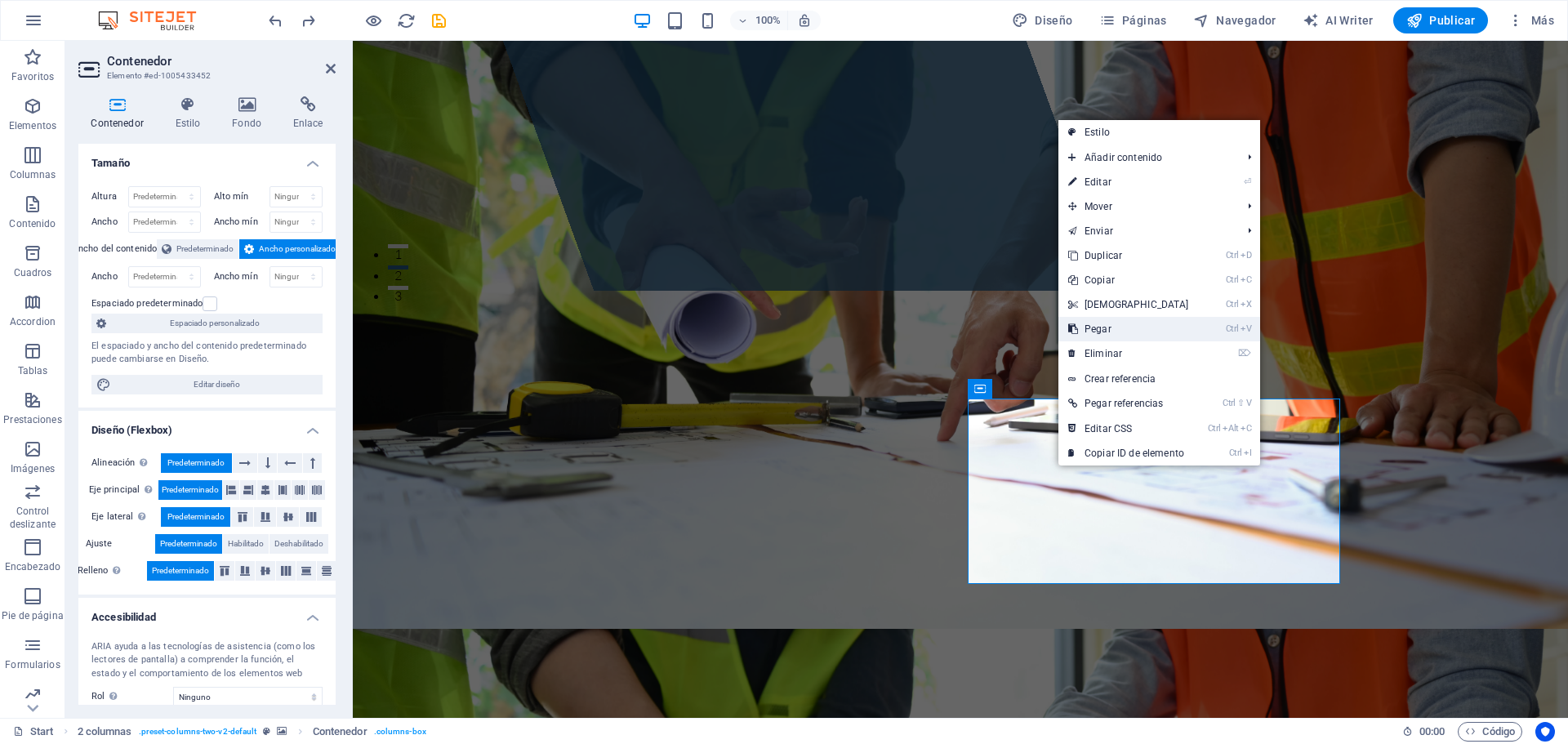
click at [1122, 333] on link "Ctrl V Pegar" at bounding box center [1128, 328] width 140 height 24
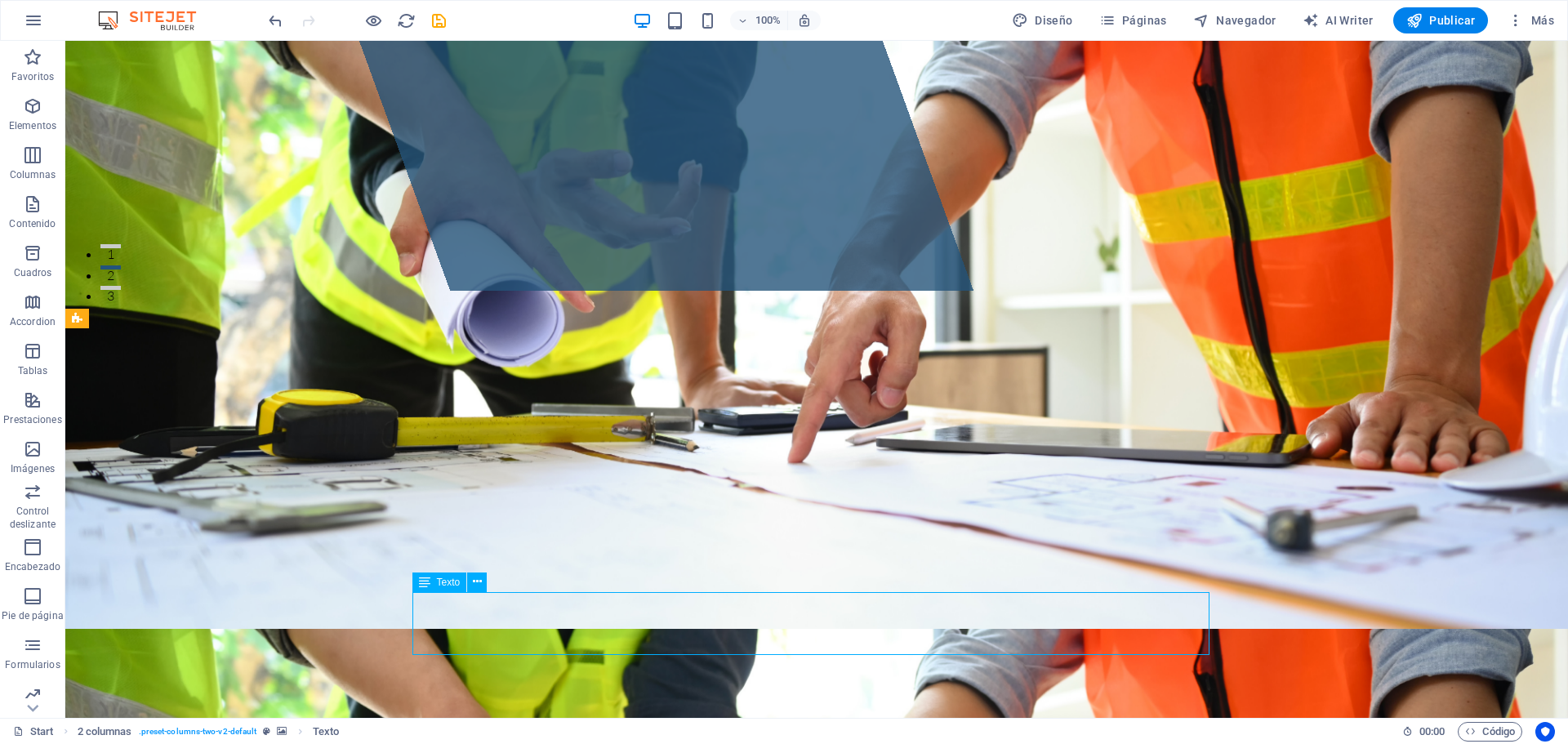
scroll to position [435, 0]
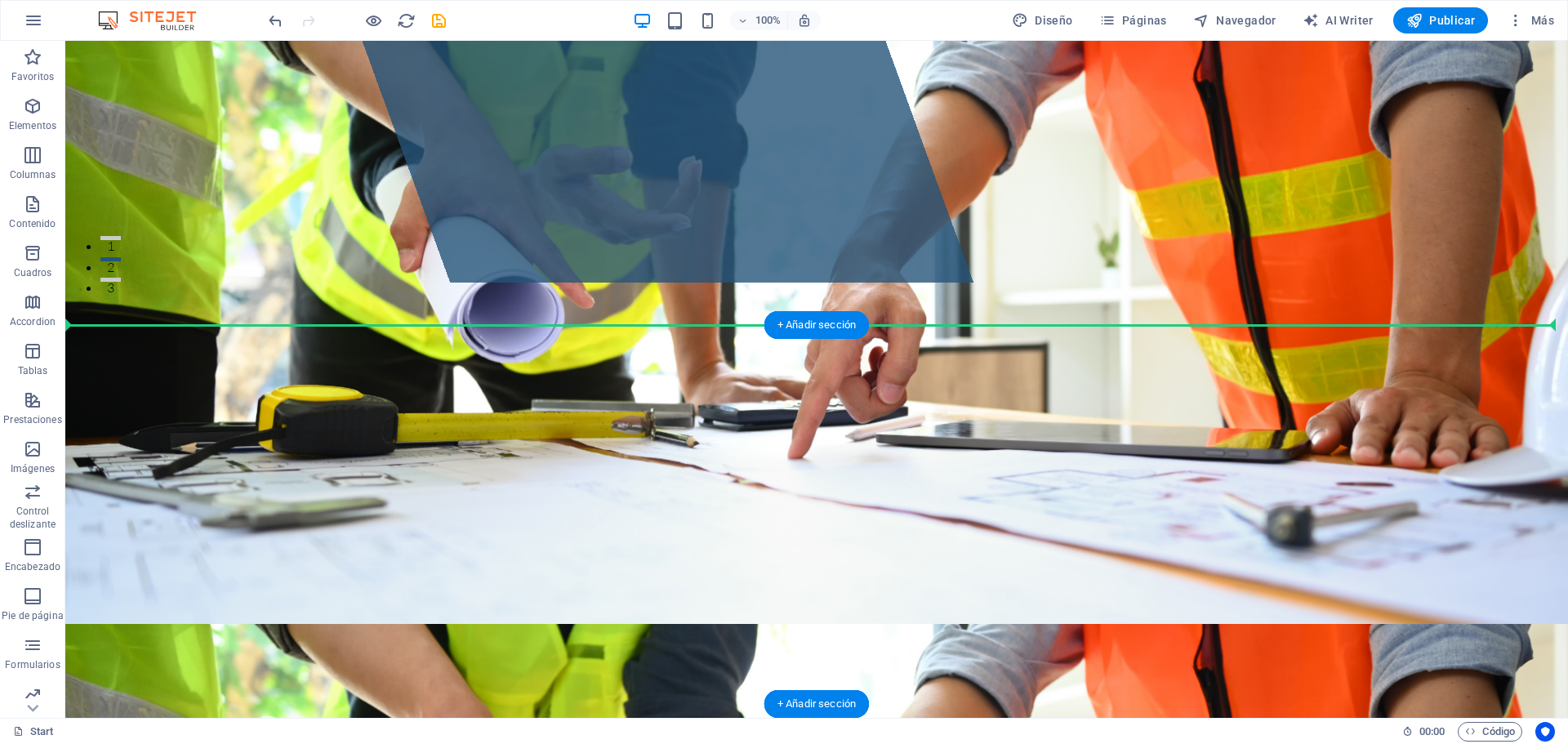
drag, startPoint x: 487, startPoint y: 628, endPoint x: 961, endPoint y: 515, distance: 487.3
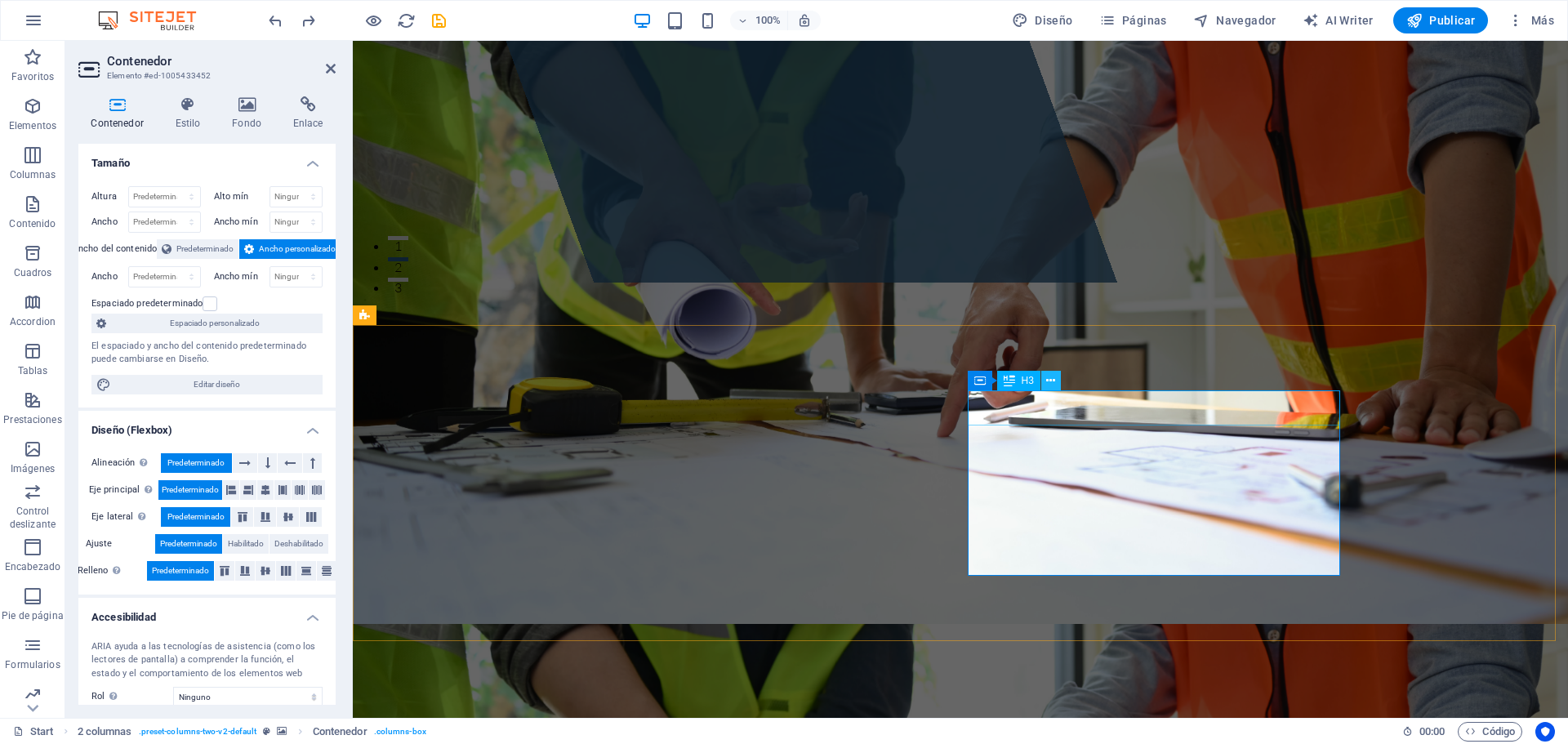
click at [1053, 376] on icon at bounding box center [1050, 380] width 9 height 17
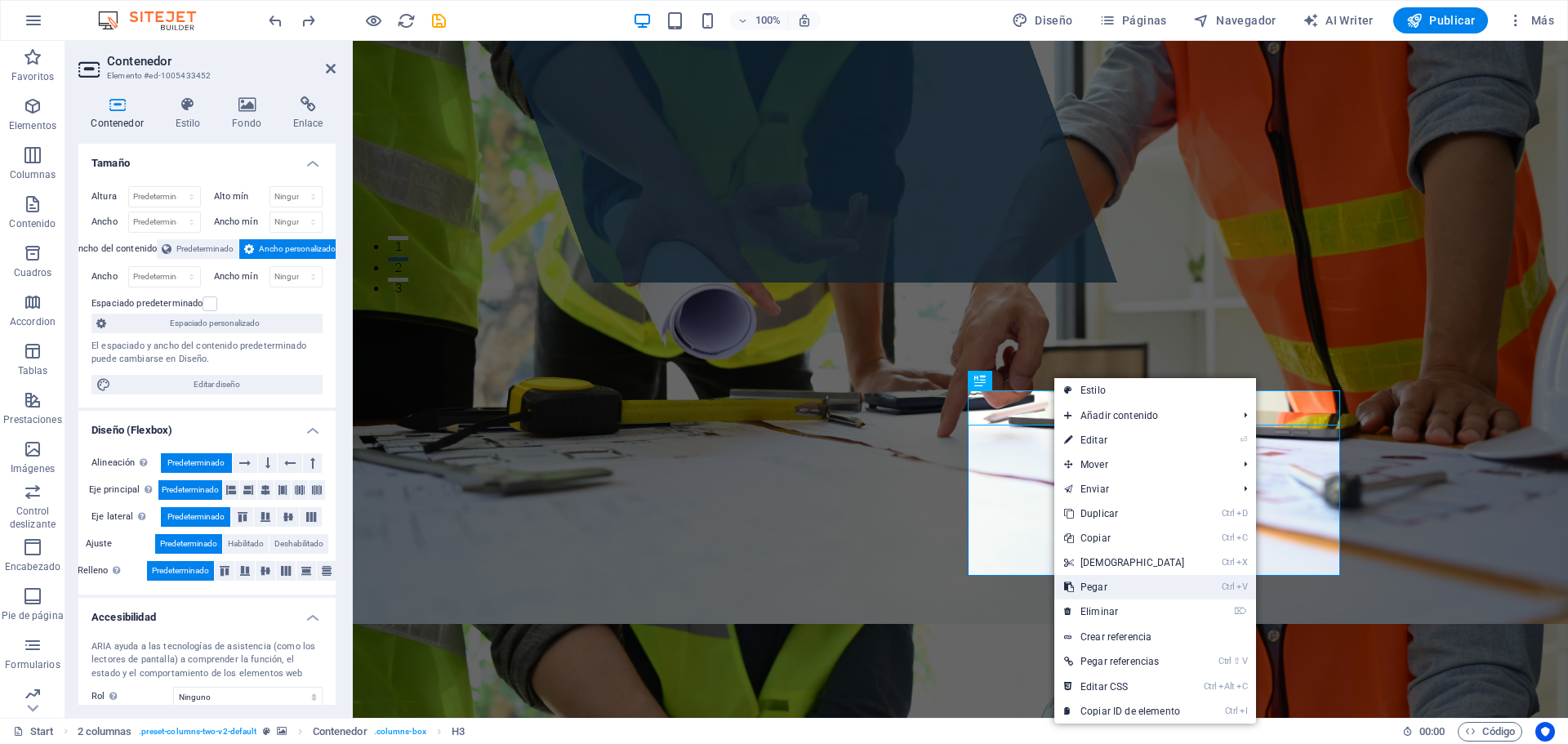
click at [1094, 587] on link "Ctrl V Pegar" at bounding box center [1124, 587] width 140 height 24
